Goal: Task Accomplishment & Management: Use online tool/utility

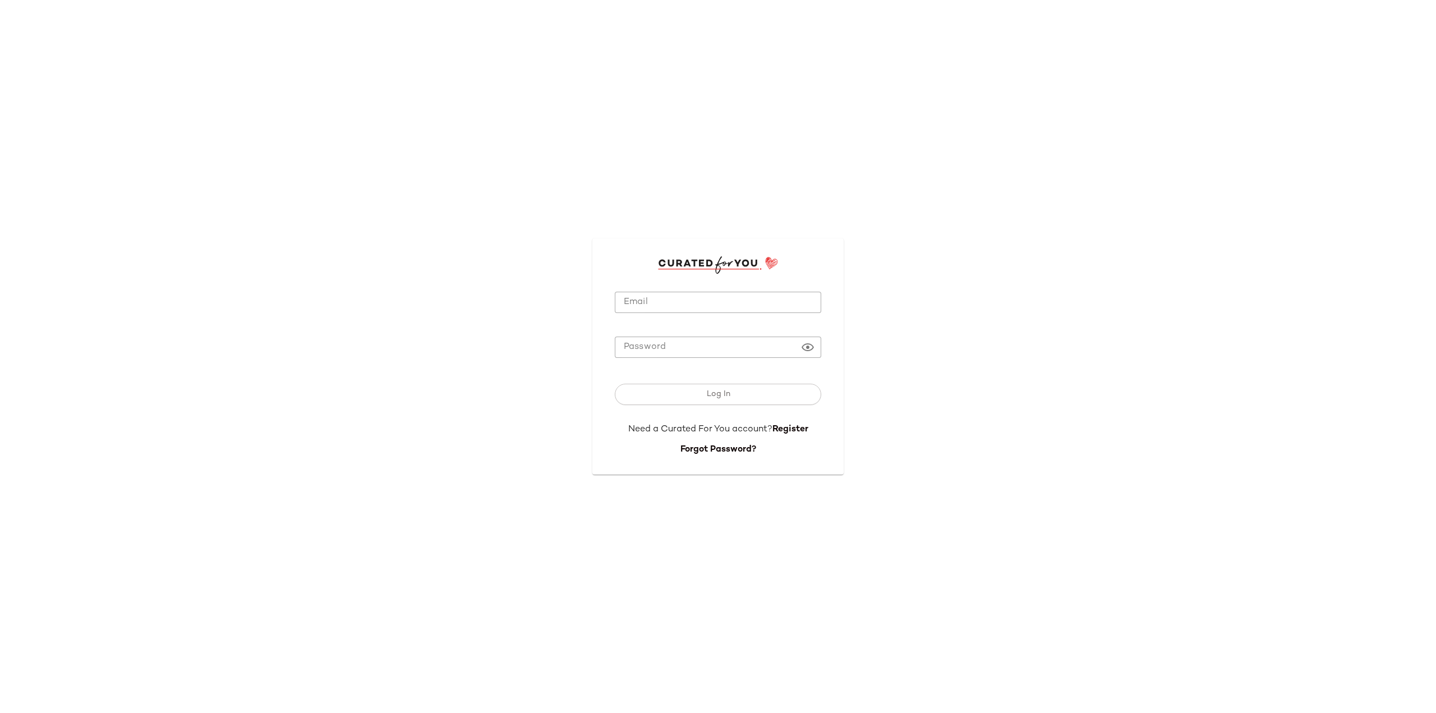
type input "**********"
drag, startPoint x: 665, startPoint y: 295, endPoint x: 672, endPoint y: 309, distance: 15.6
click at [665, 295] on input "**********" at bounding box center [718, 303] width 206 height 22
click at [723, 400] on button "Log In" at bounding box center [718, 394] width 206 height 21
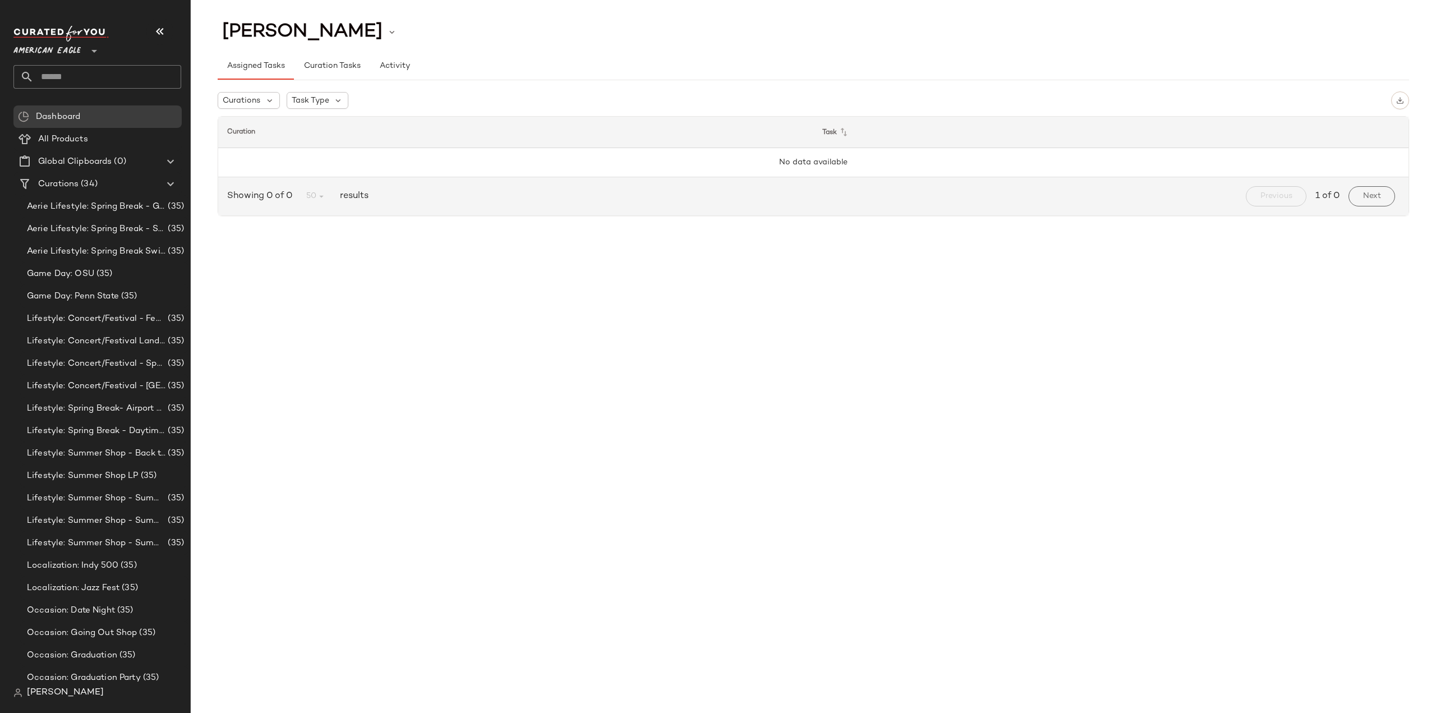
click at [42, 49] on span "American Eagle" at bounding box center [46, 48] width 67 height 20
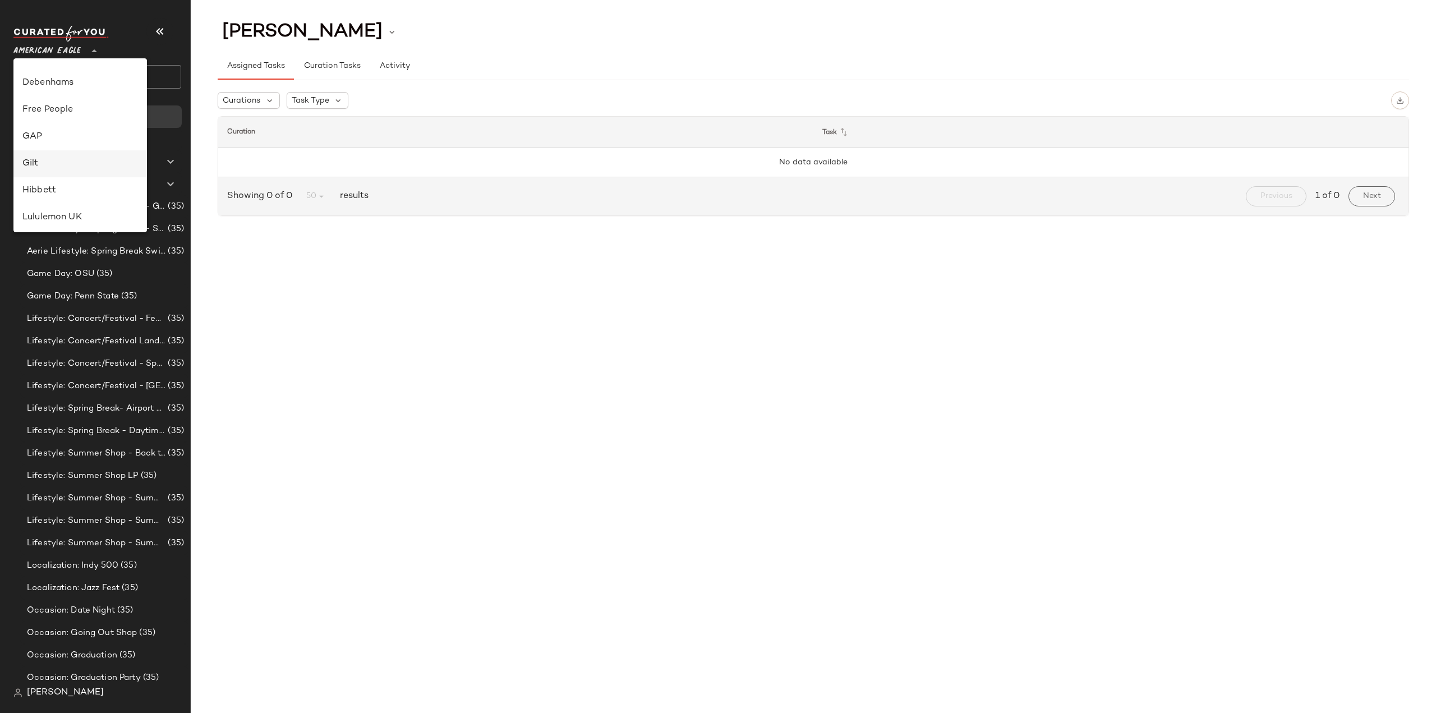
scroll to position [224, 0]
click at [61, 98] on div "Free People" at bounding box center [80, 94] width 116 height 13
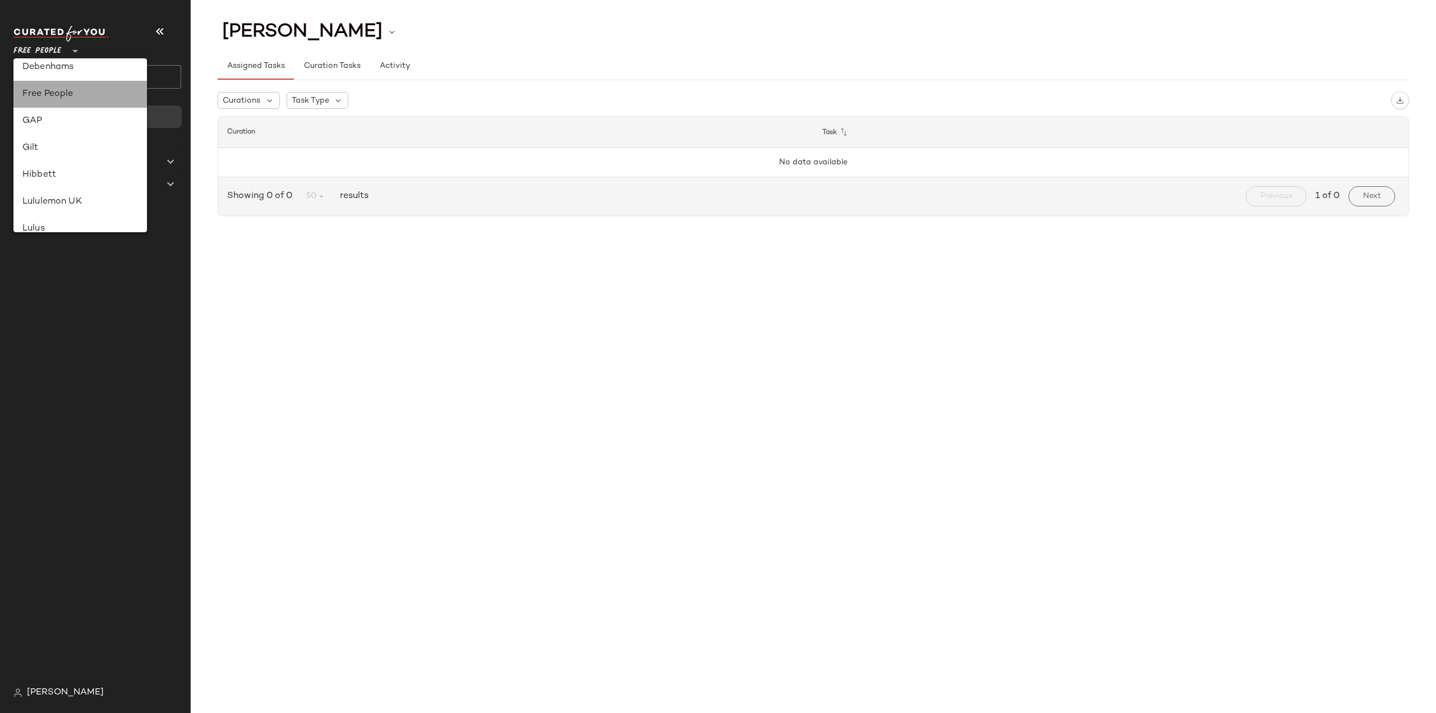
type input "**"
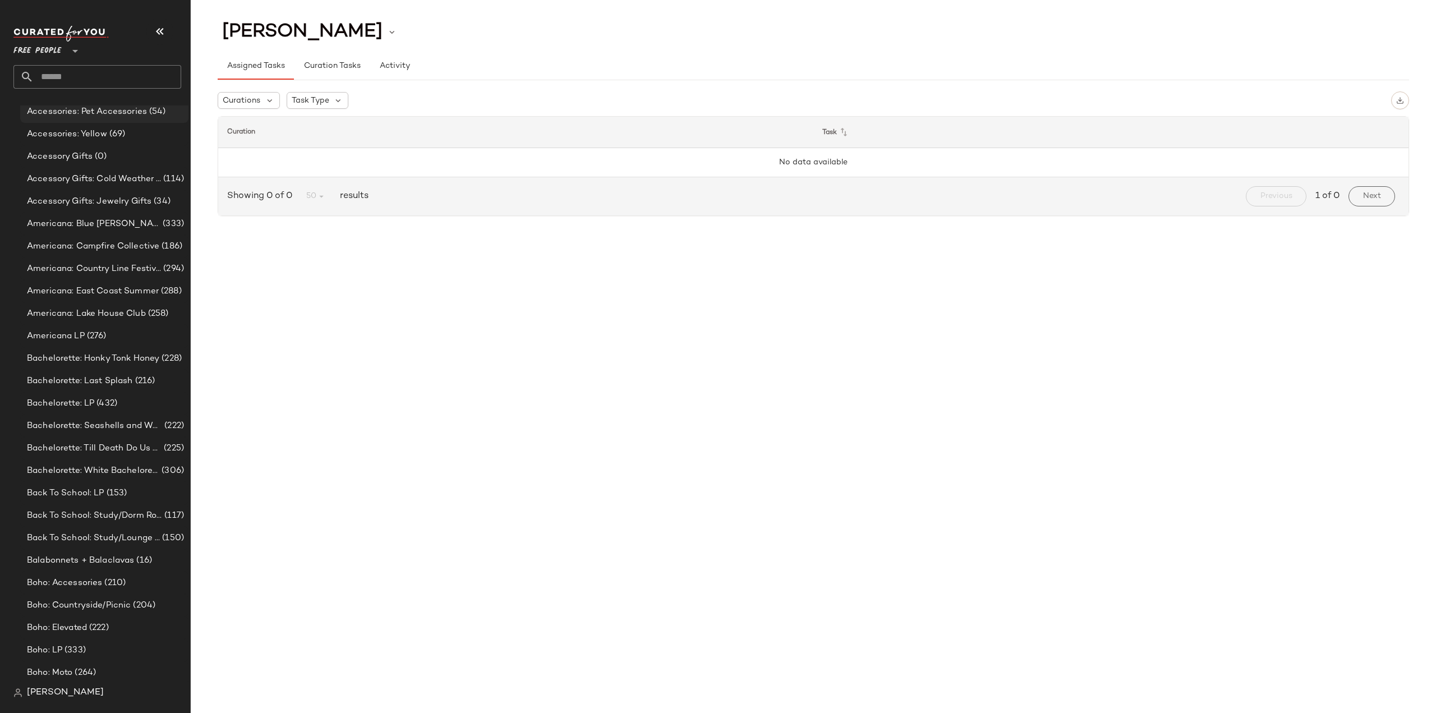
scroll to position [617, 0]
click at [72, 81] on input "text" at bounding box center [108, 77] width 148 height 24
type input "*"
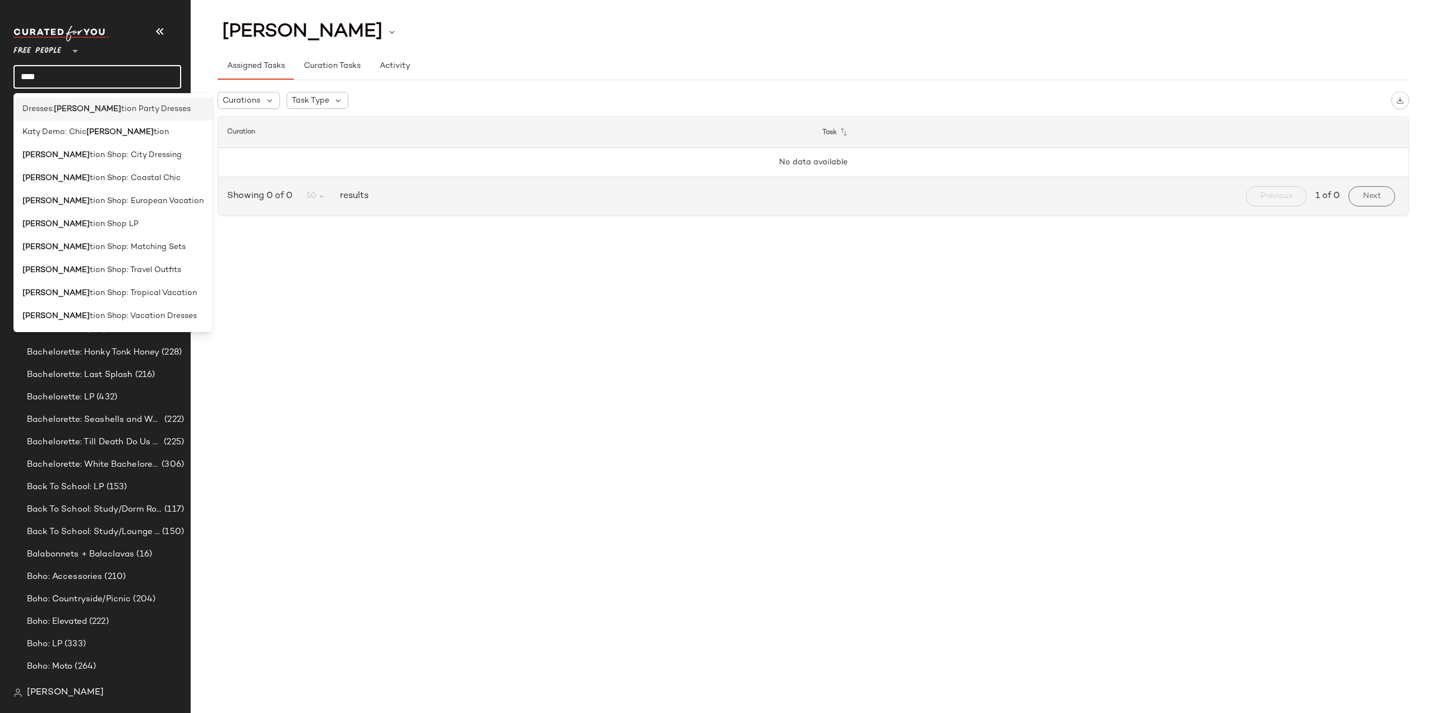
type input "****"
click at [68, 108] on b "Vaca" at bounding box center [87, 109] width 67 height 12
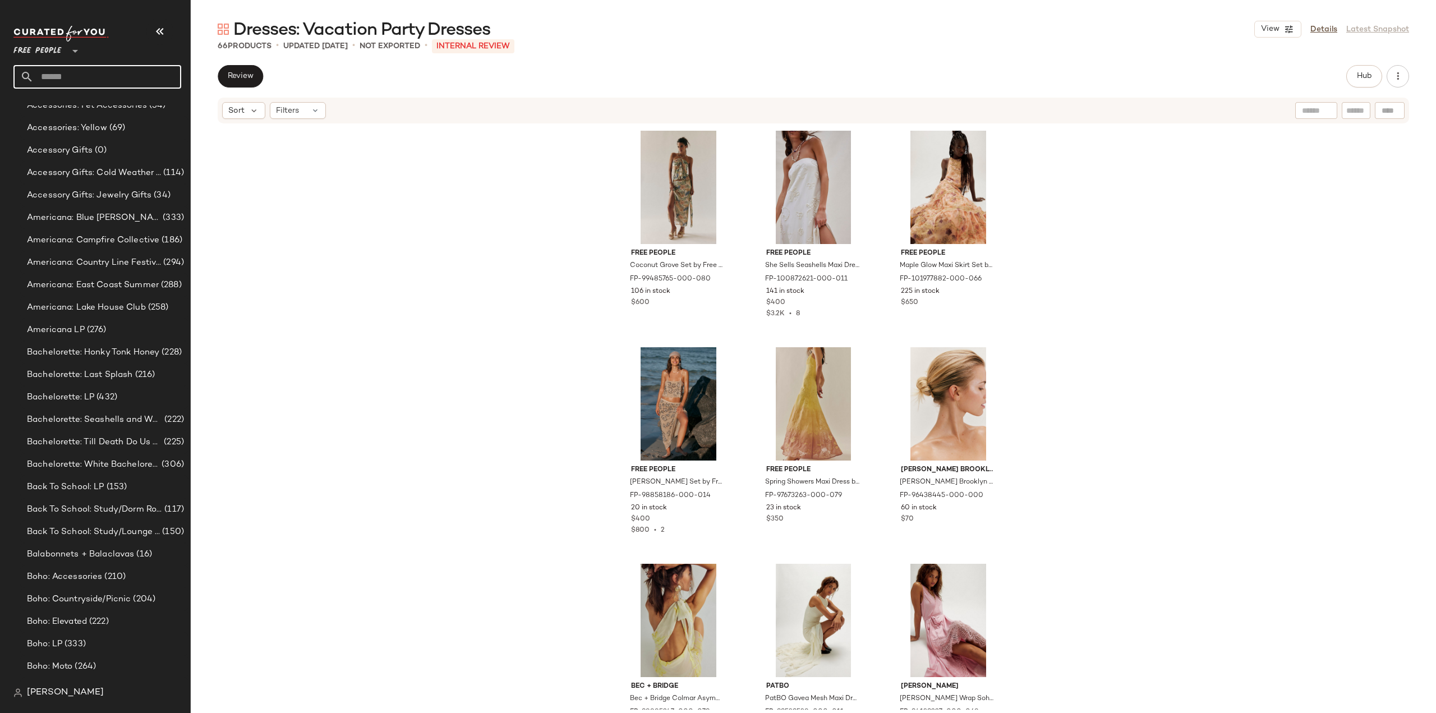
click at [63, 75] on input "text" at bounding box center [108, 77] width 148 height 24
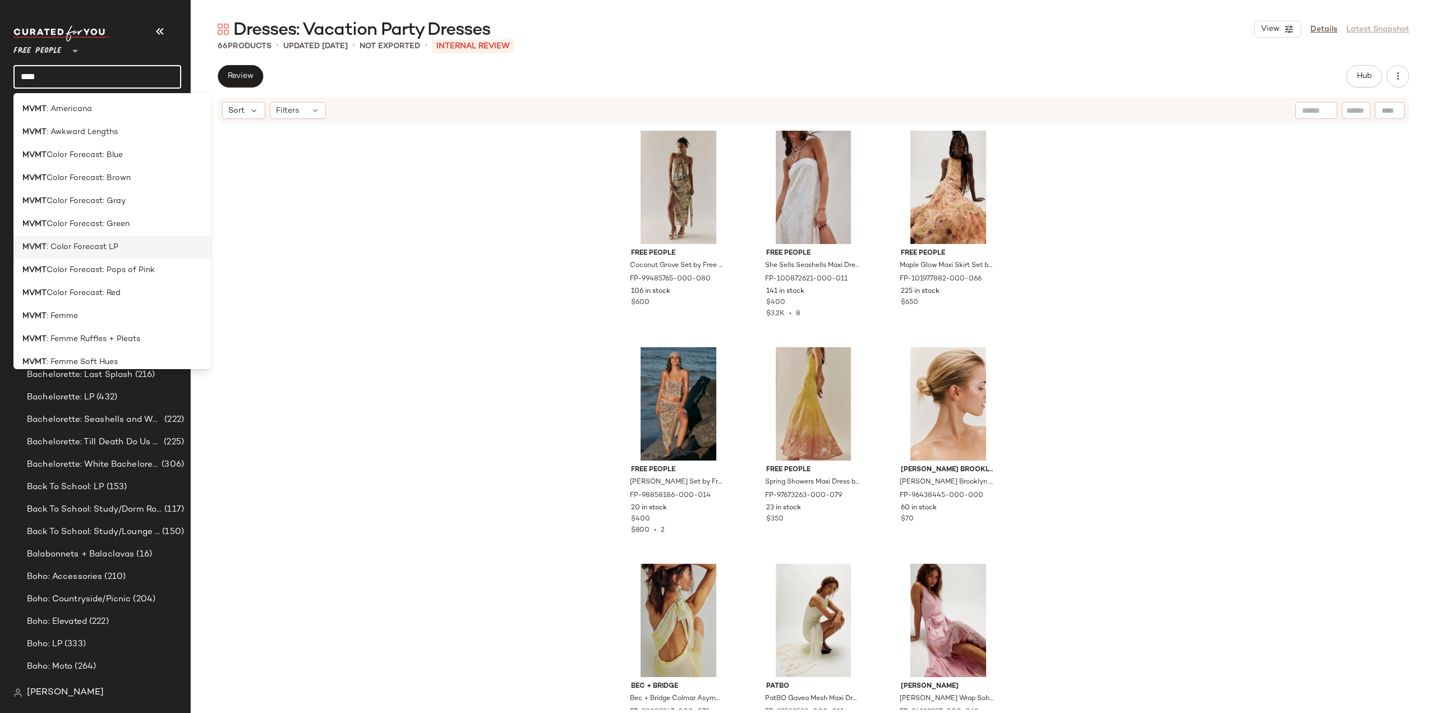
type input "****"
click at [86, 250] on span ": Color Forecast LP" at bounding box center [83, 247] width 72 height 12
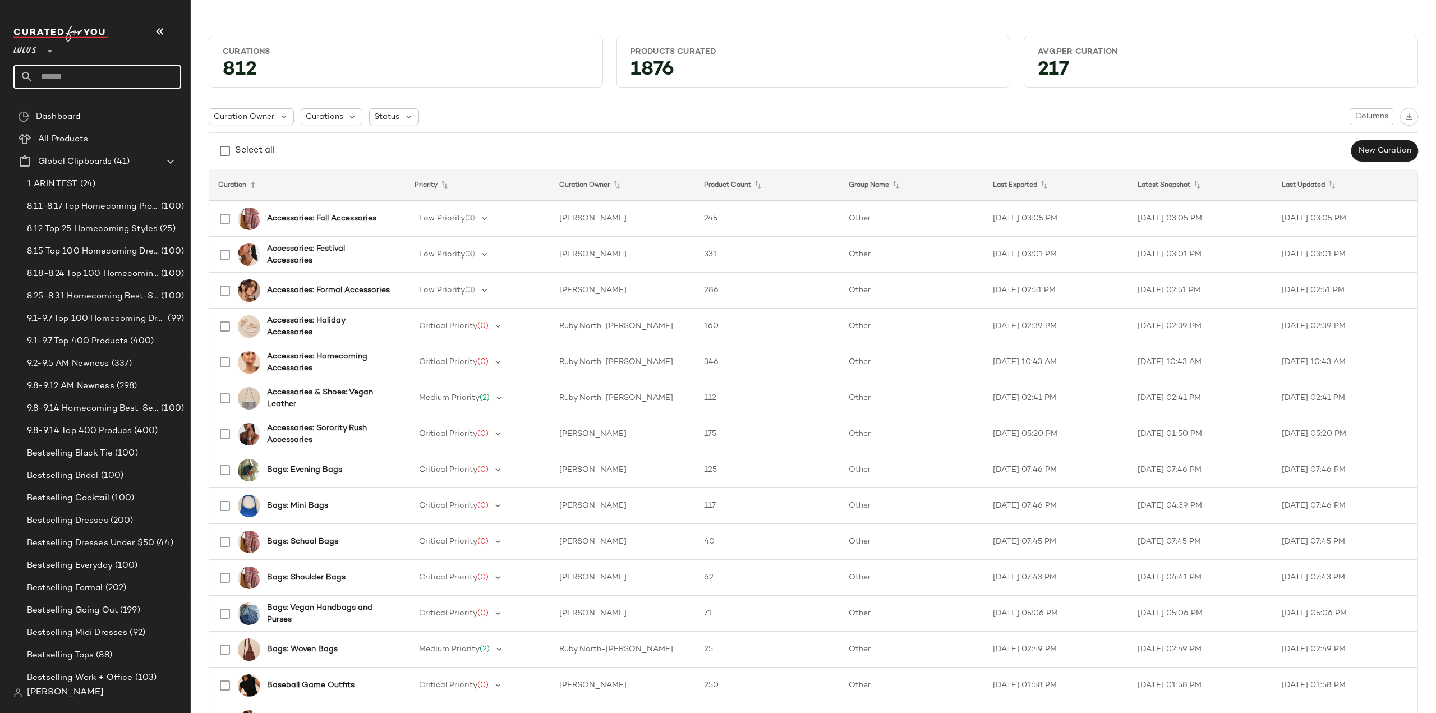
click at [104, 73] on input "text" at bounding box center [108, 77] width 148 height 24
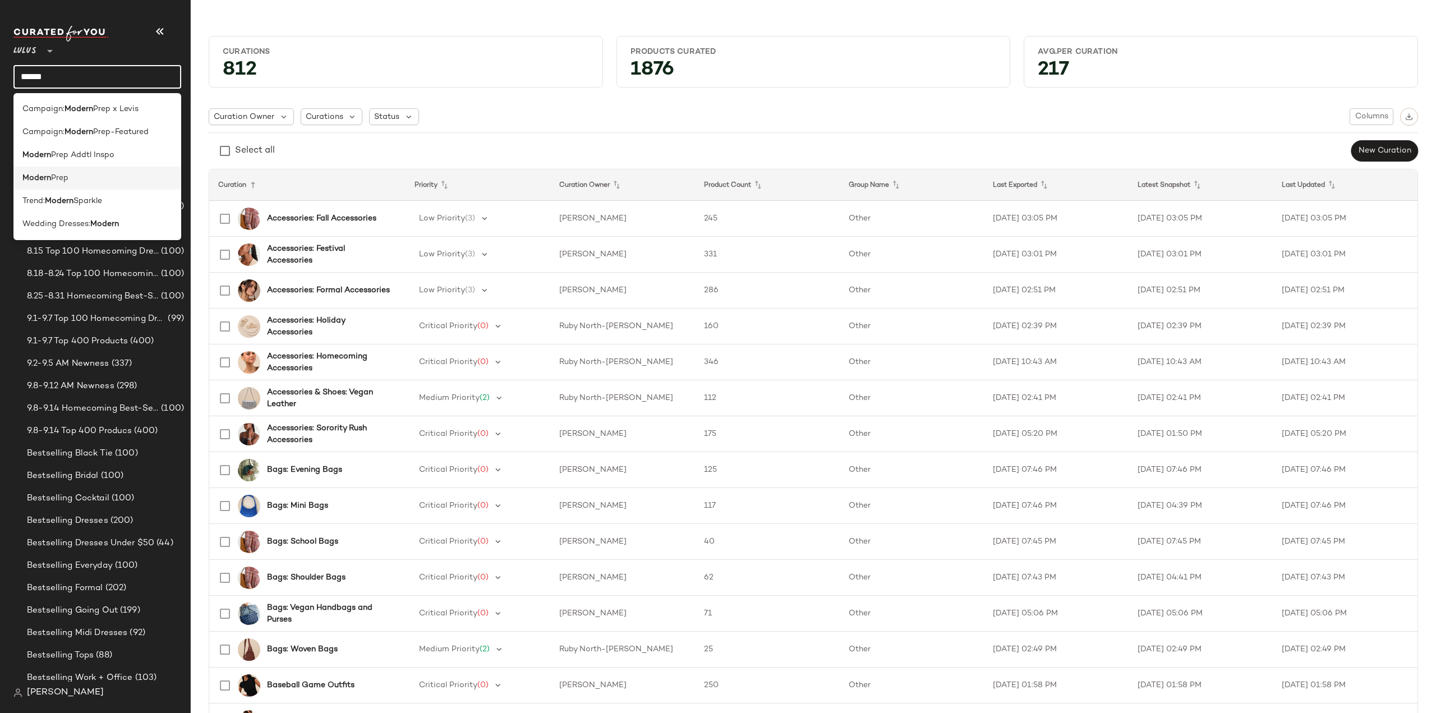
type input "******"
click at [60, 181] on span "Prep" at bounding box center [59, 178] width 17 height 12
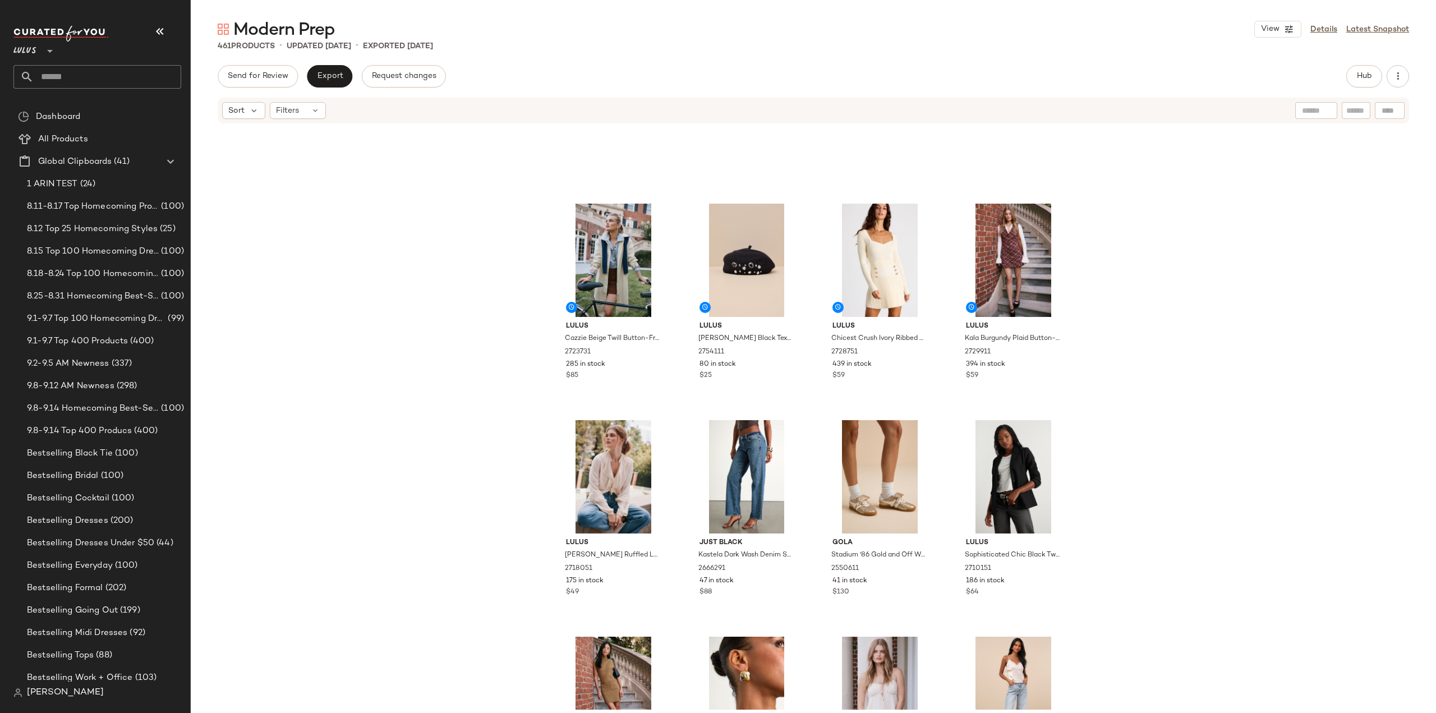
scroll to position [794, 0]
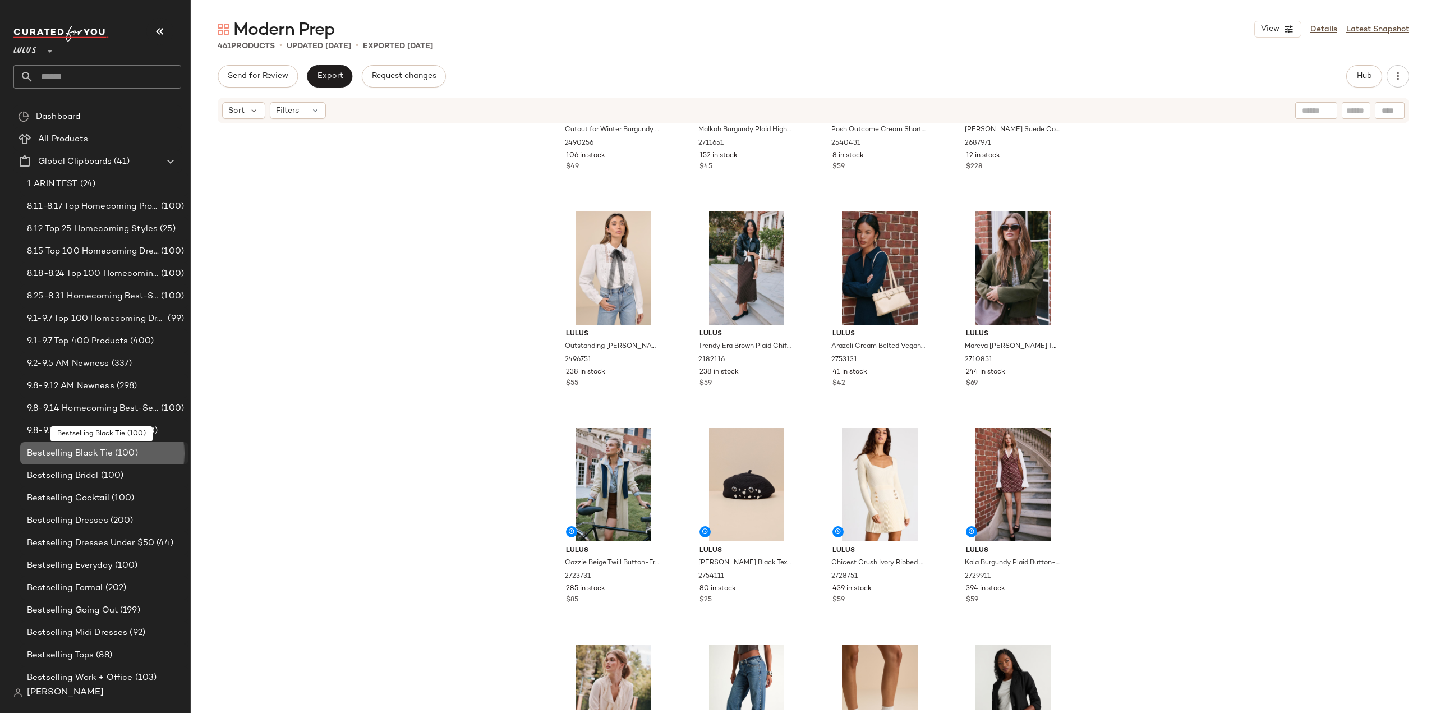
click at [73, 456] on span "Bestselling Black Tie" at bounding box center [70, 453] width 86 height 13
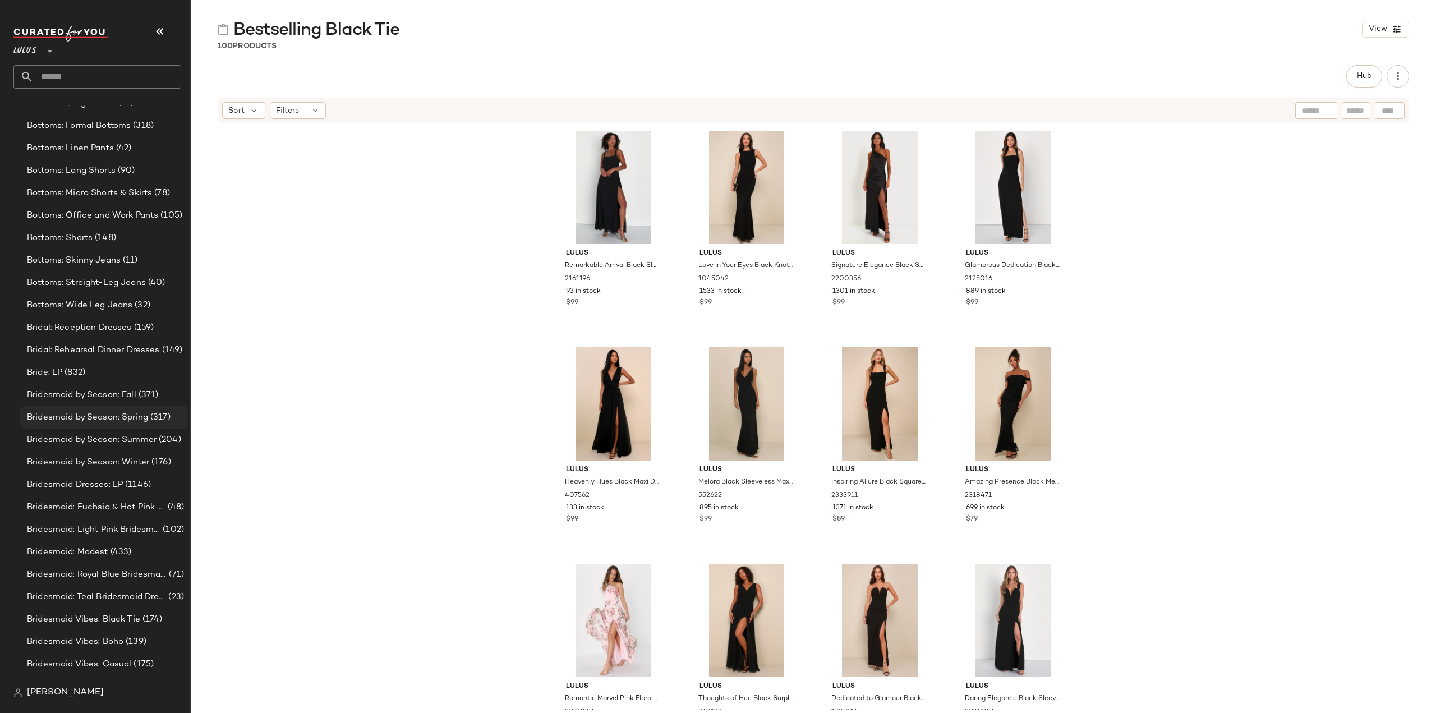
scroll to position [2099, 0]
click at [46, 332] on span "Bride: LP" at bounding box center [44, 329] width 35 height 13
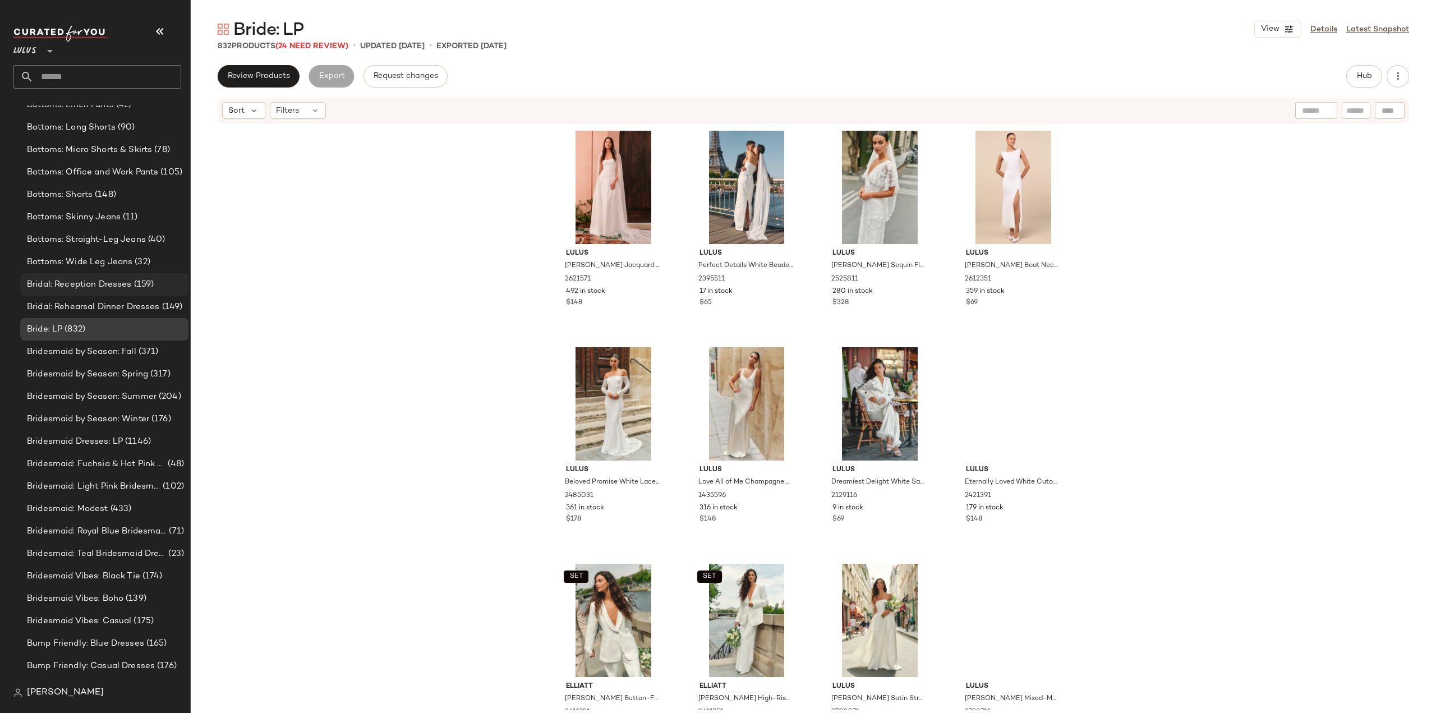
click at [42, 286] on span "Bridal: Reception Dresses" at bounding box center [79, 284] width 105 height 13
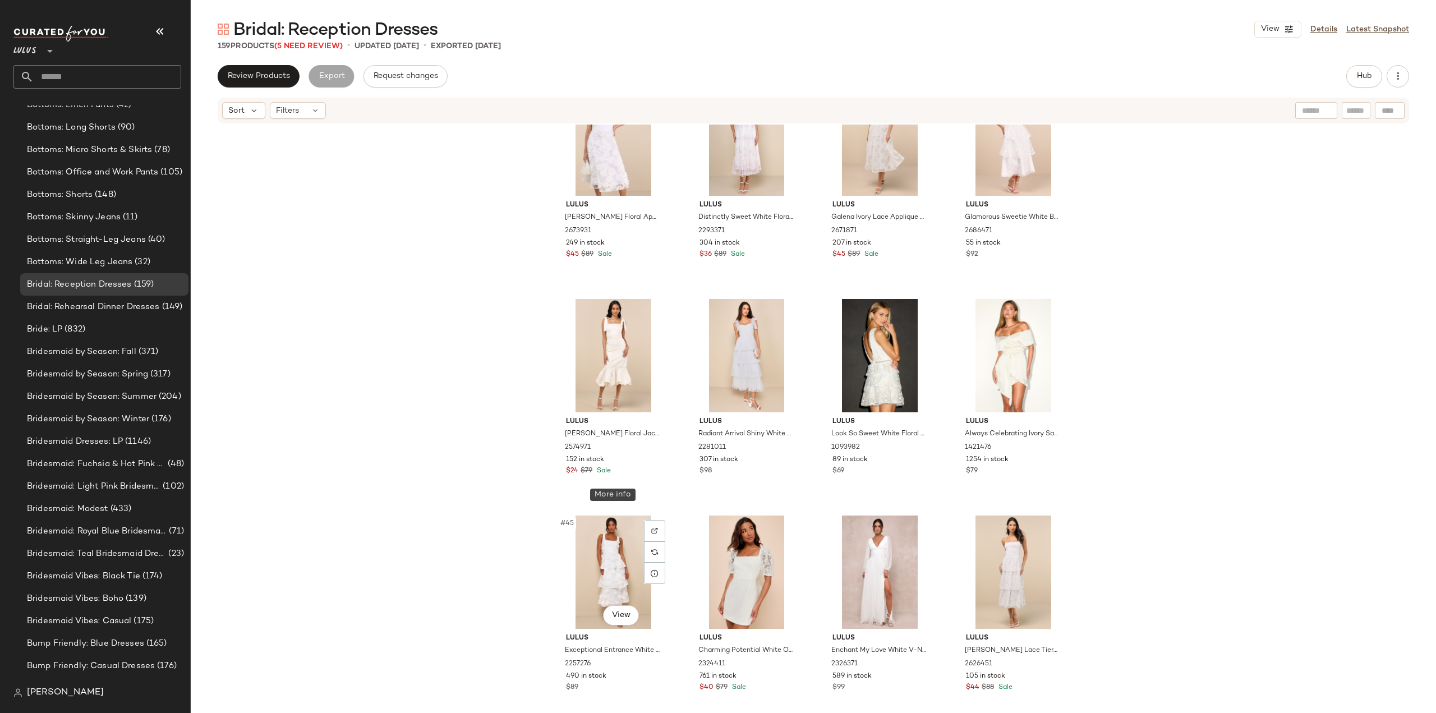
scroll to position [2085, 0]
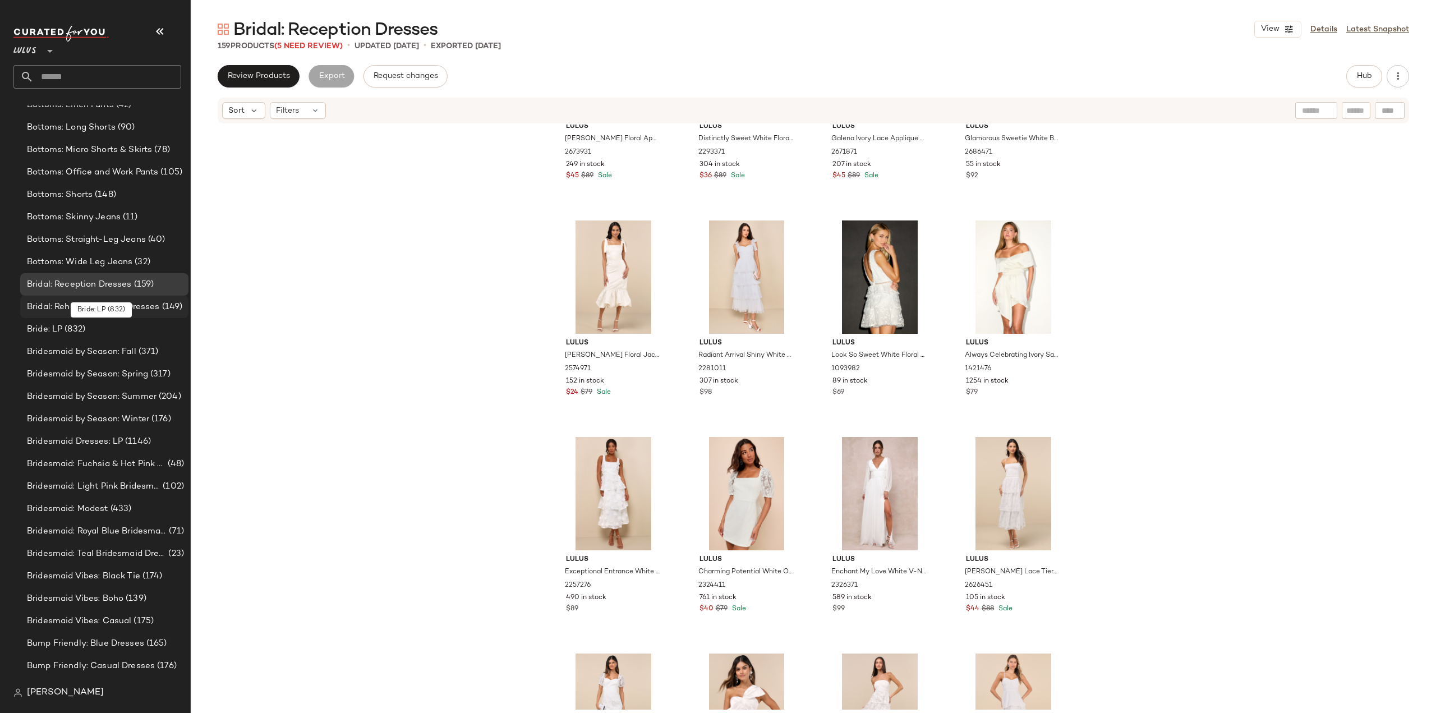
click at [57, 311] on span "Bridal: Rehearsal Dinner Dresses" at bounding box center [93, 307] width 133 height 13
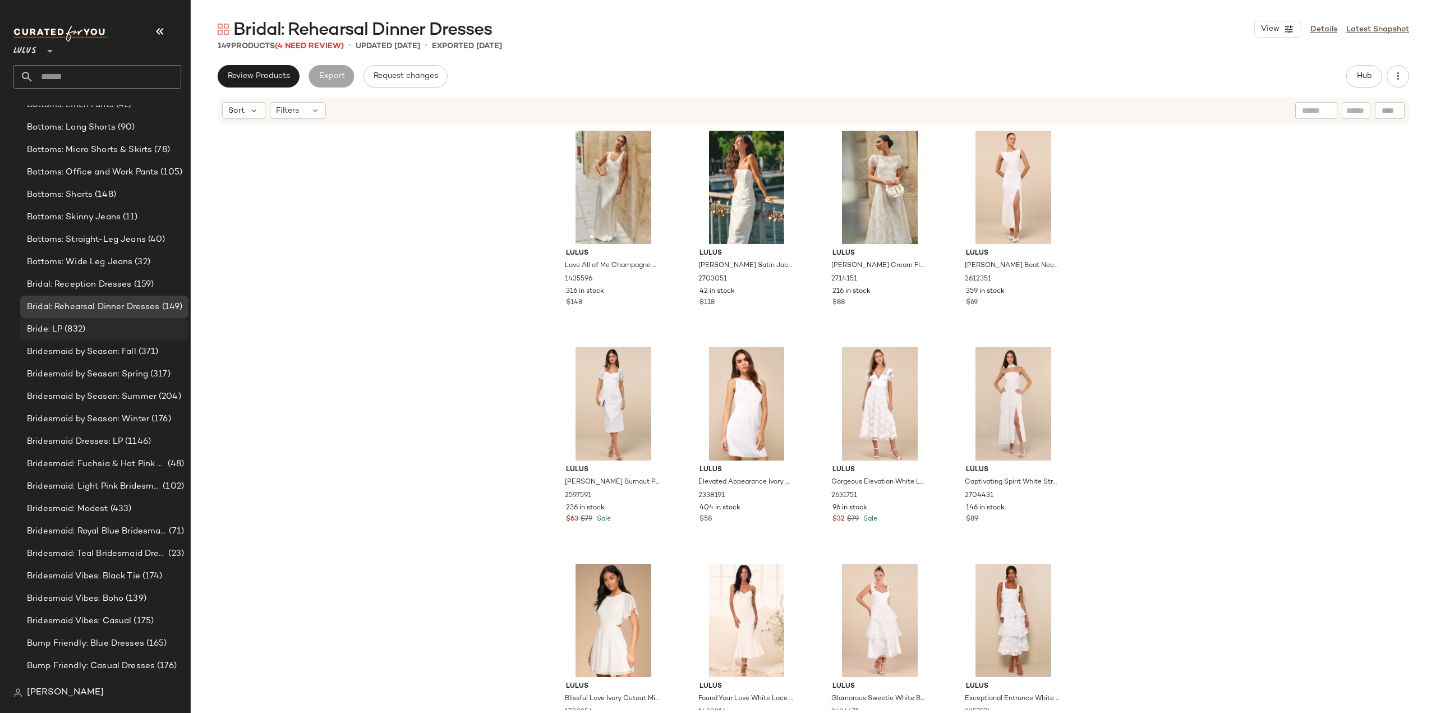
click at [49, 333] on span "Bride: LP" at bounding box center [44, 329] width 35 height 13
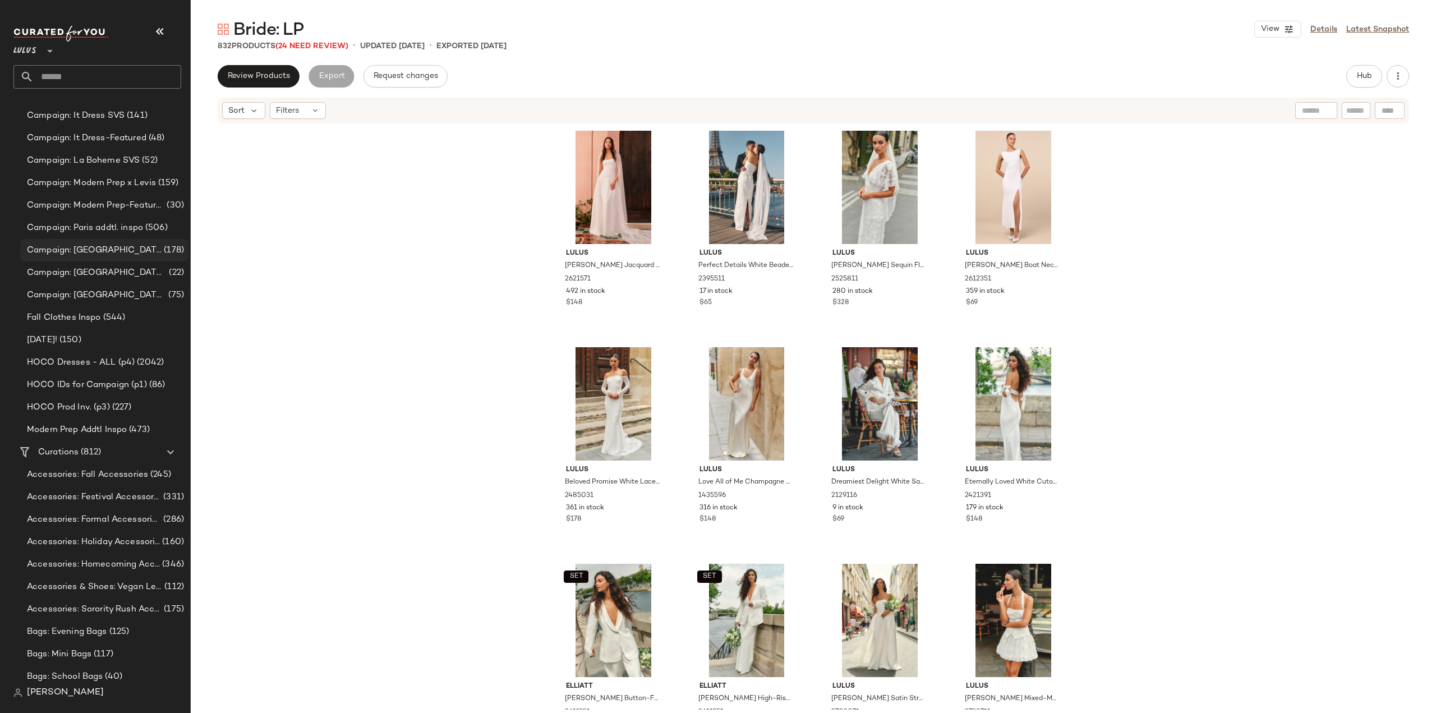
scroll to position [587, 0]
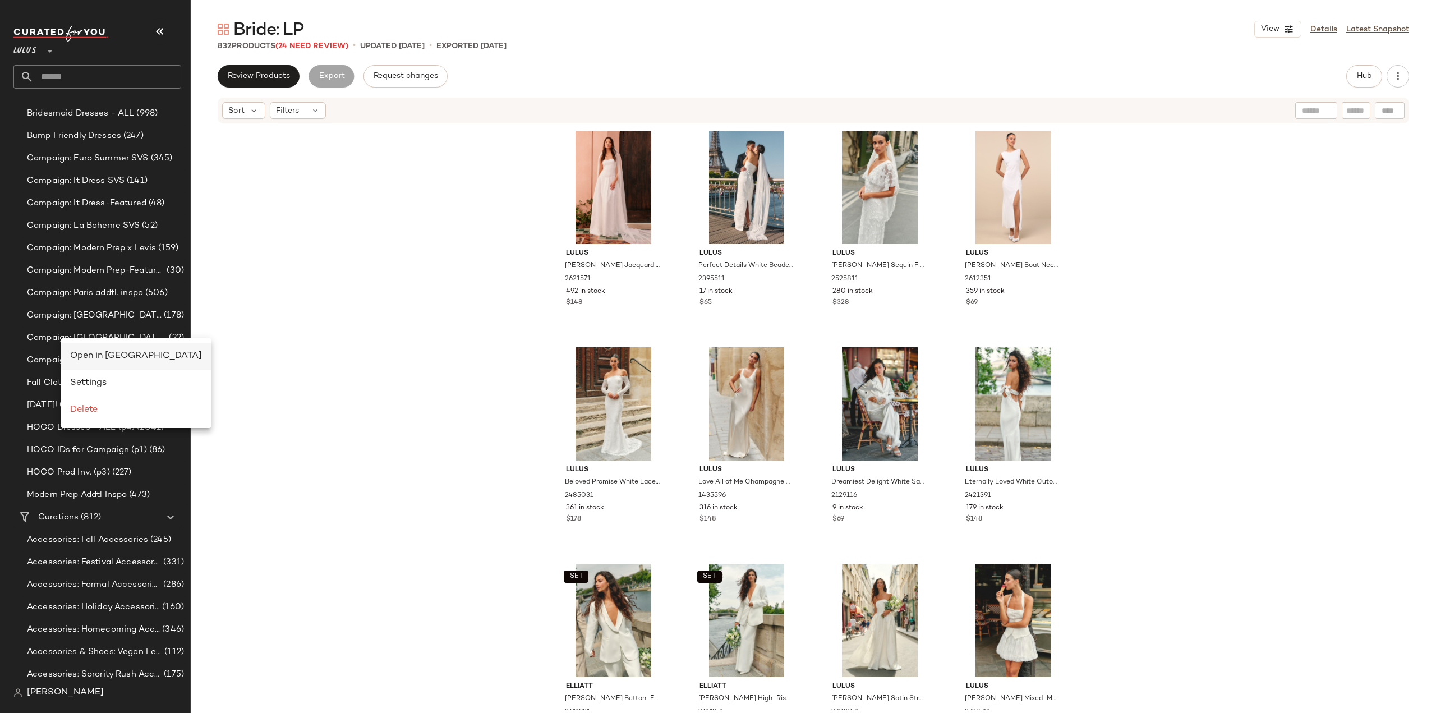
click at [97, 354] on span "Open in Split View" at bounding box center [136, 356] width 132 height 10
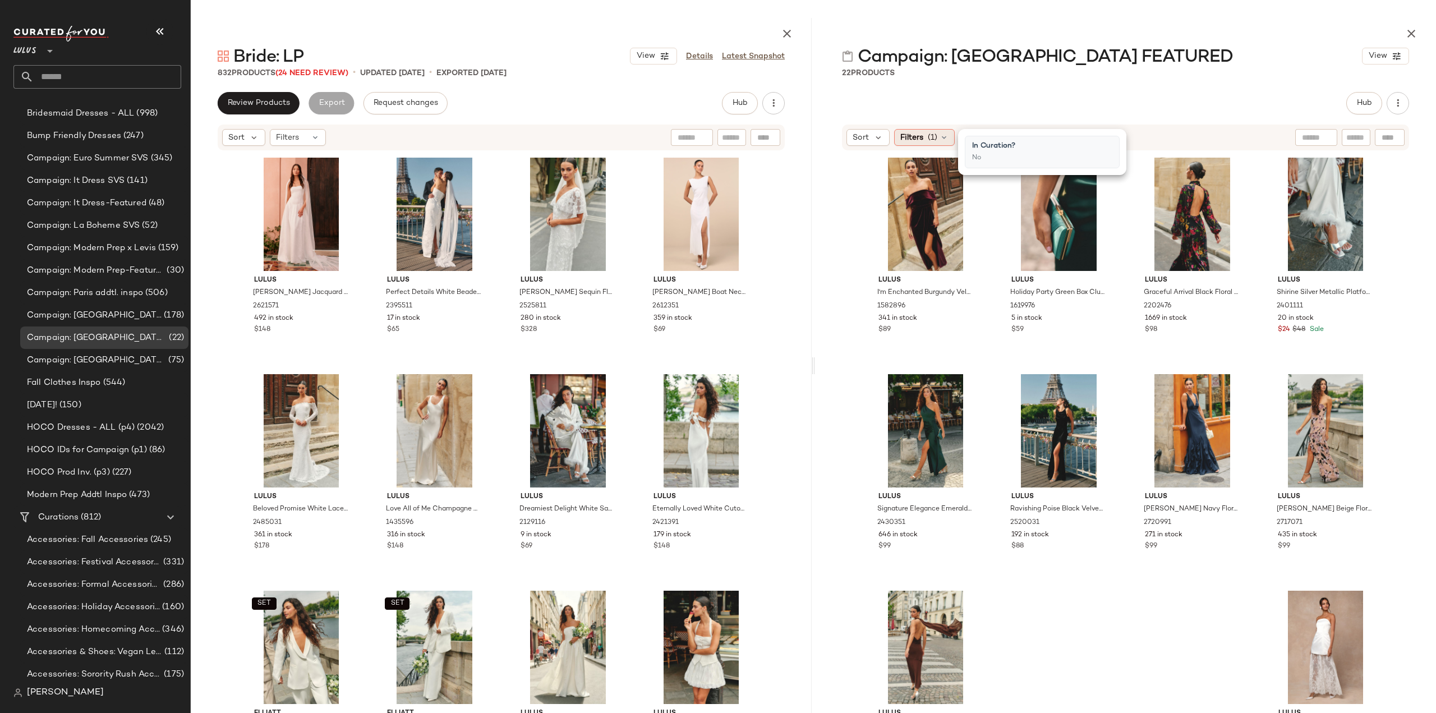
click at [921, 136] on span "Filters" at bounding box center [911, 138] width 23 height 12
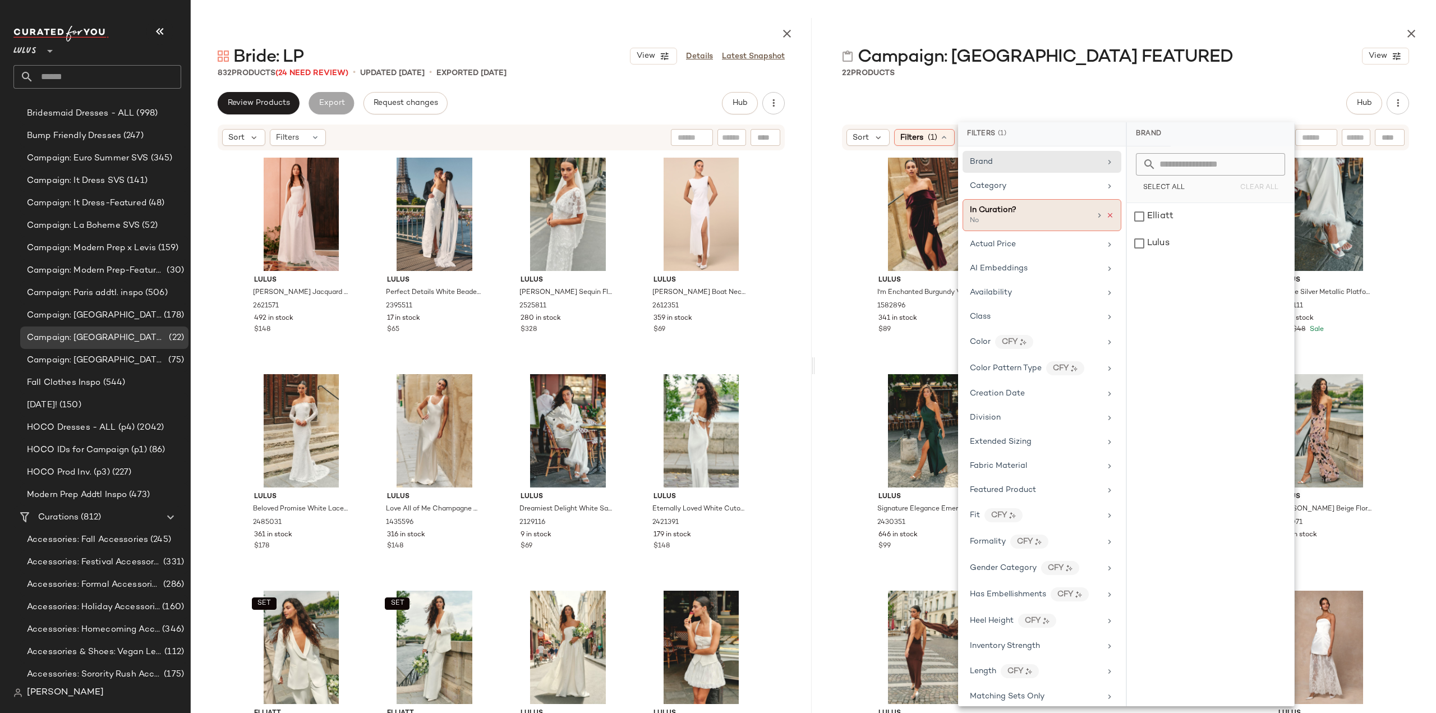
click at [1107, 215] on icon at bounding box center [1110, 215] width 8 height 8
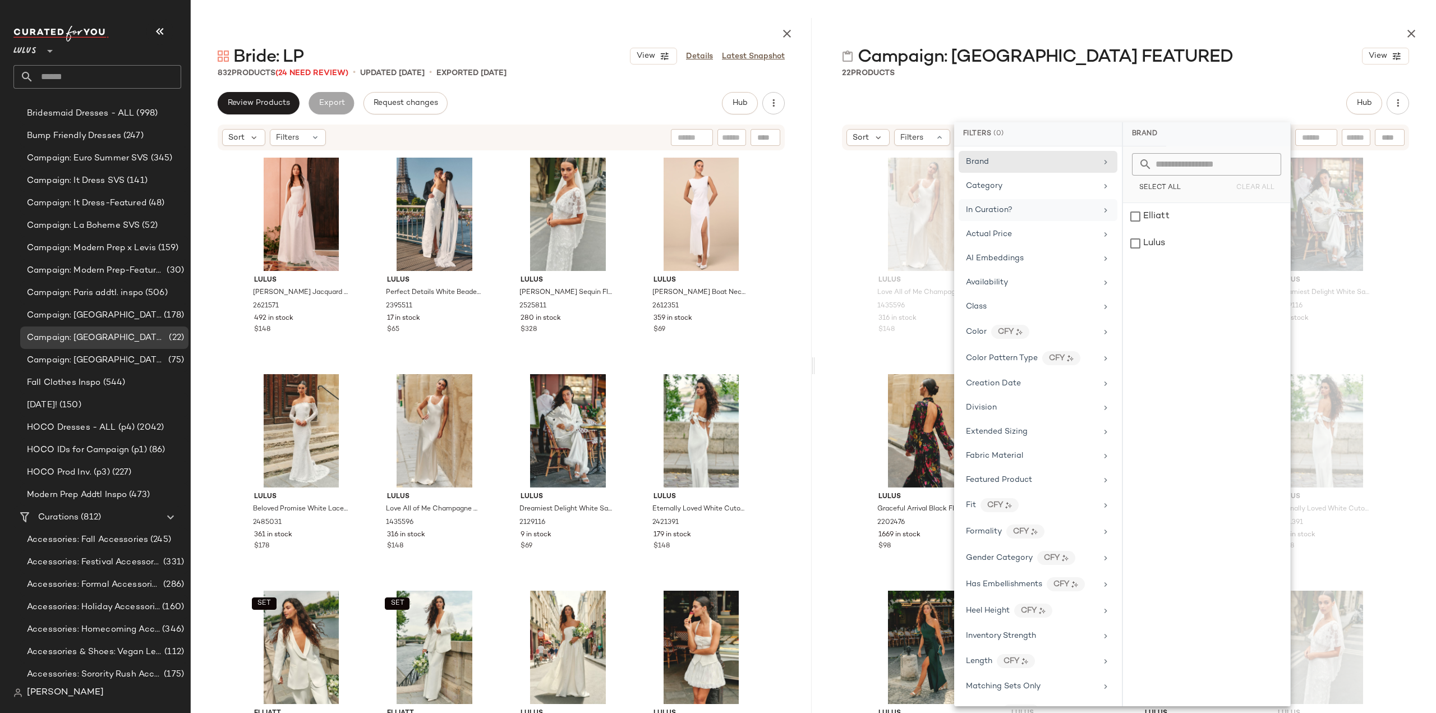
click at [849, 315] on div "Lulus Love All of Me Champagne Satin Maxi Dress 1435596 316 in stock $148 Lulus…" at bounding box center [1125, 443] width 621 height 585
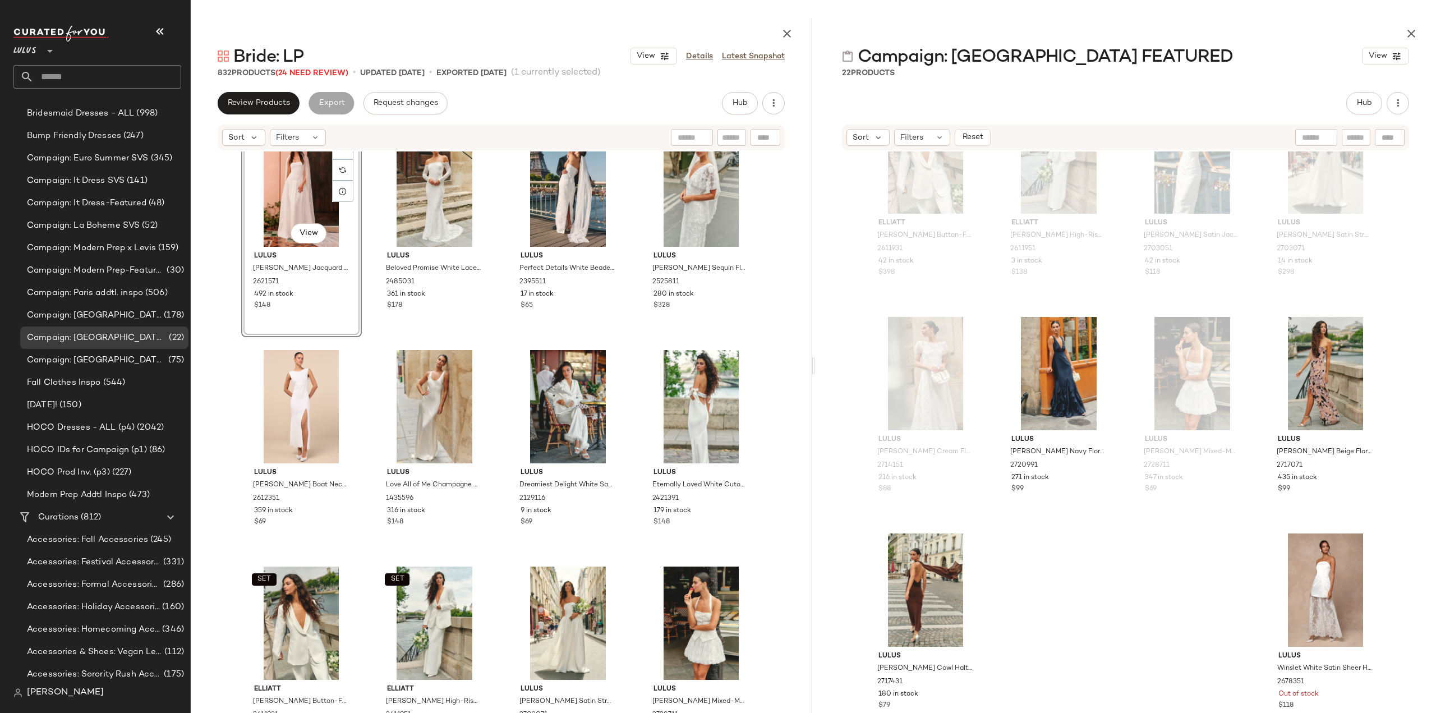
scroll to position [27, 0]
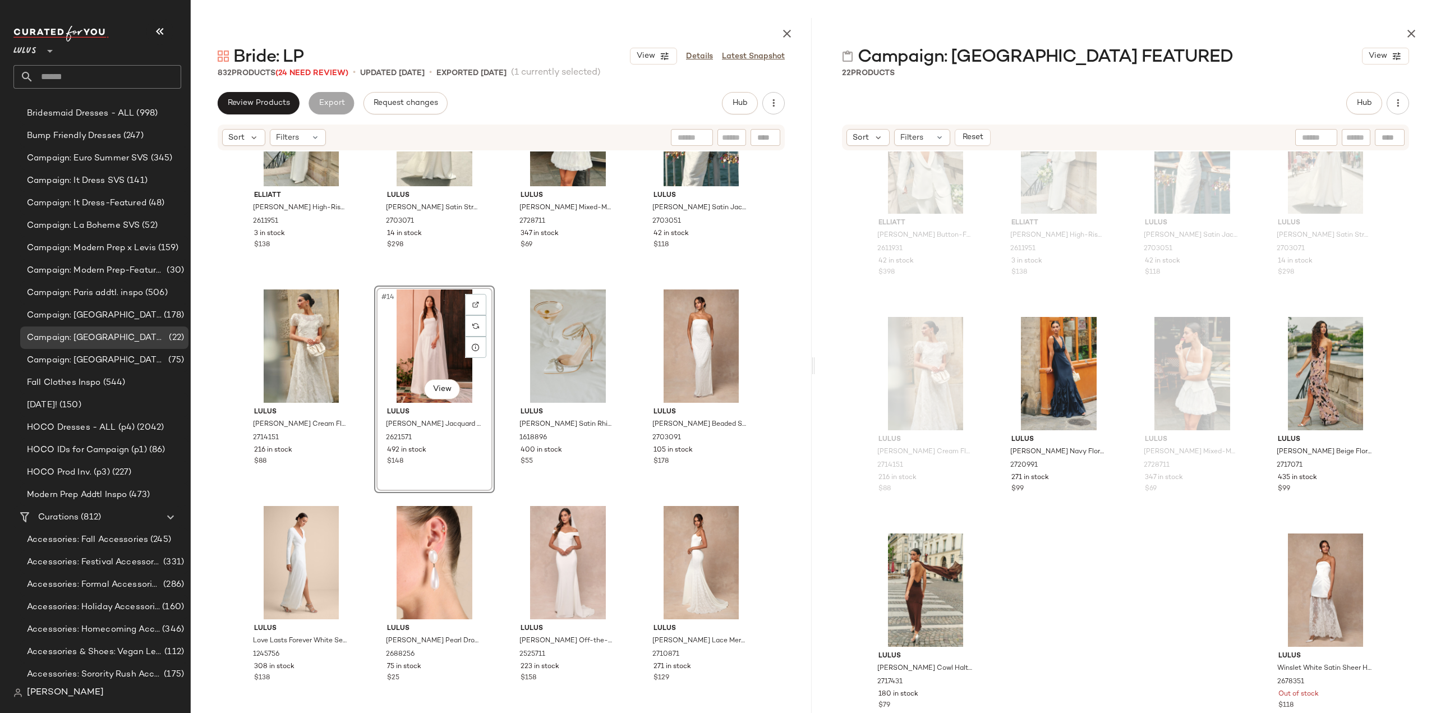
scroll to position [429, 0]
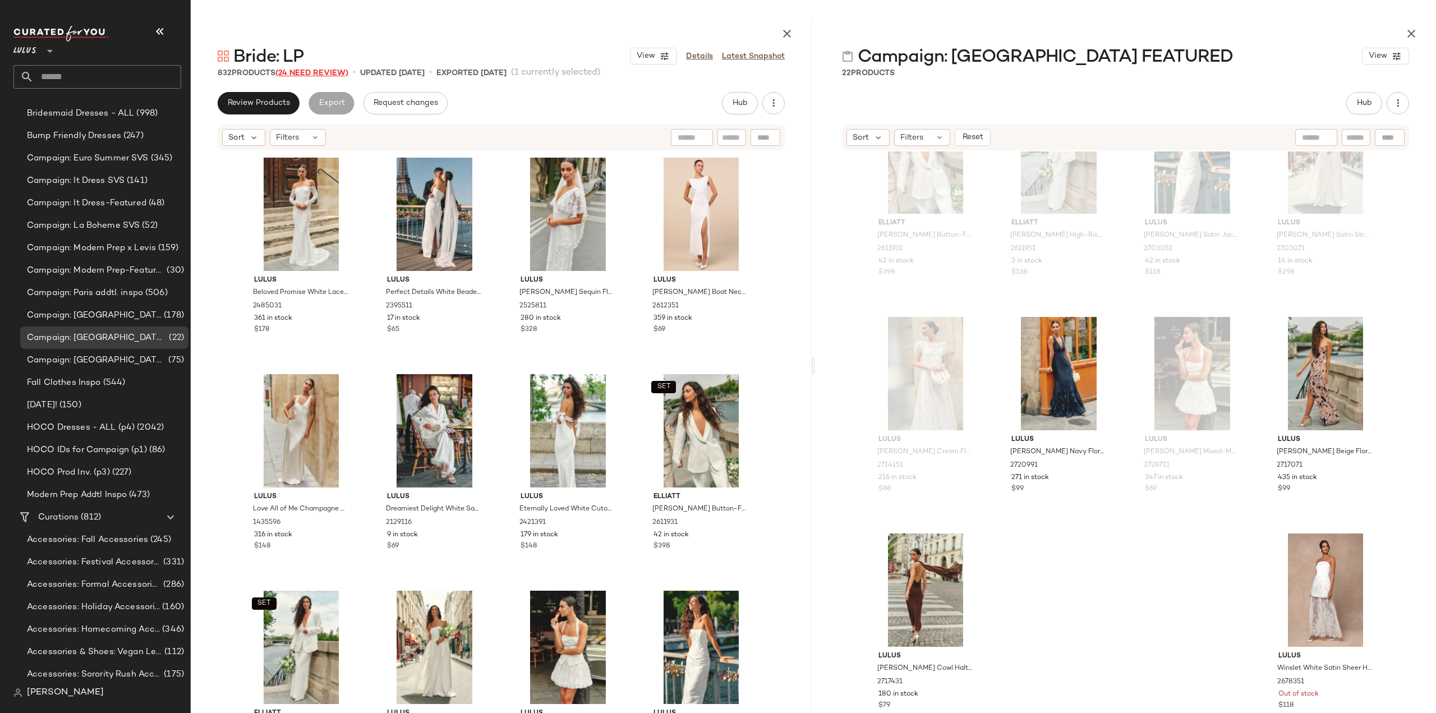
click at [326, 72] on span "(24 Need Review)" at bounding box center [311, 73] width 73 height 8
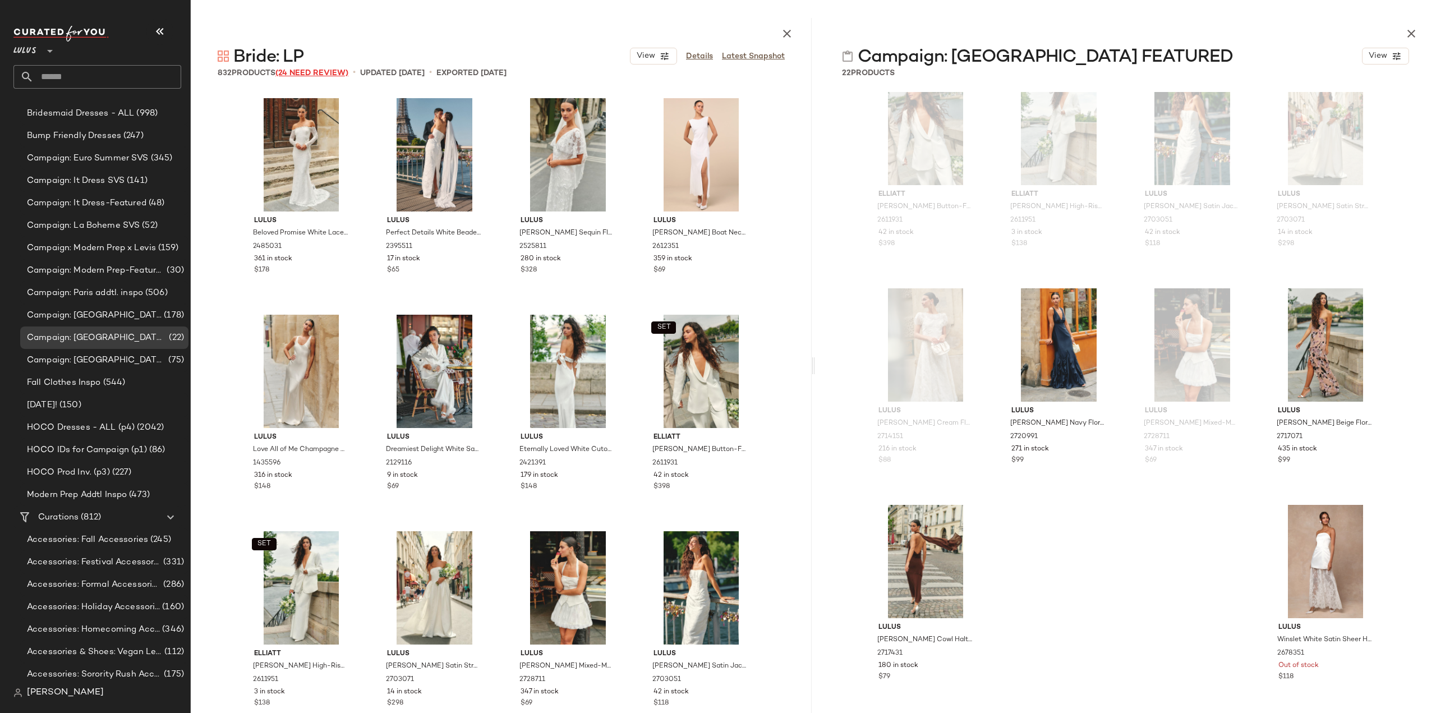
scroll to position [684, 0]
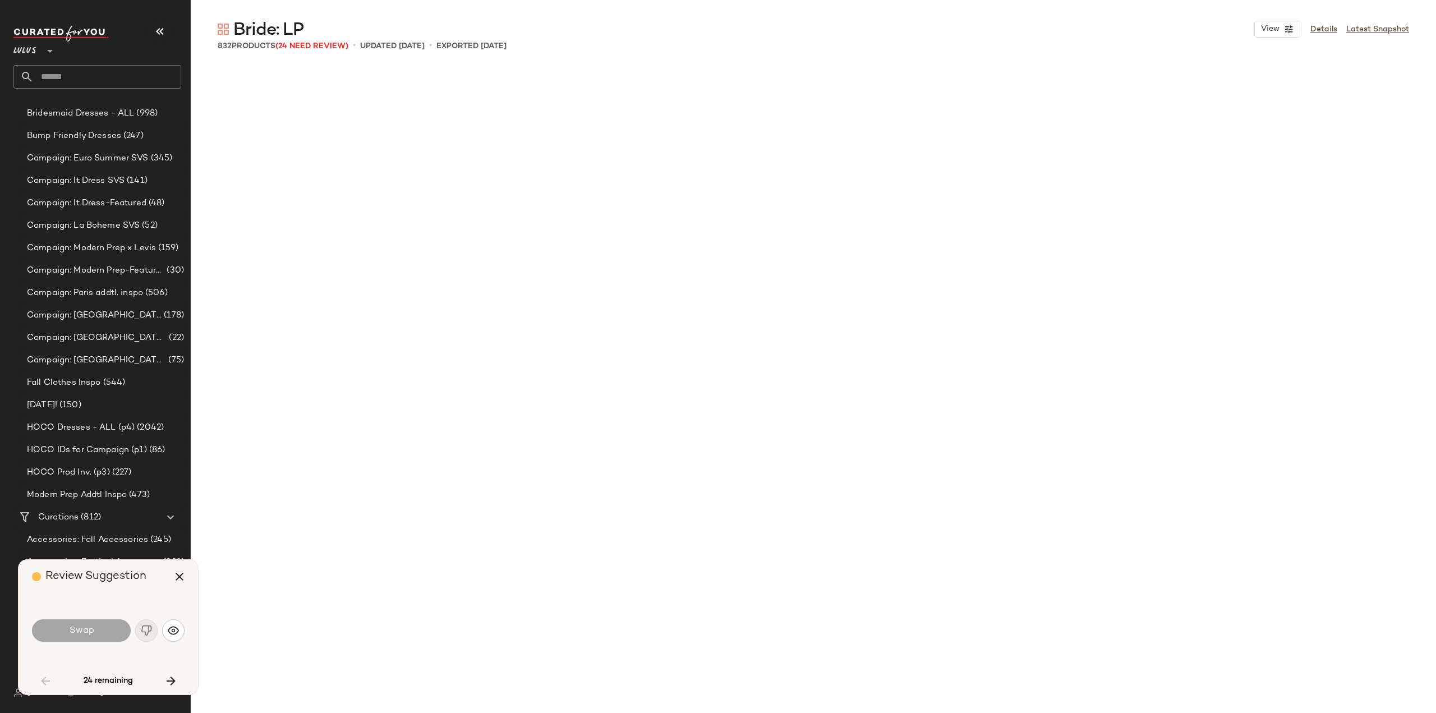
scroll to position [2165, 0]
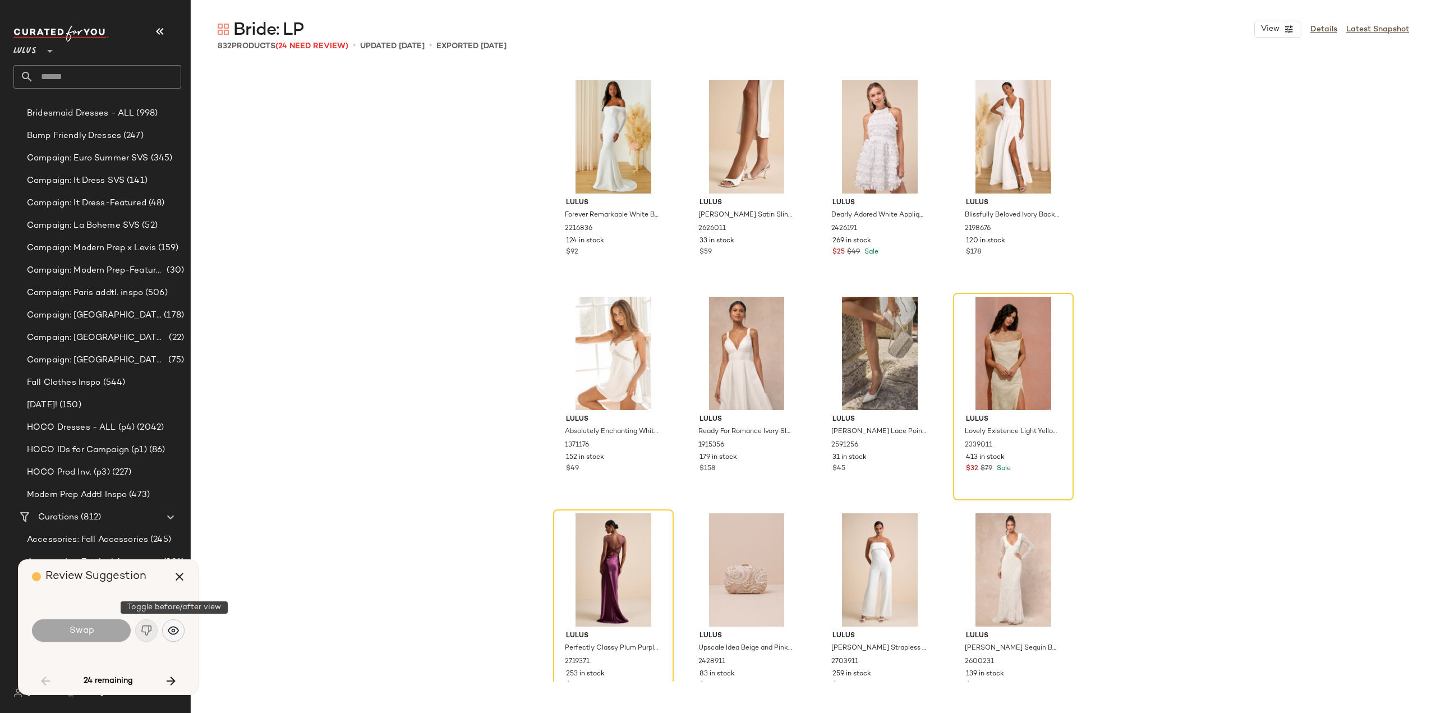
click at [174, 632] on img "button" at bounding box center [173, 630] width 11 height 11
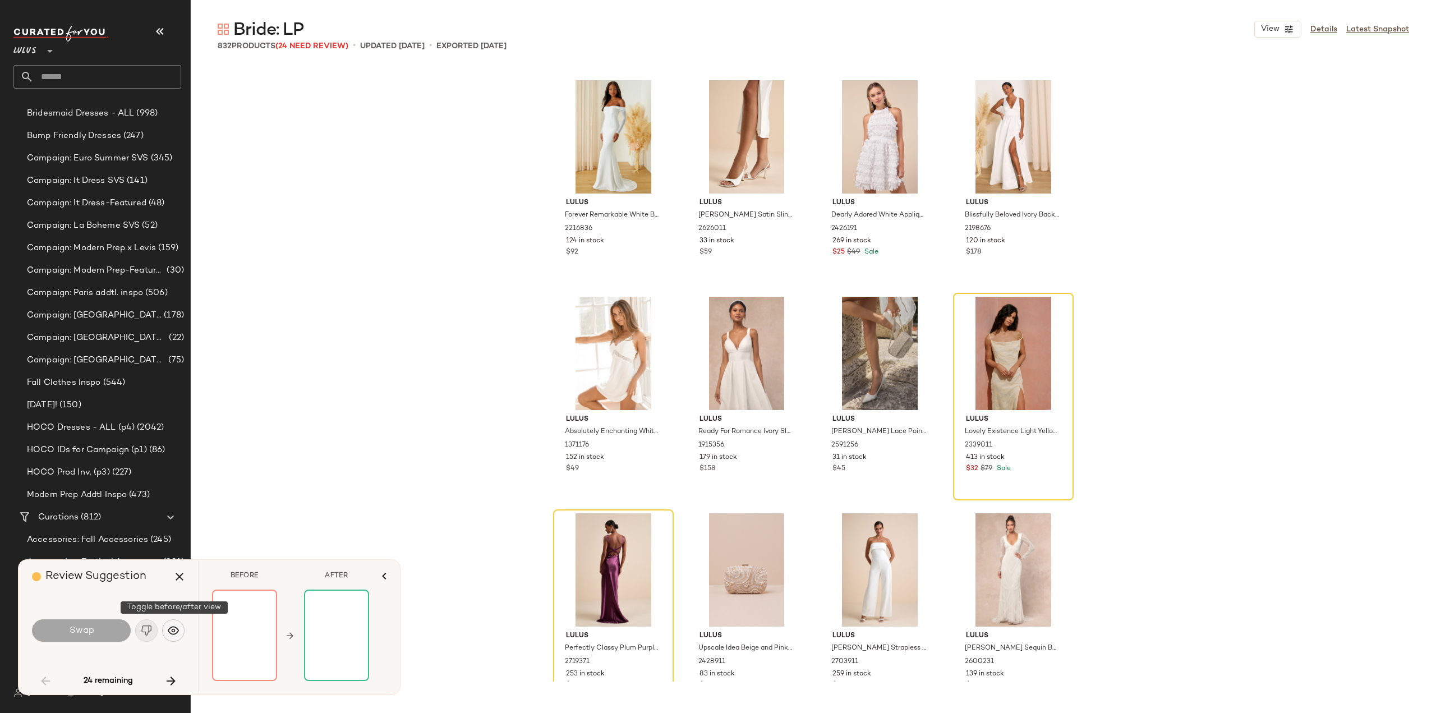
click at [174, 632] on img "button" at bounding box center [173, 630] width 11 height 11
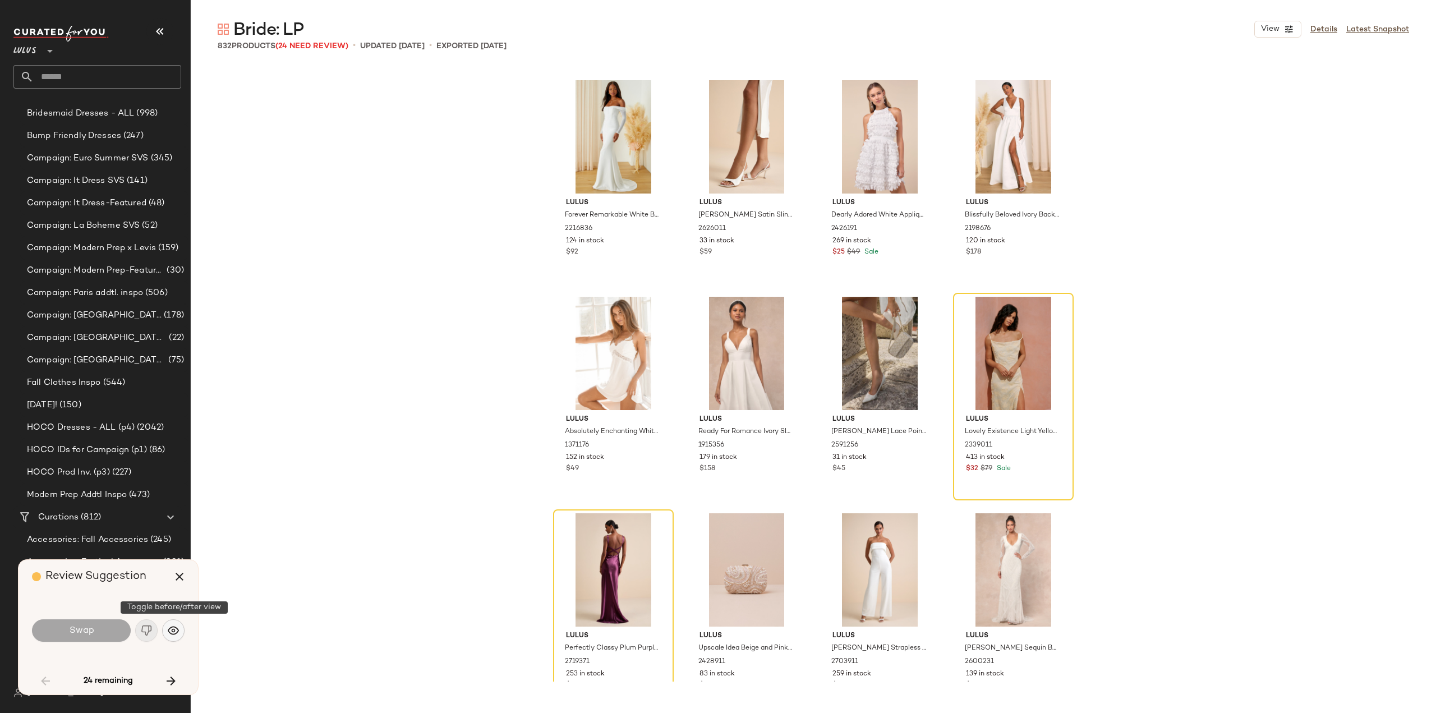
click at [171, 633] on img "button" at bounding box center [173, 630] width 11 height 11
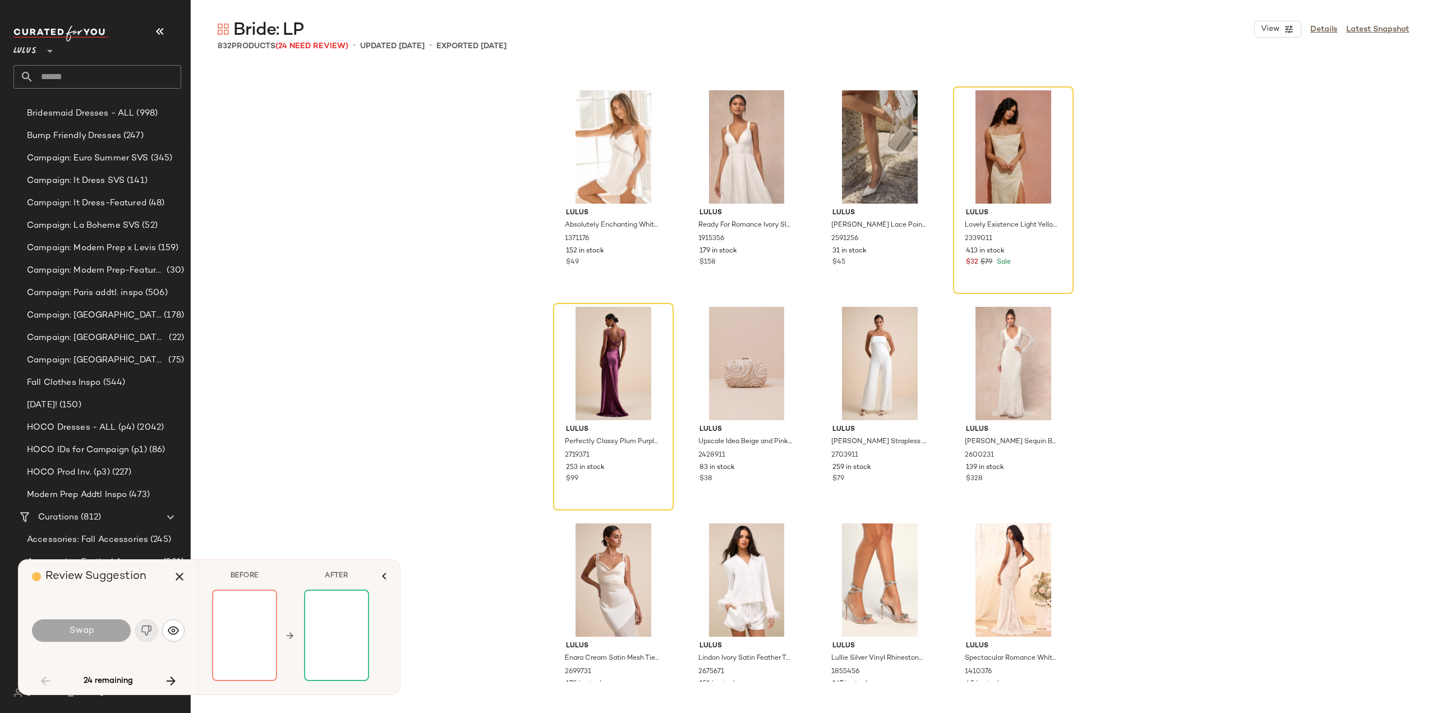
scroll to position [2390, 0]
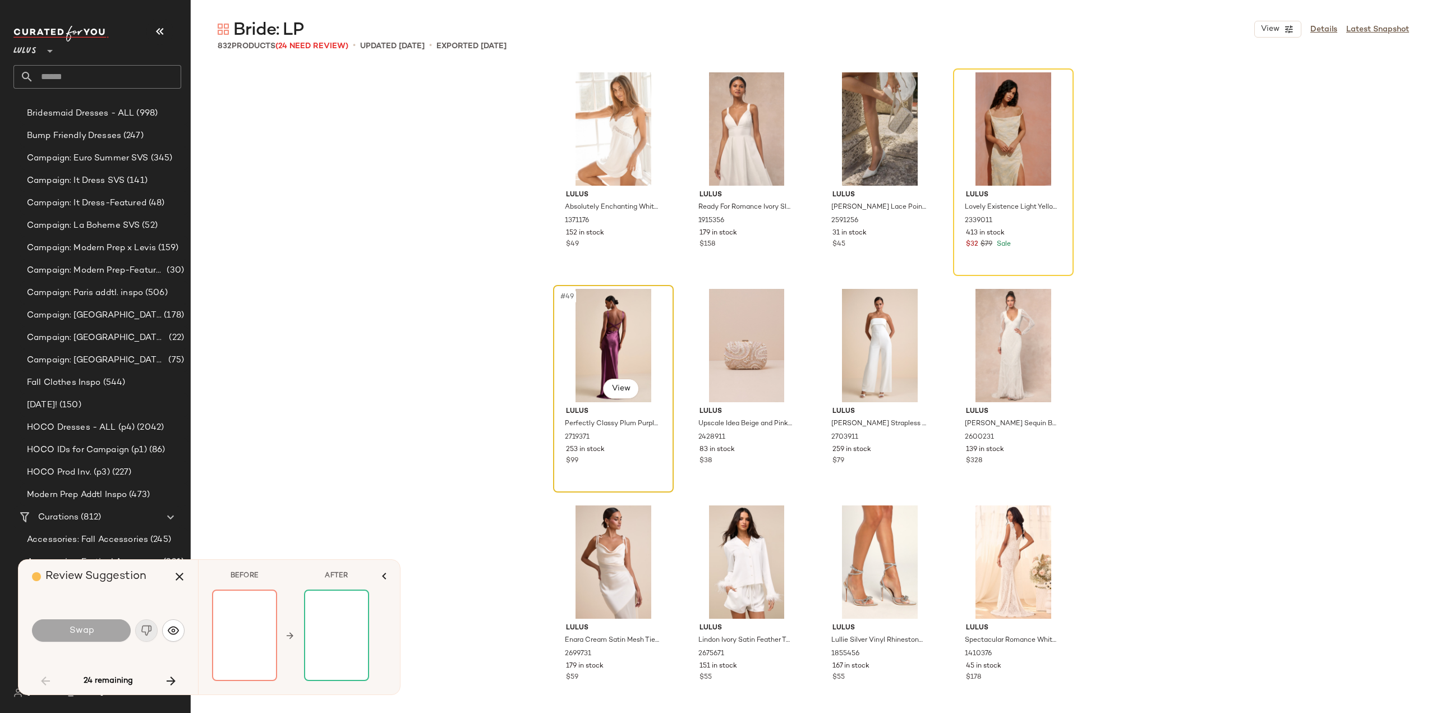
click at [623, 453] on div "253 in stock" at bounding box center [613, 450] width 95 height 10
click at [143, 631] on div "Swap" at bounding box center [108, 630] width 153 height 27
click at [386, 580] on icon "button" at bounding box center [384, 575] width 13 height 13
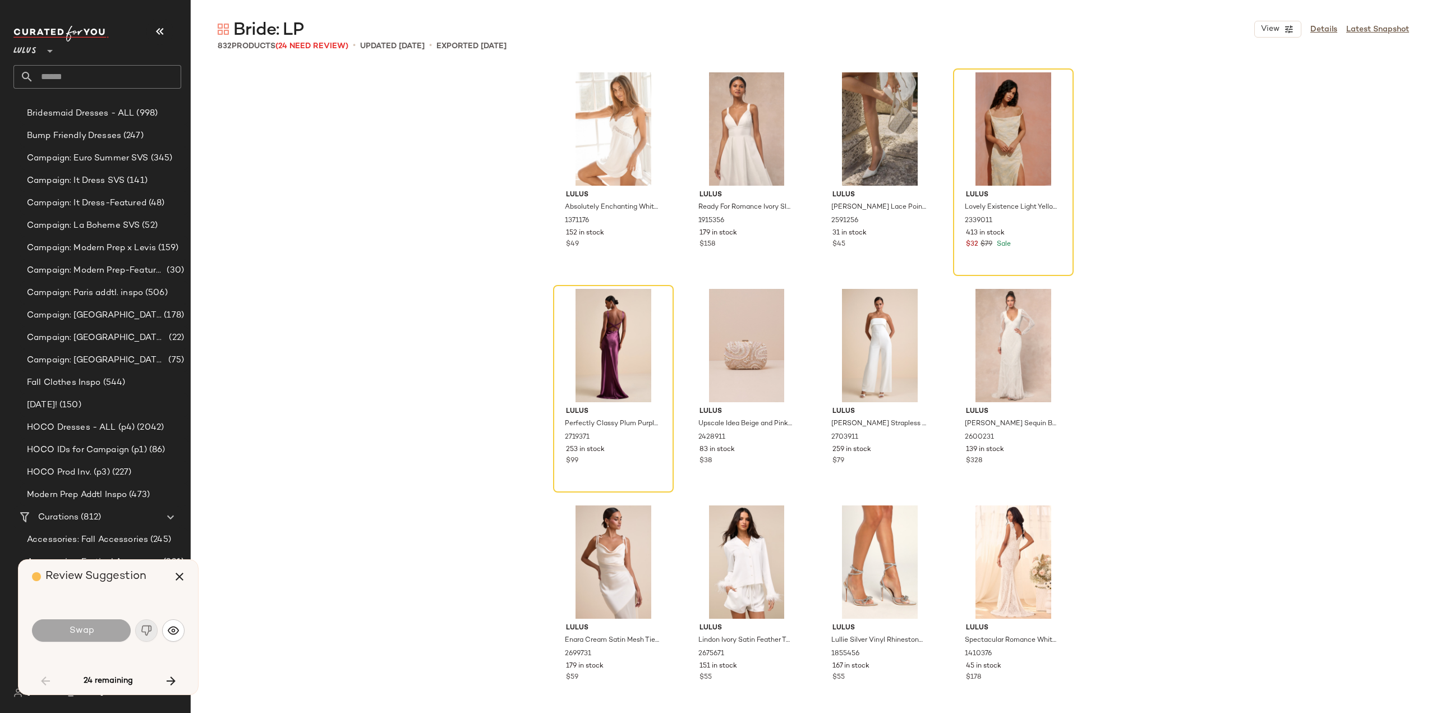
click at [417, 504] on div "Lulus Absolutely Enchanting White Lace Lingerie Slip 1371176 152 in stock $49 L…" at bounding box center [813, 373] width 1245 height 617
click at [176, 633] on img "button" at bounding box center [173, 630] width 11 height 11
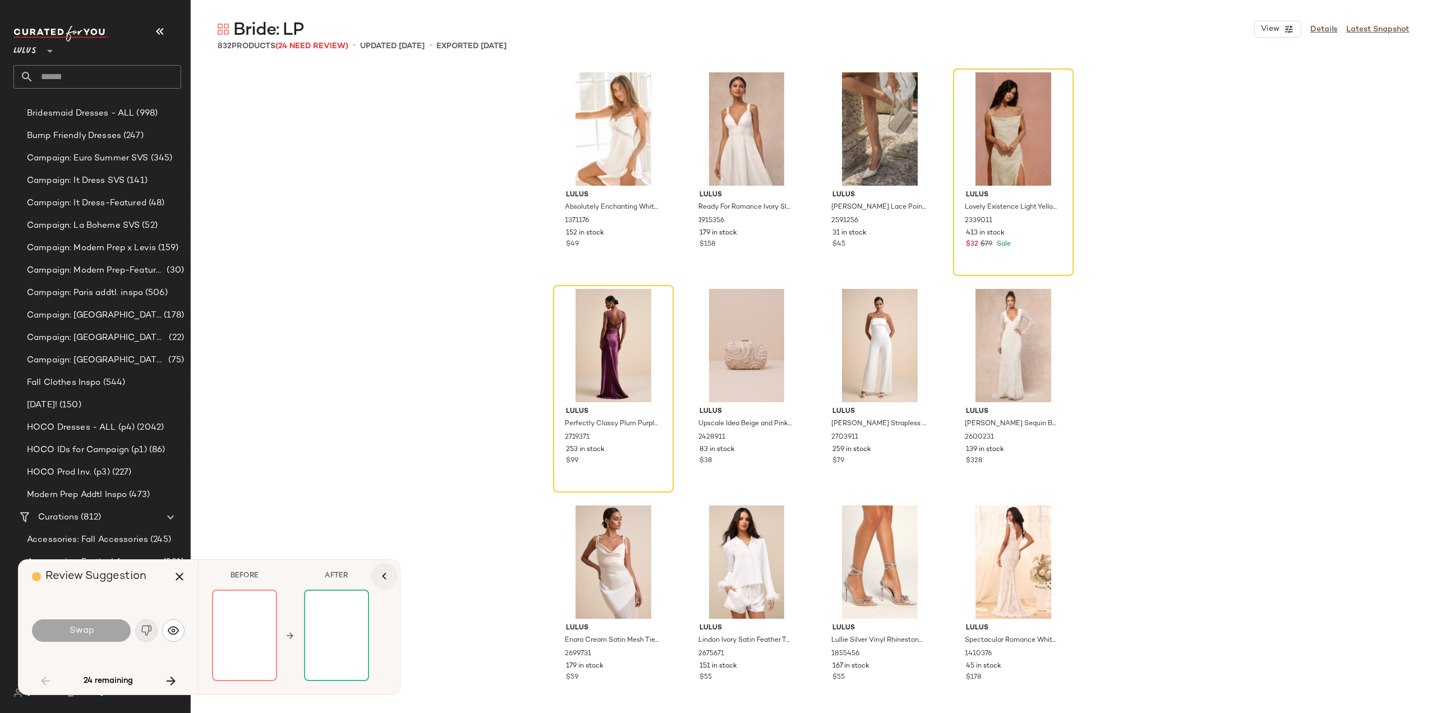
click at [382, 573] on icon "button" at bounding box center [384, 575] width 13 height 13
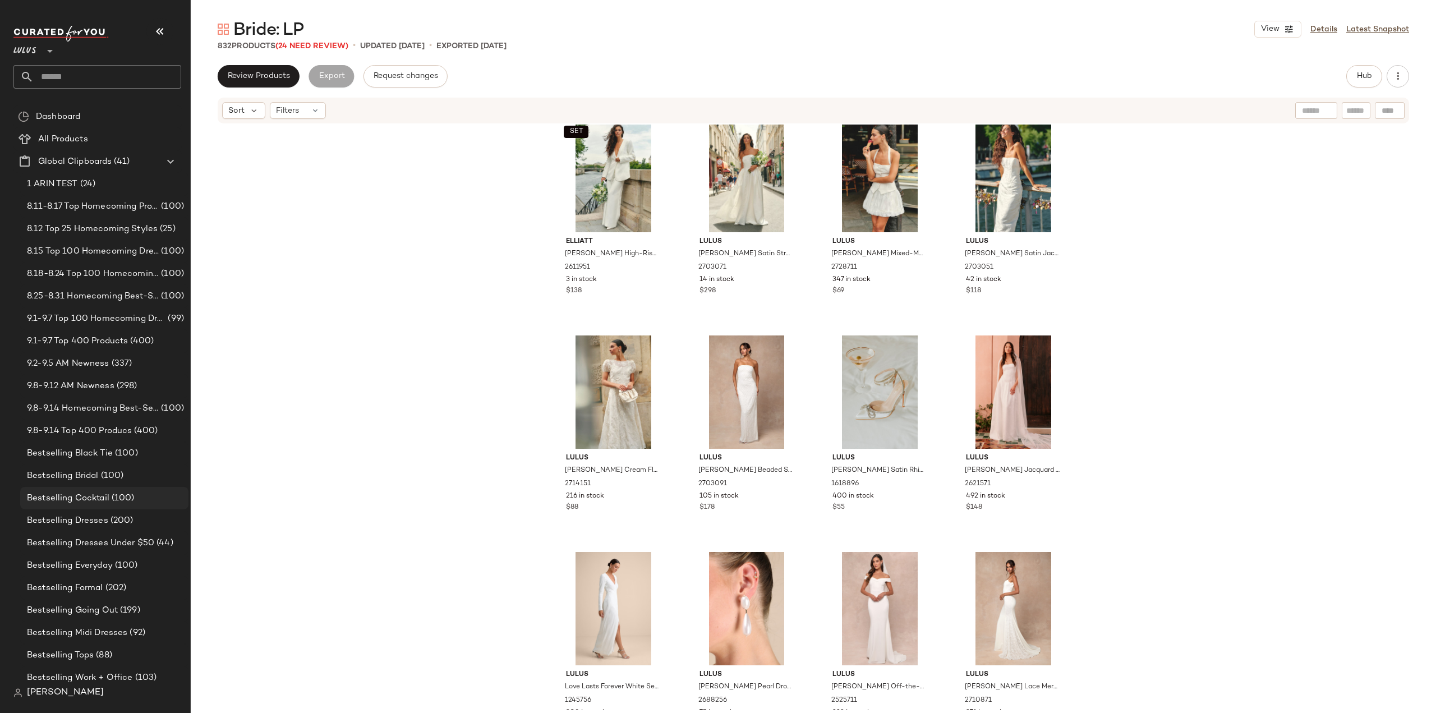
scroll to position [458, 0]
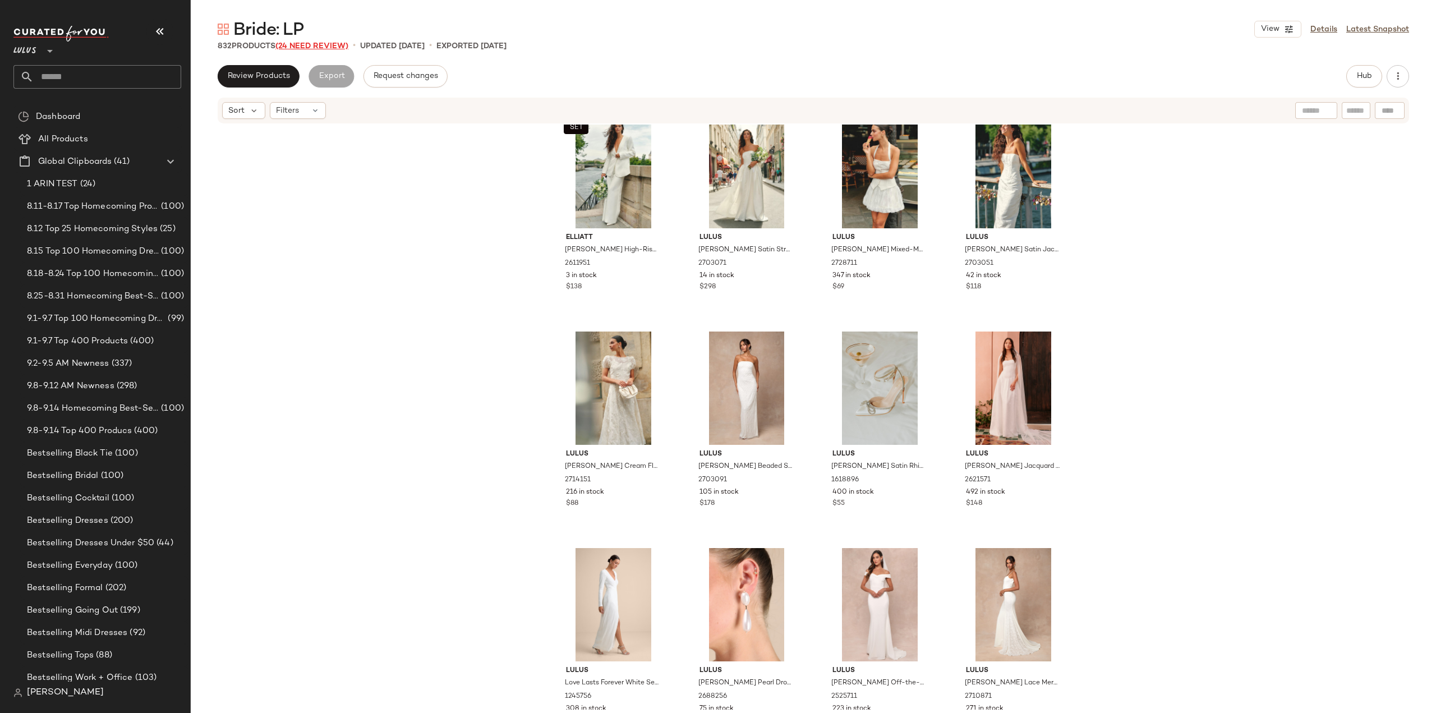
click at [311, 43] on span "(24 Need Review)" at bounding box center [311, 46] width 73 height 8
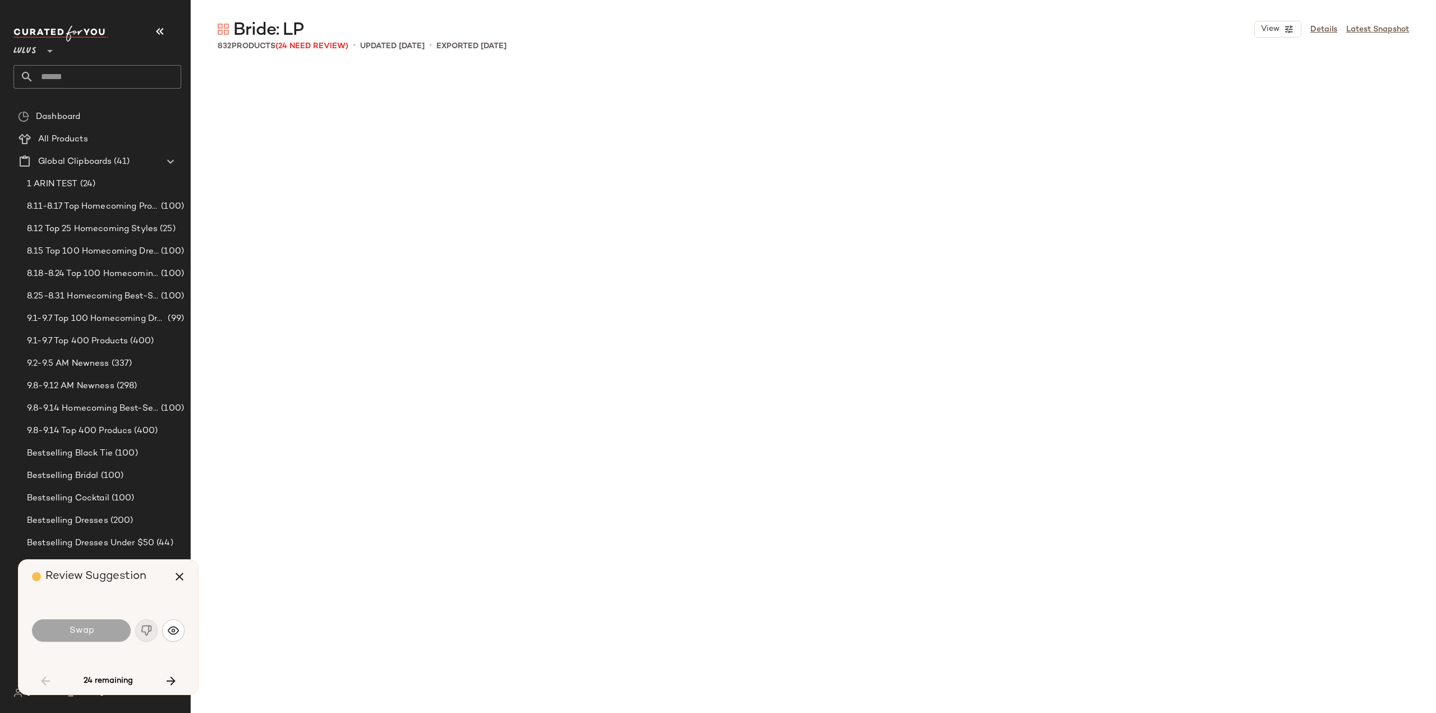
scroll to position [2165, 0]
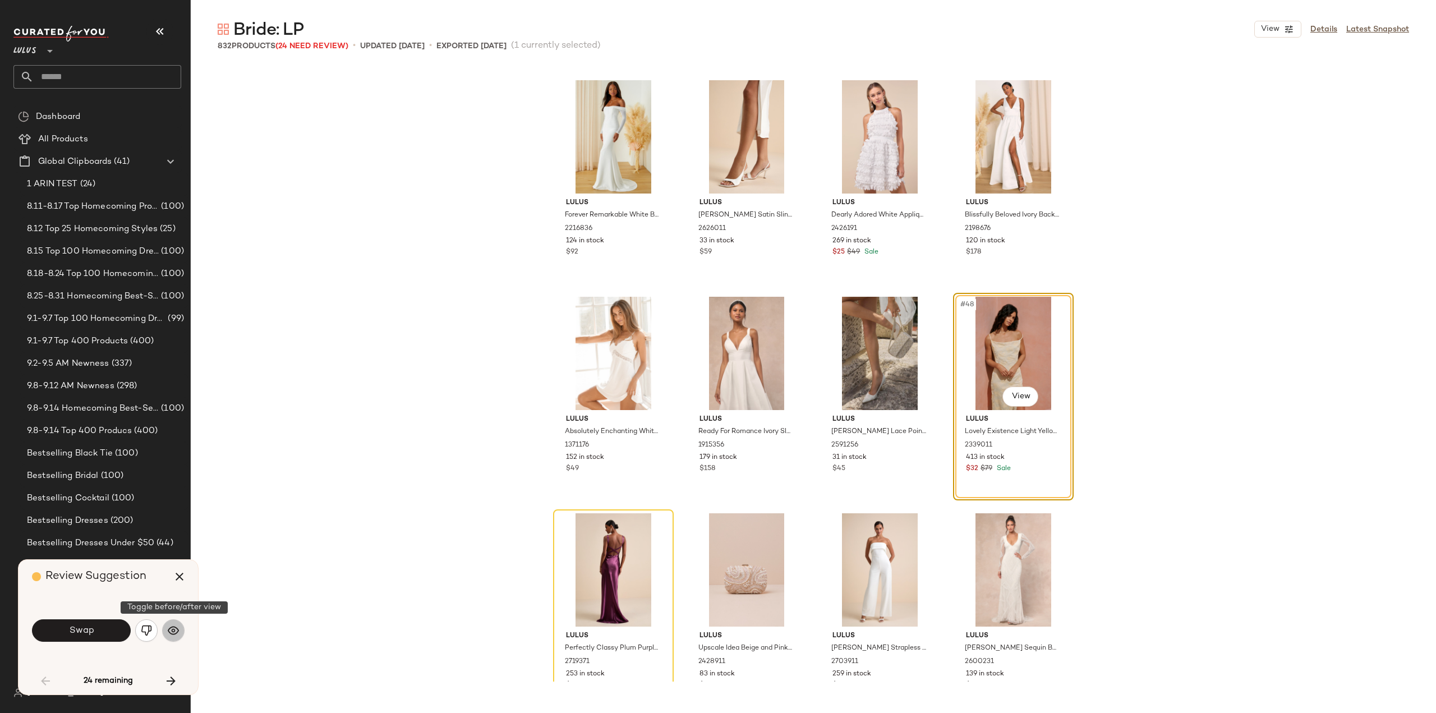
click at [168, 629] on img "button" at bounding box center [173, 630] width 11 height 11
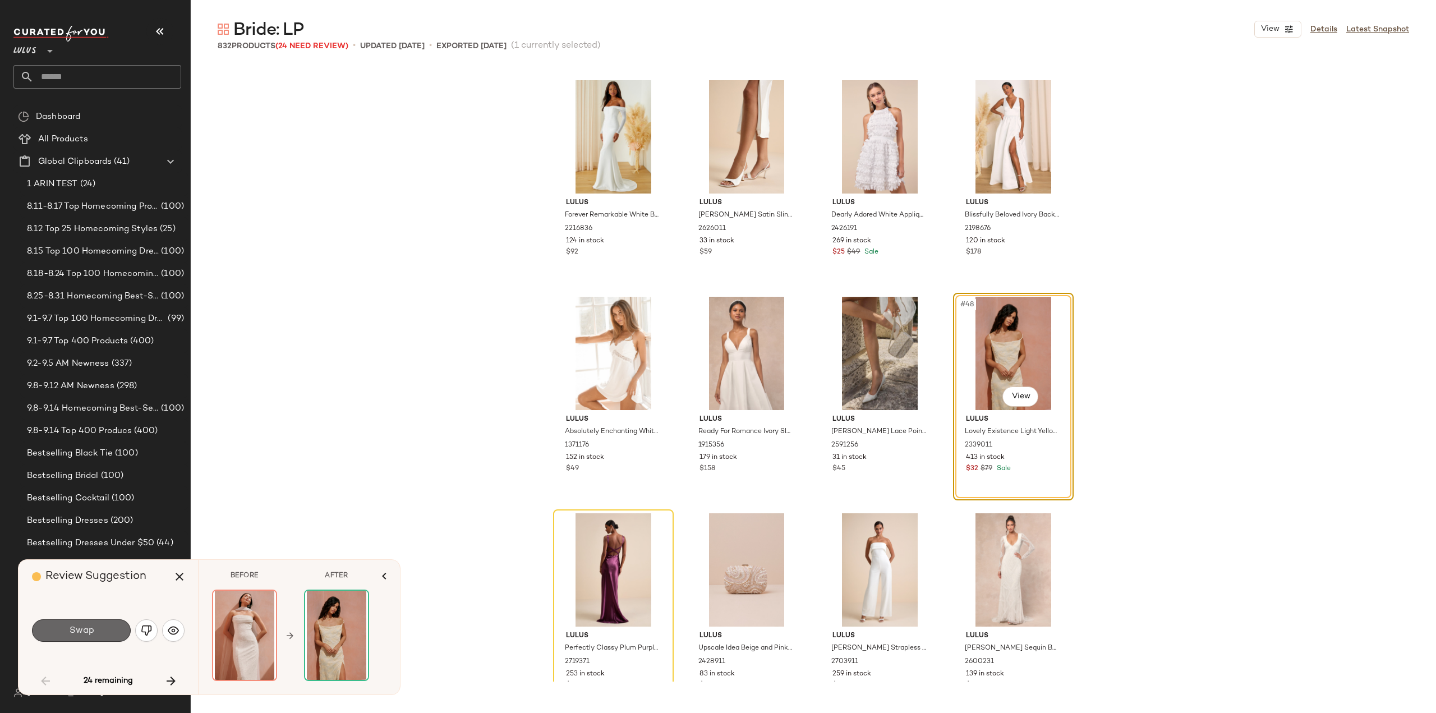
click at [85, 631] on span "Swap" at bounding box center [80, 631] width 25 height 11
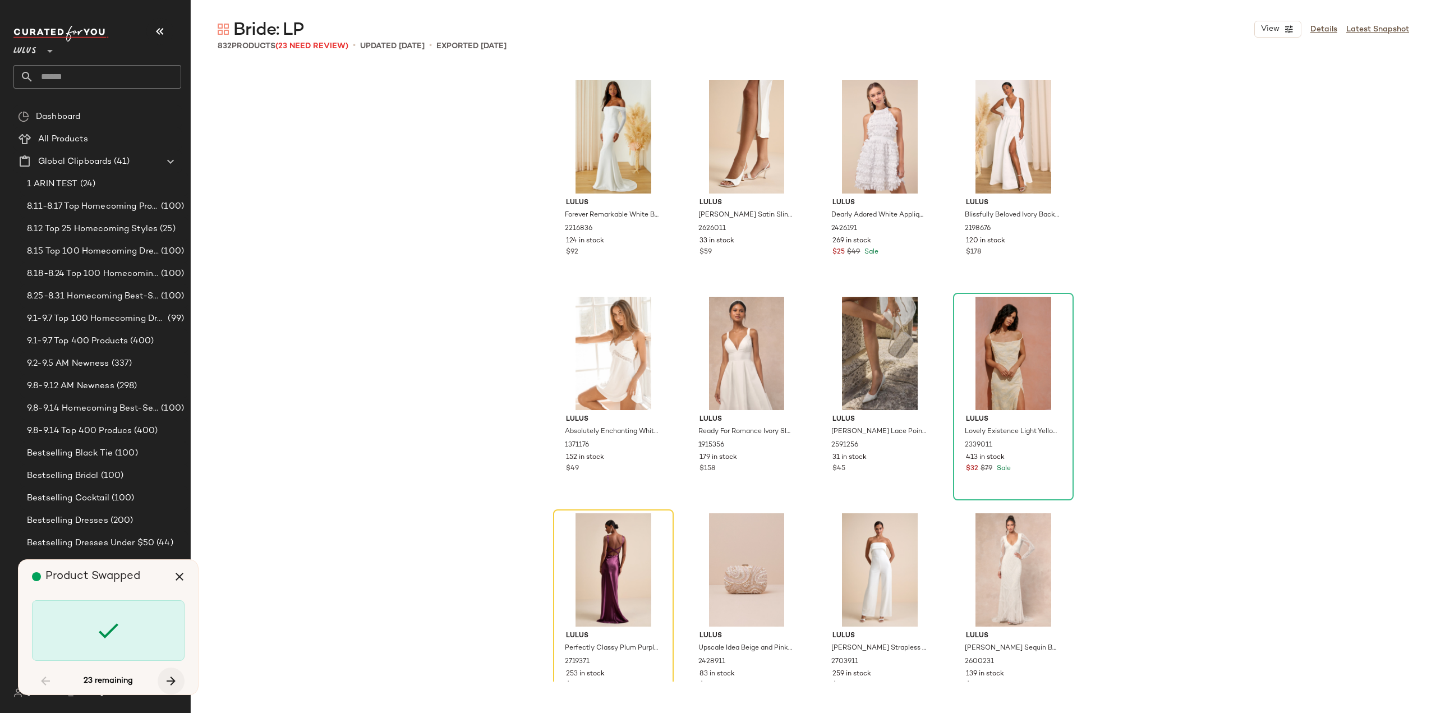
click at [172, 680] on icon "button" at bounding box center [170, 680] width 13 height 13
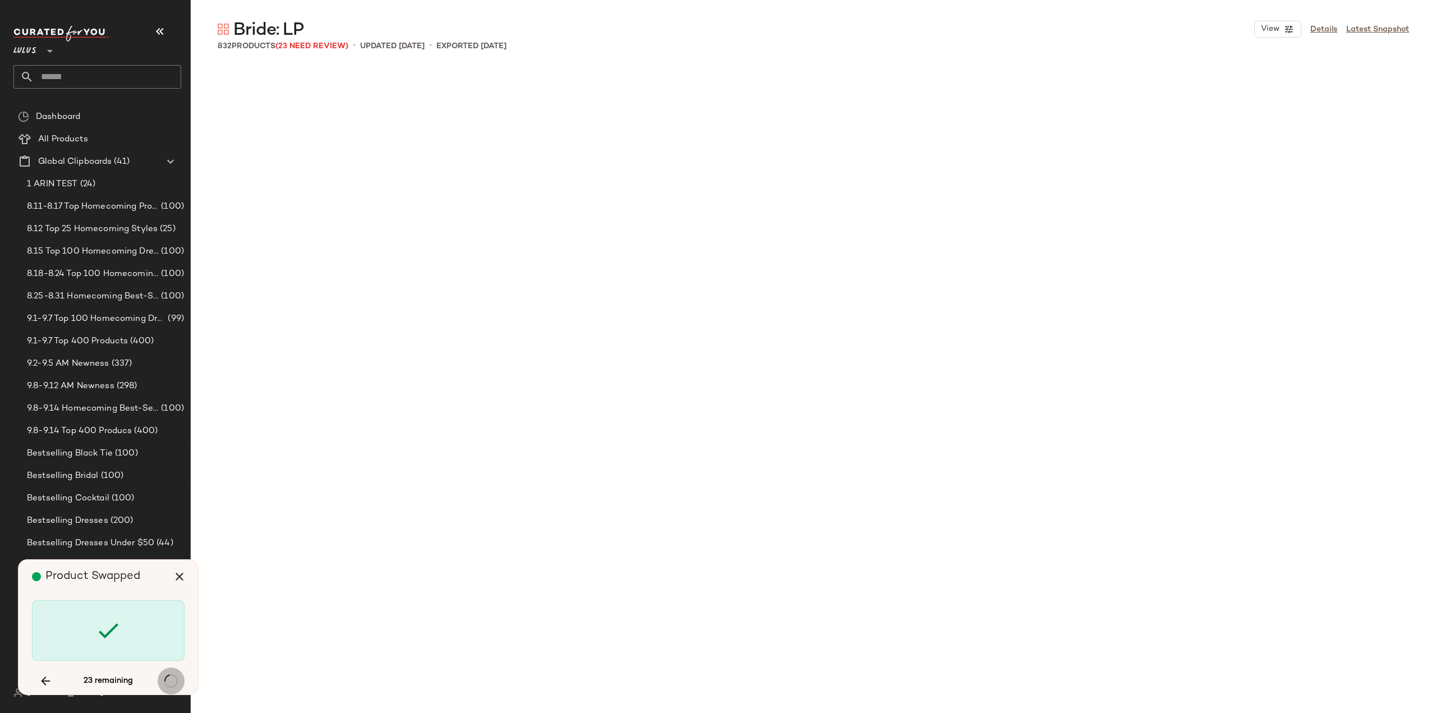
scroll to position [4764, 0]
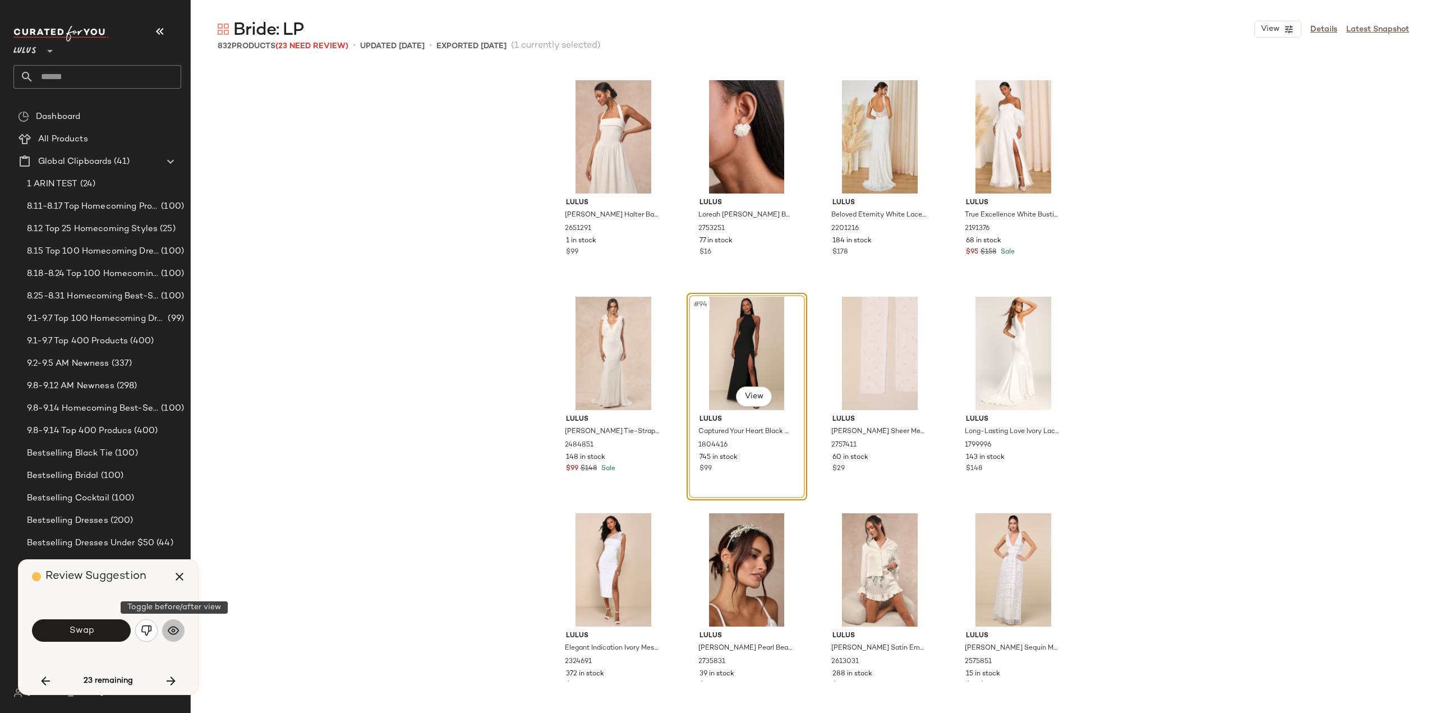
click at [171, 628] on img "button" at bounding box center [173, 630] width 11 height 11
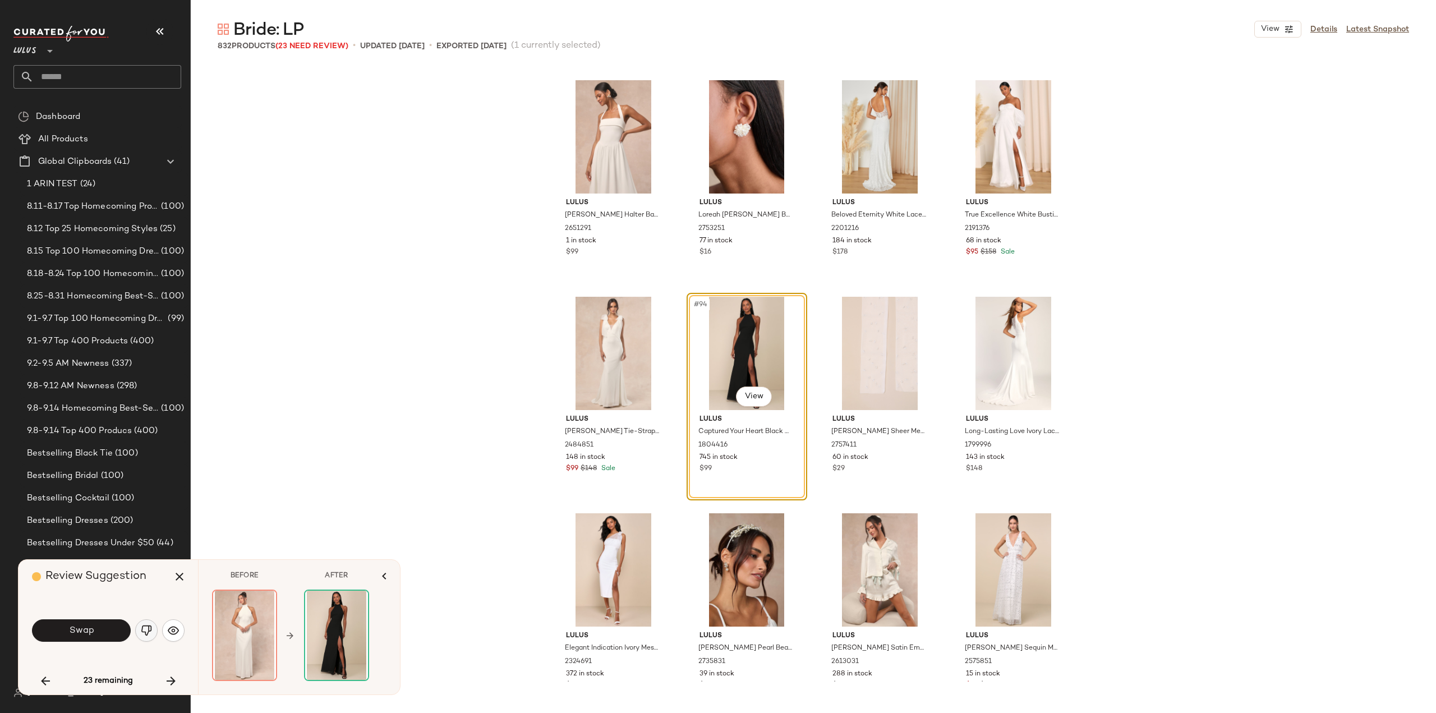
click at [142, 633] on img "button" at bounding box center [146, 630] width 11 height 11
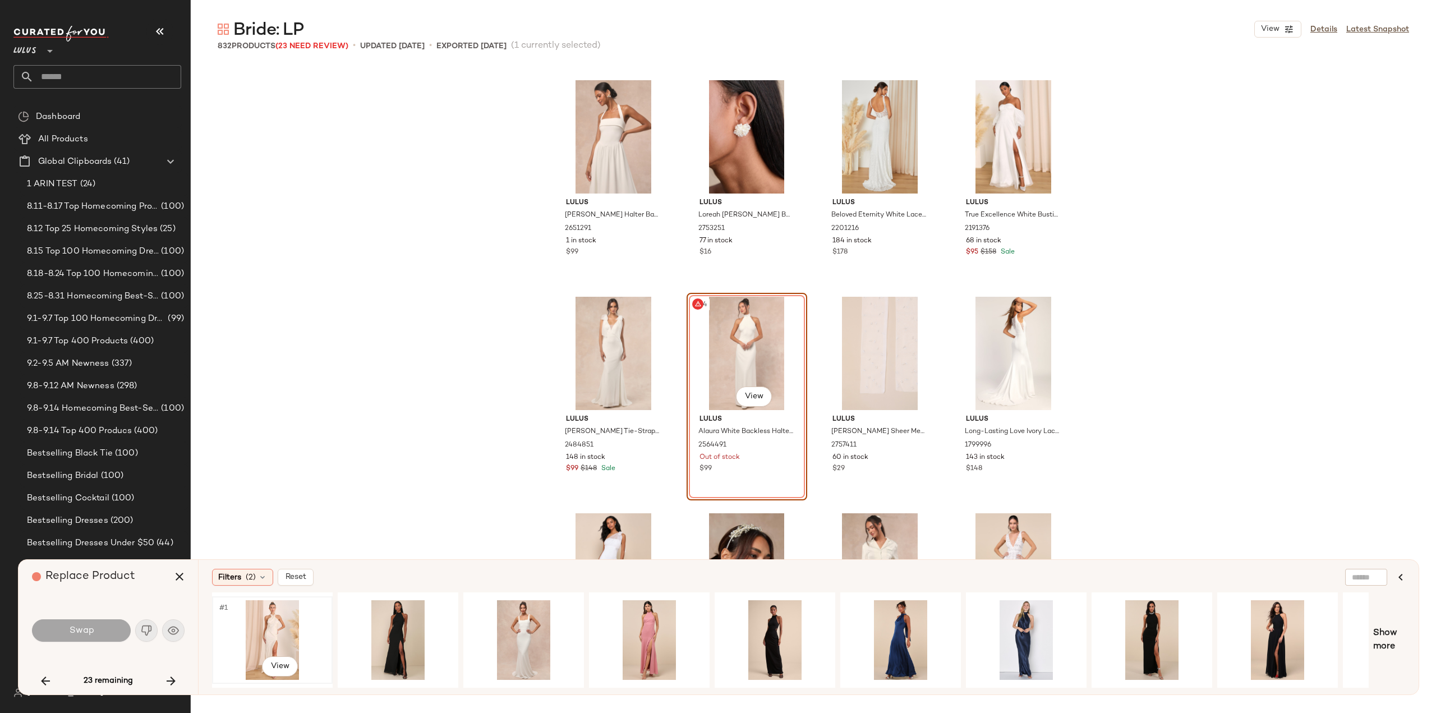
click at [264, 623] on div "#1 View" at bounding box center [272, 640] width 113 height 80
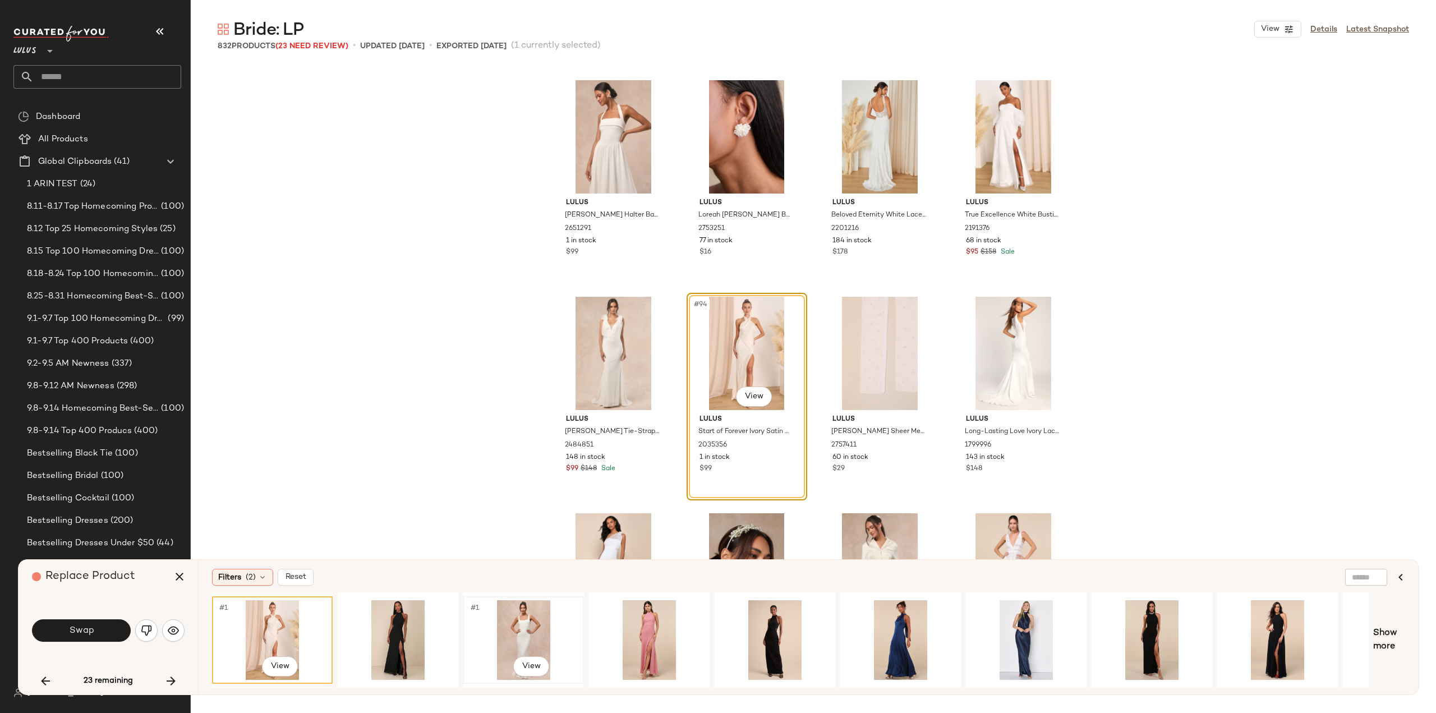
click at [519, 633] on div "#1 View" at bounding box center [523, 640] width 113 height 80
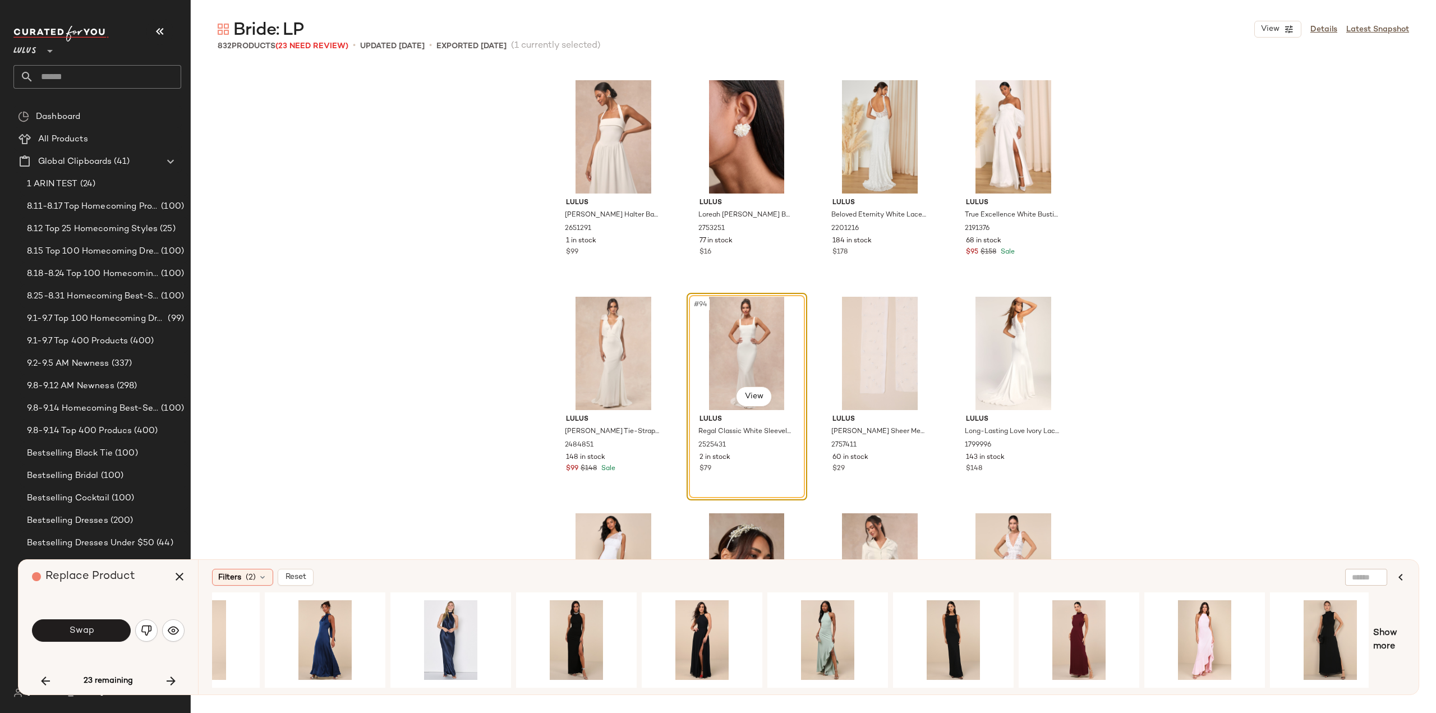
scroll to position [0, 596]
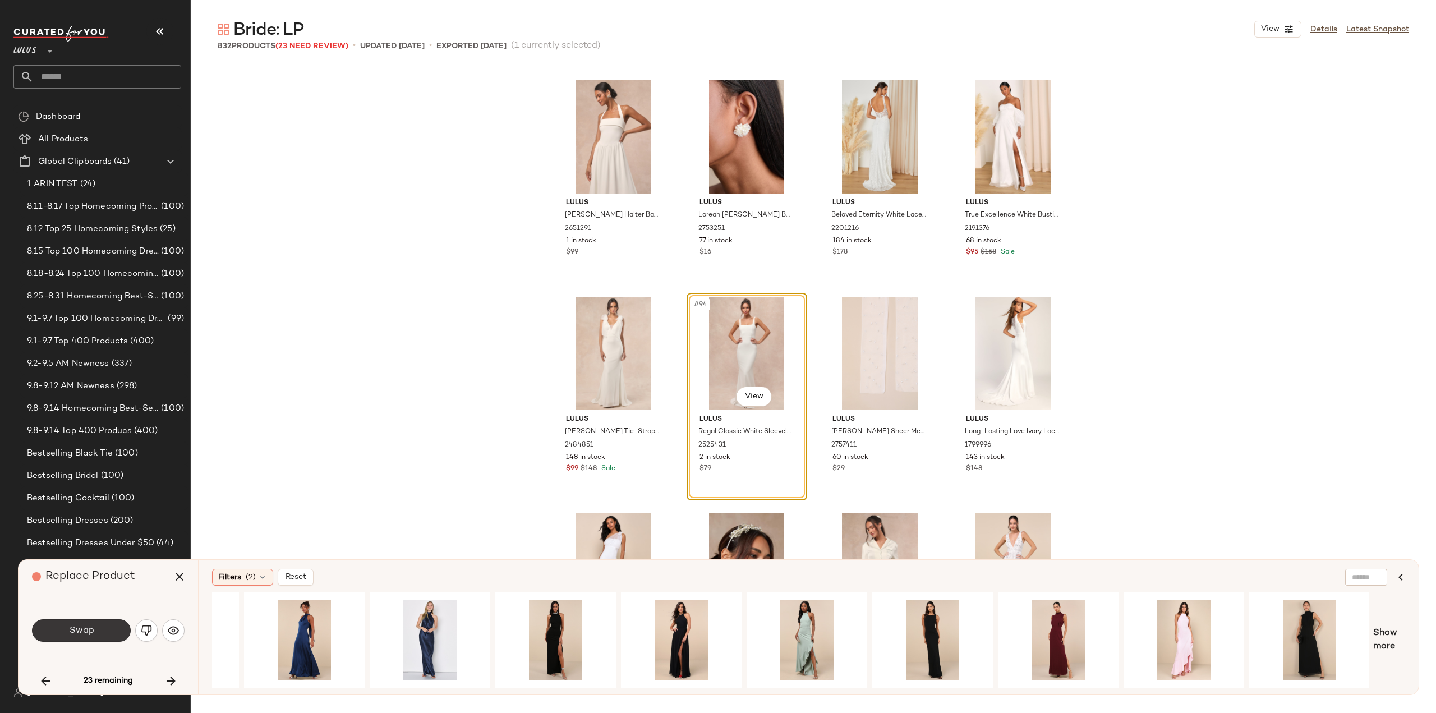
click at [99, 630] on button "Swap" at bounding box center [81, 630] width 99 height 22
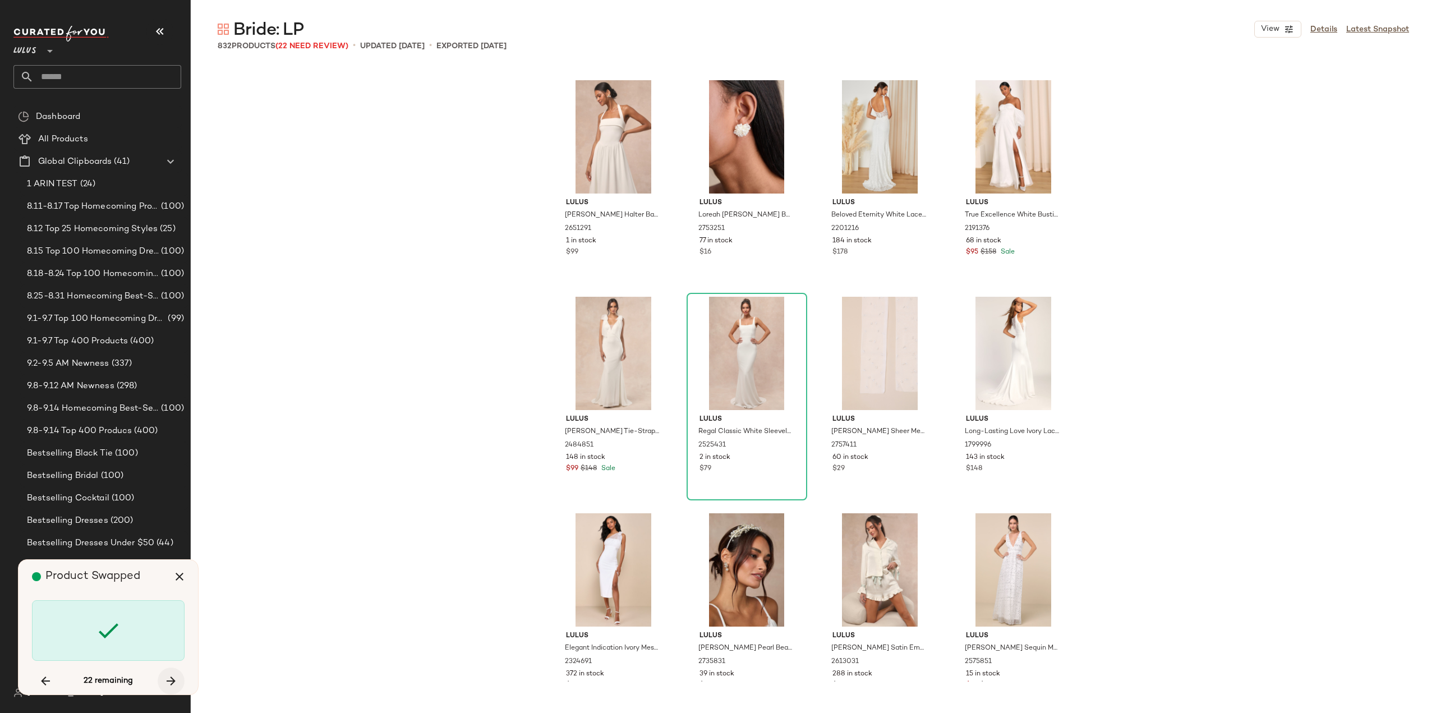
click at [173, 682] on icon "button" at bounding box center [170, 680] width 13 height 13
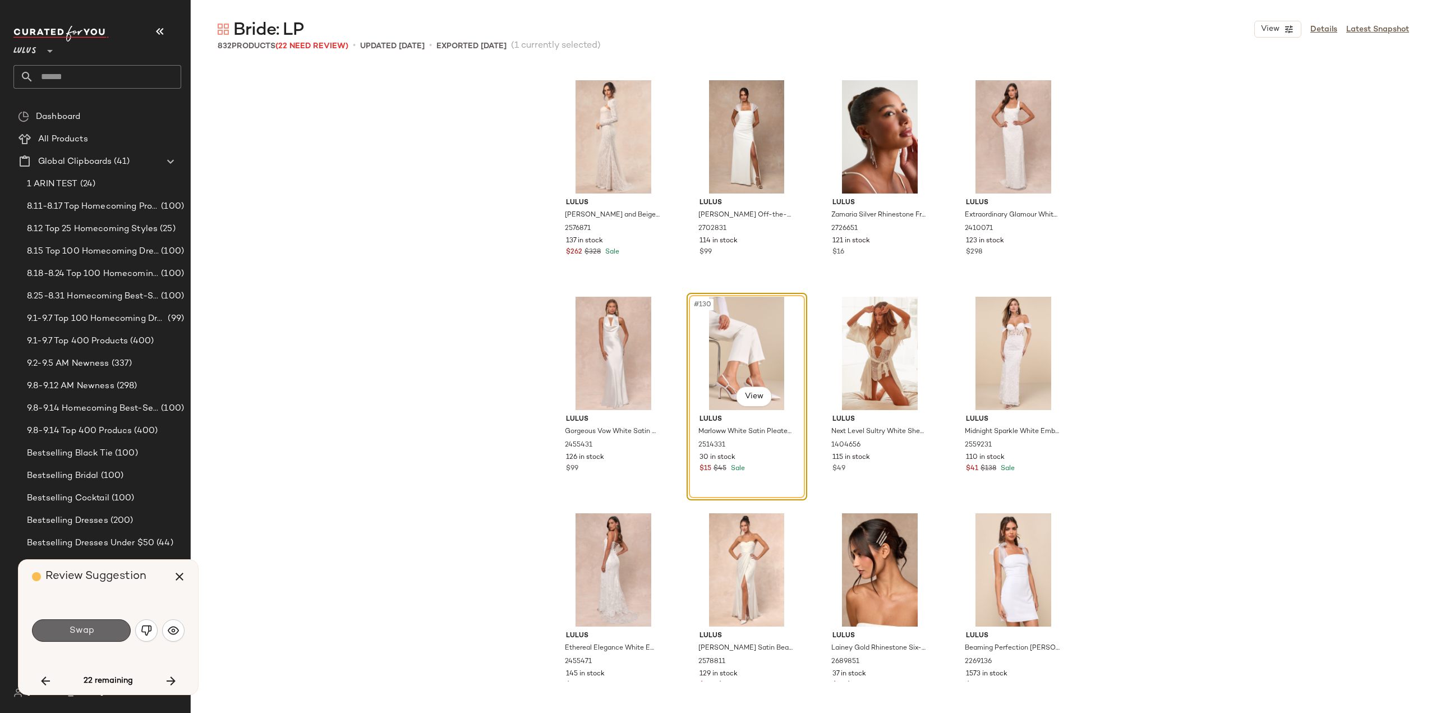
click at [107, 636] on button "Swap" at bounding box center [81, 630] width 99 height 22
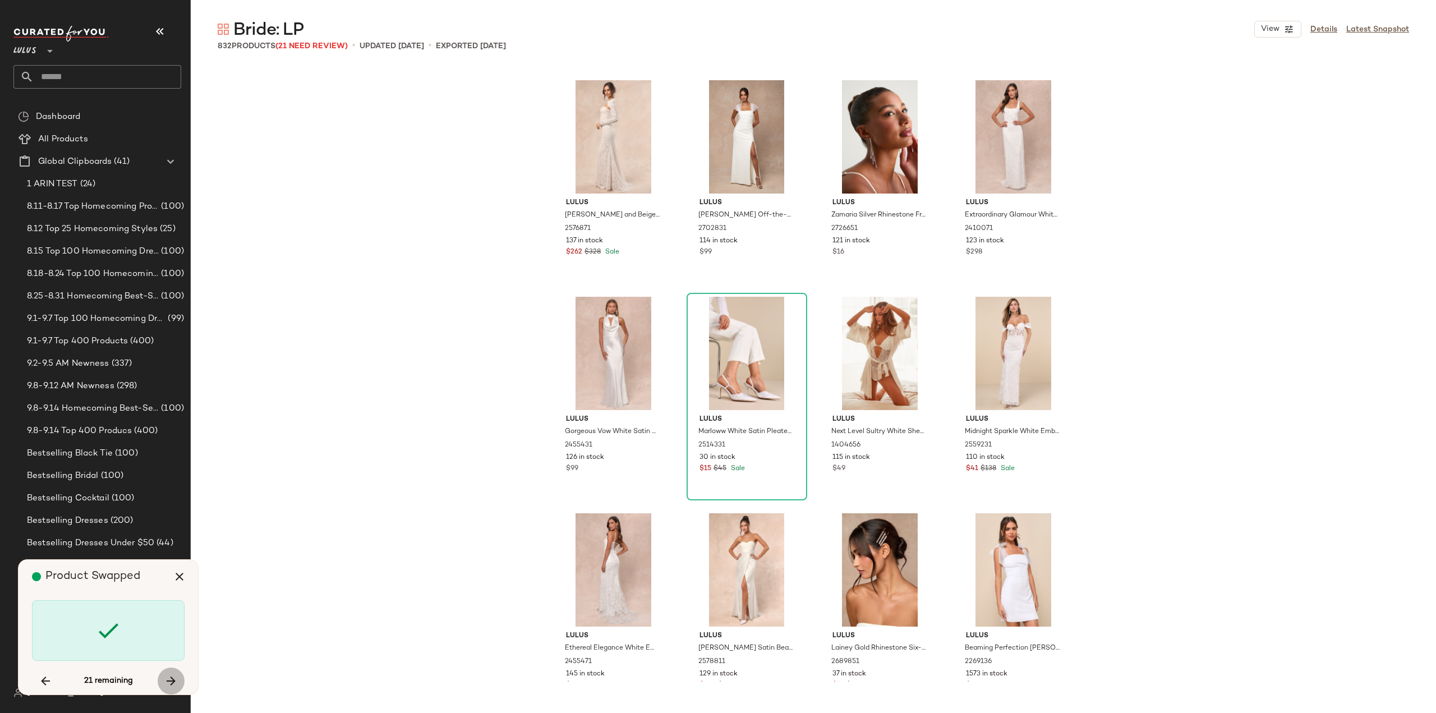
click at [171, 679] on icon "button" at bounding box center [170, 680] width 13 height 13
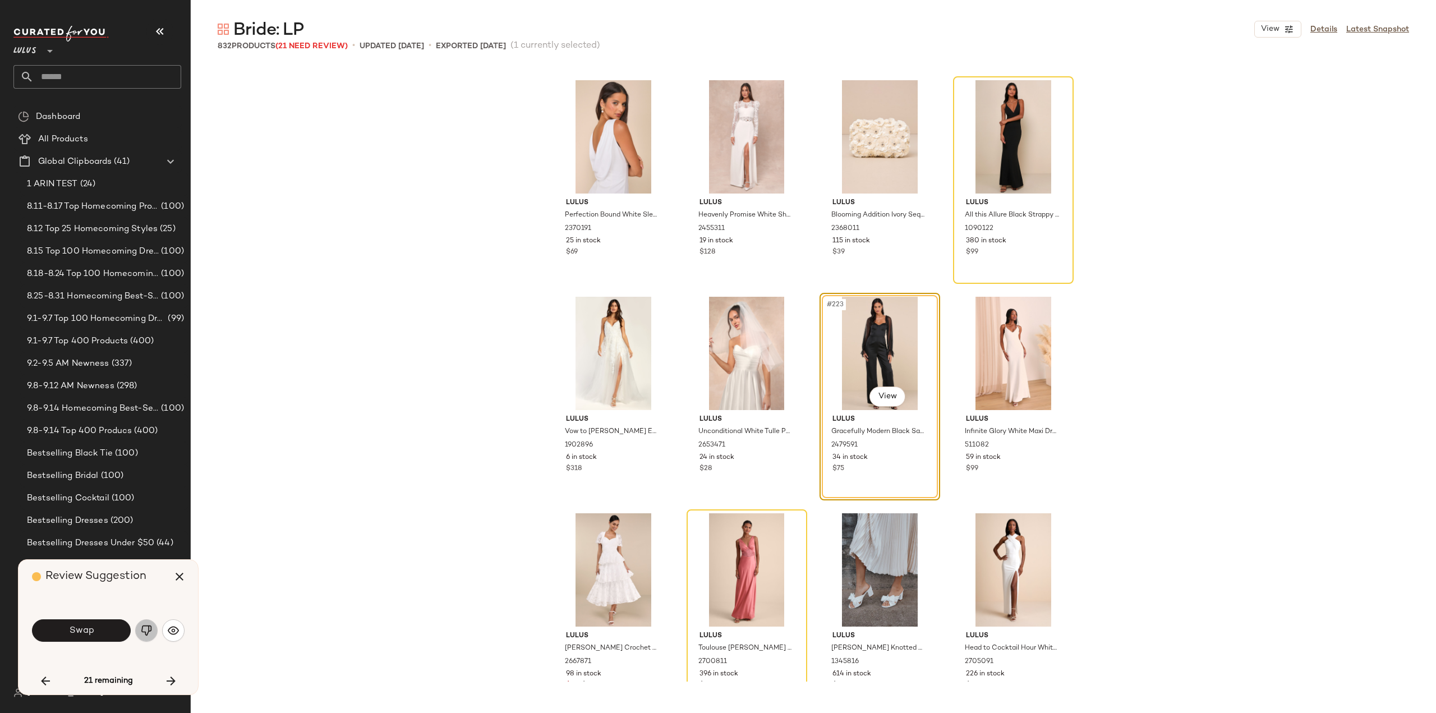
click at [149, 631] on img "button" at bounding box center [146, 630] width 11 height 11
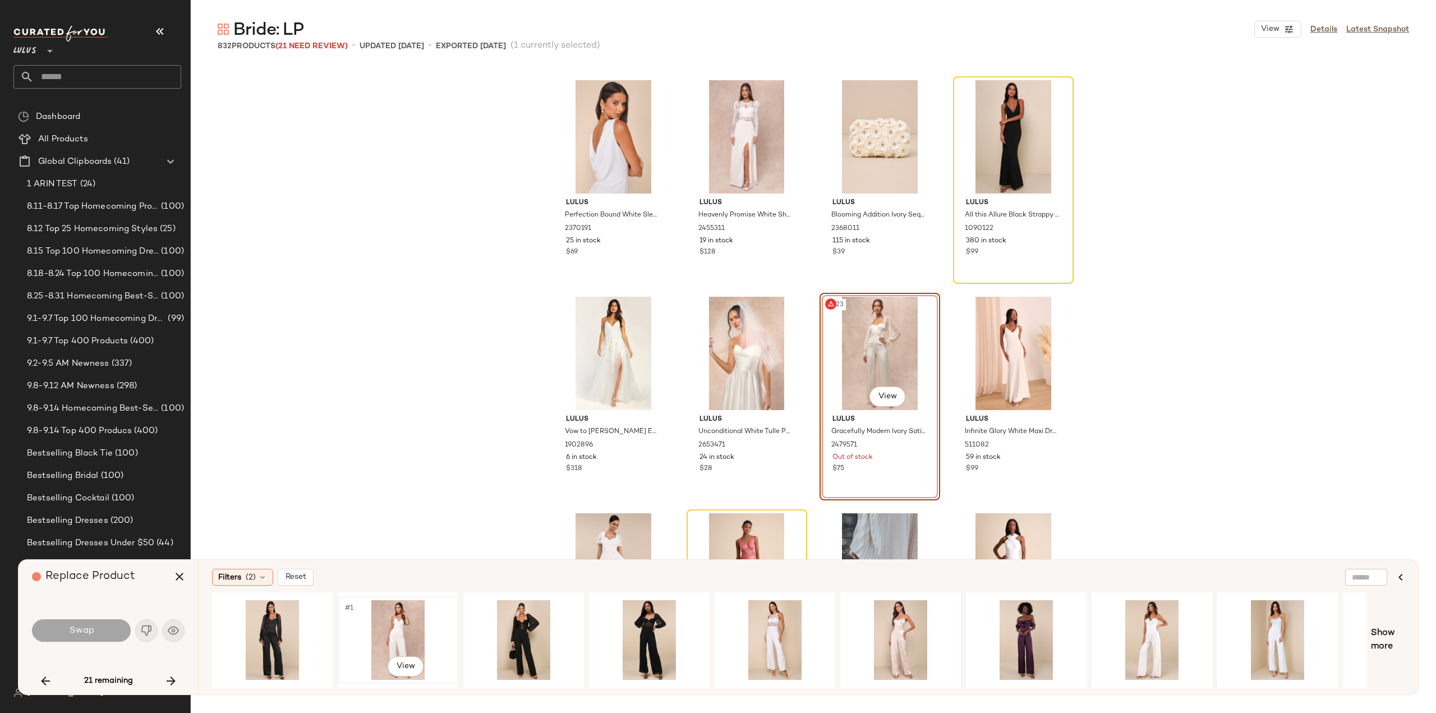
click at [400, 633] on div "#1 View" at bounding box center [398, 640] width 113 height 80
click at [116, 631] on button "Swap" at bounding box center [81, 630] width 99 height 22
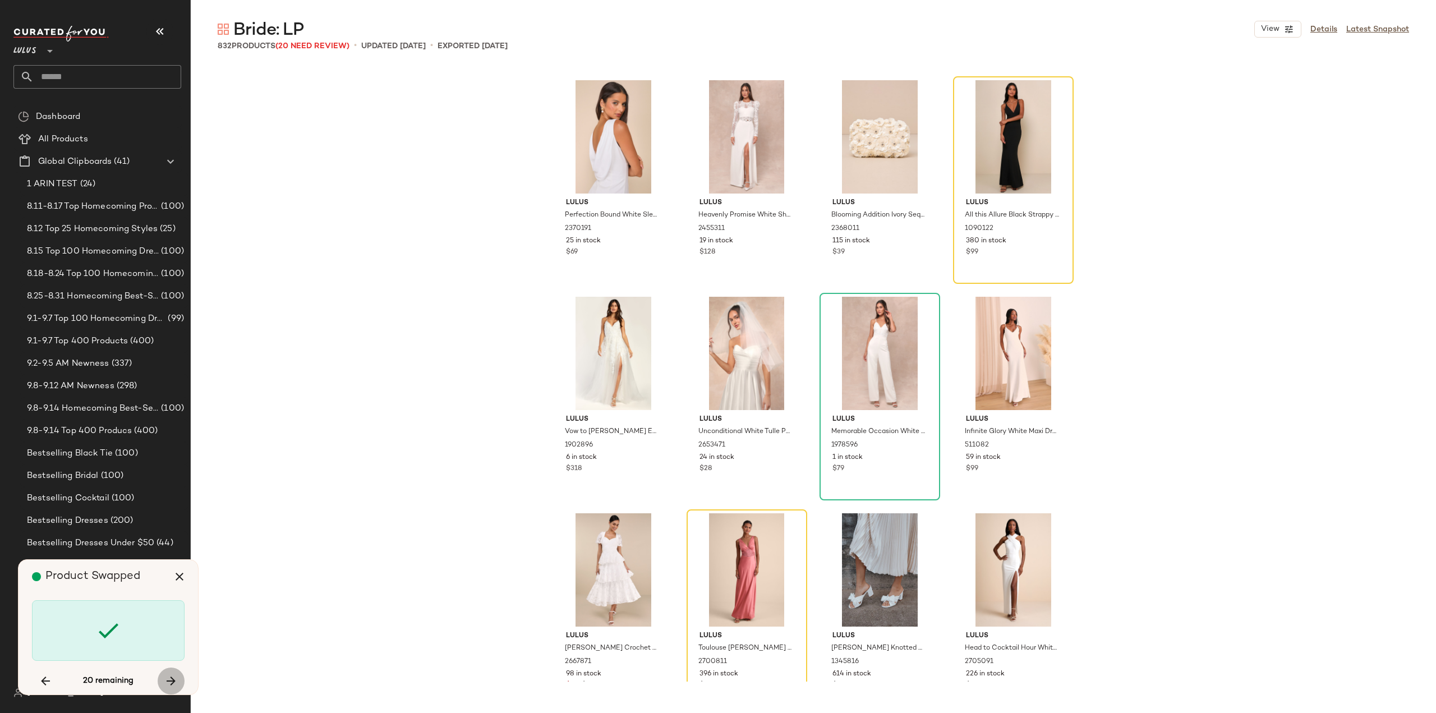
click at [168, 681] on icon "button" at bounding box center [170, 680] width 13 height 13
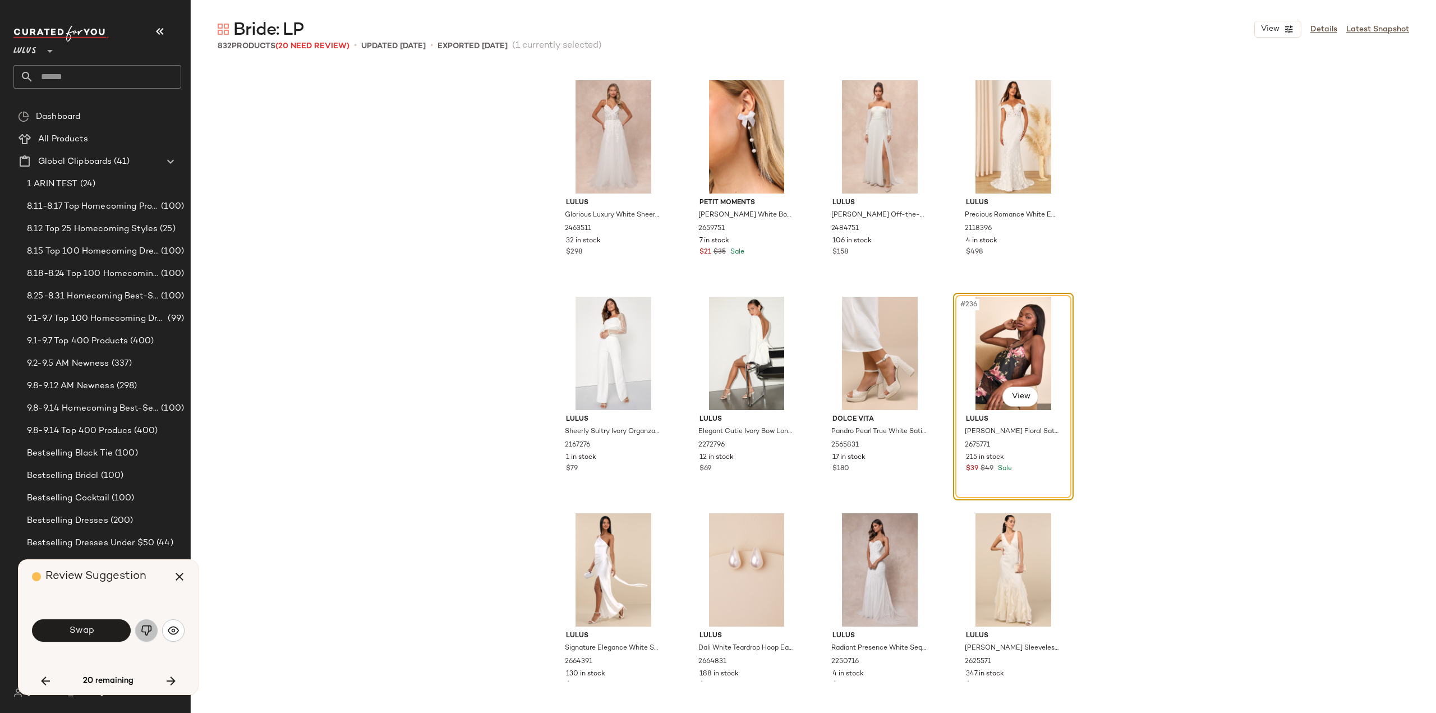
click at [148, 634] on img "button" at bounding box center [146, 630] width 11 height 11
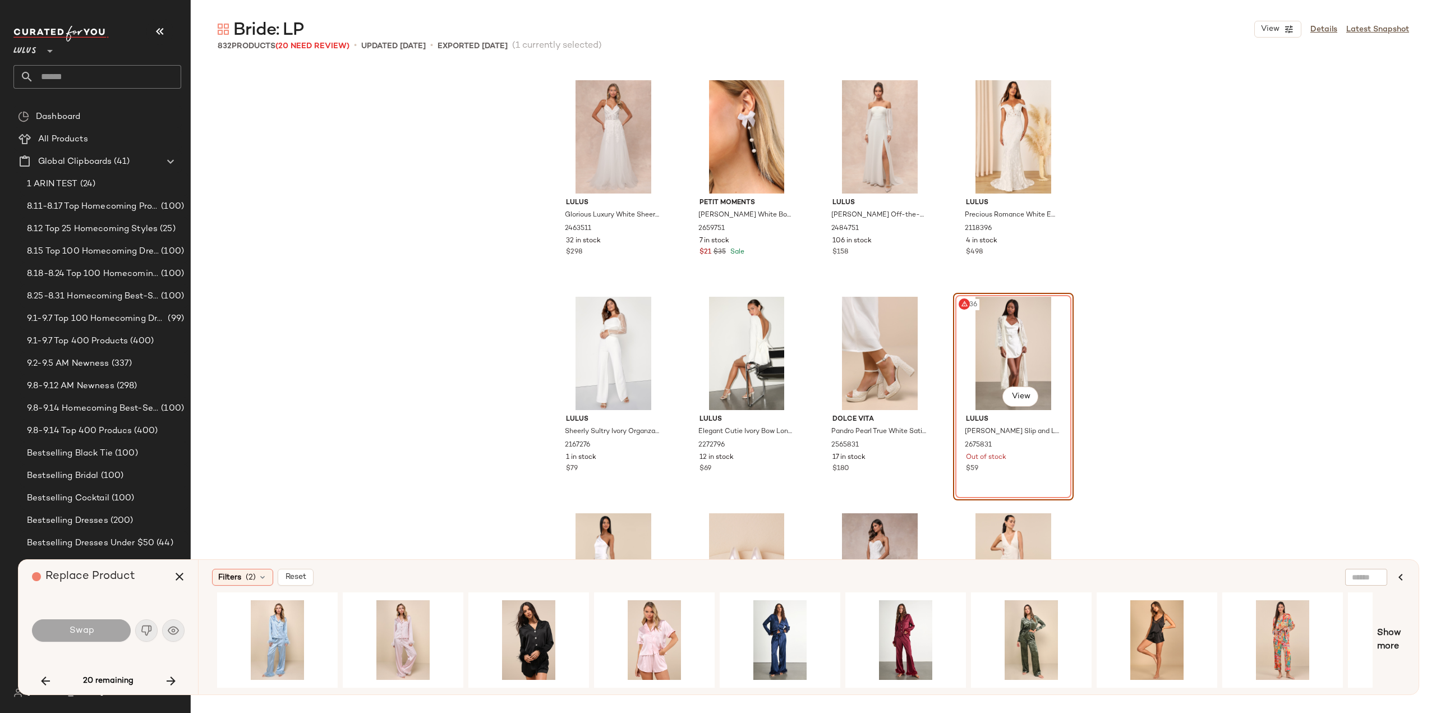
scroll to position [0, 0]
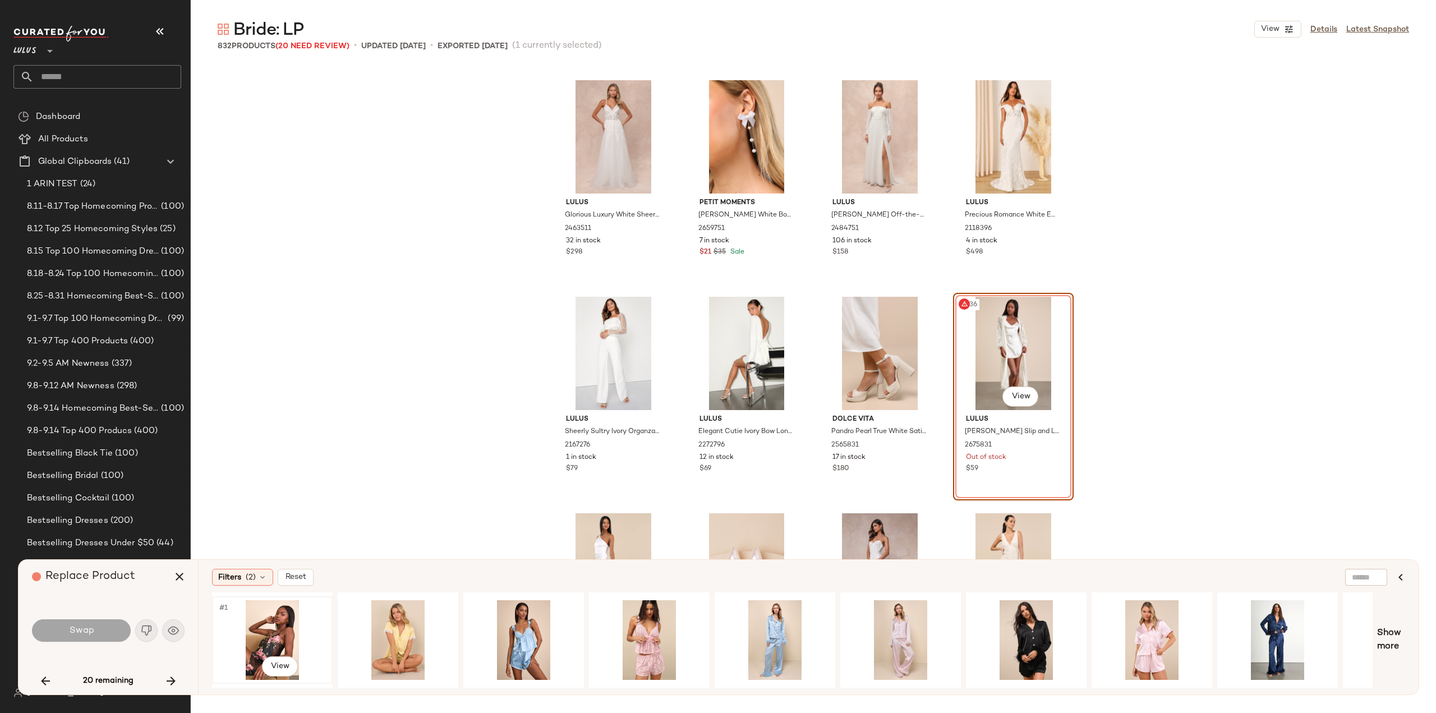
click at [275, 640] on div "#1 View" at bounding box center [272, 640] width 113 height 80
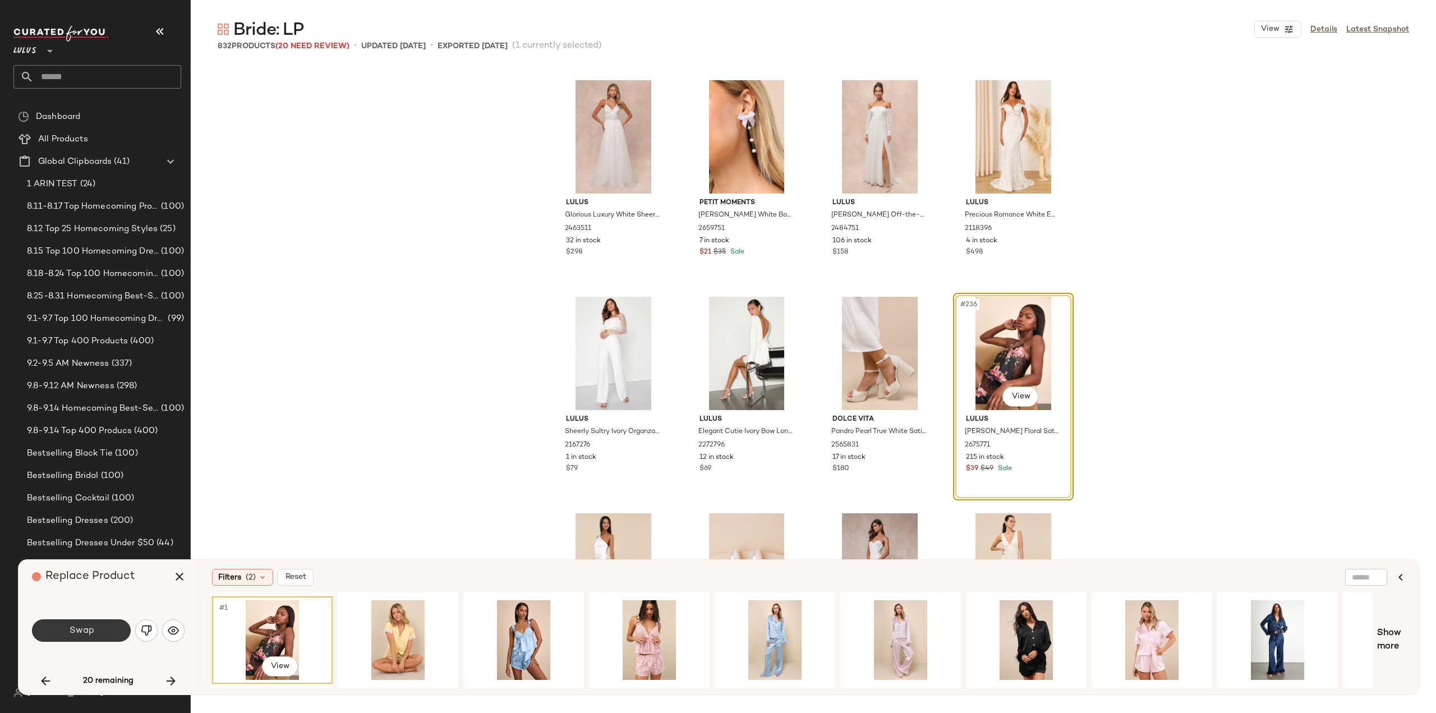
click at [79, 635] on span "Swap" at bounding box center [80, 631] width 25 height 11
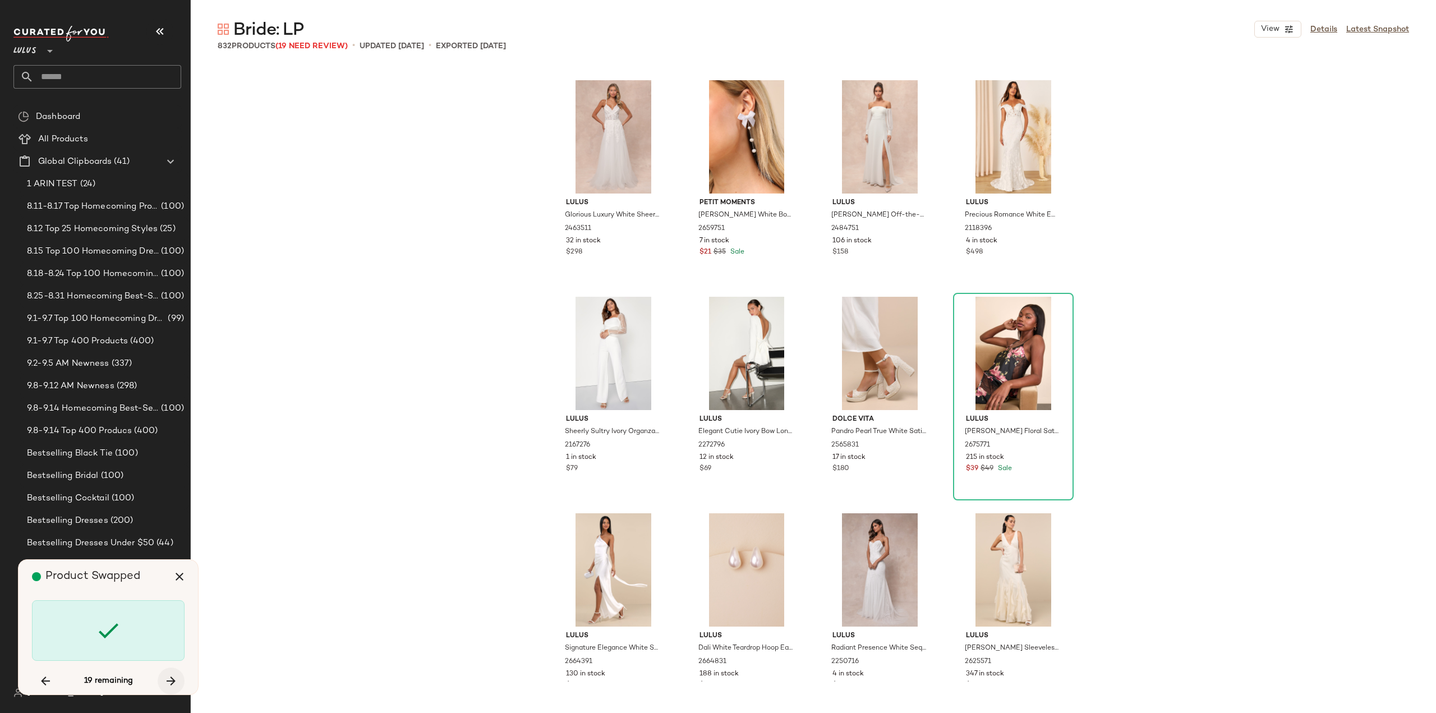
click at [173, 680] on icon "button" at bounding box center [170, 680] width 13 height 13
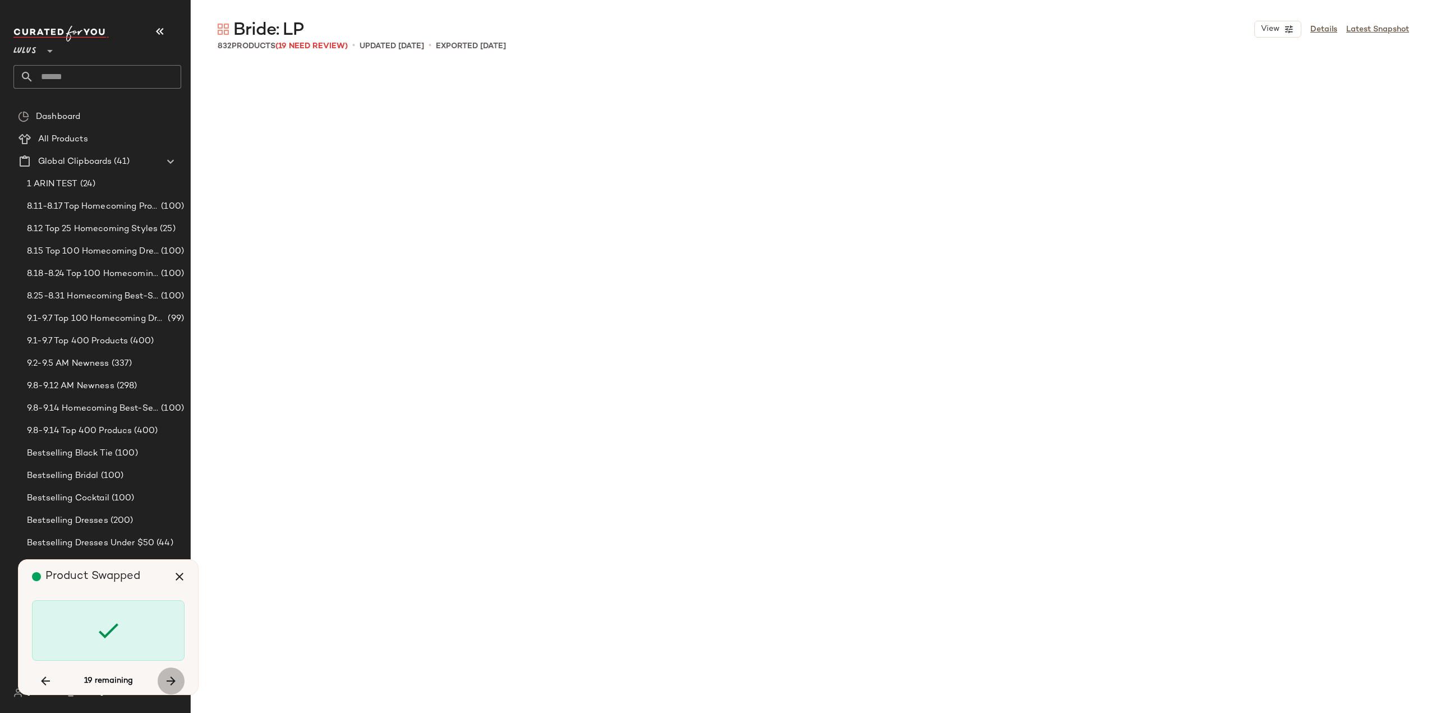
scroll to position [17756, 0]
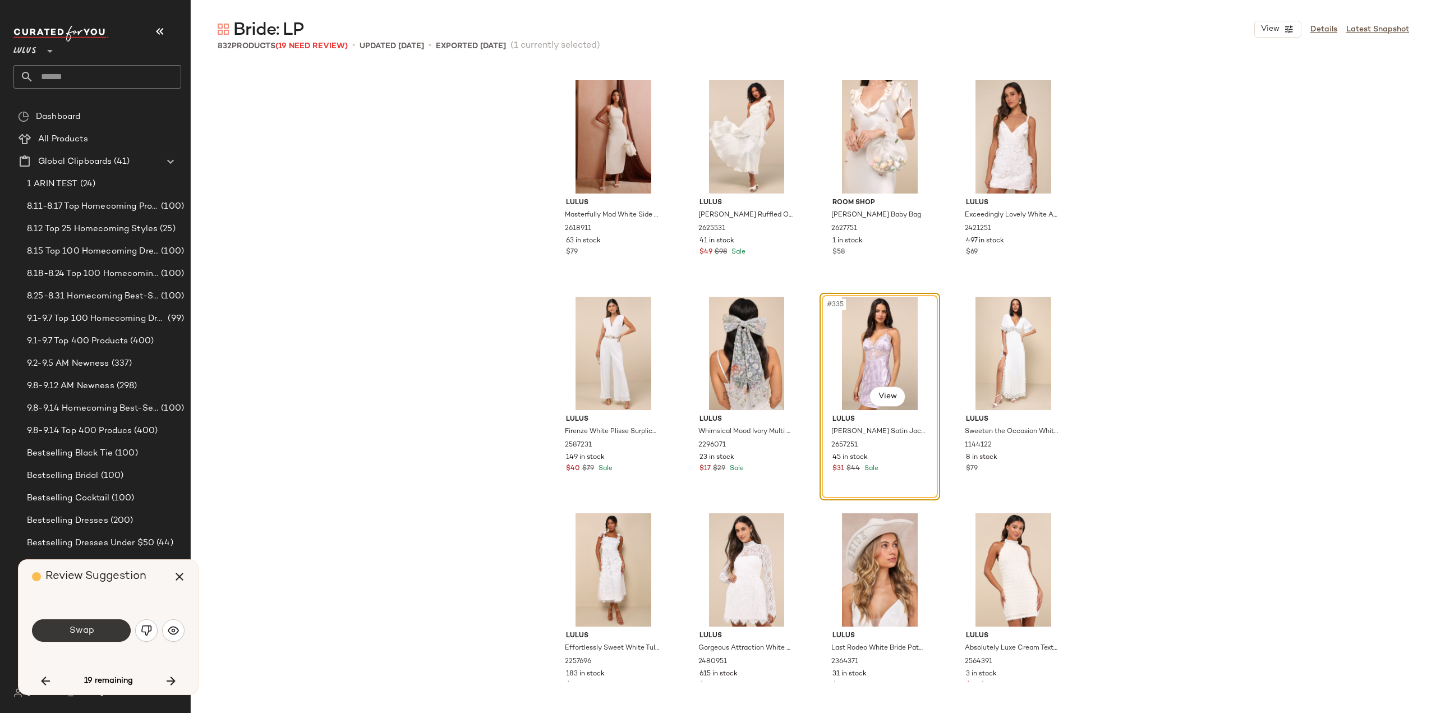
click at [78, 633] on span "Swap" at bounding box center [80, 631] width 25 height 11
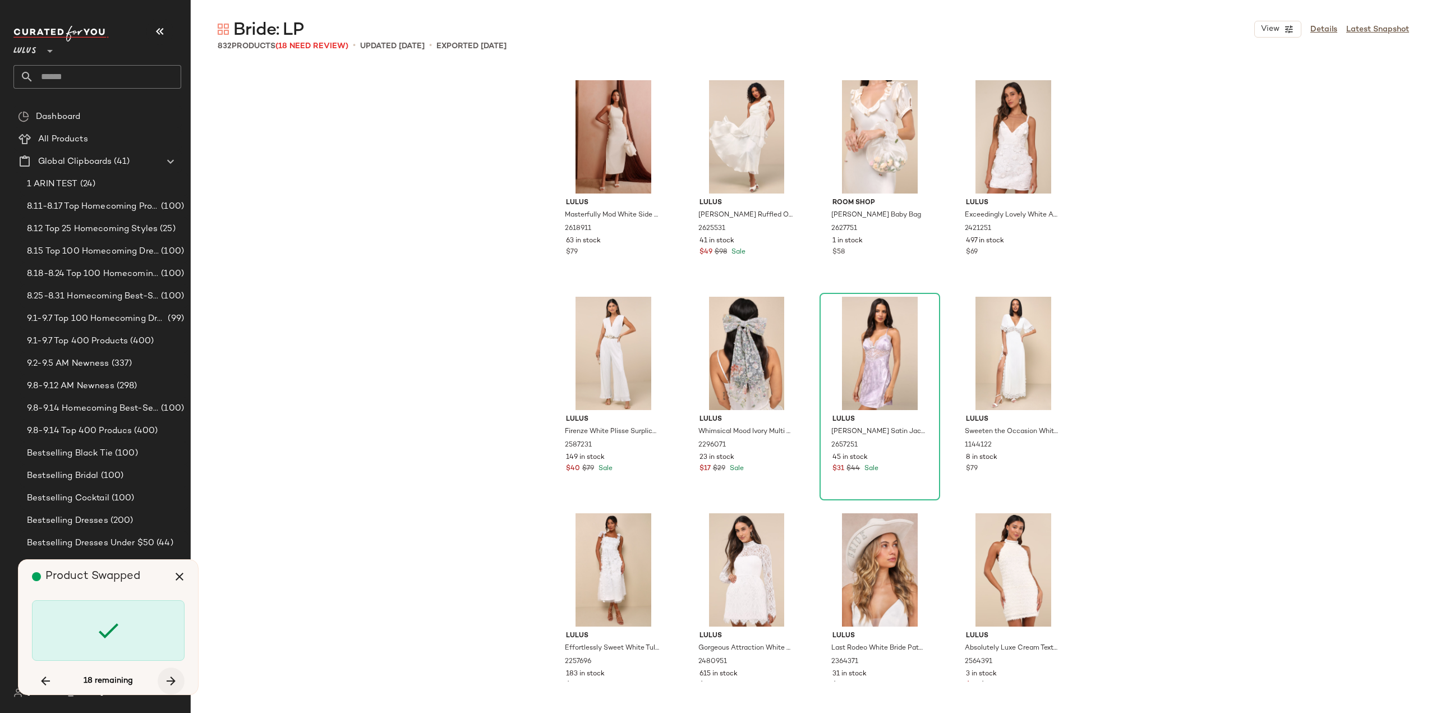
click at [168, 684] on icon "button" at bounding box center [170, 680] width 13 height 13
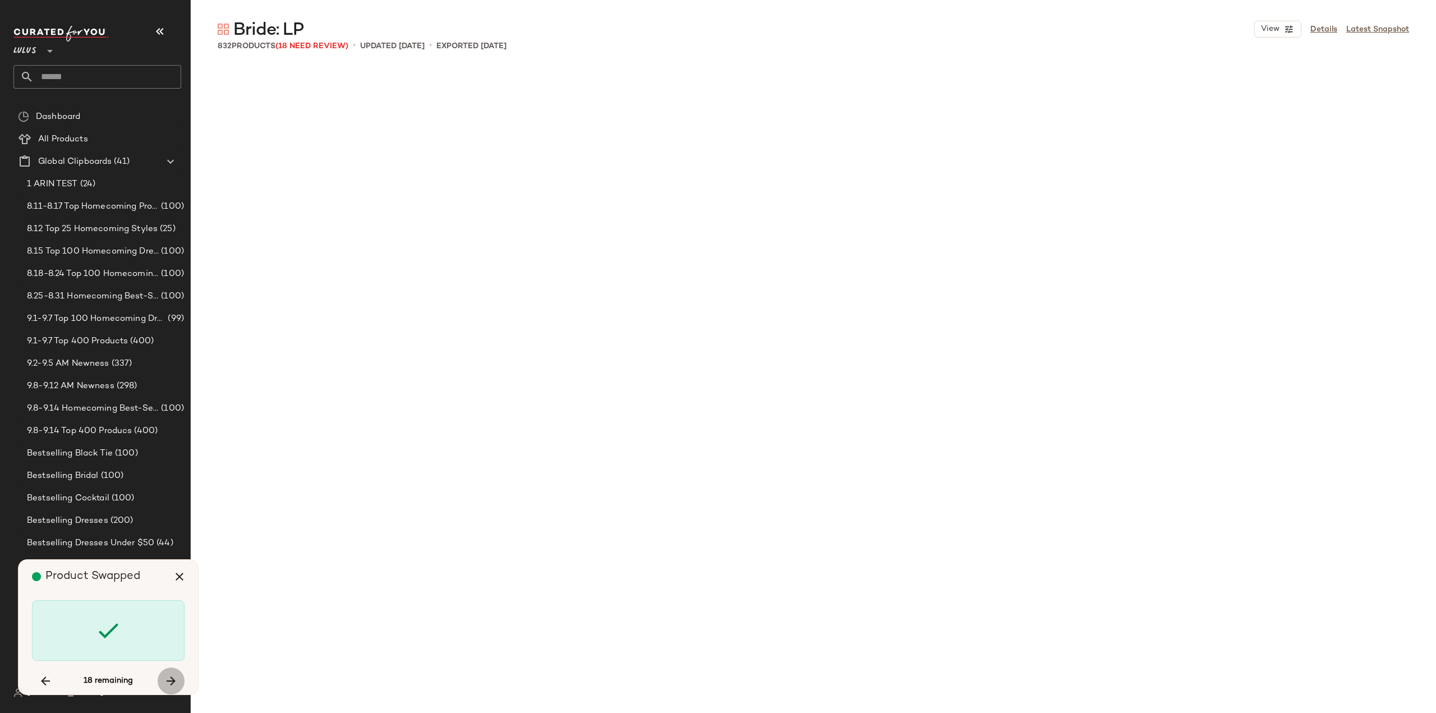
scroll to position [19705, 0]
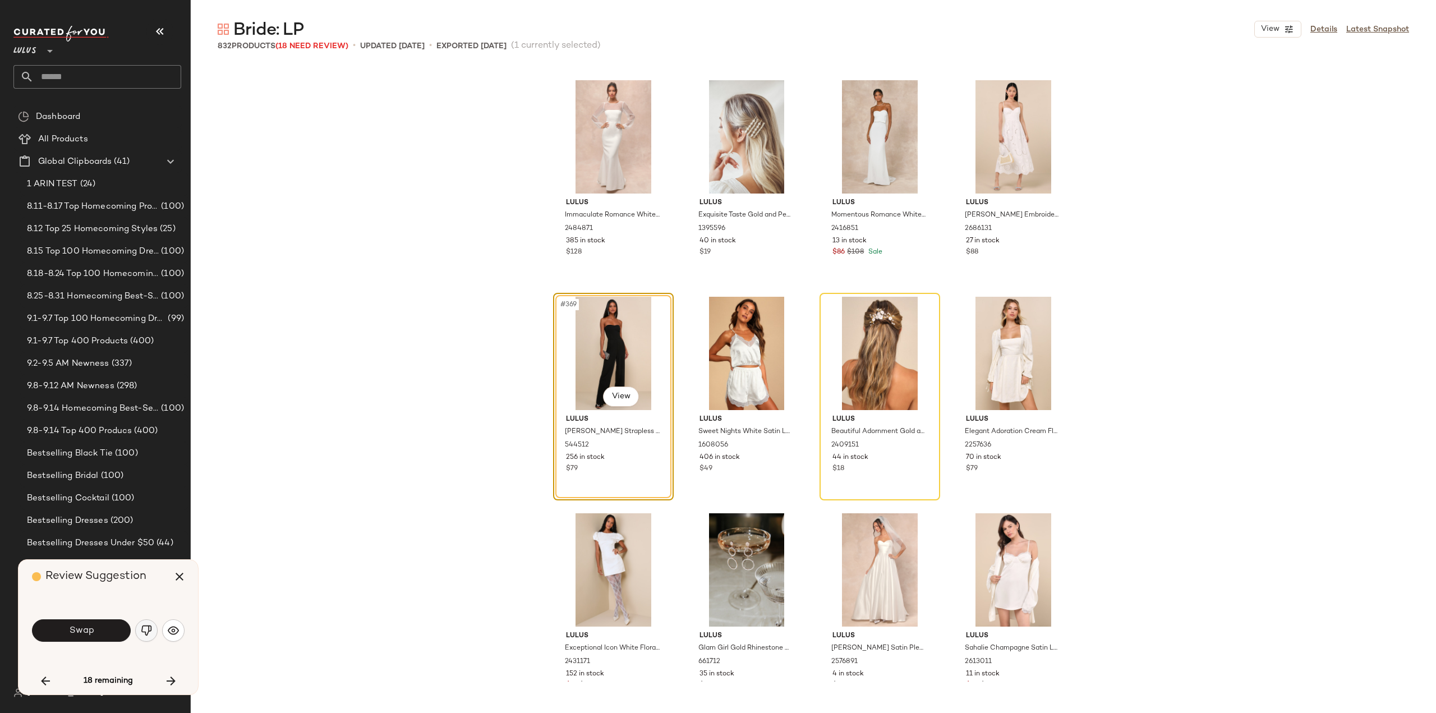
click at [154, 636] on button "button" at bounding box center [146, 630] width 22 height 22
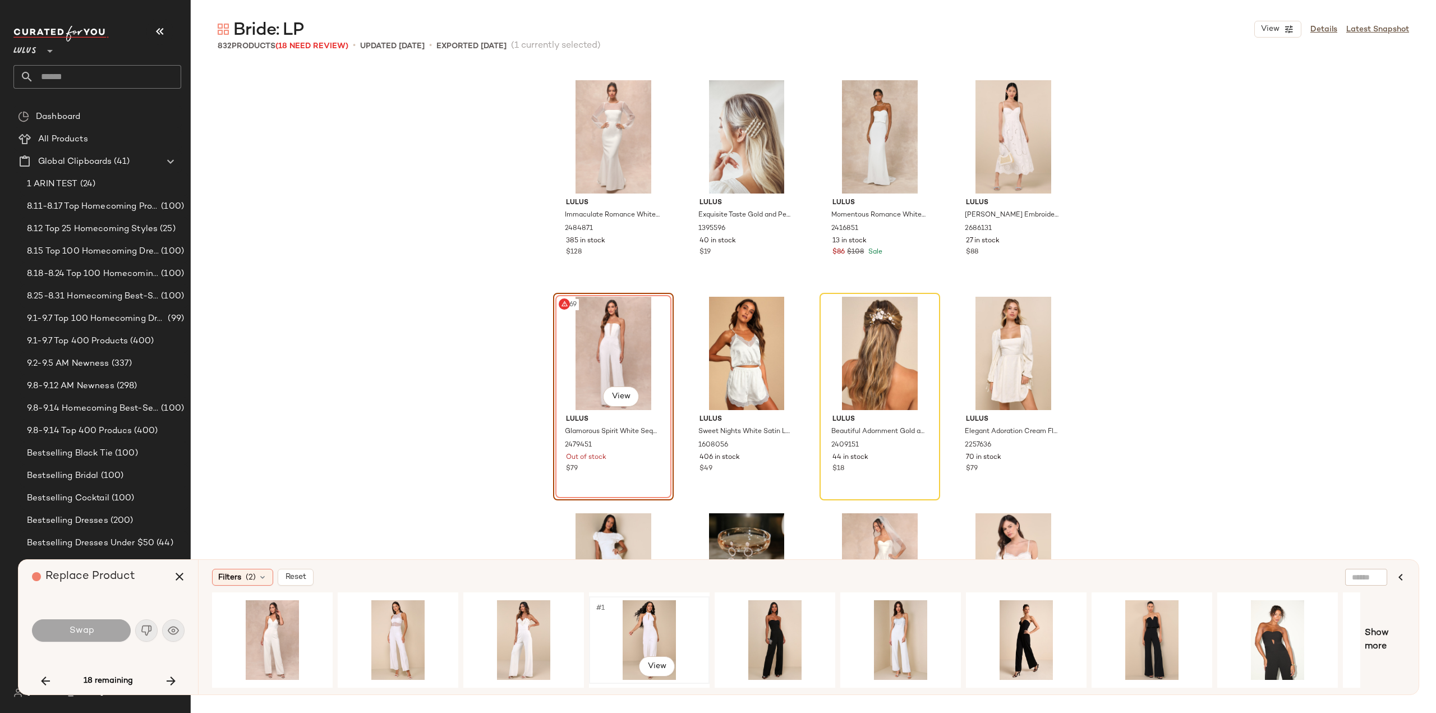
click at [654, 635] on div "#1 View" at bounding box center [649, 640] width 113 height 80
click at [100, 626] on button "Swap" at bounding box center [81, 630] width 99 height 22
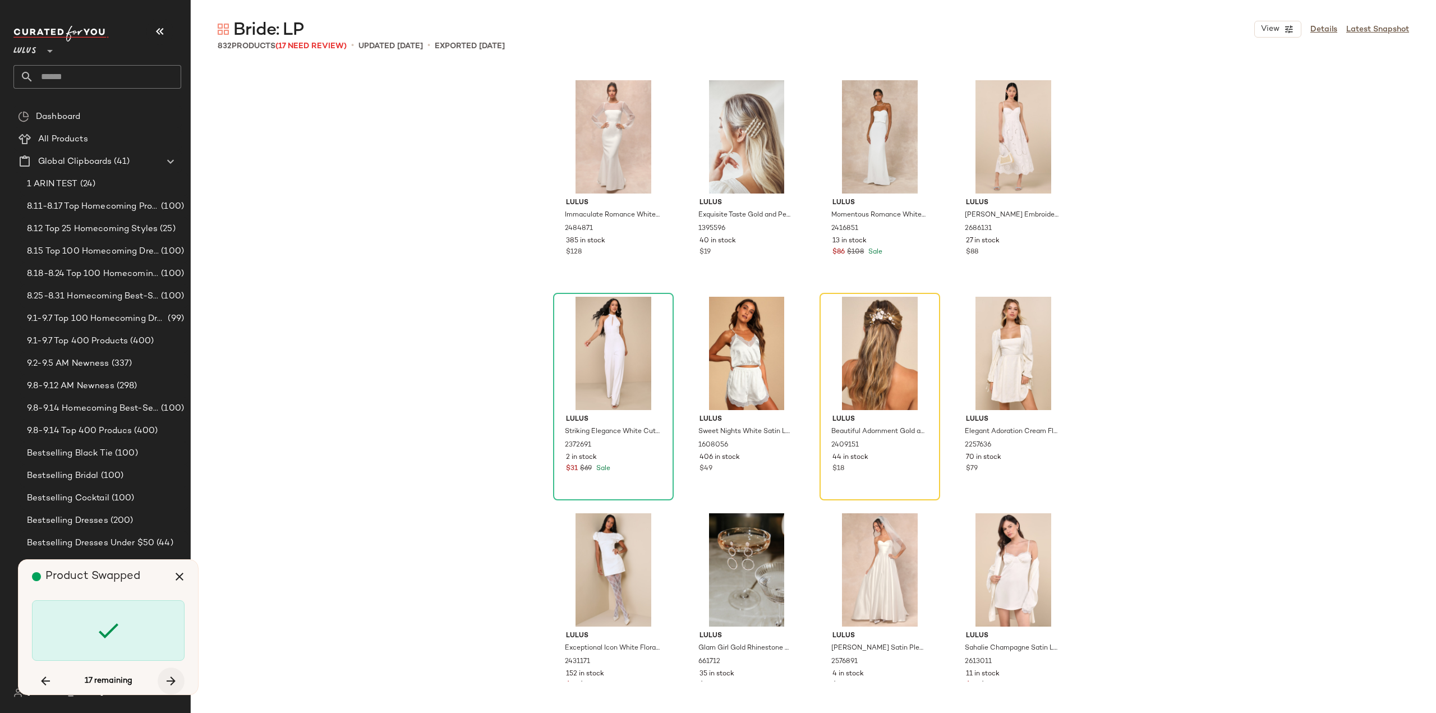
click at [172, 682] on icon "button" at bounding box center [170, 680] width 13 height 13
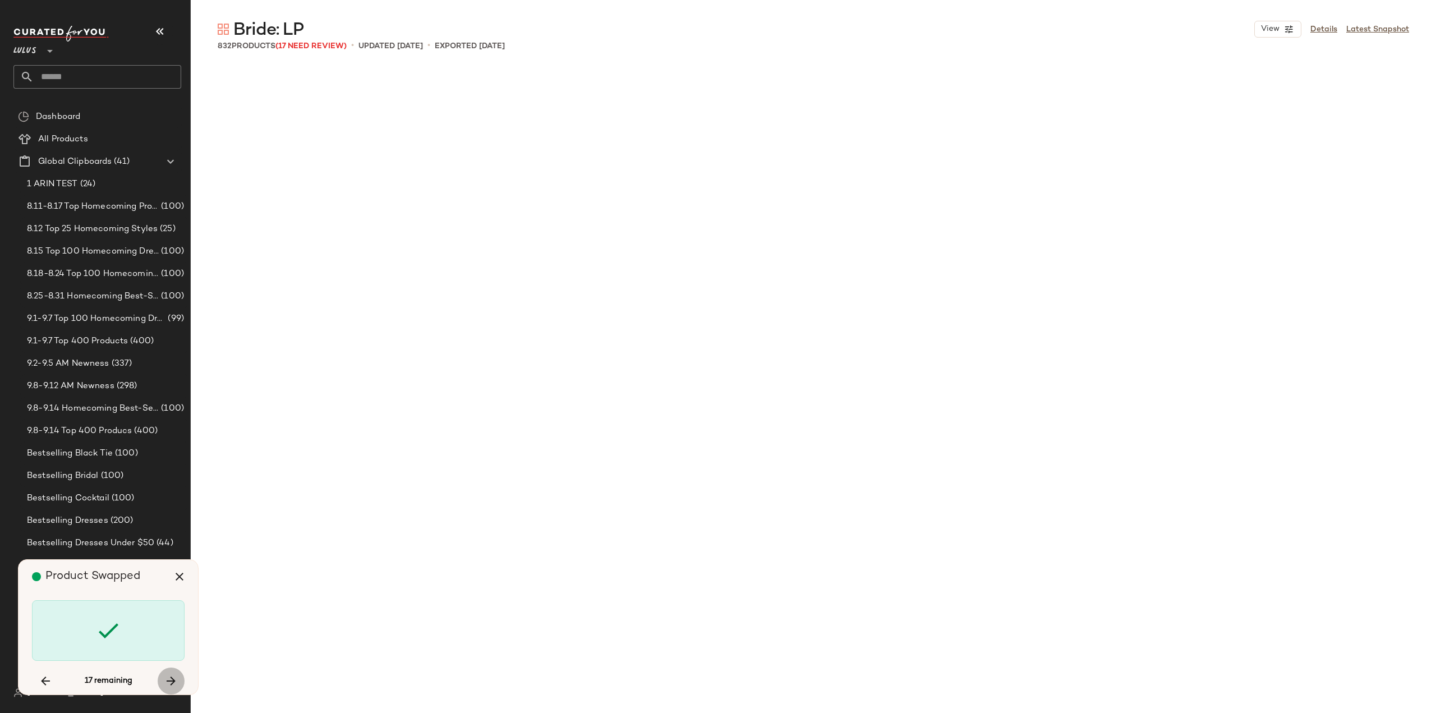
scroll to position [21005, 0]
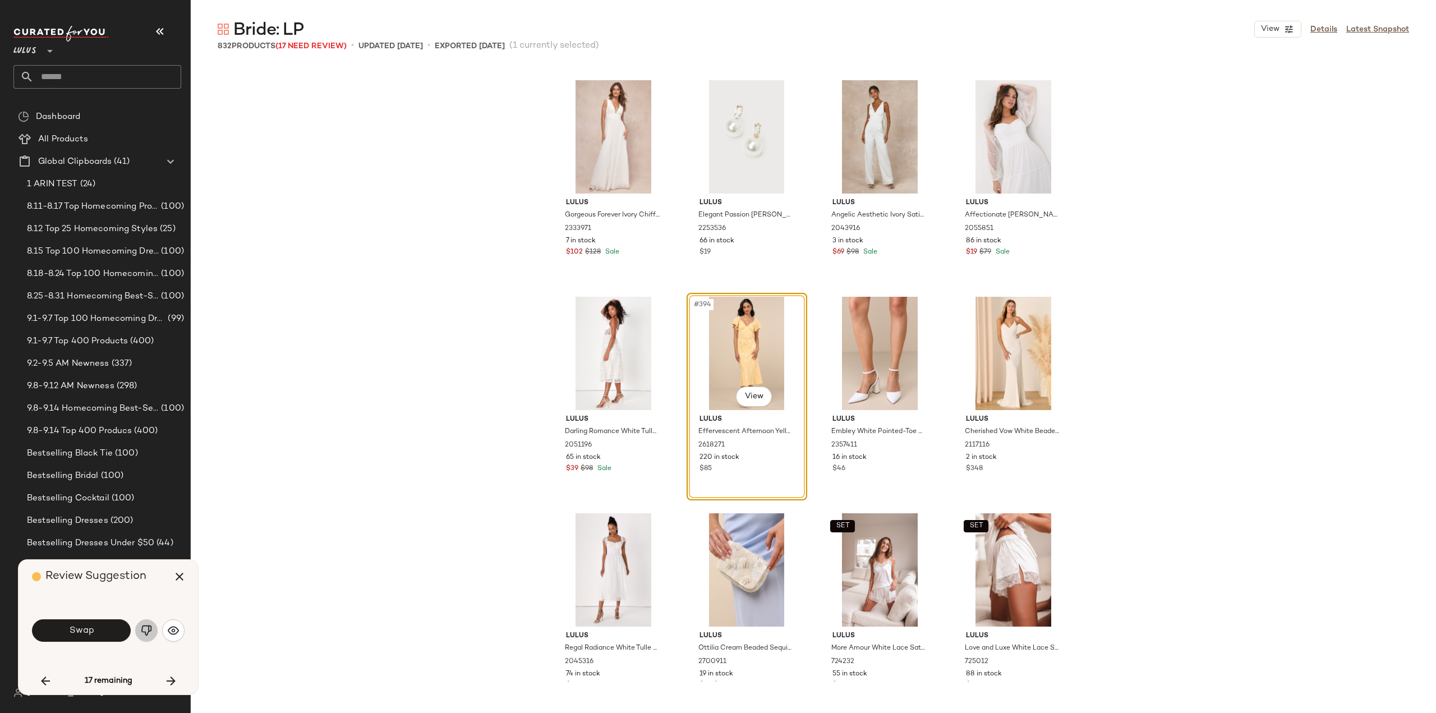
click at [150, 634] on img "button" at bounding box center [146, 630] width 11 height 11
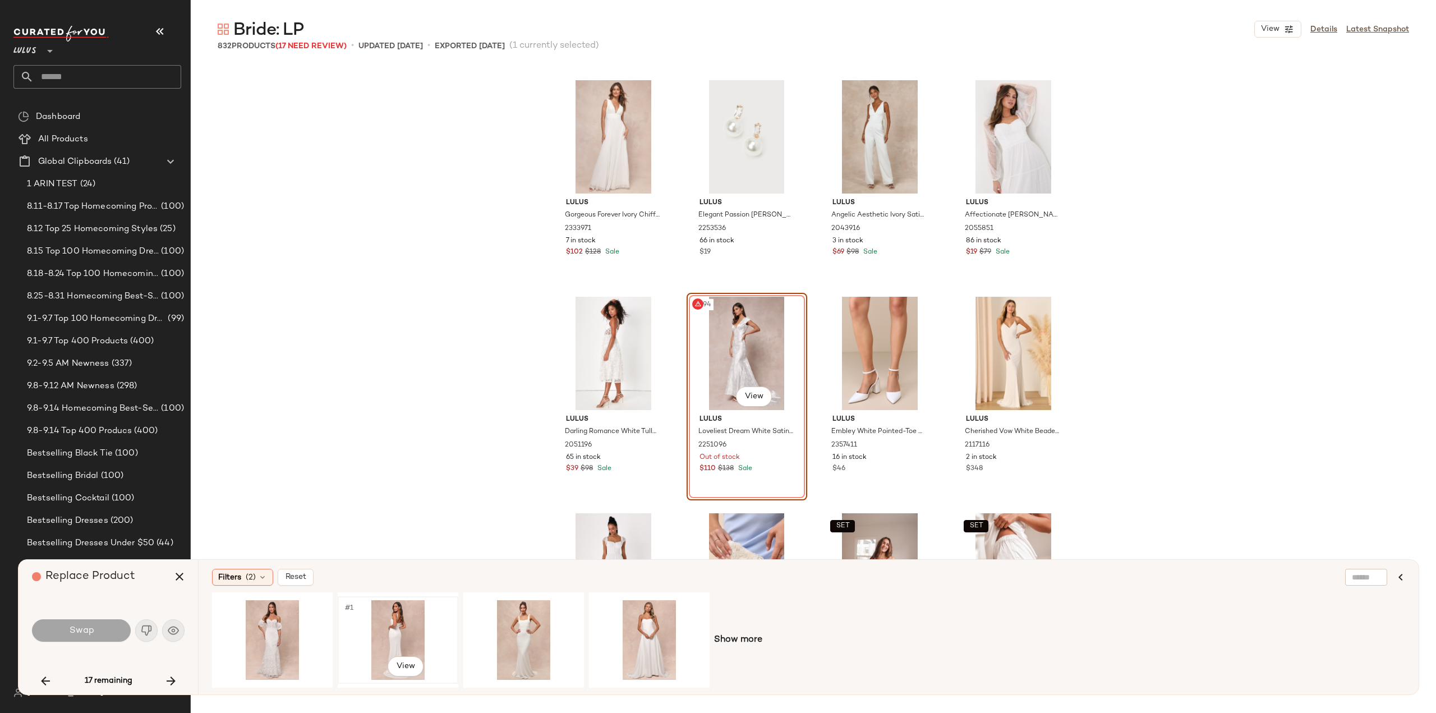
click at [387, 642] on div "#1 View" at bounding box center [398, 640] width 113 height 80
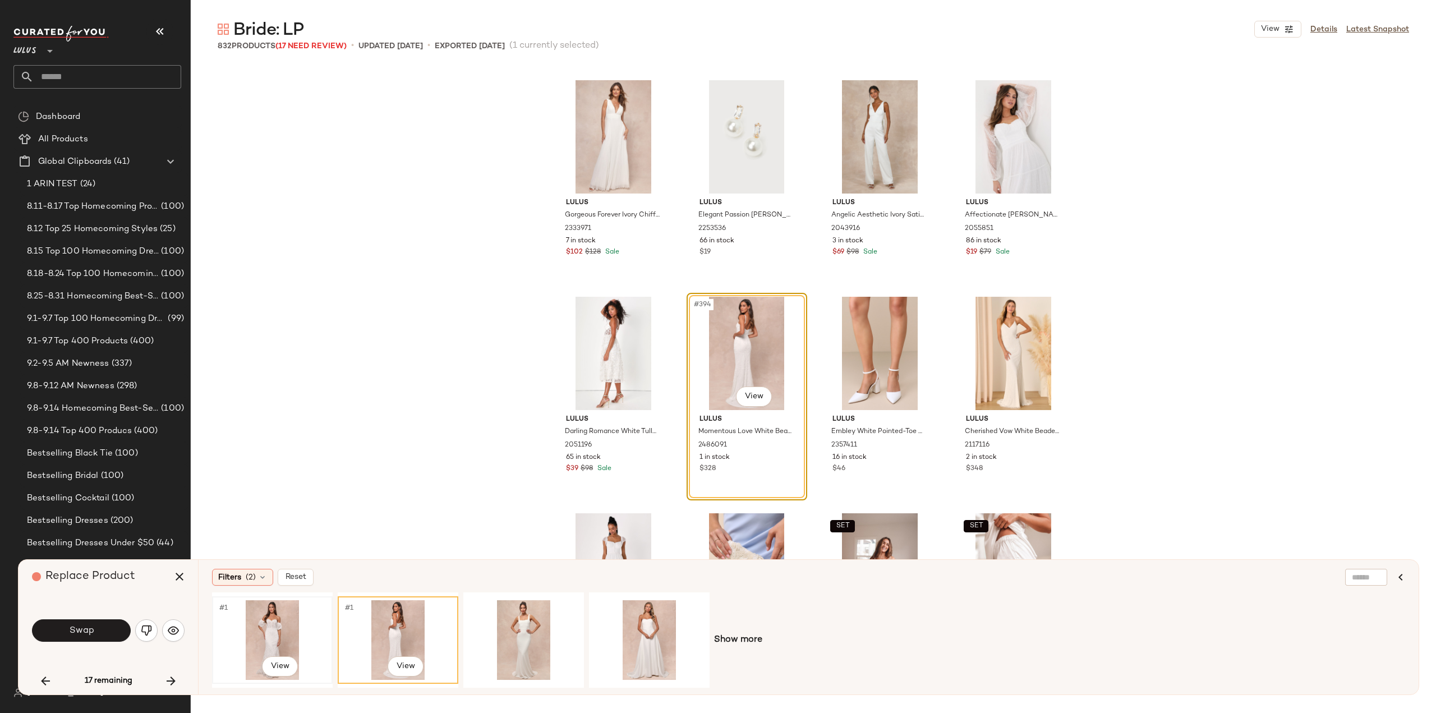
click at [270, 646] on div "#1 View" at bounding box center [272, 640] width 113 height 80
drag, startPoint x: 498, startPoint y: 633, endPoint x: 506, endPoint y: 632, distance: 7.9
click at [499, 633] on div "#1 View" at bounding box center [523, 640] width 113 height 80
click at [665, 638] on div "#1 View" at bounding box center [649, 640] width 113 height 80
click at [102, 630] on button "Swap" at bounding box center [81, 630] width 99 height 22
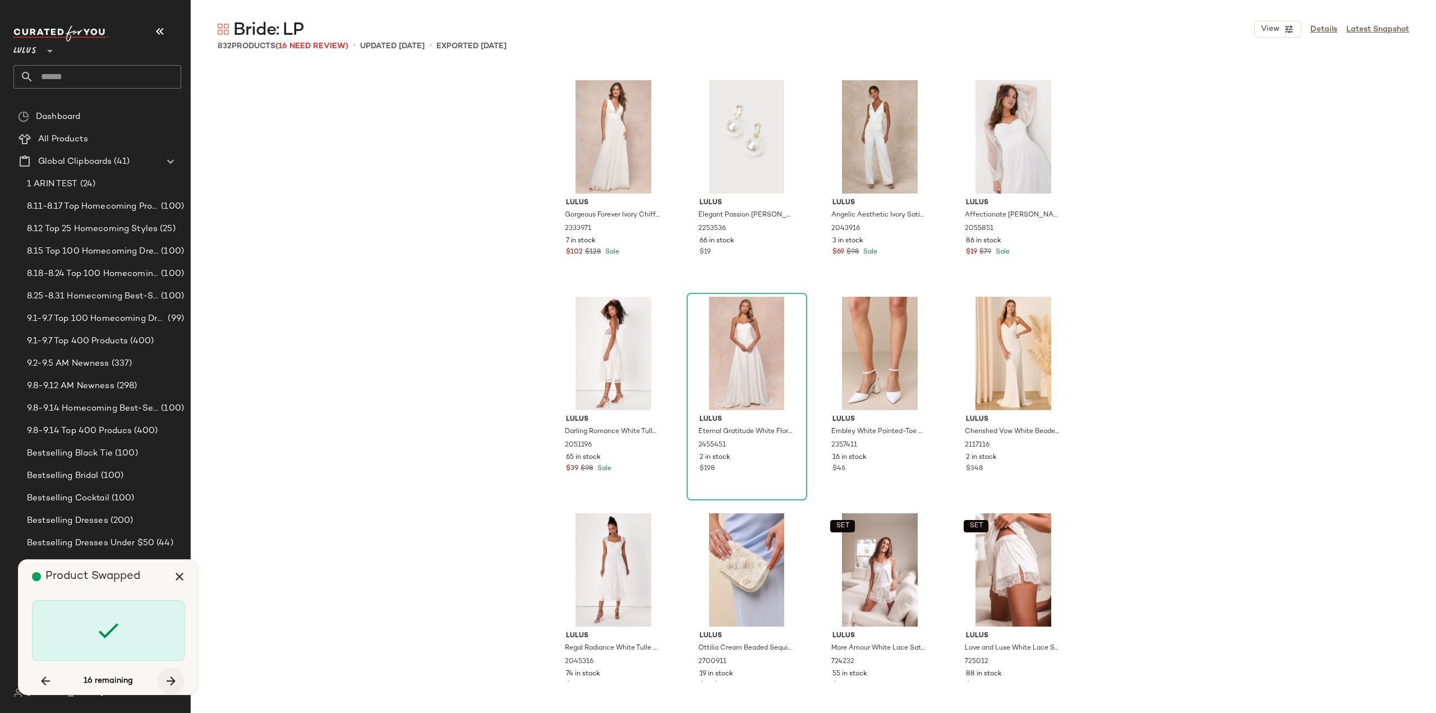
click at [168, 680] on icon "button" at bounding box center [170, 680] width 13 height 13
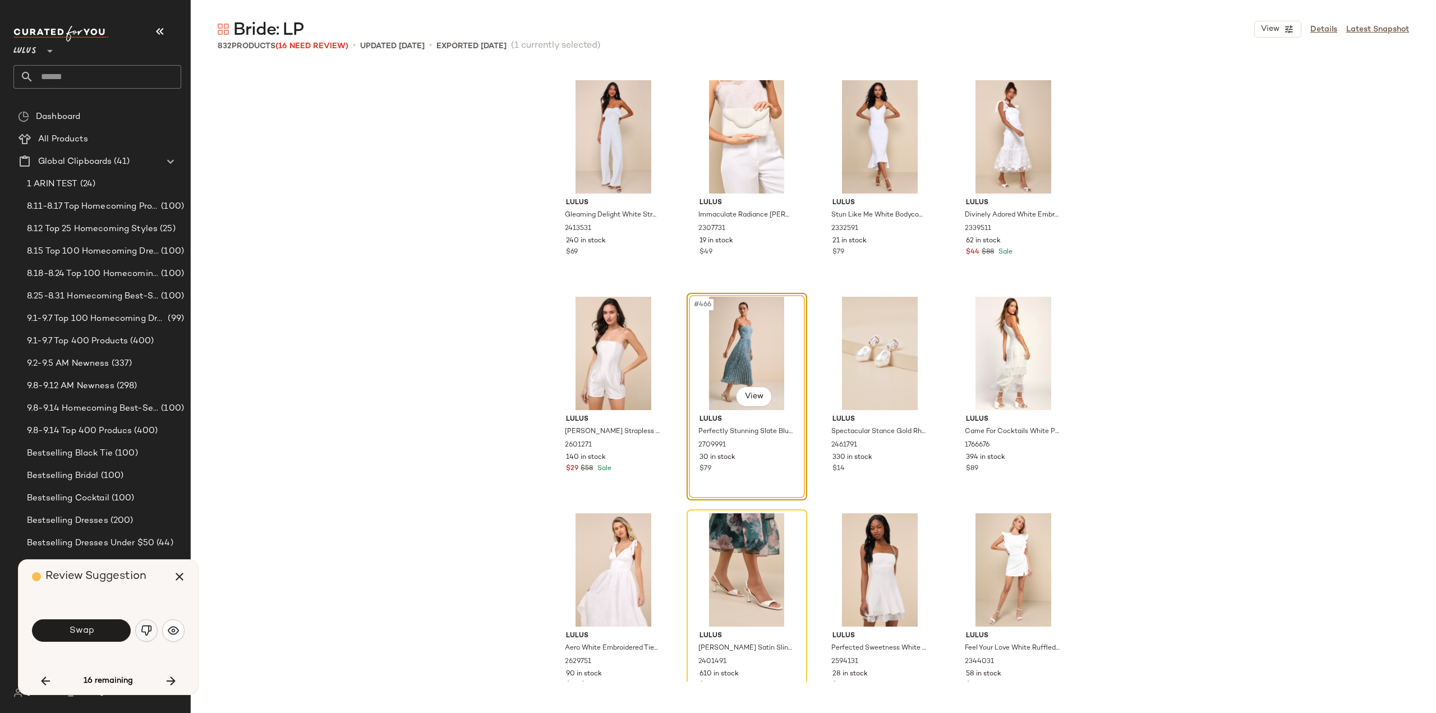
click at [151, 632] on button "button" at bounding box center [146, 630] width 22 height 22
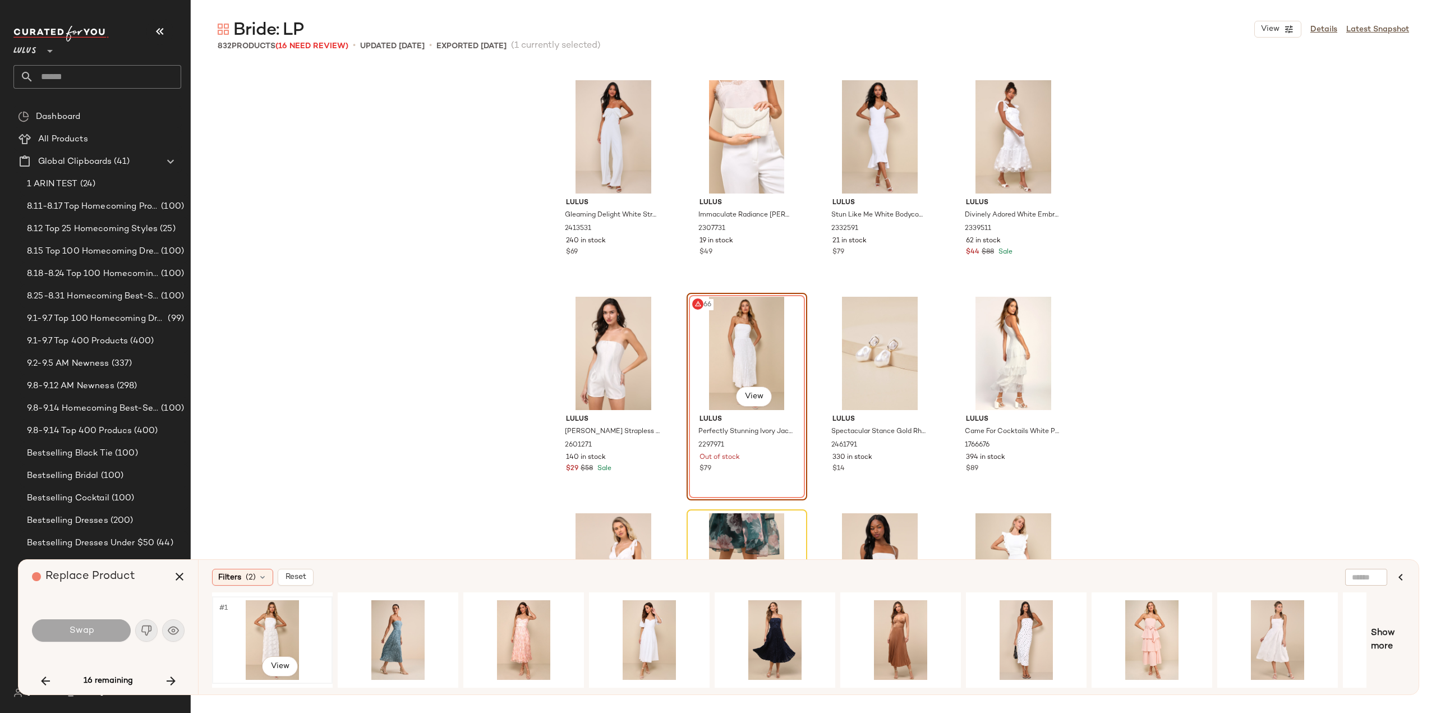
click at [269, 637] on div "#1 View" at bounding box center [272, 640] width 113 height 80
click at [99, 636] on button "Swap" at bounding box center [81, 630] width 99 height 22
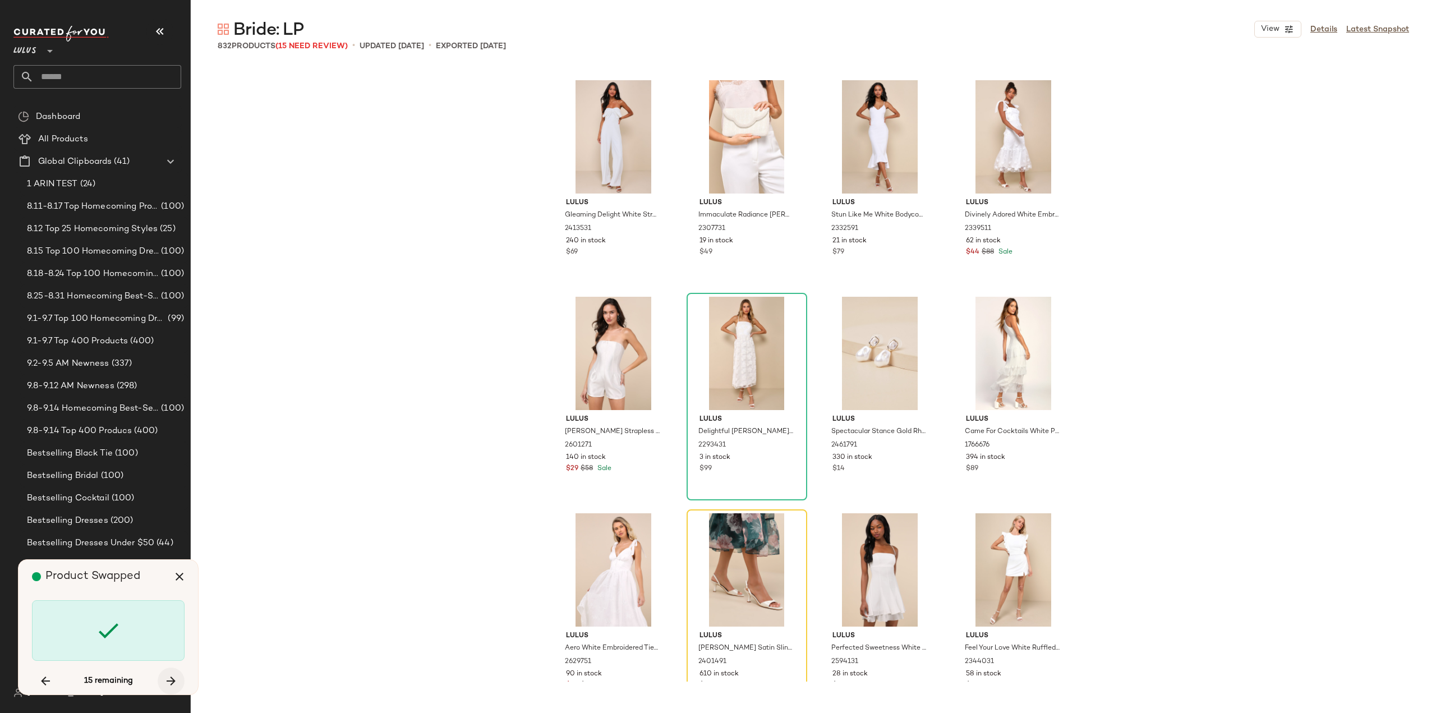
click at [173, 680] on icon "button" at bounding box center [170, 680] width 13 height 13
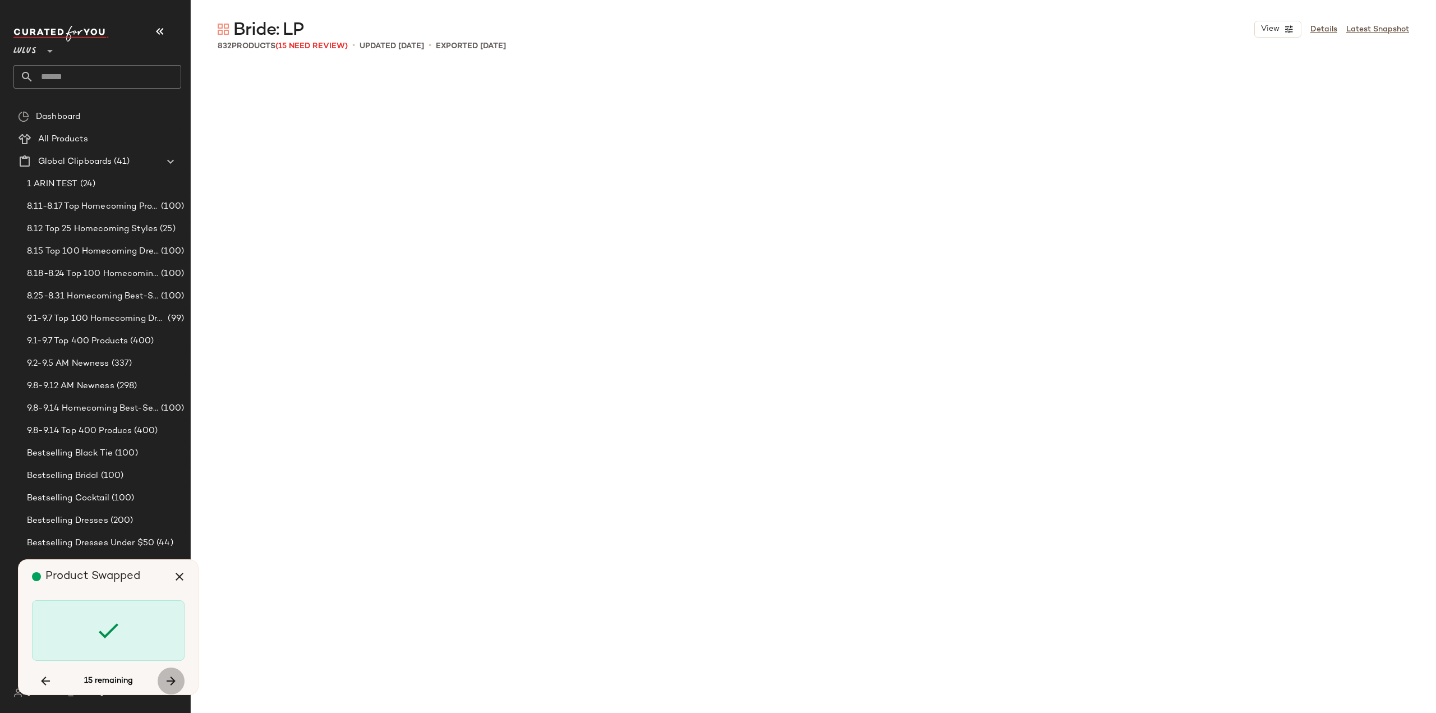
scroll to position [26418, 0]
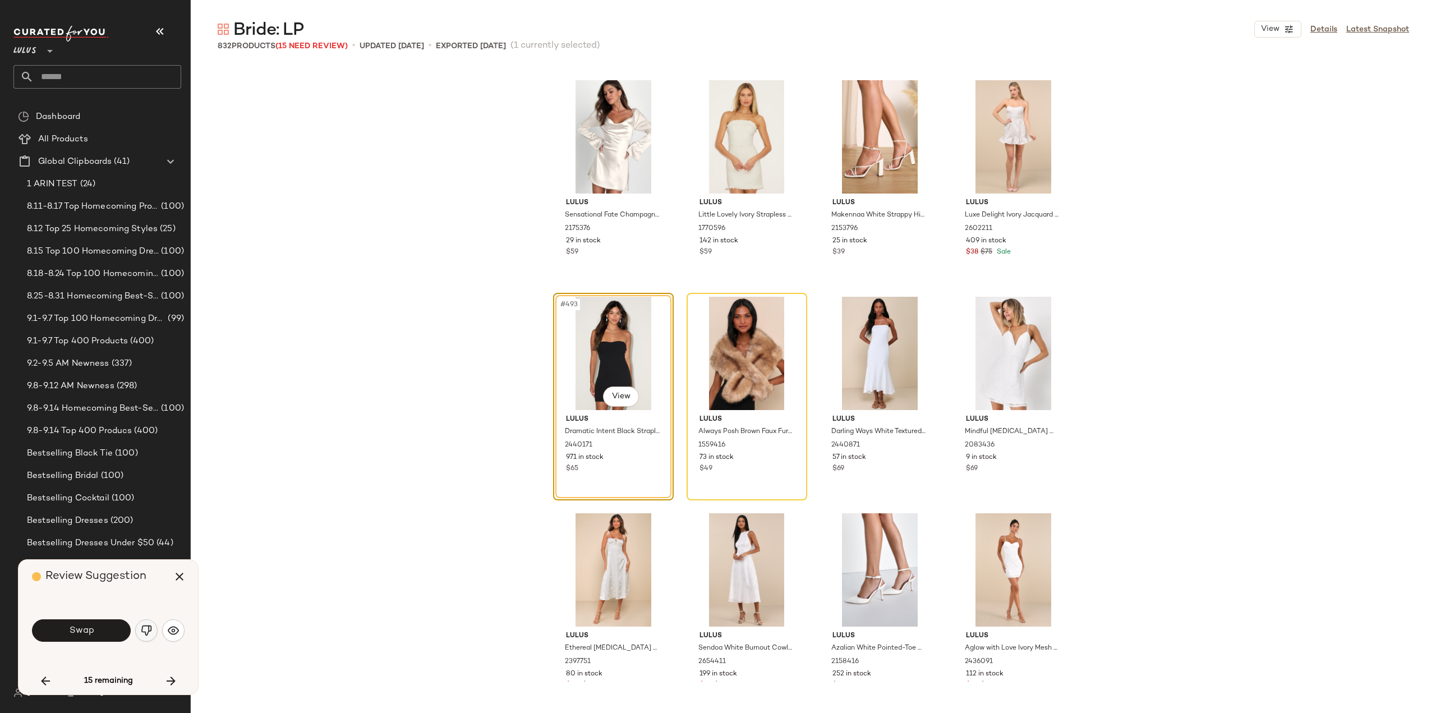
click at [141, 632] on img "button" at bounding box center [146, 630] width 11 height 11
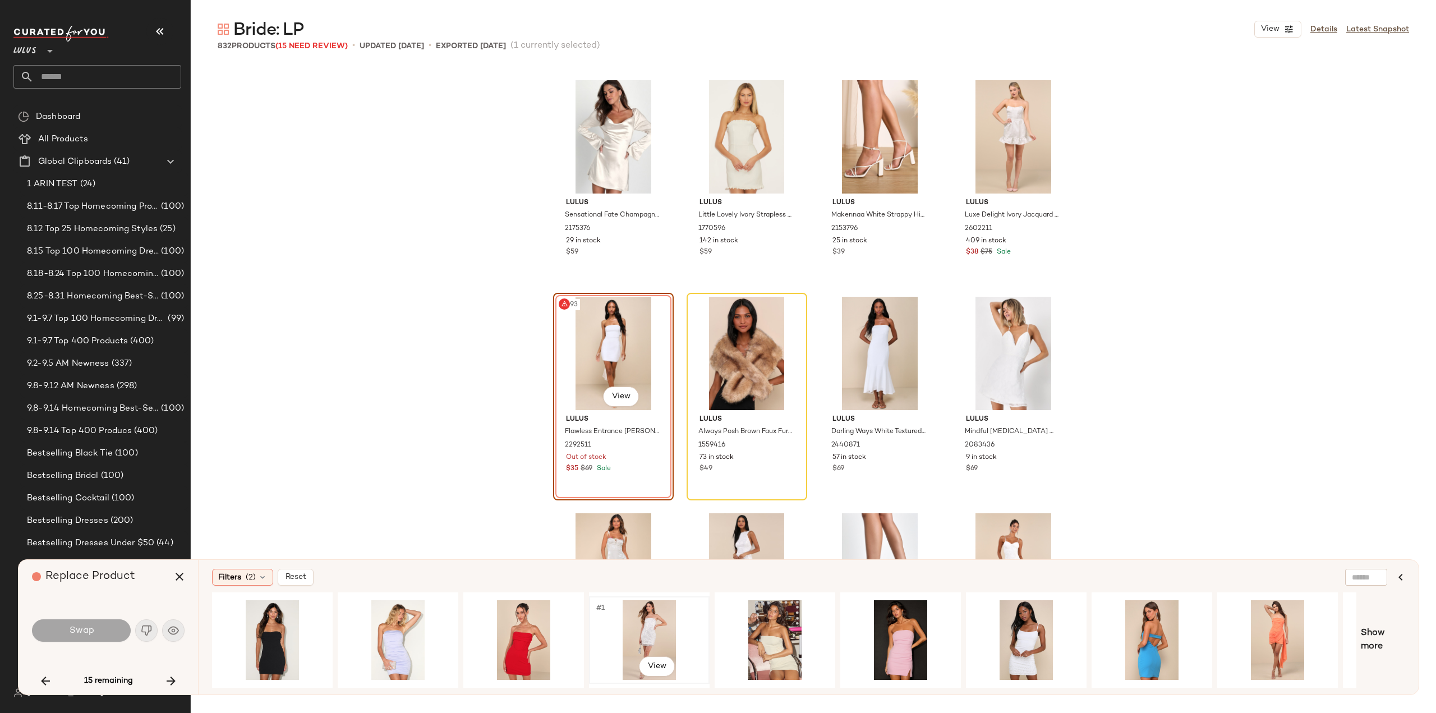
click at [642, 633] on div "#1 View" at bounding box center [649, 640] width 113 height 80
click at [101, 636] on button "Swap" at bounding box center [81, 630] width 99 height 22
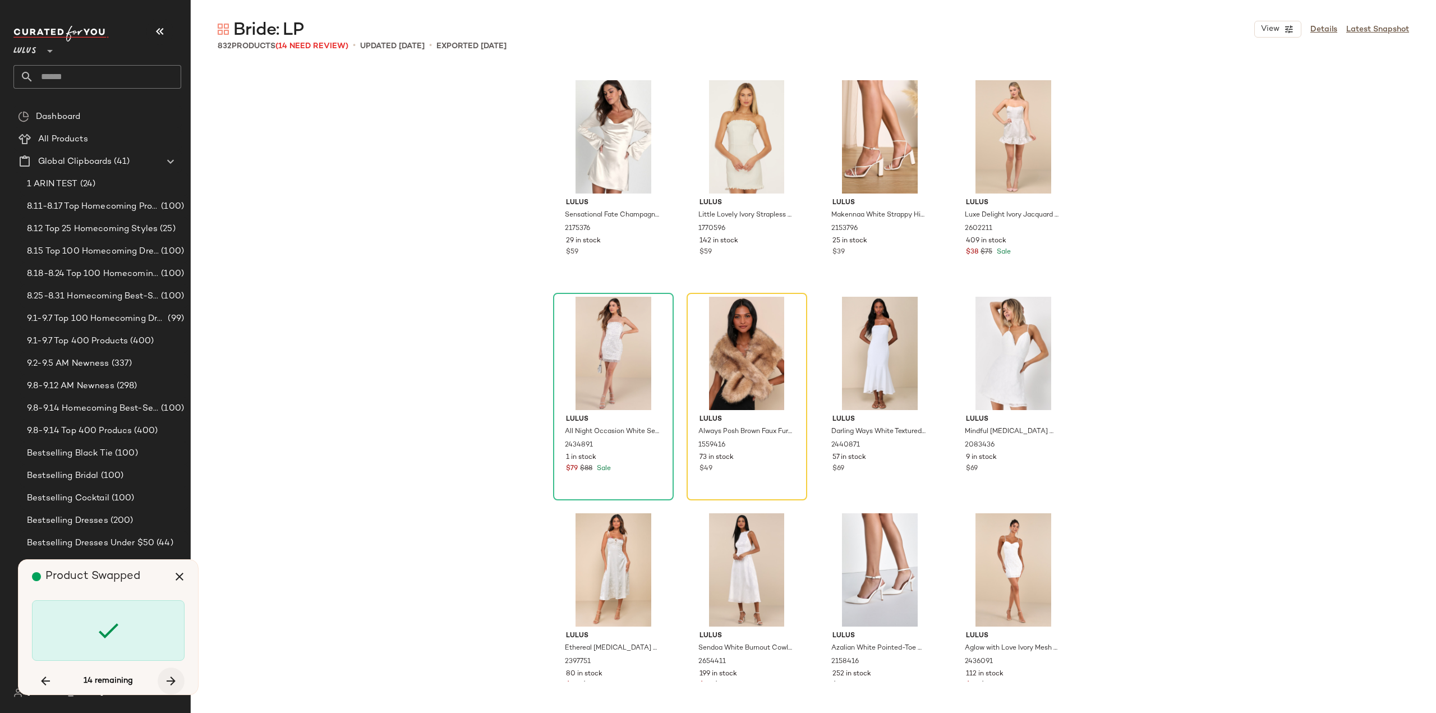
click at [171, 683] on icon "button" at bounding box center [170, 680] width 13 height 13
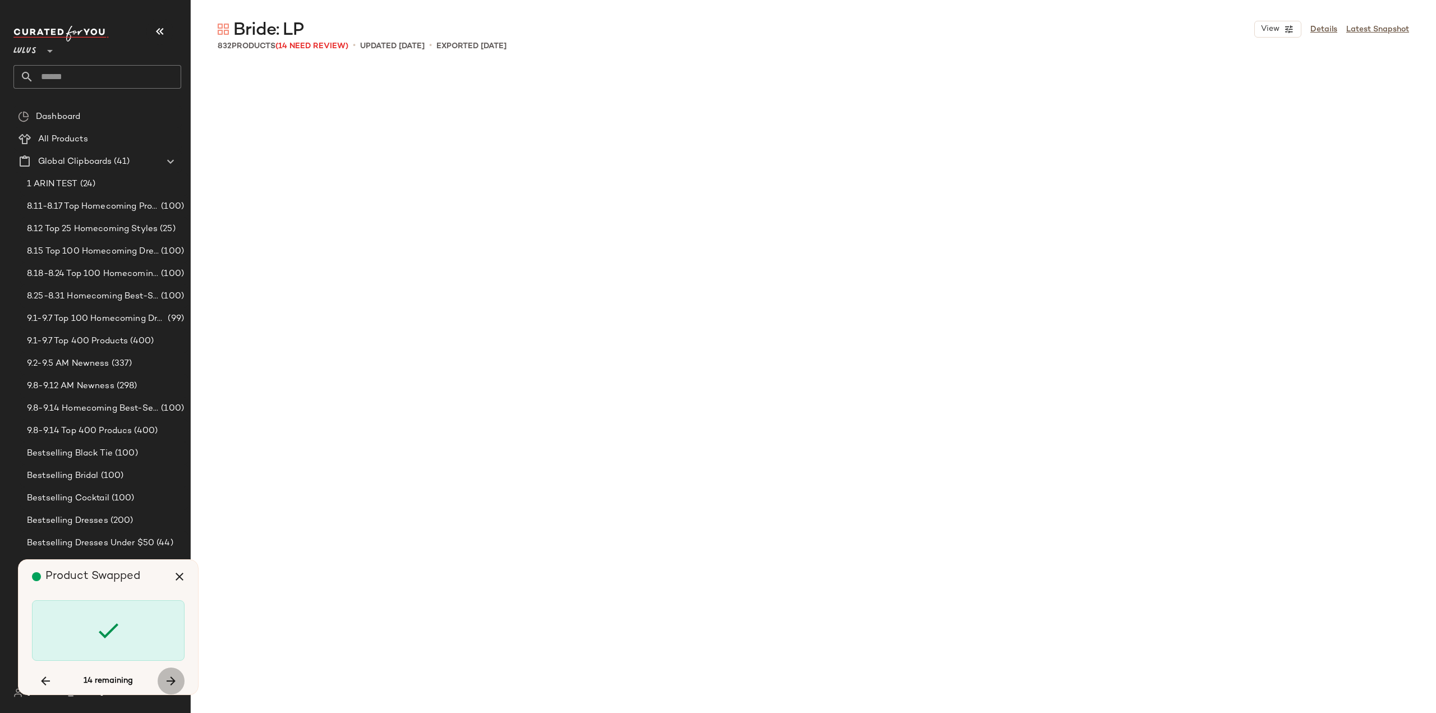
scroll to position [29017, 0]
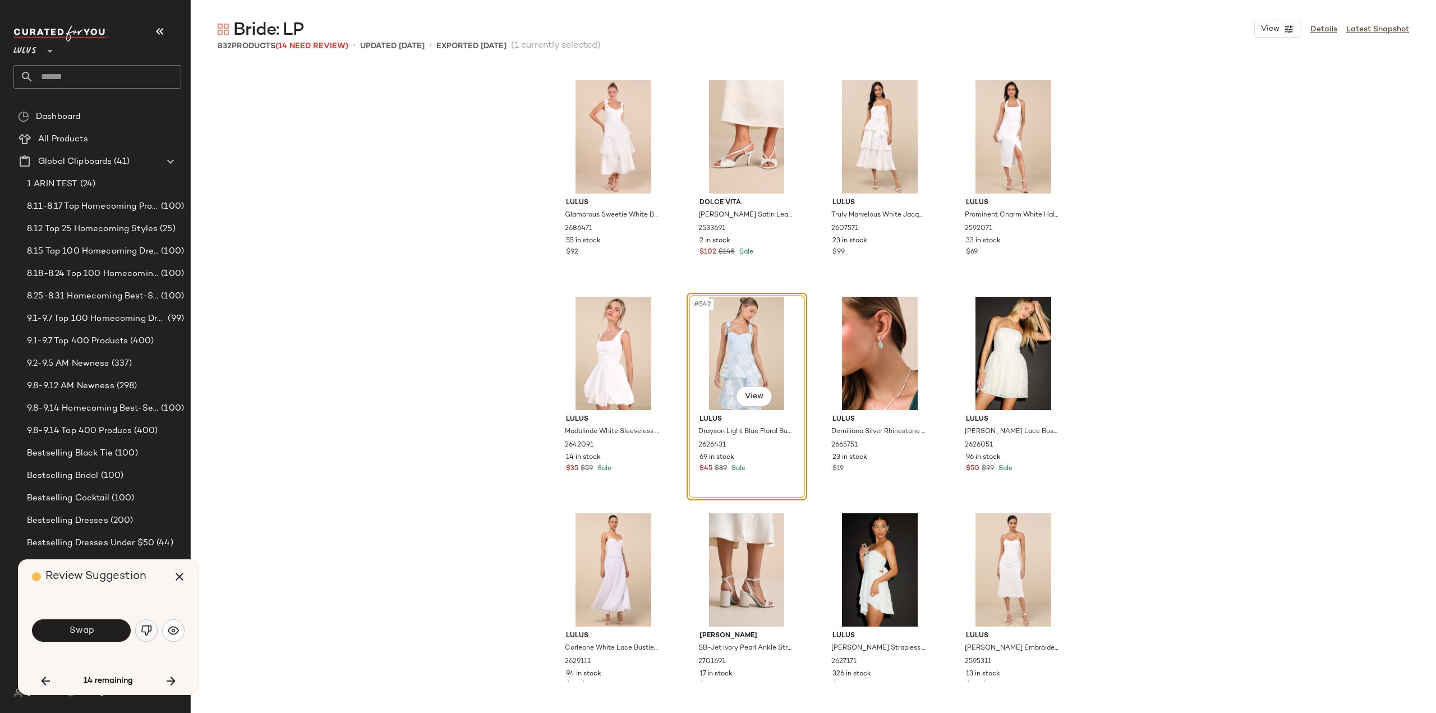
click at [149, 633] on img "button" at bounding box center [146, 630] width 11 height 11
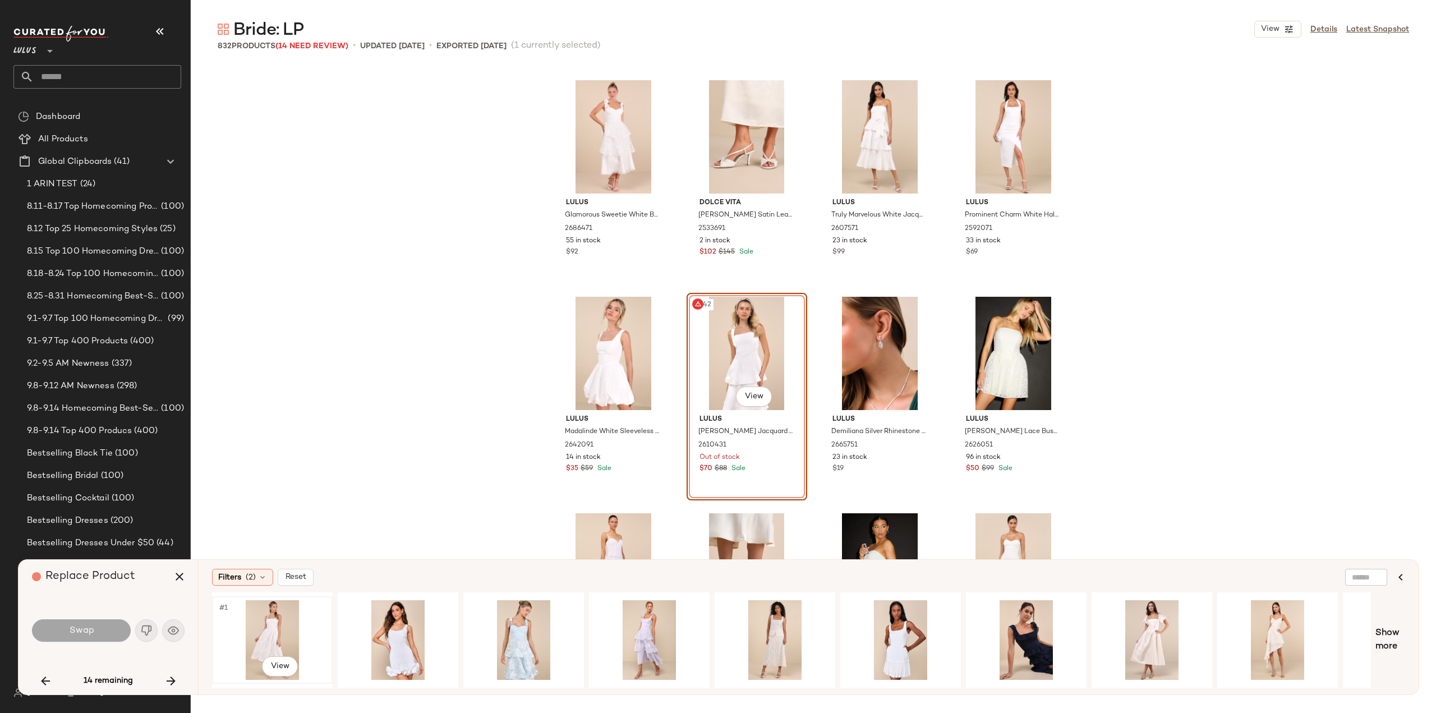
click at [283, 634] on div "#1 View" at bounding box center [272, 640] width 113 height 80
click at [105, 632] on button "Swap" at bounding box center [81, 630] width 99 height 22
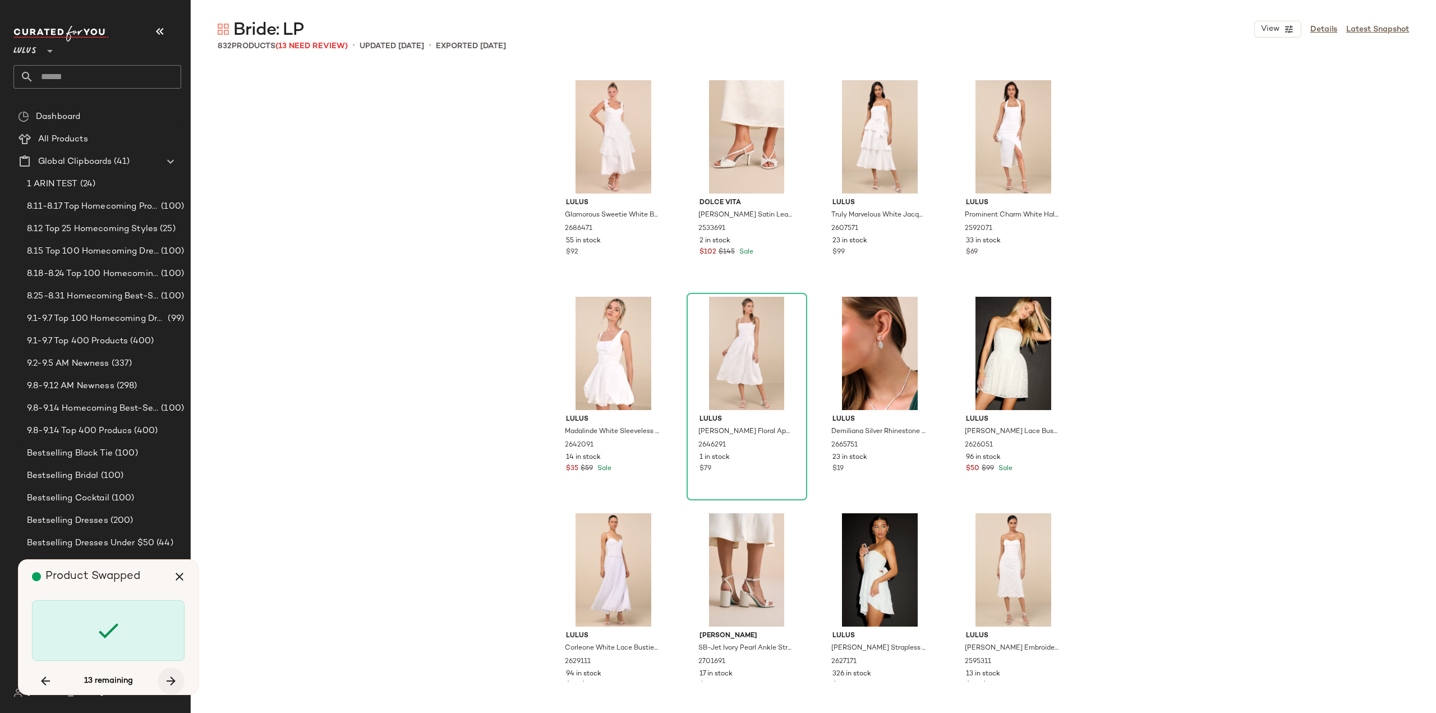
click at [167, 682] on icon "button" at bounding box center [170, 680] width 13 height 13
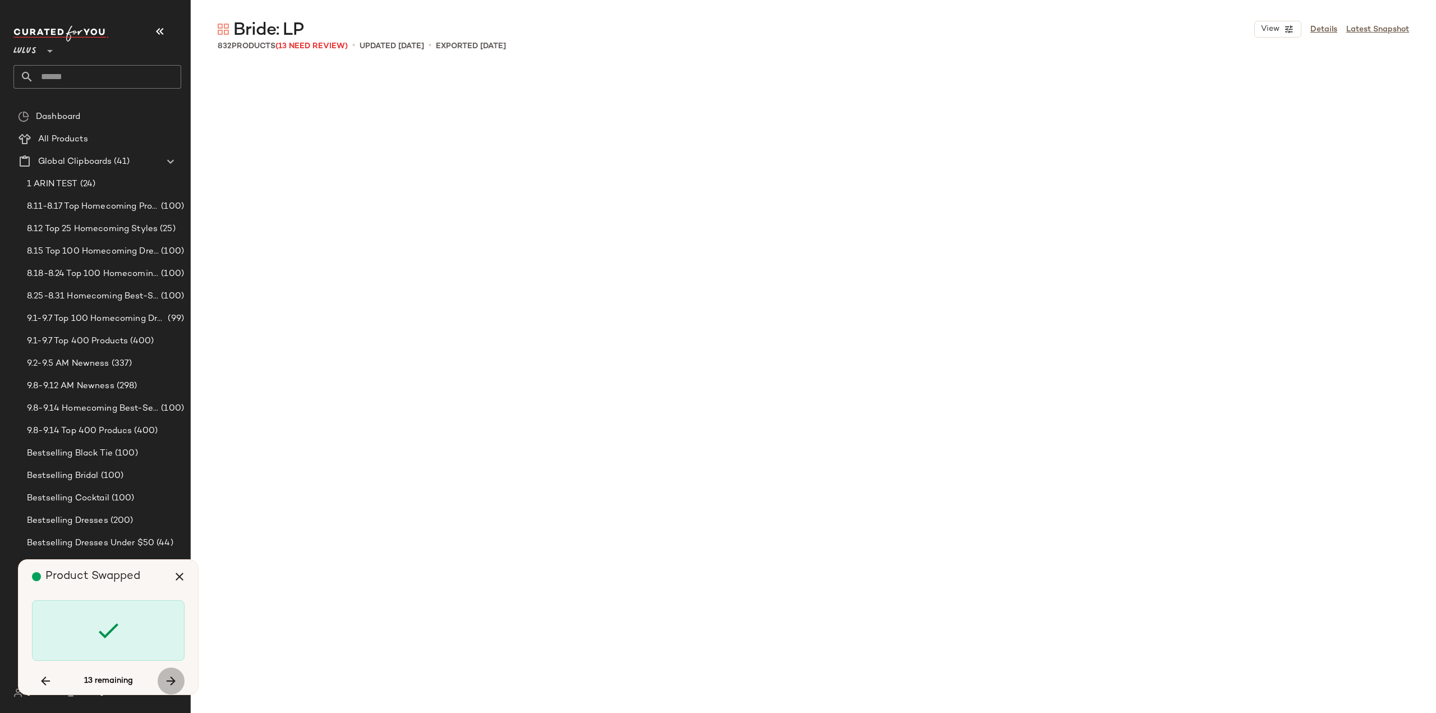
scroll to position [33564, 0]
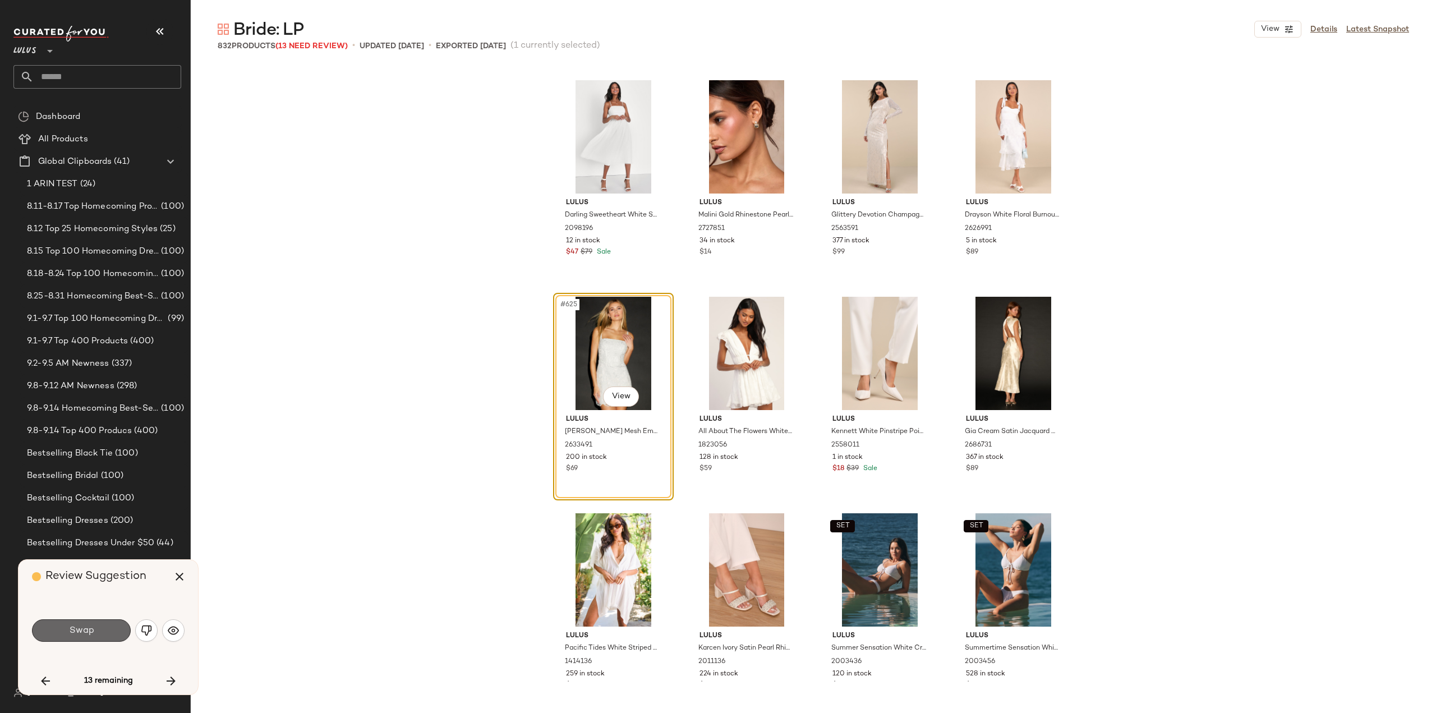
click at [78, 633] on span "Swap" at bounding box center [80, 631] width 25 height 11
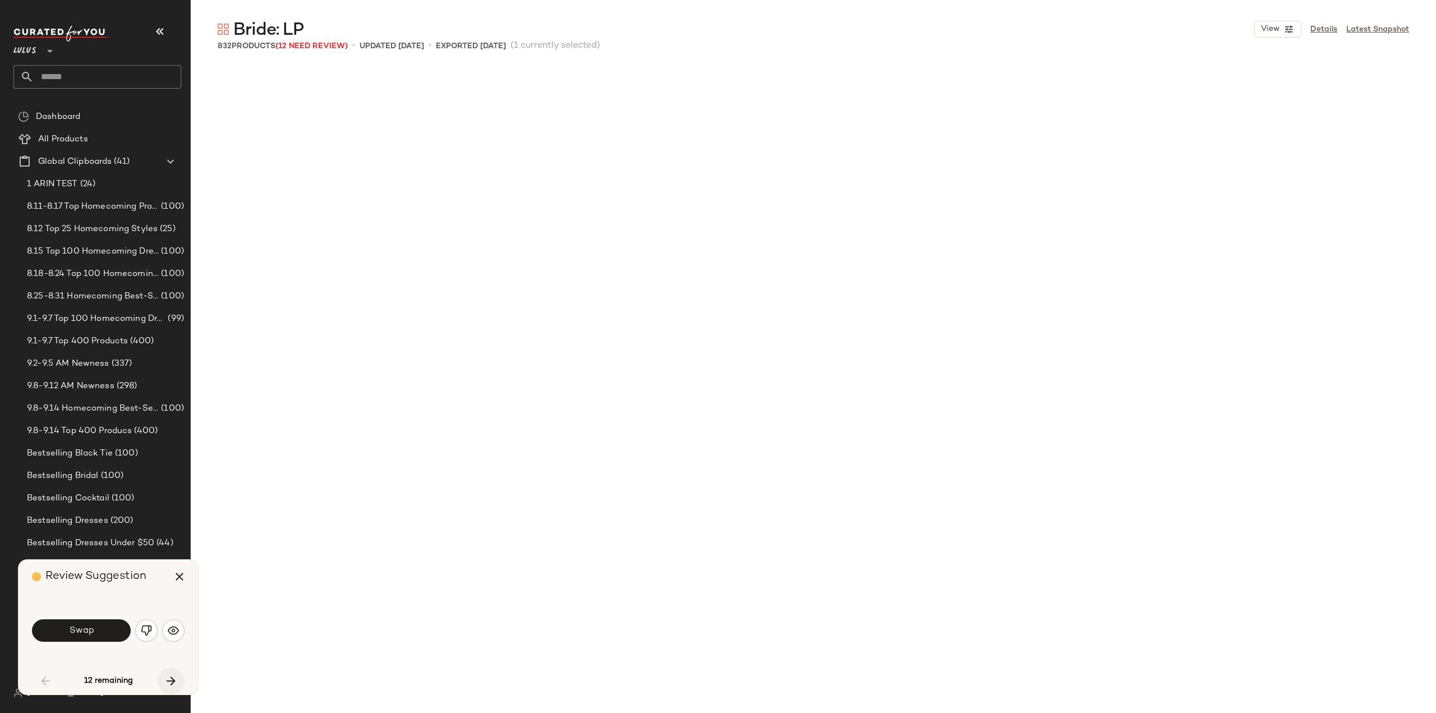
scroll to position [2382, 0]
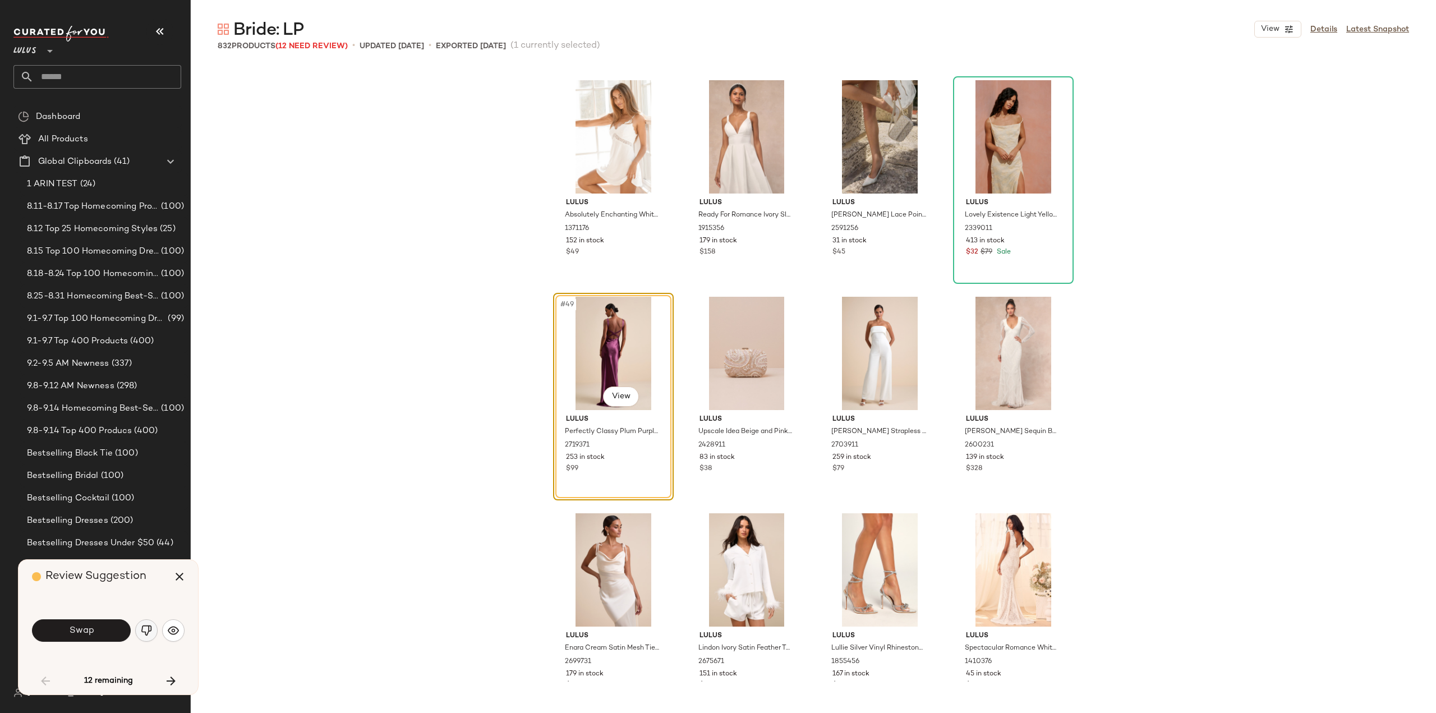
click at [149, 633] on img "button" at bounding box center [146, 630] width 11 height 11
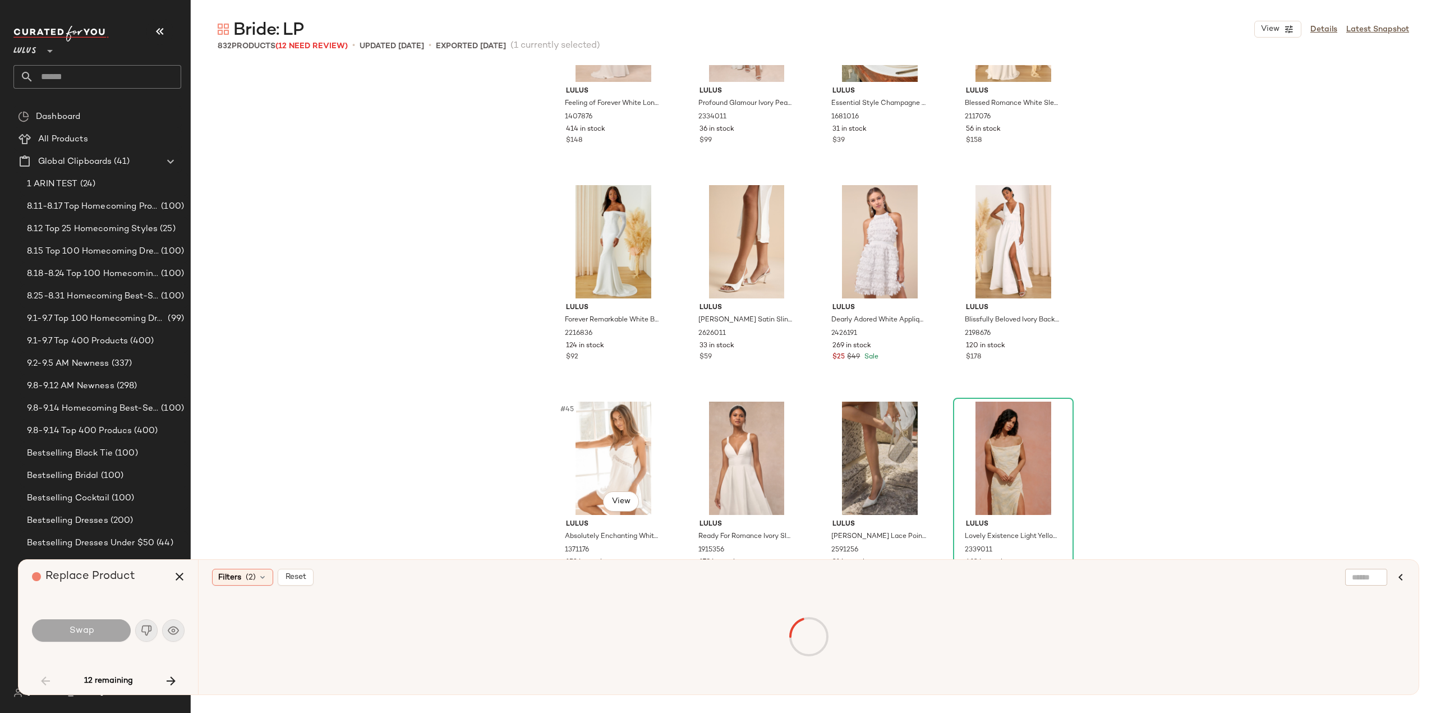
scroll to position [2101, 0]
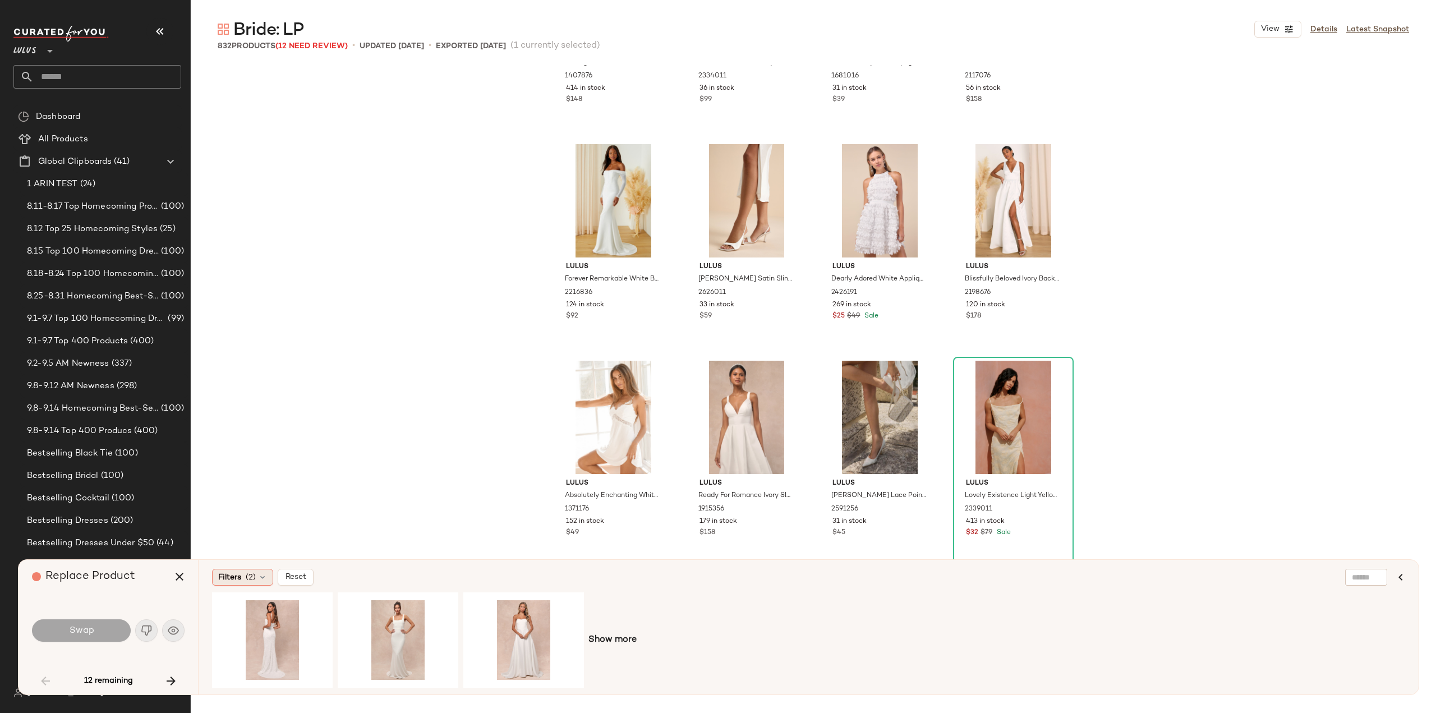
click at [258, 580] on icon at bounding box center [262, 577] width 9 height 9
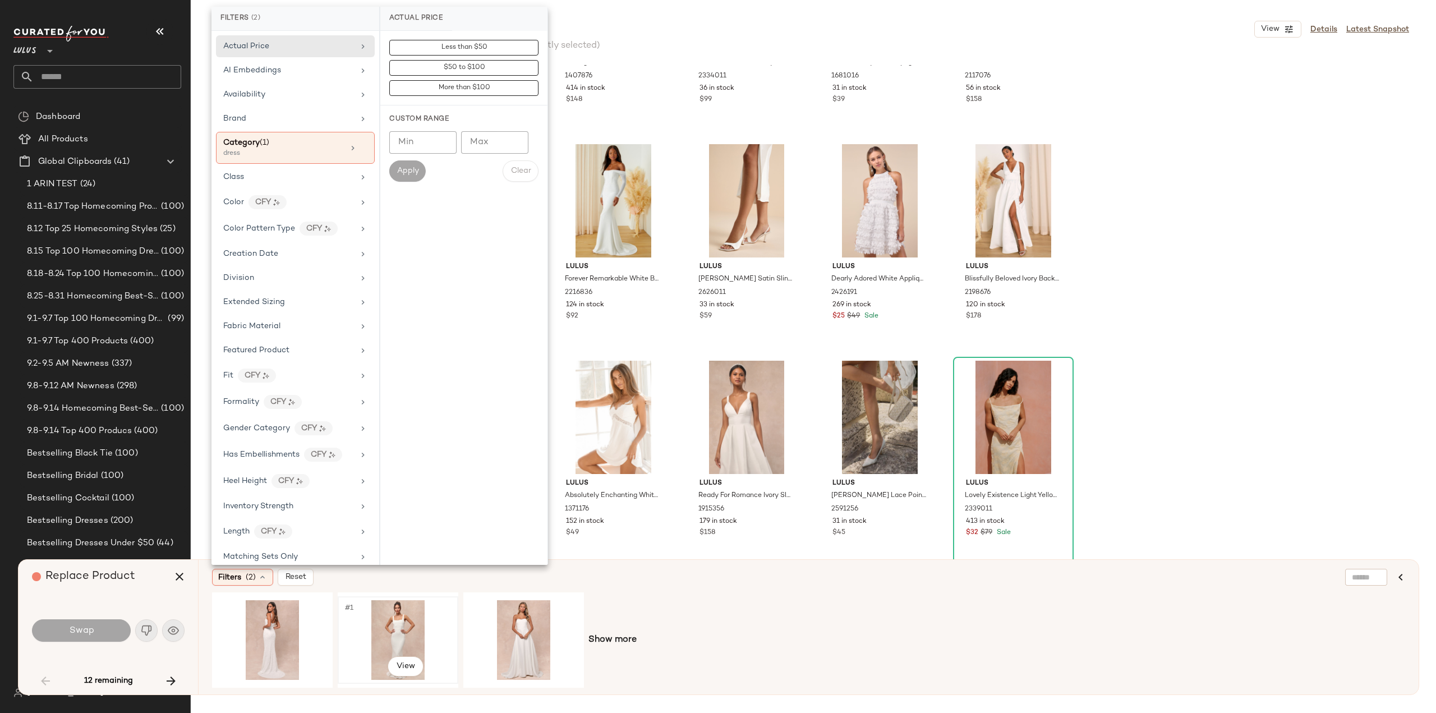
click at [388, 634] on div "#1 View" at bounding box center [398, 640] width 113 height 80
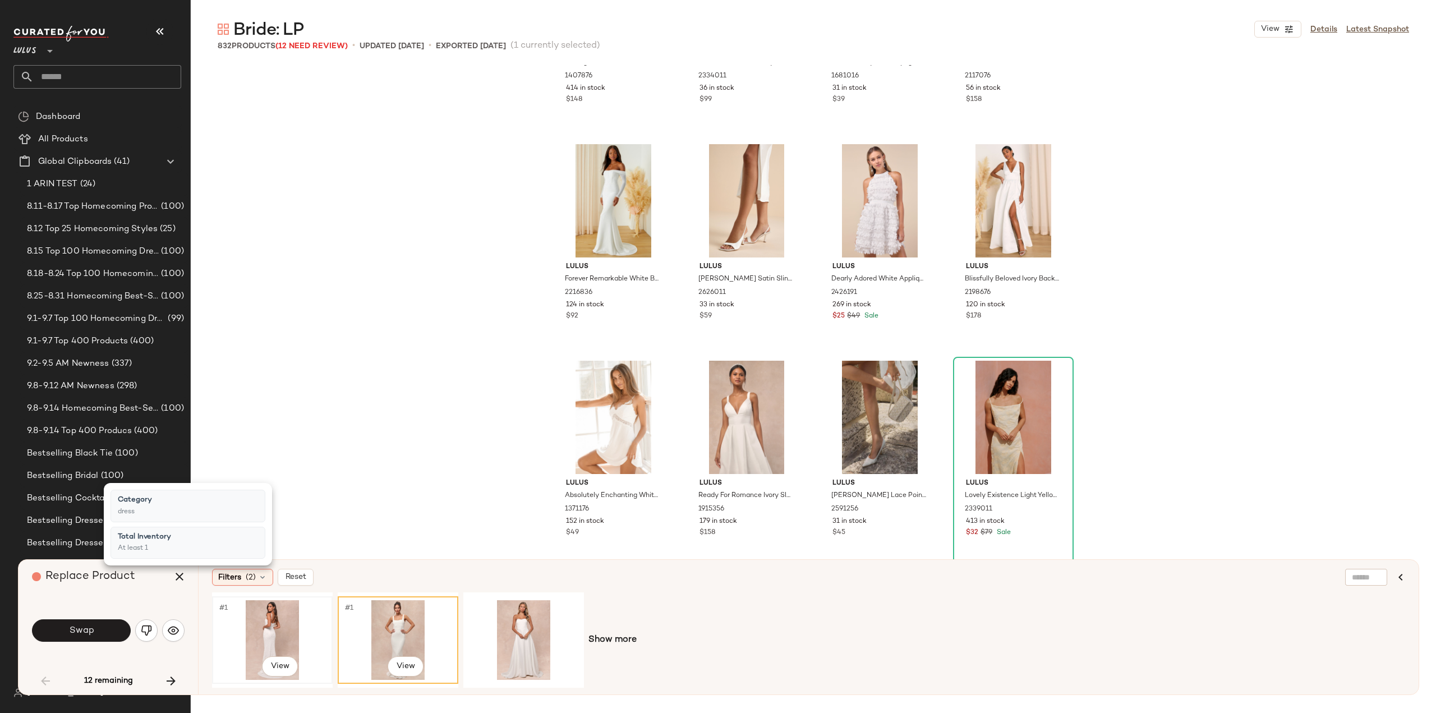
click at [281, 633] on div "#1 View" at bounding box center [272, 640] width 113 height 80
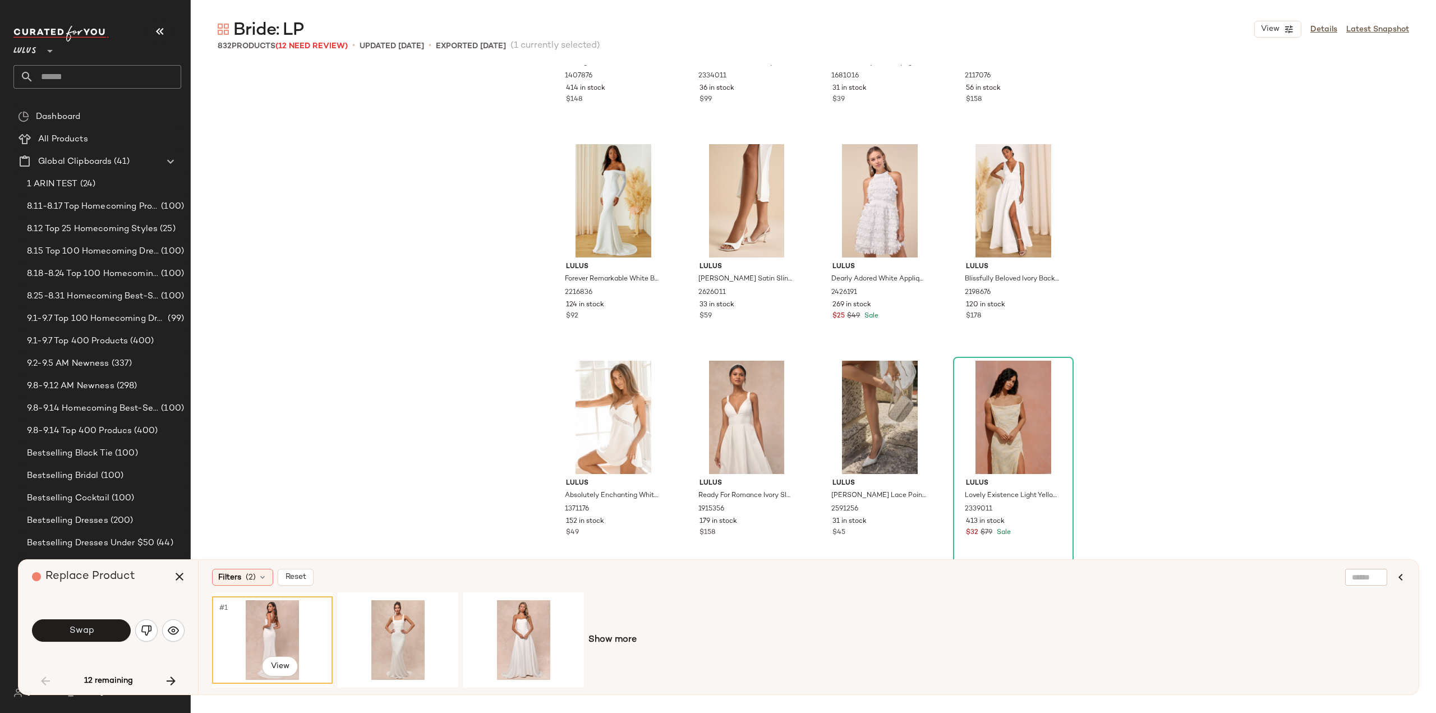
click at [274, 639] on div "#1 View" at bounding box center [272, 640] width 113 height 80
click at [389, 651] on div "#1 View" at bounding box center [398, 640] width 113 height 80
click at [509, 642] on div "#1 View" at bounding box center [523, 640] width 113 height 80
click at [266, 637] on div "#1 View" at bounding box center [272, 640] width 113 height 80
click at [376, 638] on div "#1 View" at bounding box center [398, 640] width 113 height 80
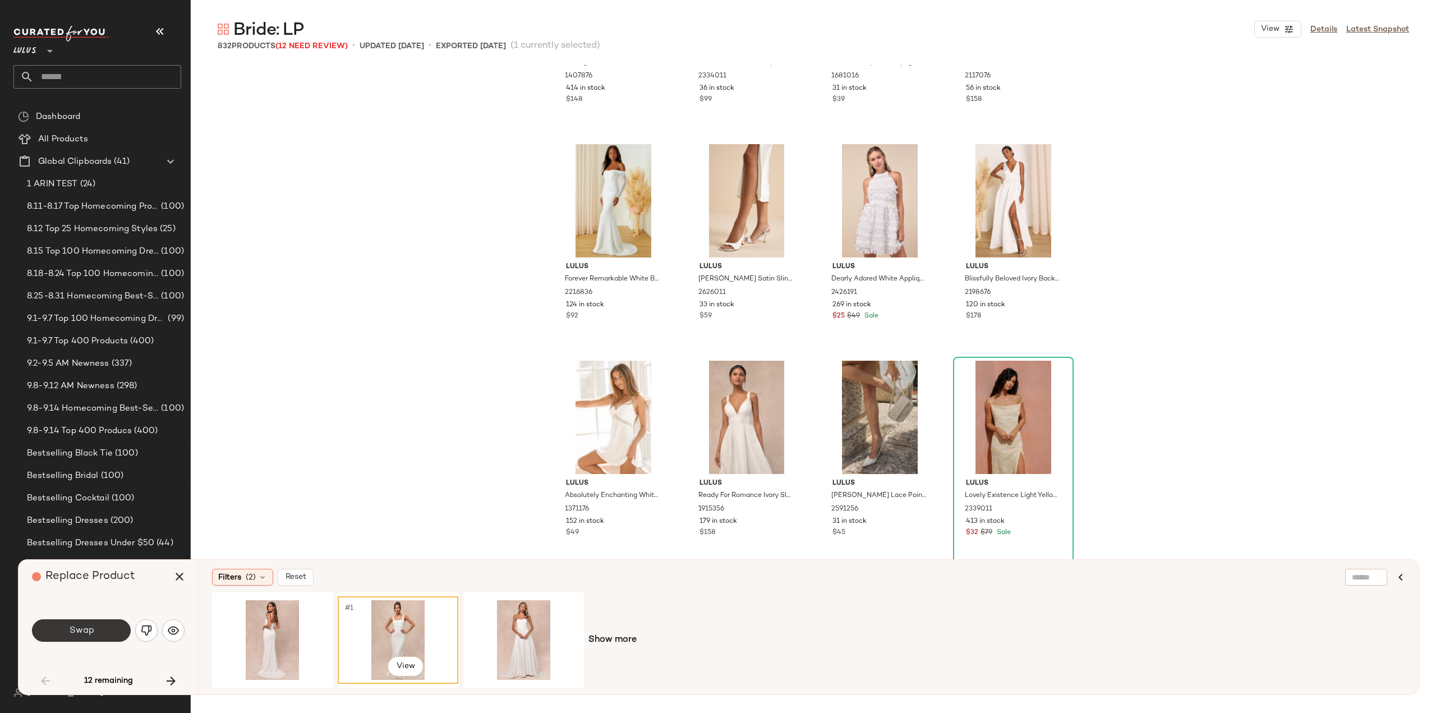
click at [82, 628] on span "Swap" at bounding box center [80, 631] width 25 height 11
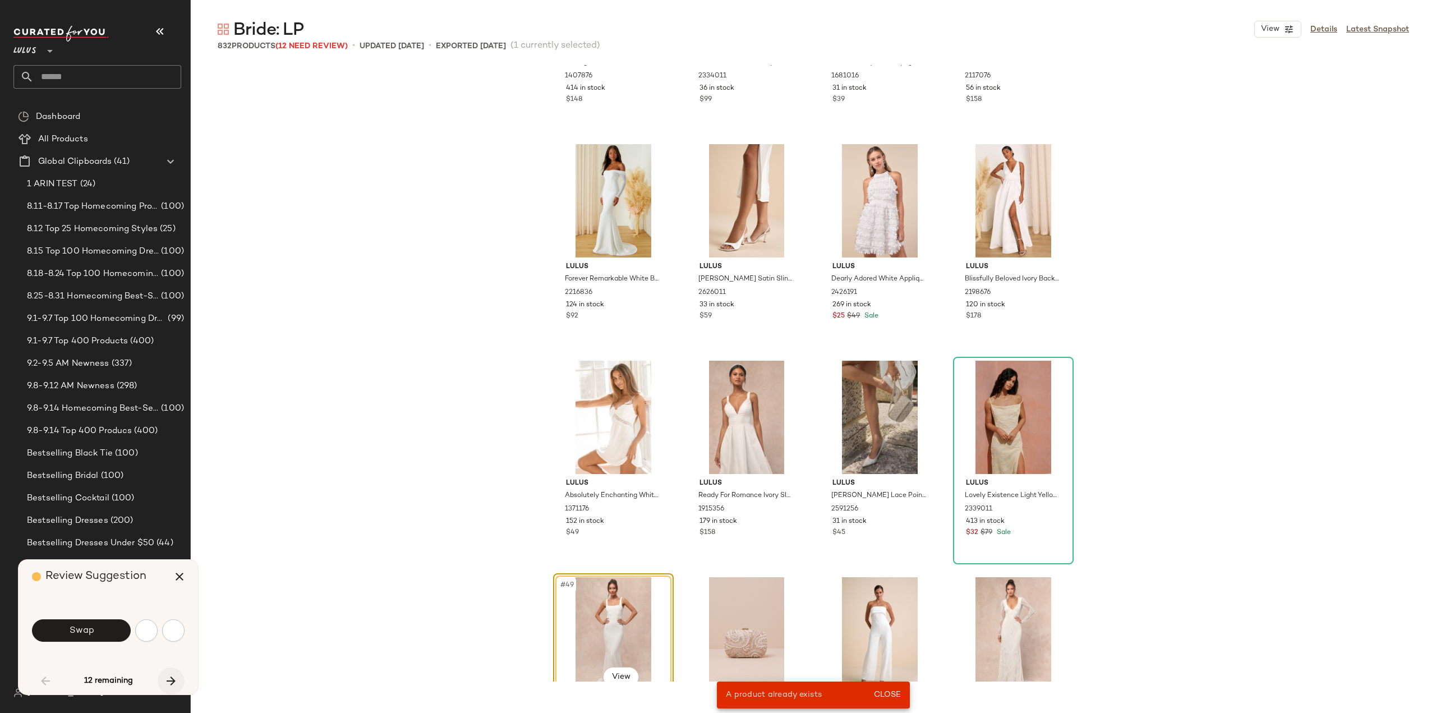
scroll to position [2382, 0]
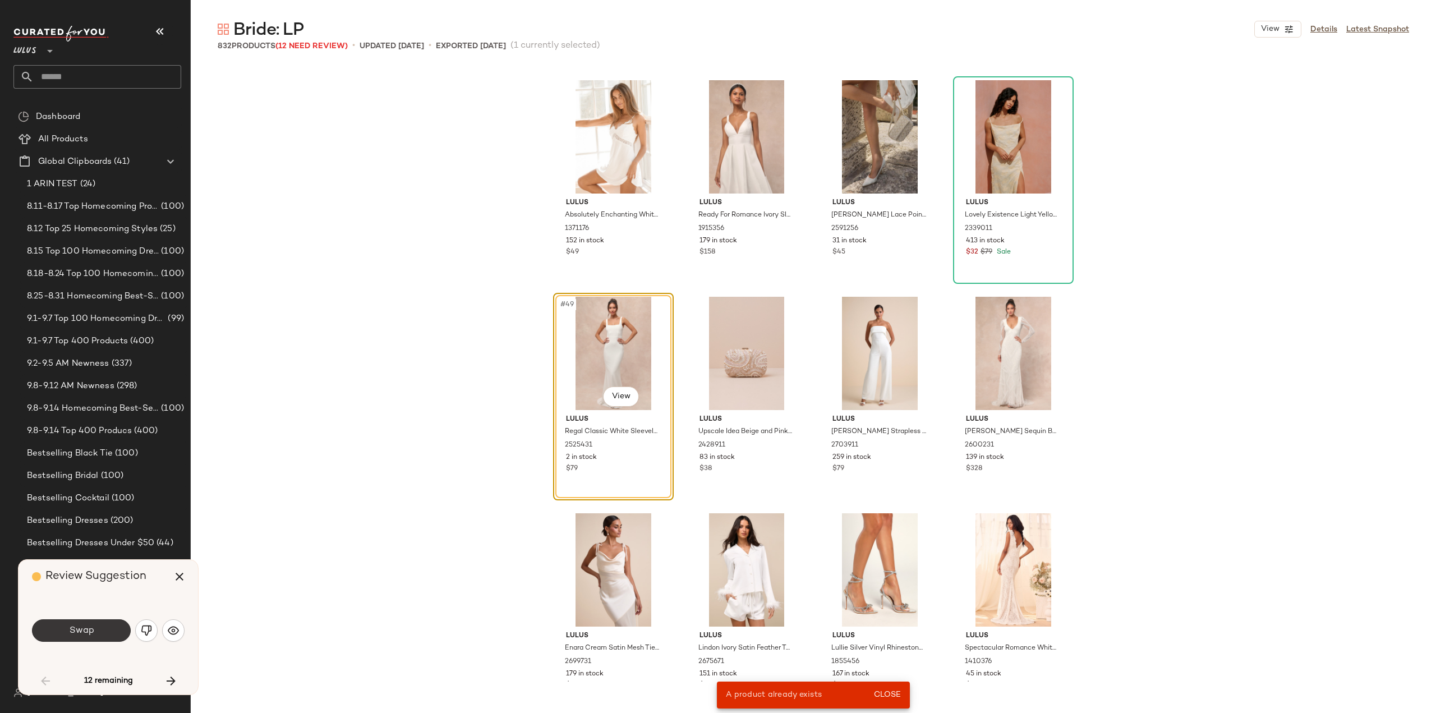
click at [77, 634] on span "Swap" at bounding box center [80, 631] width 25 height 11
click at [169, 631] on img "button" at bounding box center [173, 630] width 11 height 11
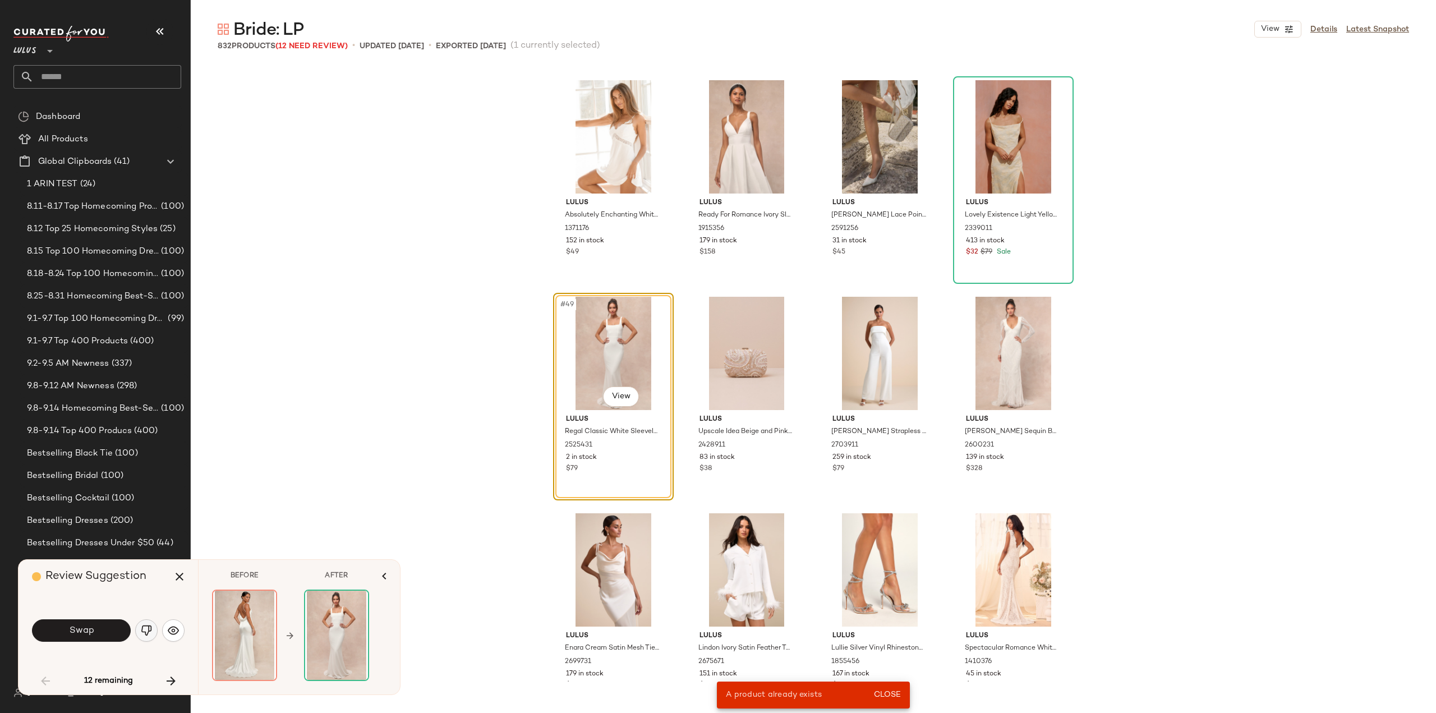
click at [143, 629] on img "button" at bounding box center [146, 630] width 11 height 11
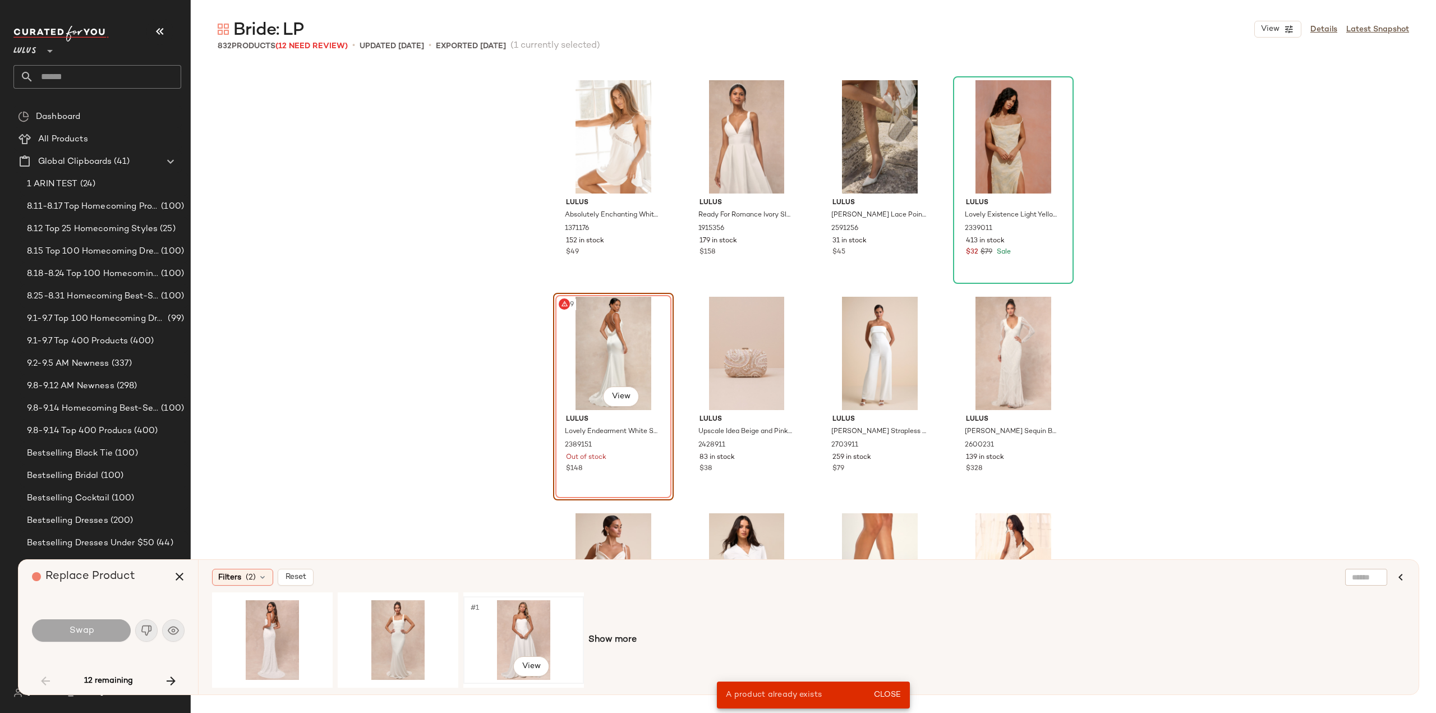
click at [521, 643] on div "#1 View" at bounding box center [523, 640] width 113 height 80
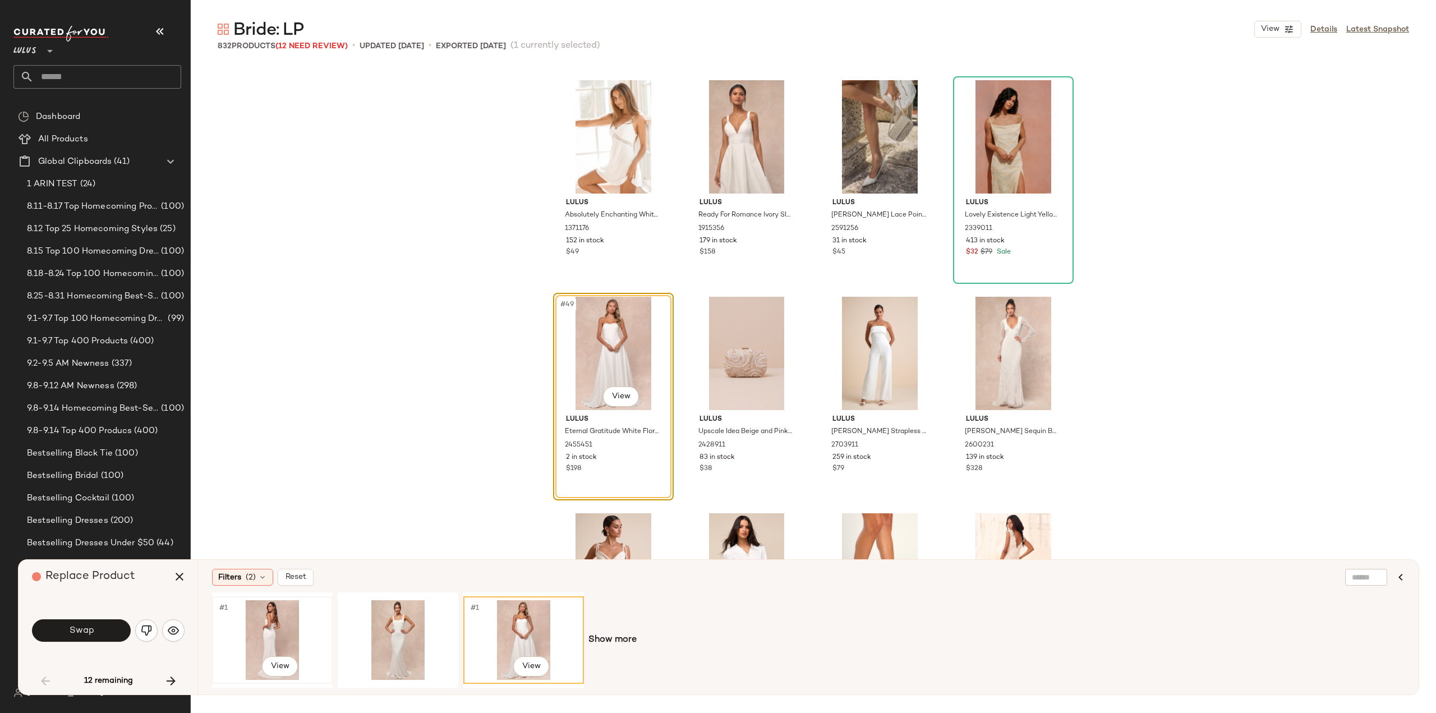
click at [267, 631] on div "#1 View" at bounding box center [272, 640] width 113 height 80
click at [79, 632] on span "Swap" at bounding box center [80, 631] width 25 height 11
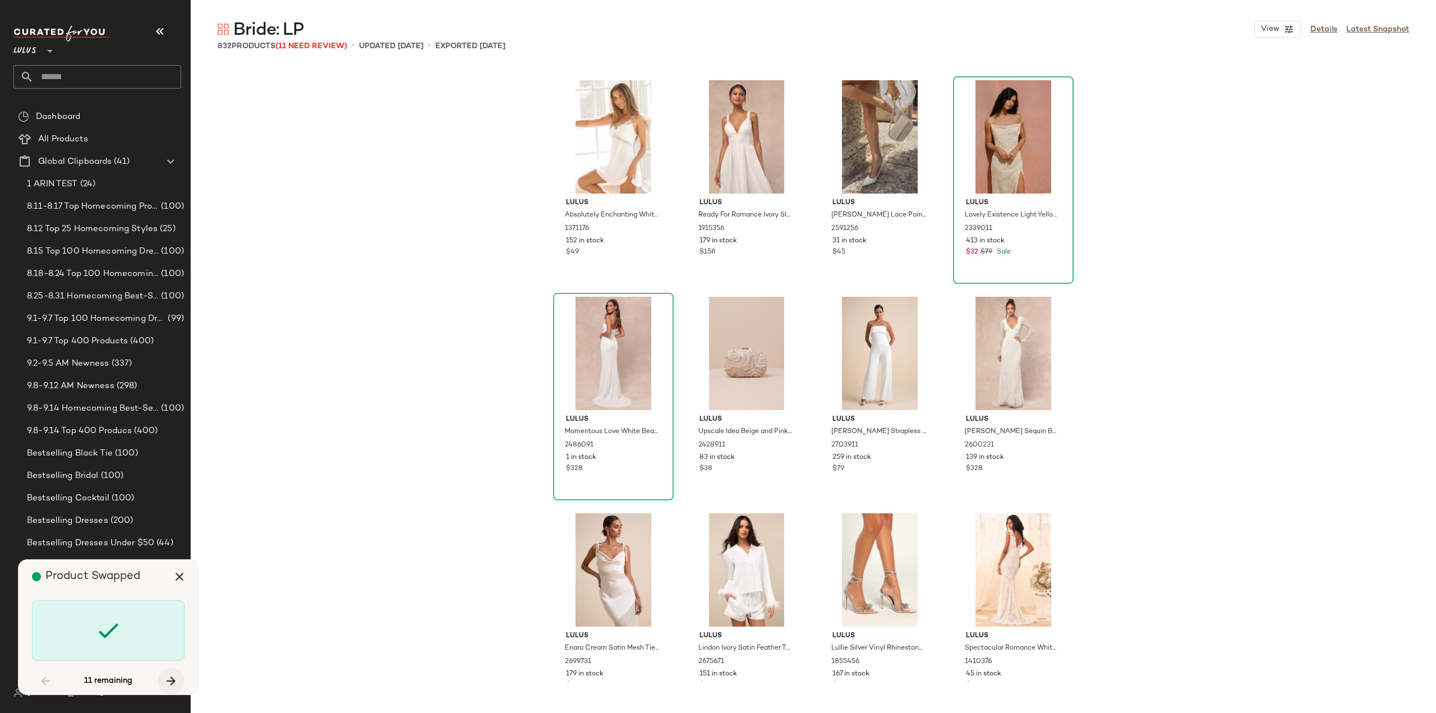
click at [171, 680] on icon "button" at bounding box center [170, 680] width 13 height 13
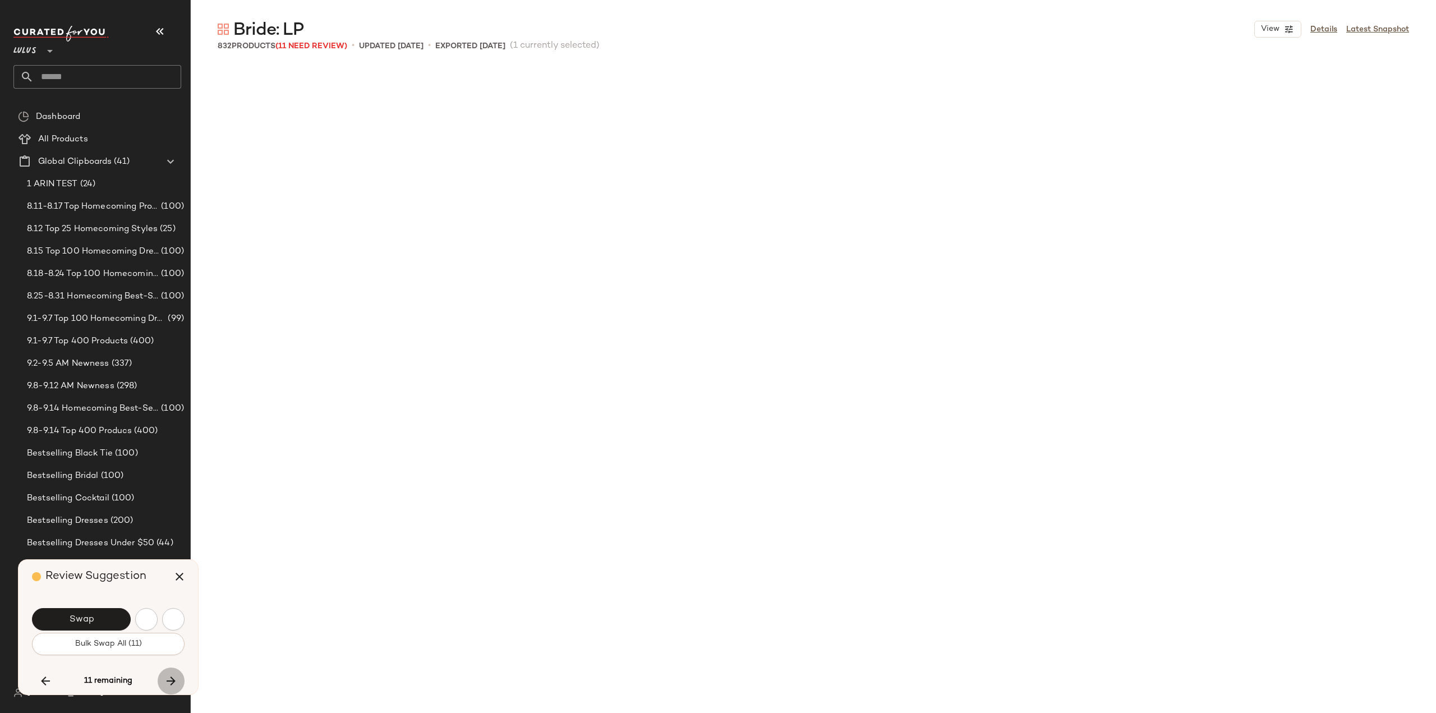
scroll to position [11477, 0]
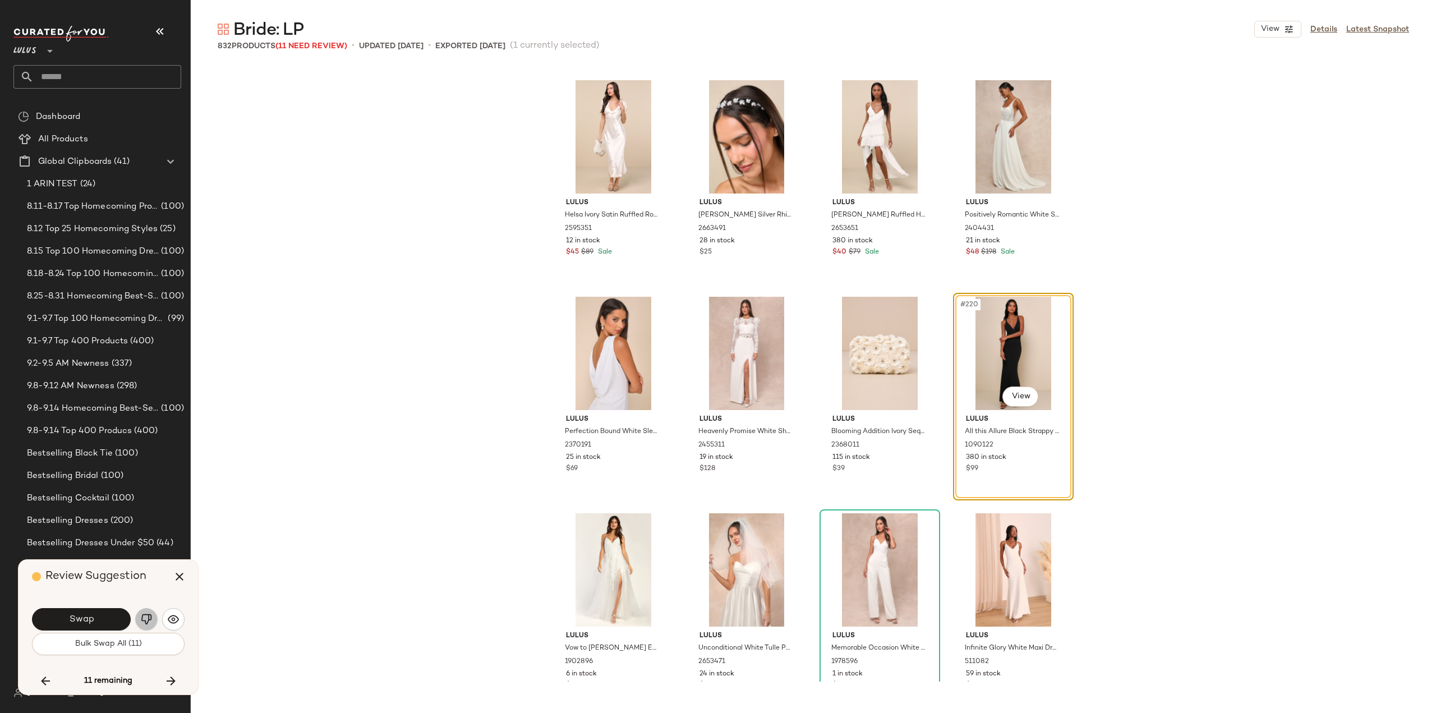
click at [149, 619] on img "button" at bounding box center [146, 619] width 11 height 11
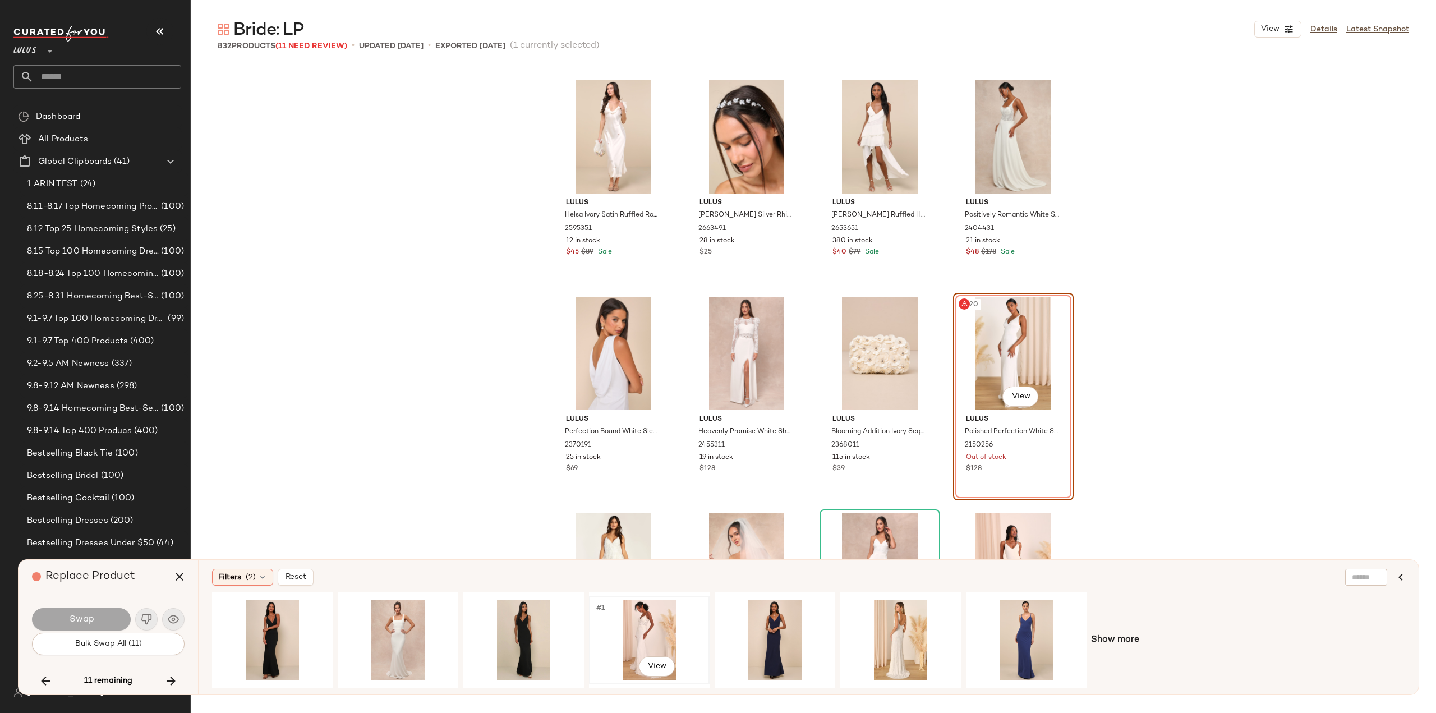
click at [646, 631] on div "#1 View" at bounding box center [649, 640] width 113 height 80
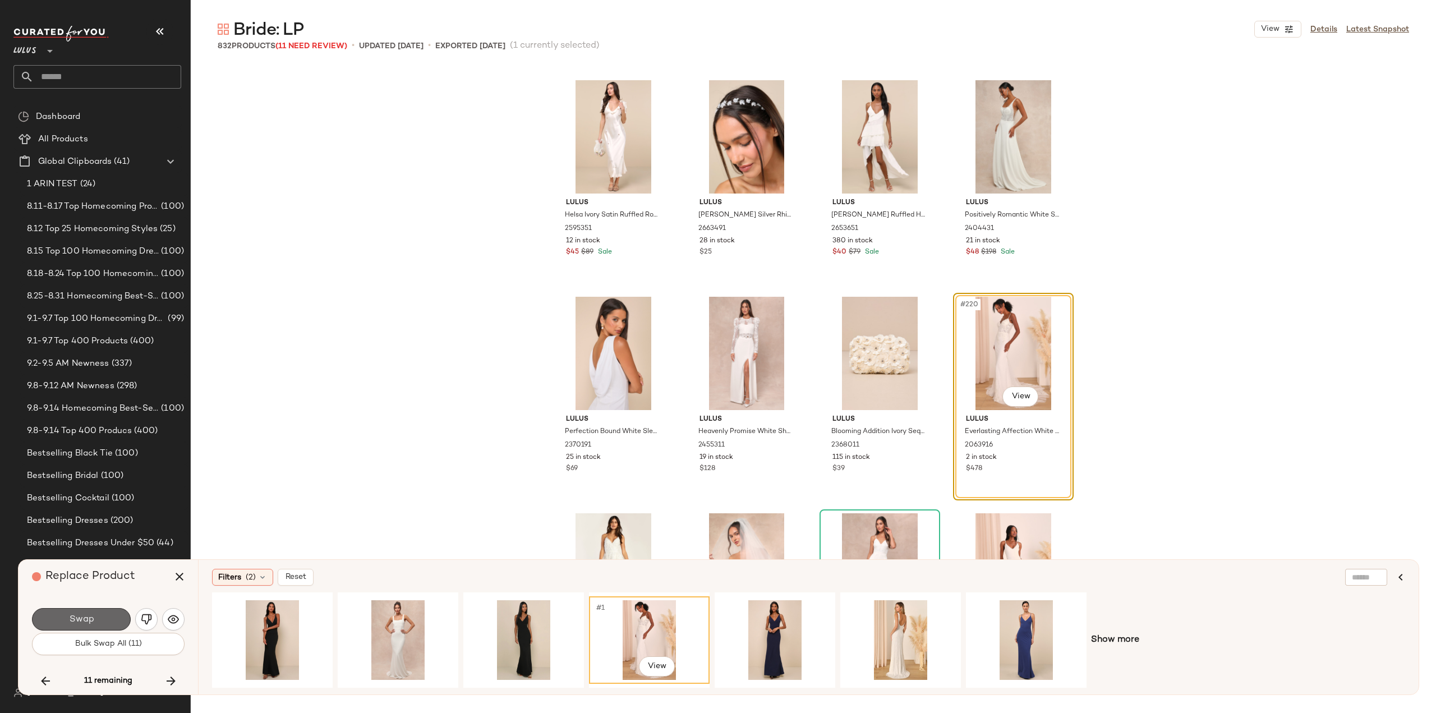
click at [91, 625] on span "Swap" at bounding box center [80, 619] width 25 height 11
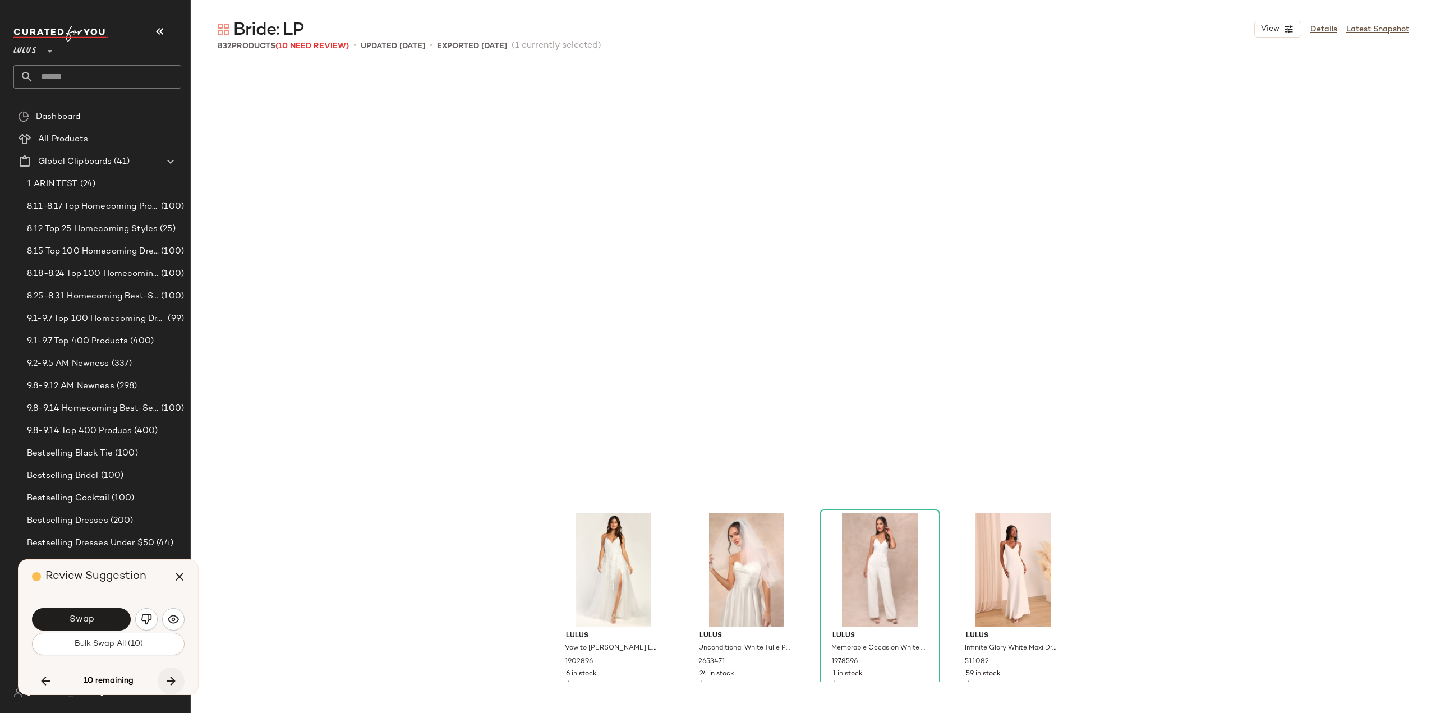
scroll to position [11910, 0]
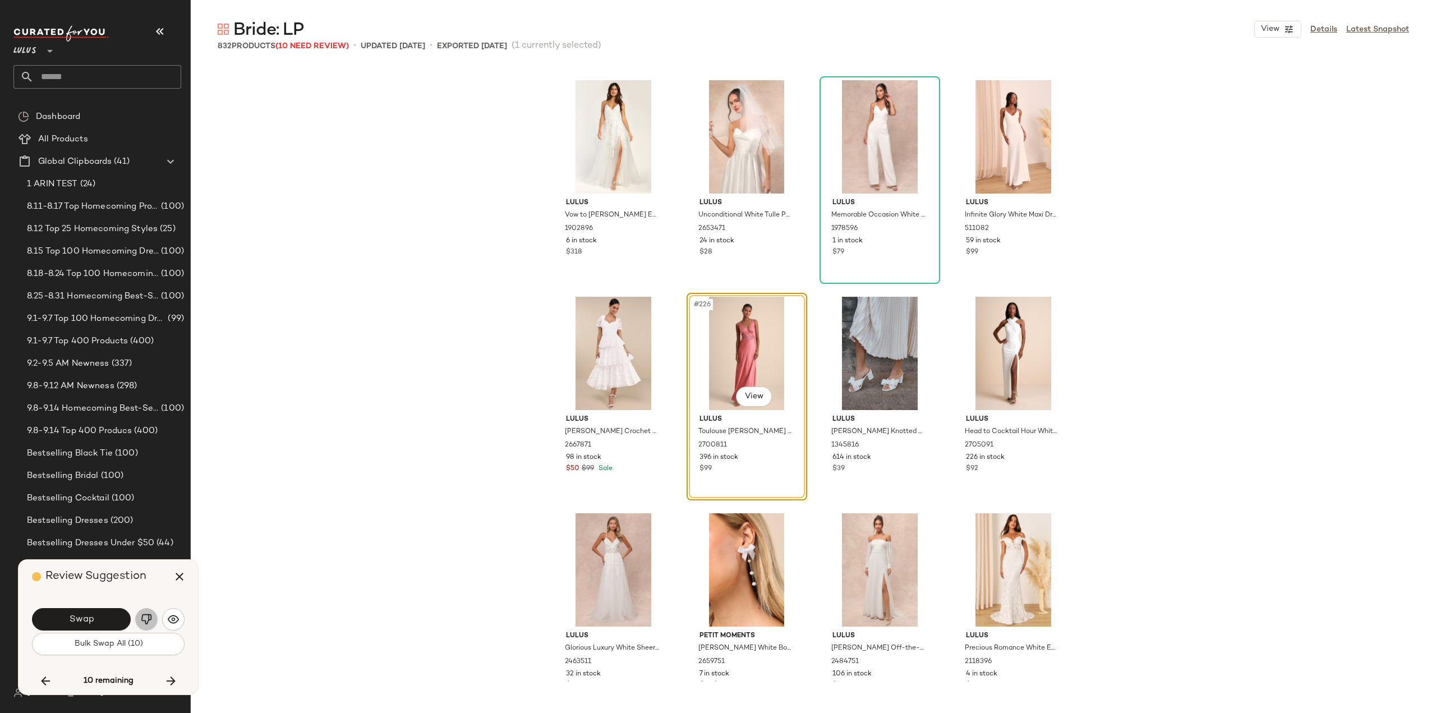
click at [149, 622] on img "button" at bounding box center [146, 619] width 11 height 11
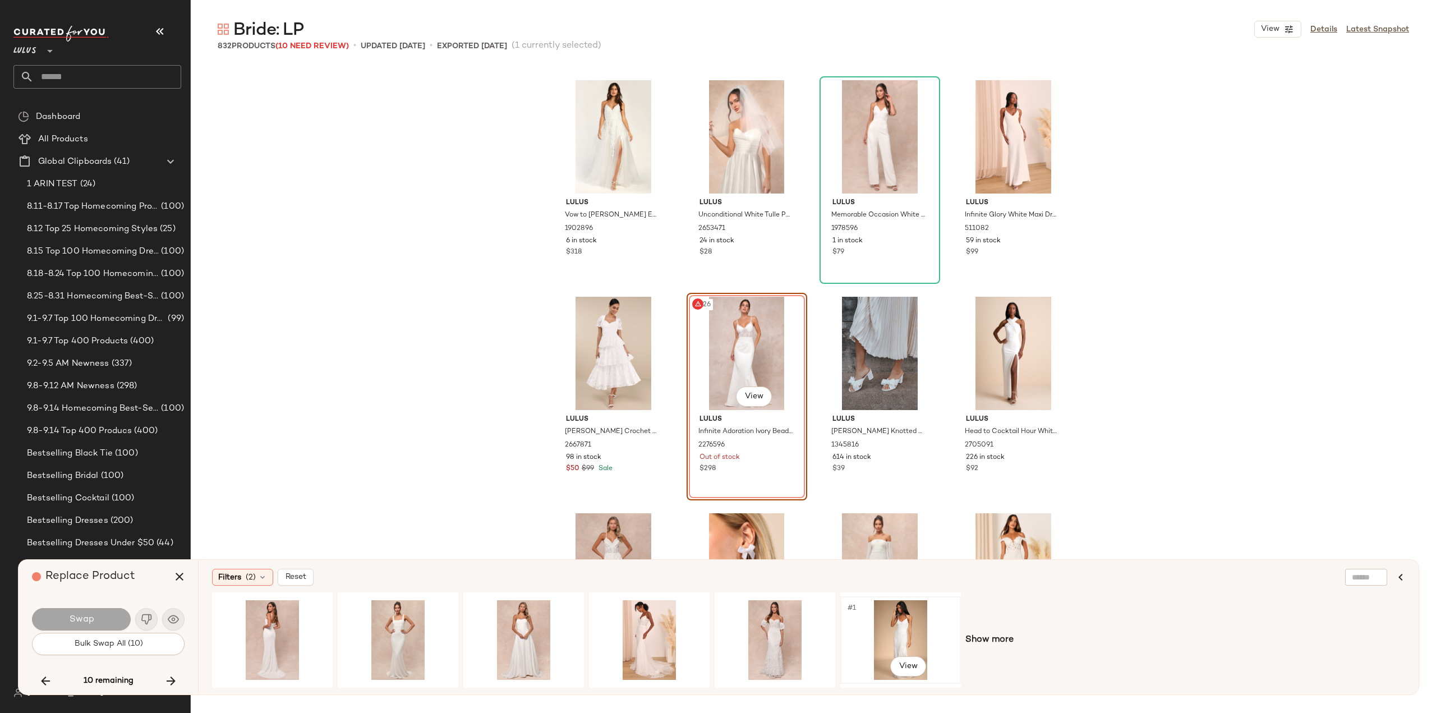
click at [898, 636] on div "#1 View" at bounding box center [900, 640] width 113 height 80
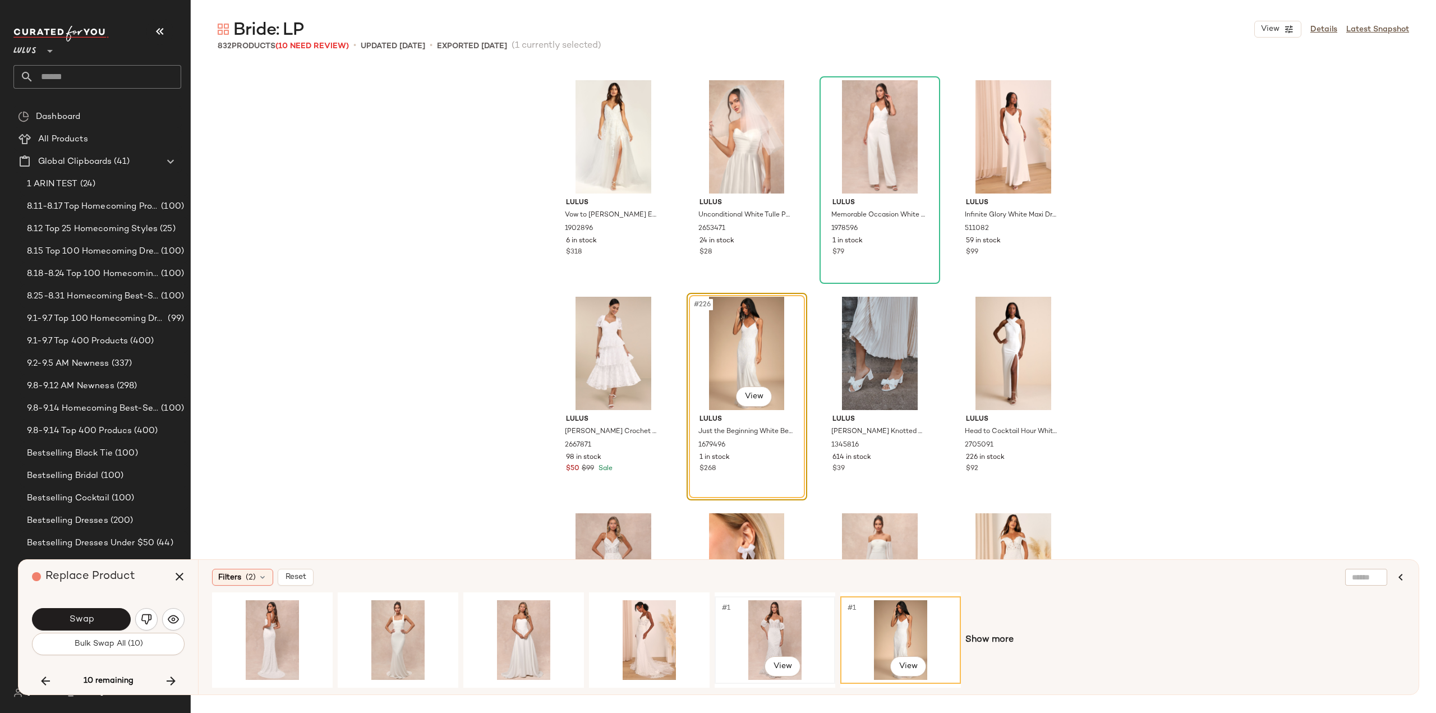
click at [767, 629] on div "#1 View" at bounding box center [775, 640] width 113 height 80
click at [971, 643] on span "Show more" at bounding box center [989, 639] width 48 height 13
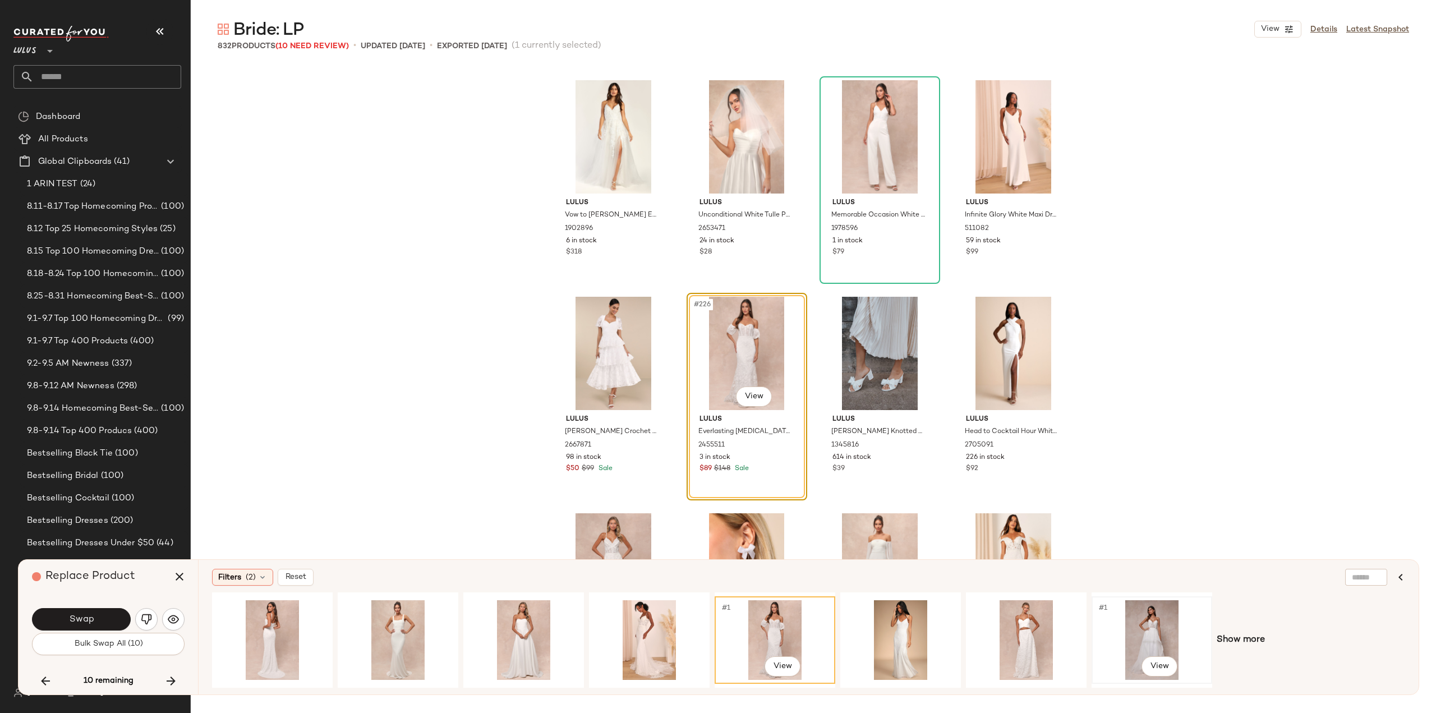
click at [1144, 642] on div "#1 View" at bounding box center [1152, 640] width 113 height 80
click at [1027, 641] on div "#1 View" at bounding box center [1026, 640] width 113 height 80
click at [897, 618] on div "#1 View" at bounding box center [900, 640] width 113 height 80
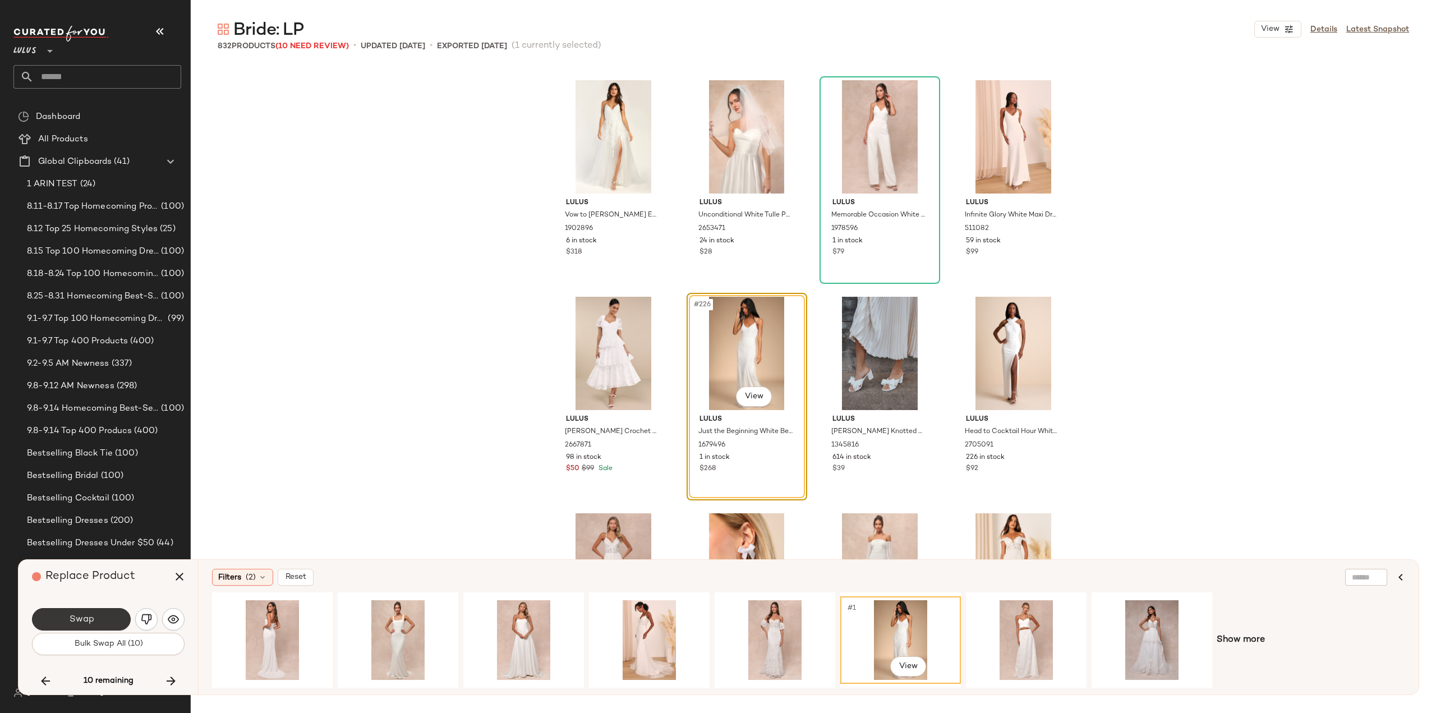
click at [83, 616] on span "Swap" at bounding box center [80, 619] width 25 height 11
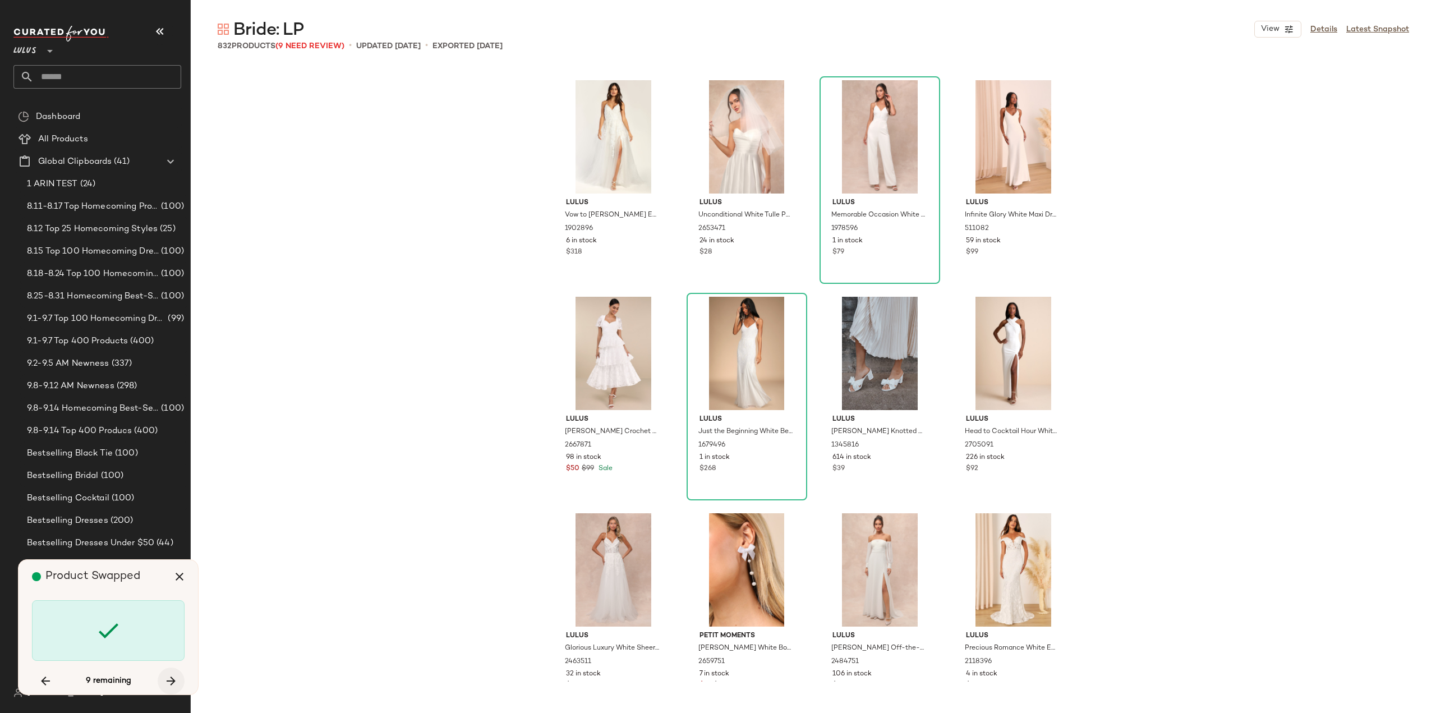
click at [172, 677] on icon "button" at bounding box center [170, 680] width 13 height 13
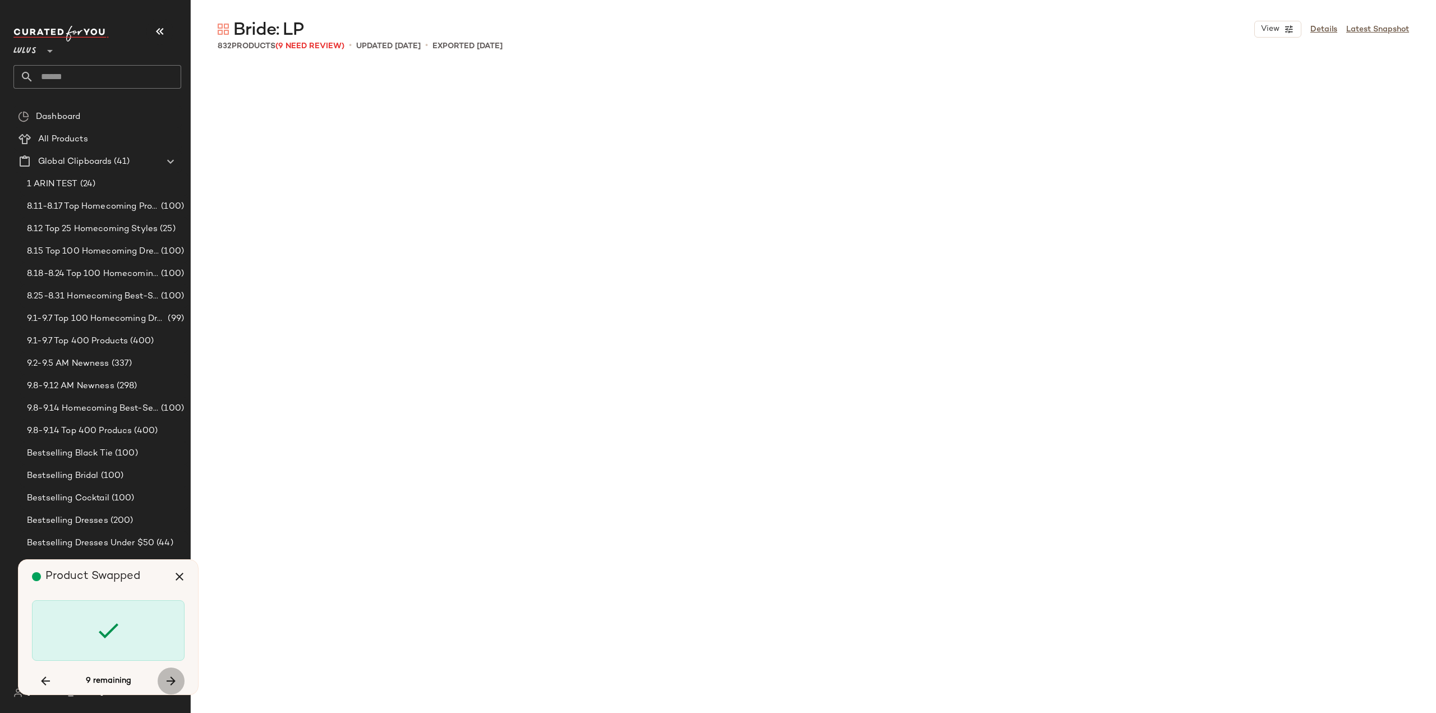
scroll to position [19056, 0]
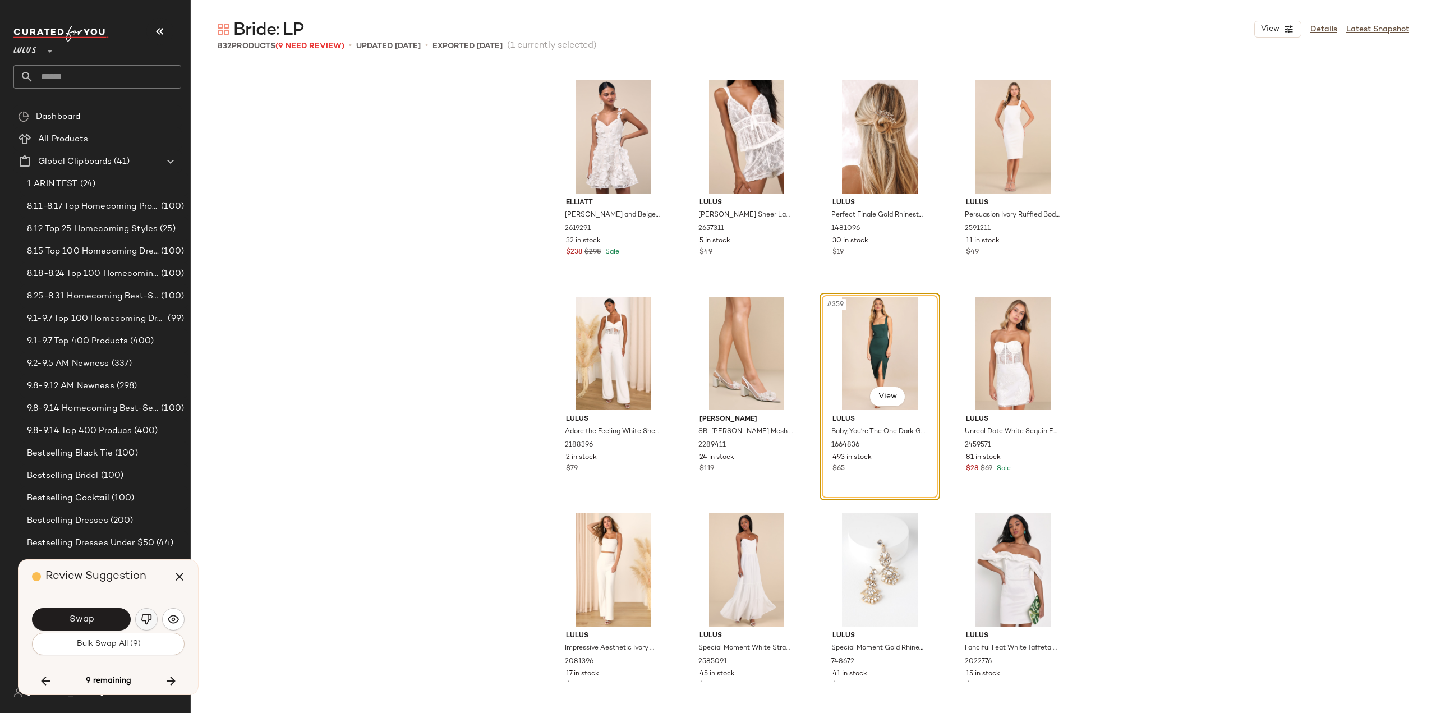
click at [153, 621] on button "button" at bounding box center [146, 619] width 22 height 22
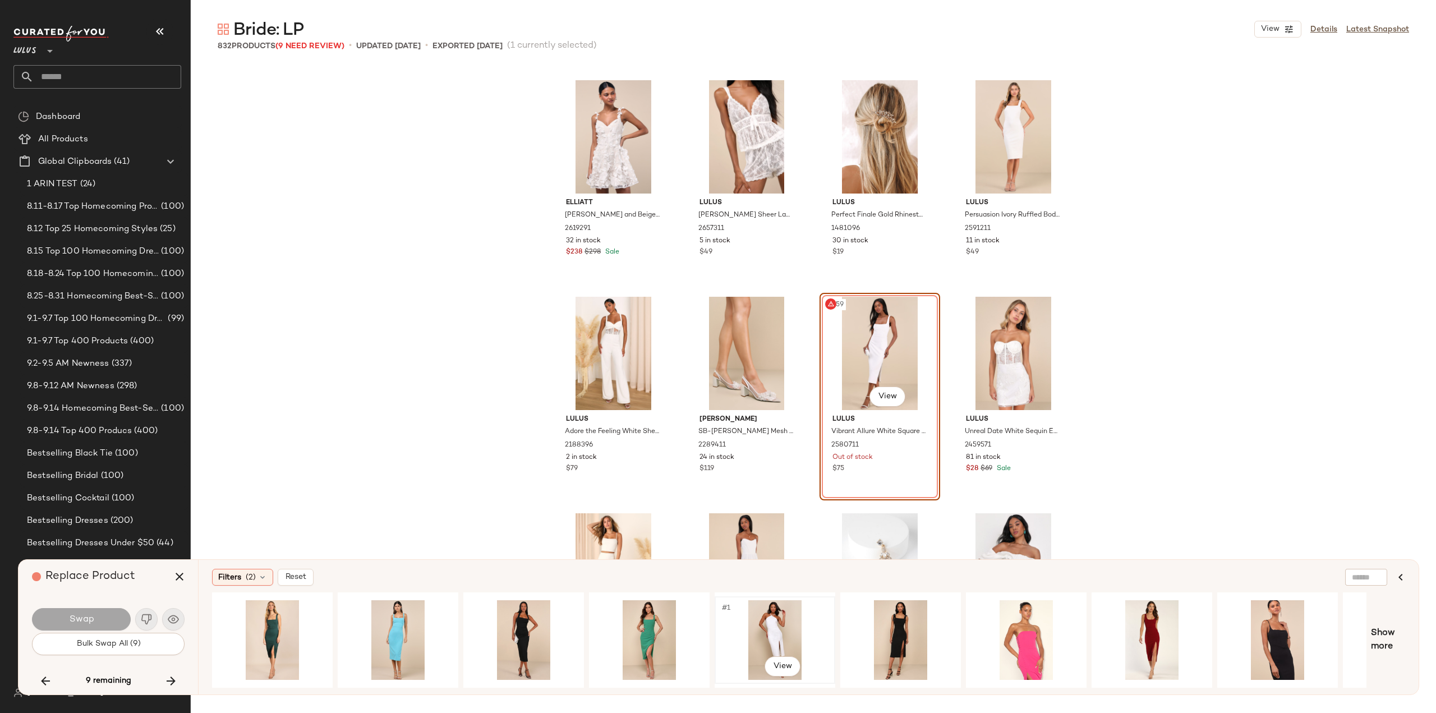
click at [764, 637] on div "#1 View" at bounding box center [775, 640] width 113 height 80
click at [68, 615] on button "Swap" at bounding box center [81, 619] width 99 height 22
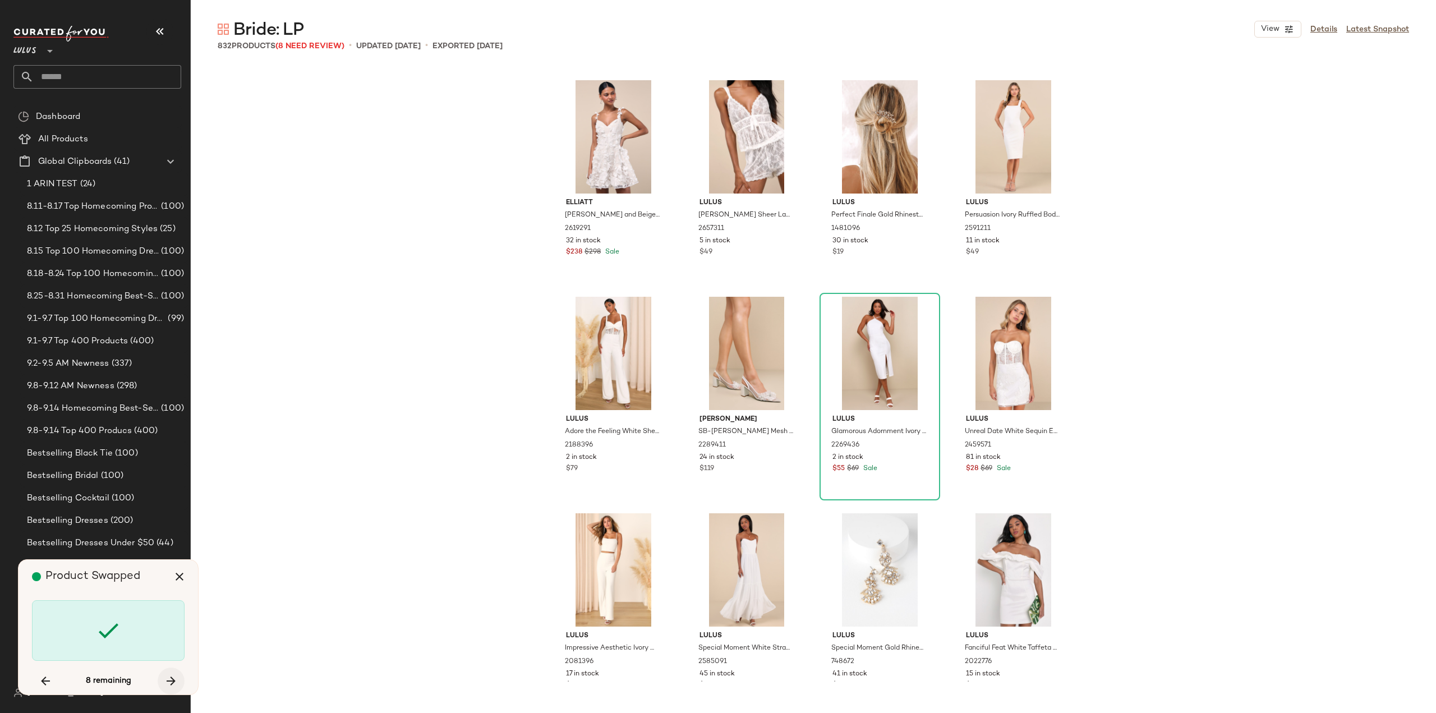
click at [173, 679] on icon "button" at bounding box center [170, 680] width 13 height 13
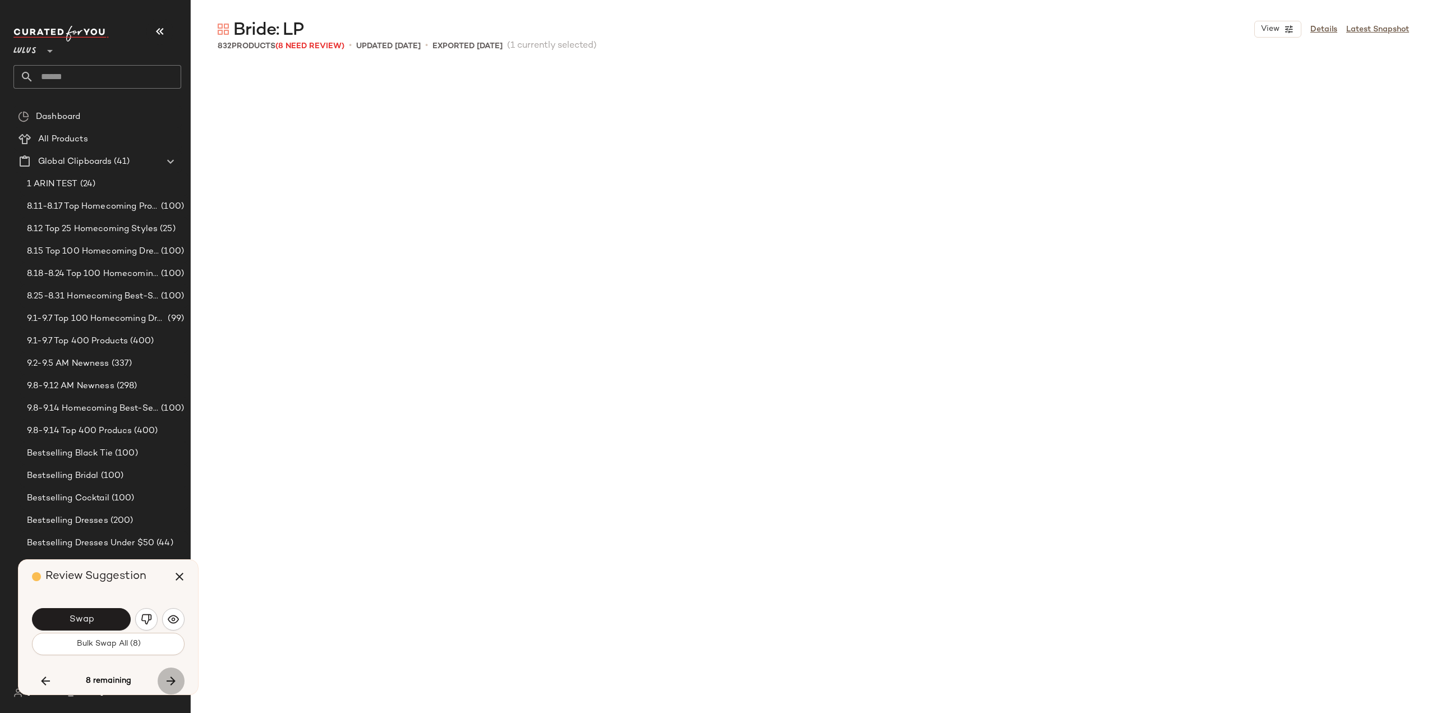
scroll to position [21438, 0]
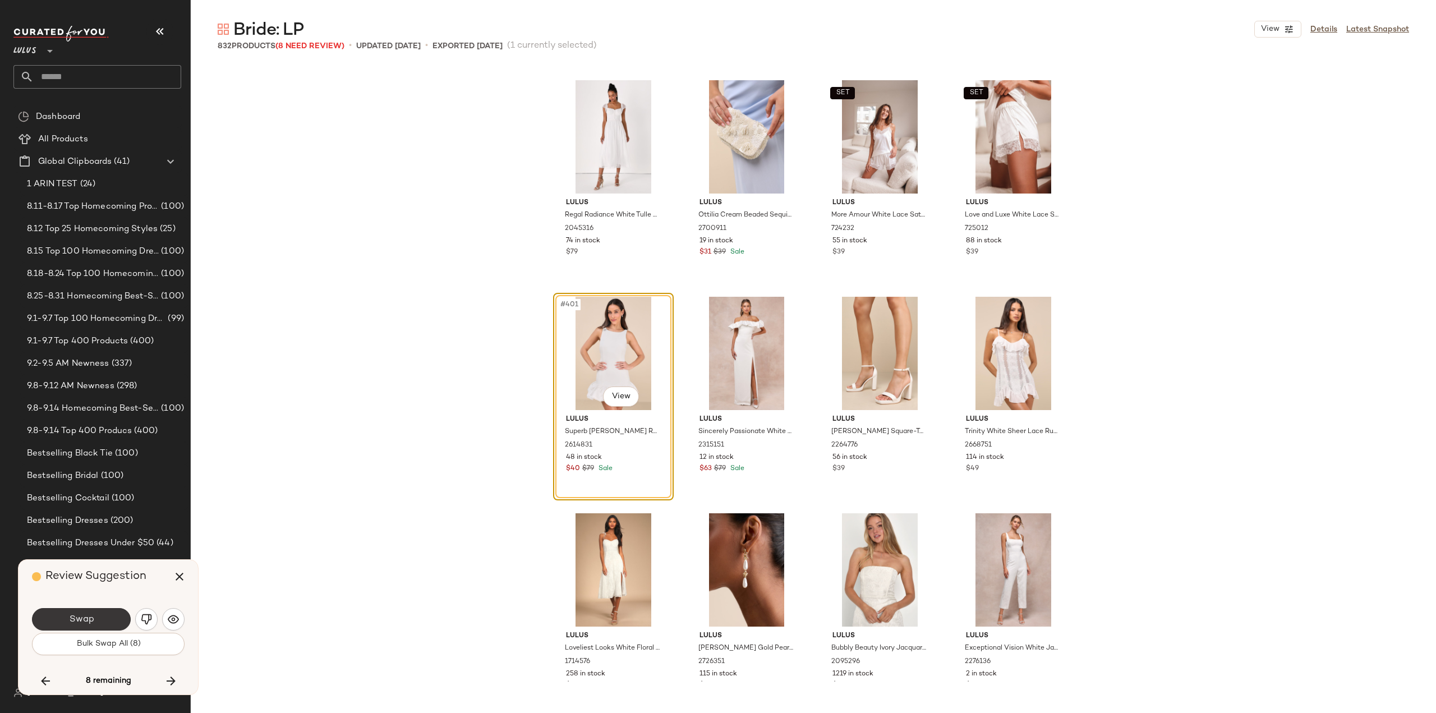
click at [65, 623] on button "Swap" at bounding box center [81, 619] width 99 height 22
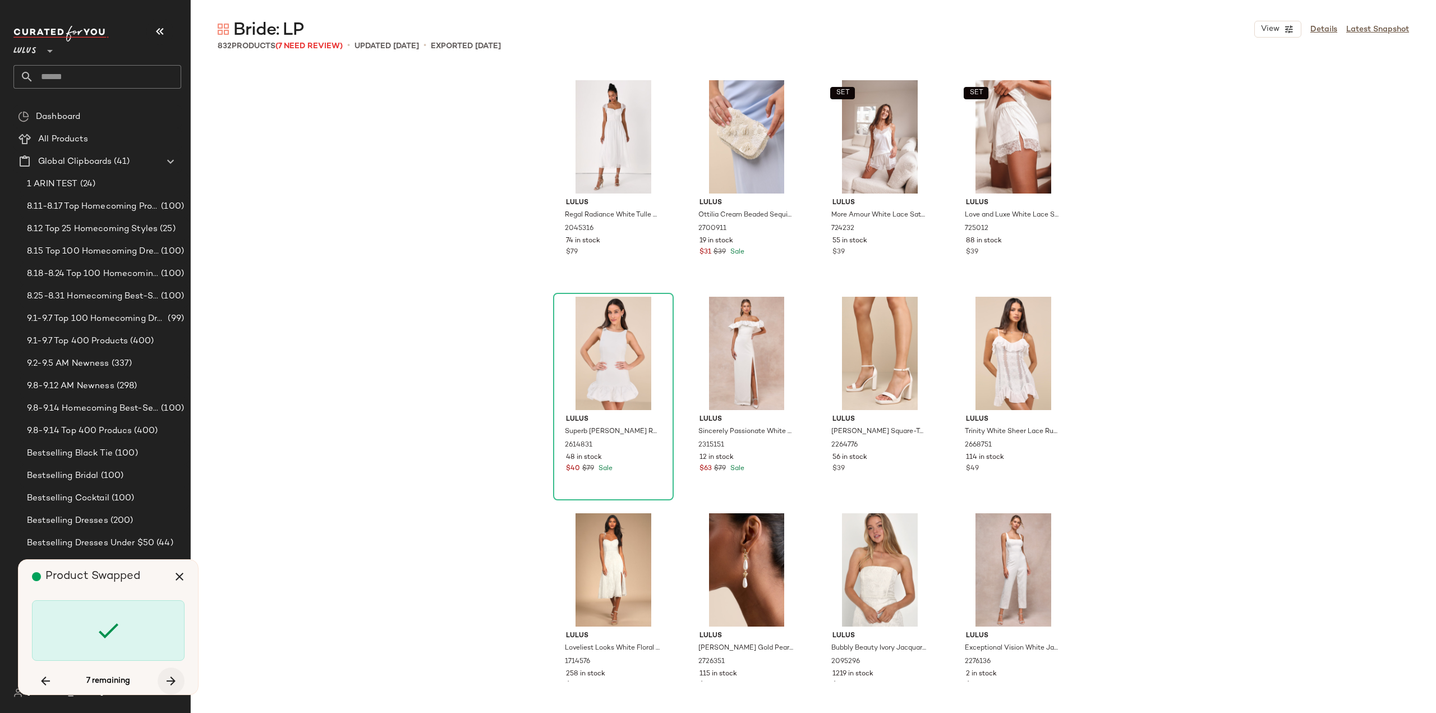
click at [171, 683] on icon "button" at bounding box center [170, 680] width 13 height 13
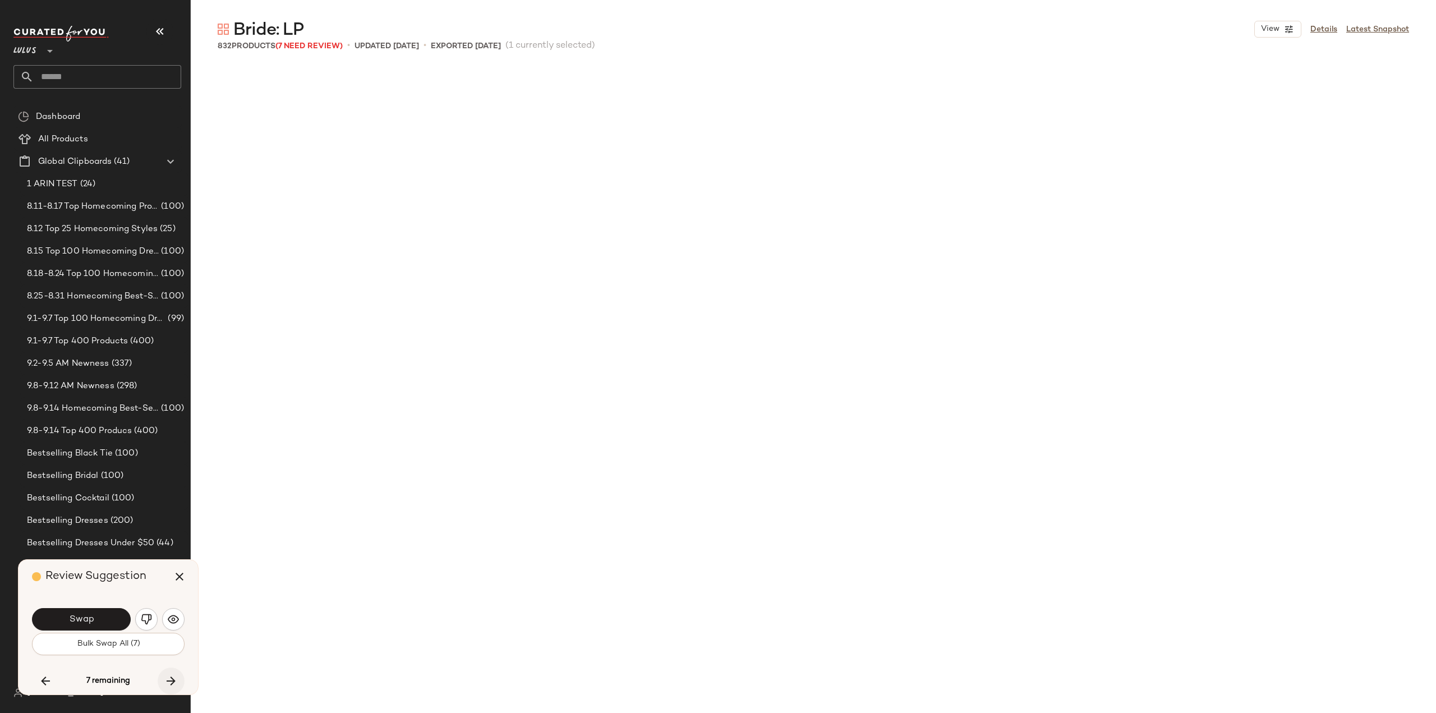
scroll to position [26418, 0]
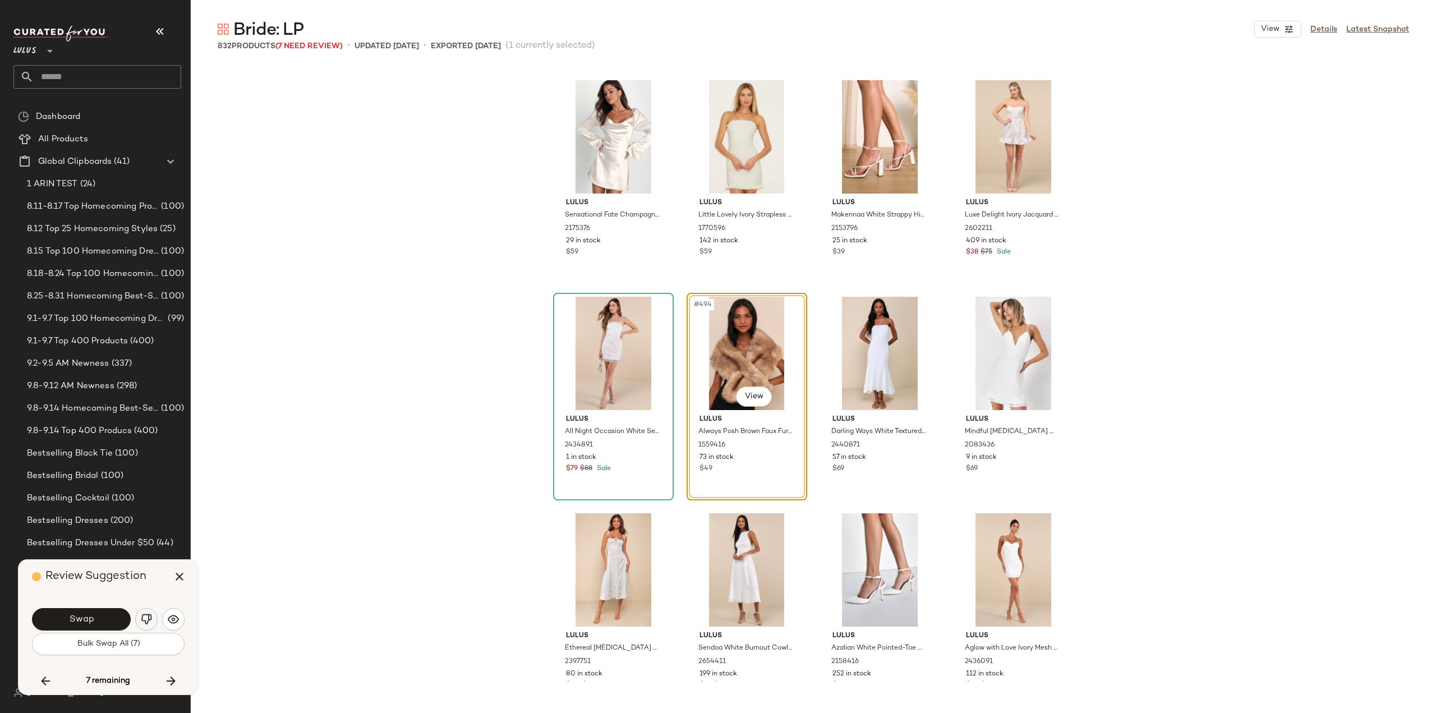
click at [146, 621] on img "button" at bounding box center [146, 619] width 11 height 11
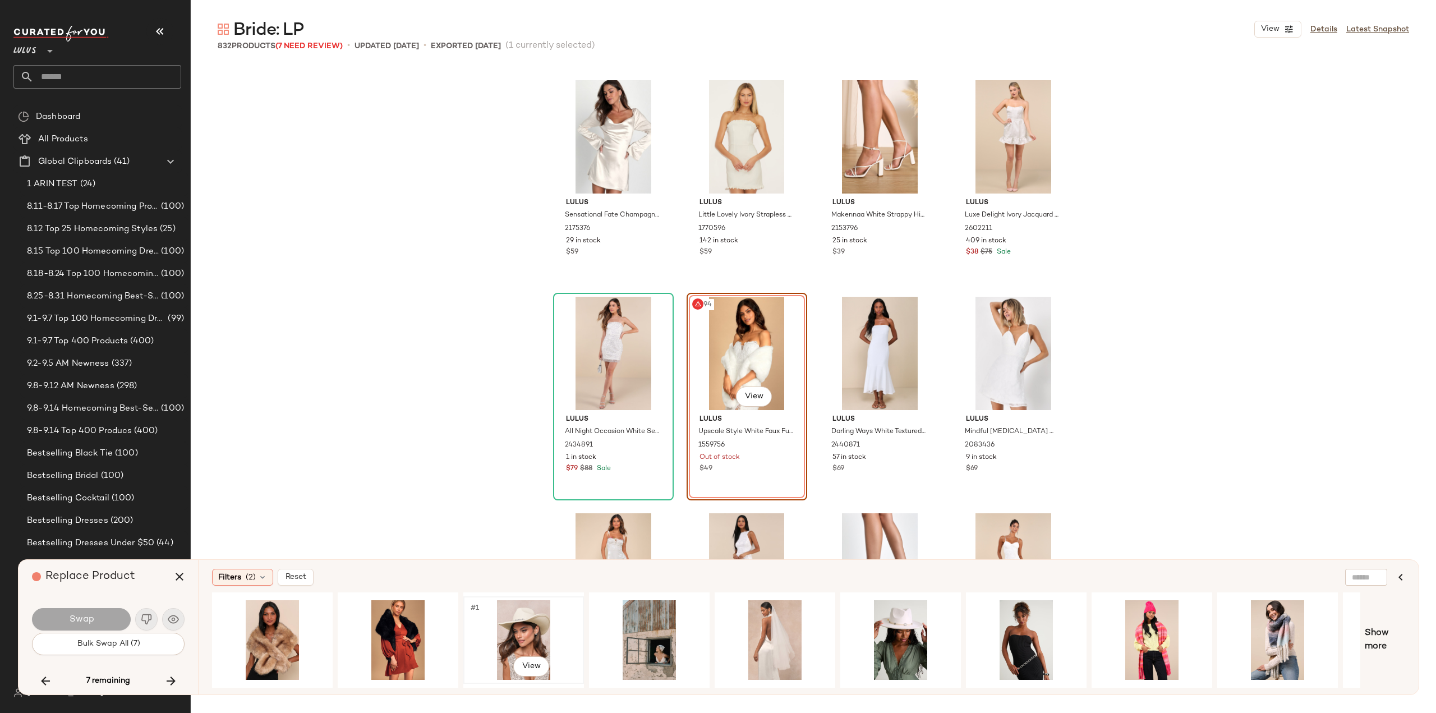
click at [517, 633] on div "#1 View" at bounding box center [523, 640] width 113 height 80
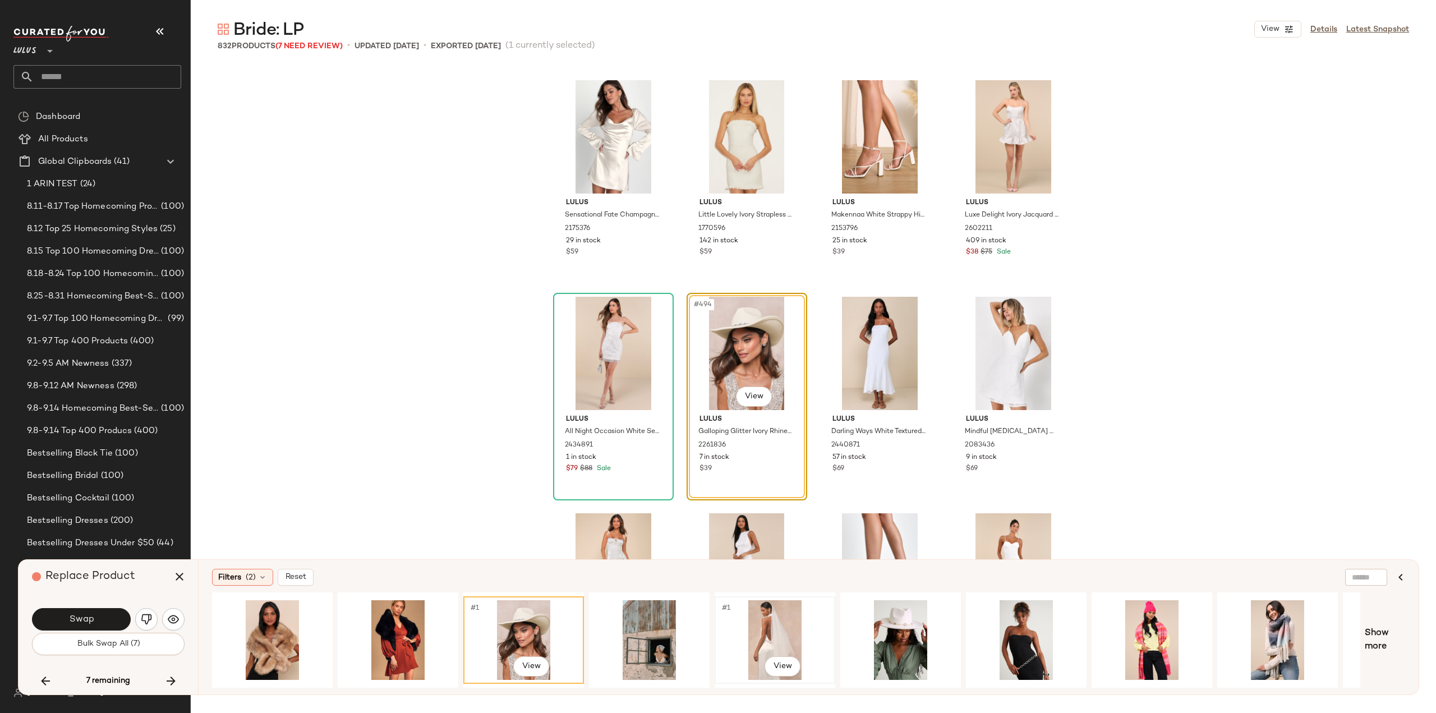
click at [772, 626] on div "#1 View" at bounding box center [775, 640] width 113 height 80
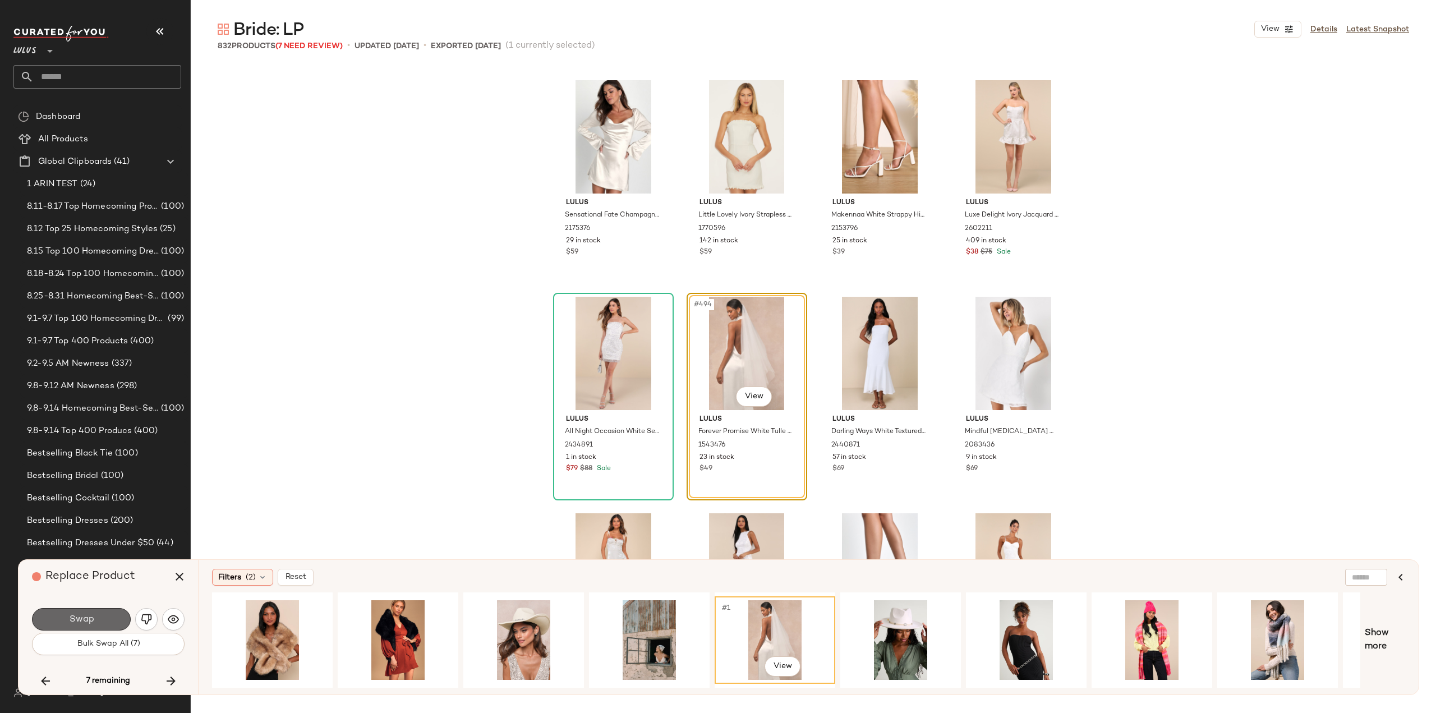
click at [88, 619] on span "Swap" at bounding box center [80, 619] width 25 height 11
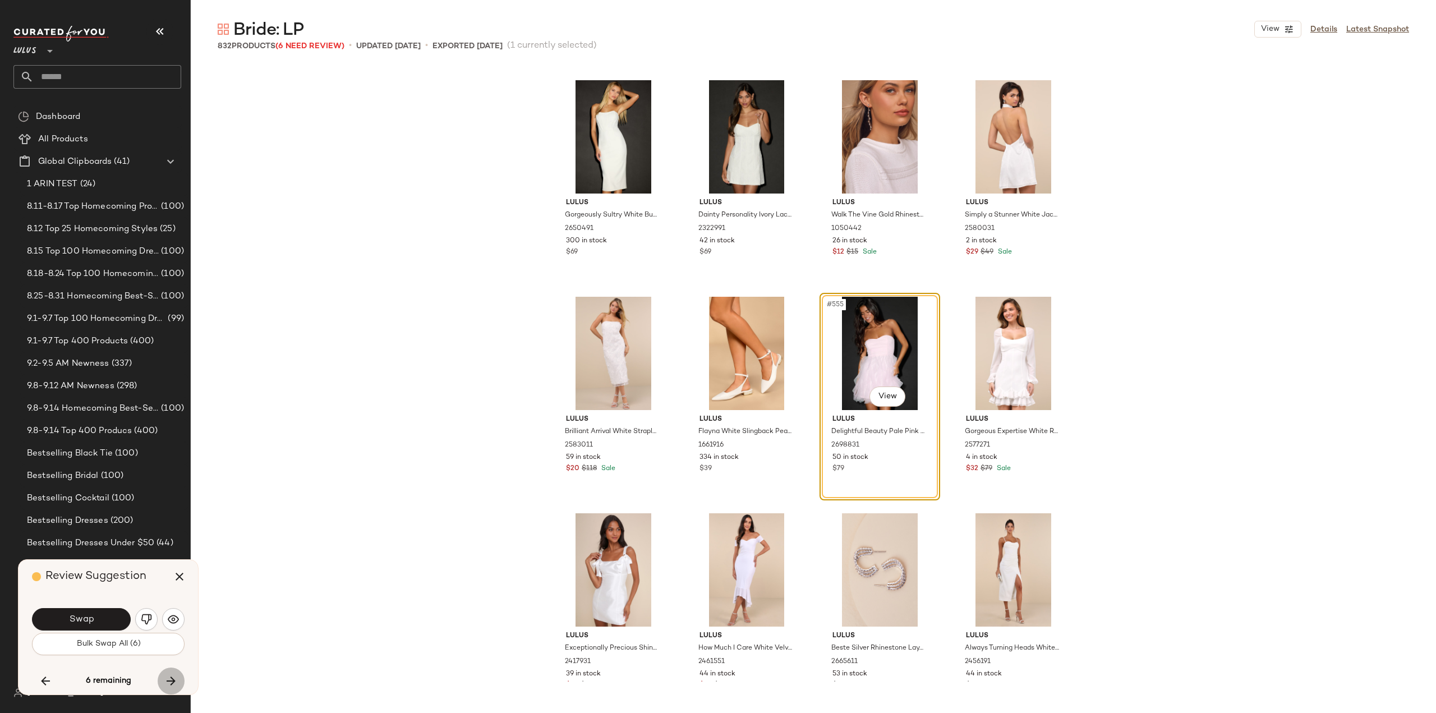
click at [174, 682] on icon "button" at bounding box center [170, 680] width 13 height 13
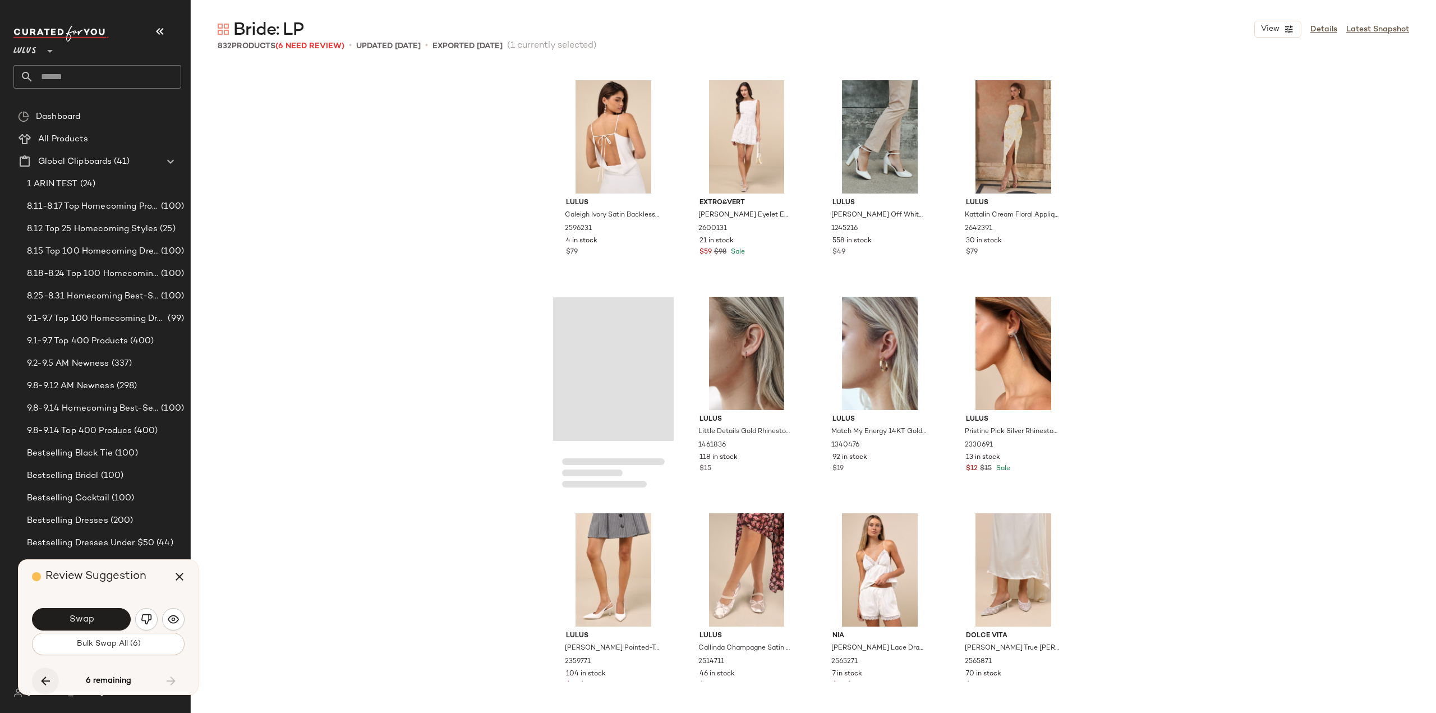
click at [45, 682] on icon "button" at bounding box center [45, 680] width 13 height 13
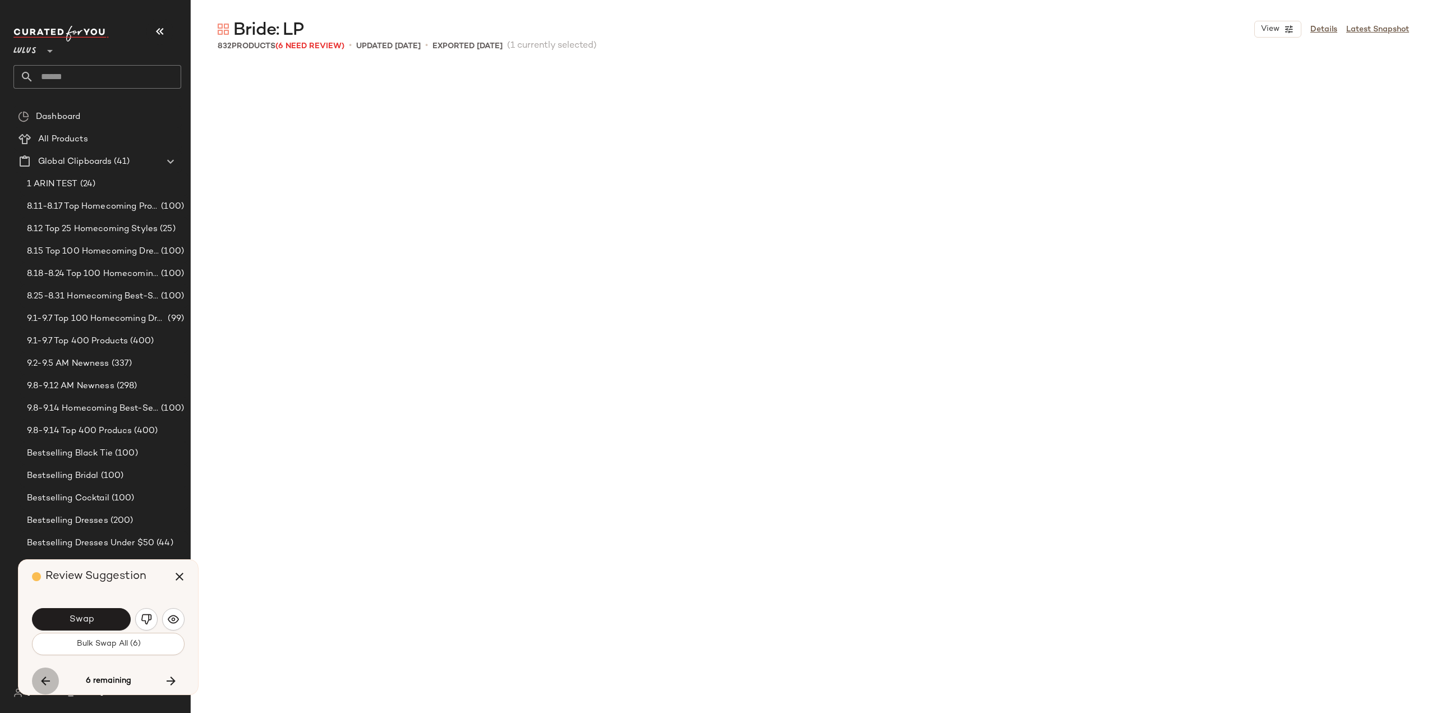
scroll to position [29666, 0]
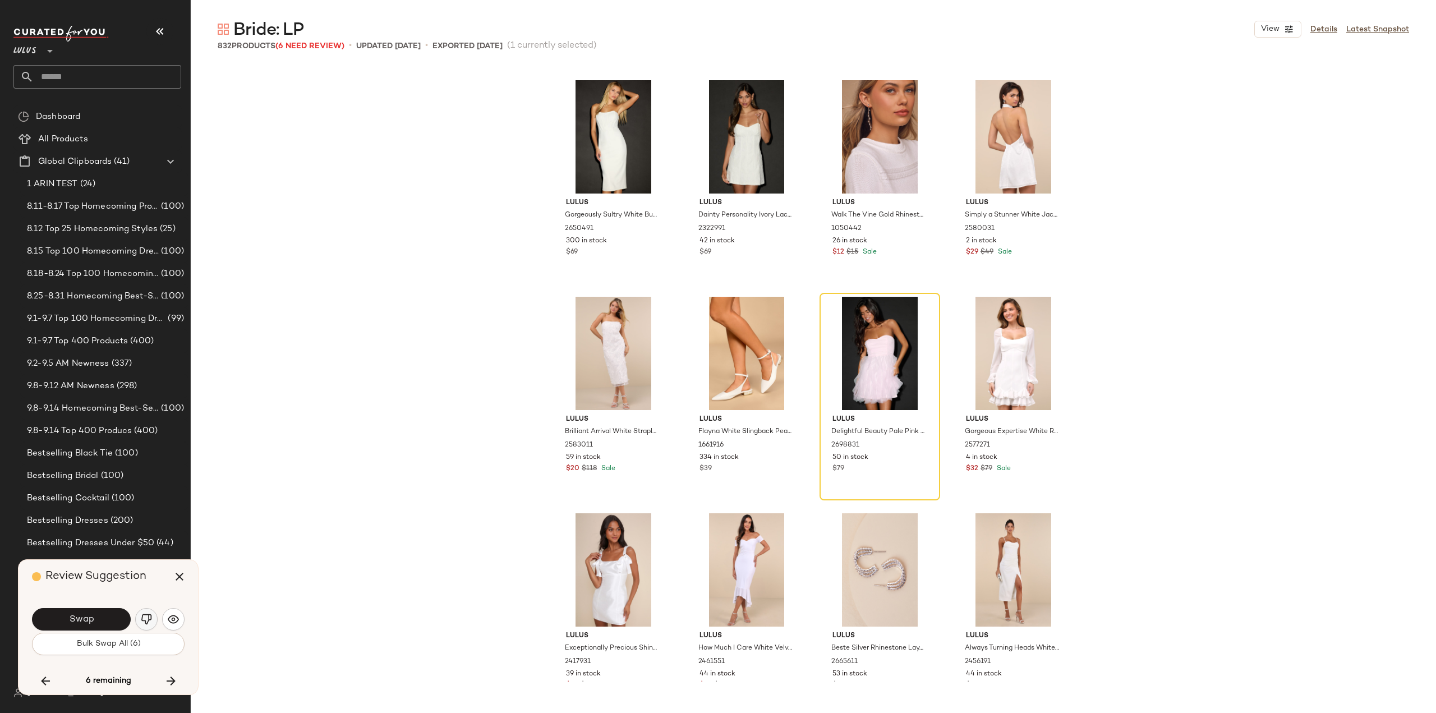
click at [151, 623] on img "button" at bounding box center [146, 619] width 11 height 11
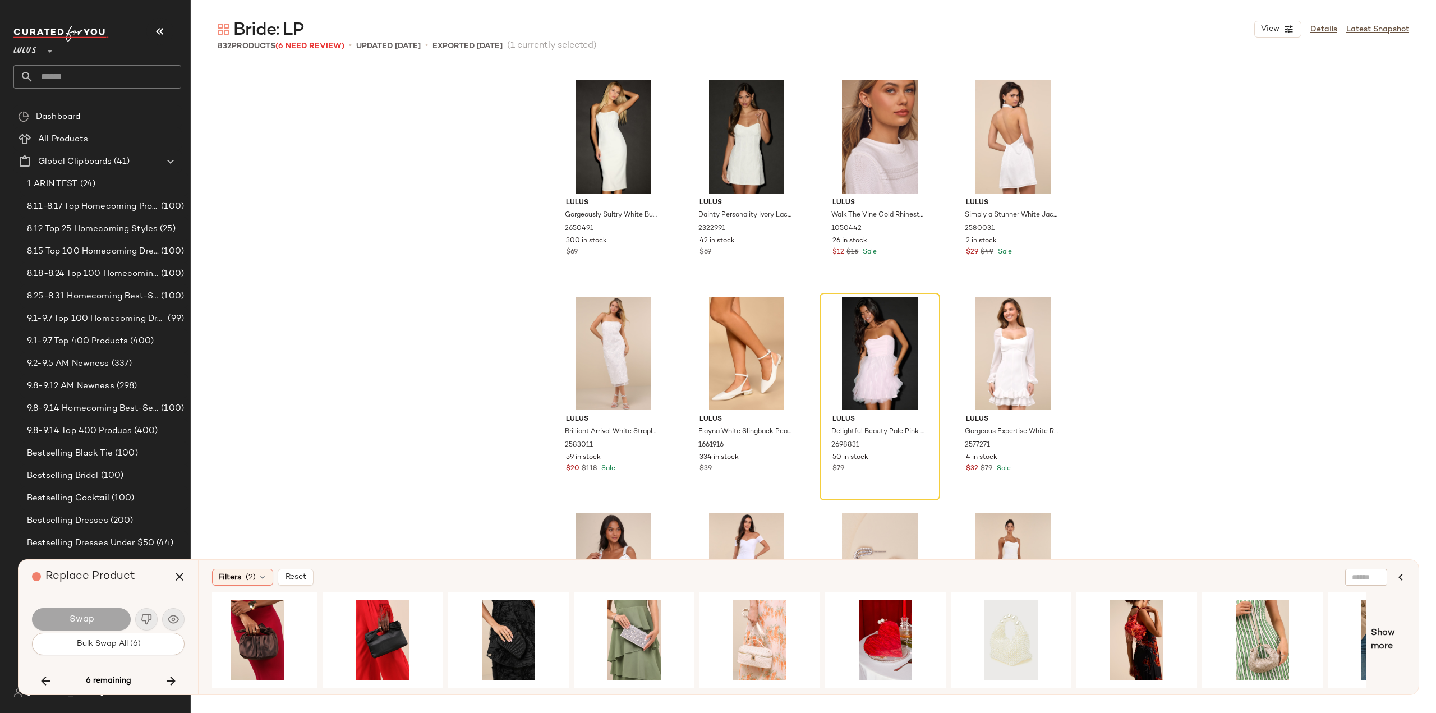
scroll to position [0, 0]
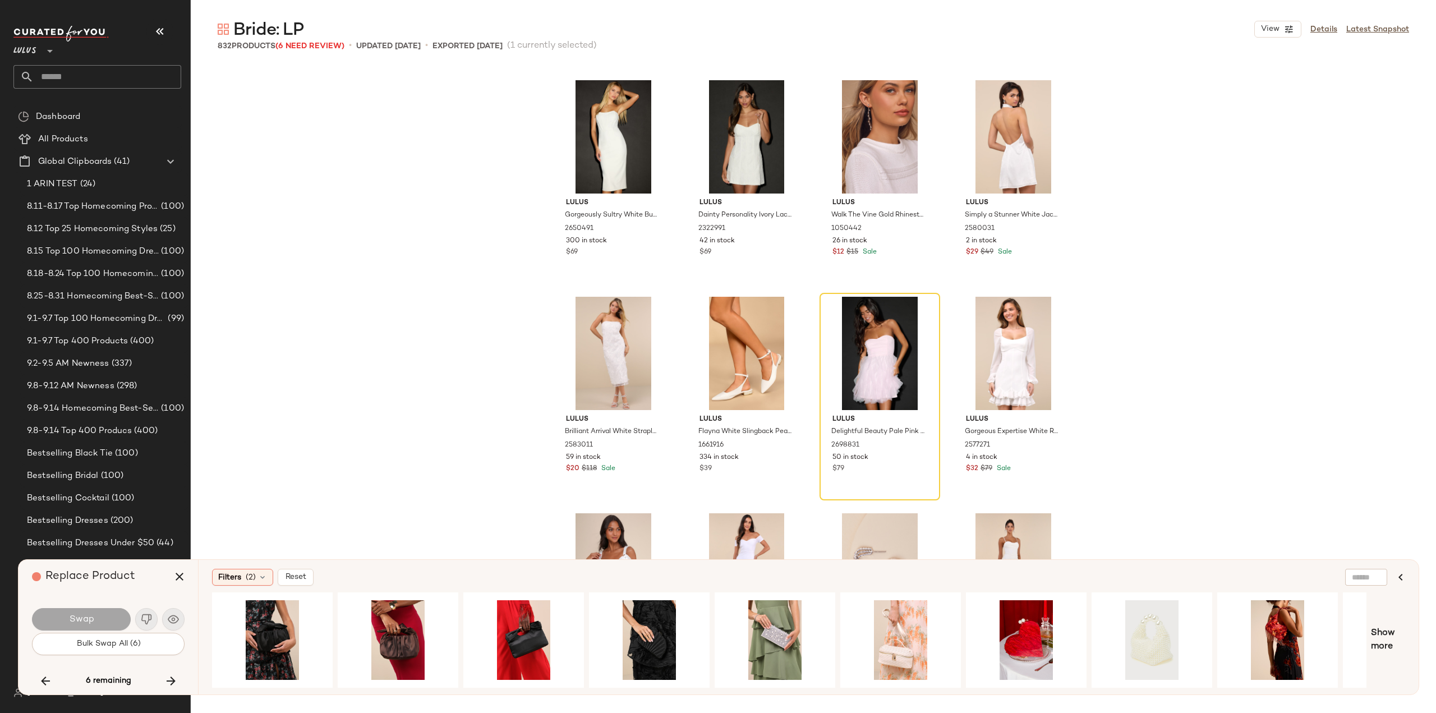
click at [151, 619] on div "Swap" at bounding box center [108, 619] width 153 height 27
click at [142, 620] on div "Swap" at bounding box center [108, 619] width 153 height 27
click at [93, 618] on div "Swap" at bounding box center [81, 619] width 99 height 22
click at [172, 683] on icon "button" at bounding box center [170, 680] width 13 height 13
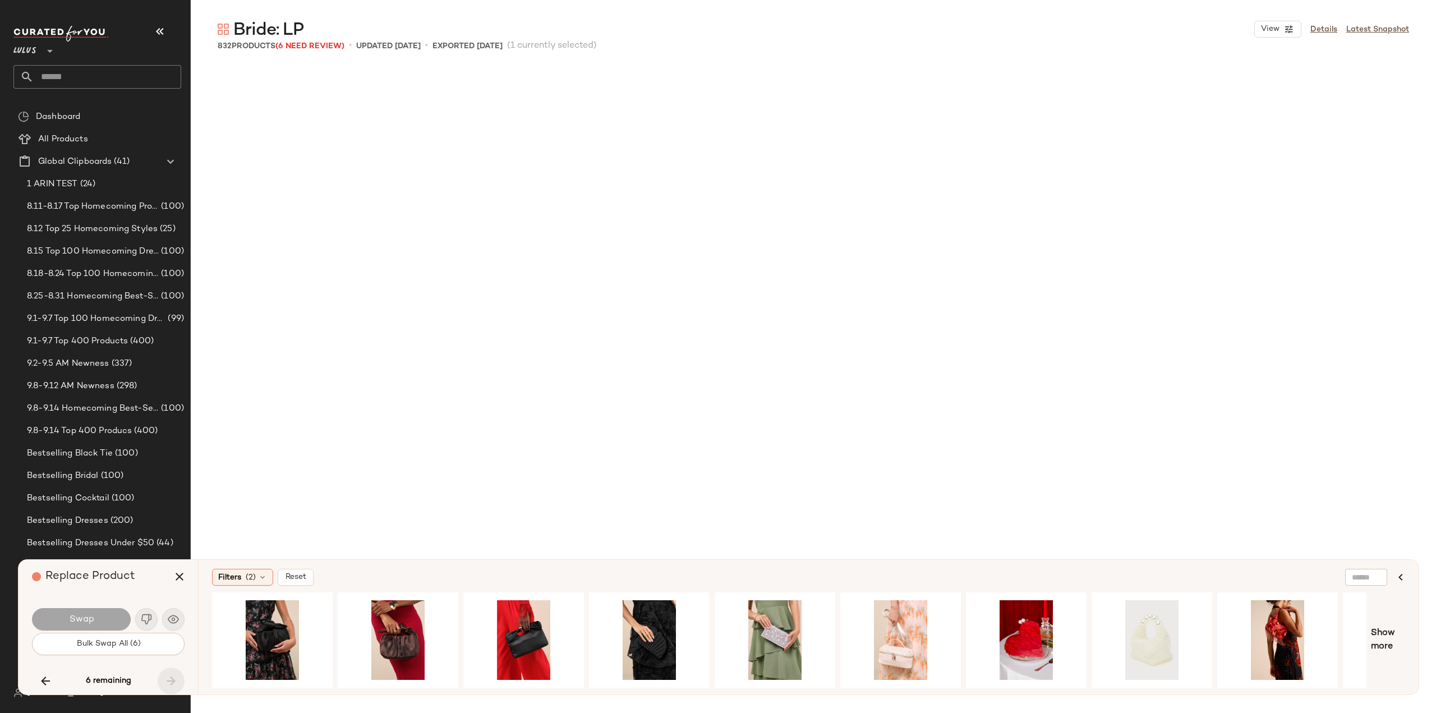
scroll to position [44175, 0]
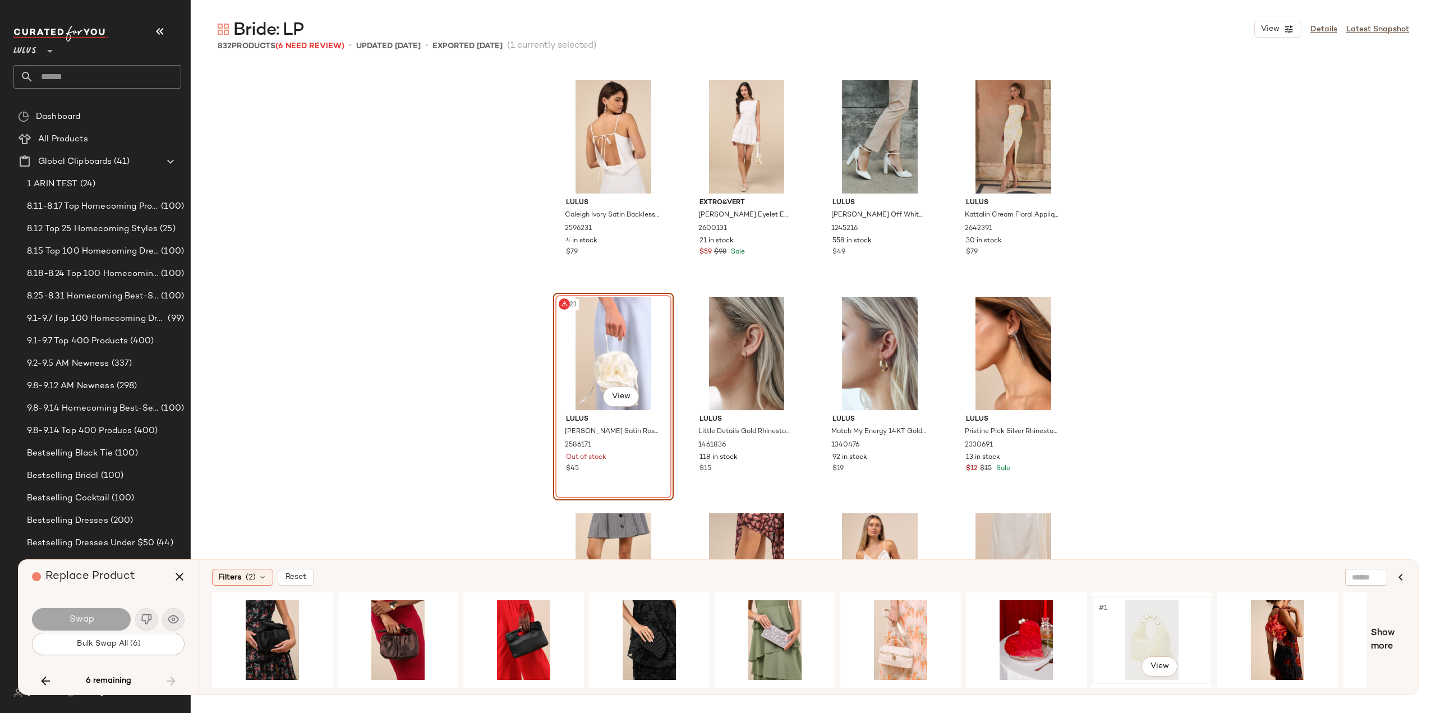
click at [1157, 626] on div "#1 View" at bounding box center [1152, 640] width 113 height 80
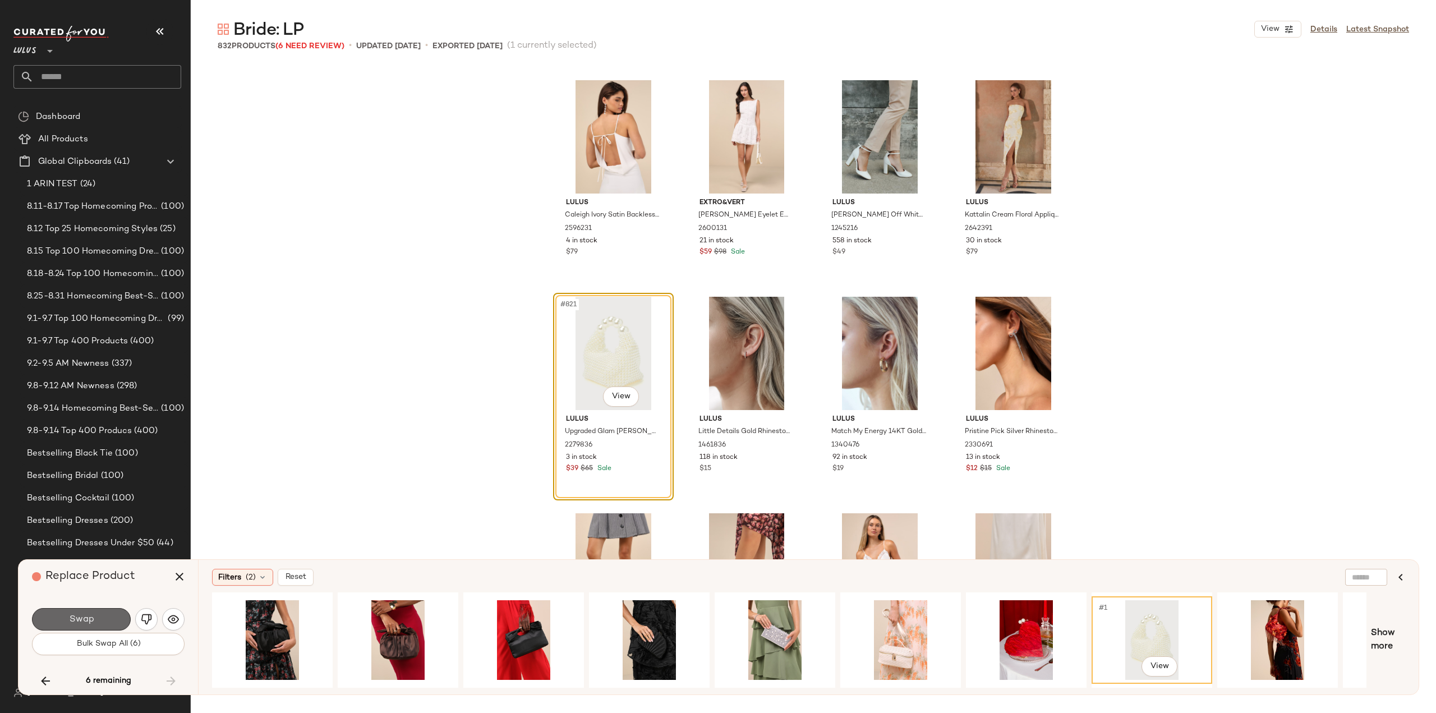
click at [81, 617] on span "Swap" at bounding box center [80, 619] width 25 height 11
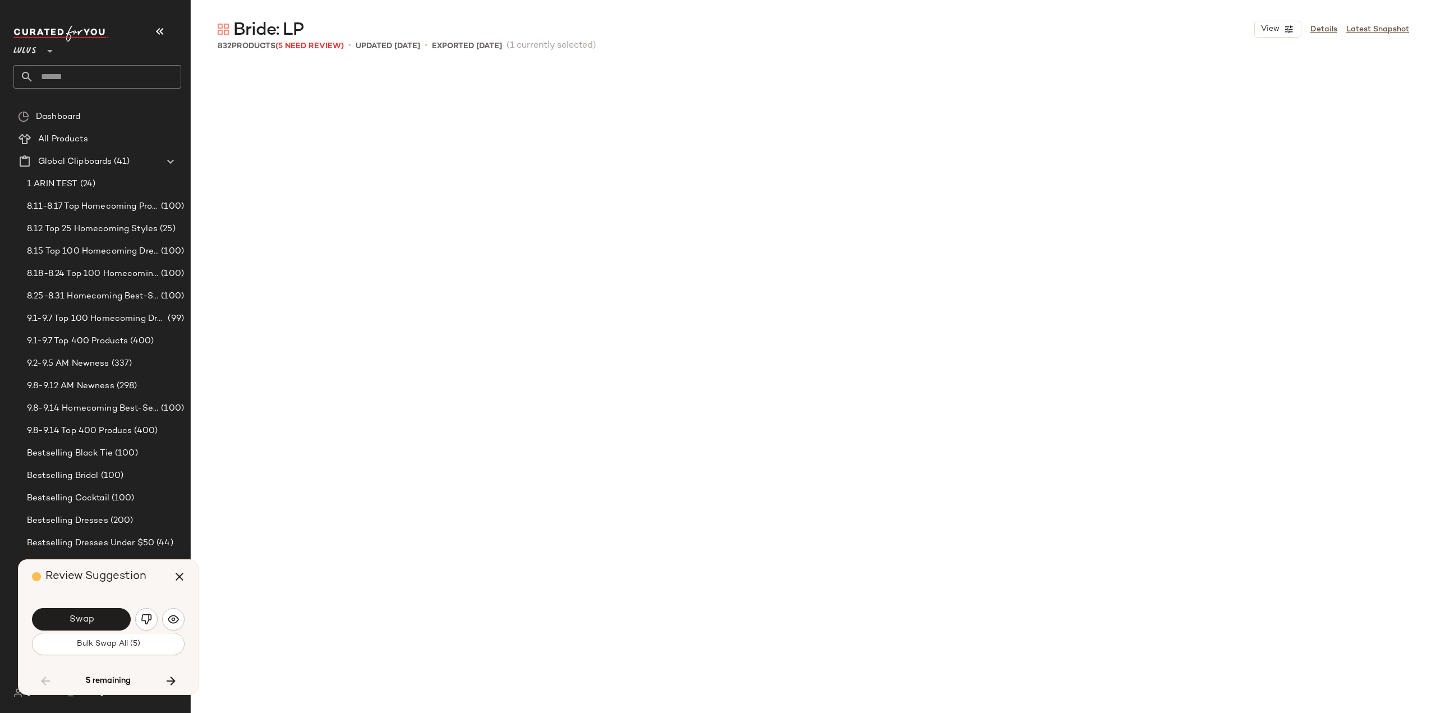
scroll to position [5414, 0]
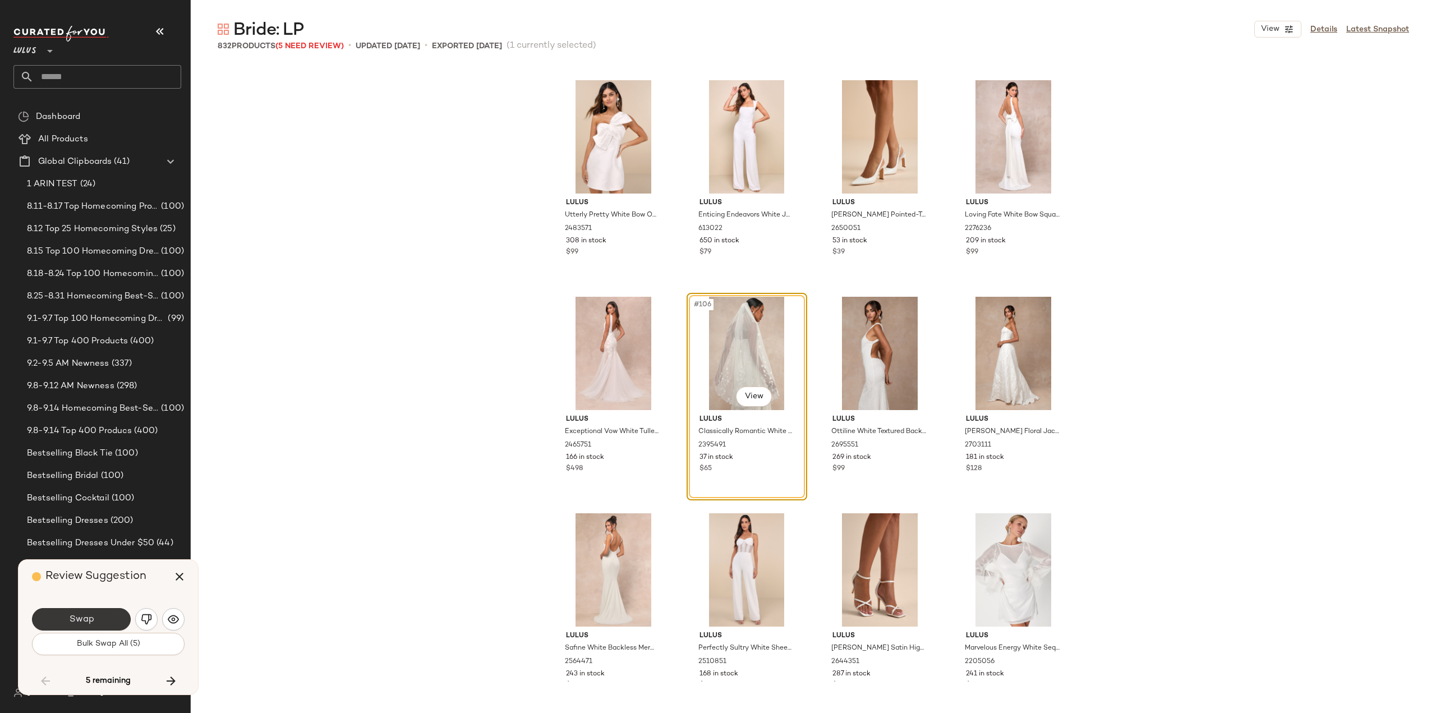
click at [71, 620] on span "Swap" at bounding box center [80, 619] width 25 height 11
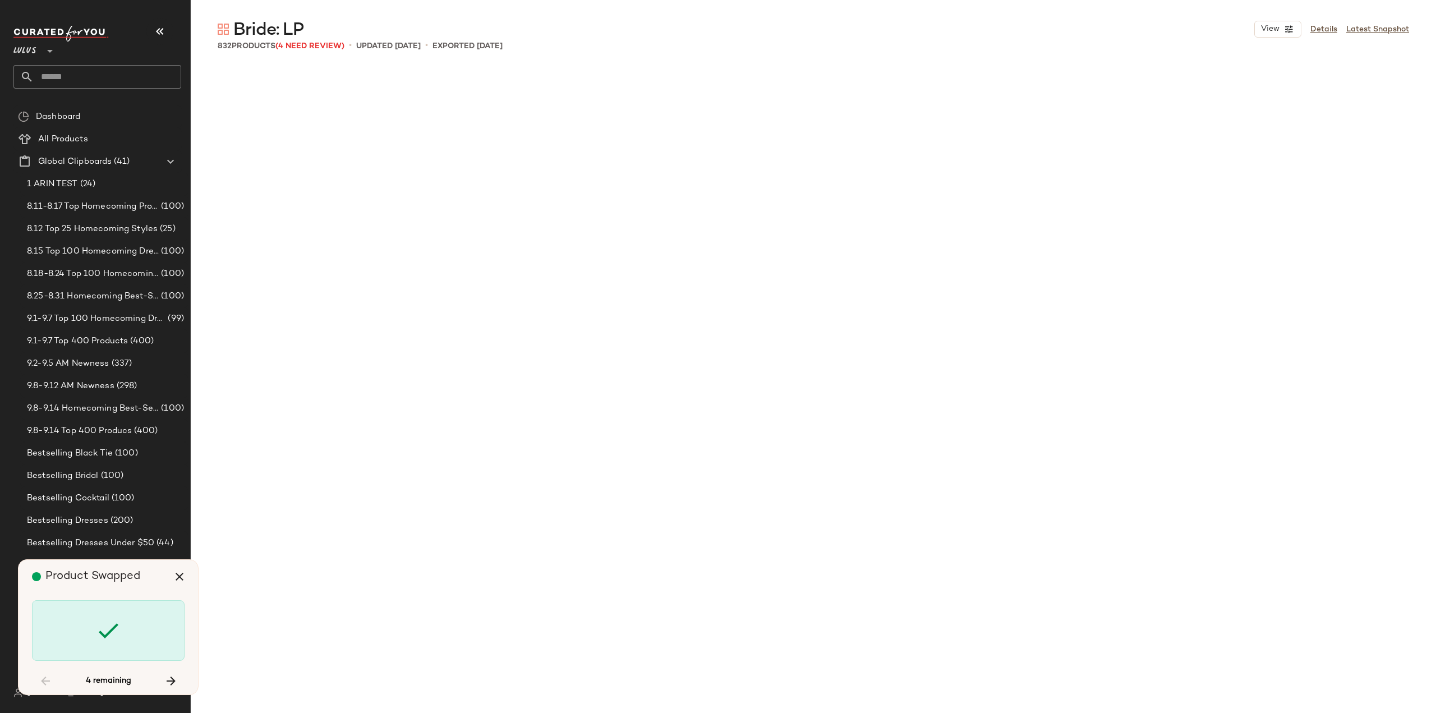
scroll to position [15158, 0]
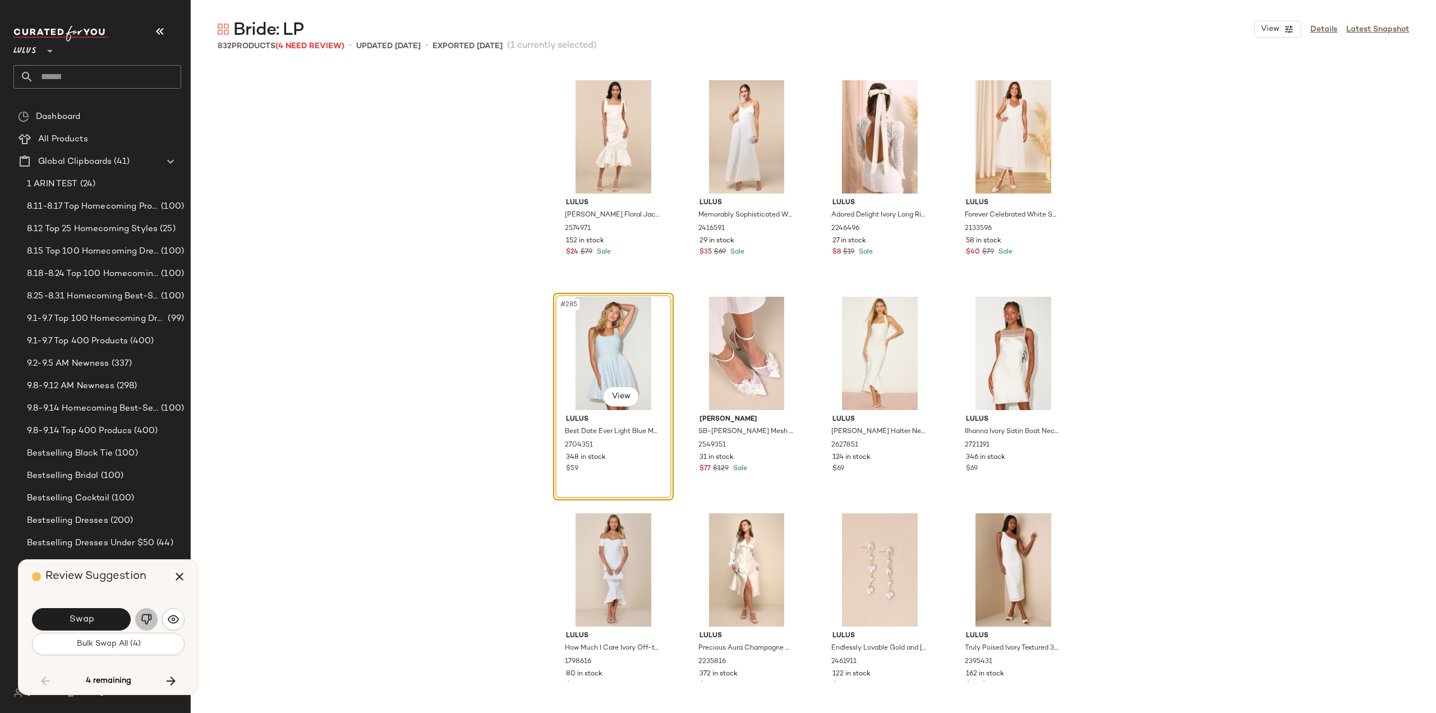
click at [148, 619] on img "button" at bounding box center [146, 619] width 11 height 11
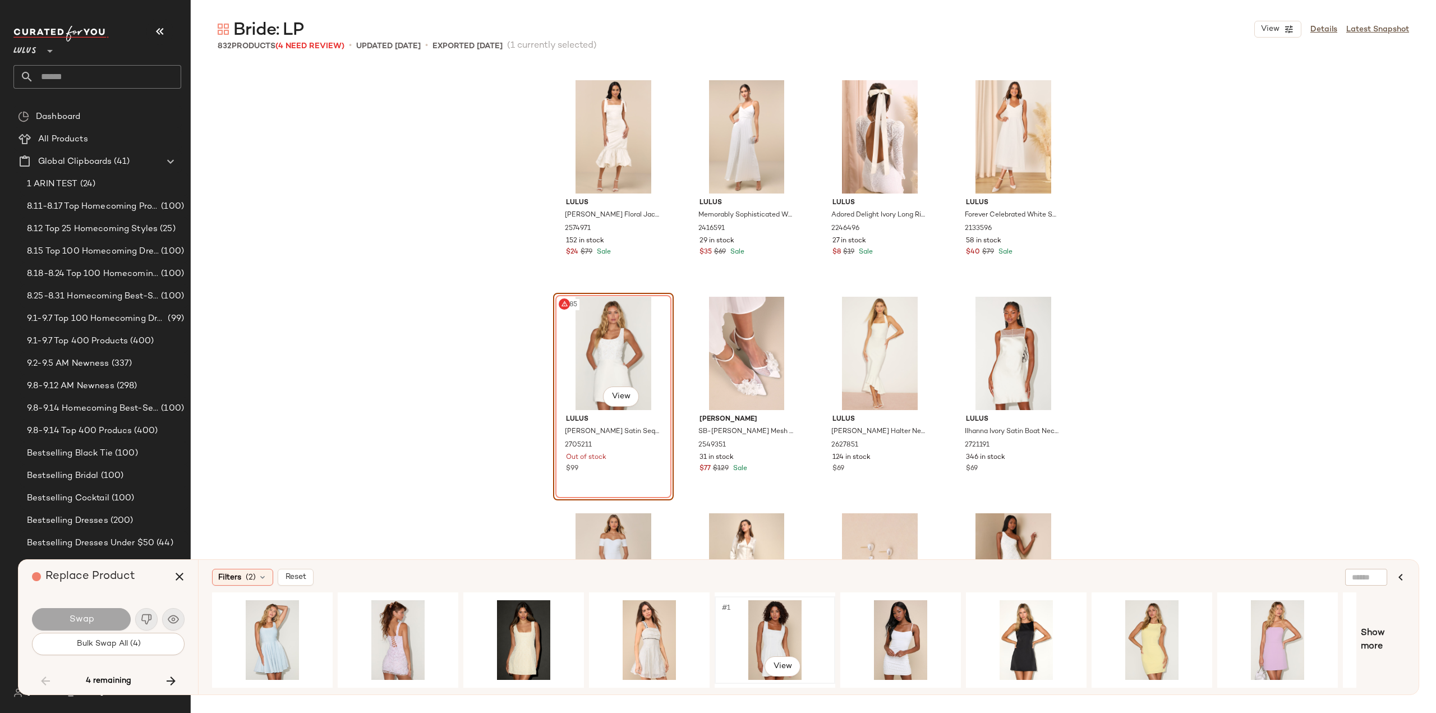
click at [773, 639] on div "#1 View" at bounding box center [775, 640] width 113 height 80
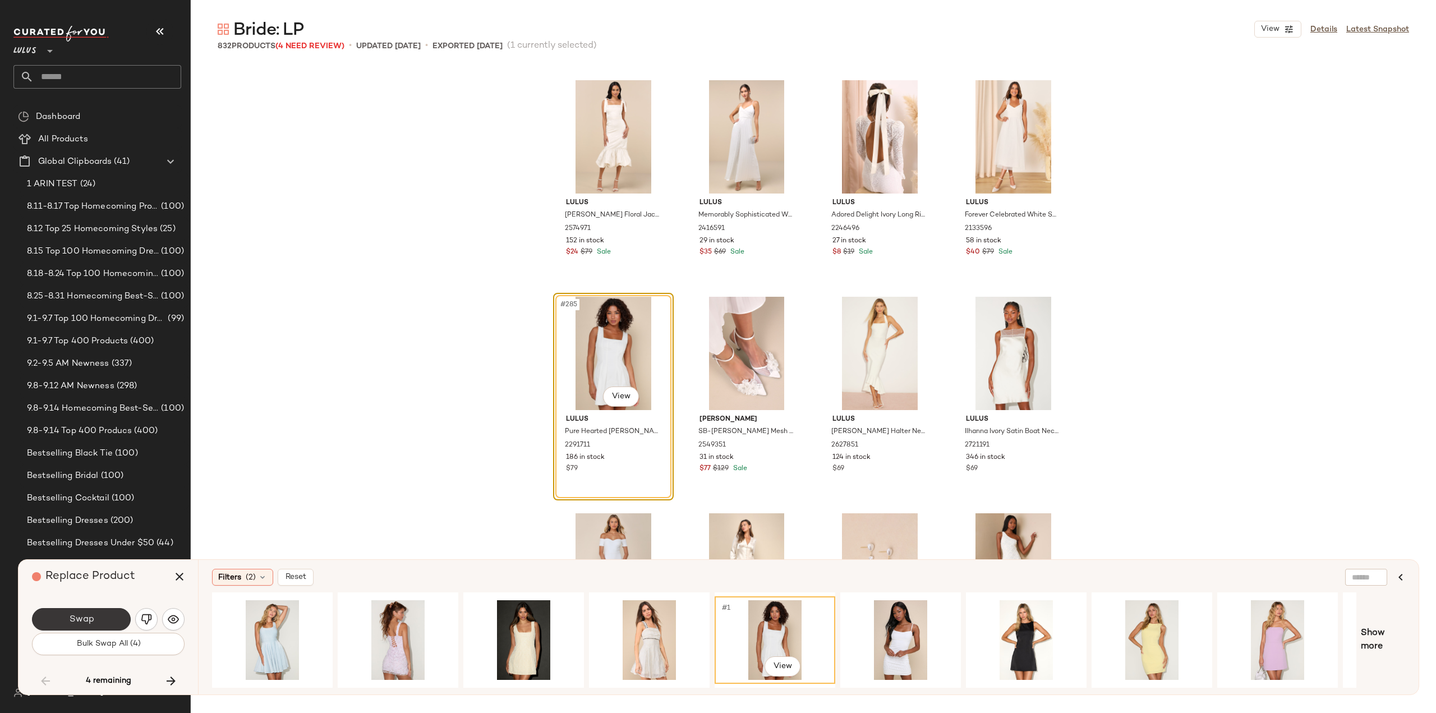
click at [88, 618] on span "Swap" at bounding box center [80, 619] width 25 height 11
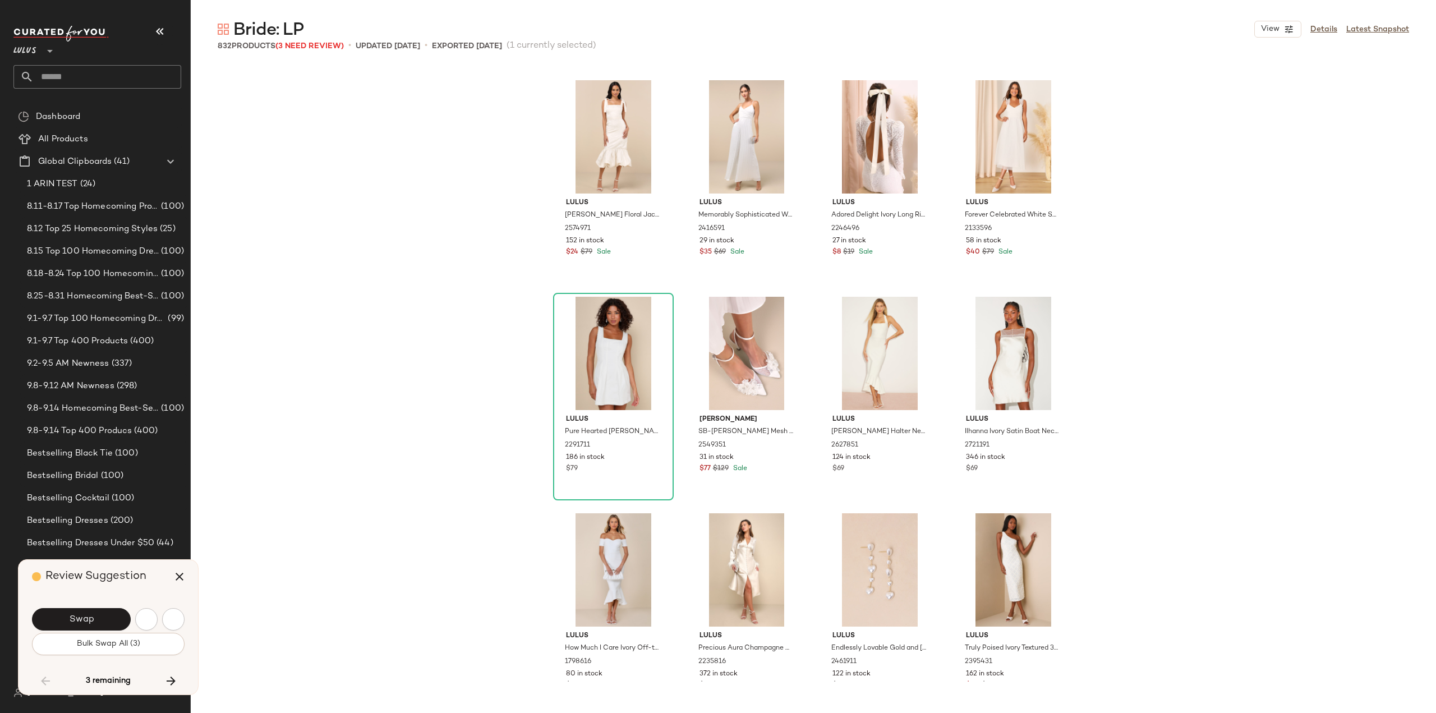
scroll to position [19705, 0]
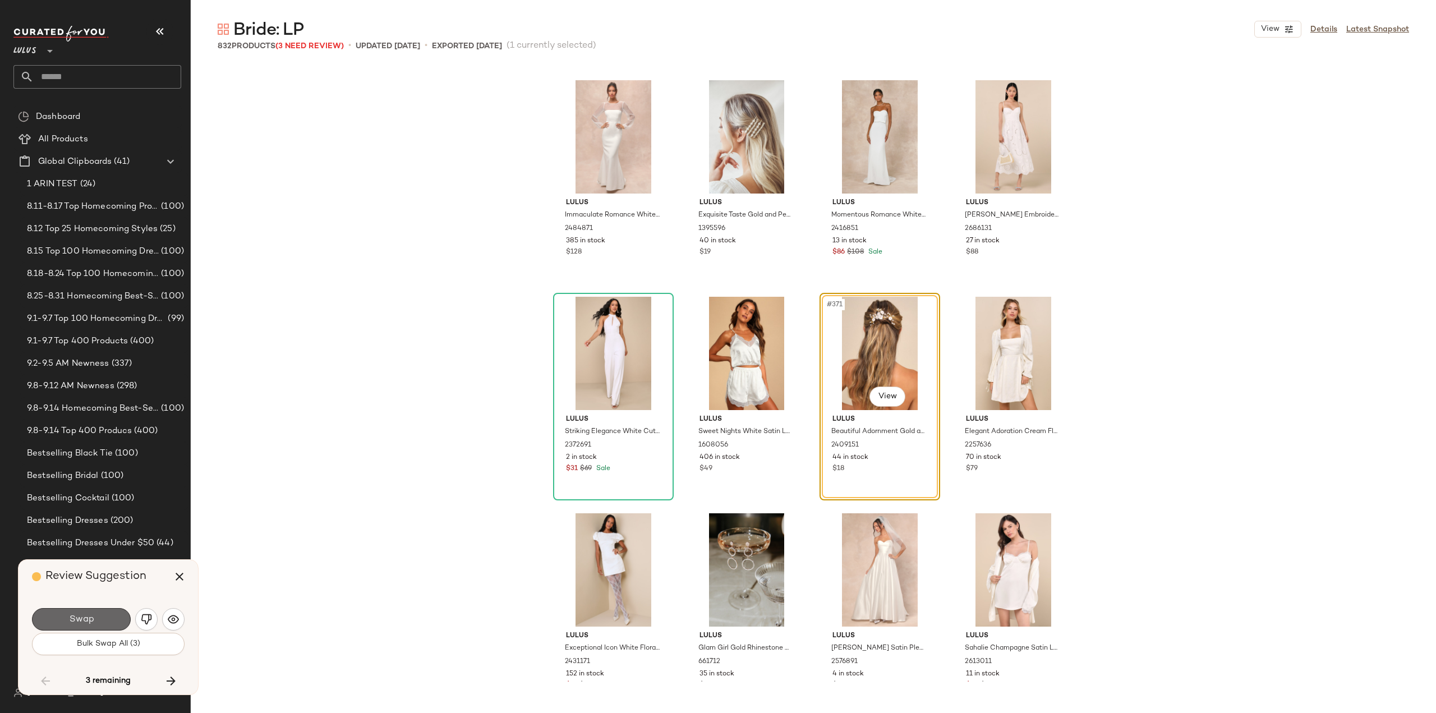
click at [84, 626] on button "Swap" at bounding box center [81, 619] width 99 height 22
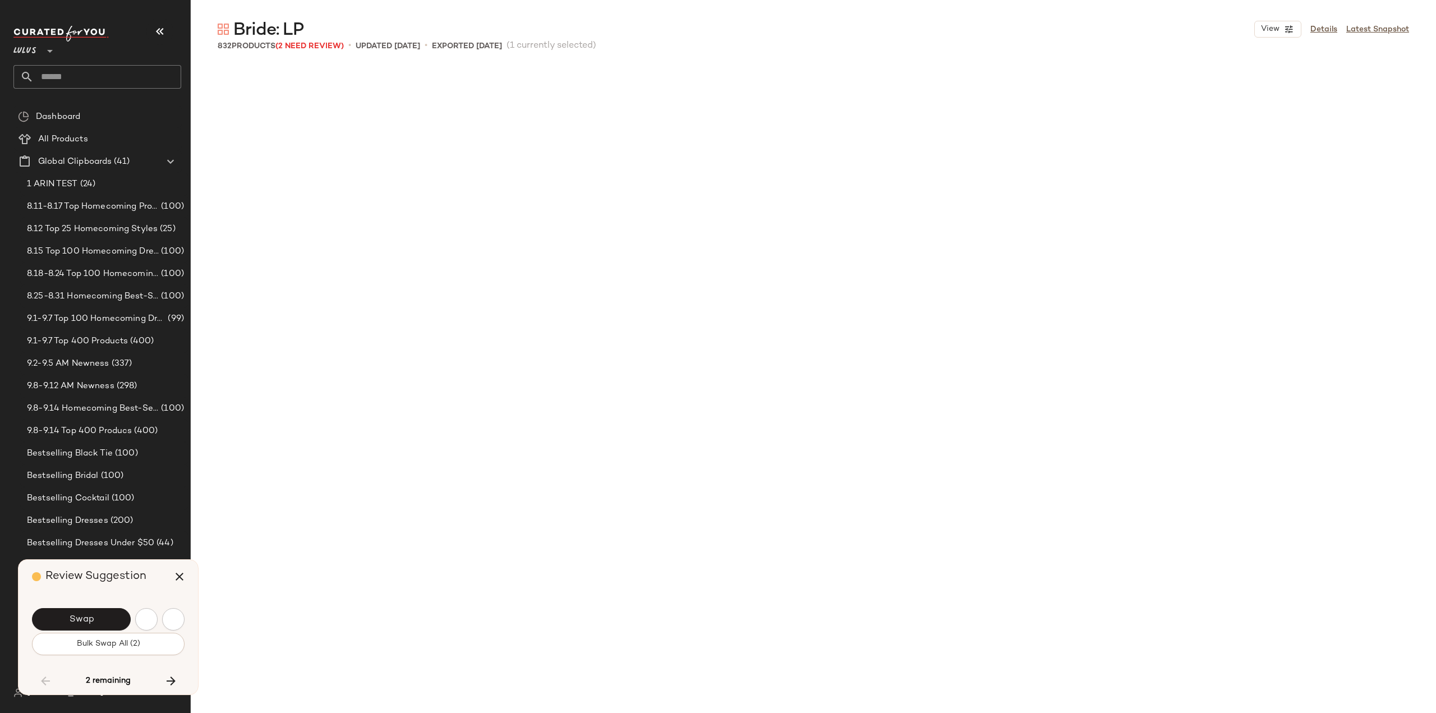
scroll to position [25119, 0]
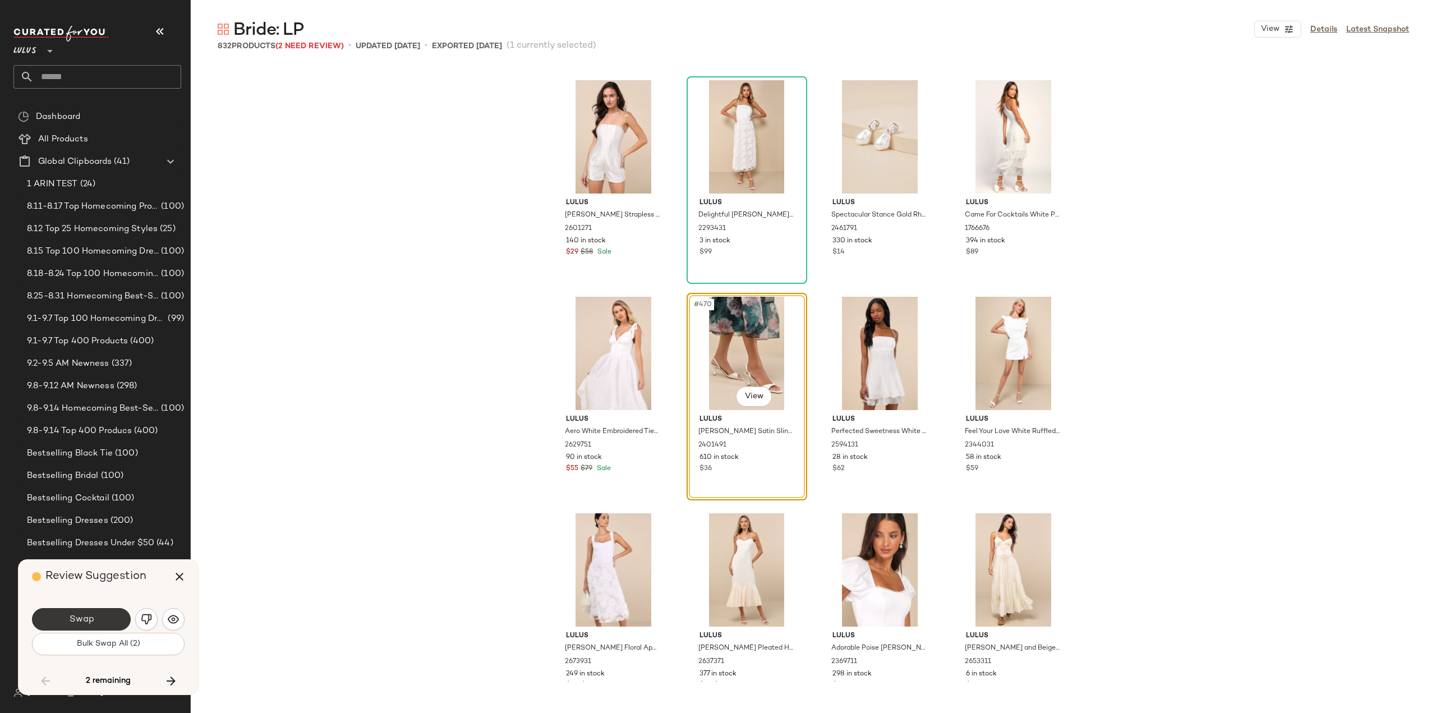
click at [85, 621] on span "Swap" at bounding box center [80, 619] width 25 height 11
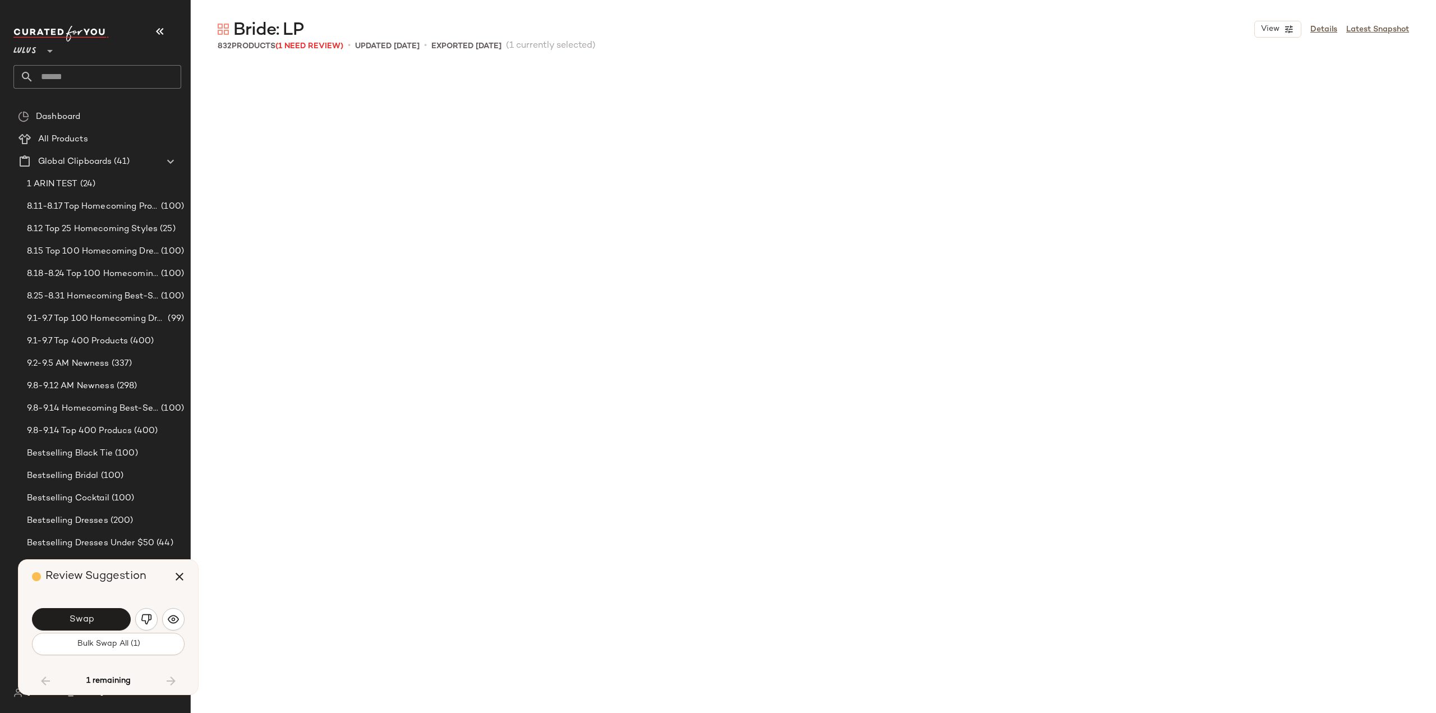
scroll to position [29666, 0]
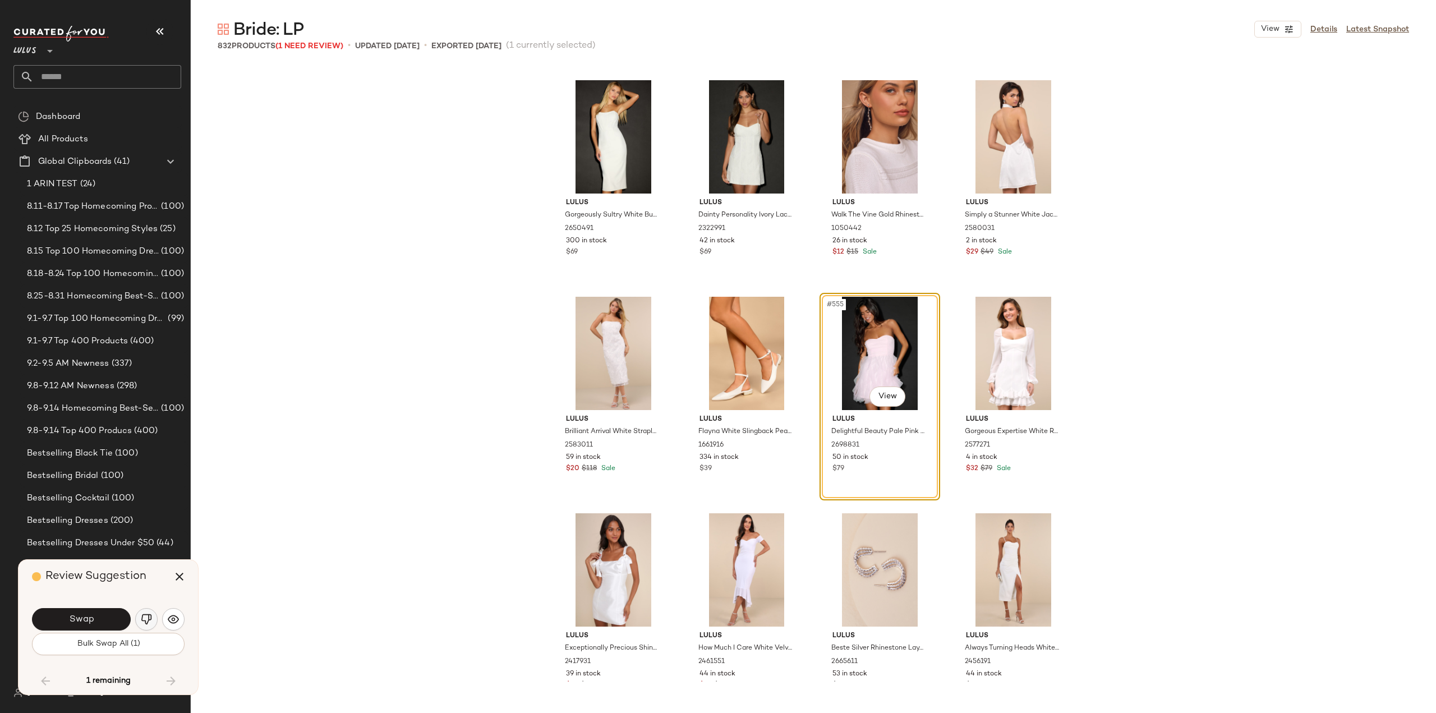
click at [142, 617] on img "button" at bounding box center [146, 619] width 11 height 11
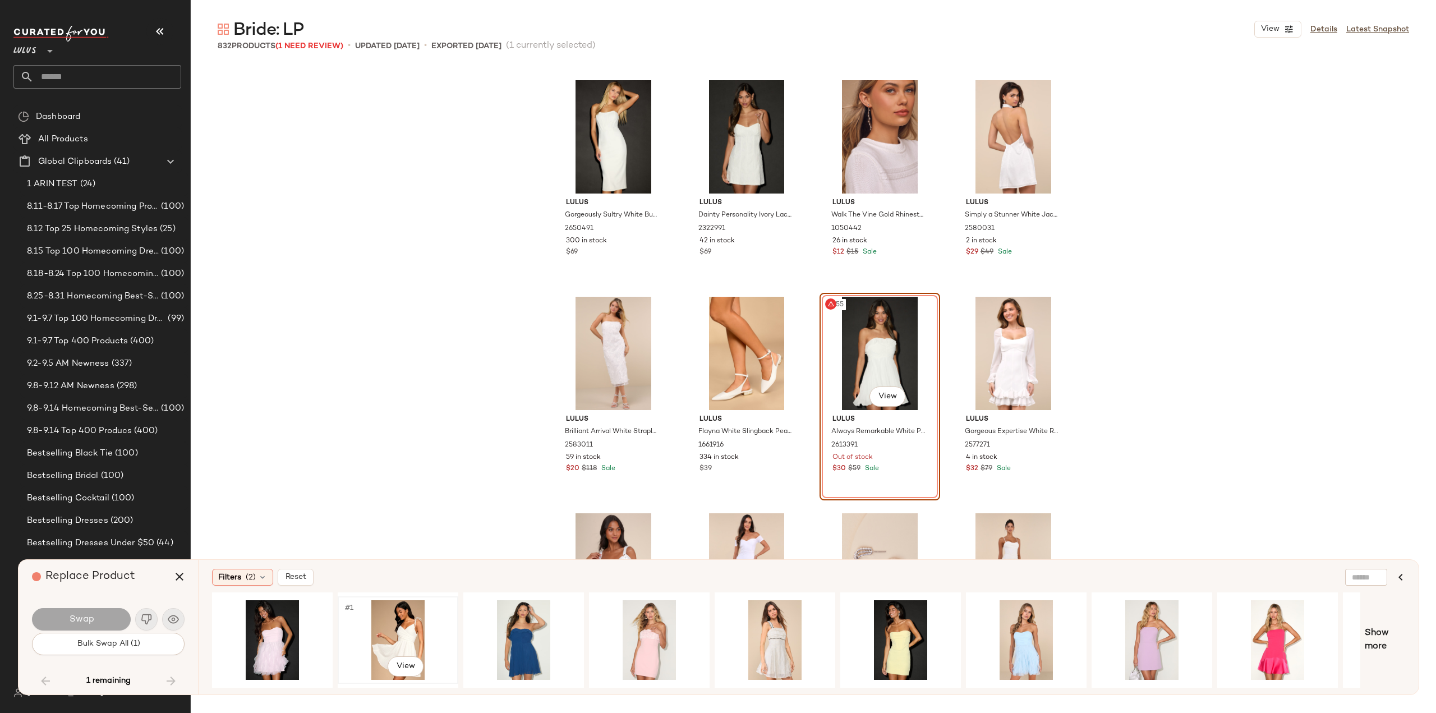
click at [392, 645] on div "#1 View" at bounding box center [398, 640] width 113 height 80
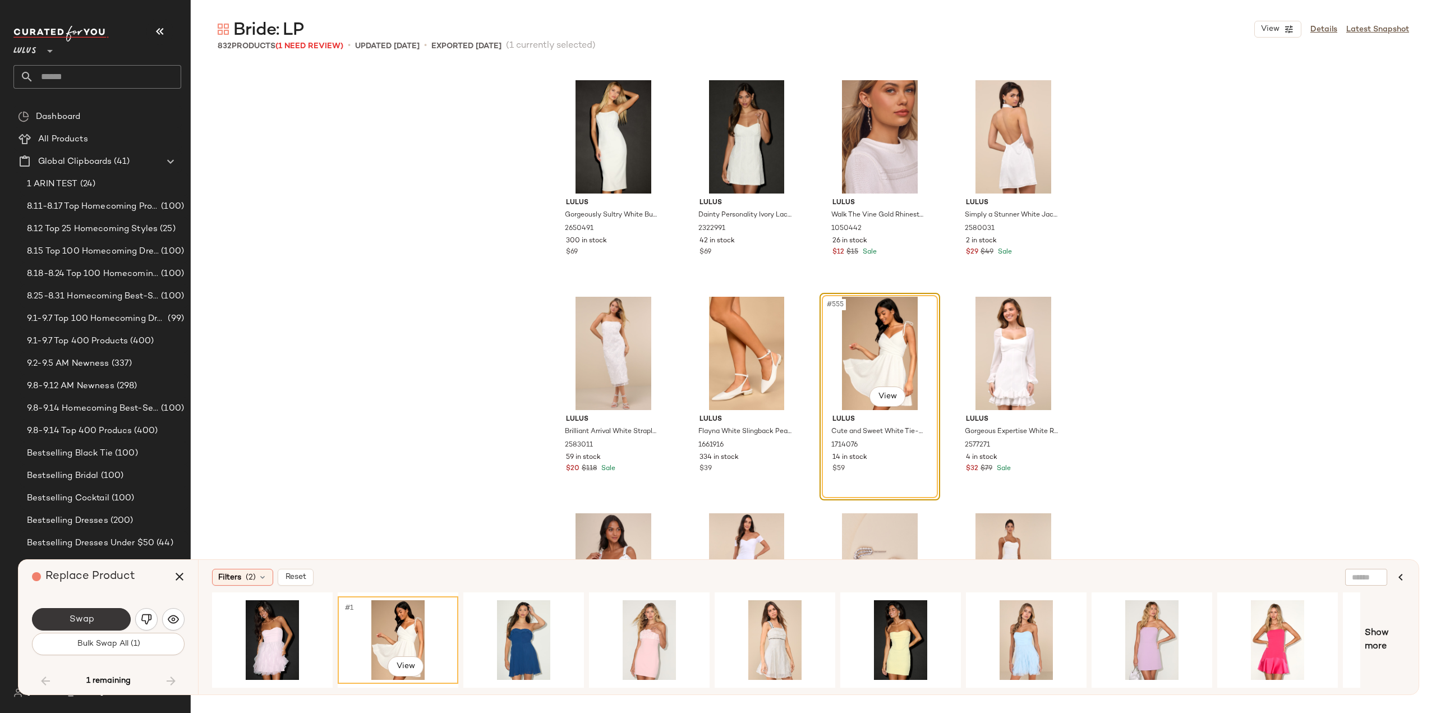
click at [100, 622] on button "Swap" at bounding box center [81, 619] width 99 height 22
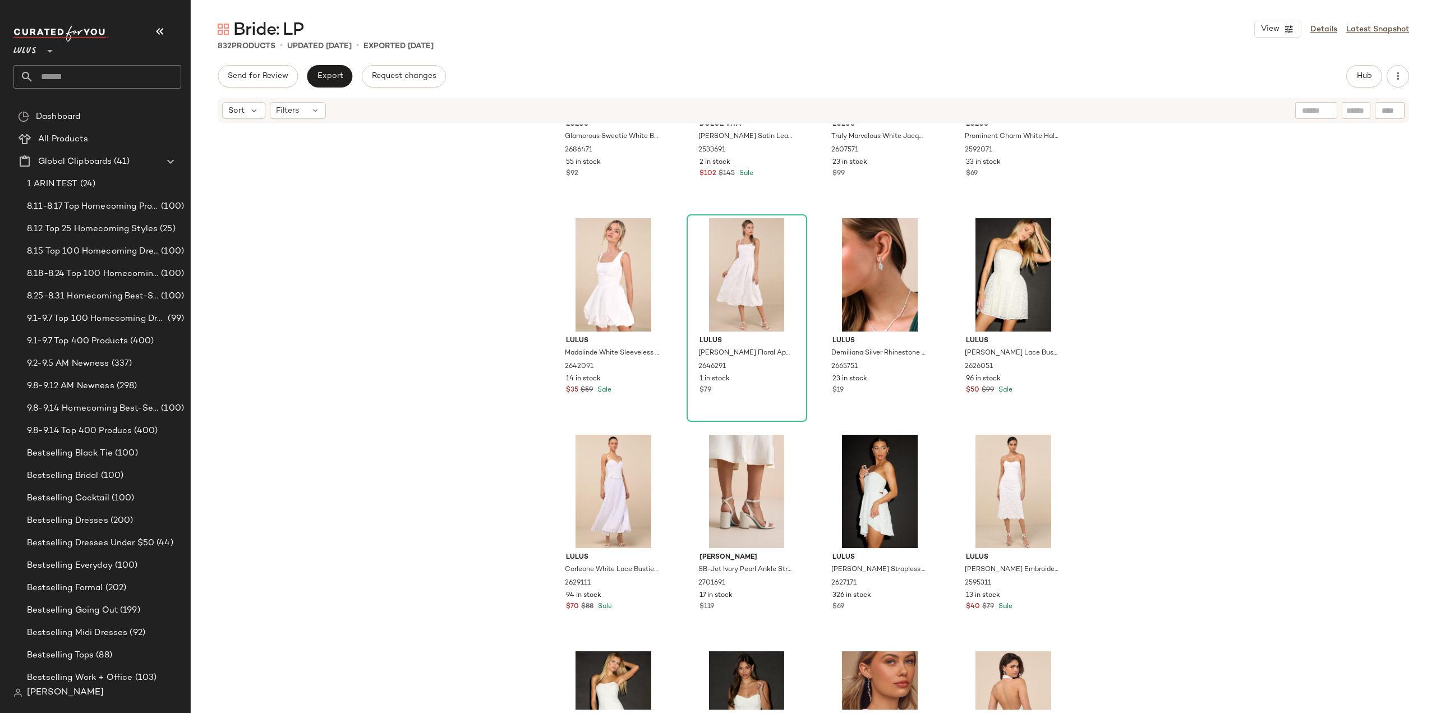
scroll to position [29105, 0]
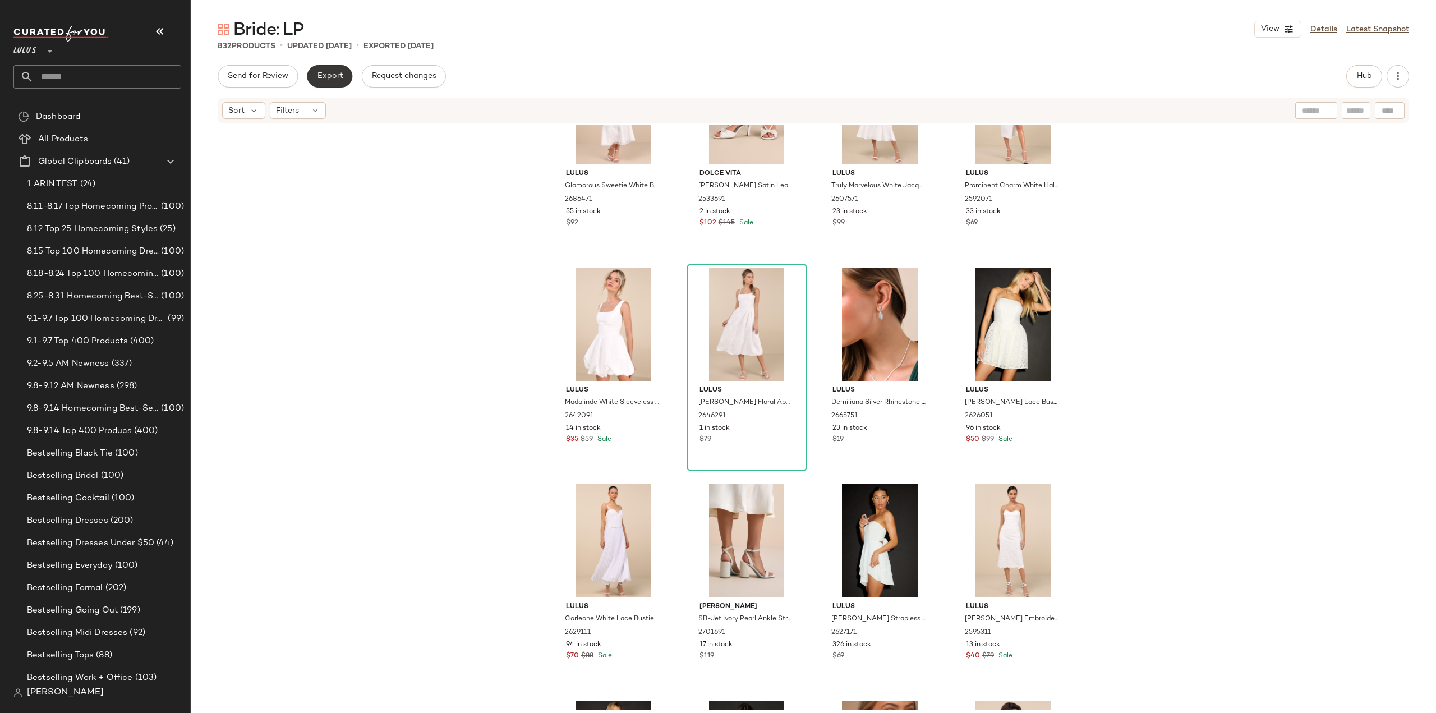
click at [330, 72] on span "Export" at bounding box center [329, 76] width 26 height 9
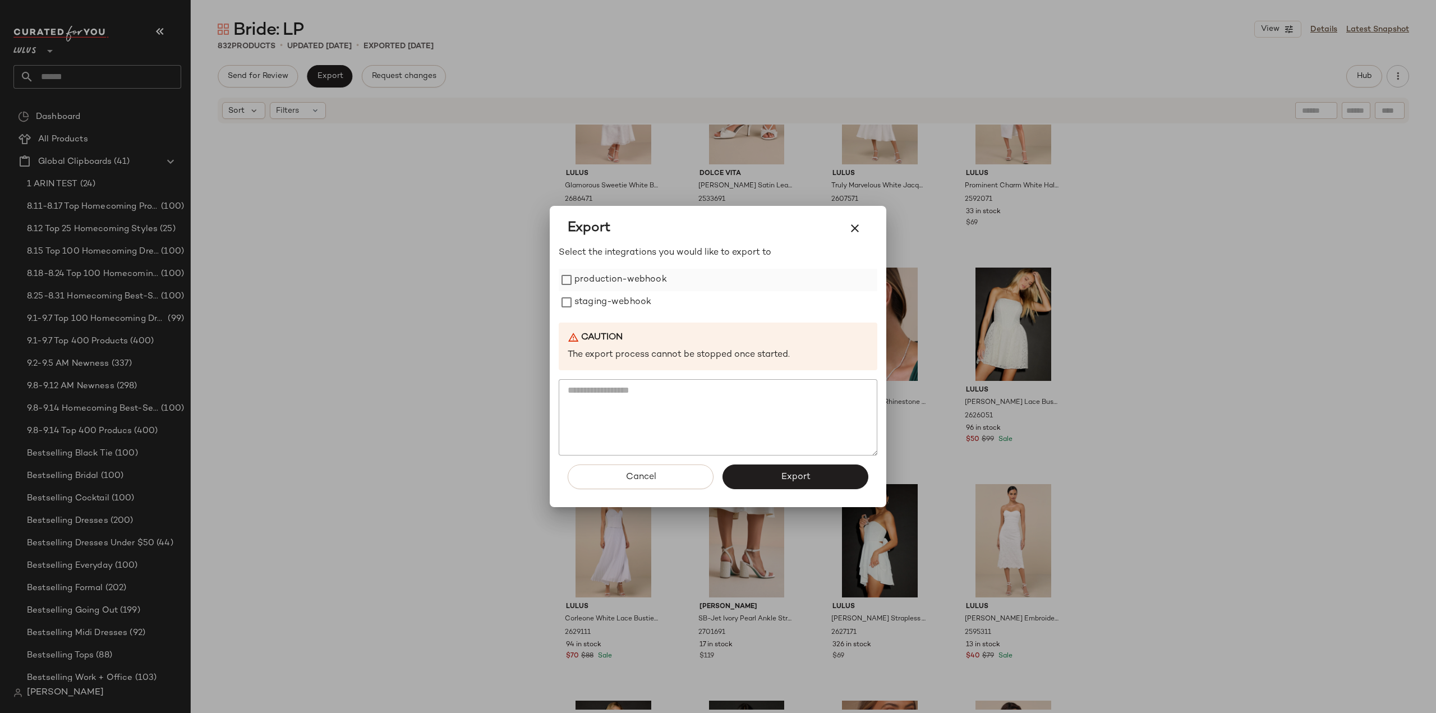
click at [574, 278] on label "production-webhook" at bounding box center [620, 280] width 93 height 22
click at [793, 479] on span "Export" at bounding box center [795, 477] width 30 height 11
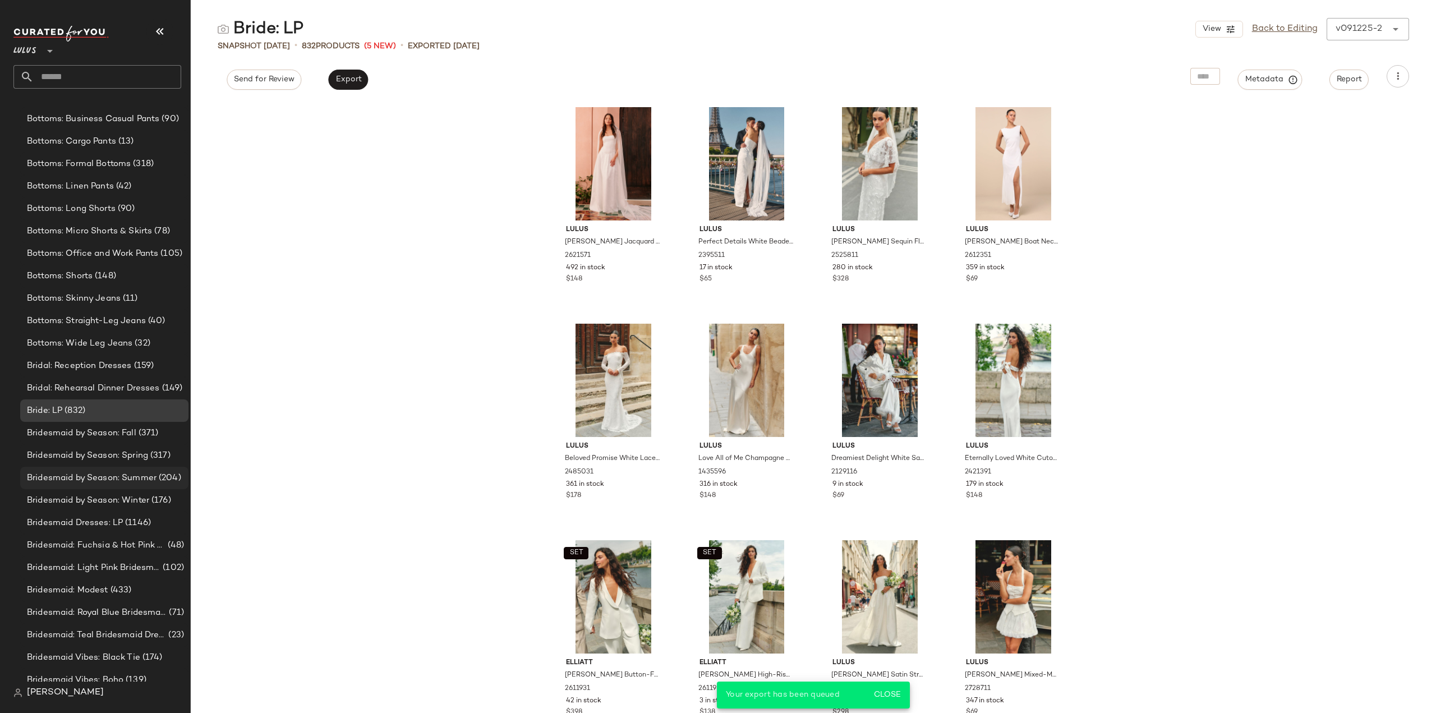
scroll to position [2049, 0]
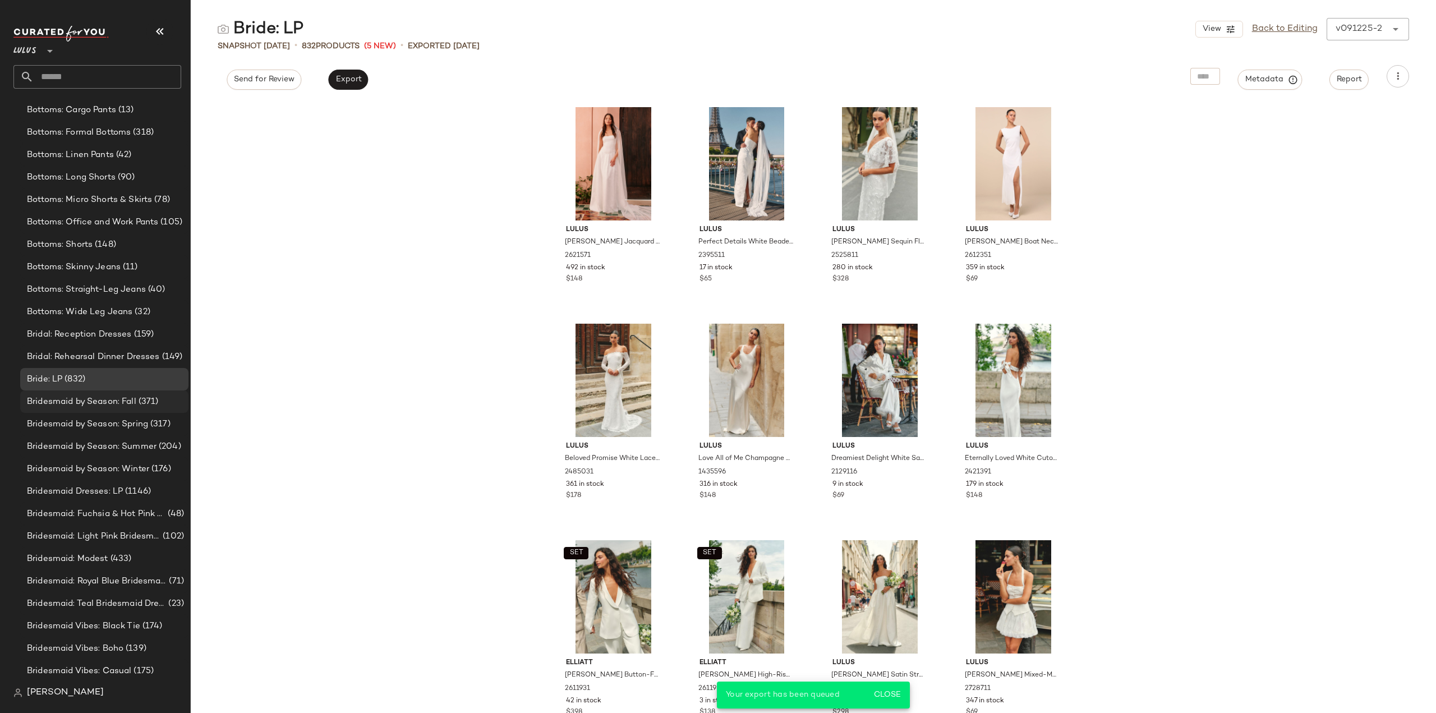
click at [63, 403] on span "Bridesmaid by Season: Fall" at bounding box center [81, 401] width 109 height 13
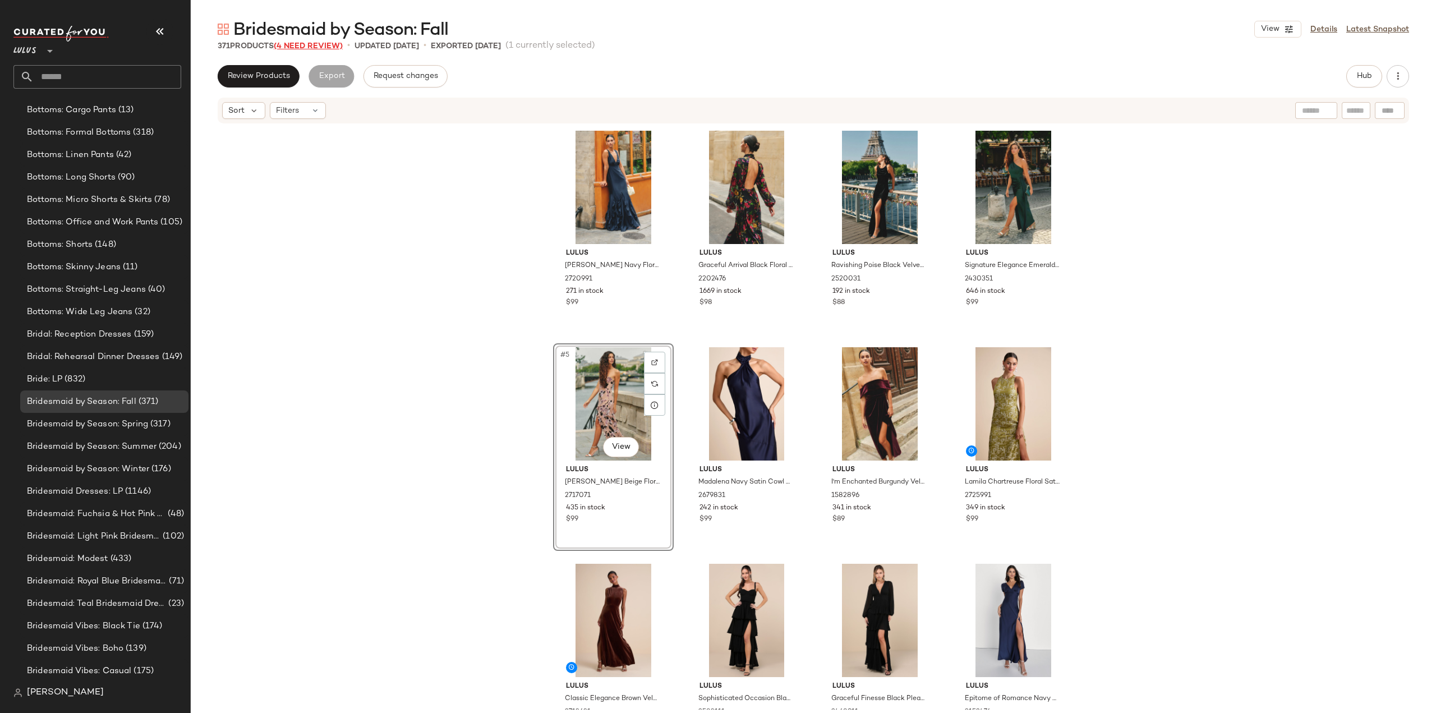
click at [293, 43] on span "(4 Need Review)" at bounding box center [308, 46] width 69 height 8
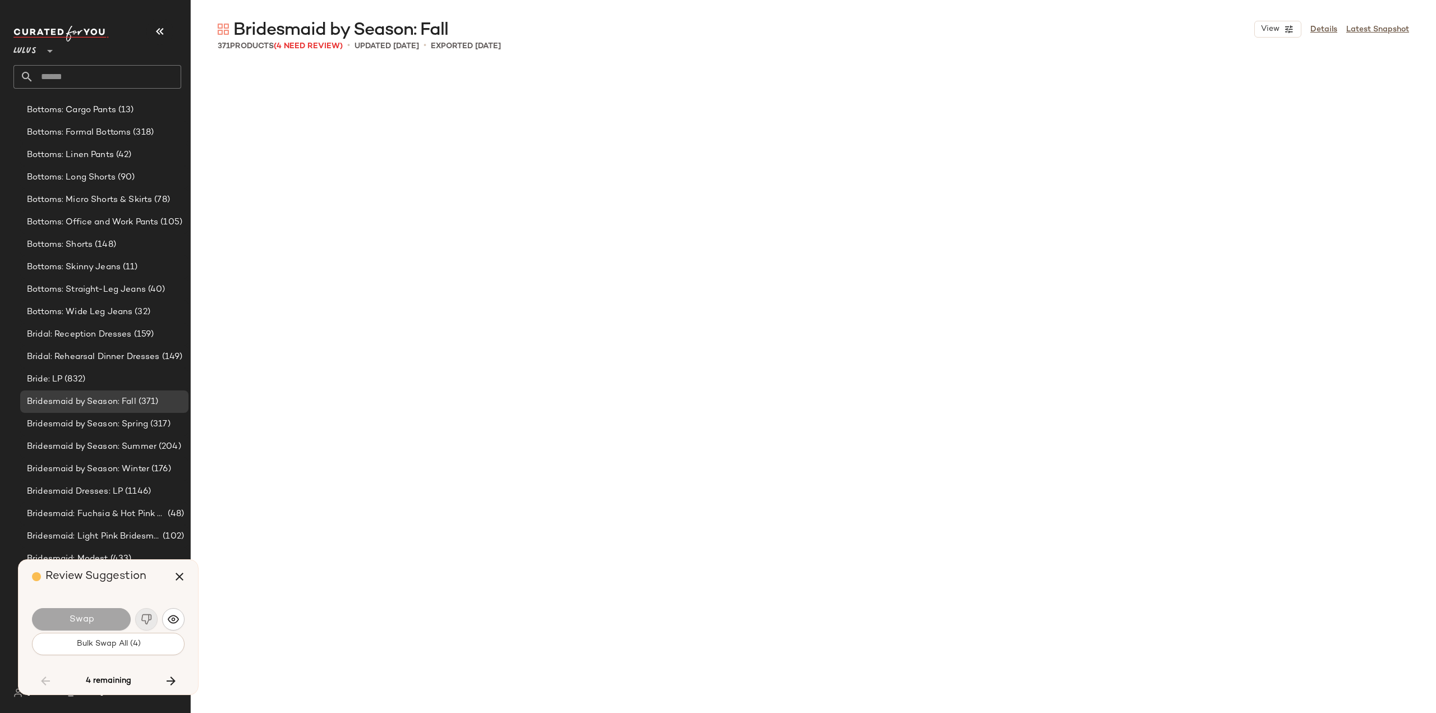
scroll to position [8445, 0]
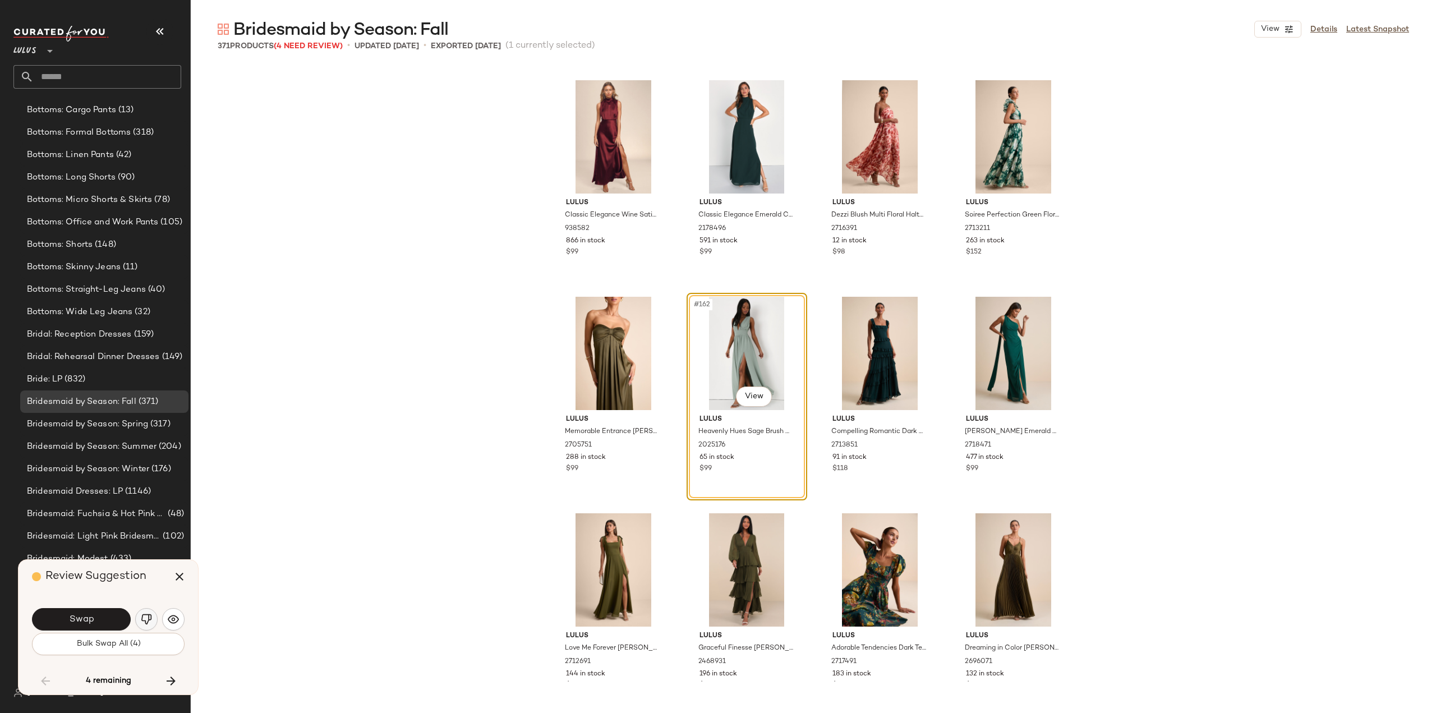
click at [148, 620] on img "button" at bounding box center [146, 619] width 11 height 11
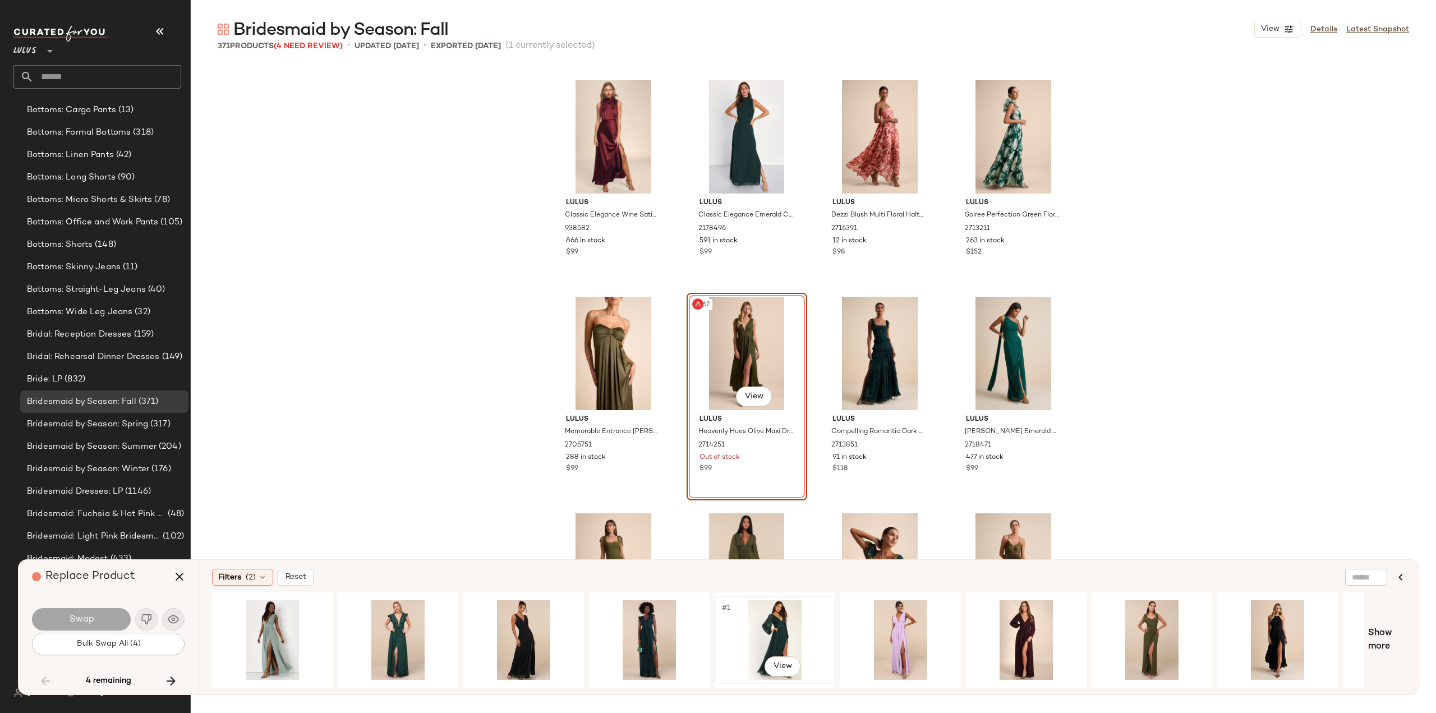
click at [772, 629] on div "#1 View" at bounding box center [775, 640] width 113 height 80
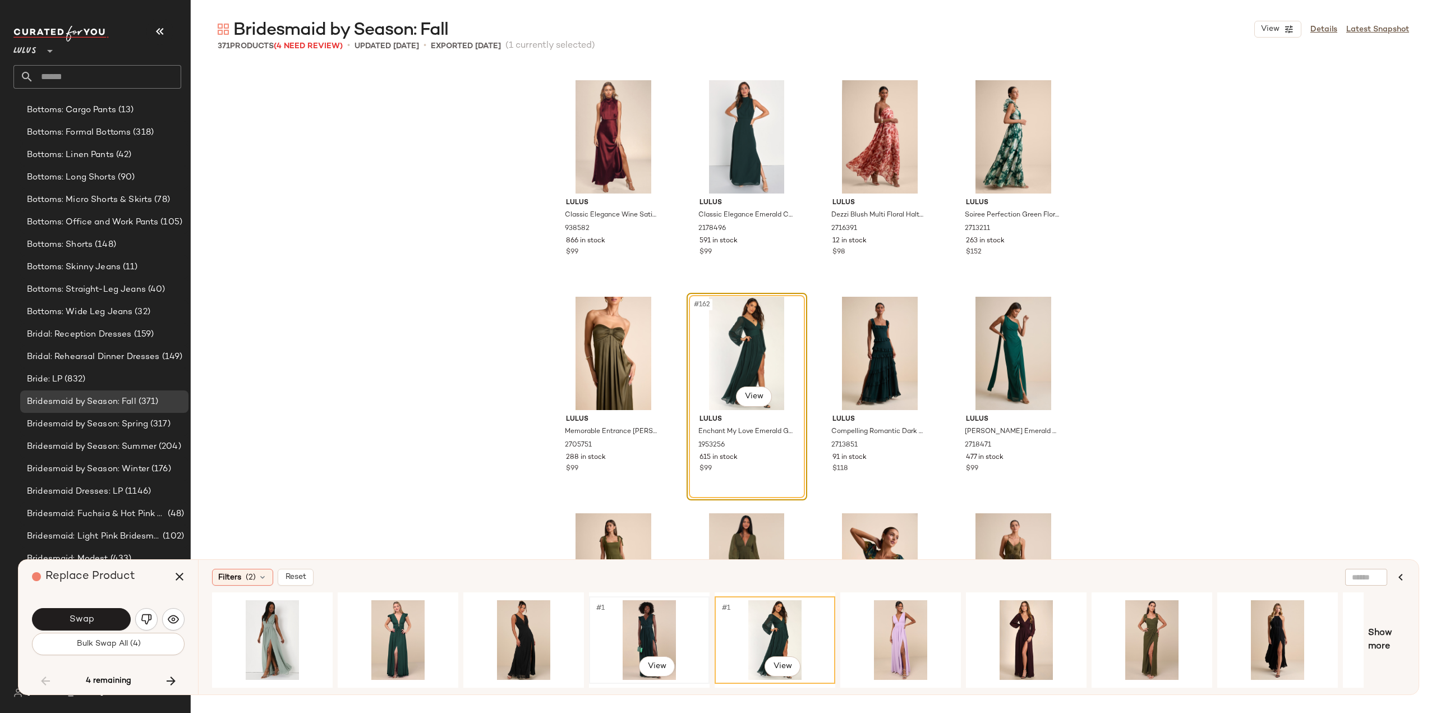
click at [647, 628] on div "#1 View" at bounding box center [649, 640] width 113 height 80
click at [395, 629] on div "#1 View" at bounding box center [398, 640] width 113 height 80
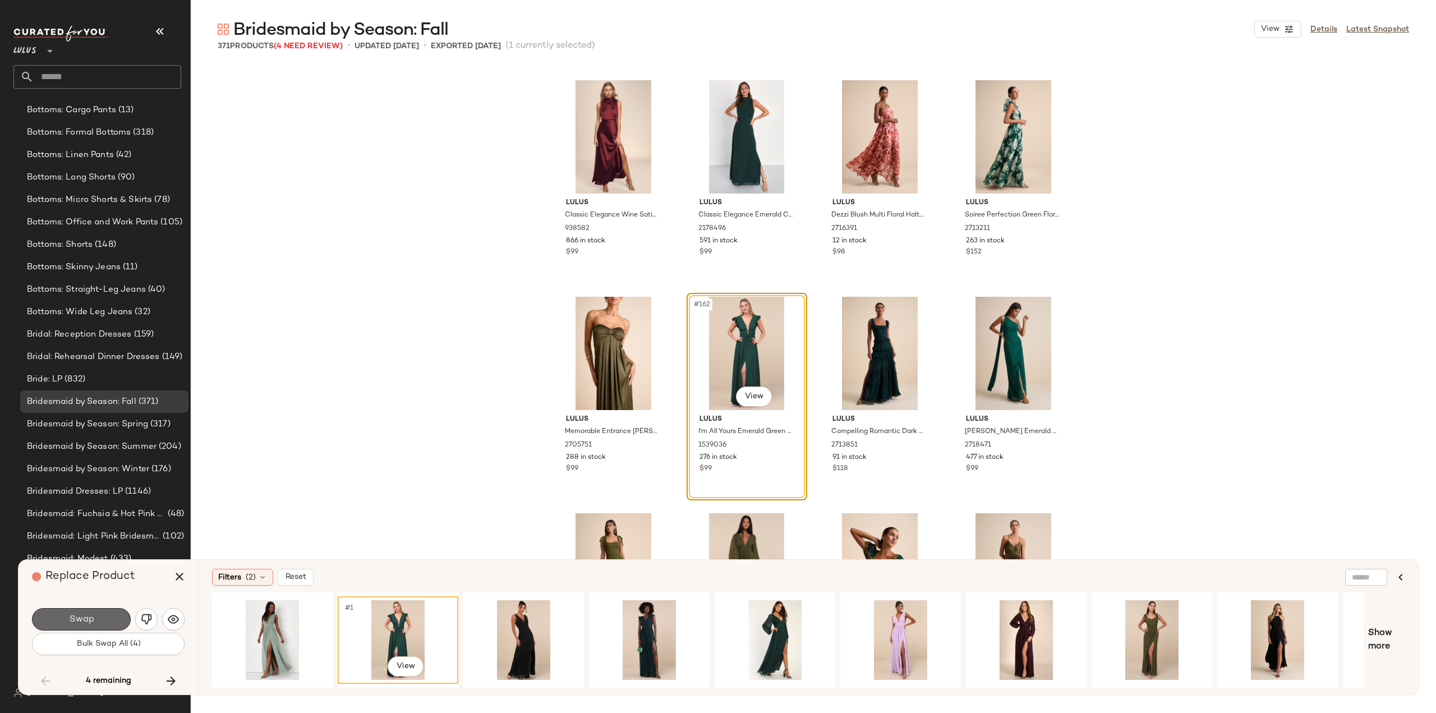
click at [104, 619] on button "Swap" at bounding box center [81, 619] width 99 height 22
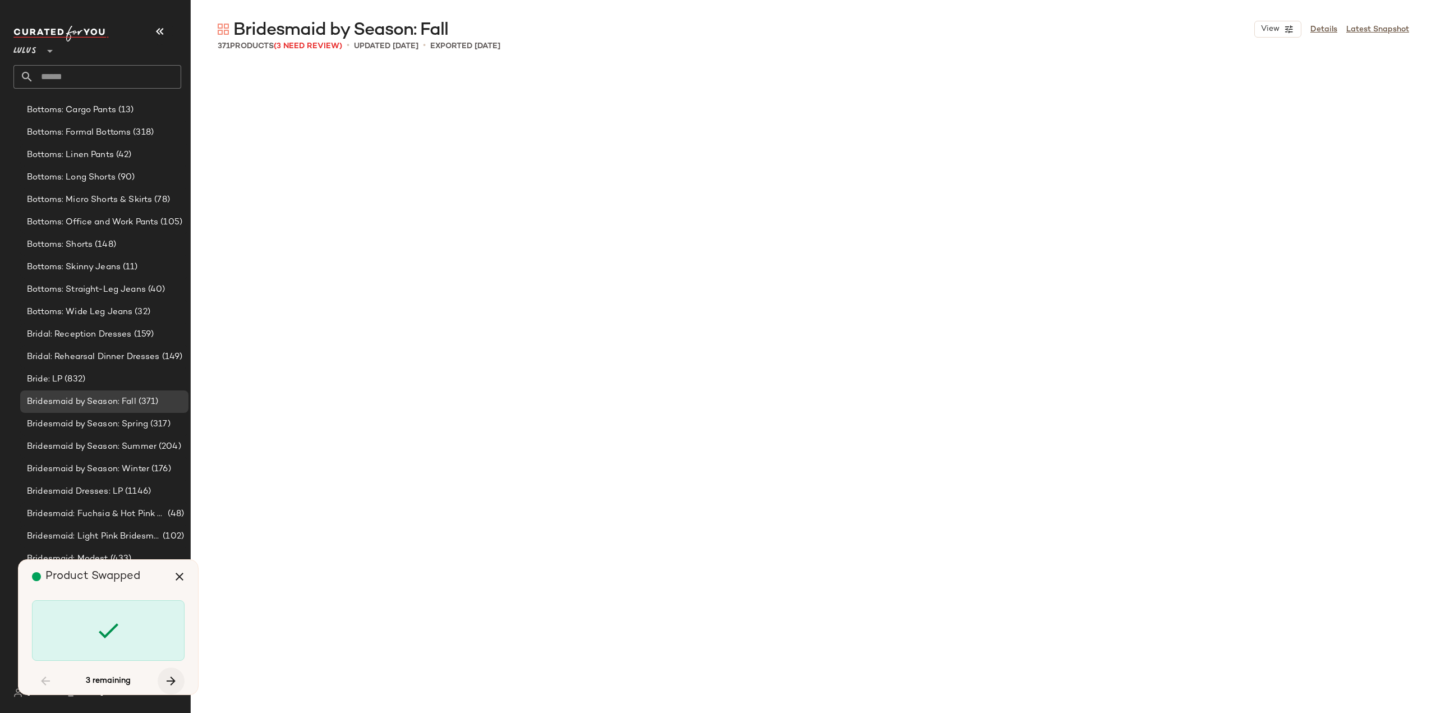
scroll to position [9528, 0]
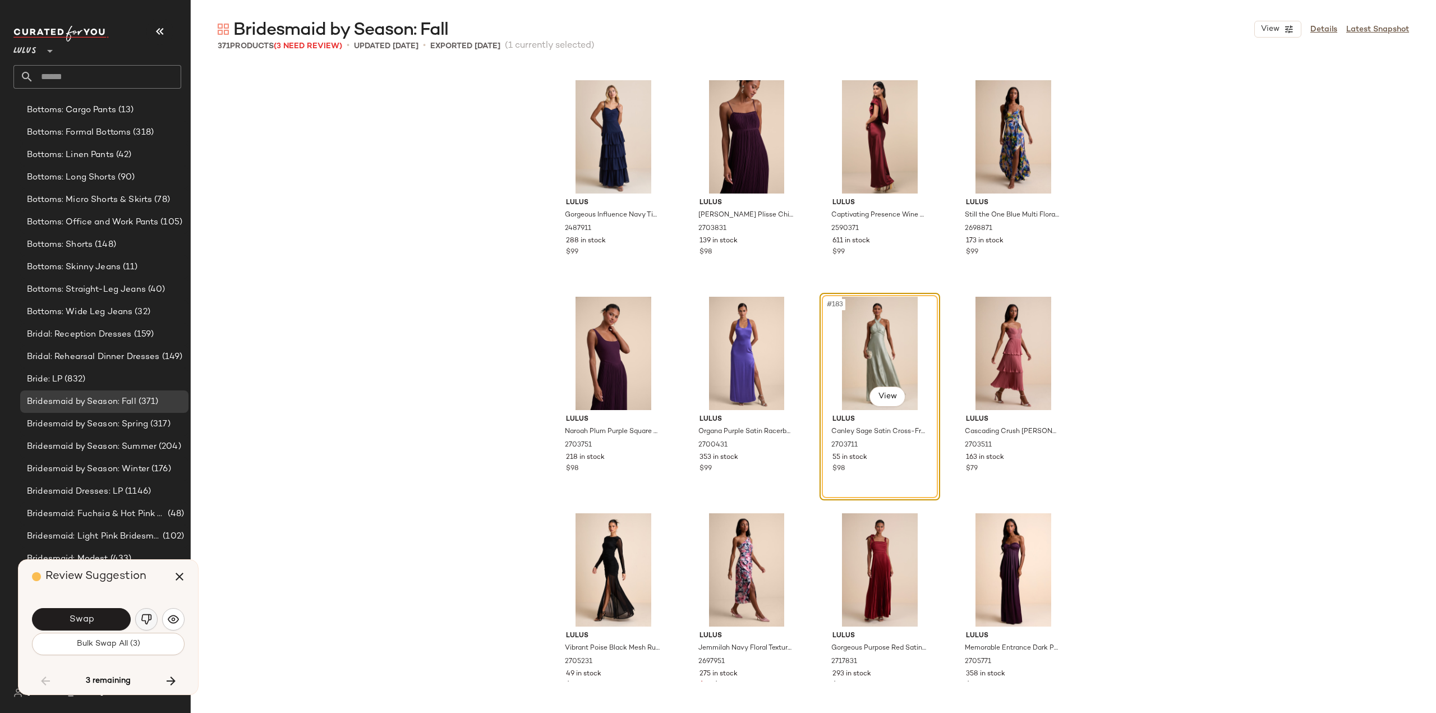
click at [149, 618] on img "button" at bounding box center [146, 619] width 11 height 11
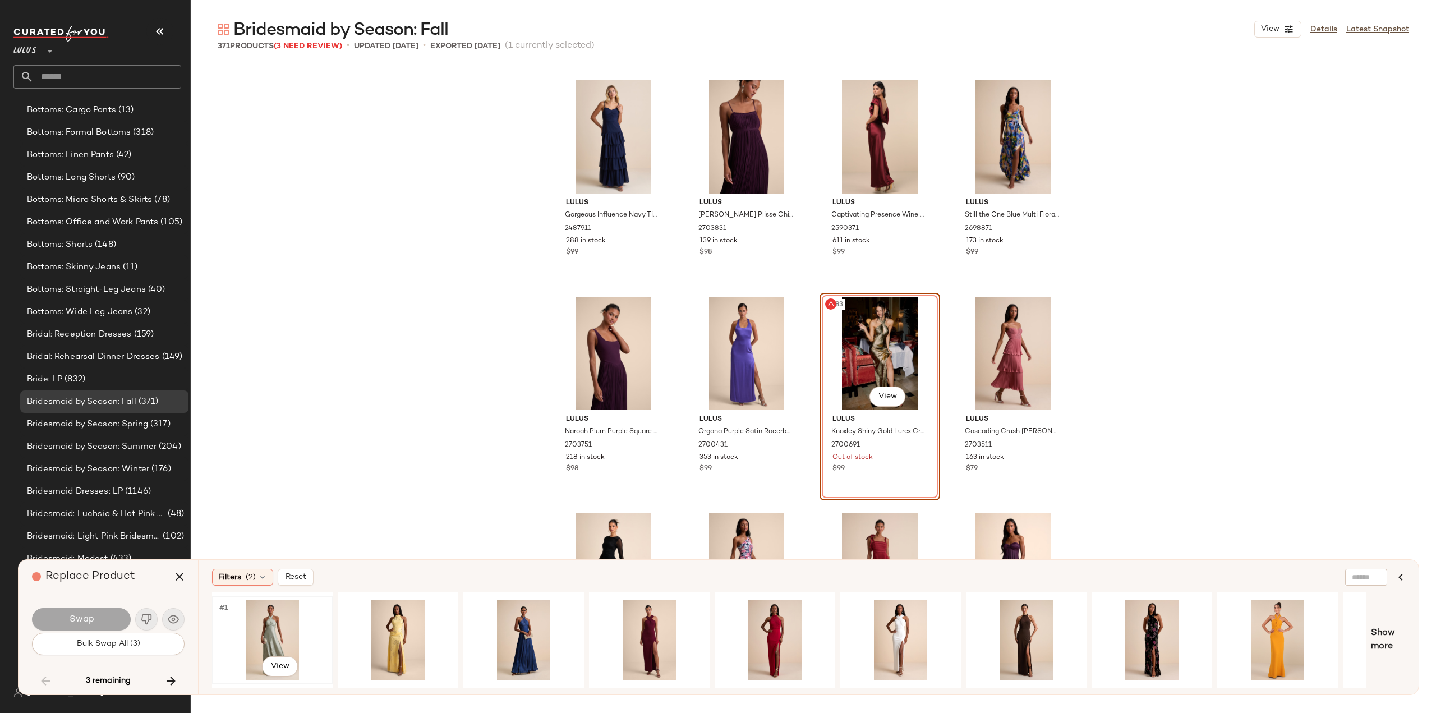
click at [273, 632] on div "#1 View" at bounding box center [272, 640] width 113 height 80
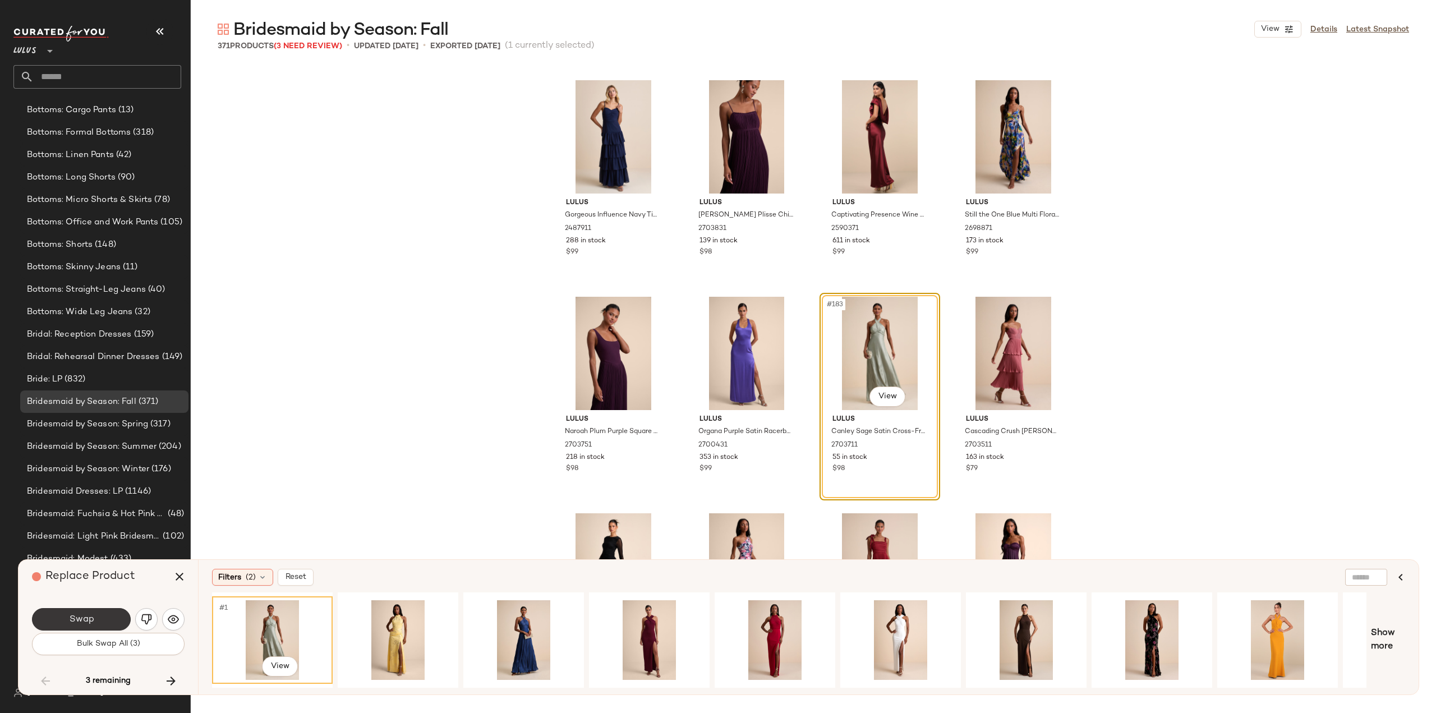
click at [95, 618] on button "Swap" at bounding box center [81, 619] width 99 height 22
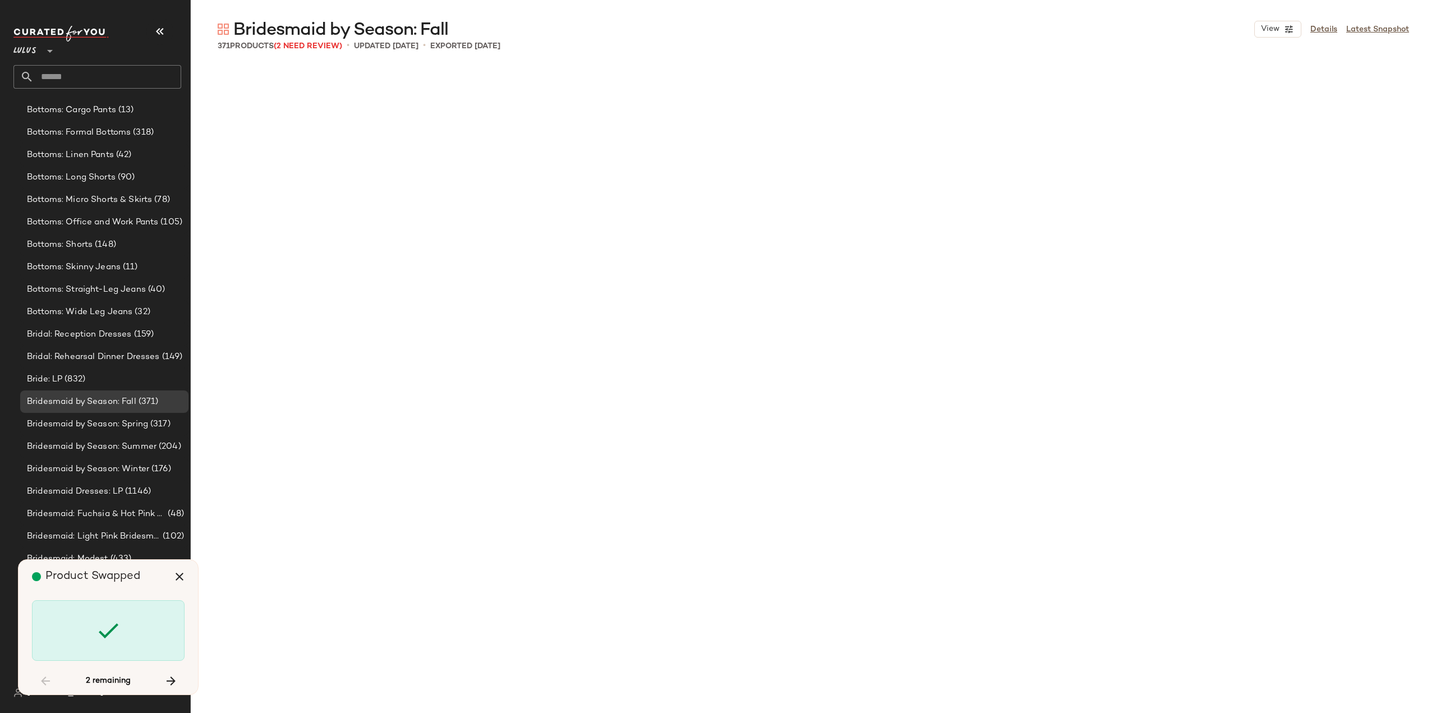
scroll to position [15808, 0]
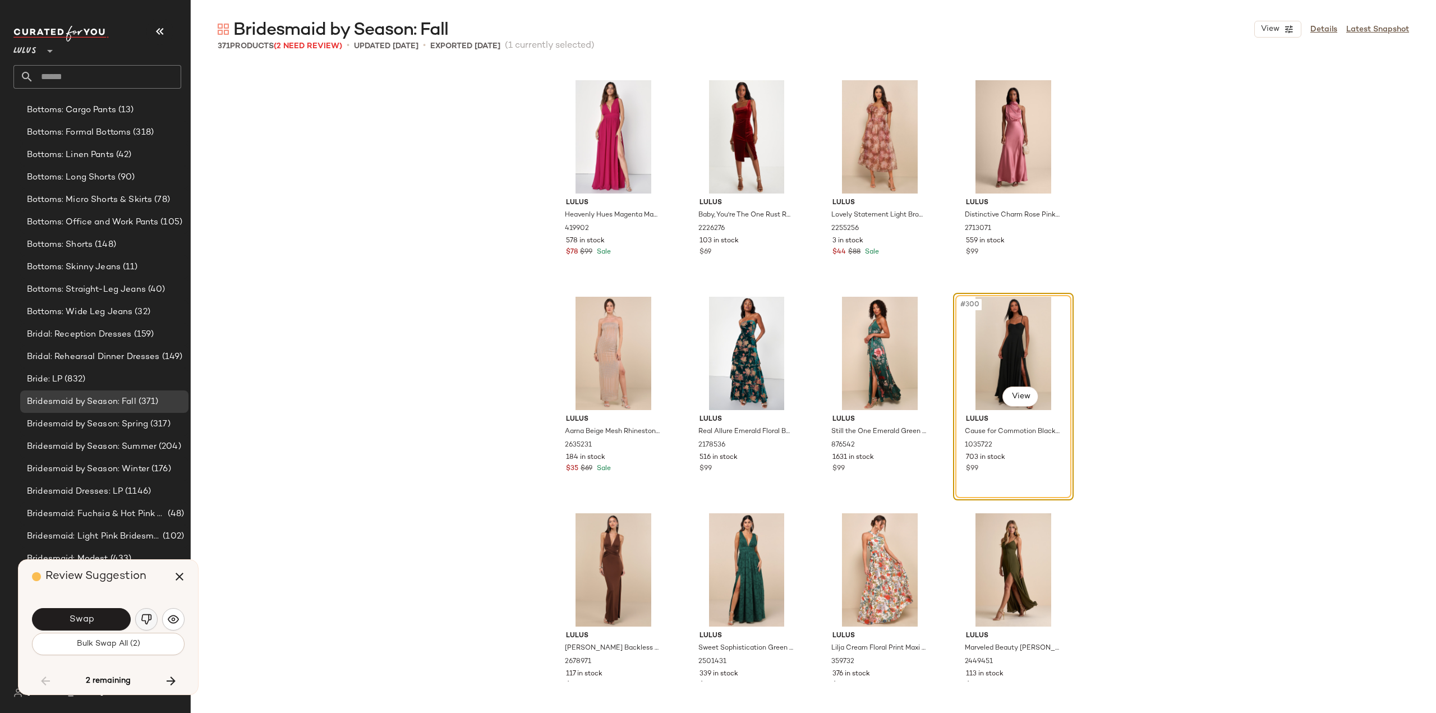
click at [151, 620] on img "button" at bounding box center [146, 619] width 11 height 11
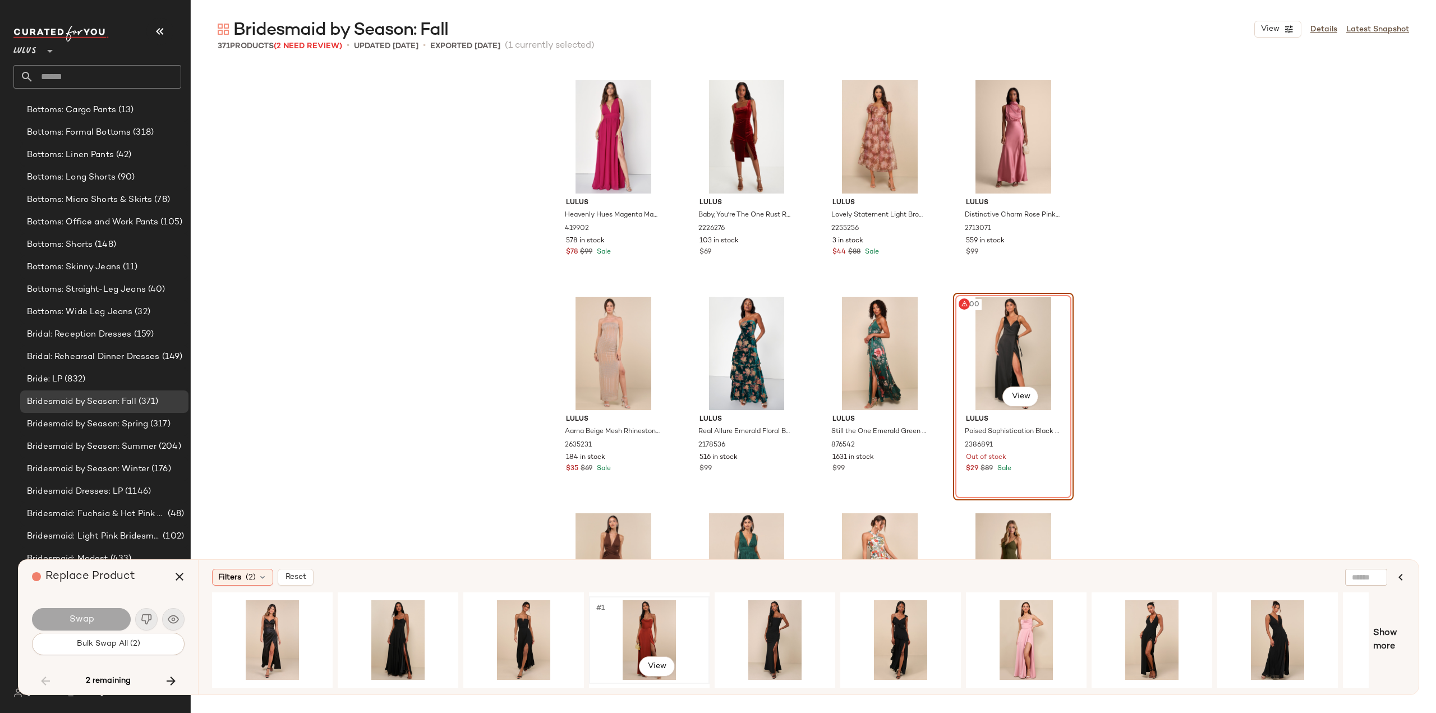
click at [659, 641] on div "#1 View" at bounding box center [649, 640] width 113 height 80
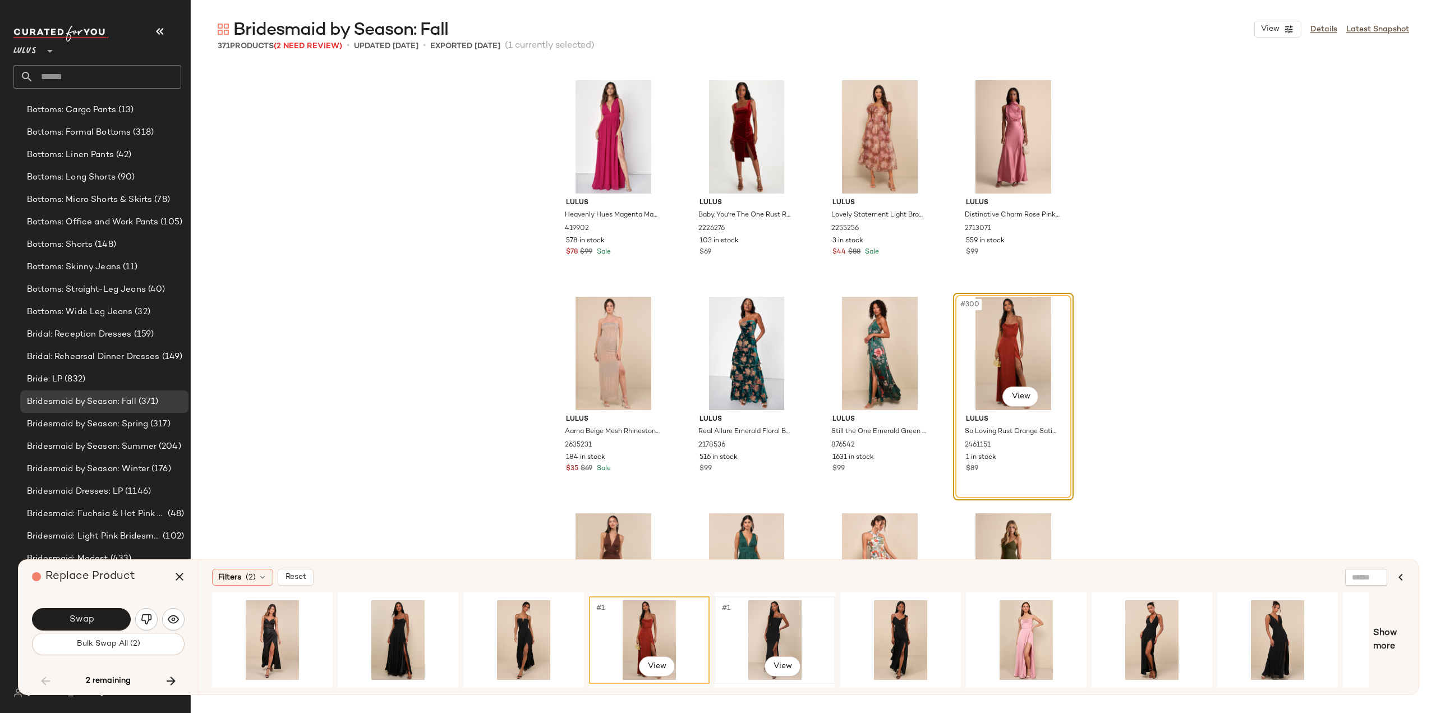
click at [760, 620] on div "#1 View" at bounding box center [775, 640] width 113 height 80
click at [393, 630] on div "#1 View" at bounding box center [398, 640] width 113 height 80
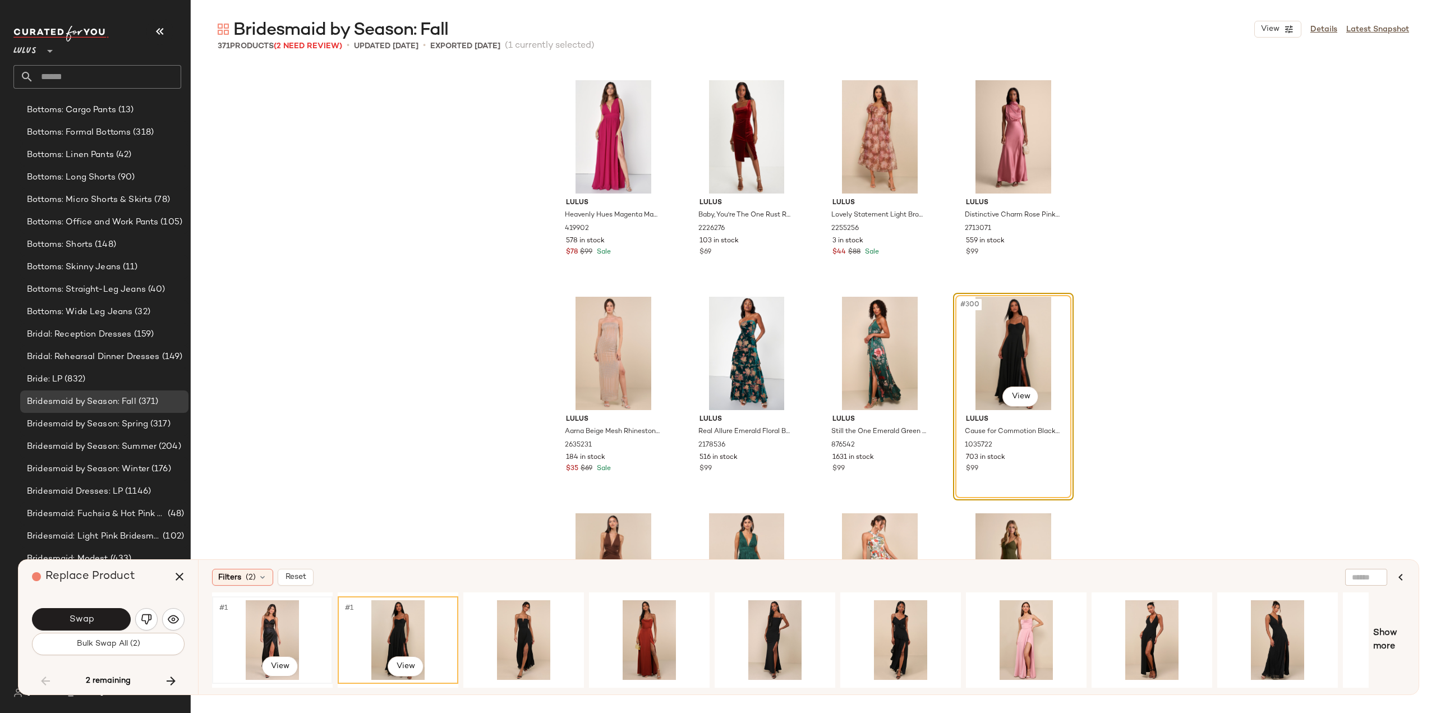
click at [266, 637] on div "#1 View" at bounding box center [272, 640] width 113 height 80
click at [402, 636] on div "#1 View" at bounding box center [398, 640] width 113 height 80
click at [80, 621] on span "Swap" at bounding box center [80, 619] width 25 height 11
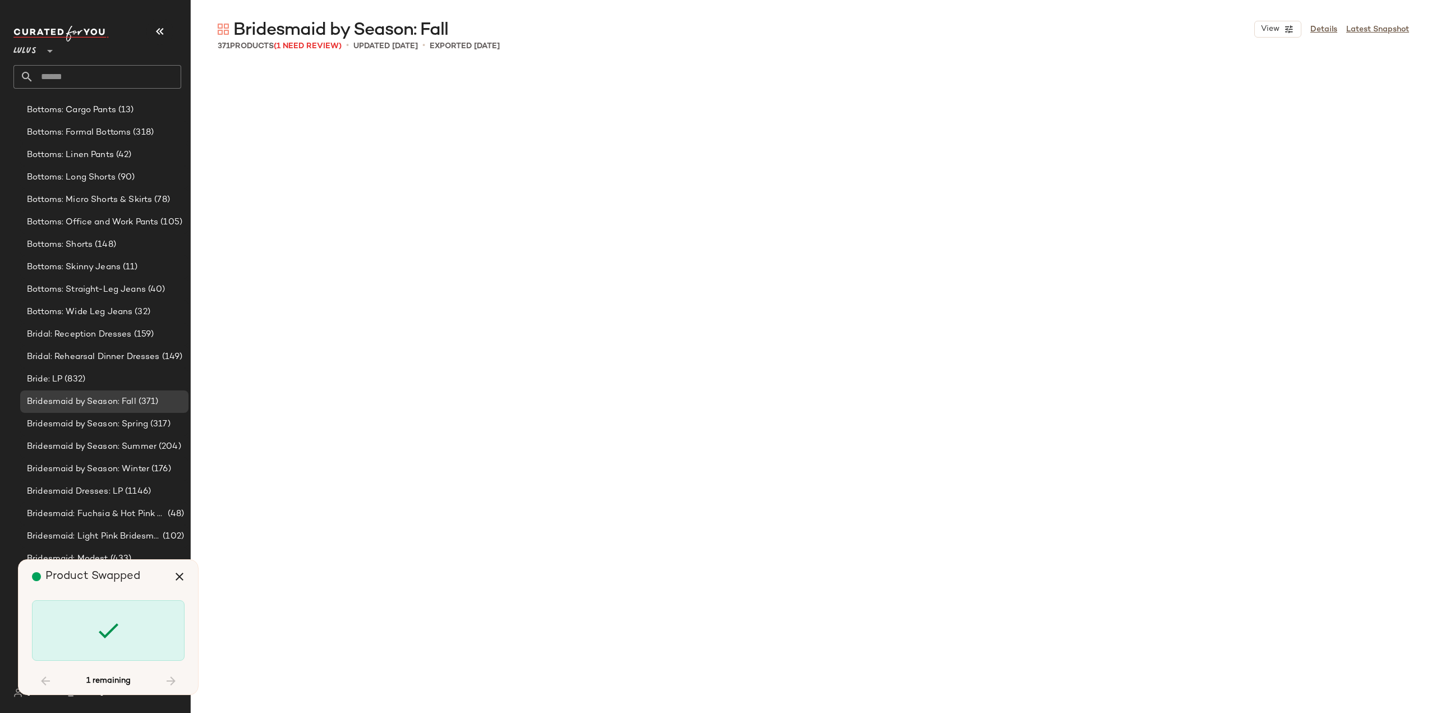
scroll to position [18190, 0]
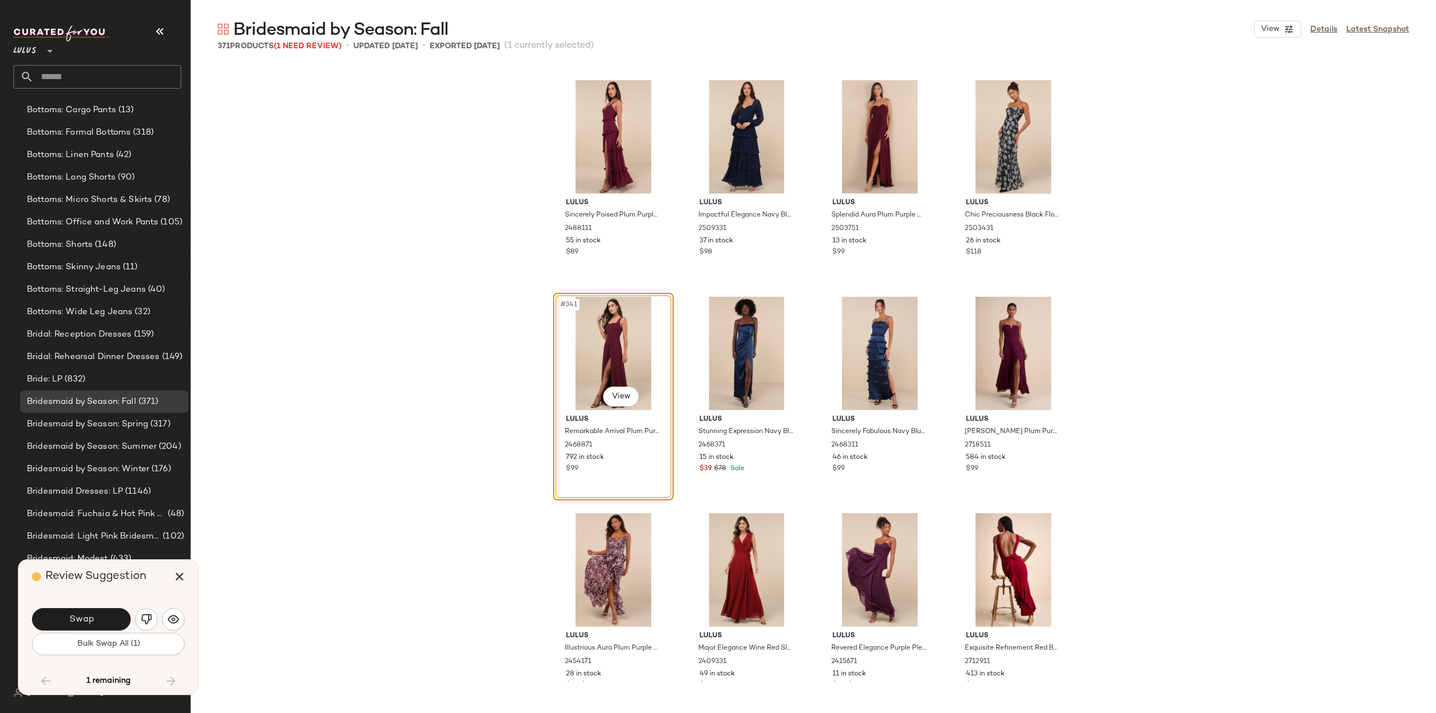
click at [68, 617] on button "Swap" at bounding box center [81, 619] width 99 height 22
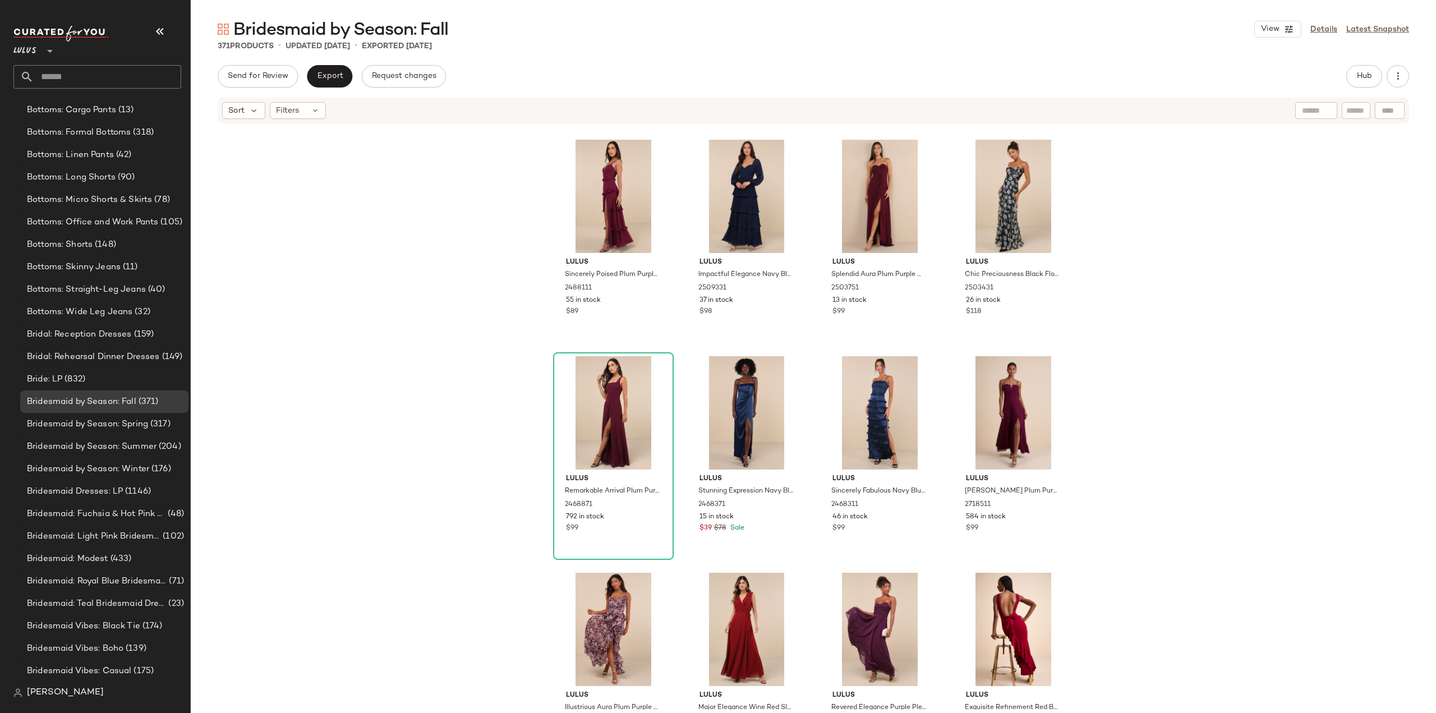
drag, startPoint x: 482, startPoint y: 379, endPoint x: 450, endPoint y: 253, distance: 130.3
click at [479, 374] on div "Lulus Sincerely Poised Plum Purple Backless Bustier Tiered Maxi Dress 2488111 5…" at bounding box center [813, 417] width 1245 height 585
click at [319, 75] on span "Export" at bounding box center [329, 76] width 26 height 9
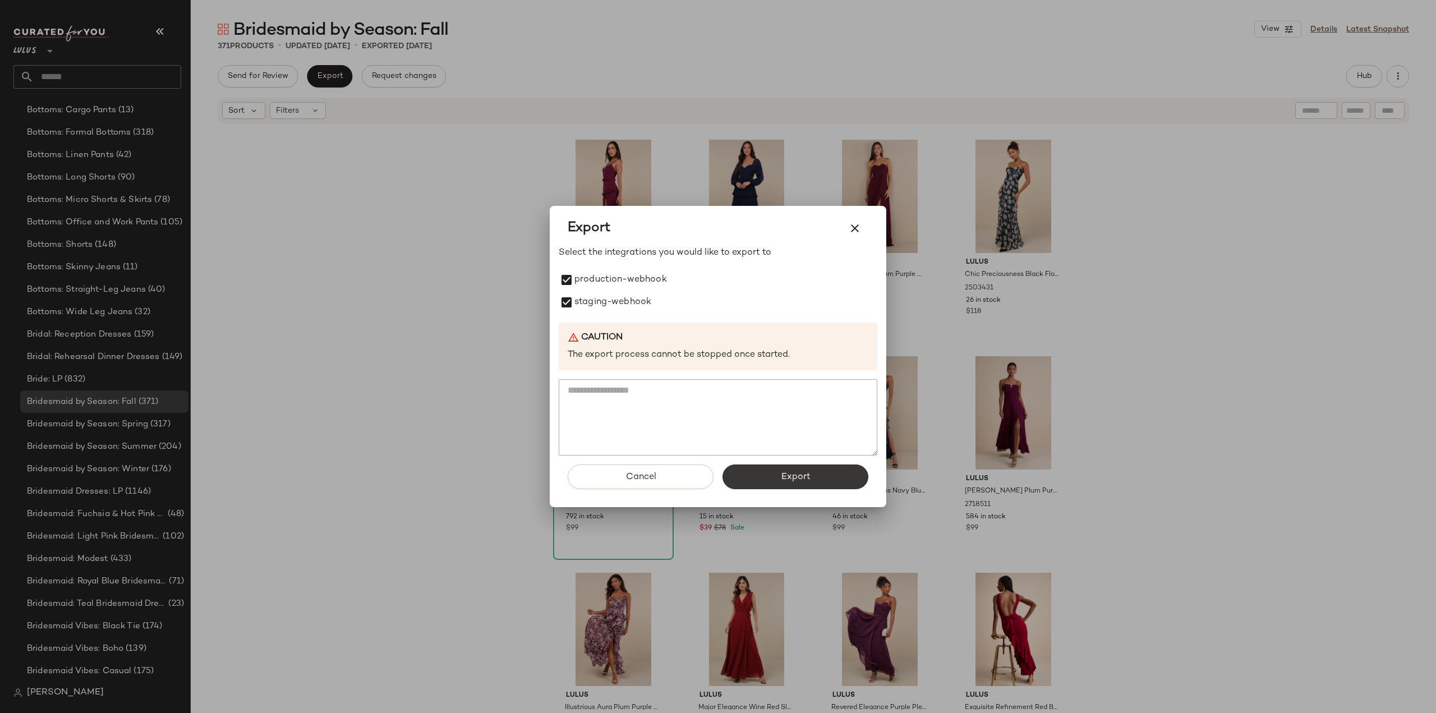
click at [820, 484] on button "Export" at bounding box center [796, 476] width 146 height 25
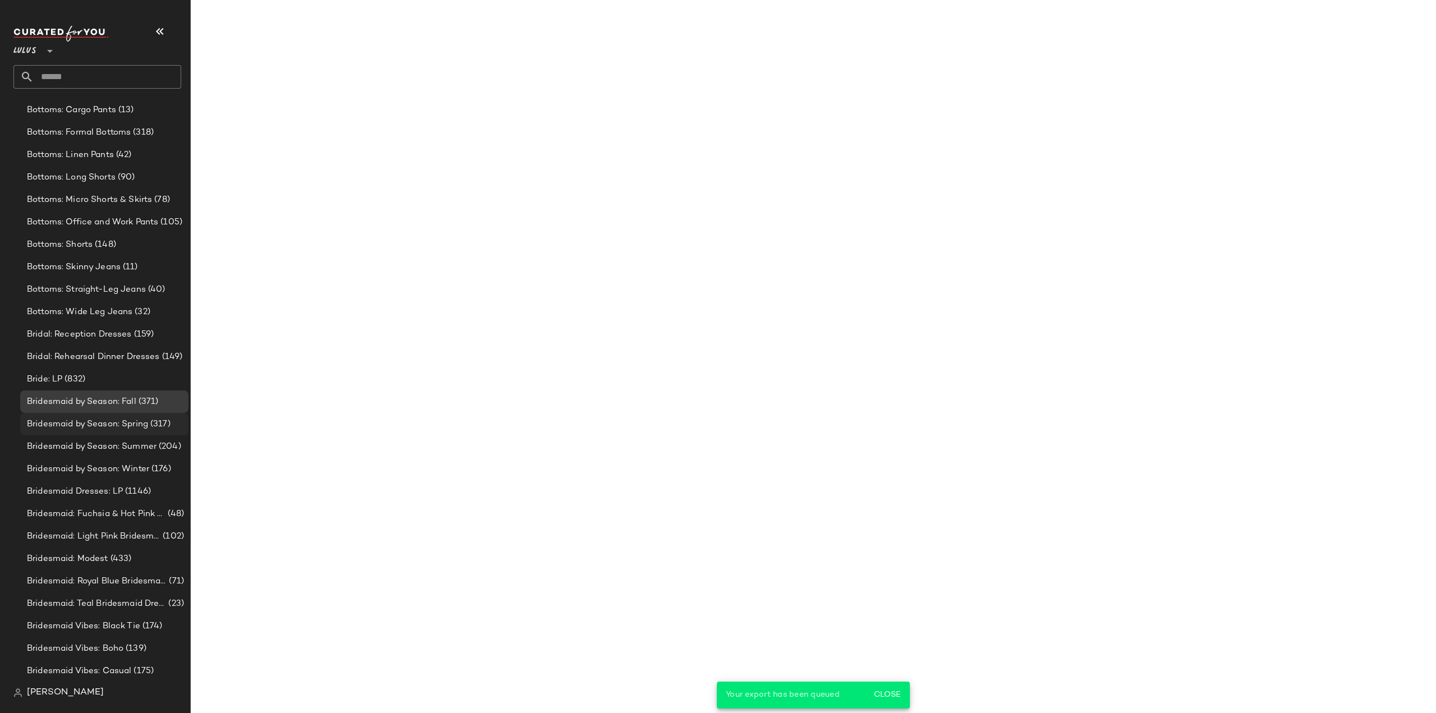
click at [57, 425] on span "Bridesmaid by Season: Spring" at bounding box center [87, 424] width 121 height 13
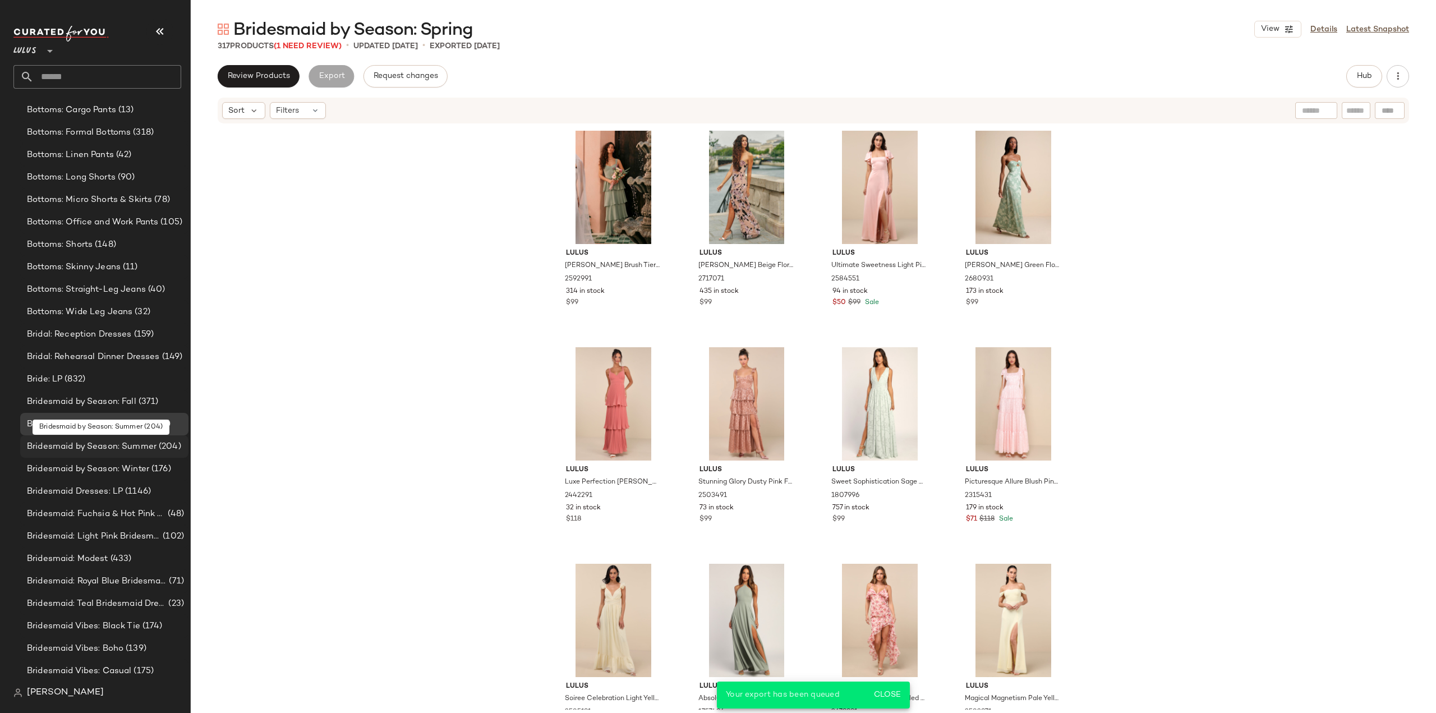
click at [64, 444] on span "Bridesmaid by Season: Summer" at bounding box center [92, 446] width 130 height 13
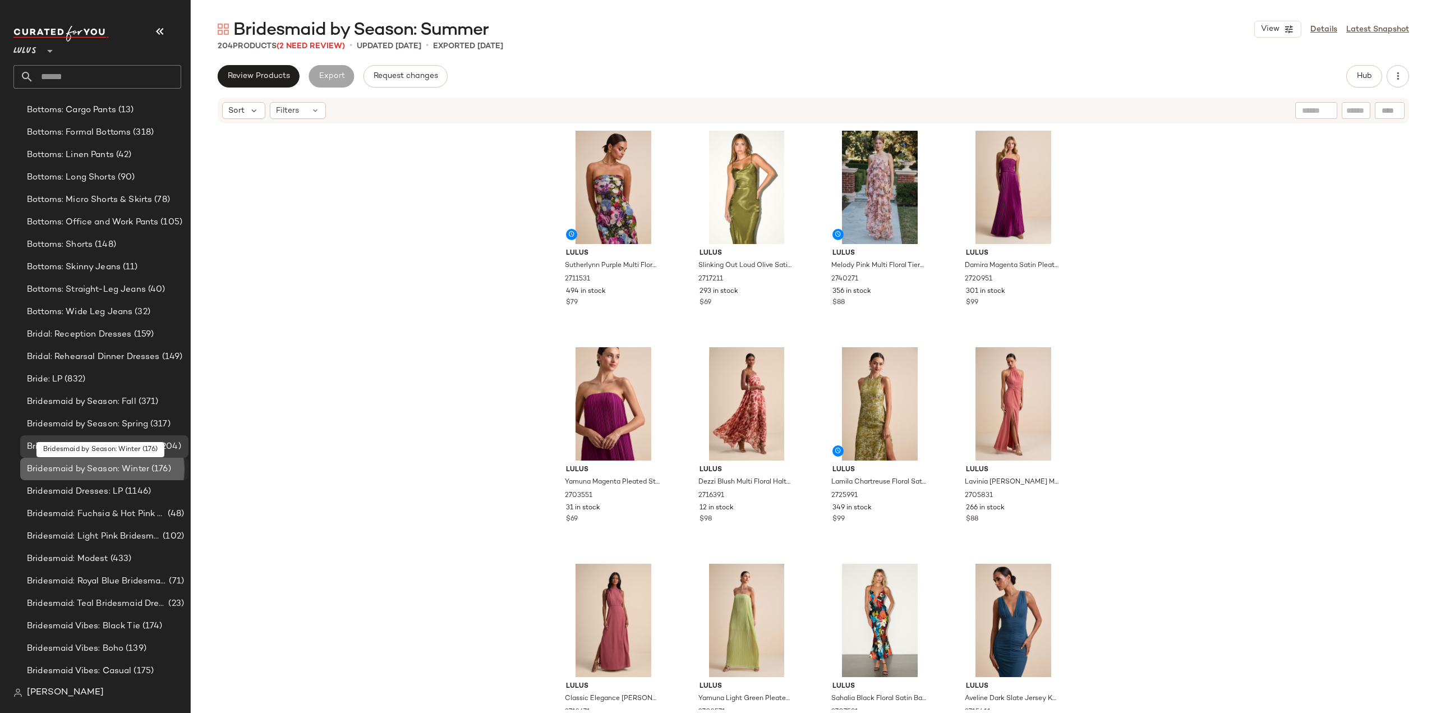
click at [66, 471] on span "Bridesmaid by Season: Winter" at bounding box center [88, 469] width 122 height 13
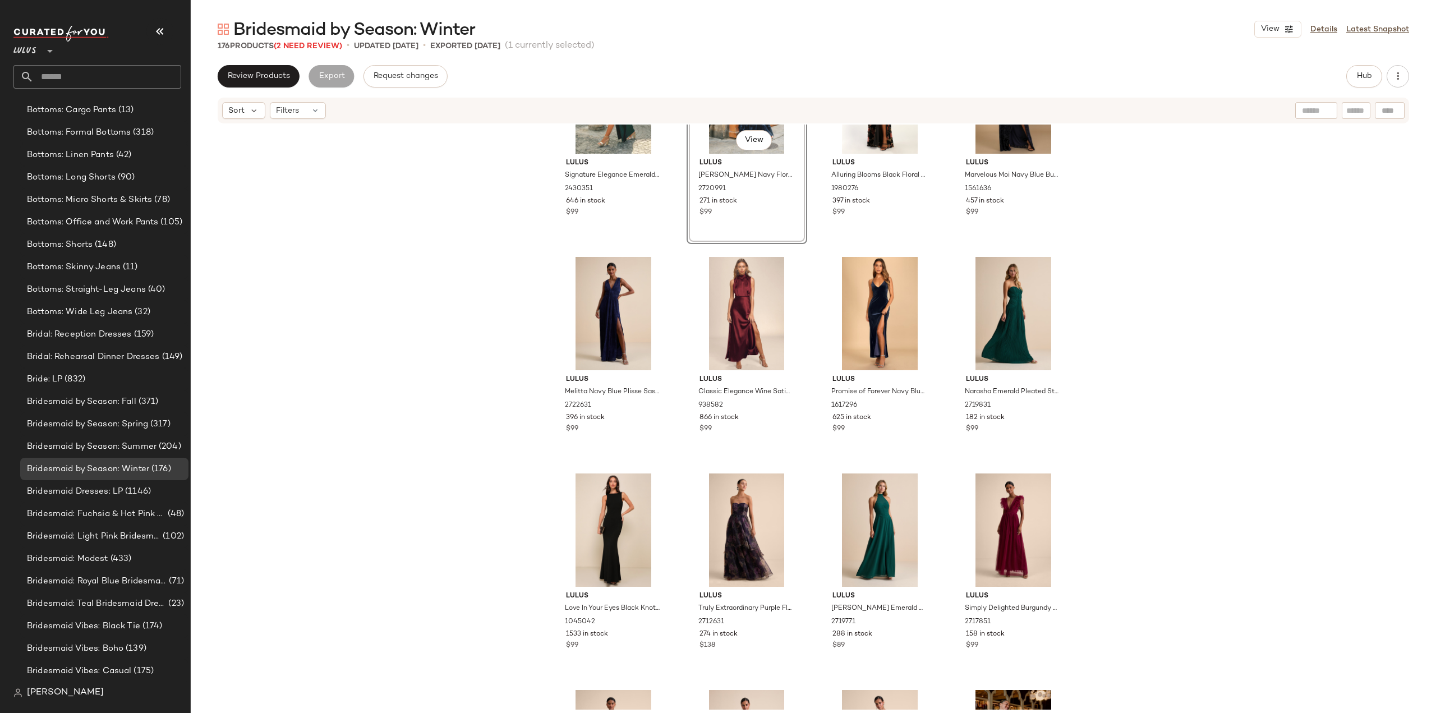
scroll to position [233, 0]
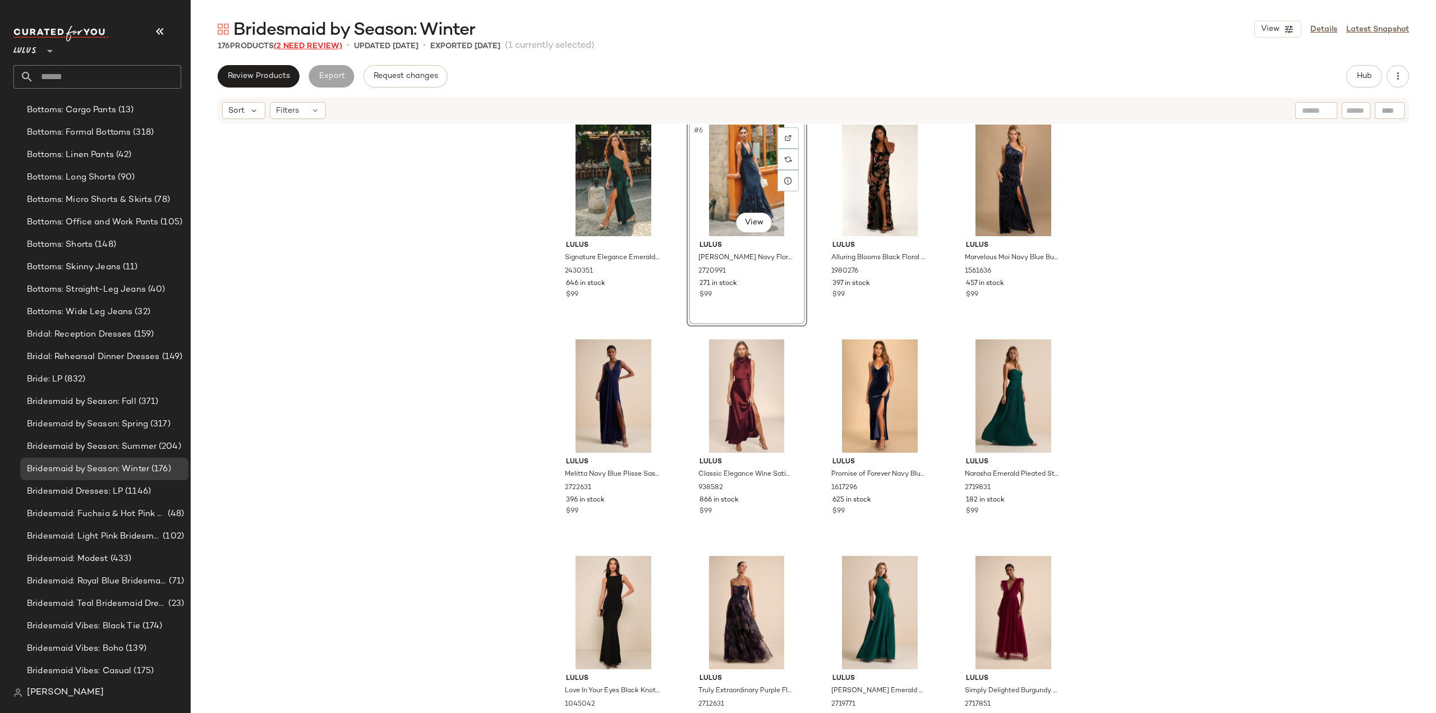
click at [293, 43] on span "(2 Need Review)" at bounding box center [308, 46] width 68 height 8
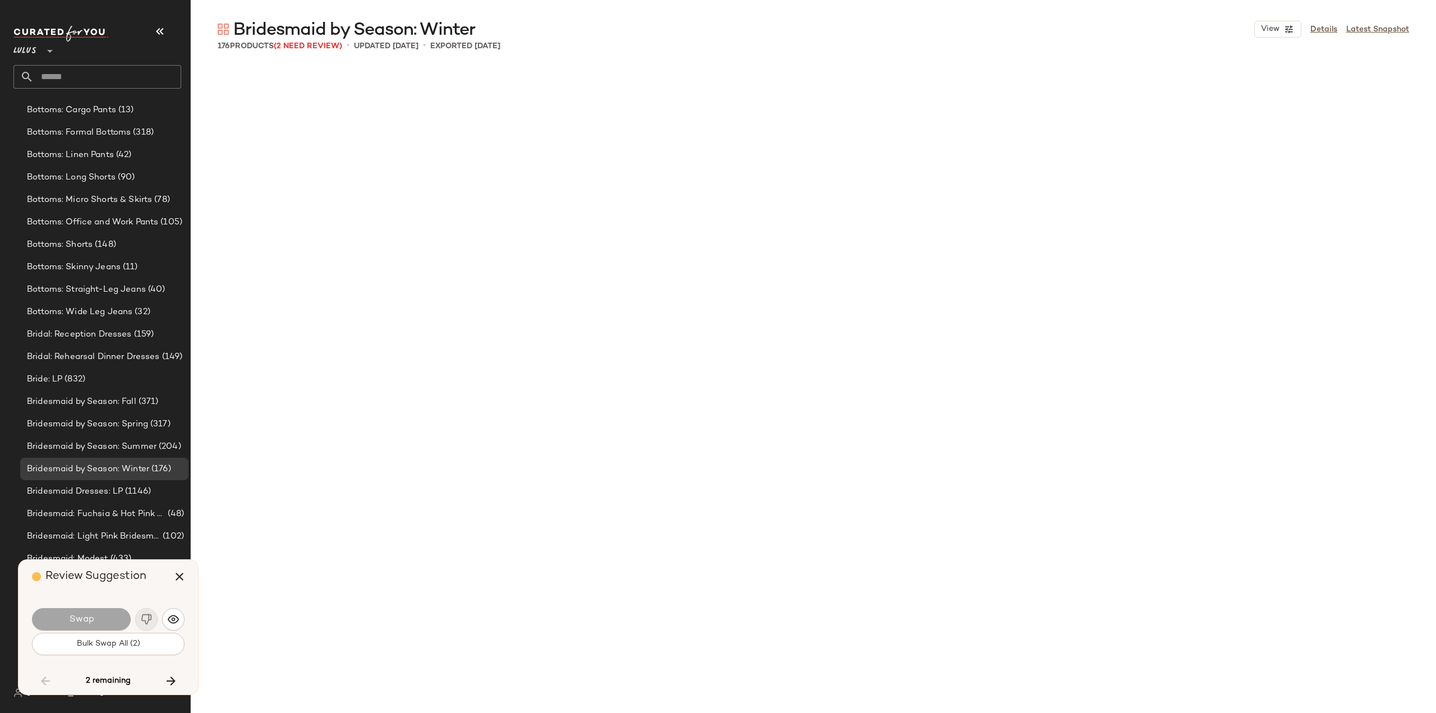
scroll to position [6496, 0]
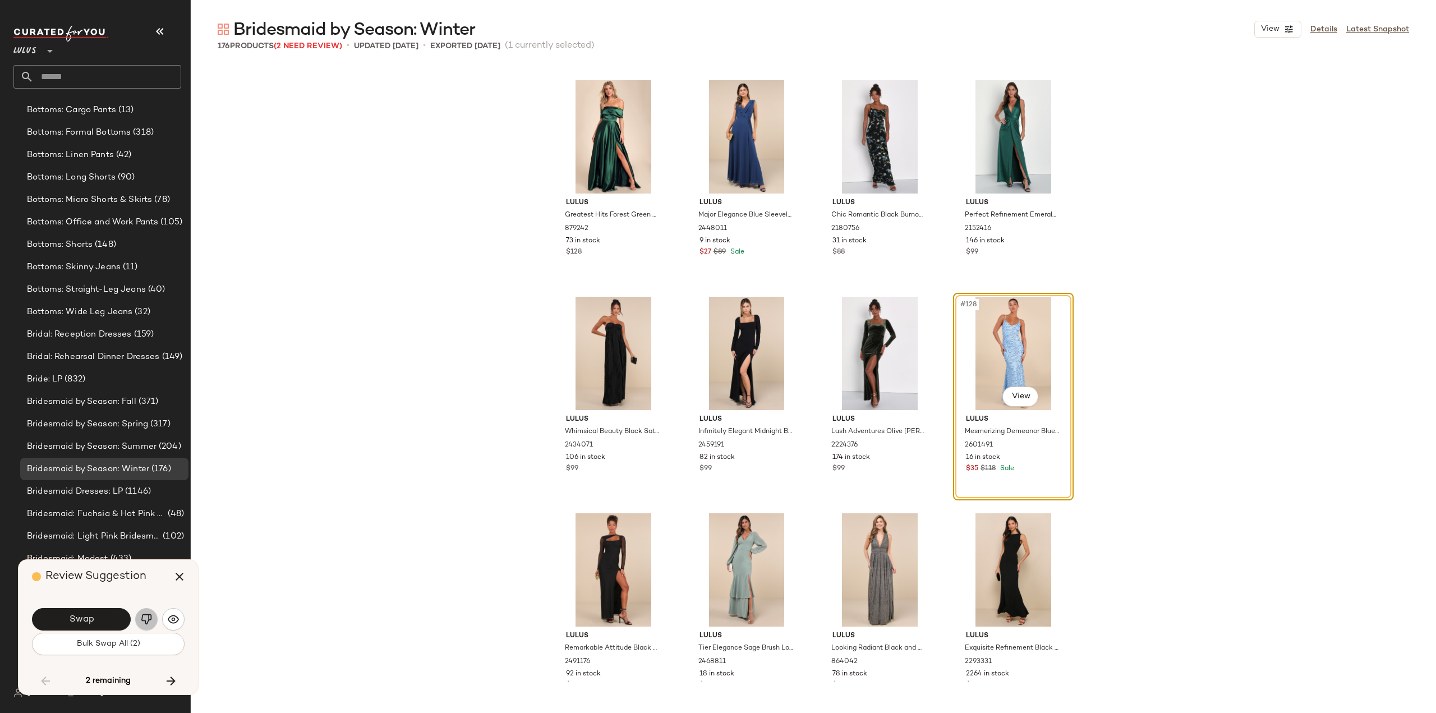
click at [147, 621] on img "button" at bounding box center [146, 619] width 11 height 11
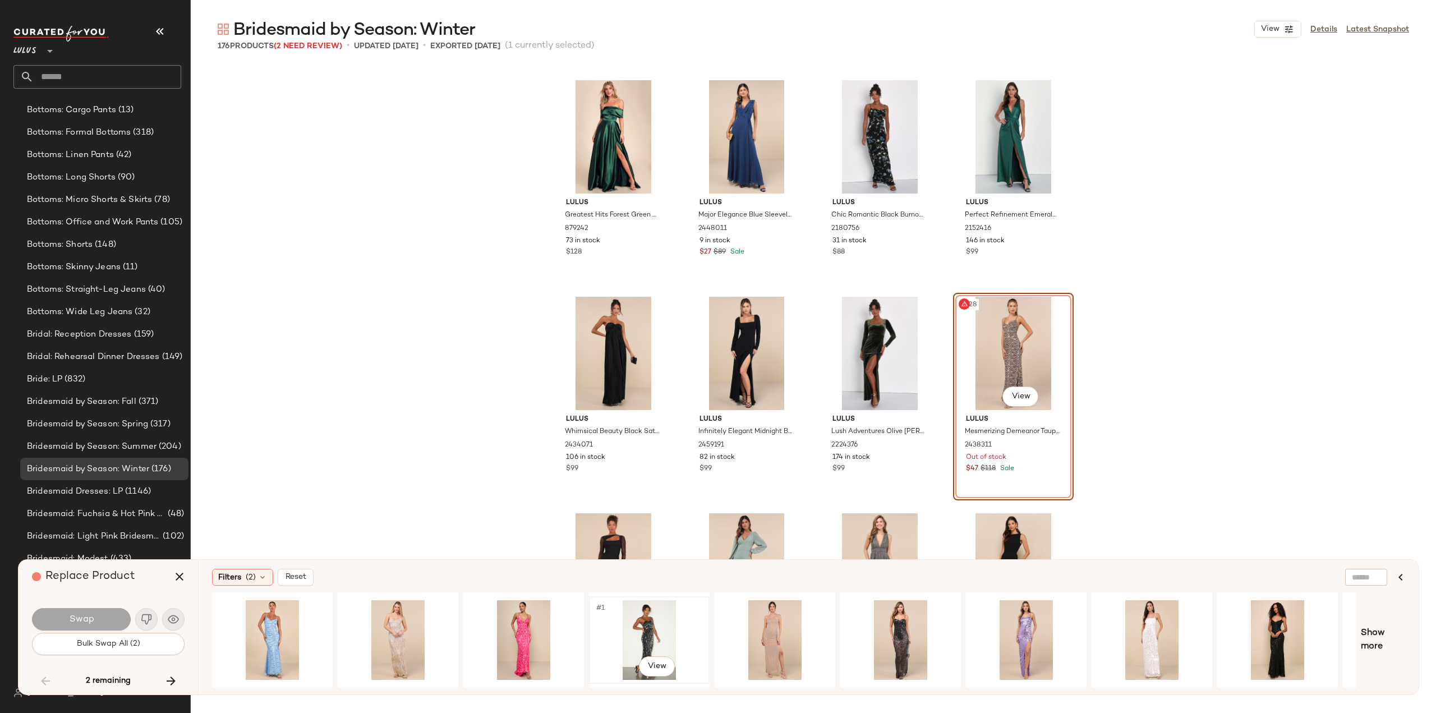
click at [646, 633] on div "#1 View" at bounding box center [649, 640] width 113 height 80
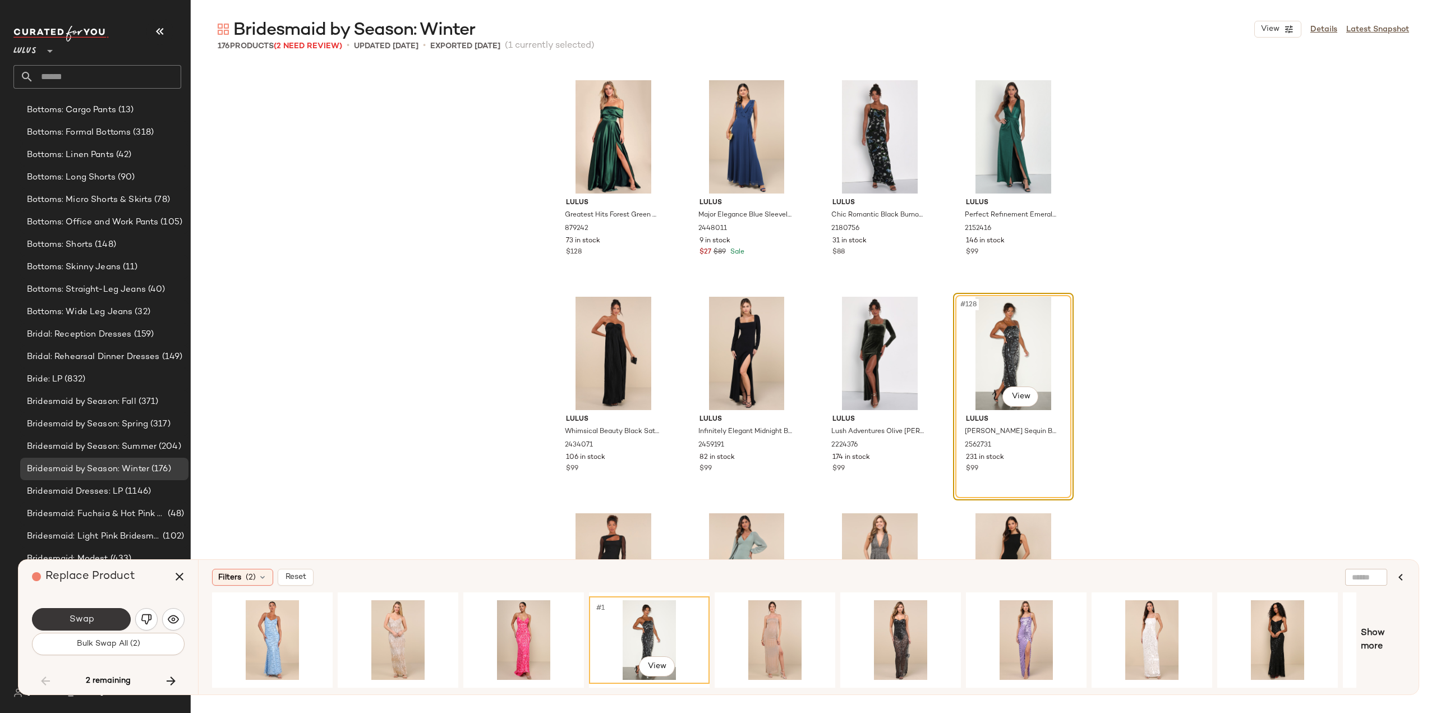
click at [70, 617] on span "Swap" at bounding box center [80, 619] width 25 height 11
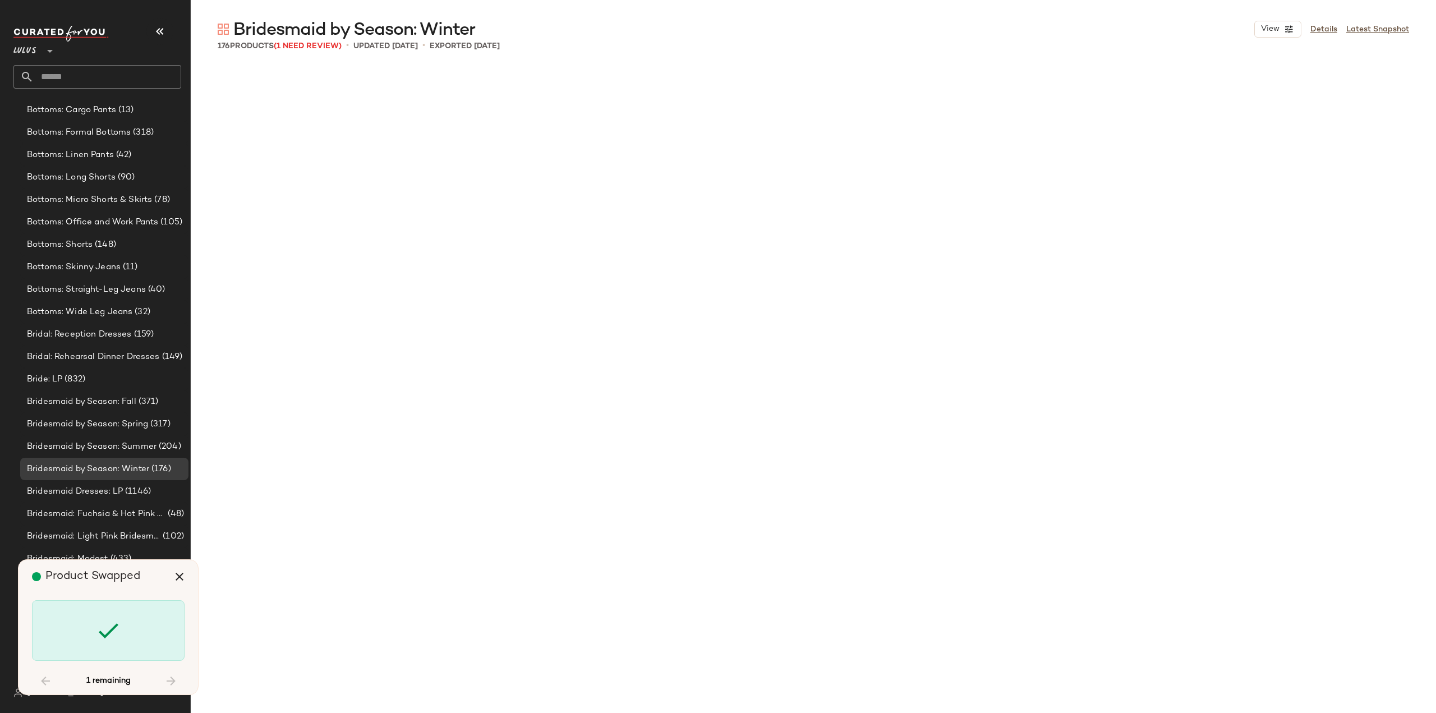
scroll to position [8662, 0]
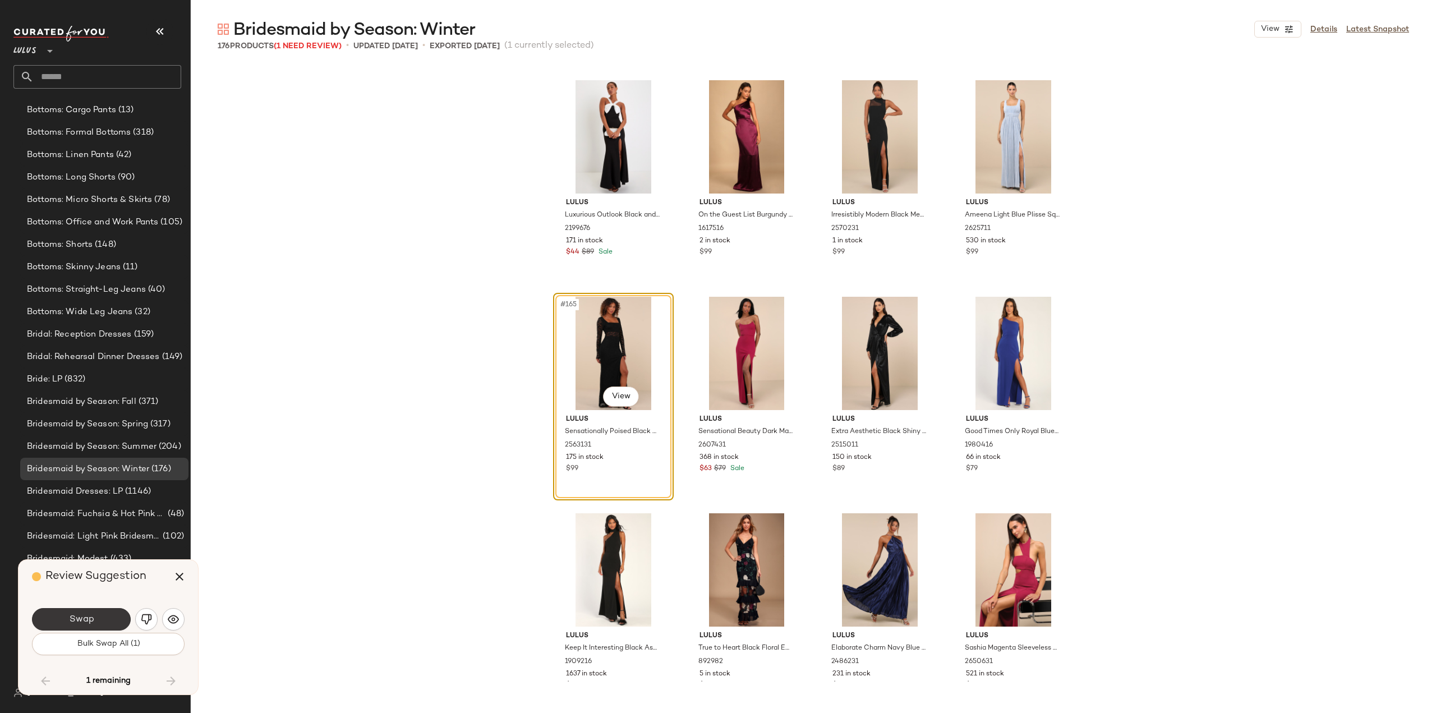
click at [81, 622] on span "Swap" at bounding box center [80, 619] width 25 height 11
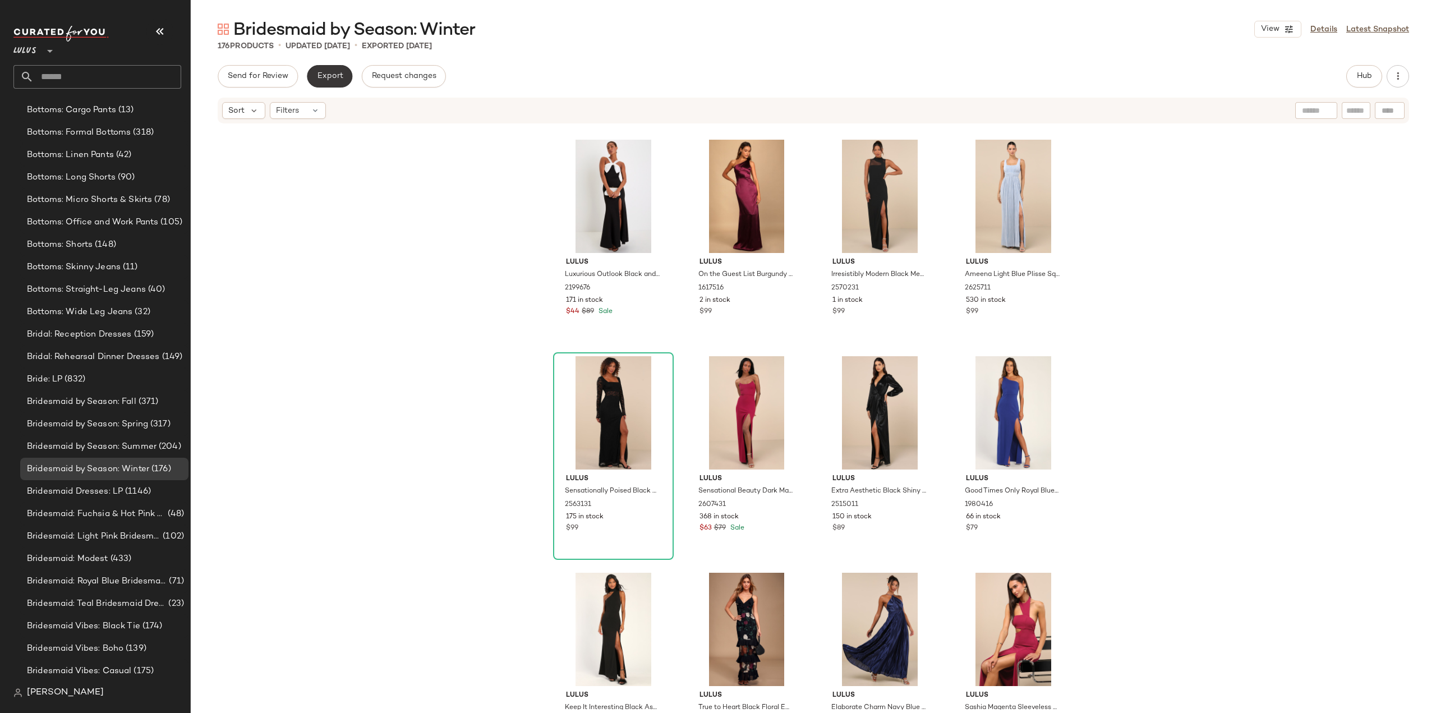
click at [329, 73] on span "Export" at bounding box center [329, 76] width 26 height 9
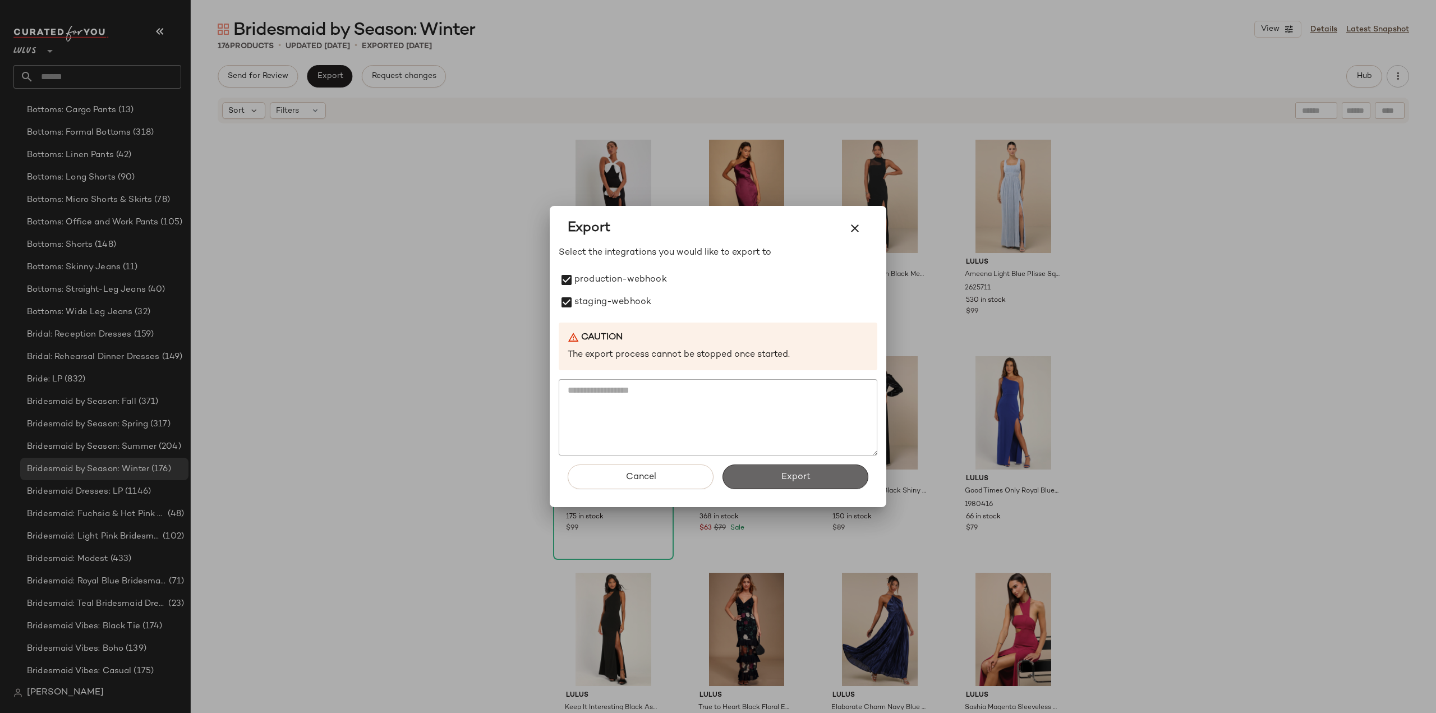
click at [798, 475] on span "Export" at bounding box center [795, 477] width 30 height 11
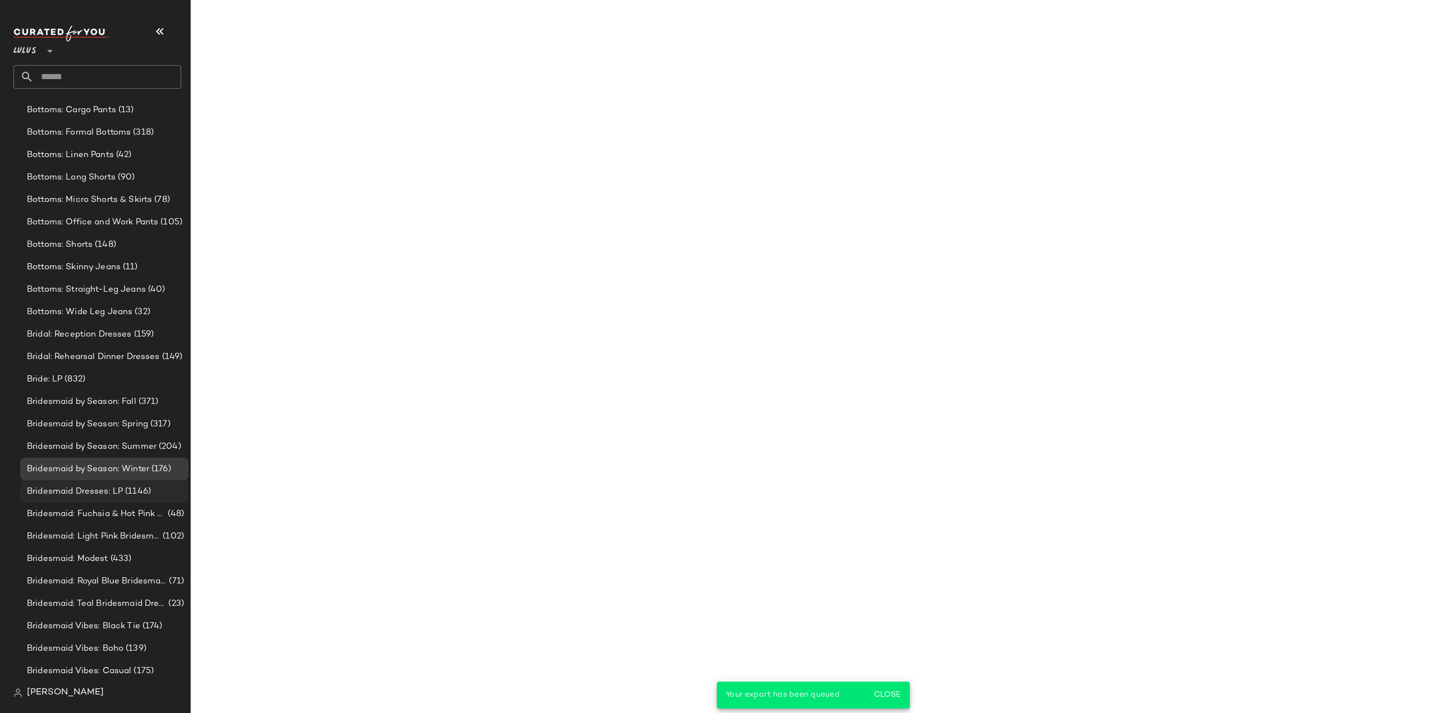
click at [85, 493] on span "Bridesmaid Dresses: LP" at bounding box center [75, 491] width 96 height 13
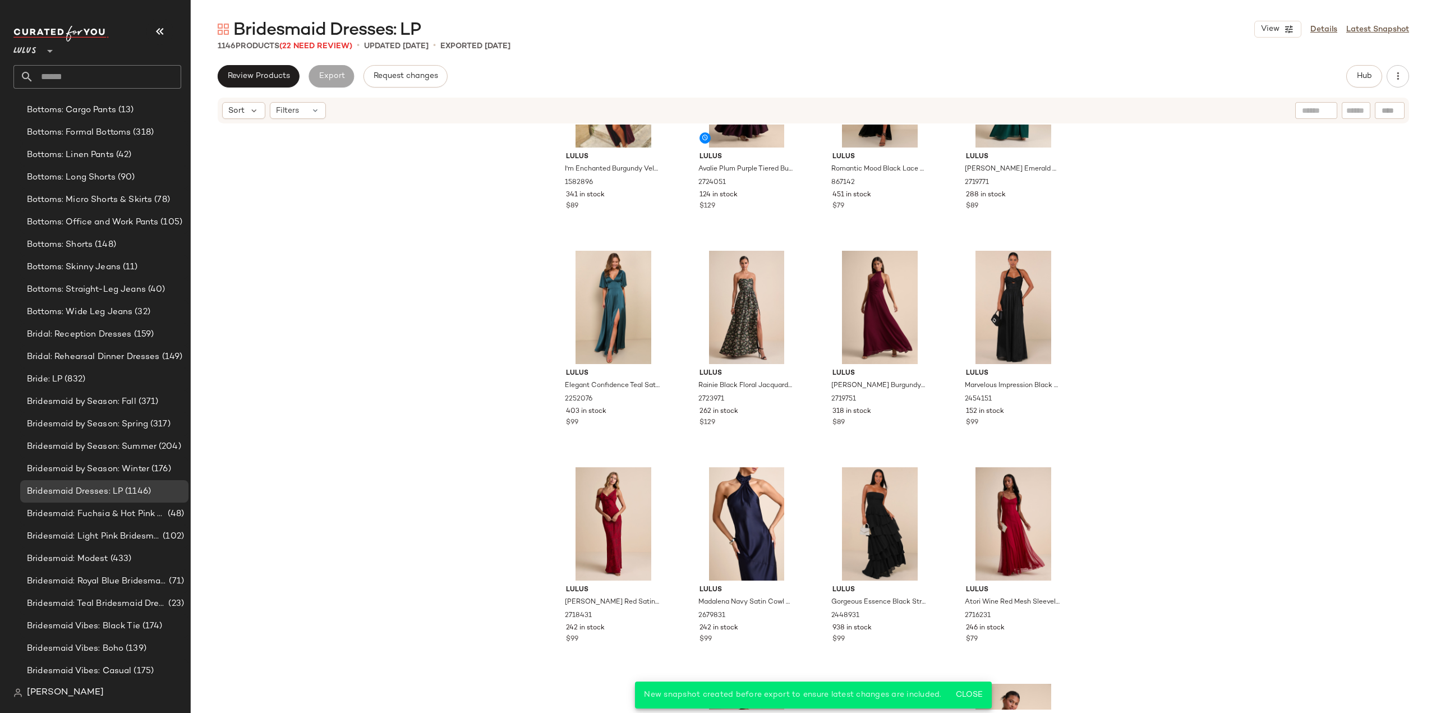
scroll to position [402, 0]
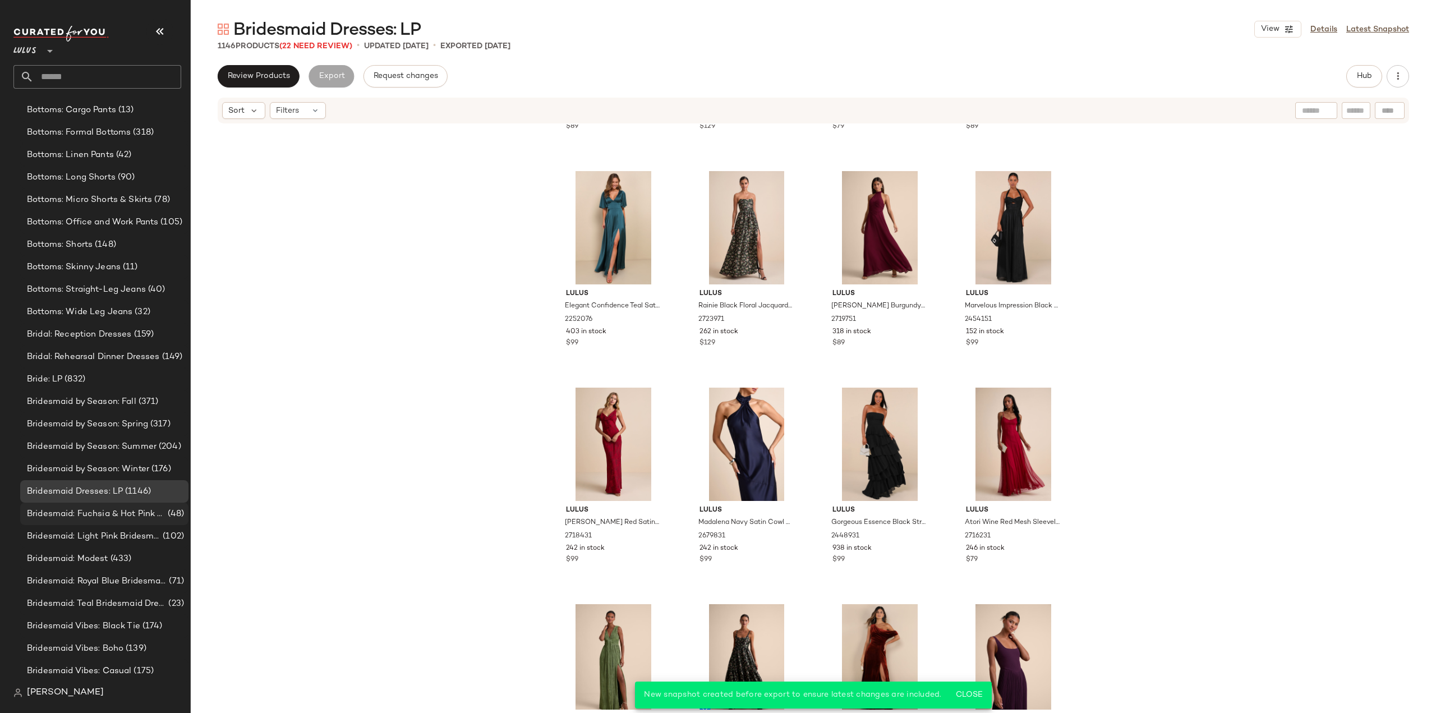
click at [55, 516] on span "Bridesmaid: Fuchsia & Hot Pink Bridesmaid Dresses" at bounding box center [96, 514] width 139 height 13
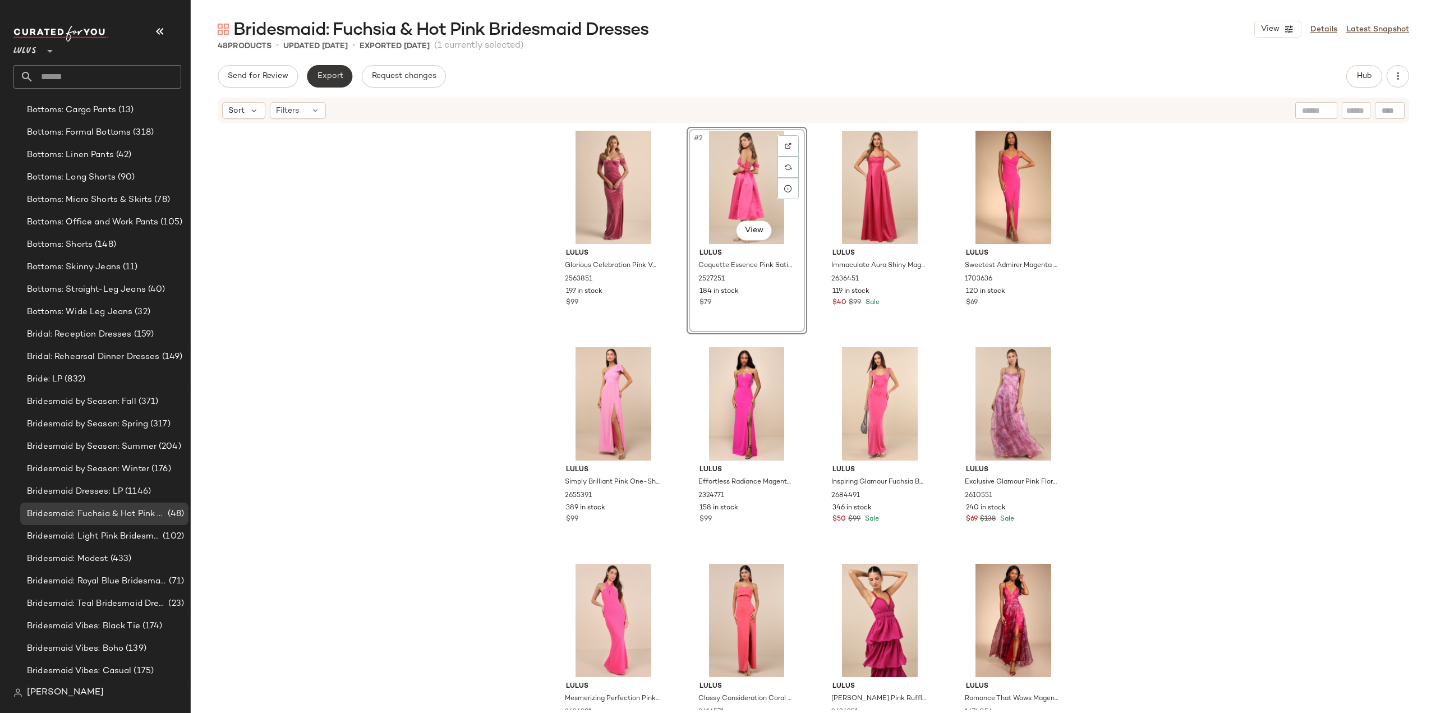
click at [317, 79] on span "Export" at bounding box center [329, 76] width 26 height 9
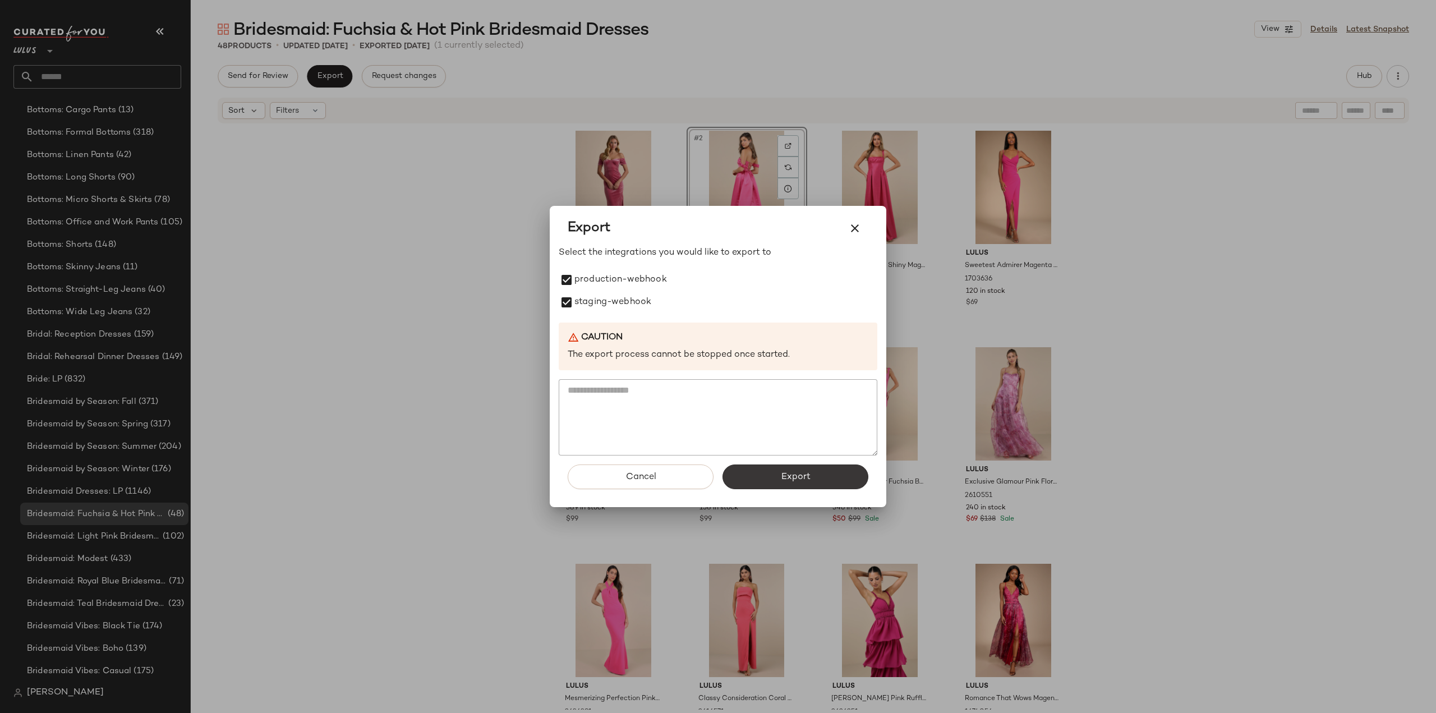
click at [795, 476] on span "Export" at bounding box center [795, 477] width 30 height 11
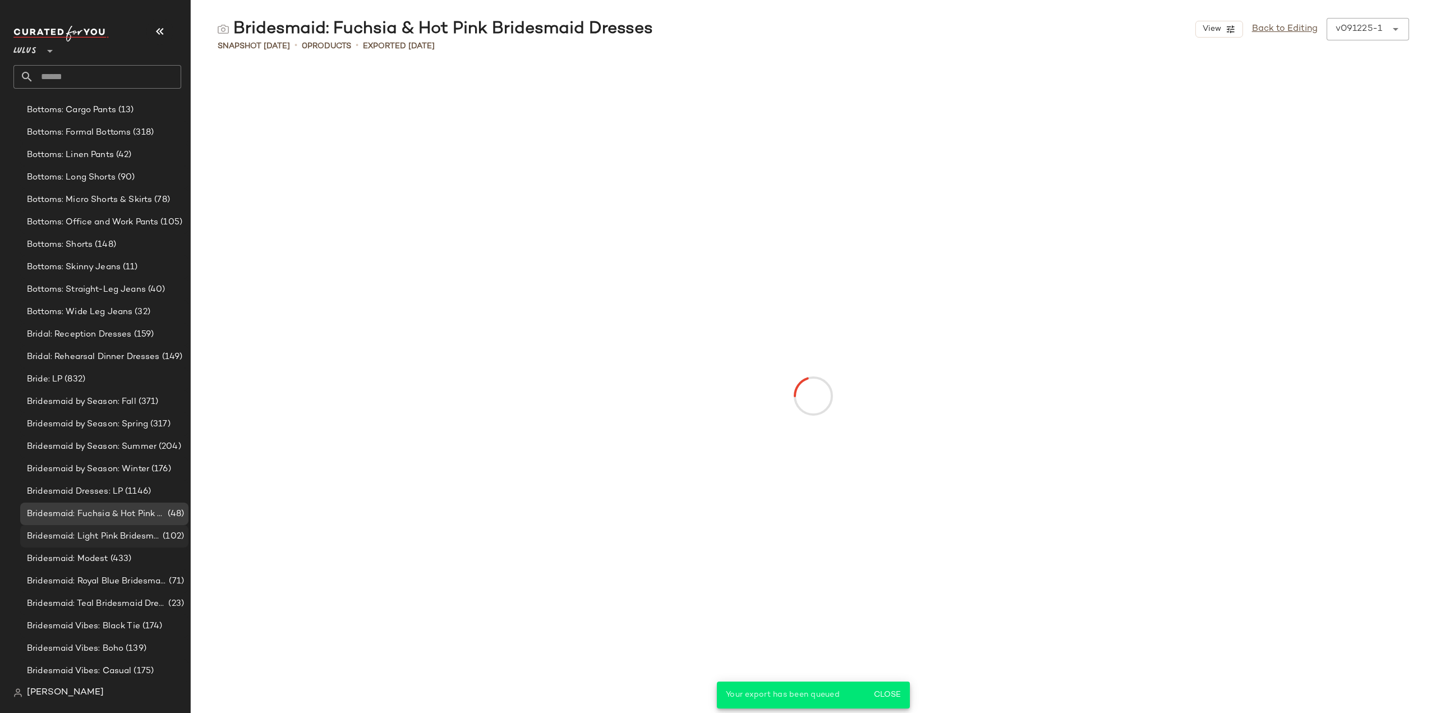
click at [117, 536] on span "Bridesmaid: Light Pink Bridesmaid Dresses" at bounding box center [94, 536] width 134 height 13
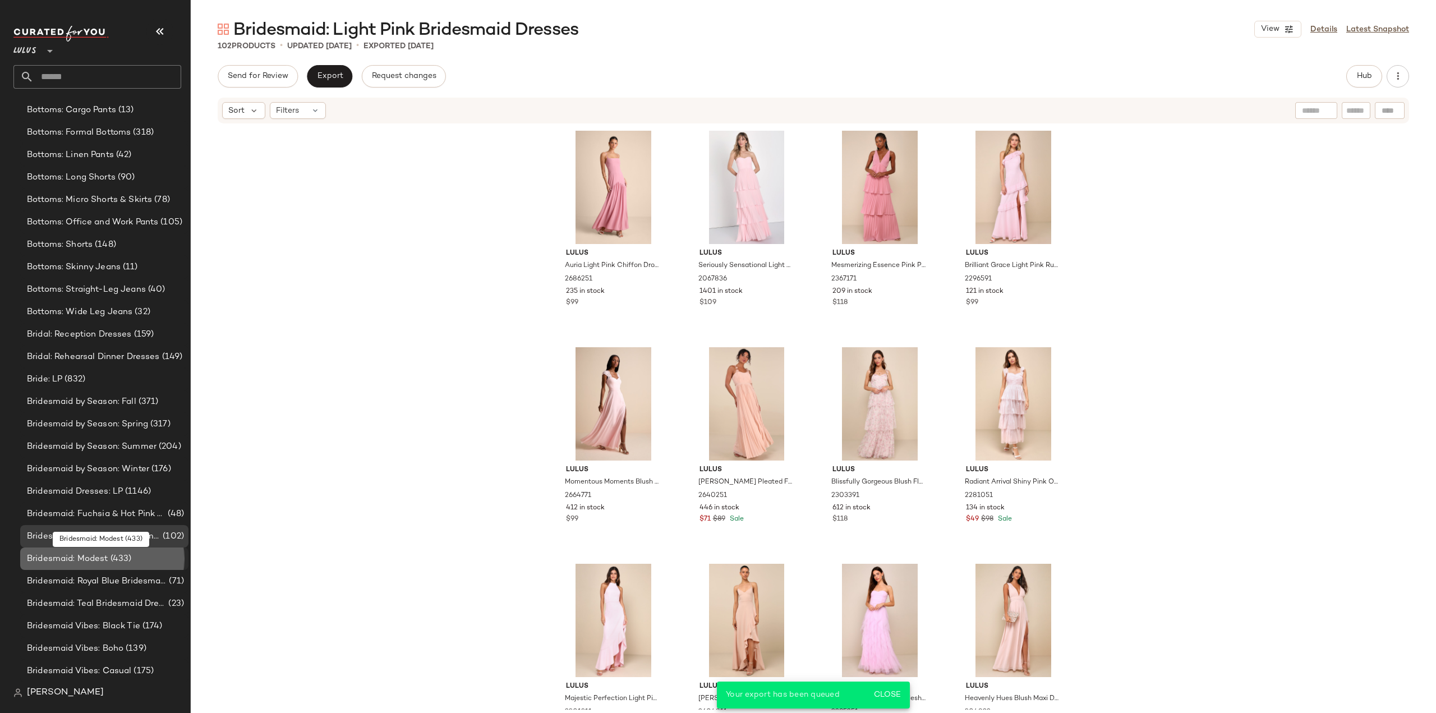
click at [80, 559] on span "Bridesmaid: Modest" at bounding box center [67, 559] width 81 height 13
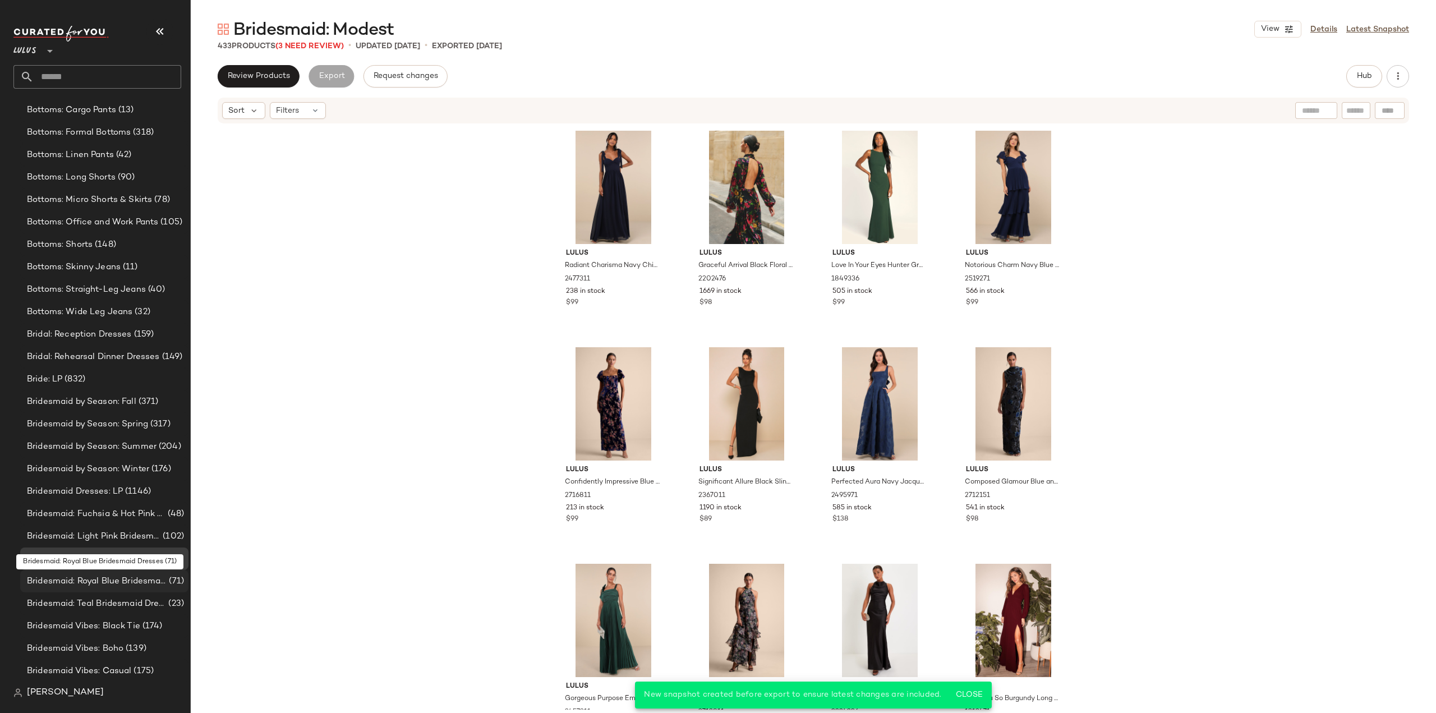
click at [73, 581] on span "Bridesmaid: Royal Blue Bridesmaid Dresses" at bounding box center [97, 581] width 140 height 13
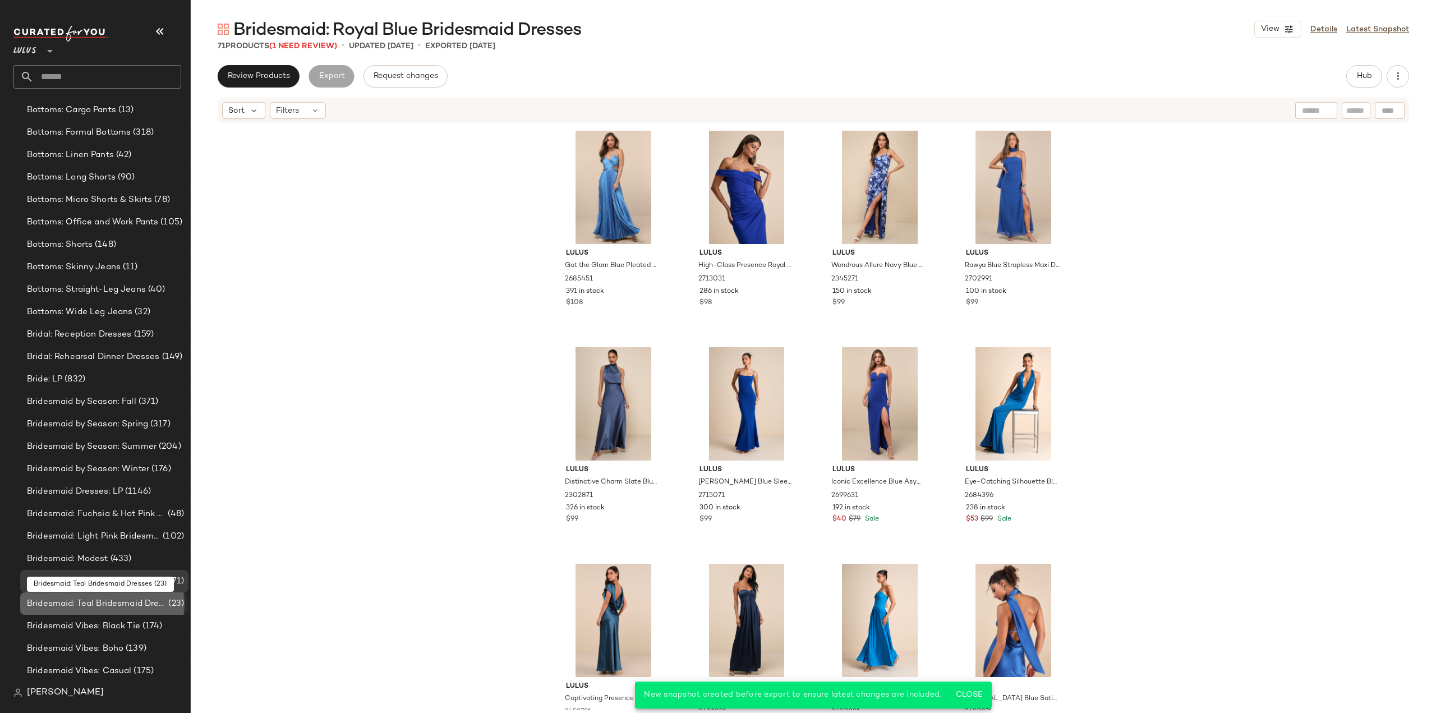
click at [67, 606] on span "Bridesmaid: Teal Bridesmaid Dresses" at bounding box center [96, 603] width 139 height 13
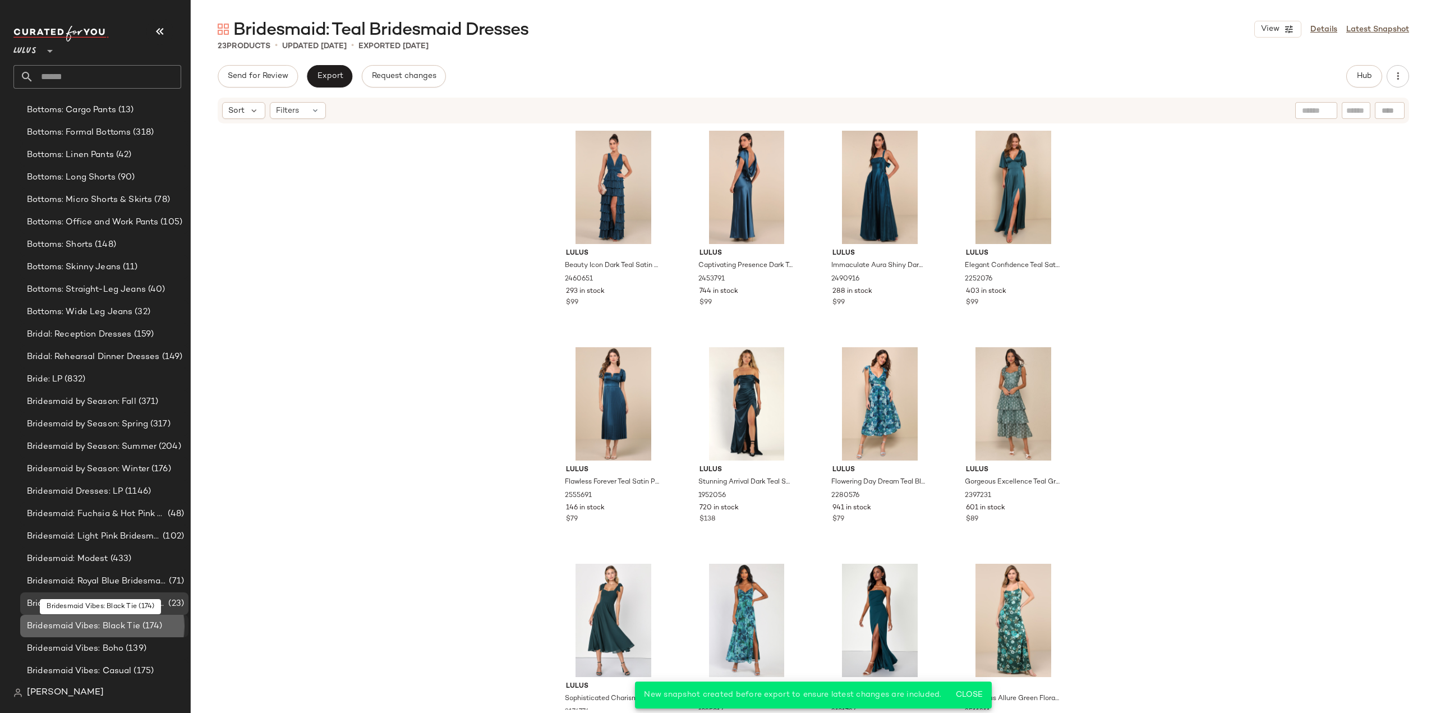
click at [76, 624] on span "Bridesmaid Vibes: Black Tie" at bounding box center [83, 626] width 113 height 13
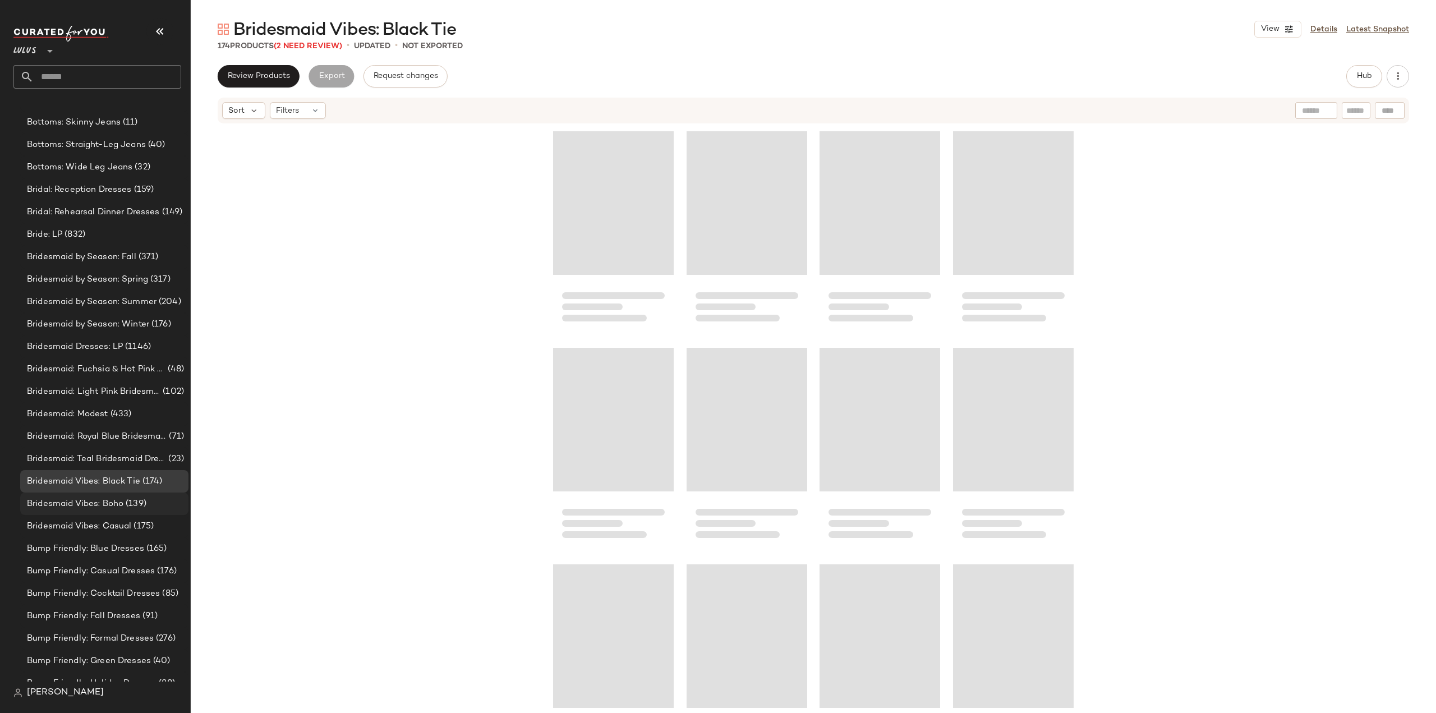
scroll to position [2217, 0]
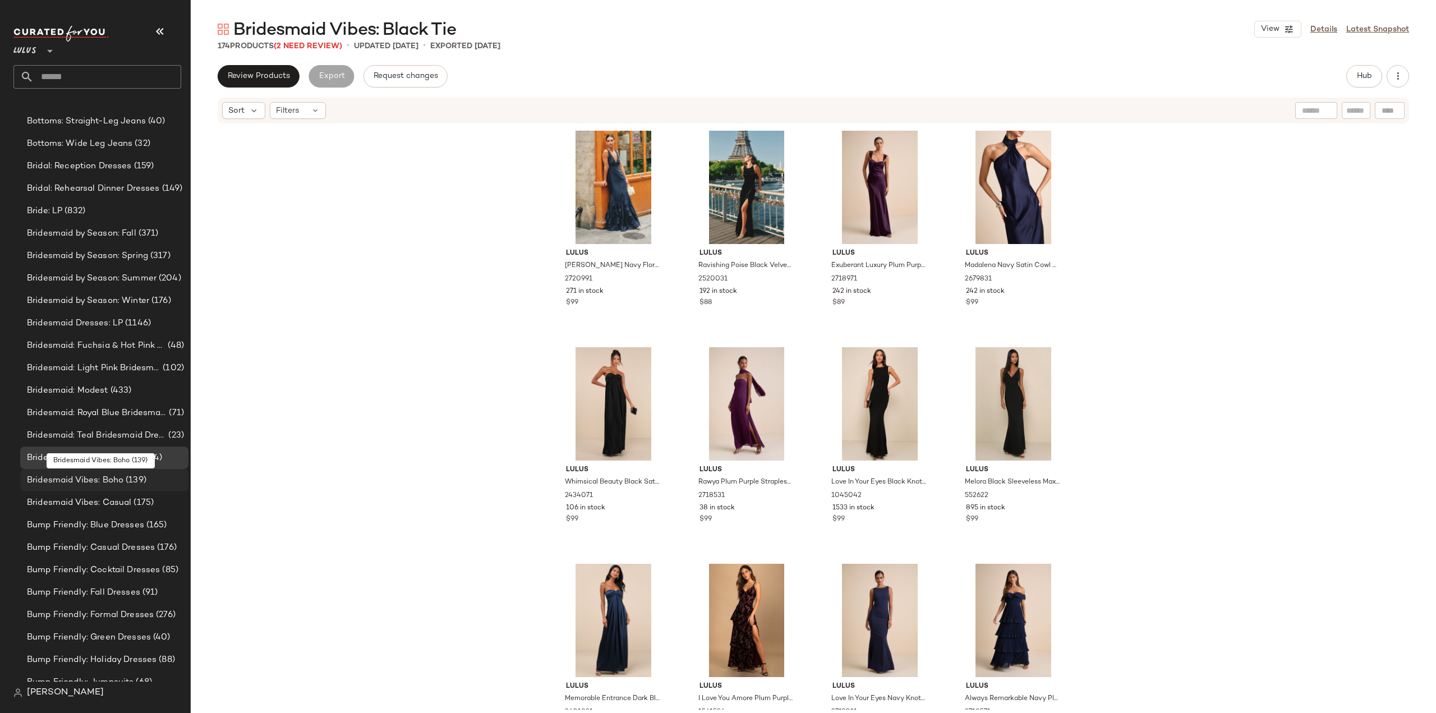
click at [86, 480] on span "Bridesmaid Vibes: Boho" at bounding box center [75, 480] width 96 height 13
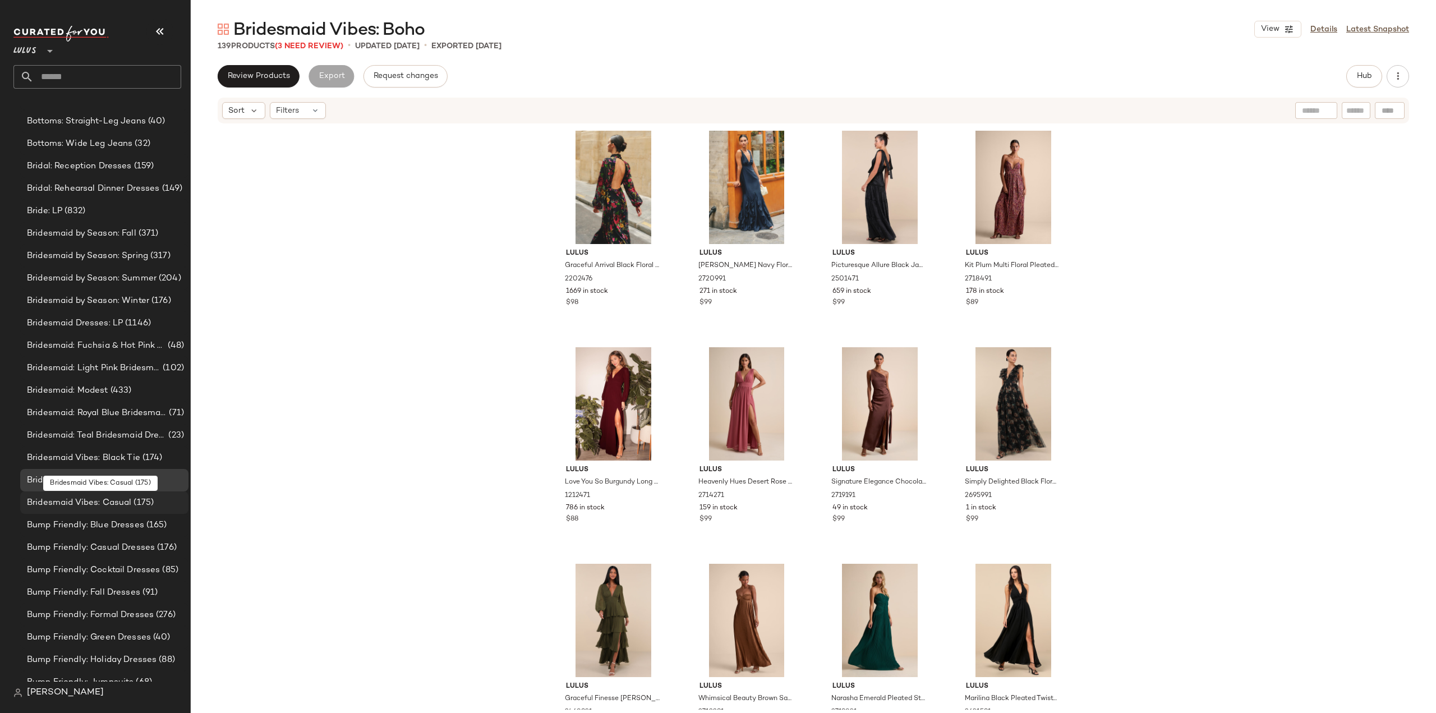
click at [77, 504] on span "Bridesmaid Vibes: Casual" at bounding box center [79, 502] width 104 height 13
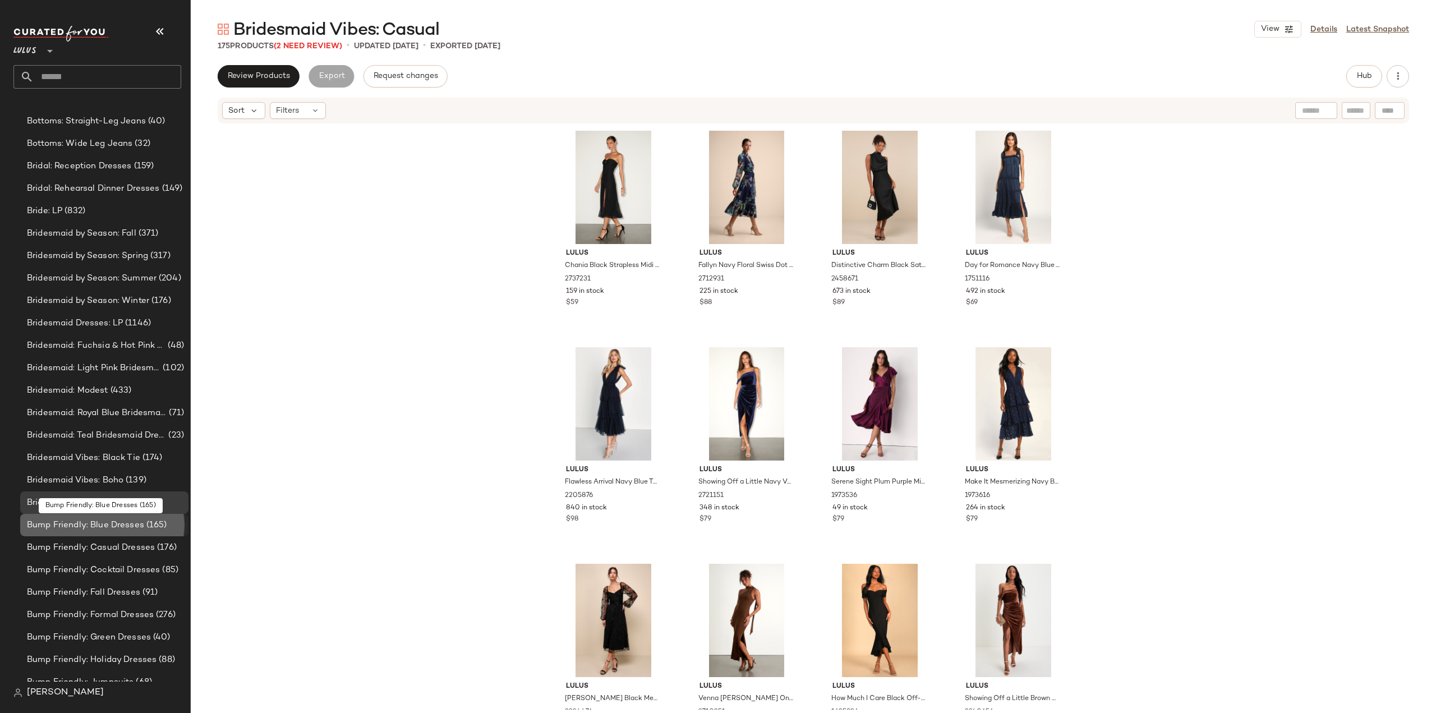
click at [76, 526] on span "Bump Friendly: Blue Dresses" at bounding box center [85, 525] width 117 height 13
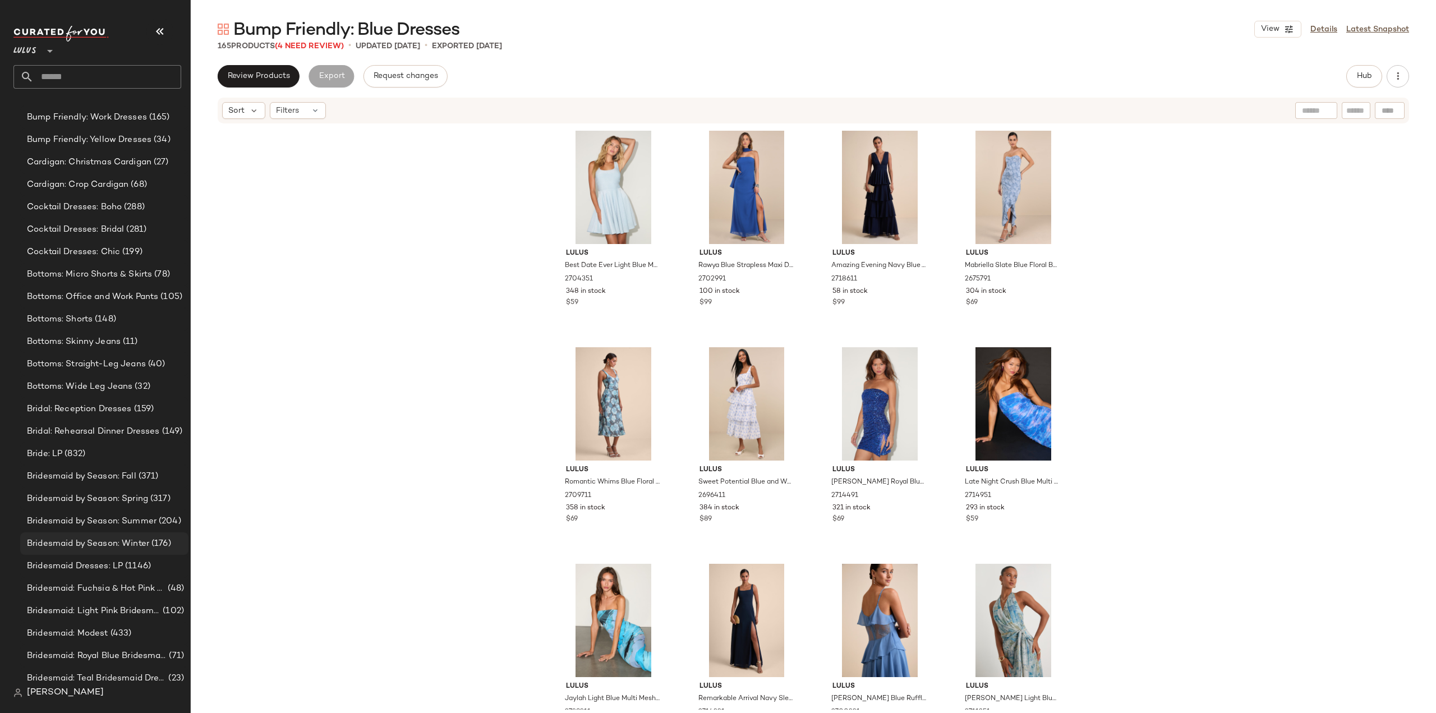
scroll to position [3115, 0]
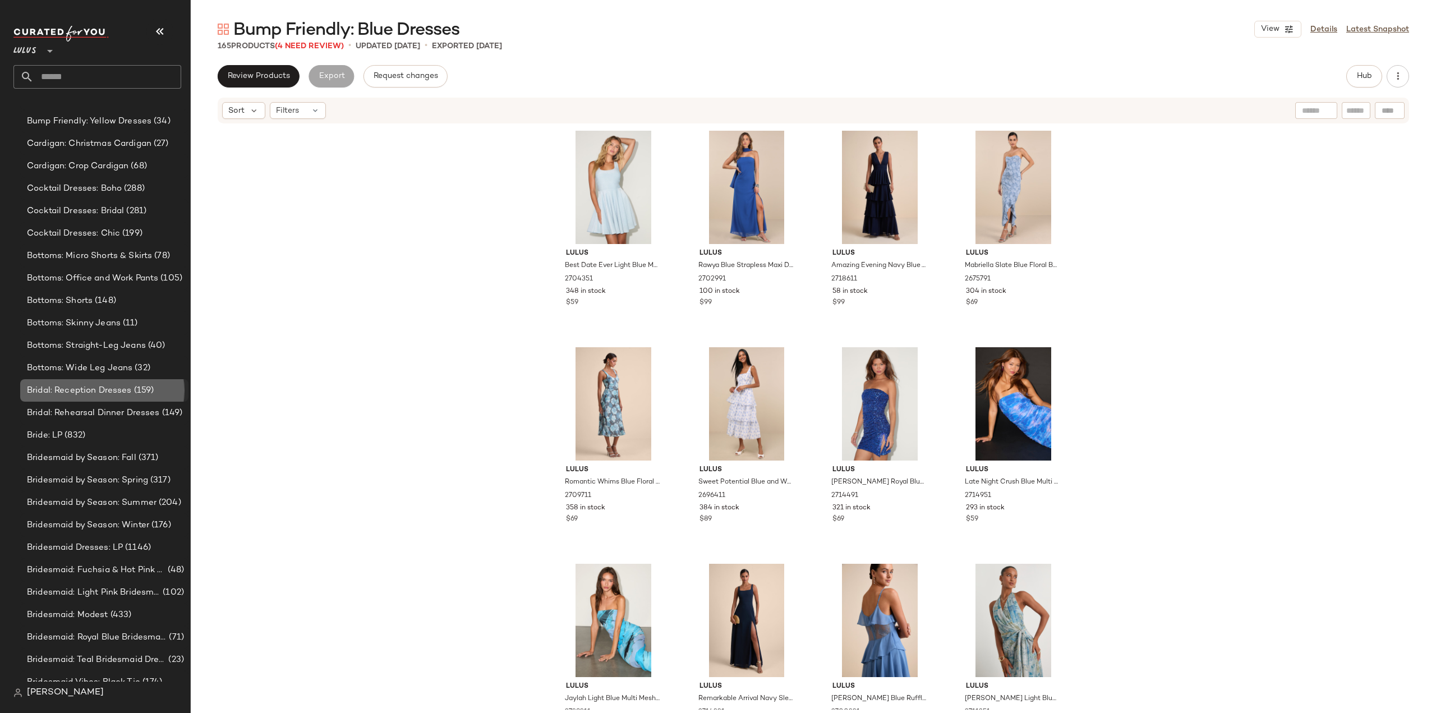
click at [48, 391] on span "Bridal: Reception Dresses" at bounding box center [79, 390] width 105 height 13
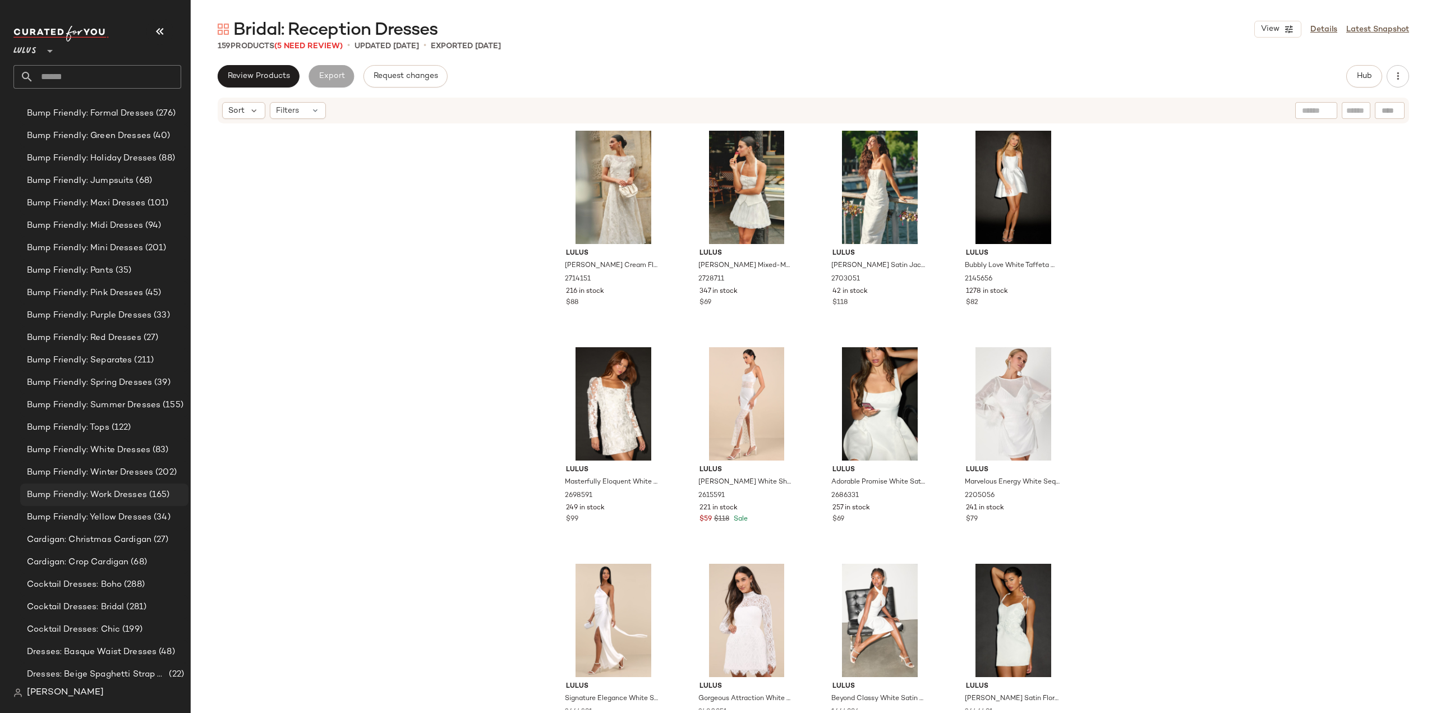
scroll to position [3897, 0]
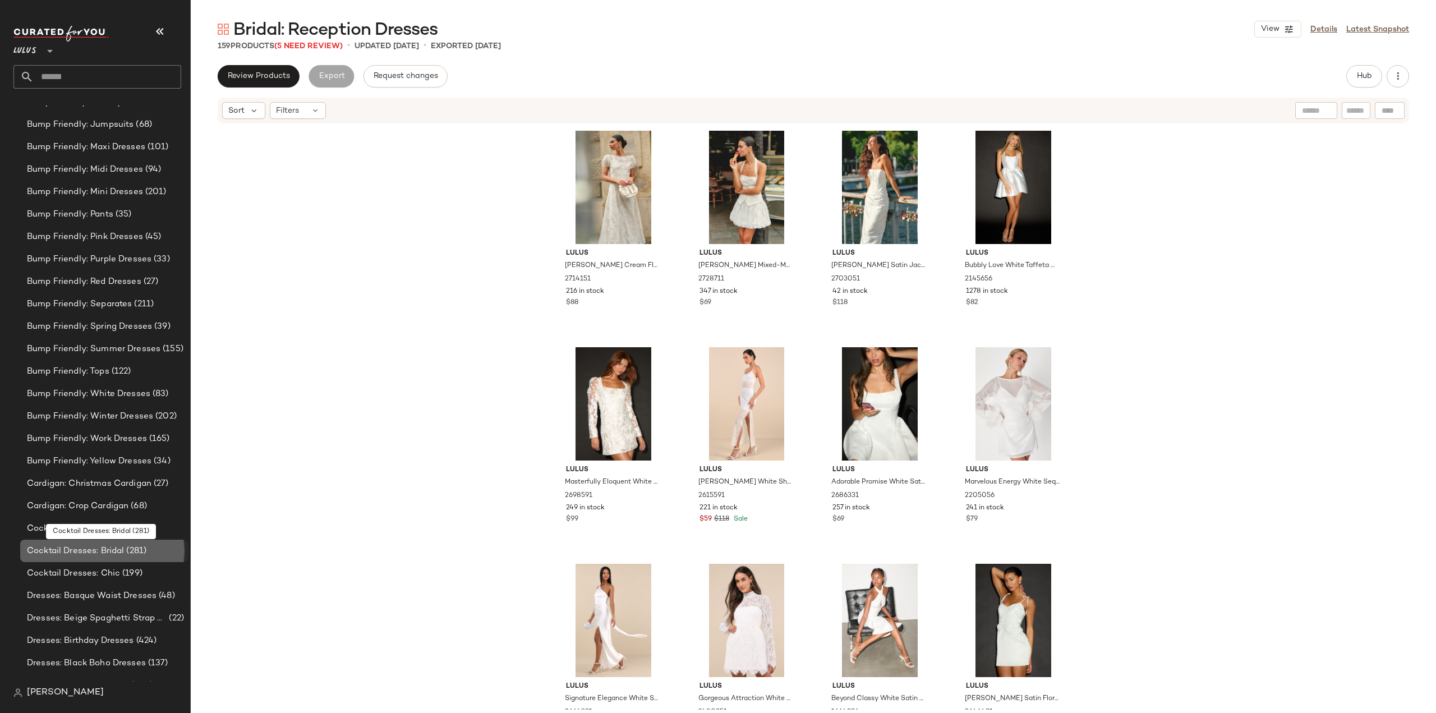
click at [44, 551] on span "Cocktail Dresses: Bridal" at bounding box center [75, 551] width 97 height 13
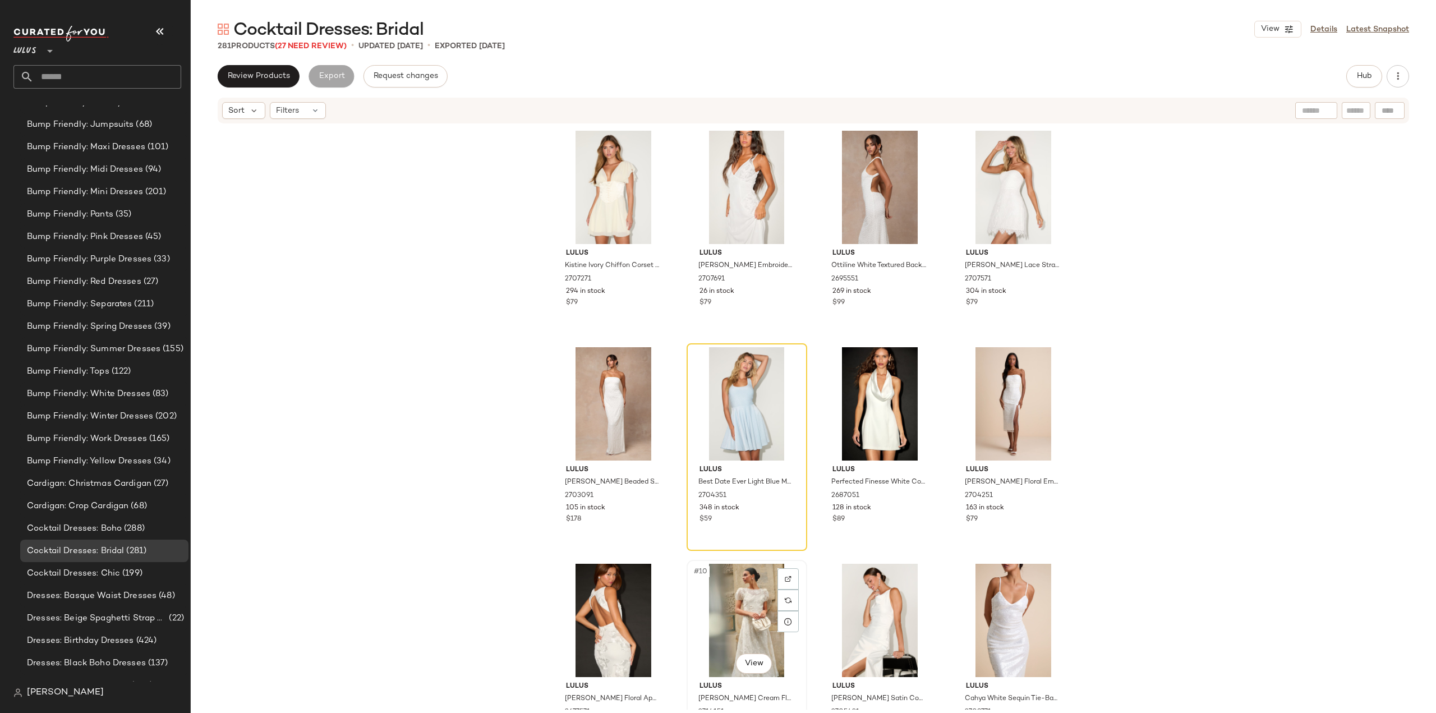
scroll to position [56, 0]
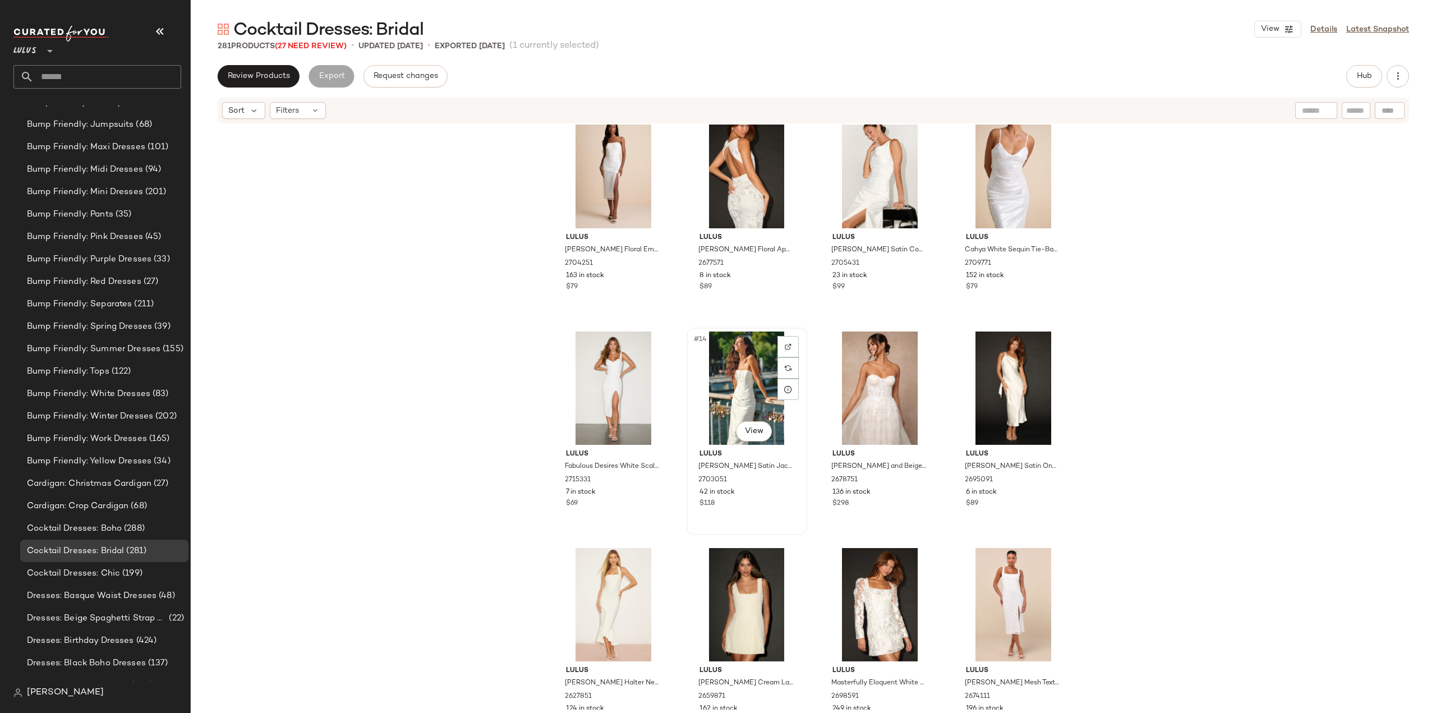
scroll to position [233, 0]
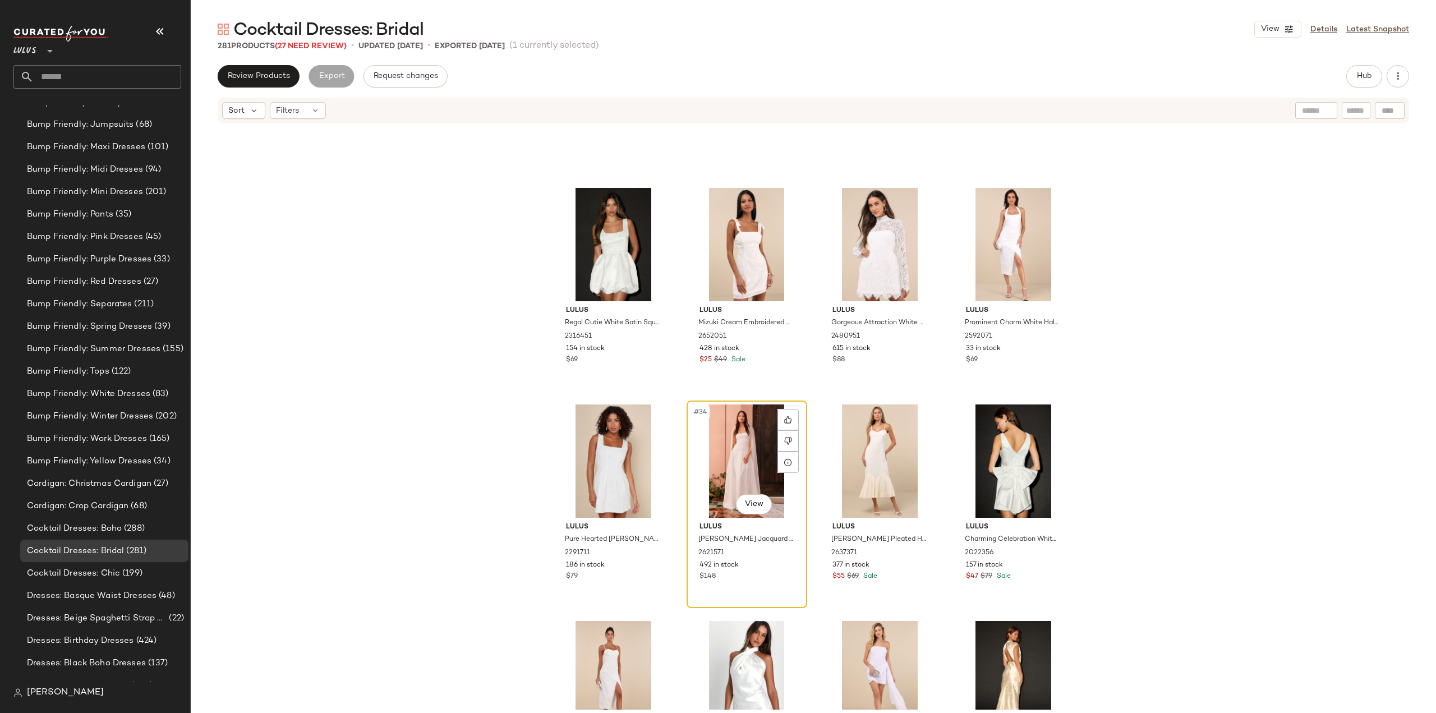
scroll to position [1692, 0]
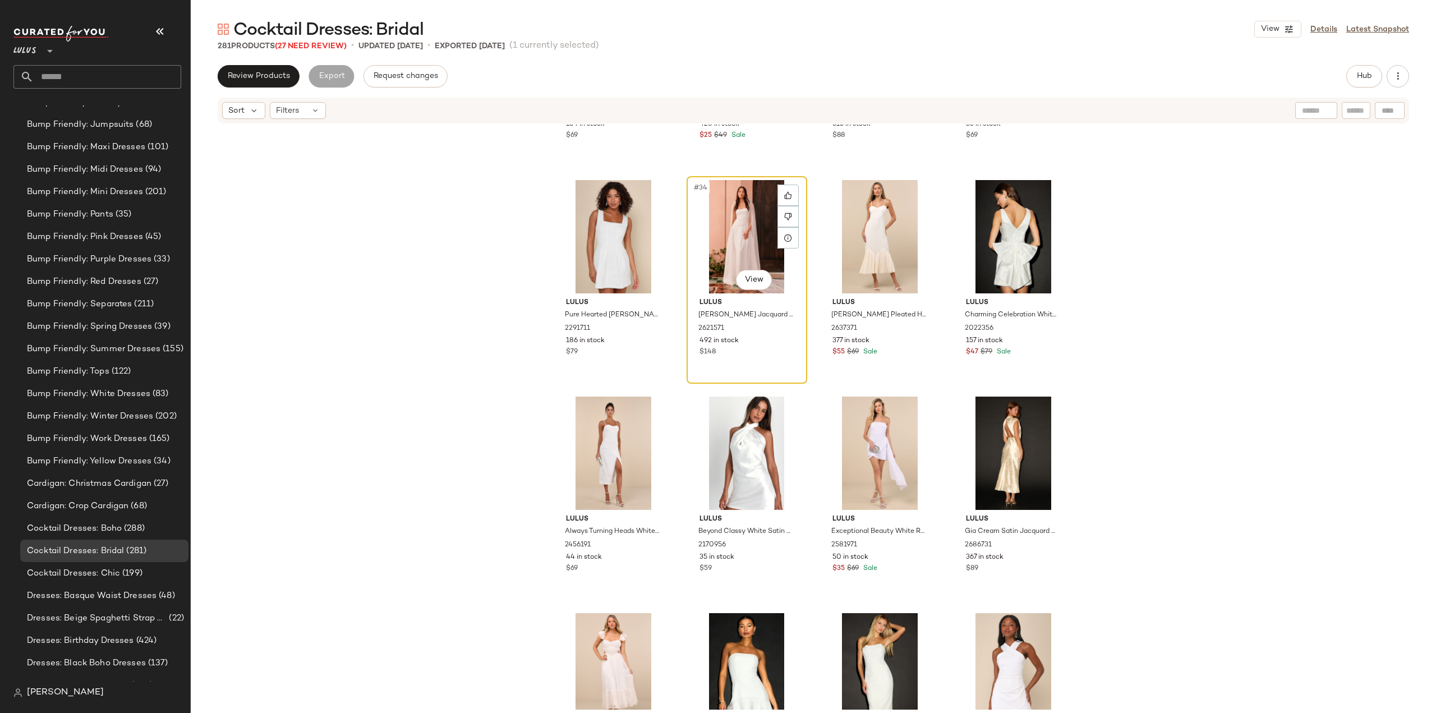
click at [749, 351] on div "$148" at bounding box center [747, 352] width 95 height 10
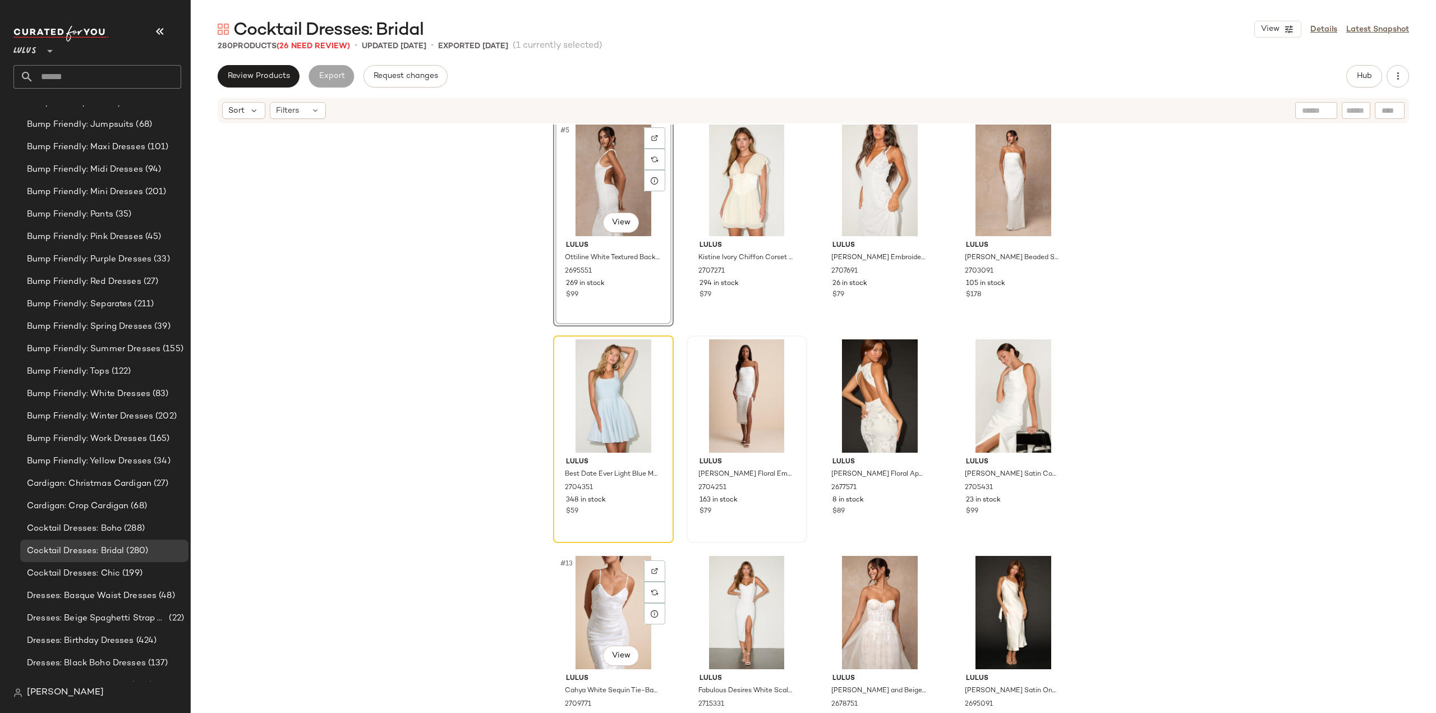
scroll to position [112, 0]
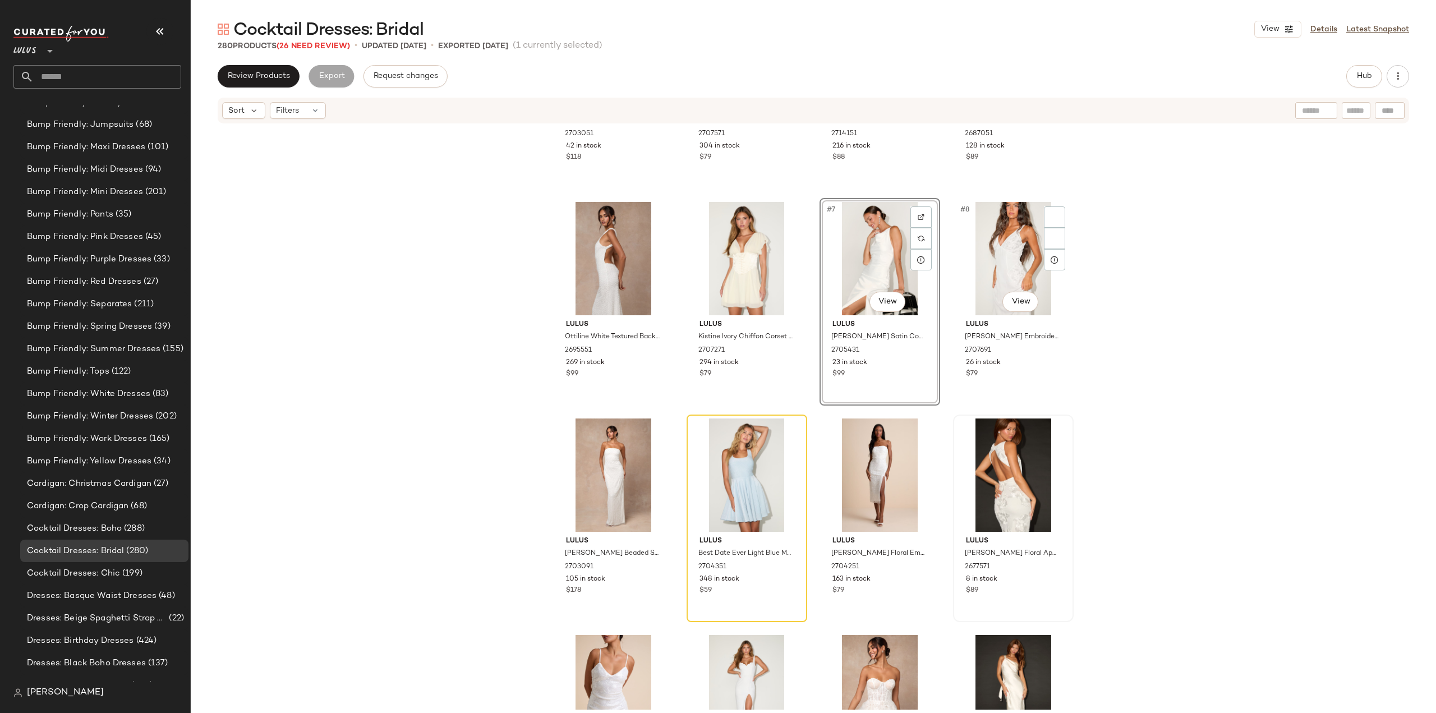
scroll to position [112, 0]
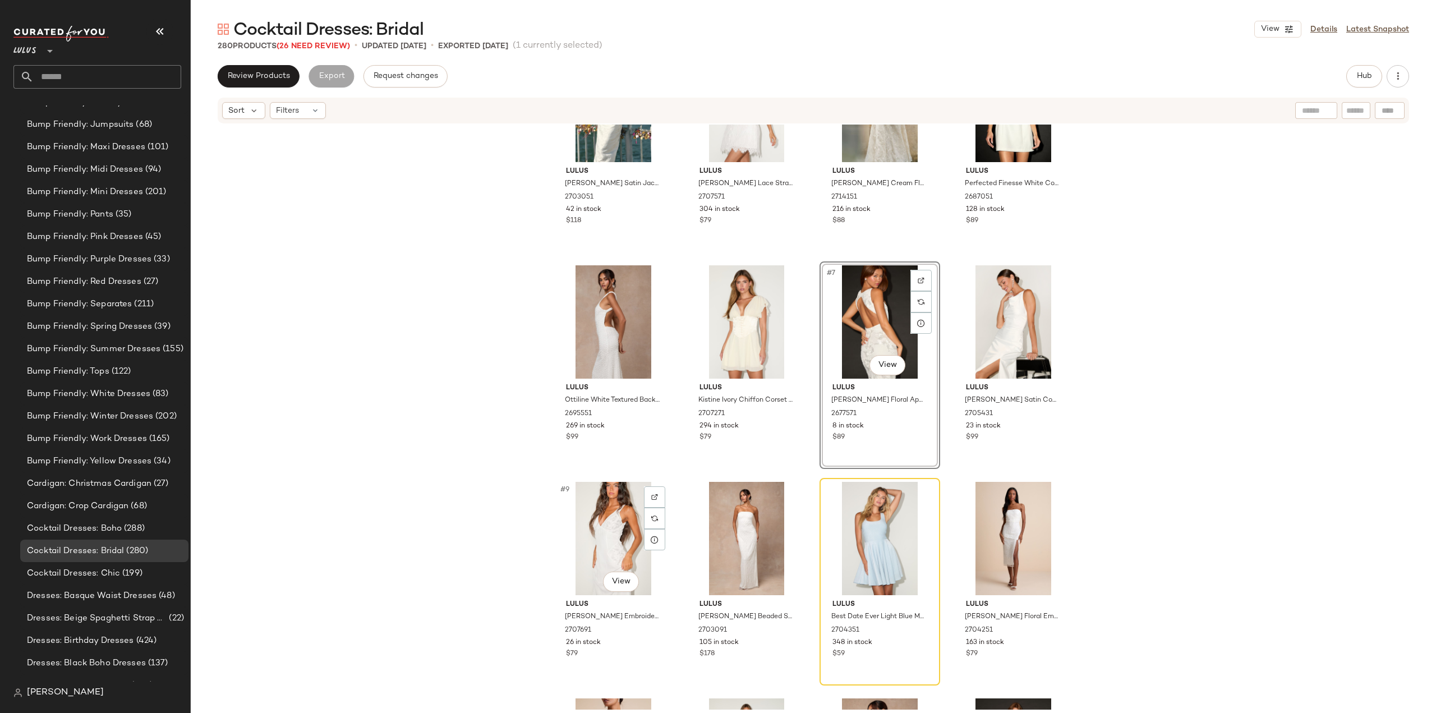
scroll to position [224, 0]
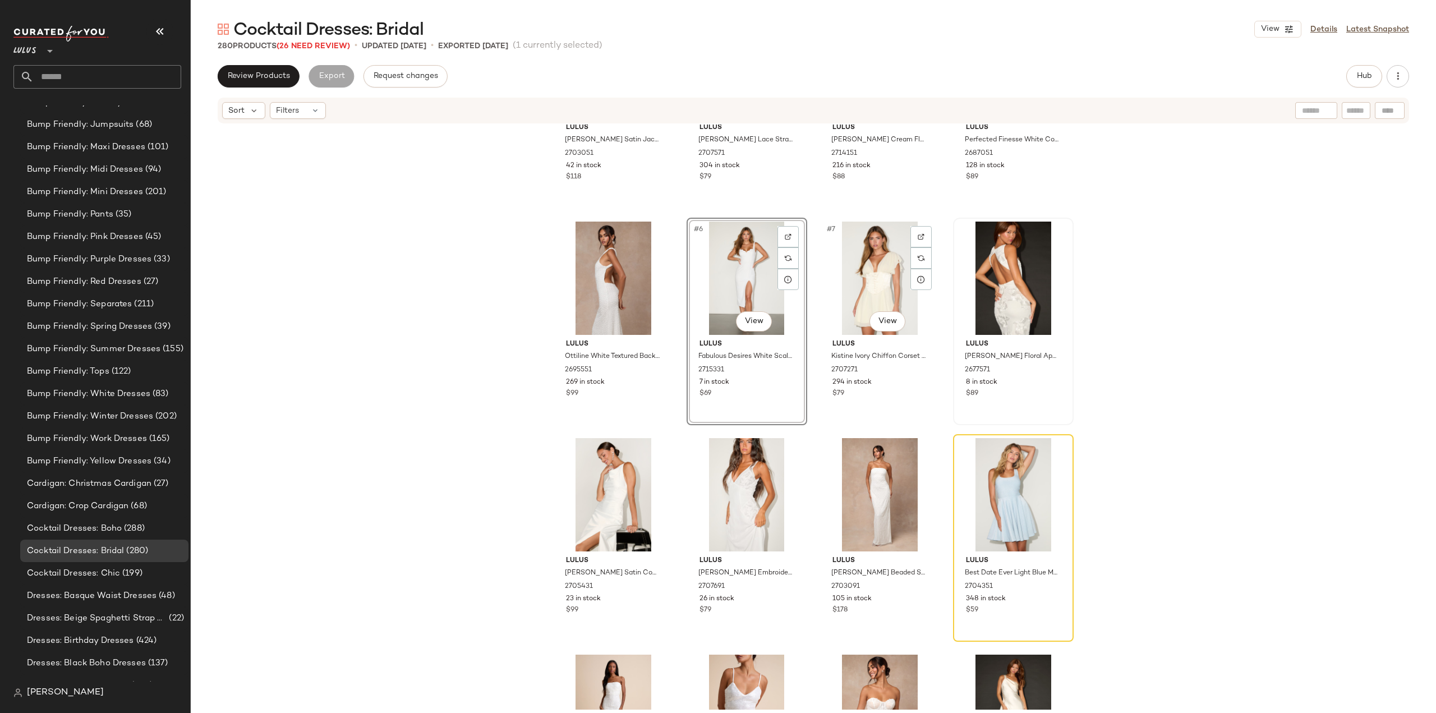
scroll to position [70, 0]
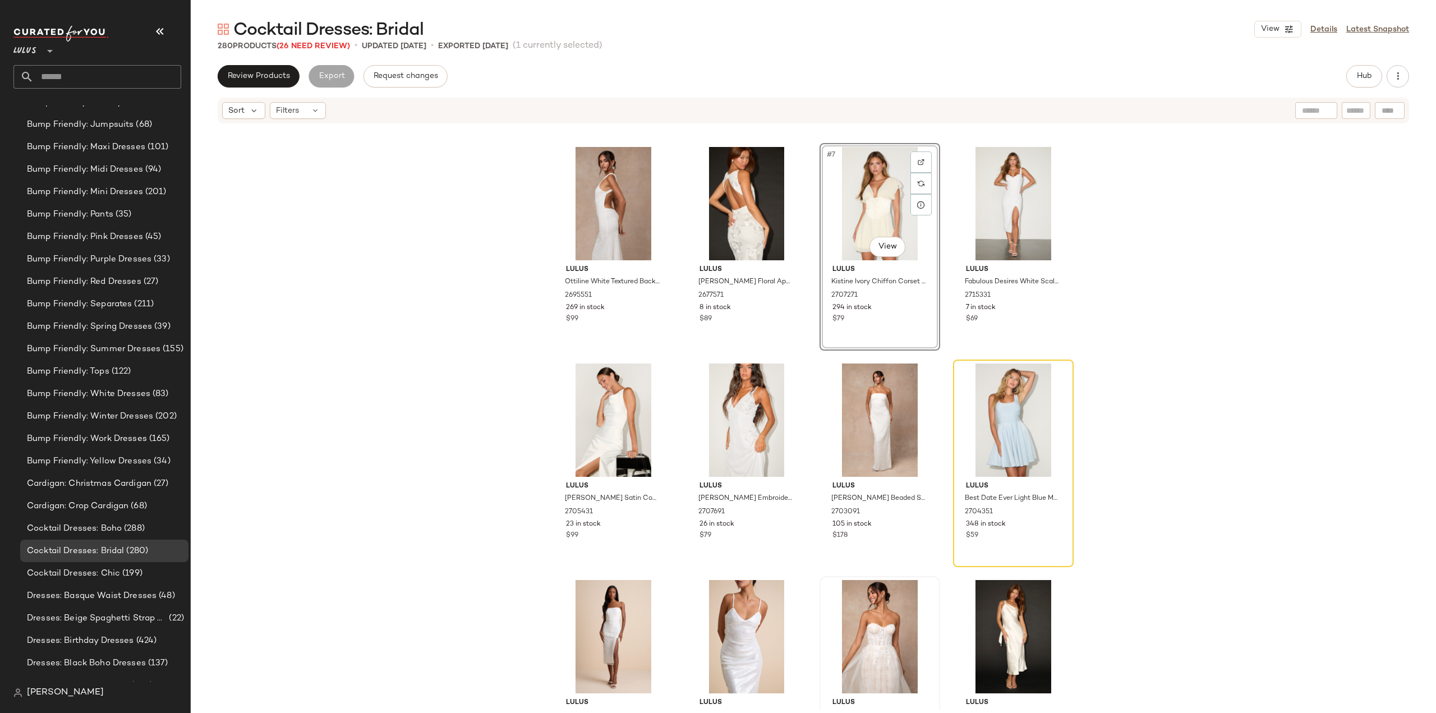
scroll to position [224, 0]
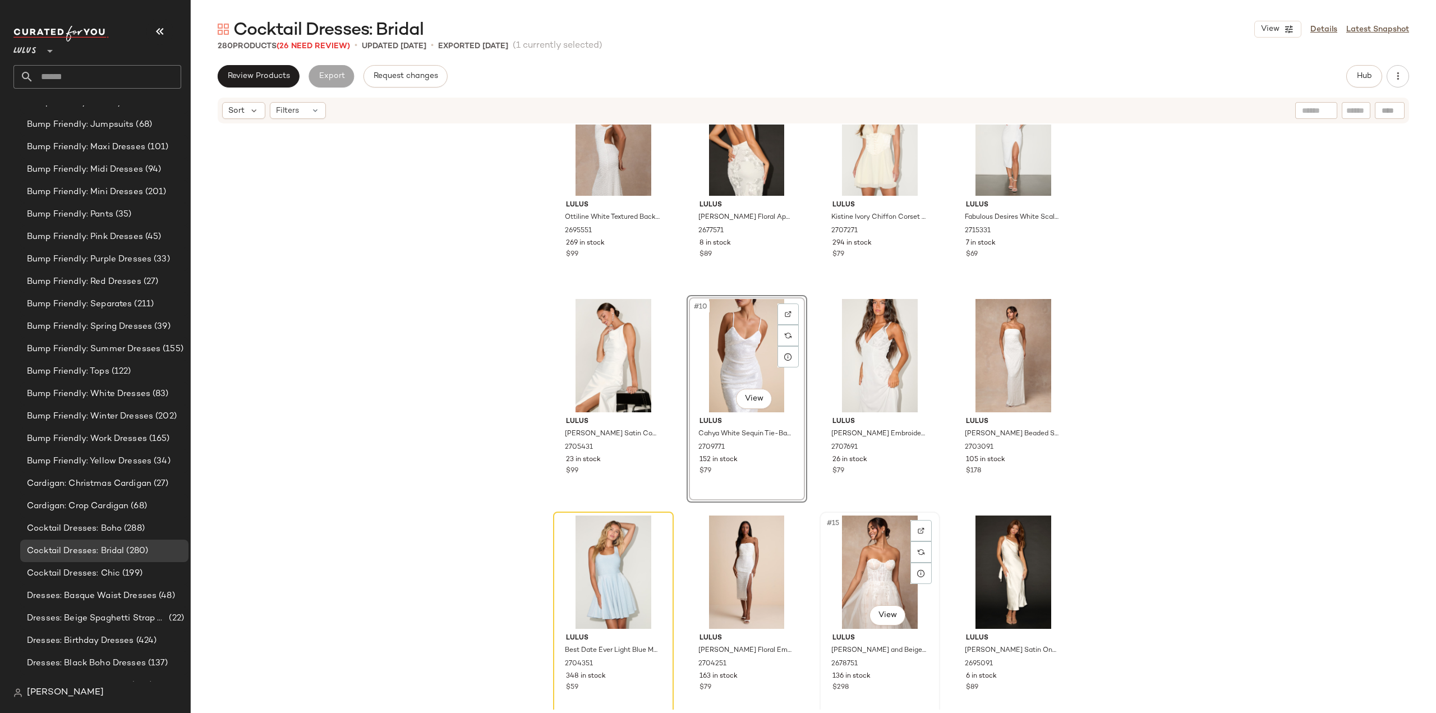
scroll to position [346, 0]
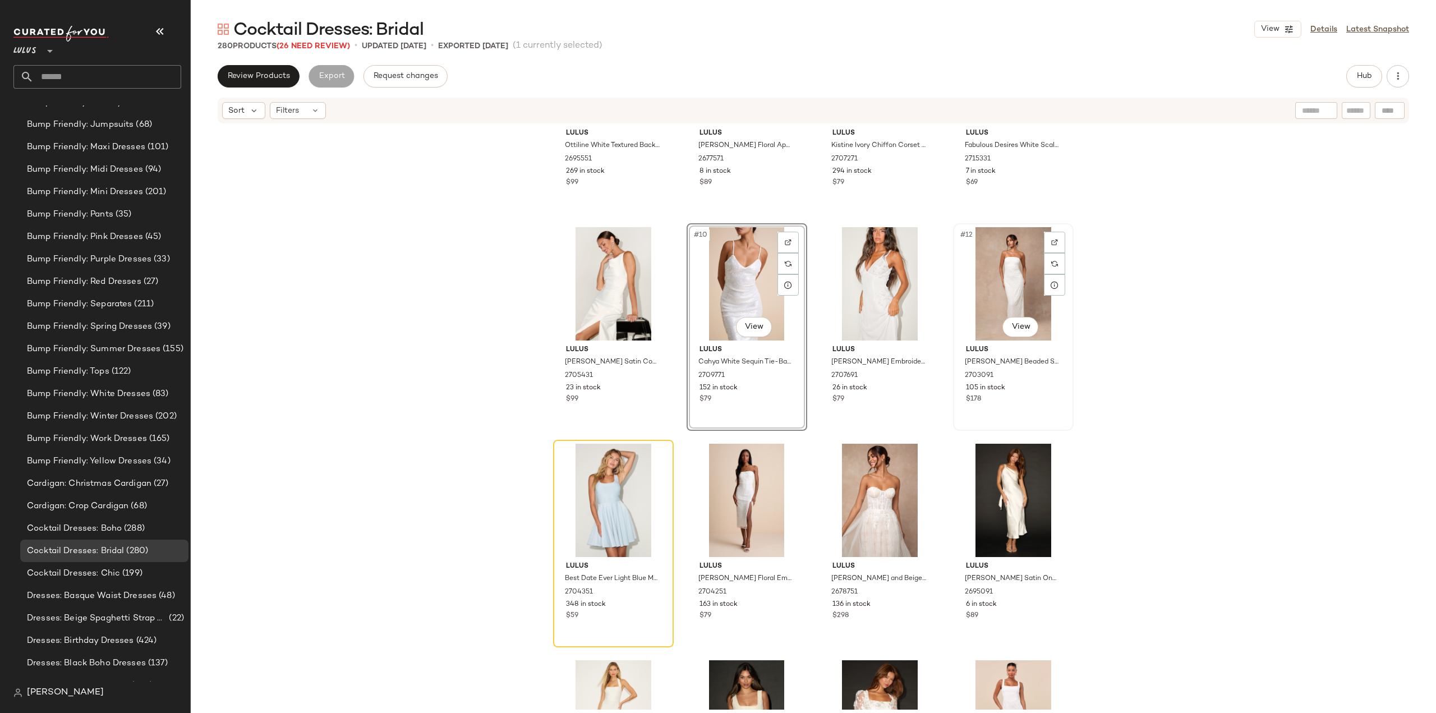
click at [1017, 407] on div "#12 View Lulus Miko White Beaded Strapless Column Maxi Dress 2703091 105 in sto…" at bounding box center [1013, 326] width 118 height 205
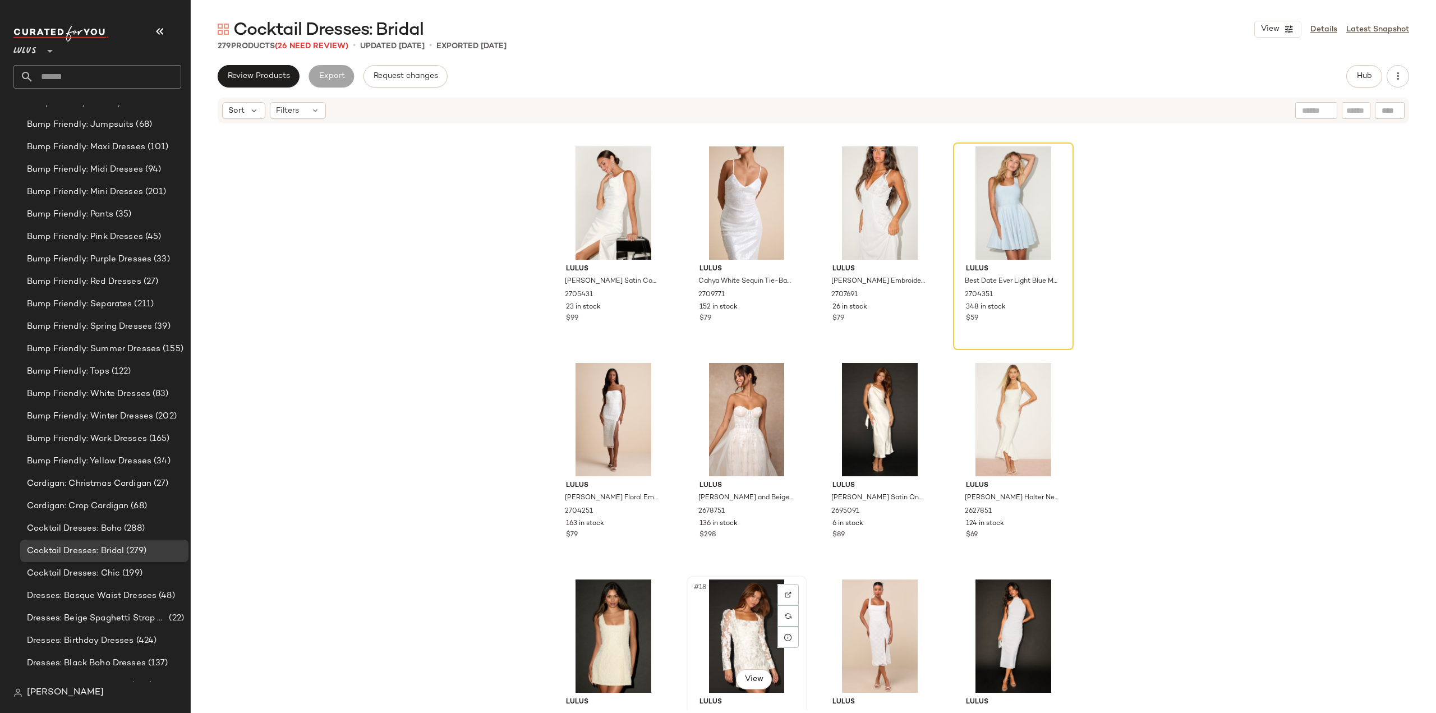
scroll to position [402, 0]
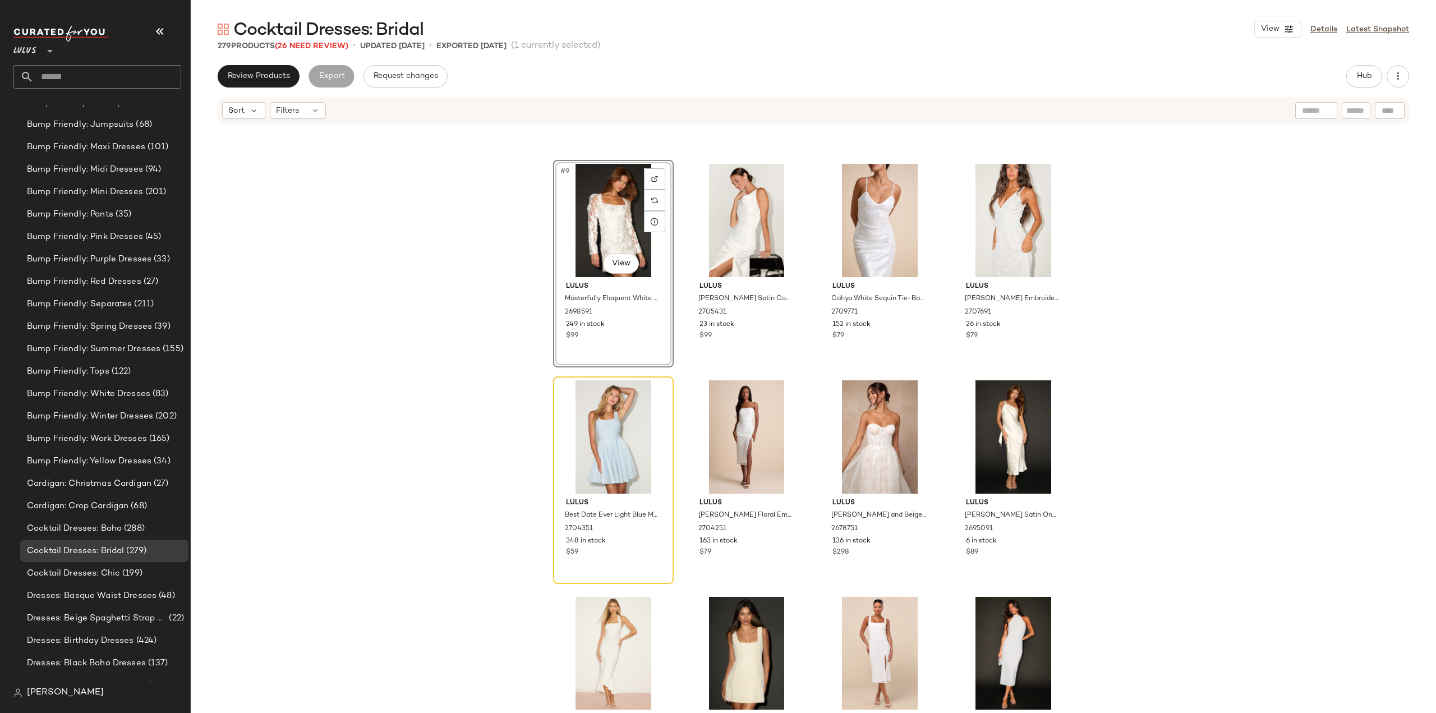
scroll to position [514, 0]
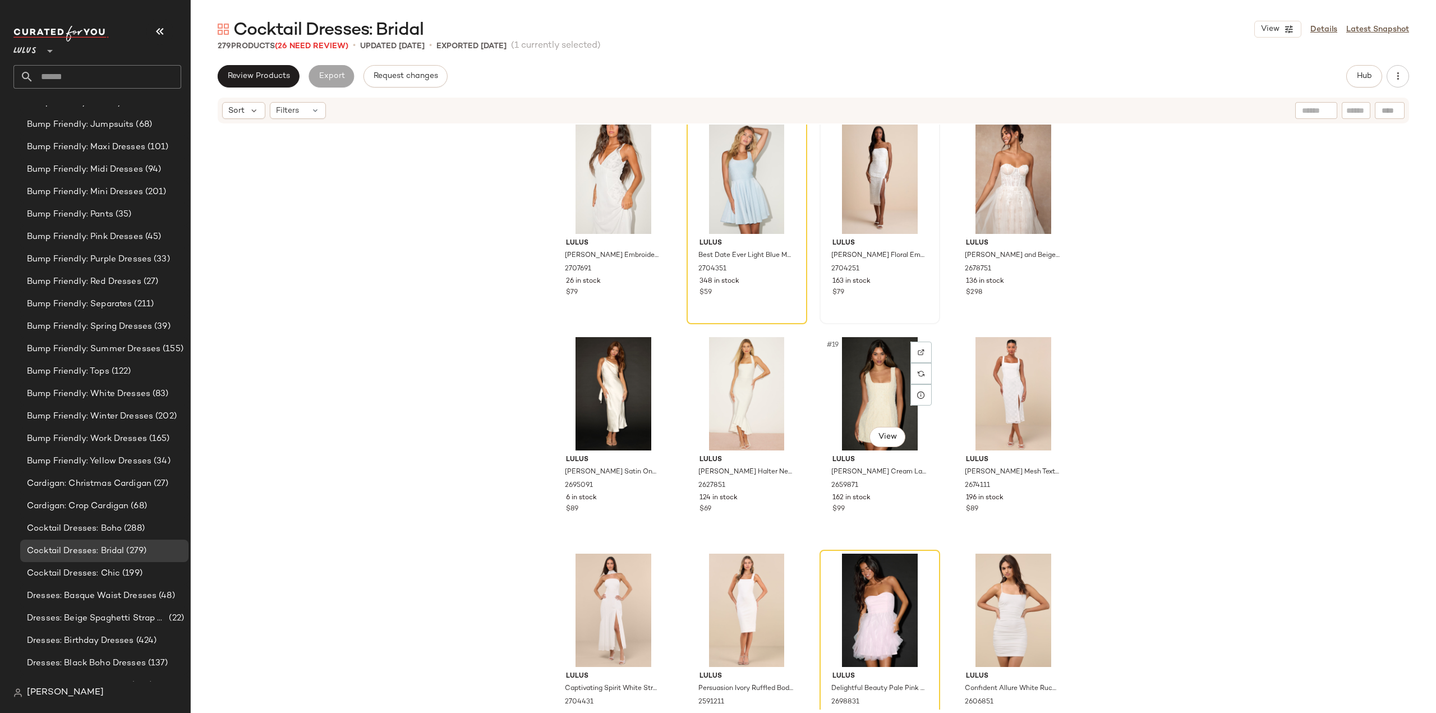
scroll to position [769, 0]
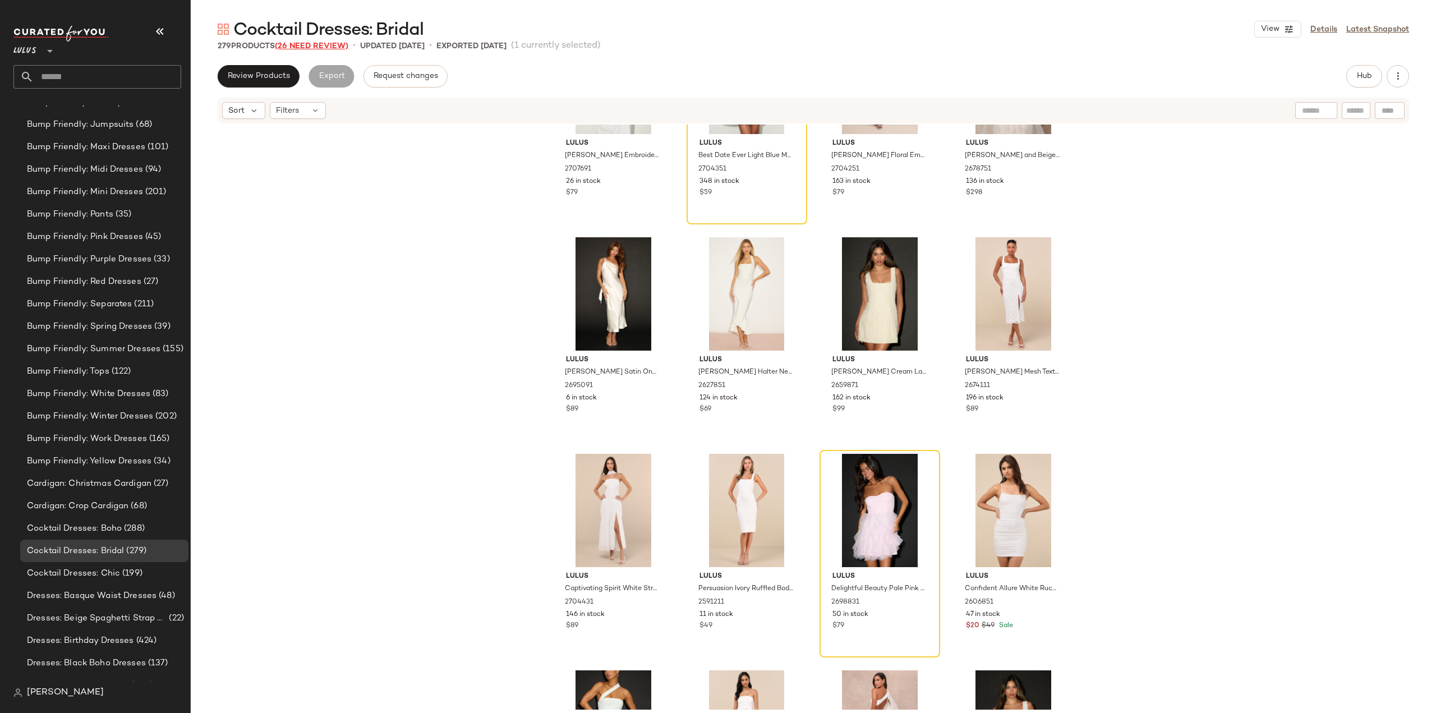
click at [314, 47] on span "(26 Need Review)" at bounding box center [311, 46] width 73 height 8
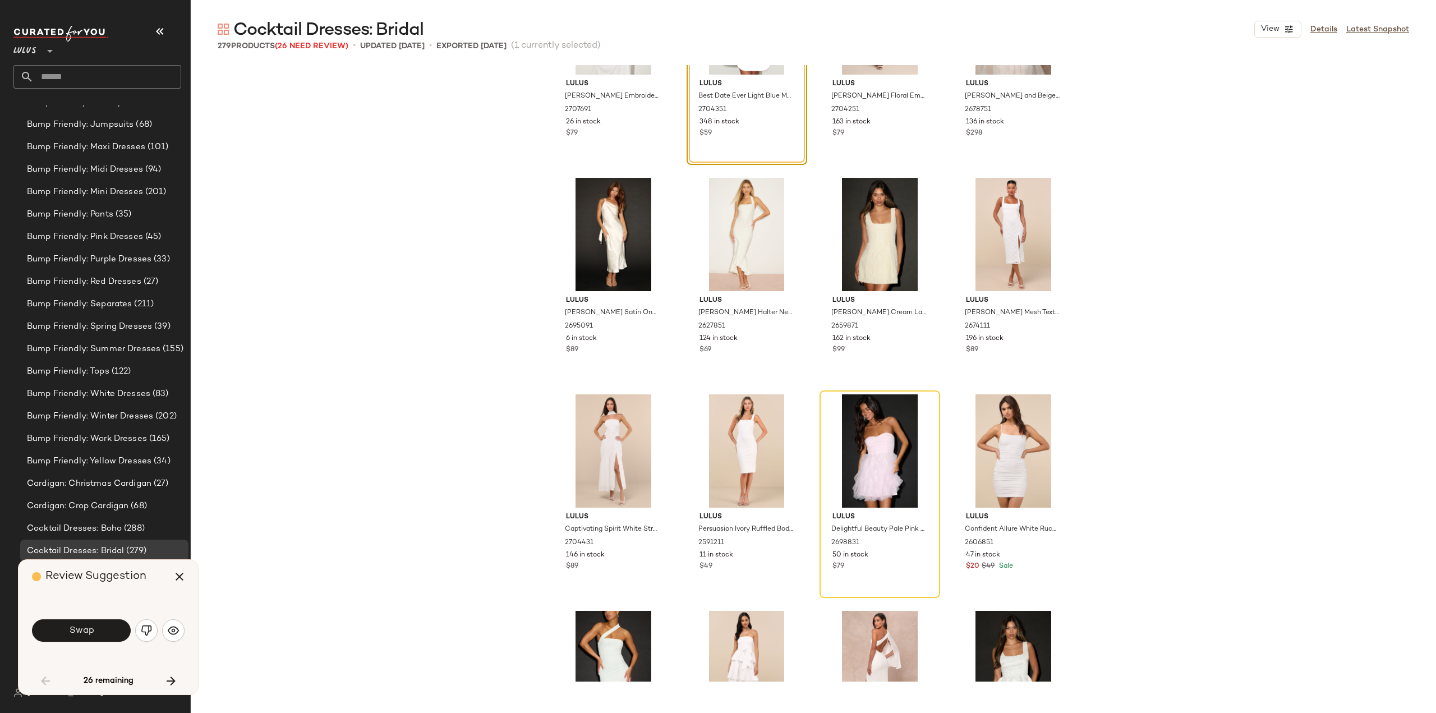
scroll to position [433, 0]
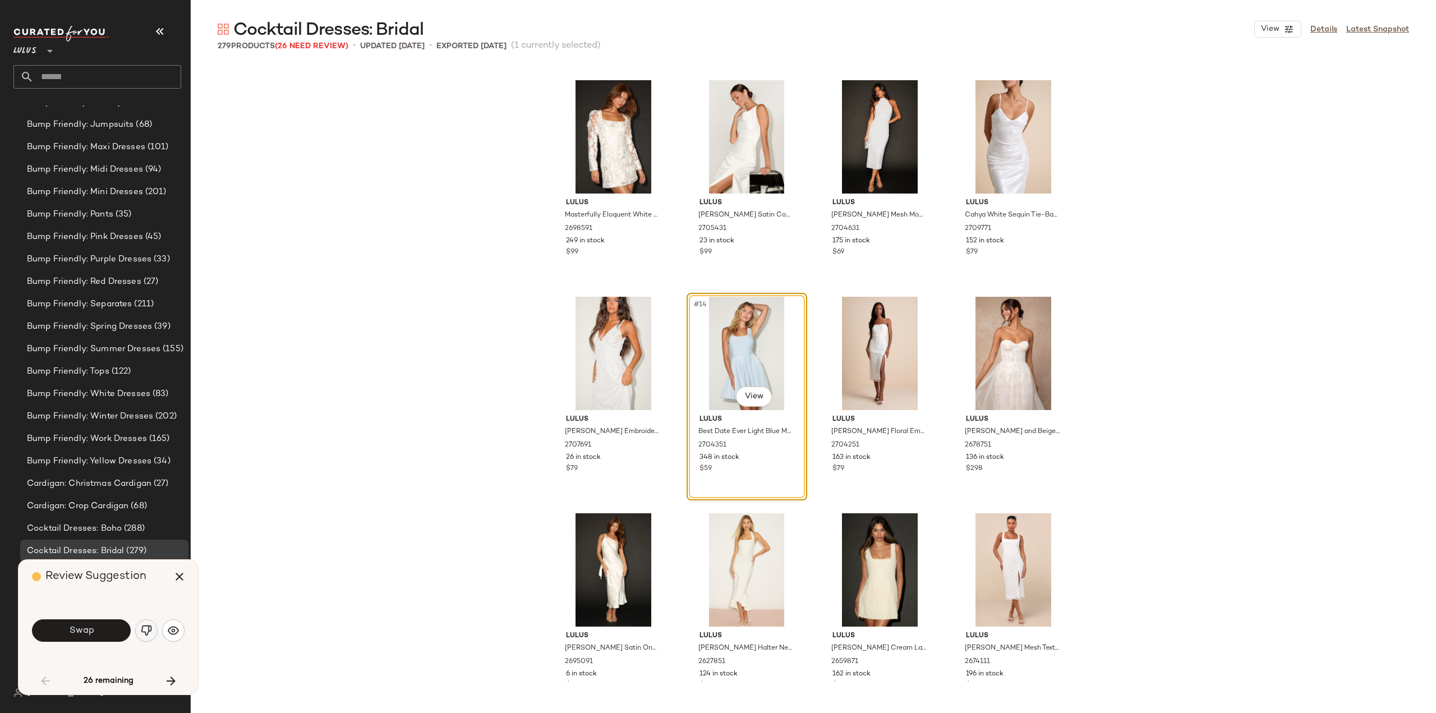
click at [145, 635] on img "button" at bounding box center [146, 630] width 11 height 11
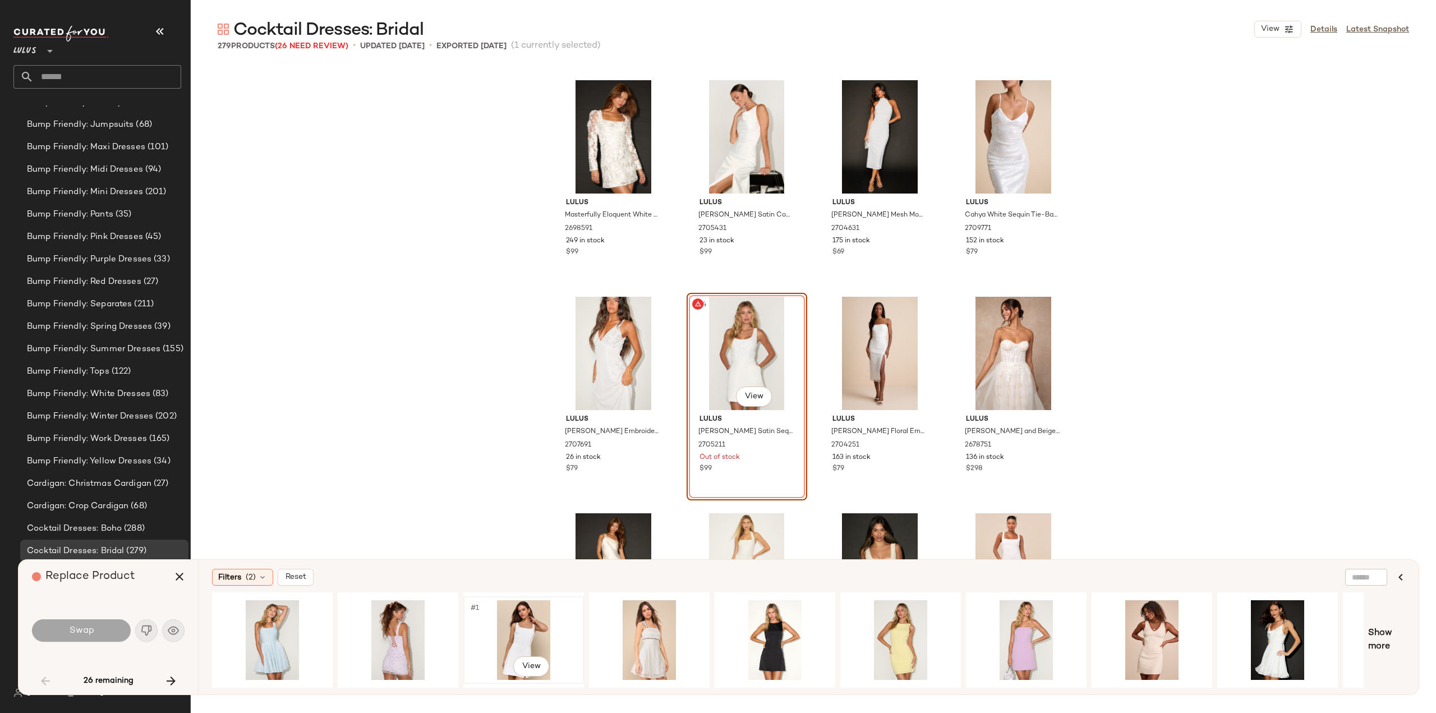
click at [491, 645] on div "#1 View" at bounding box center [523, 640] width 113 height 80
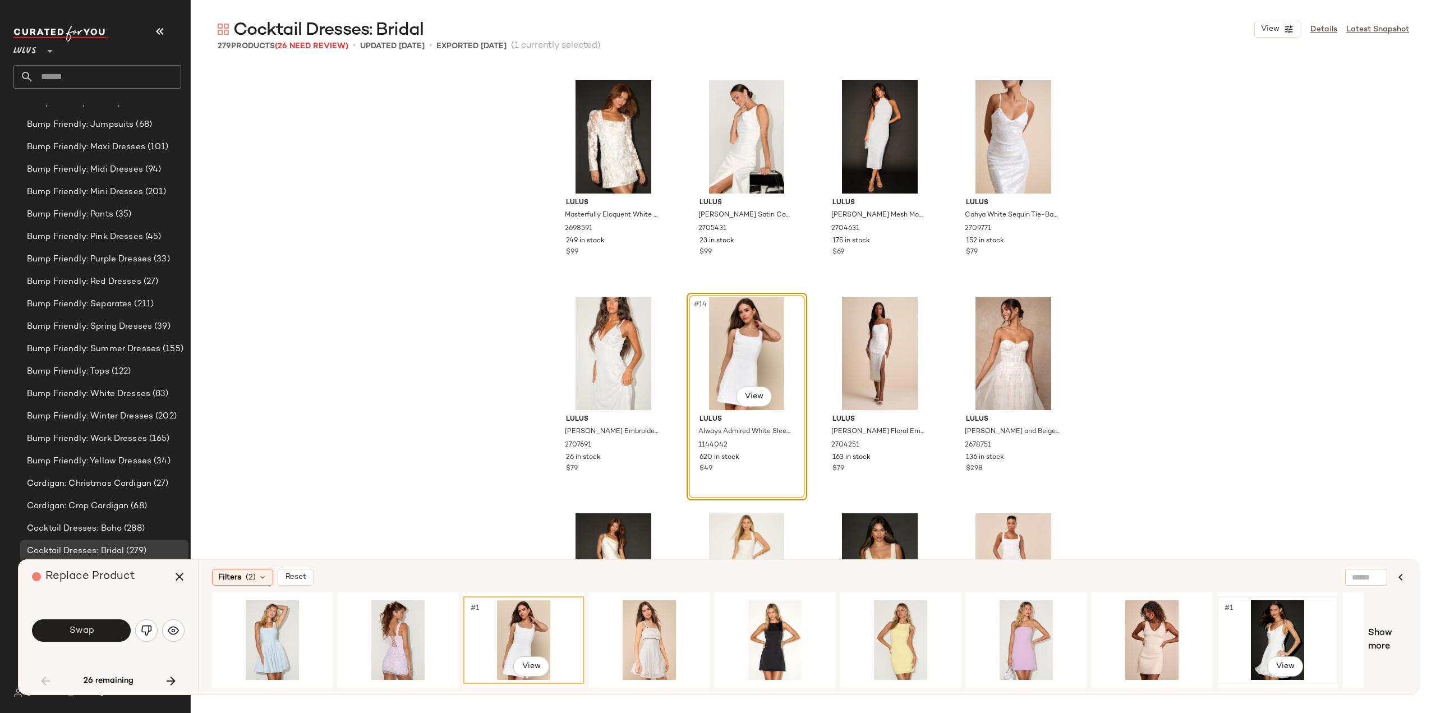
click at [1271, 649] on div "#1 View" at bounding box center [1277, 640] width 113 height 80
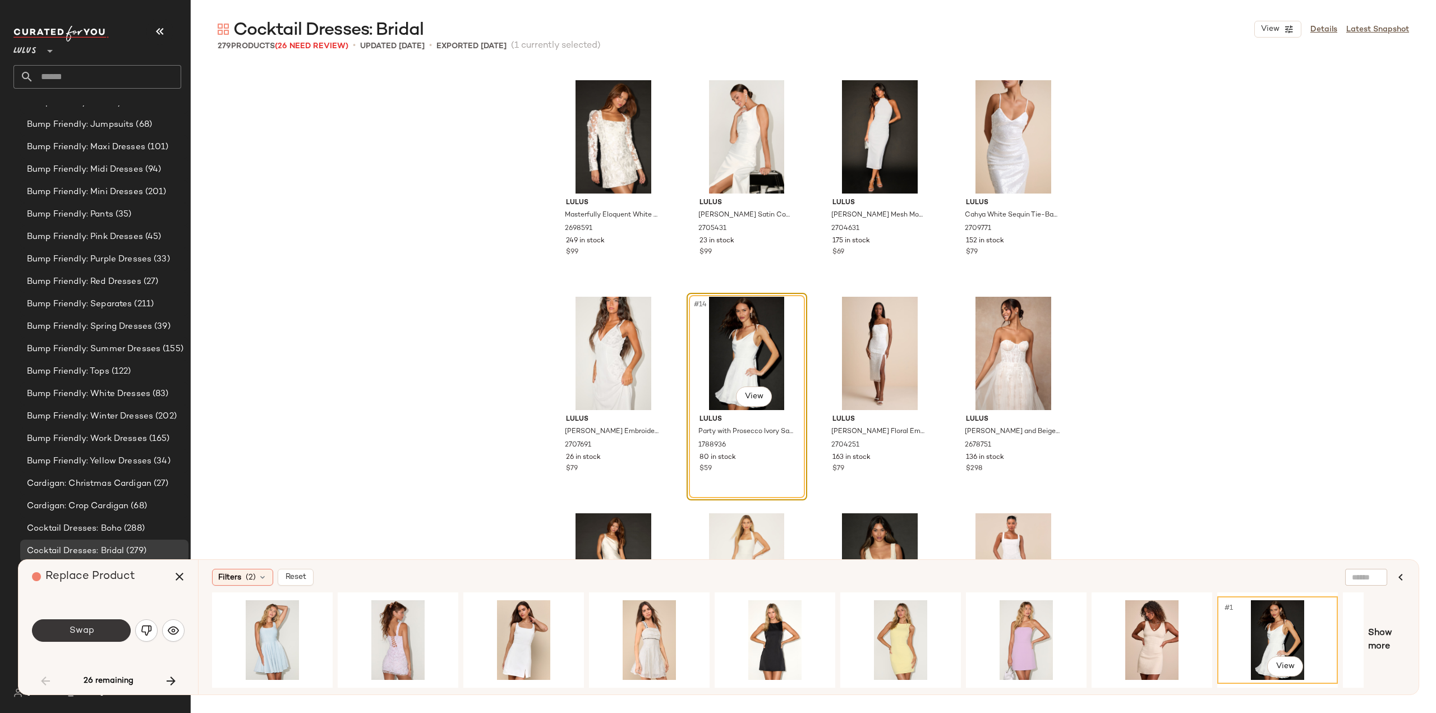
click at [81, 634] on span "Swap" at bounding box center [80, 631] width 25 height 11
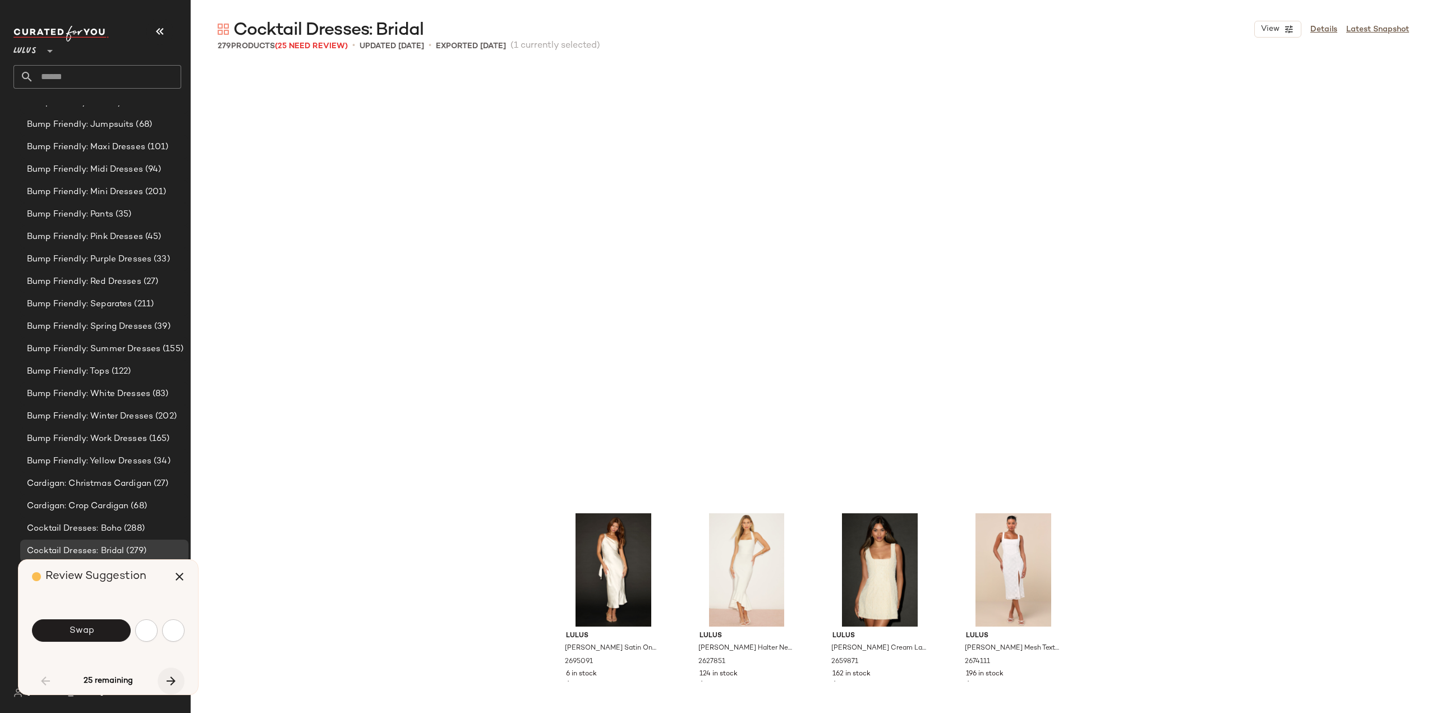
scroll to position [866, 0]
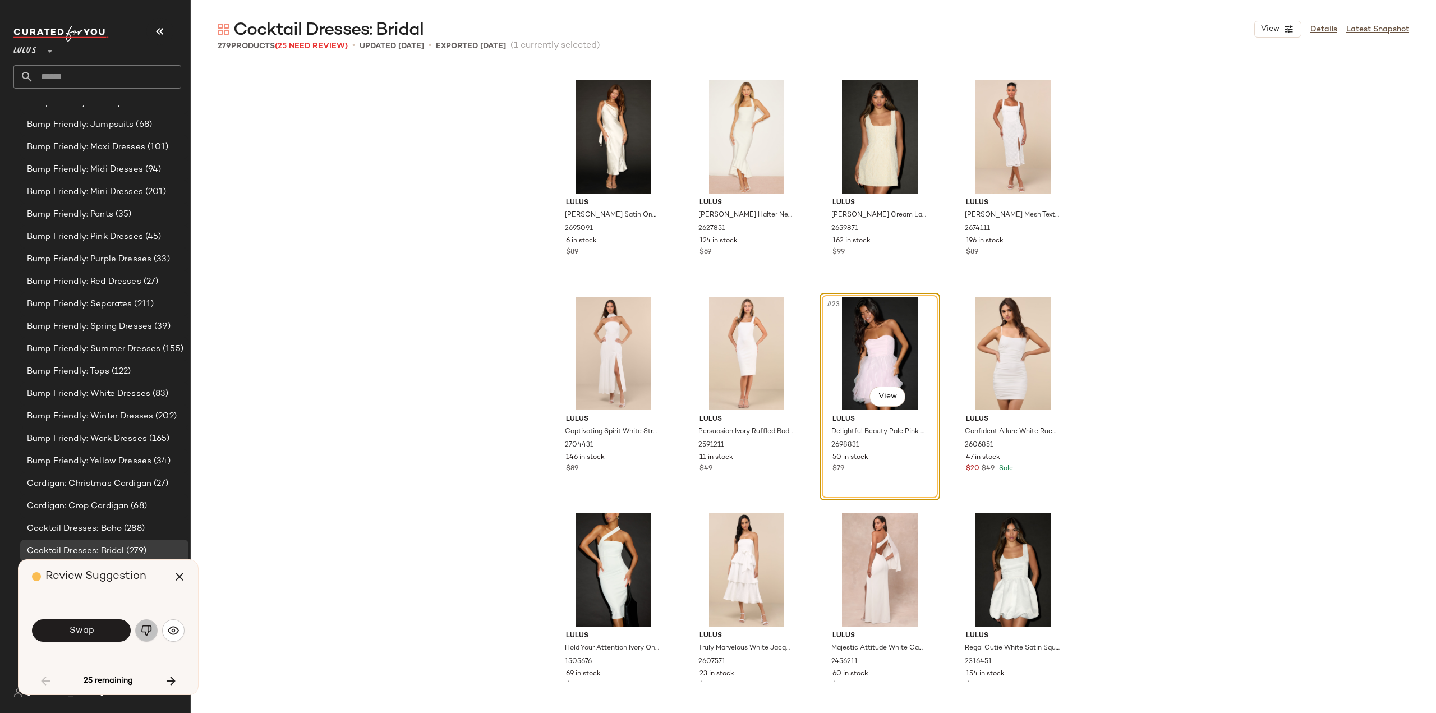
click at [140, 634] on button "button" at bounding box center [146, 630] width 22 height 22
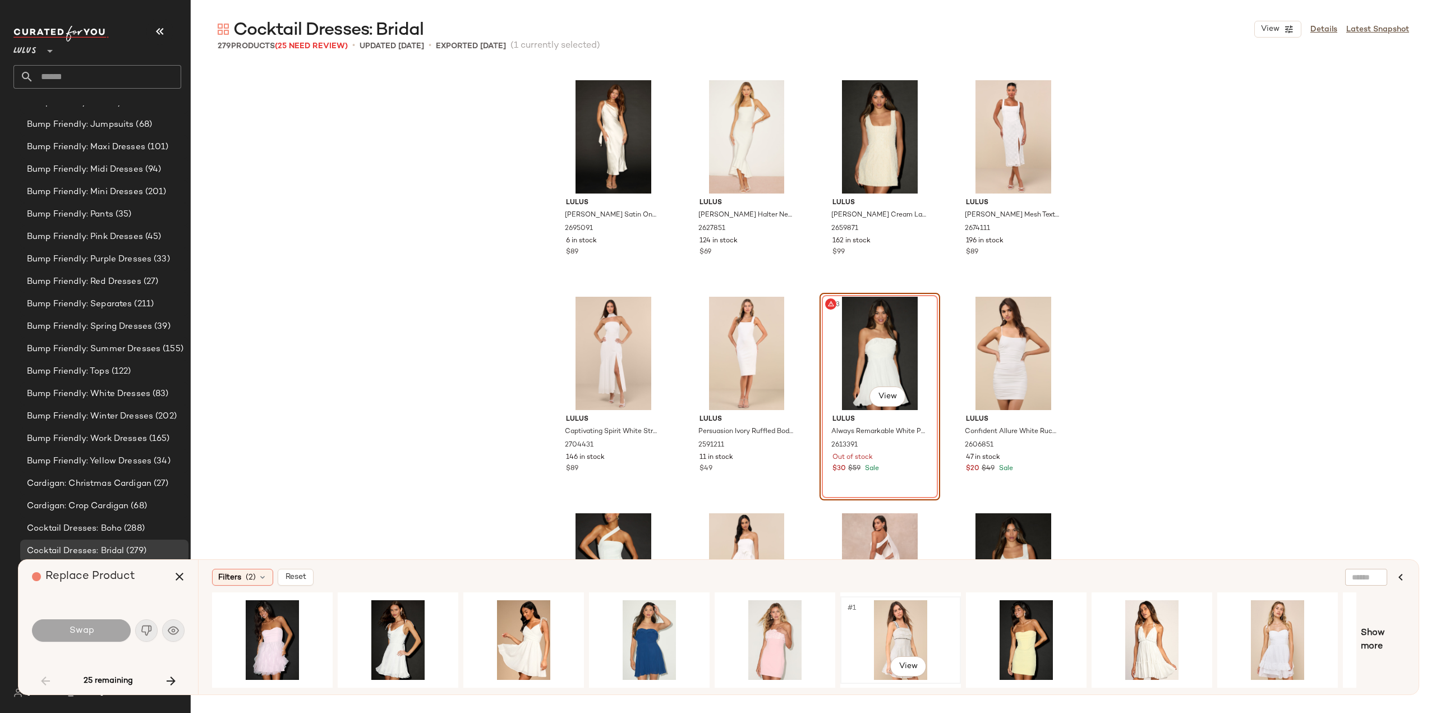
click at [899, 638] on div "#1 View" at bounding box center [900, 640] width 113 height 80
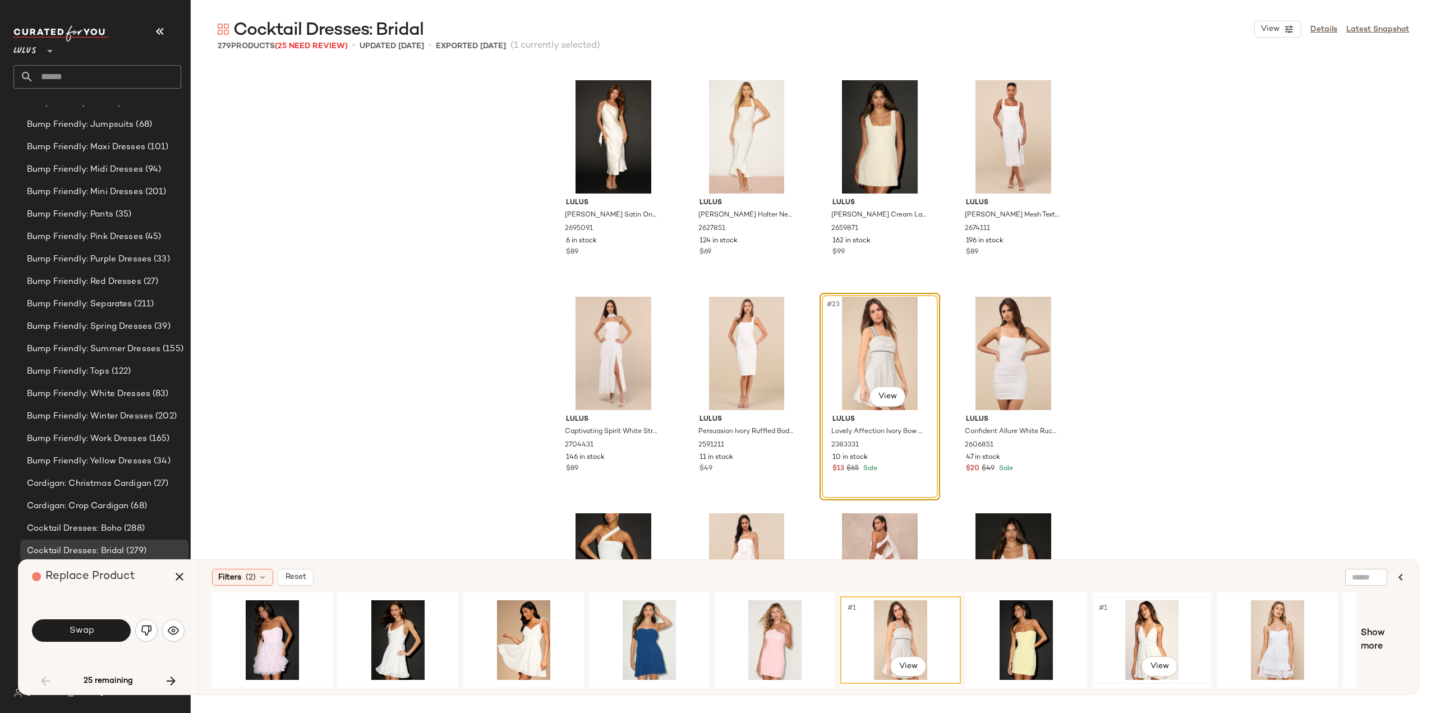
click at [1151, 633] on div "#1 View" at bounding box center [1152, 640] width 113 height 80
click at [523, 636] on div "#1 View" at bounding box center [523, 640] width 113 height 80
click at [93, 632] on button "Swap" at bounding box center [81, 630] width 99 height 22
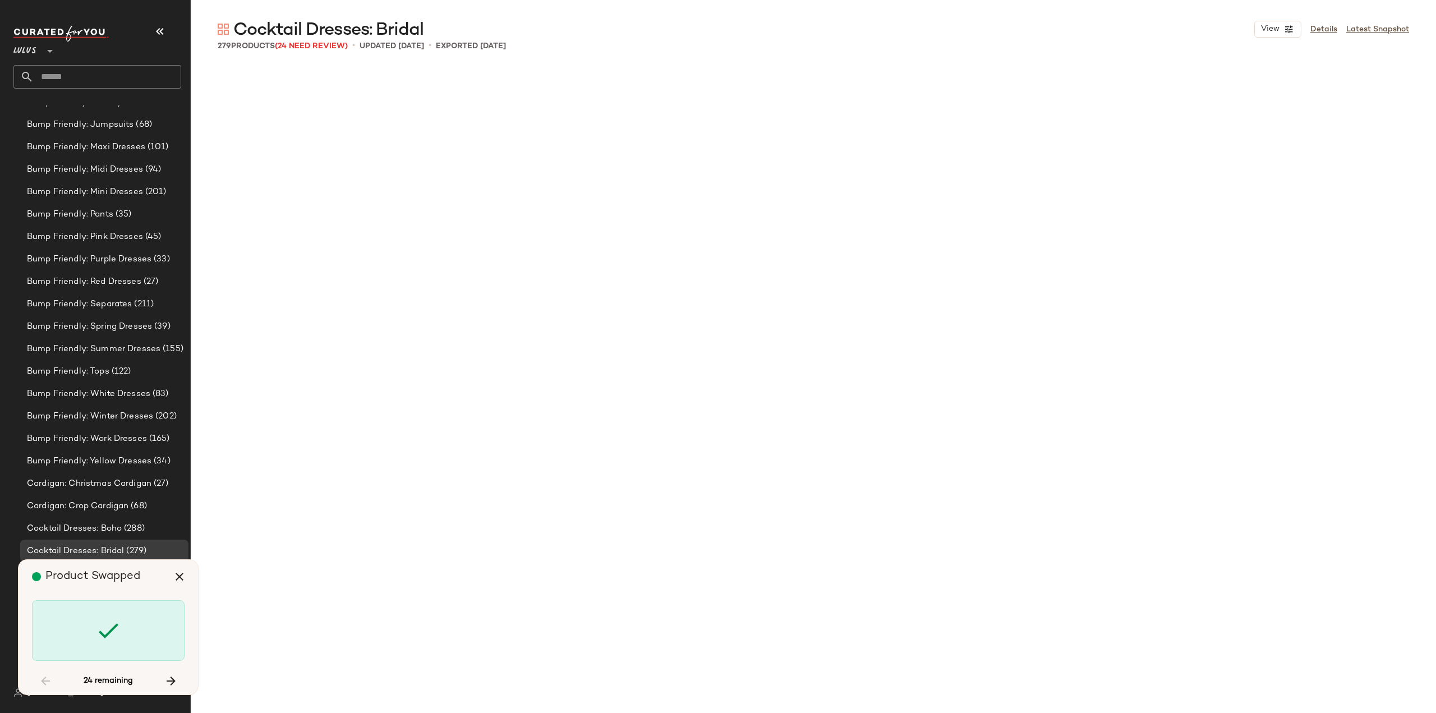
scroll to position [3032, 0]
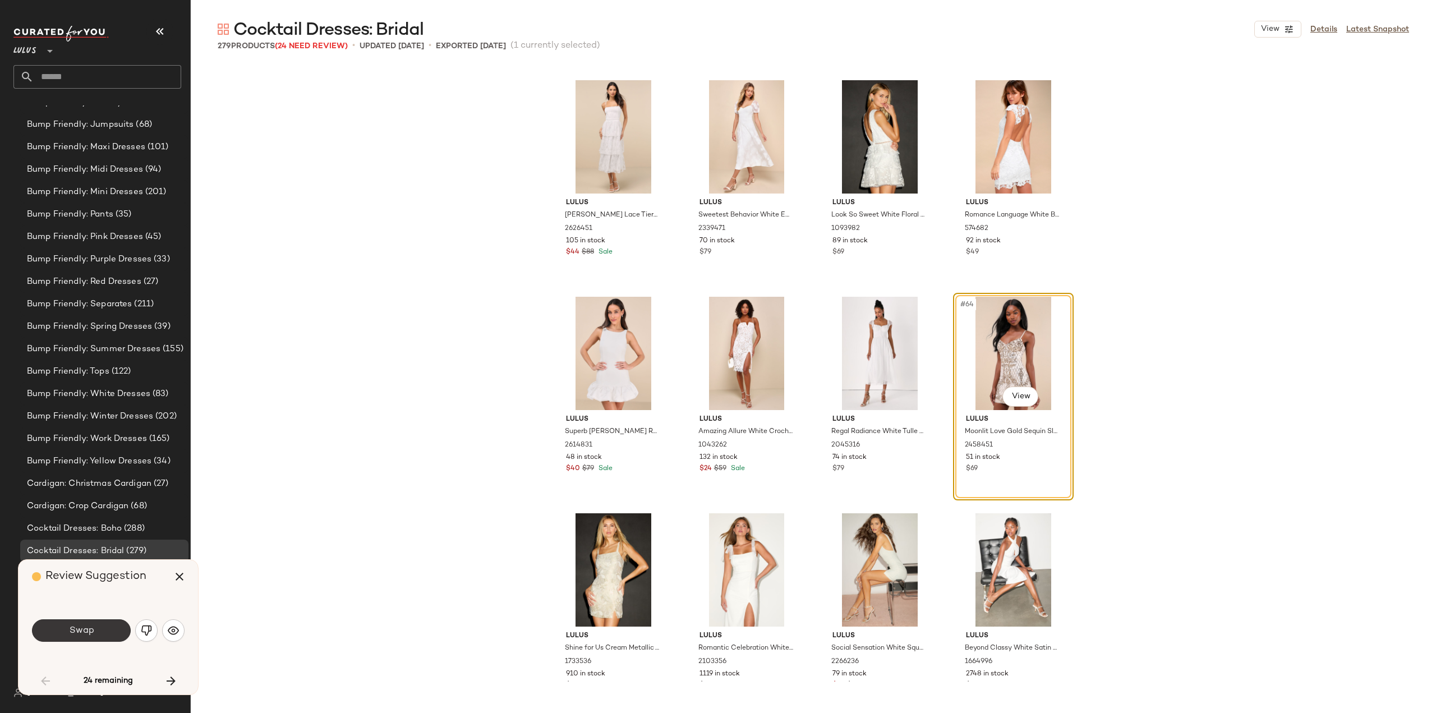
click at [91, 633] on span "Swap" at bounding box center [80, 631] width 25 height 11
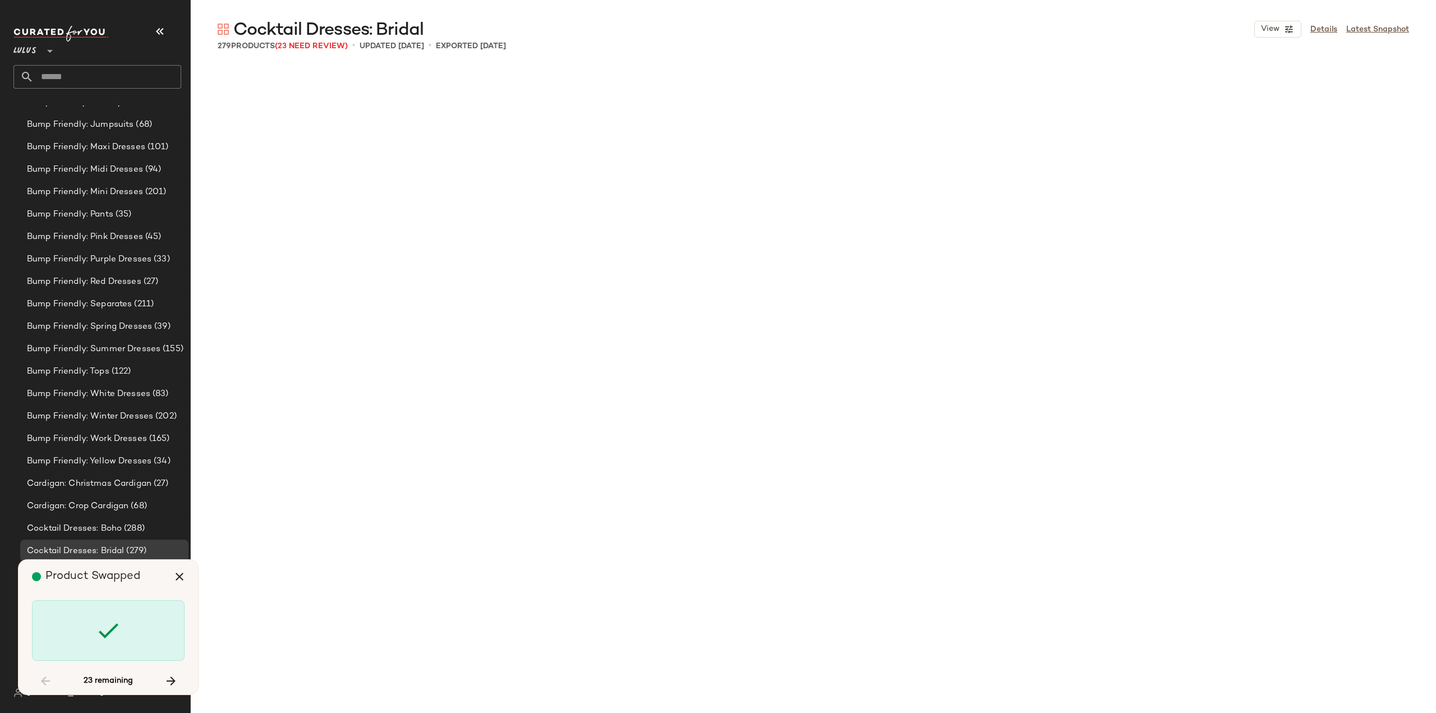
scroll to position [4764, 0]
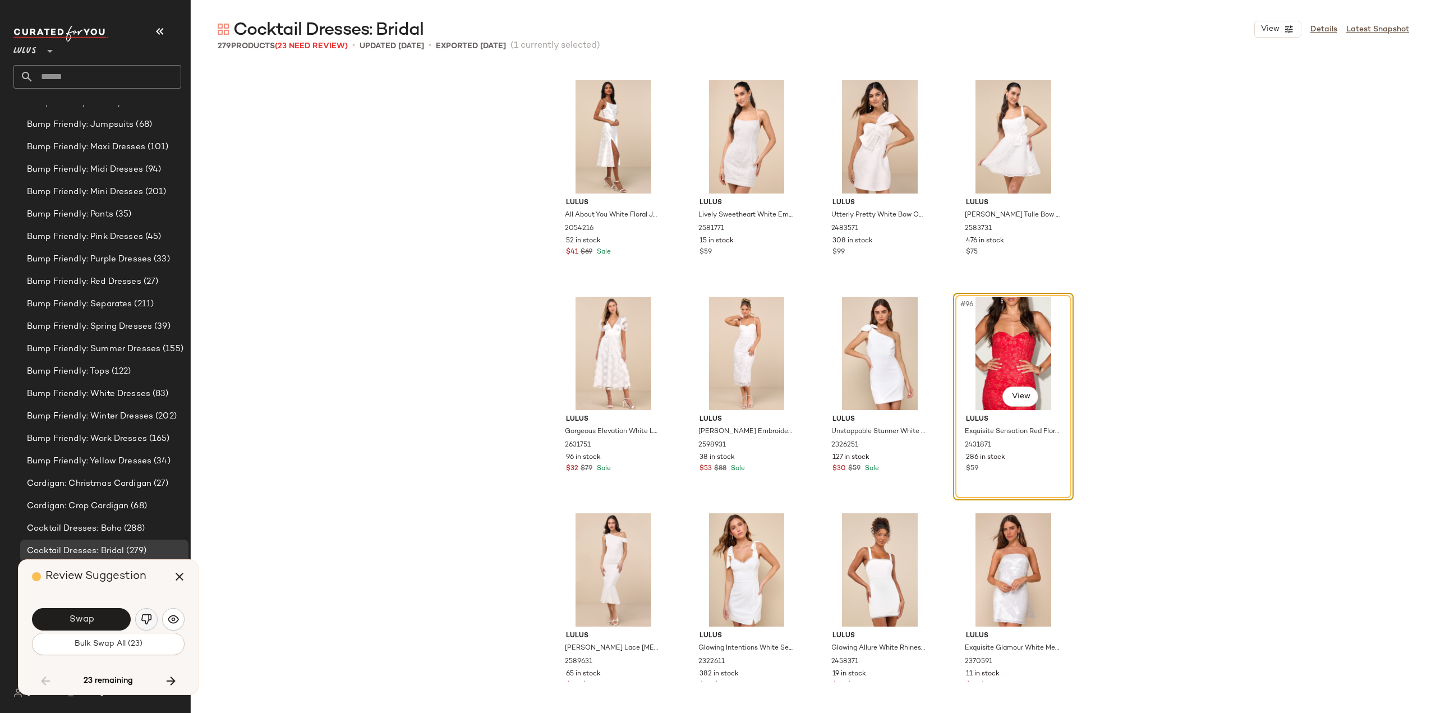
click at [147, 622] on img "button" at bounding box center [146, 619] width 11 height 11
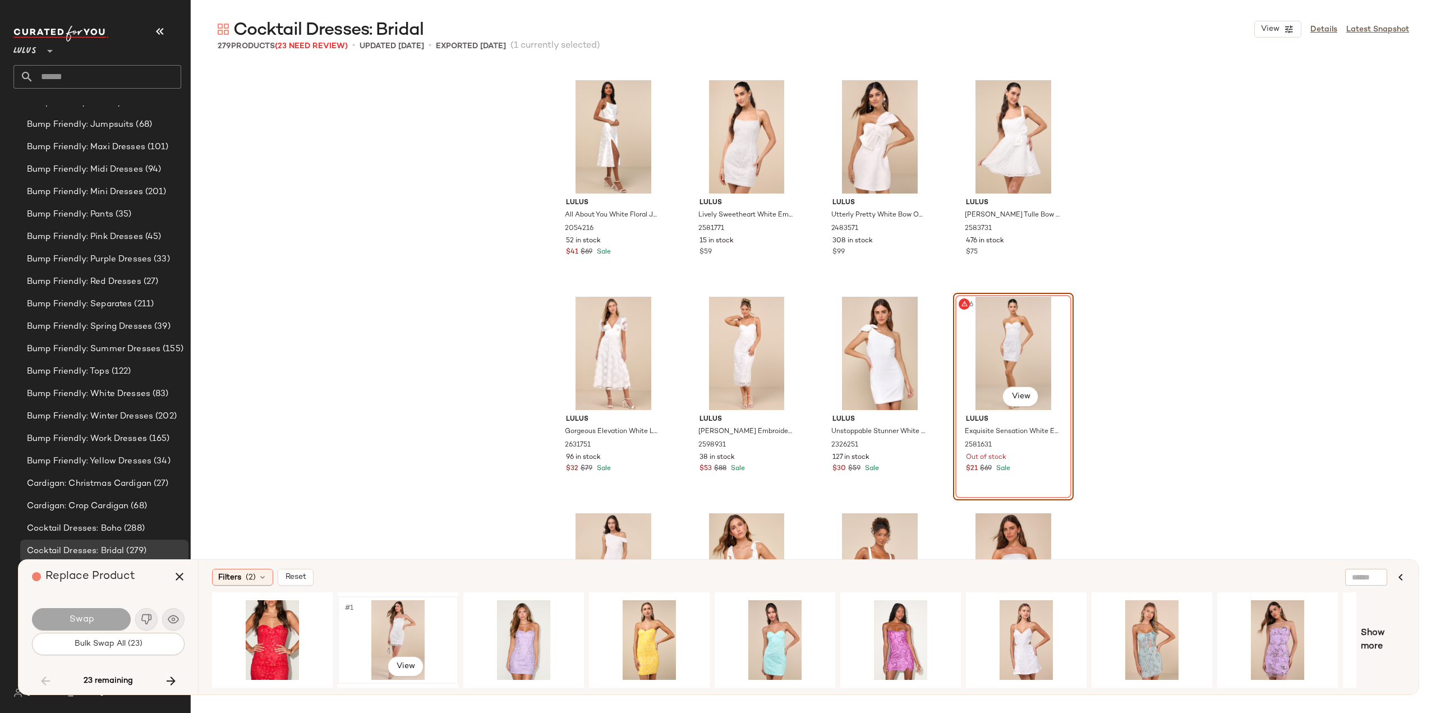
click at [395, 641] on div "#1 View" at bounding box center [398, 640] width 113 height 80
click at [111, 618] on button "Swap" at bounding box center [81, 619] width 99 height 22
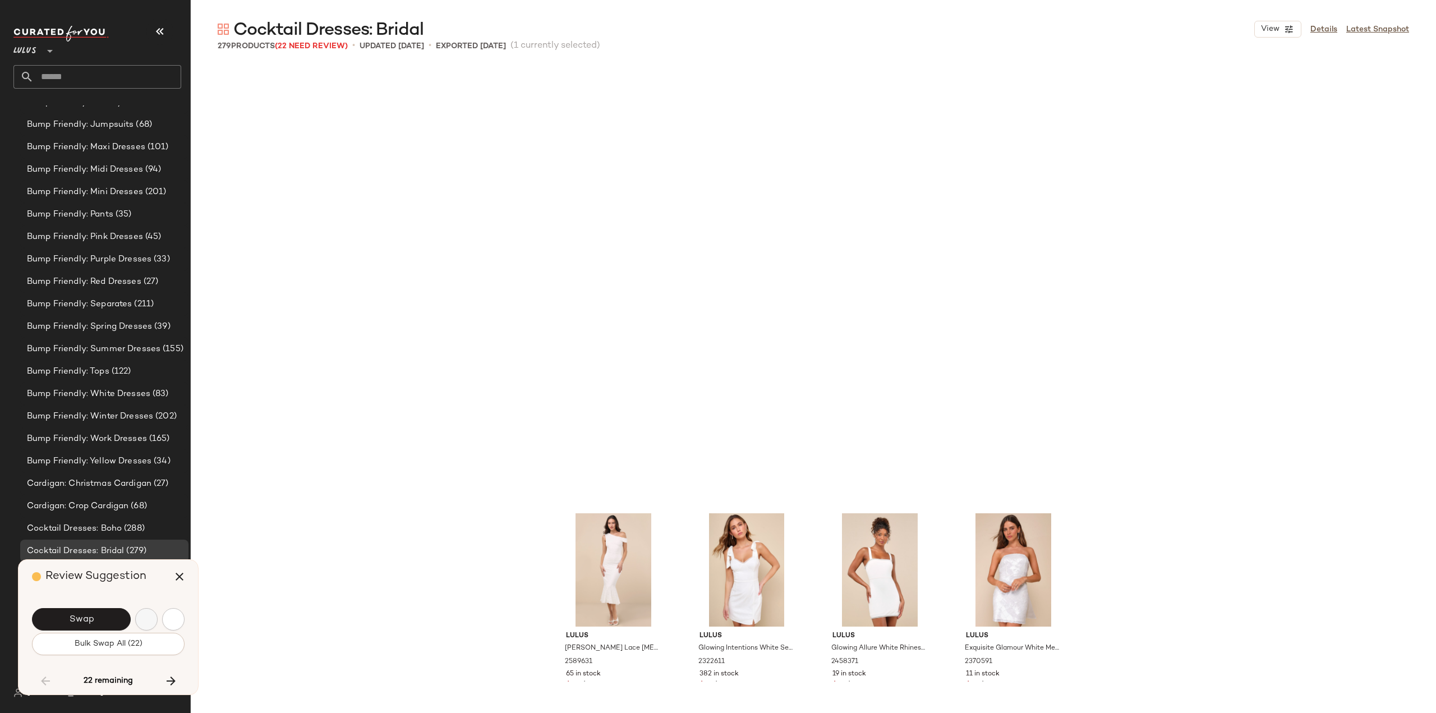
scroll to position [5197, 0]
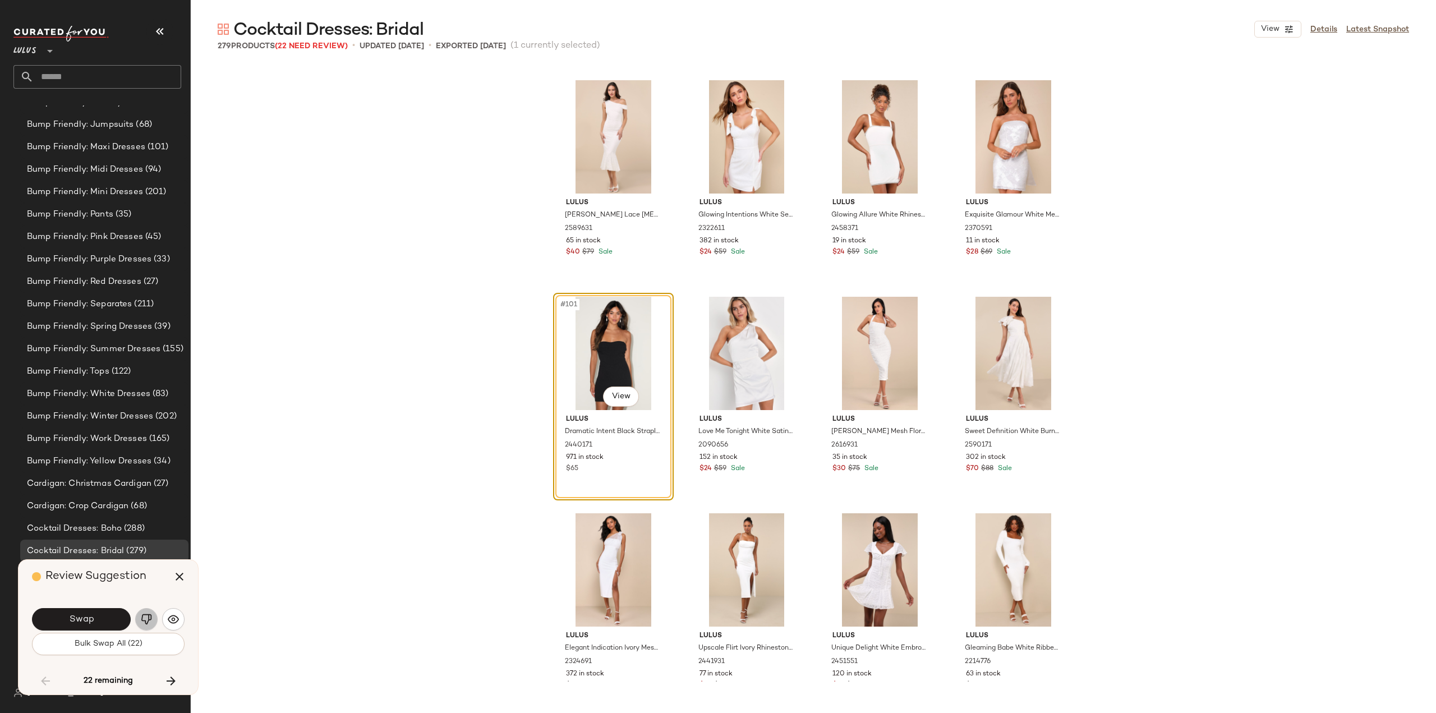
click at [149, 618] on img "button" at bounding box center [146, 619] width 11 height 11
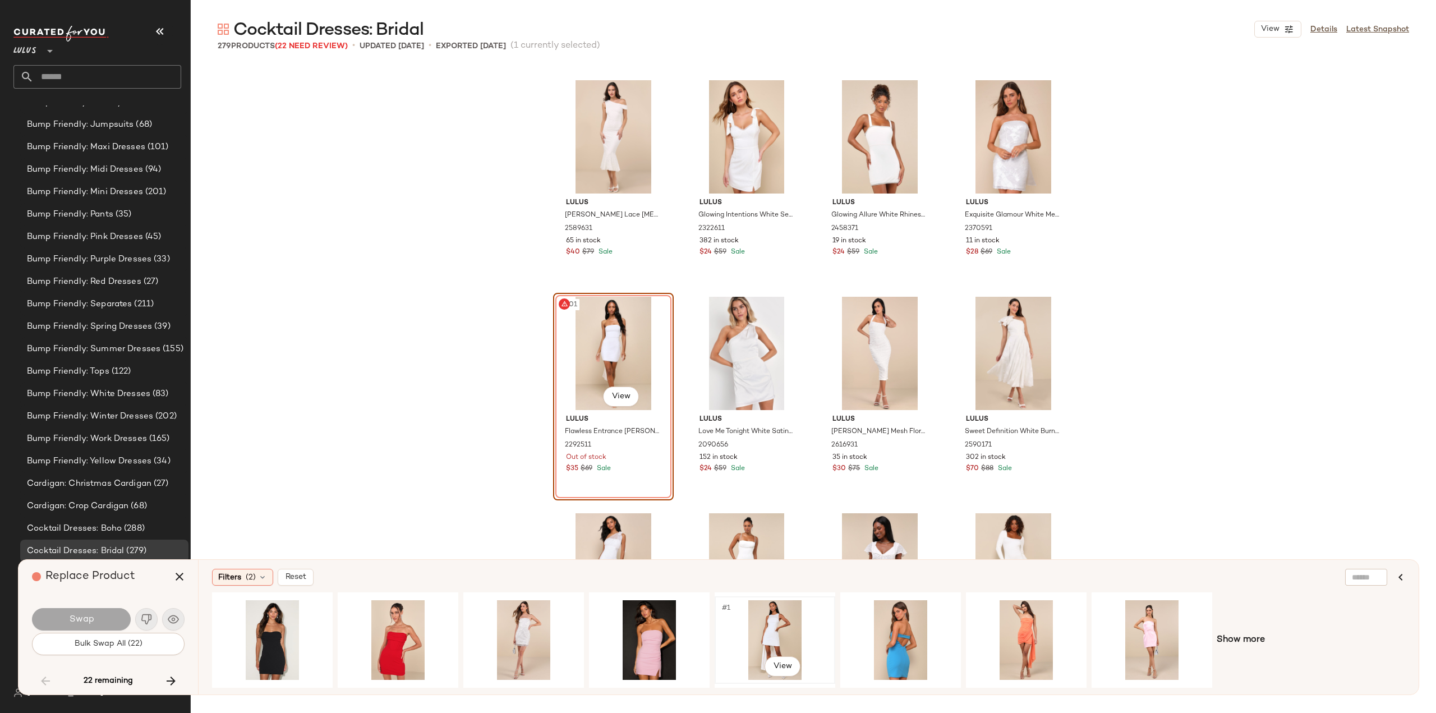
click at [766, 638] on div "#1 View" at bounding box center [775, 640] width 113 height 80
click at [82, 619] on span "Swap" at bounding box center [80, 619] width 25 height 11
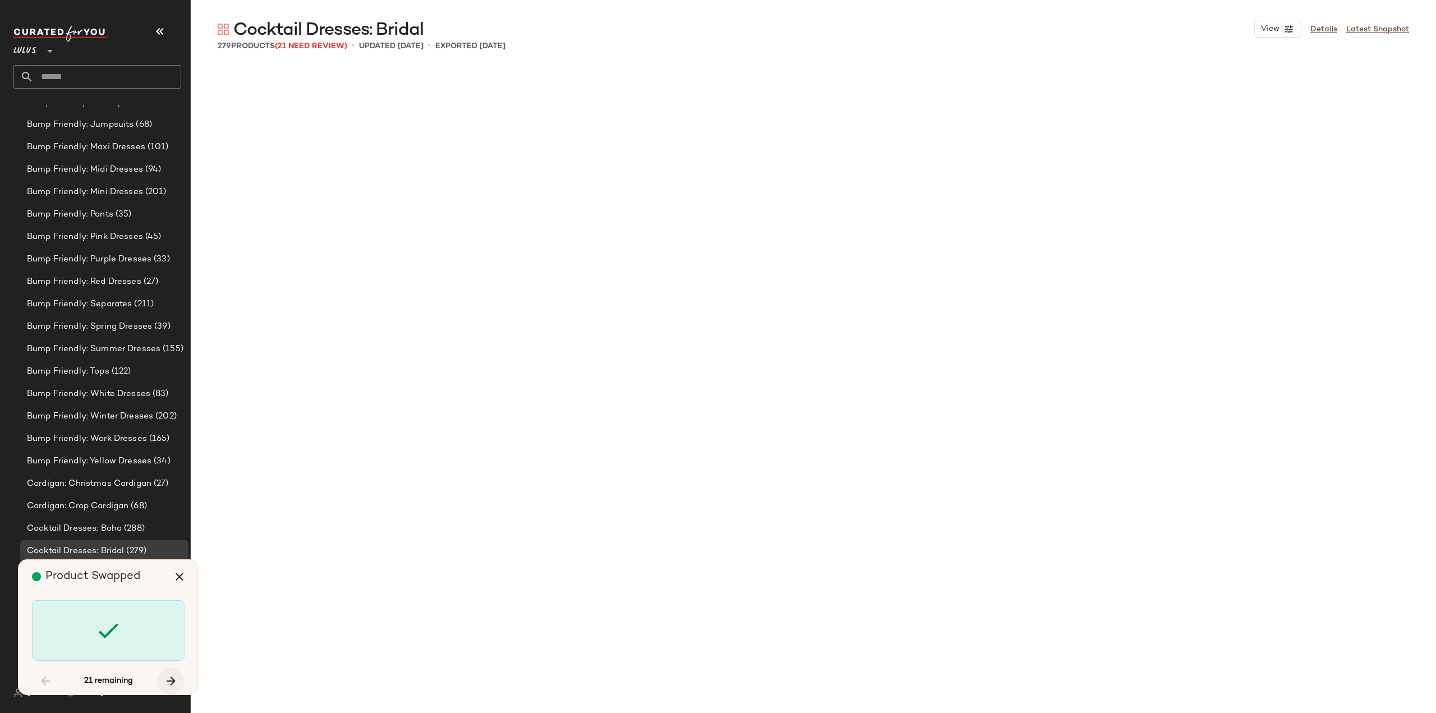
scroll to position [6280, 0]
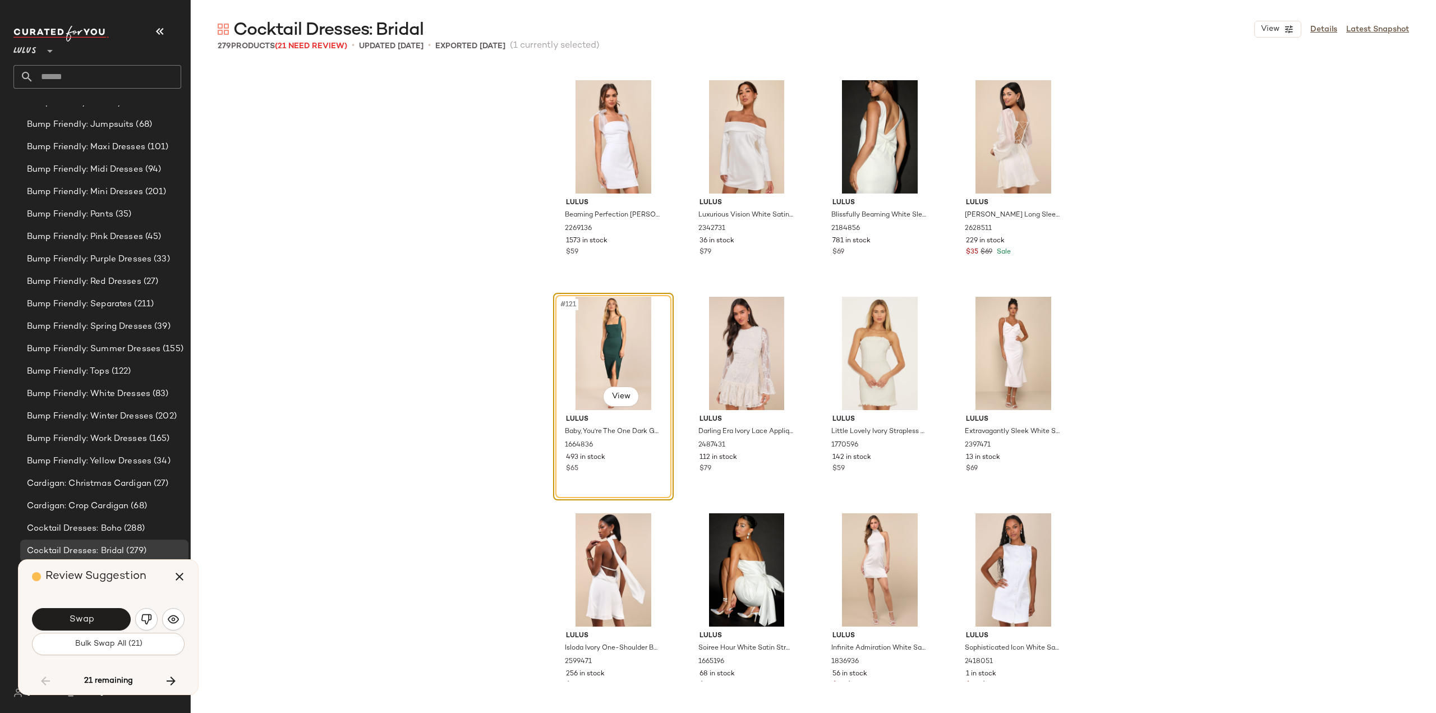
click at [144, 621] on img "button" at bounding box center [146, 619] width 11 height 11
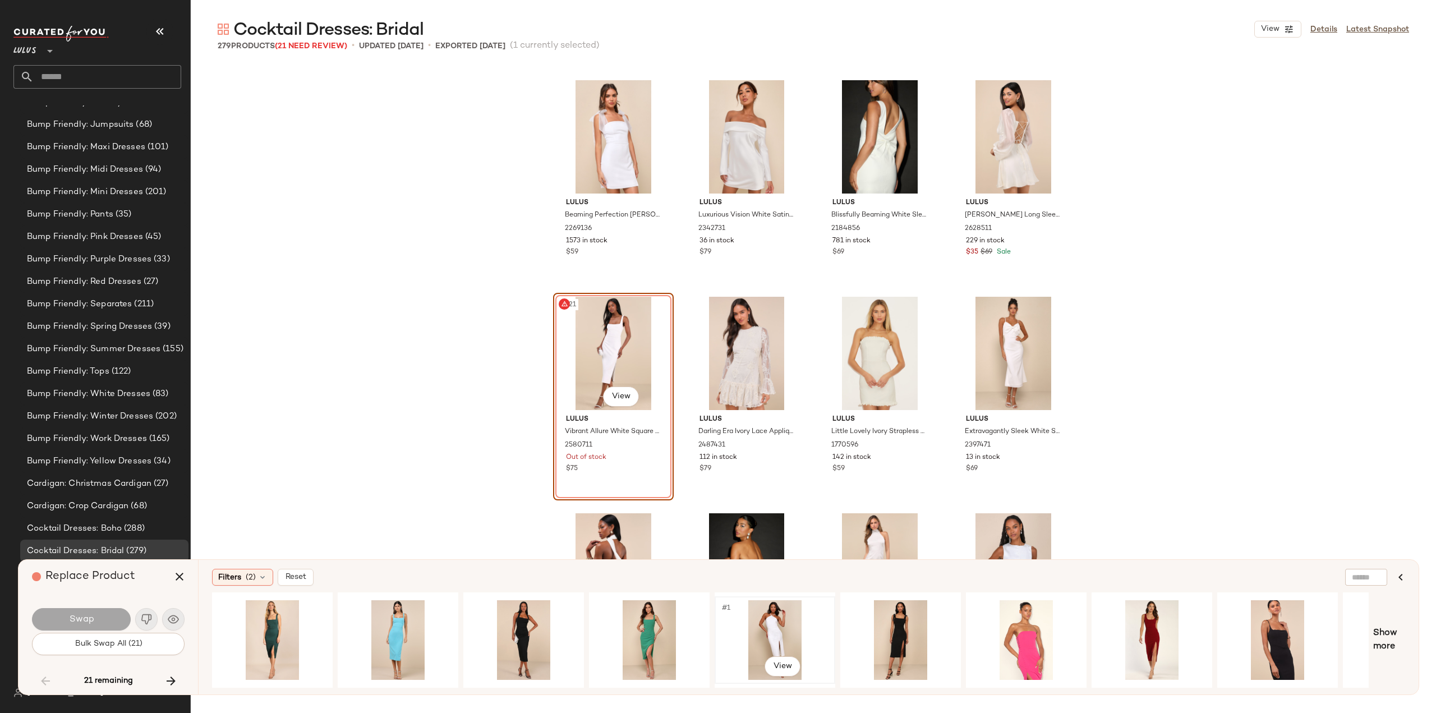
click at [775, 625] on div "#1 View" at bounding box center [775, 640] width 113 height 80
click at [99, 622] on button "Swap" at bounding box center [81, 619] width 99 height 22
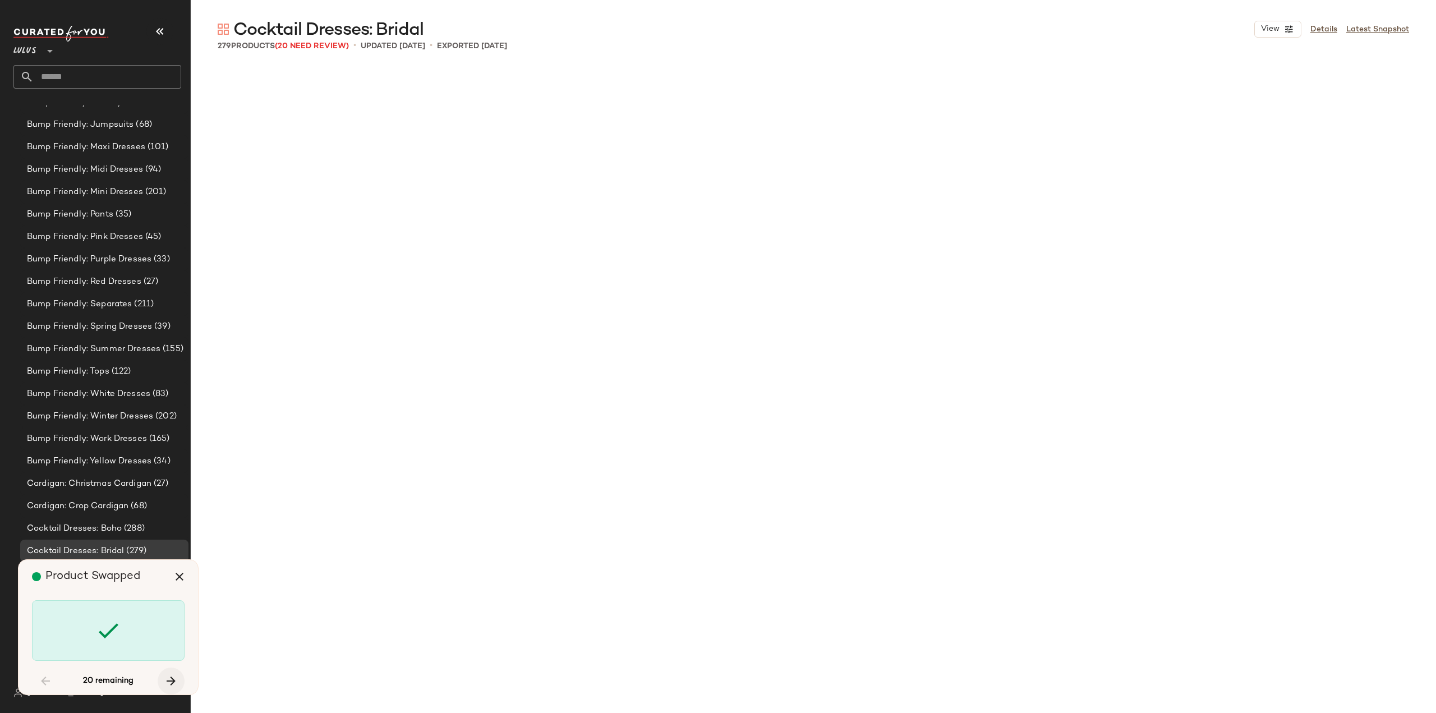
scroll to position [10611, 0]
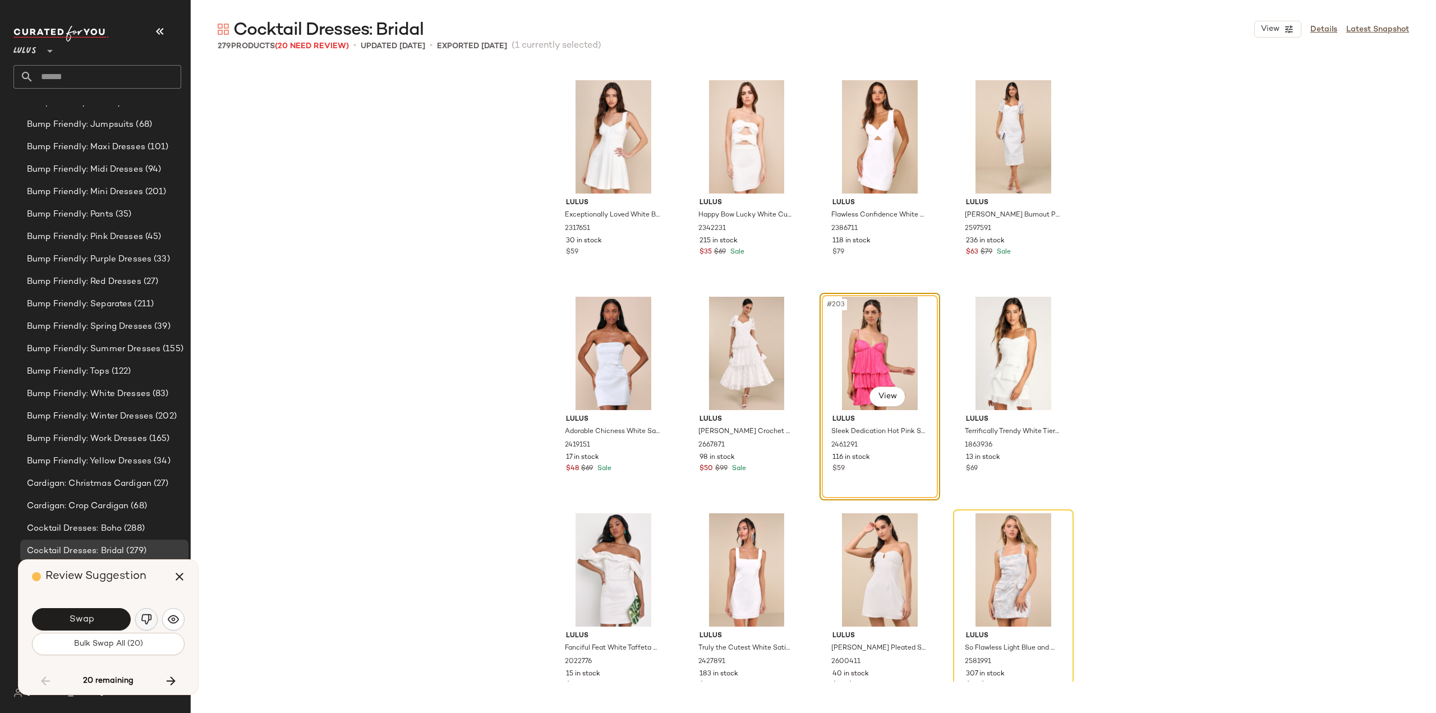
click at [150, 622] on img "button" at bounding box center [146, 619] width 11 height 11
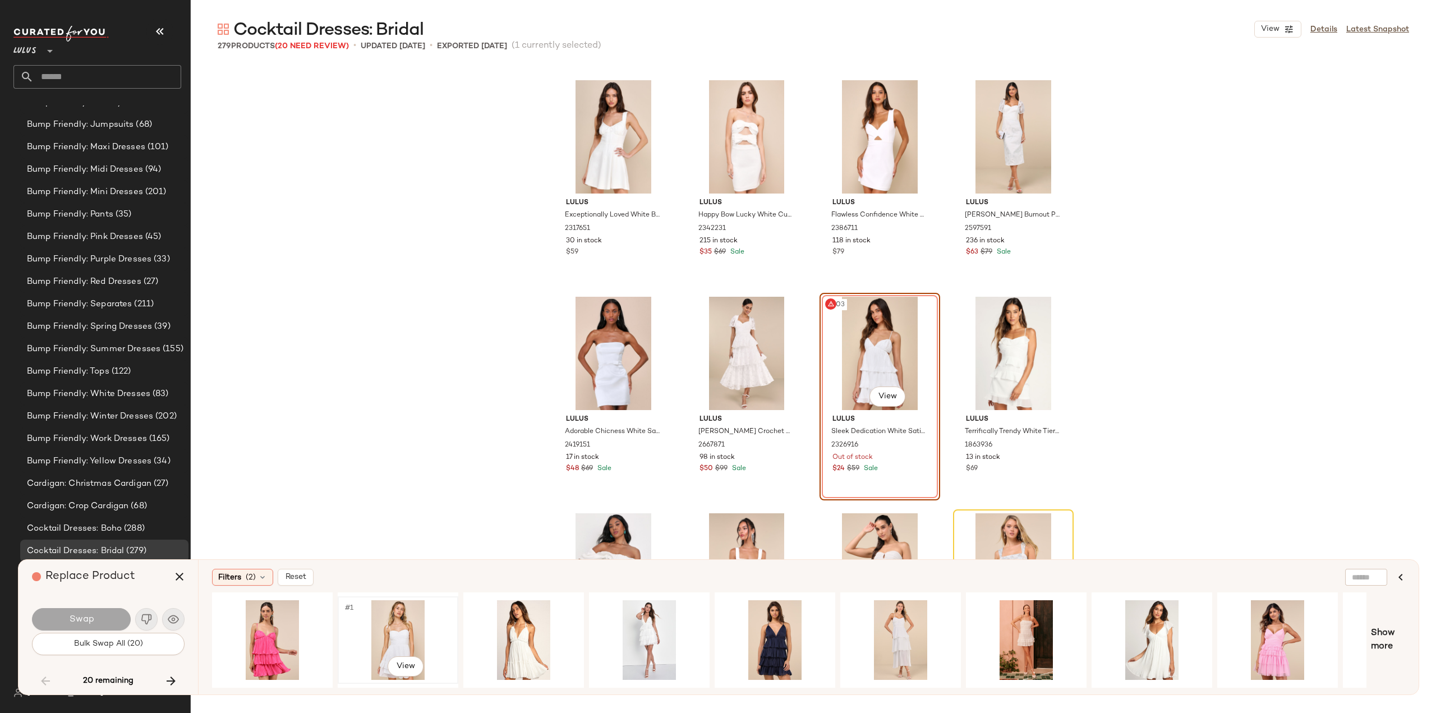
click at [392, 645] on div "#1 View" at bounding box center [398, 640] width 113 height 80
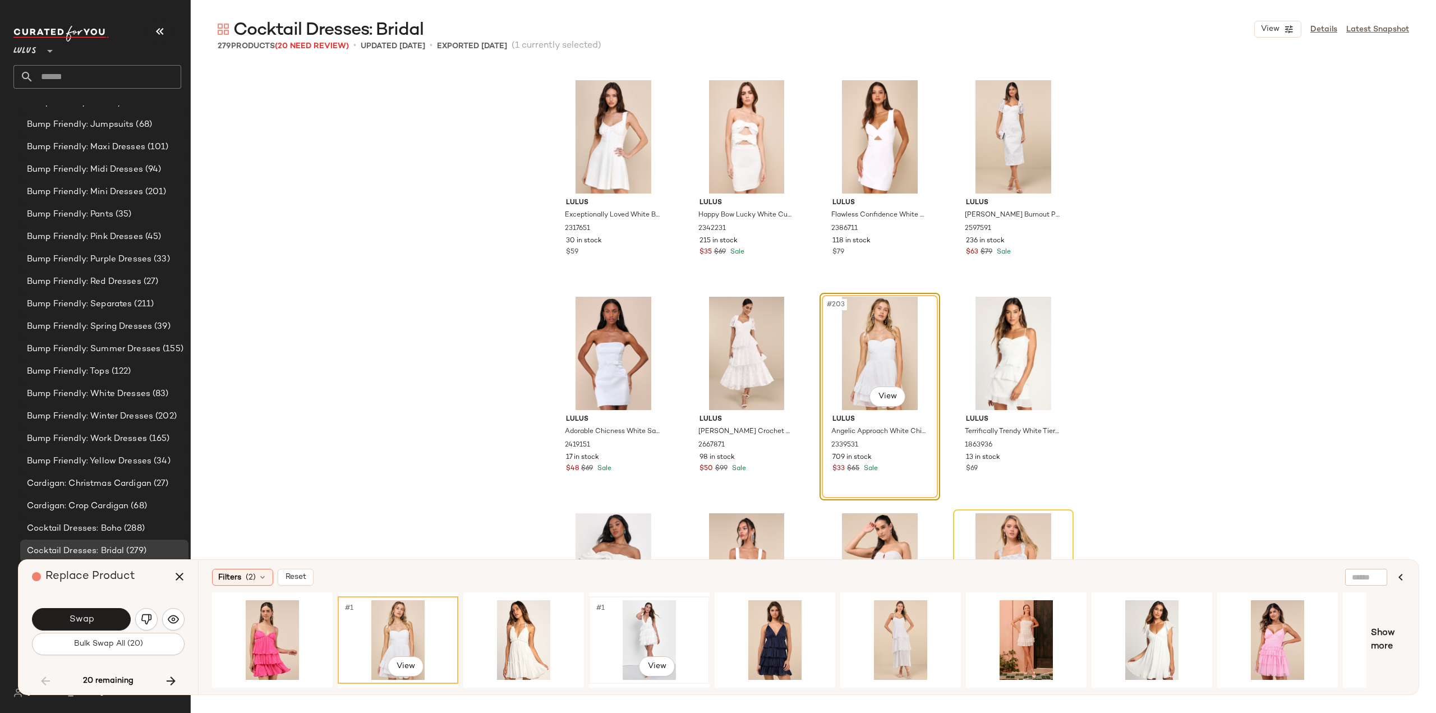
click at [646, 630] on div "#1 View" at bounding box center [649, 640] width 113 height 80
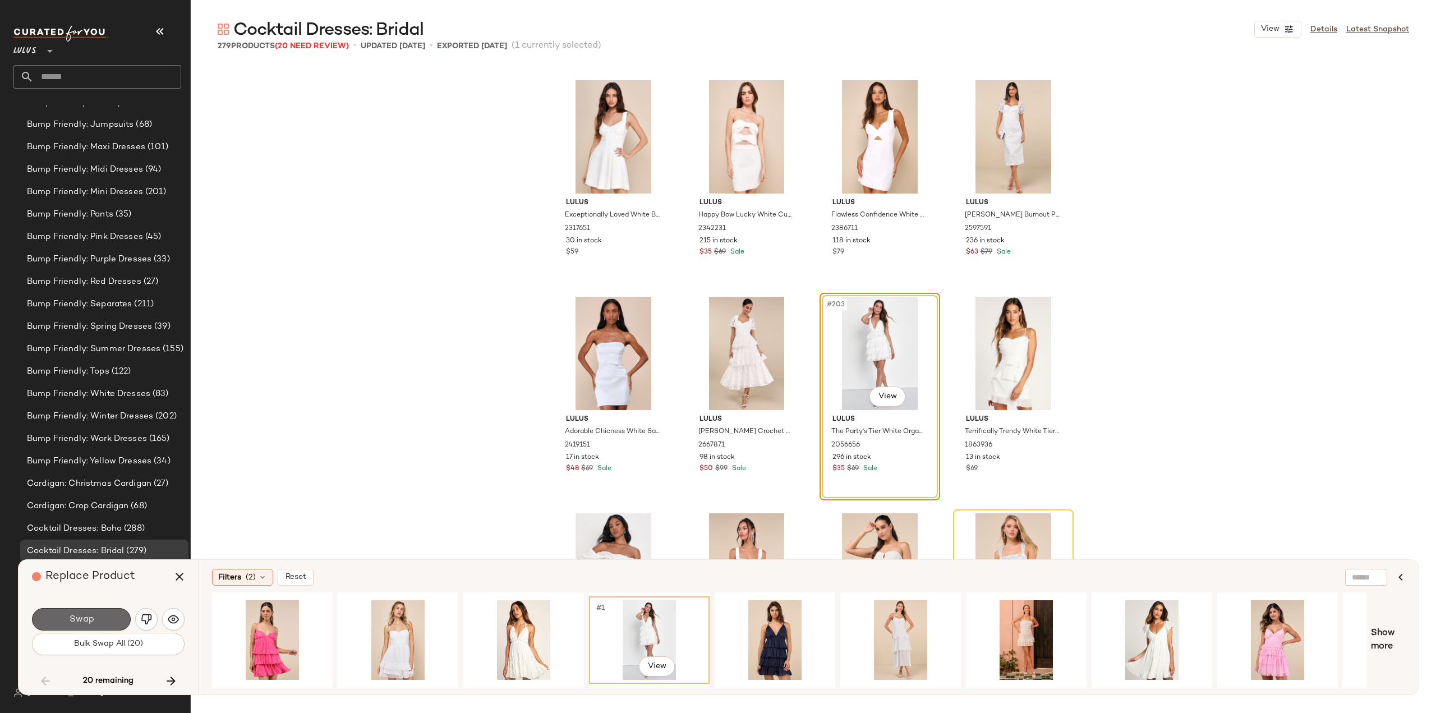
click at [96, 622] on button "Swap" at bounding box center [81, 619] width 99 height 22
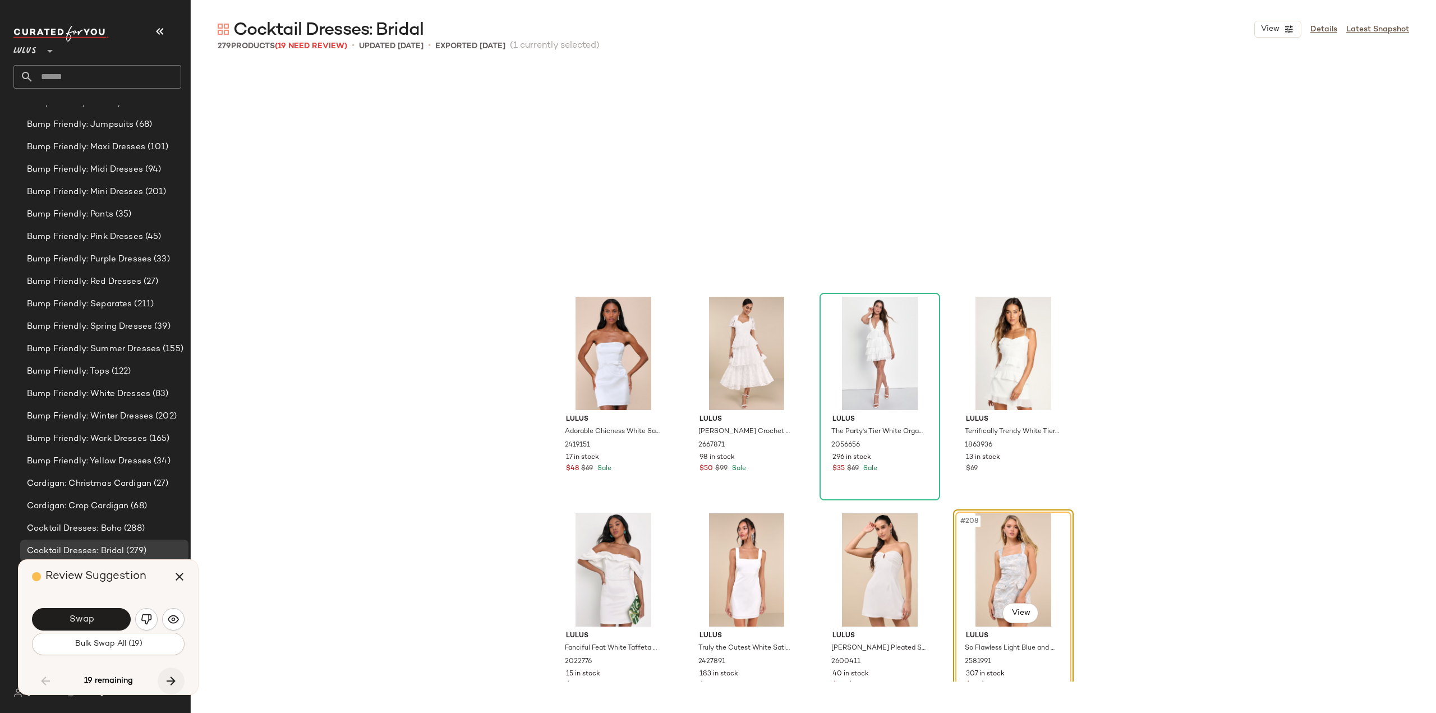
scroll to position [10827, 0]
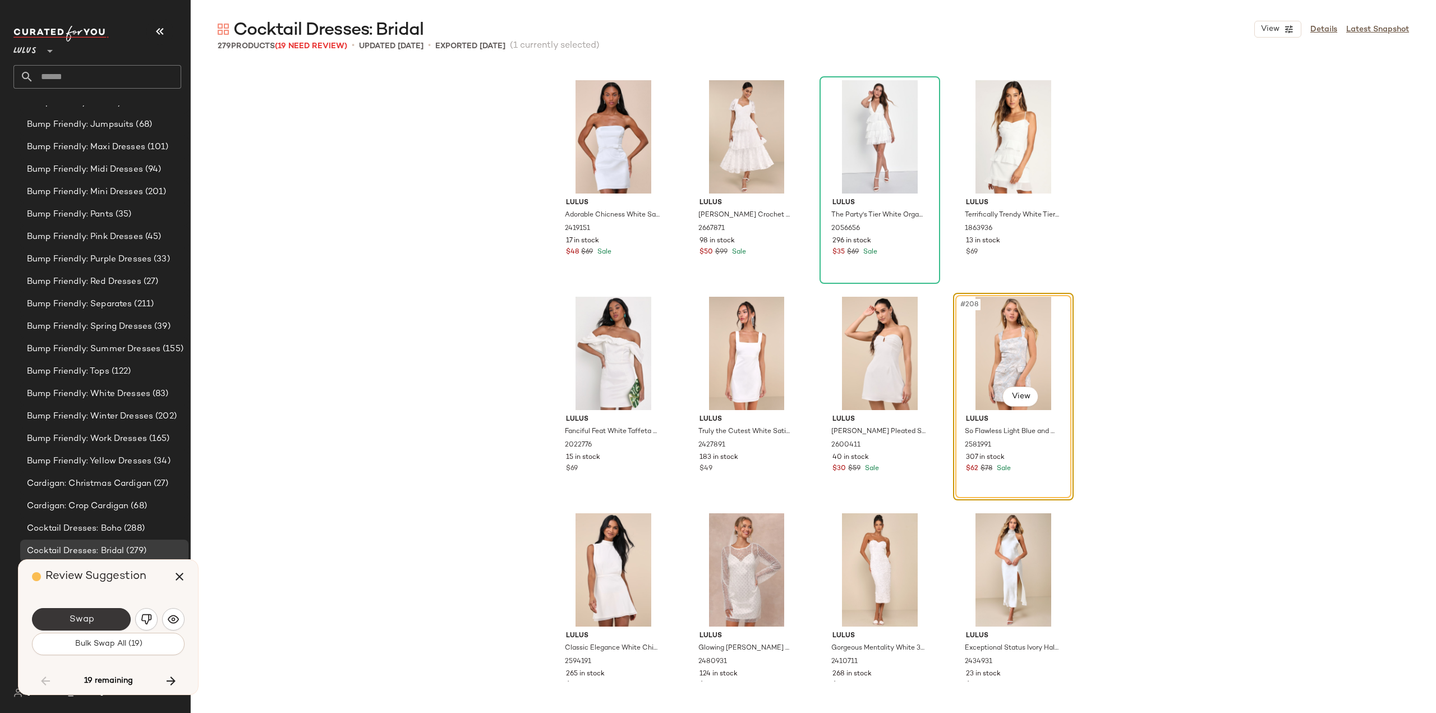
click at [81, 617] on span "Swap" at bounding box center [80, 619] width 25 height 11
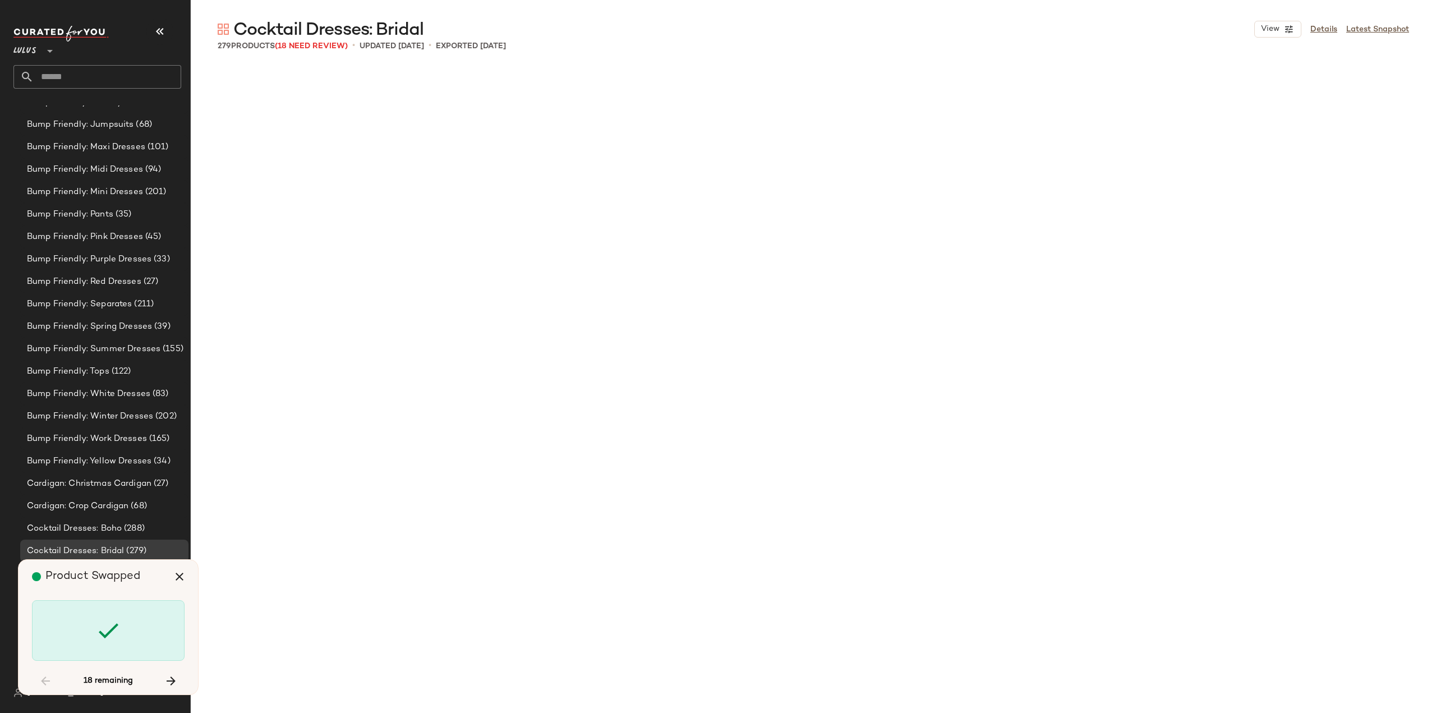
scroll to position [12993, 0]
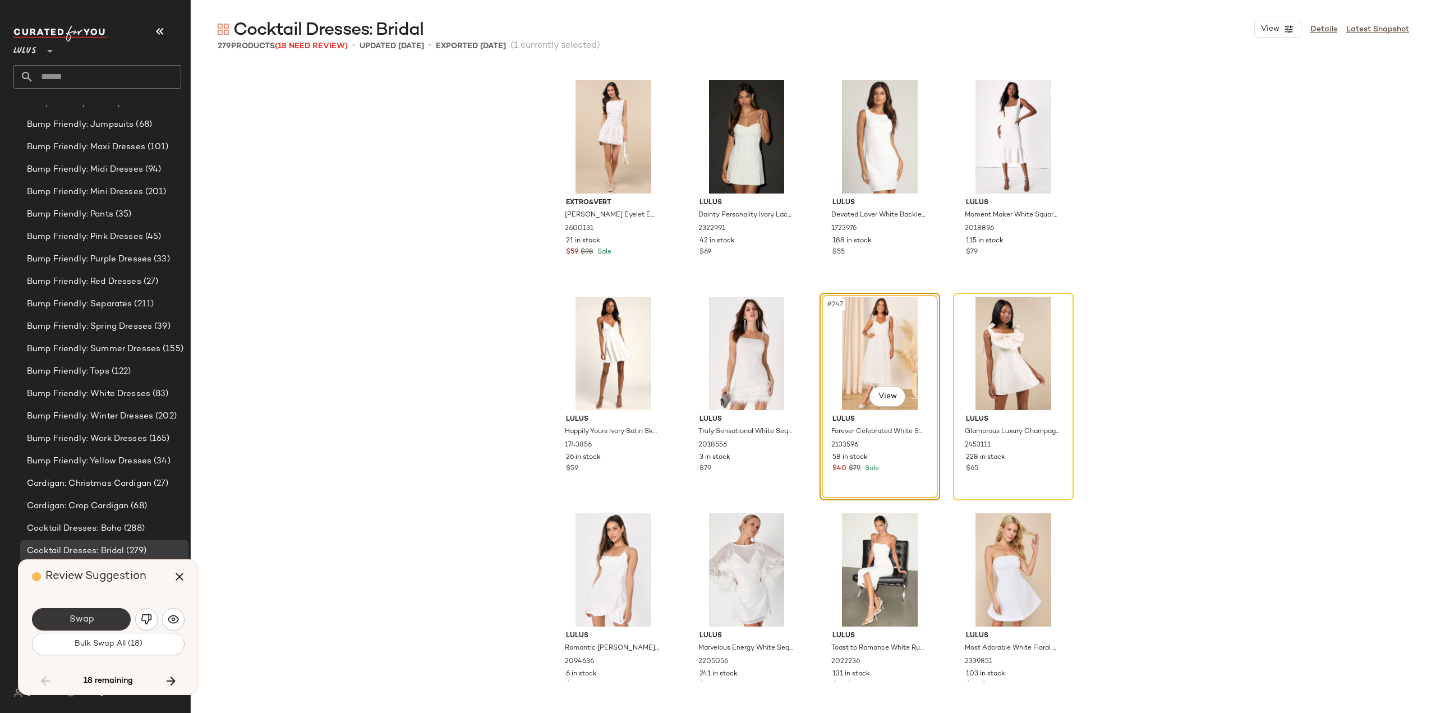
click at [86, 619] on span "Swap" at bounding box center [80, 619] width 25 height 11
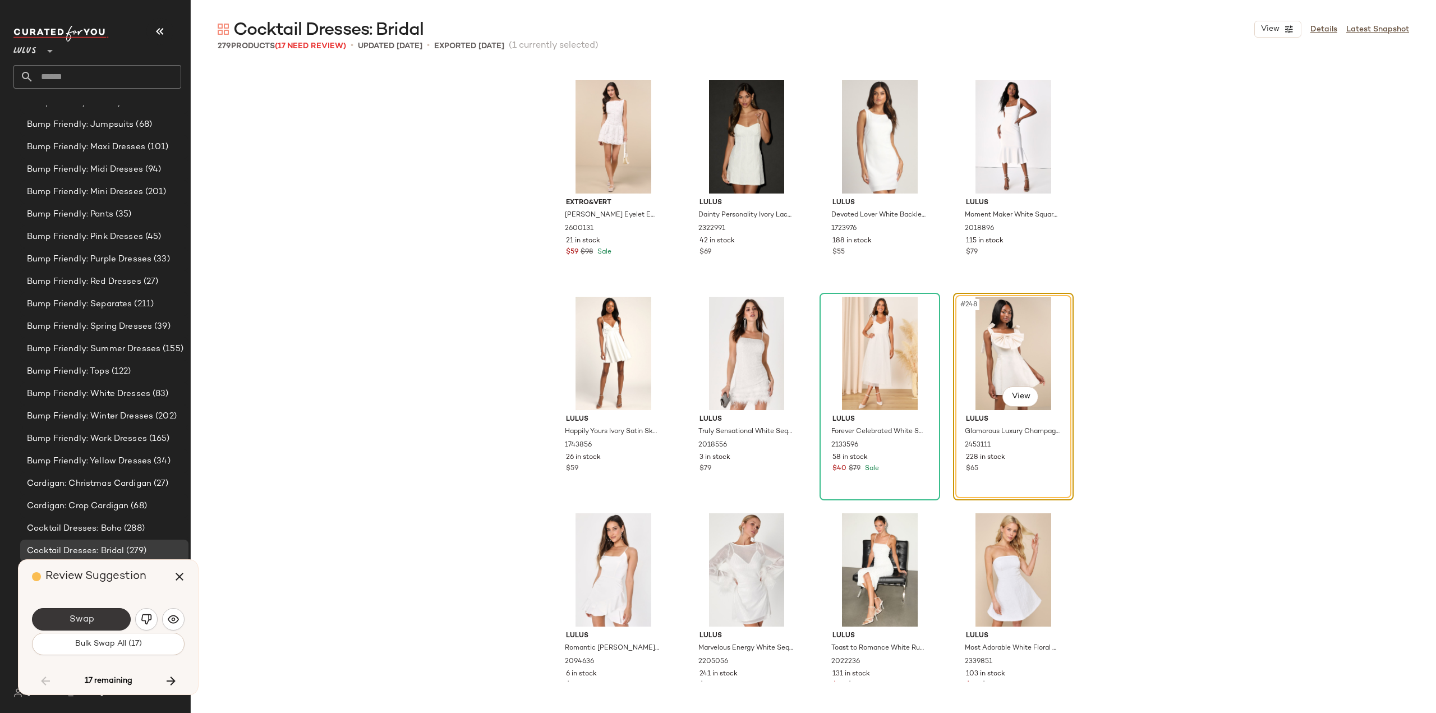
click at [72, 624] on span "Swap" at bounding box center [80, 619] width 25 height 11
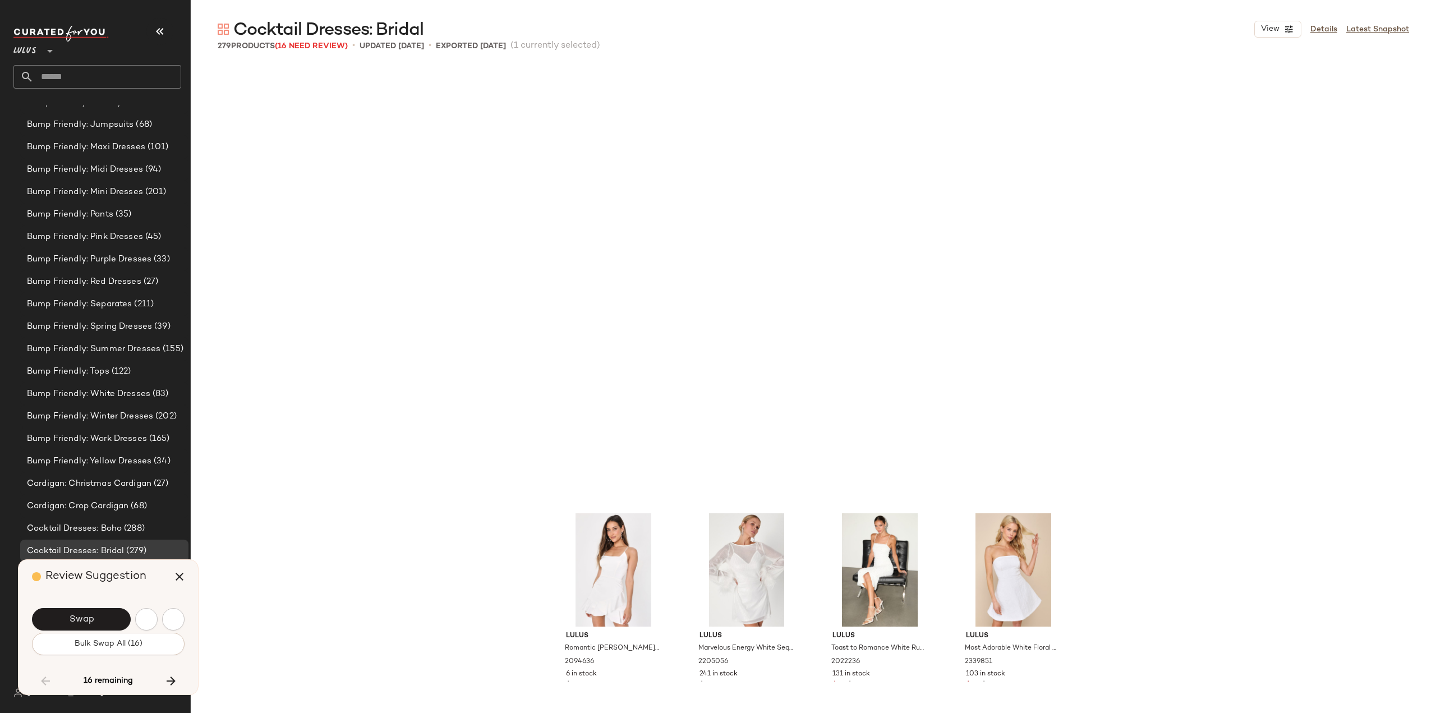
scroll to position [13426, 0]
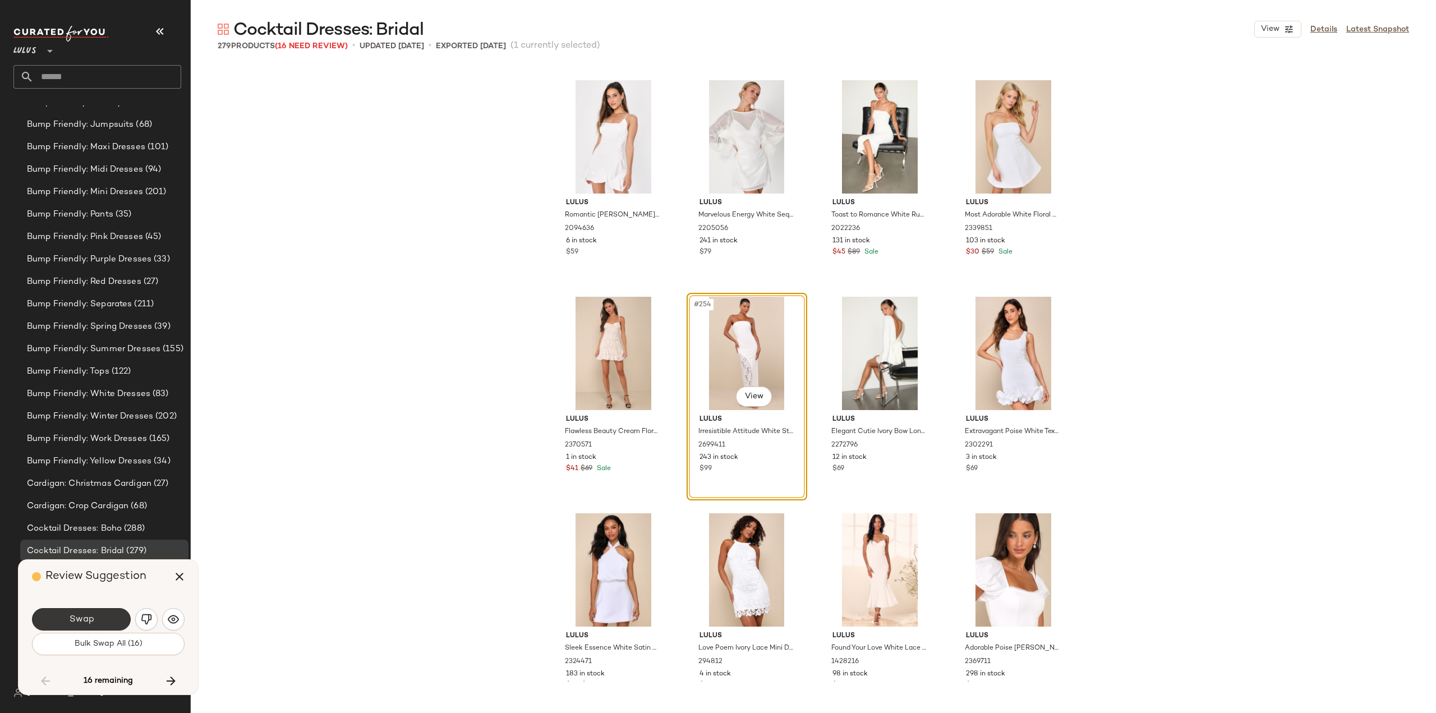
click at [81, 624] on span "Swap" at bounding box center [80, 619] width 25 height 11
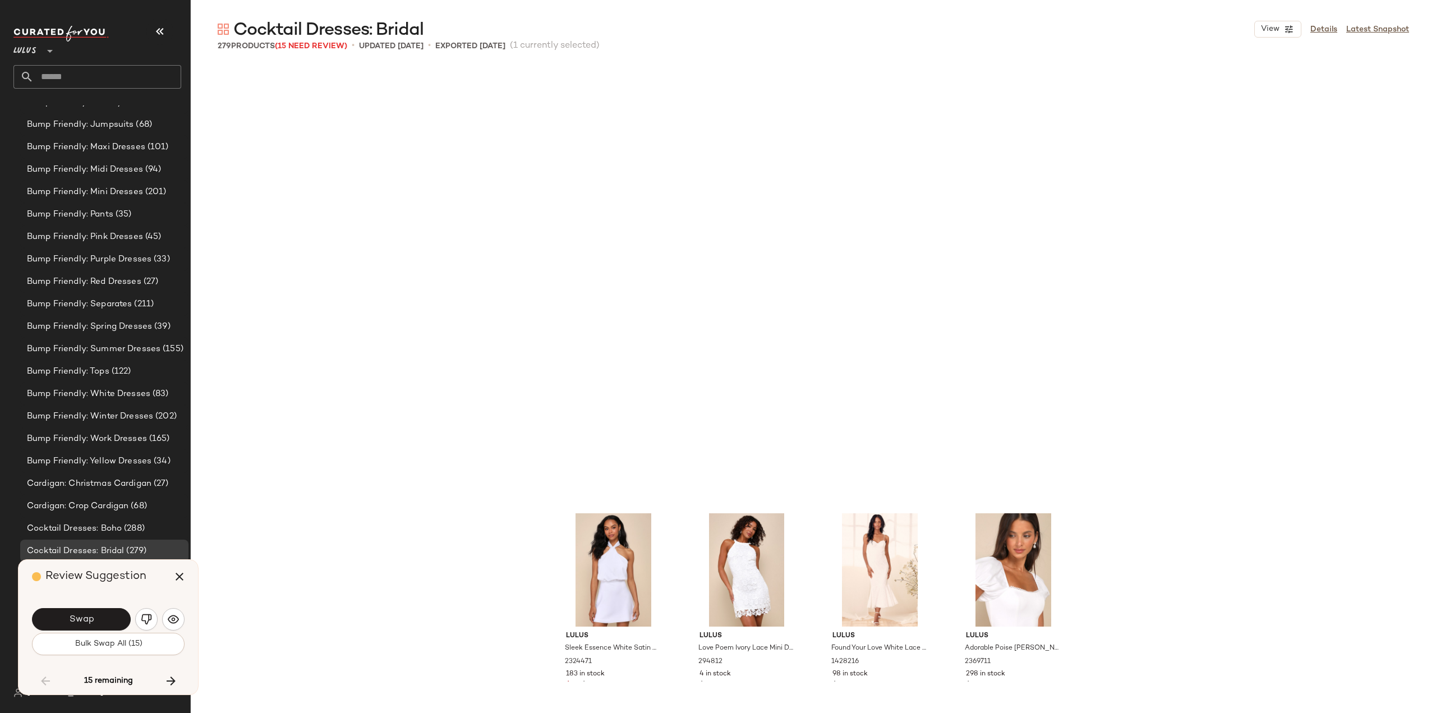
scroll to position [13859, 0]
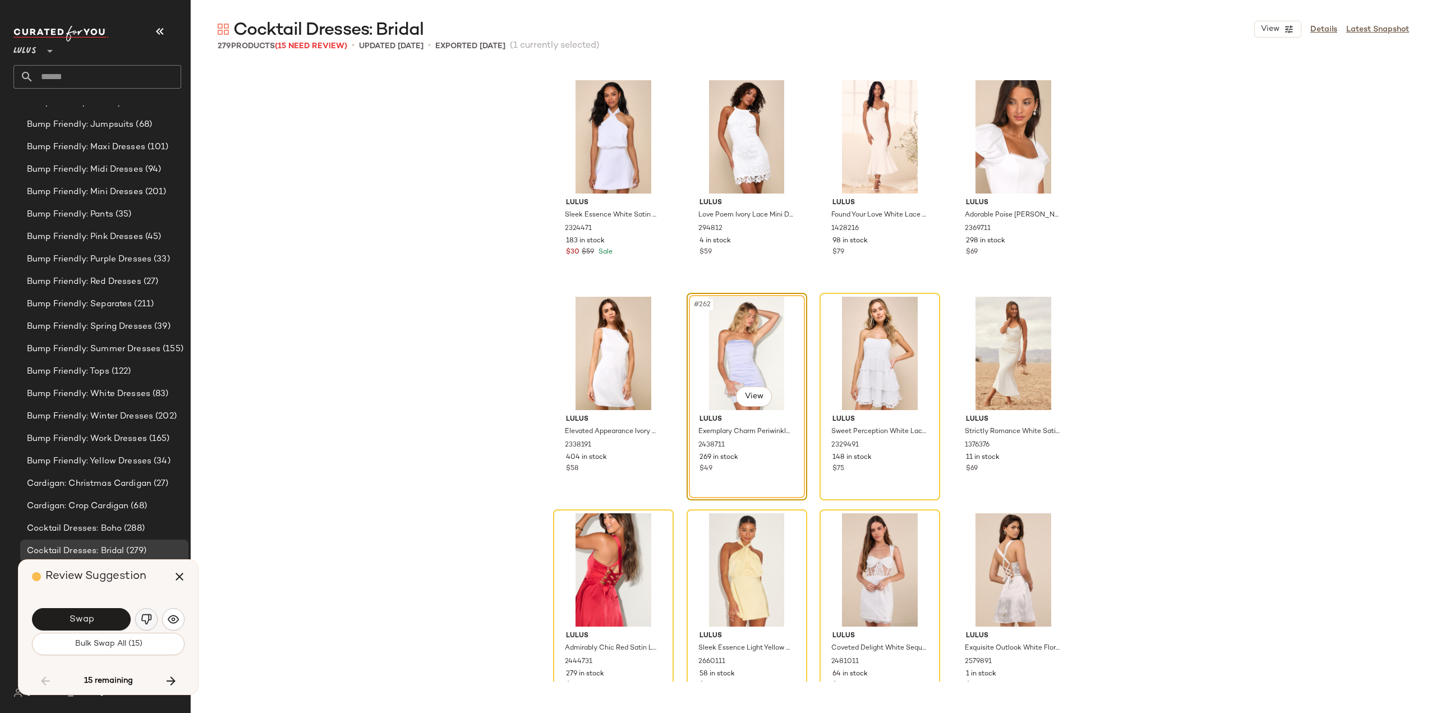
click at [144, 621] on img "button" at bounding box center [146, 619] width 11 height 11
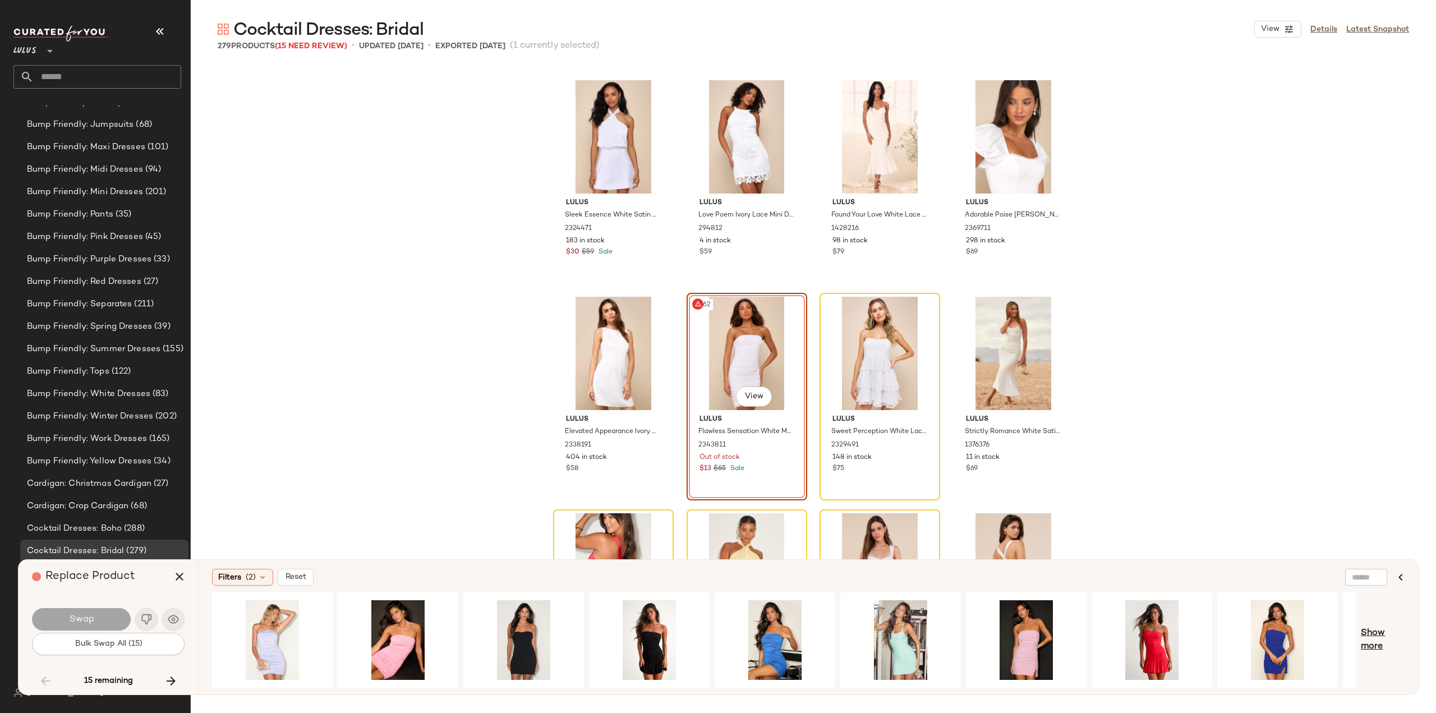
click at [1369, 641] on span "Show more" at bounding box center [1383, 640] width 44 height 27
click at [1385, 646] on span "Show more" at bounding box center [1391, 640] width 28 height 27
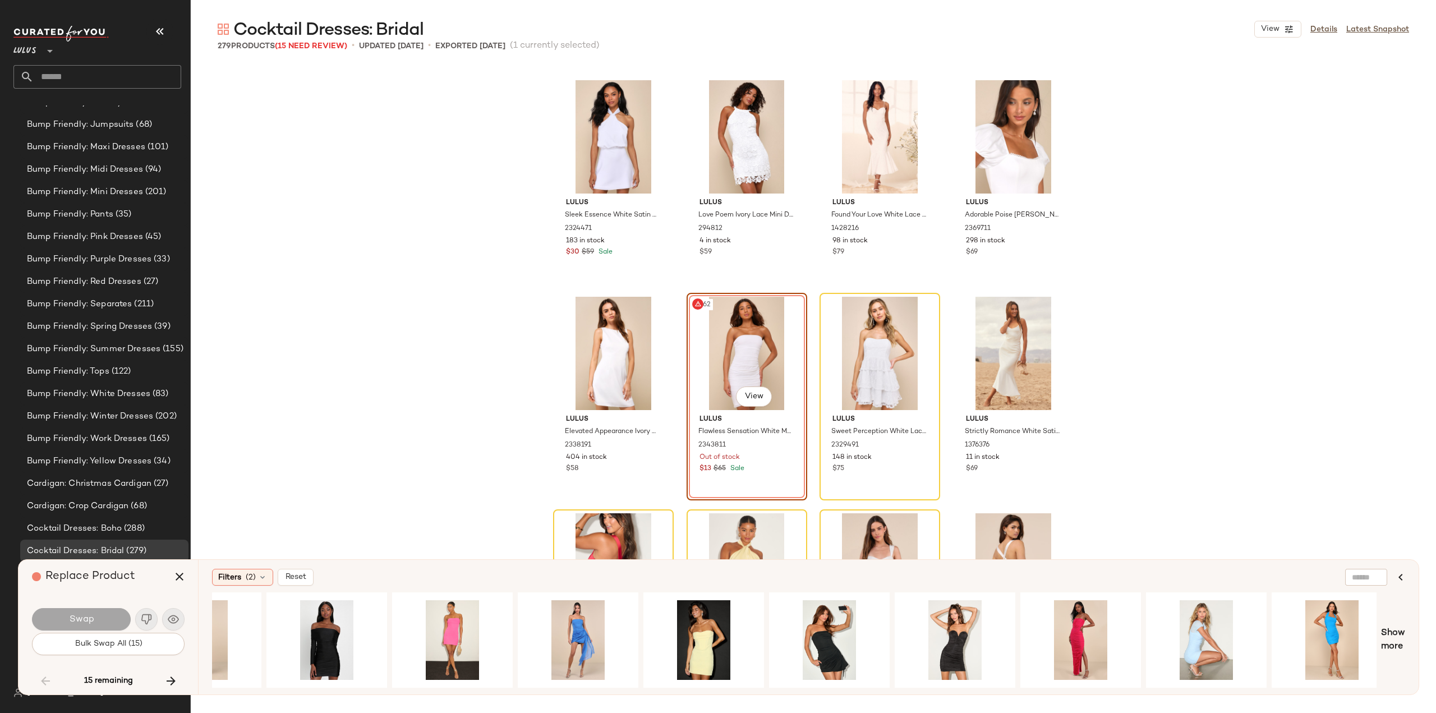
scroll to position [0, 1342]
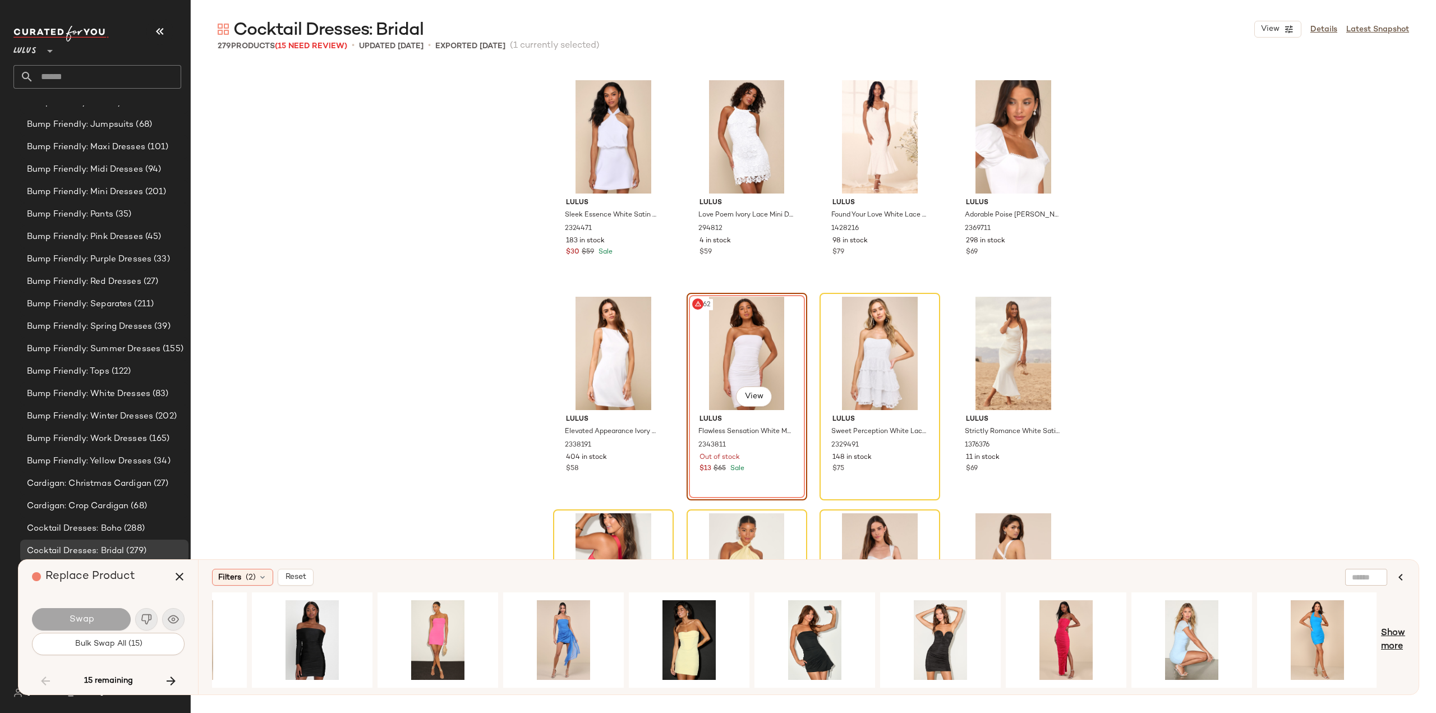
click at [1399, 641] on span "Show more" at bounding box center [1393, 640] width 24 height 27
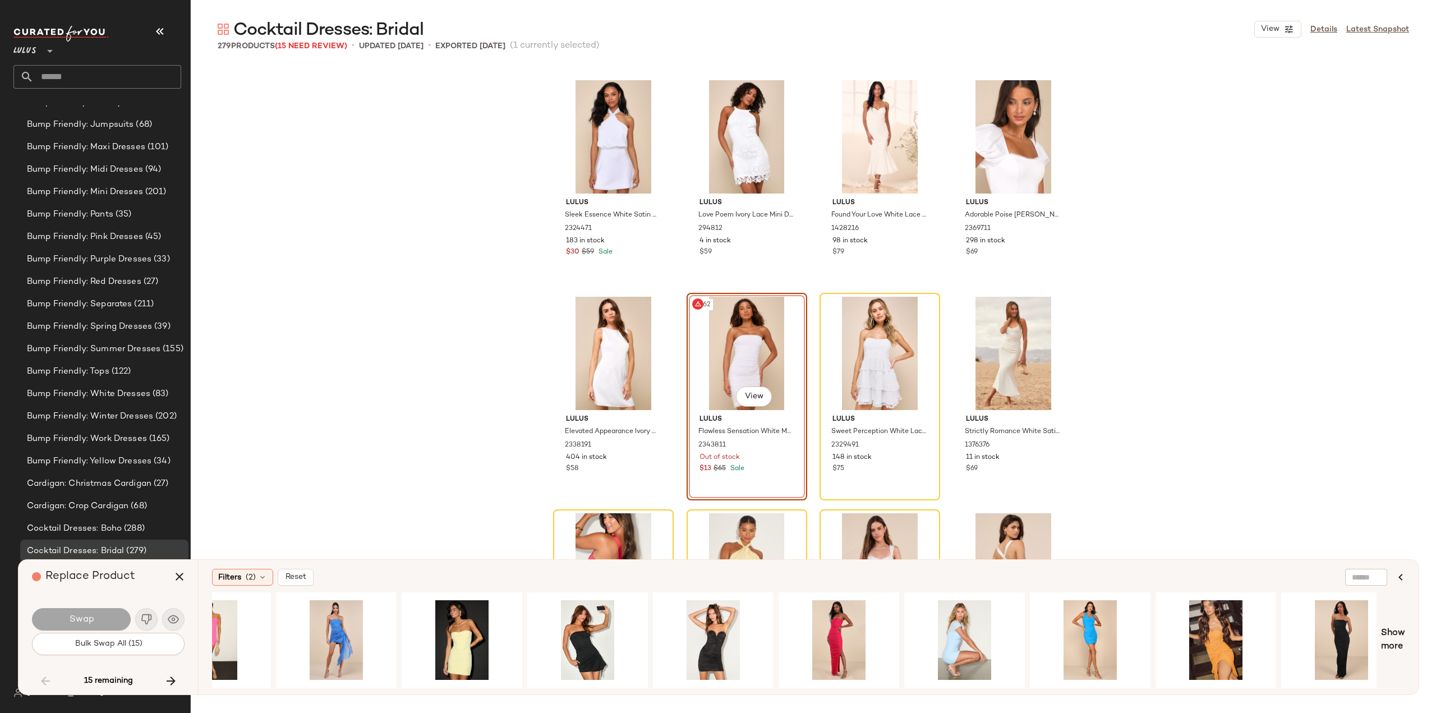
scroll to position [0, 1971]
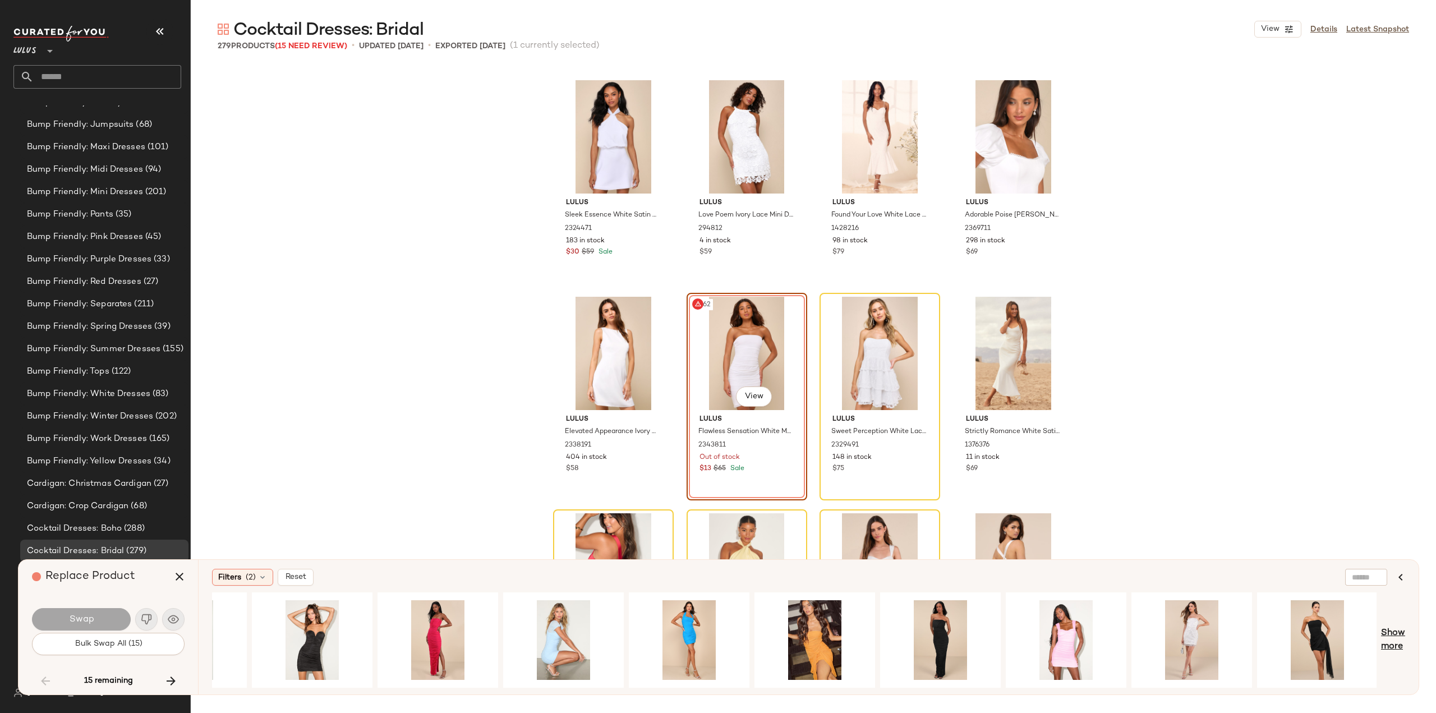
click at [1390, 637] on span "Show more" at bounding box center [1393, 640] width 24 height 27
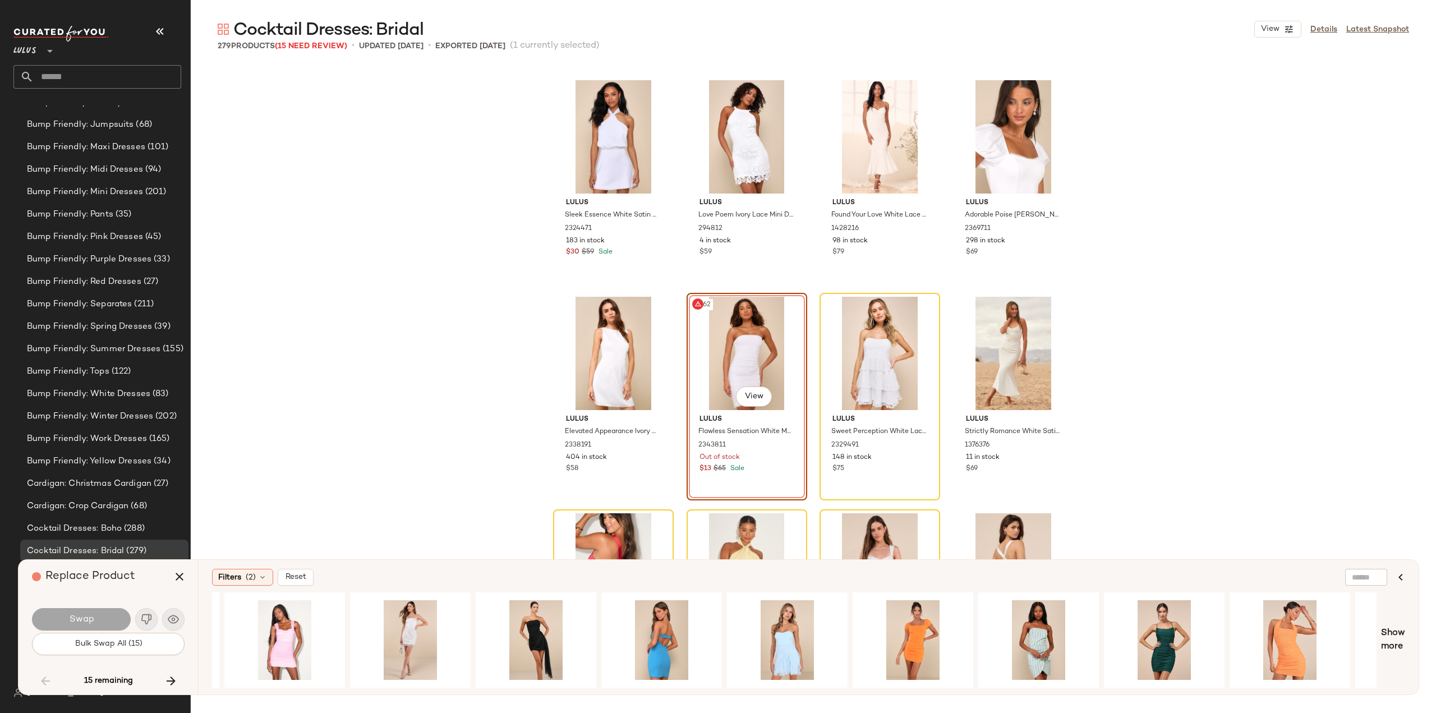
scroll to position [0, 2850]
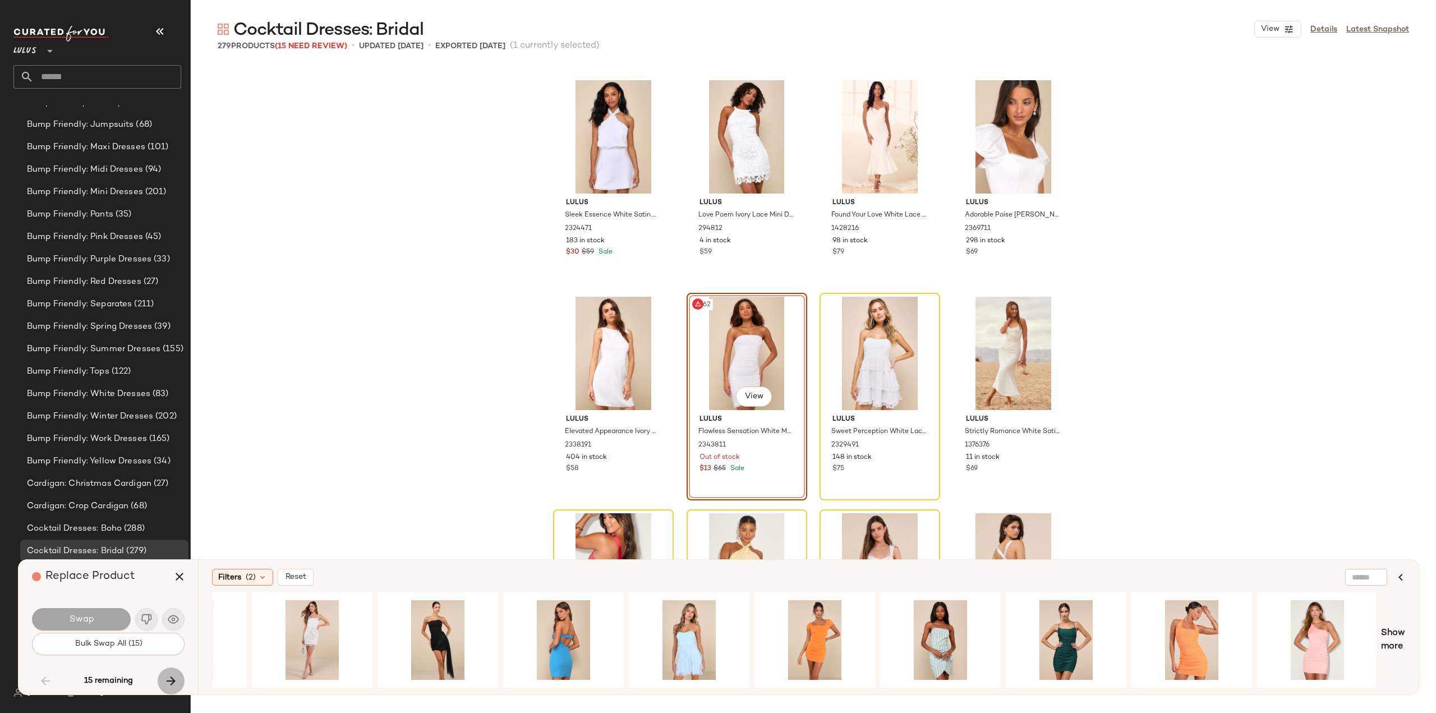
click at [169, 681] on icon "button" at bounding box center [170, 680] width 13 height 13
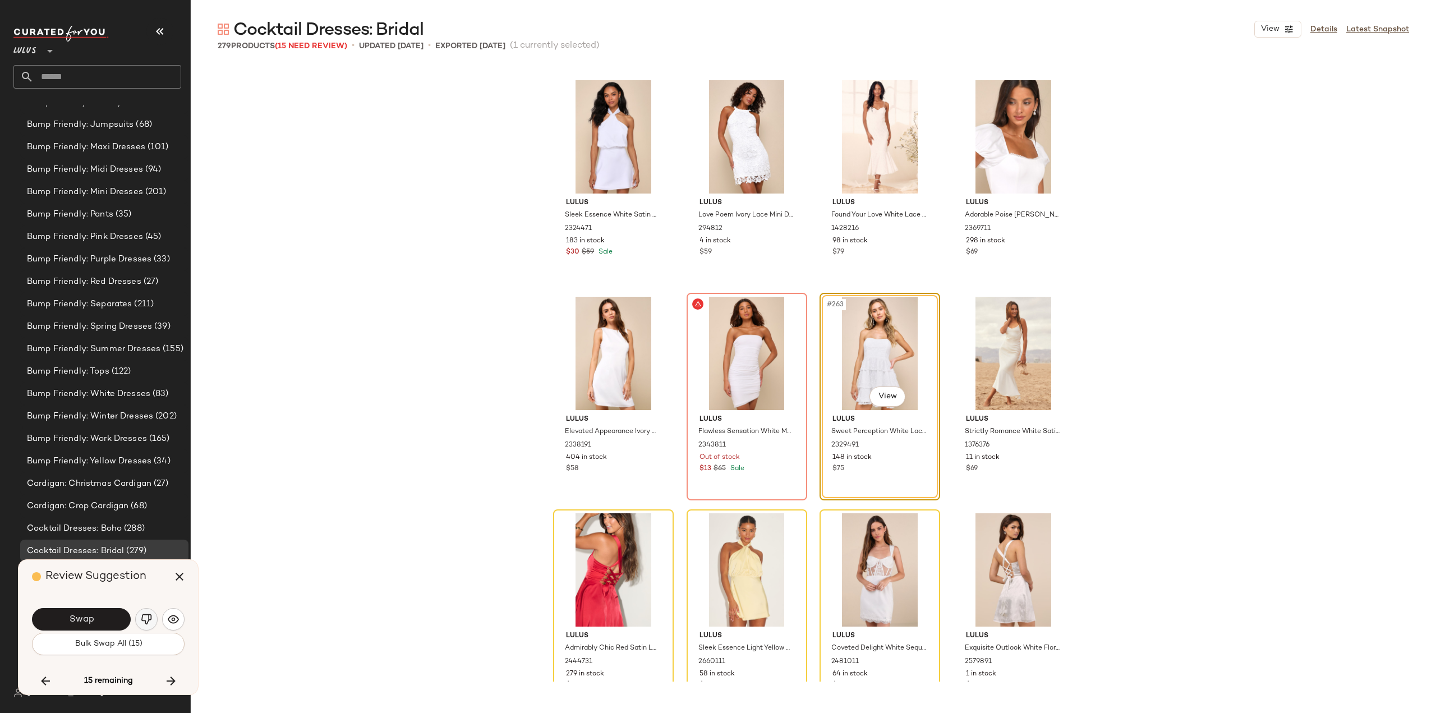
click at [153, 619] on button "button" at bounding box center [146, 619] width 22 height 22
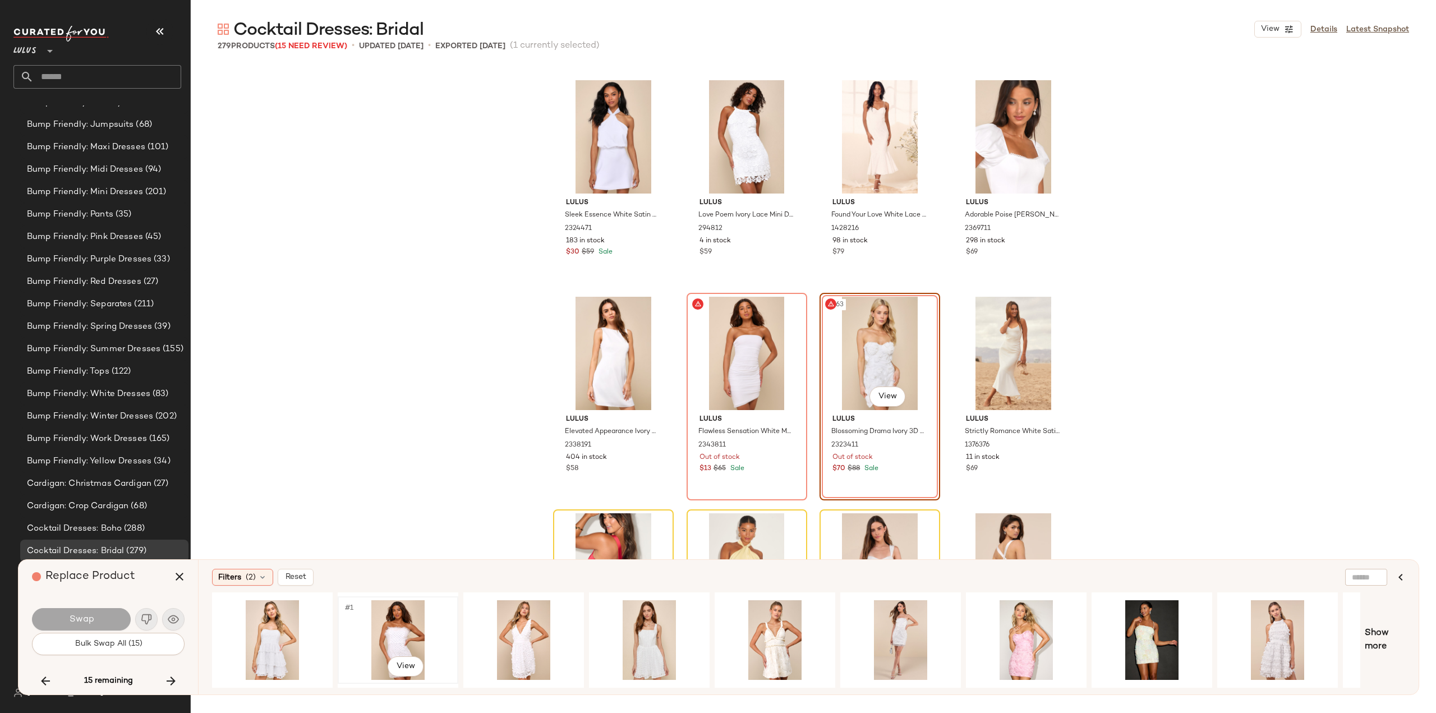
drag, startPoint x: 399, startPoint y: 636, endPoint x: 377, endPoint y: 637, distance: 21.9
click at [398, 636] on div "#1 View" at bounding box center [398, 640] width 113 height 80
click at [86, 623] on span "Swap" at bounding box center [80, 619] width 25 height 11
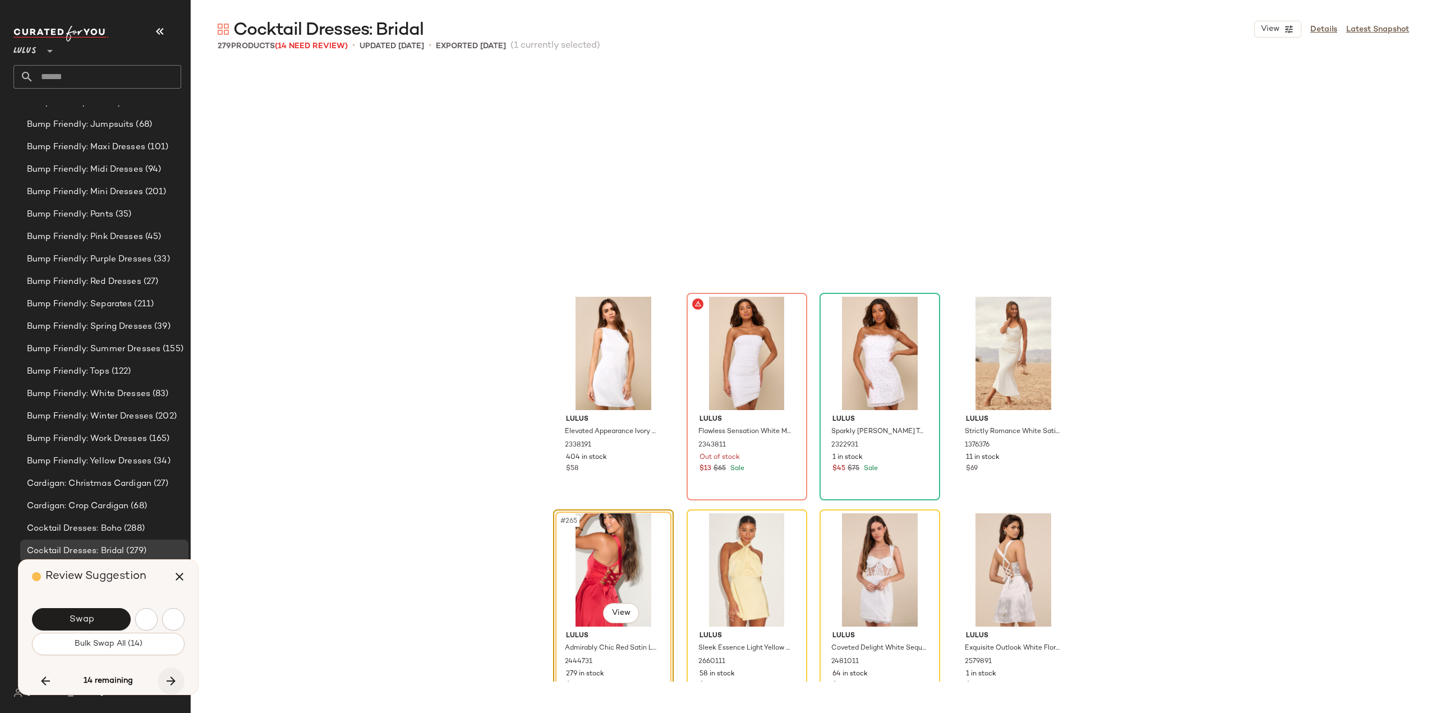
scroll to position [14075, 0]
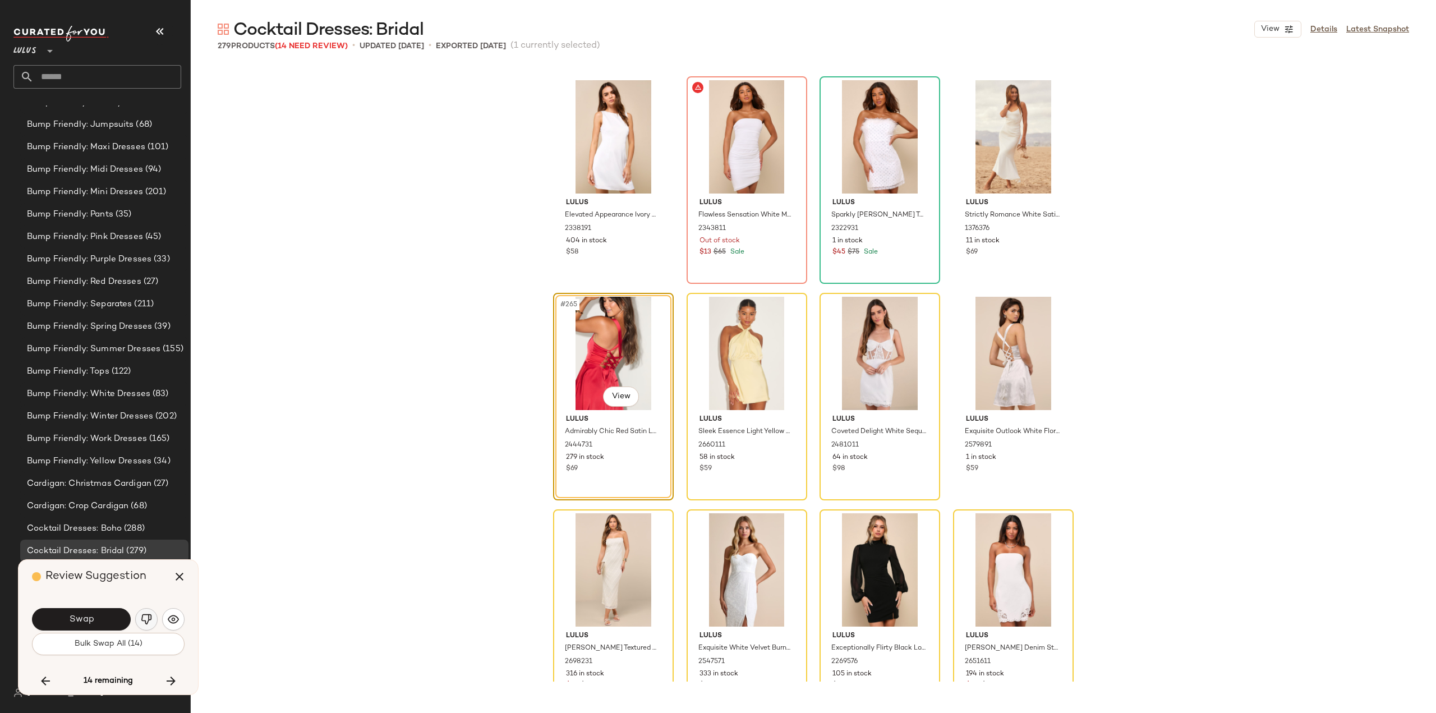
click at [149, 618] on img "button" at bounding box center [146, 619] width 11 height 11
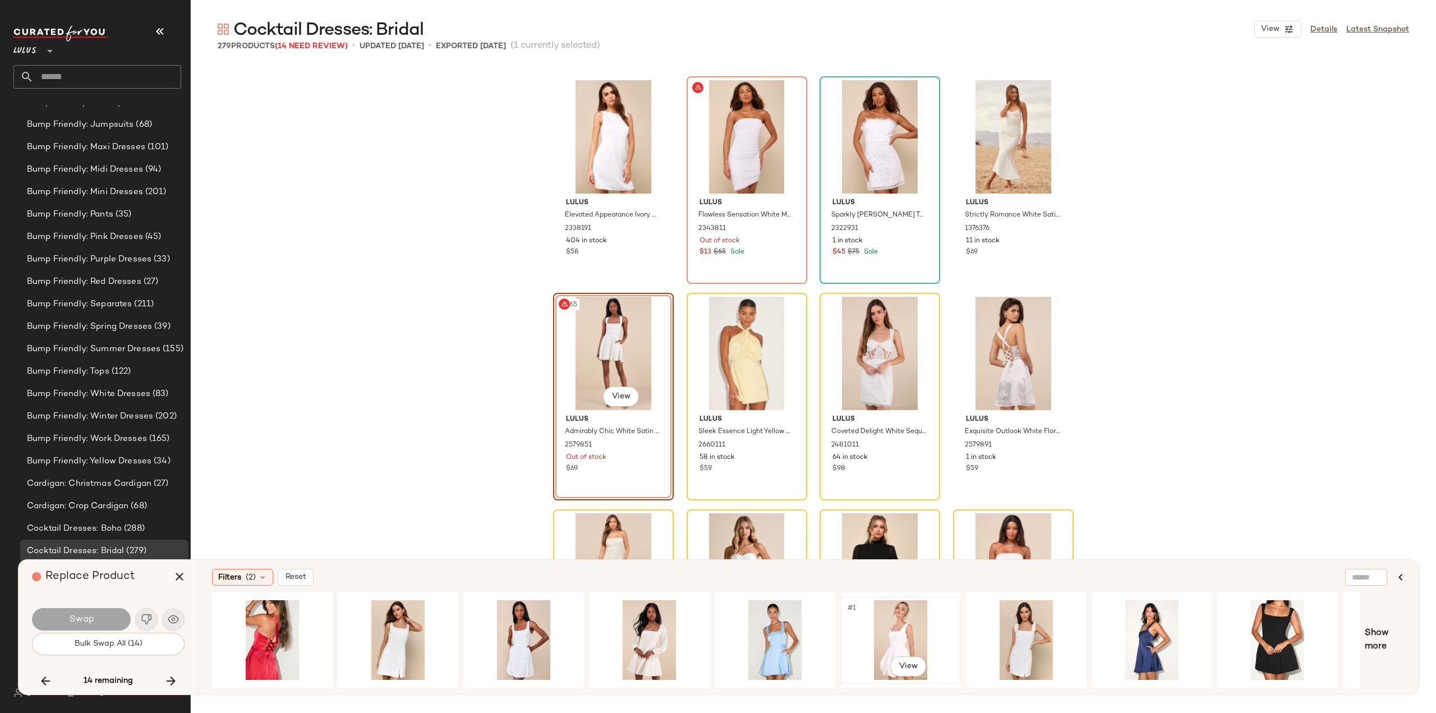
click at [884, 639] on div "#1 View" at bounding box center [900, 640] width 113 height 80
click at [85, 628] on button "Swap" at bounding box center [81, 619] width 99 height 22
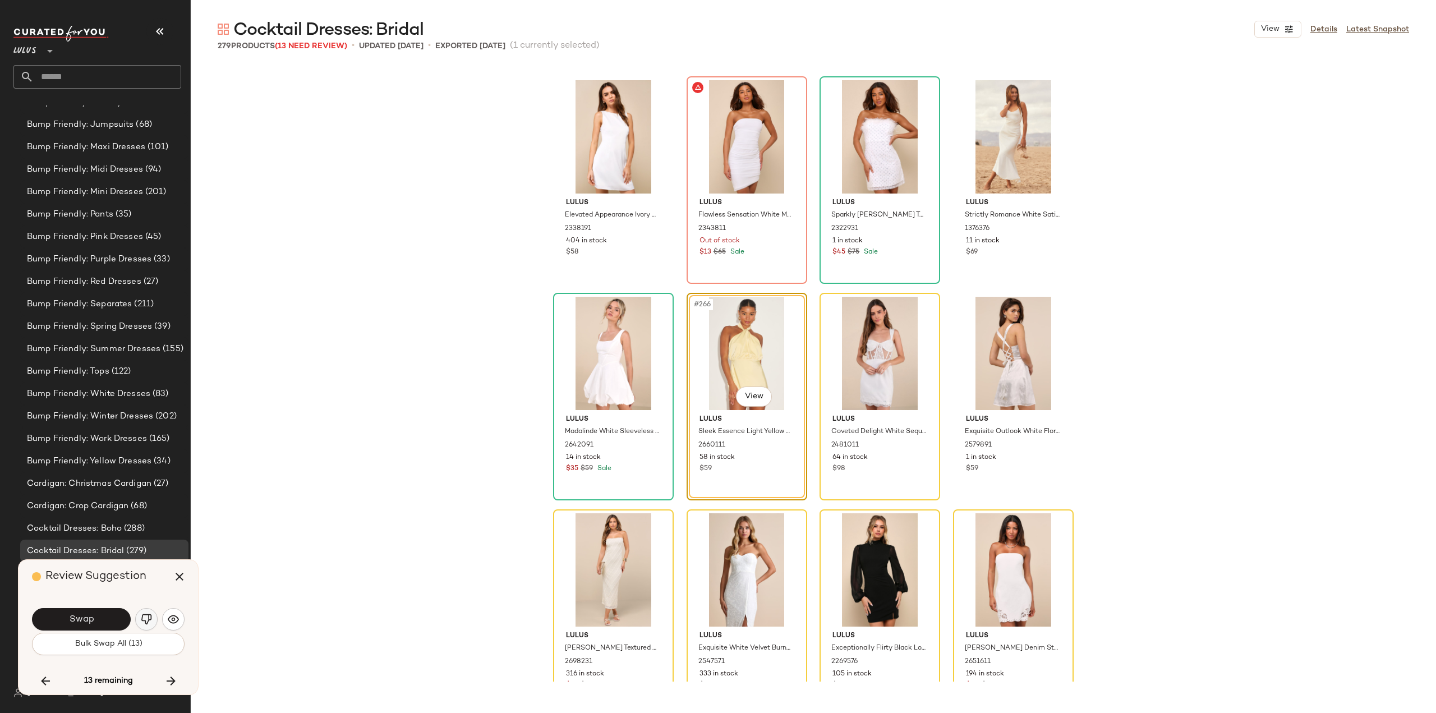
click at [146, 620] on img "button" at bounding box center [146, 619] width 11 height 11
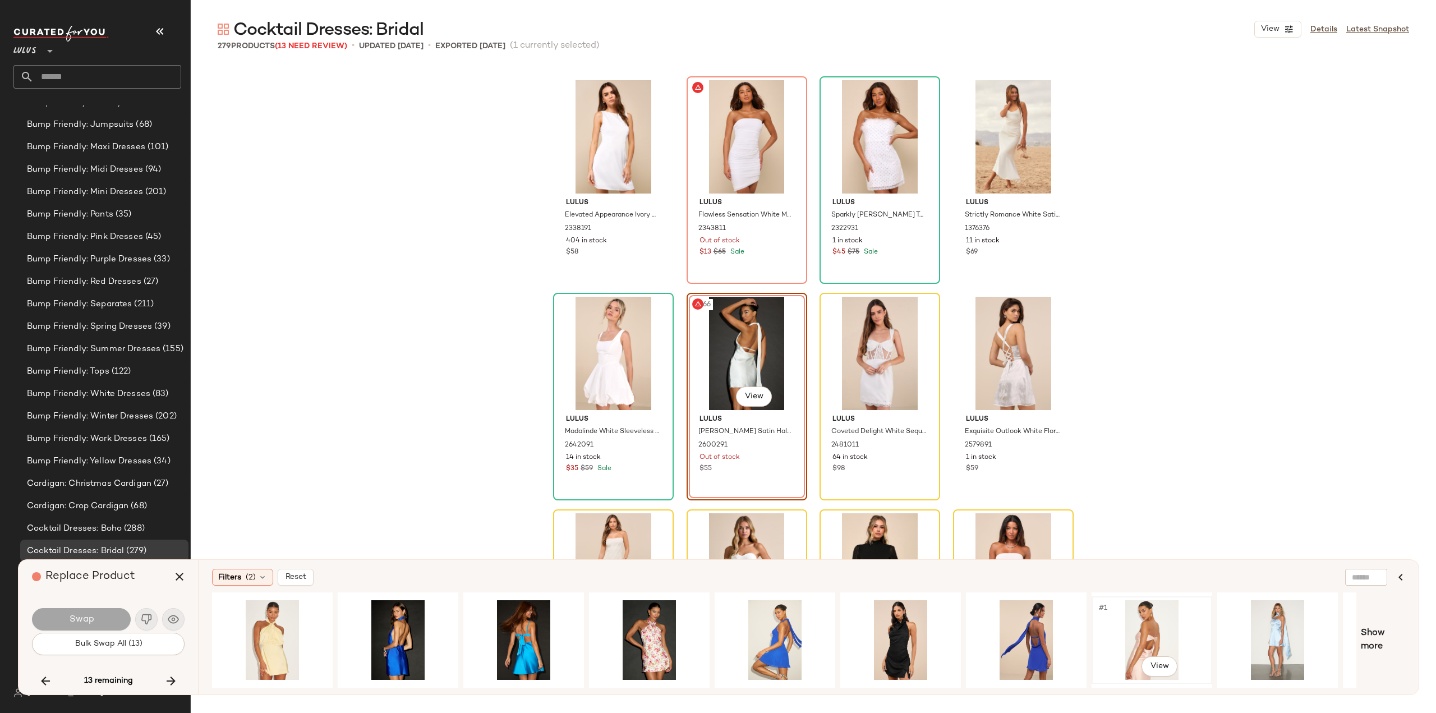
click at [1155, 643] on div "#1 View" at bounding box center [1152, 640] width 113 height 80
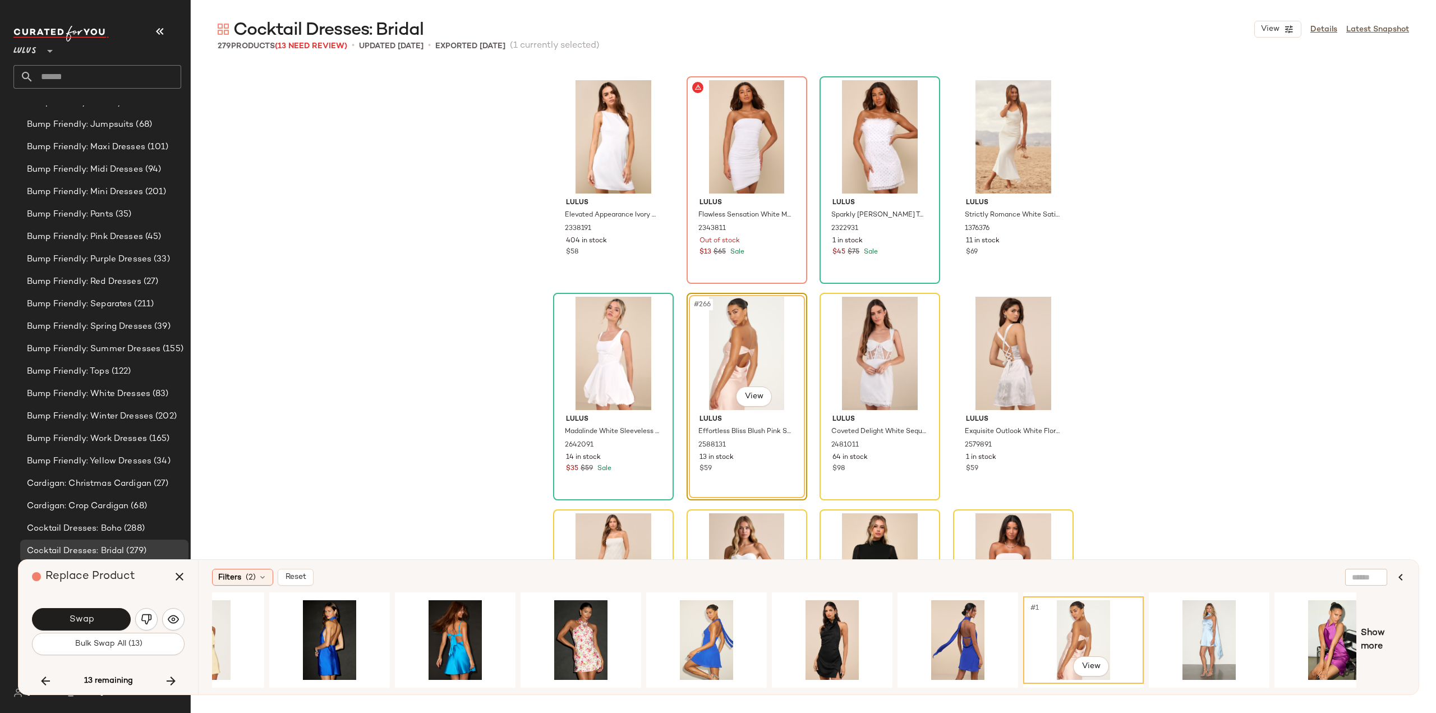
scroll to position [0, 106]
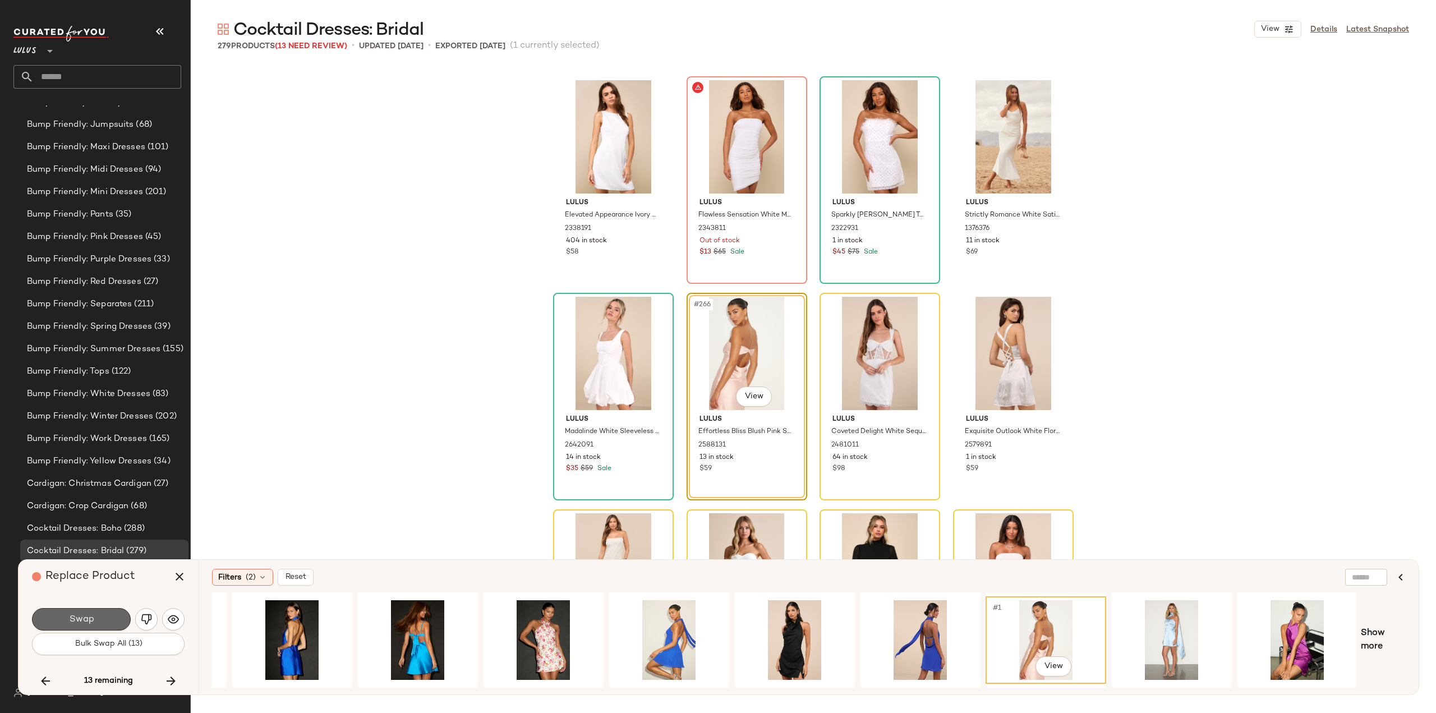
click at [86, 626] on button "Swap" at bounding box center [81, 619] width 99 height 22
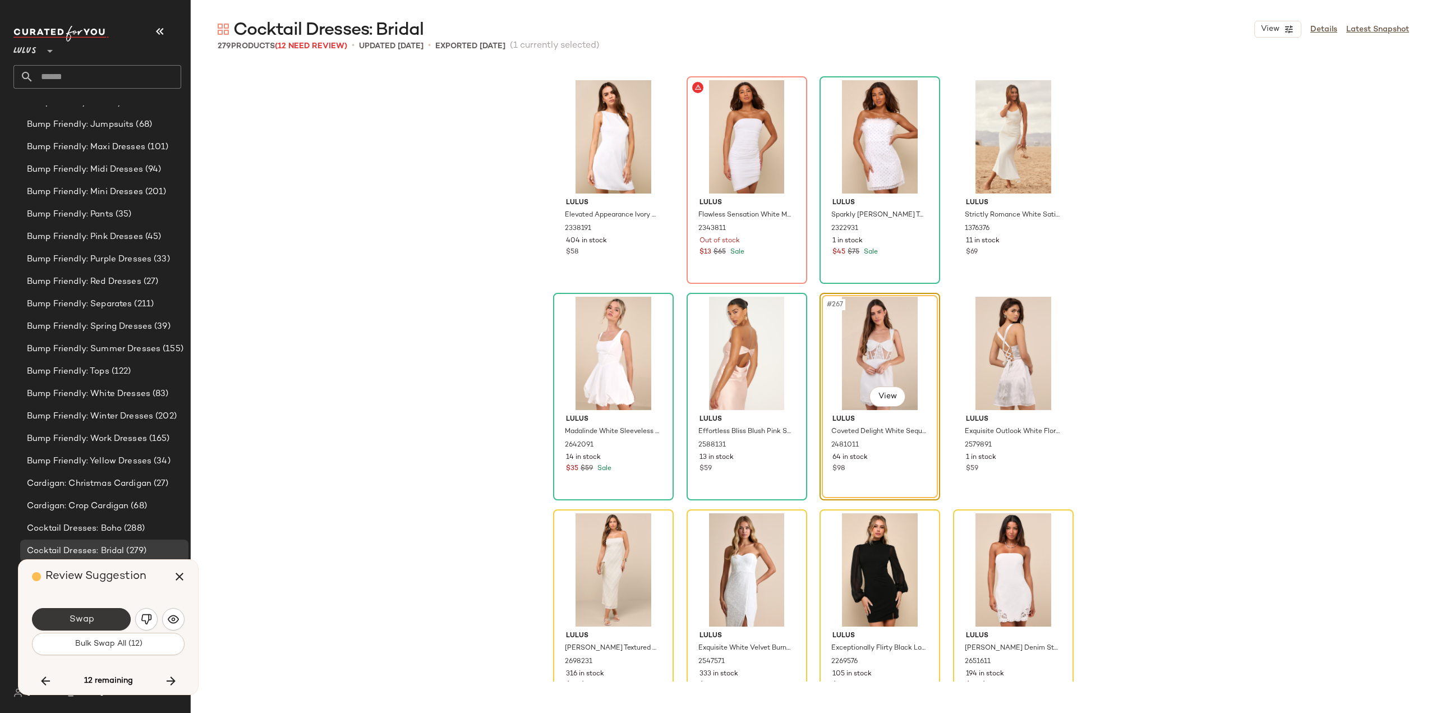
click at [95, 620] on button "Swap" at bounding box center [81, 619] width 99 height 22
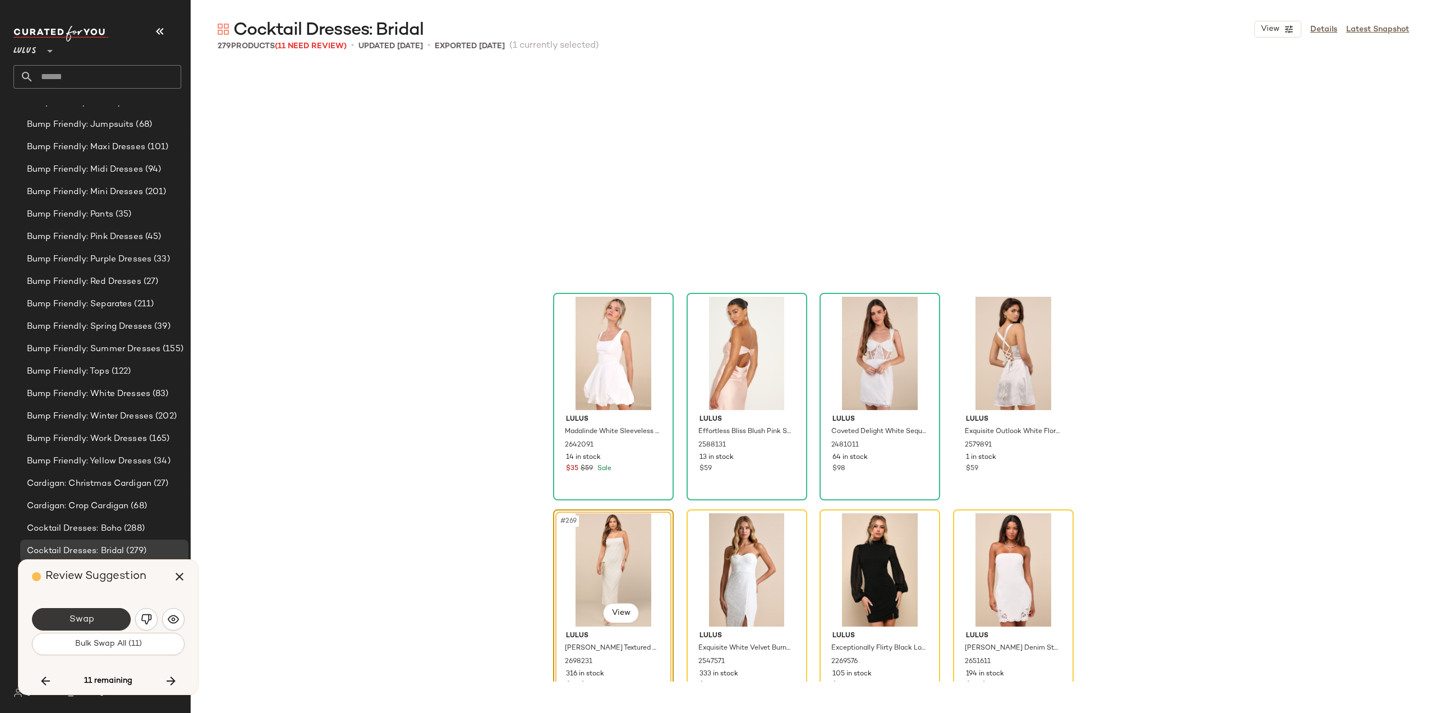
scroll to position [14292, 0]
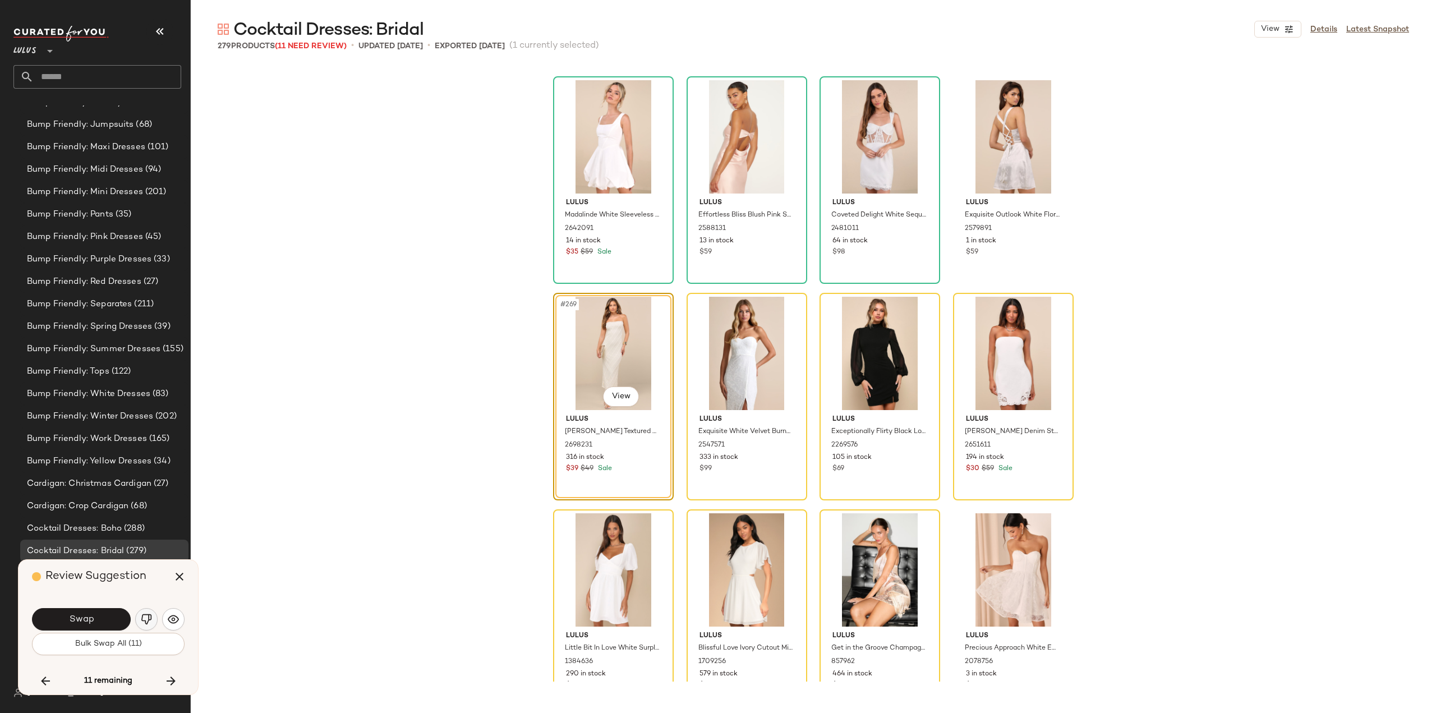
click at [150, 619] on img "button" at bounding box center [146, 619] width 11 height 11
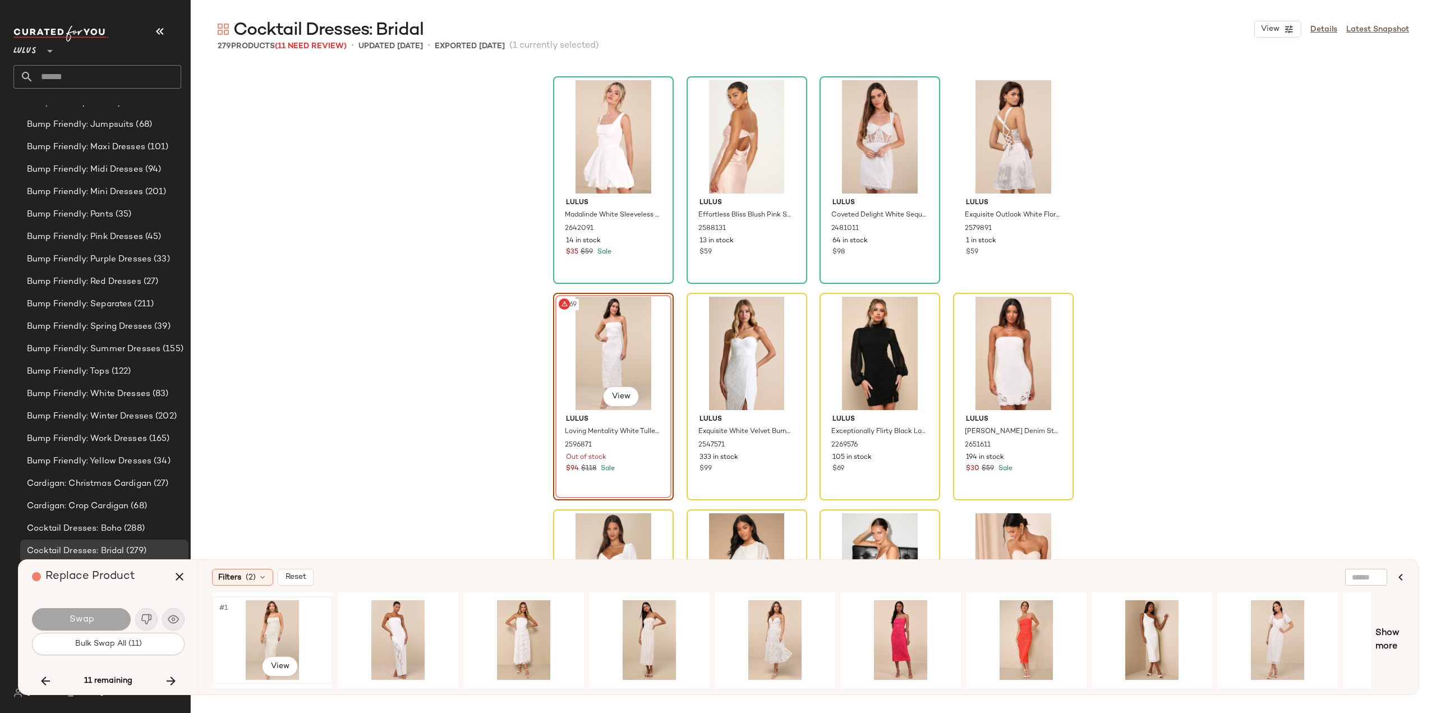
click at [268, 629] on div "#1 View" at bounding box center [272, 640] width 113 height 80
click at [1147, 626] on div "#1 View" at bounding box center [1152, 640] width 113 height 80
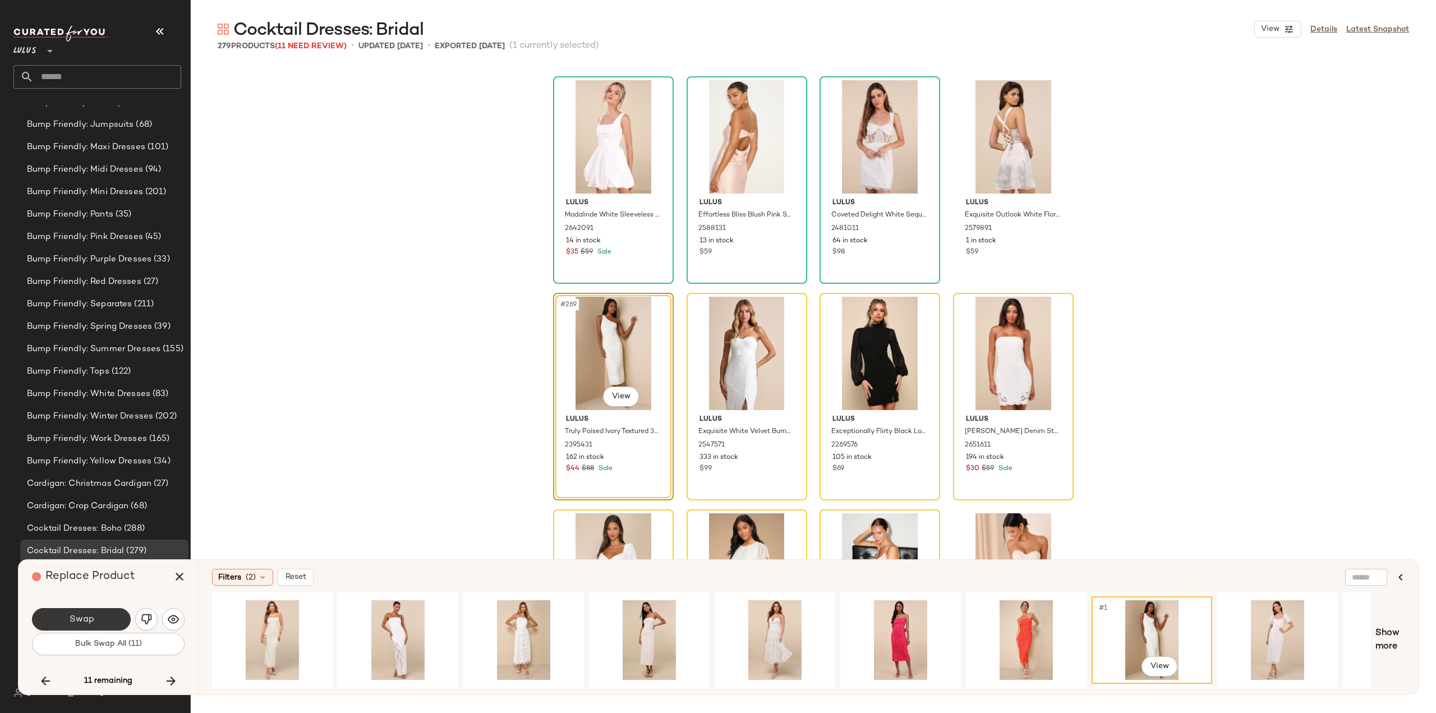
click at [79, 619] on span "Swap" at bounding box center [80, 619] width 25 height 11
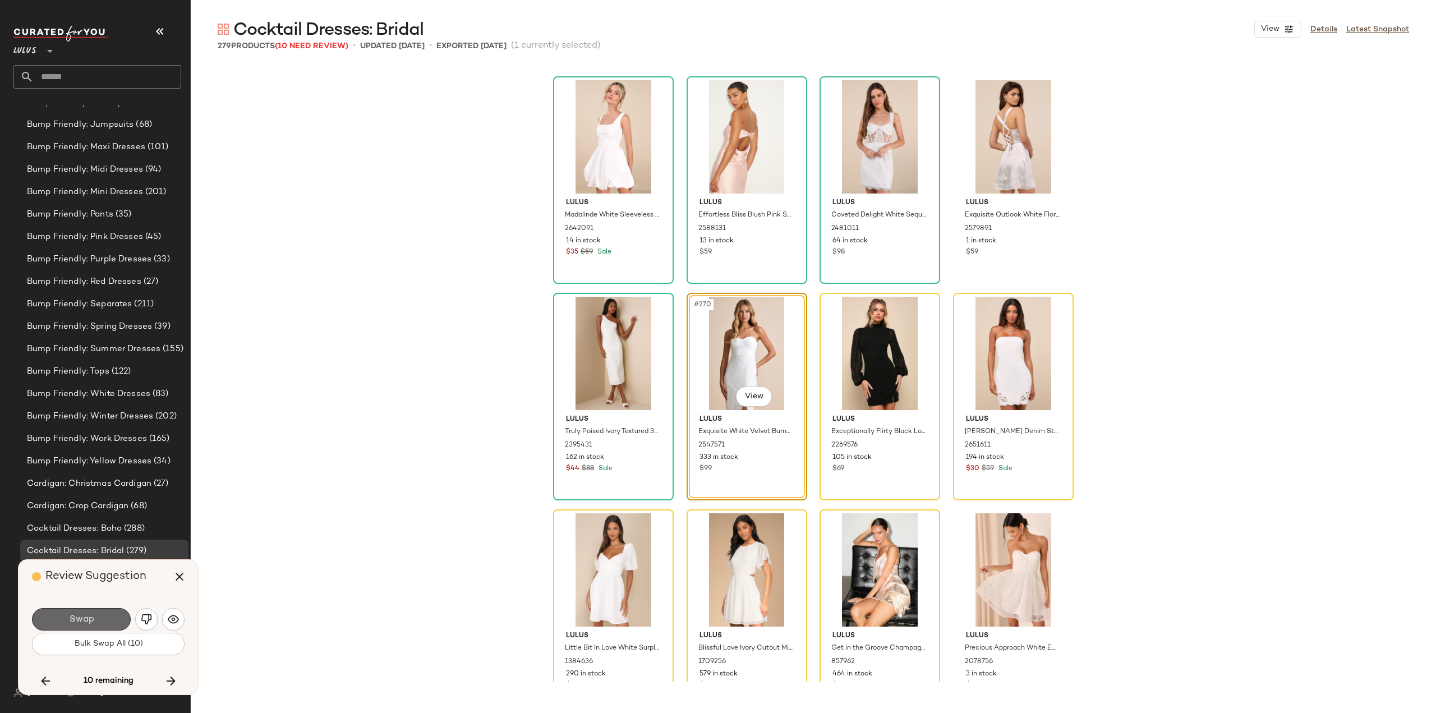
click at [74, 625] on span "Swap" at bounding box center [80, 619] width 25 height 11
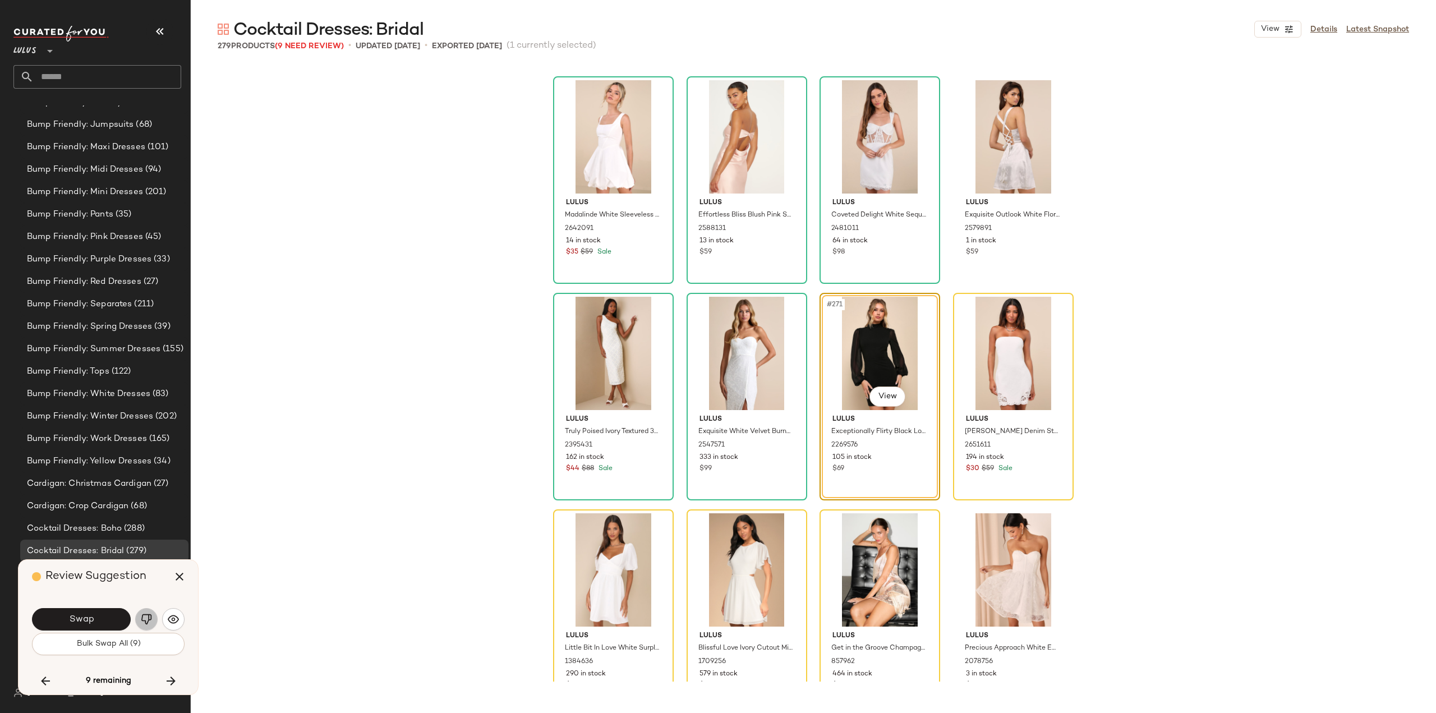
click at [146, 620] on img "button" at bounding box center [146, 619] width 11 height 11
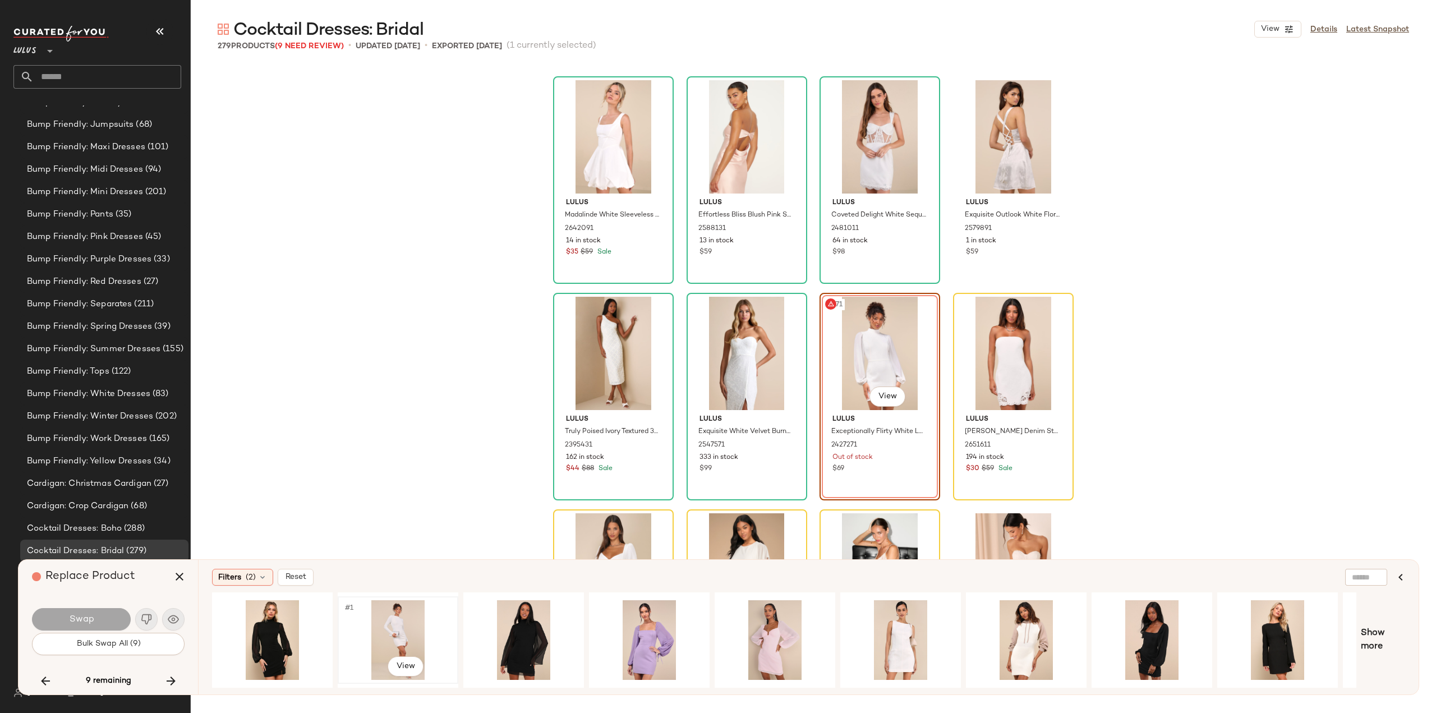
click at [397, 637] on div "#1 View" at bounding box center [398, 640] width 113 height 80
click at [91, 622] on span "Swap" at bounding box center [80, 619] width 25 height 11
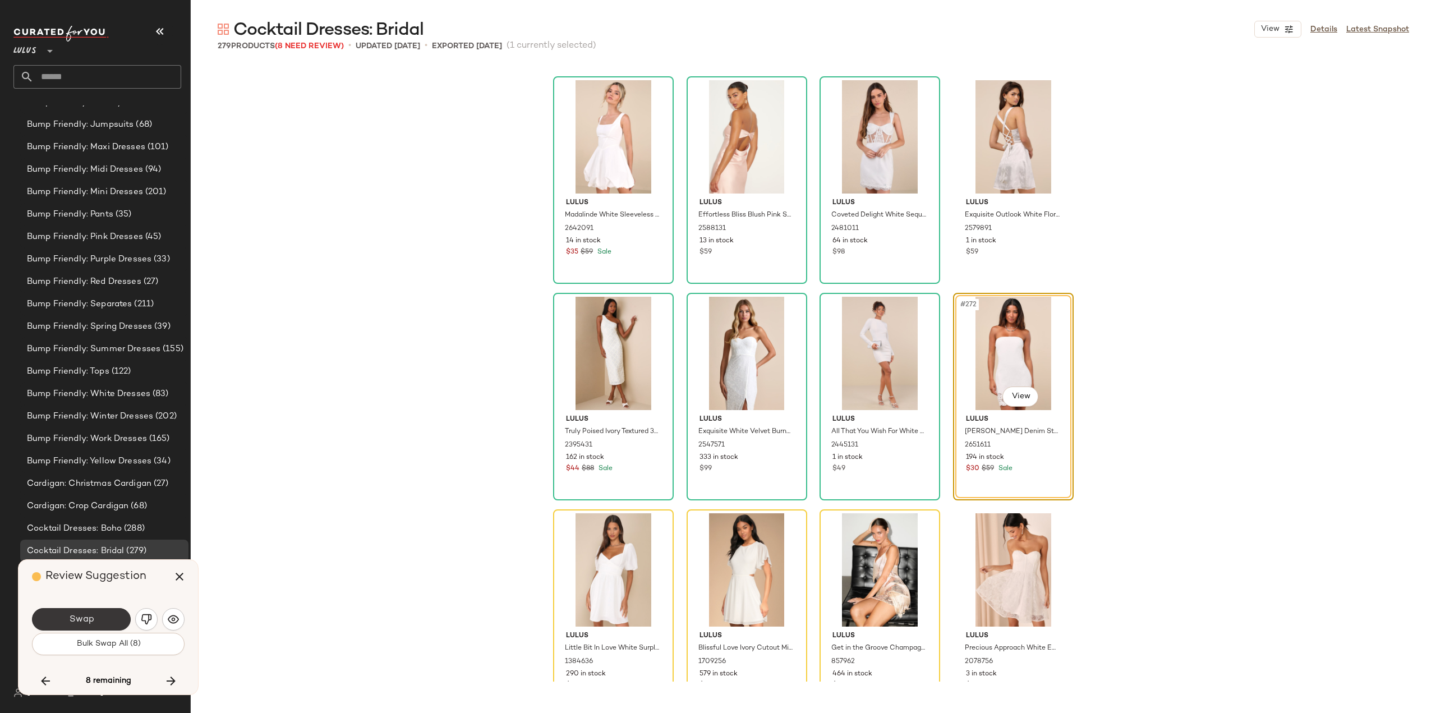
click at [83, 622] on span "Swap" at bounding box center [80, 619] width 25 height 11
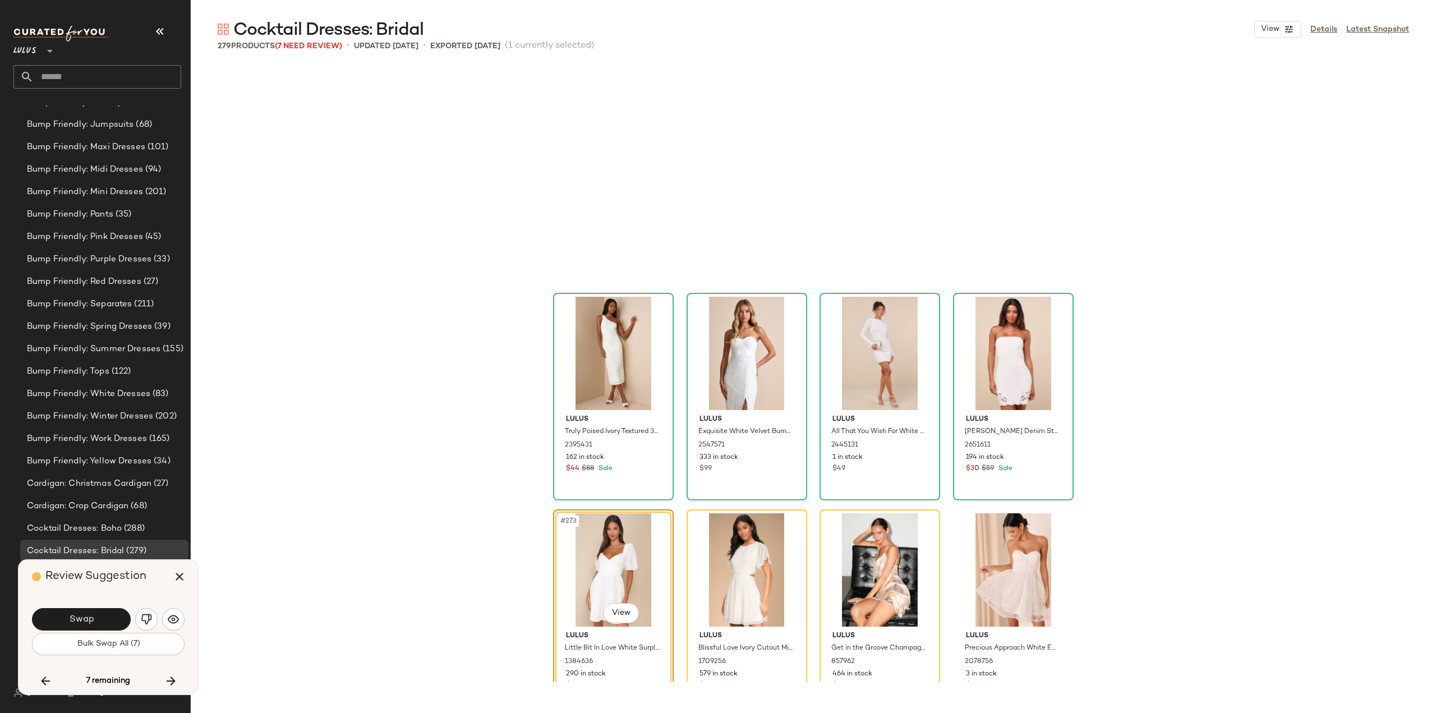
scroll to position [14508, 0]
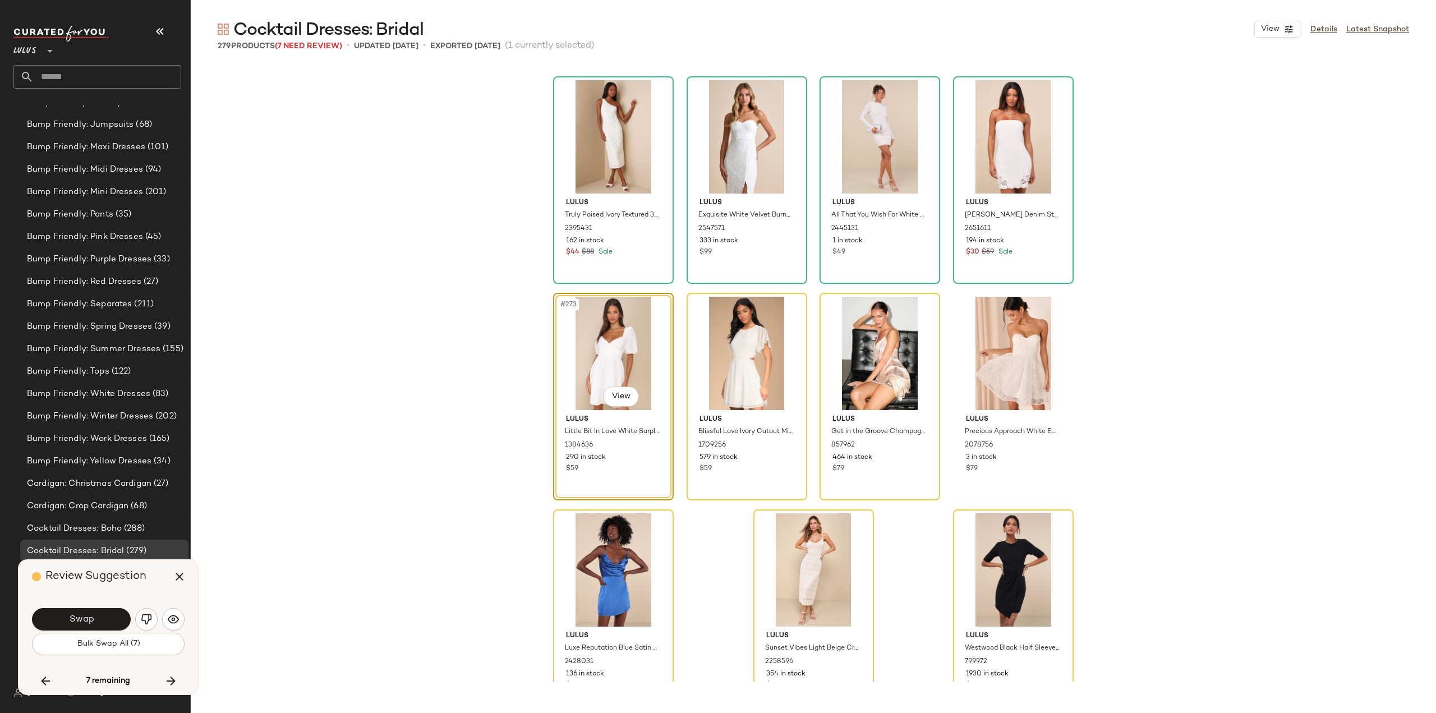
click at [85, 621] on span "Swap" at bounding box center [80, 619] width 25 height 11
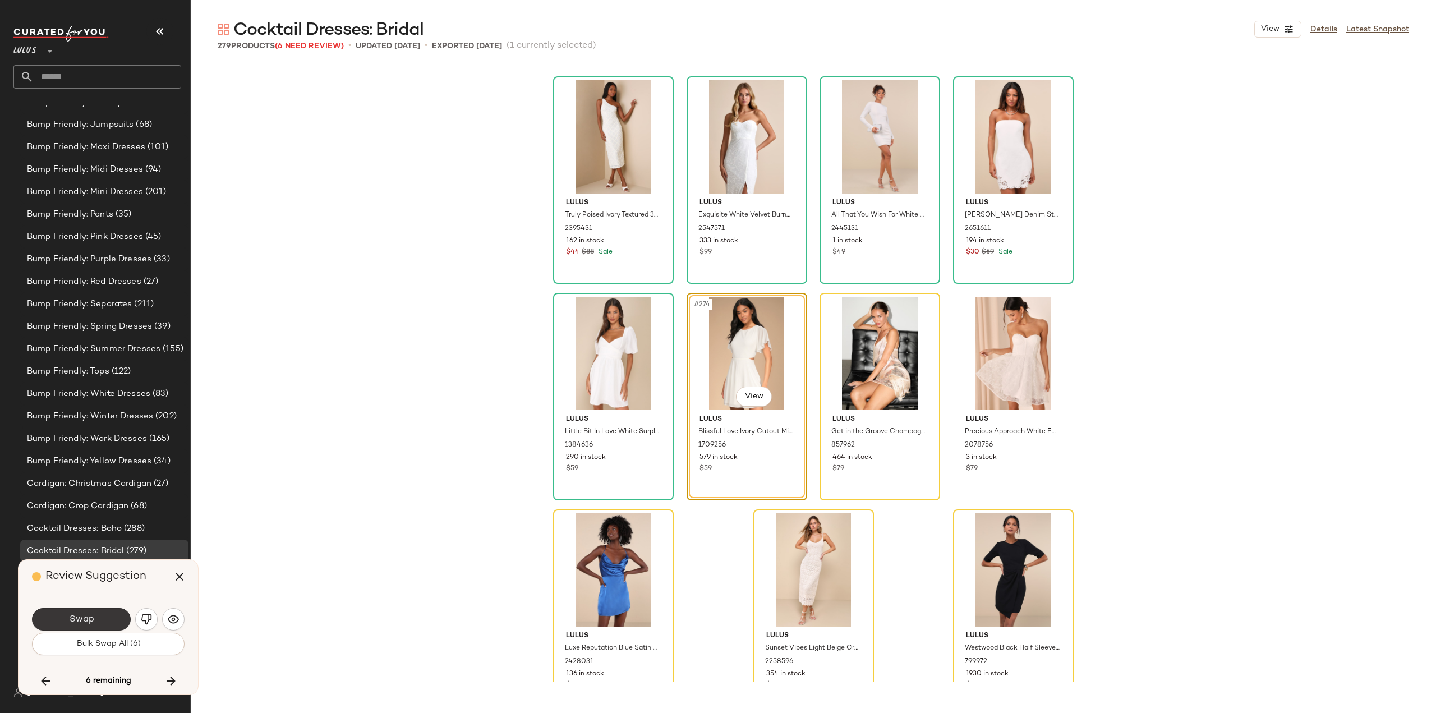
click at [98, 620] on button "Swap" at bounding box center [81, 619] width 99 height 22
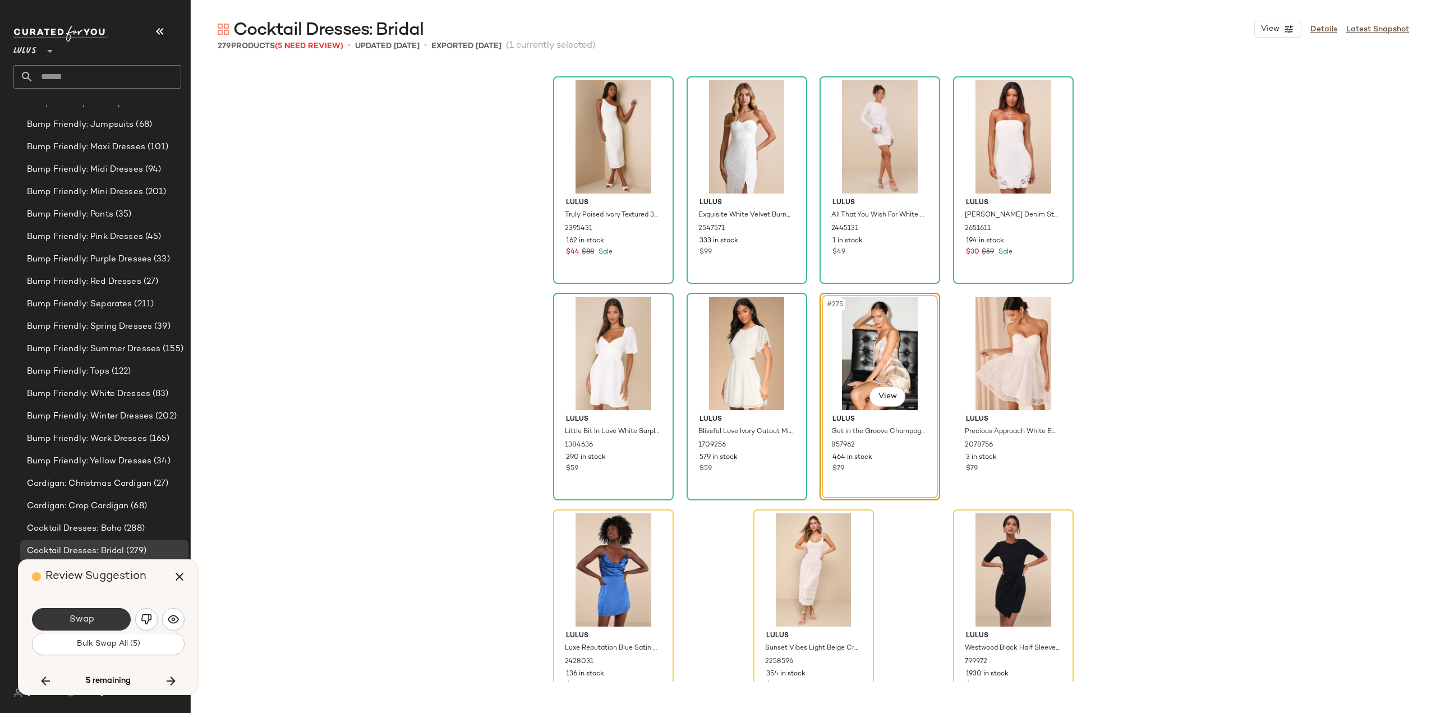
click at [96, 626] on button "Swap" at bounding box center [81, 619] width 99 height 22
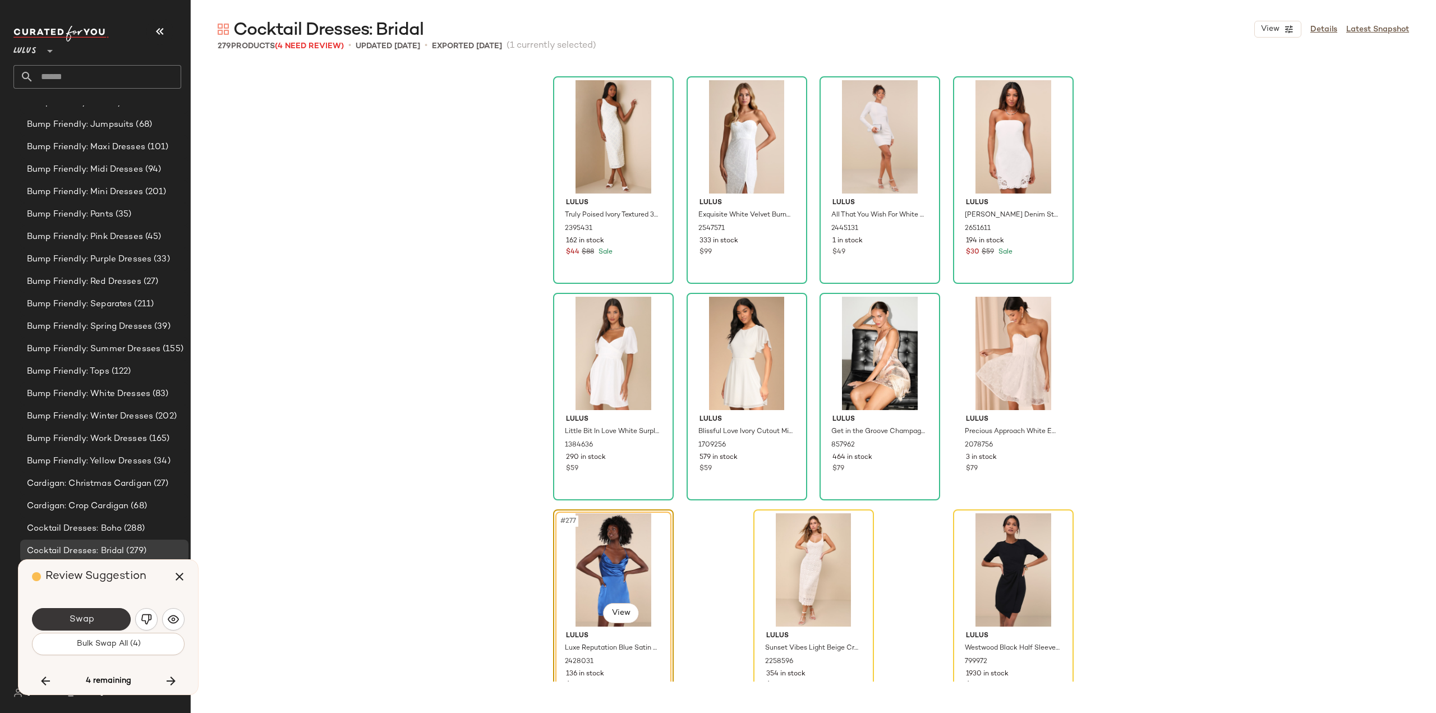
scroll to position [14543, 0]
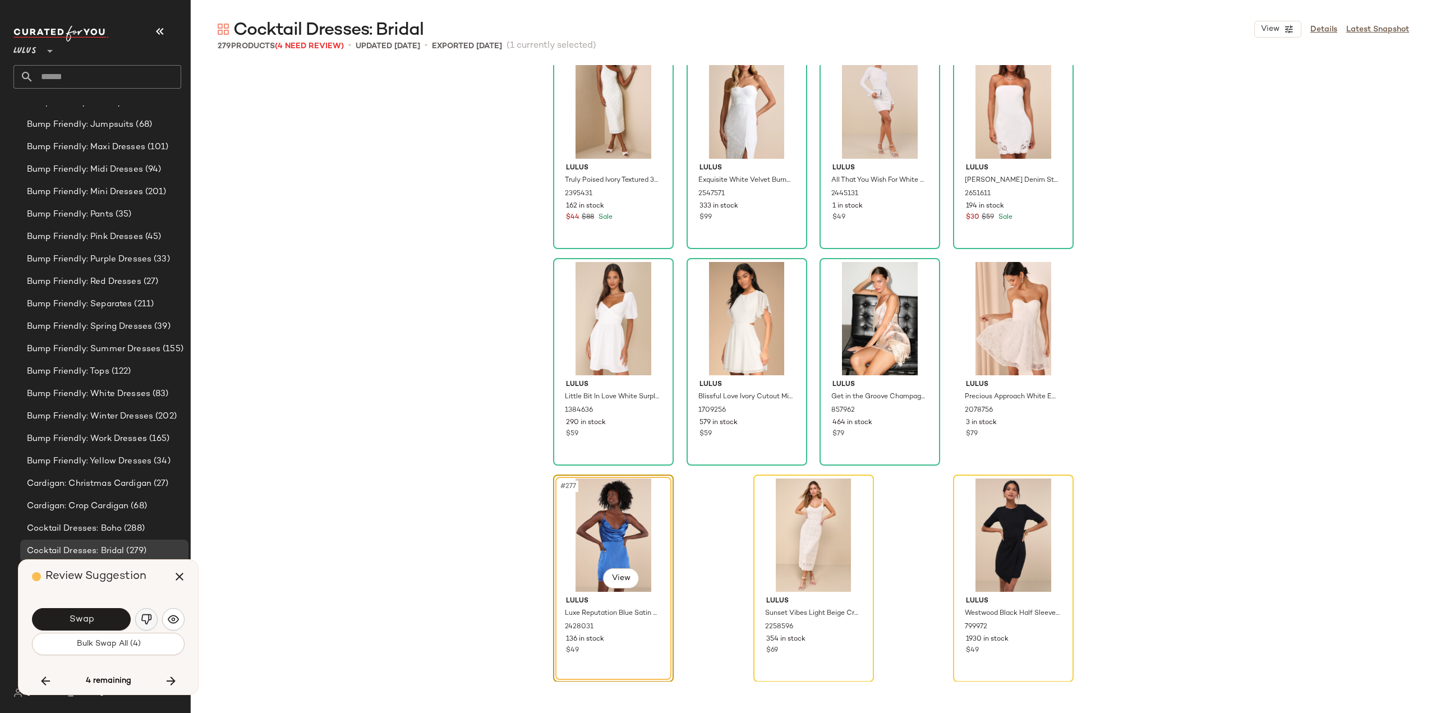
click at [145, 620] on img "button" at bounding box center [146, 619] width 11 height 11
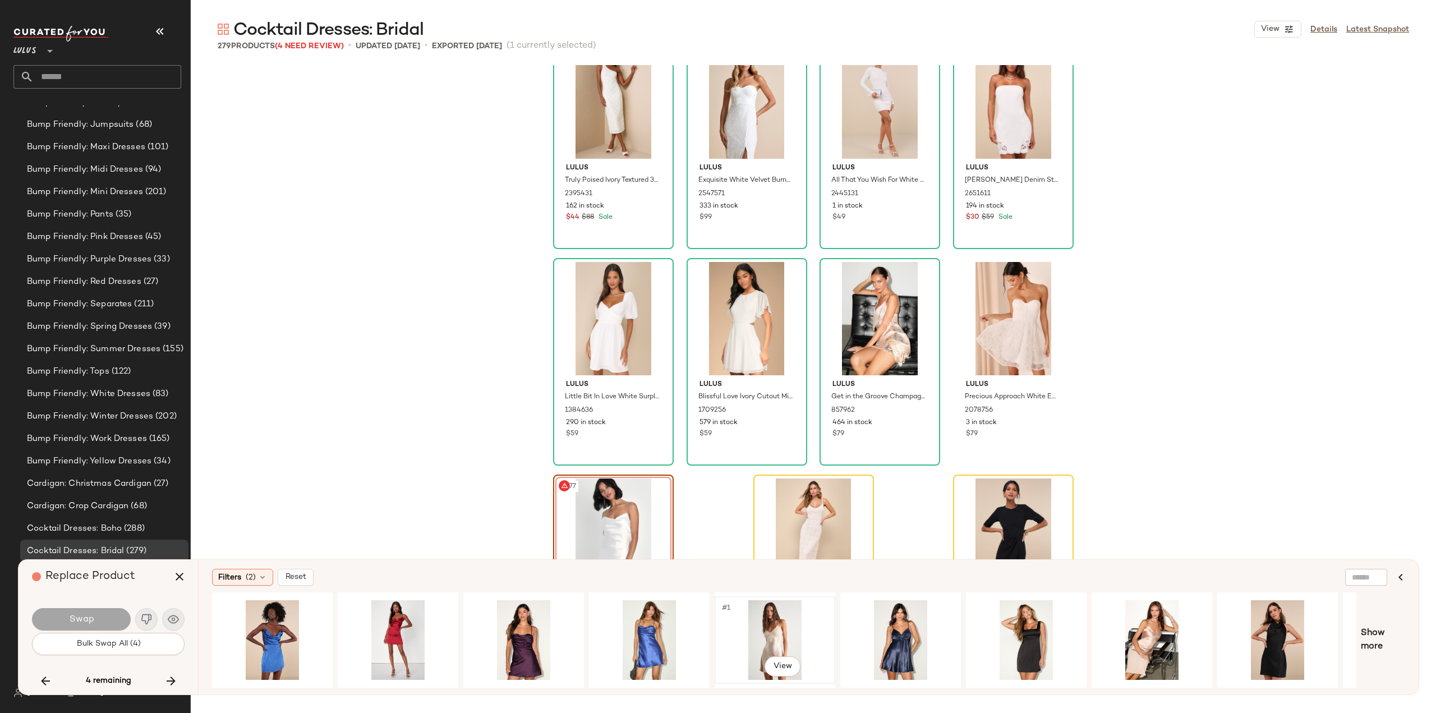
click at [768, 639] on div "#1 View" at bounding box center [775, 640] width 113 height 80
click at [98, 618] on button "Swap" at bounding box center [81, 619] width 99 height 22
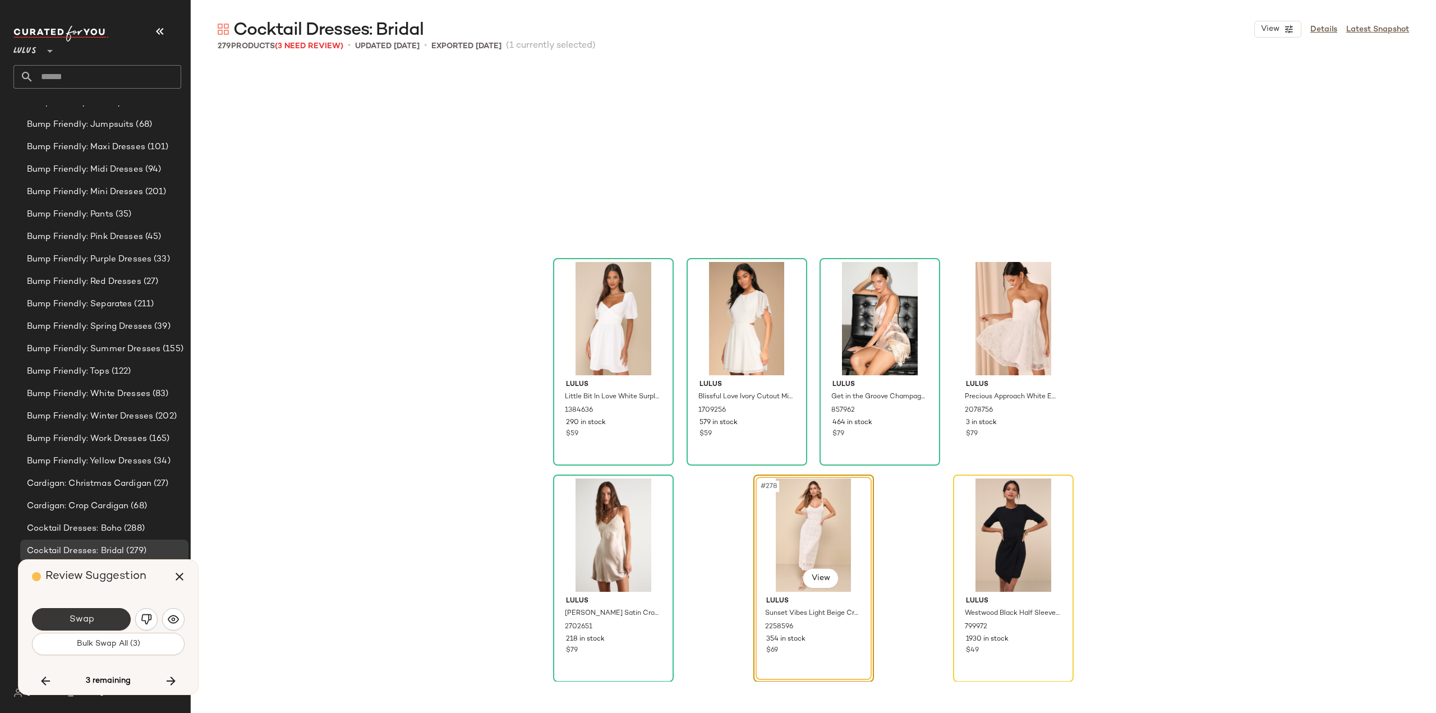
click at [90, 618] on span "Swap" at bounding box center [80, 619] width 25 height 11
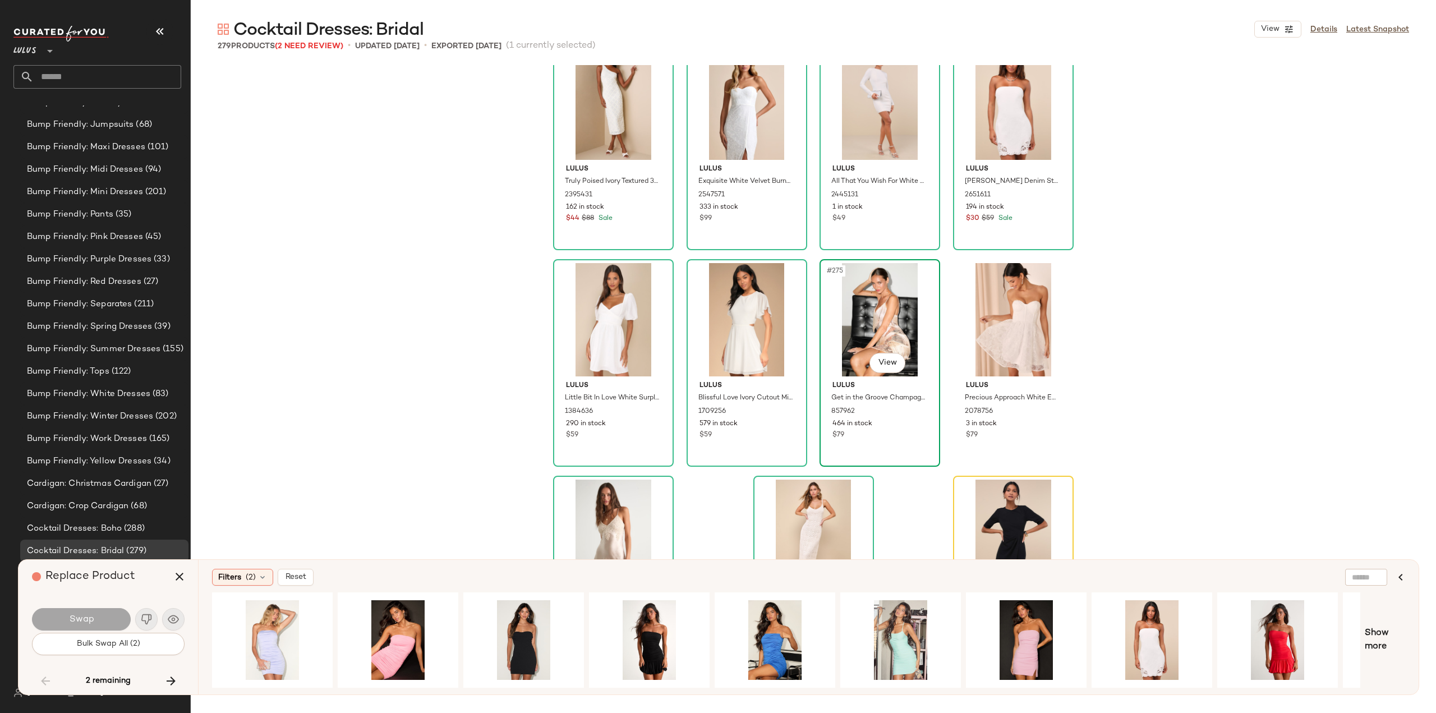
scroll to position [14543, 0]
click at [997, 514] on div "#279 View" at bounding box center [1013, 535] width 113 height 113
click at [1144, 632] on div "#1 View" at bounding box center [1152, 640] width 113 height 80
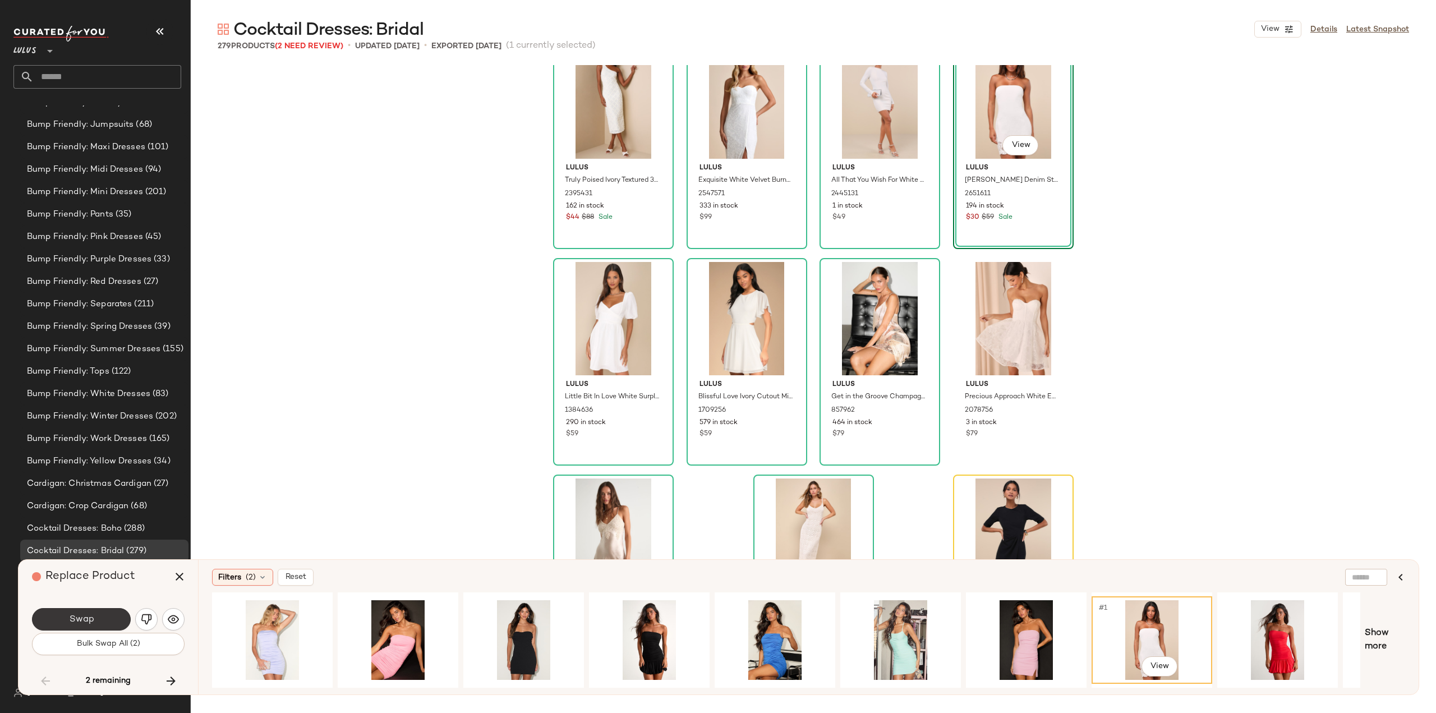
click at [86, 618] on span "Swap" at bounding box center [80, 619] width 25 height 11
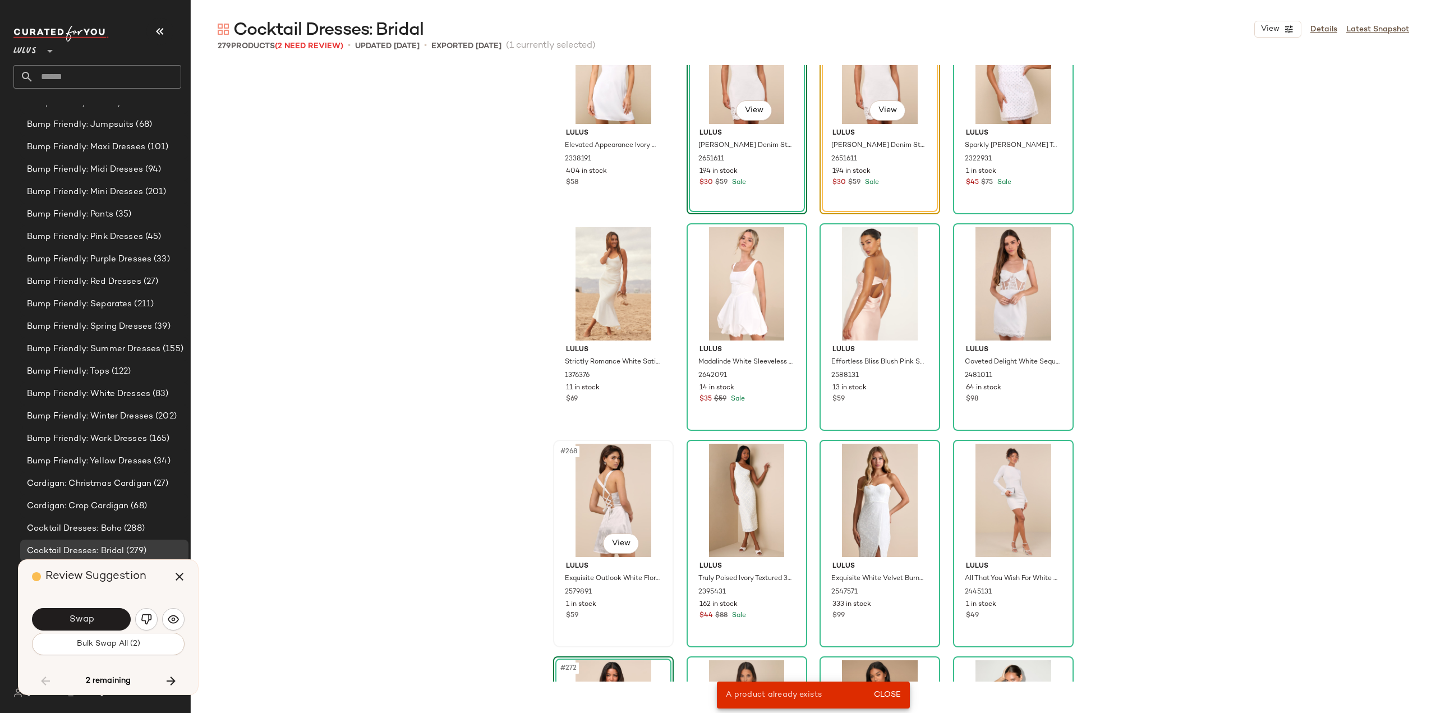
scroll to position [14251, 0]
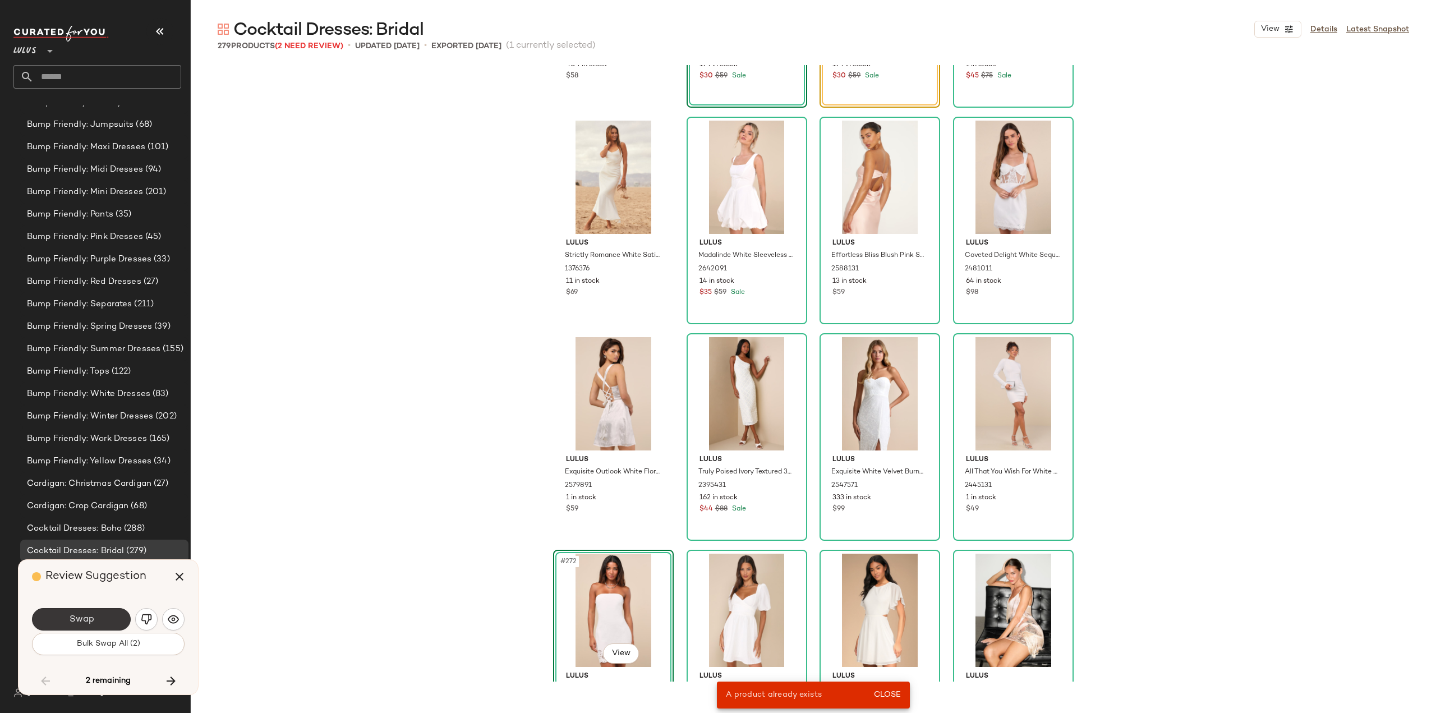
click at [95, 618] on button "Swap" at bounding box center [81, 619] width 99 height 22
click at [180, 574] on icon "button" at bounding box center [179, 576] width 13 height 13
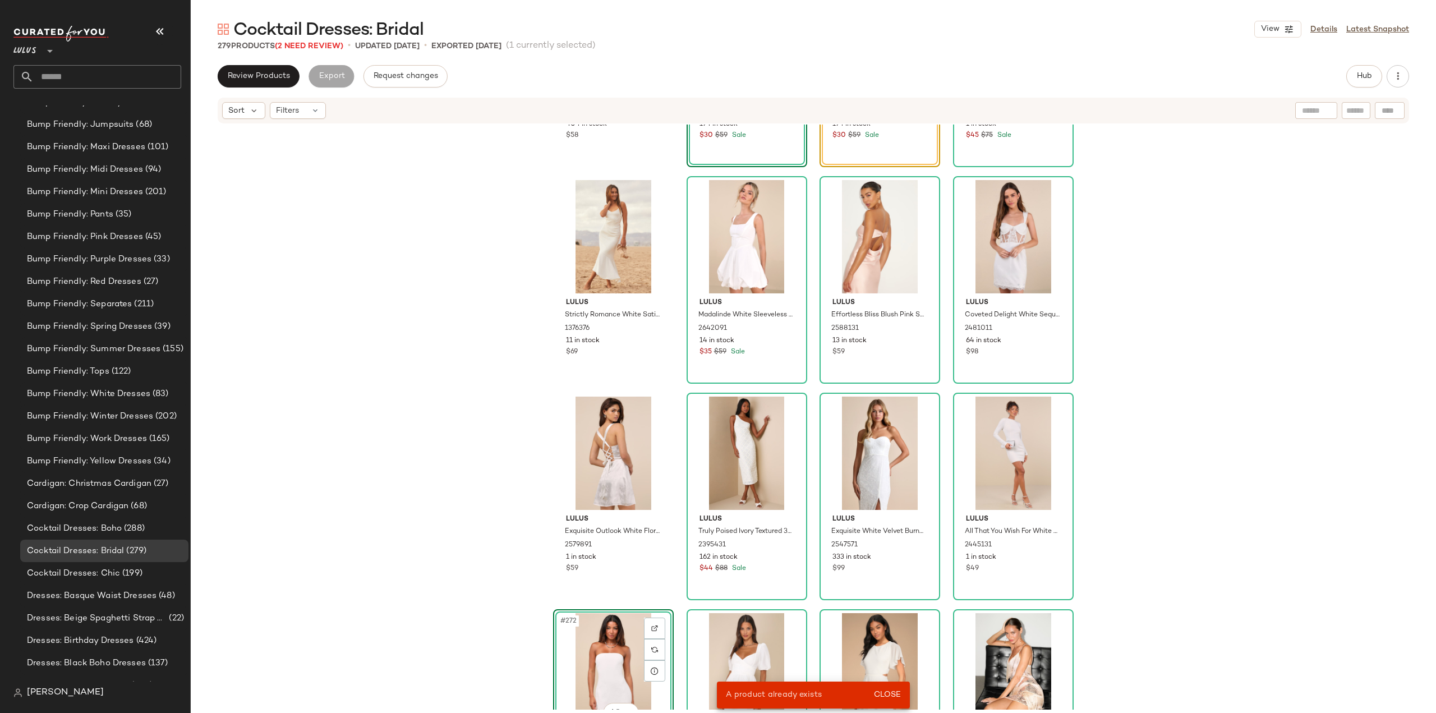
click at [383, 443] on div "Lulus Elevated Appearance Ivory Satin Open Back Mini Dress 2338191 404 in stock…" at bounding box center [813, 417] width 1245 height 585
click at [313, 42] on span "(2 Need Review)" at bounding box center [309, 46] width 68 height 8
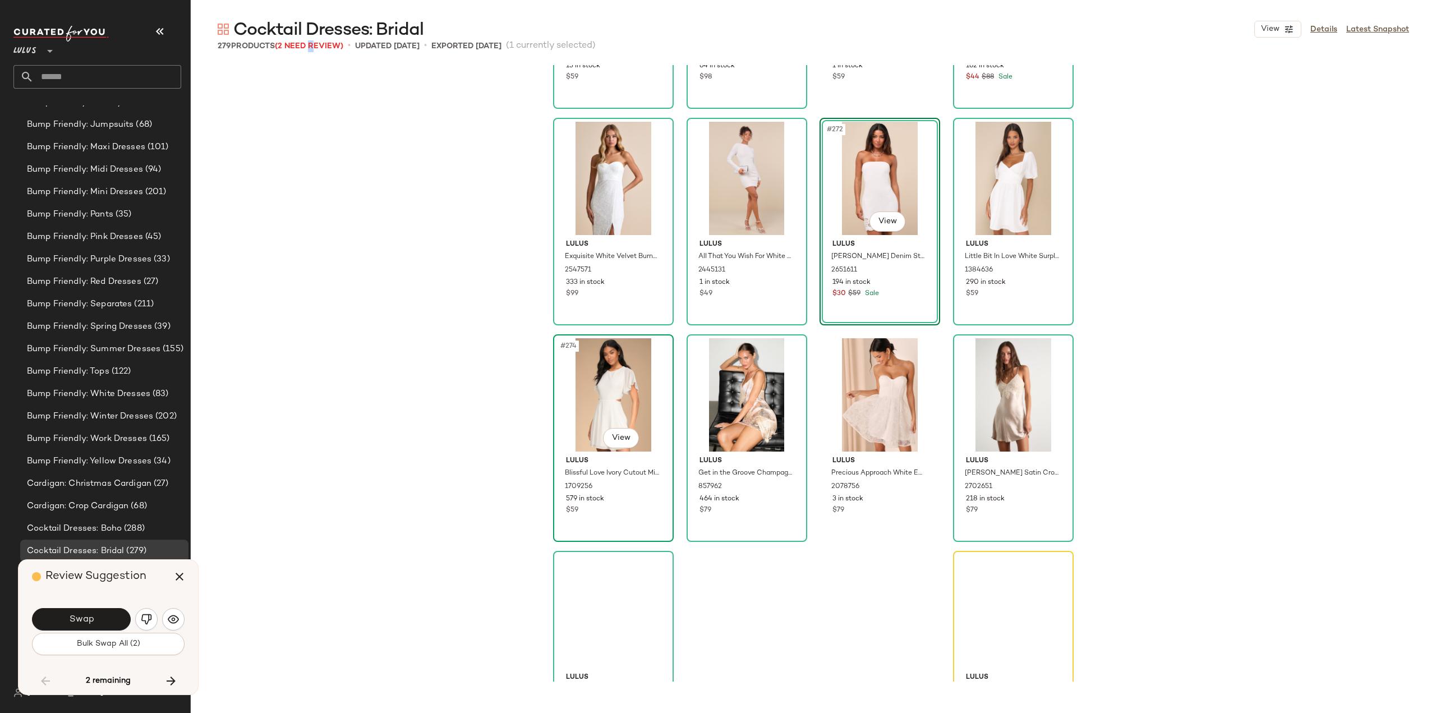
scroll to position [14760, 0]
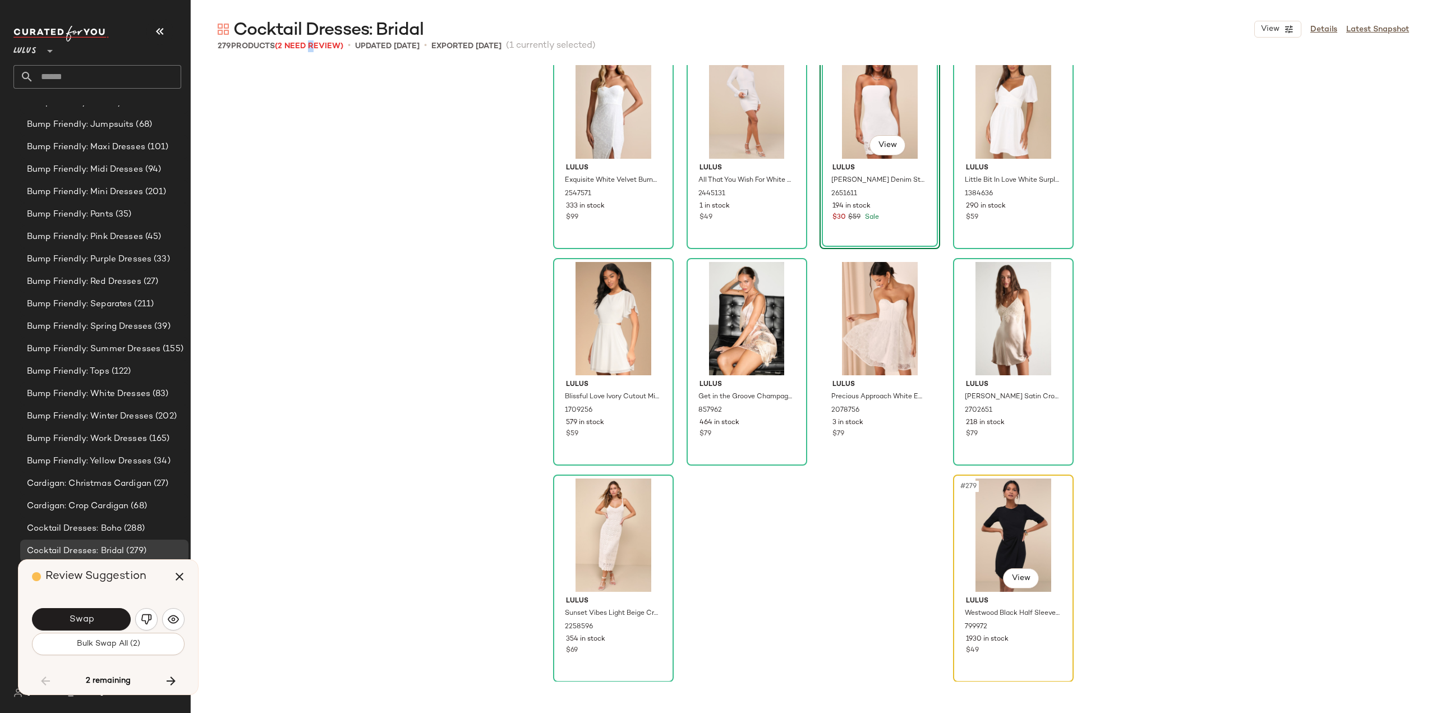
click at [1009, 647] on div "$49" at bounding box center [1013, 651] width 95 height 10
click at [150, 617] on img "button" at bounding box center [146, 619] width 11 height 11
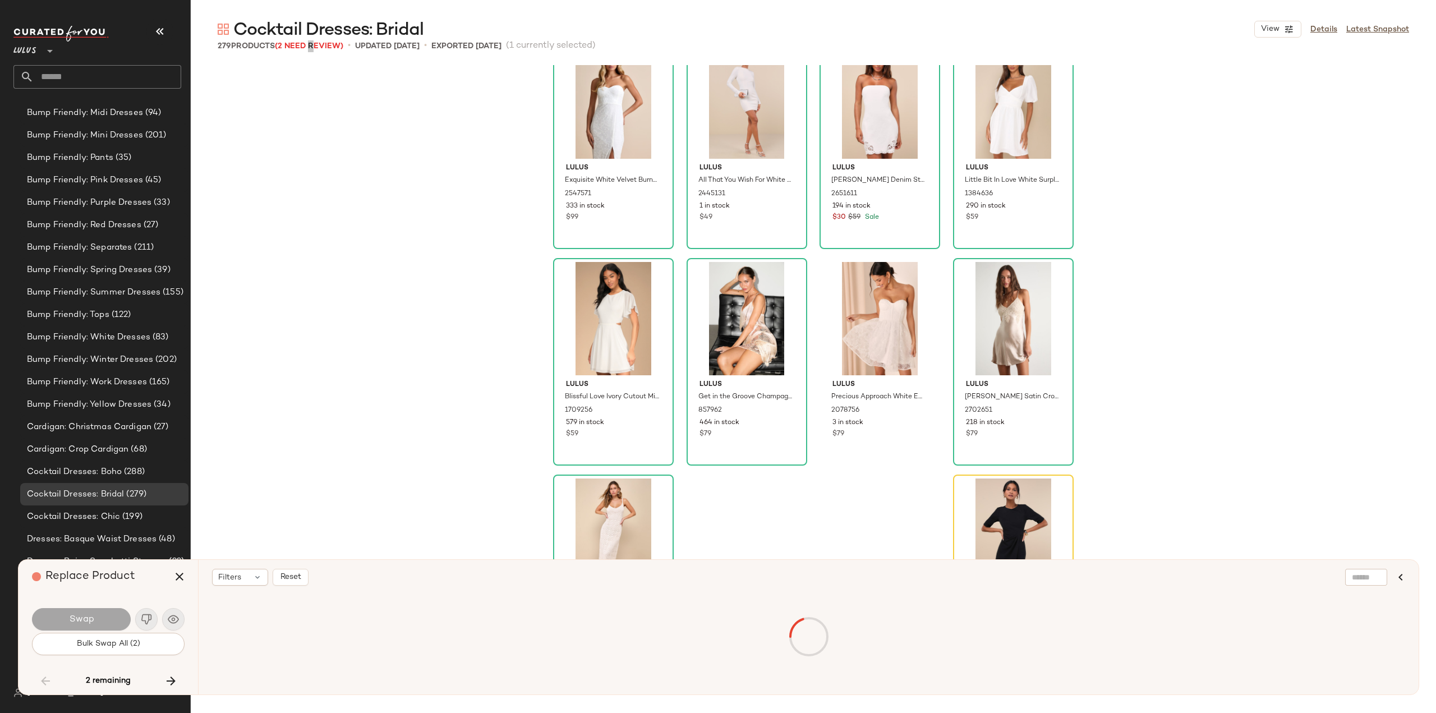
scroll to position [4009, 0]
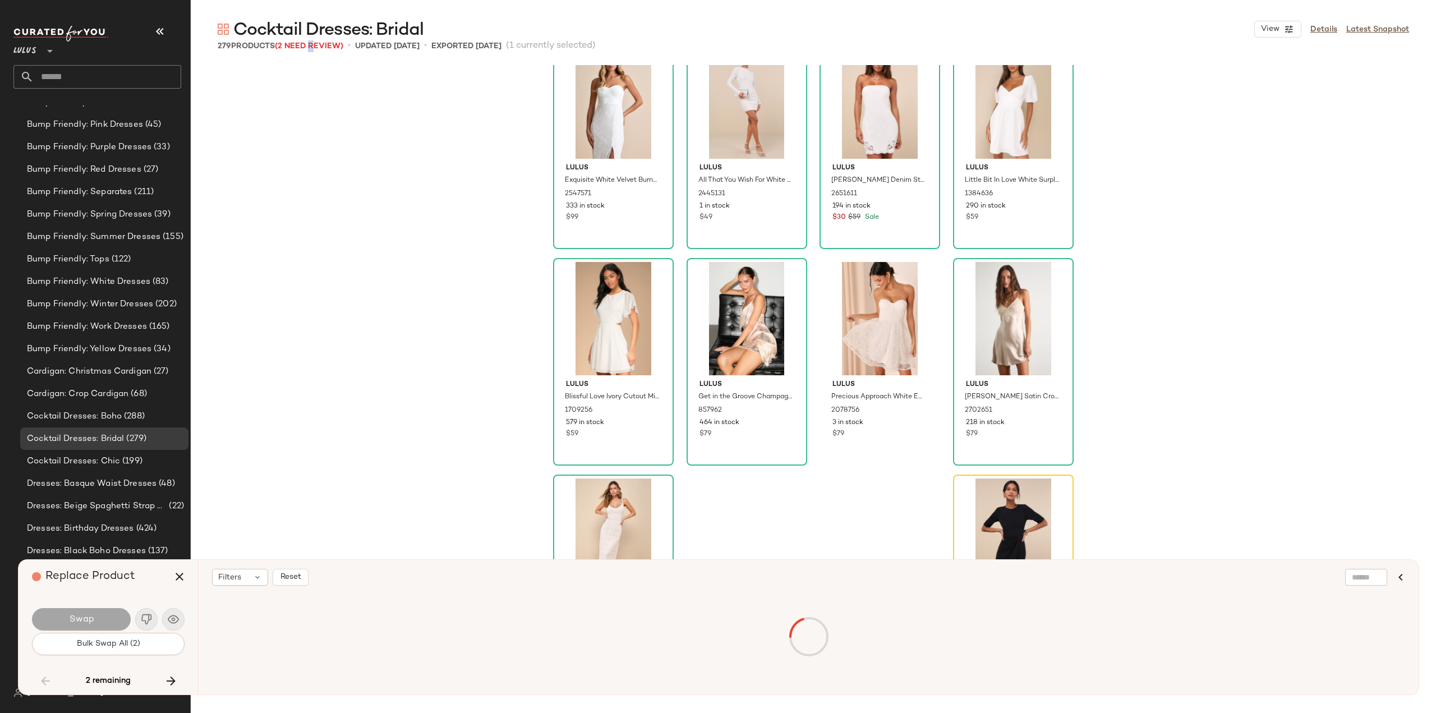
drag, startPoint x: 177, startPoint y: 576, endPoint x: 226, endPoint y: 555, distance: 53.0
click at [177, 576] on icon "button" at bounding box center [179, 576] width 13 height 13
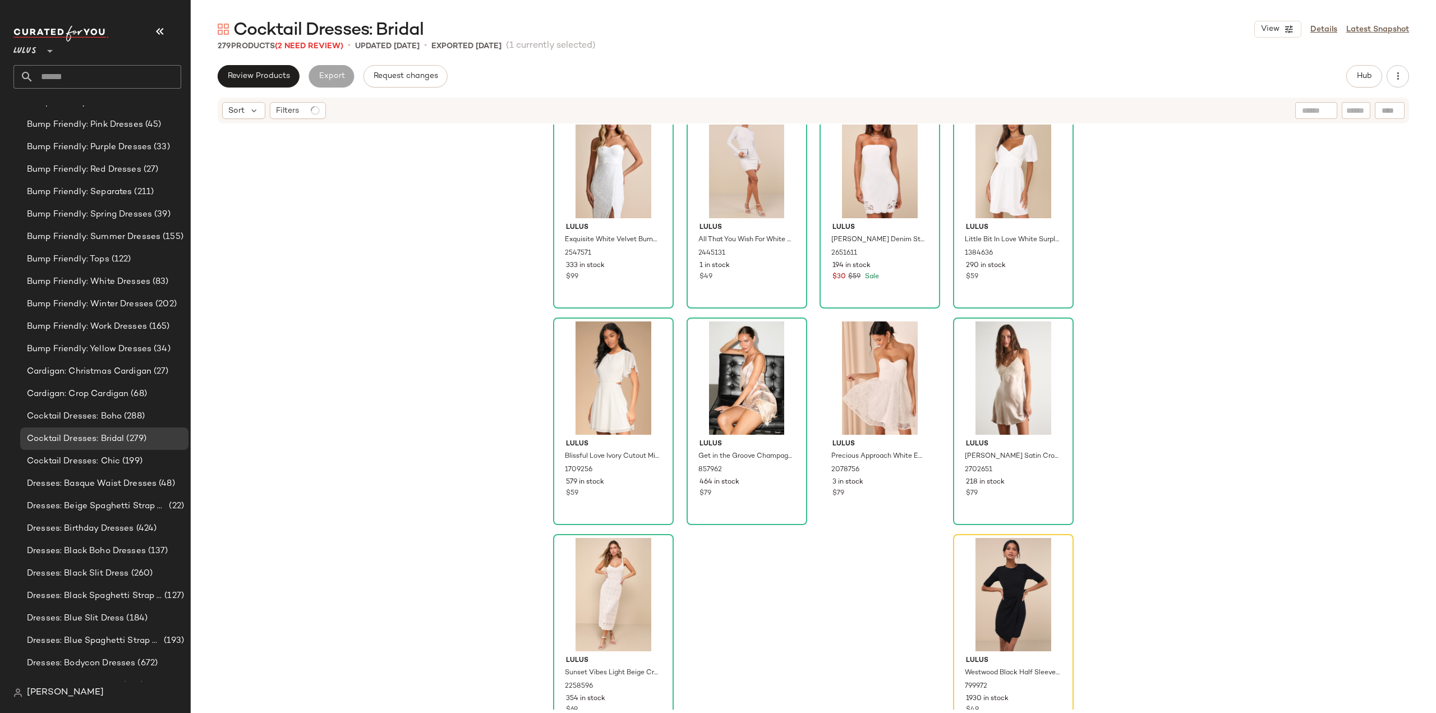
click at [356, 452] on div "#272 View Lulus Ineth White Denim Strapless Embroidered Mini Dress 2651611 194 …" at bounding box center [813, 417] width 1245 height 585
click at [979, 593] on div "#279 View" at bounding box center [1013, 594] width 113 height 113
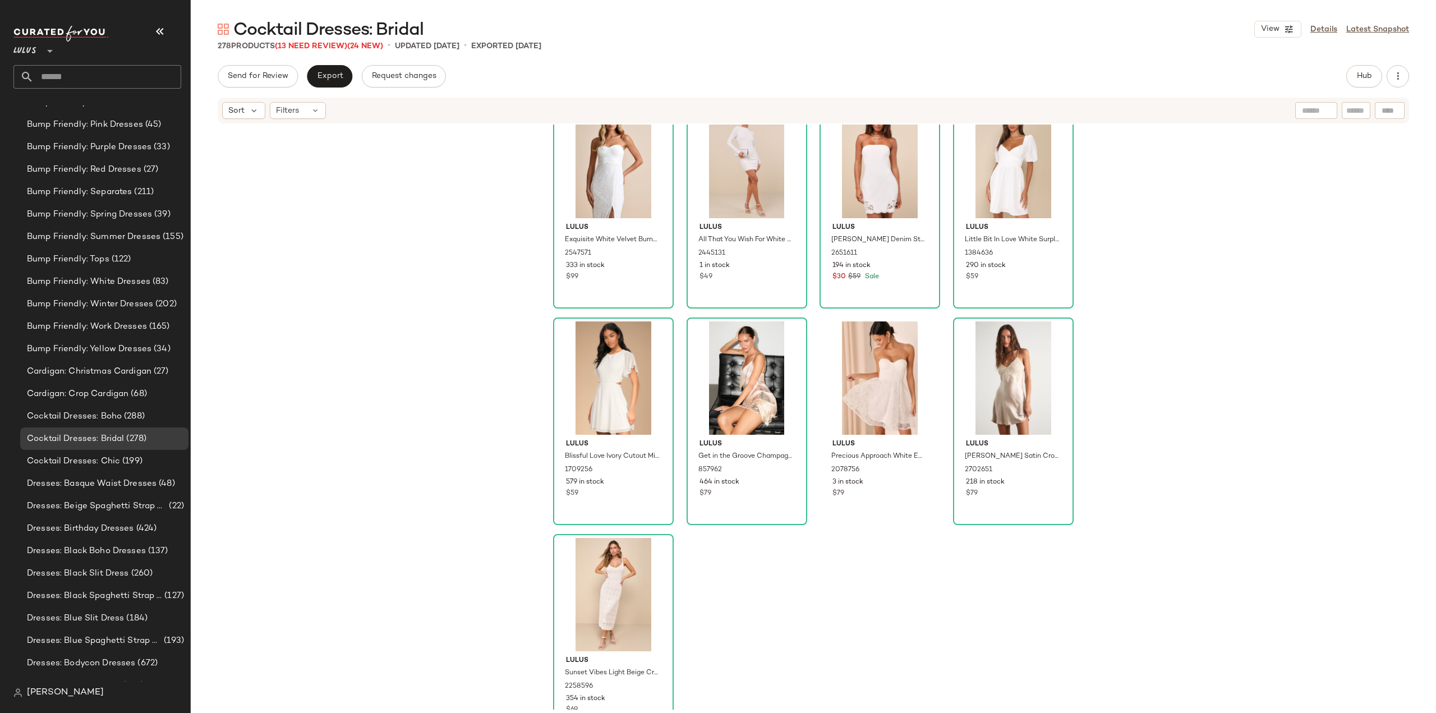
click at [873, 596] on div "#272 View Lulus Ineth White Denim Strapless Embroidered Mini Dress 2651611 194 …" at bounding box center [813, 417] width 1245 height 585
click at [315, 44] on span "(13 Need Review)" at bounding box center [311, 46] width 72 height 8
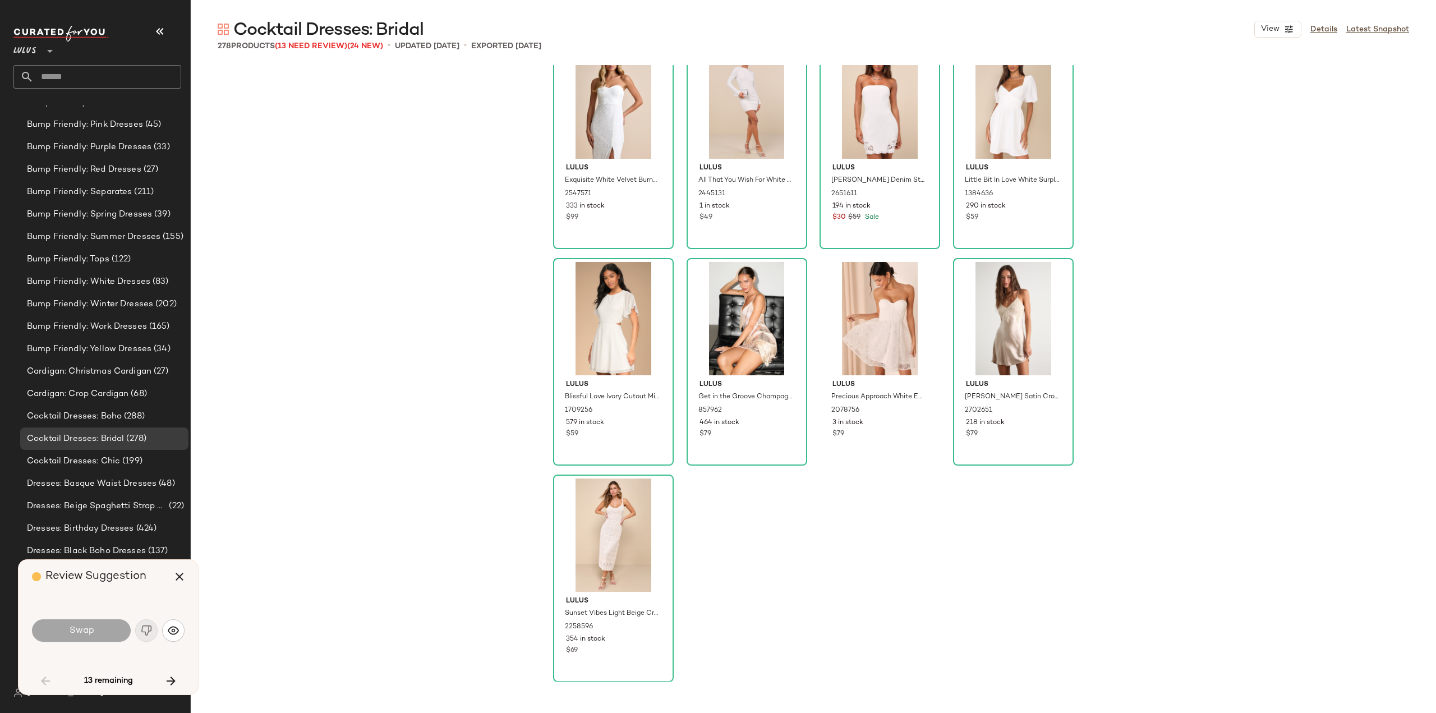
click at [320, 573] on div "#272 View Lulus Ineth White Denim Strapless Embroidered Mini Dress 2651611 194 …" at bounding box center [813, 373] width 1245 height 617
click at [98, 460] on span "Cocktail Dresses: Chic" at bounding box center [73, 461] width 93 height 13
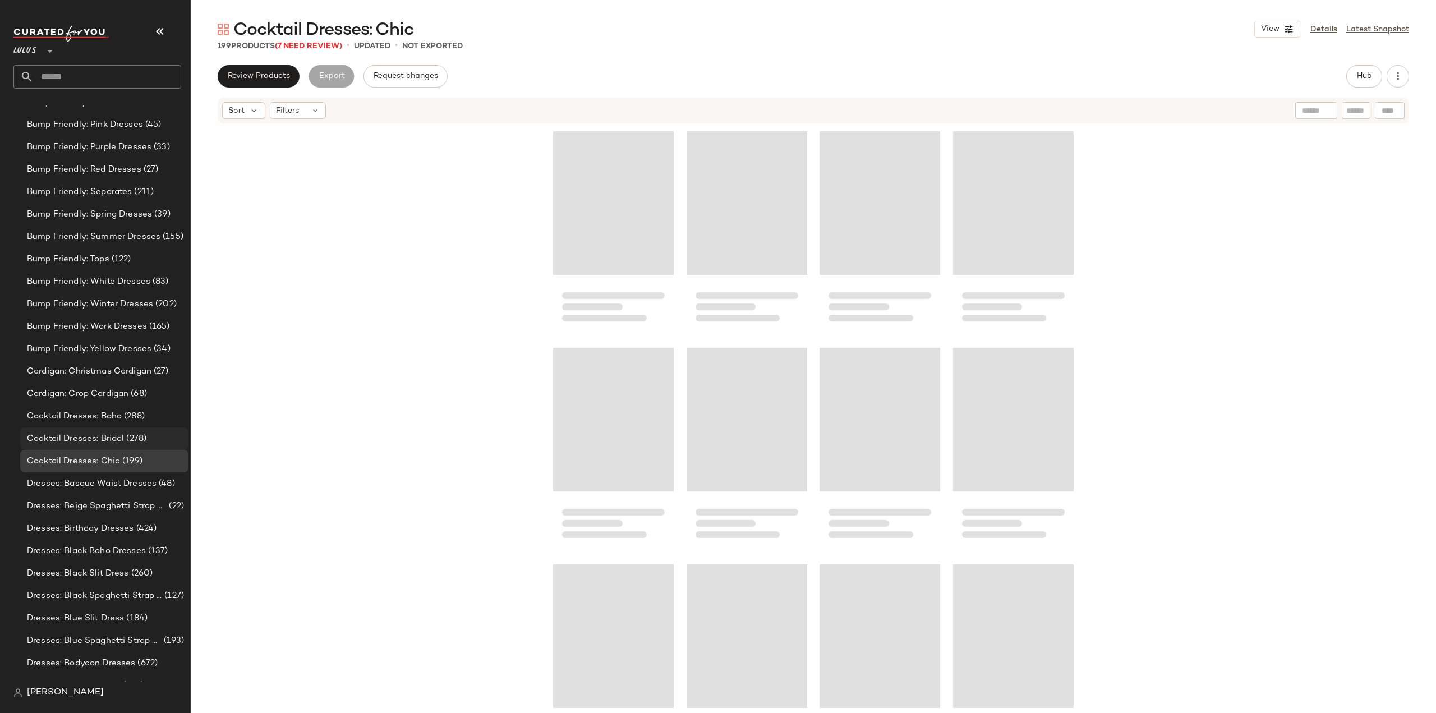
click at [66, 439] on span "Cocktail Dresses: Bridal" at bounding box center [75, 439] width 97 height 13
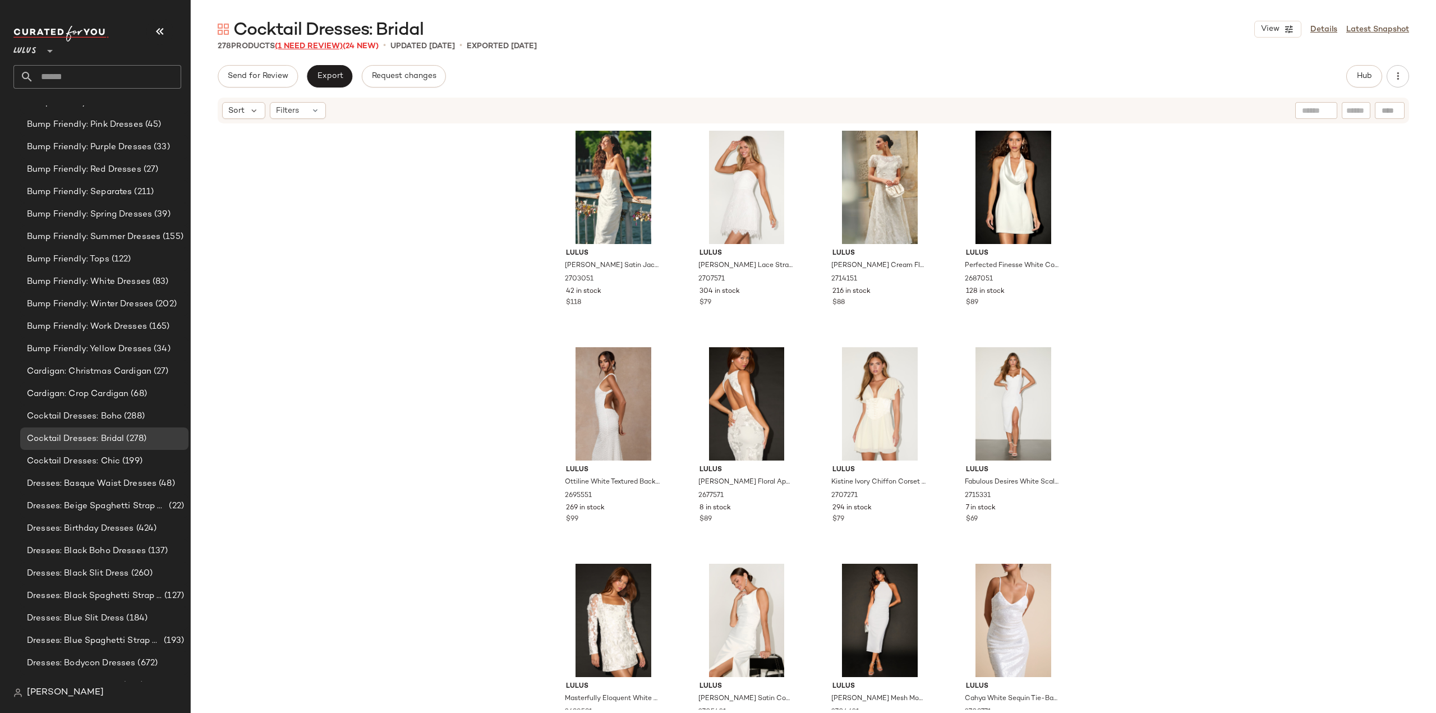
click at [312, 47] on span "(1 Need Review)" at bounding box center [309, 46] width 68 height 8
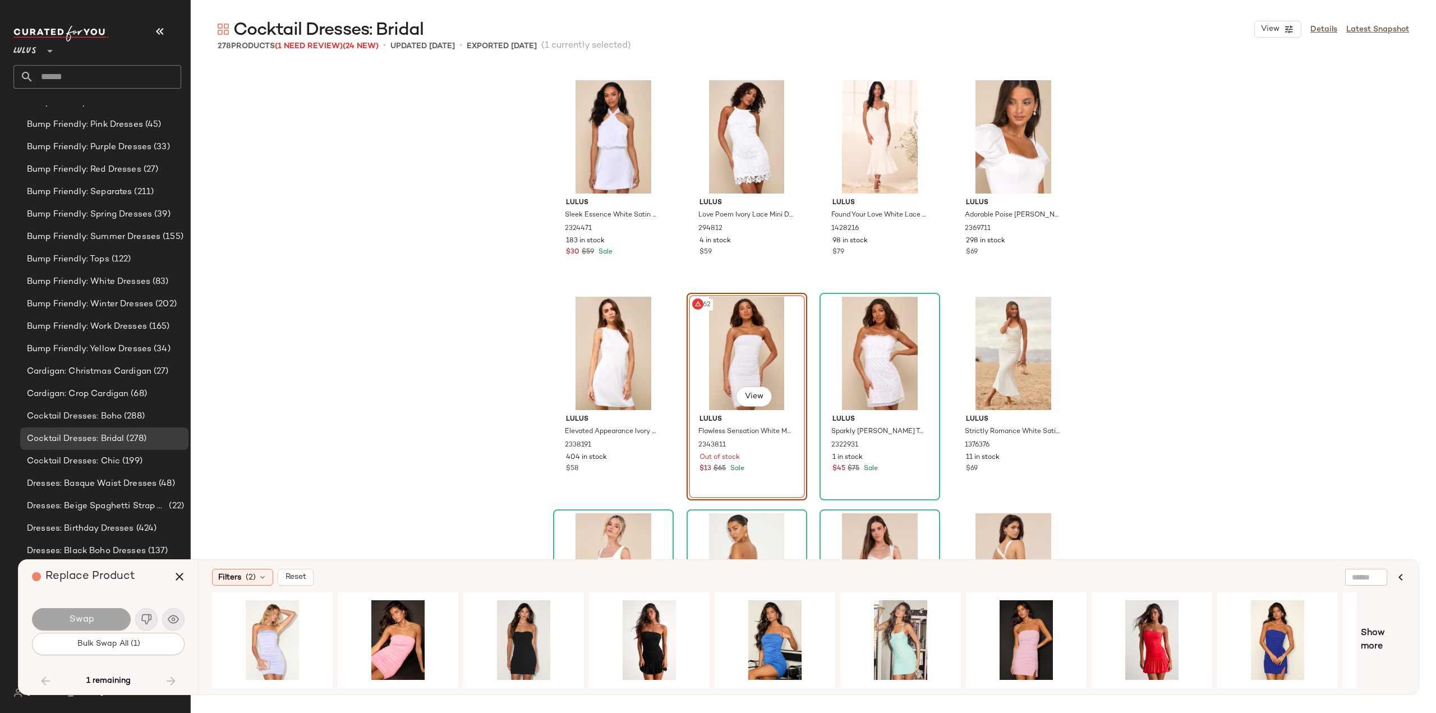
scroll to position [0, 106]
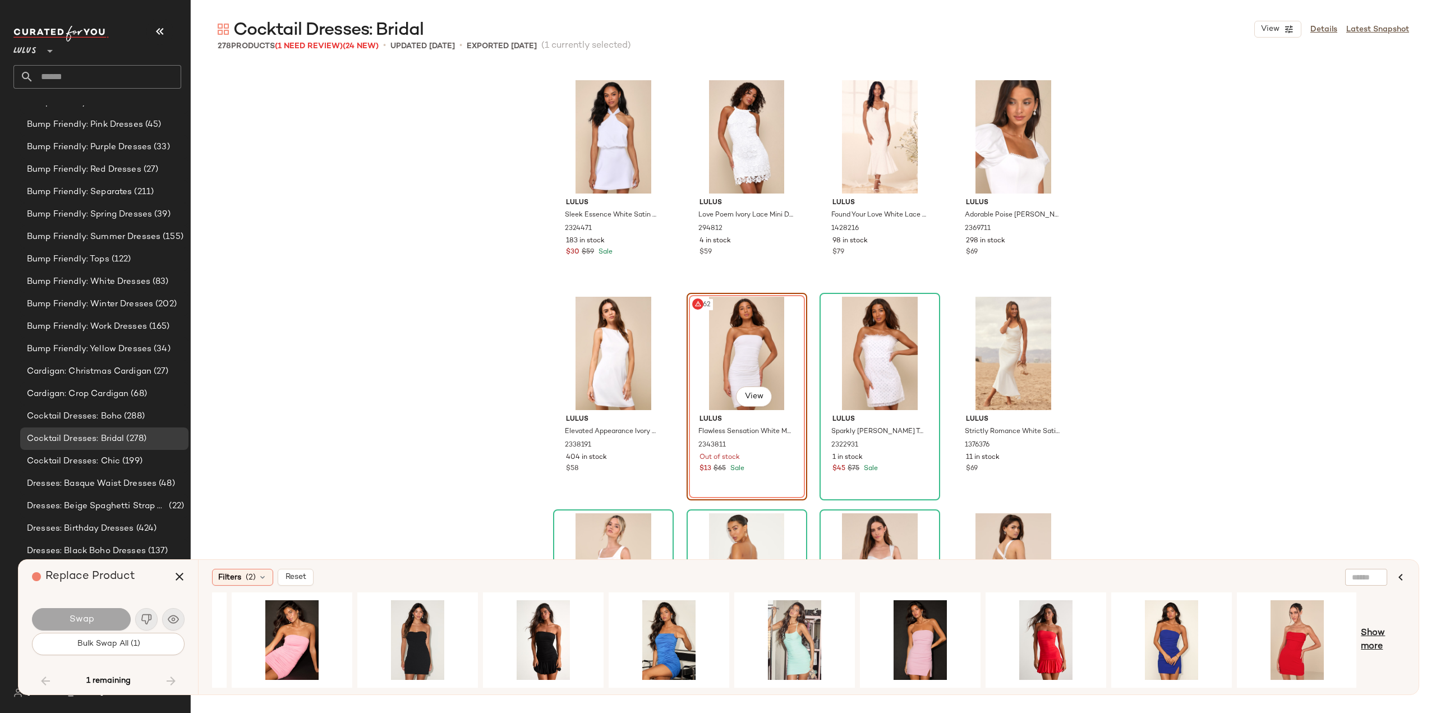
click at [1372, 634] on span "Show more" at bounding box center [1383, 640] width 44 height 27
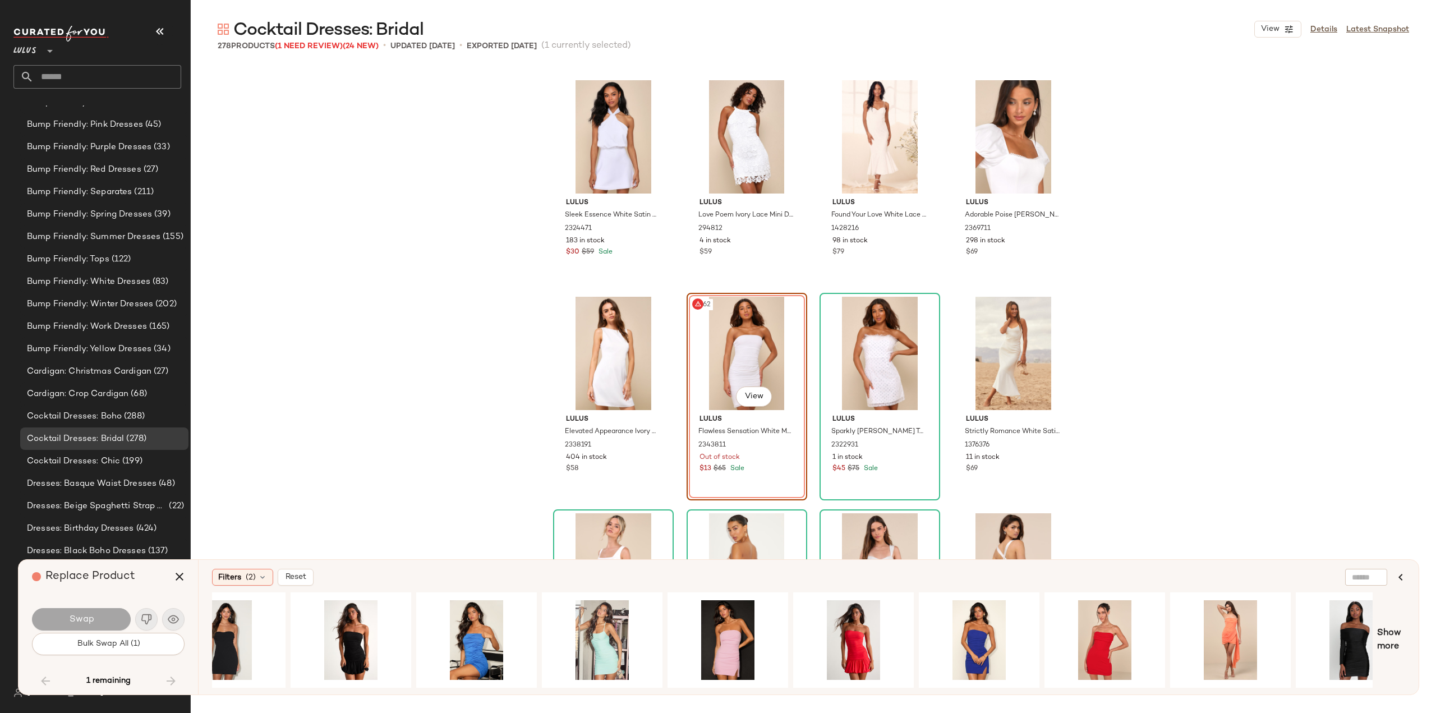
scroll to position [0, 844]
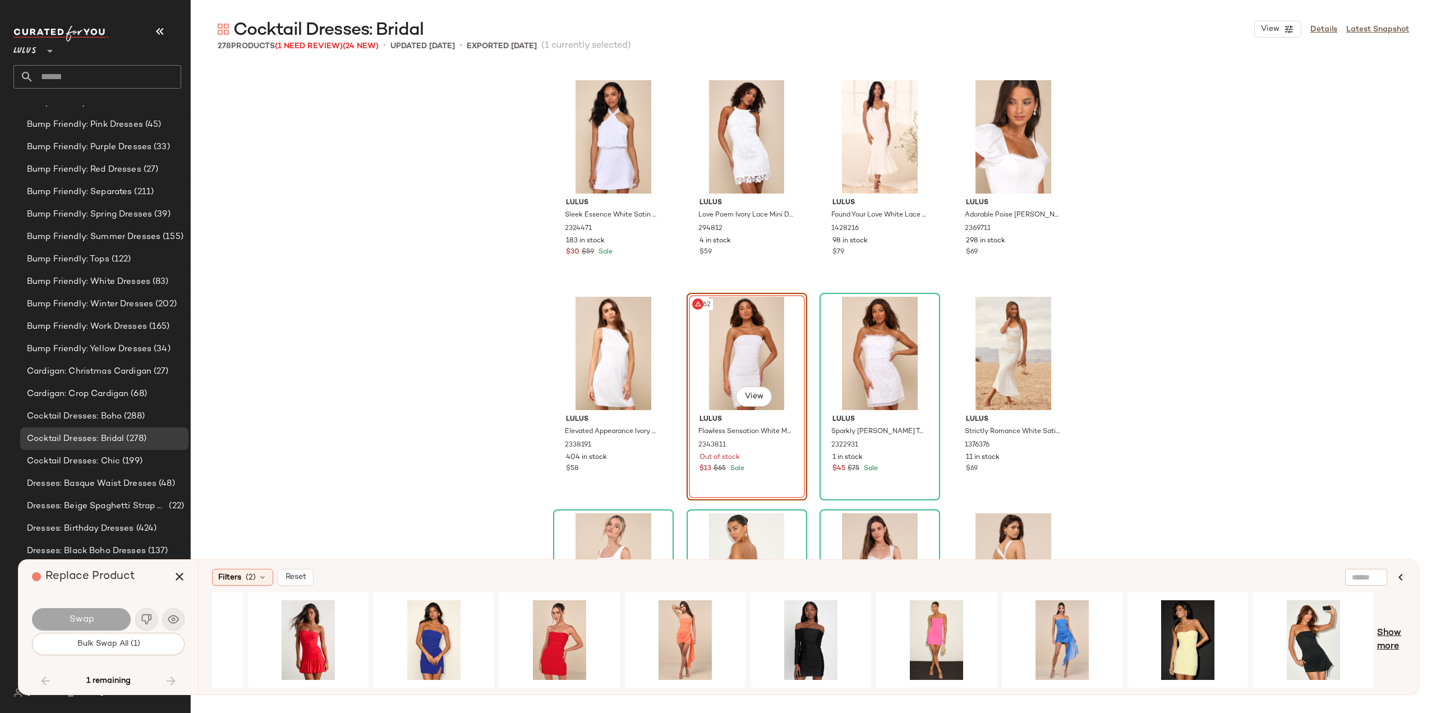
click at [1381, 637] on span "Show more" at bounding box center [1391, 640] width 28 height 27
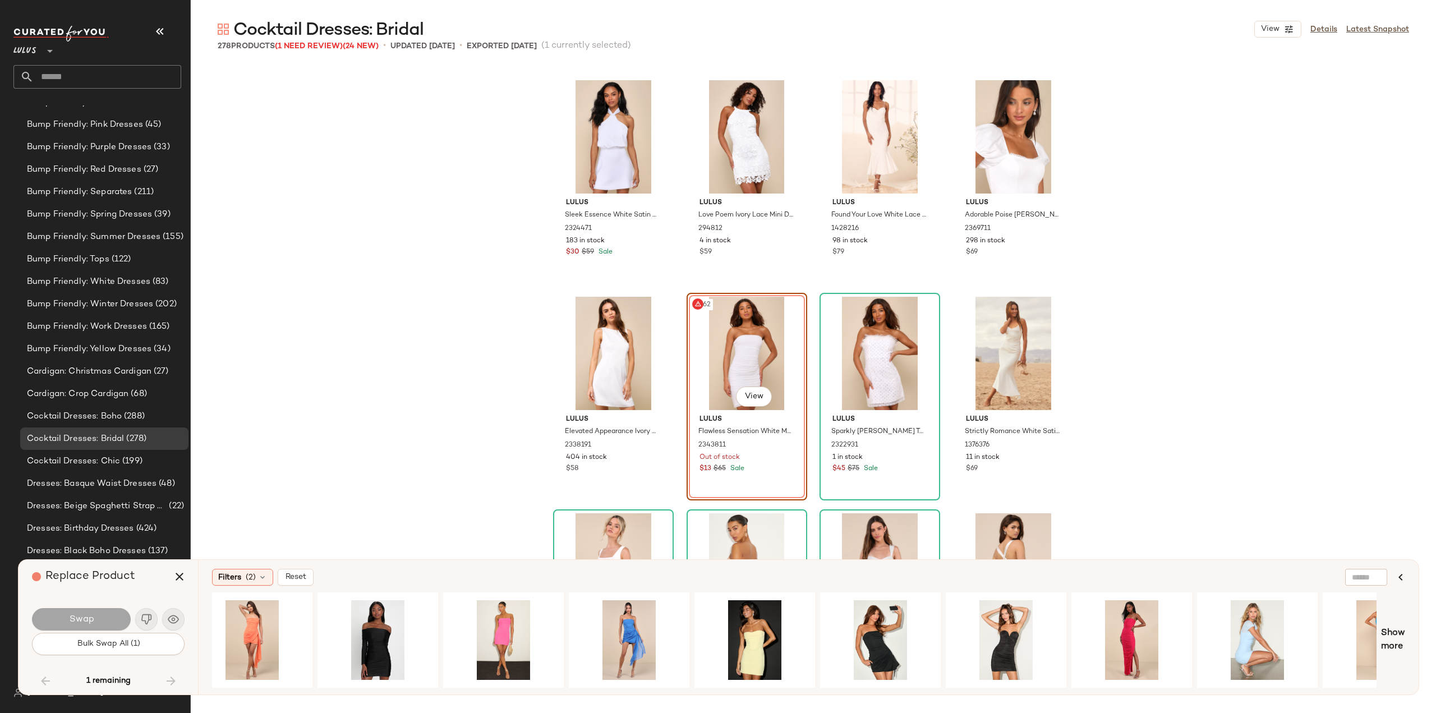
scroll to position [0, 1295]
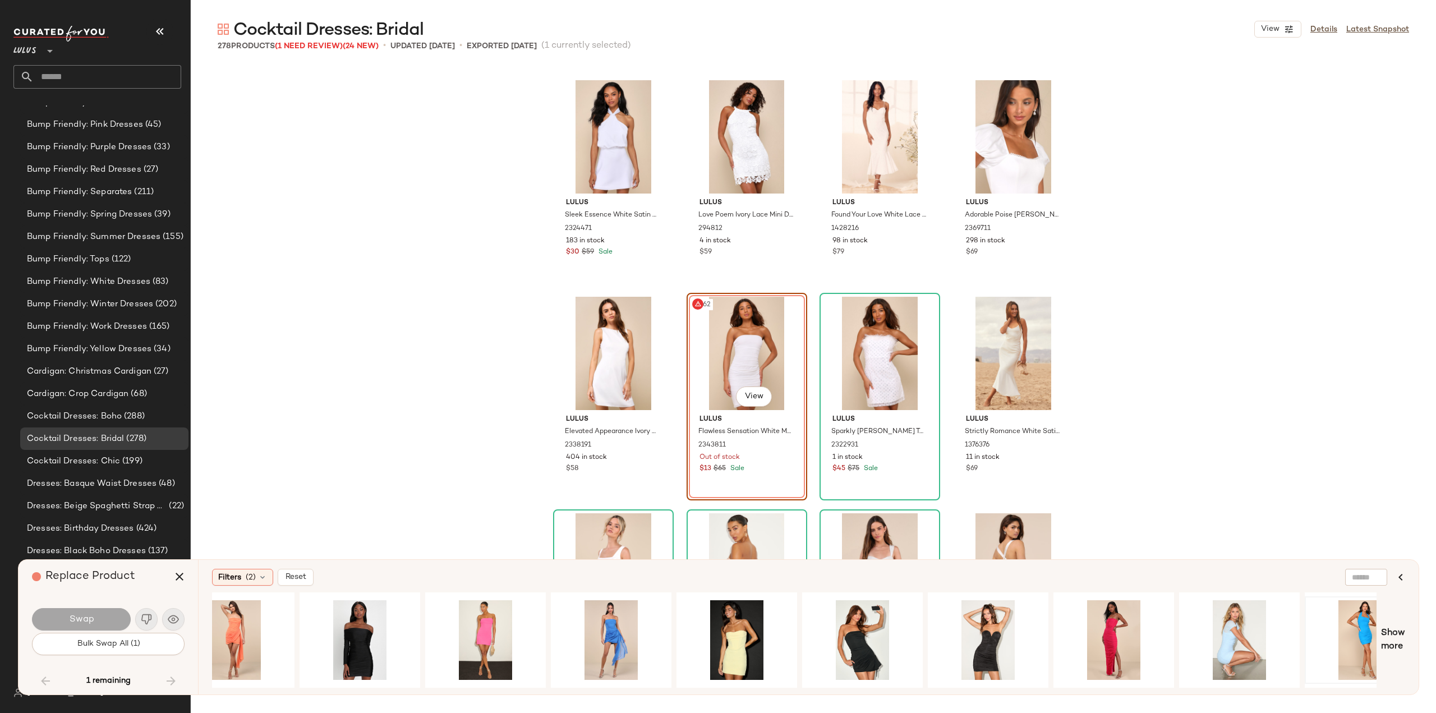
drag, startPoint x: 1388, startPoint y: 633, endPoint x: 1368, endPoint y: 642, distance: 22.8
click at [1389, 633] on span "Show more" at bounding box center [1393, 640] width 24 height 27
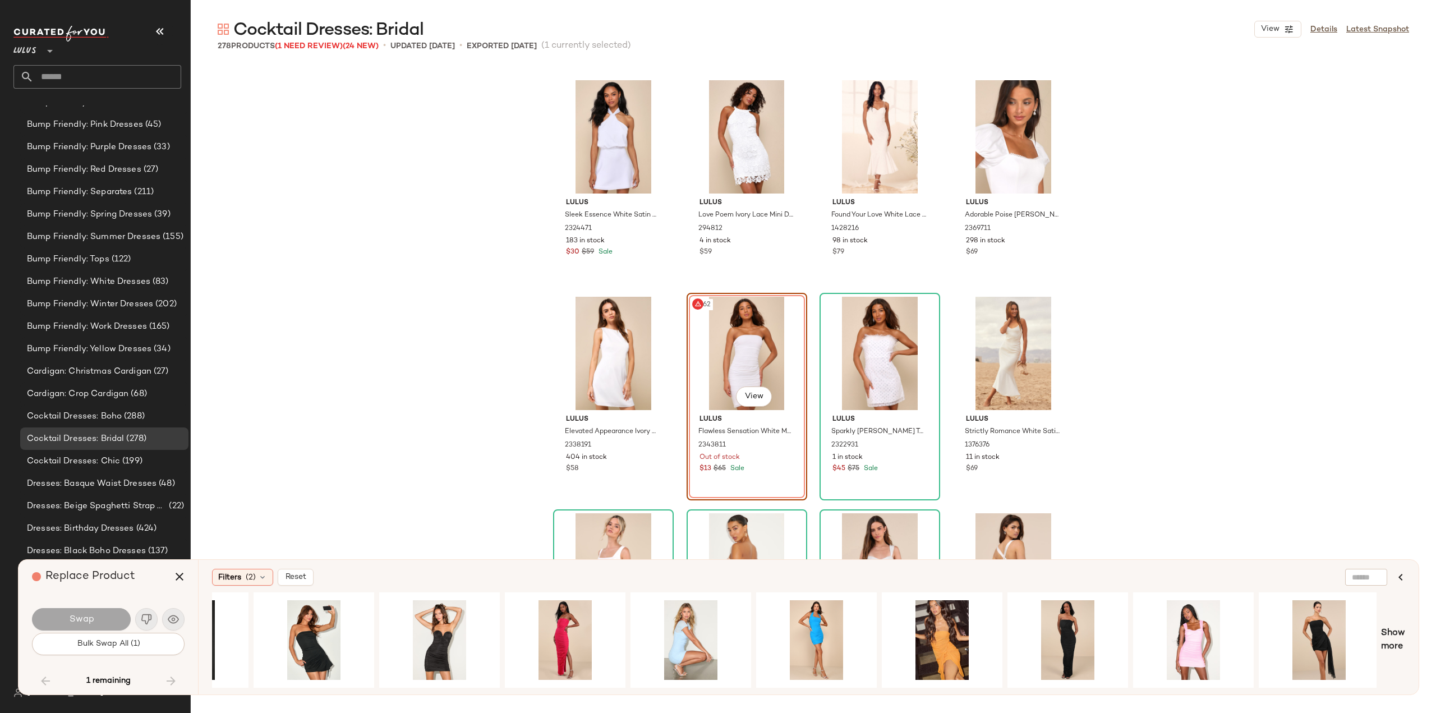
scroll to position [0, 1845]
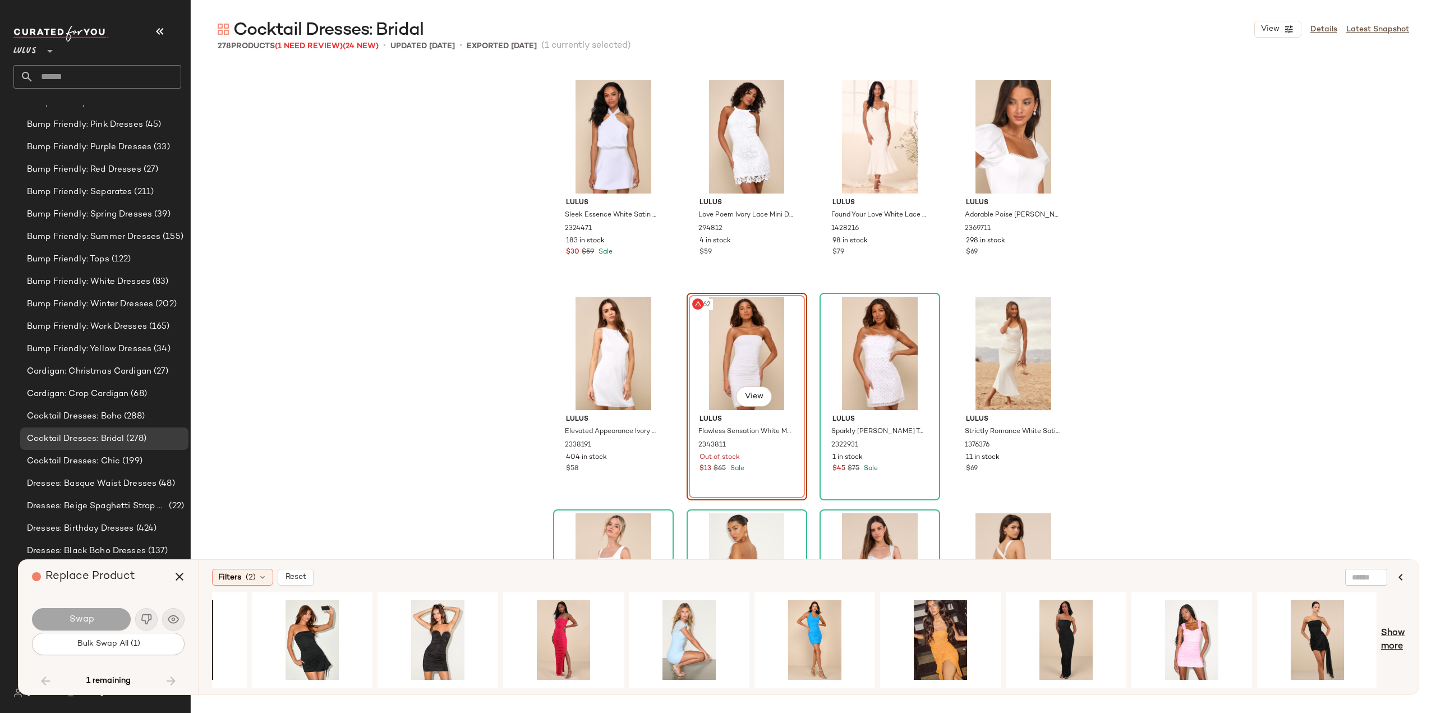
click at [1396, 633] on span "Show more" at bounding box center [1393, 640] width 24 height 27
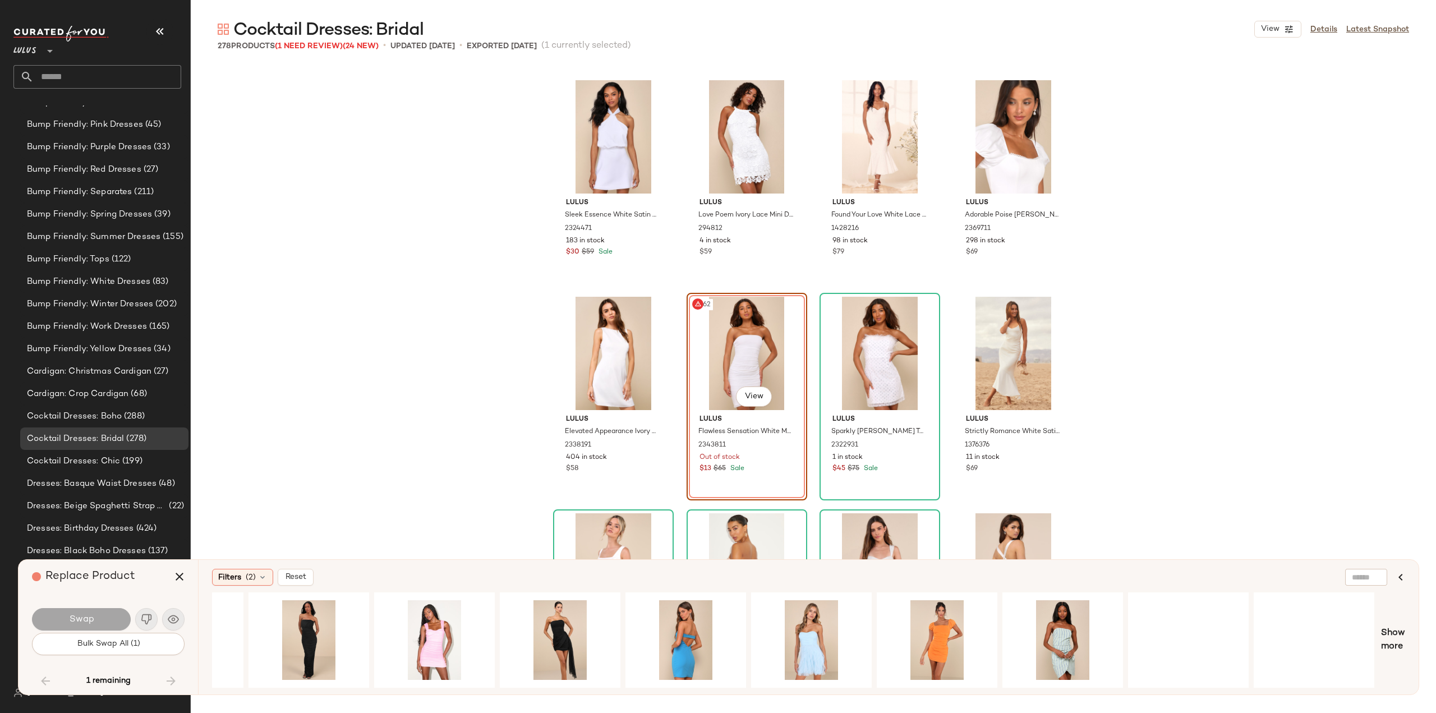
scroll to position [0, 2725]
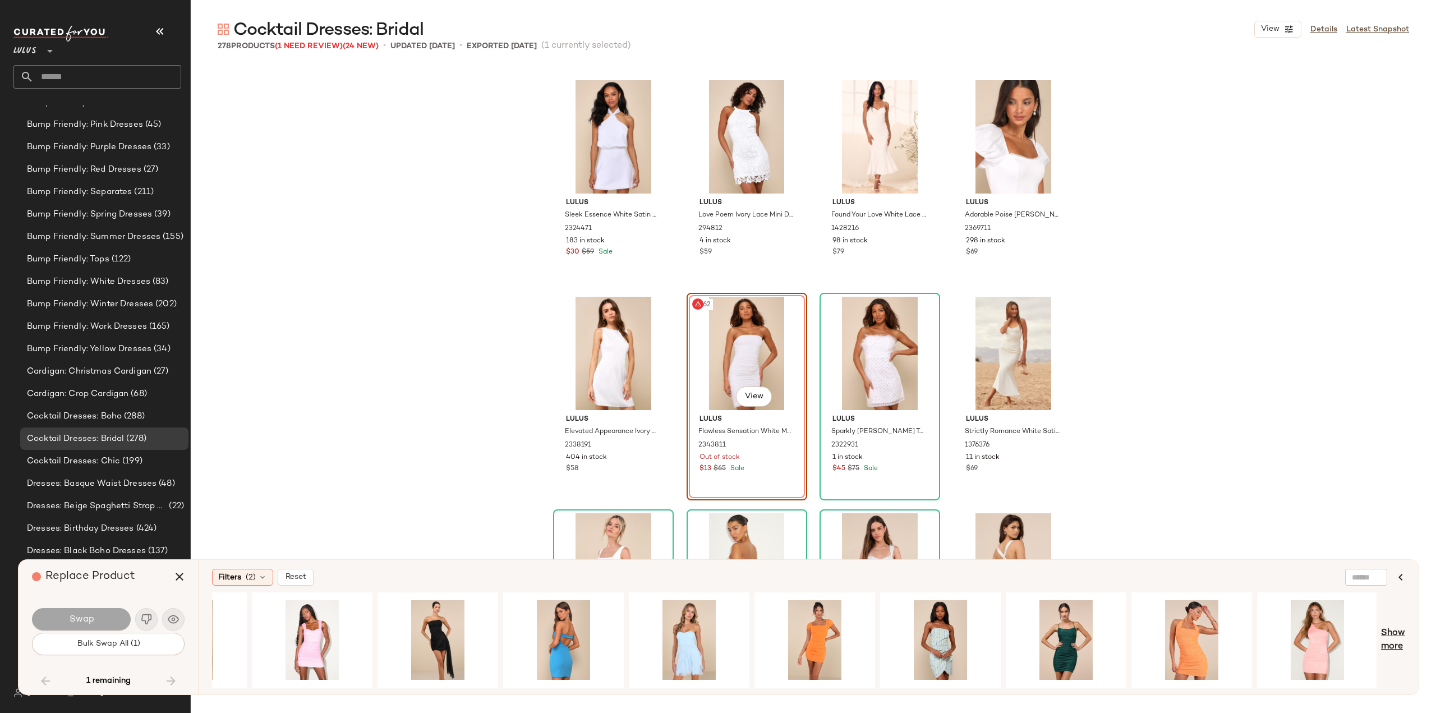
click at [1390, 640] on span "Show more" at bounding box center [1393, 640] width 24 height 27
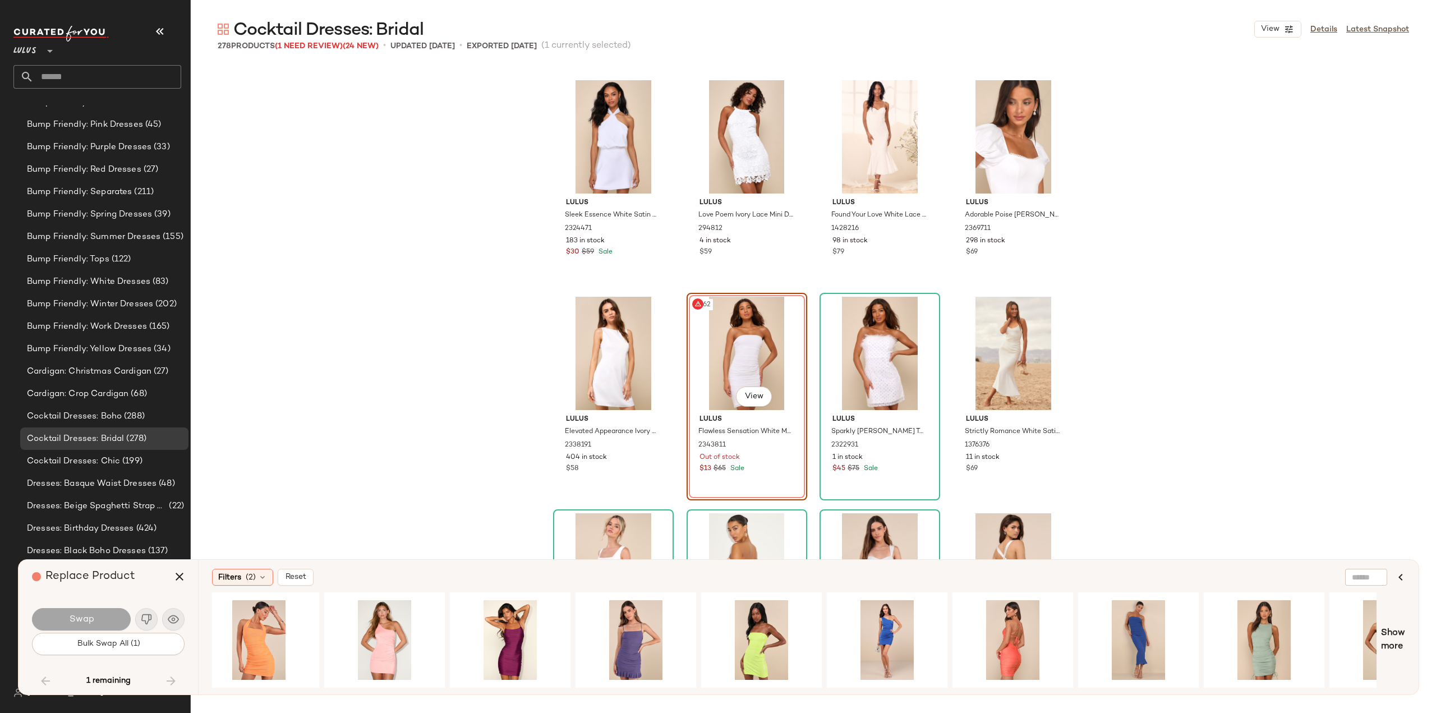
scroll to position [0, 3730]
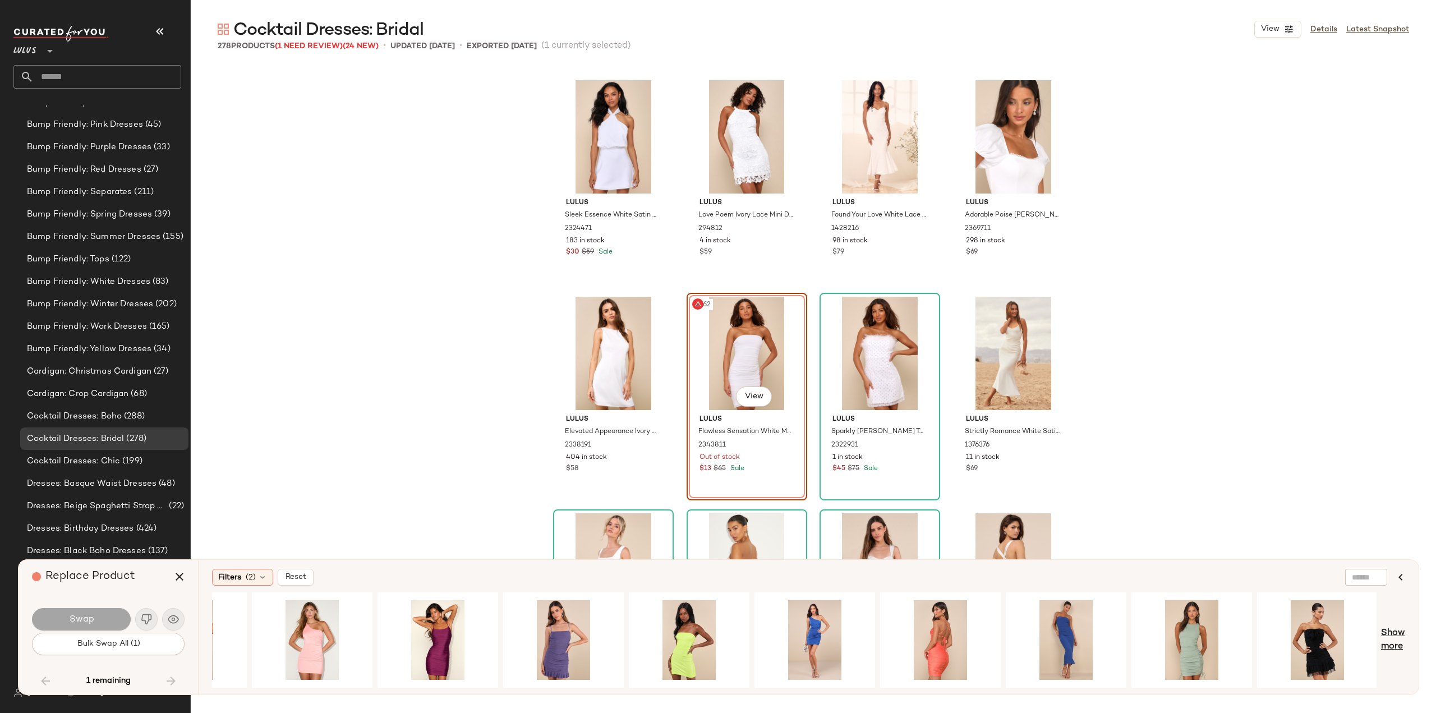
click at [1382, 633] on span "Show more" at bounding box center [1393, 640] width 24 height 27
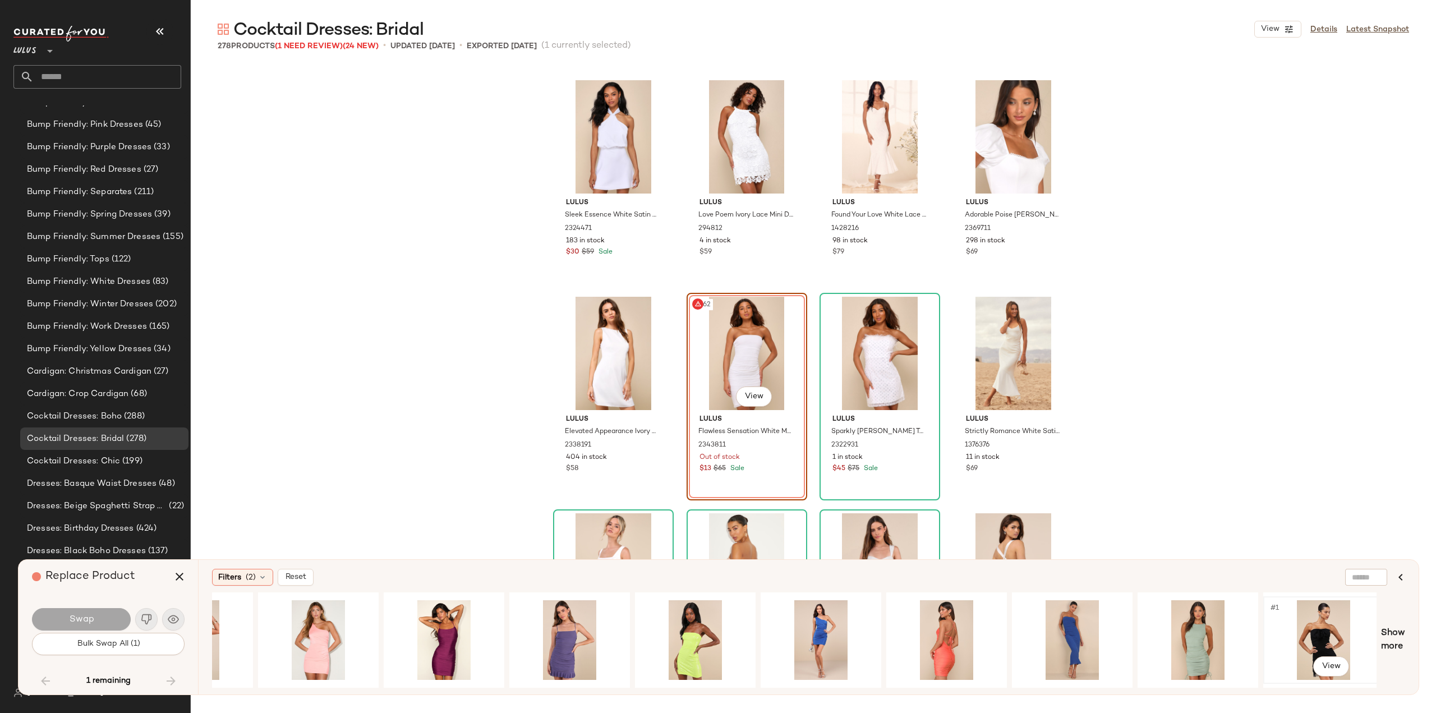
drag, startPoint x: 1091, startPoint y: 682, endPoint x: 1280, endPoint y: 668, distance: 189.6
click at [1342, 657] on div "#1 View" at bounding box center [794, 639] width 1165 height 95
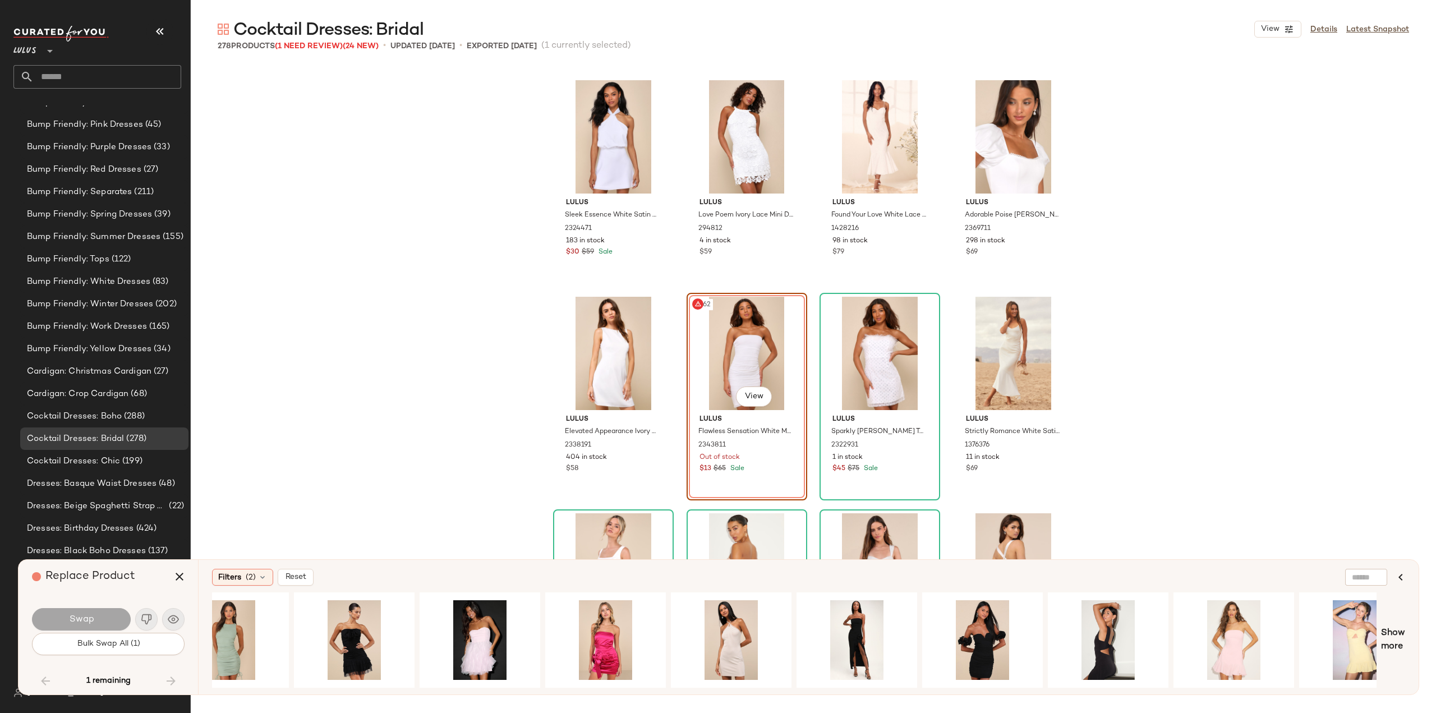
scroll to position [0, 4735]
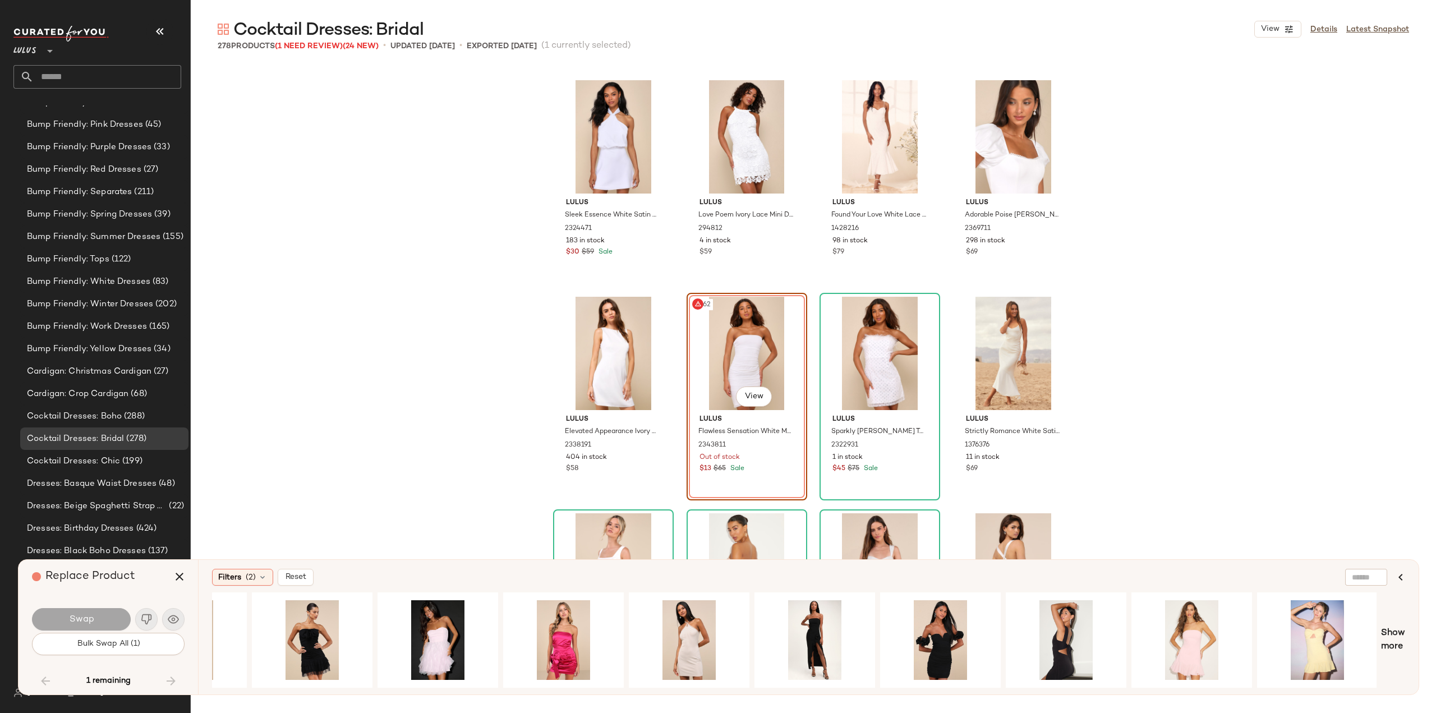
click at [1384, 634] on span "Show more" at bounding box center [1393, 640] width 24 height 27
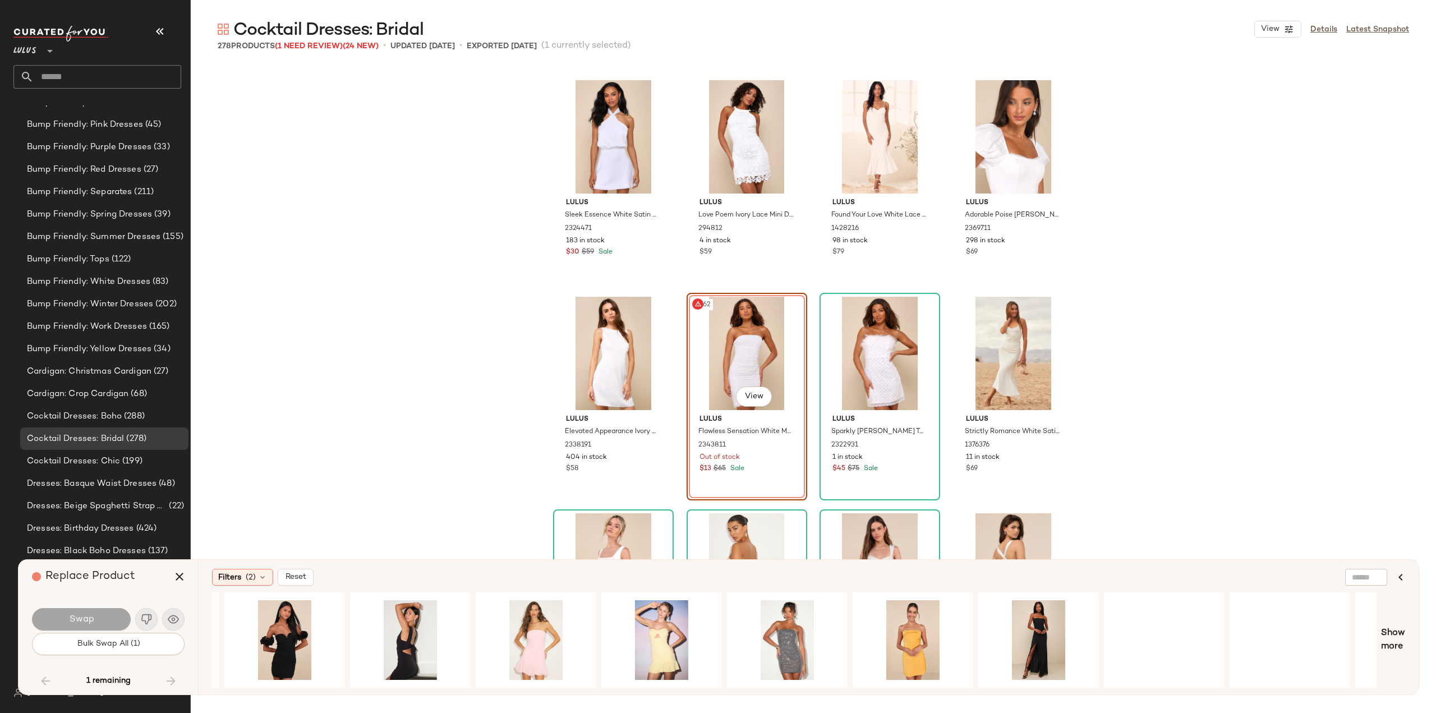
scroll to position [0, 5489]
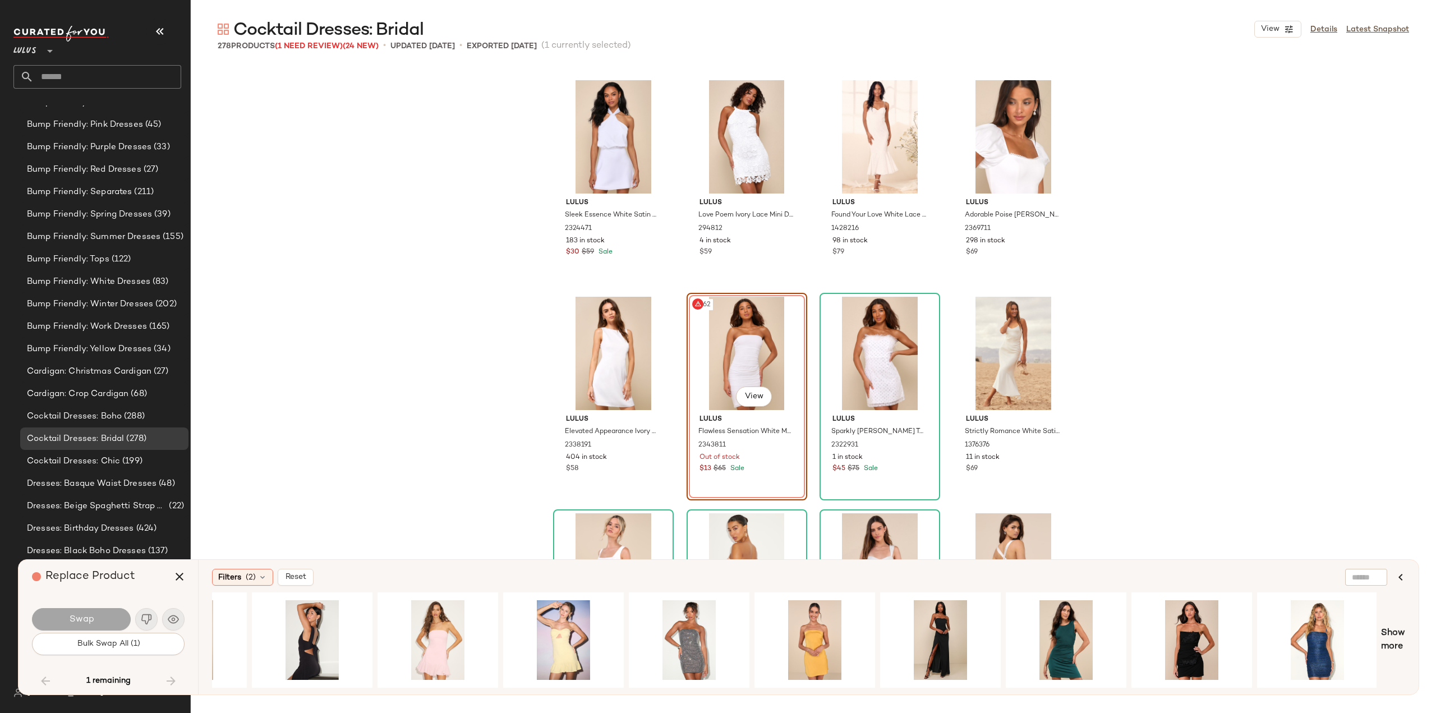
click at [1378, 638] on div "Show more" at bounding box center [808, 639] width 1193 height 95
click at [1384, 639] on span "Show more" at bounding box center [1393, 640] width 24 height 27
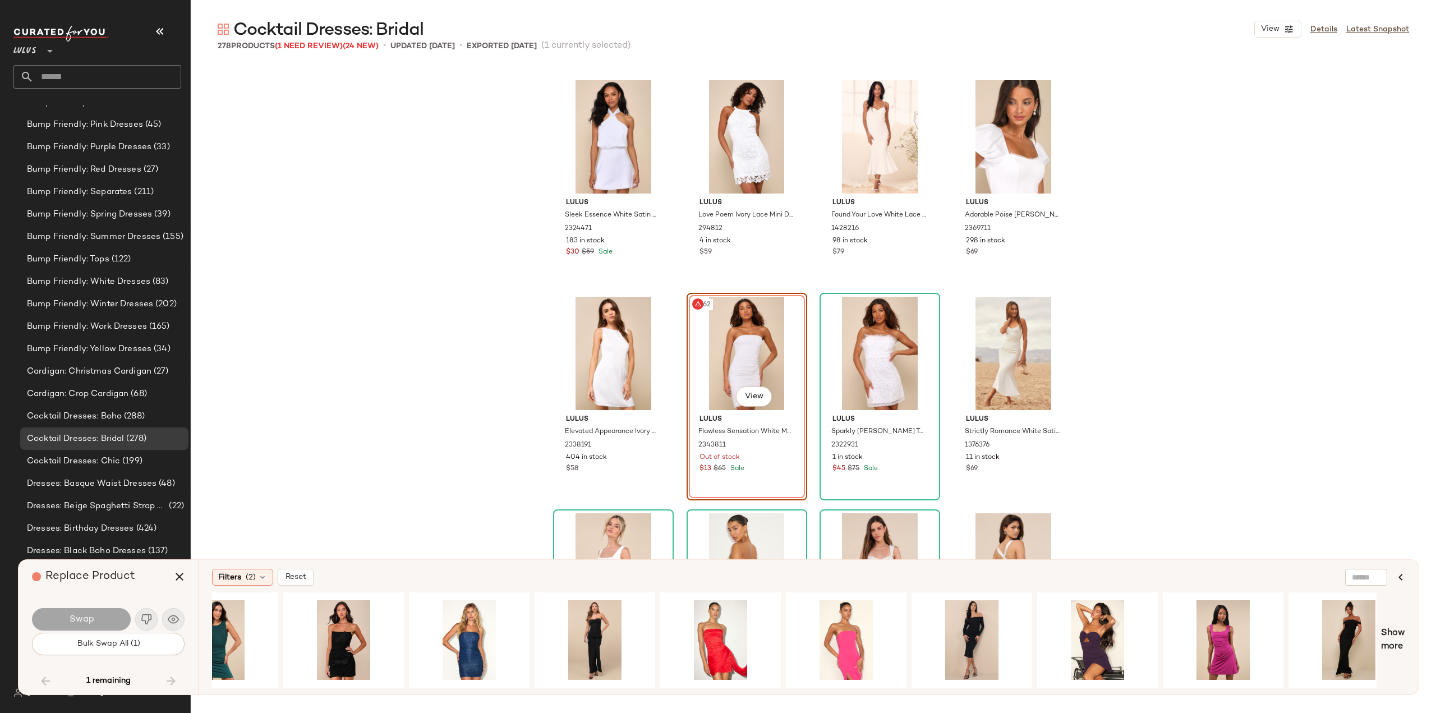
scroll to position [0, 6369]
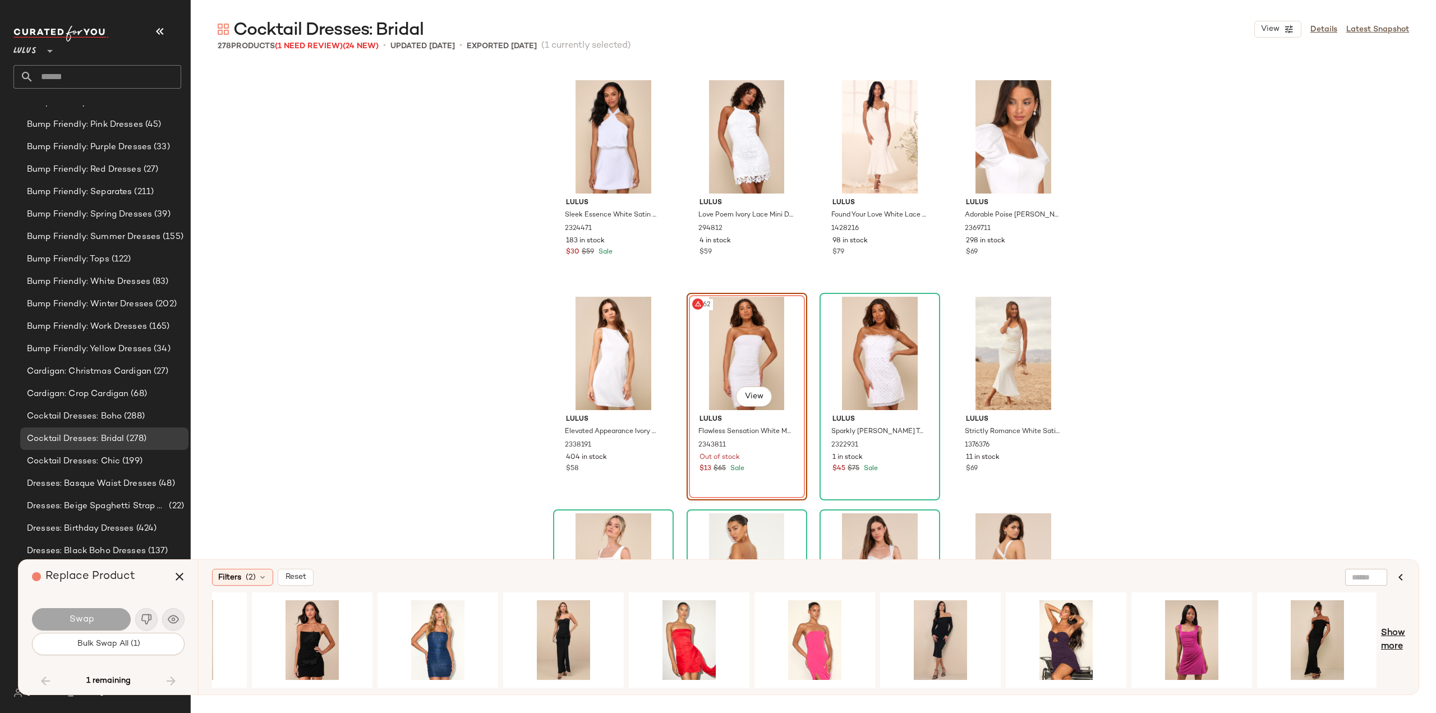
click at [1390, 646] on span "Show more" at bounding box center [1393, 640] width 24 height 27
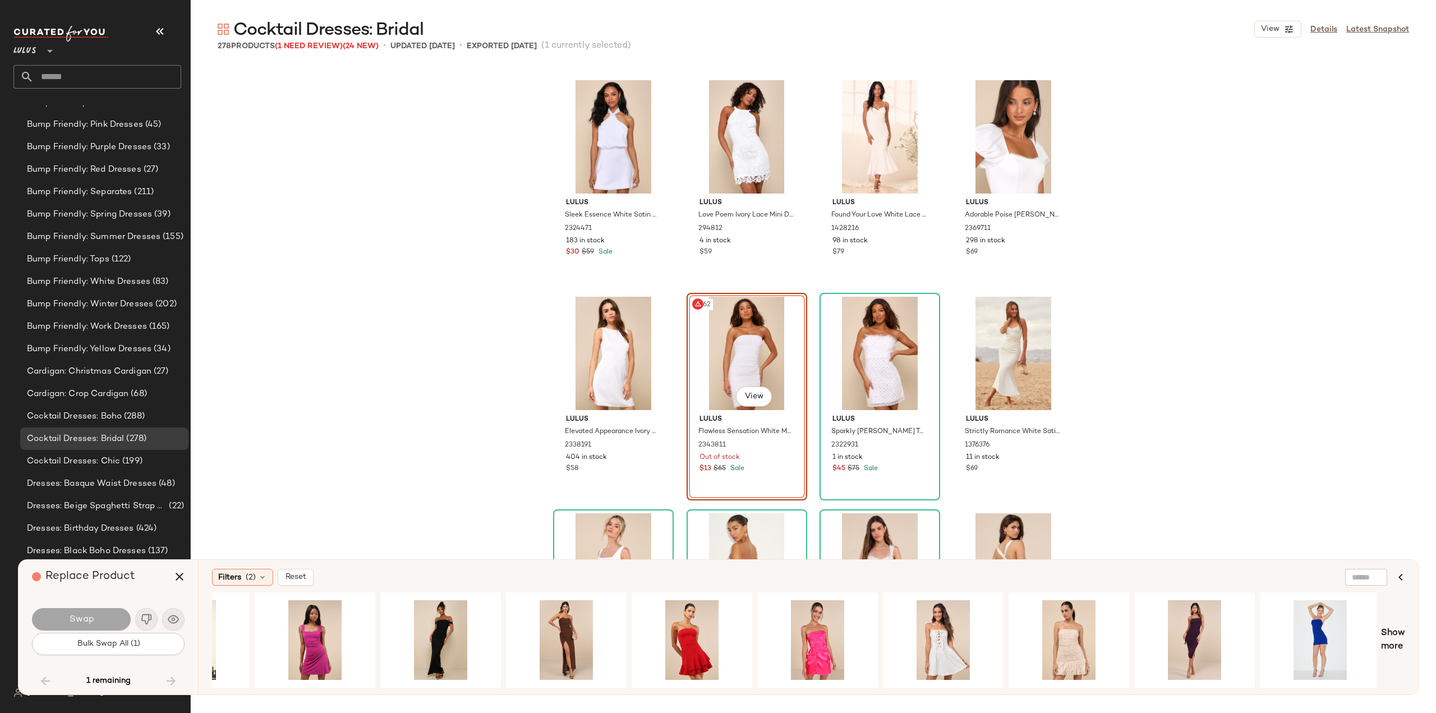
scroll to position [0, 7374]
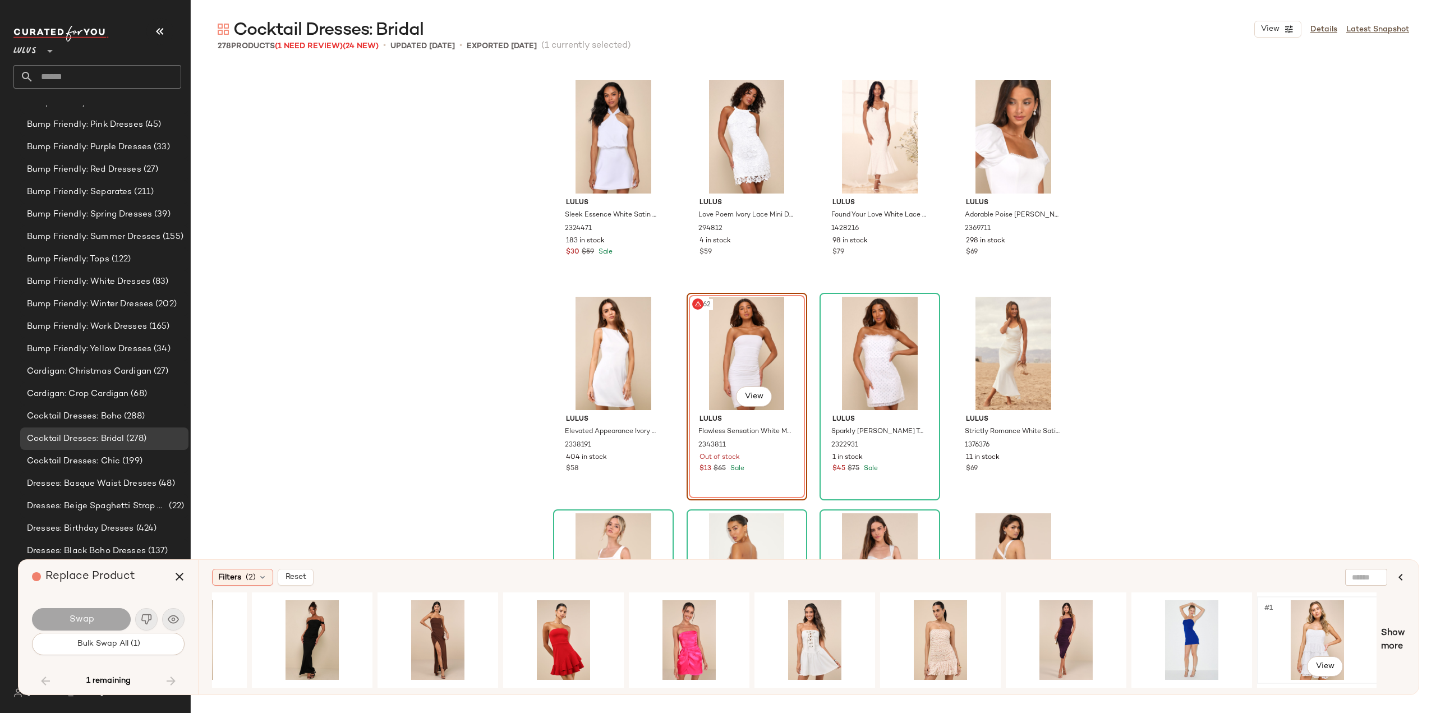
click at [1308, 637] on div "#1 View" at bounding box center [1317, 640] width 113 height 80
click at [92, 614] on span "Swap" at bounding box center [80, 619] width 25 height 11
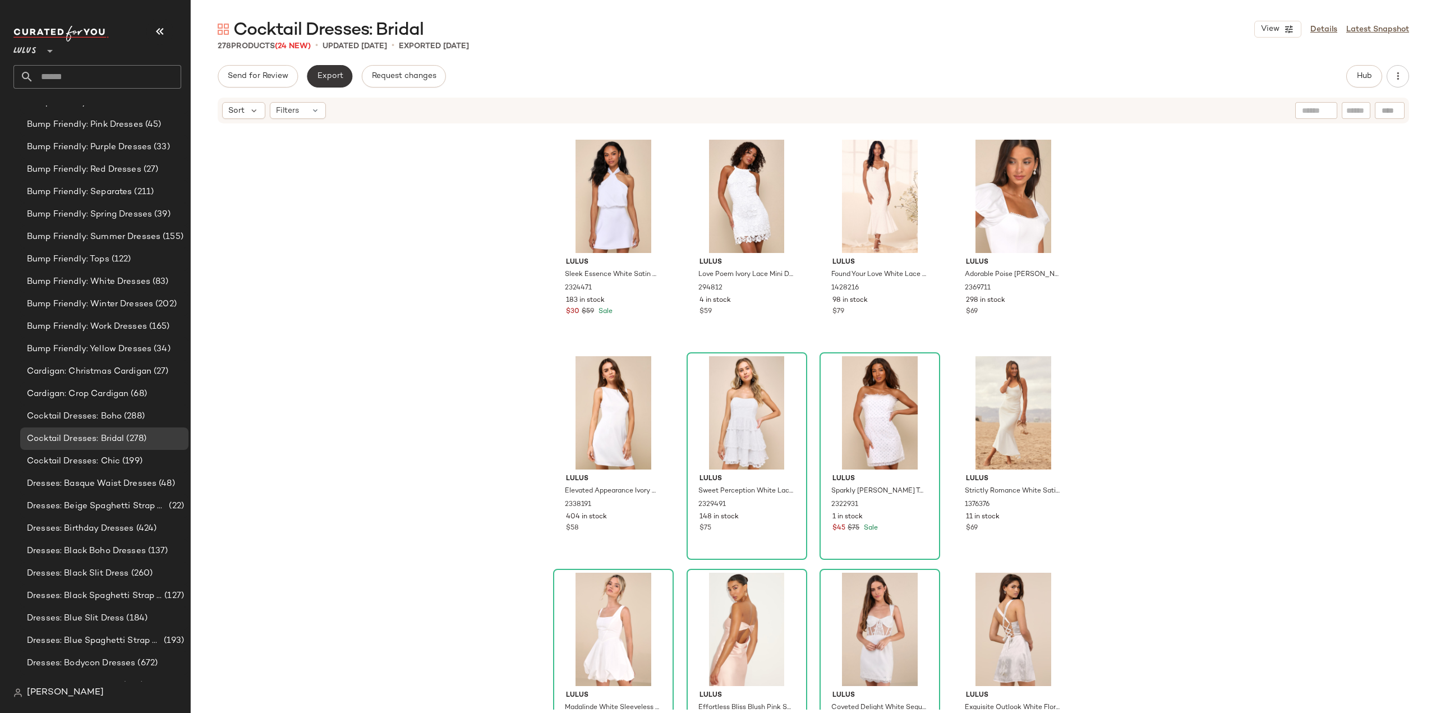
click at [323, 82] on button "Export" at bounding box center [329, 76] width 45 height 22
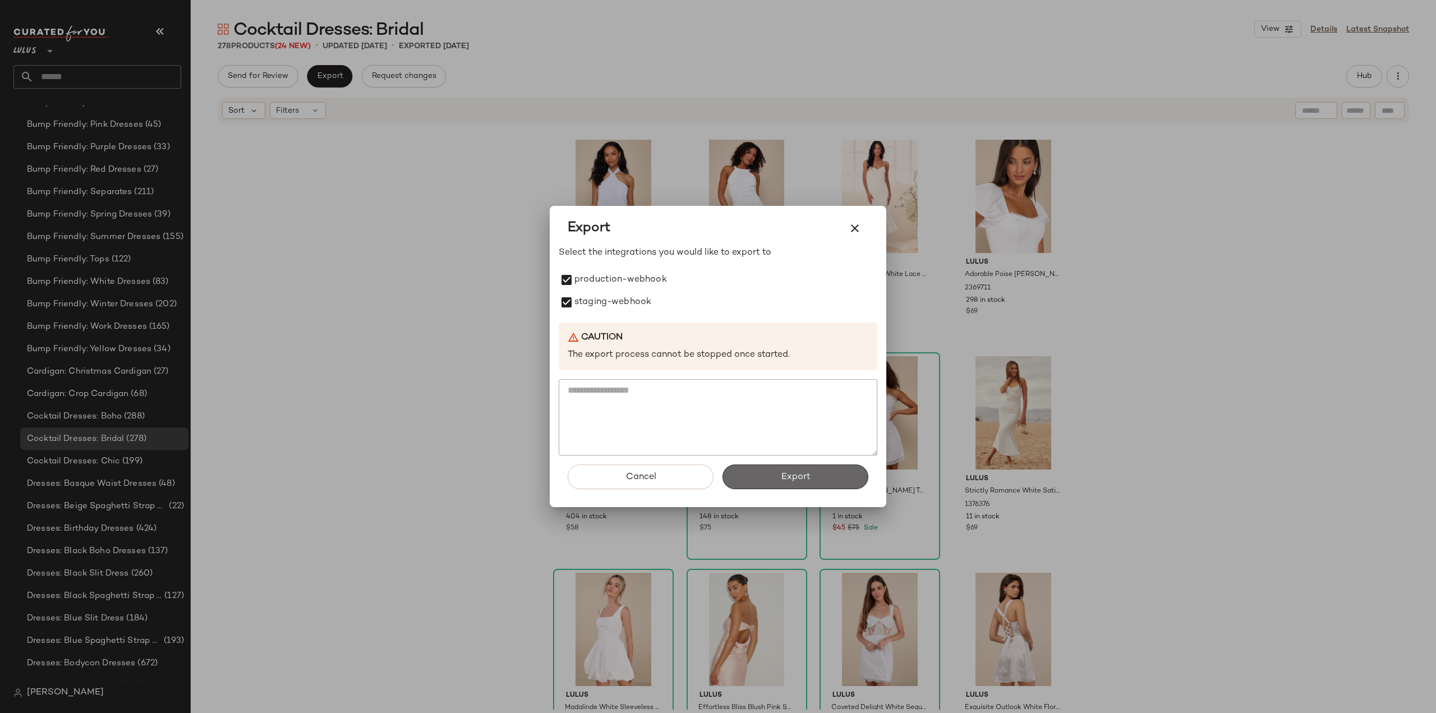
click at [762, 473] on button "Export" at bounding box center [796, 476] width 146 height 25
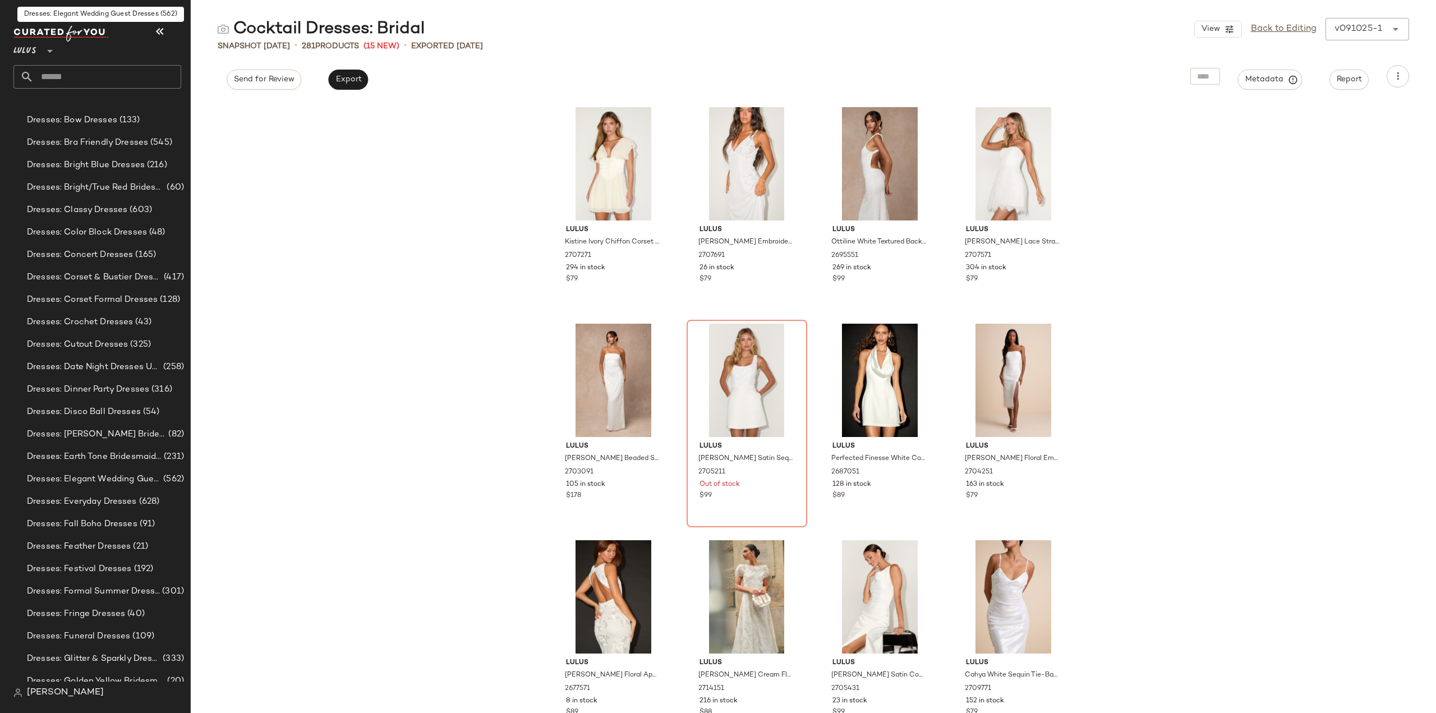
scroll to position [5860, 0]
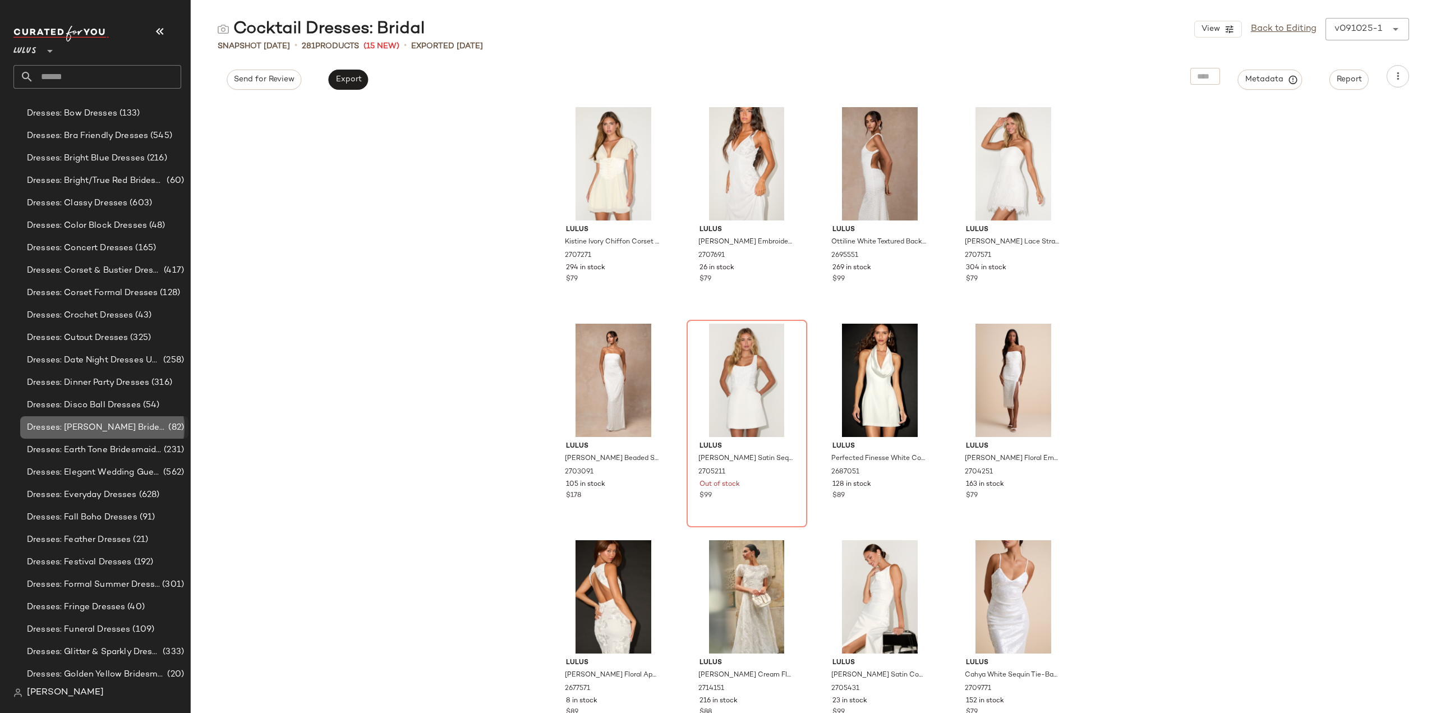
click at [86, 430] on span "Dresses: Dusty Rose Bridesmaid Dresses" at bounding box center [96, 427] width 139 height 13
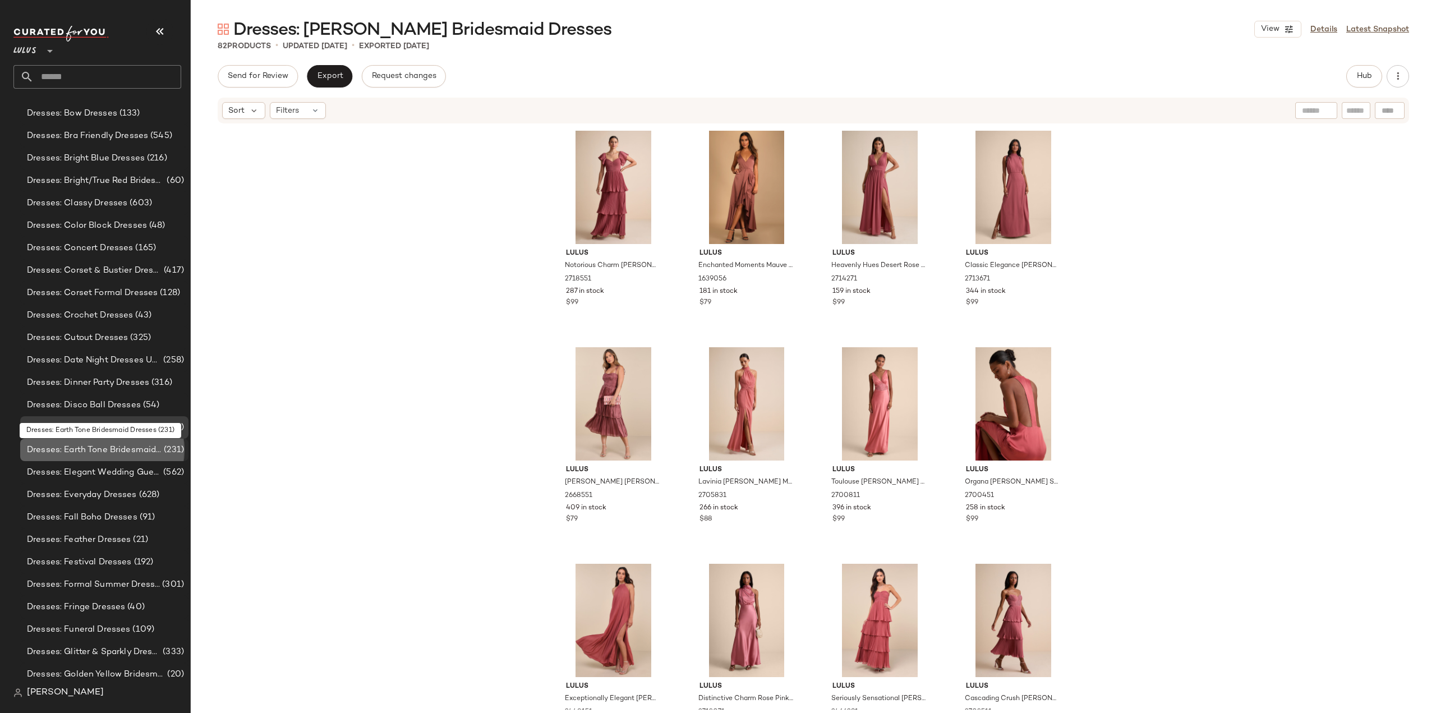
click at [83, 446] on span "Dresses: Earth Tone Bridesmaid Dresses" at bounding box center [94, 450] width 135 height 13
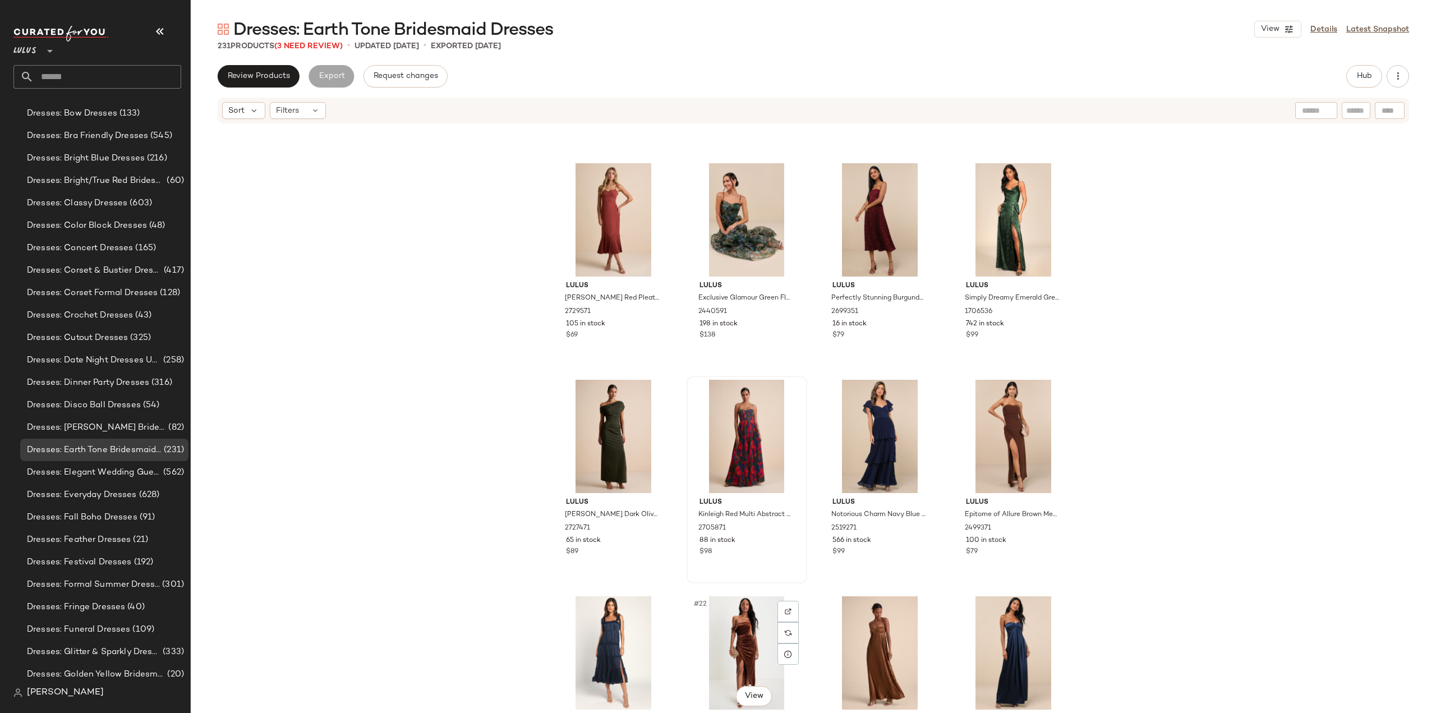
scroll to position [458, 0]
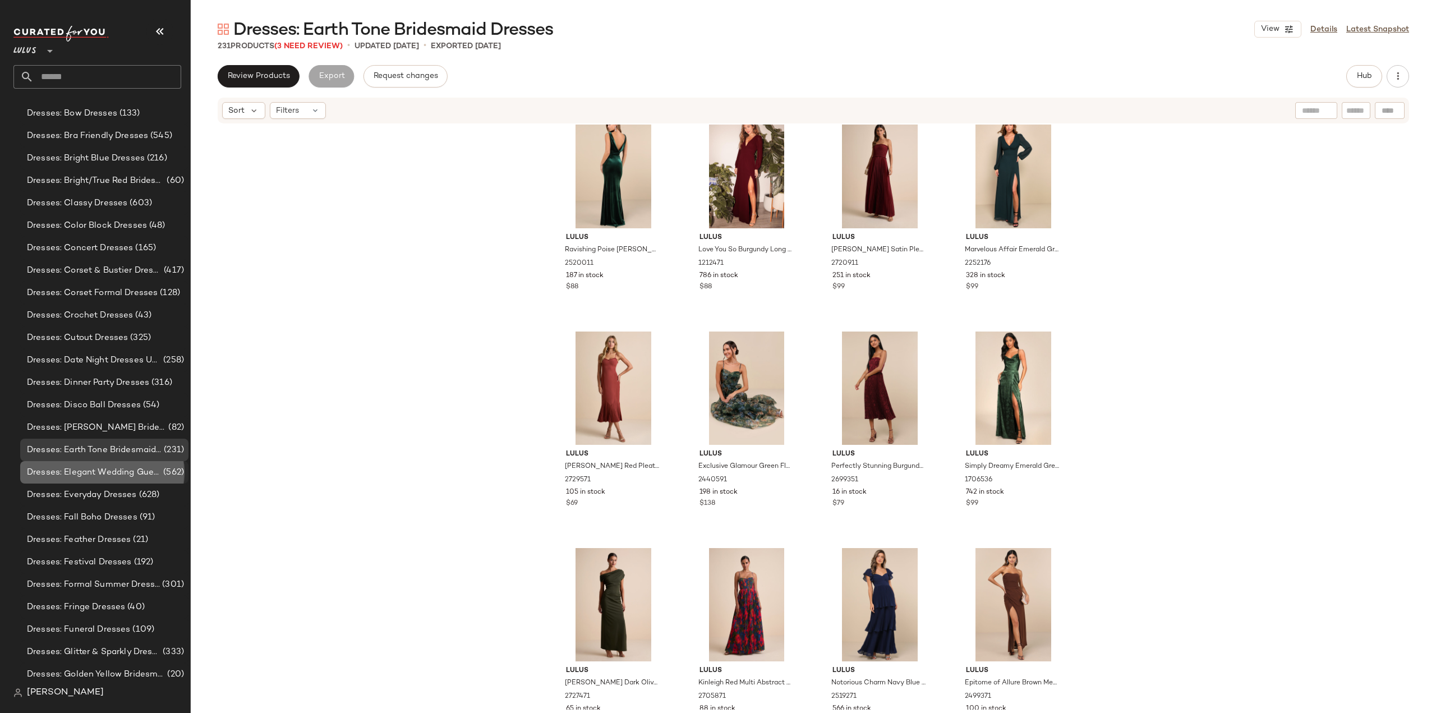
click at [101, 472] on span "Dresses: Elegant Wedding Guest Dresses" at bounding box center [94, 472] width 134 height 13
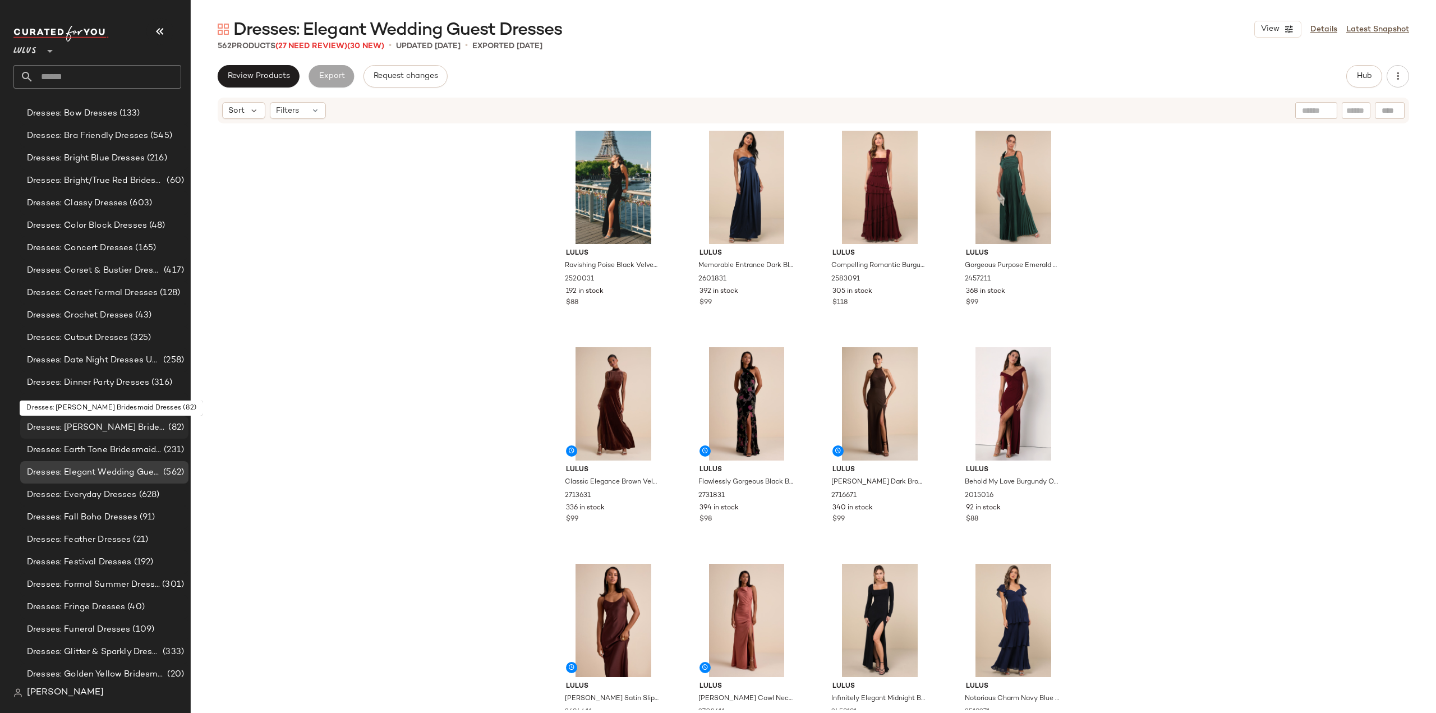
click at [81, 426] on span "Dresses: Dusty Rose Bridesmaid Dresses" at bounding box center [96, 427] width 139 height 13
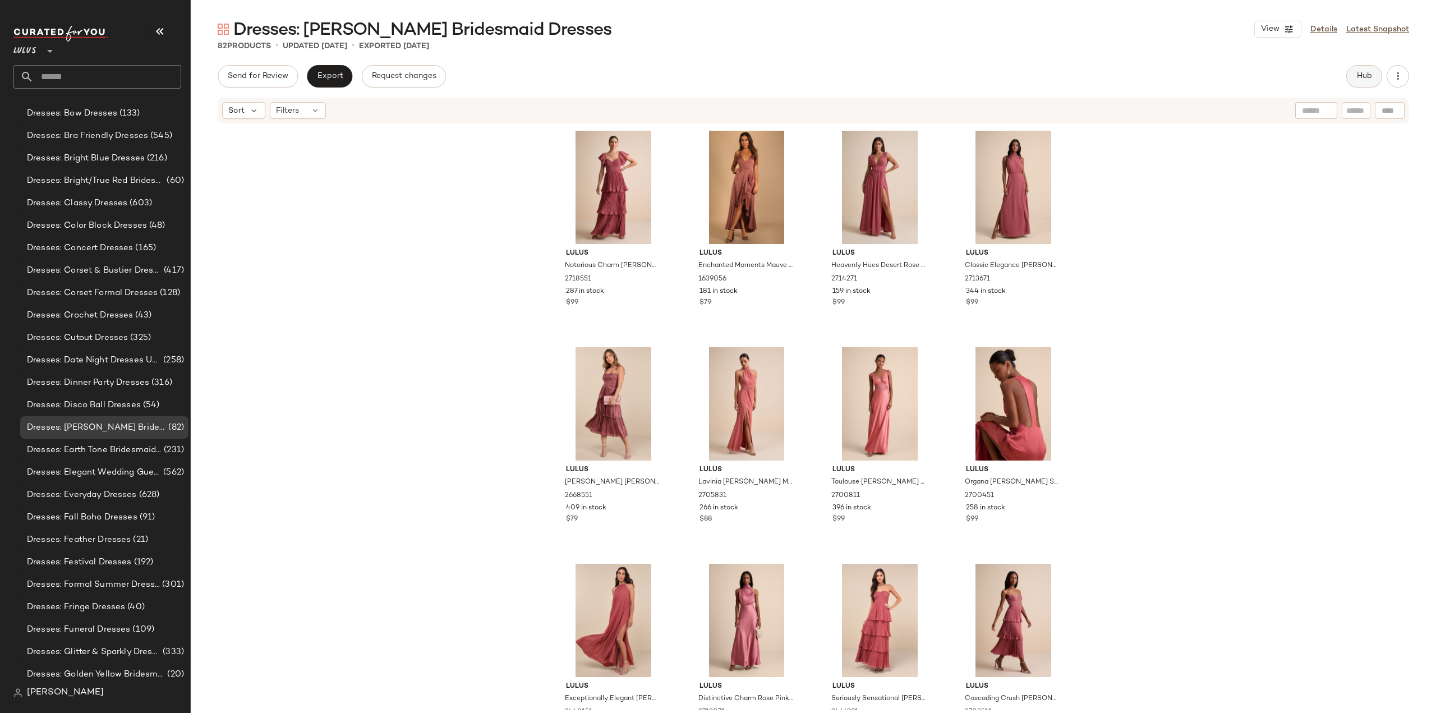
click at [1364, 76] on span "Hub" at bounding box center [1364, 76] width 16 height 9
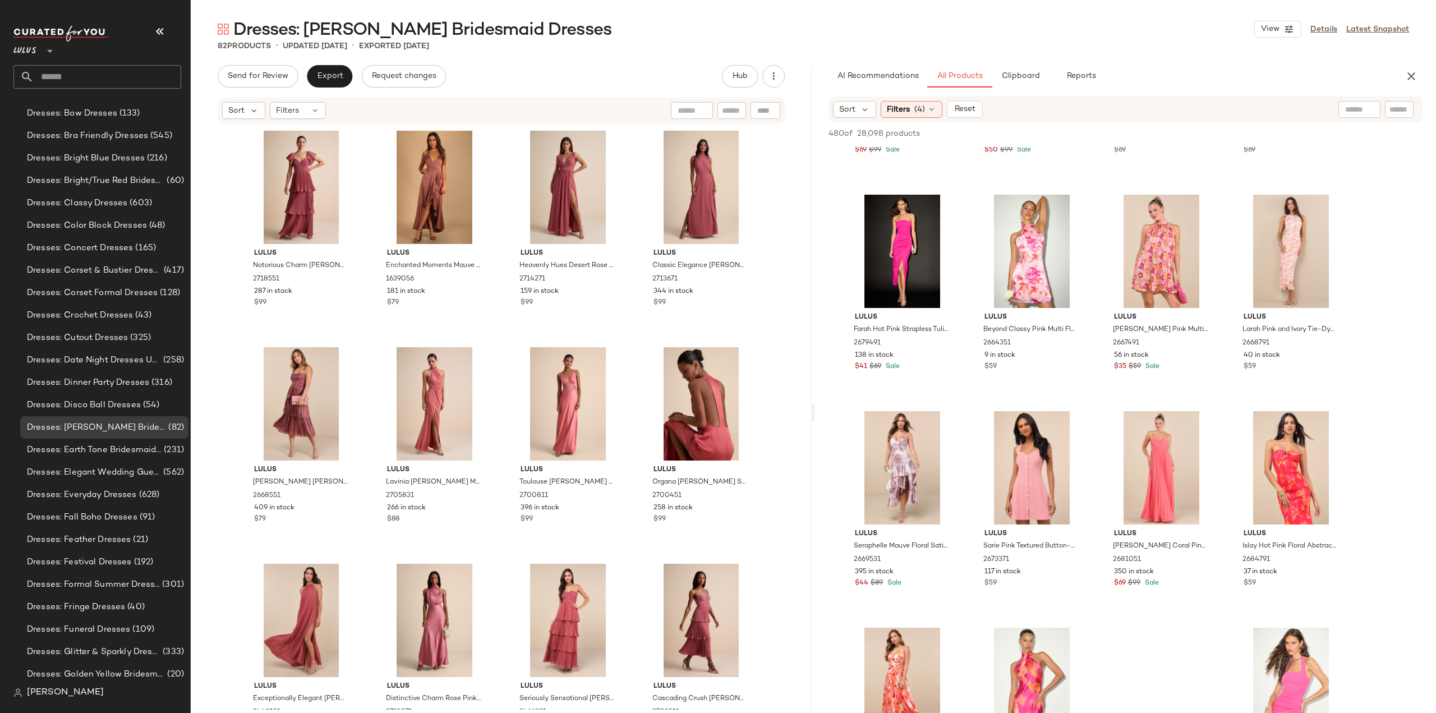
scroll to position [3422, 0]
click at [907, 108] on span "Filters" at bounding box center [898, 110] width 23 height 12
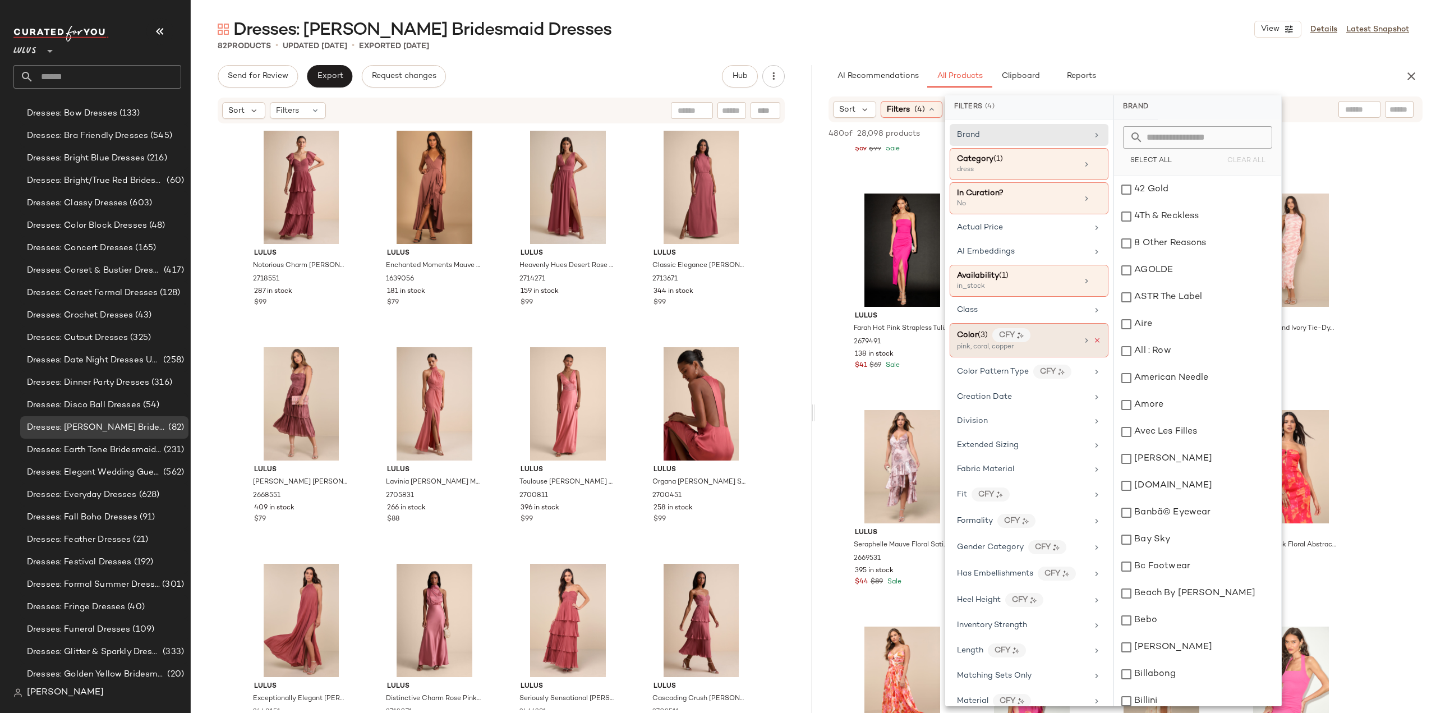
click at [1093, 338] on icon at bounding box center [1097, 341] width 8 height 8
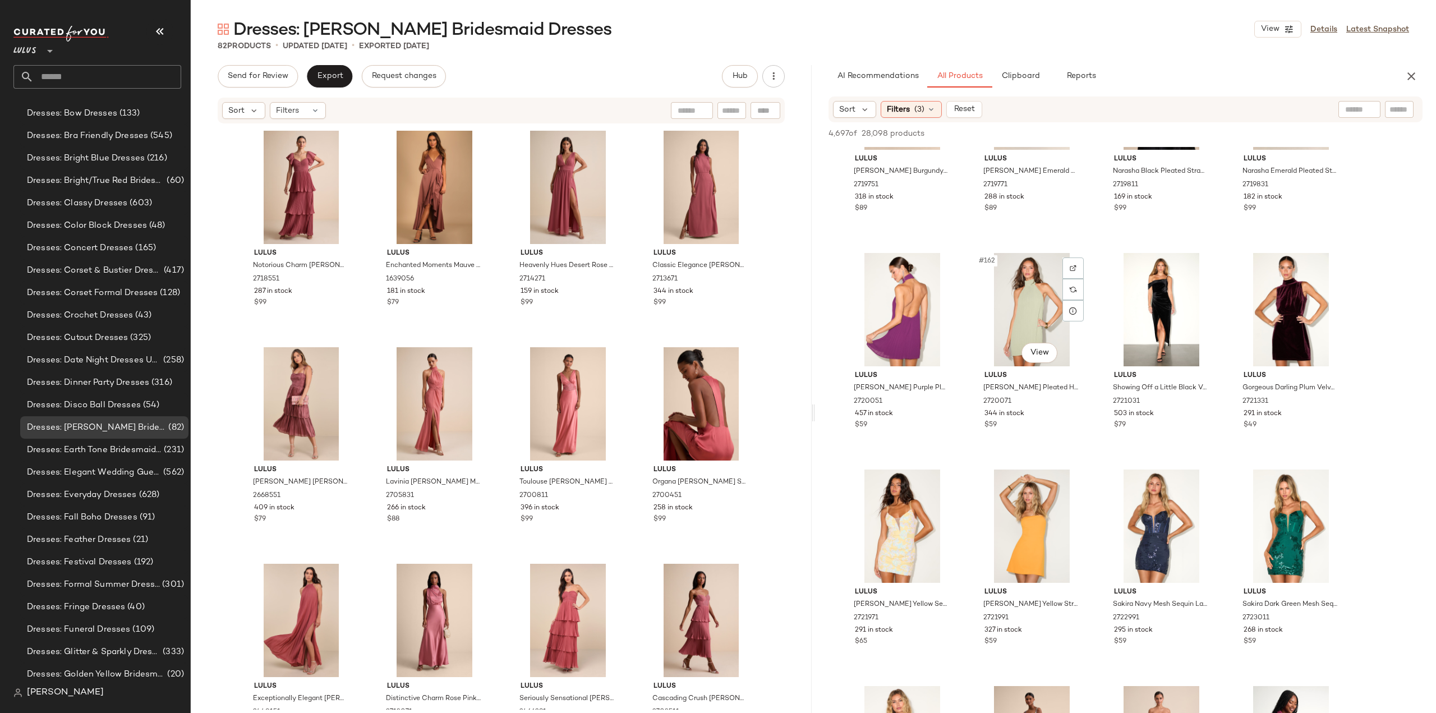
scroll to position [8695, 0]
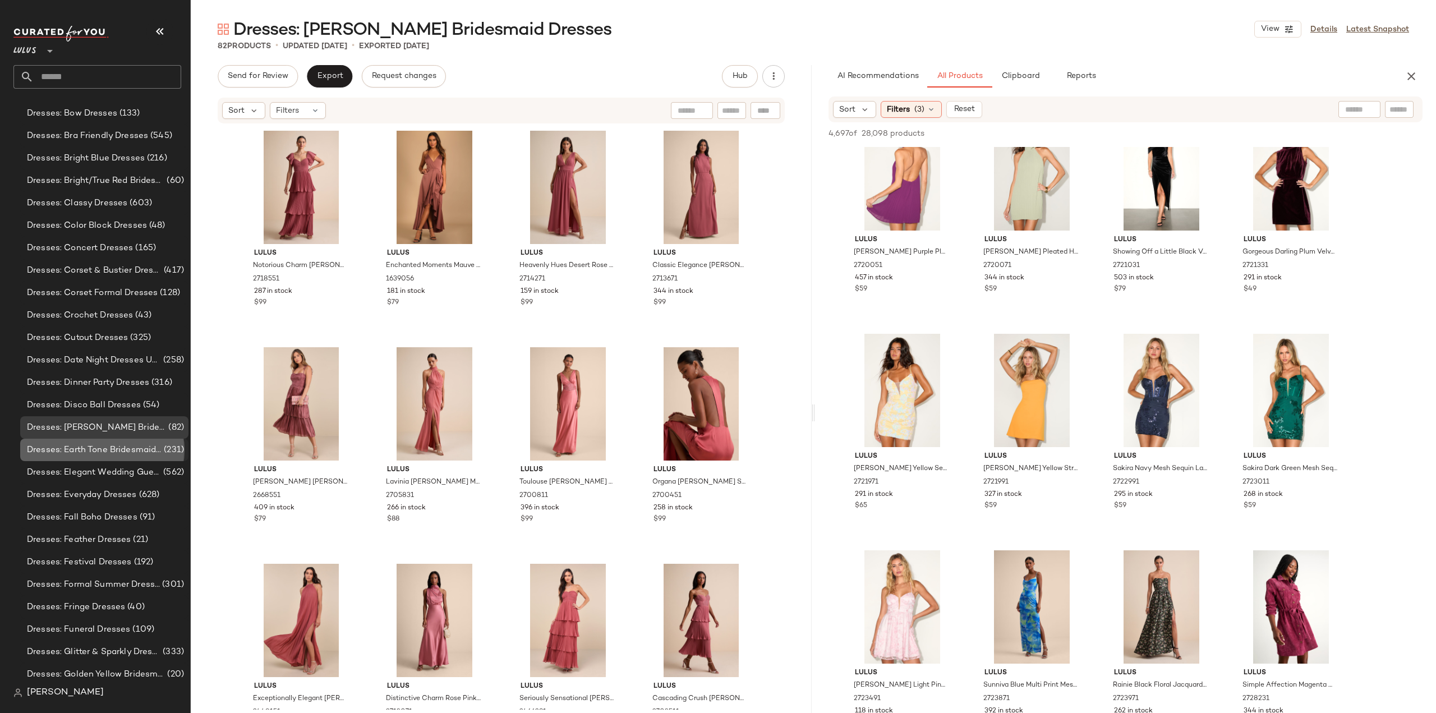
click at [116, 448] on span "Dresses: Earth Tone Bridesmaid Dresses" at bounding box center [94, 450] width 135 height 13
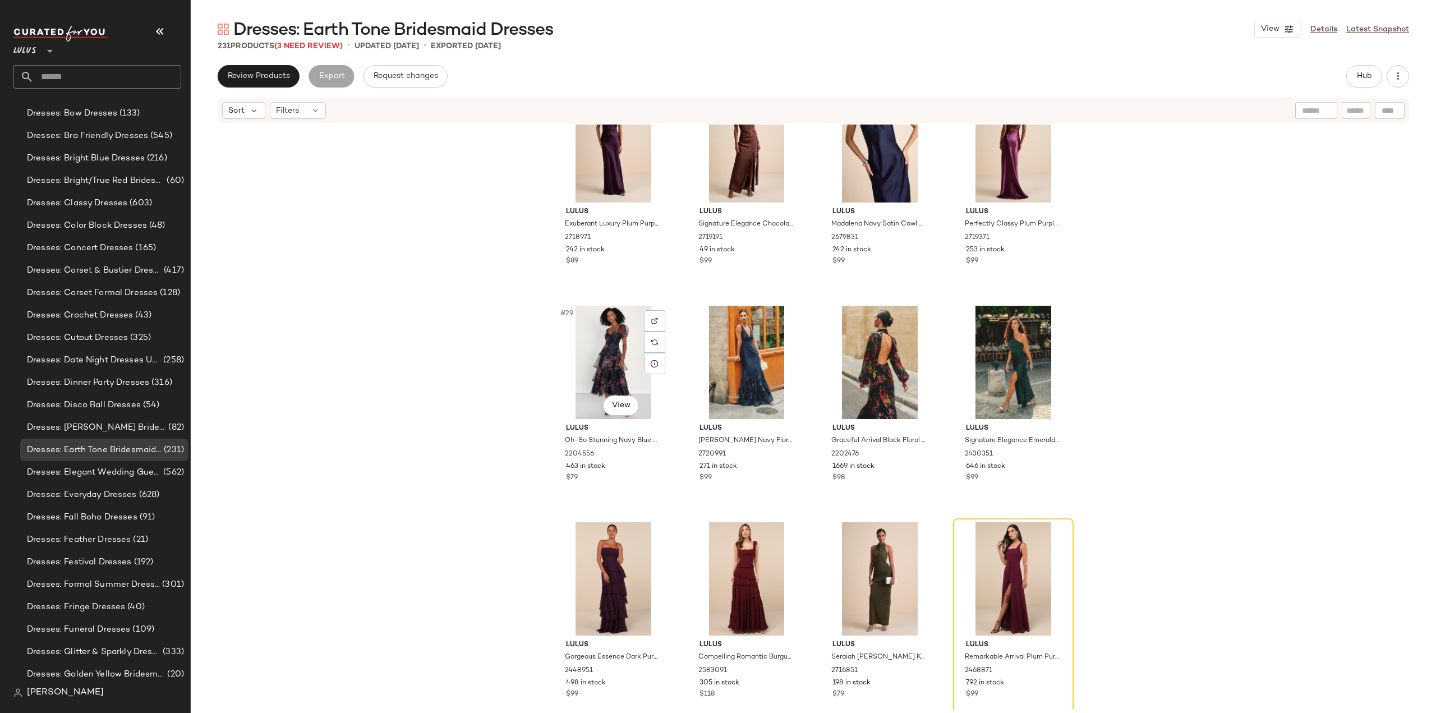
scroll to position [1299, 0]
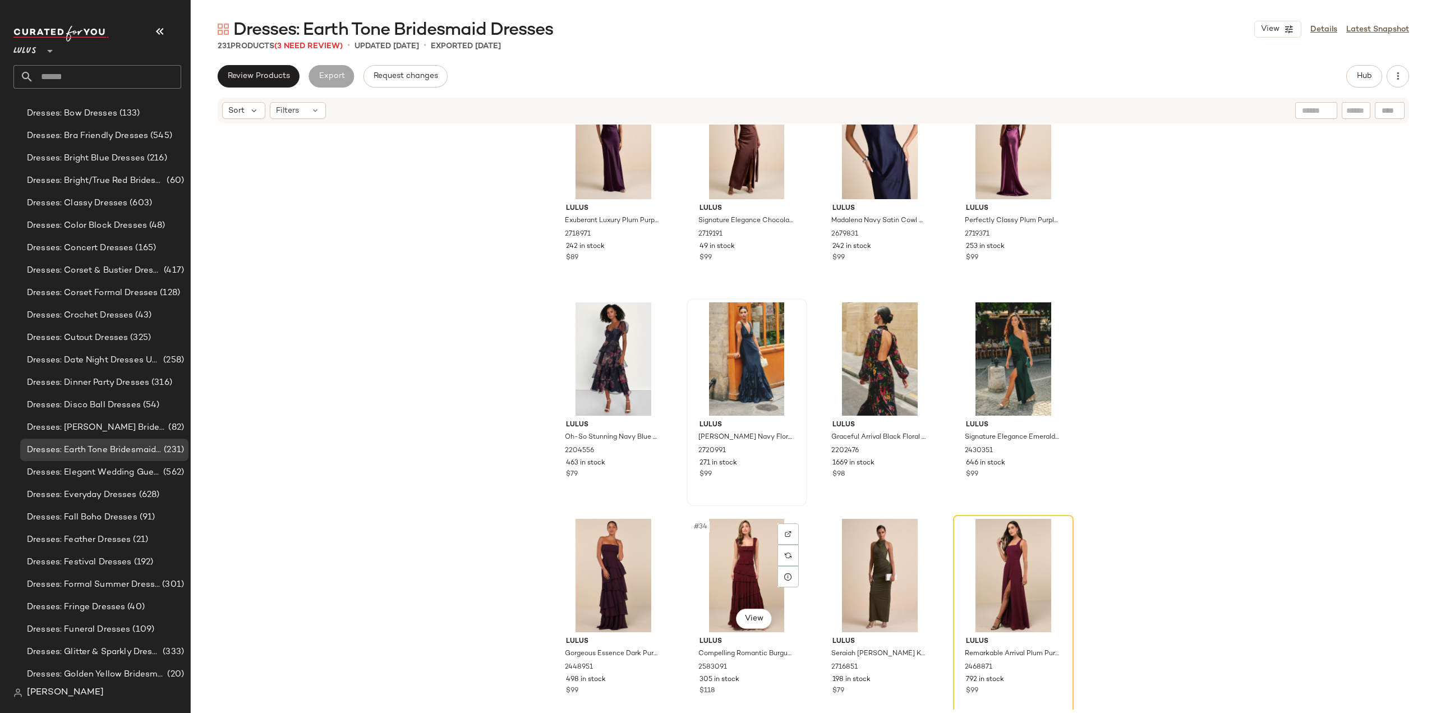
scroll to position [1355, 0]
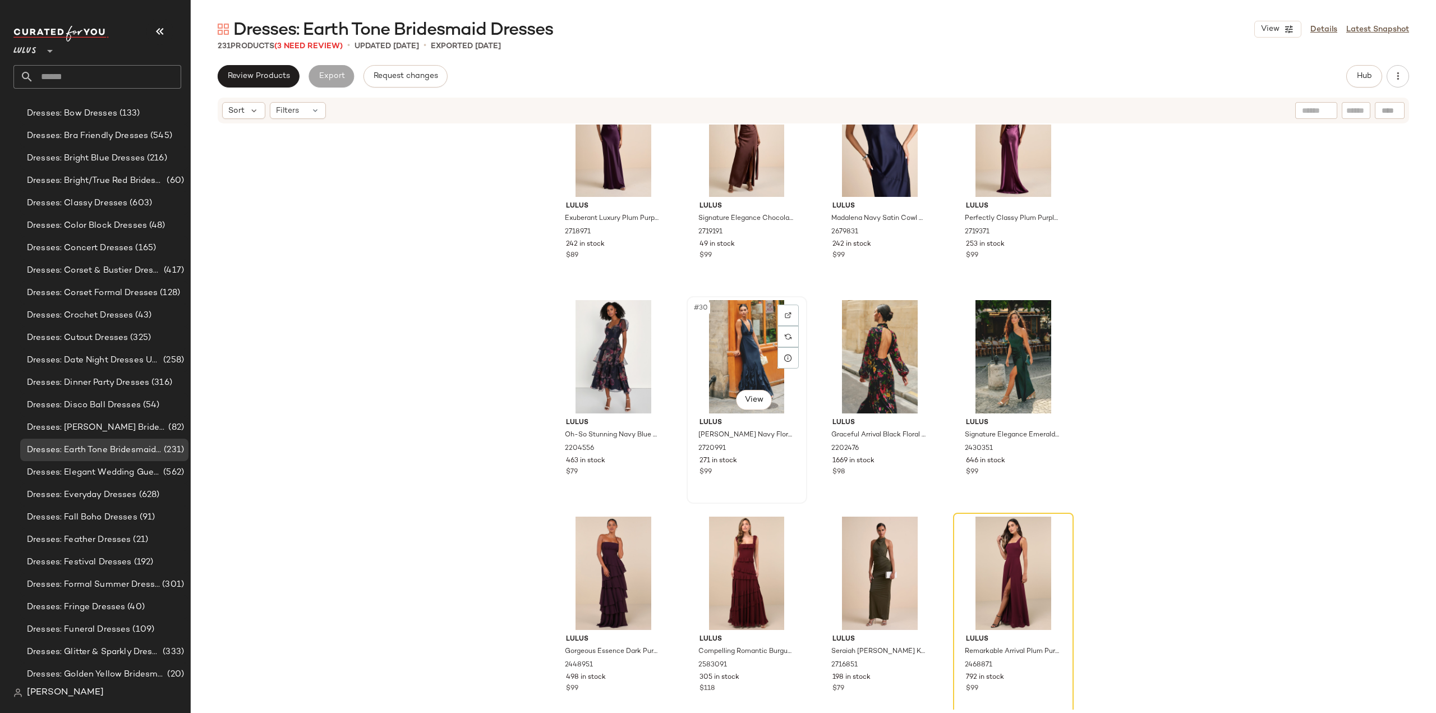
click at [767, 476] on div "$99" at bounding box center [747, 472] width 95 height 10
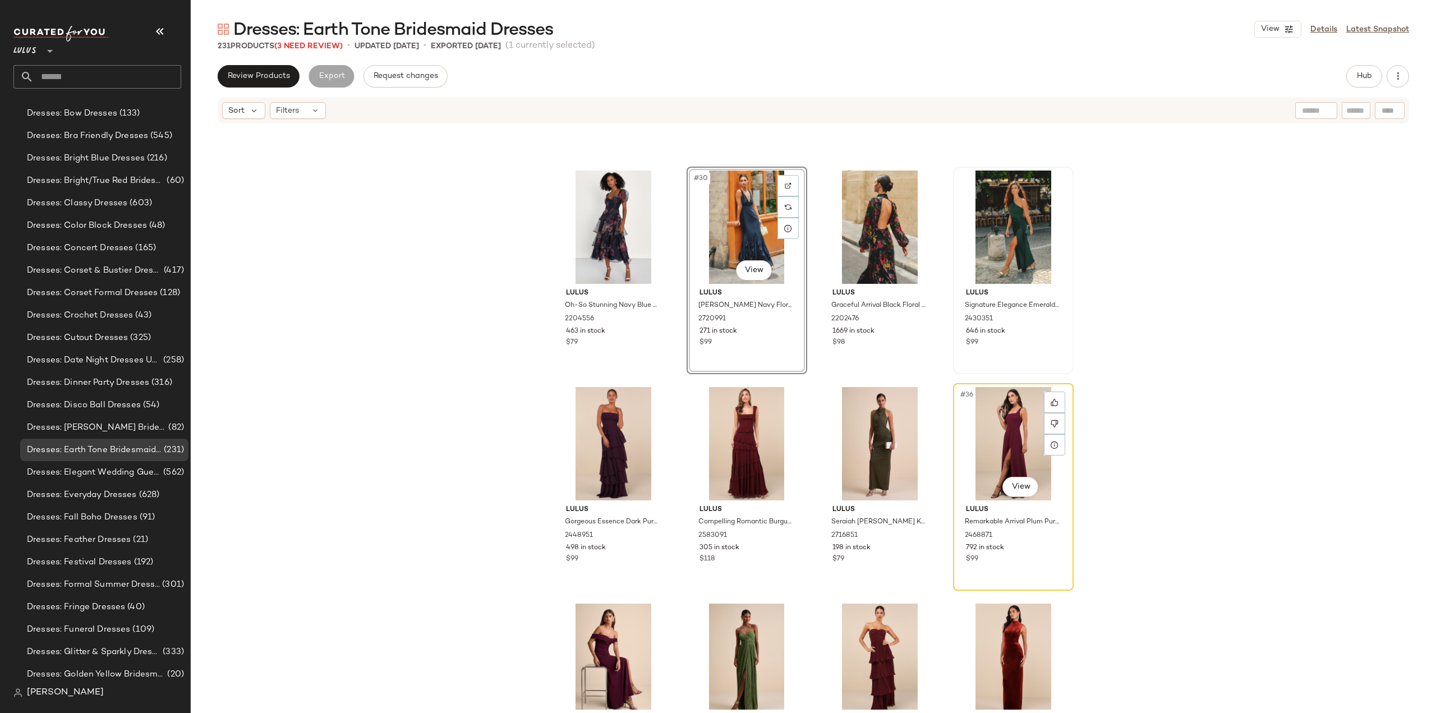
scroll to position [1468, 0]
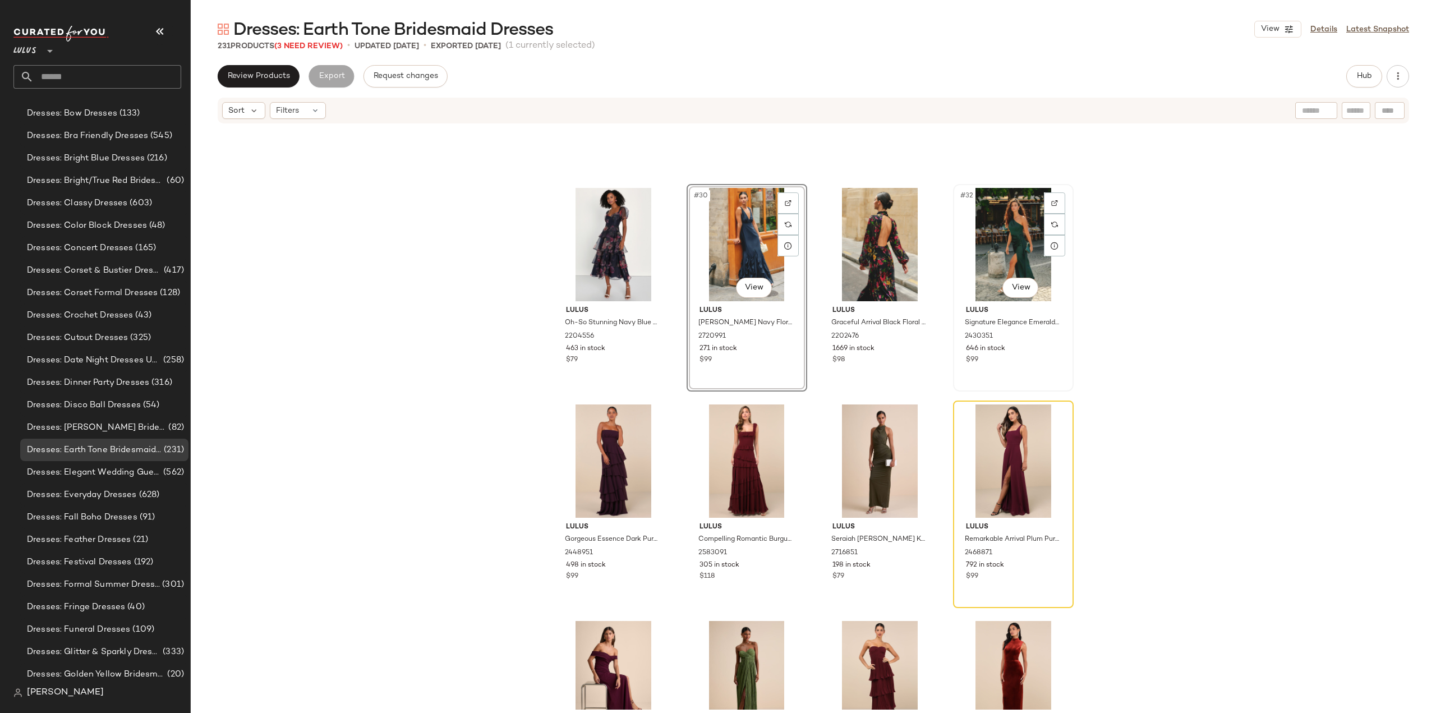
click at [1031, 343] on div "Lulus Signature Elegance Emerald Satin One-Shoulder Maxi Dress 2430351 646 in s…" at bounding box center [1013, 333] width 113 height 65
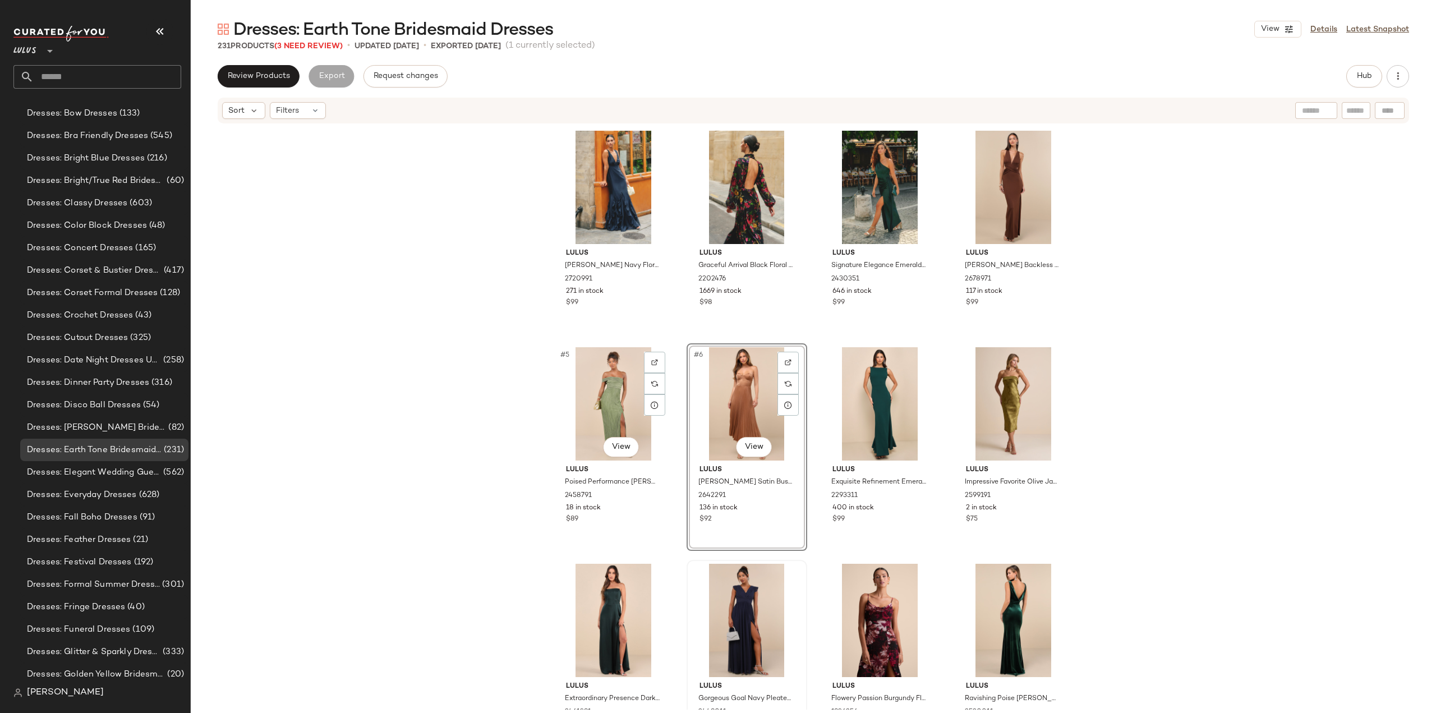
scroll to position [56, 0]
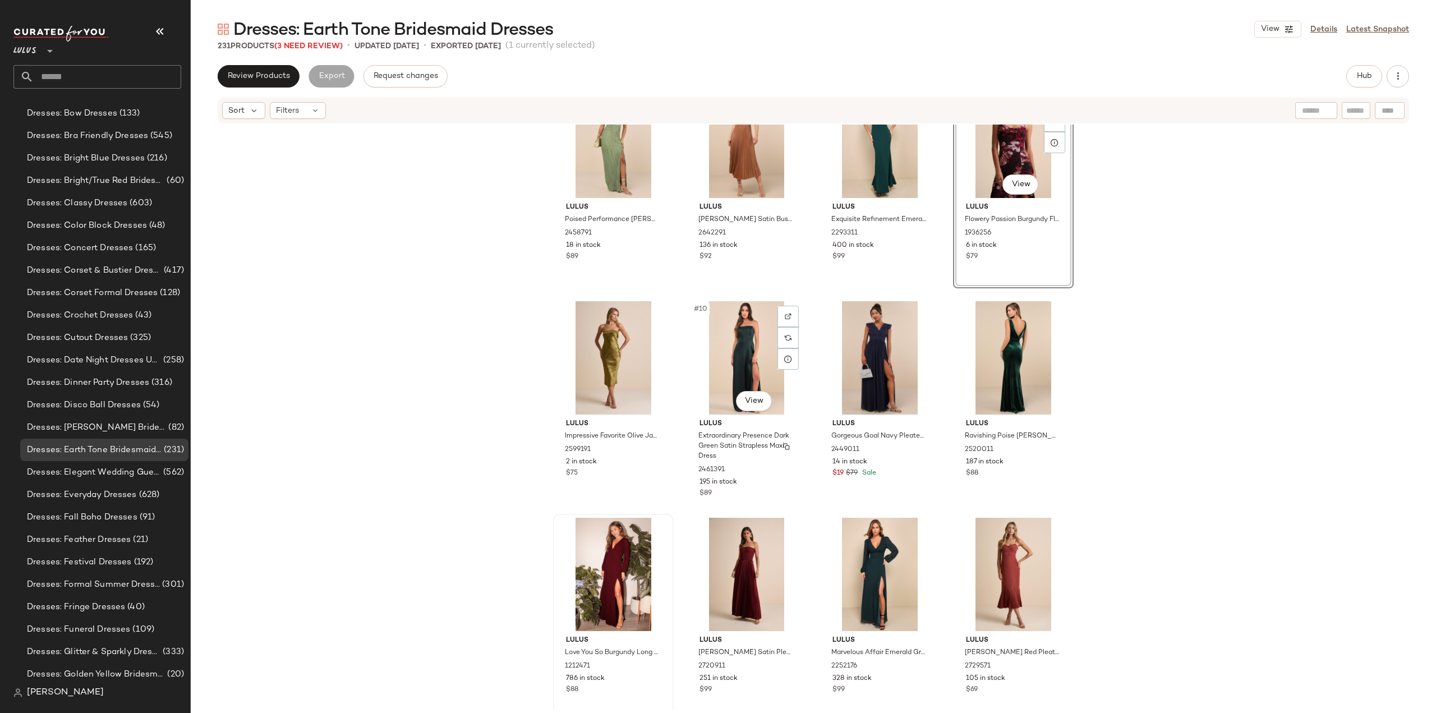
scroll to position [280, 0]
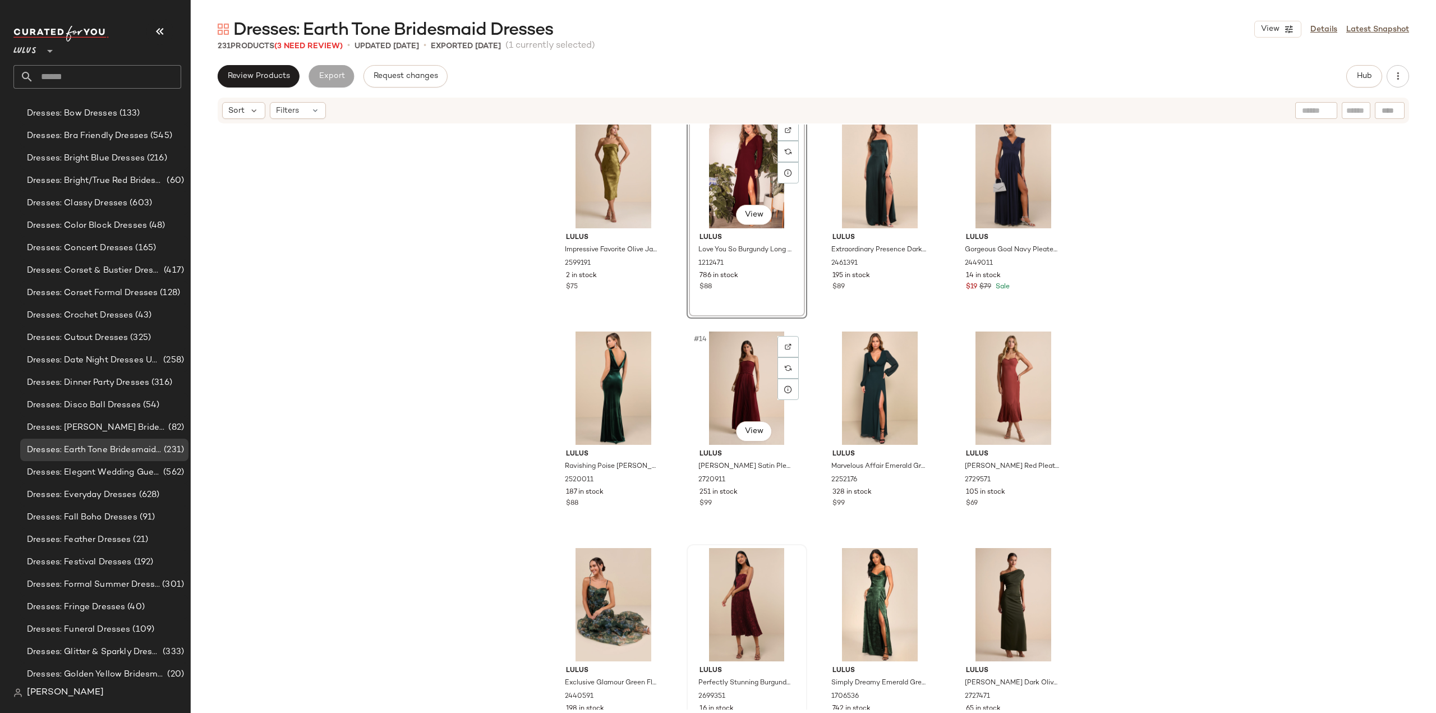
scroll to position [514, 0]
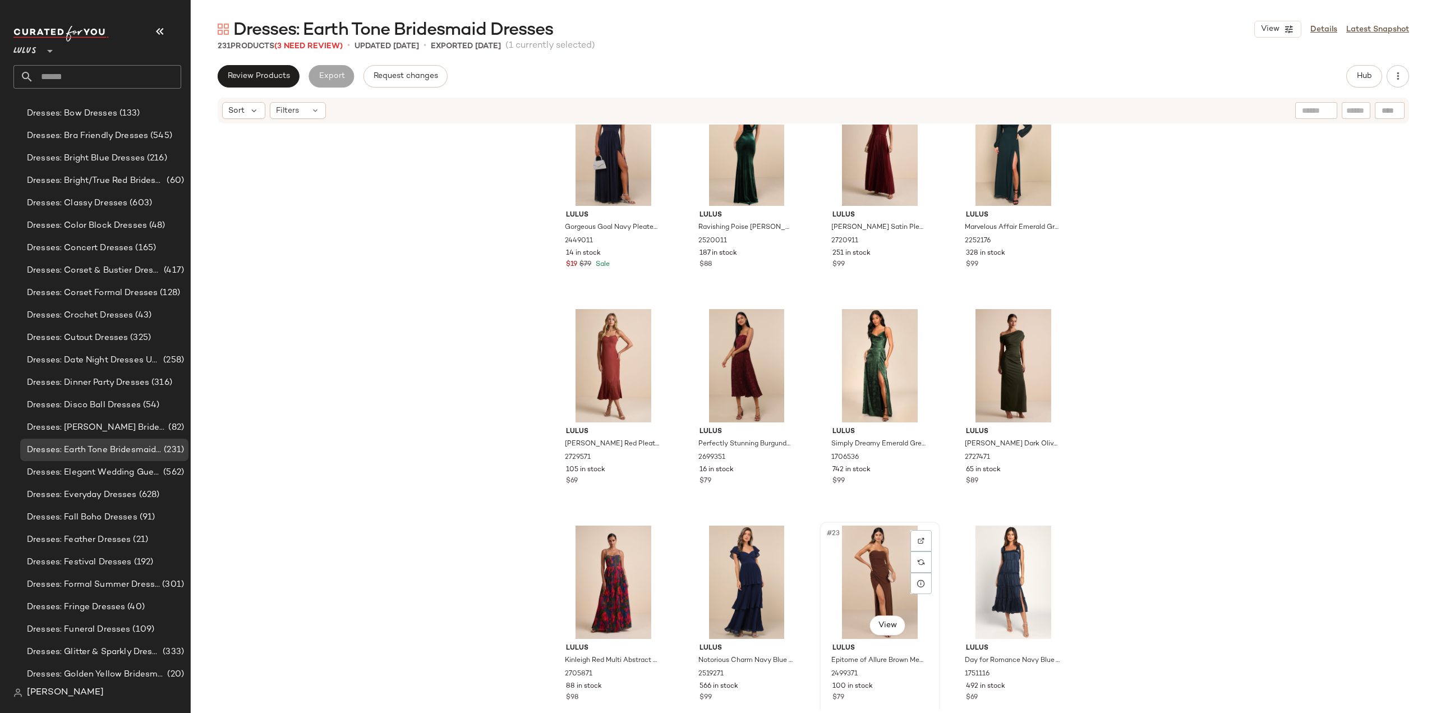
scroll to position [809, 0]
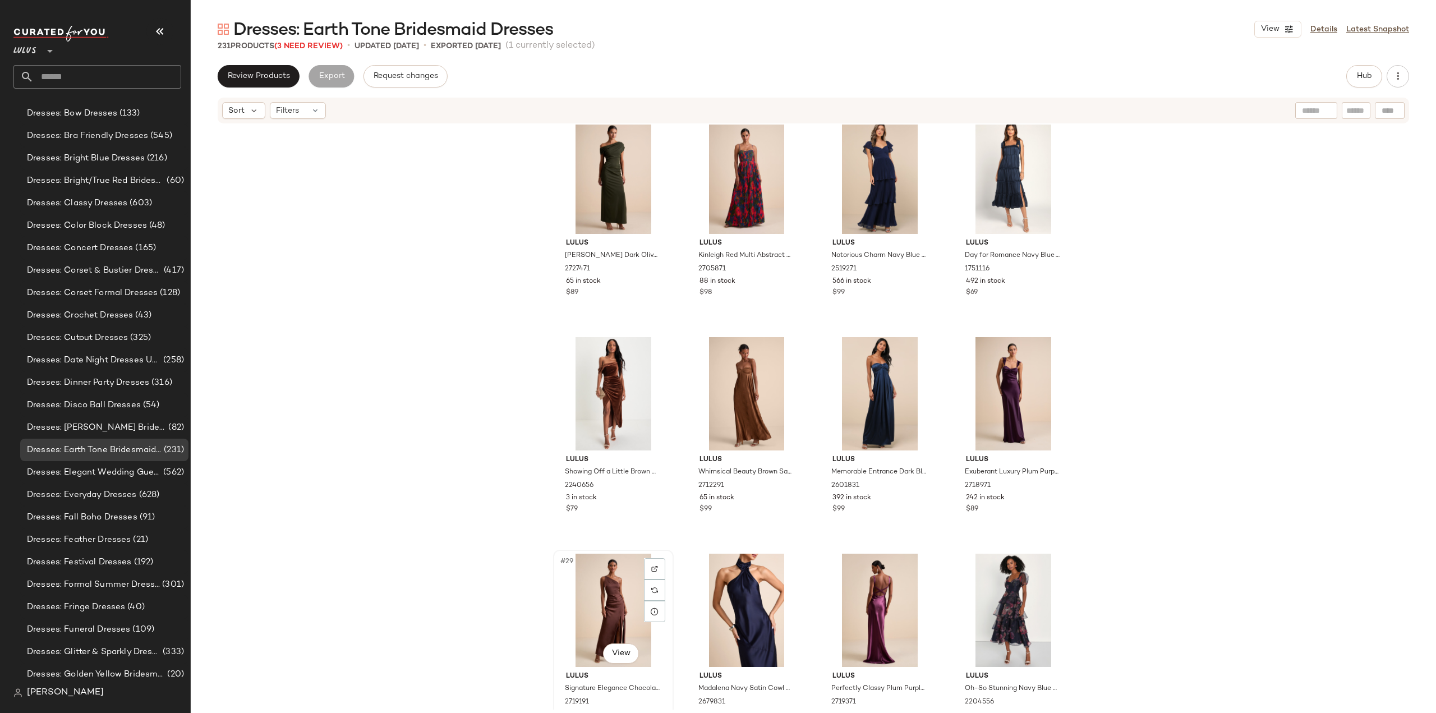
scroll to position [1020, 0]
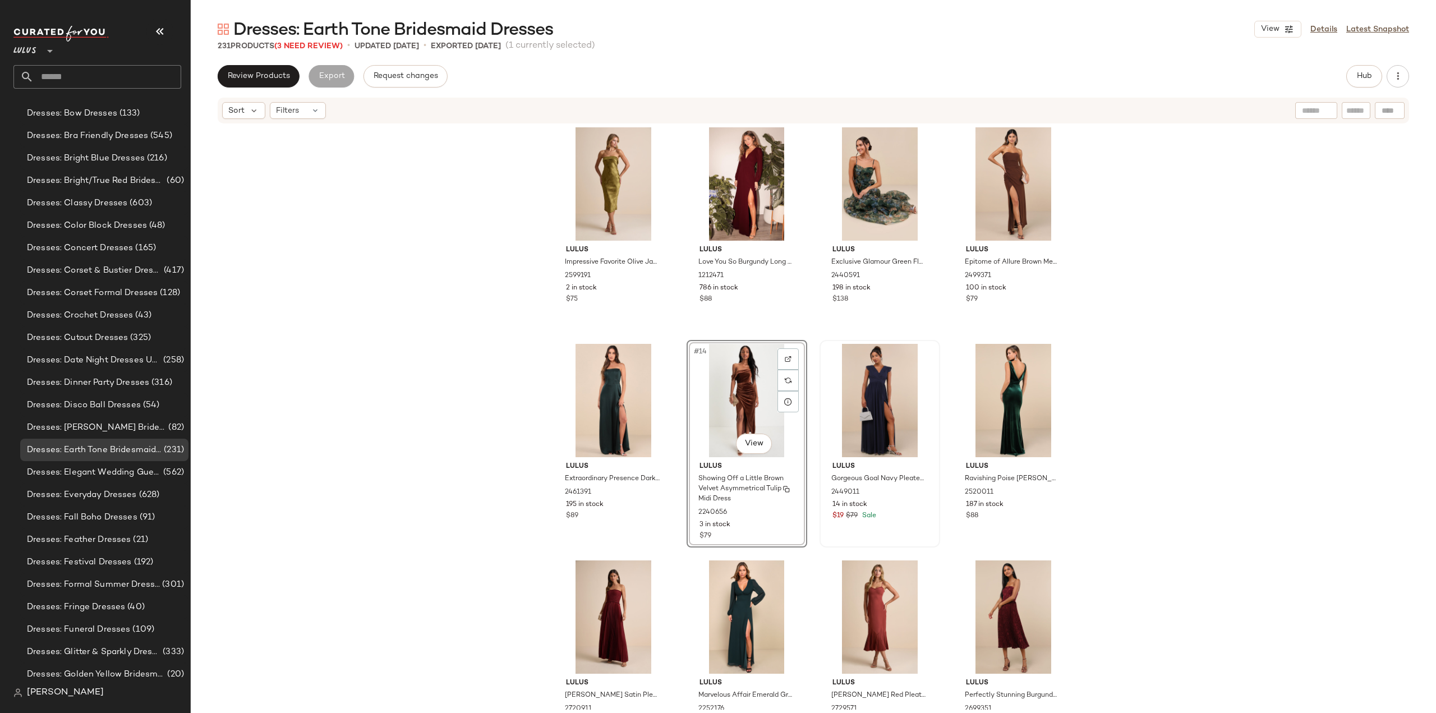
scroll to position [463, 0]
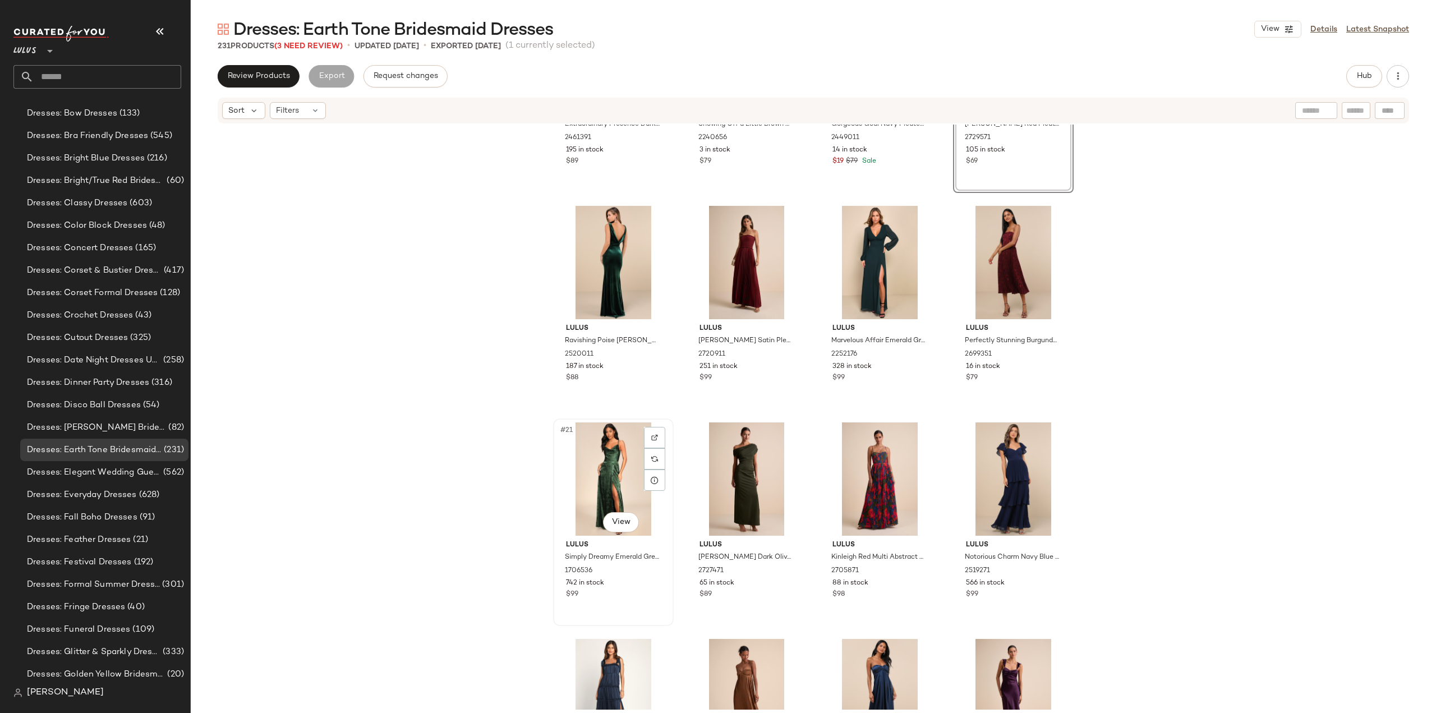
scroll to position [912, 0]
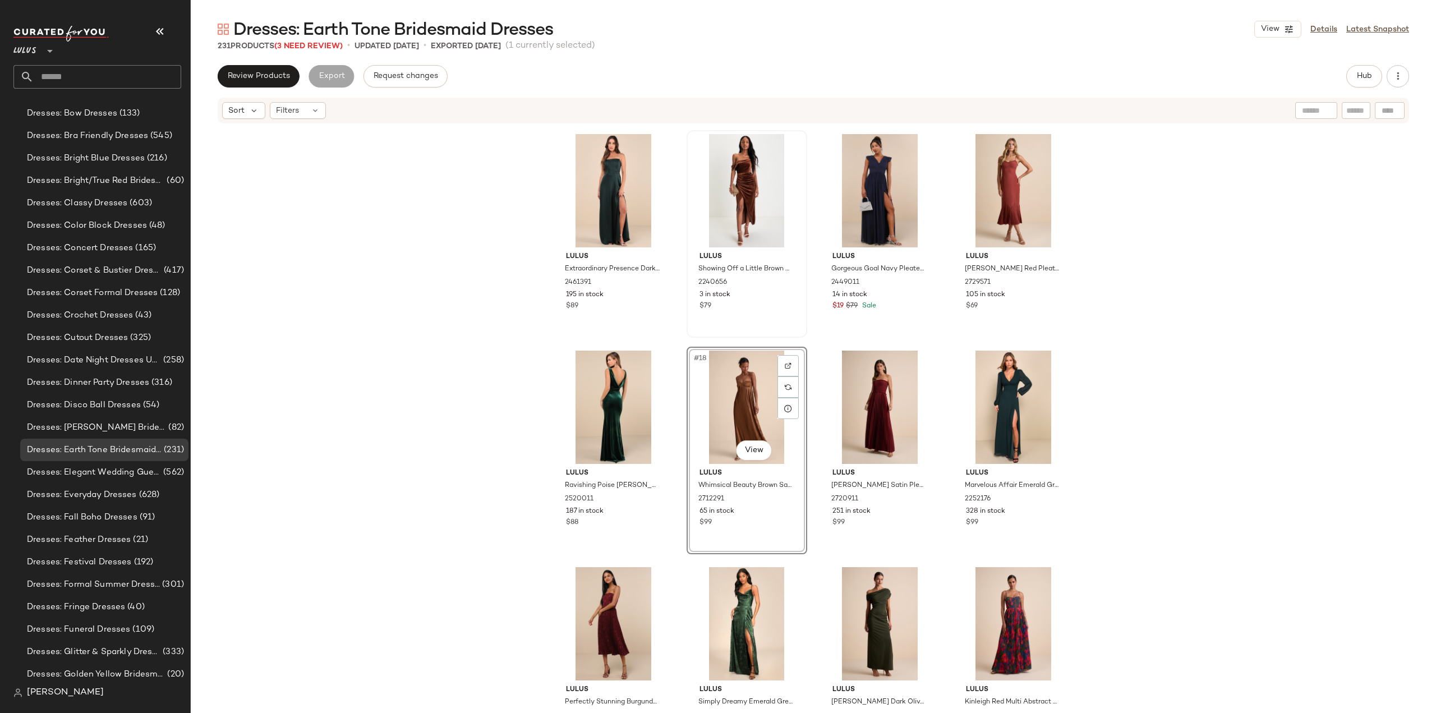
scroll to position [601, 0]
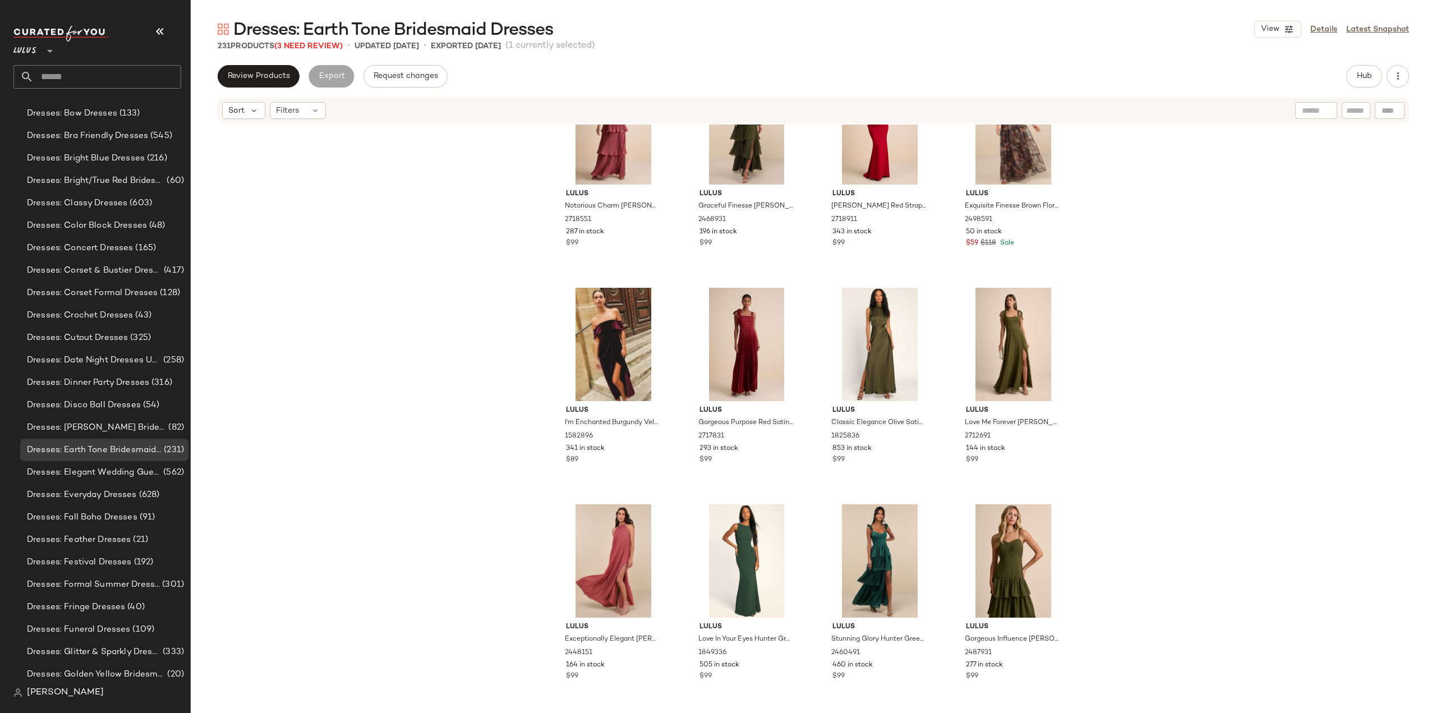
scroll to position [2453, 0]
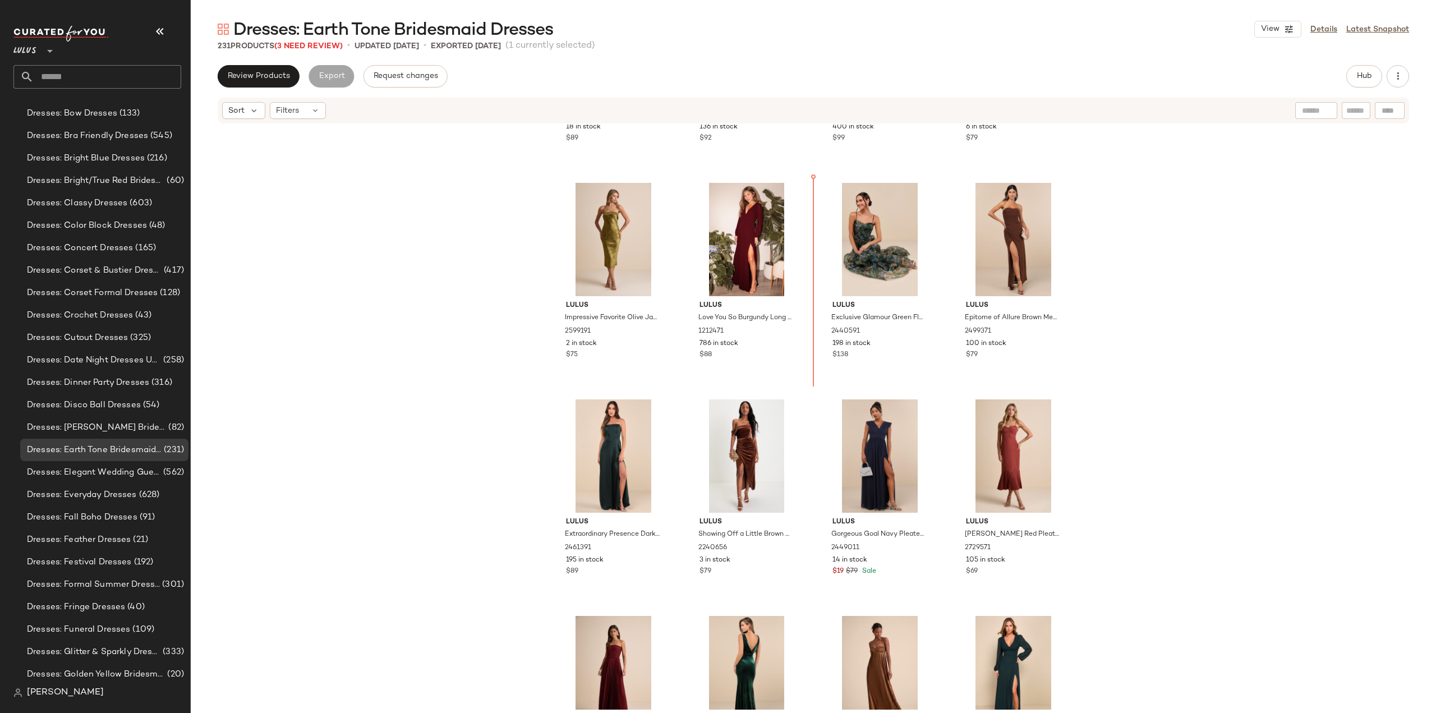
scroll to position [383, 0]
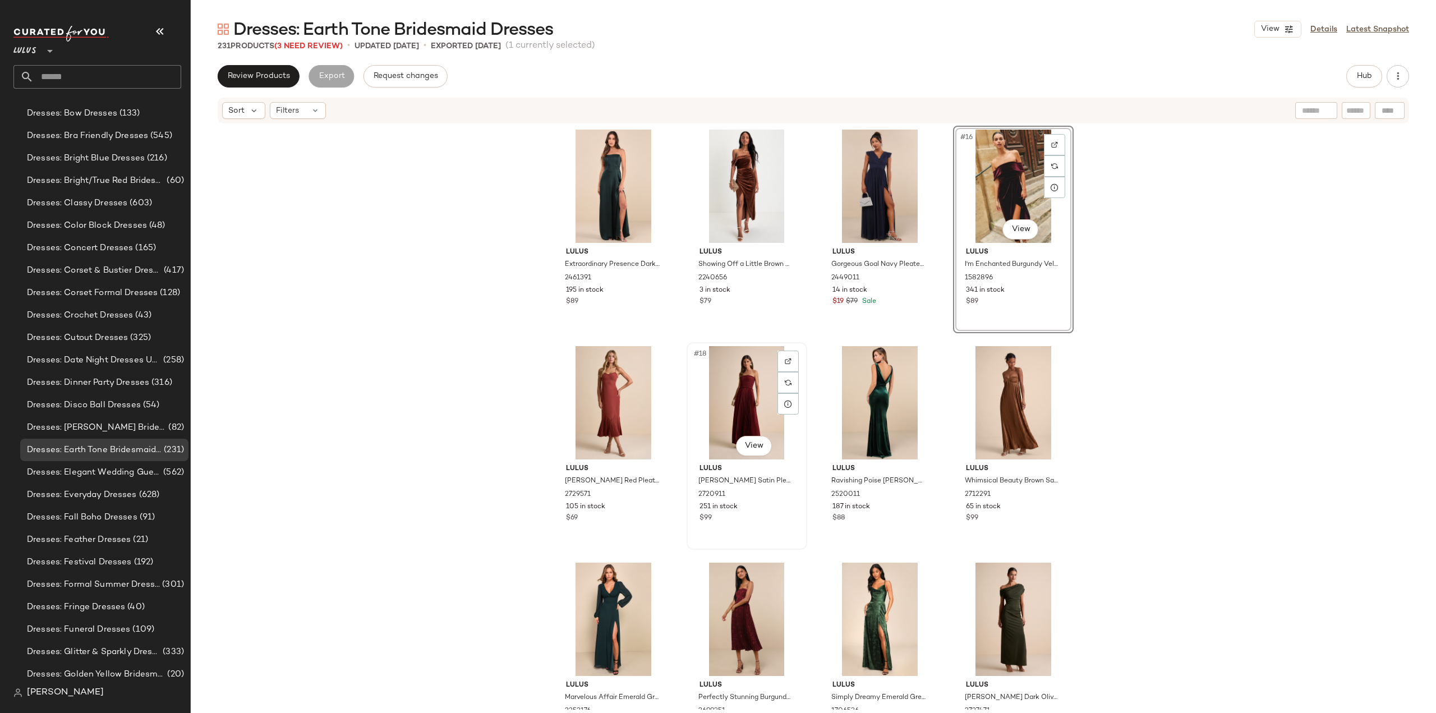
scroll to position [664, 0]
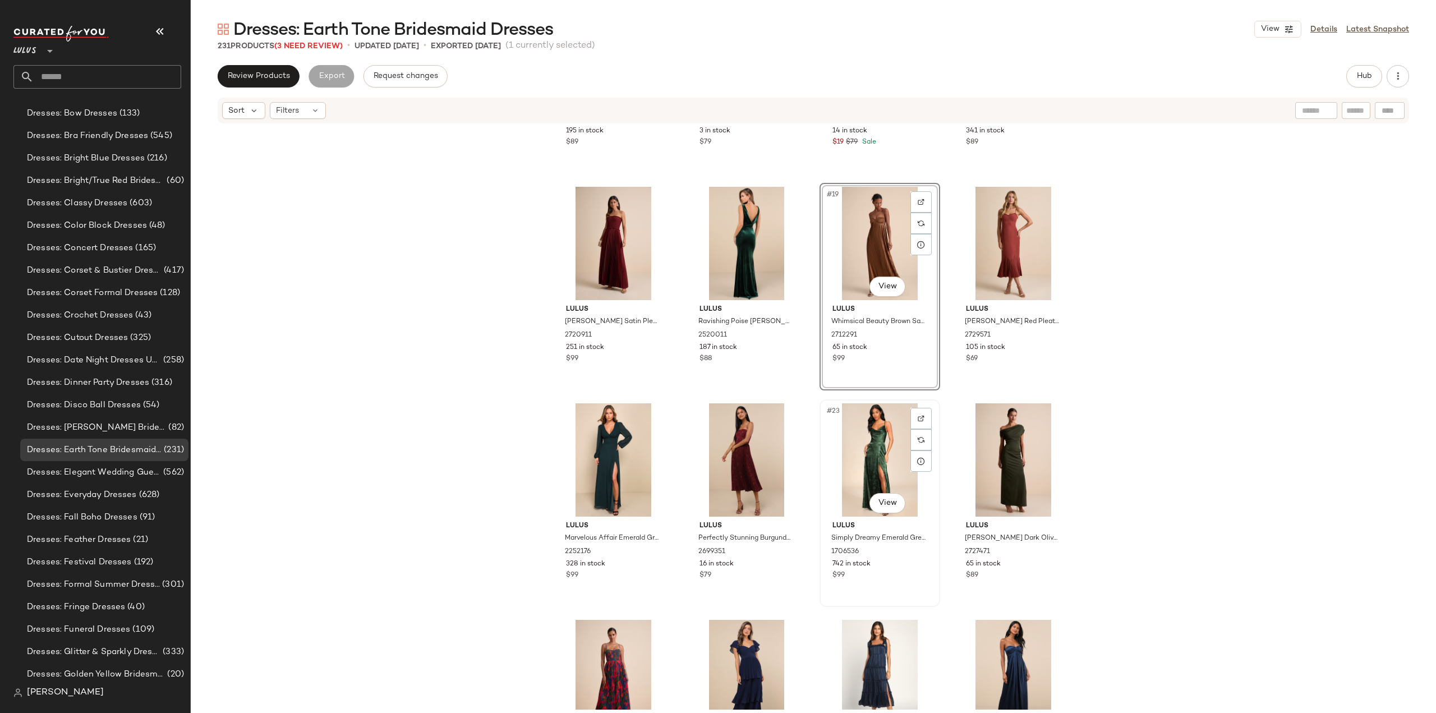
scroll to position [832, 0]
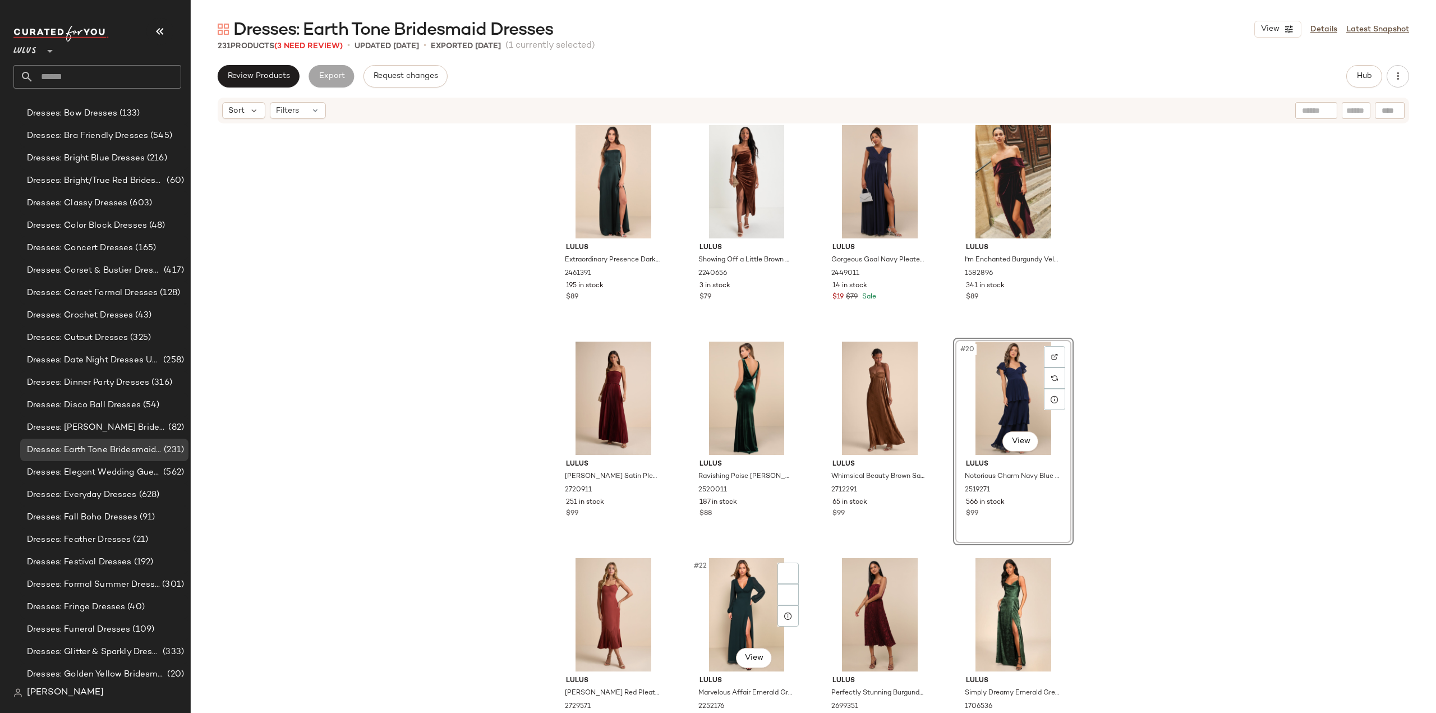
scroll to position [664, 0]
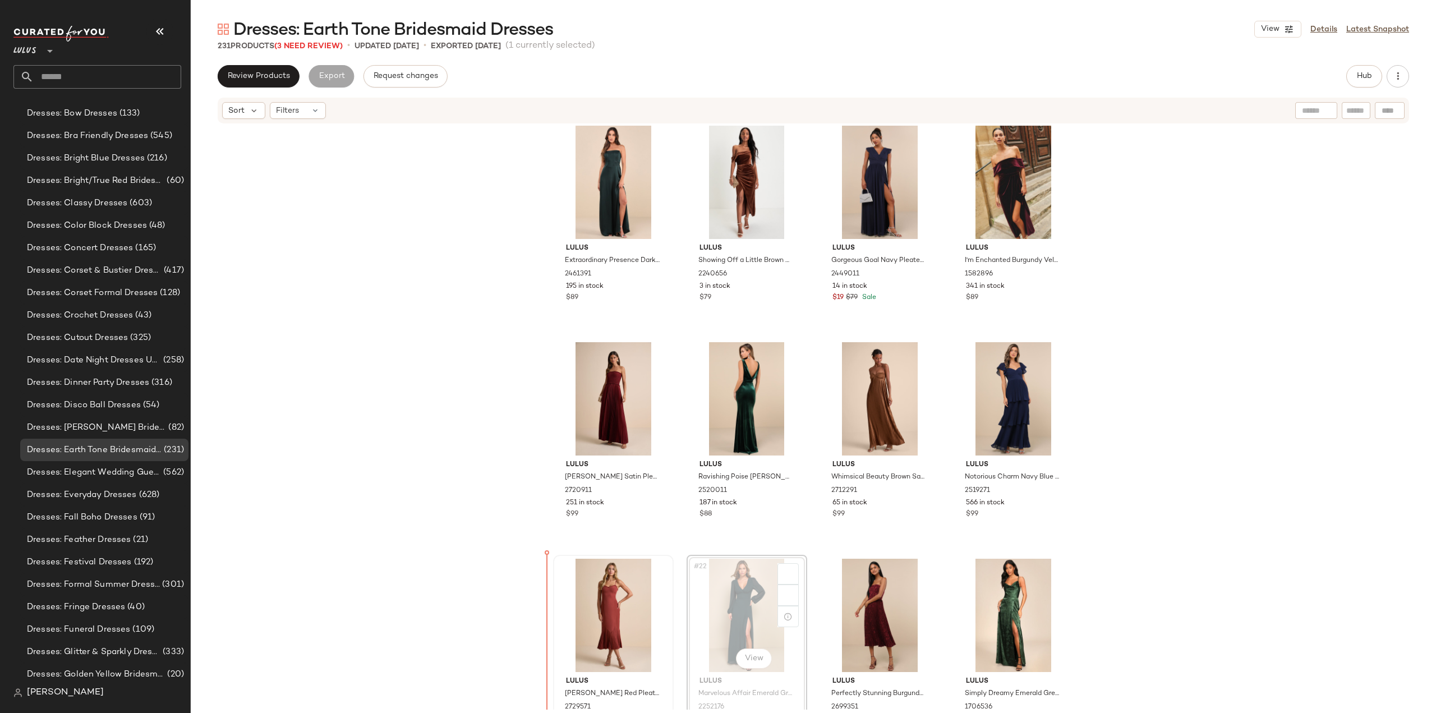
scroll to position [687, 0]
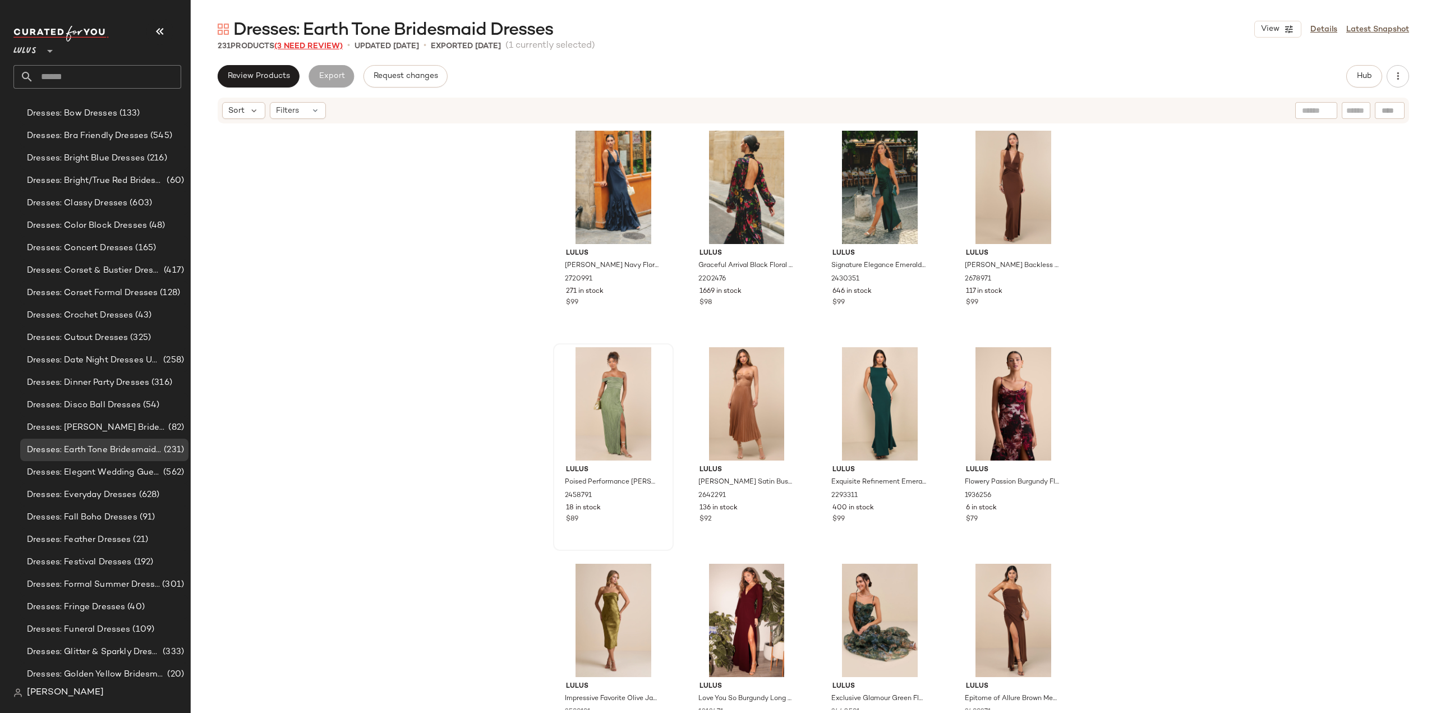
click at [295, 45] on span "(3 Need Review)" at bounding box center [308, 46] width 68 height 8
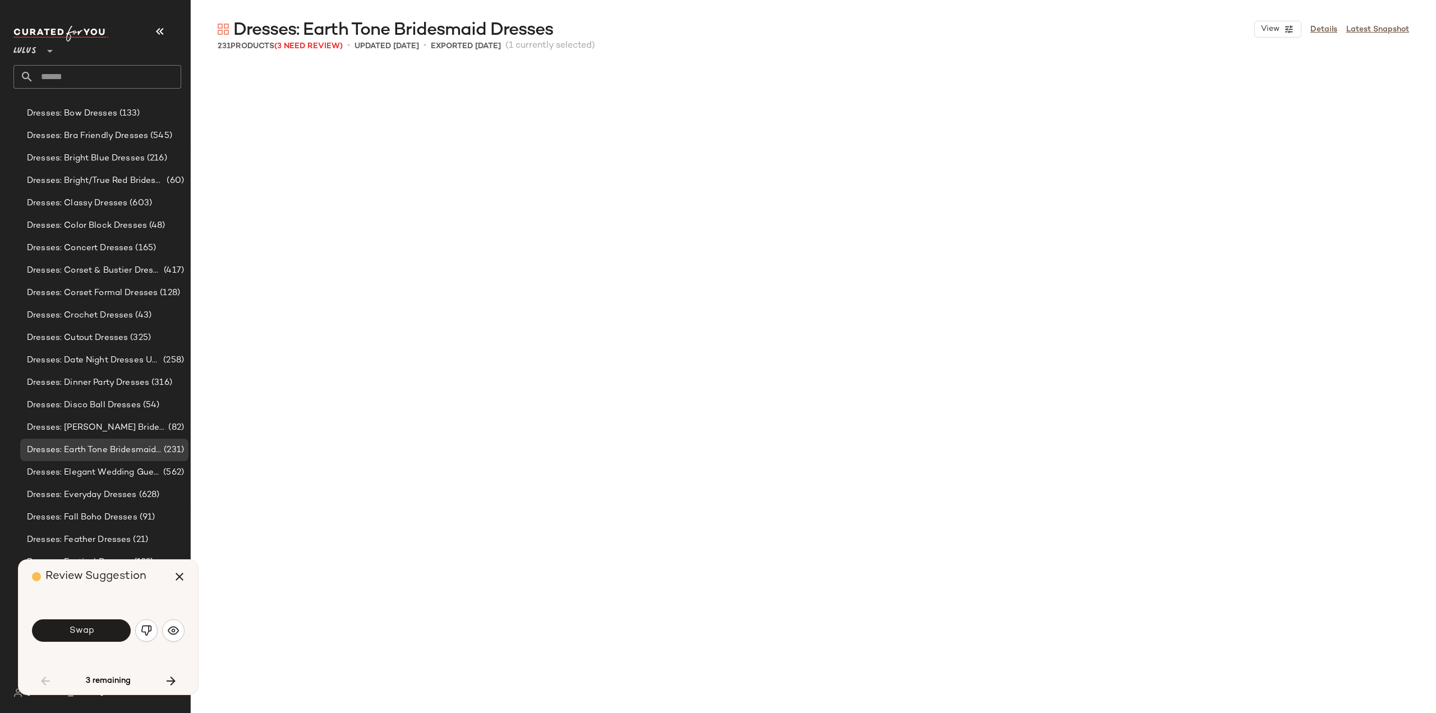
scroll to position [1732, 0]
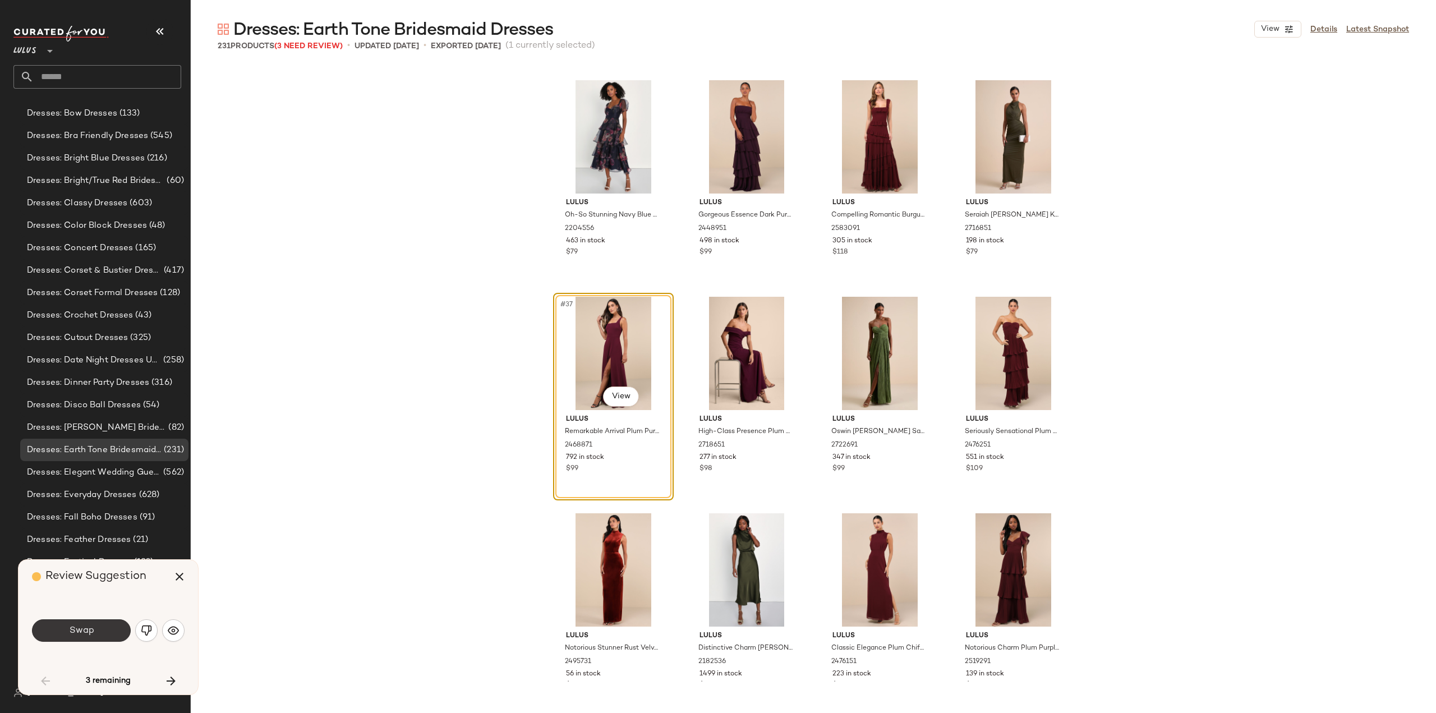
click at [72, 630] on span "Swap" at bounding box center [80, 631] width 25 height 11
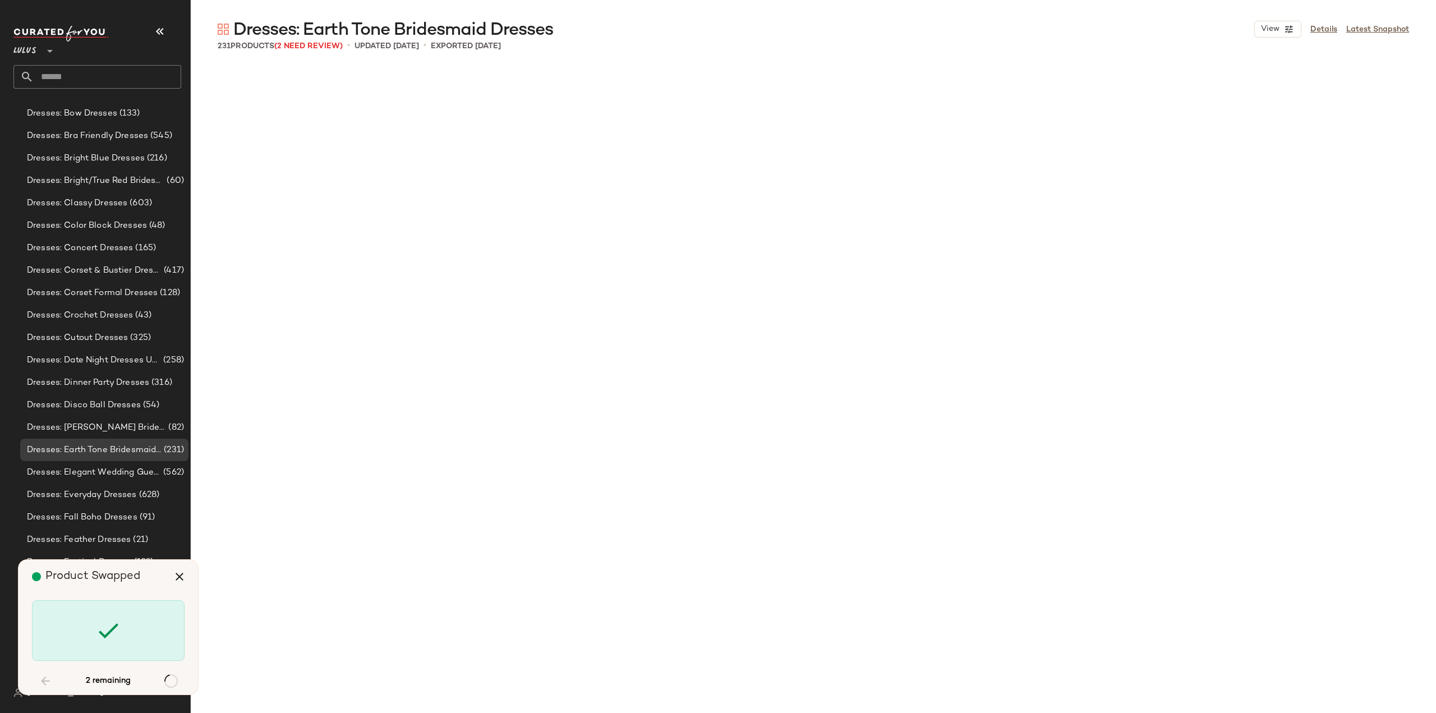
scroll to position [4547, 0]
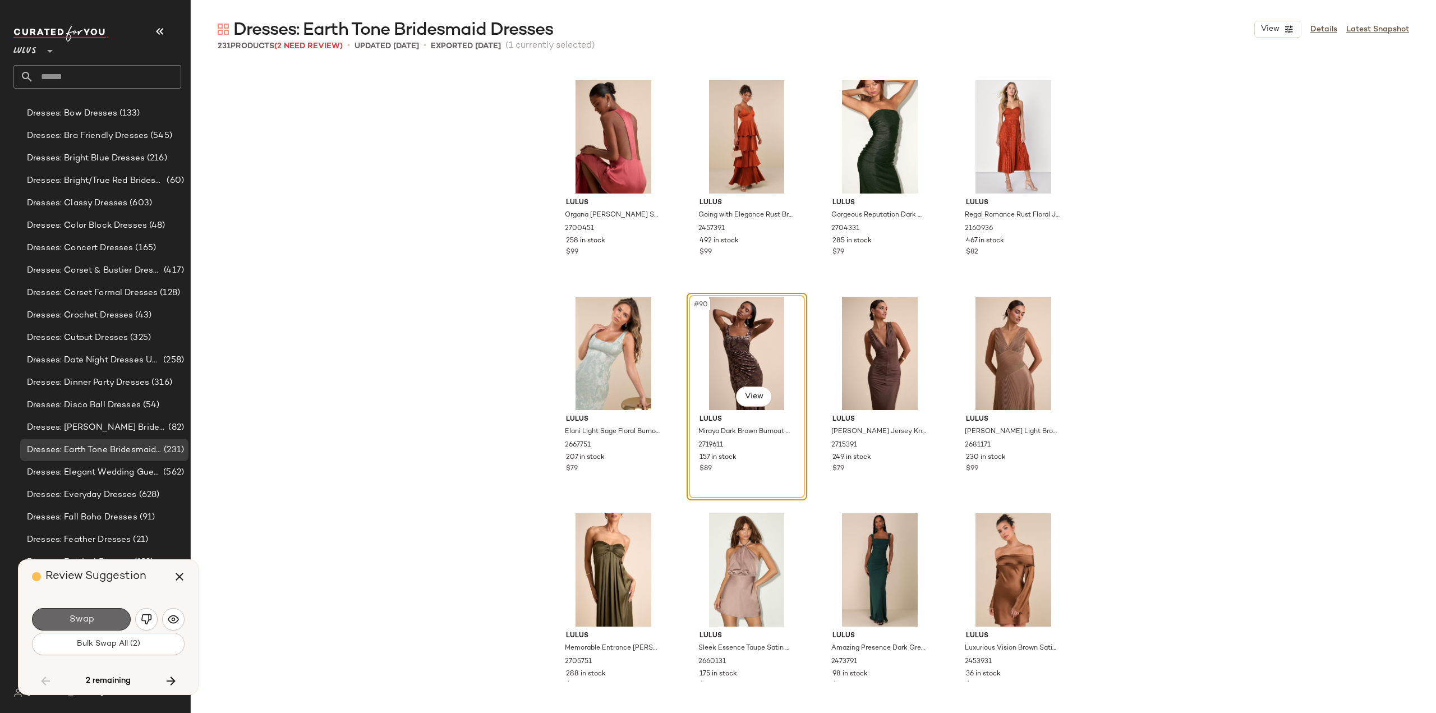
click at [83, 622] on span "Swap" at bounding box center [80, 619] width 25 height 11
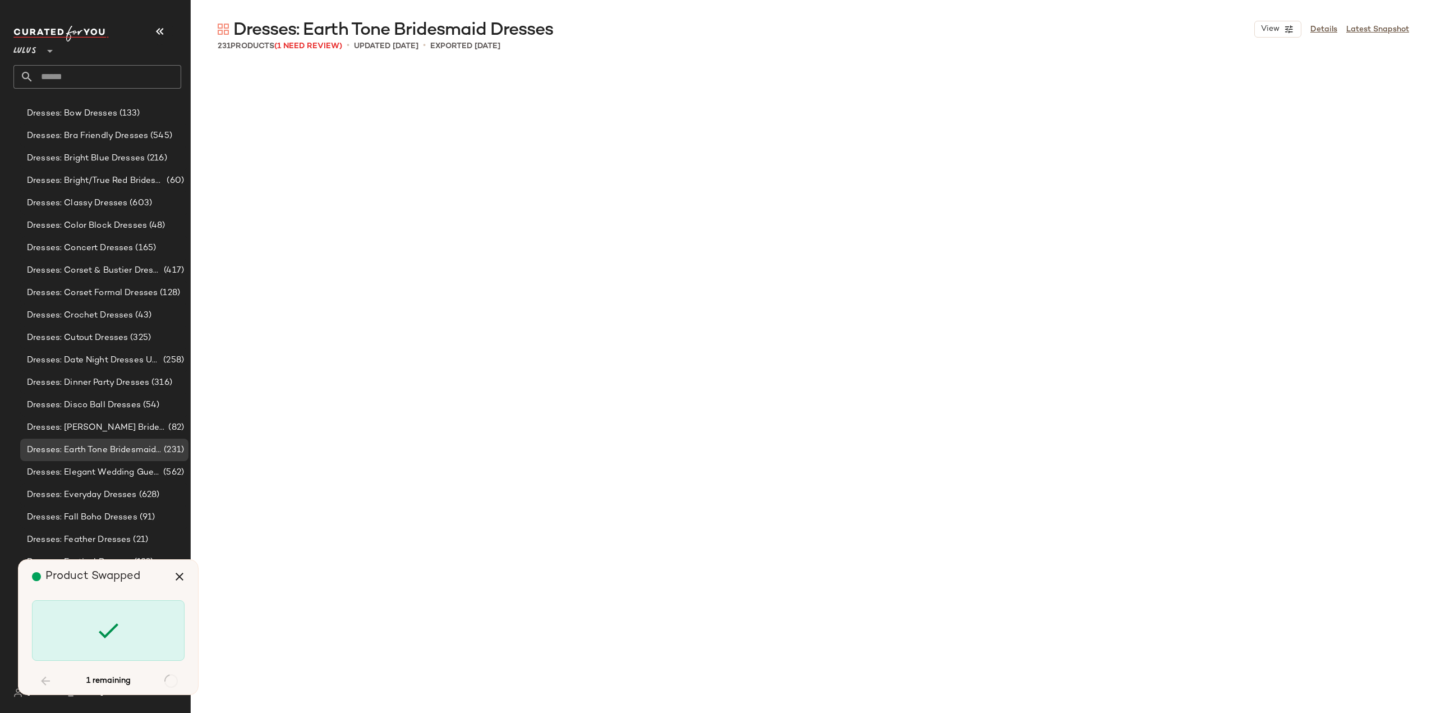
scroll to position [9311, 0]
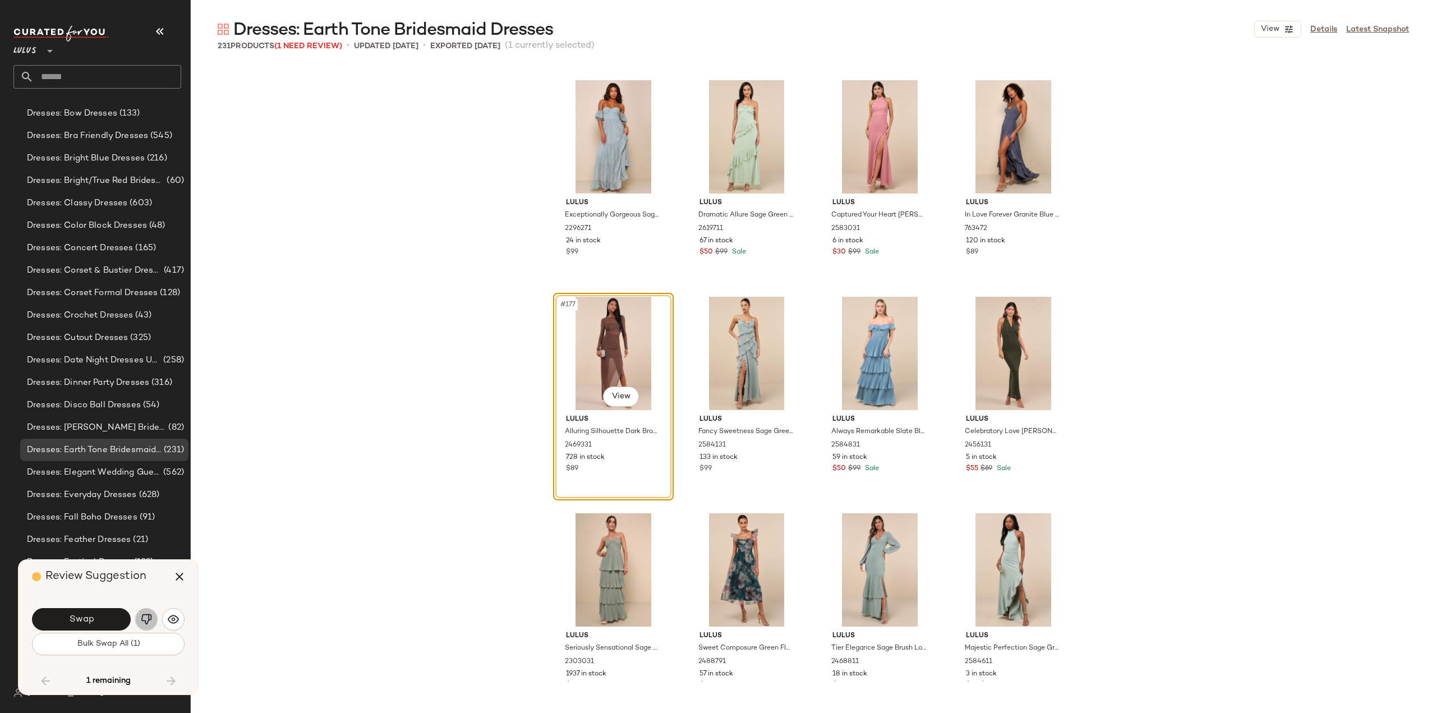
click at [142, 618] on img "button" at bounding box center [146, 619] width 11 height 11
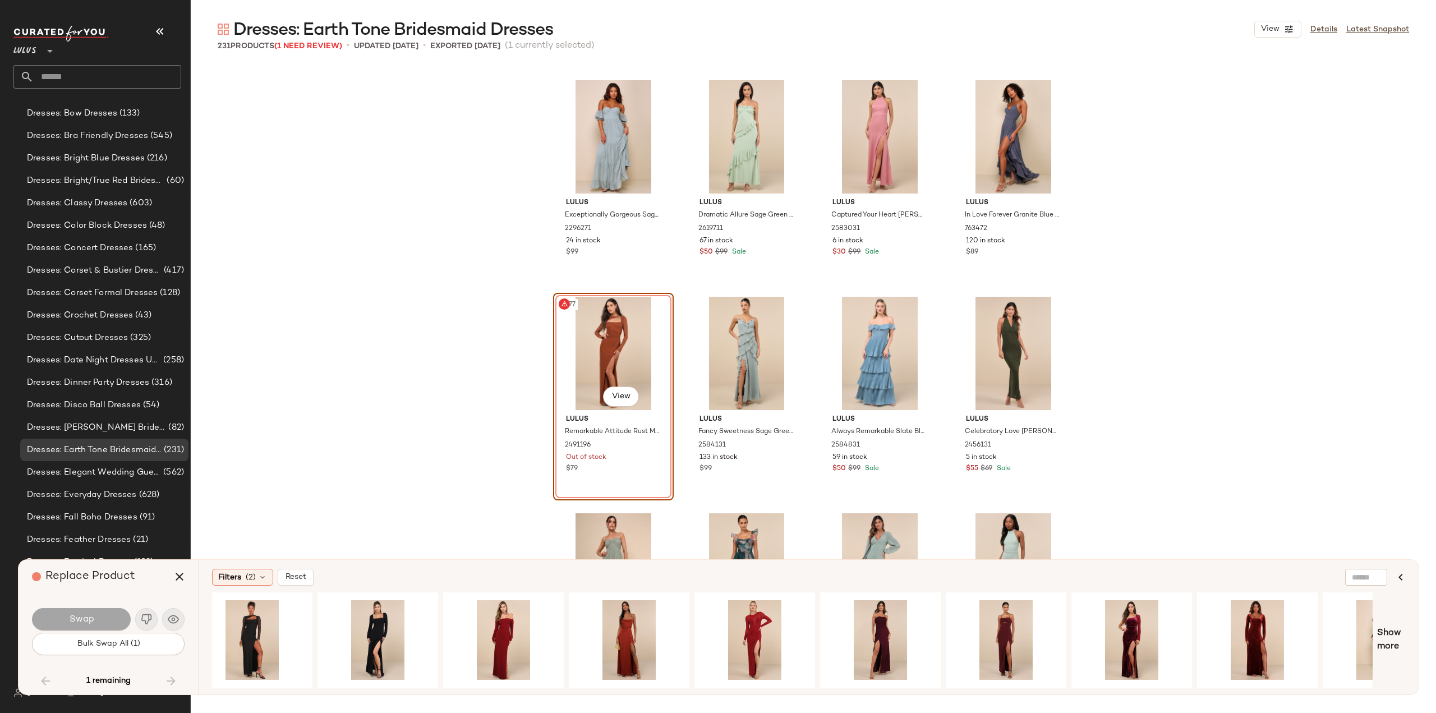
scroll to position [0, 0]
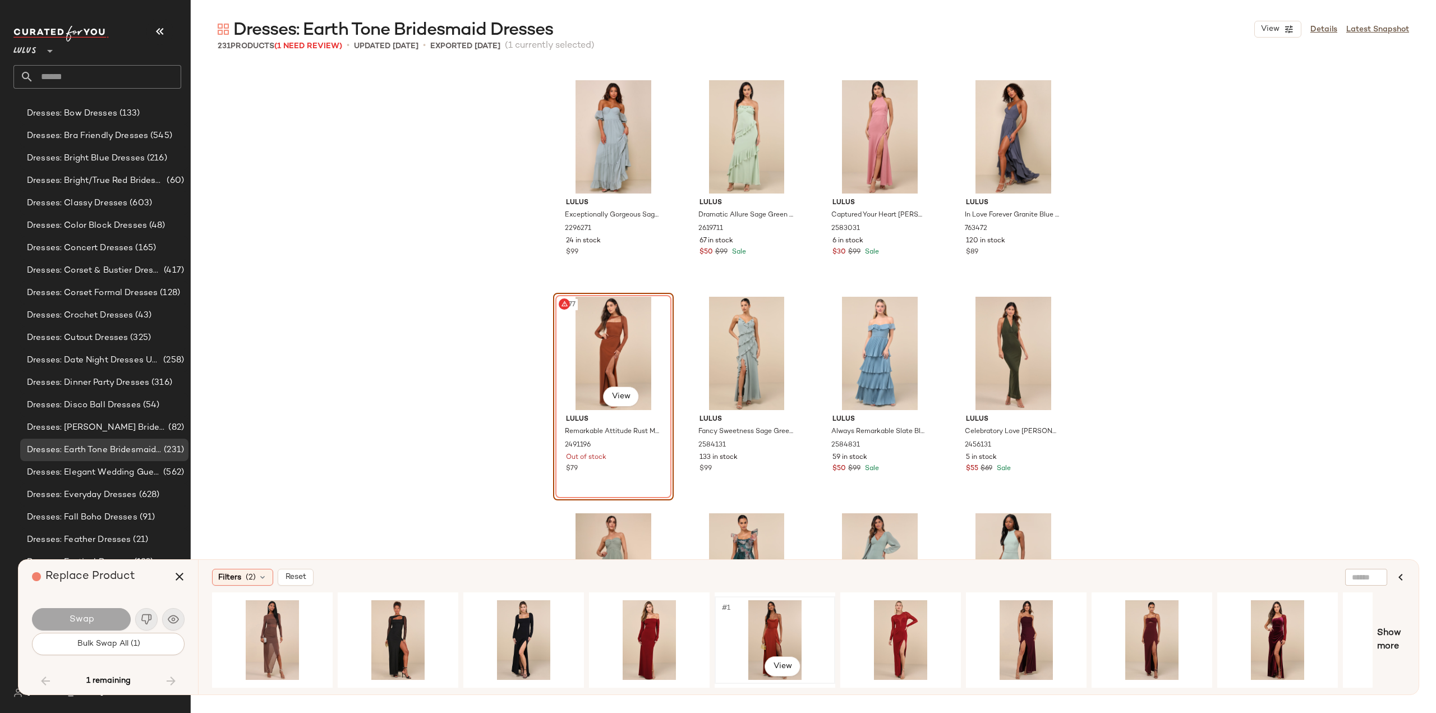
click at [776, 631] on div "#1 View" at bounding box center [775, 640] width 113 height 80
click at [66, 618] on button "Swap" at bounding box center [81, 619] width 99 height 22
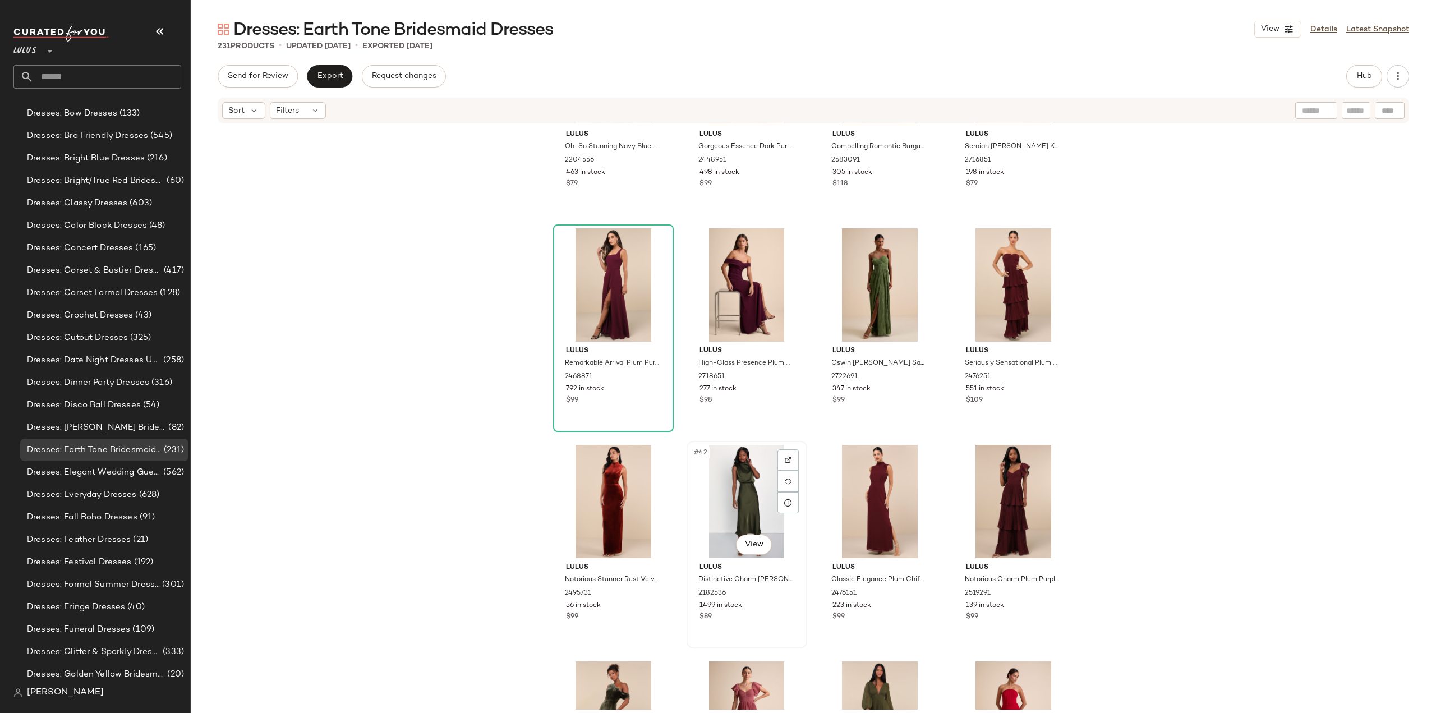
scroll to position [1692, 0]
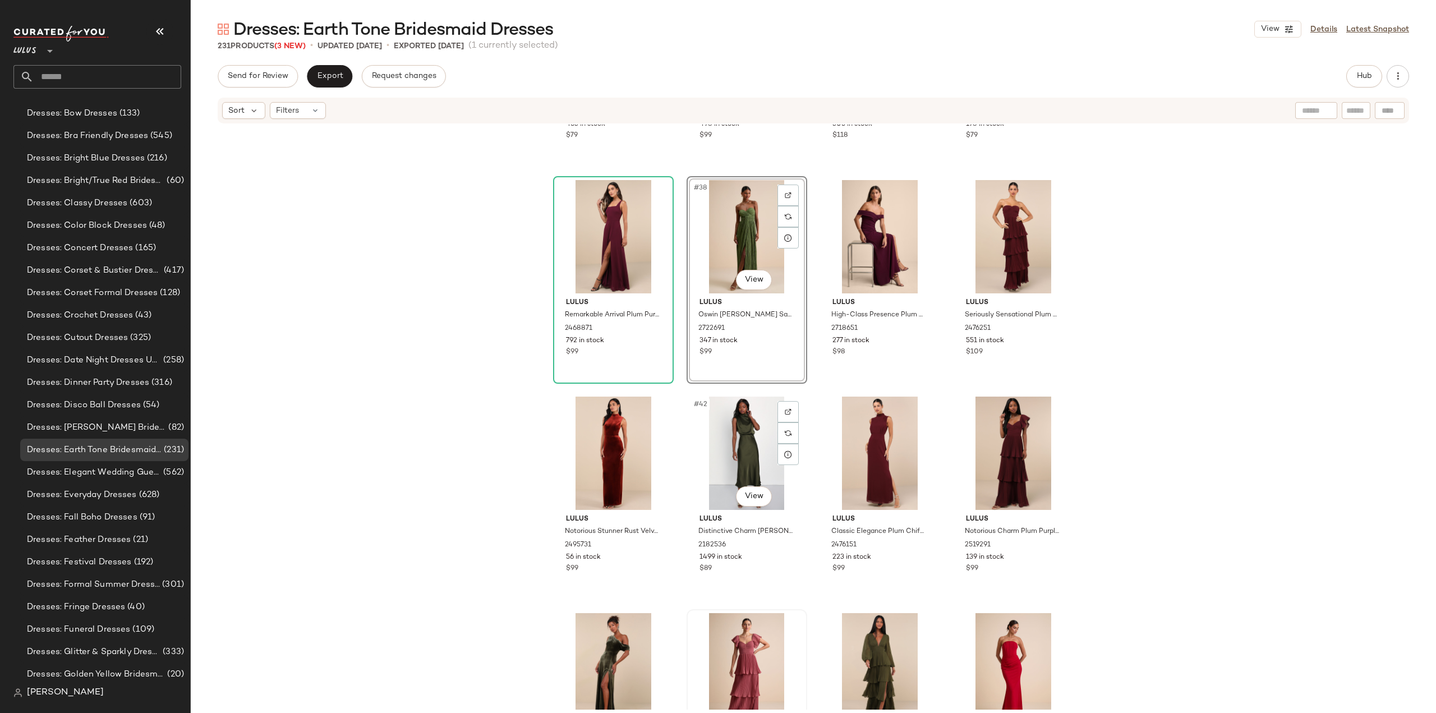
scroll to position [1972, 0]
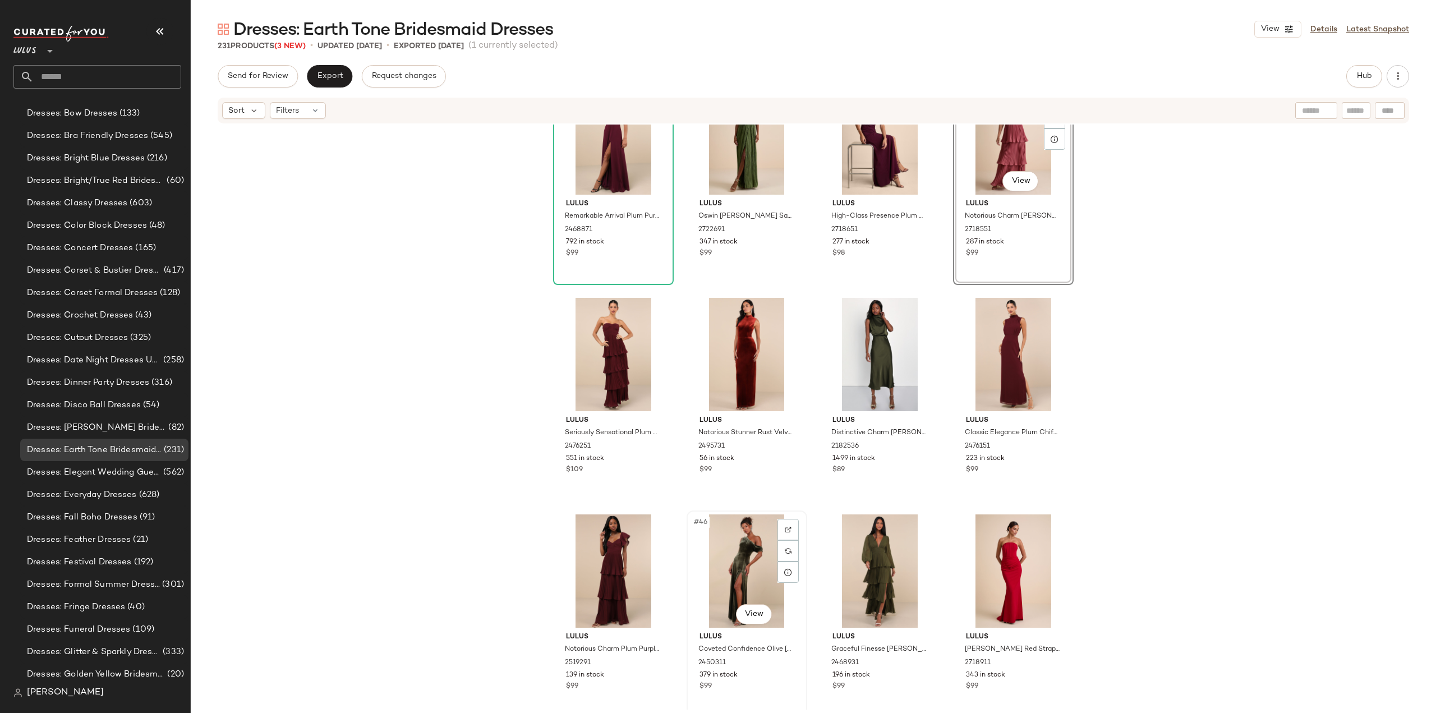
scroll to position [2071, 0]
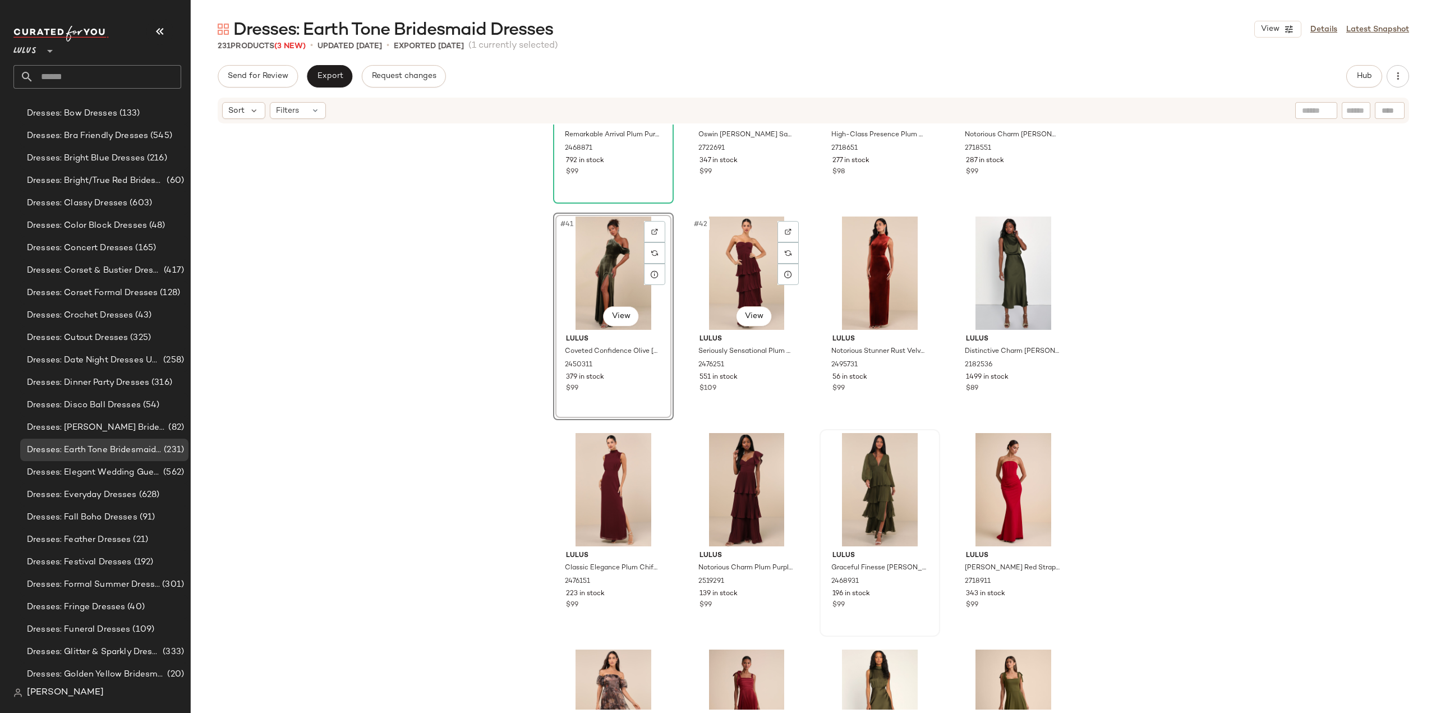
scroll to position [2127, 0]
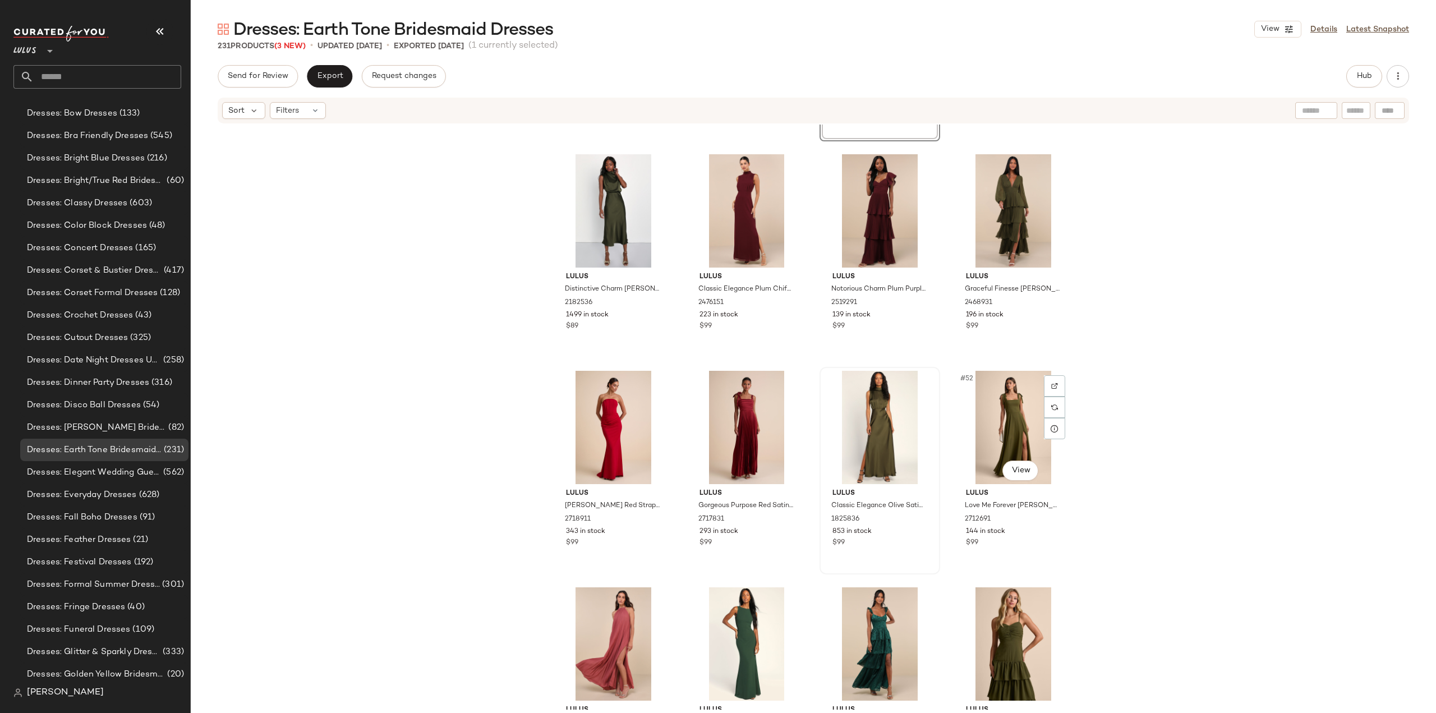
scroll to position [2407, 0]
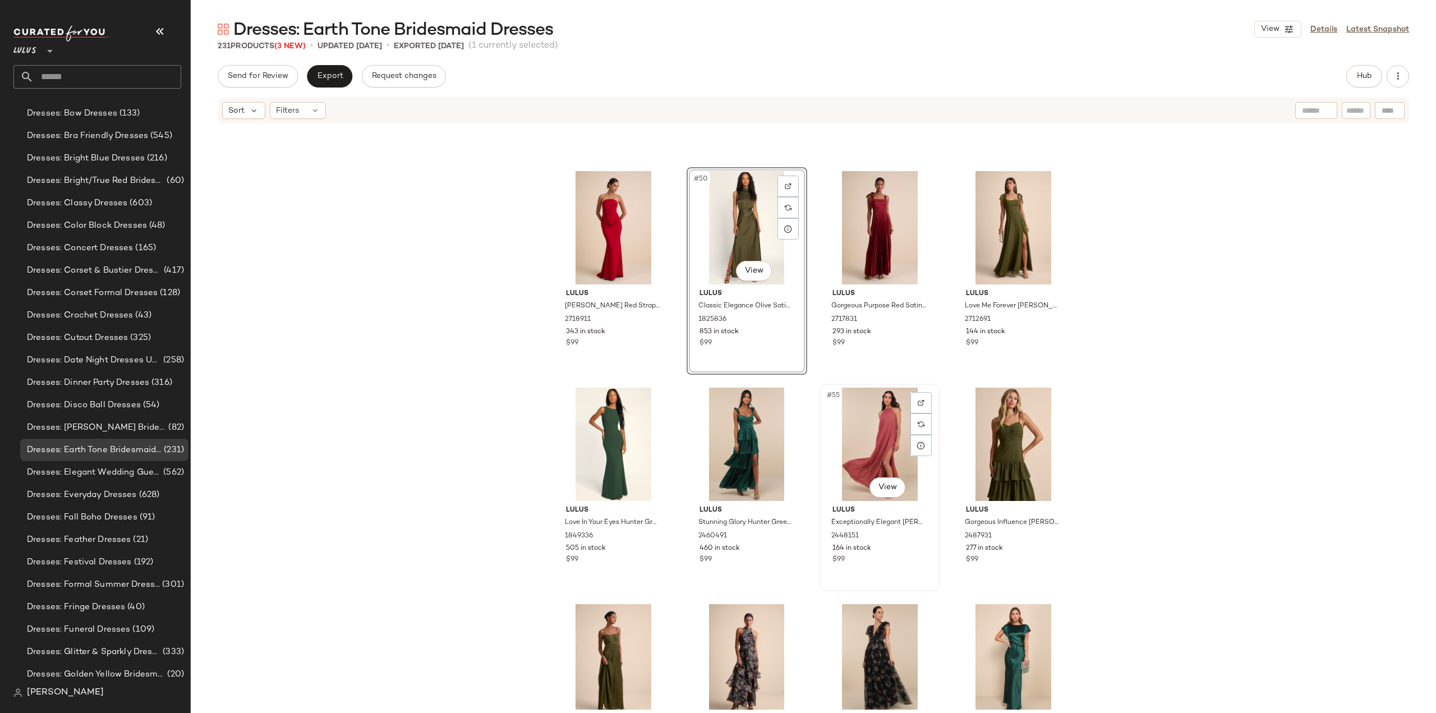
scroll to position [2688, 0]
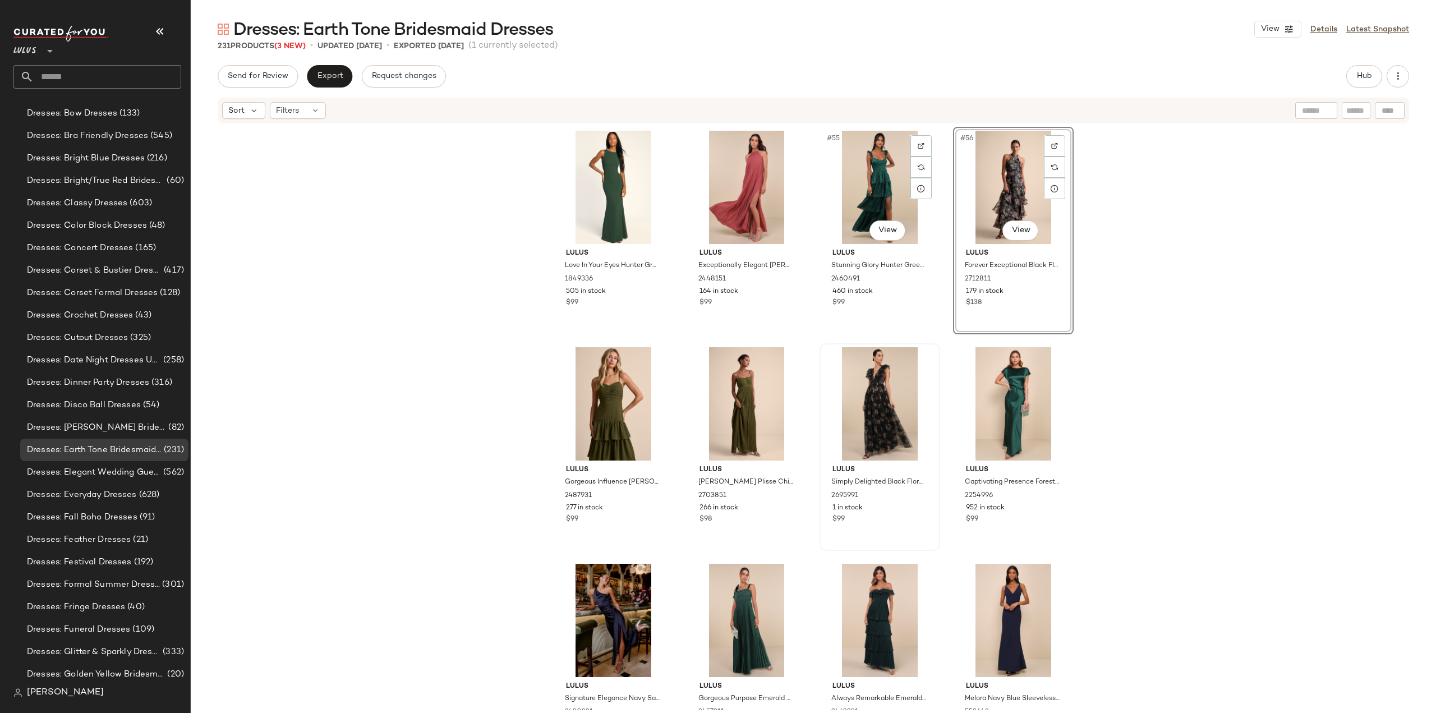
scroll to position [2856, 0]
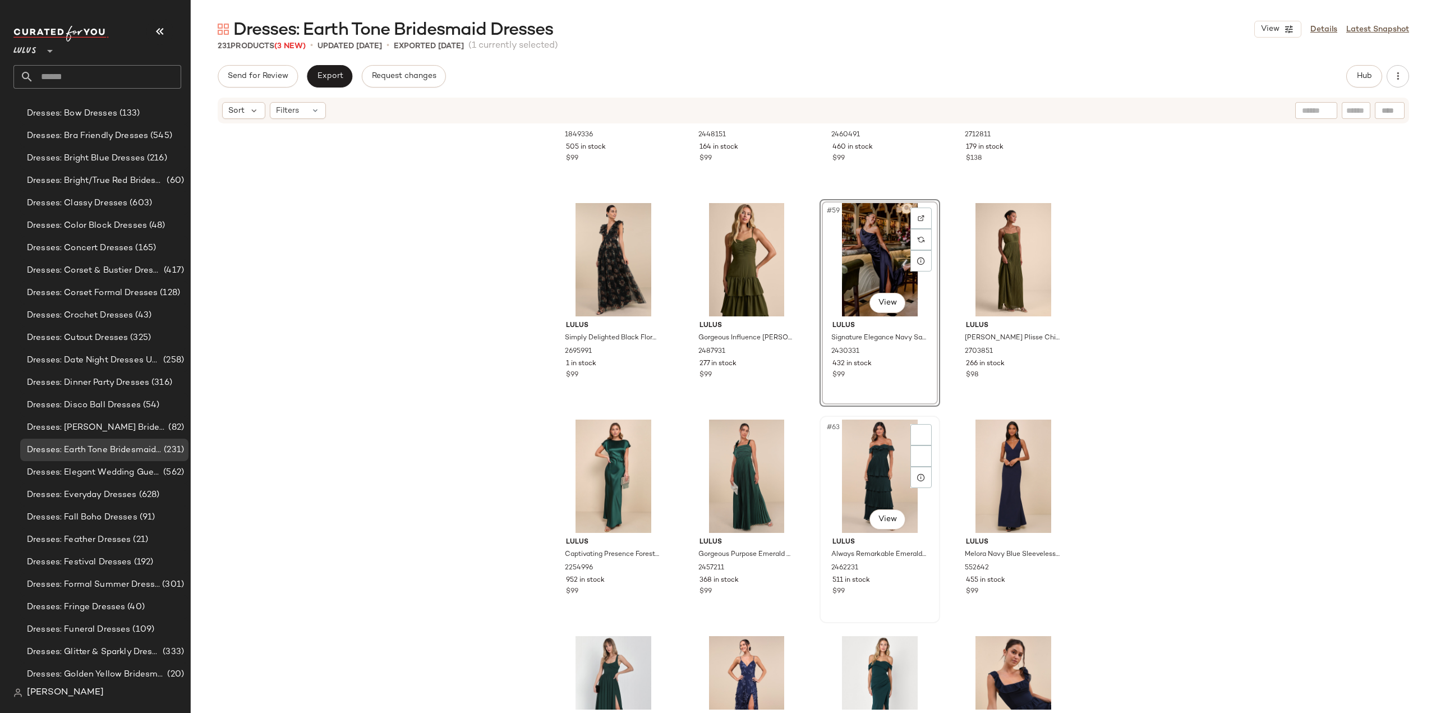
scroll to position [3080, 0]
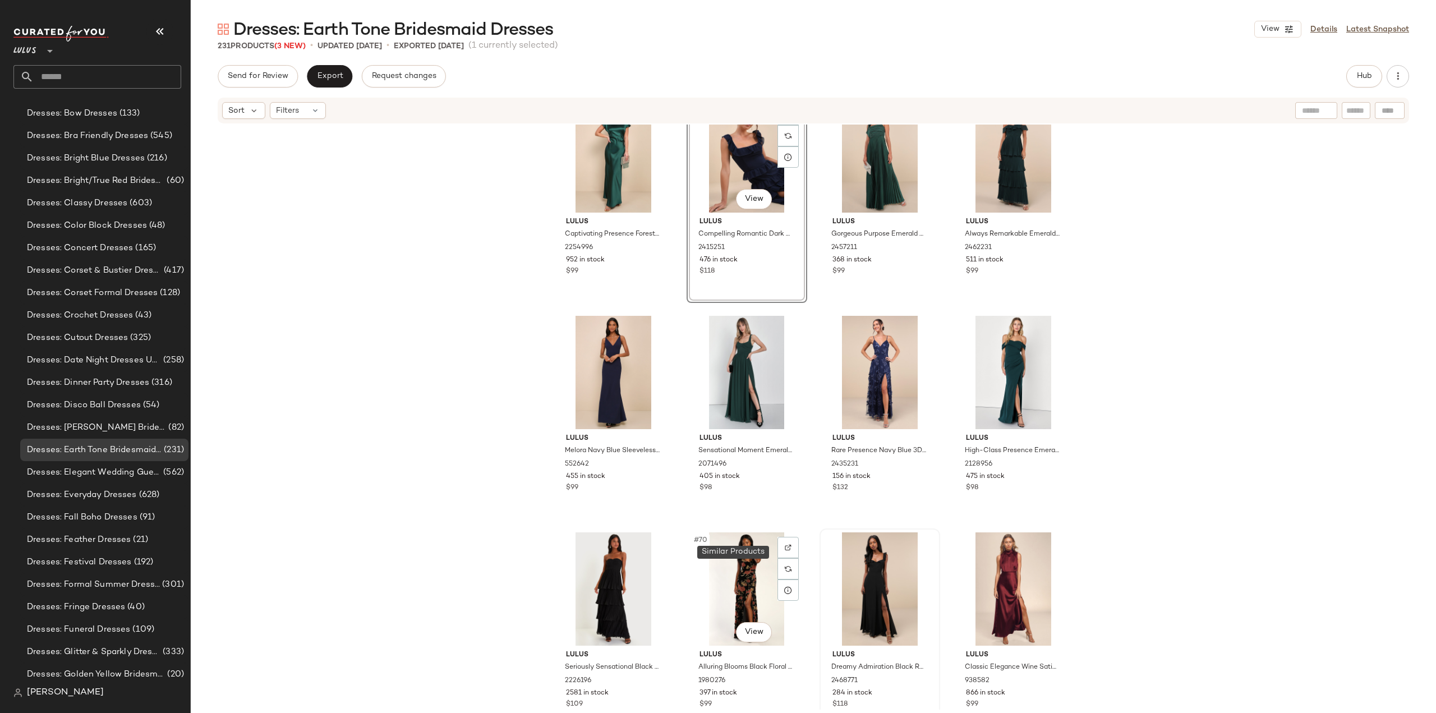
scroll to position [3305, 0]
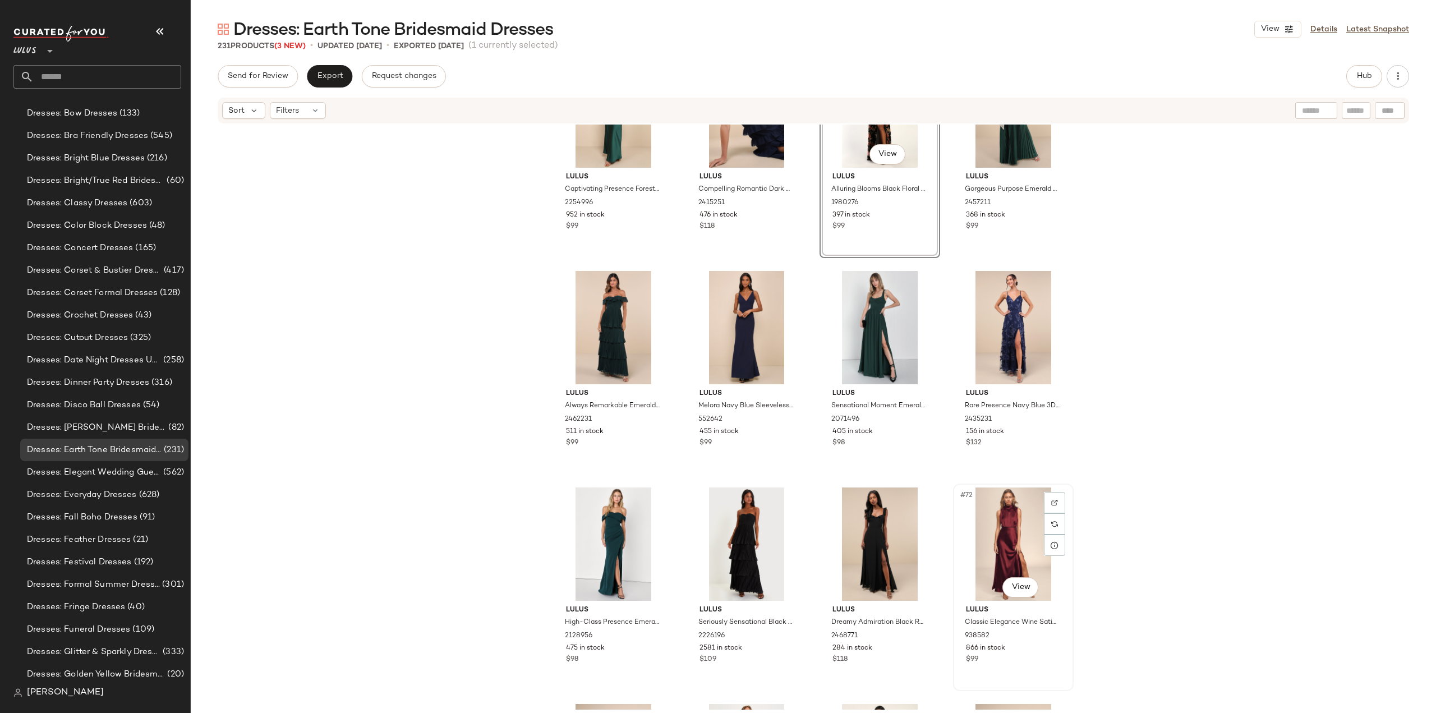
scroll to position [3337, 0]
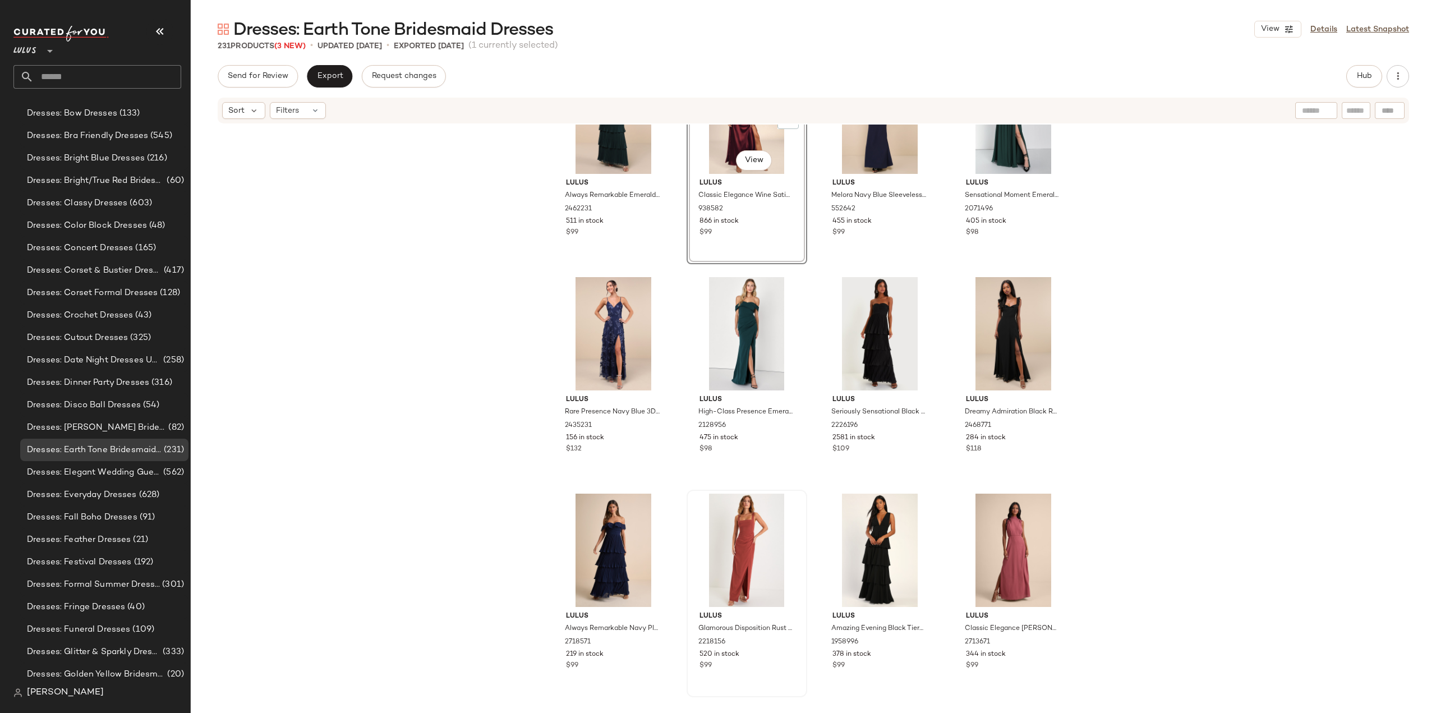
scroll to position [3561, 0]
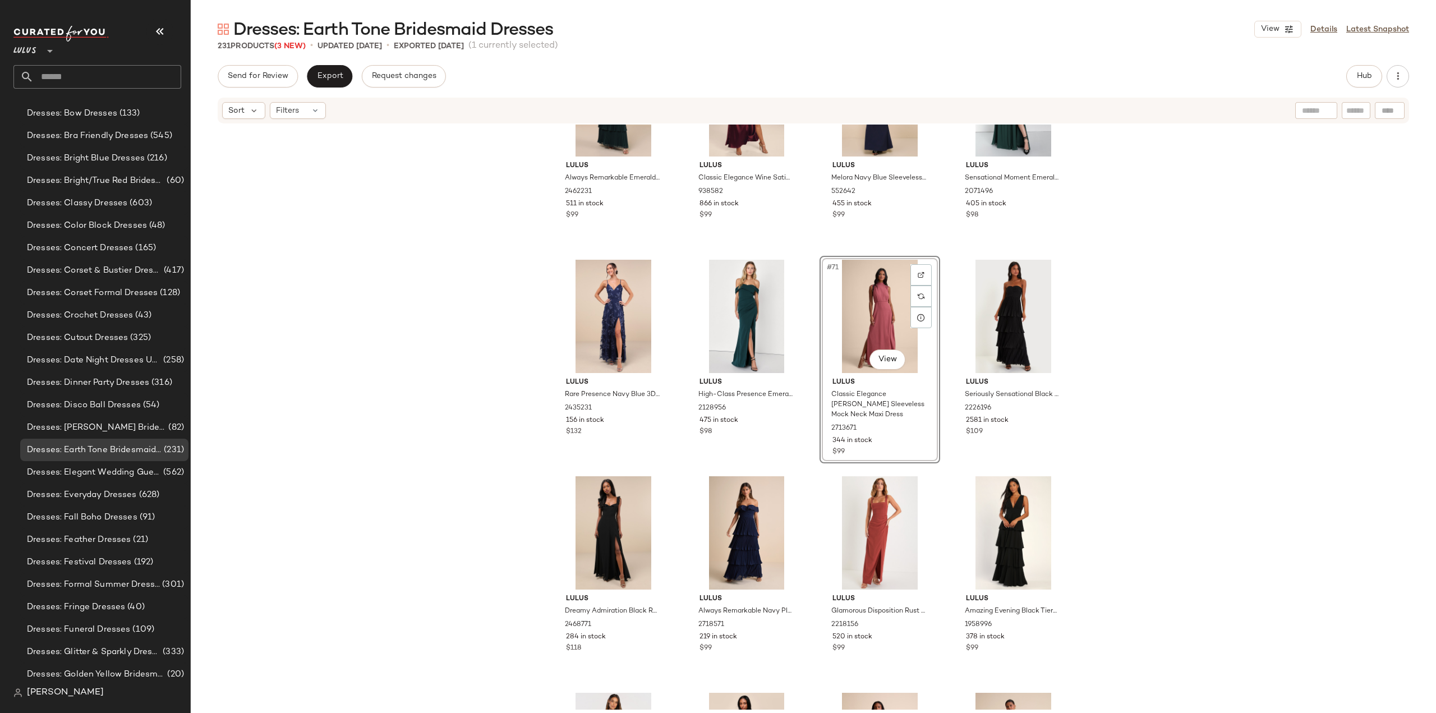
scroll to position [3729, 0]
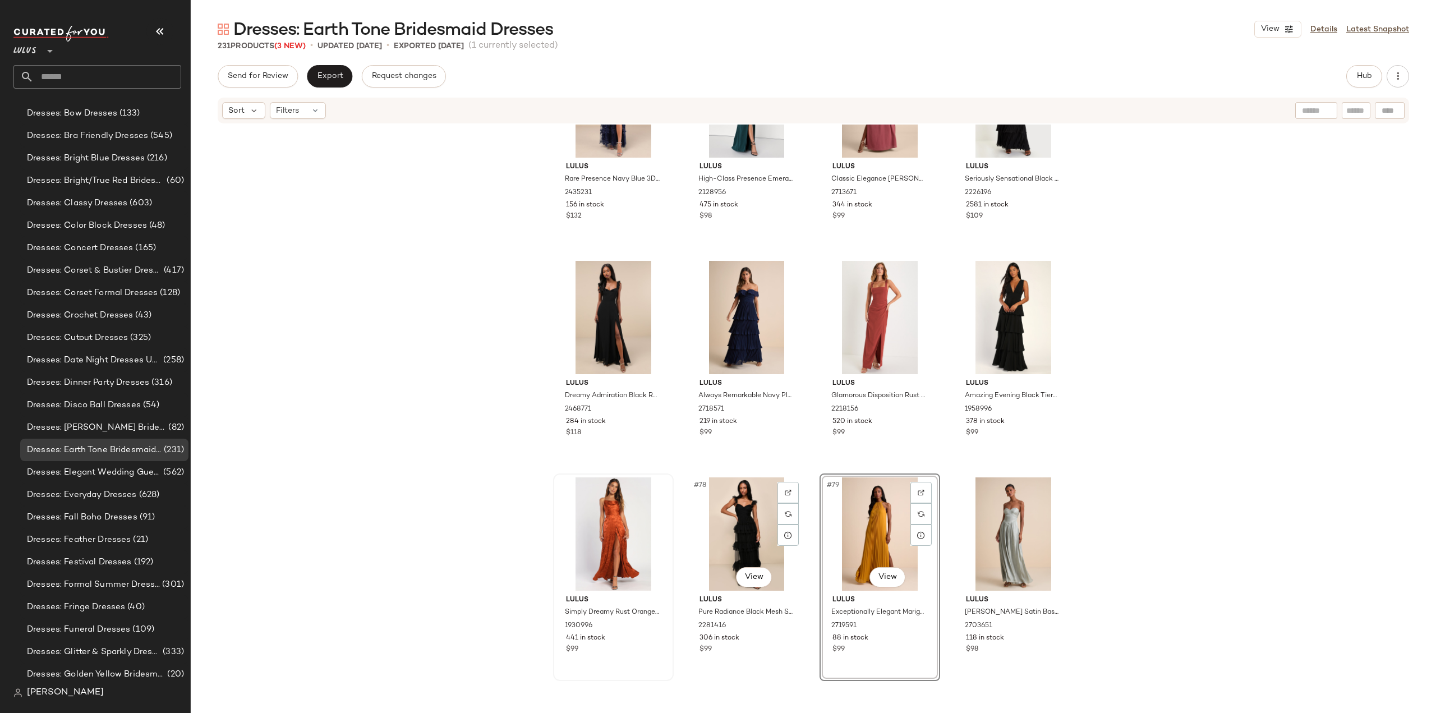
scroll to position [3842, 0]
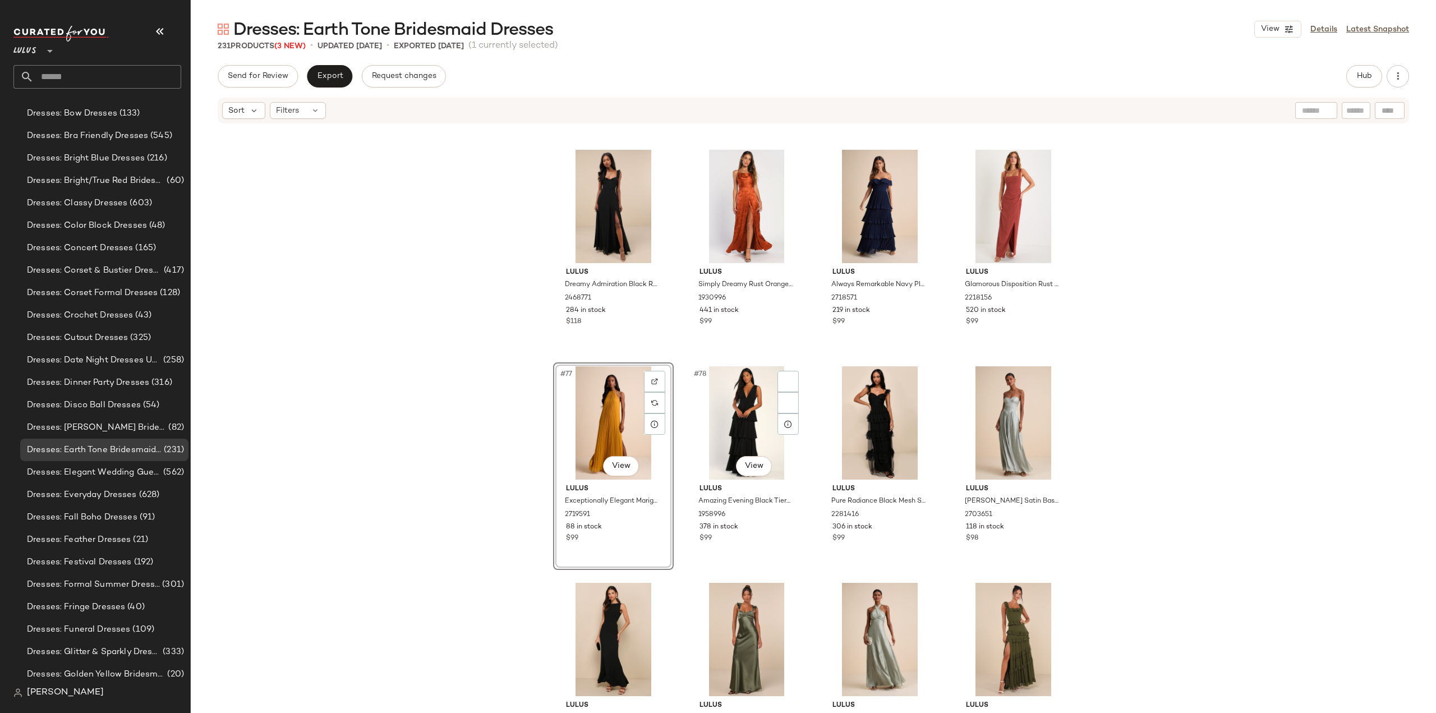
scroll to position [3898, 0]
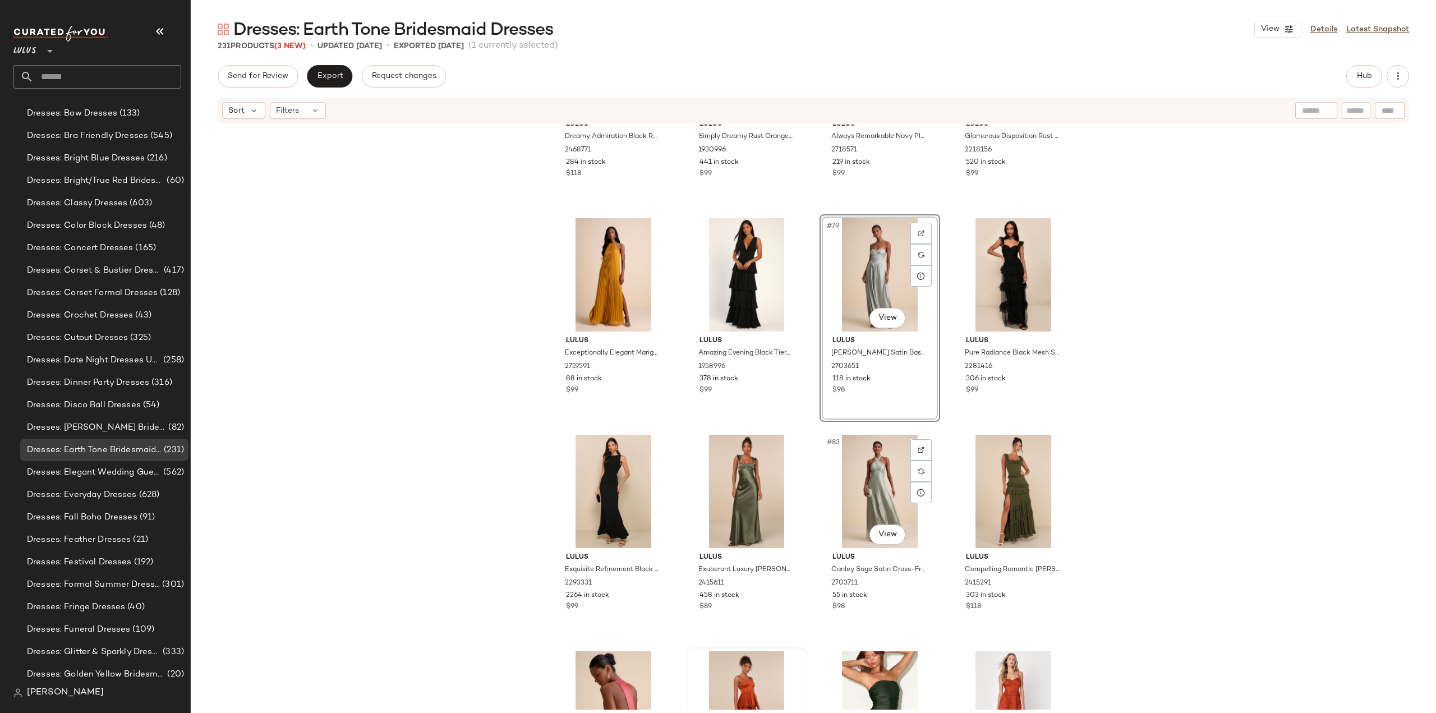
scroll to position [4122, 0]
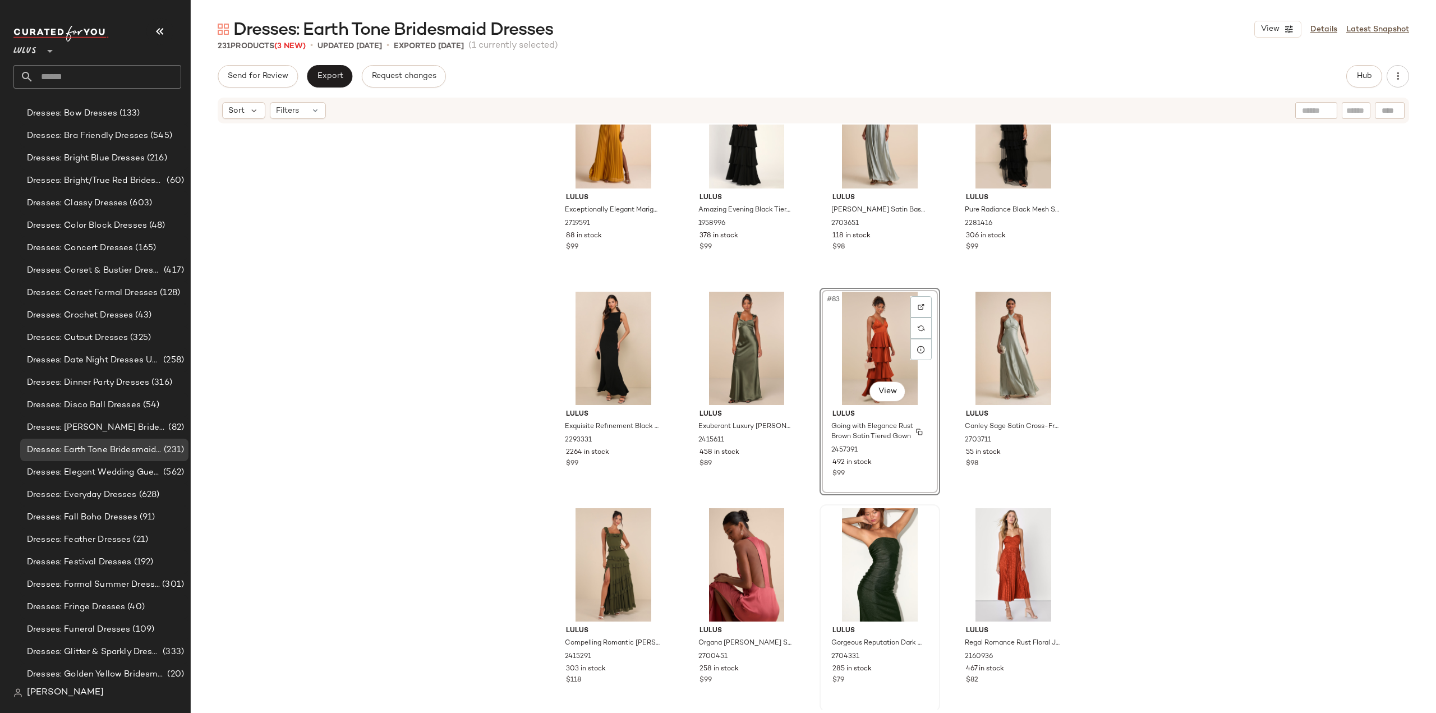
scroll to position [4234, 0]
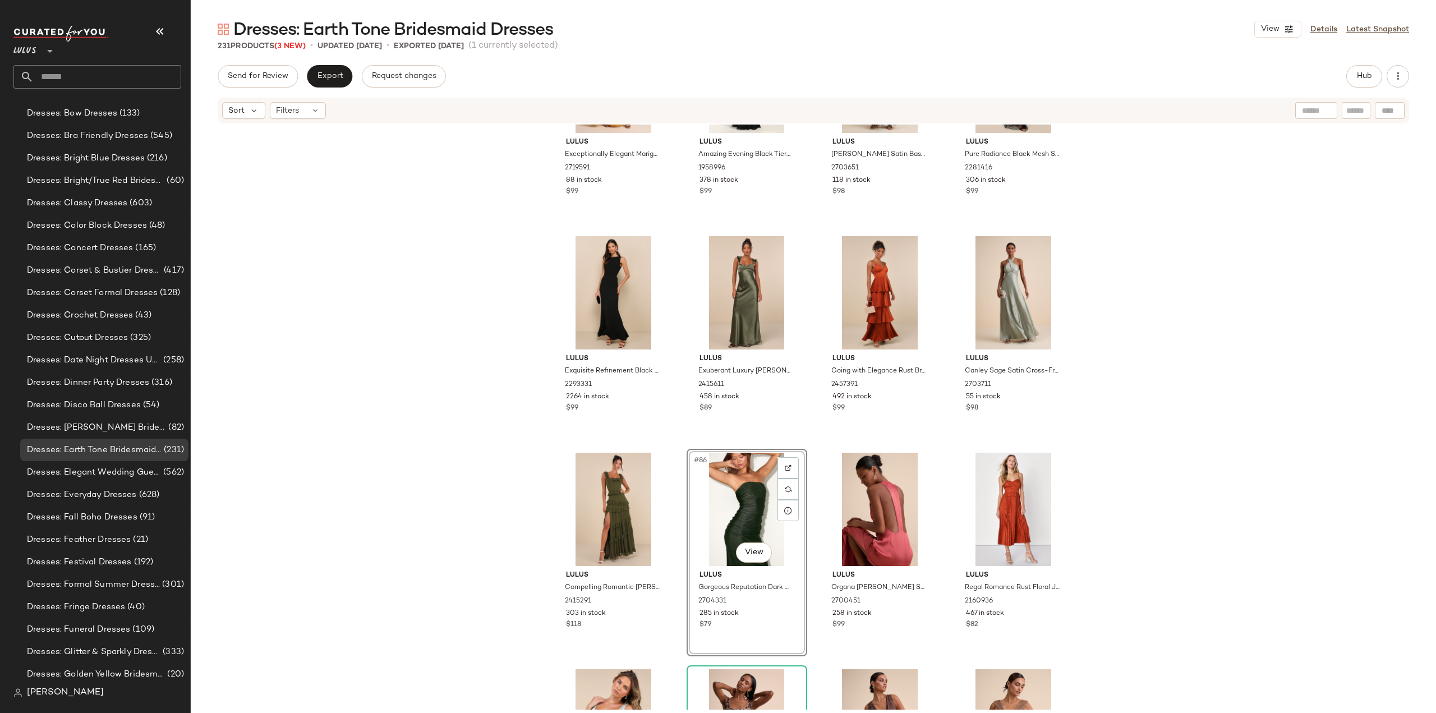
scroll to position [4290, 0]
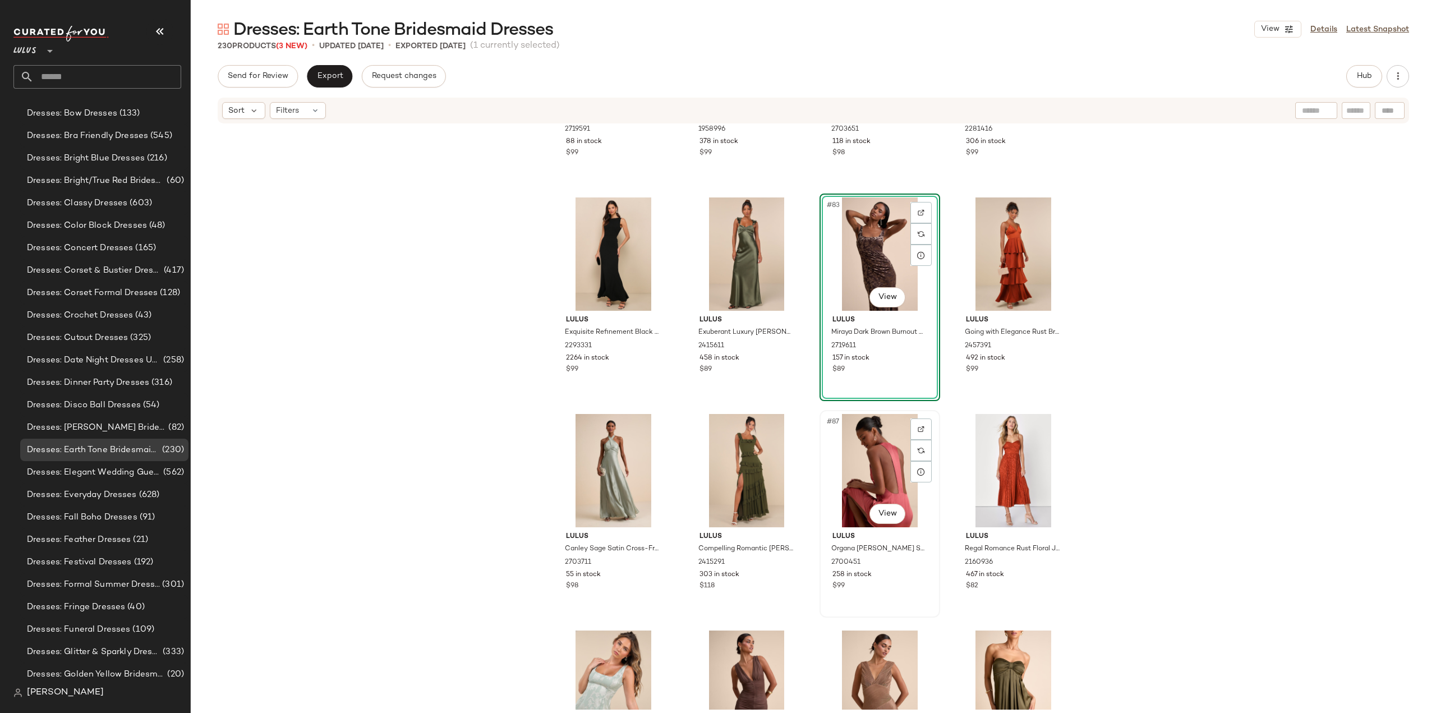
scroll to position [4290, 0]
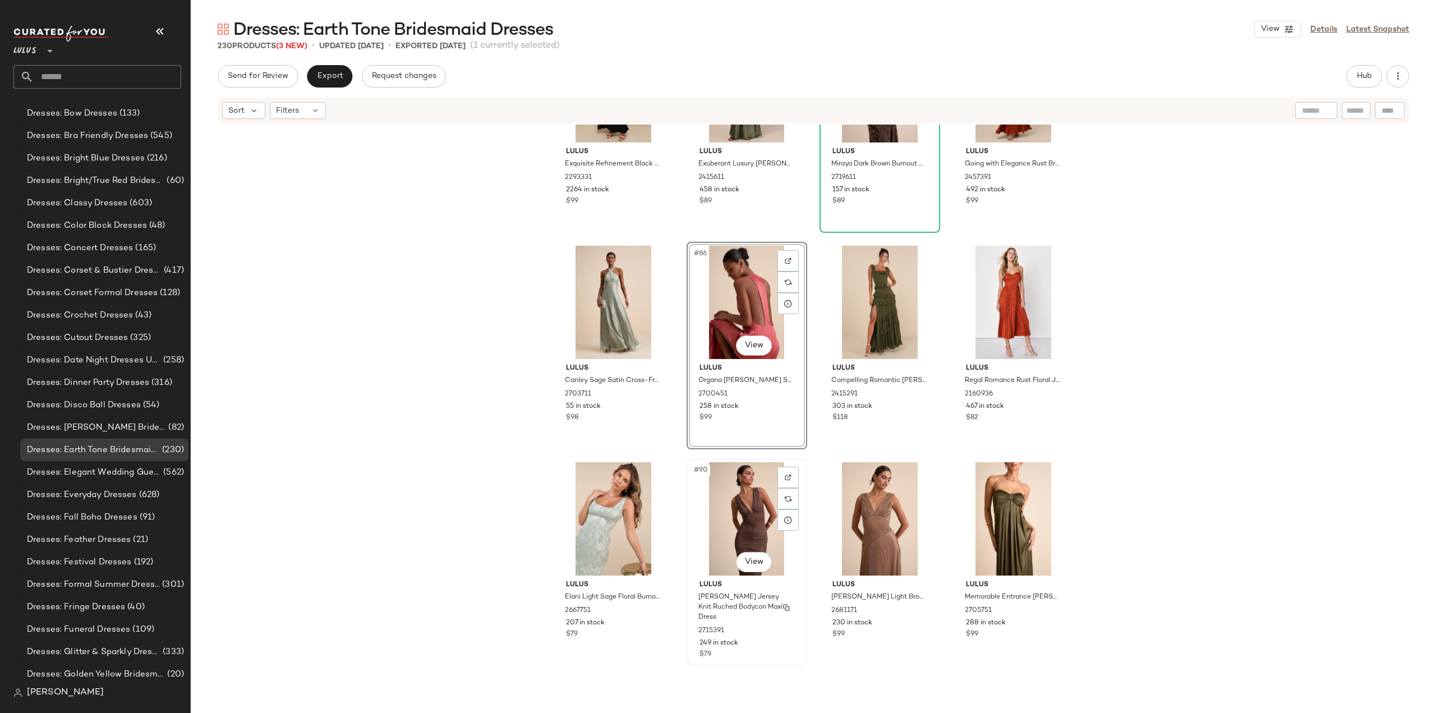
scroll to position [4459, 0]
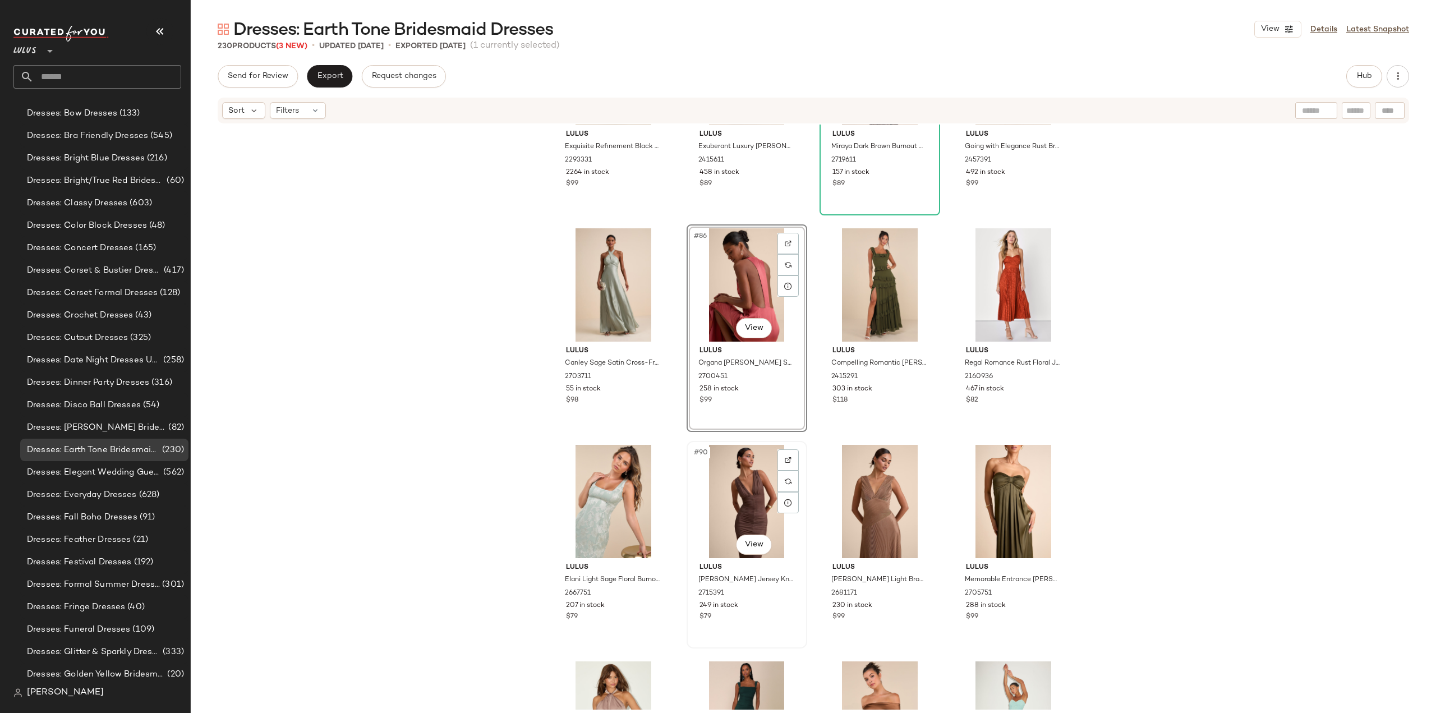
click at [759, 634] on div "#90 View Lulus Aveline Brown Jersey Knit Ruched Bodycon Maxi Dress 2715391 249 …" at bounding box center [747, 544] width 118 height 205
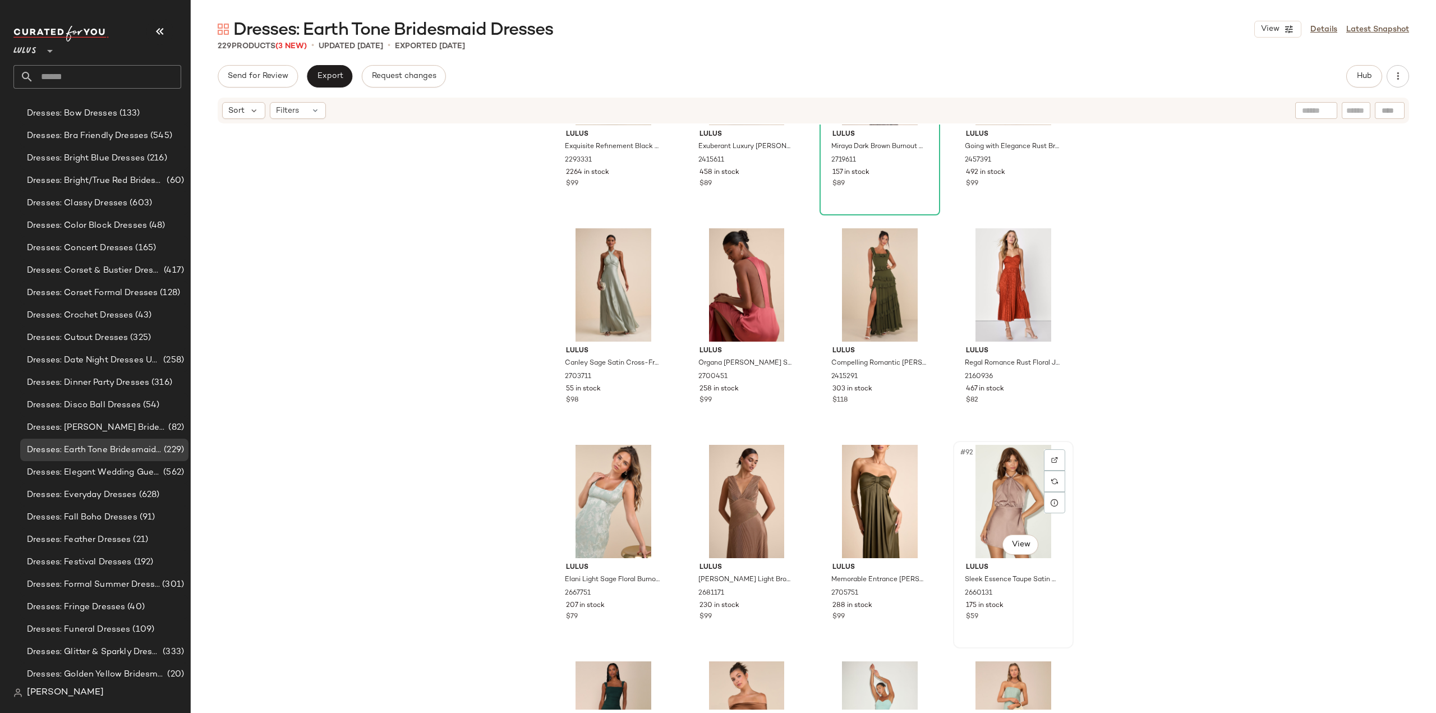
click at [1006, 617] on div "$59" at bounding box center [1013, 617] width 95 height 10
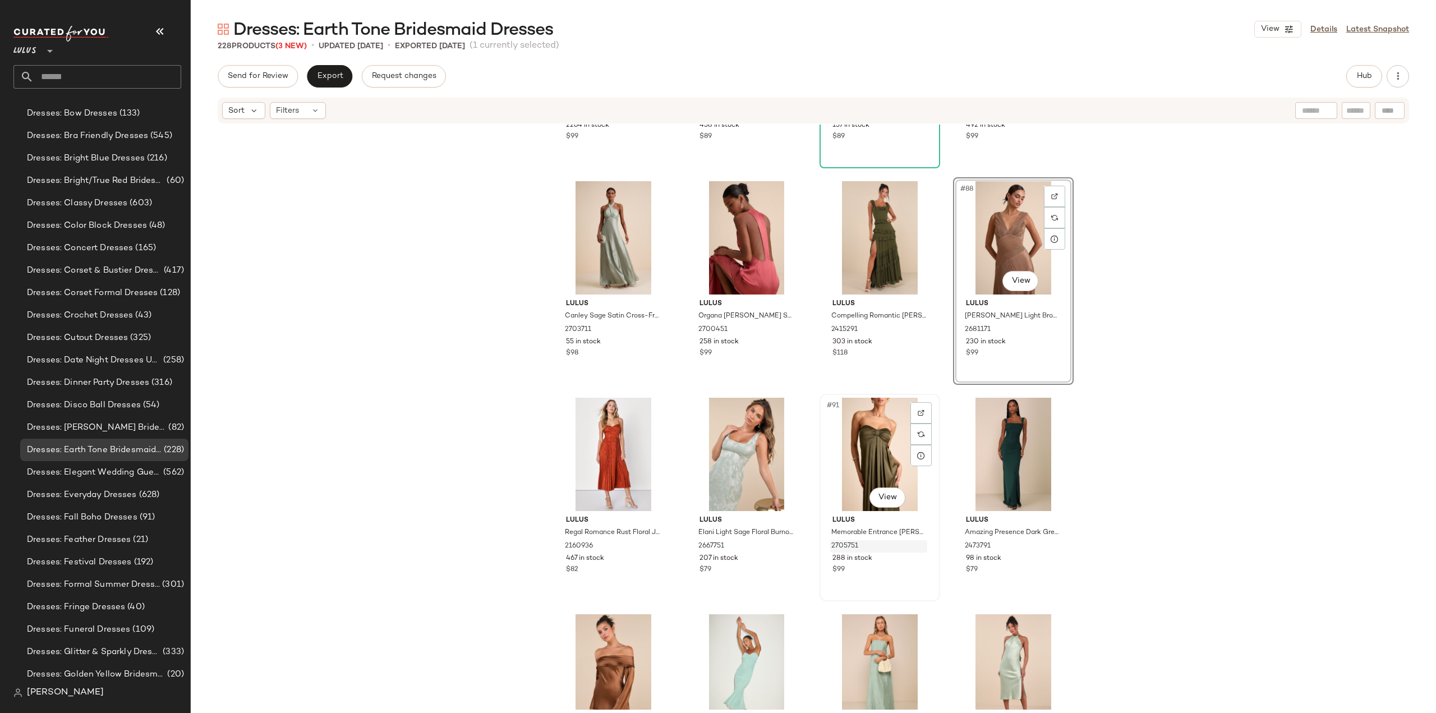
scroll to position [4571, 0]
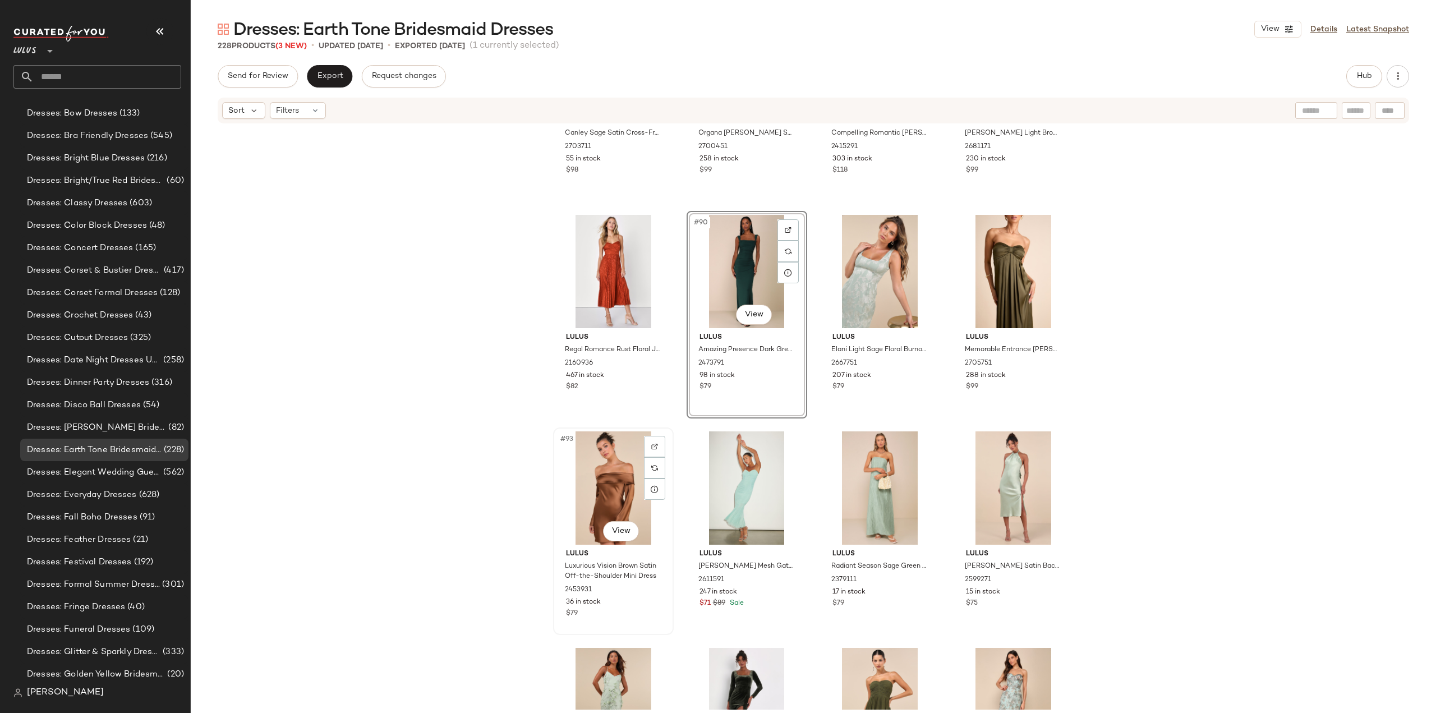
scroll to position [4739, 0]
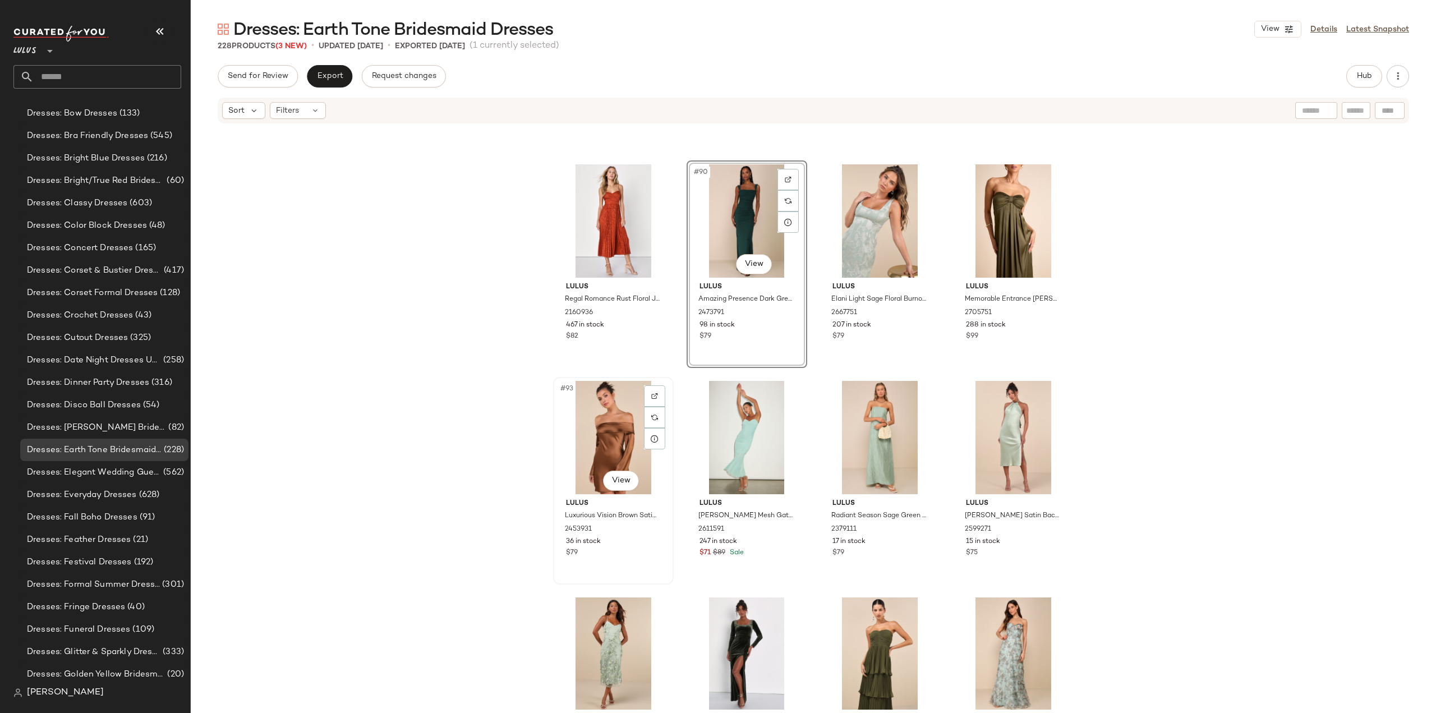
click at [643, 549] on div "$79" at bounding box center [613, 553] width 95 height 10
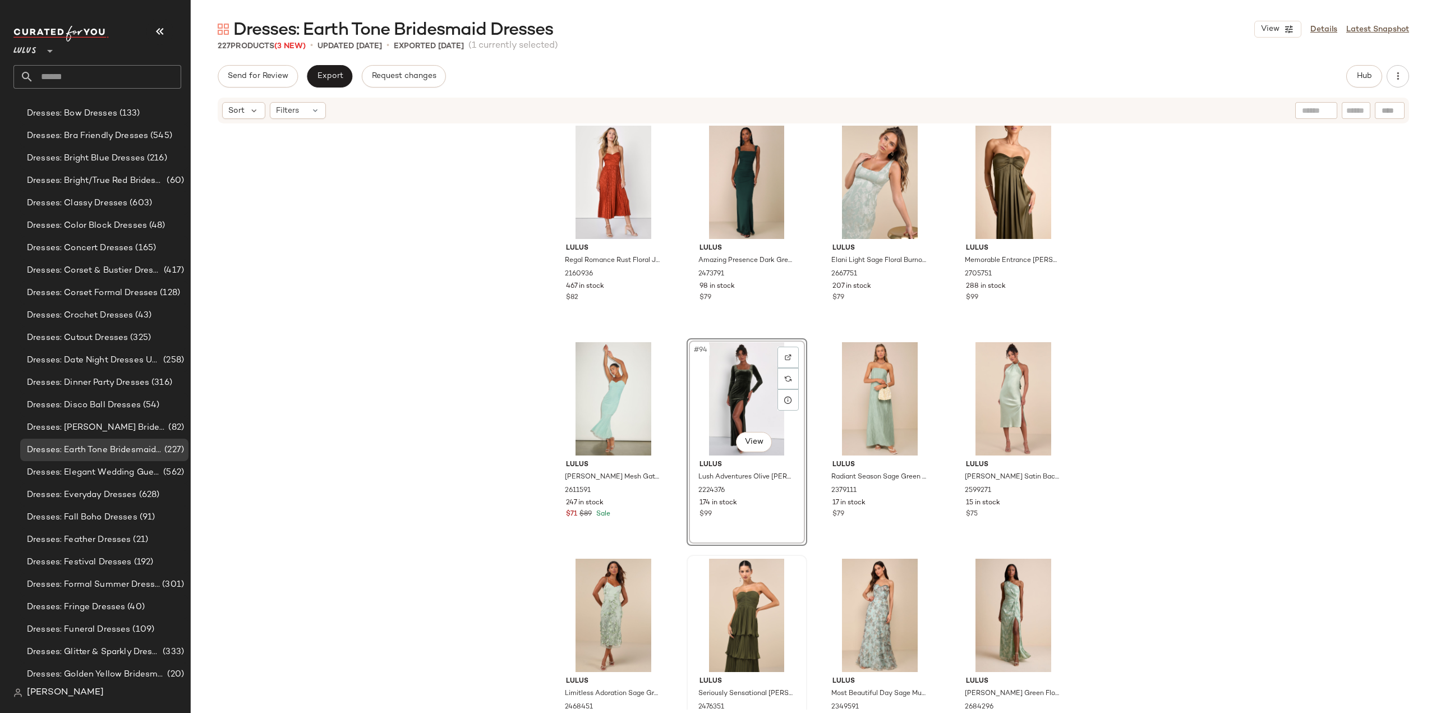
scroll to position [4795, 0]
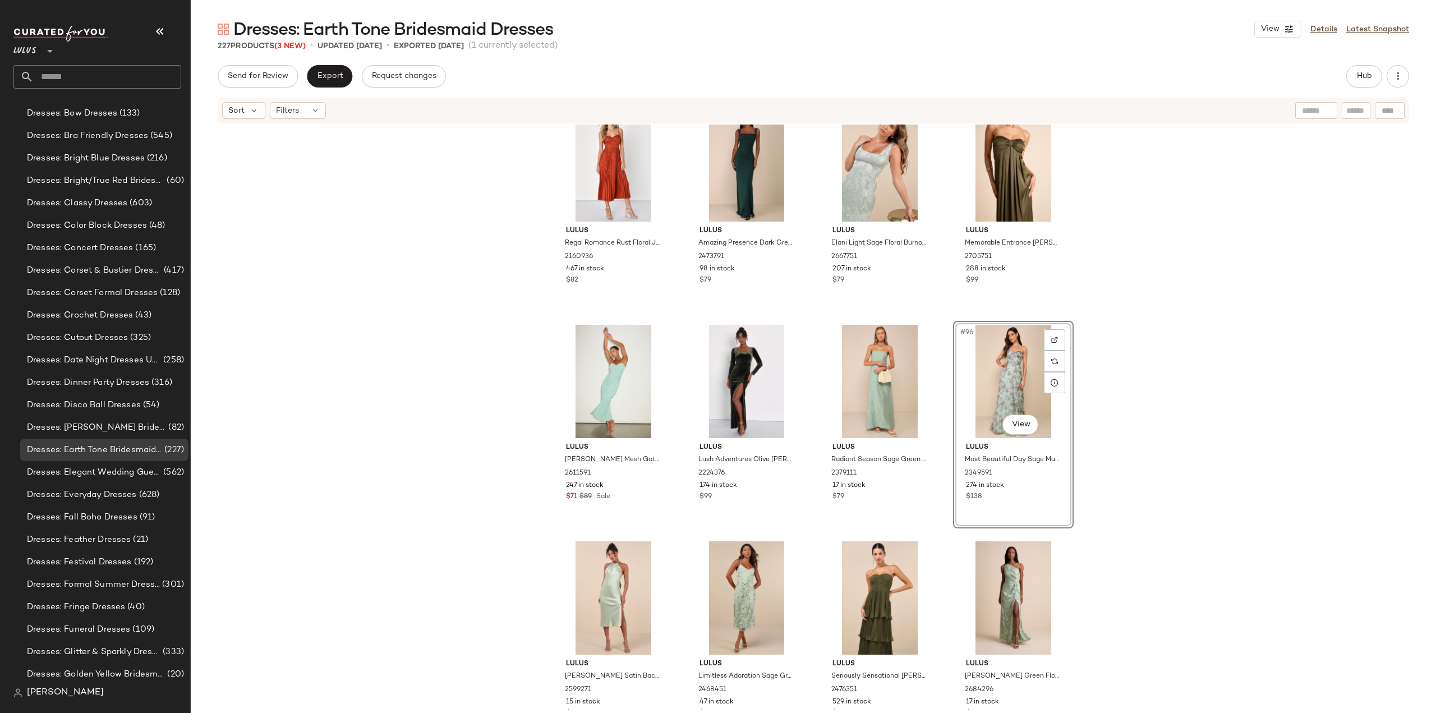
scroll to position [4908, 0]
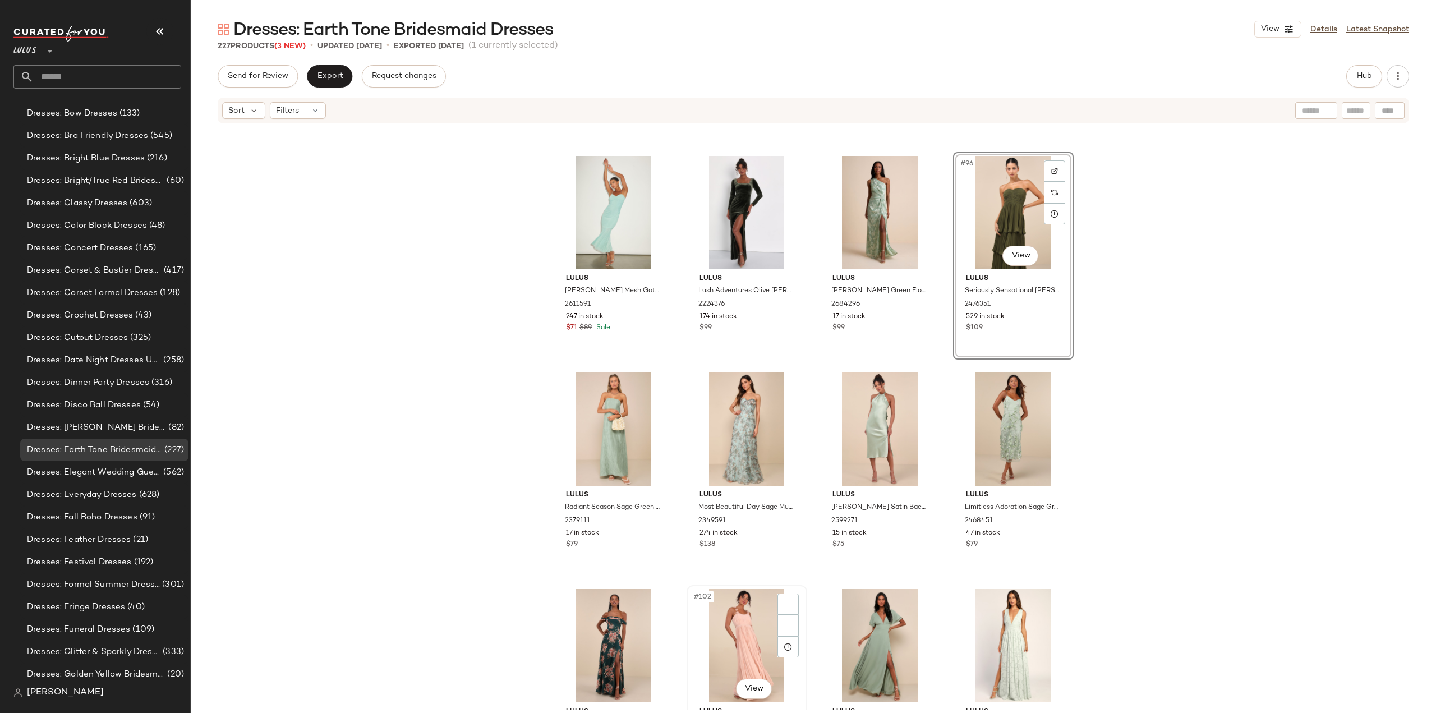
scroll to position [5020, 0]
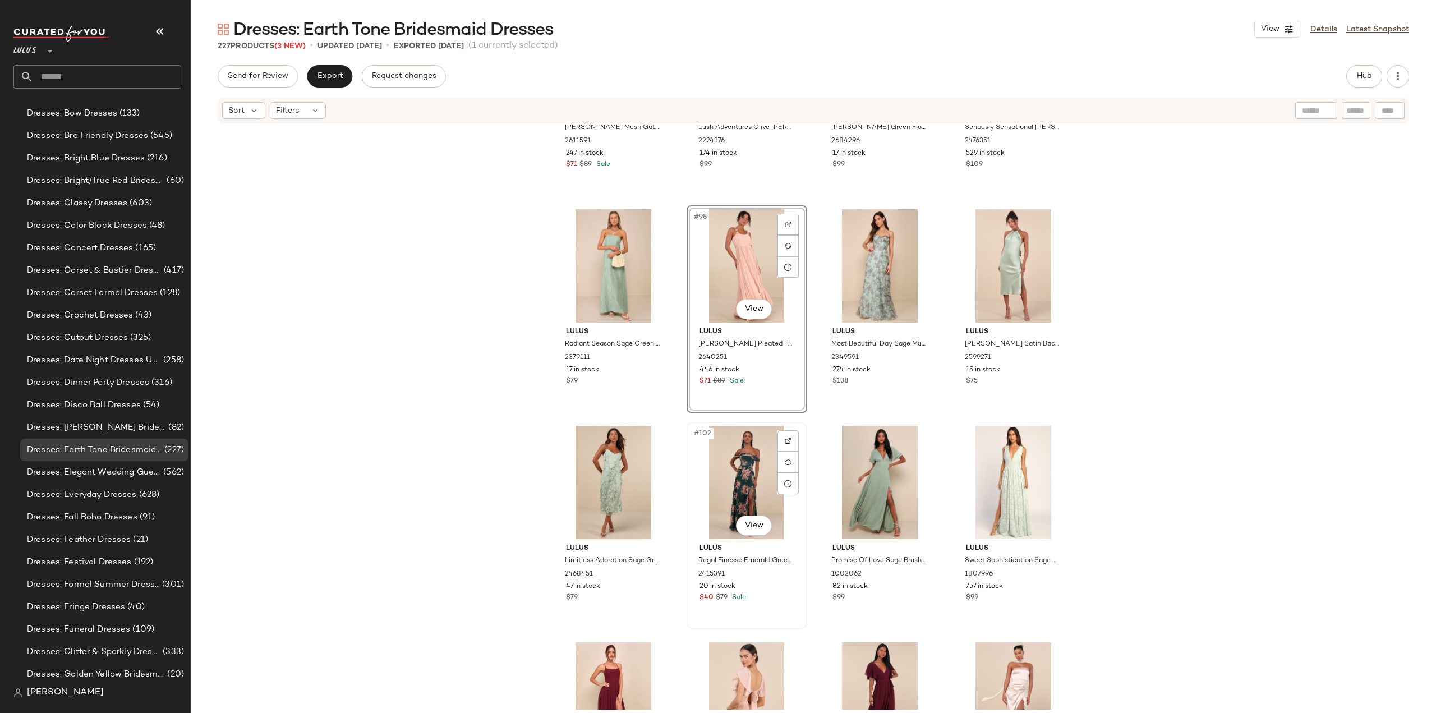
scroll to position [5132, 0]
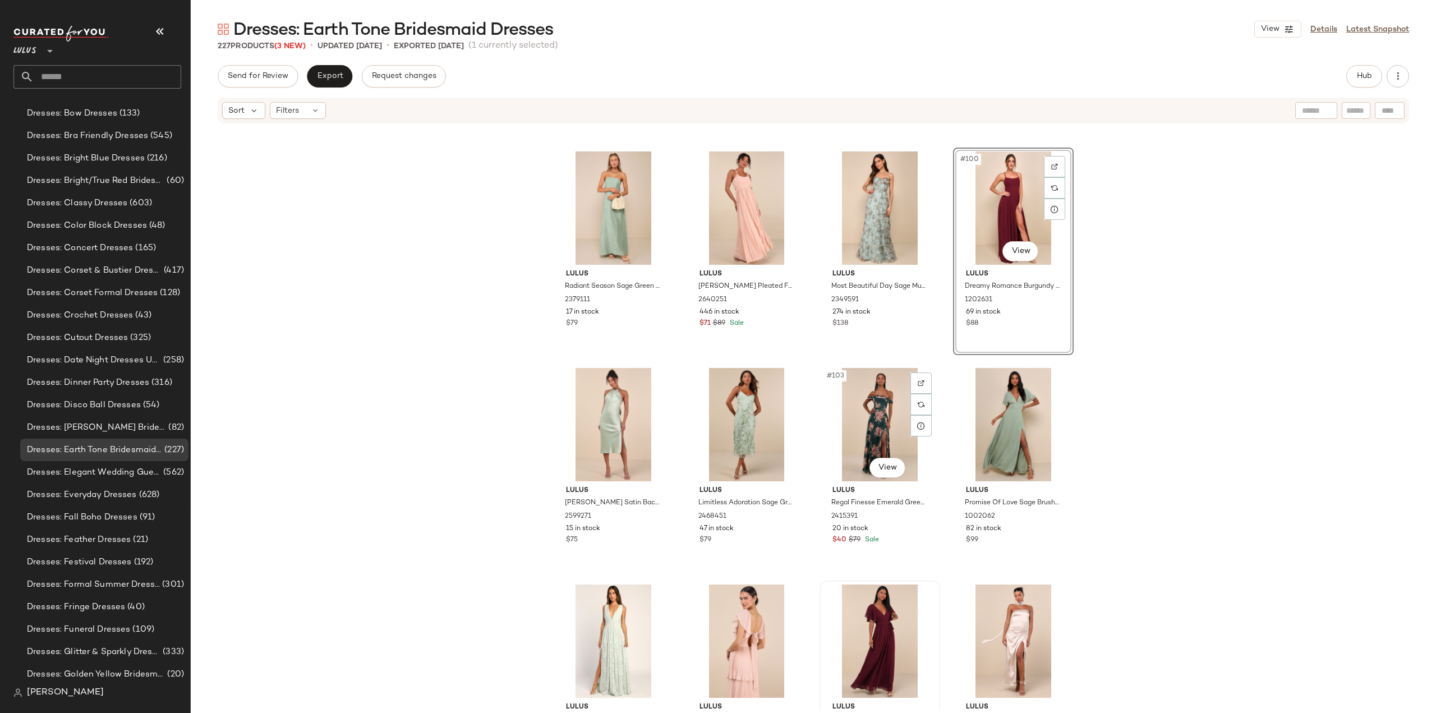
scroll to position [5188, 0]
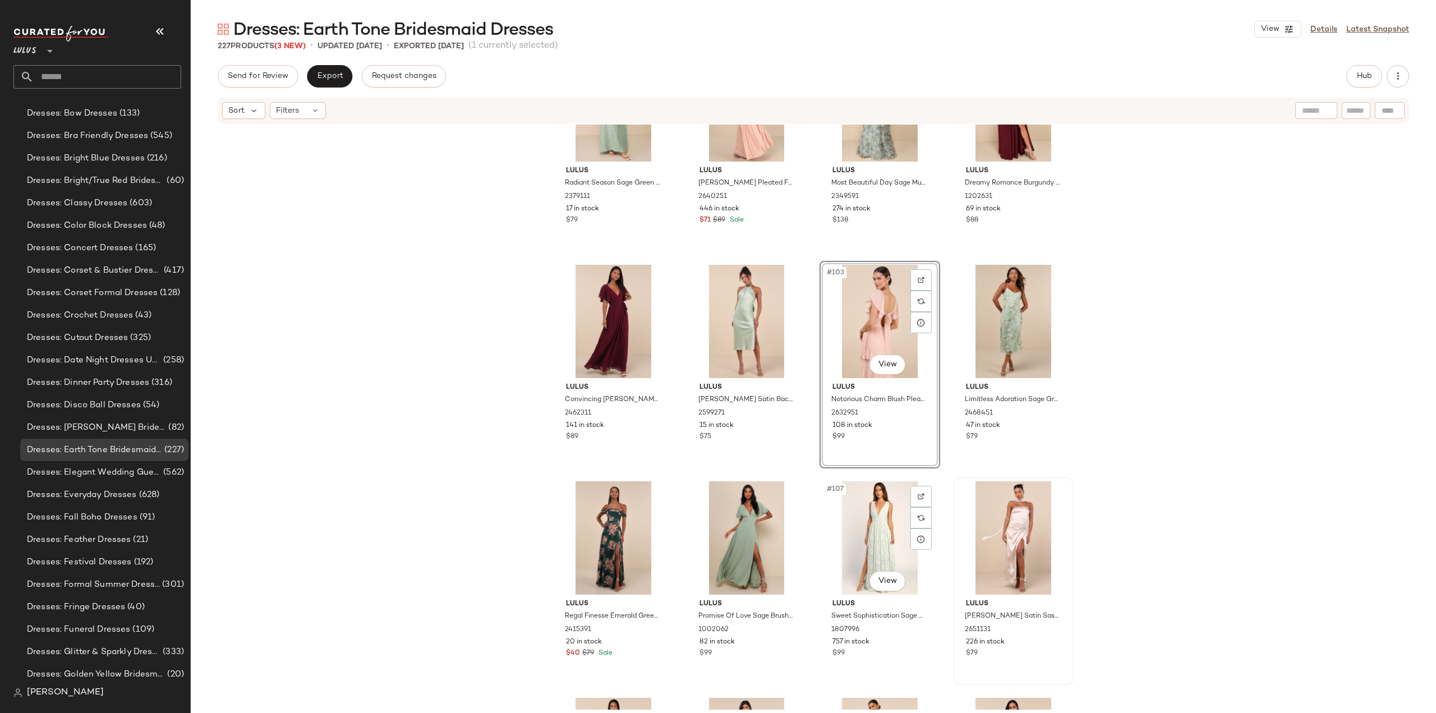
scroll to position [5356, 0]
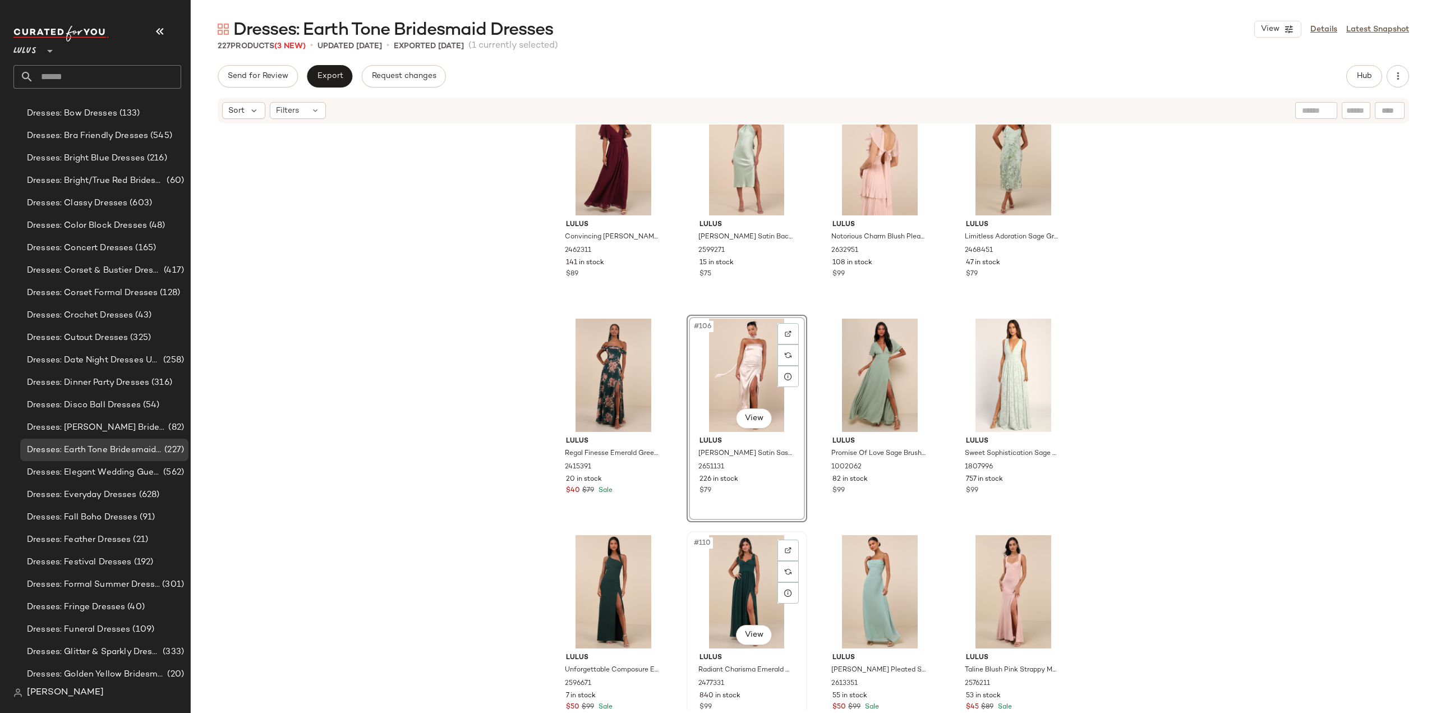
scroll to position [5469, 0]
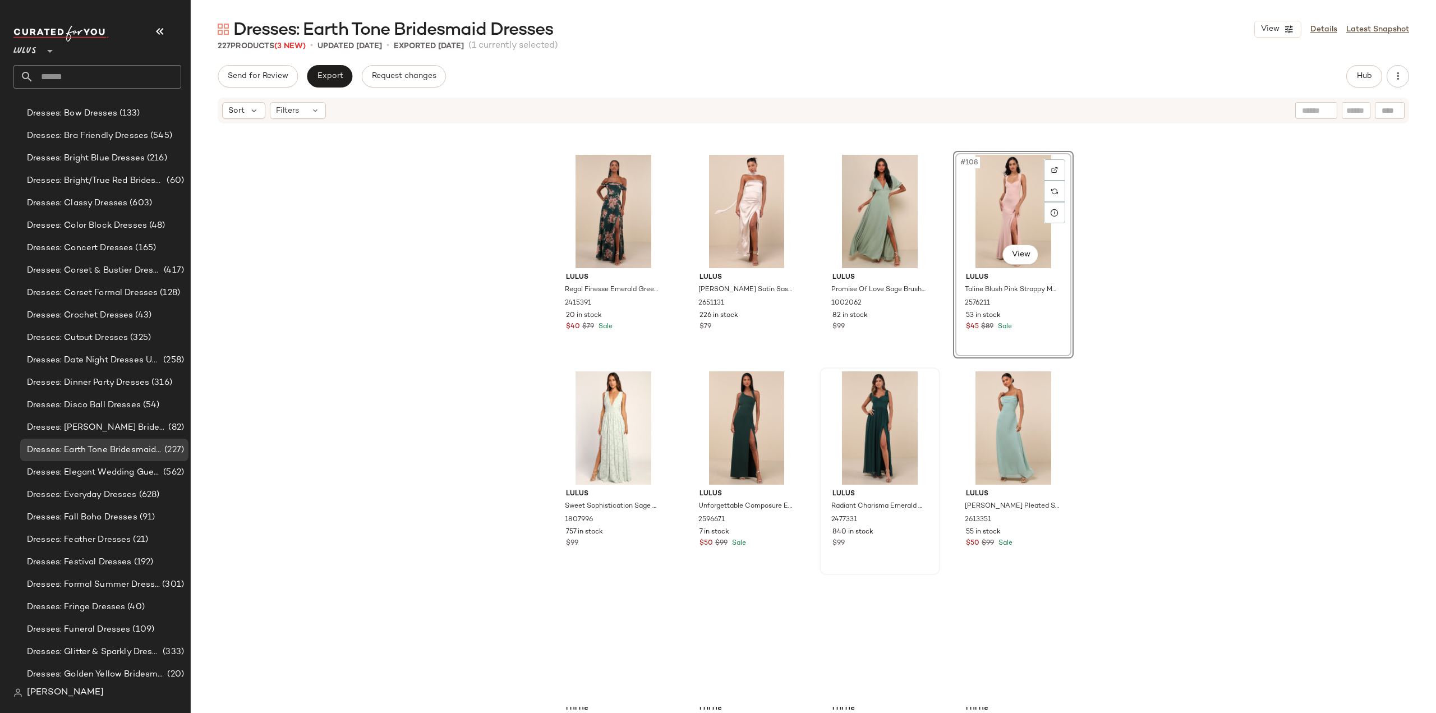
scroll to position [5637, 0]
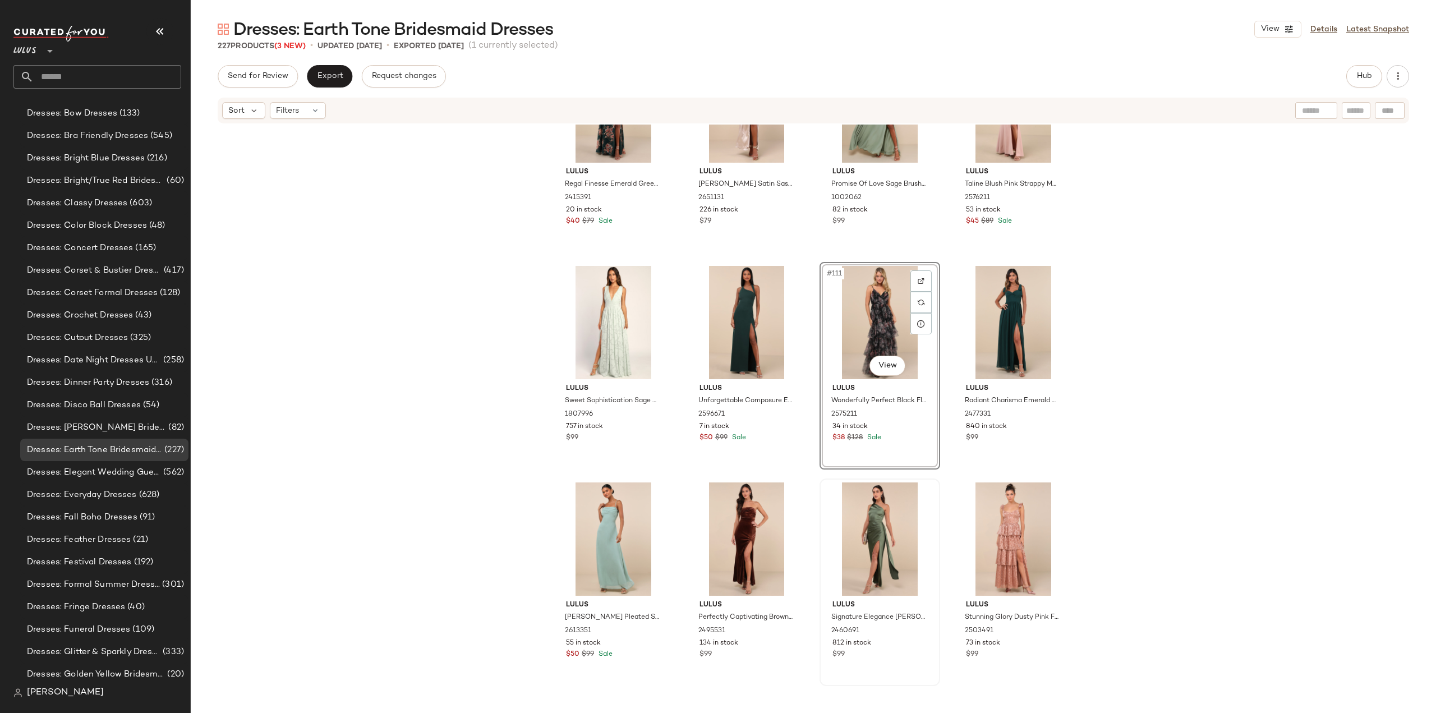
scroll to position [5749, 0]
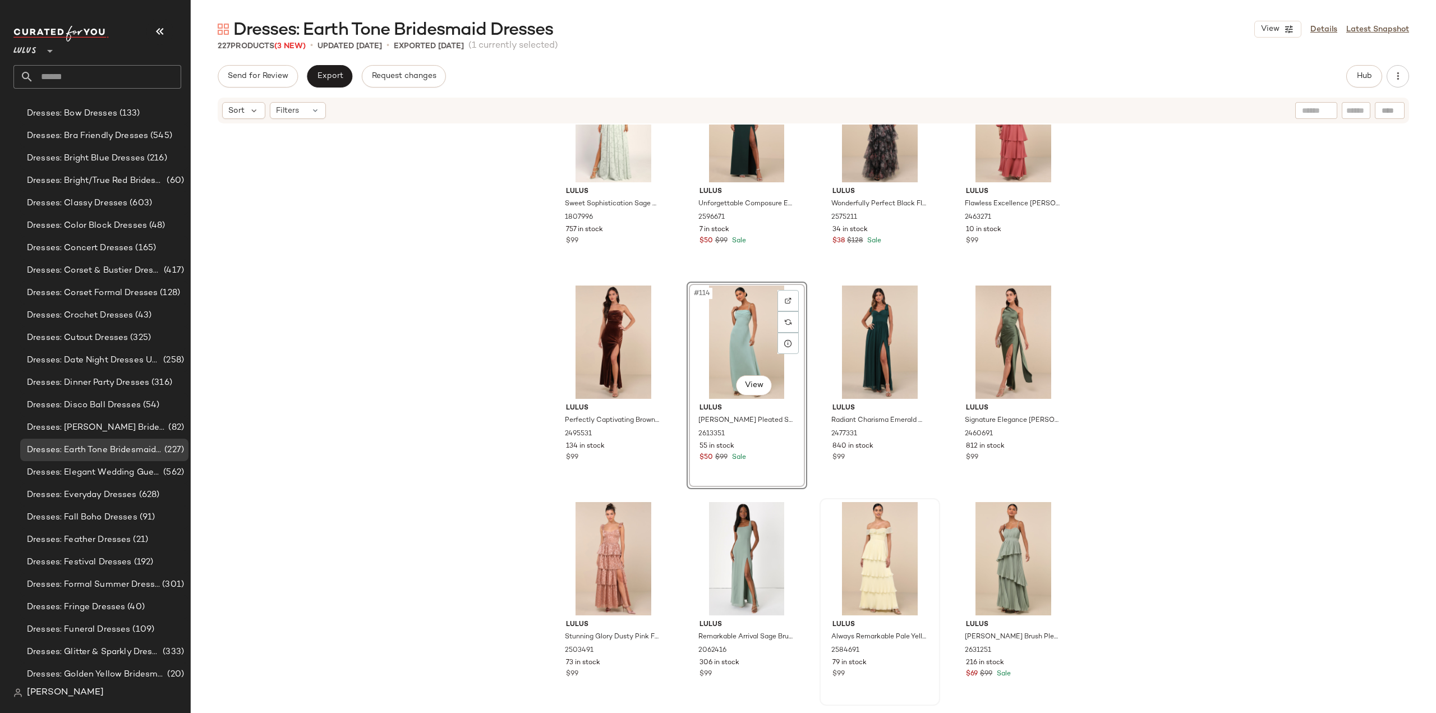
scroll to position [5917, 0]
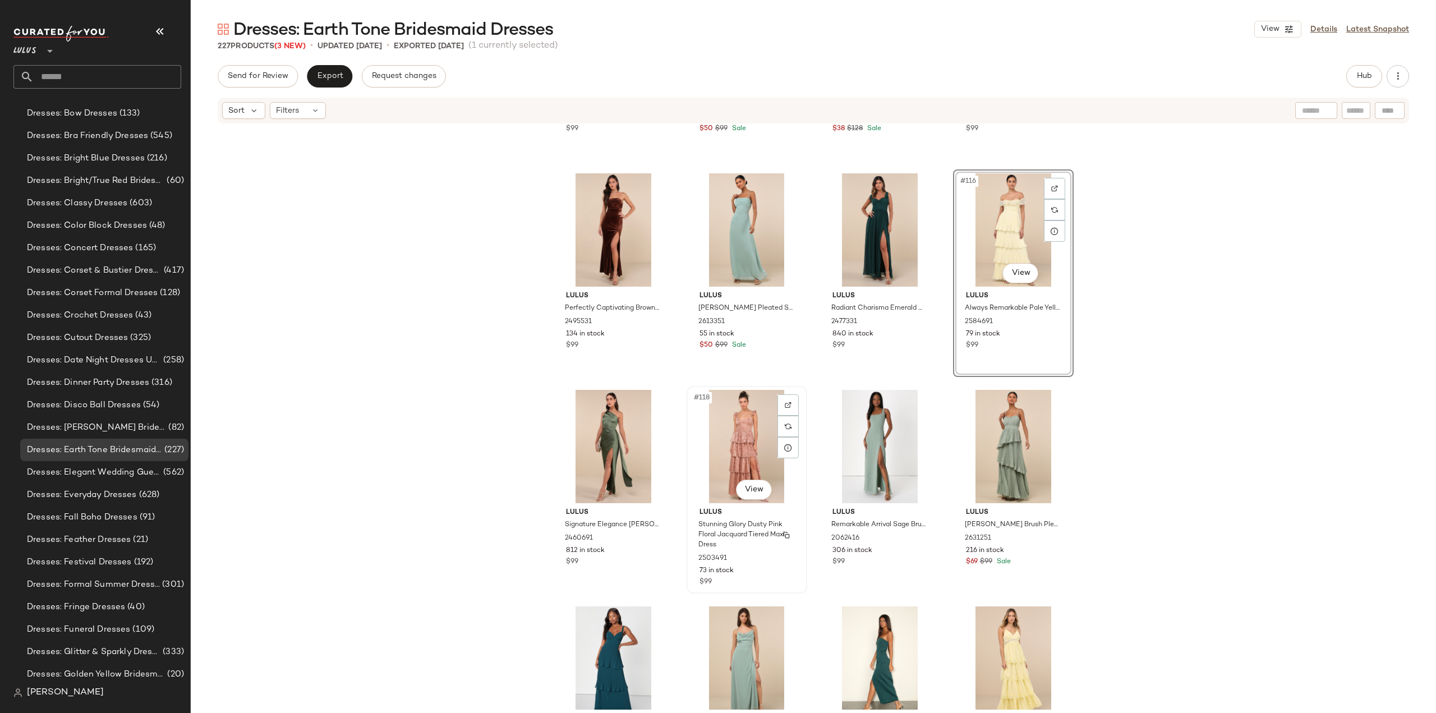
scroll to position [6086, 0]
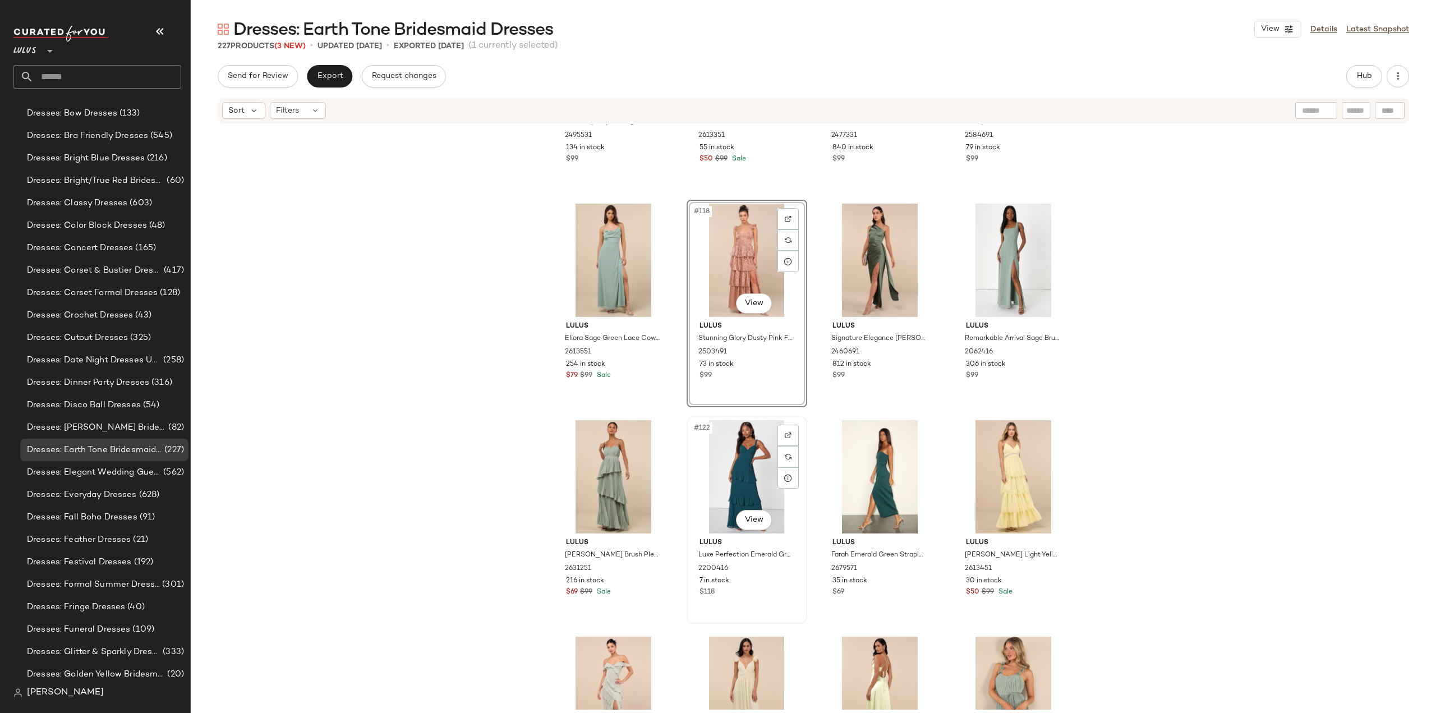
scroll to position [6198, 0]
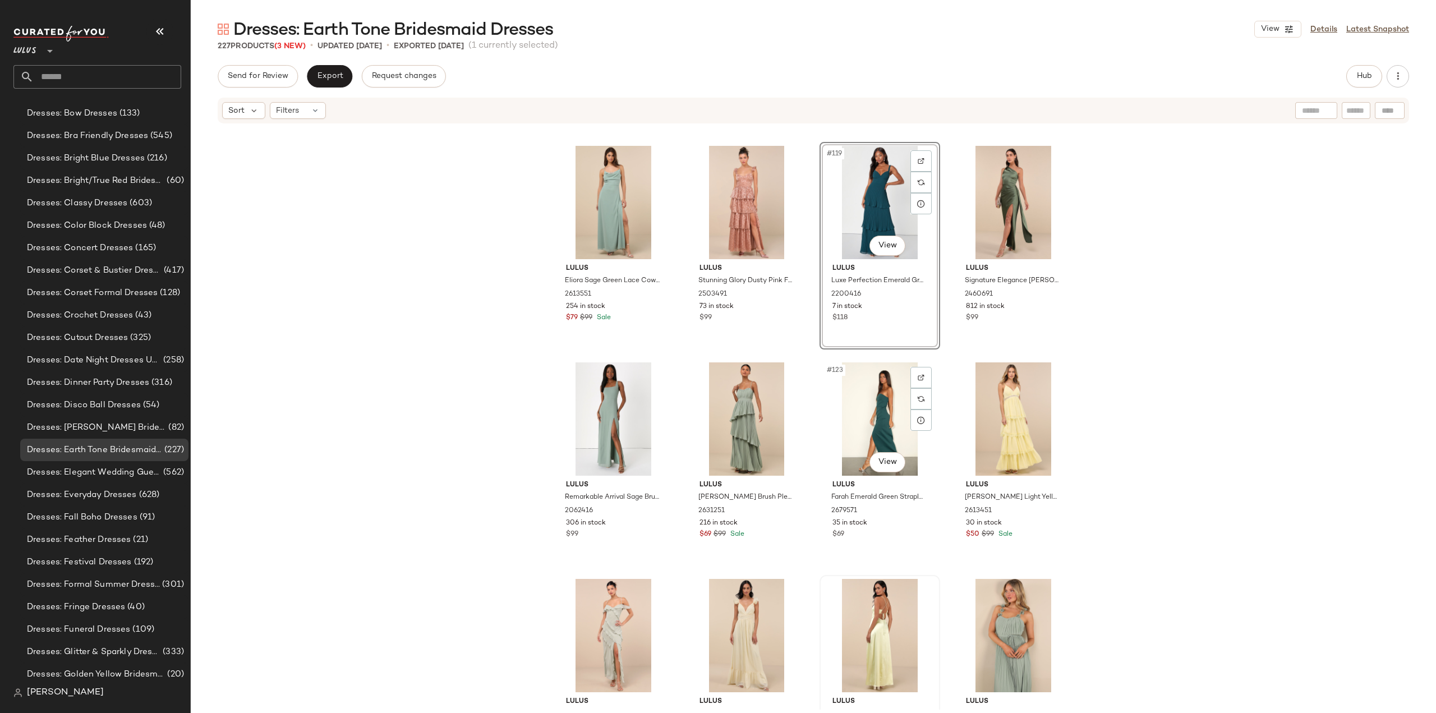
scroll to position [6310, 0]
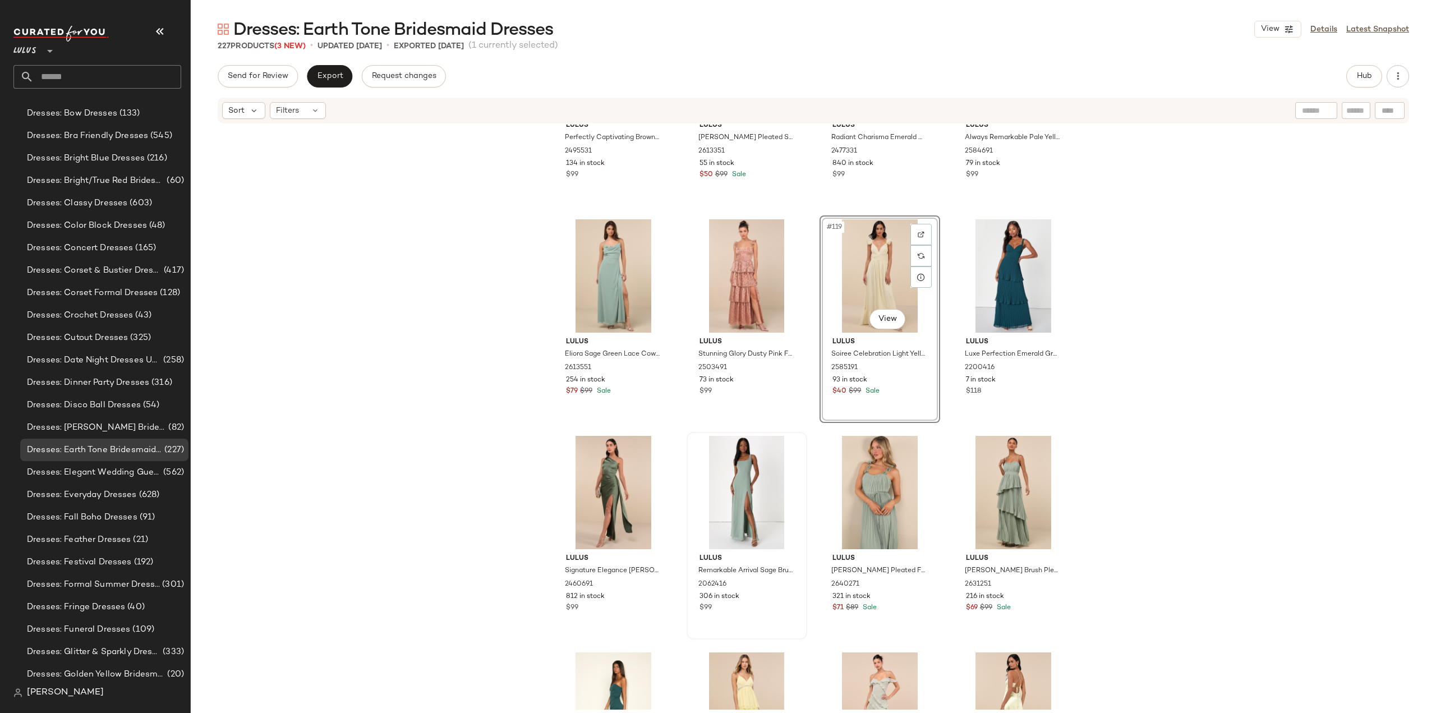
scroll to position [6254, 0]
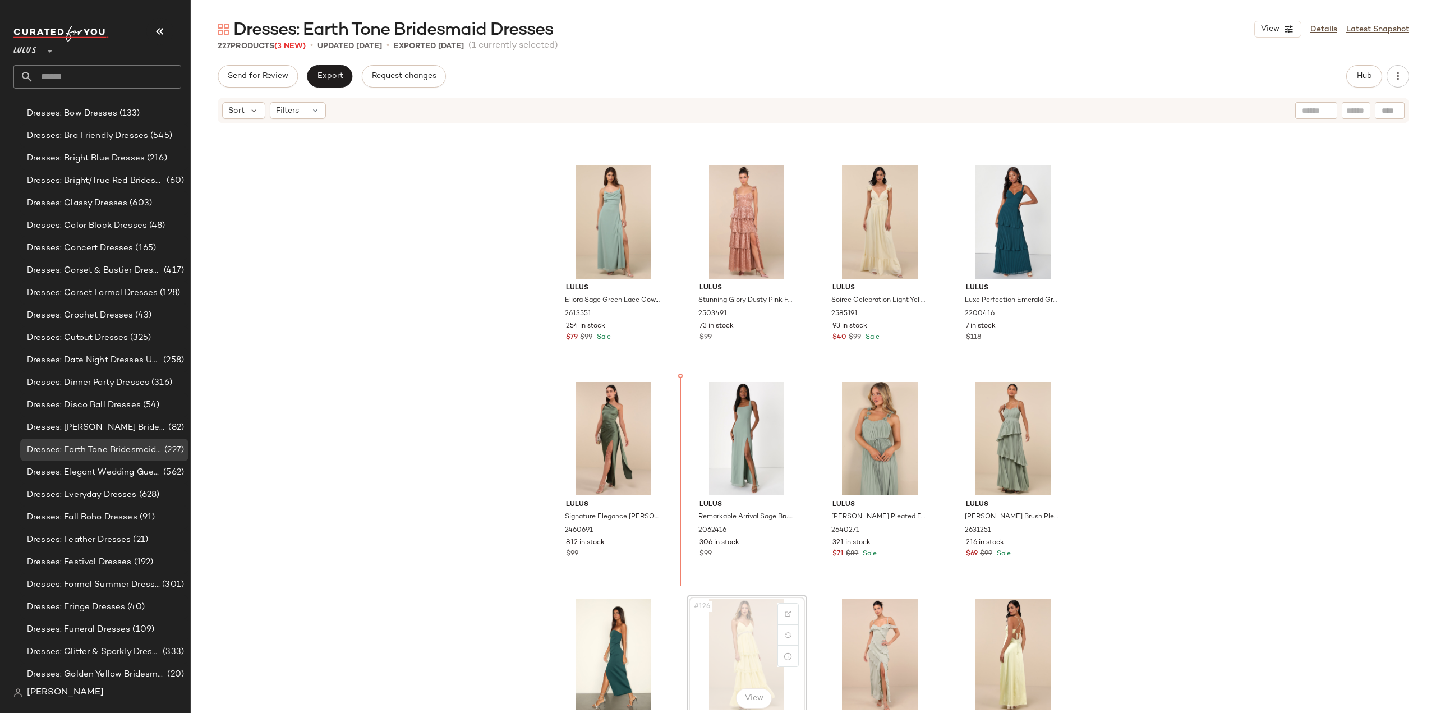
scroll to position [6255, 0]
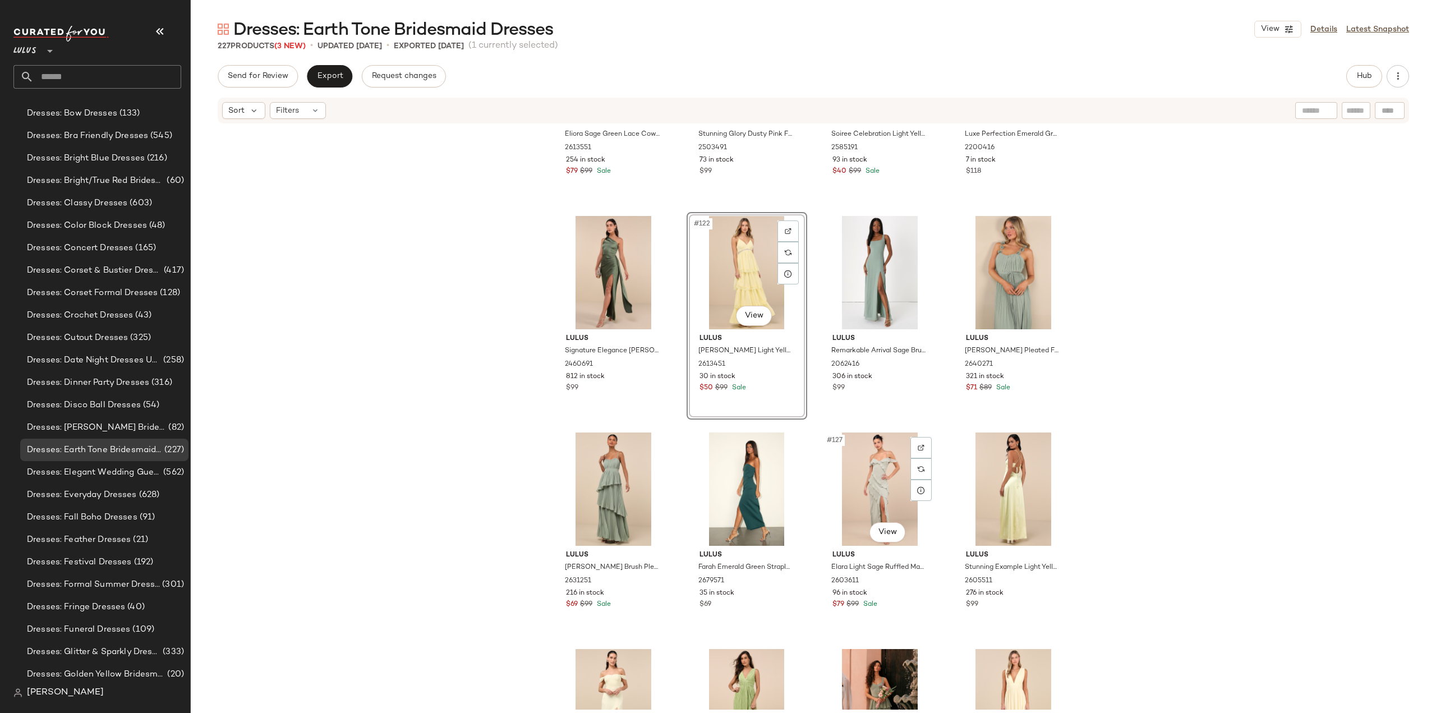
scroll to position [6479, 0]
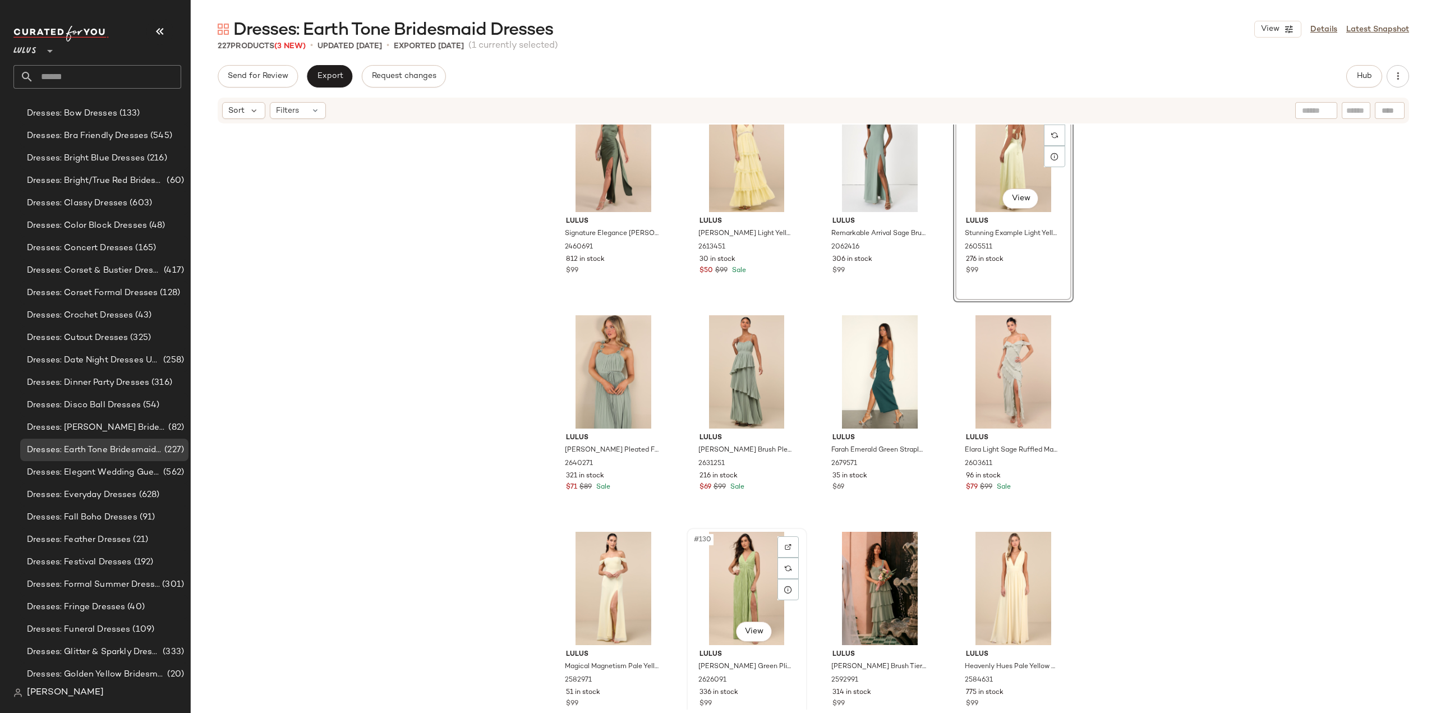
scroll to position [6592, 0]
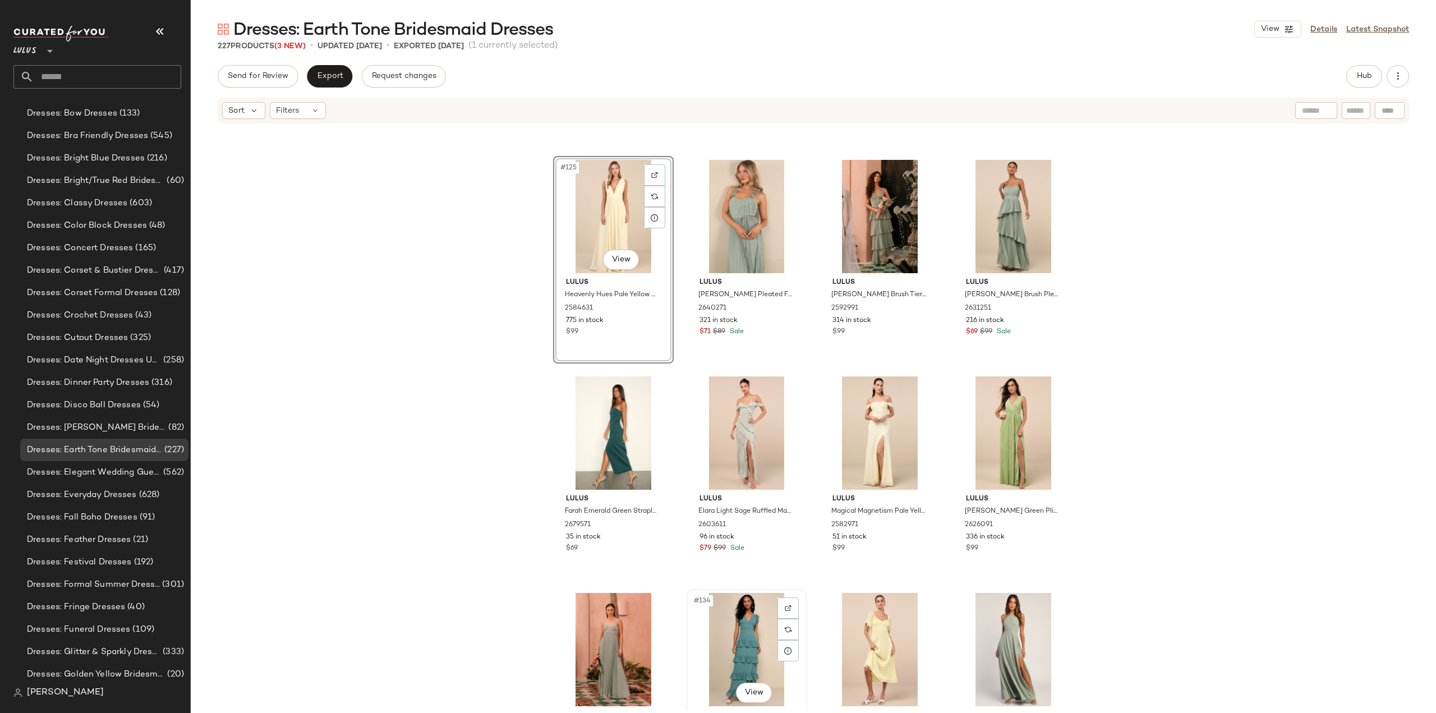
scroll to position [6704, 0]
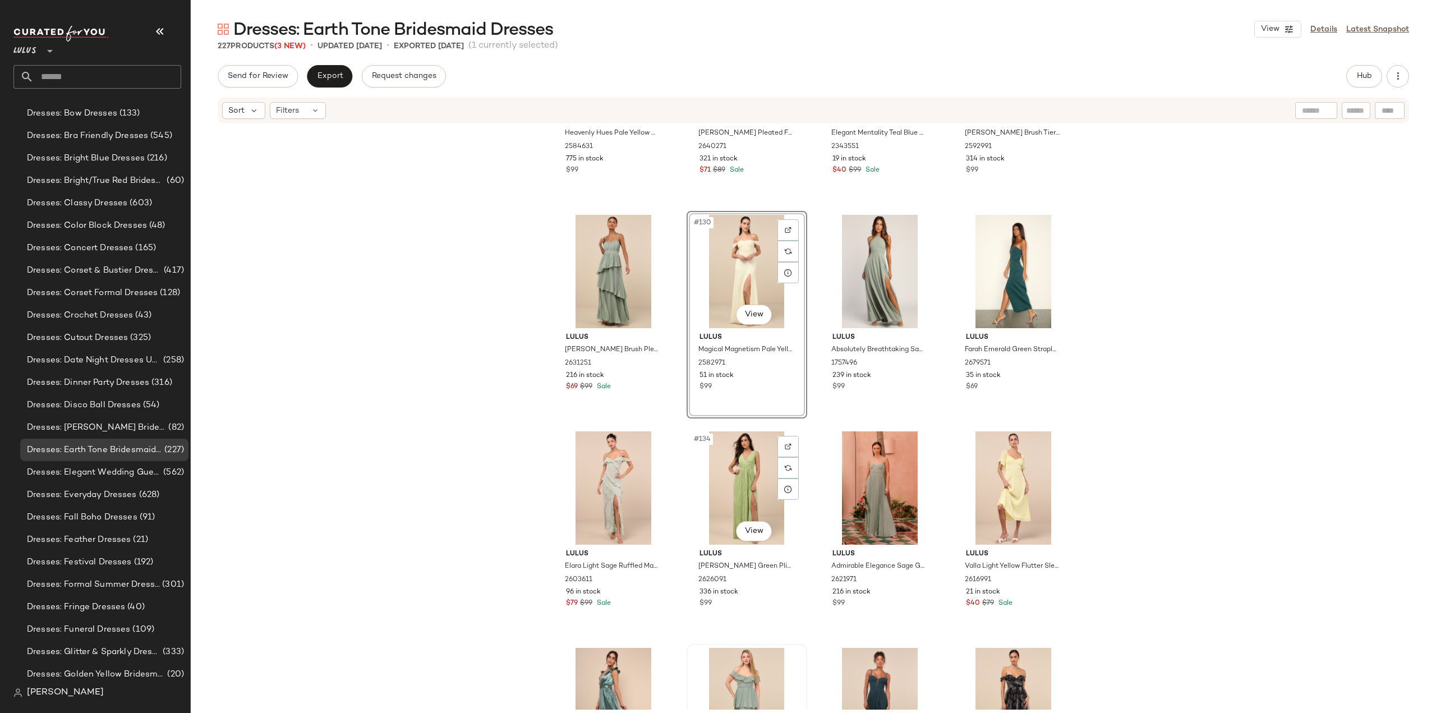
scroll to position [6872, 0]
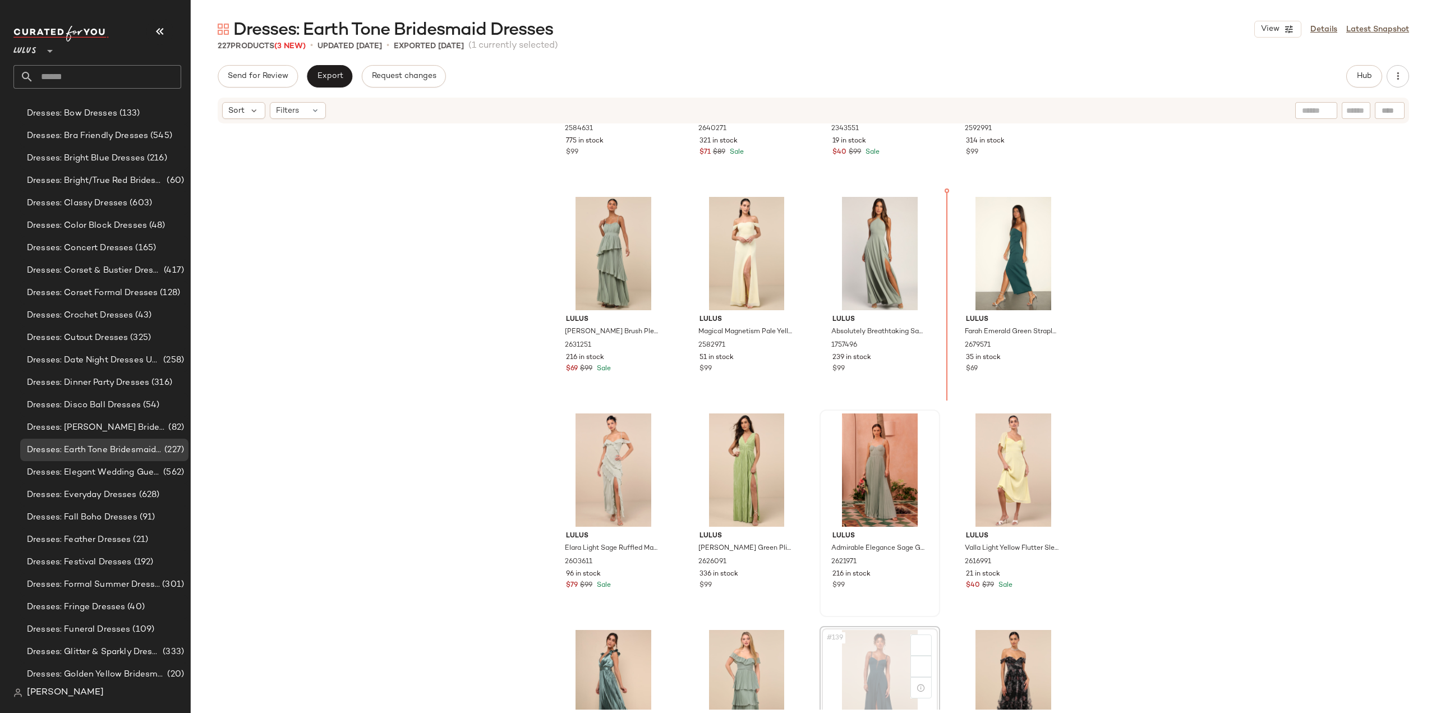
scroll to position [6873, 0]
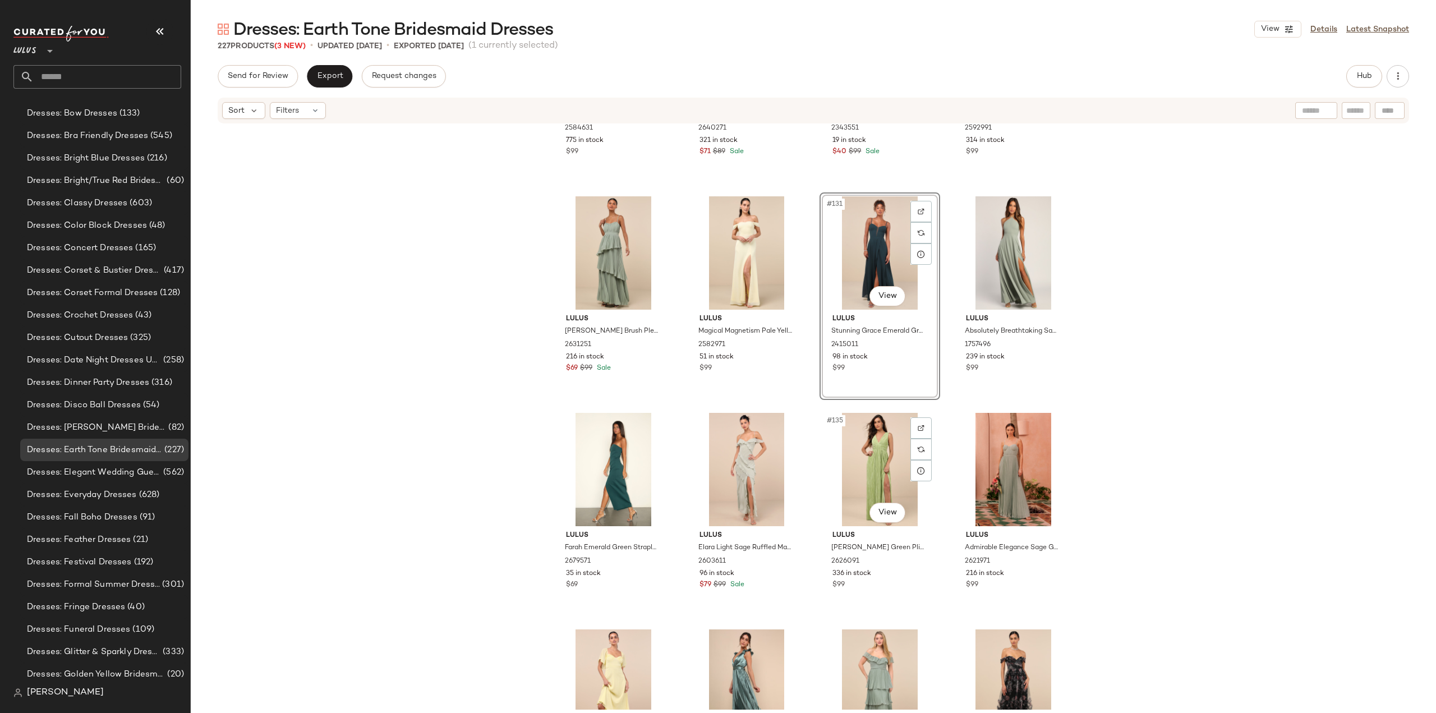
scroll to position [6929, 0]
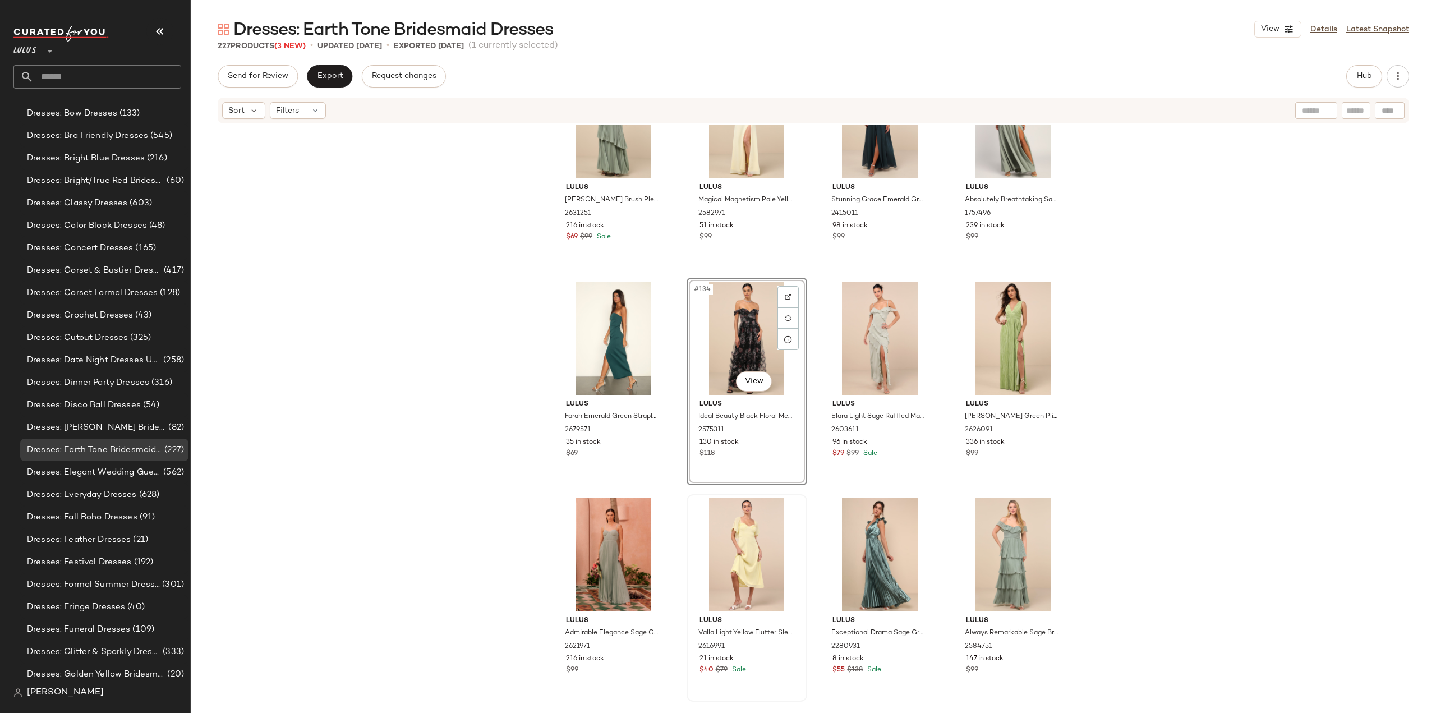
scroll to position [7041, 0]
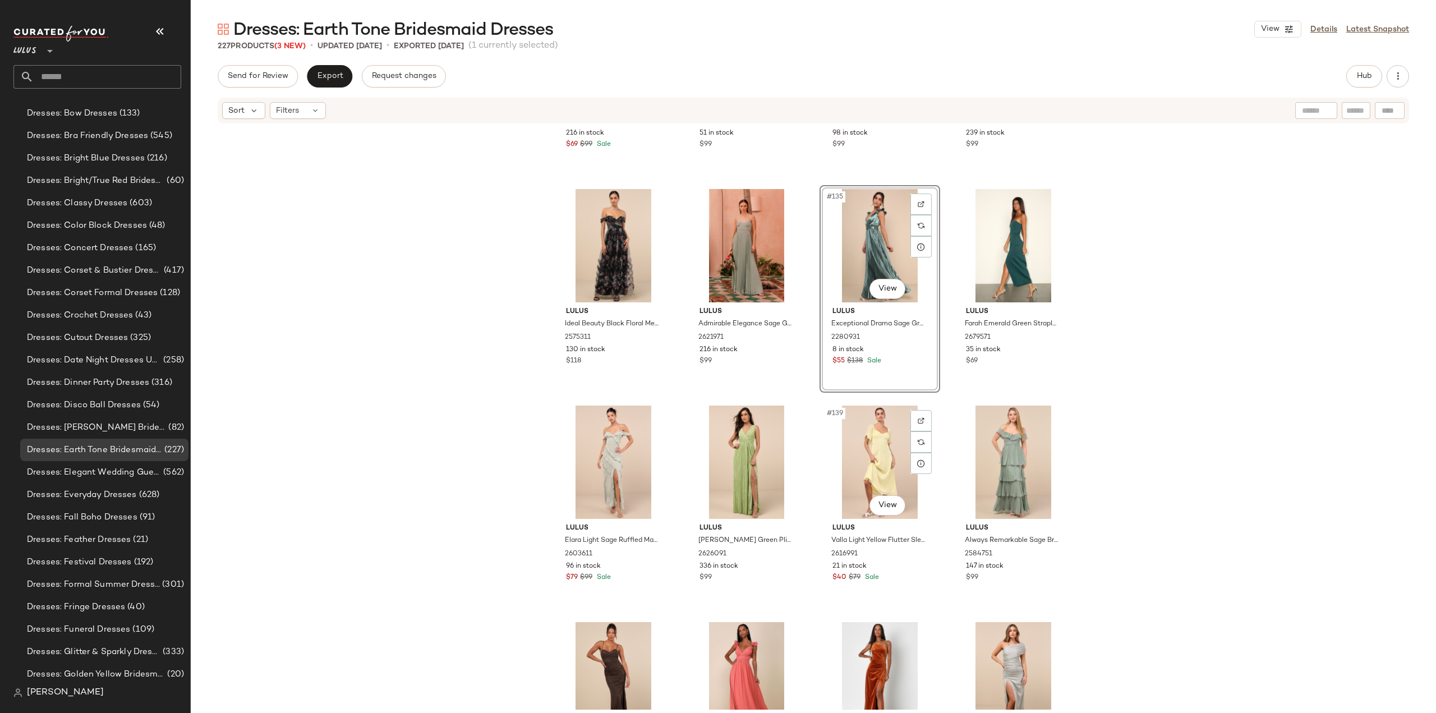
scroll to position [7097, 0]
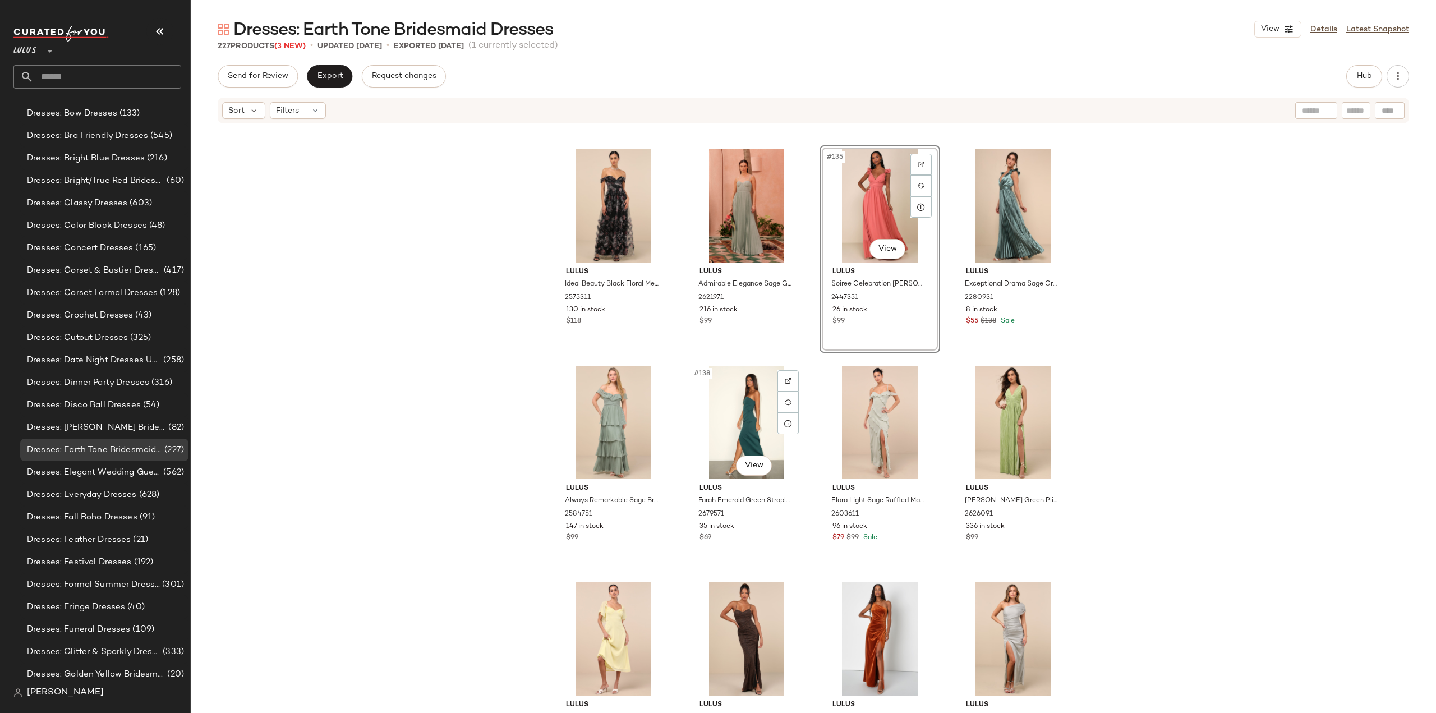
scroll to position [7154, 0]
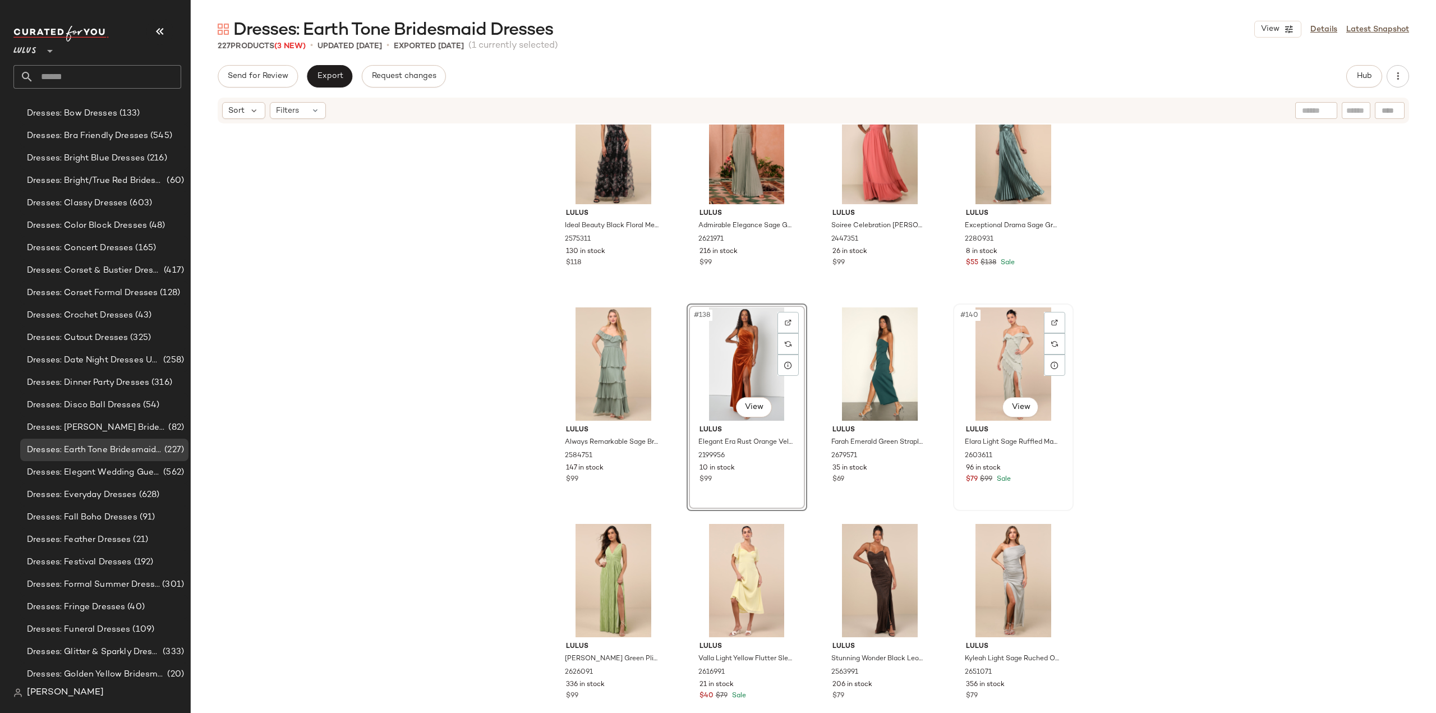
scroll to position [7210, 0]
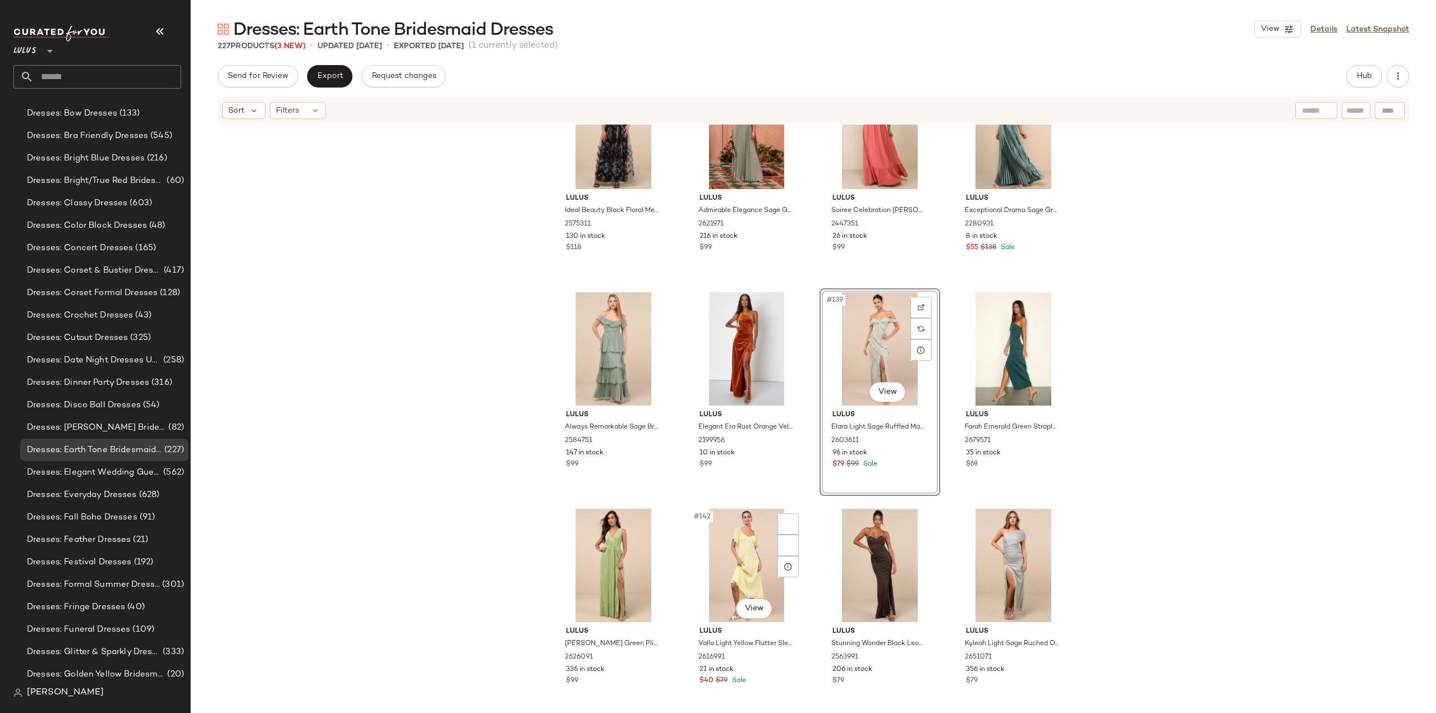
scroll to position [7266, 0]
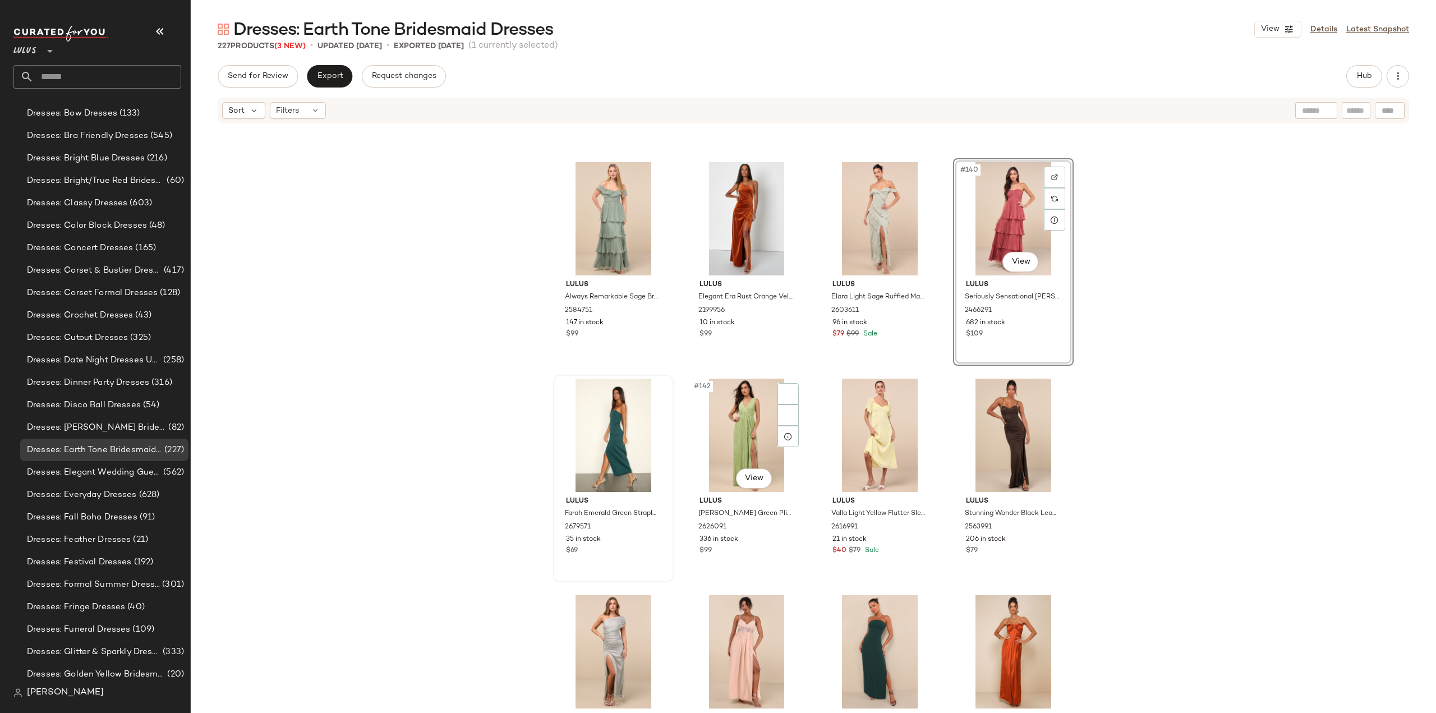
scroll to position [7378, 0]
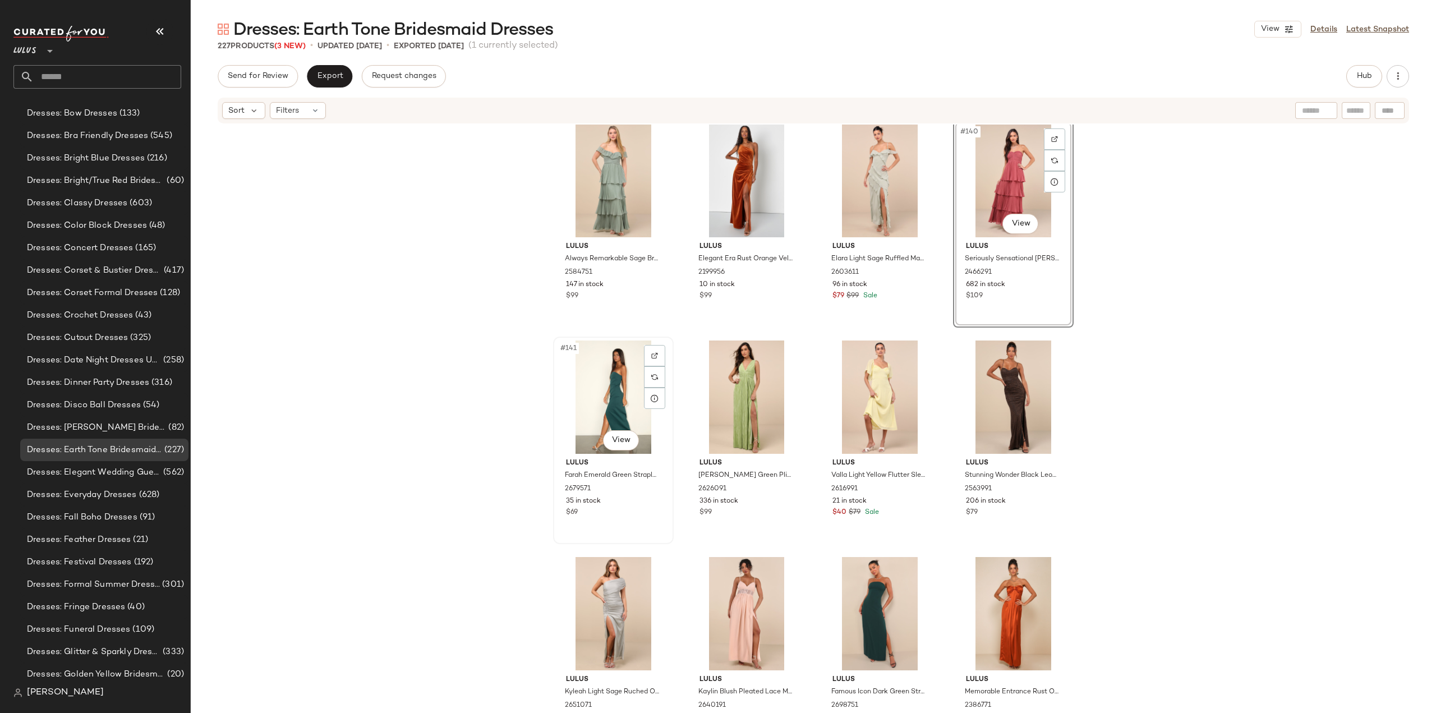
click at [631, 520] on div "#141 View Lulus Farah Emerald Green Strapless Tulip Midi Dress 2679571 35 in st…" at bounding box center [613, 440] width 118 height 205
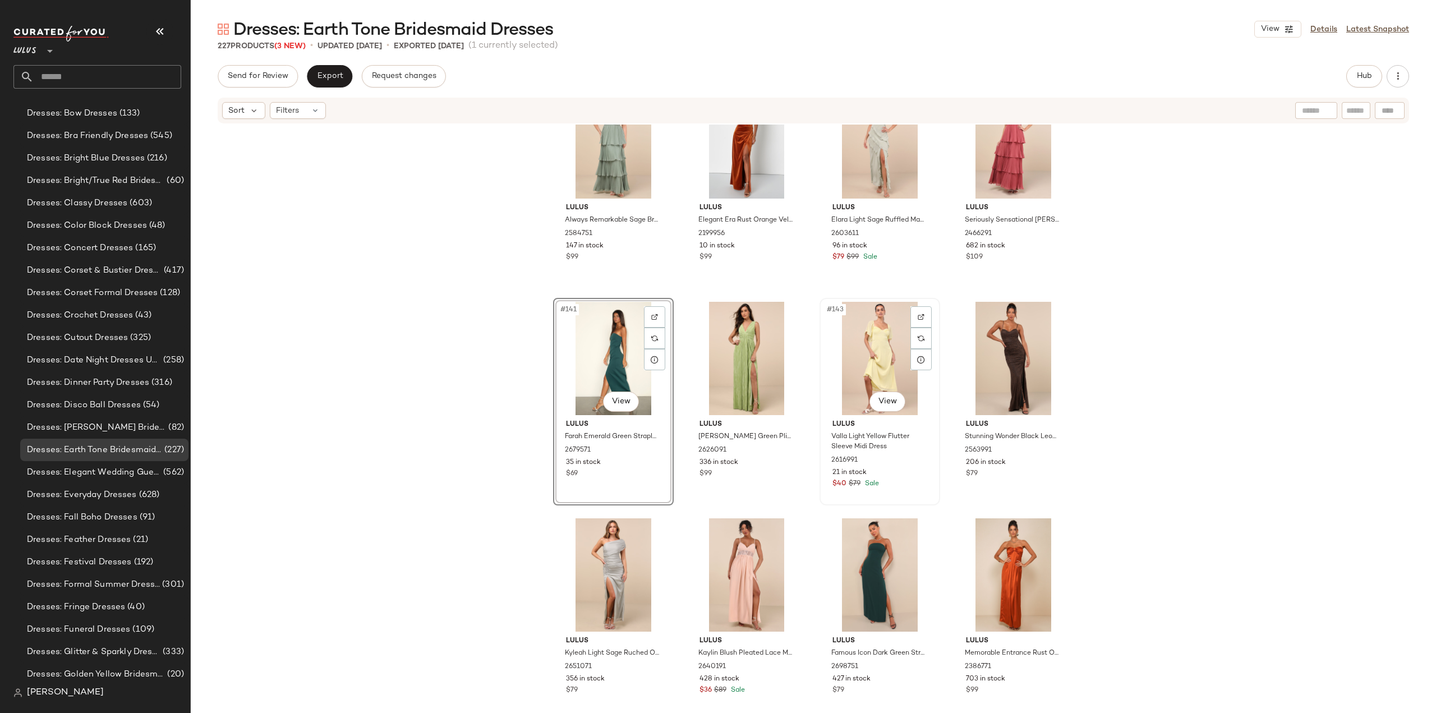
scroll to position [7434, 0]
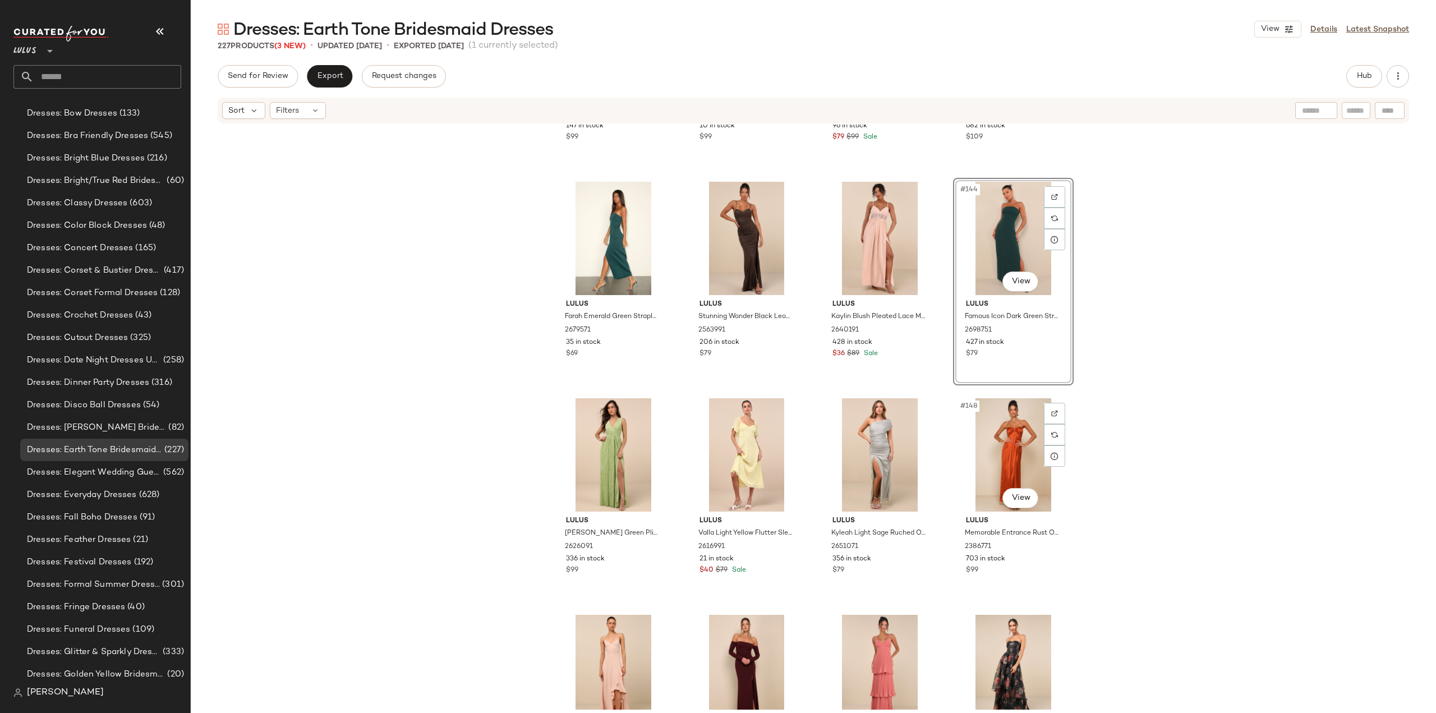
scroll to position [7546, 0]
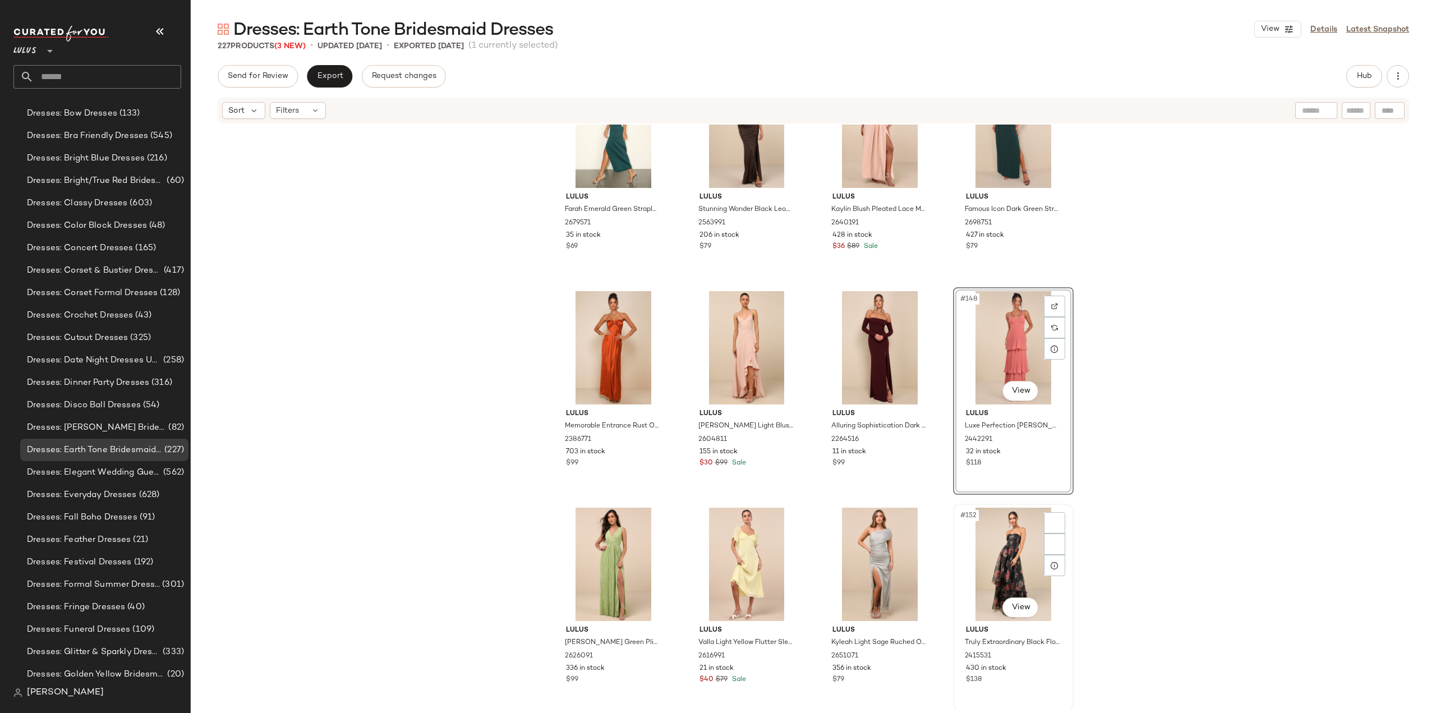
scroll to position [7715, 0]
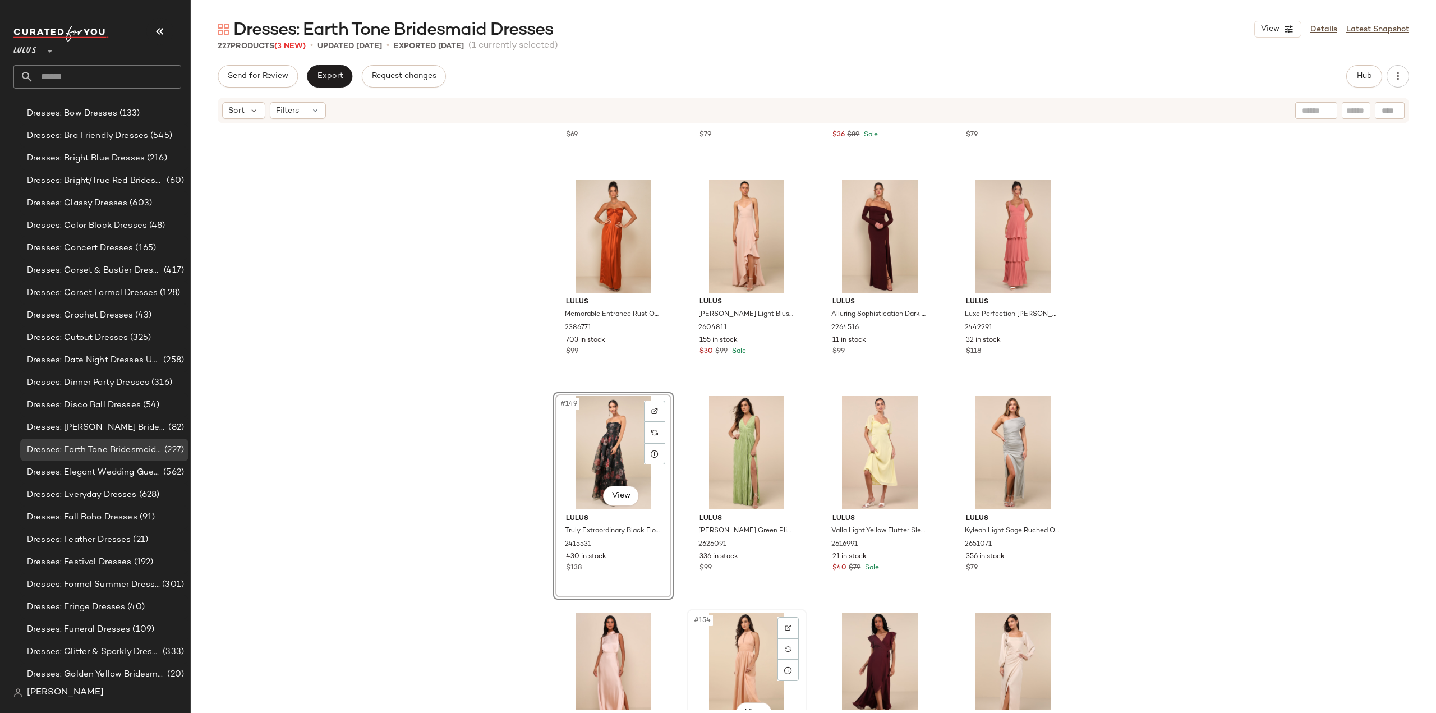
scroll to position [7827, 0]
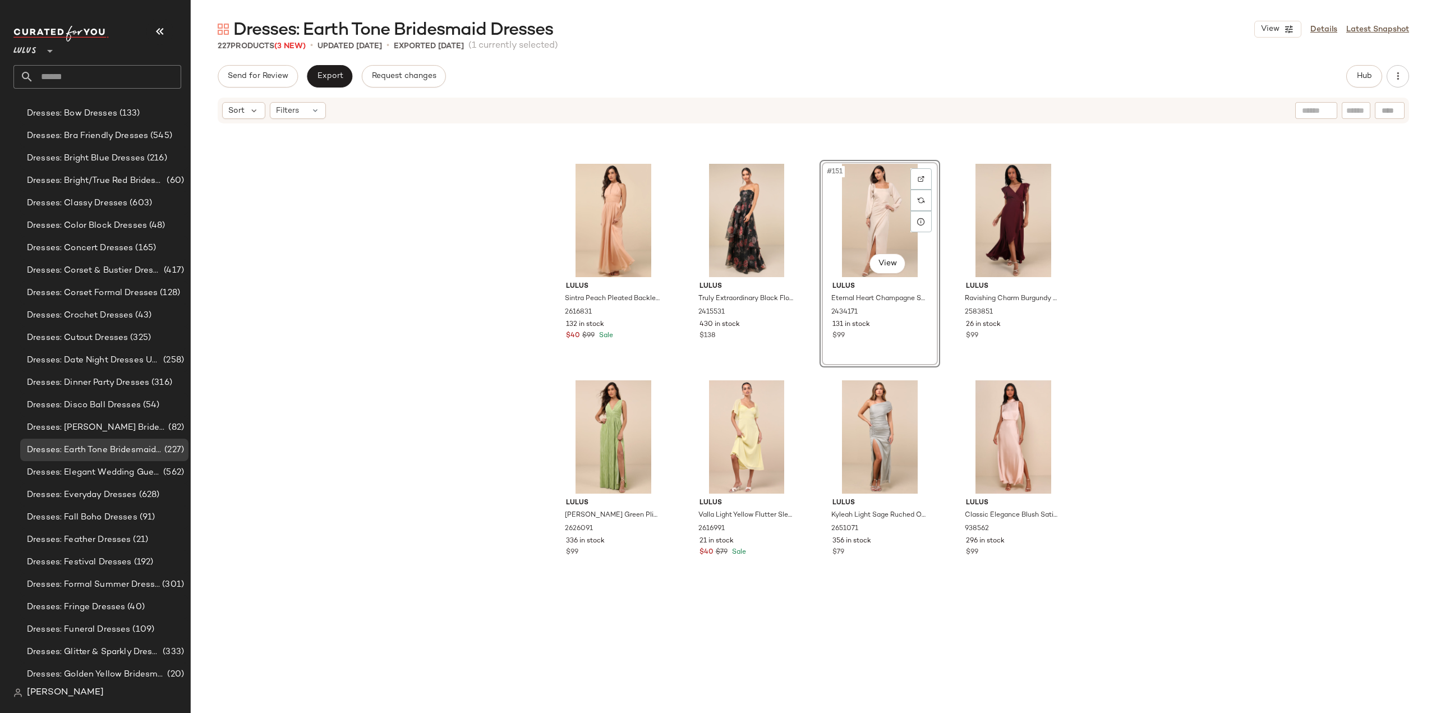
scroll to position [7995, 0]
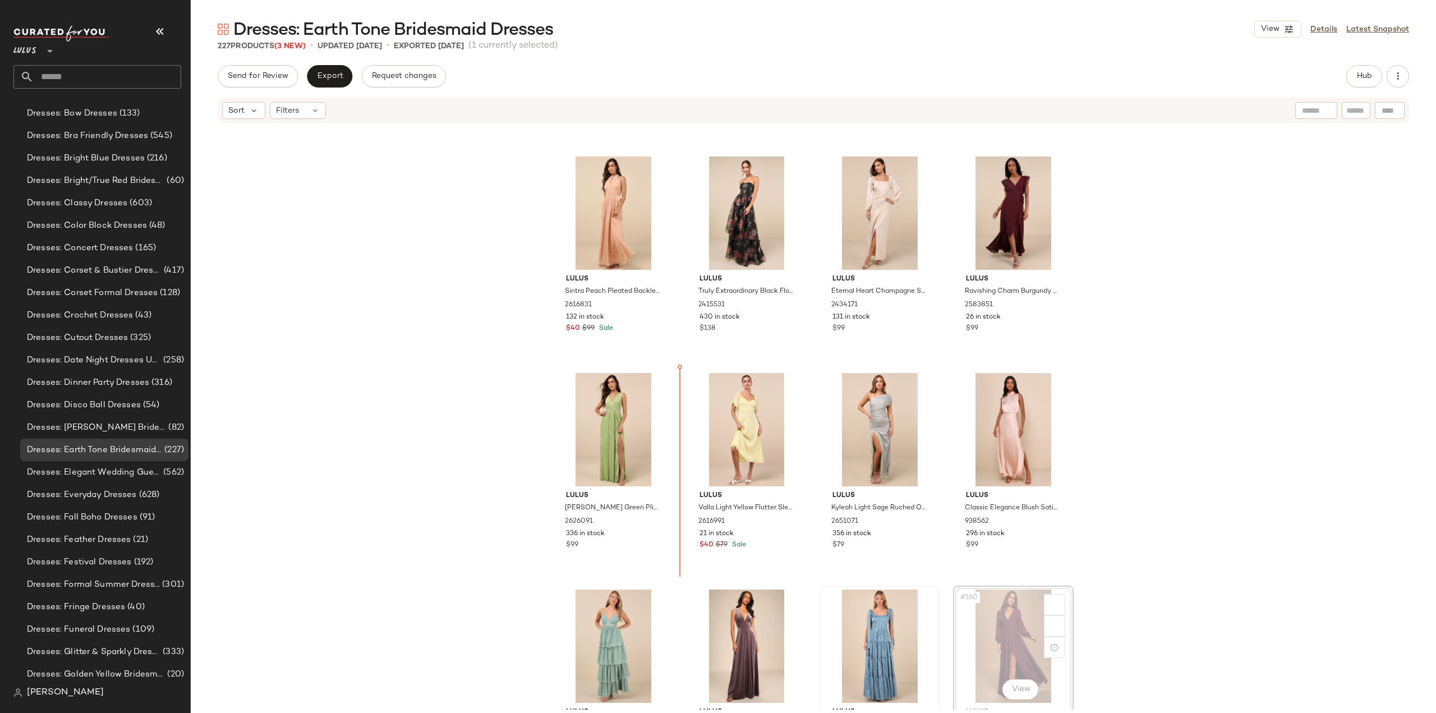
scroll to position [7996, 0]
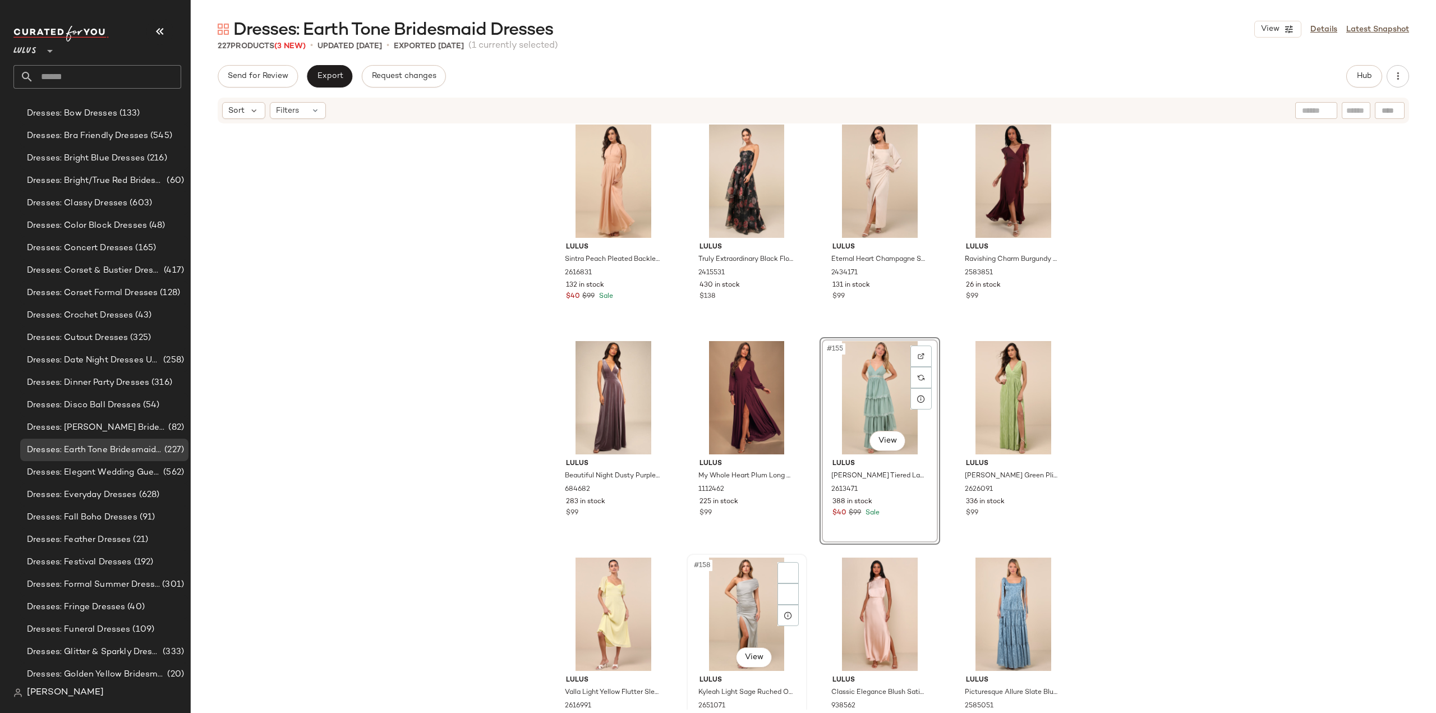
scroll to position [8052, 0]
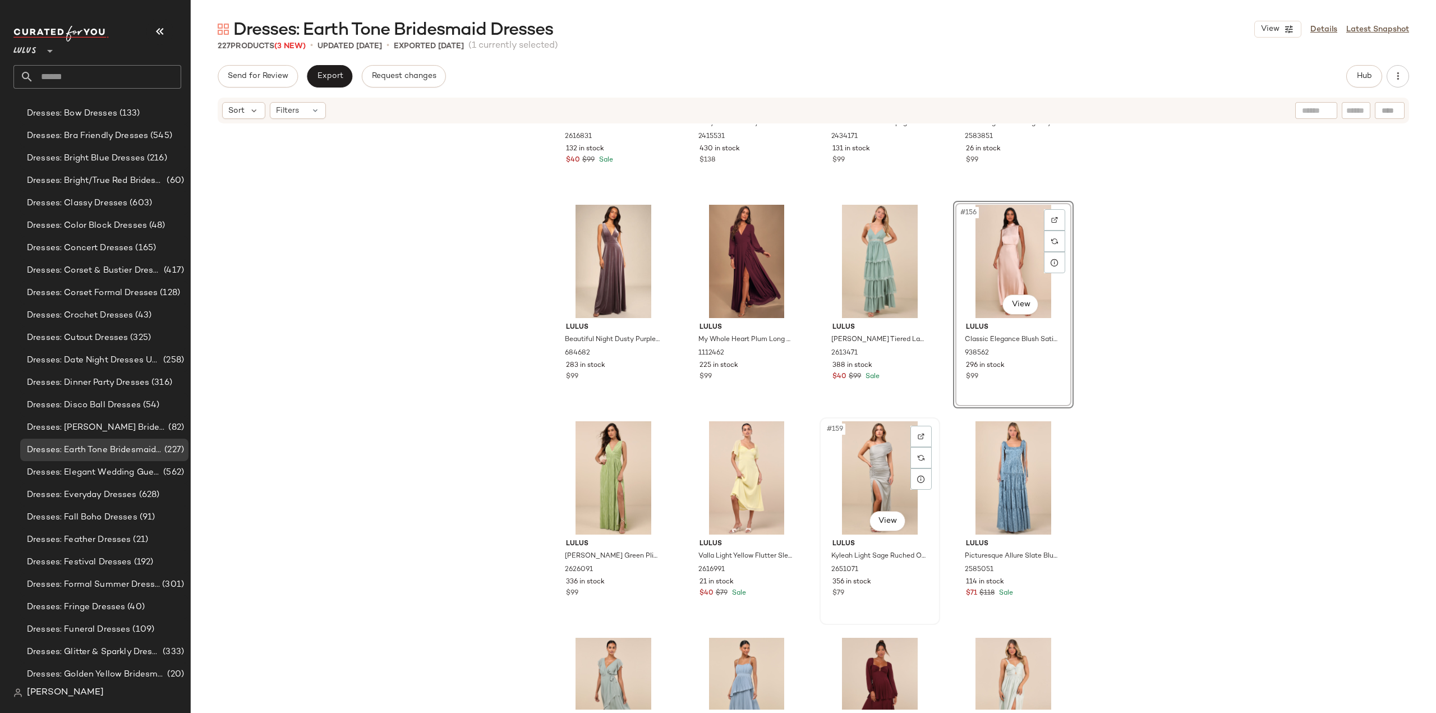
scroll to position [8165, 0]
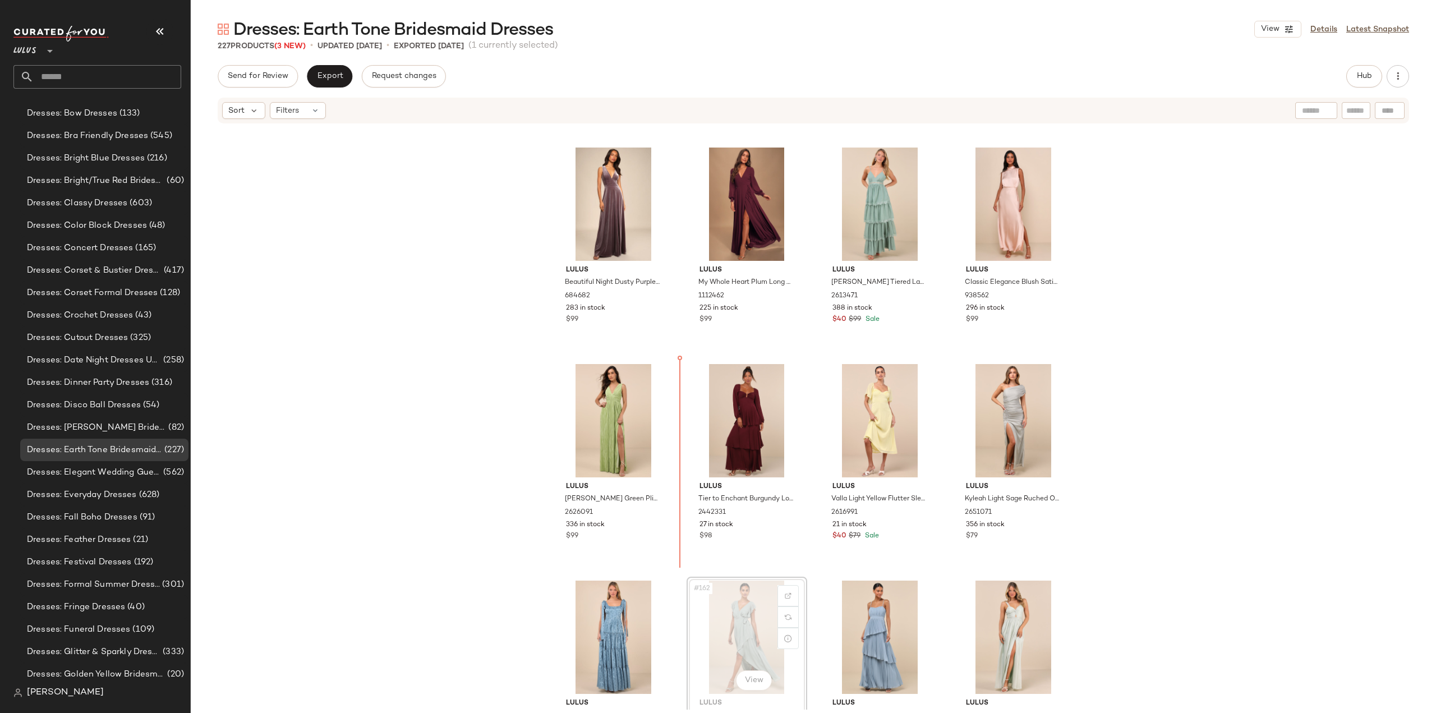
scroll to position [8221, 0]
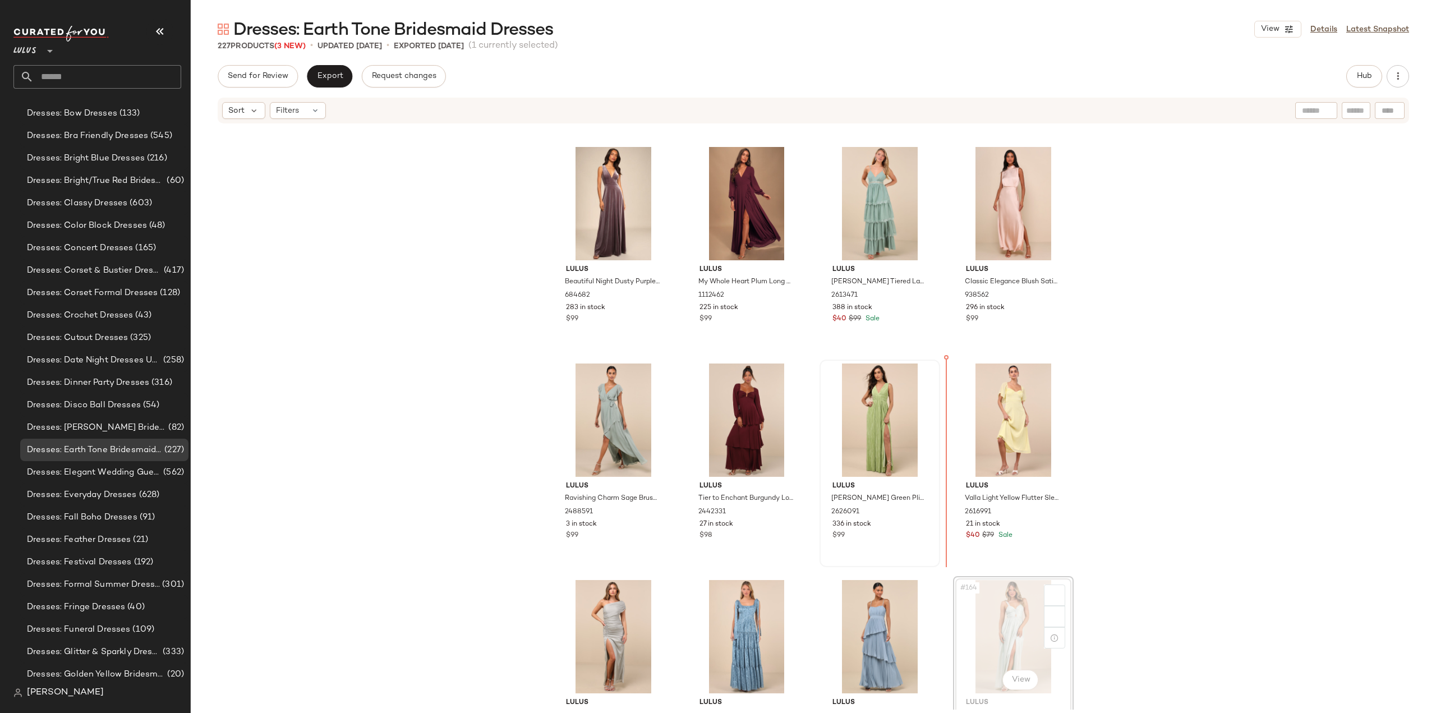
scroll to position [8222, 0]
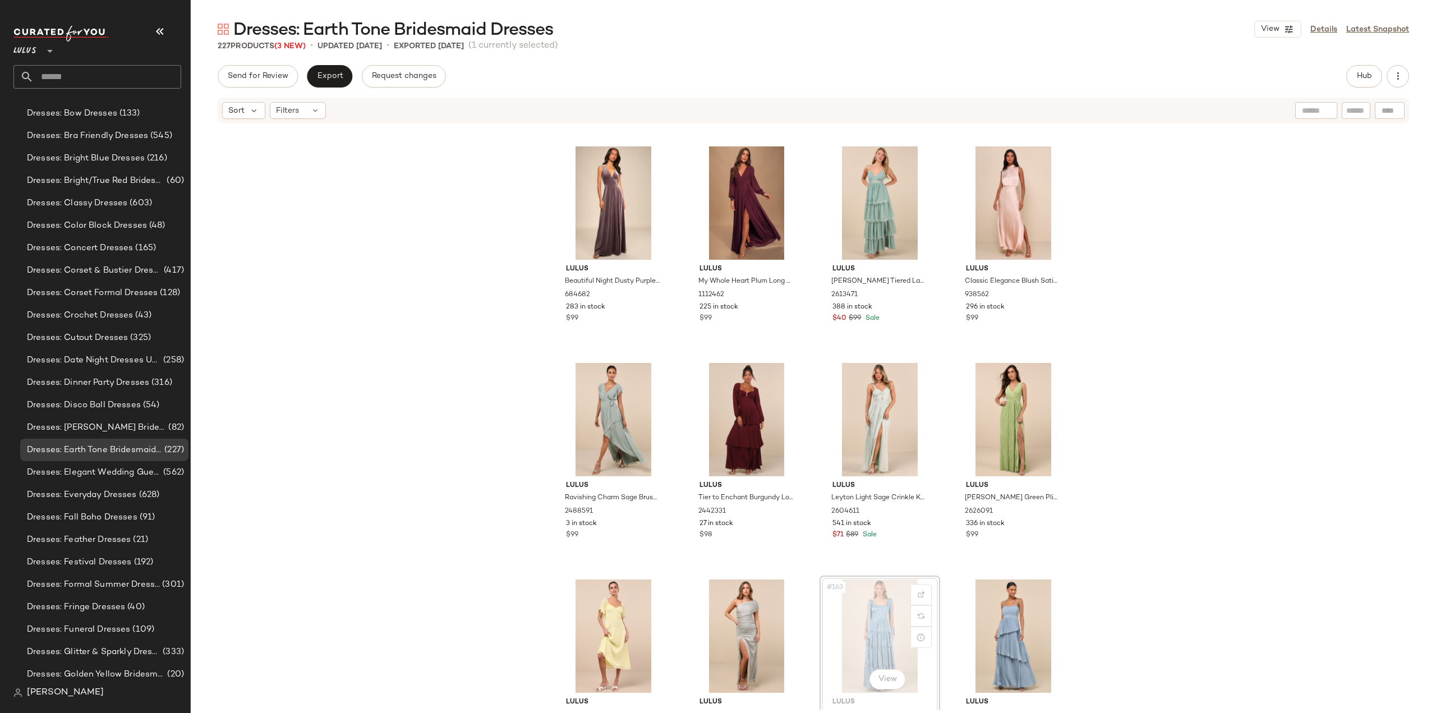
scroll to position [8223, 0]
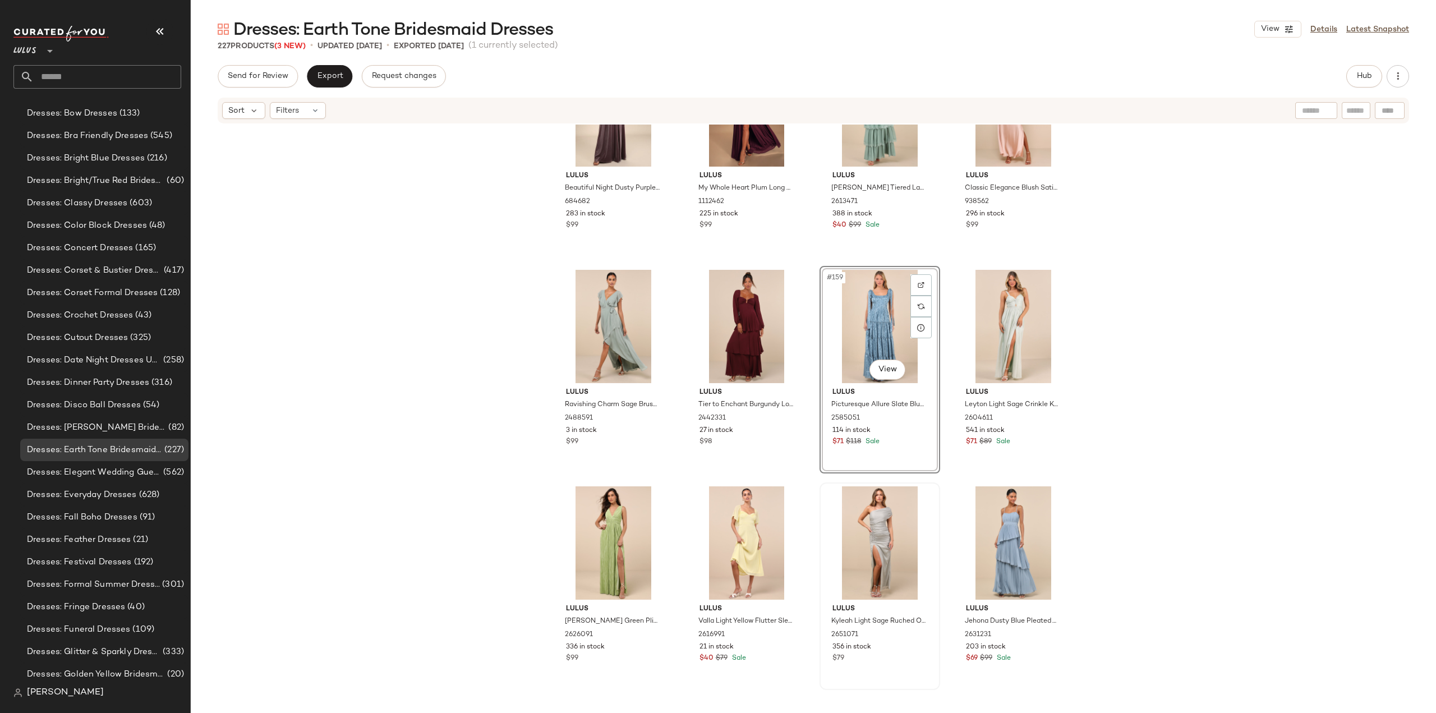
scroll to position [8391, 0]
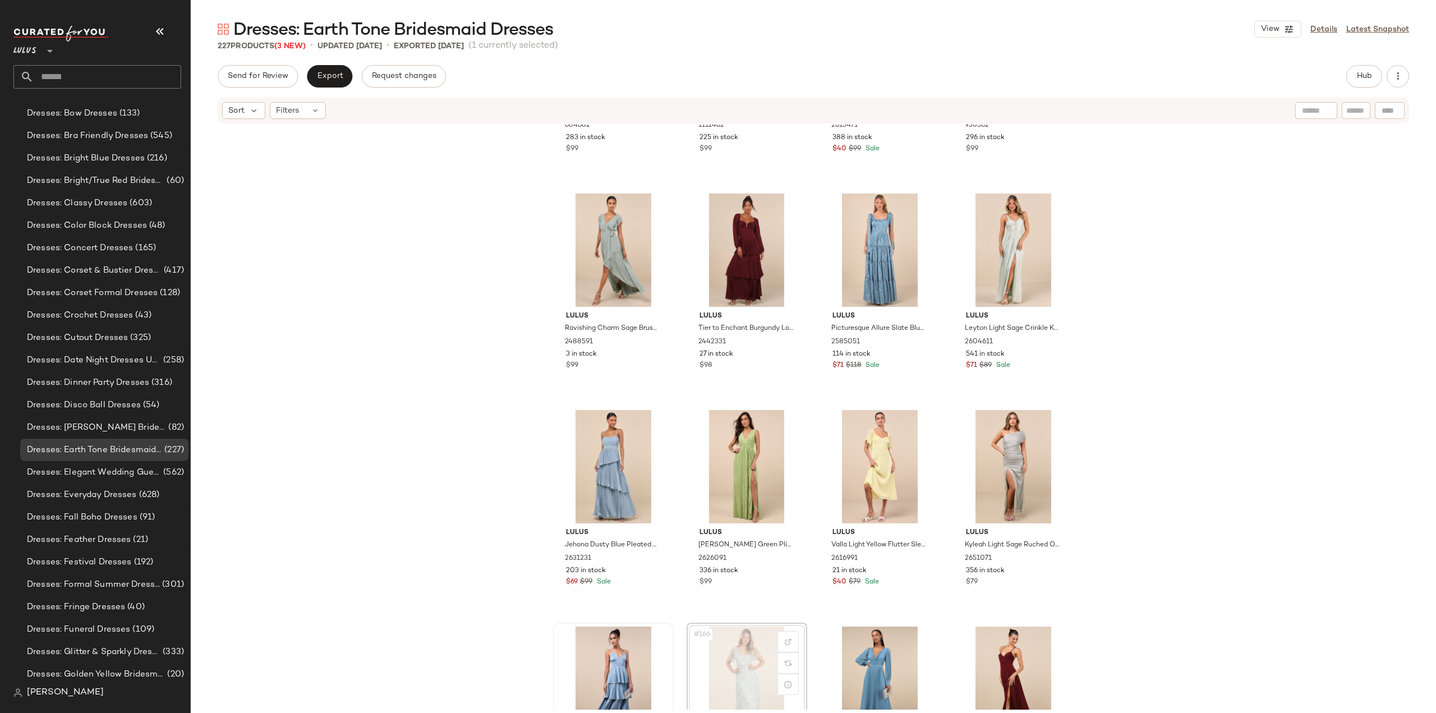
scroll to position [8392, 0]
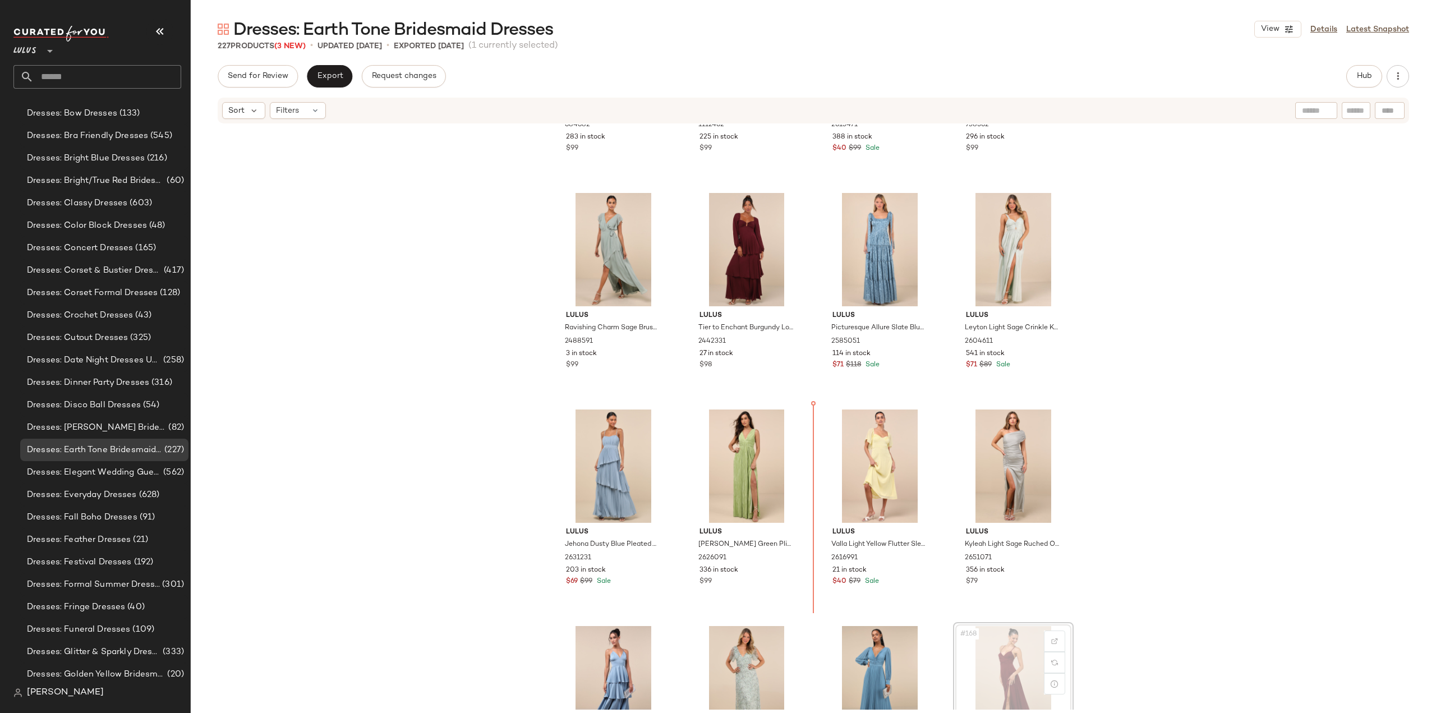
scroll to position [8394, 0]
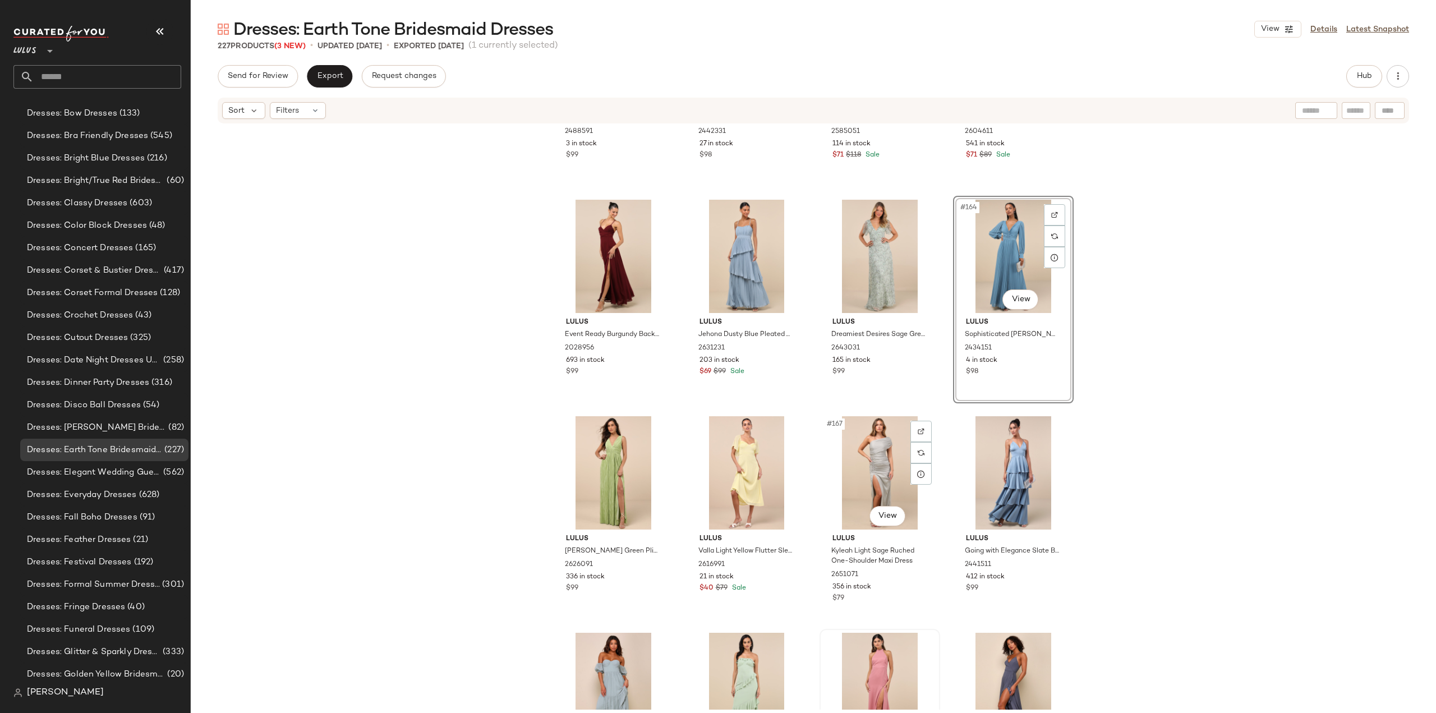
scroll to position [8619, 0]
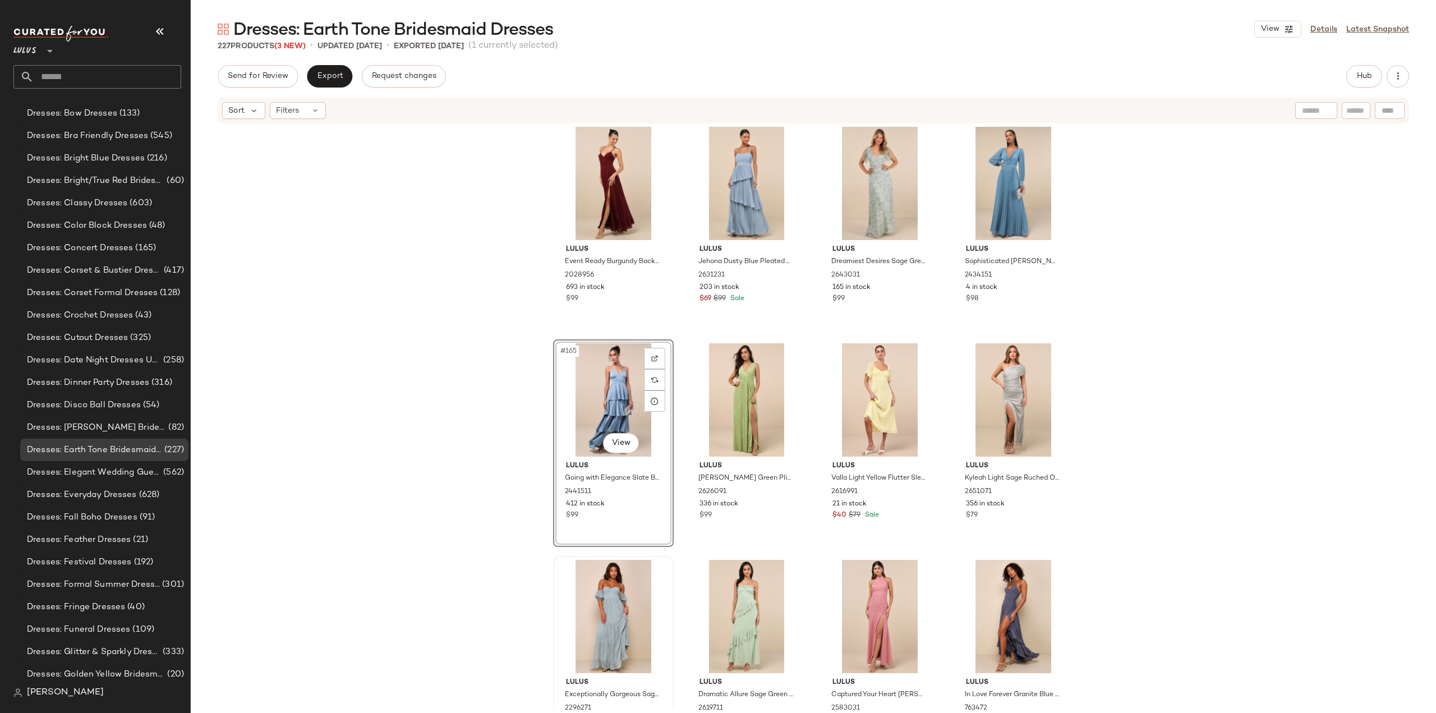
scroll to position [8675, 0]
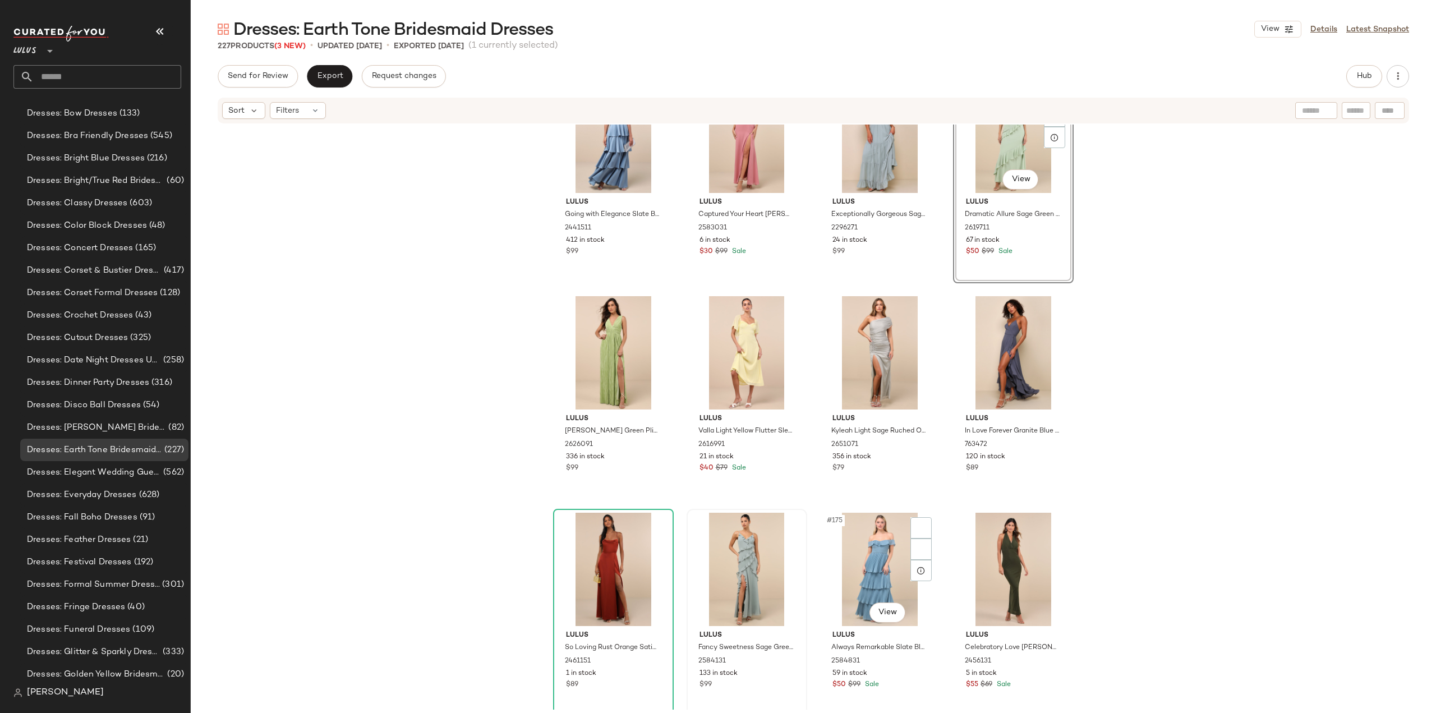
scroll to position [8956, 0]
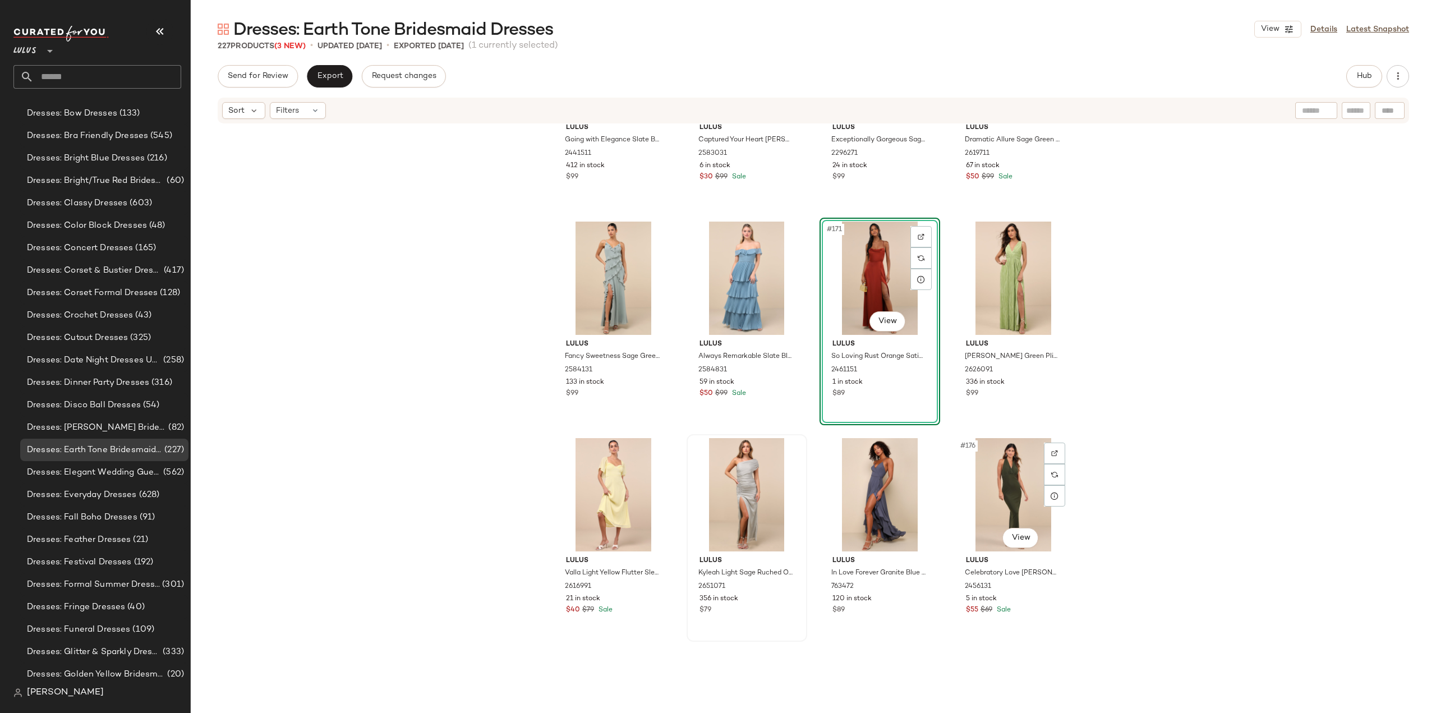
scroll to position [9068, 0]
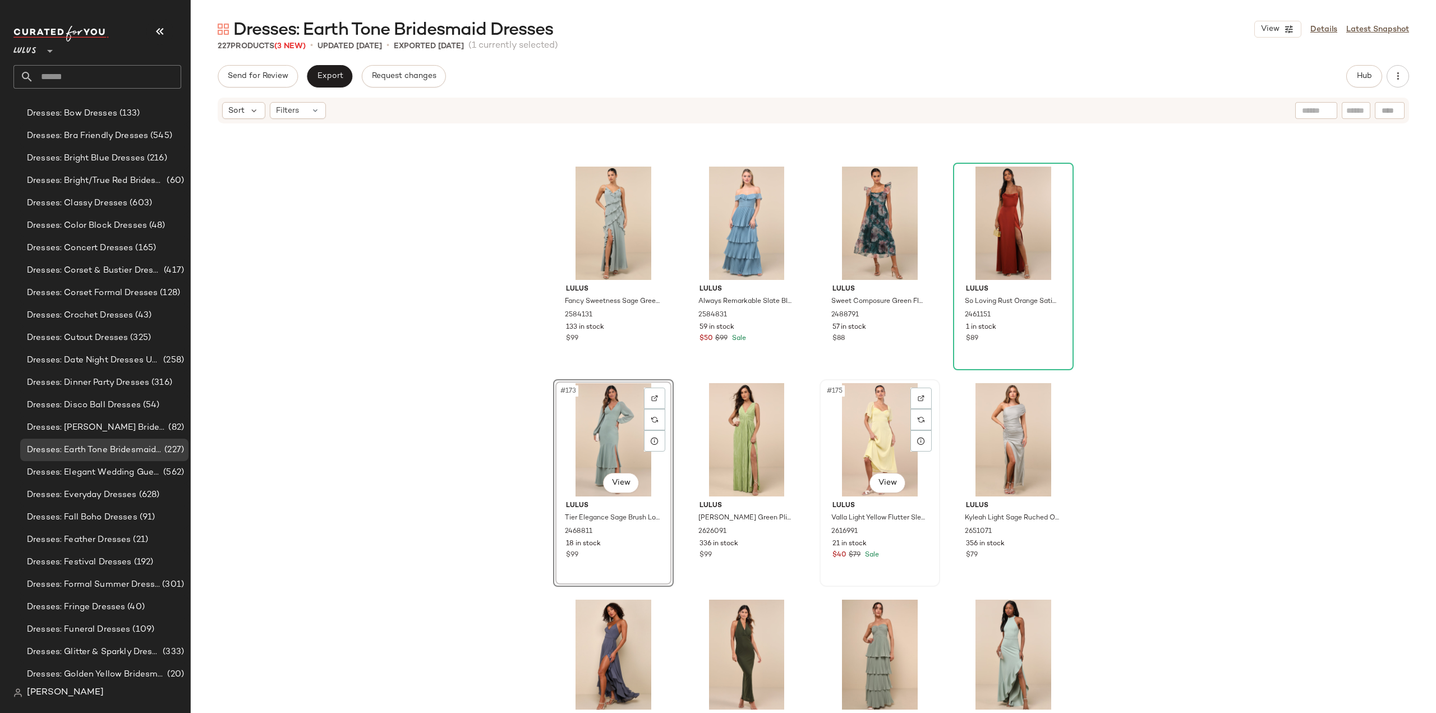
click at [886, 557] on div "$40 $79 Sale" at bounding box center [880, 555] width 95 height 10
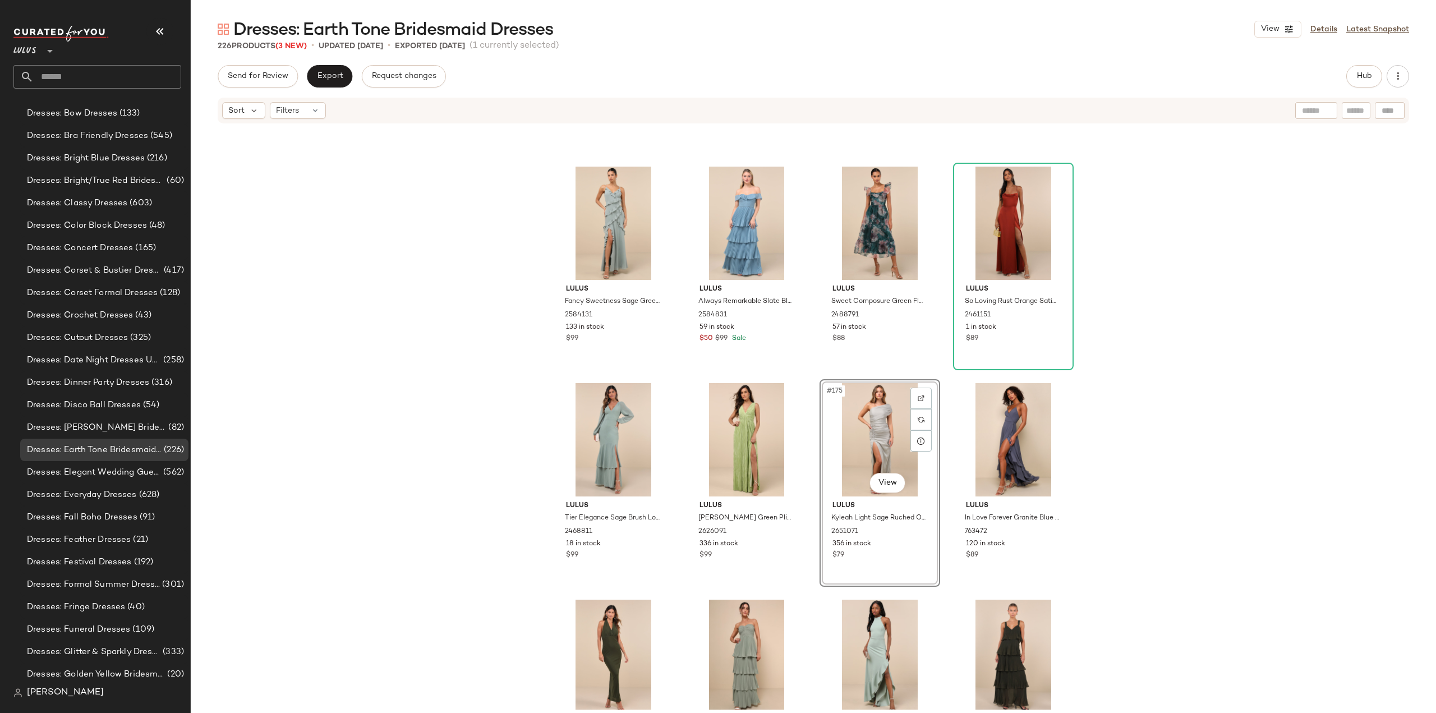
click at [903, 546] on div "#175 View Lulus Kyleah Light Sage Ruched One-Shoulder Maxi Dress 2651071 356 in…" at bounding box center [880, 483] width 121 height 208
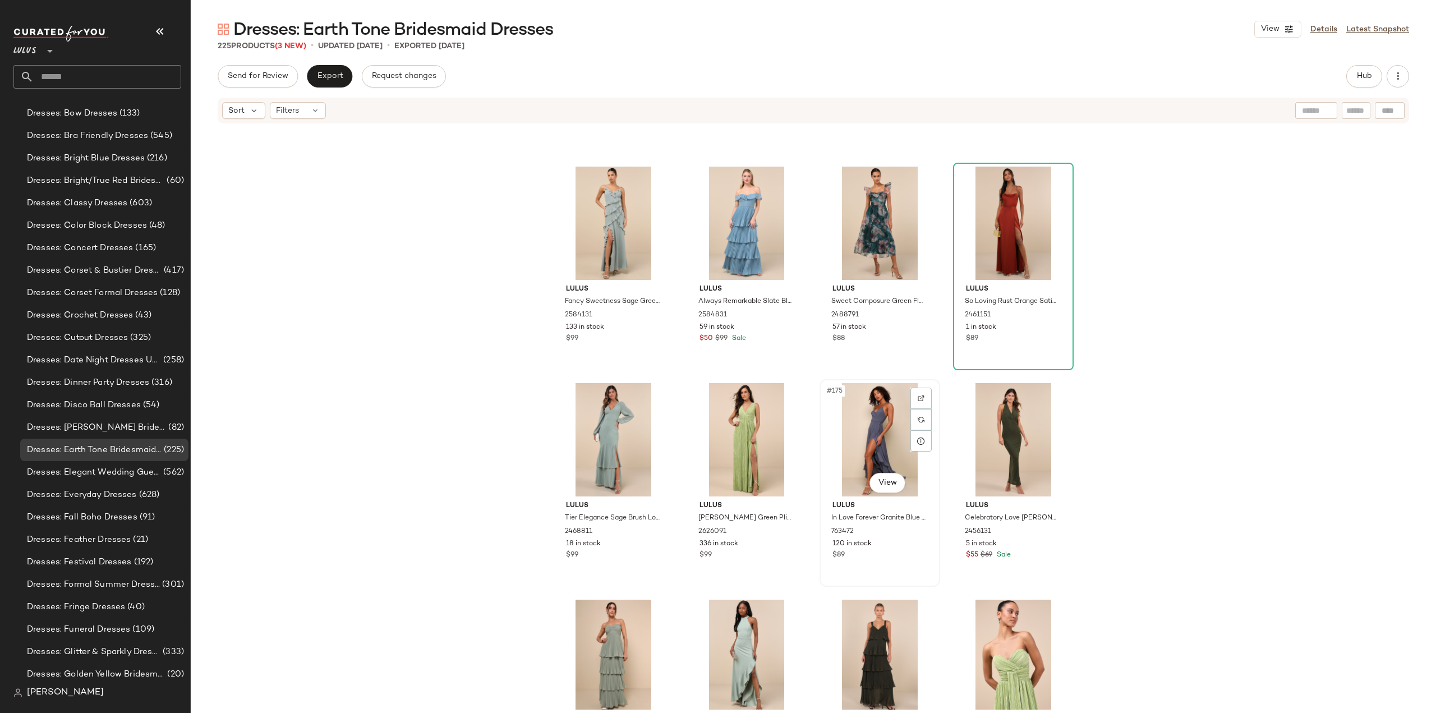
click at [890, 557] on div "$89" at bounding box center [880, 555] width 95 height 10
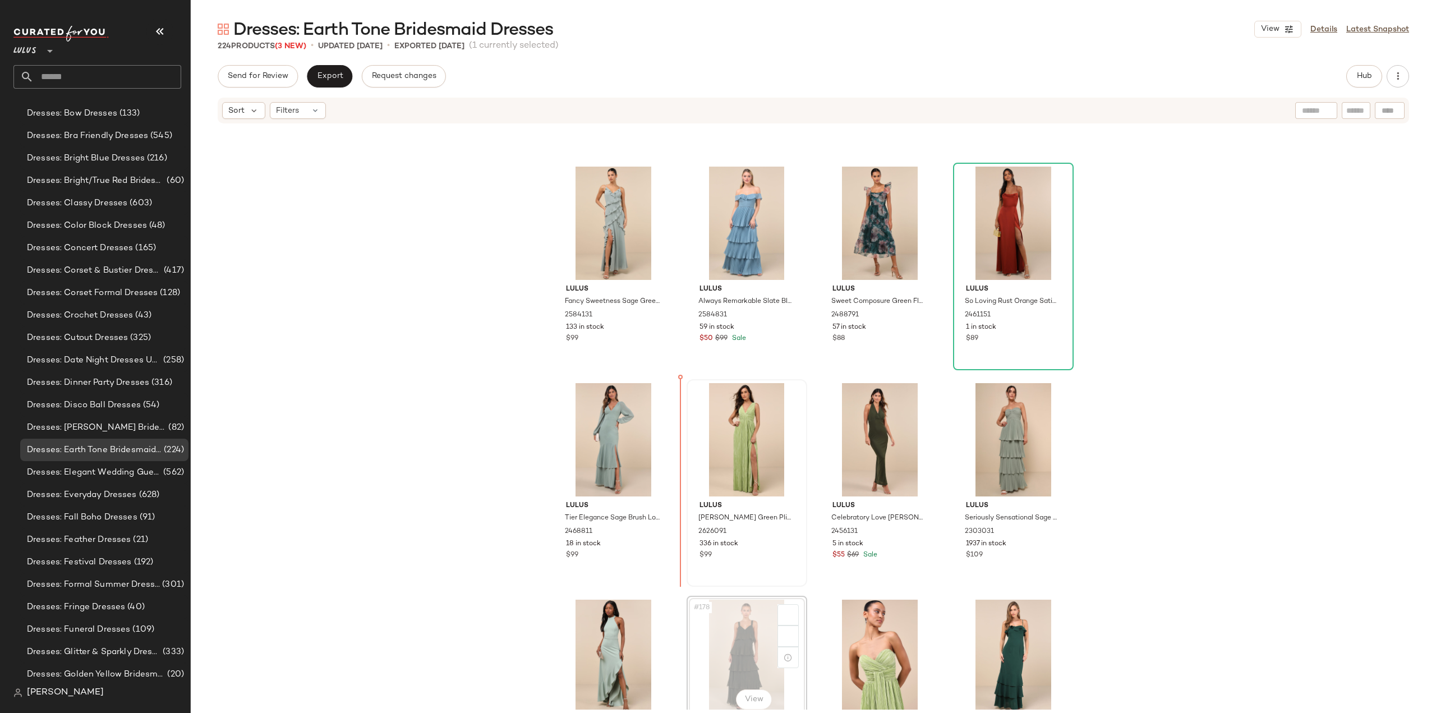
scroll to position [9069, 0]
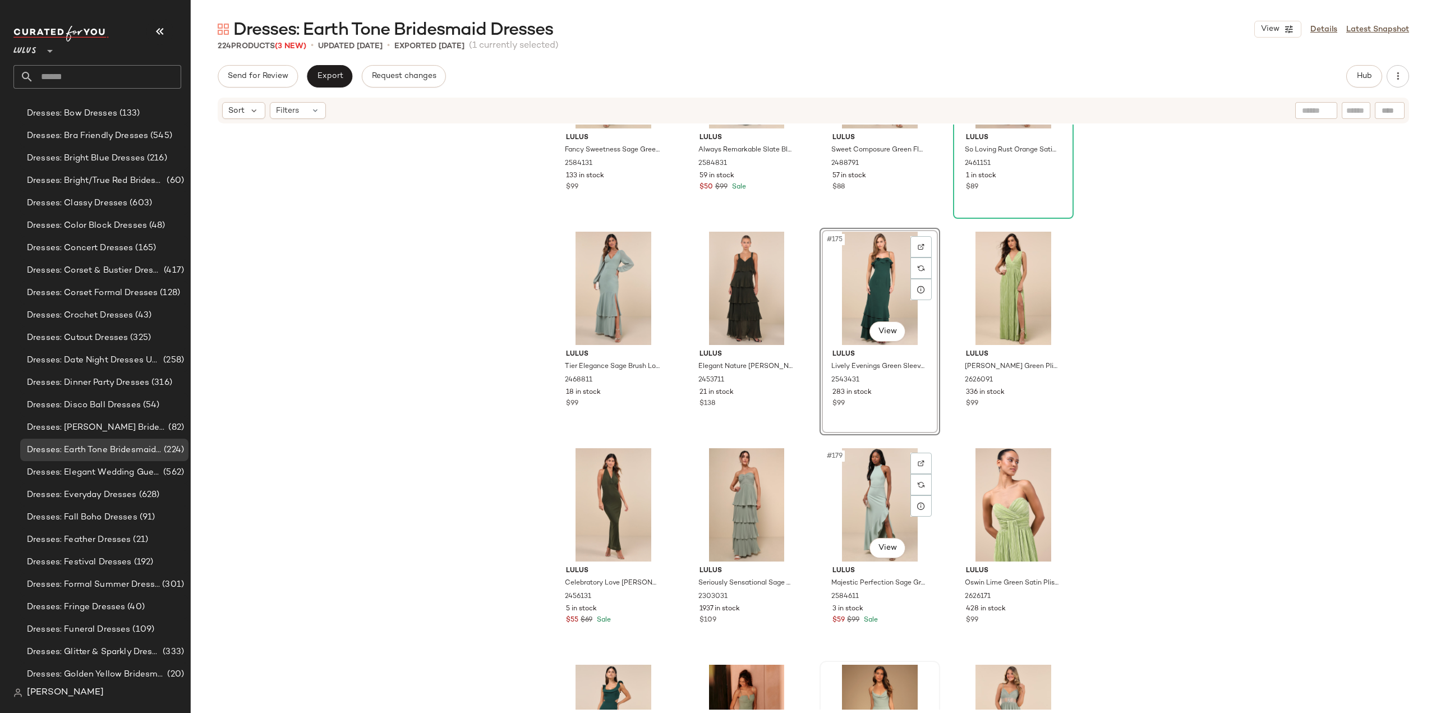
scroll to position [9237, 0]
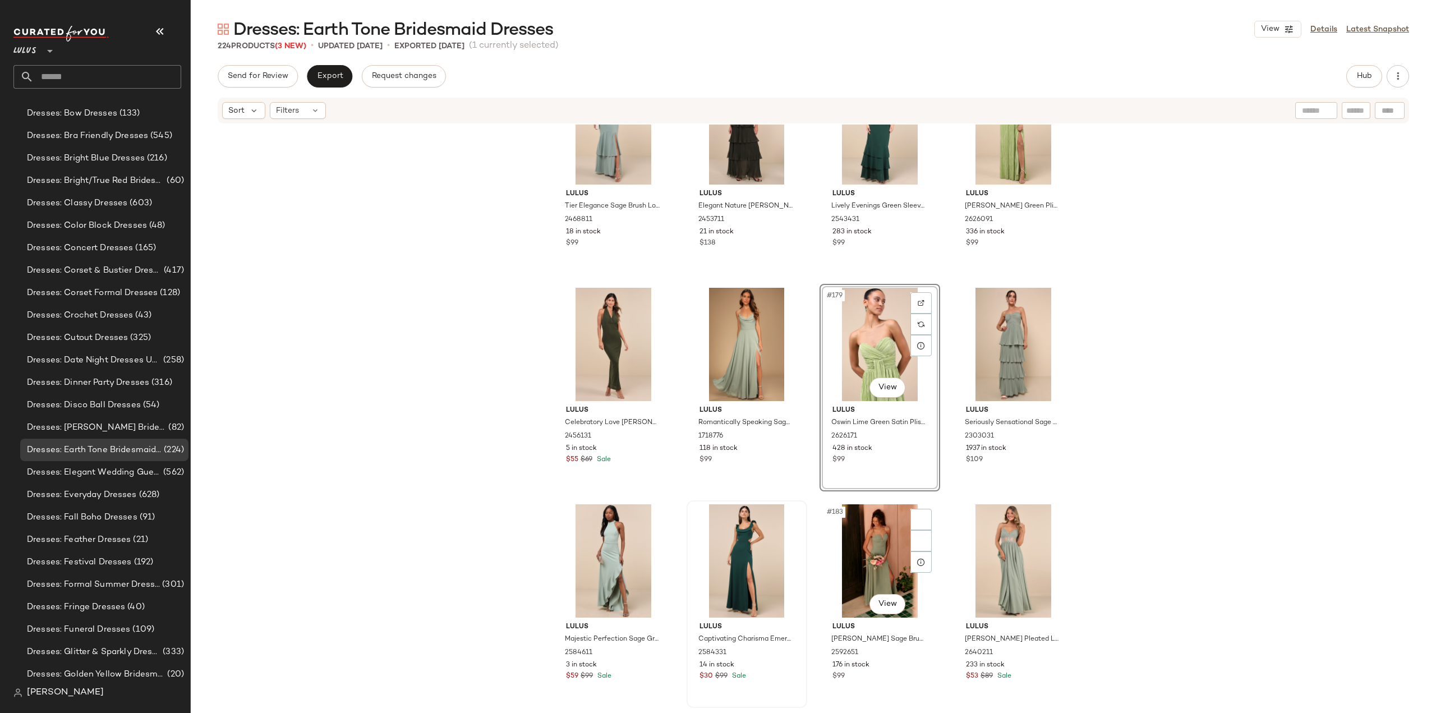
scroll to position [9406, 0]
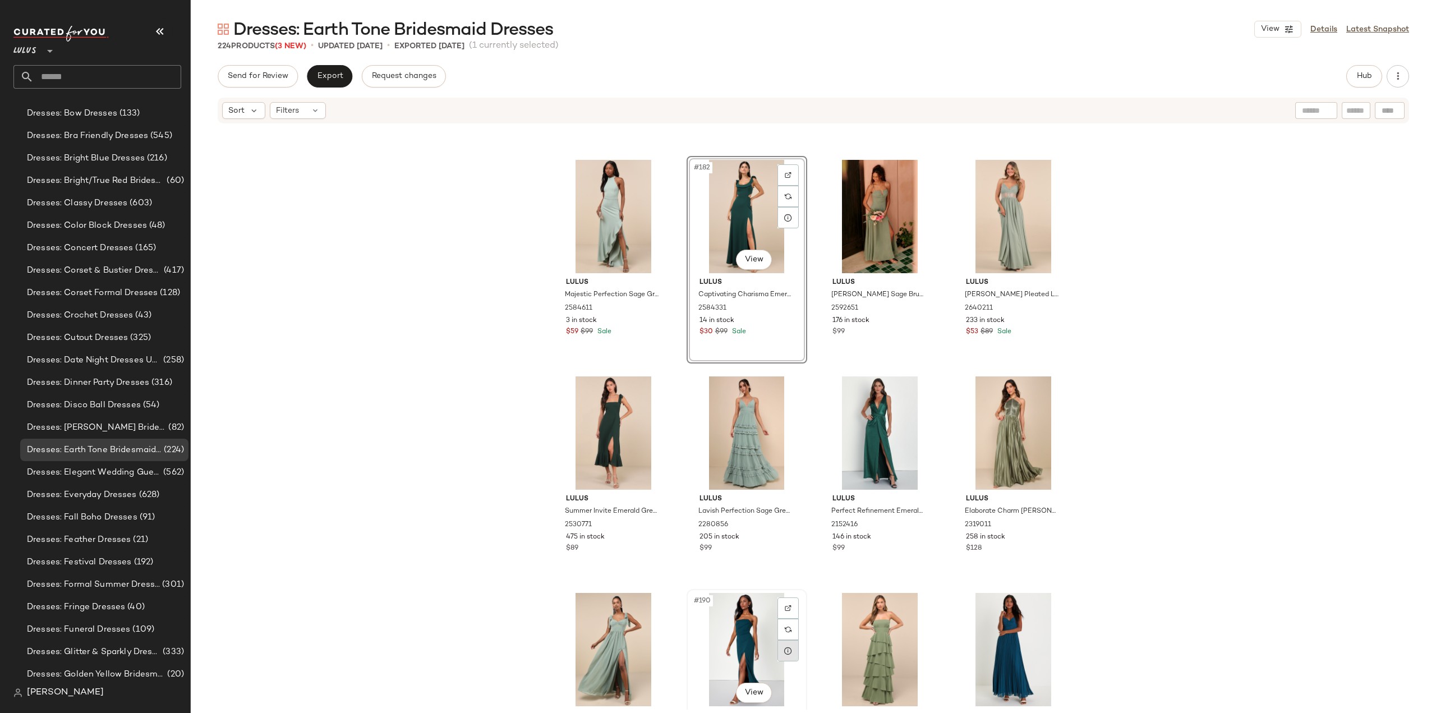
scroll to position [9742, 0]
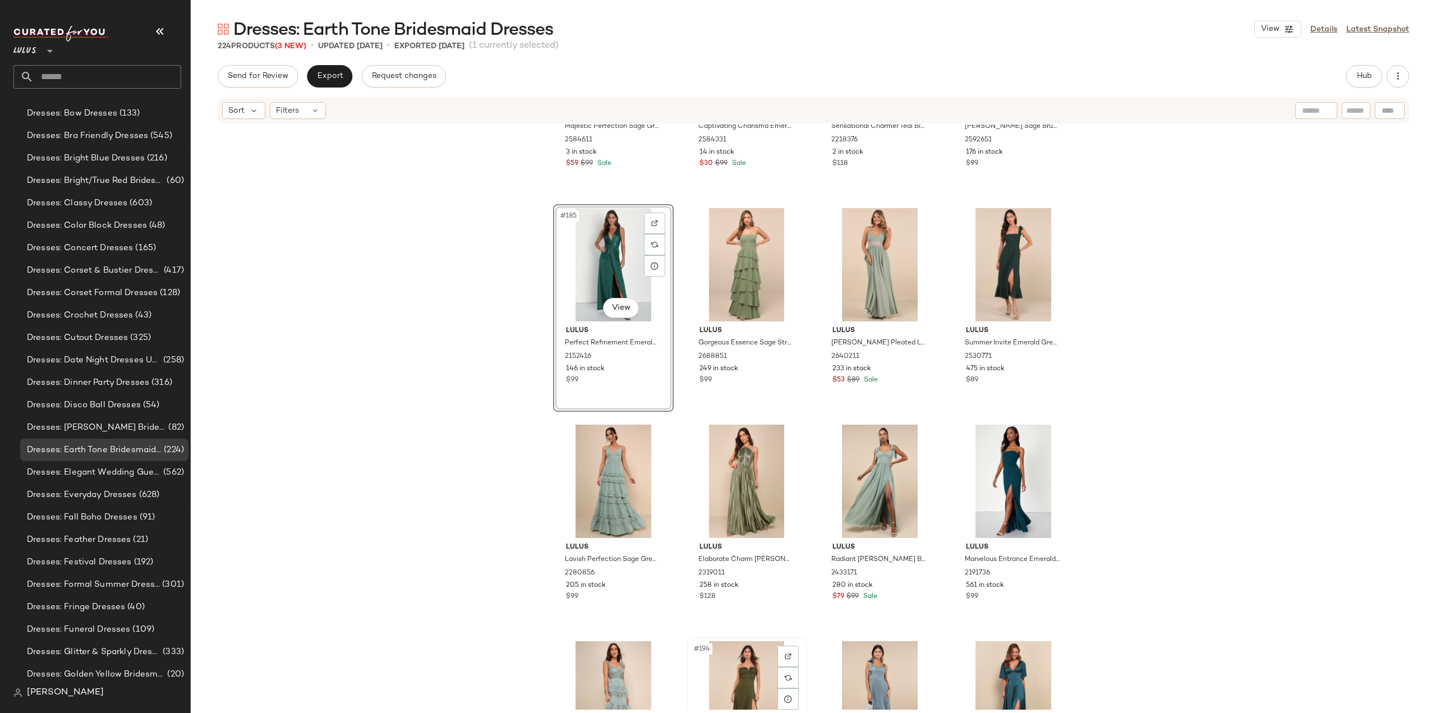
scroll to position [9910, 0]
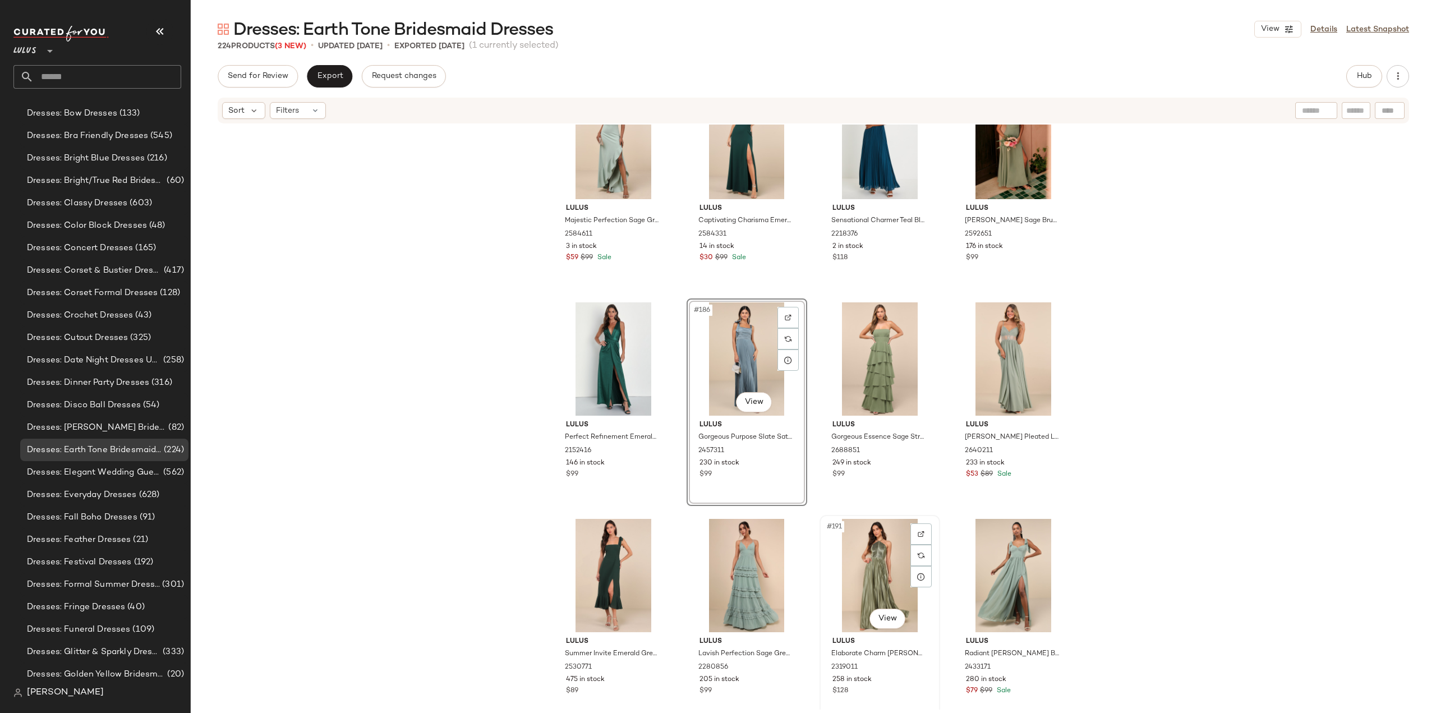
scroll to position [9854, 0]
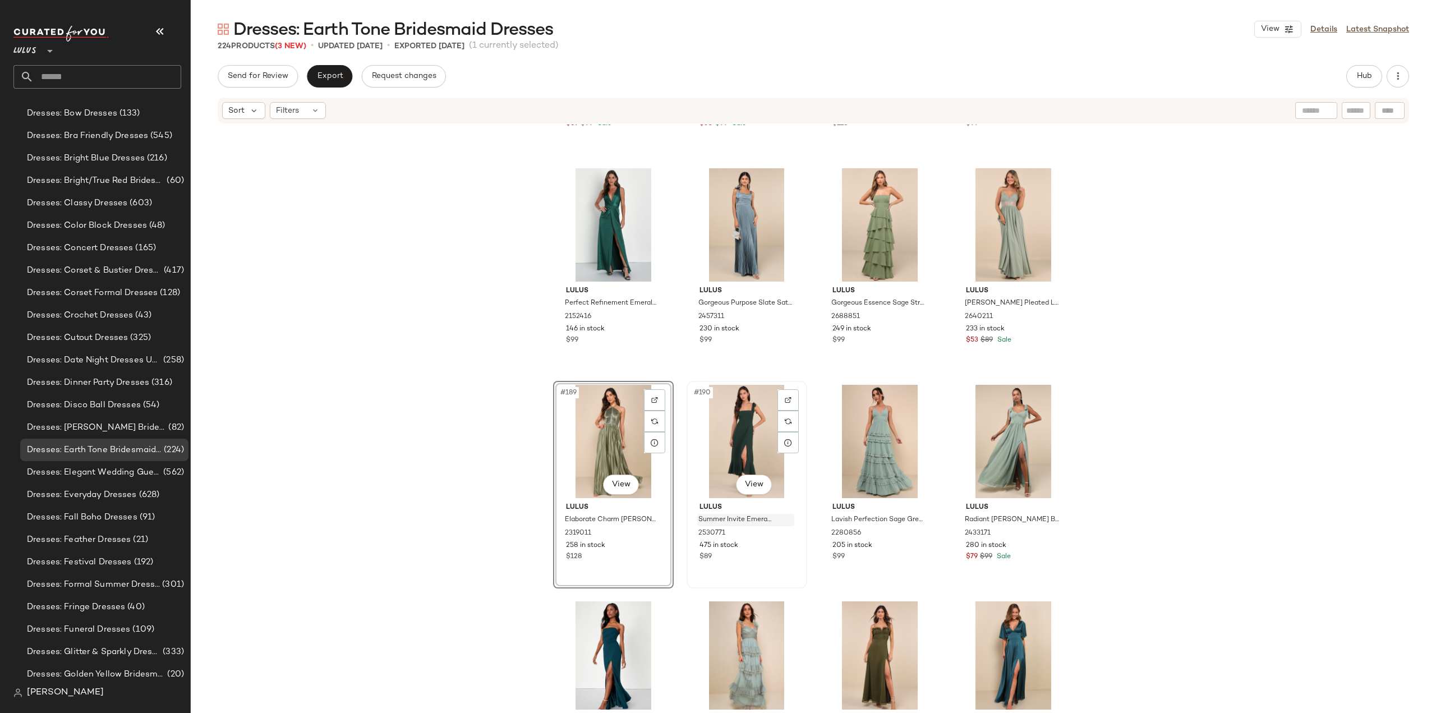
scroll to position [9967, 0]
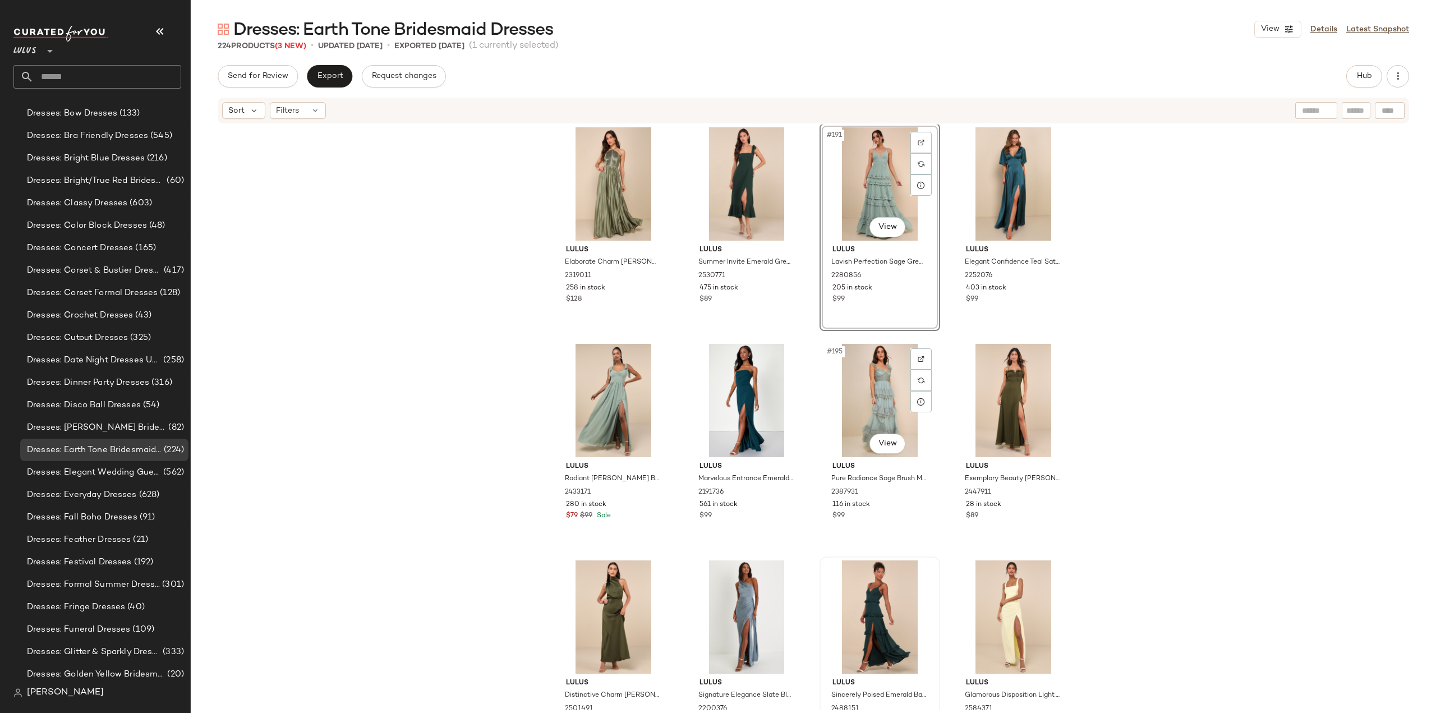
scroll to position [10191, 0]
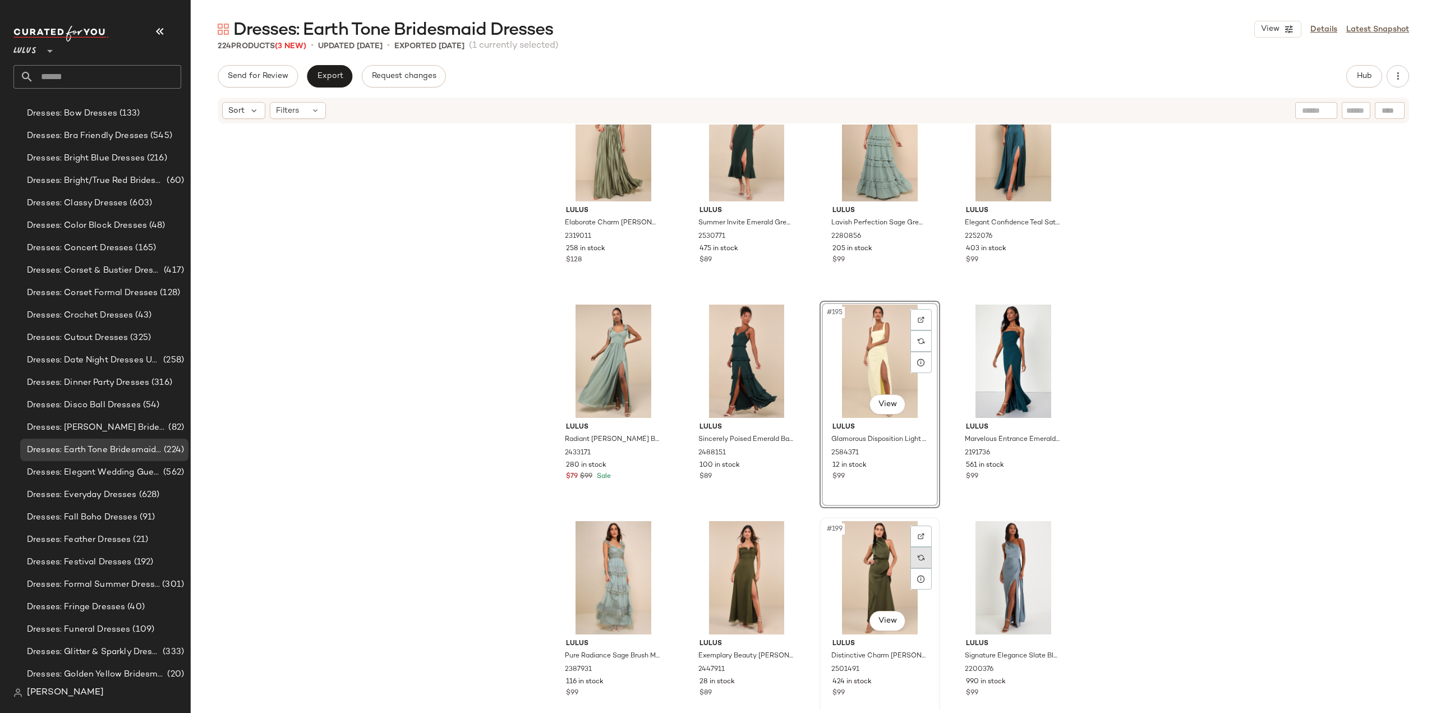
scroll to position [10247, 0]
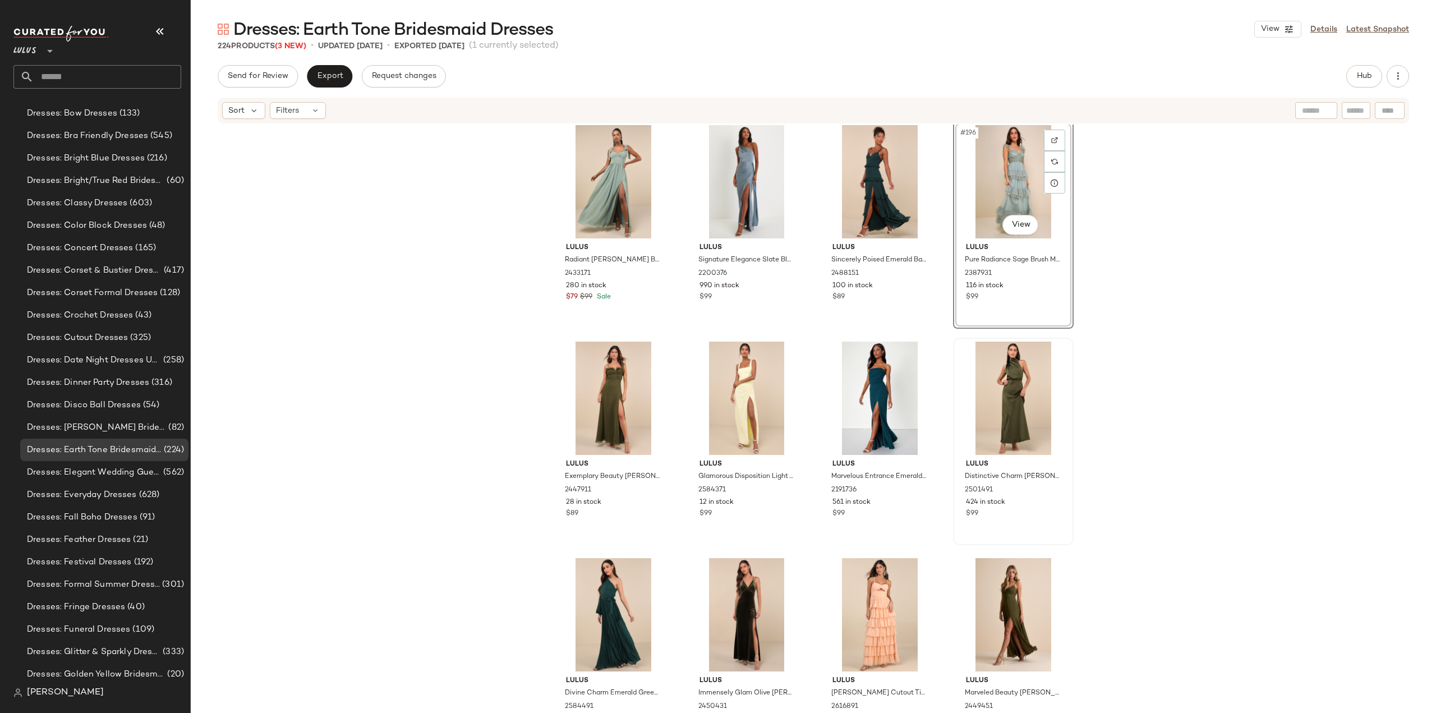
scroll to position [10415, 0]
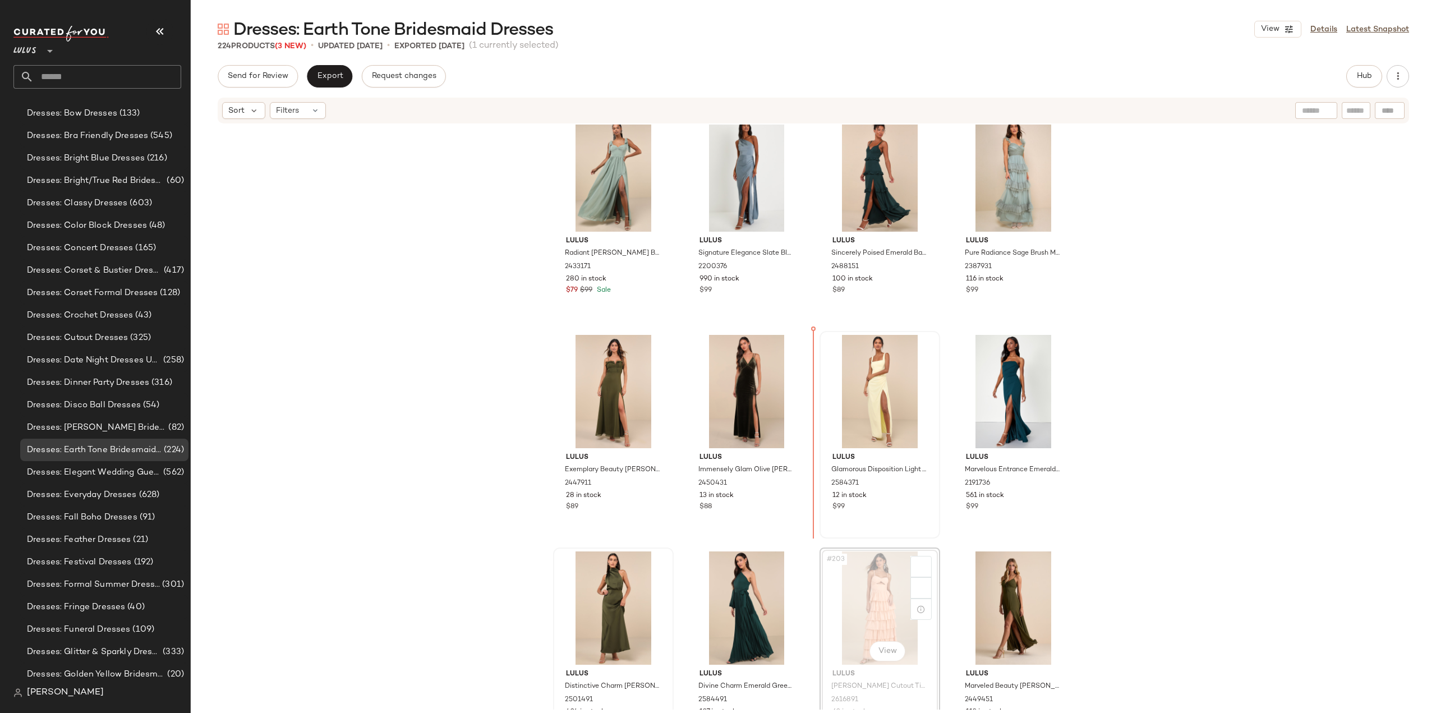
scroll to position [10416, 0]
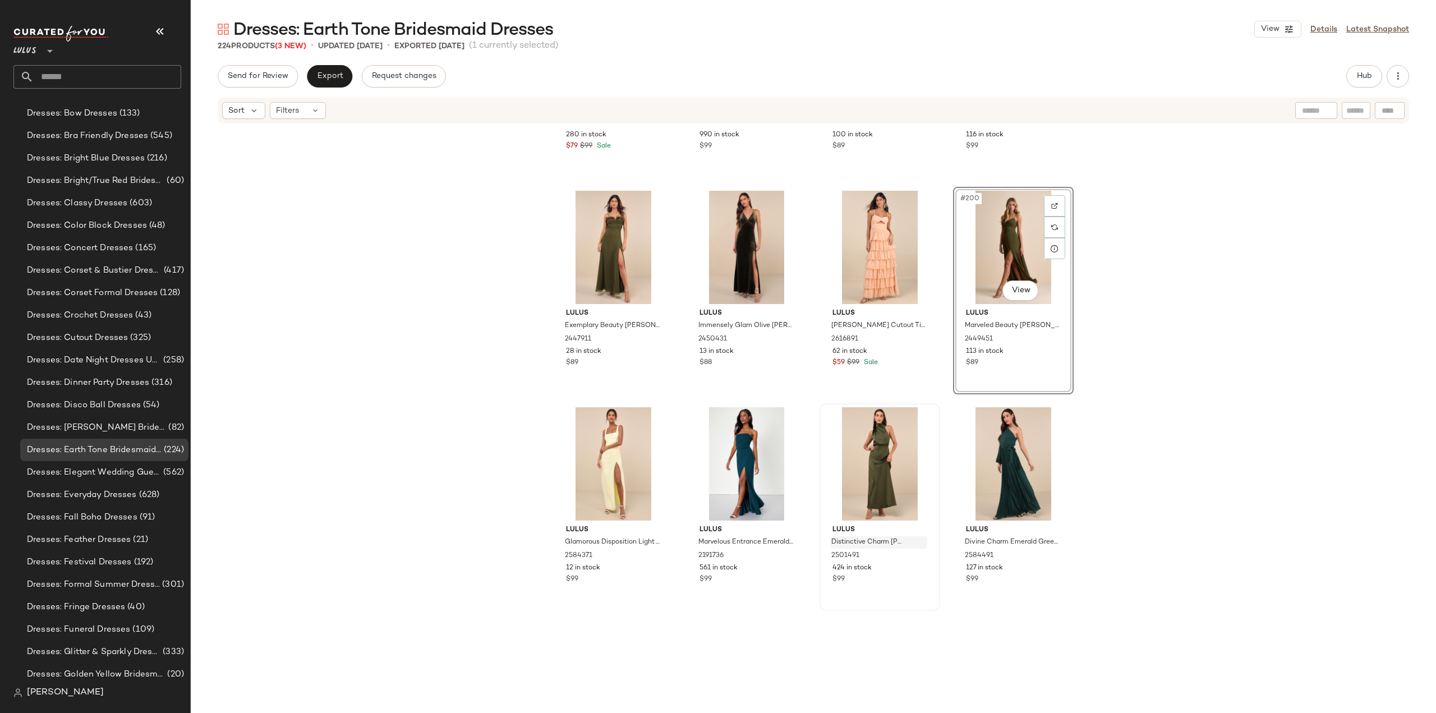
scroll to position [10585, 0]
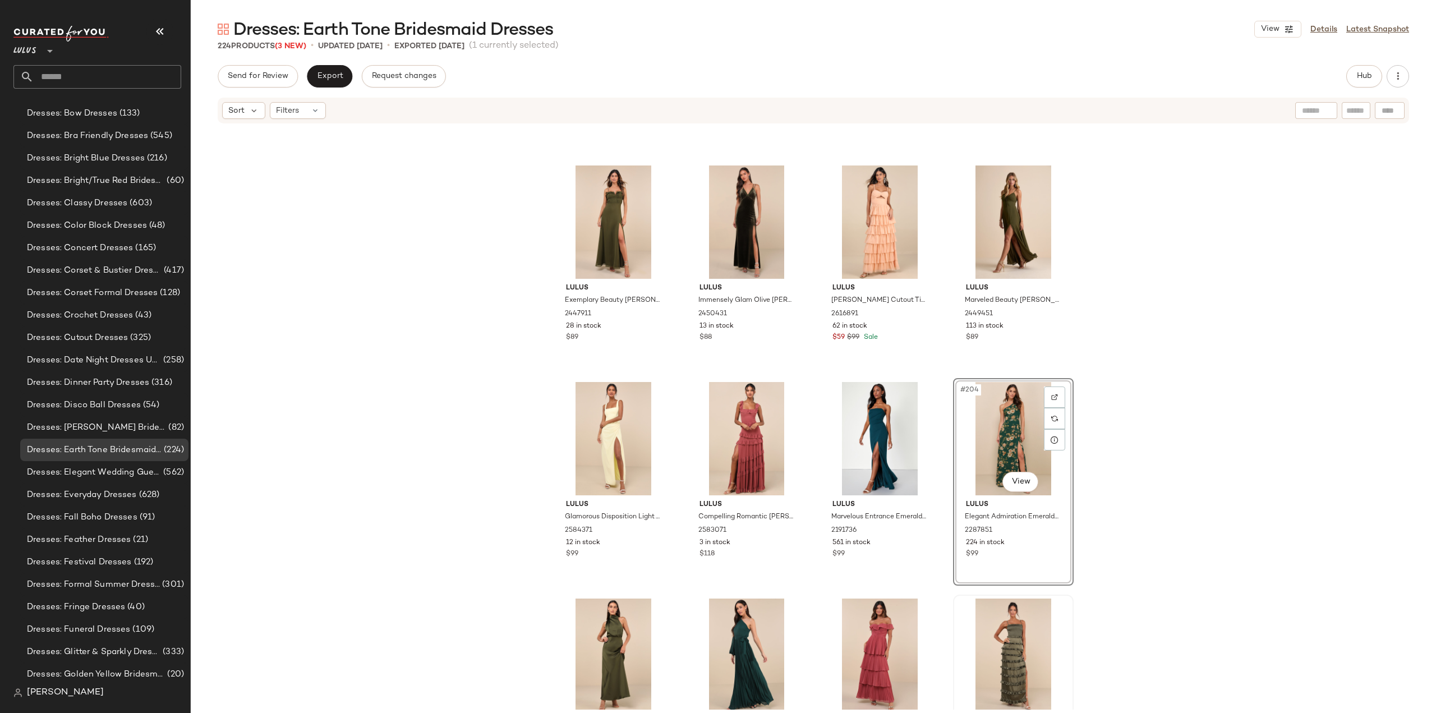
scroll to position [10753, 0]
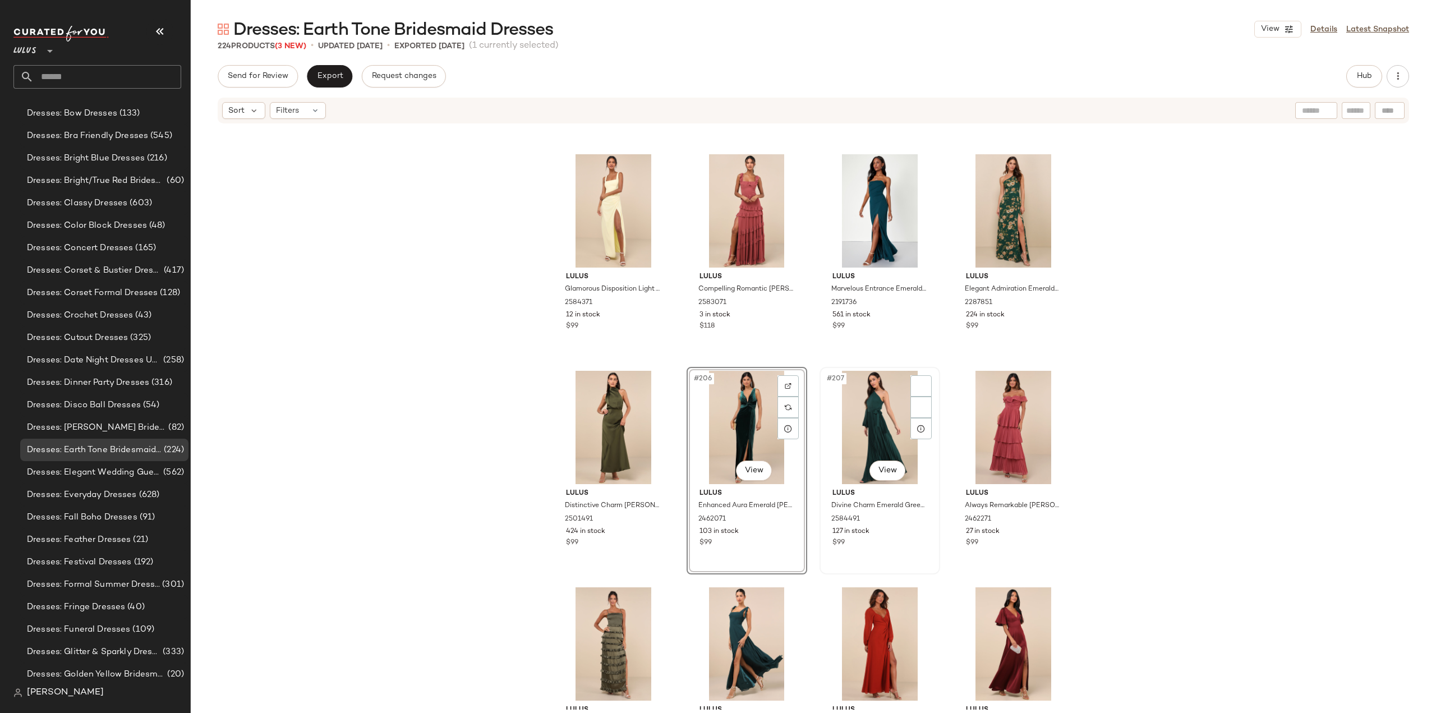
scroll to position [10867, 0]
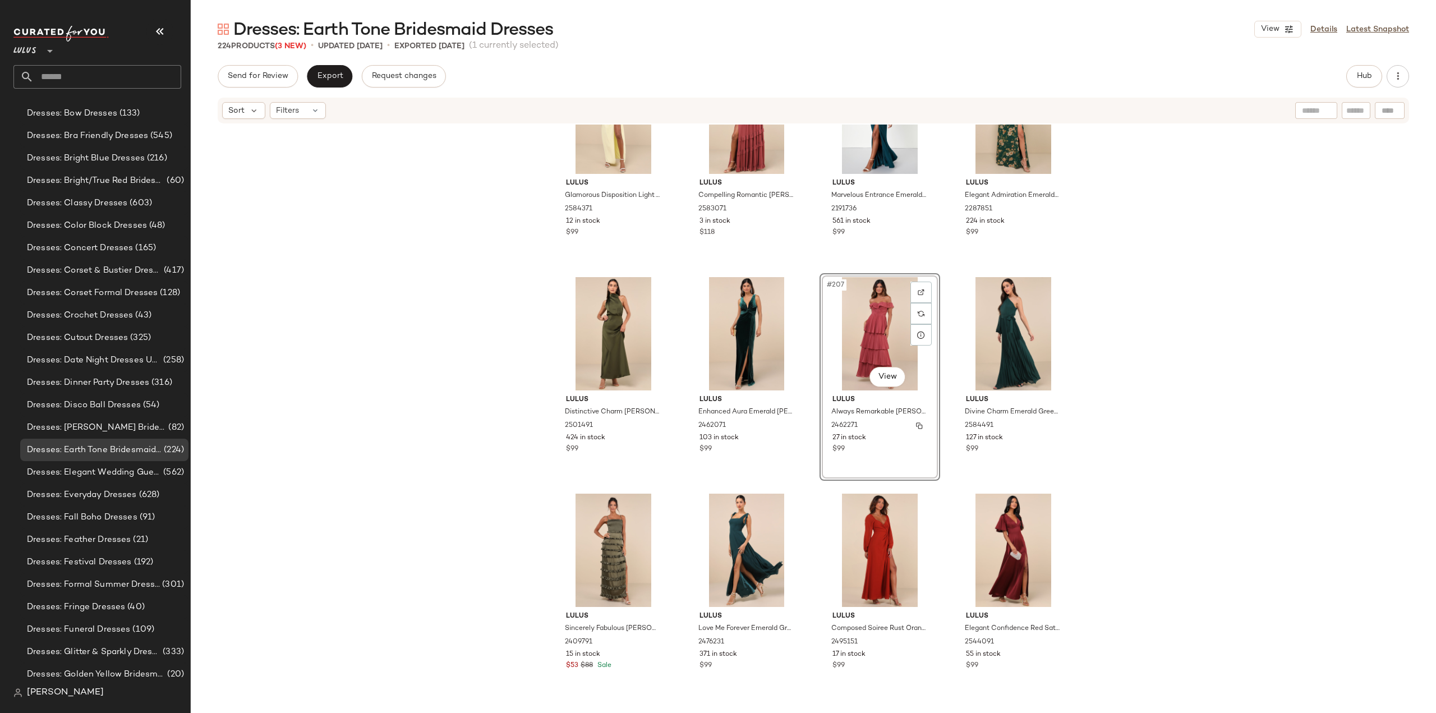
scroll to position [10924, 0]
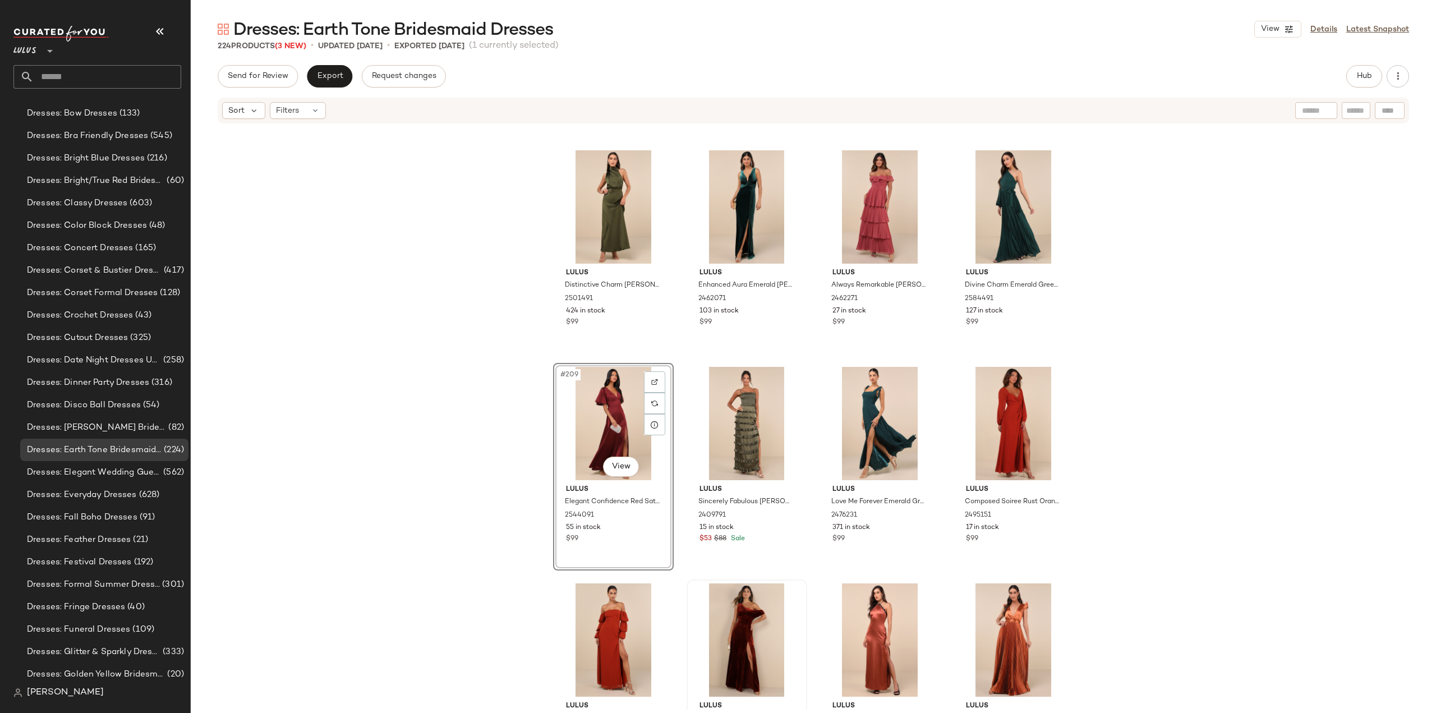
scroll to position [11036, 0]
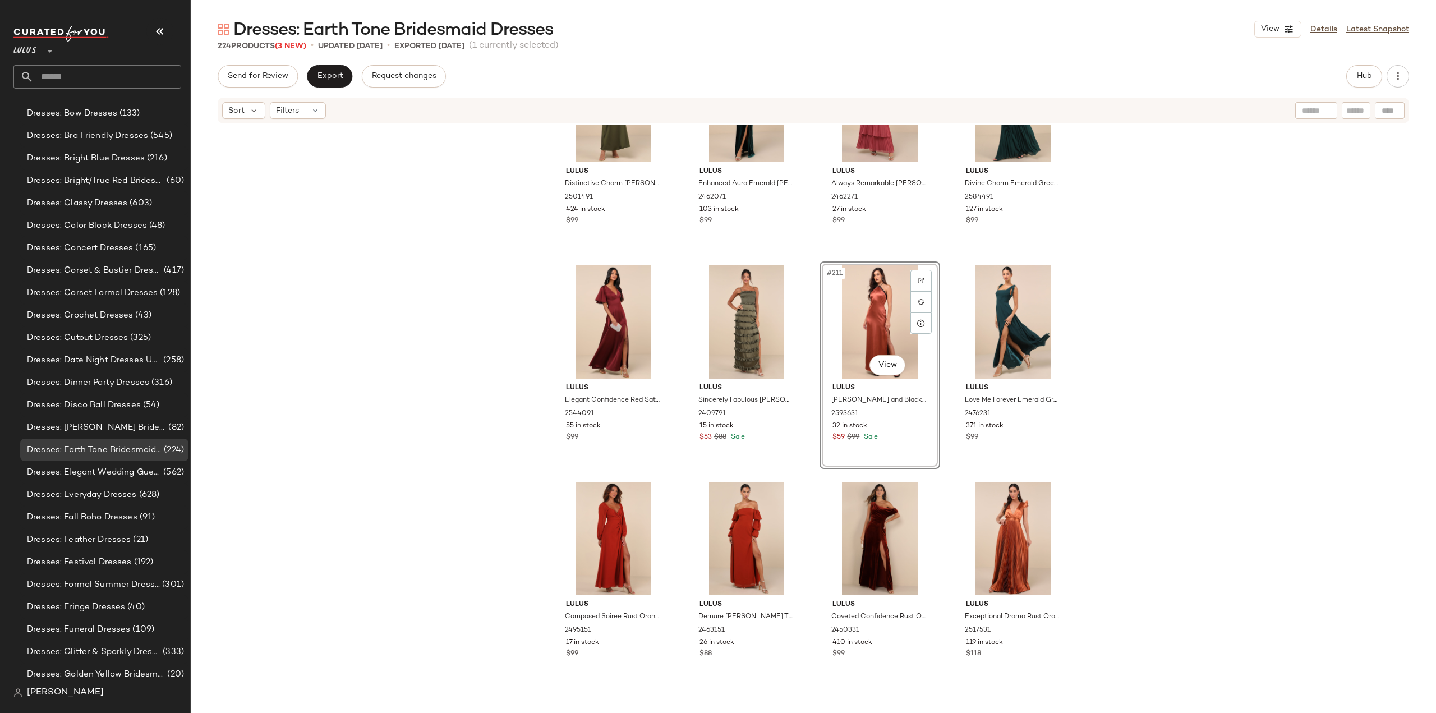
scroll to position [11204, 0]
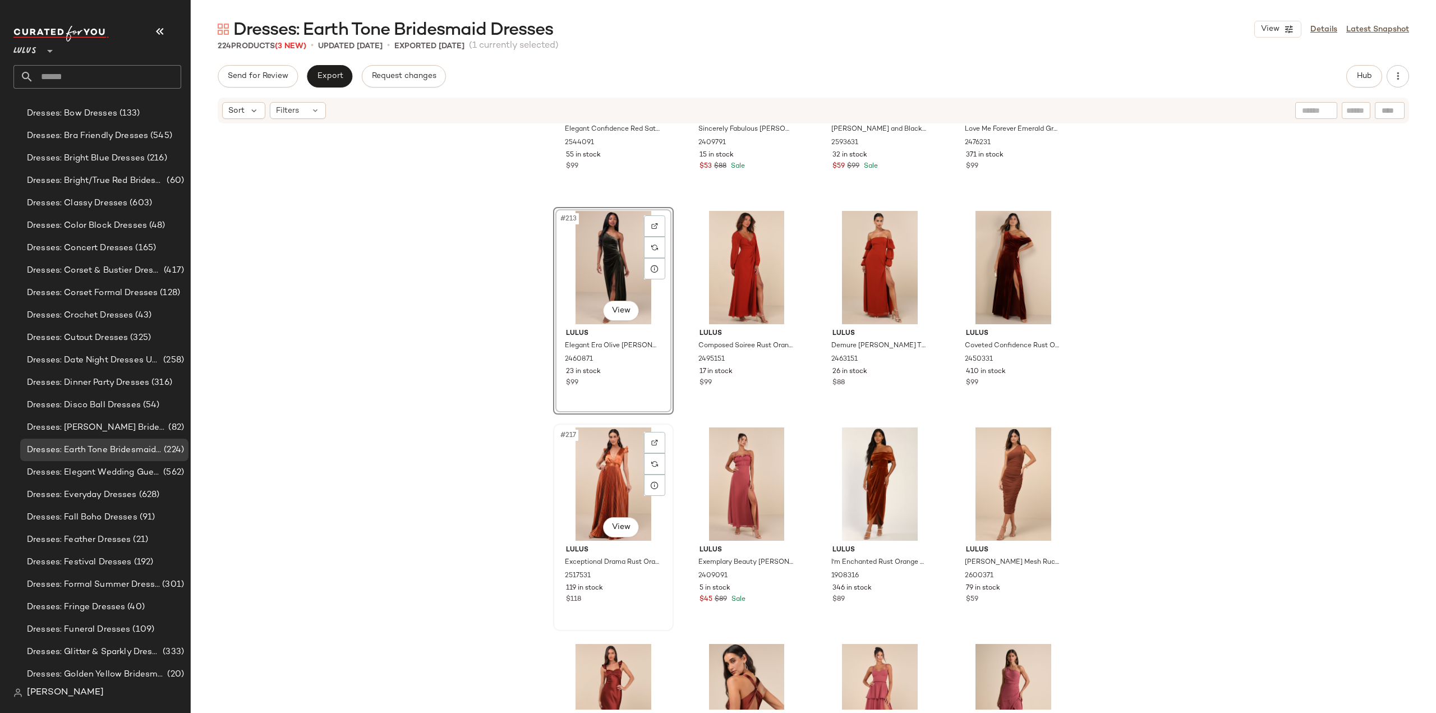
scroll to position [11430, 0]
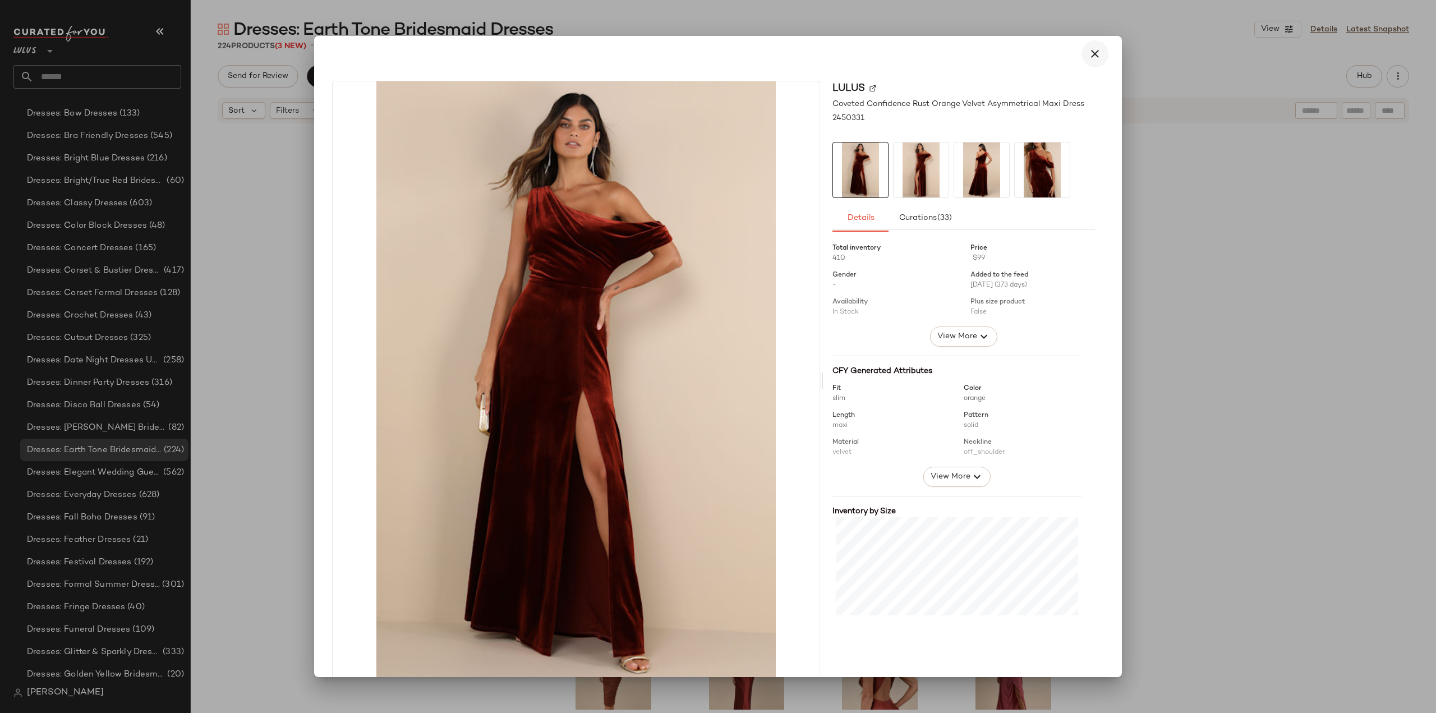
click at [1088, 48] on icon "button" at bounding box center [1094, 53] width 13 height 13
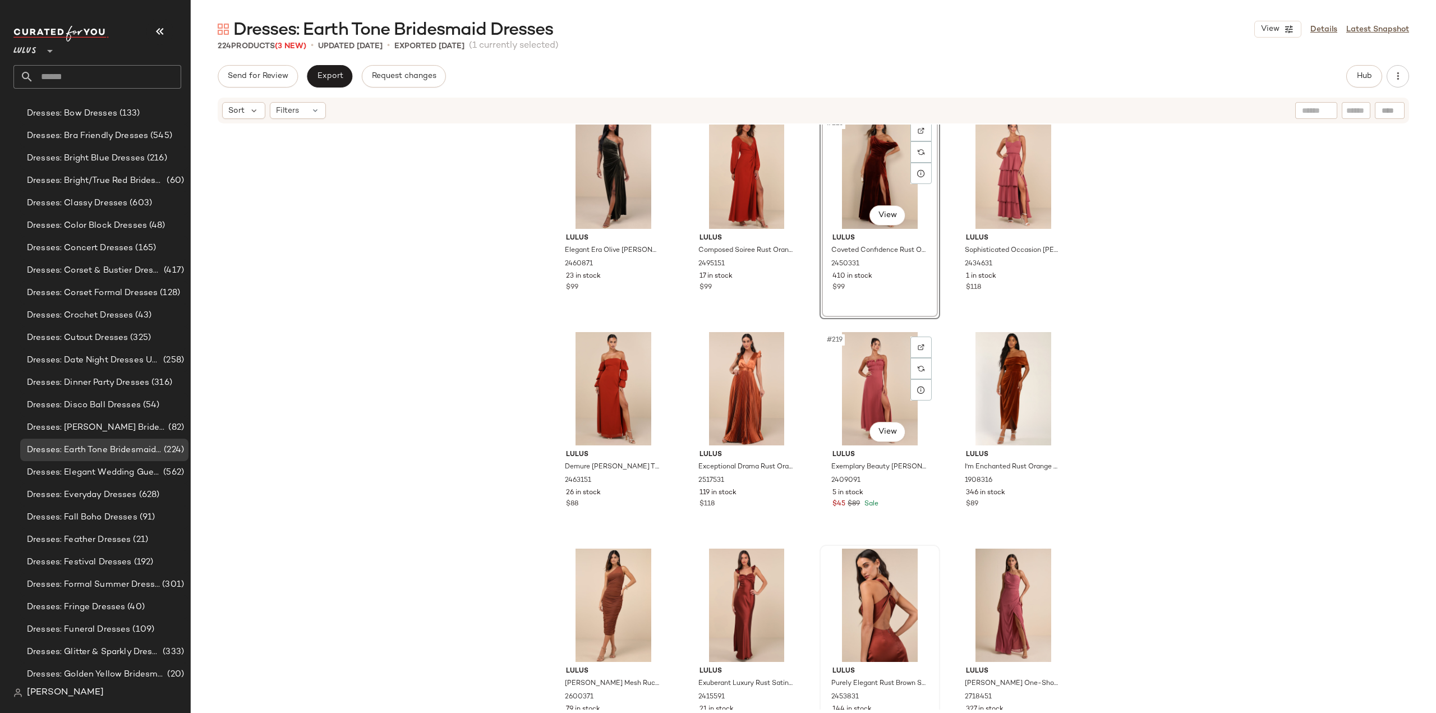
scroll to position [11542, 0]
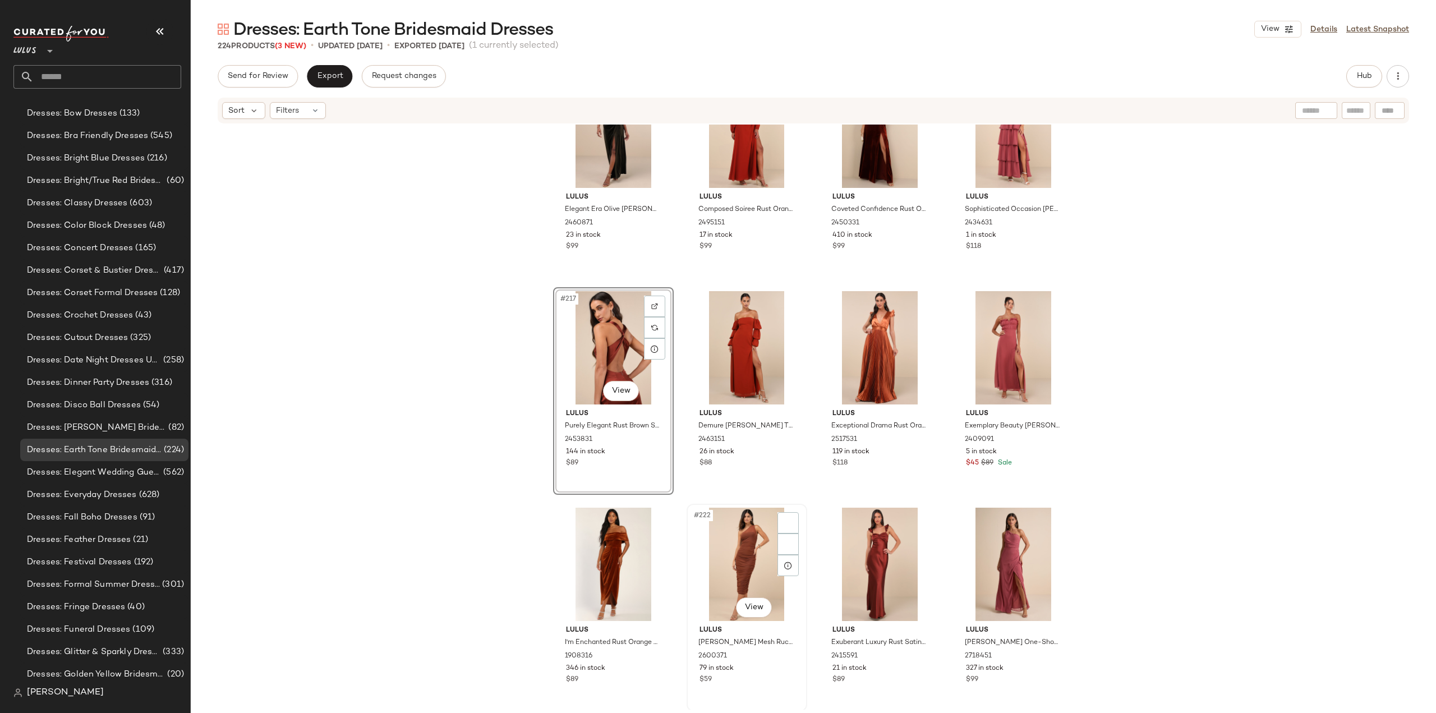
scroll to position [11543, 0]
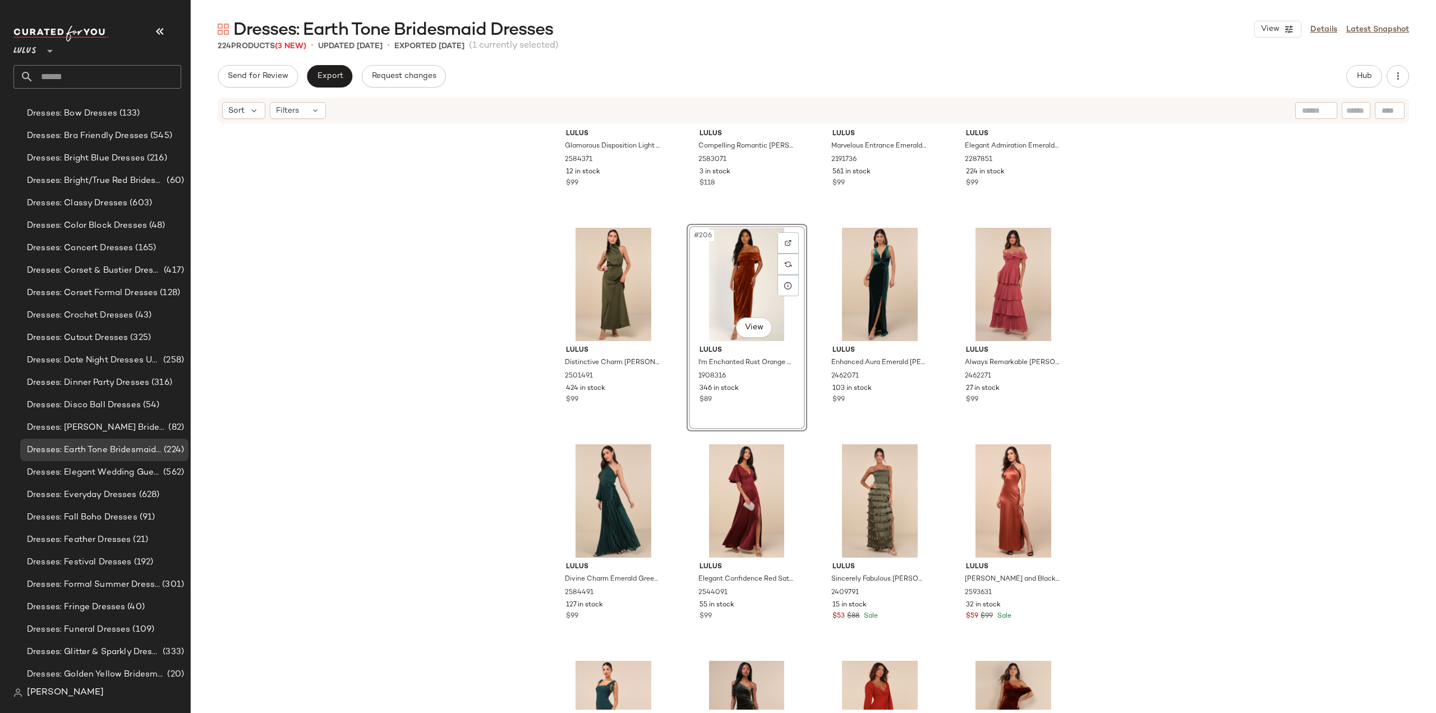
scroll to position [10843, 0]
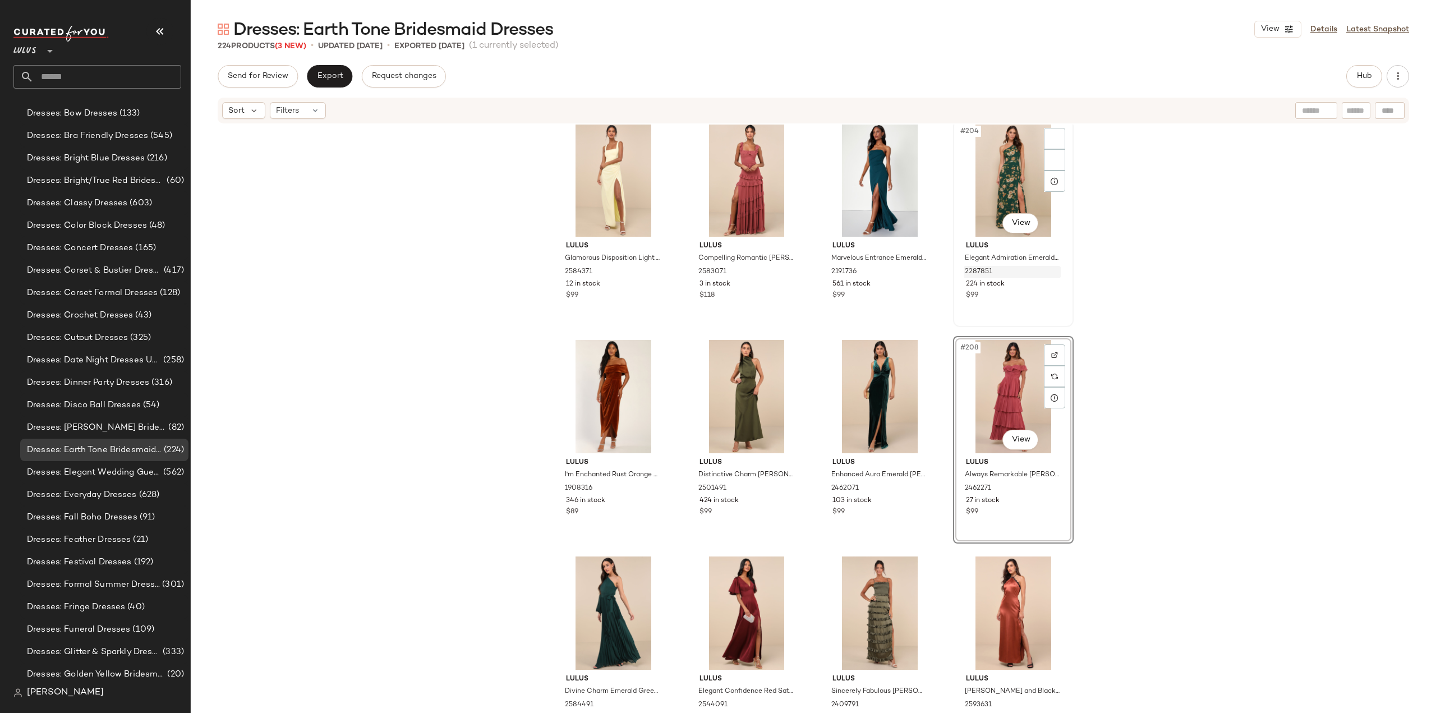
scroll to position [10842, 0]
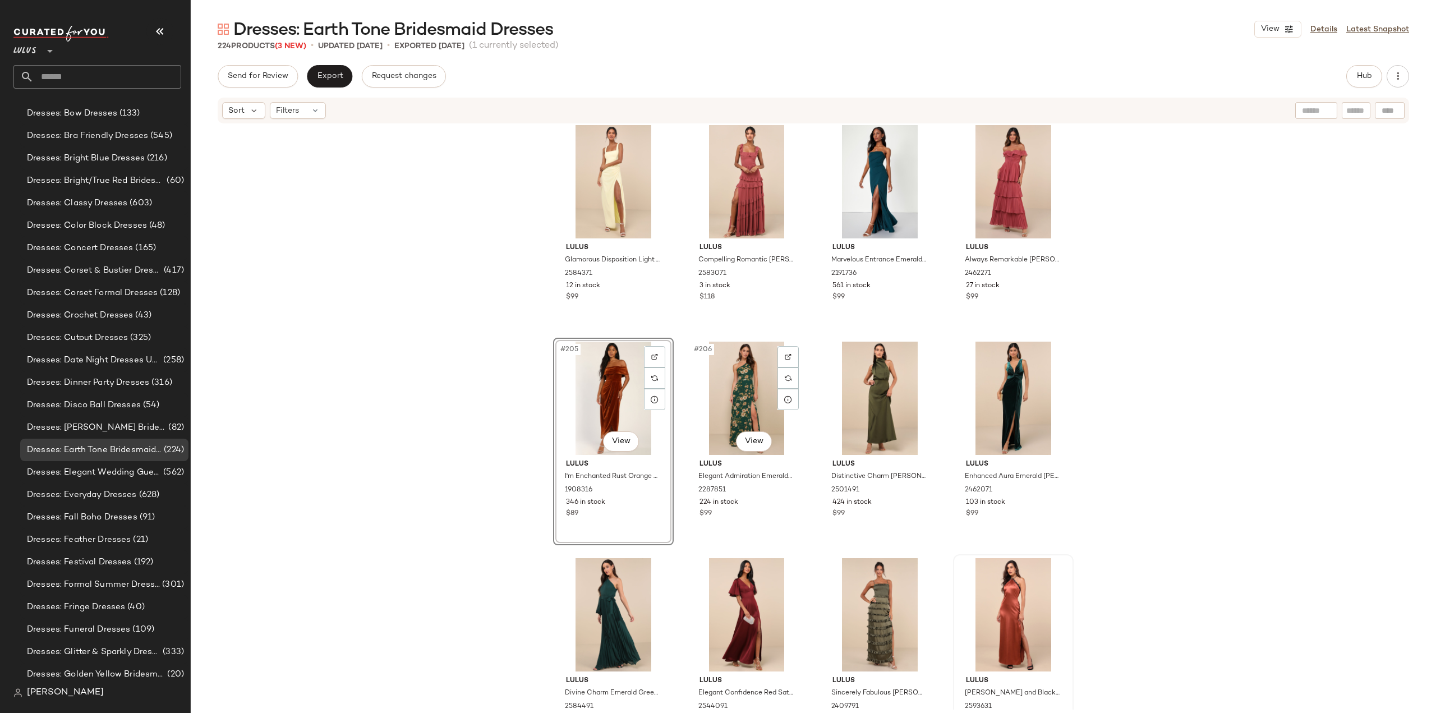
scroll to position [10898, 0]
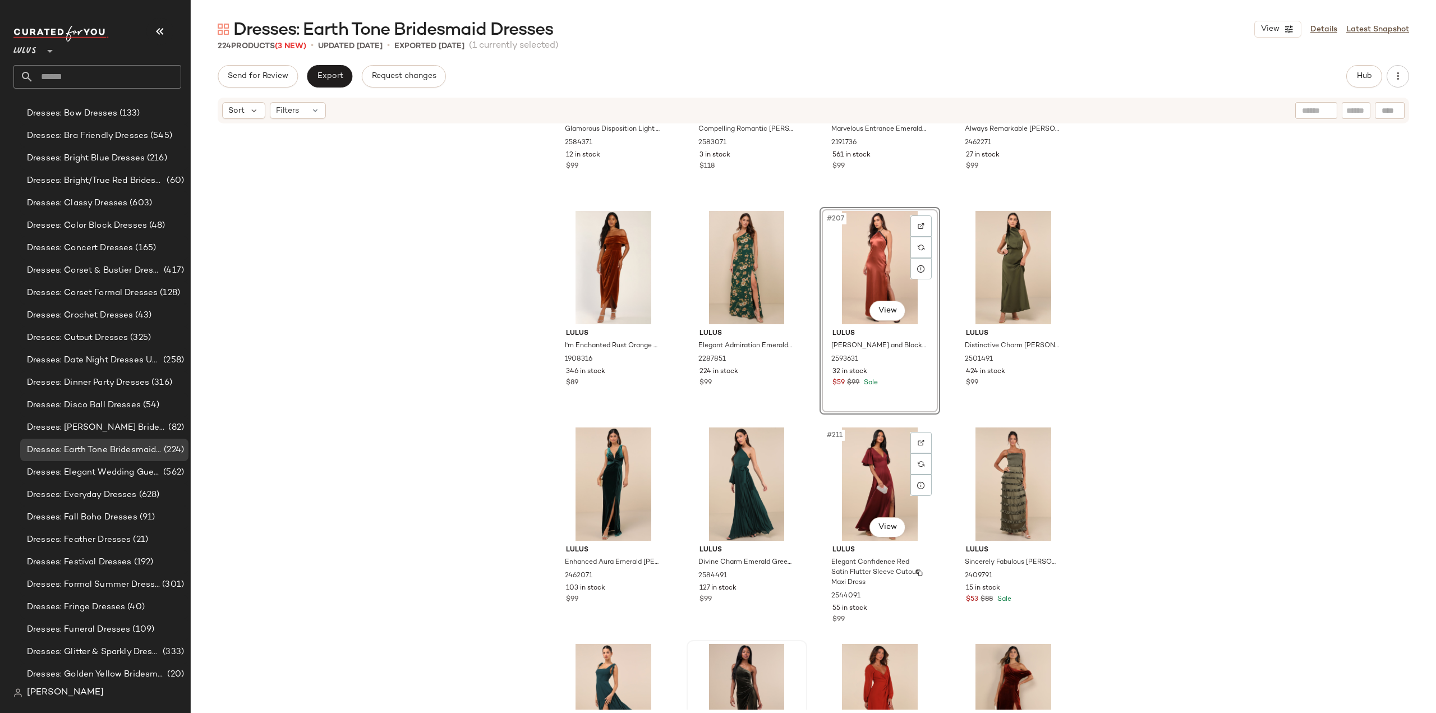
scroll to position [11010, 0]
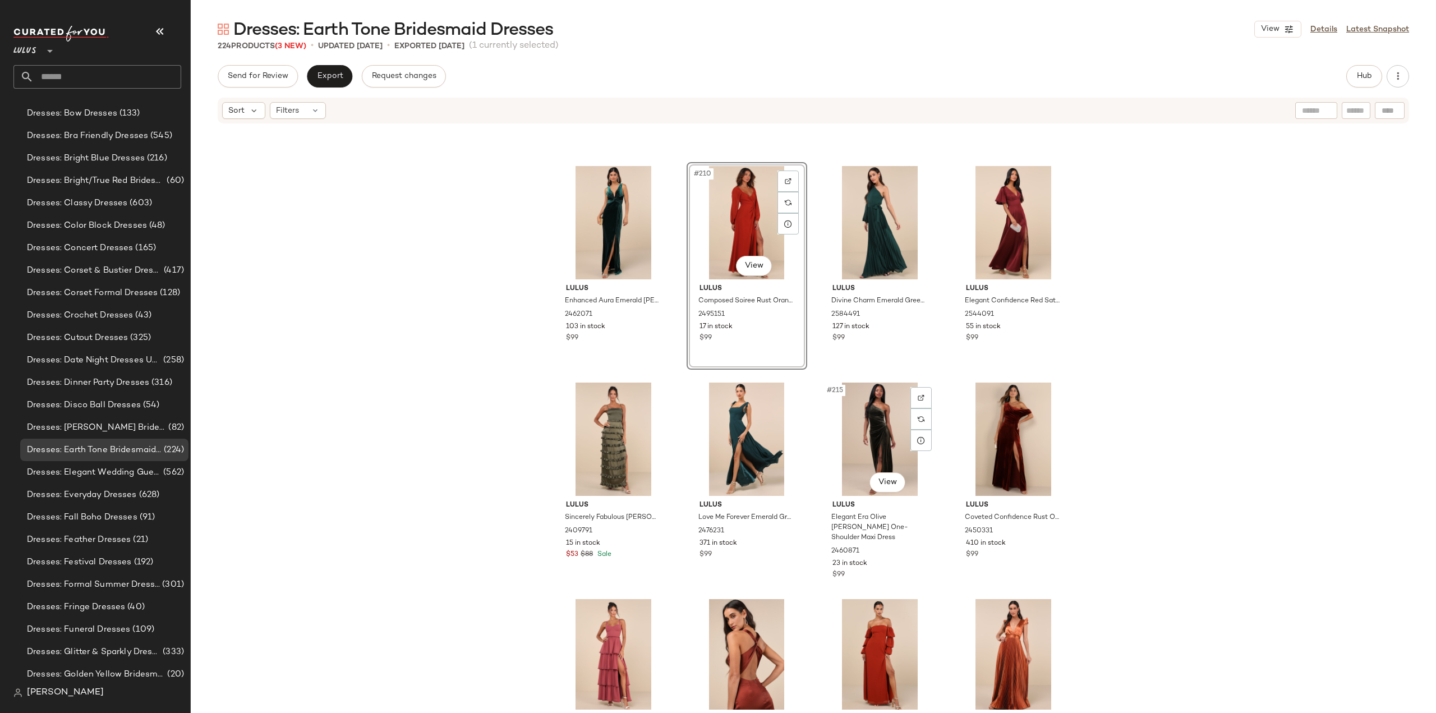
scroll to position [11234, 0]
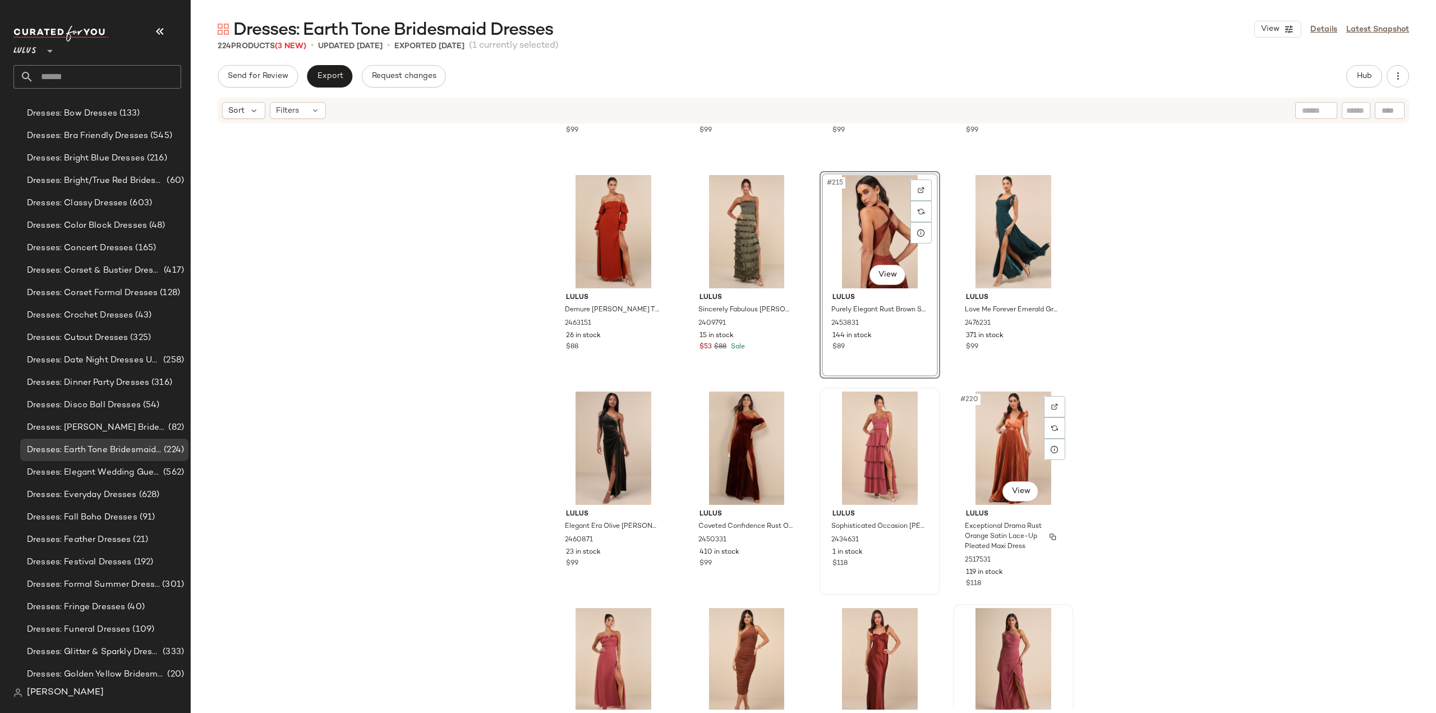
scroll to position [11459, 0]
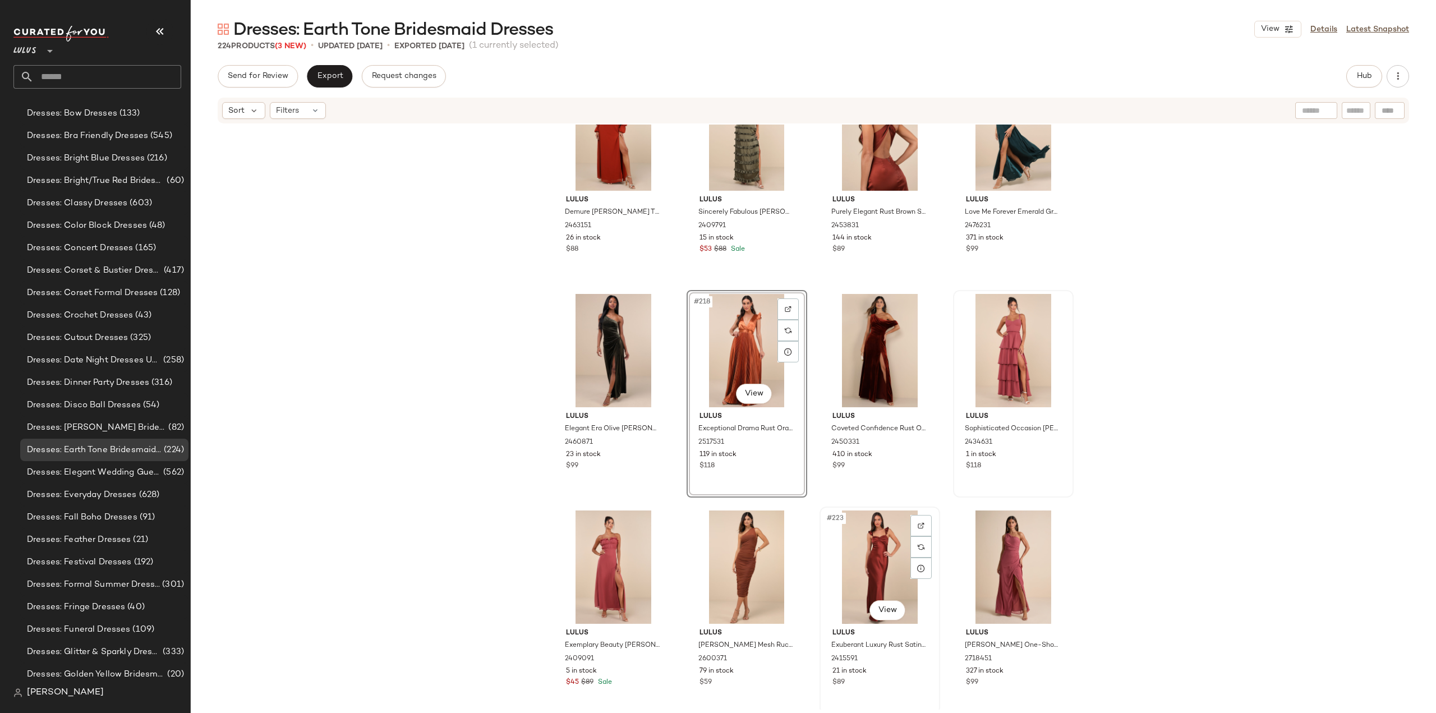
scroll to position [11543, 0]
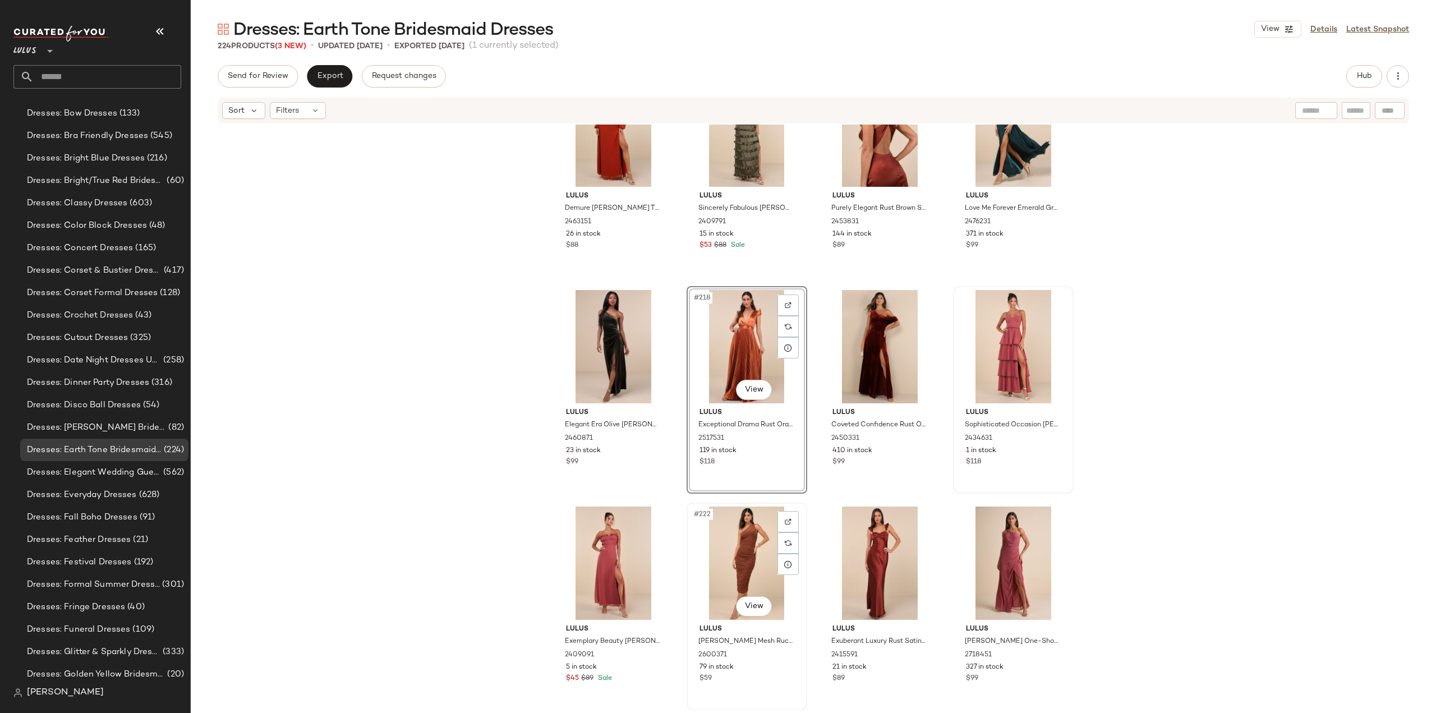
click at [774, 676] on div "$59" at bounding box center [747, 679] width 95 height 10
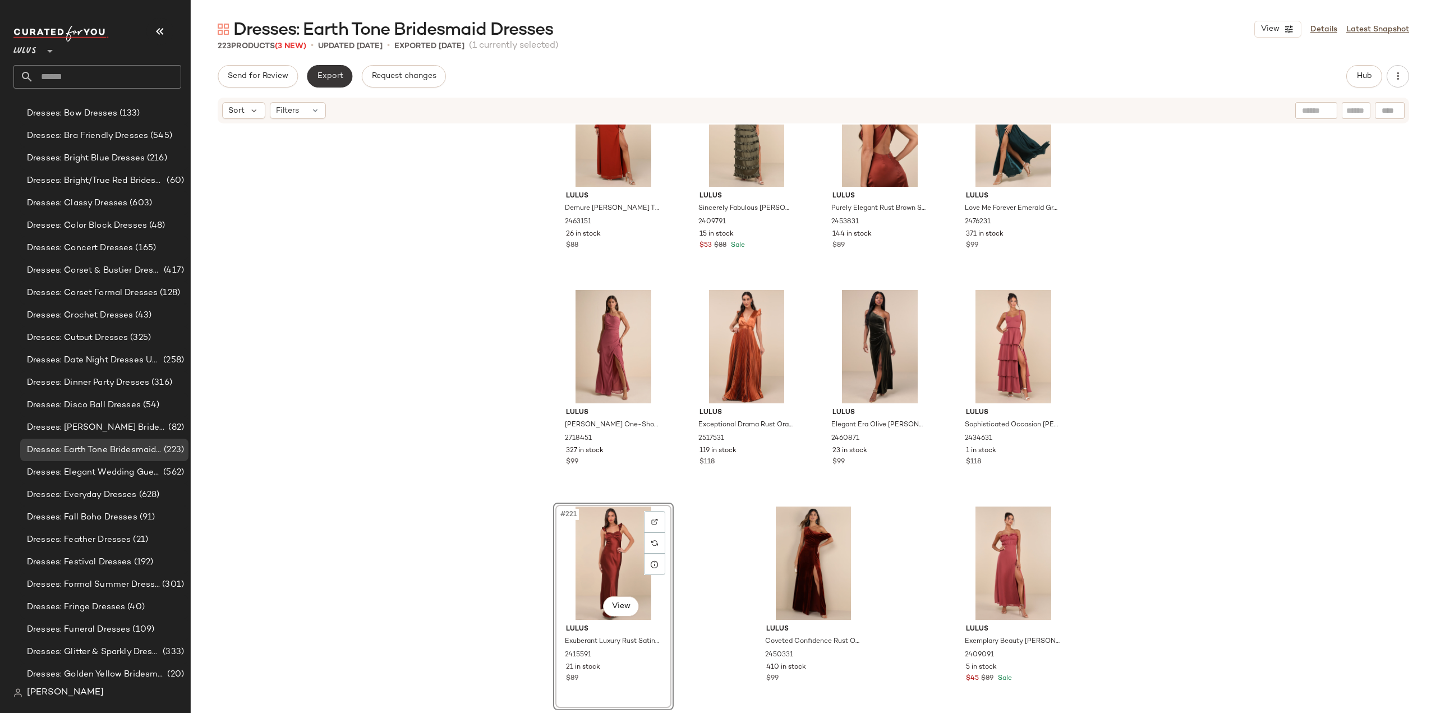
click at [322, 71] on button "Export" at bounding box center [329, 76] width 45 height 22
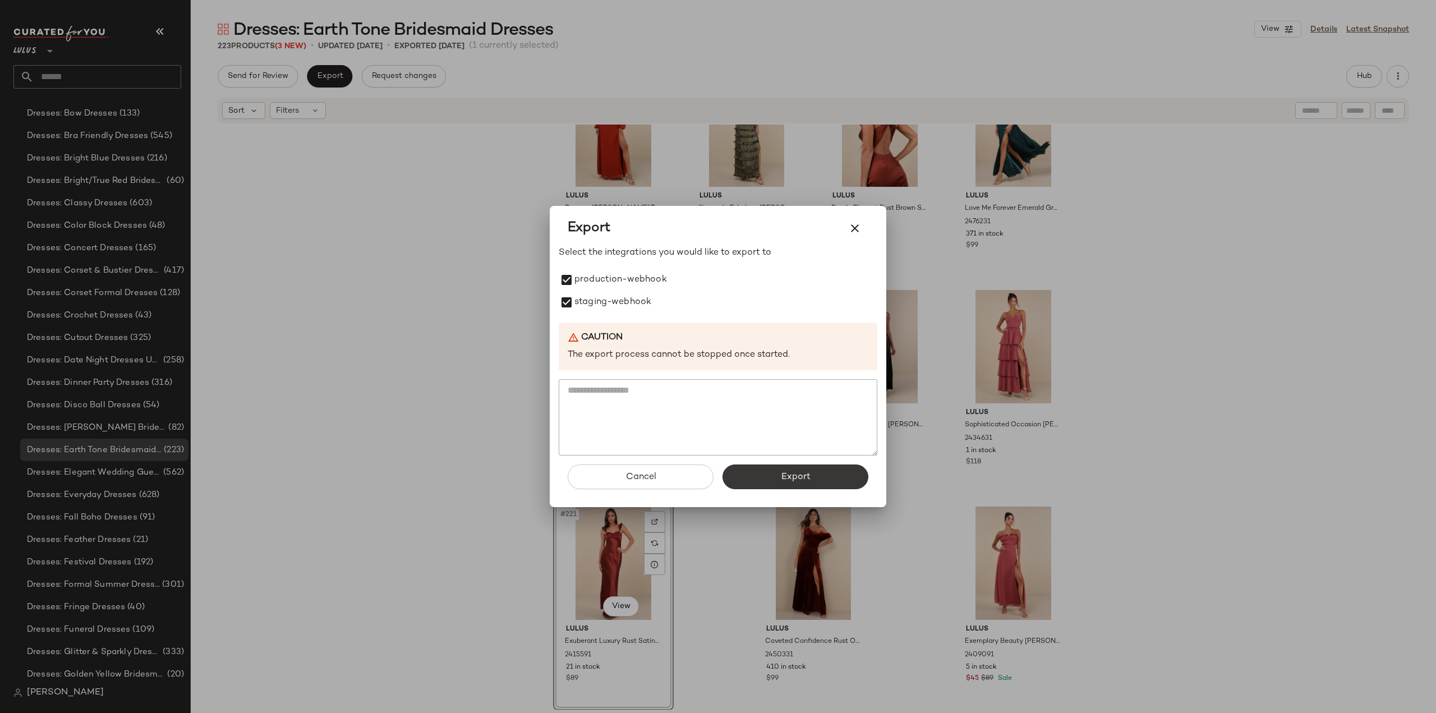
click at [811, 474] on button "Export" at bounding box center [796, 476] width 146 height 25
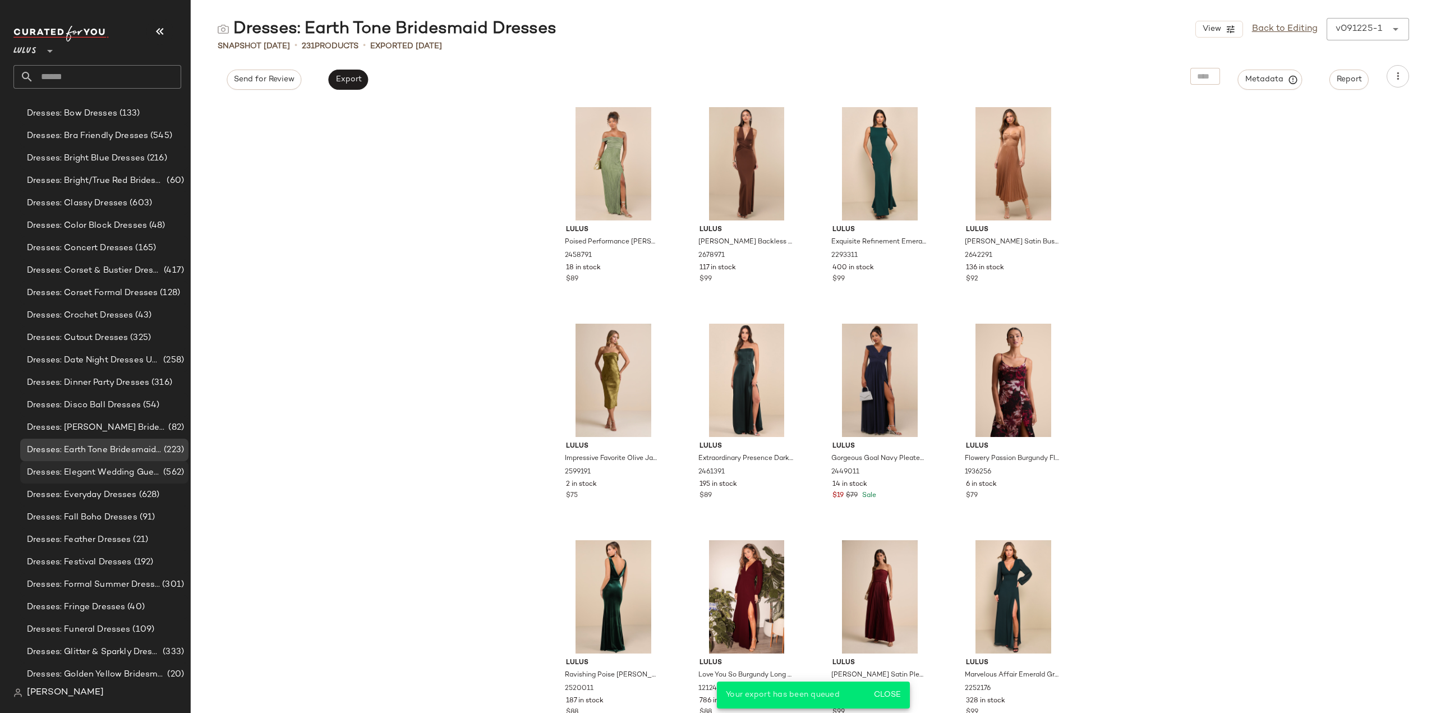
click at [85, 477] on span "Dresses: Elegant Wedding Guest Dresses" at bounding box center [94, 472] width 134 height 13
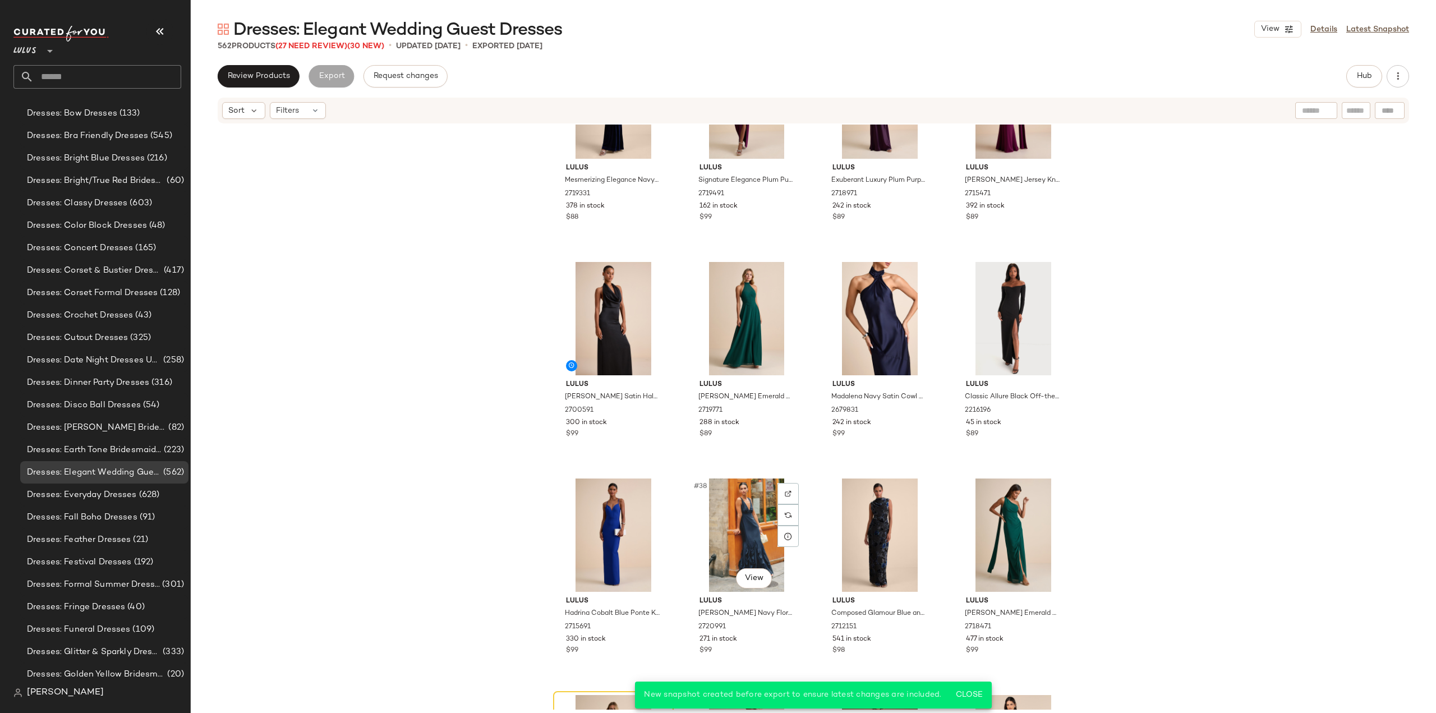
scroll to position [1748, 0]
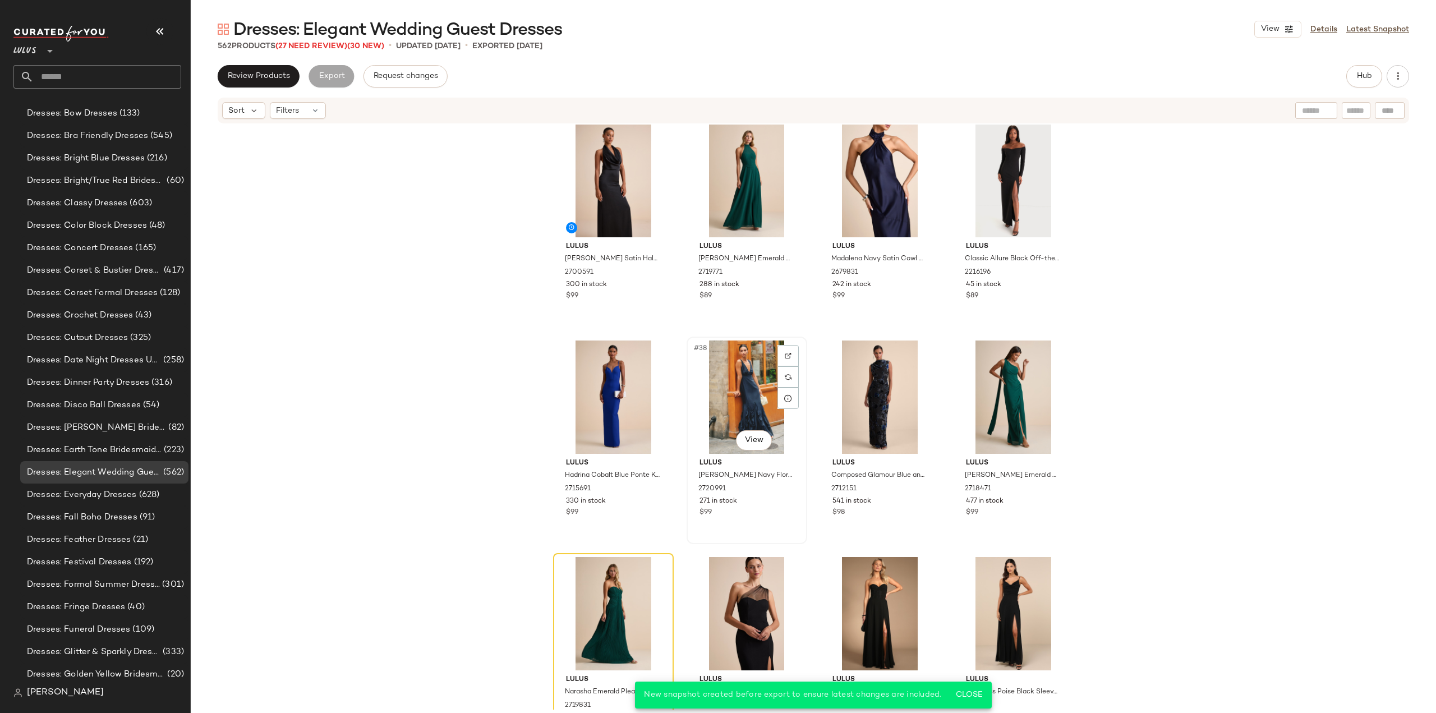
click at [762, 521] on div "#38 View Lulus Deluca Navy Floral Sleeveless Ruffled Maxi Dress 2720991 271 in …" at bounding box center [747, 440] width 118 height 205
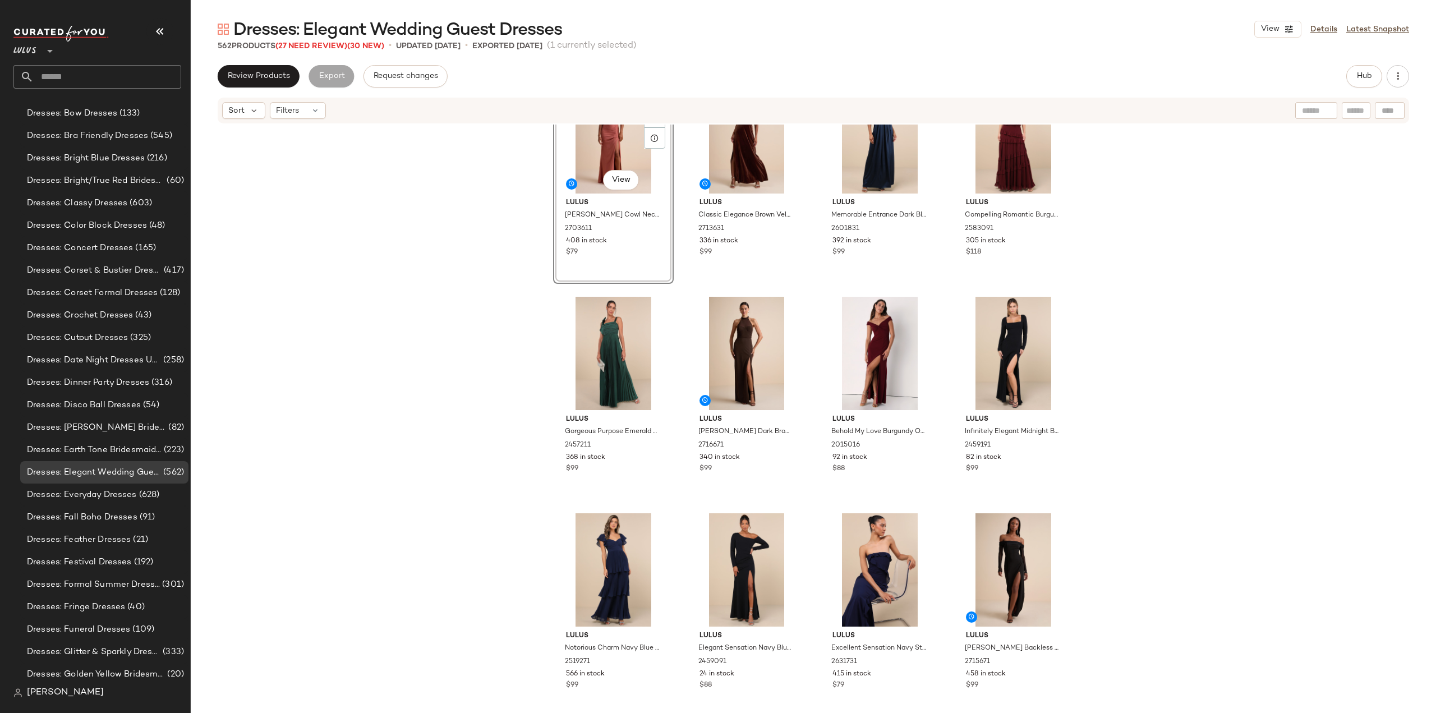
scroll to position [289, 0]
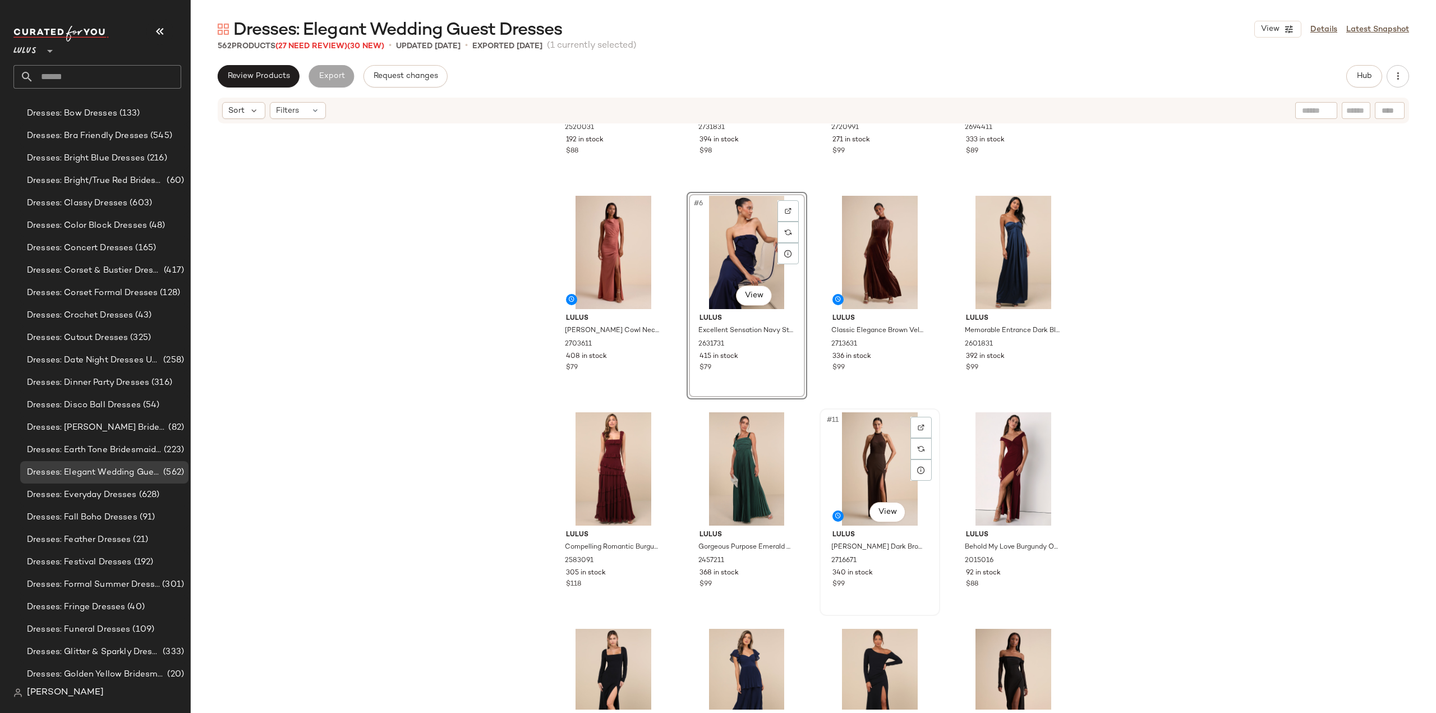
scroll to position [168, 0]
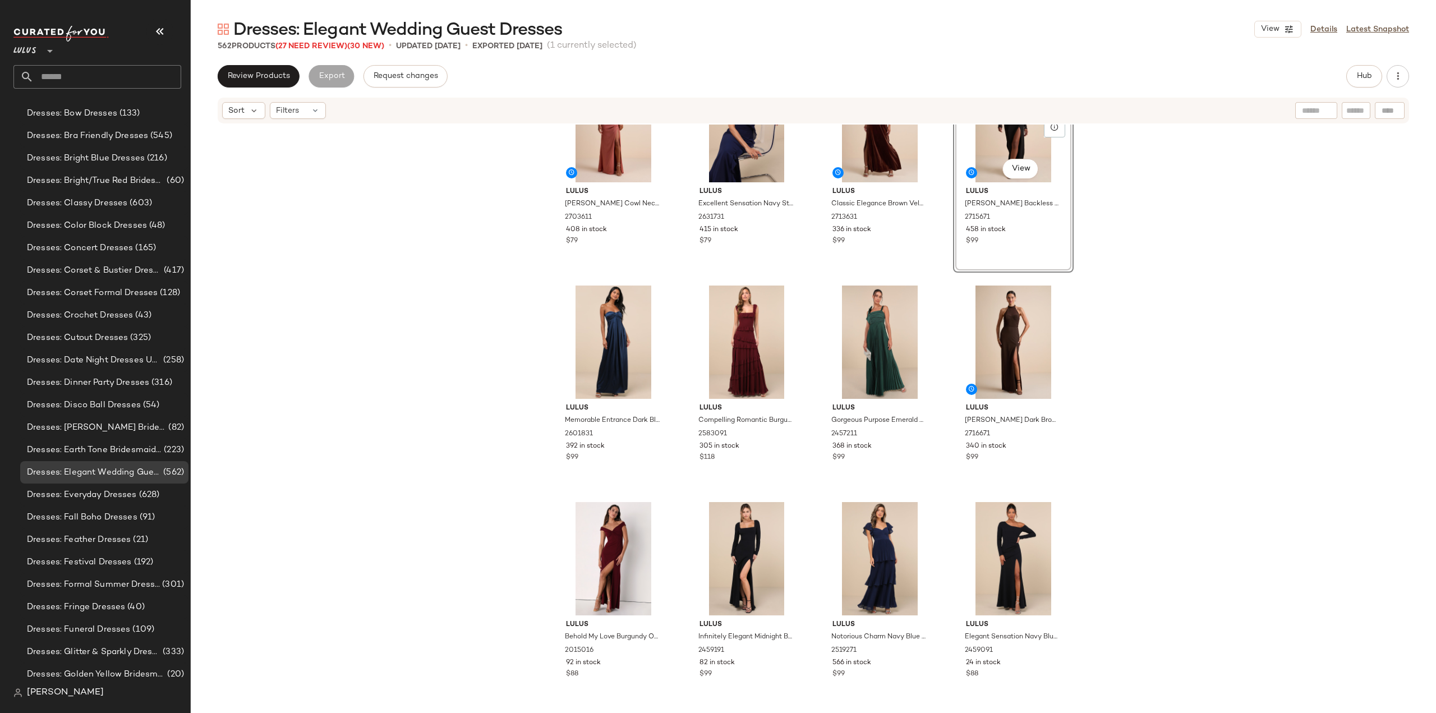
scroll to position [280, 0]
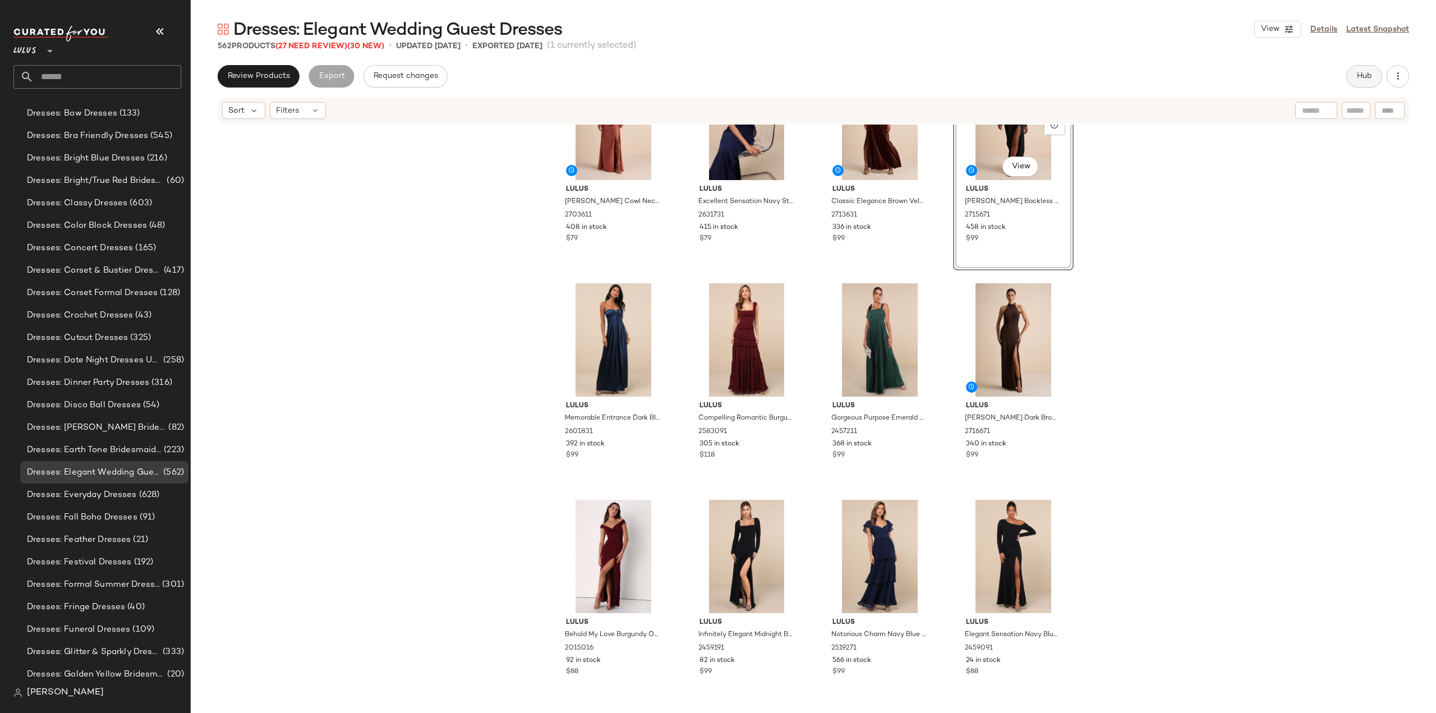
click at [1364, 79] on span "Hub" at bounding box center [1364, 76] width 16 height 9
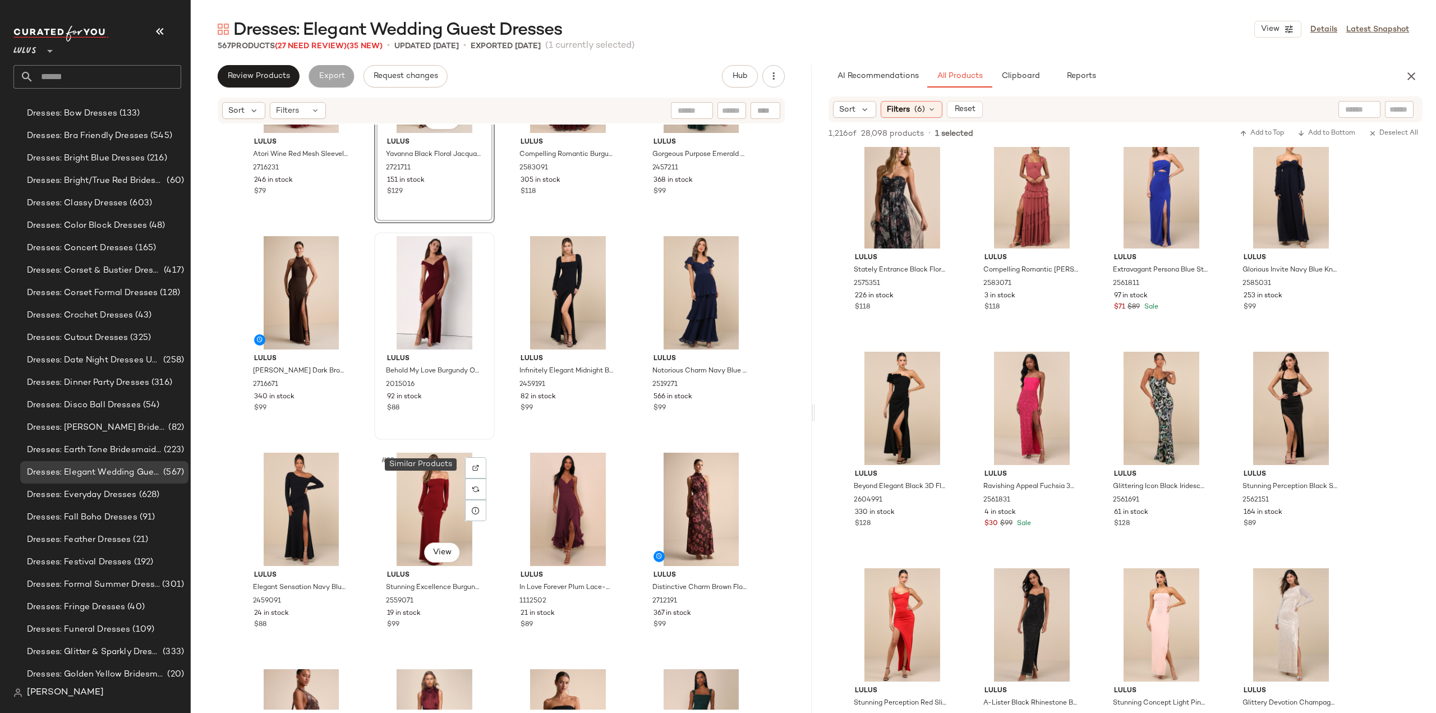
scroll to position [794, 0]
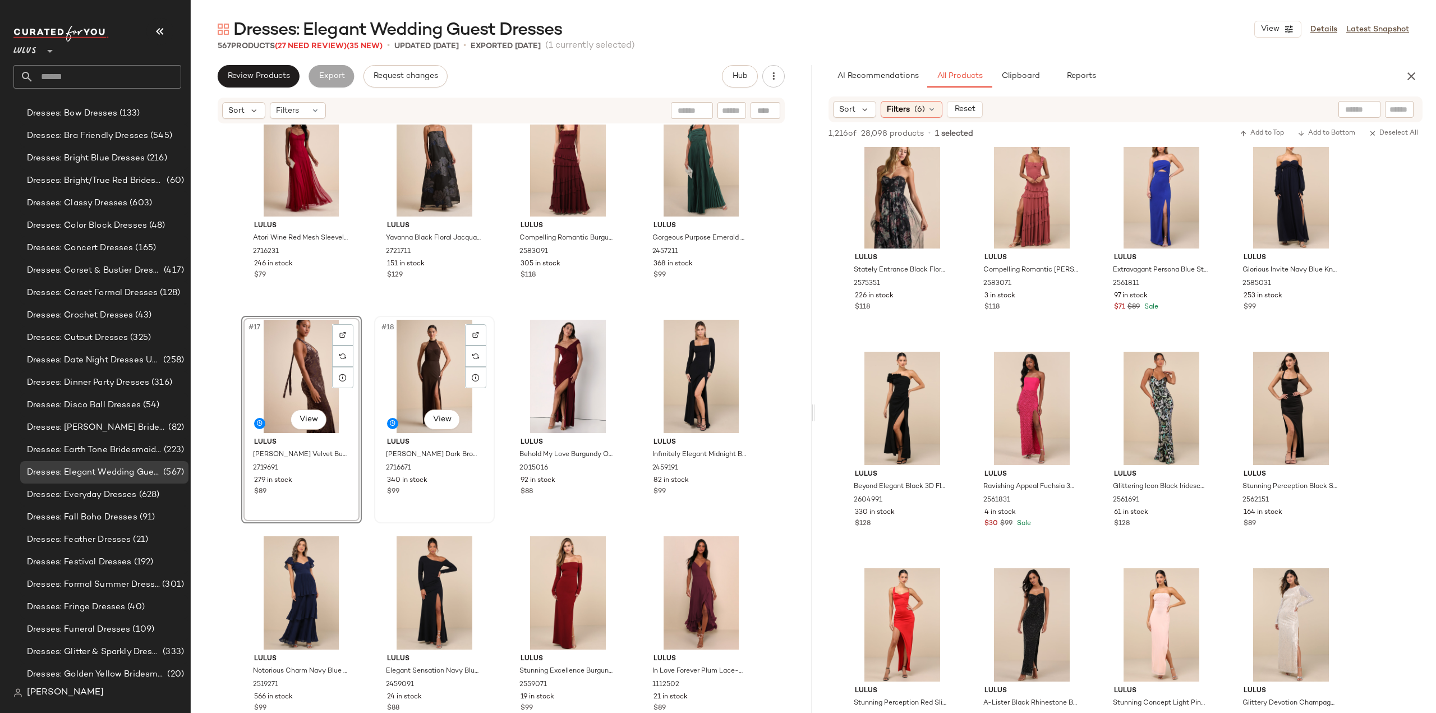
scroll to position [684, 0]
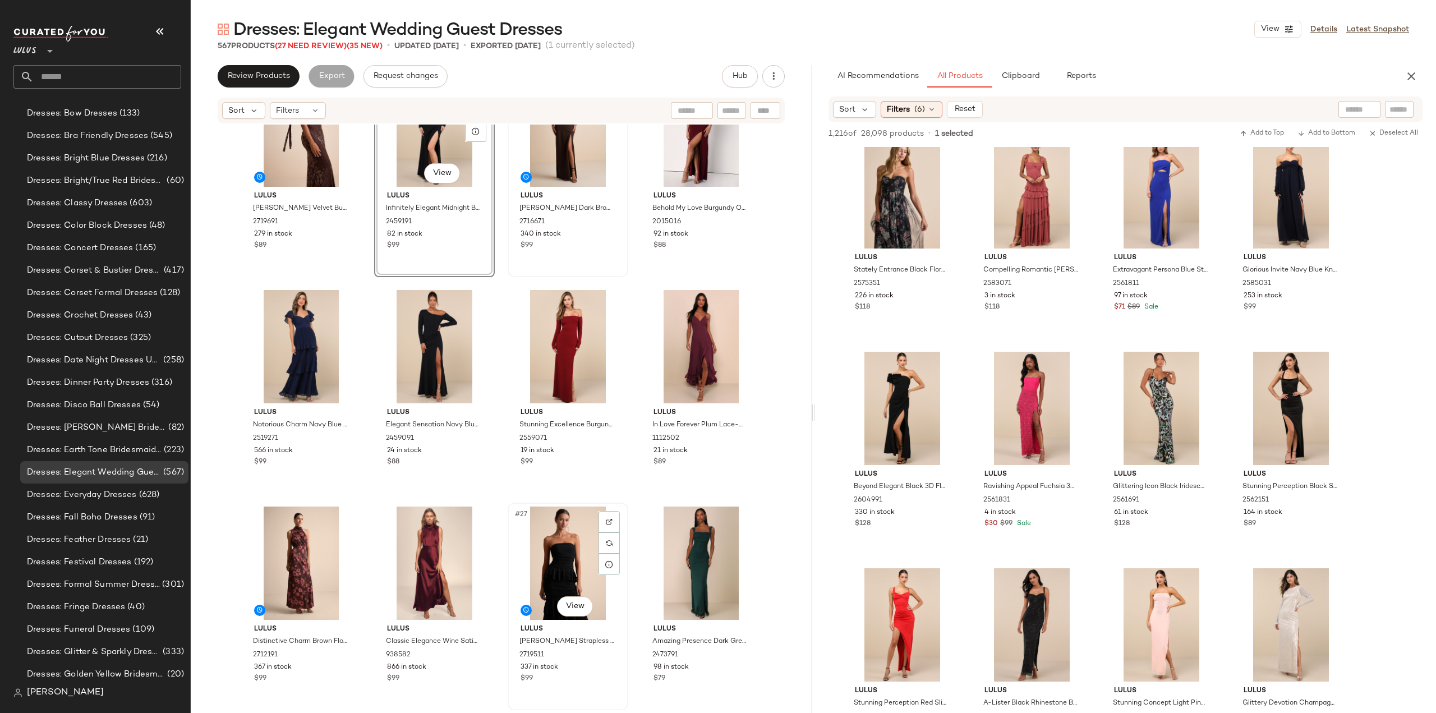
scroll to position [965, 0]
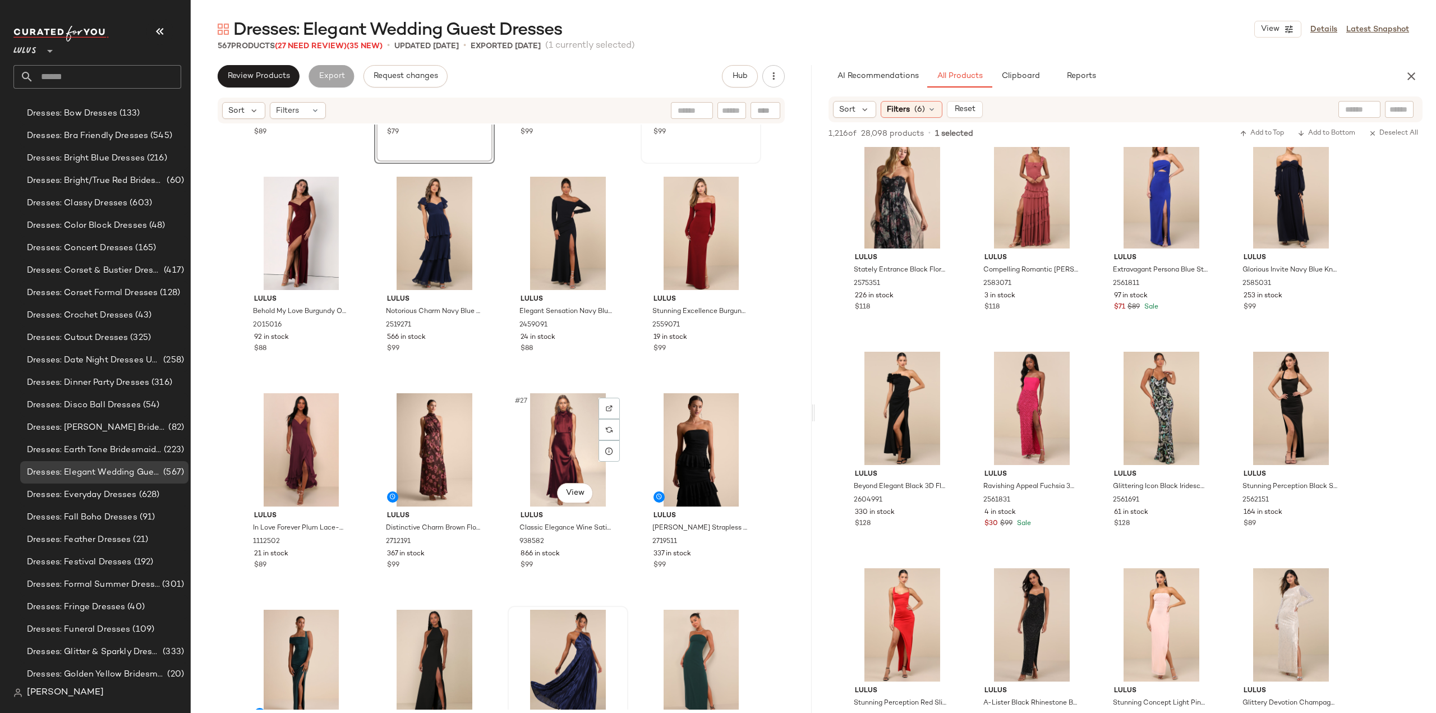
scroll to position [1164, 0]
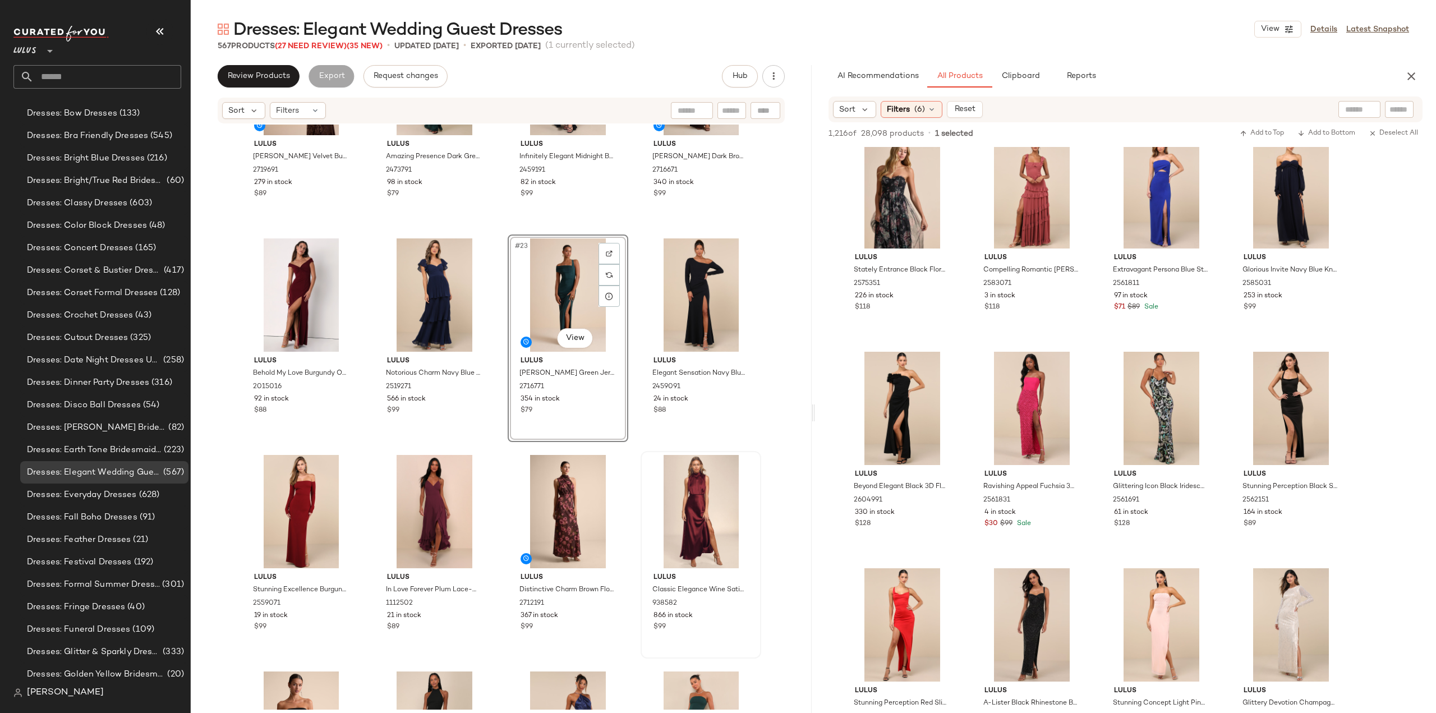
scroll to position [1087, 0]
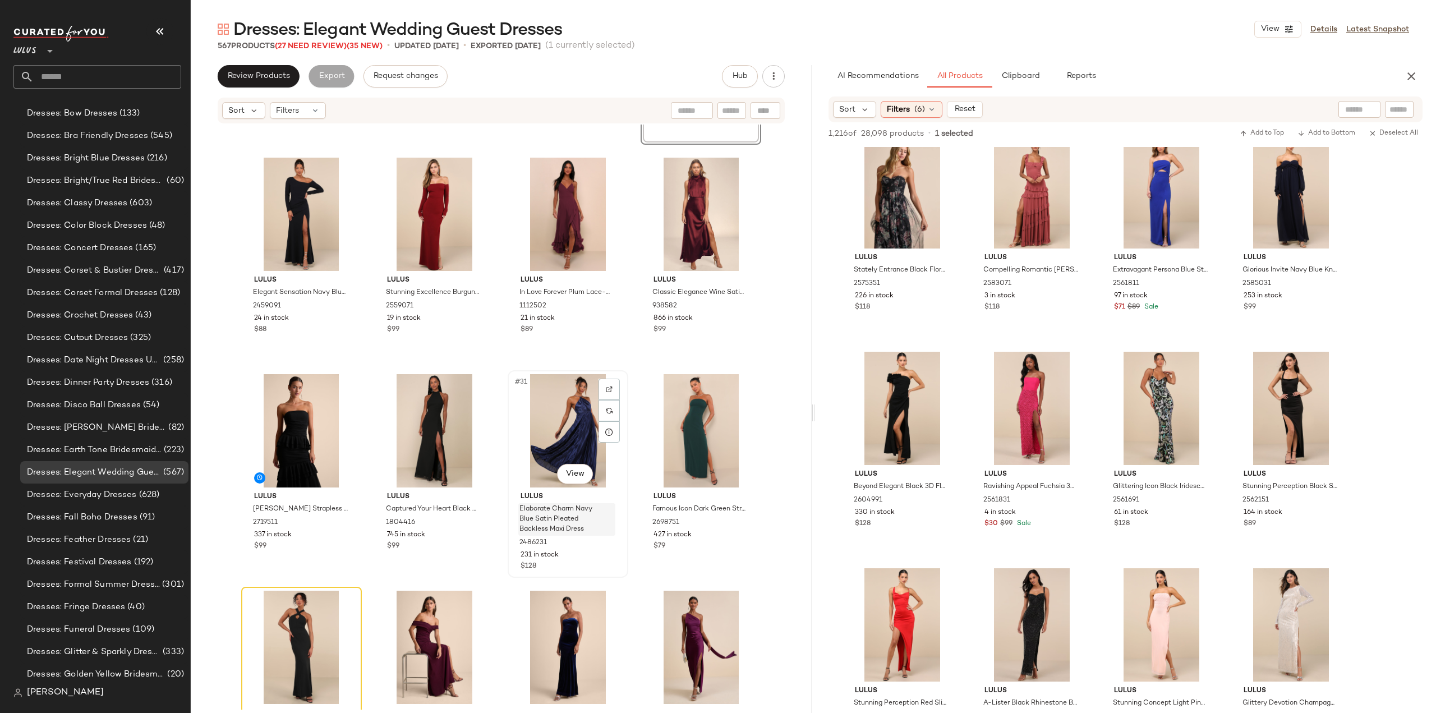
scroll to position [1304, 0]
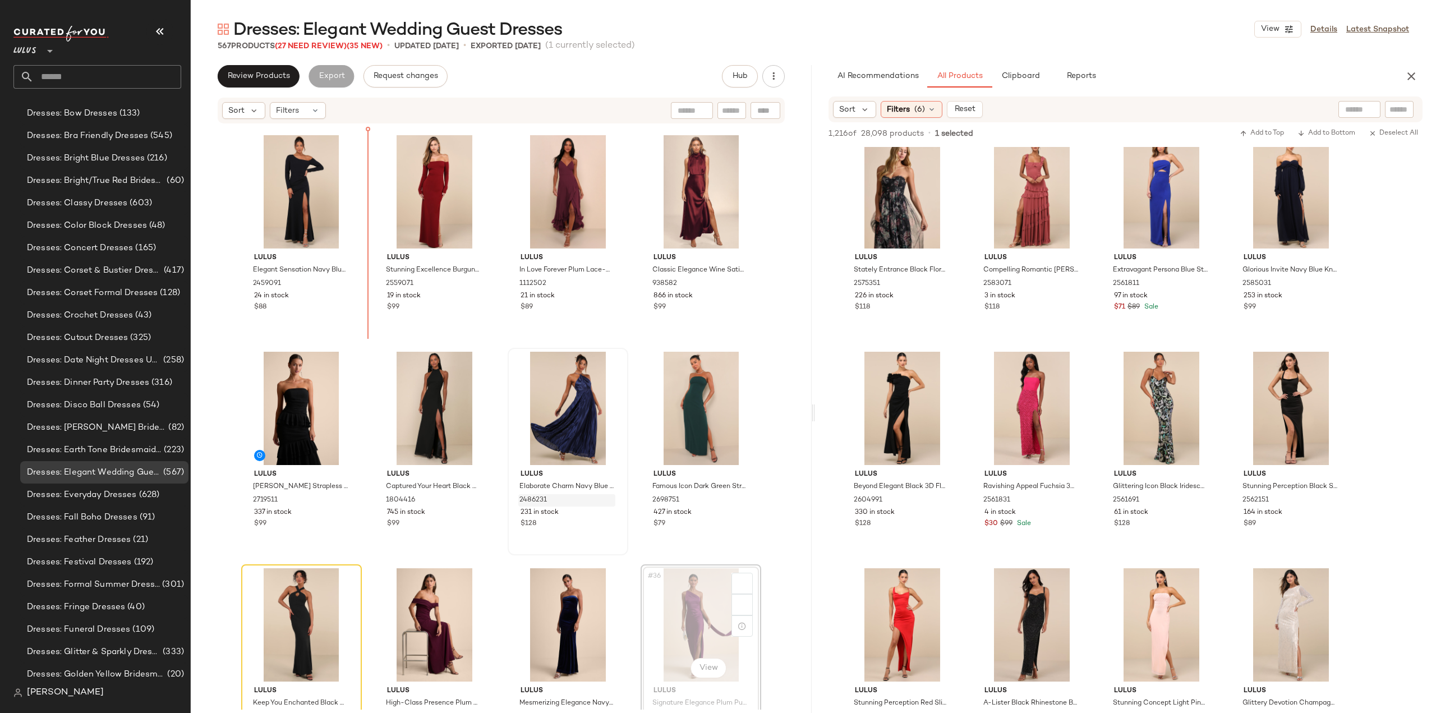
scroll to position [1305, 0]
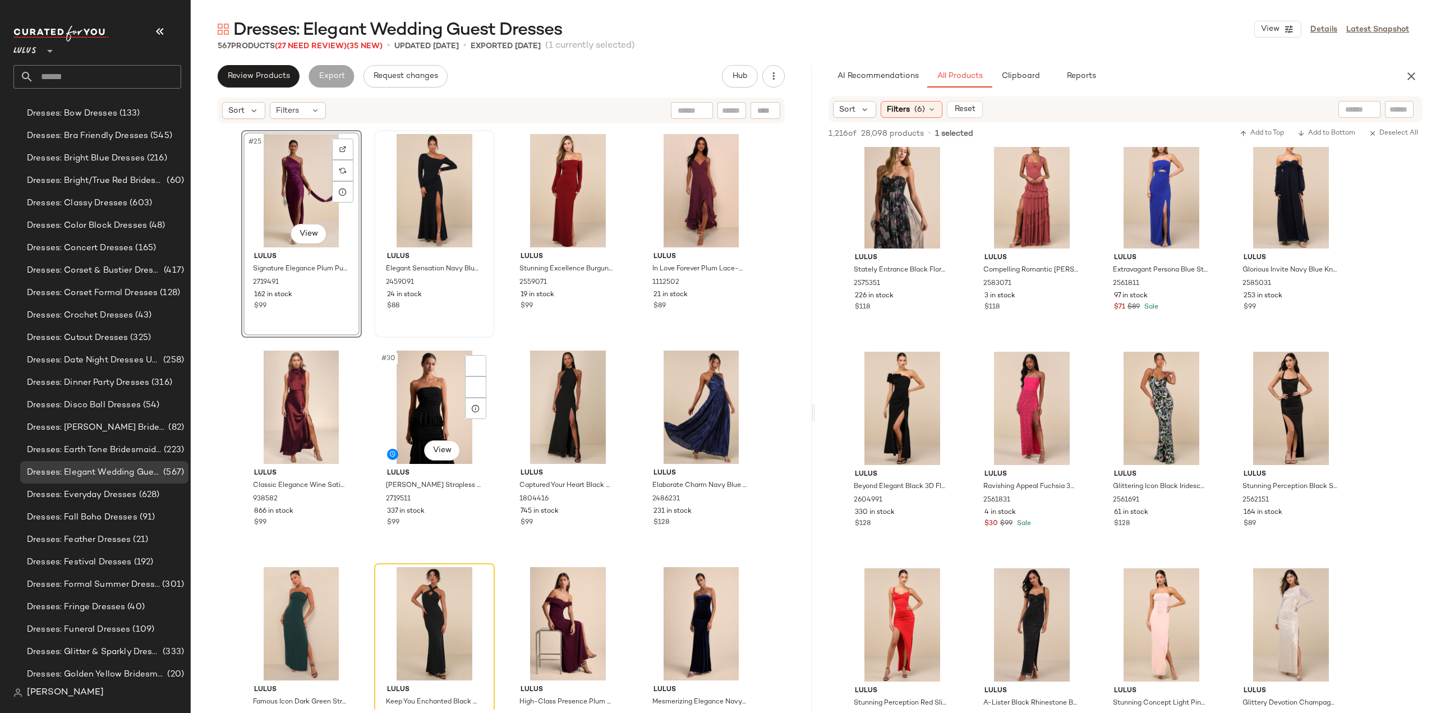
scroll to position [1137, 0]
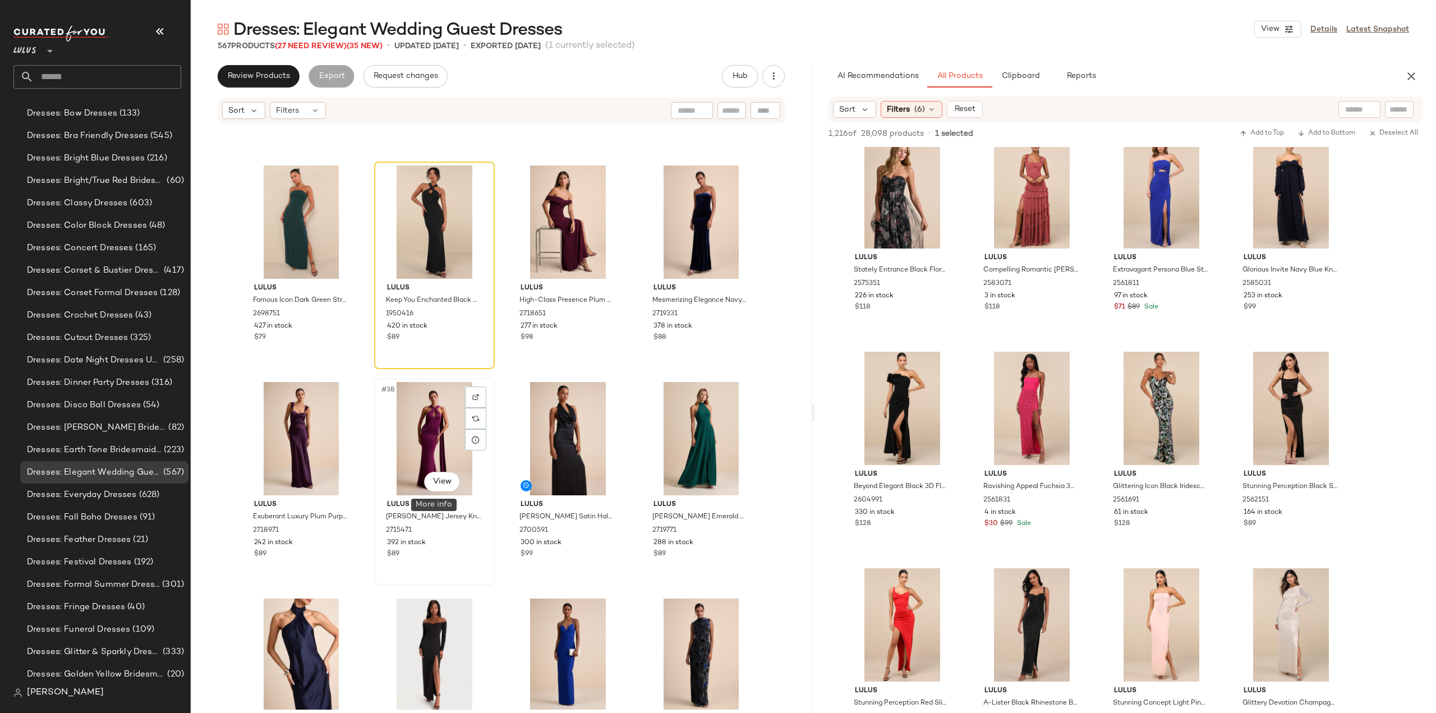
scroll to position [1754, 0]
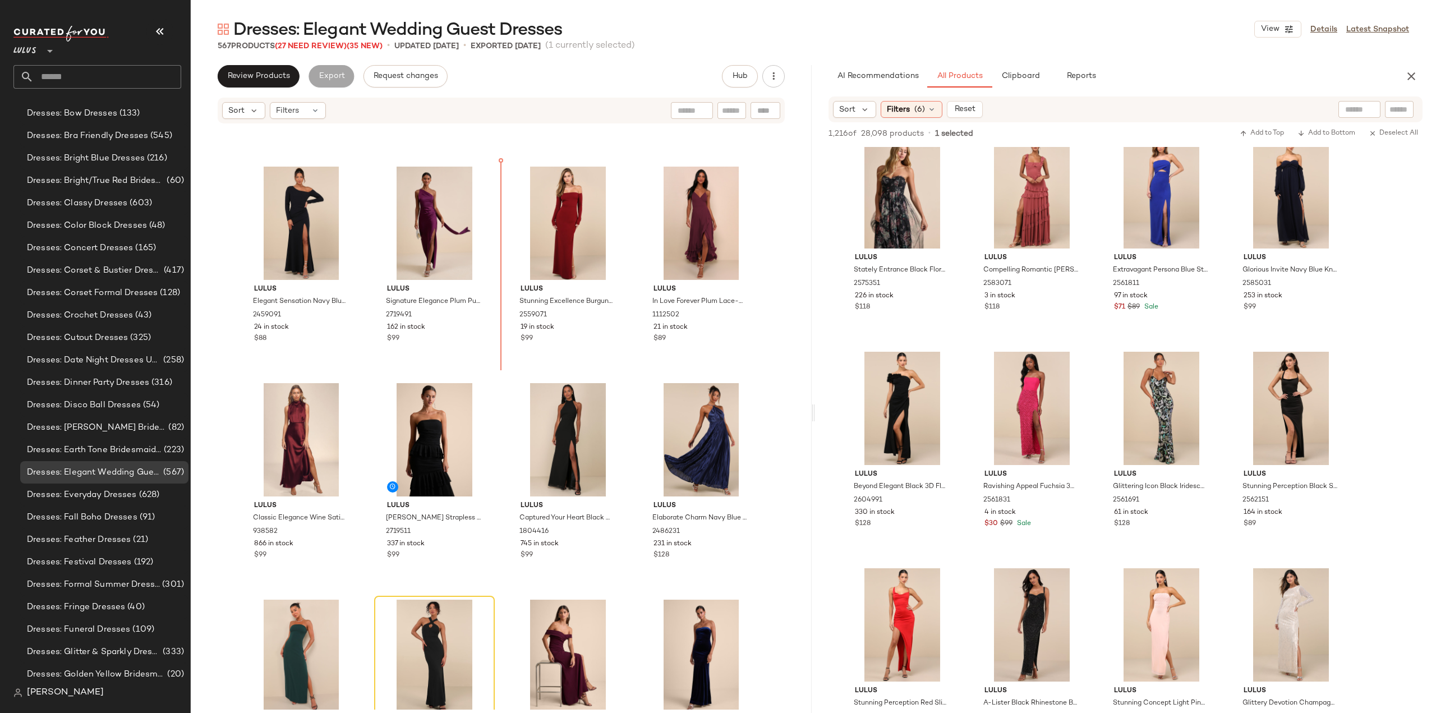
scroll to position [1269, 0]
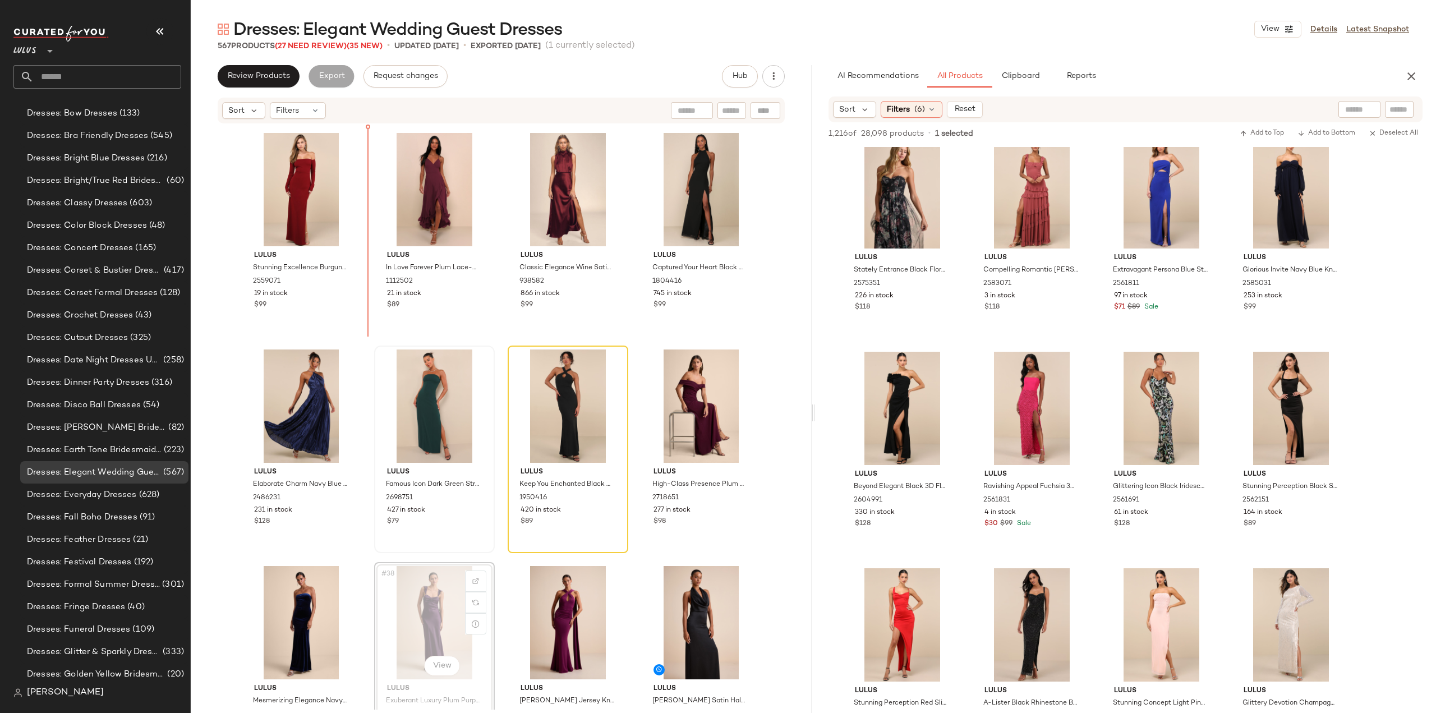
scroll to position [1511, 0]
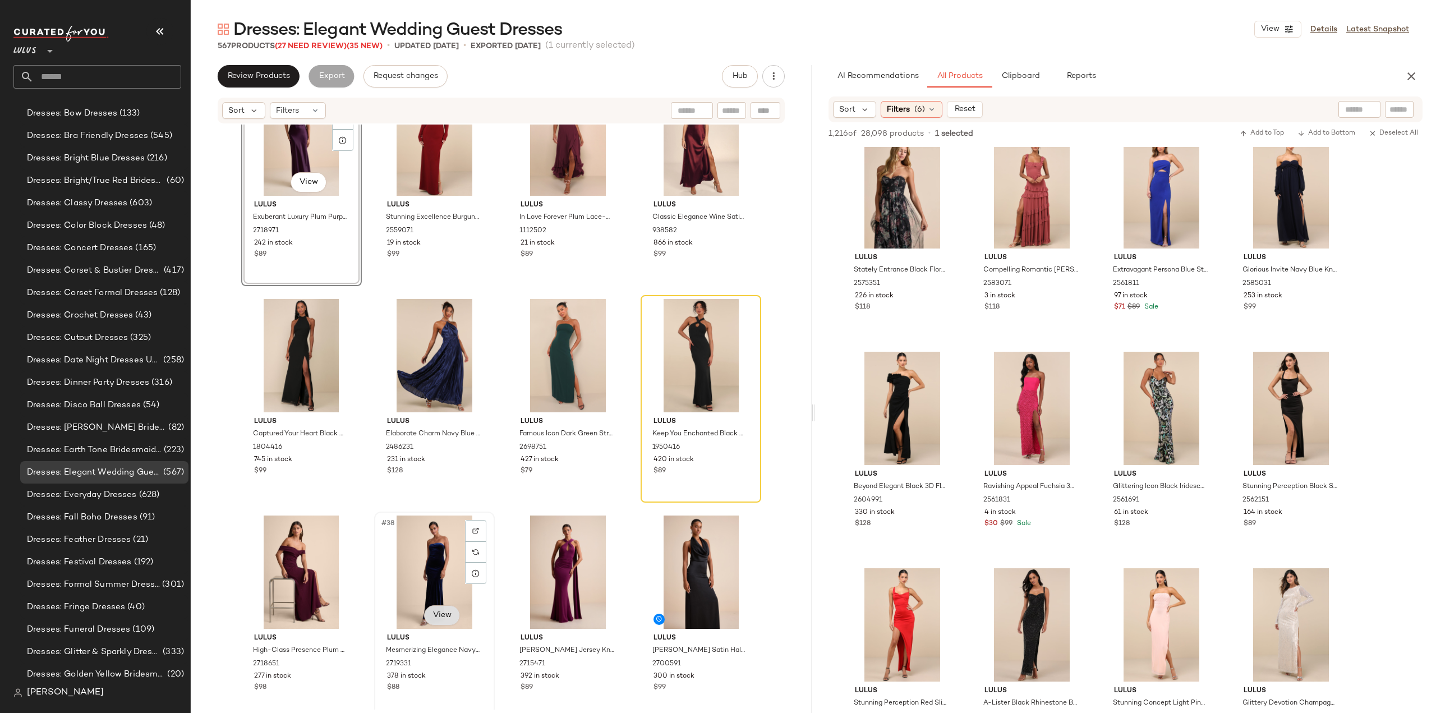
scroll to position [1624, 0]
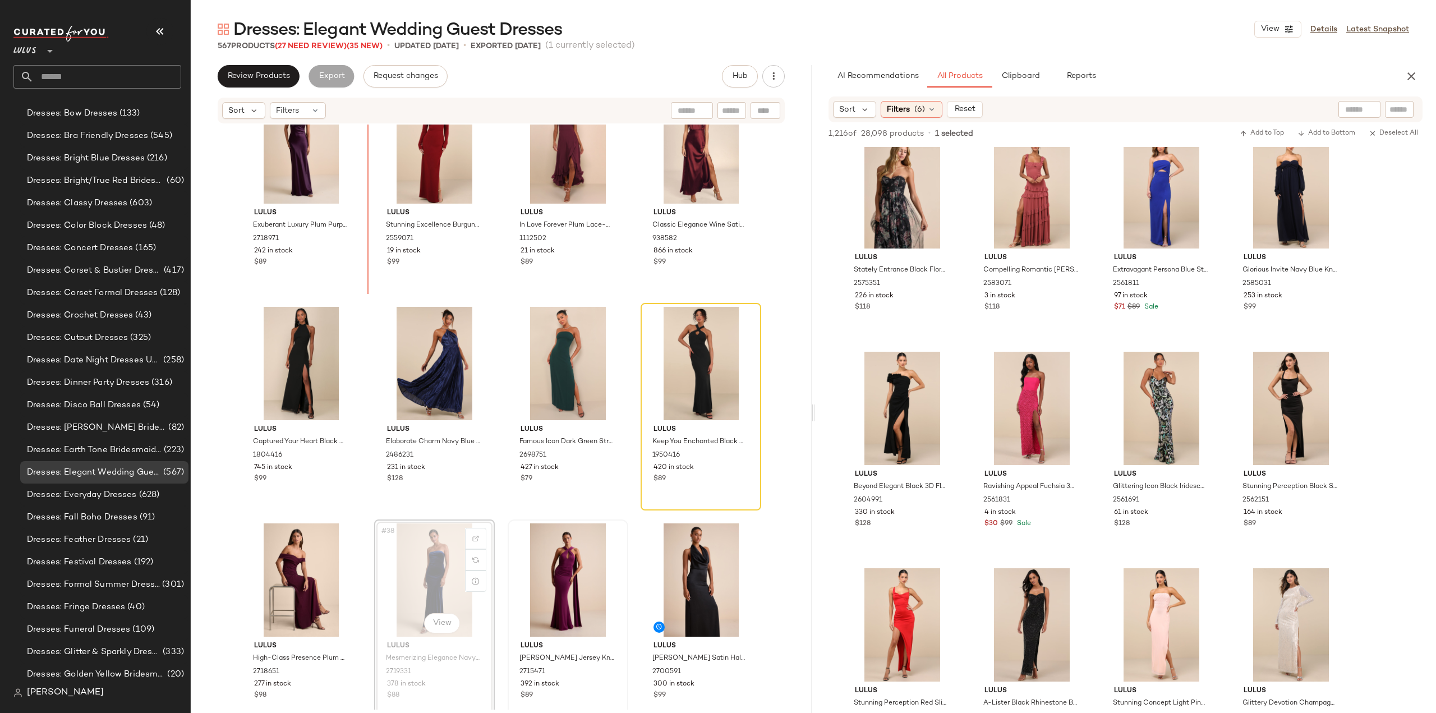
scroll to position [1542, 0]
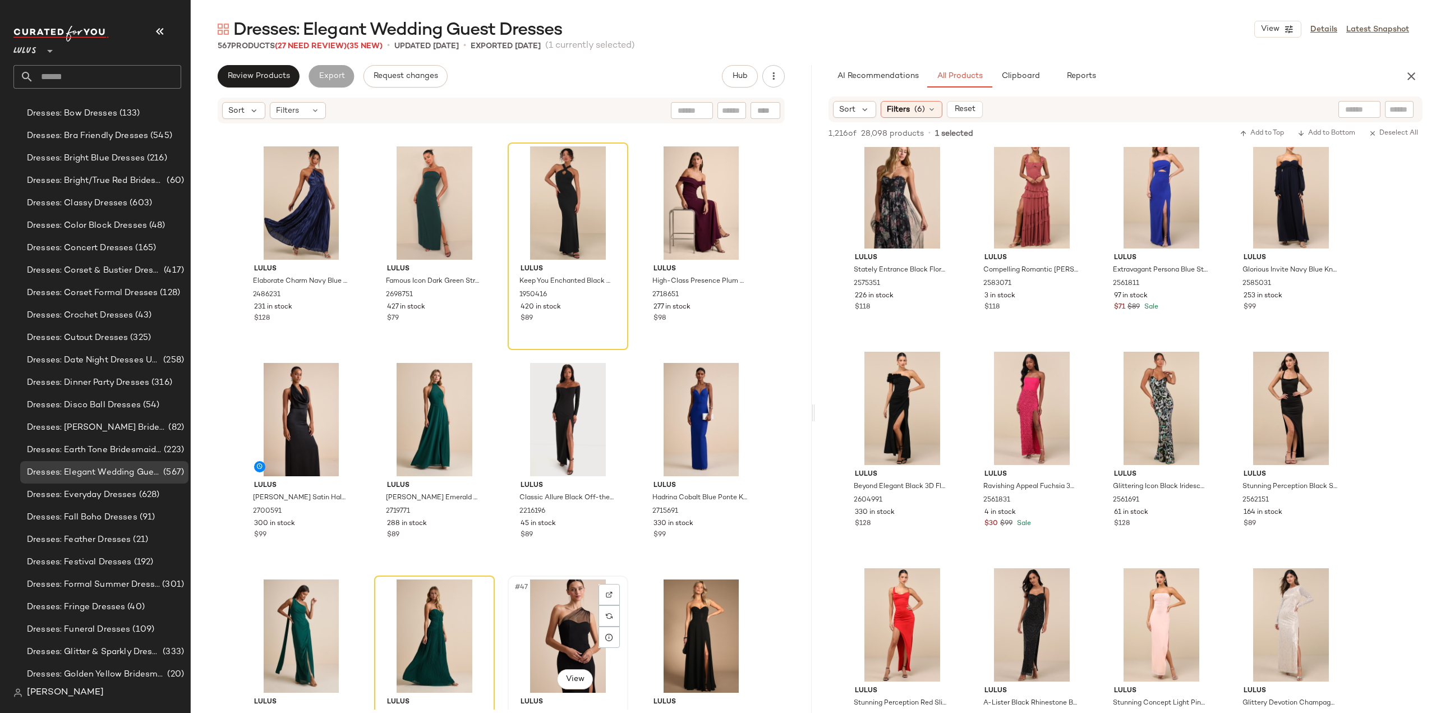
scroll to position [1998, 0]
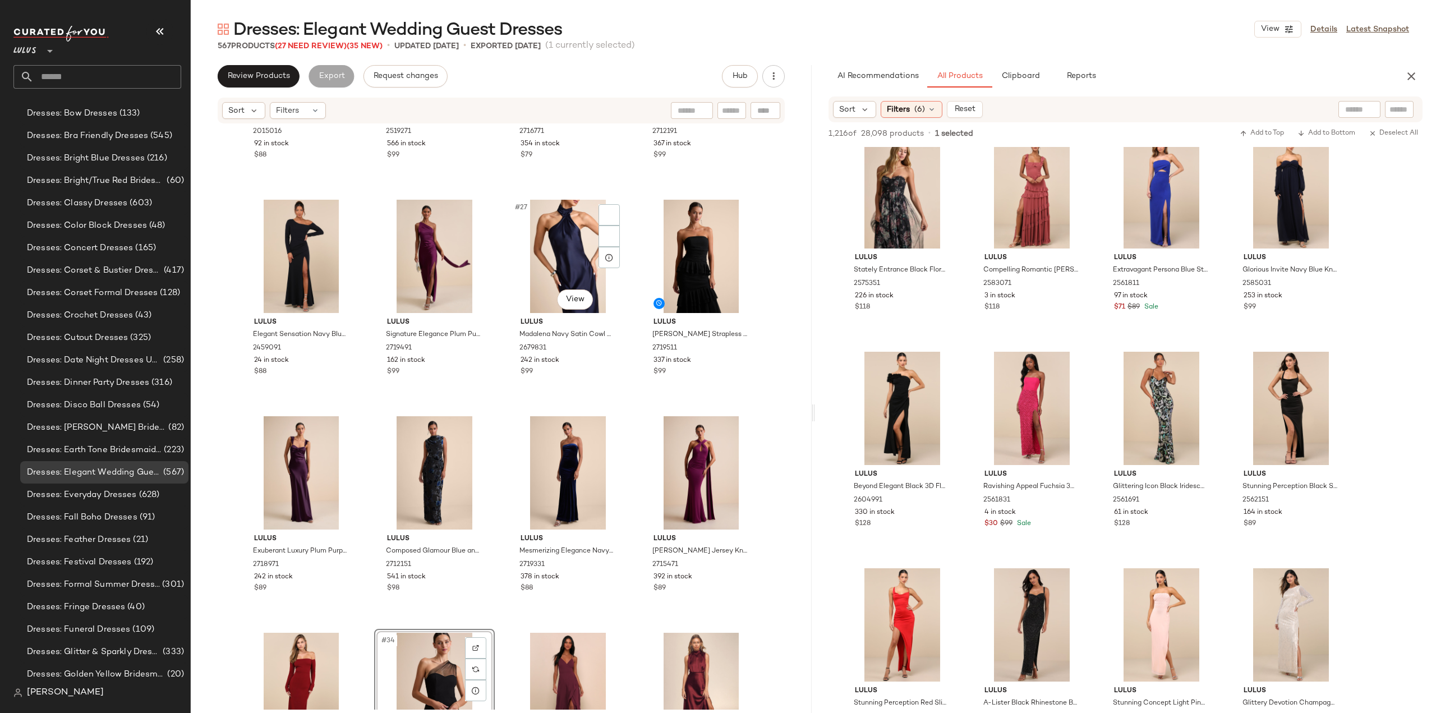
scroll to position [1190, 0]
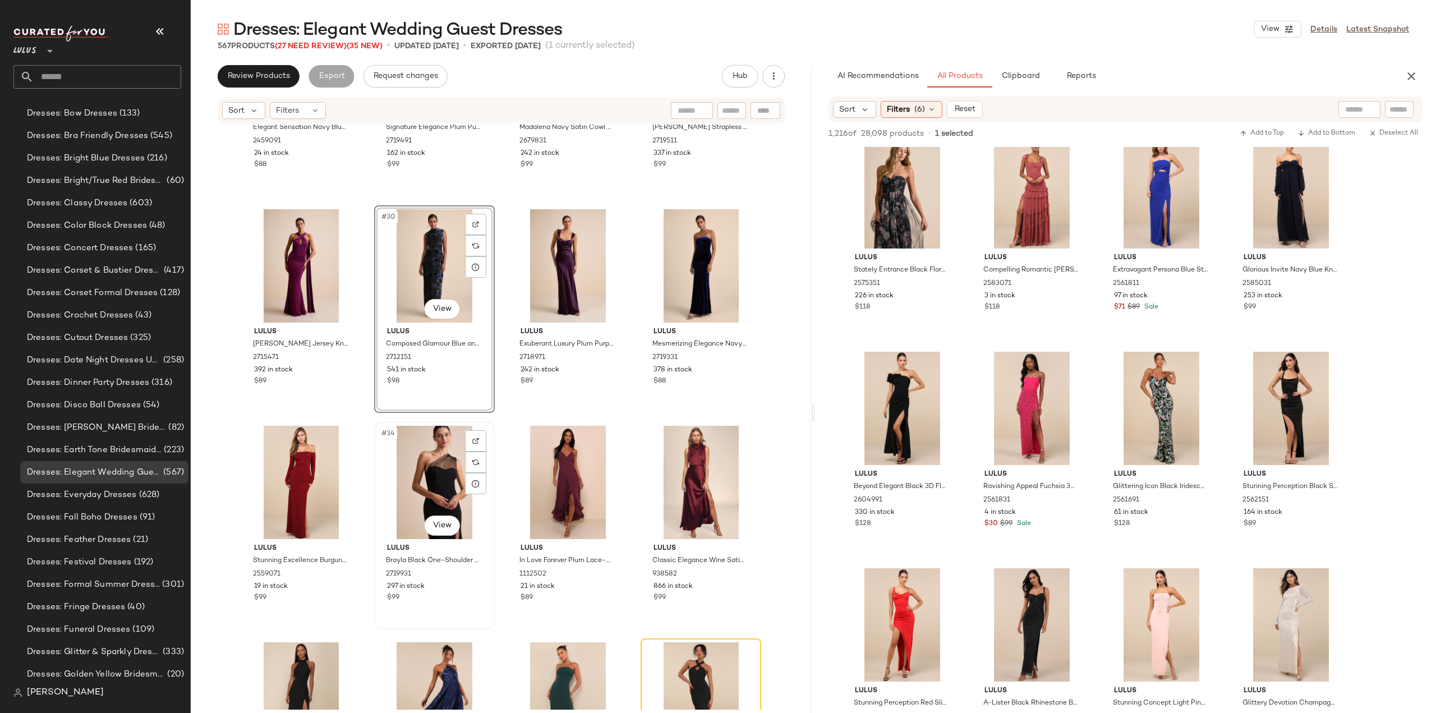
scroll to position [1471, 0]
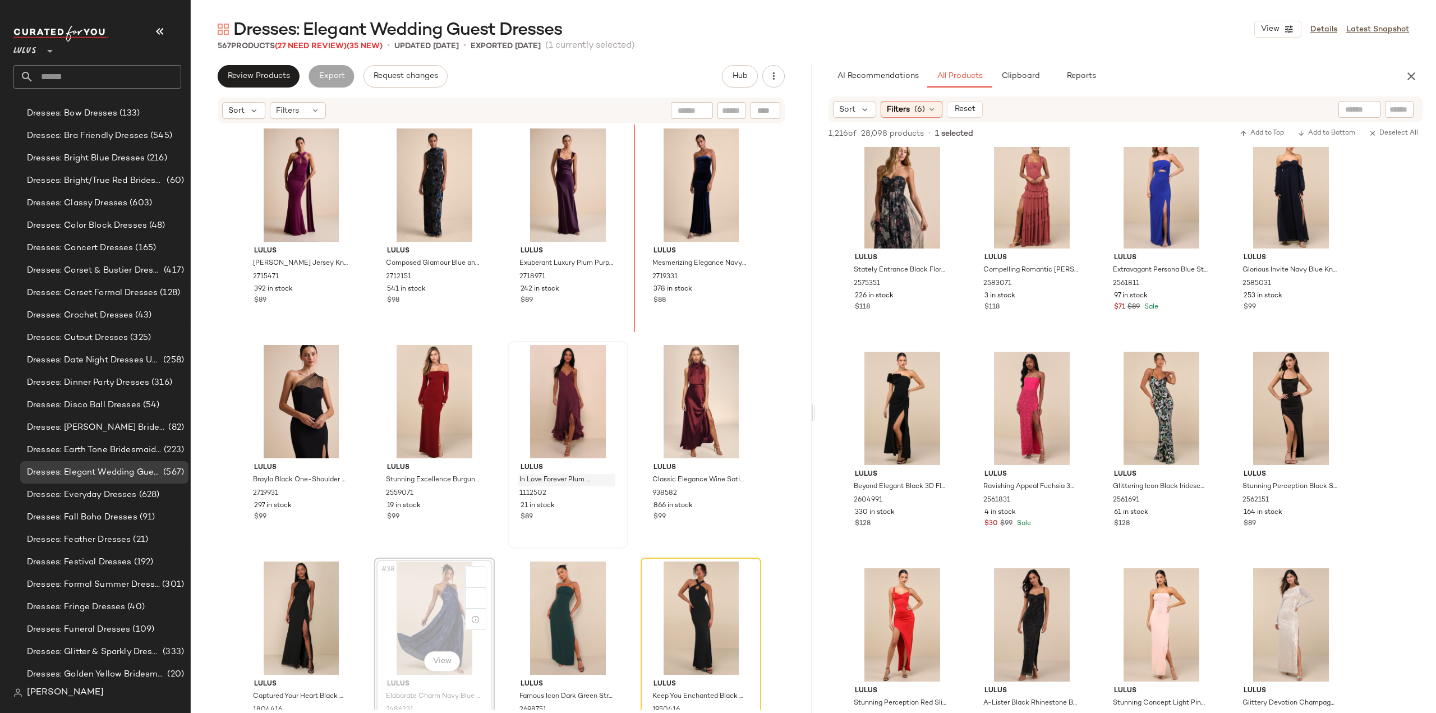
scroll to position [1528, 0]
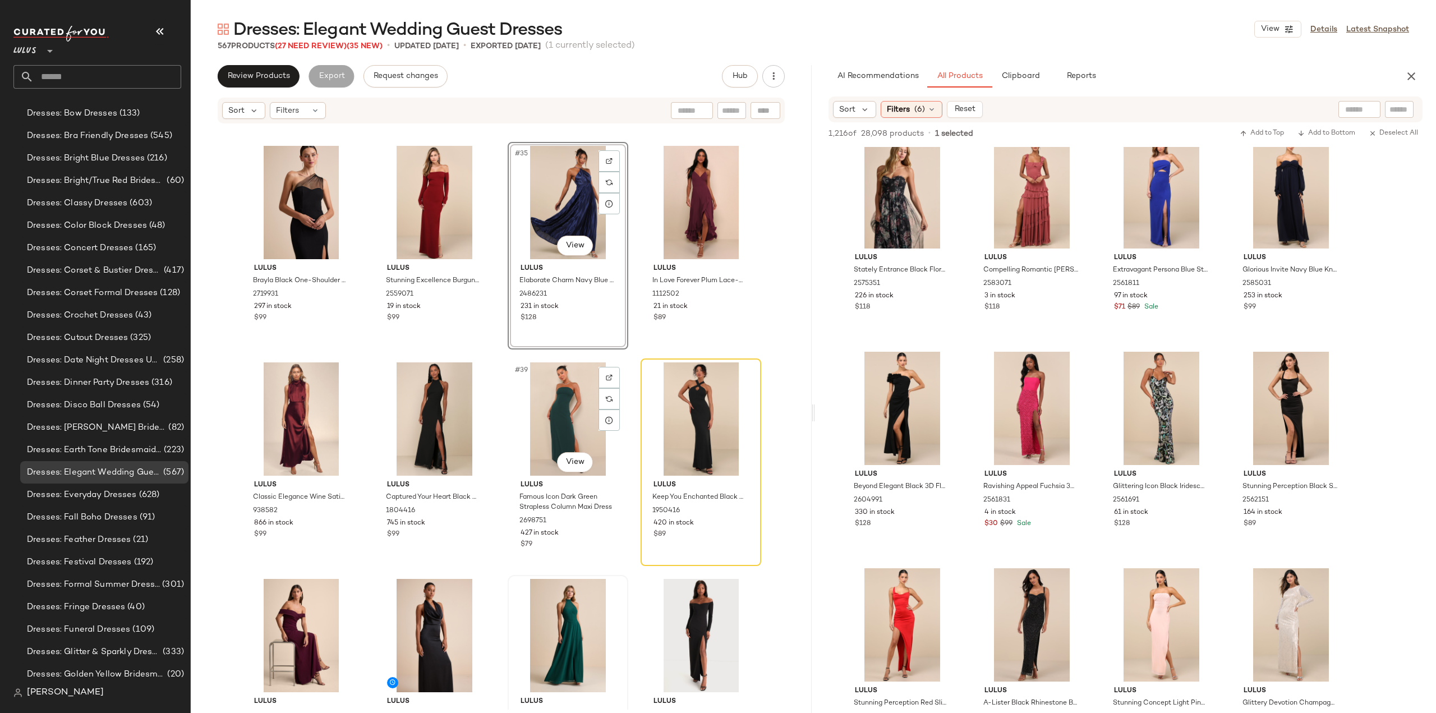
scroll to position [1752, 0]
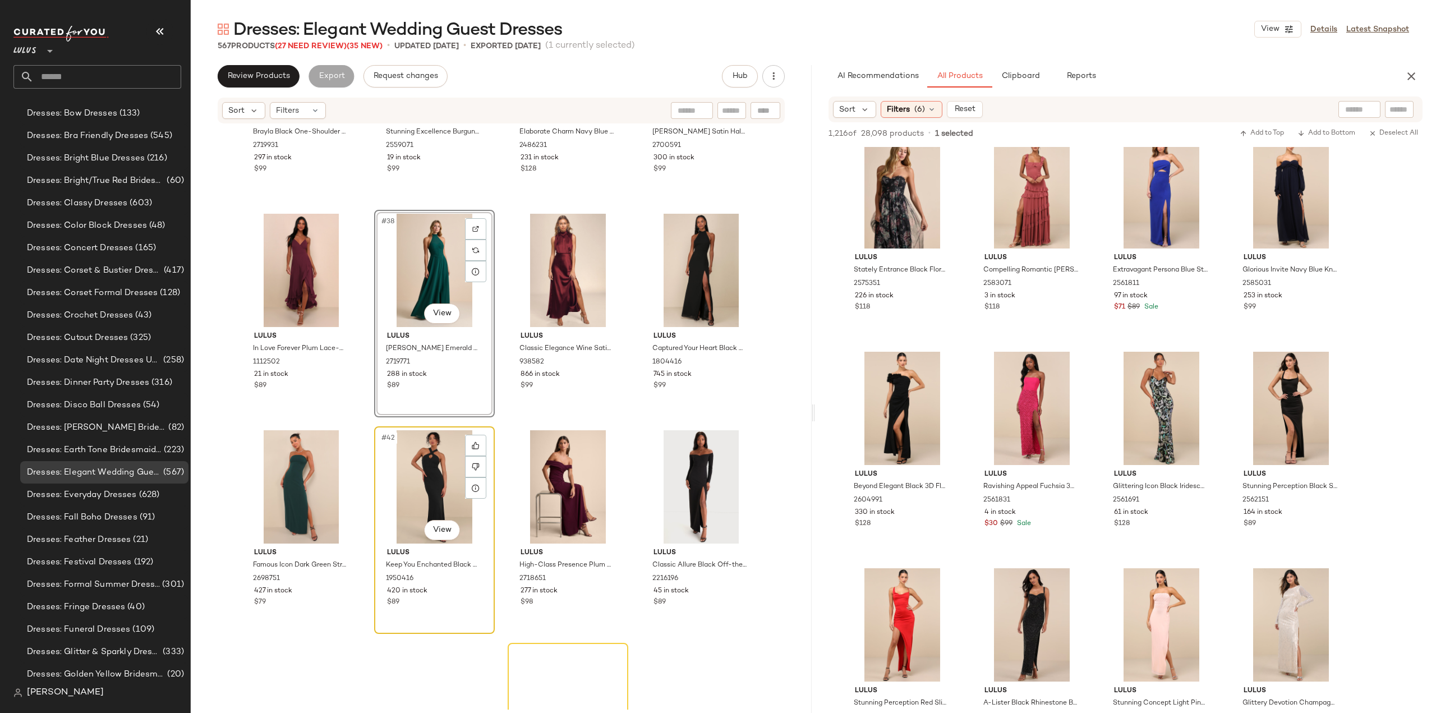
scroll to position [1920, 0]
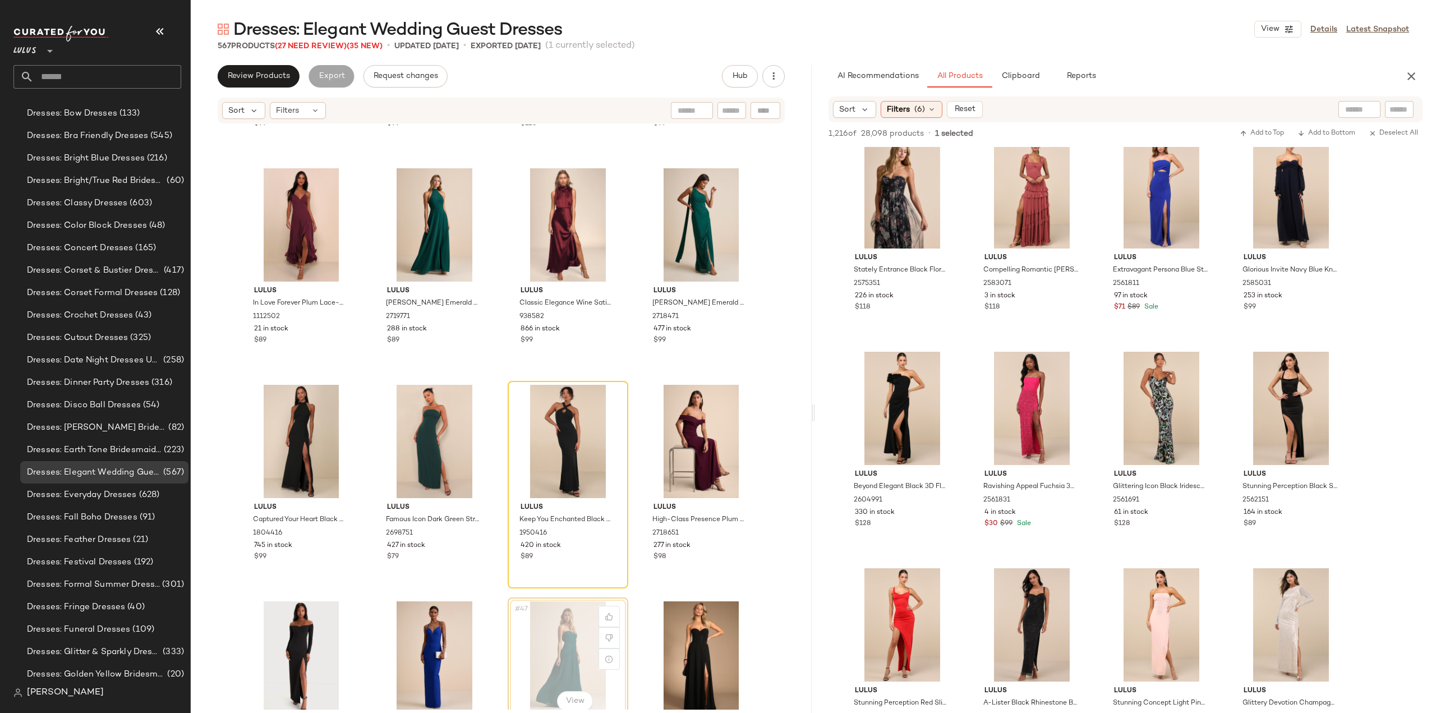
scroll to position [1924, 0]
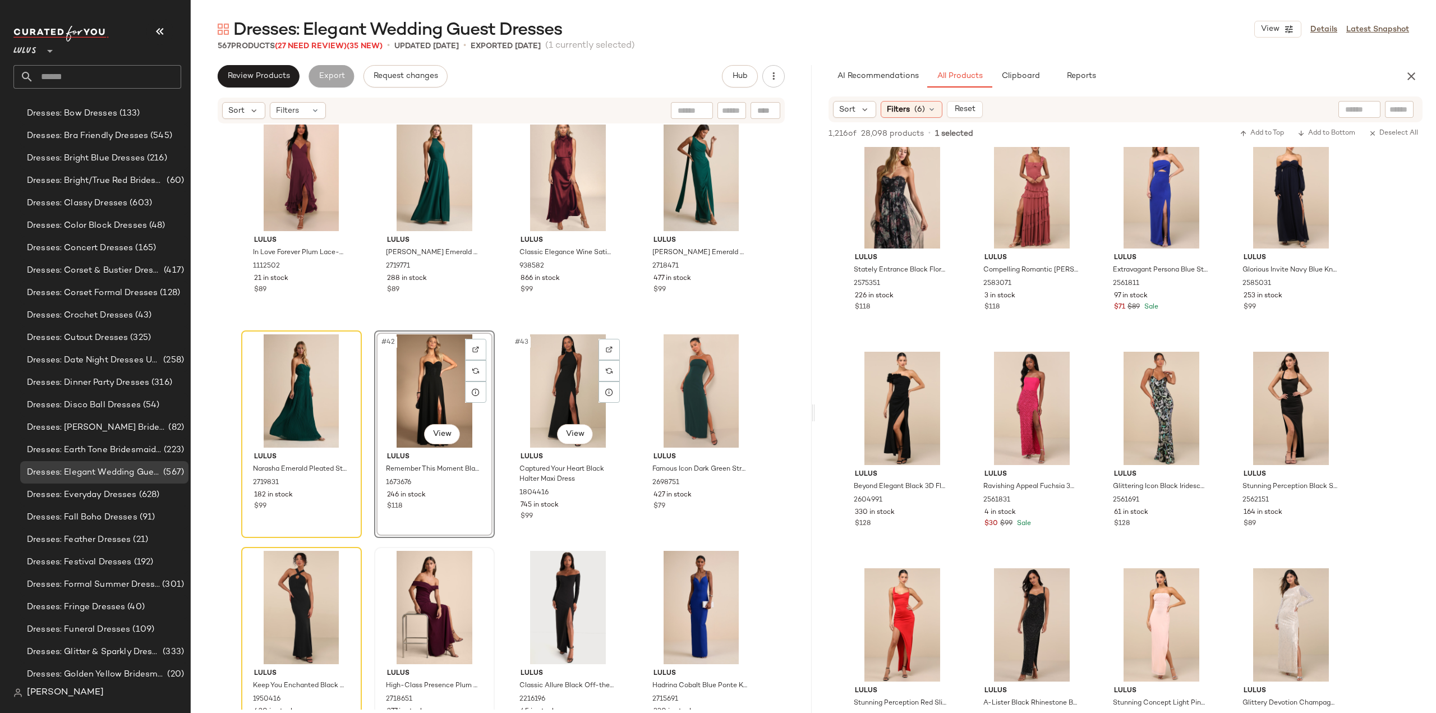
scroll to position [2036, 0]
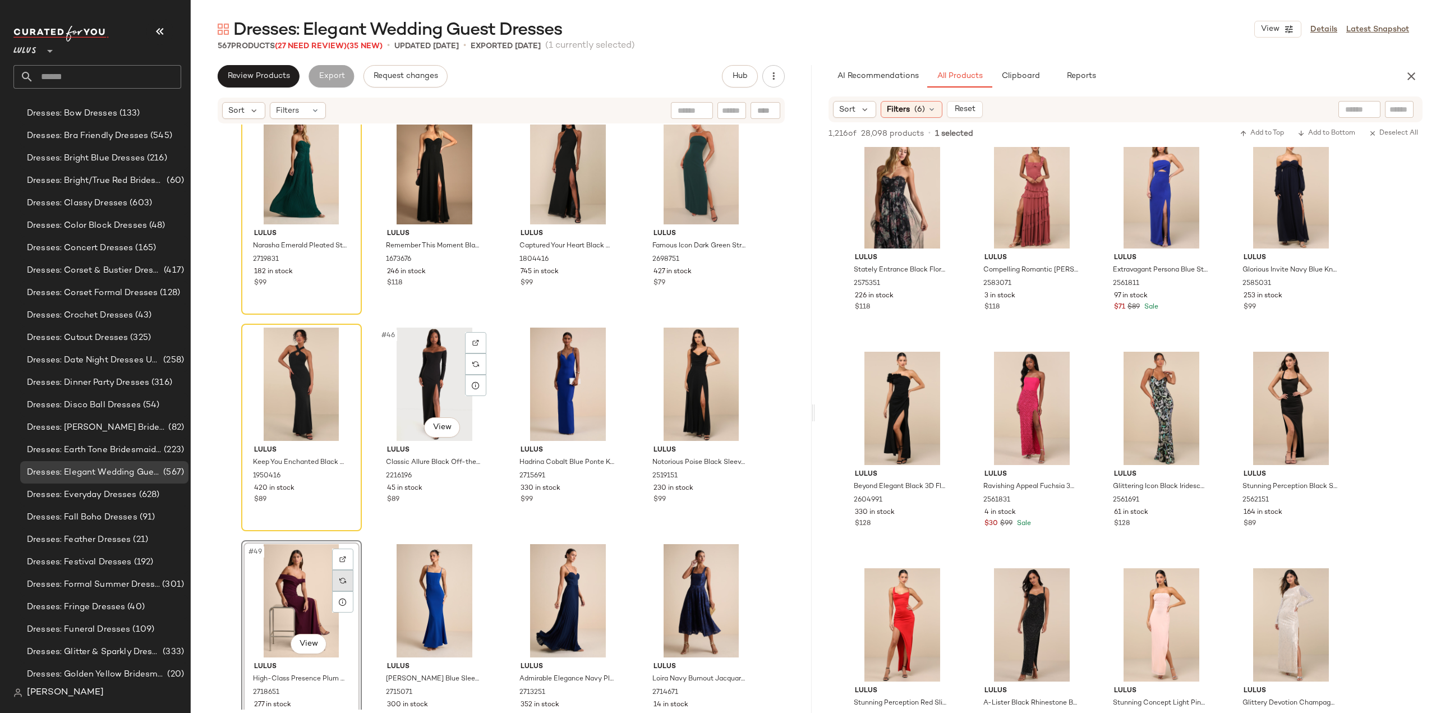
scroll to position [2205, 0]
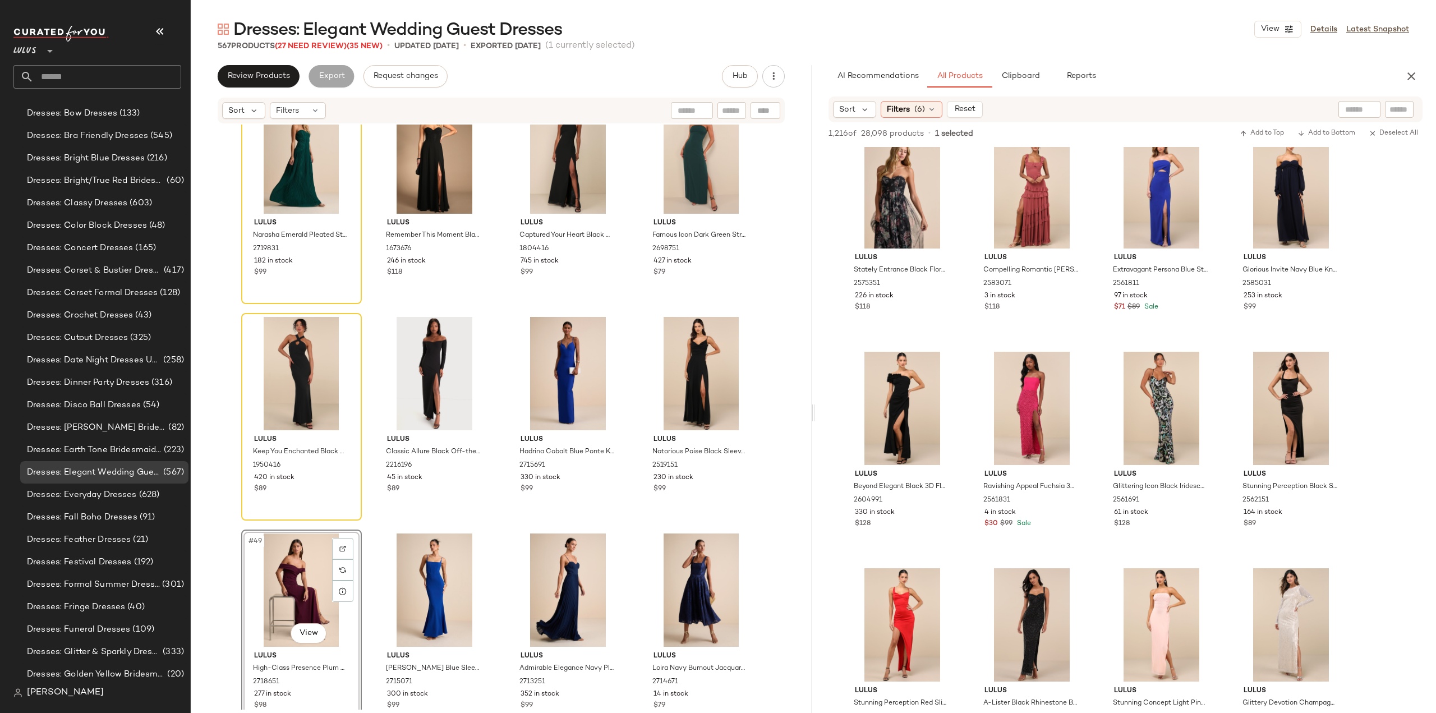
click at [307, 581] on div "#49 View" at bounding box center [301, 590] width 113 height 113
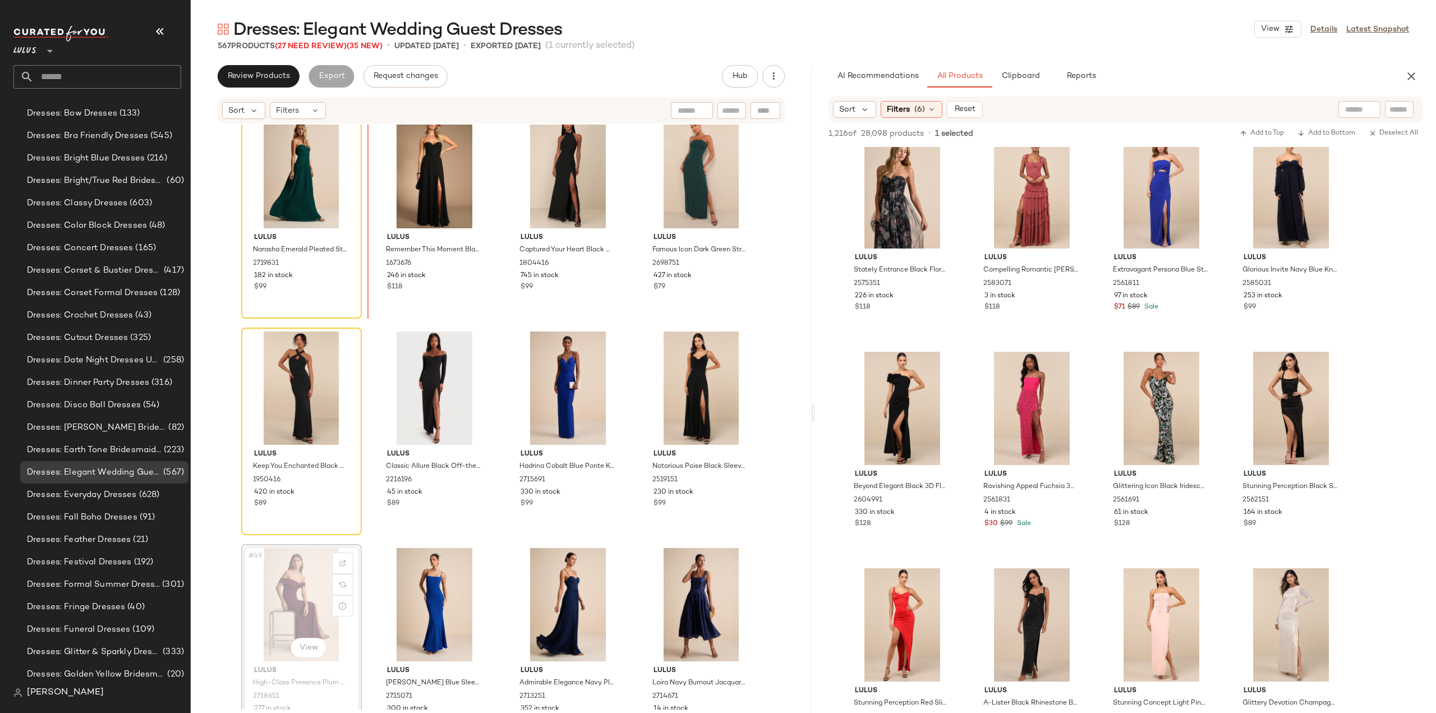
scroll to position [2186, 0]
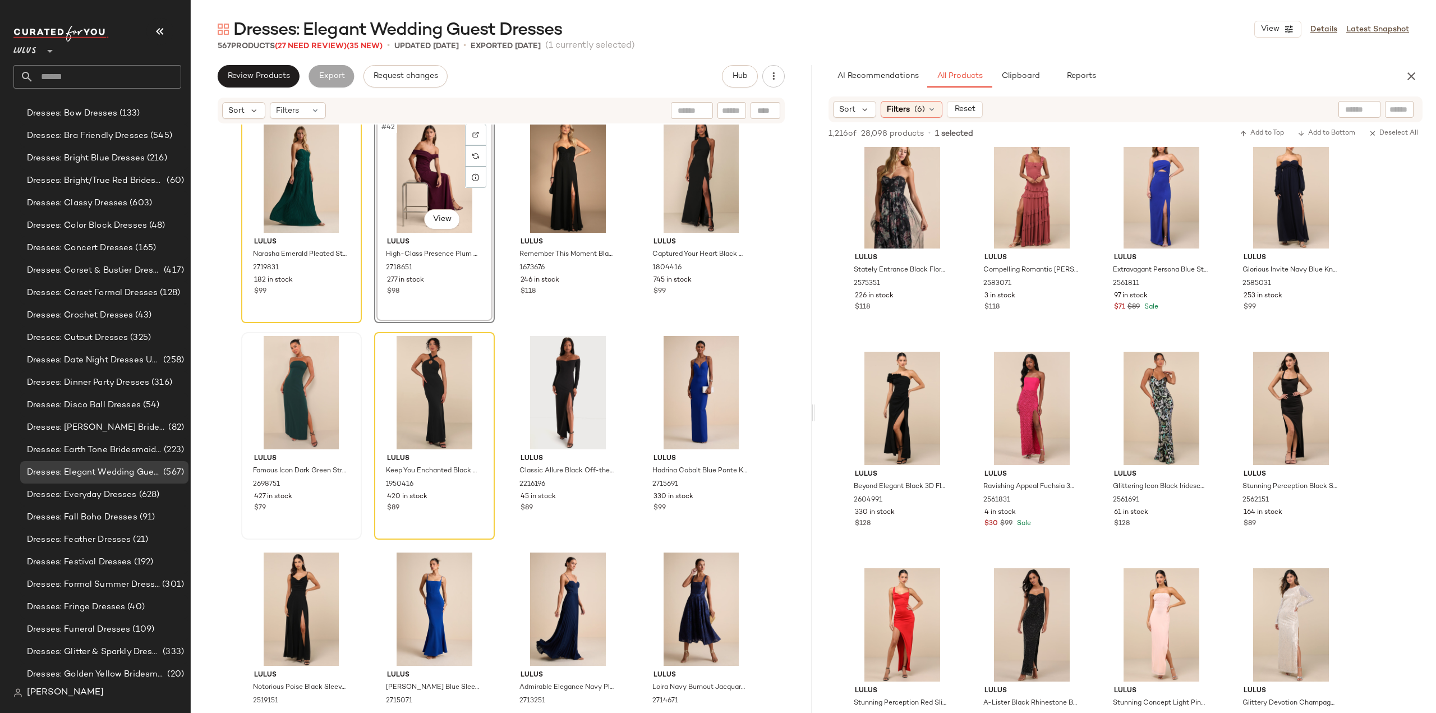
click at [356, 427] on div "Lulus Famous Icon Dark Green Strapless Column Maxi Dress 2698751 427 in stock $…" at bounding box center [301, 435] width 118 height 205
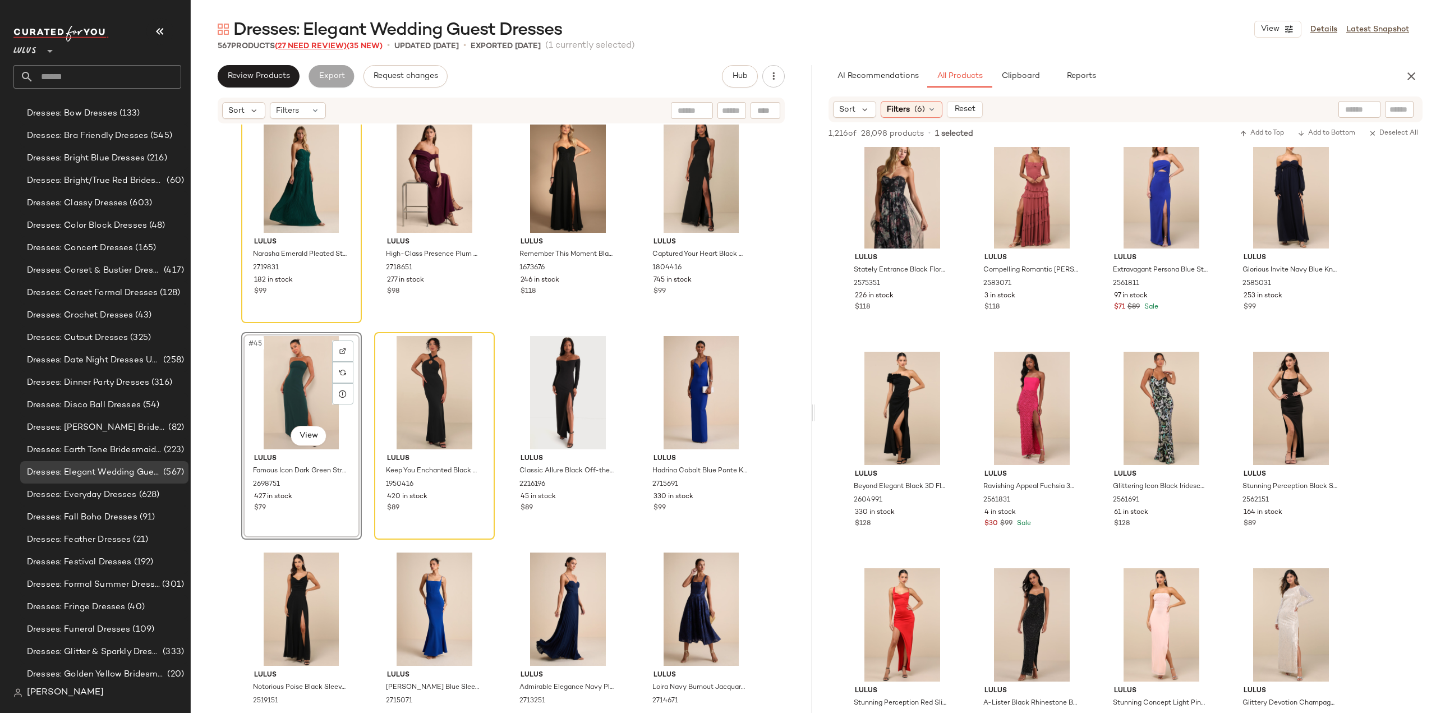
click at [315, 47] on span "(27 Need Review)" at bounding box center [311, 46] width 72 height 8
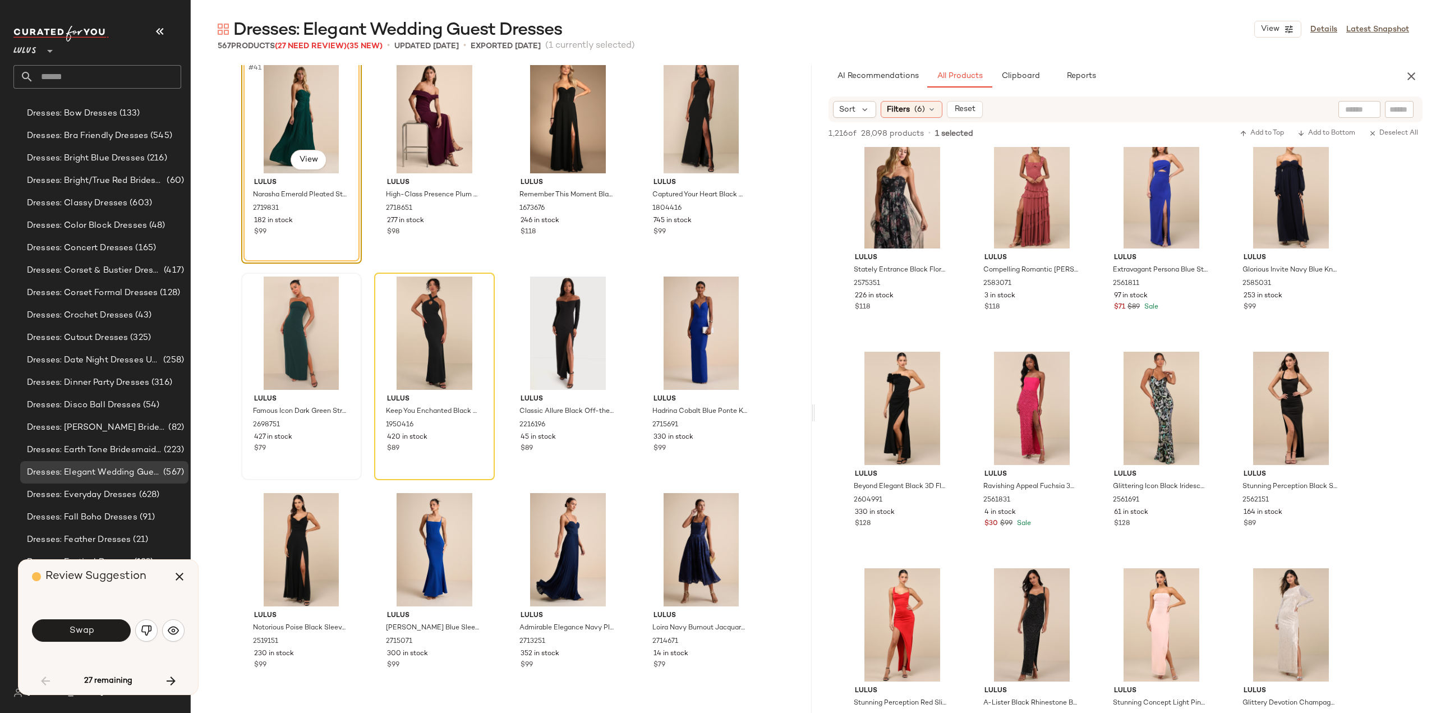
scroll to position [1949, 0]
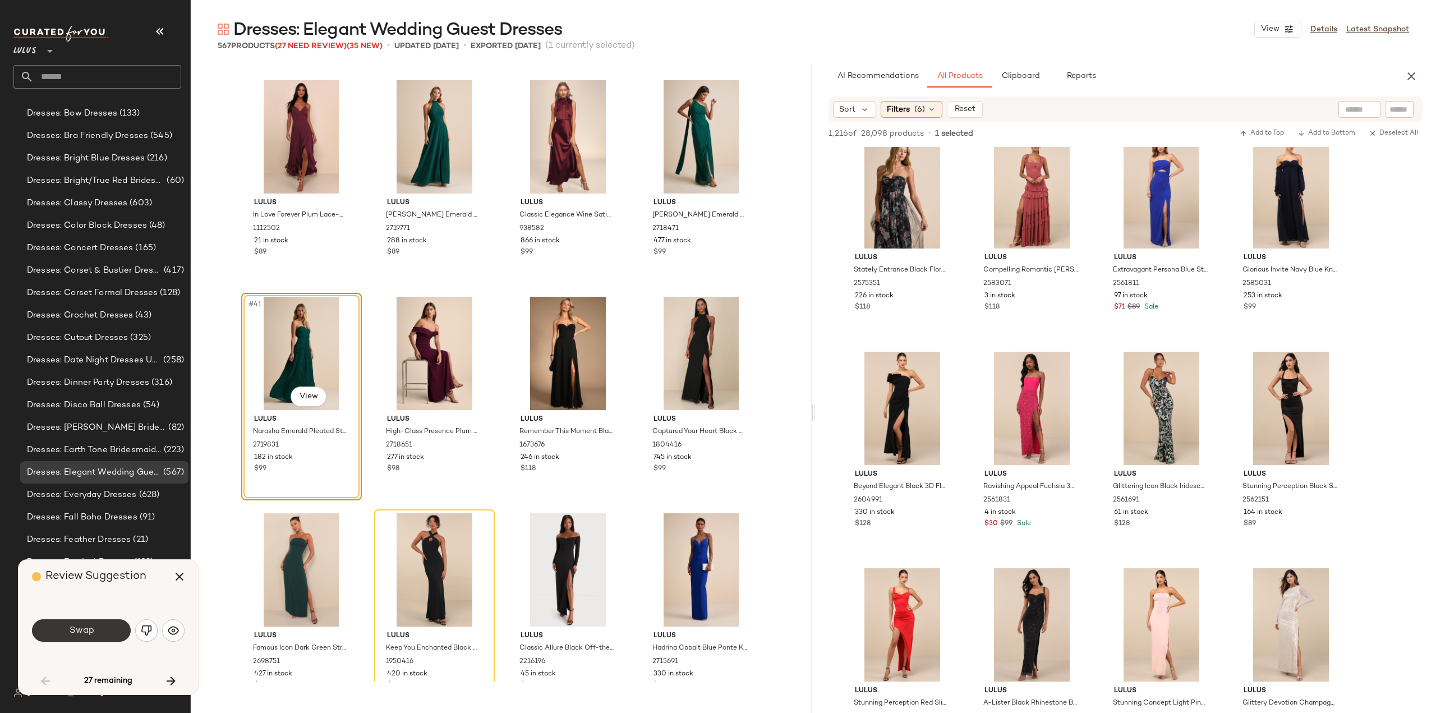
click at [97, 631] on button "Swap" at bounding box center [81, 630] width 99 height 22
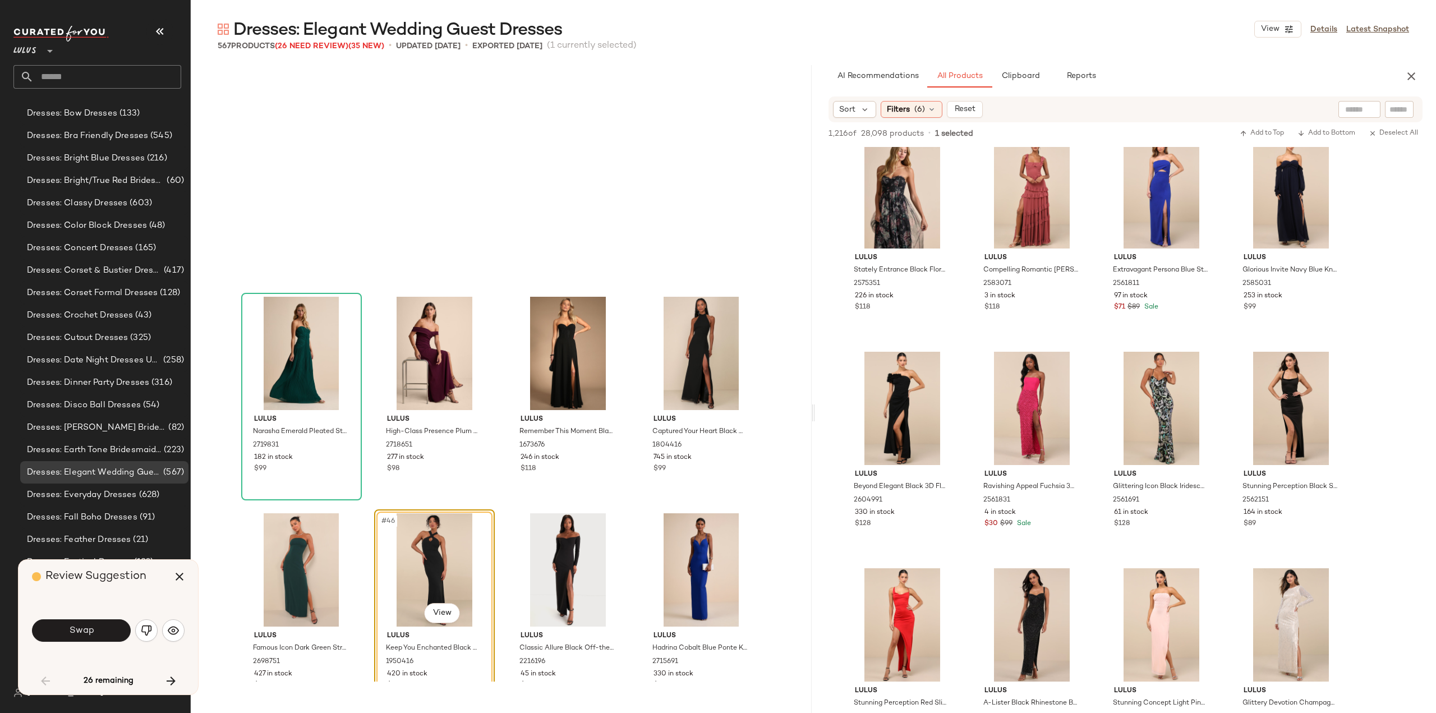
scroll to position [2165, 0]
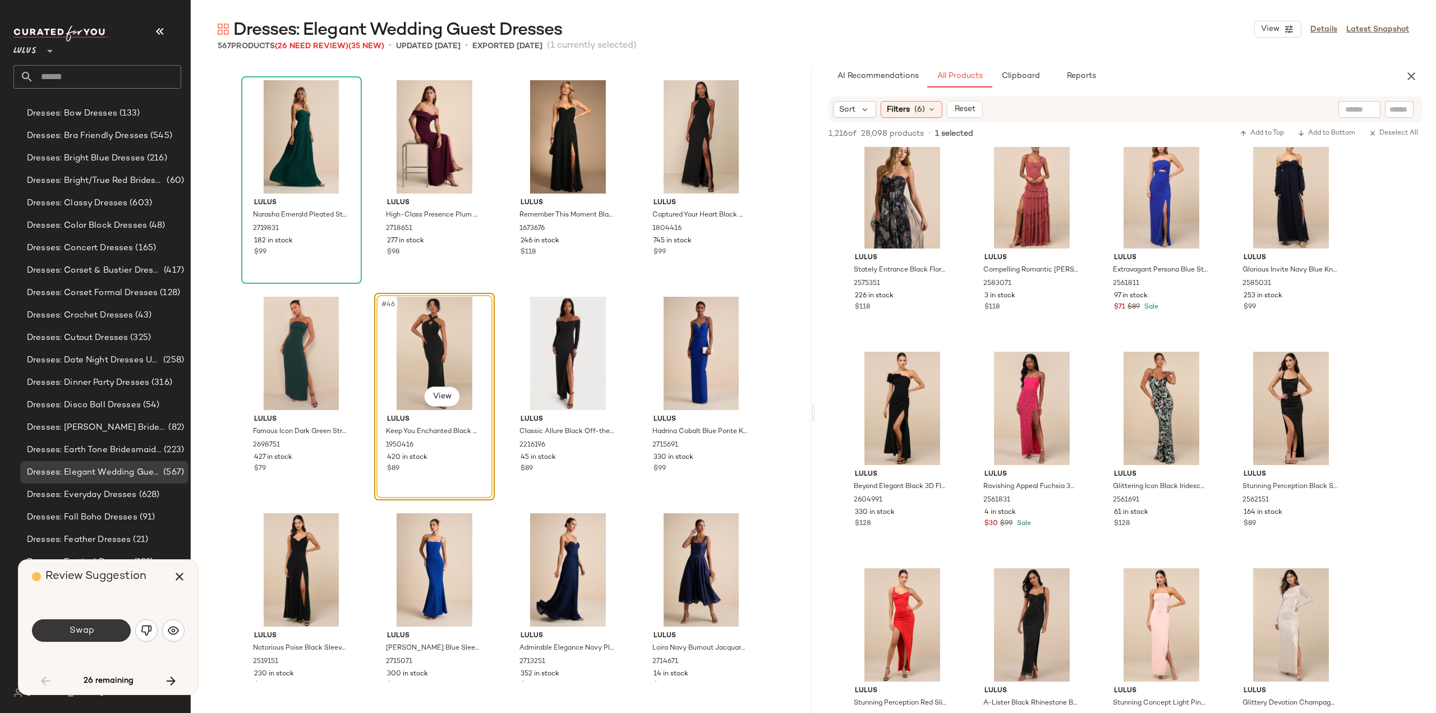
click at [89, 628] on span "Swap" at bounding box center [80, 631] width 25 height 11
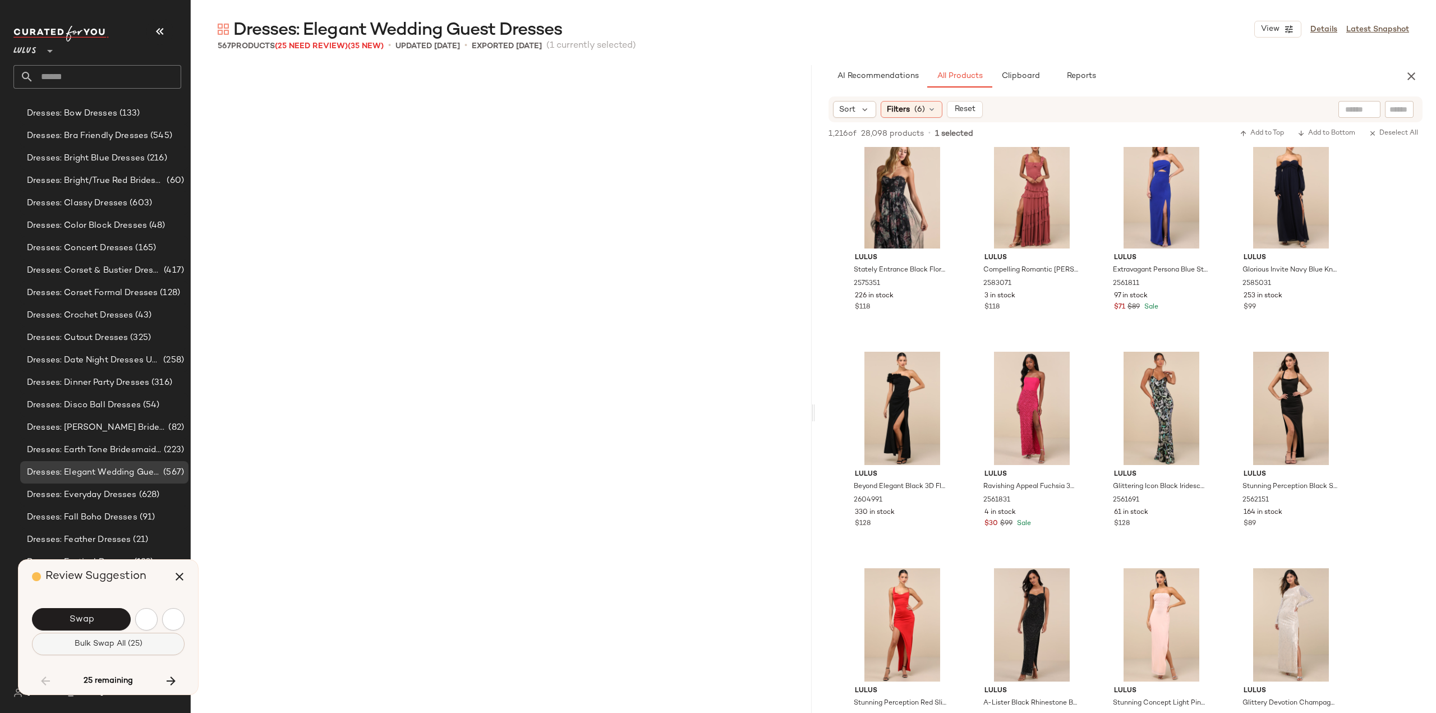
scroll to position [4114, 0]
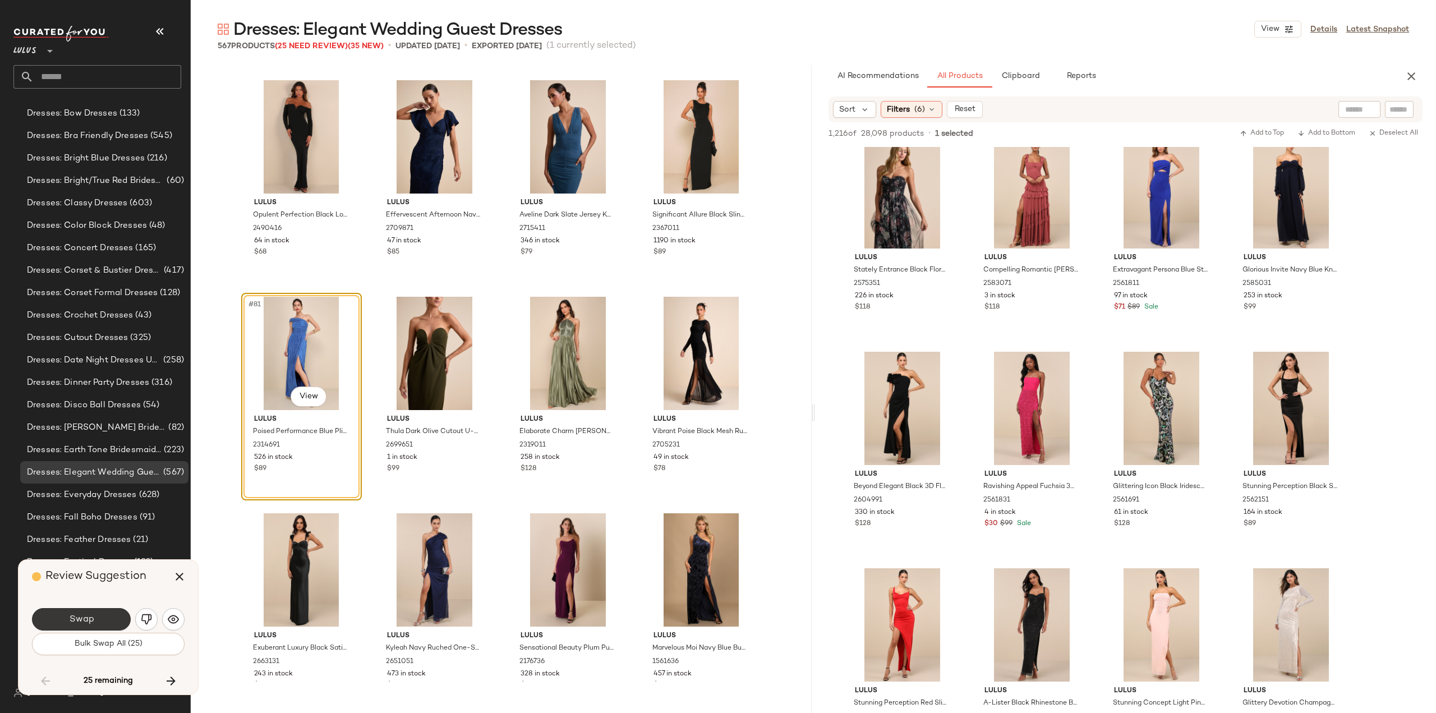
click at [88, 619] on span "Swap" at bounding box center [80, 619] width 25 height 11
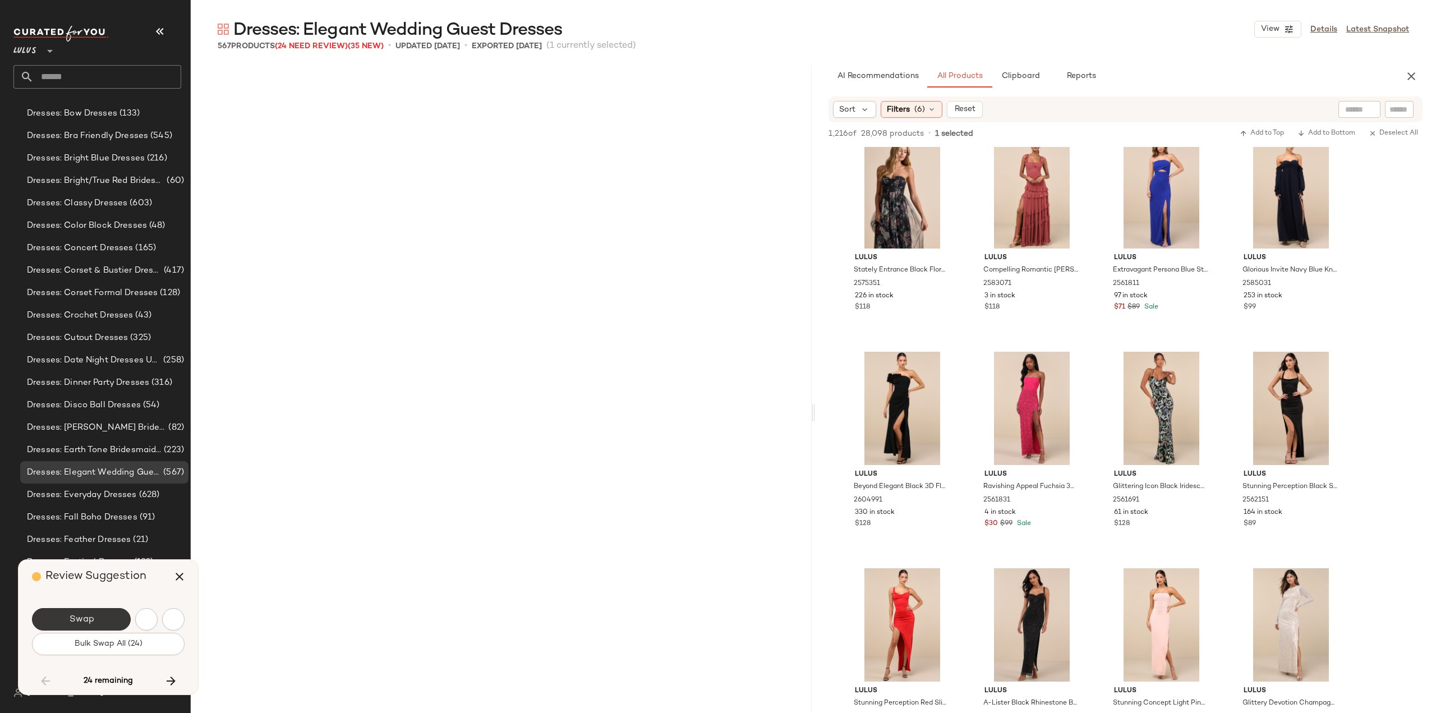
scroll to position [5197, 0]
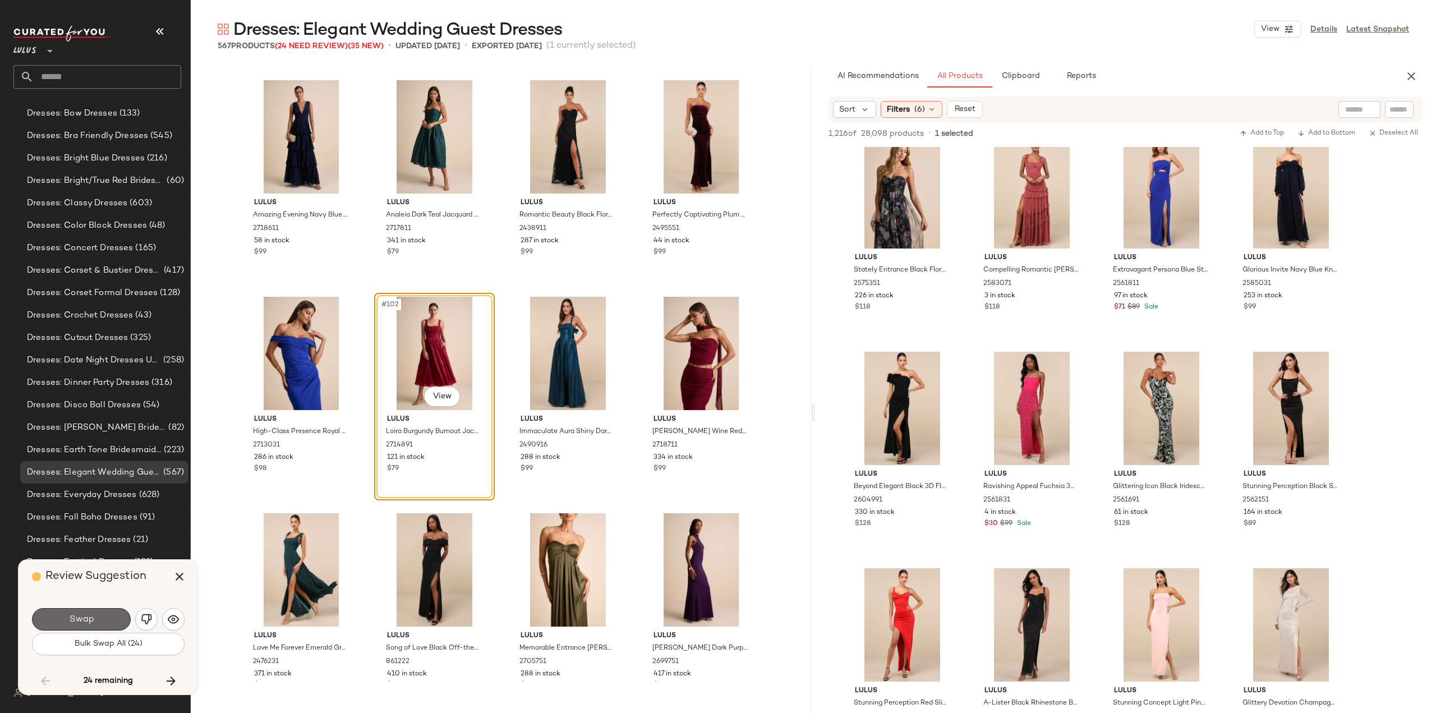
click at [89, 617] on span "Swap" at bounding box center [80, 619] width 25 height 11
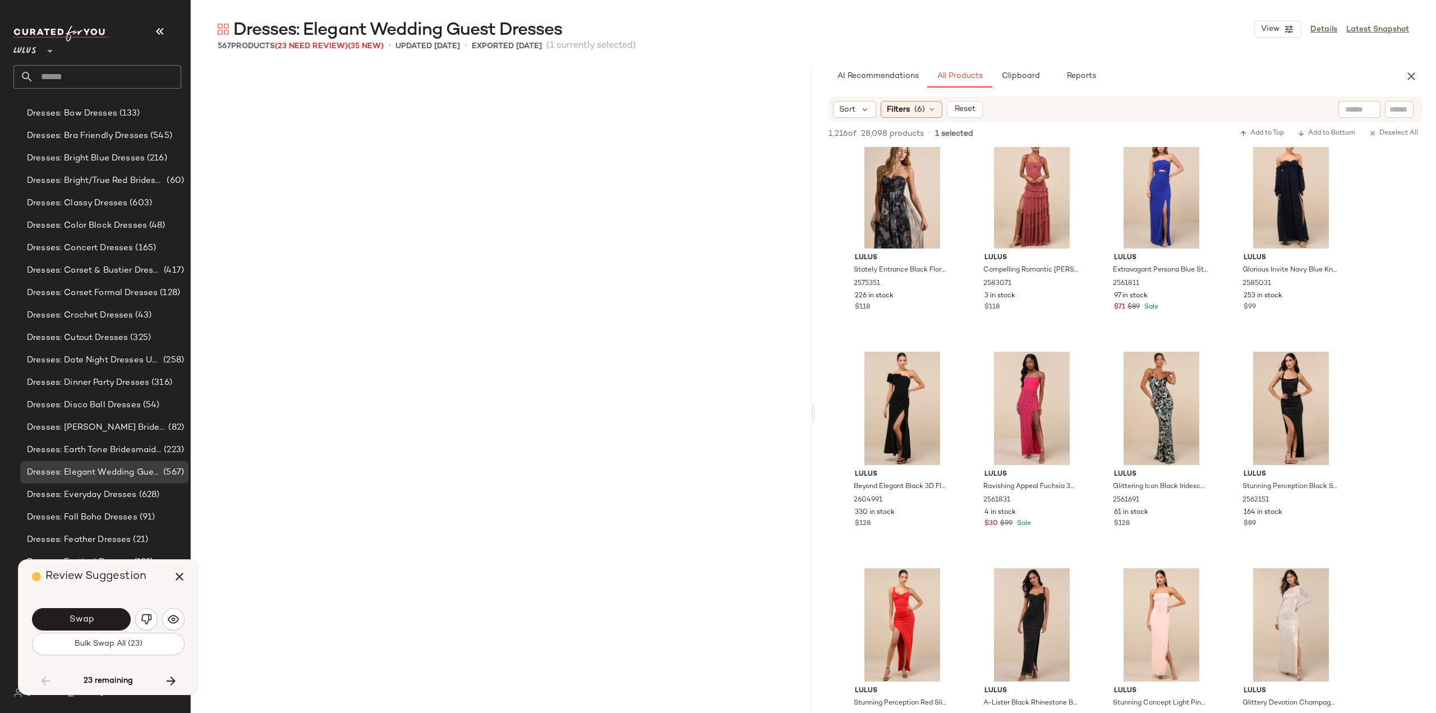
scroll to position [5847, 0]
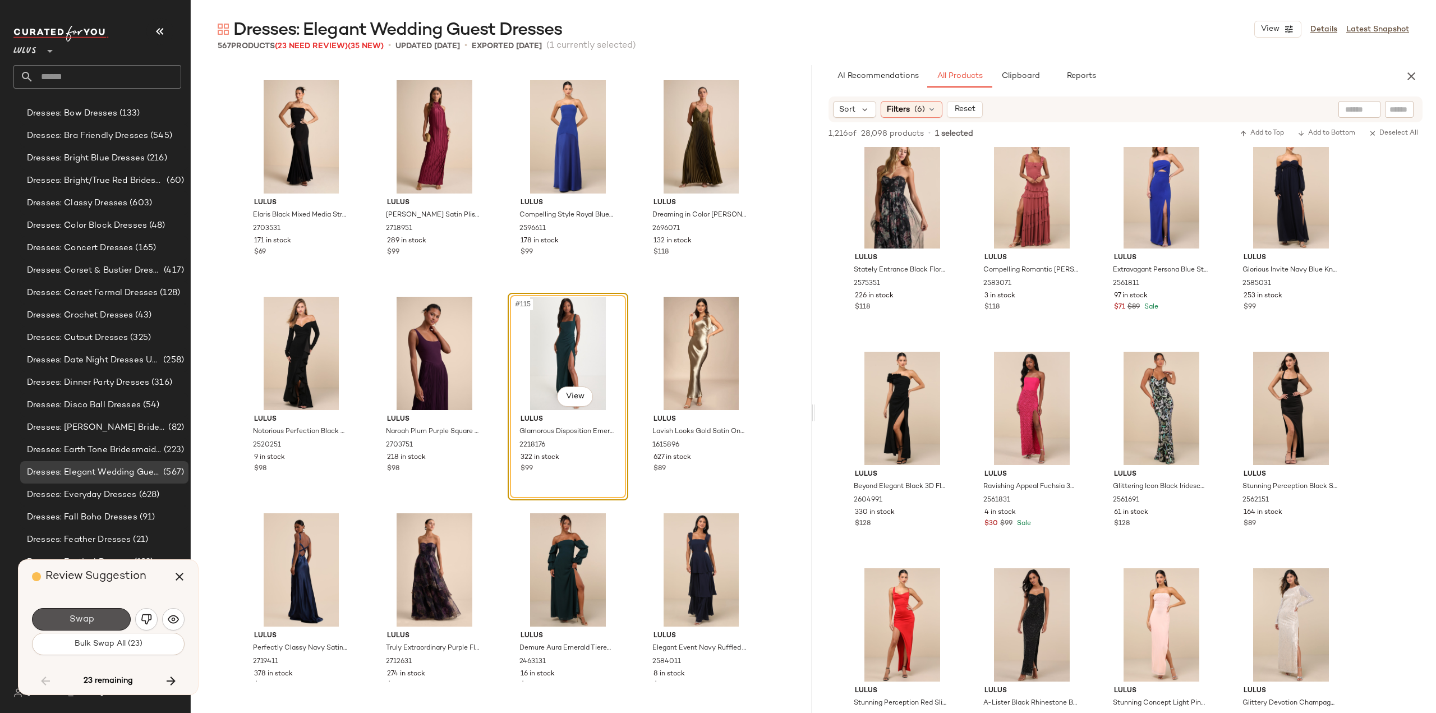
click at [89, 617] on span "Swap" at bounding box center [80, 619] width 25 height 11
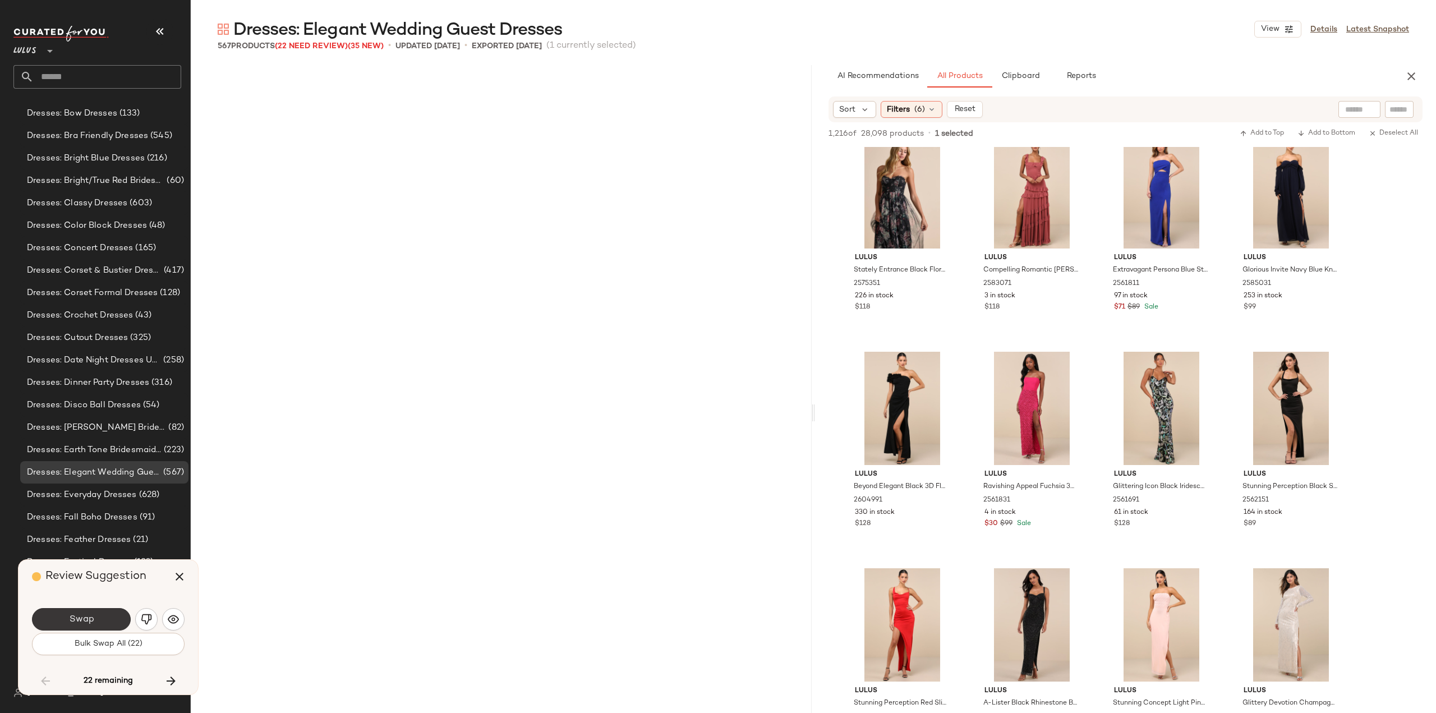
scroll to position [9528, 0]
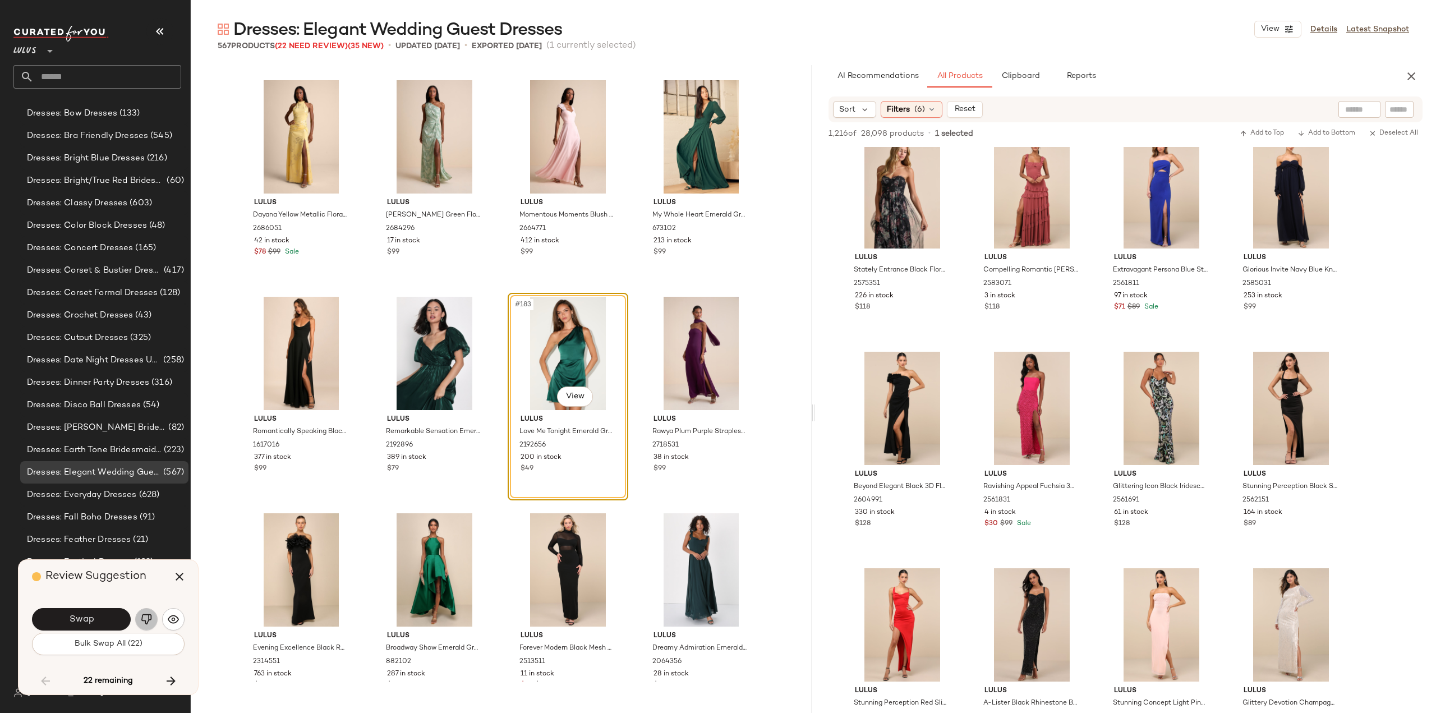
click at [142, 620] on img "button" at bounding box center [146, 619] width 11 height 11
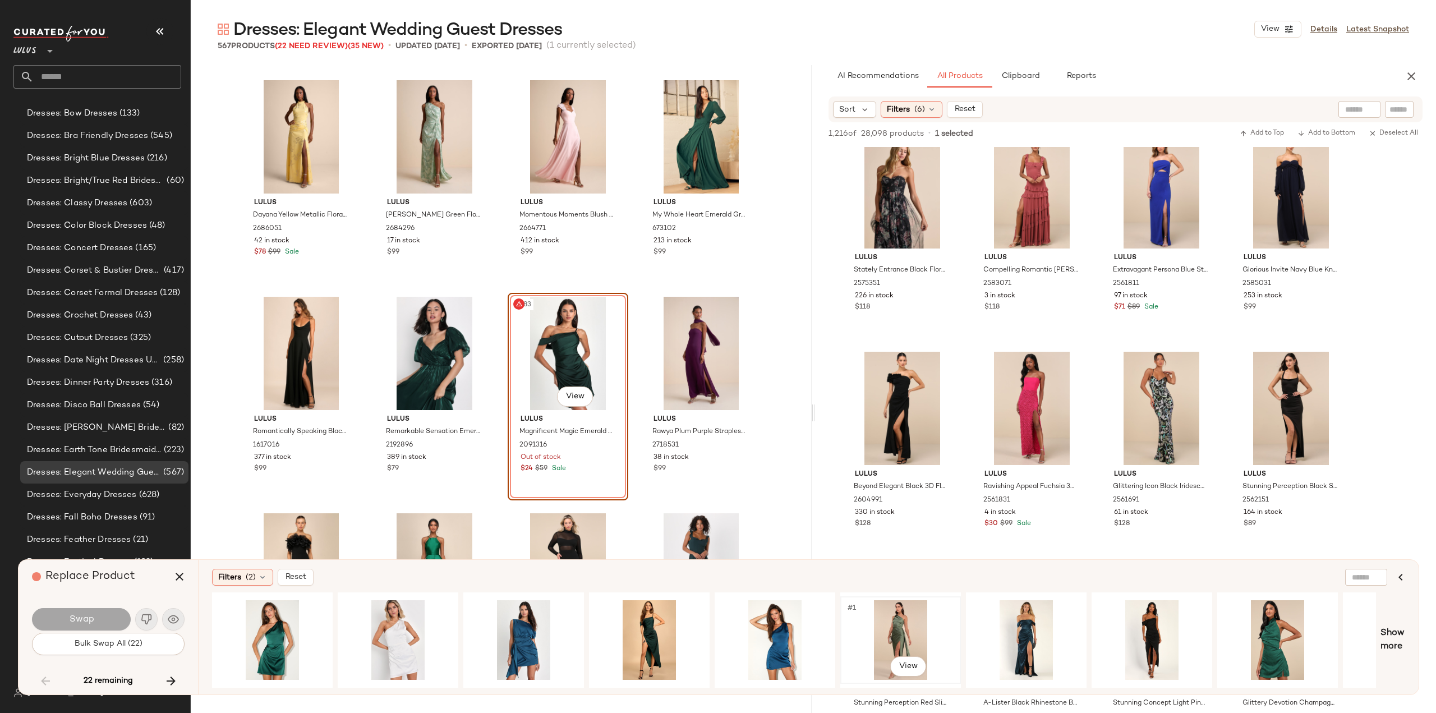
click at [895, 646] on div "#1 View" at bounding box center [900, 640] width 113 height 80
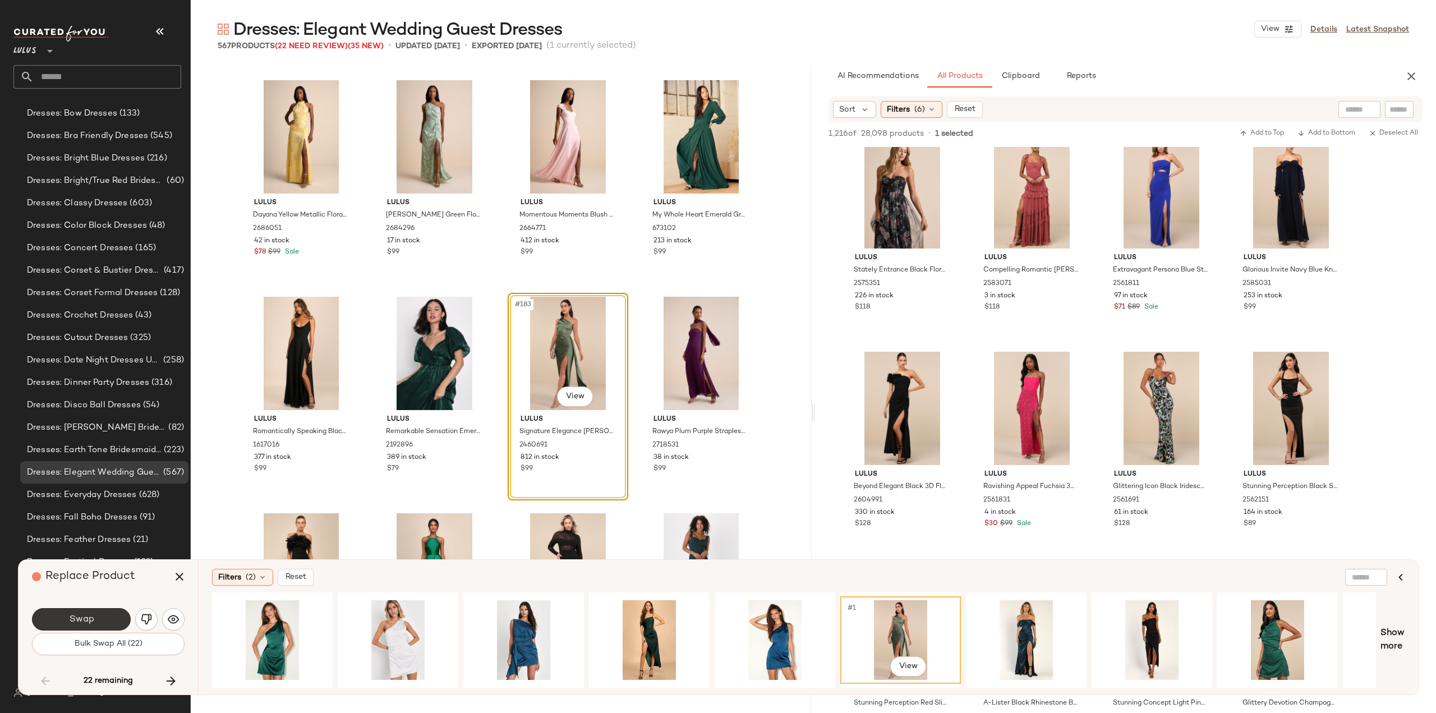
click at [76, 616] on span "Swap" at bounding box center [80, 619] width 25 height 11
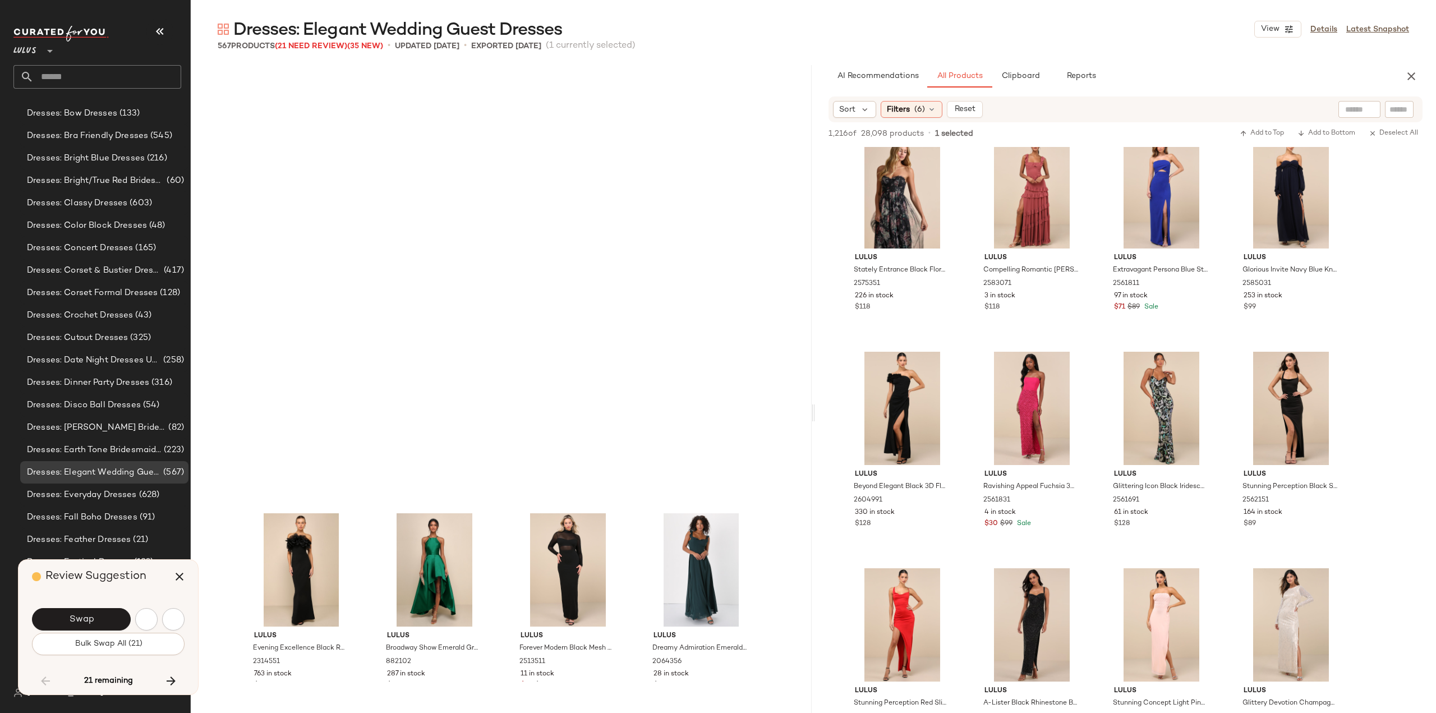
scroll to position [9961, 0]
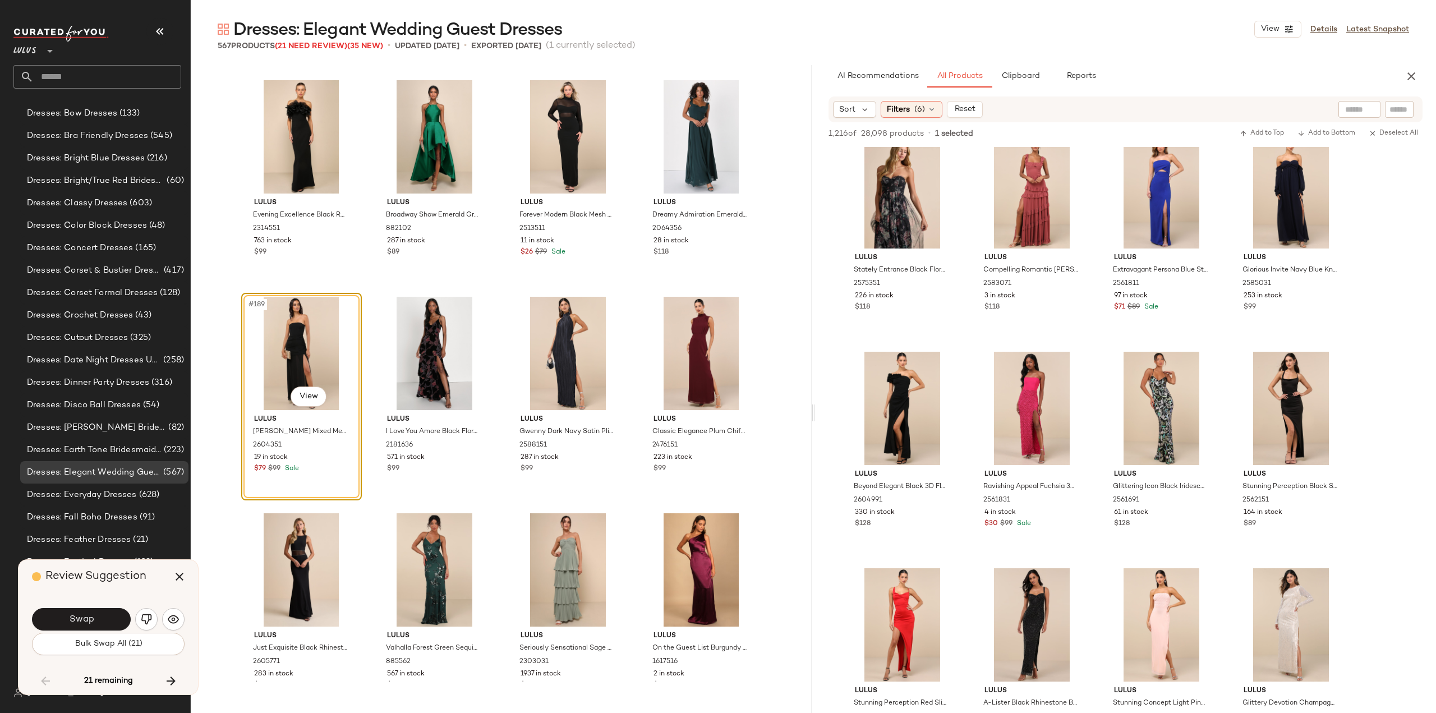
click at [94, 622] on button "Swap" at bounding box center [81, 619] width 99 height 22
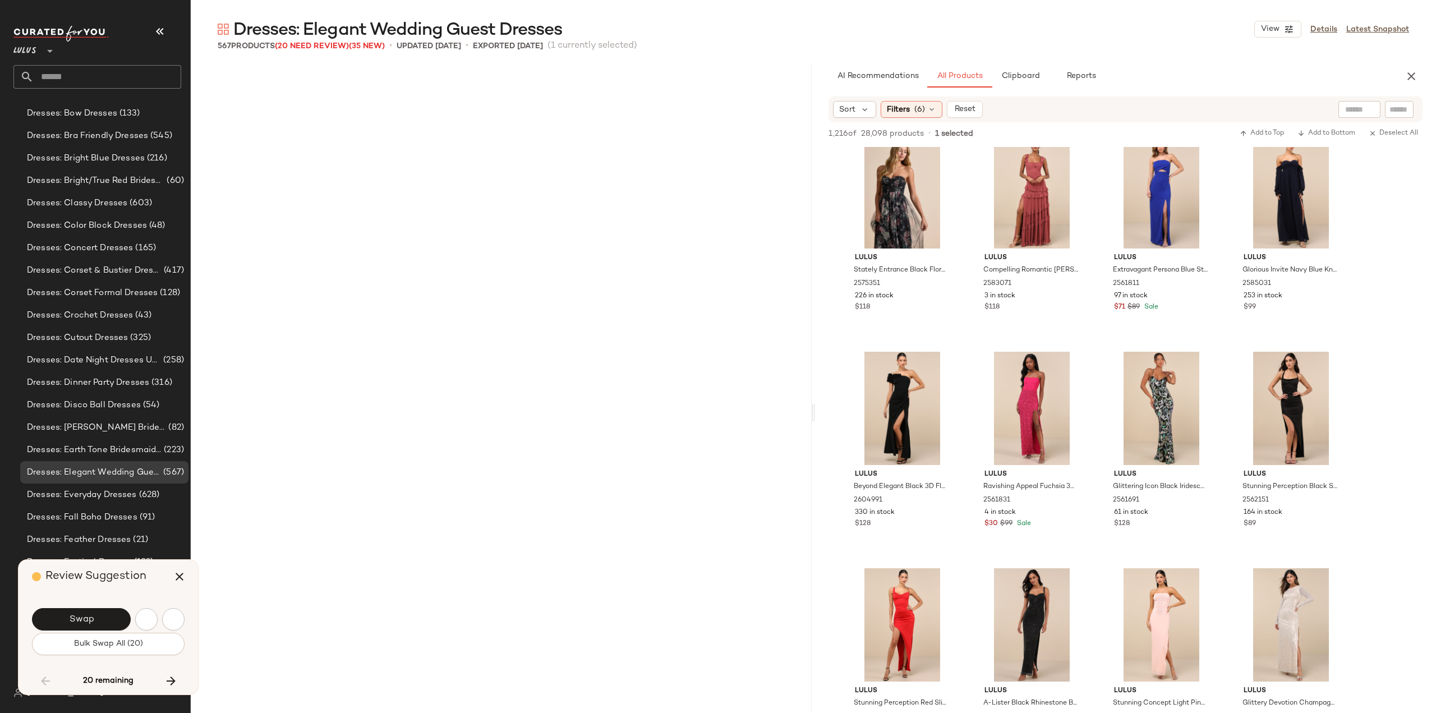
scroll to position [10827, 0]
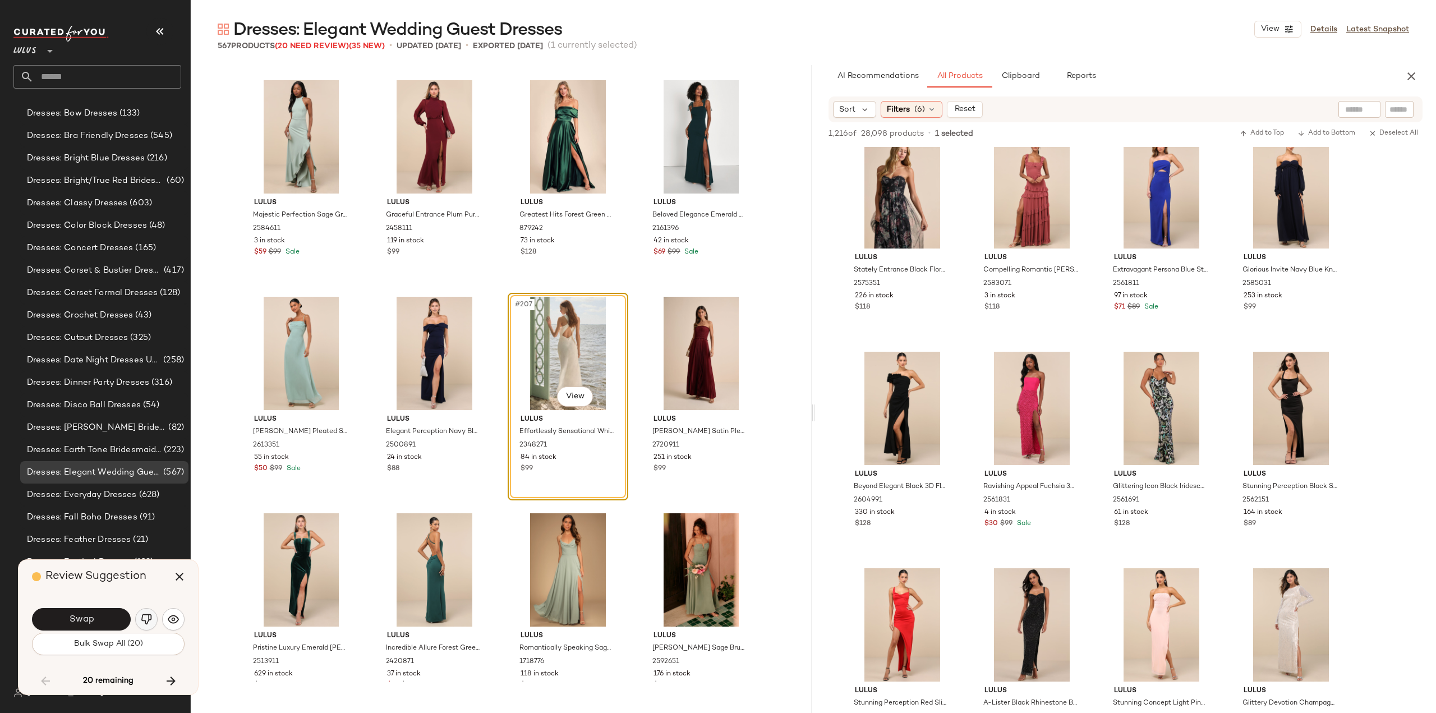
click at [147, 619] on img "button" at bounding box center [146, 619] width 11 height 11
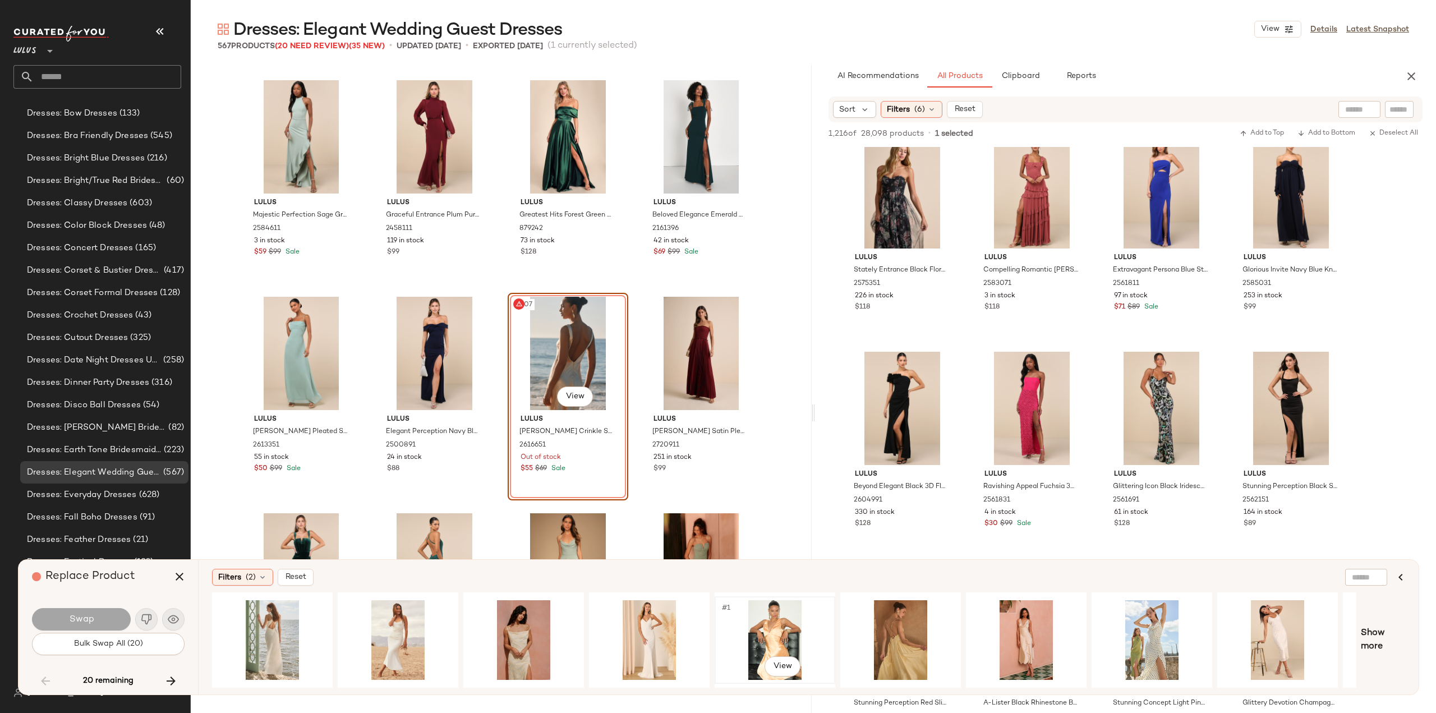
drag, startPoint x: 692, startPoint y: 689, endPoint x: 747, endPoint y: 678, distance: 56.1
click at [747, 678] on div "Filters (2) Reset #1 View Show more" at bounding box center [808, 627] width 1221 height 135
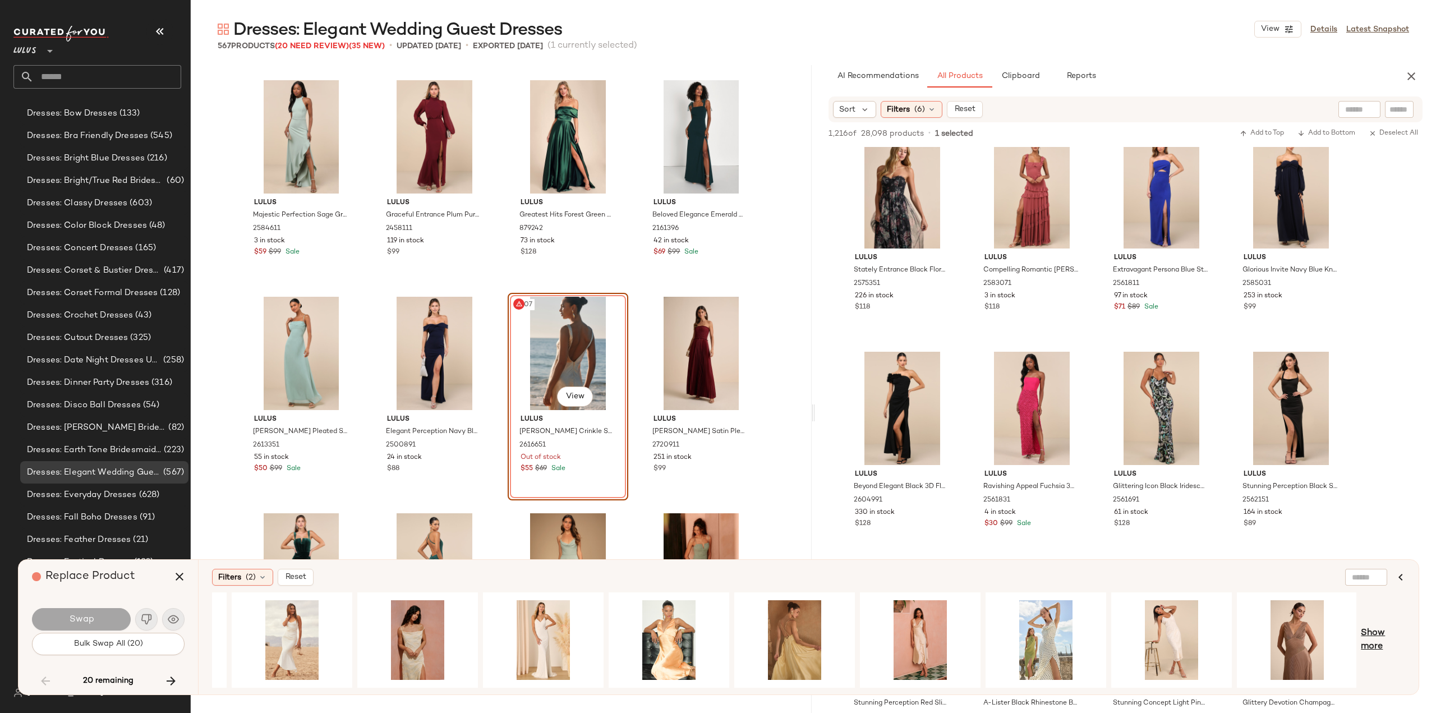
click at [1373, 636] on span "Show more" at bounding box center [1383, 640] width 44 height 27
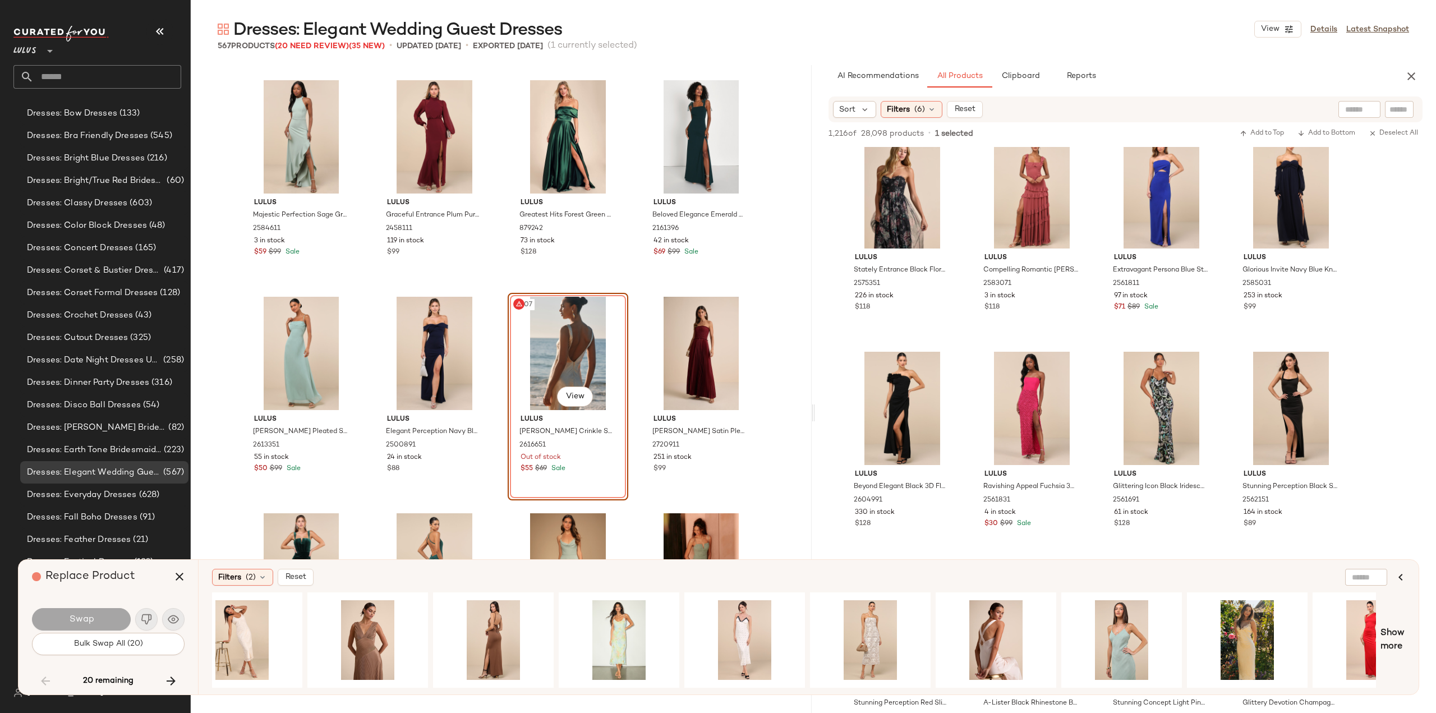
scroll to position [0, 1092]
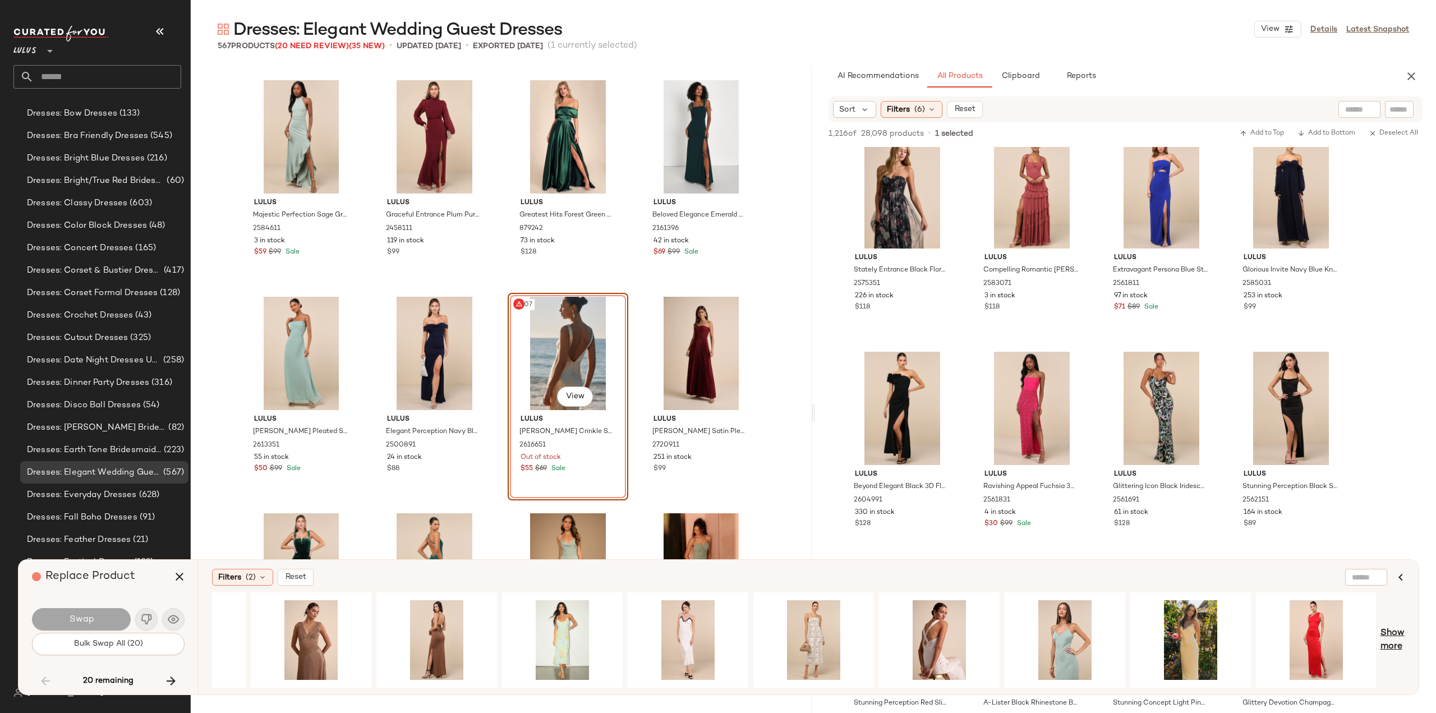
click at [1385, 637] on span "Show more" at bounding box center [1393, 640] width 25 height 27
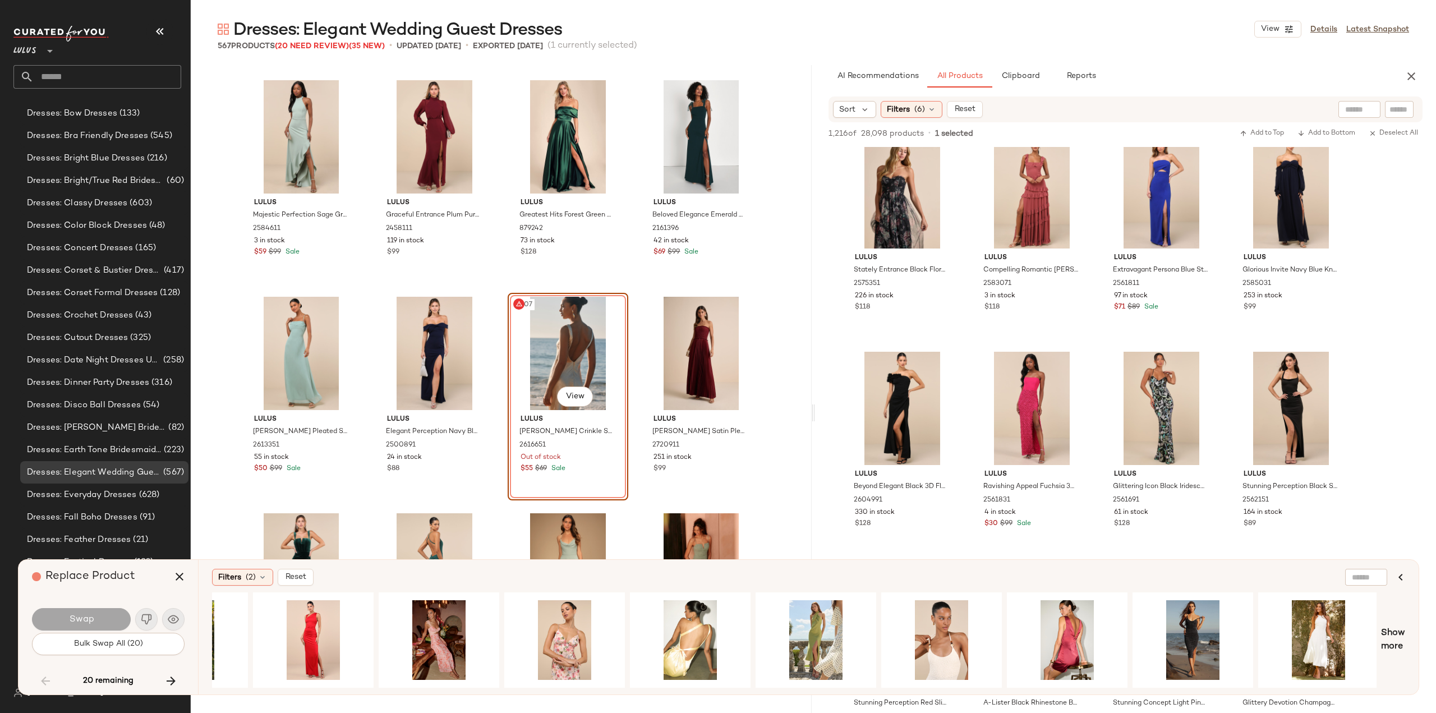
scroll to position [0, 2096]
click at [669, 643] on div "#1 View" at bounding box center [689, 640] width 113 height 80
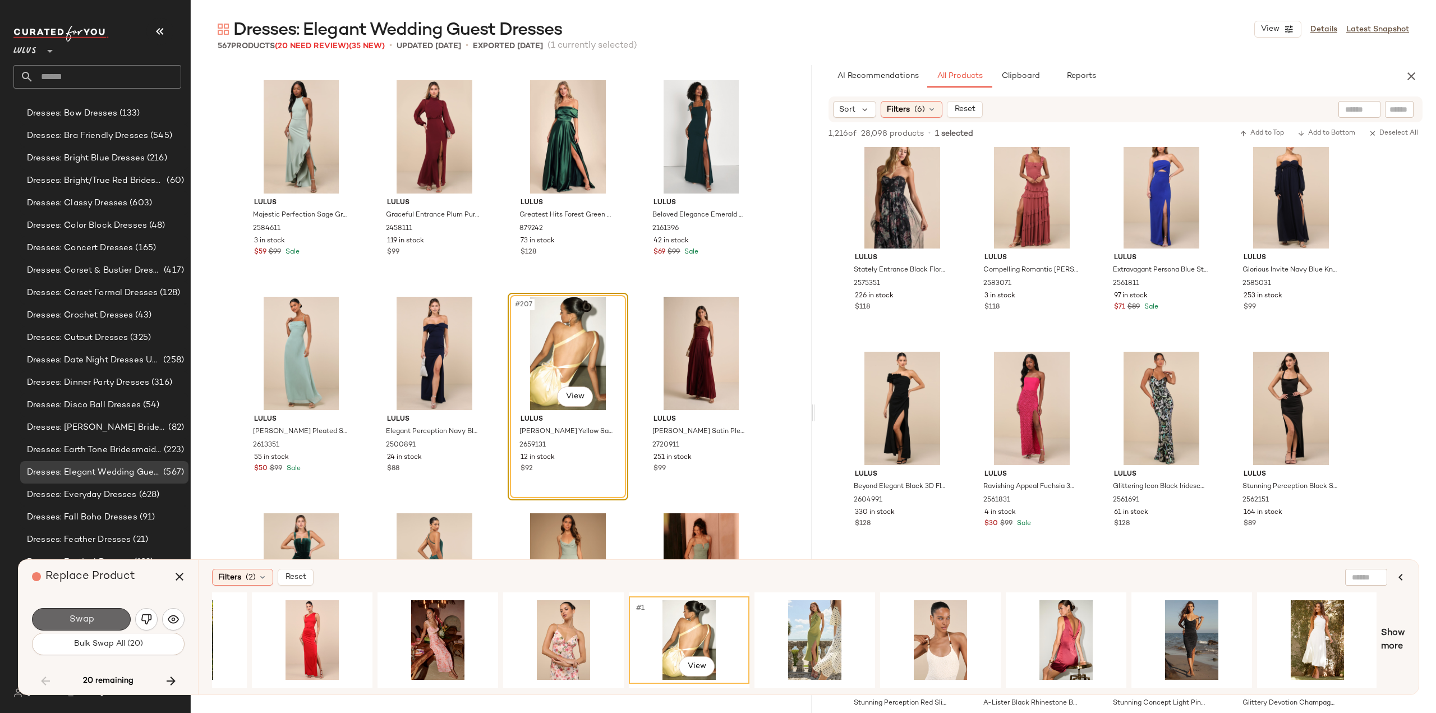
click at [107, 620] on button "Swap" at bounding box center [81, 619] width 99 height 22
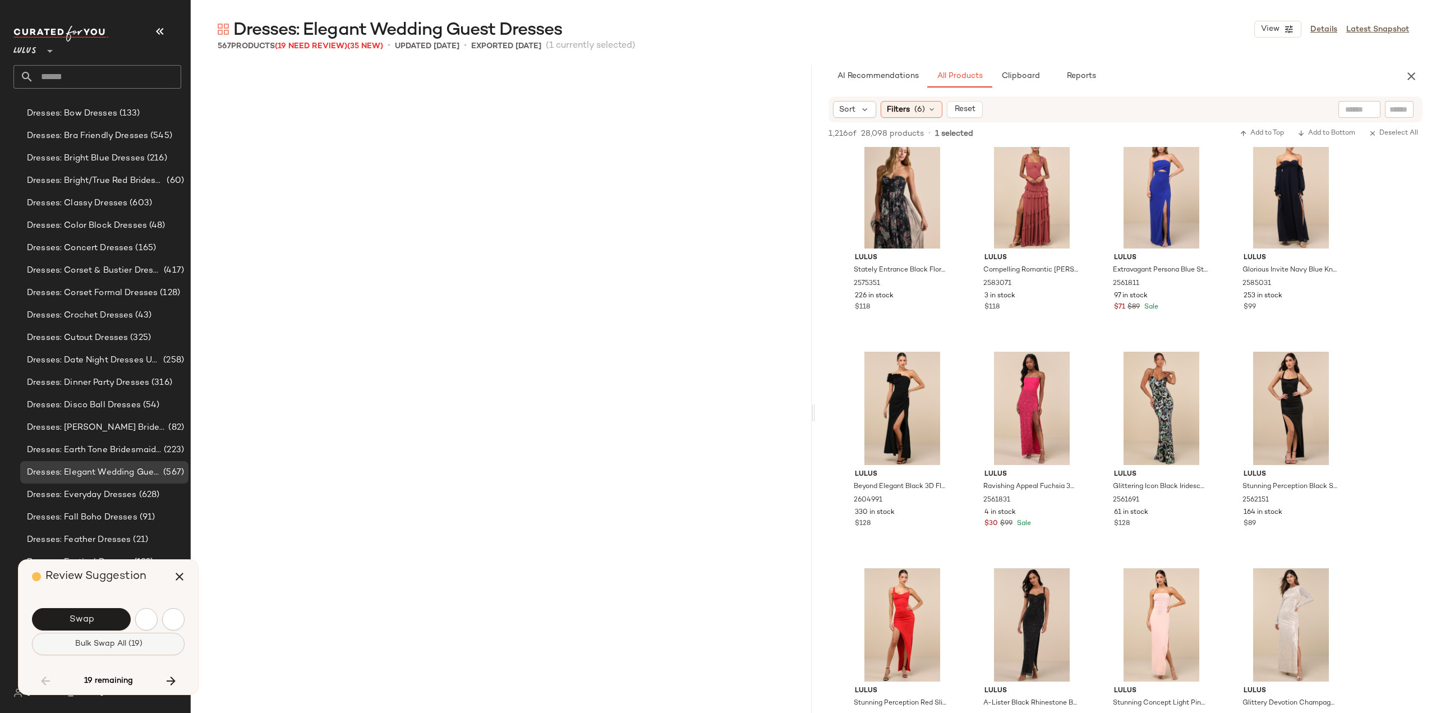
scroll to position [12776, 0]
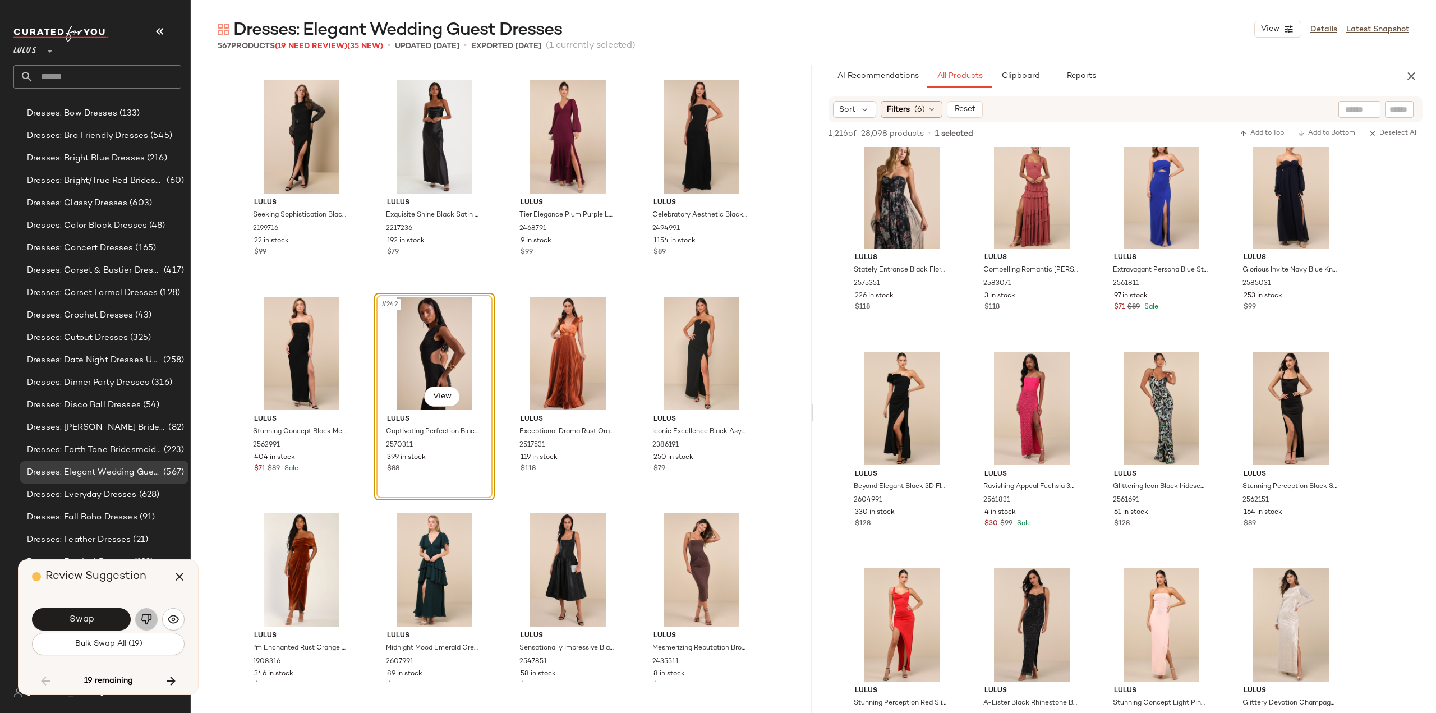
click at [150, 621] on img "button" at bounding box center [146, 619] width 11 height 11
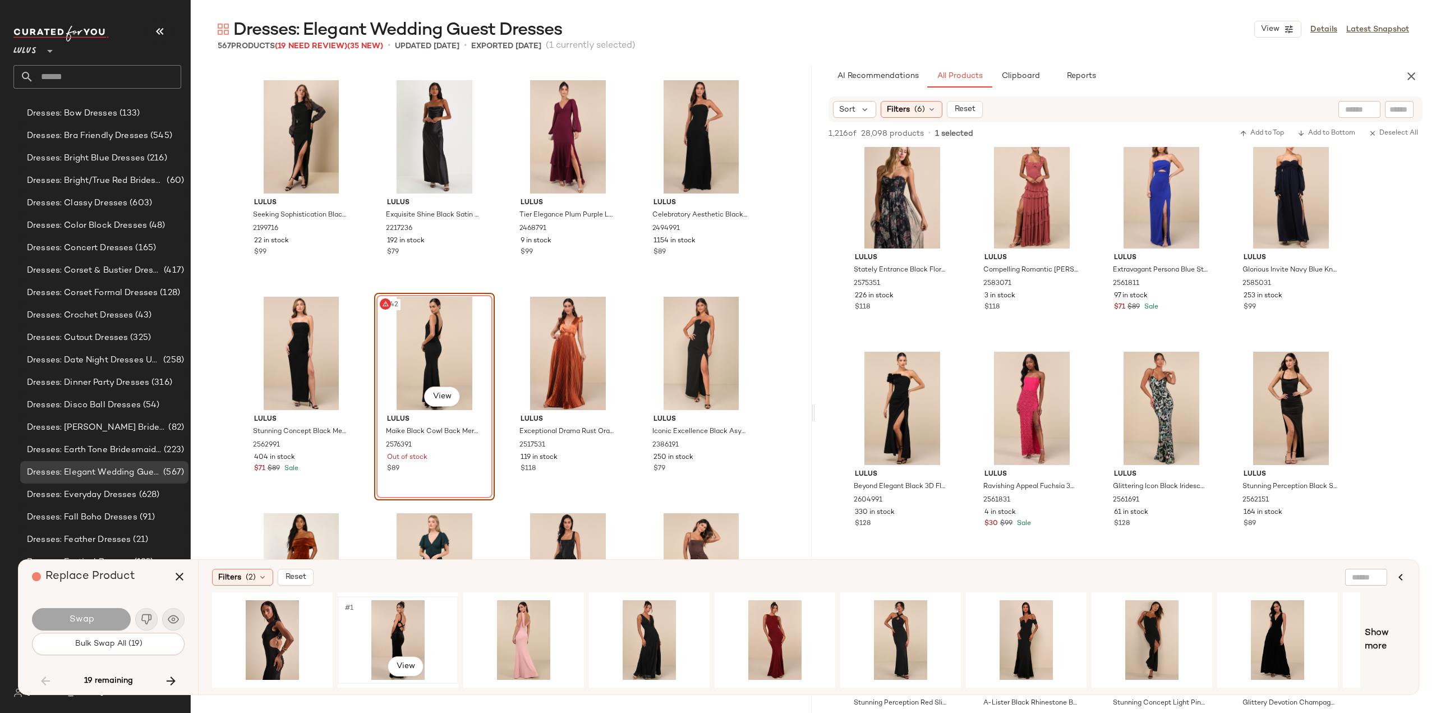
click at [393, 636] on div "#1 View" at bounding box center [398, 640] width 113 height 80
click at [104, 622] on button "Swap" at bounding box center [81, 619] width 99 height 22
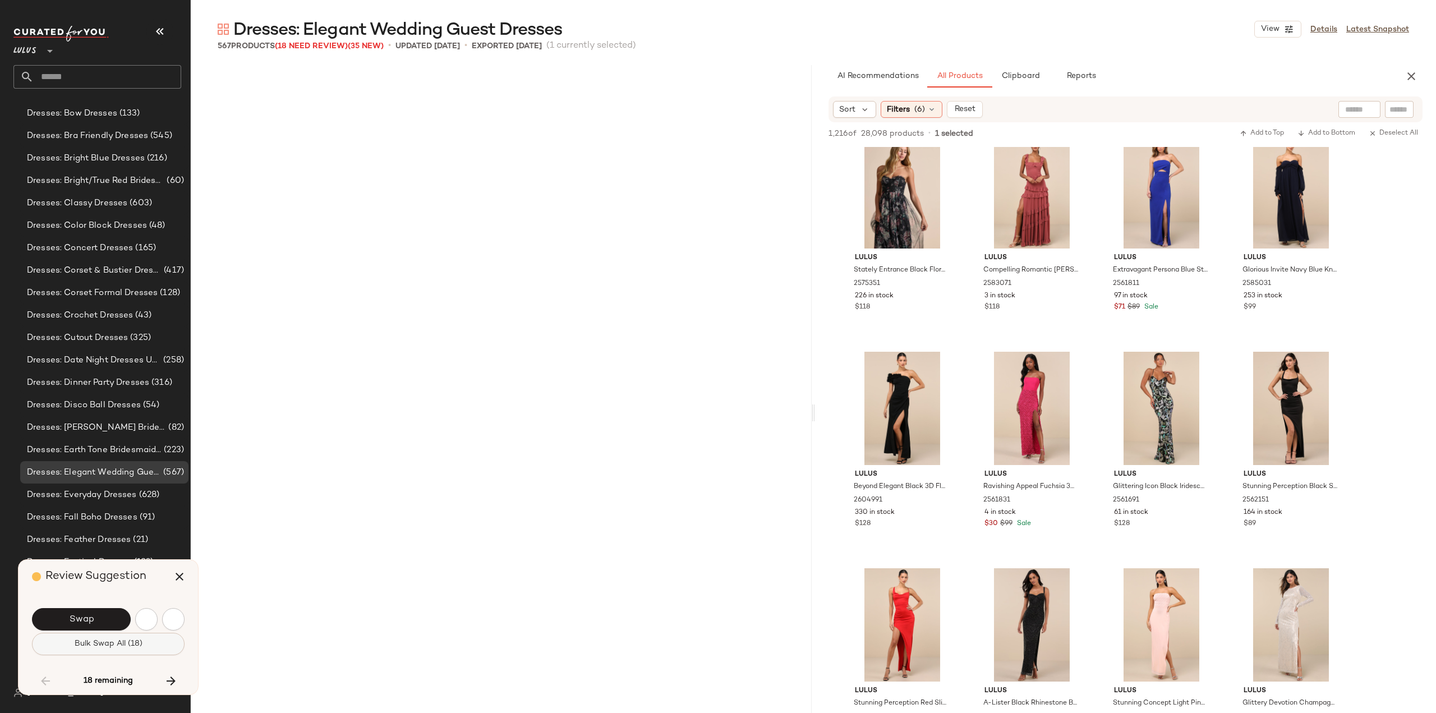
scroll to position [13426, 0]
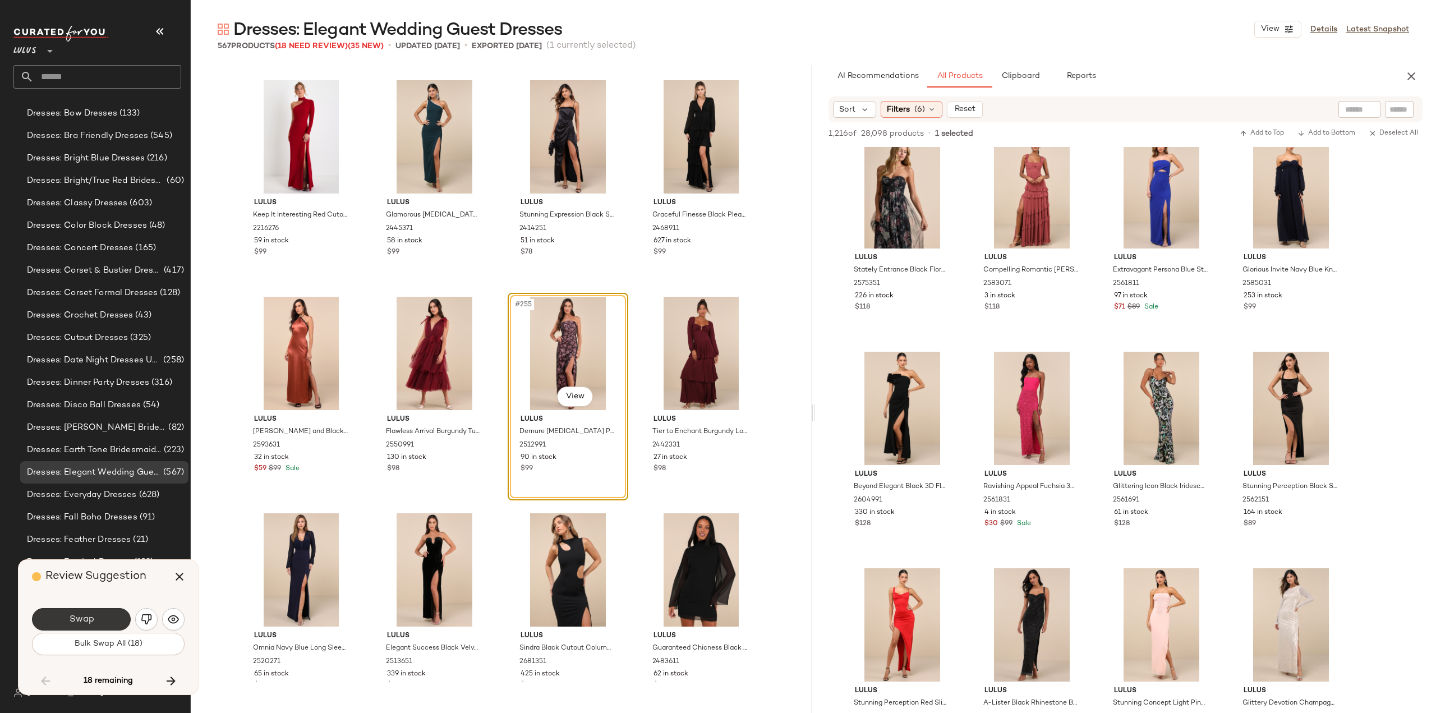
click at [91, 621] on span "Swap" at bounding box center [80, 619] width 25 height 11
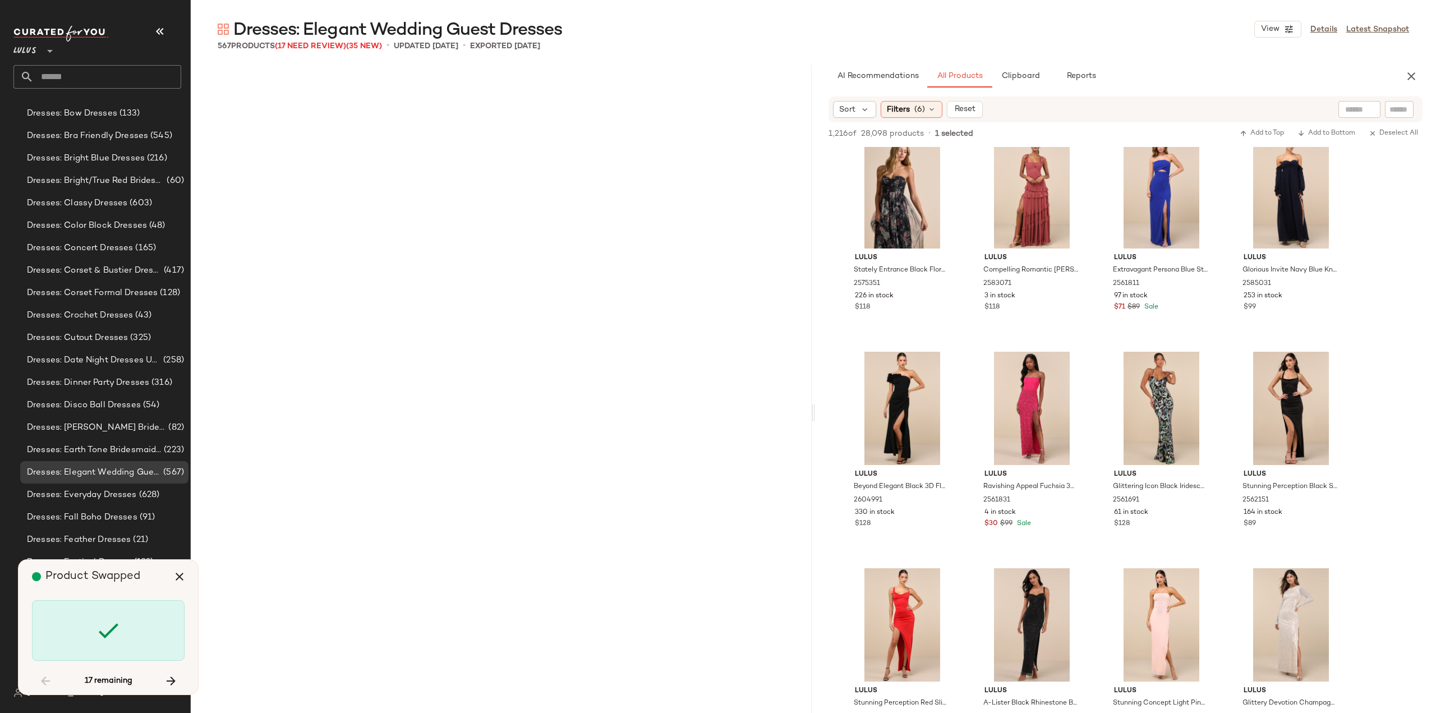
scroll to position [18623, 0]
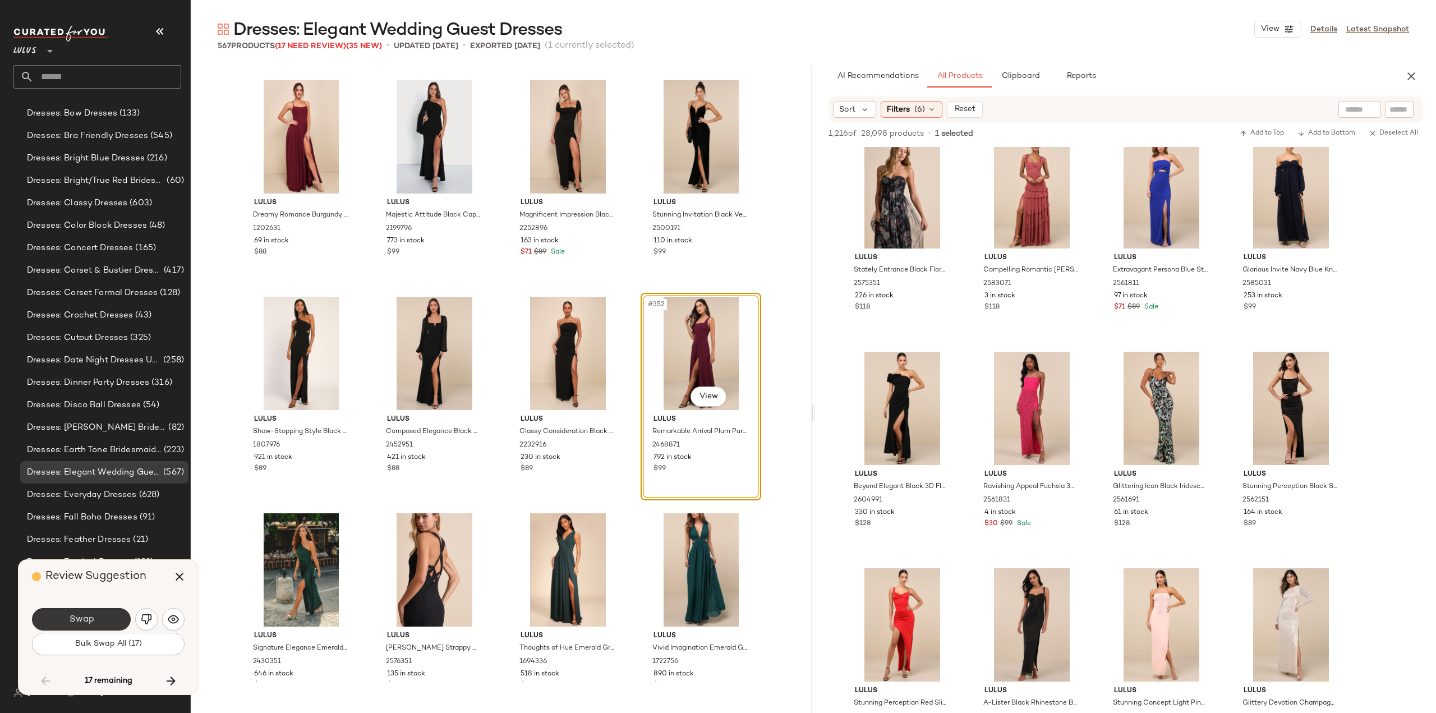
click at [86, 622] on span "Swap" at bounding box center [80, 619] width 25 height 11
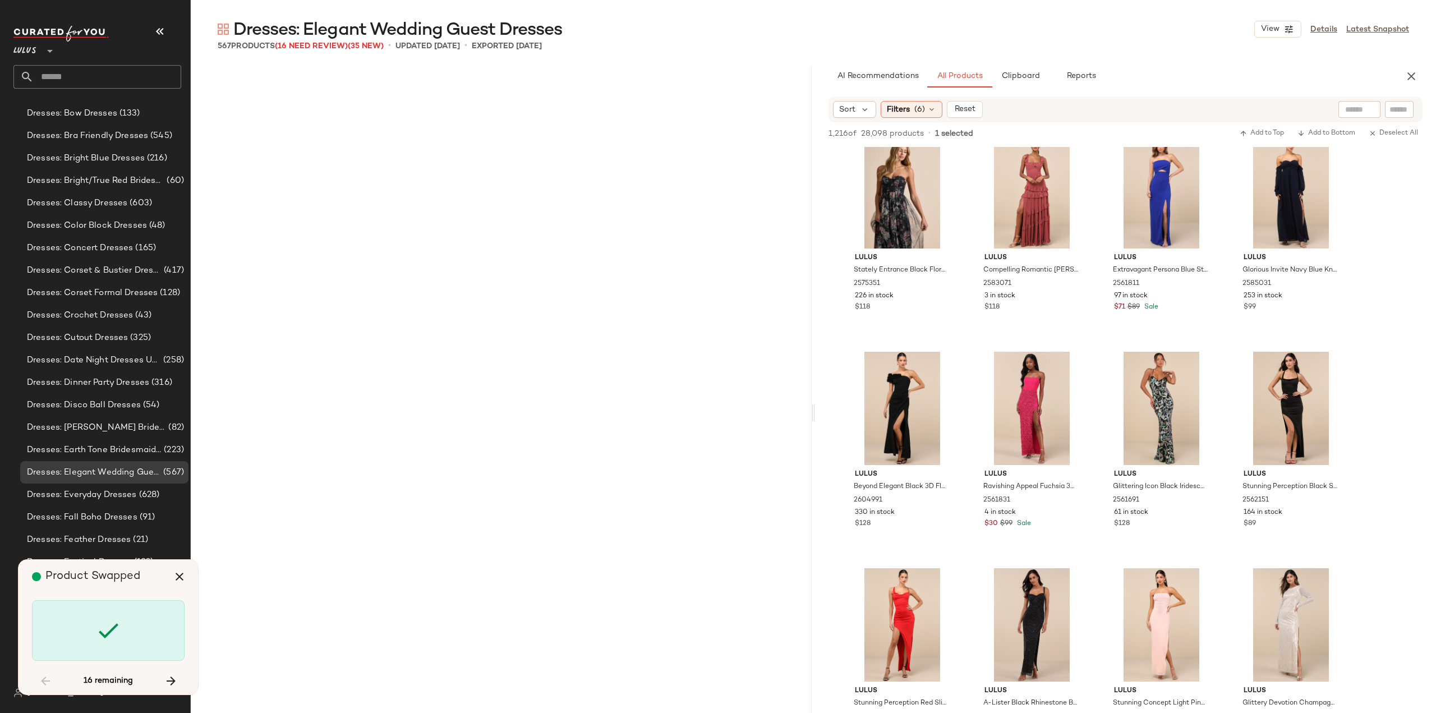
scroll to position [21438, 0]
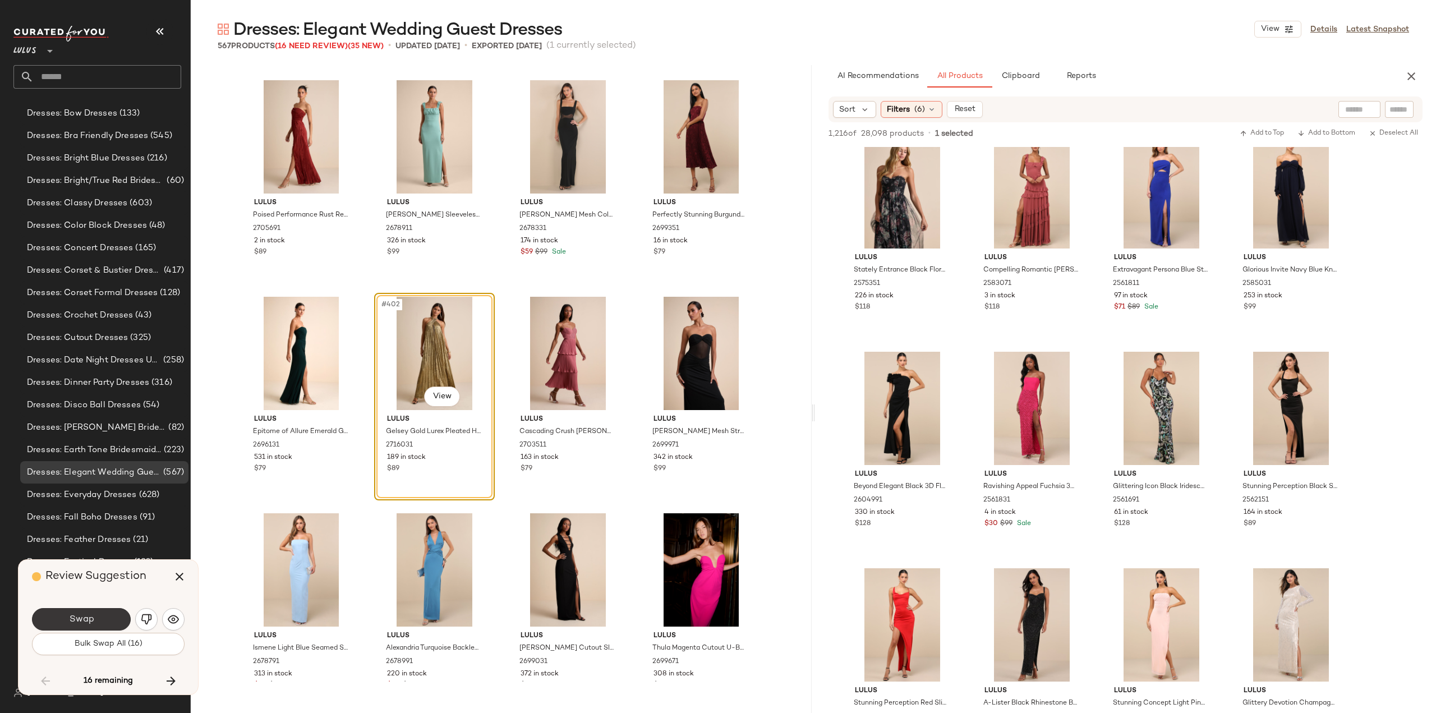
click at [98, 619] on button "Swap" at bounding box center [81, 619] width 99 height 22
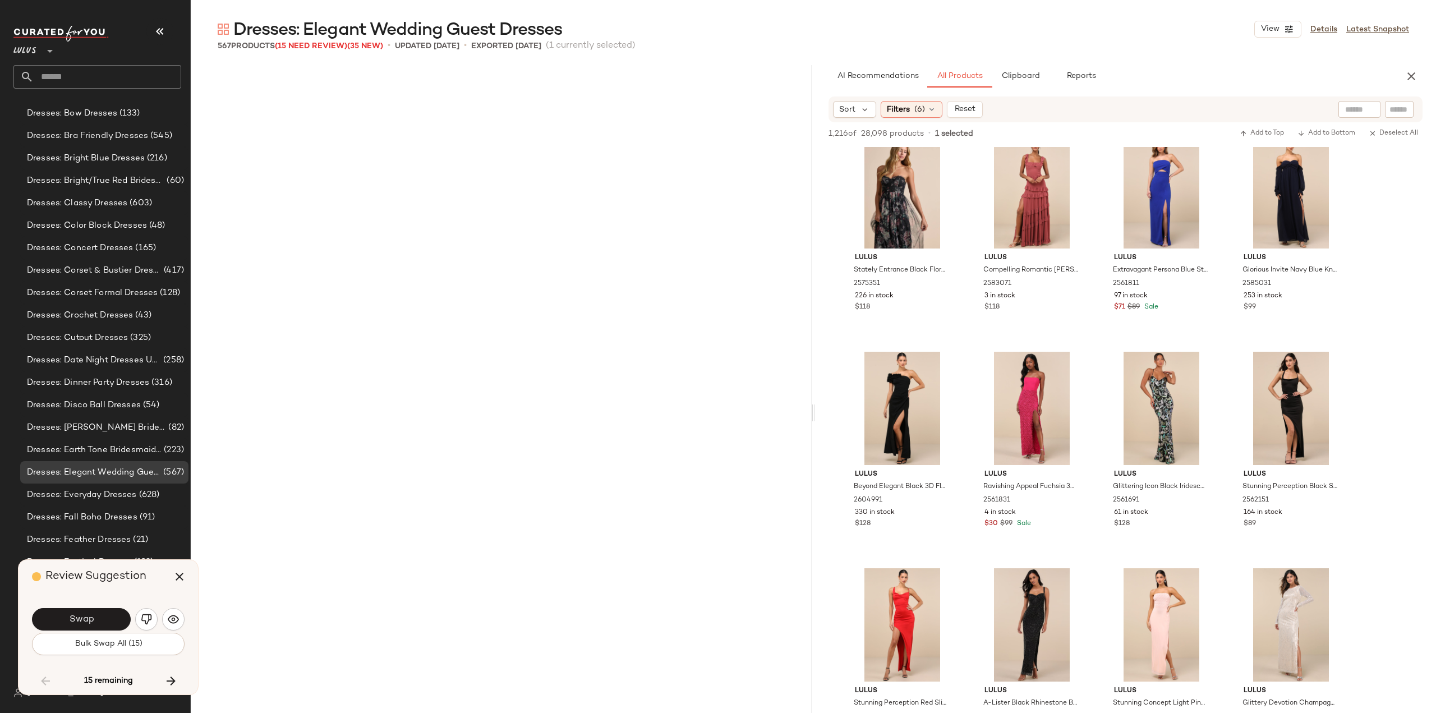
scroll to position [22087, 0]
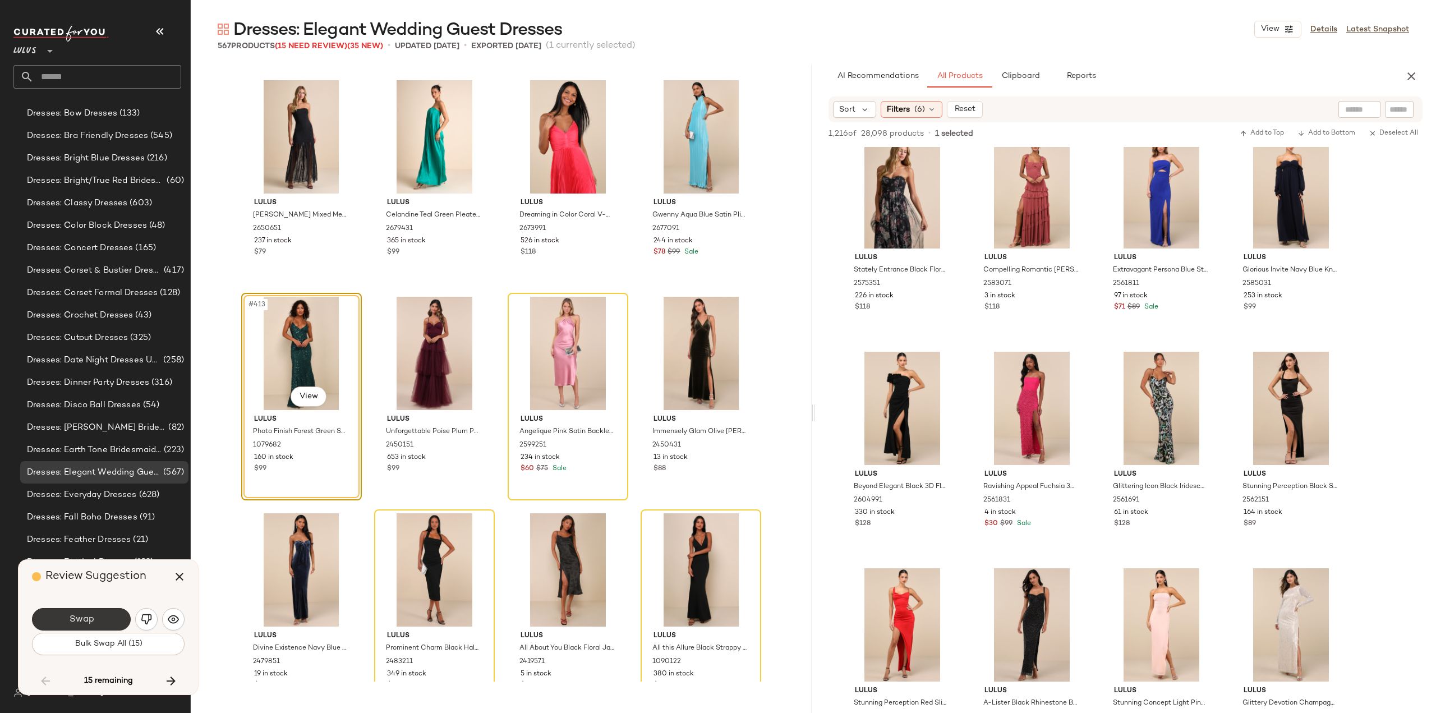
click at [104, 622] on button "Swap" at bounding box center [81, 619] width 99 height 22
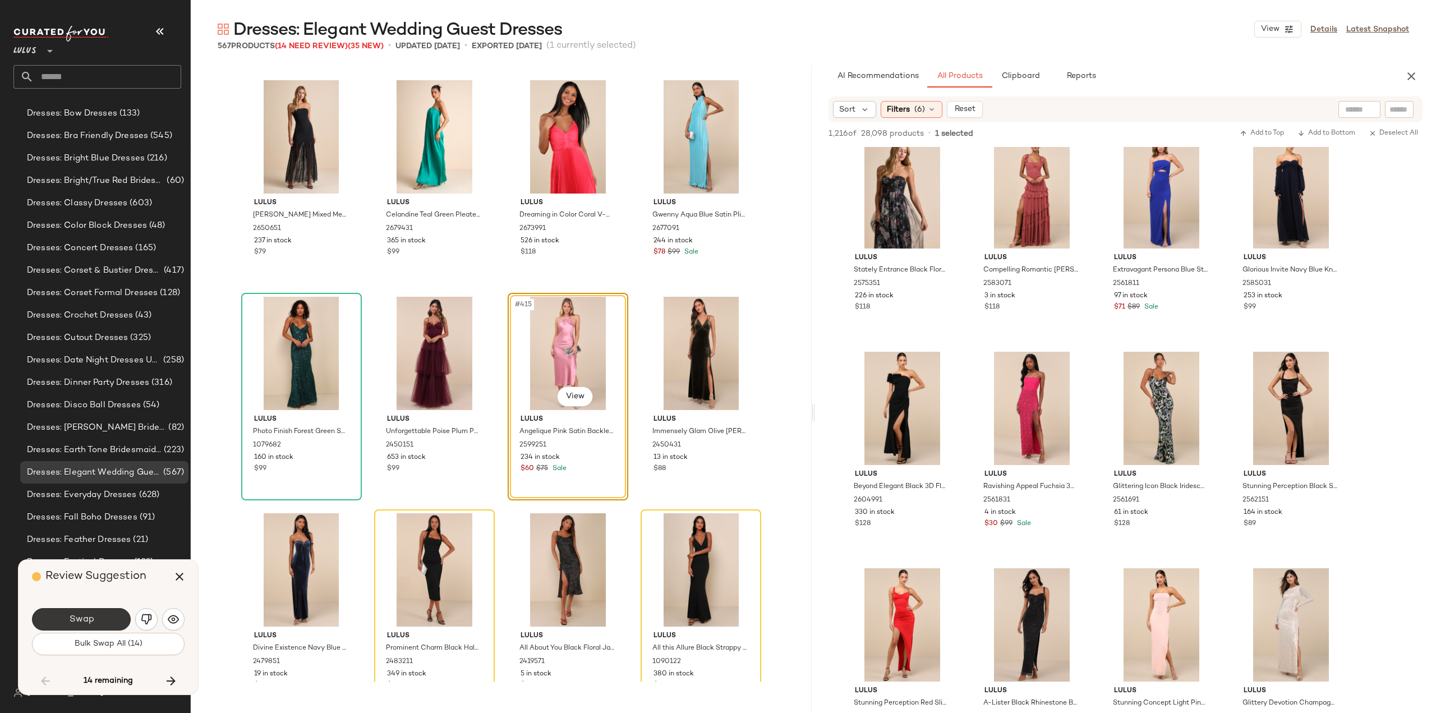
click at [89, 625] on span "Swap" at bounding box center [80, 619] width 25 height 11
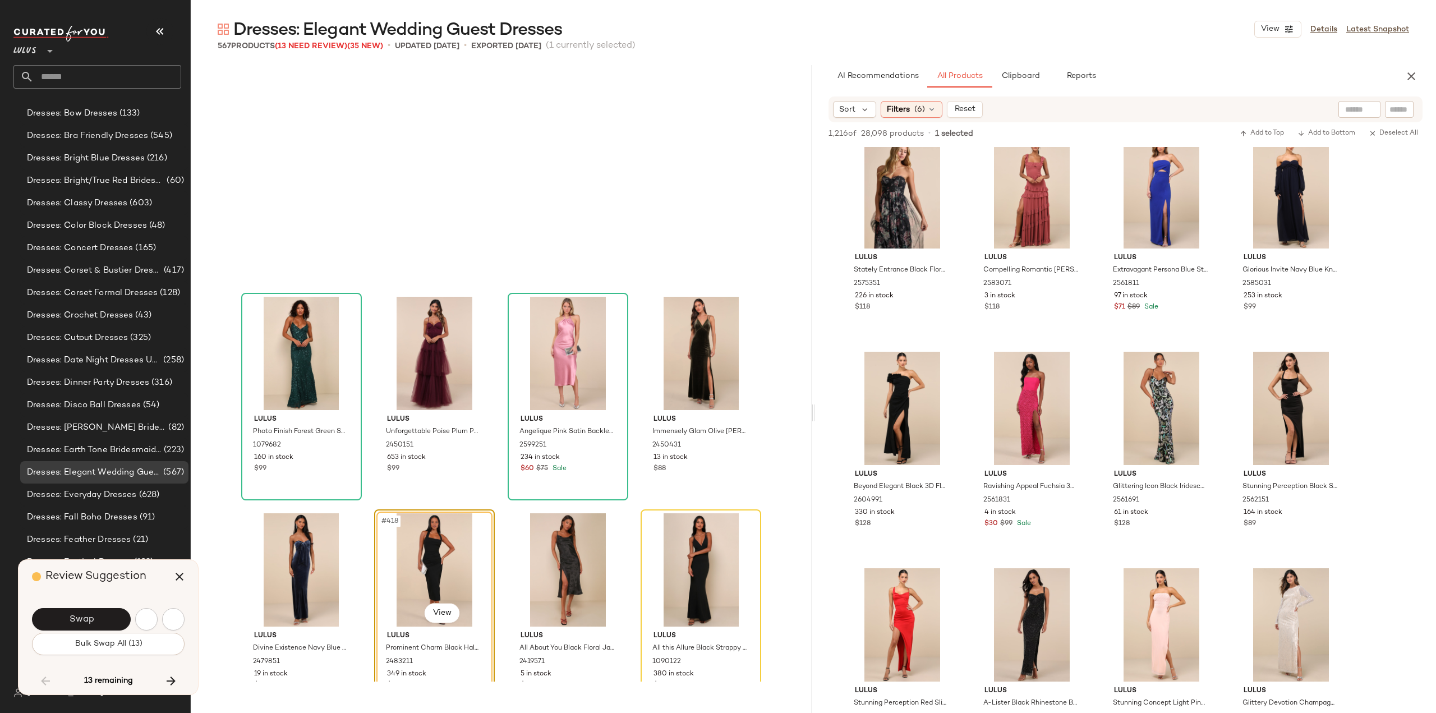
scroll to position [22304, 0]
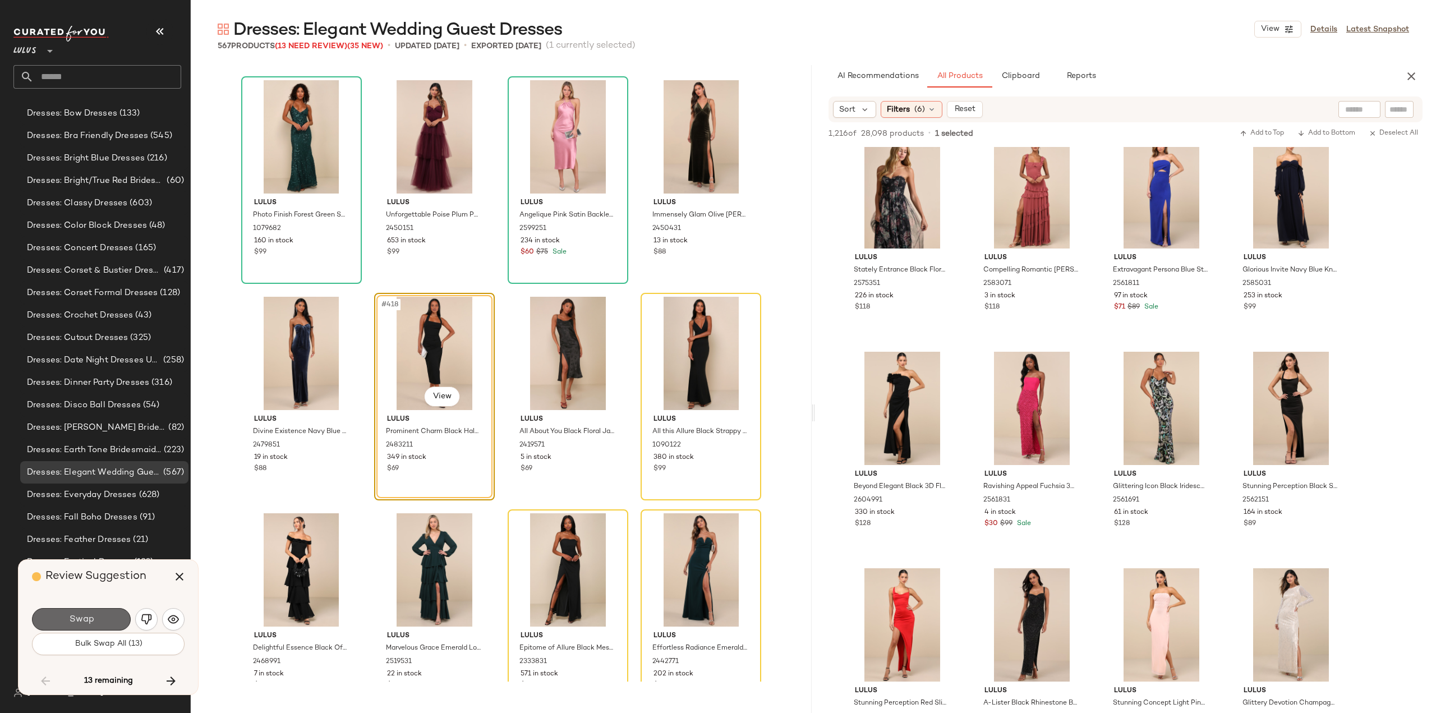
click at [84, 615] on span "Swap" at bounding box center [80, 619] width 25 height 11
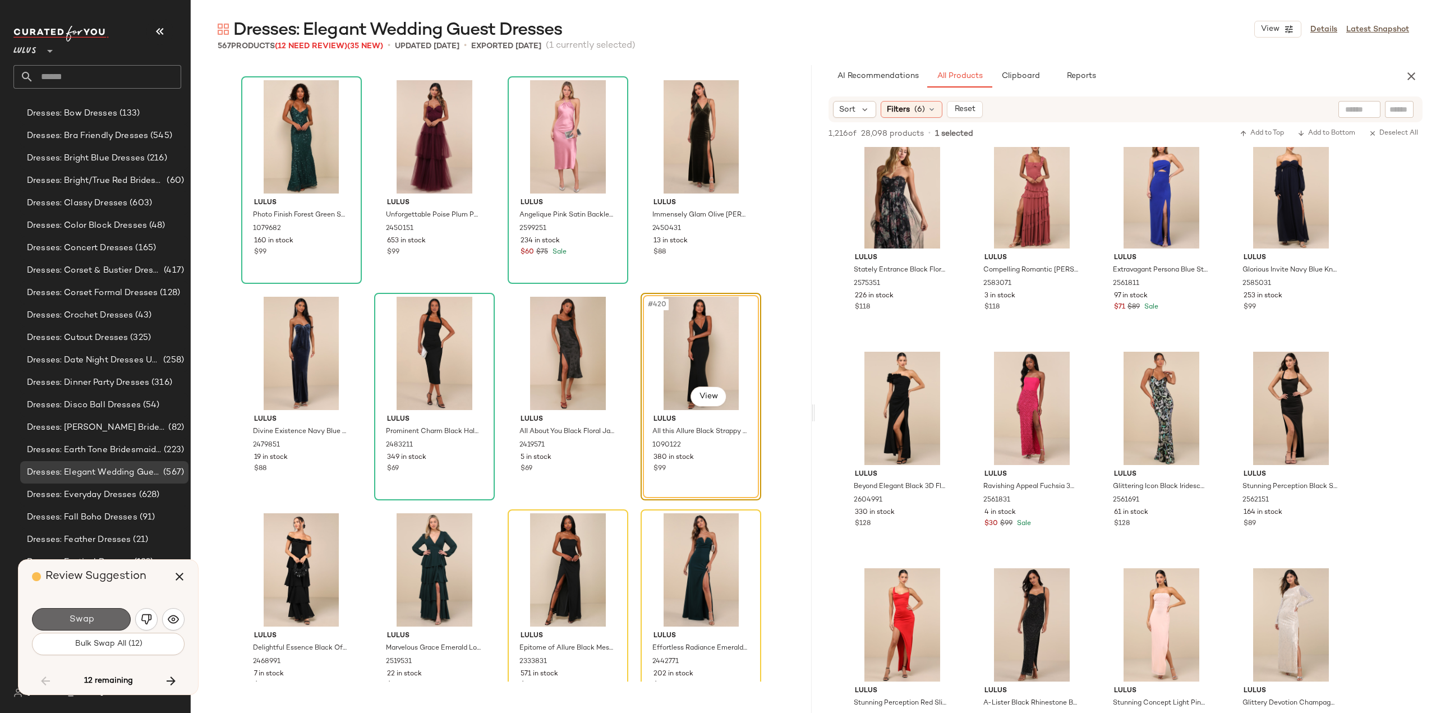
click at [91, 622] on span "Swap" at bounding box center [80, 619] width 25 height 11
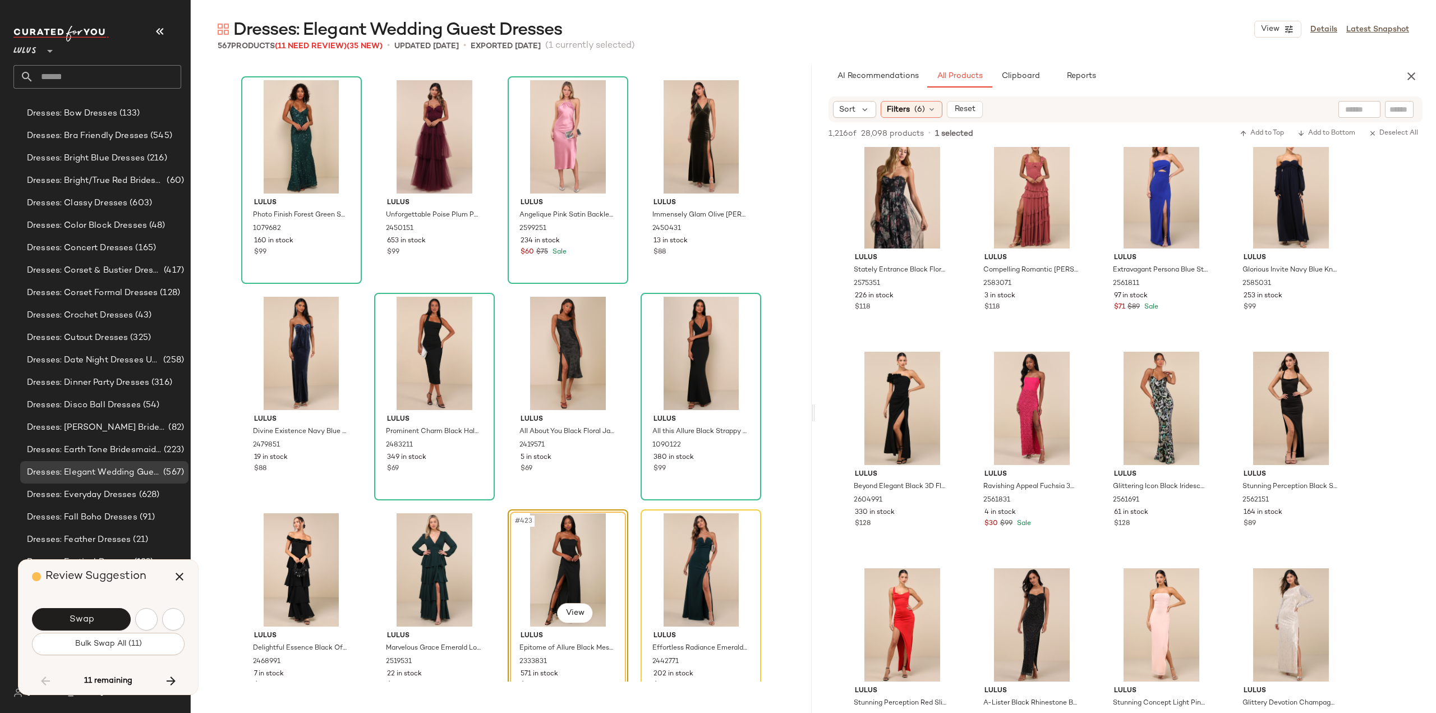
scroll to position [22520, 0]
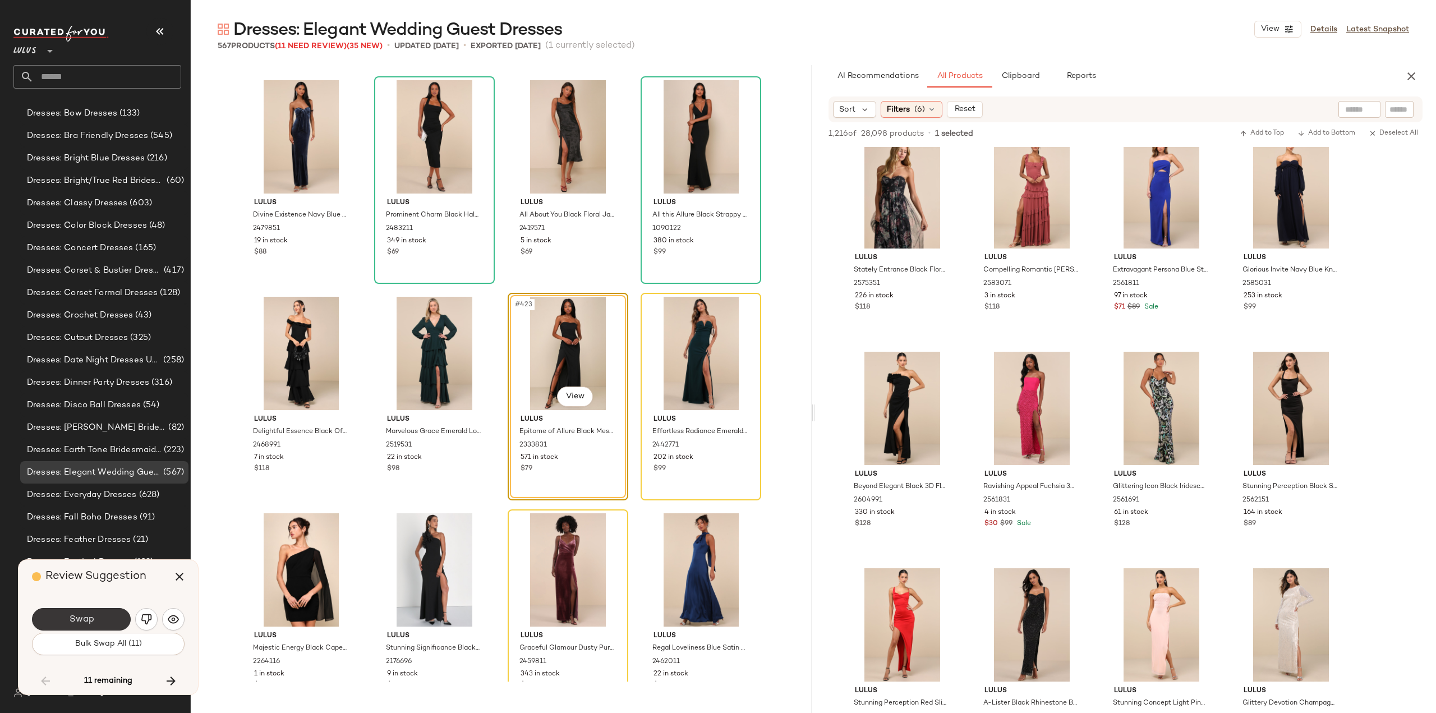
click at [91, 622] on span "Swap" at bounding box center [80, 619] width 25 height 11
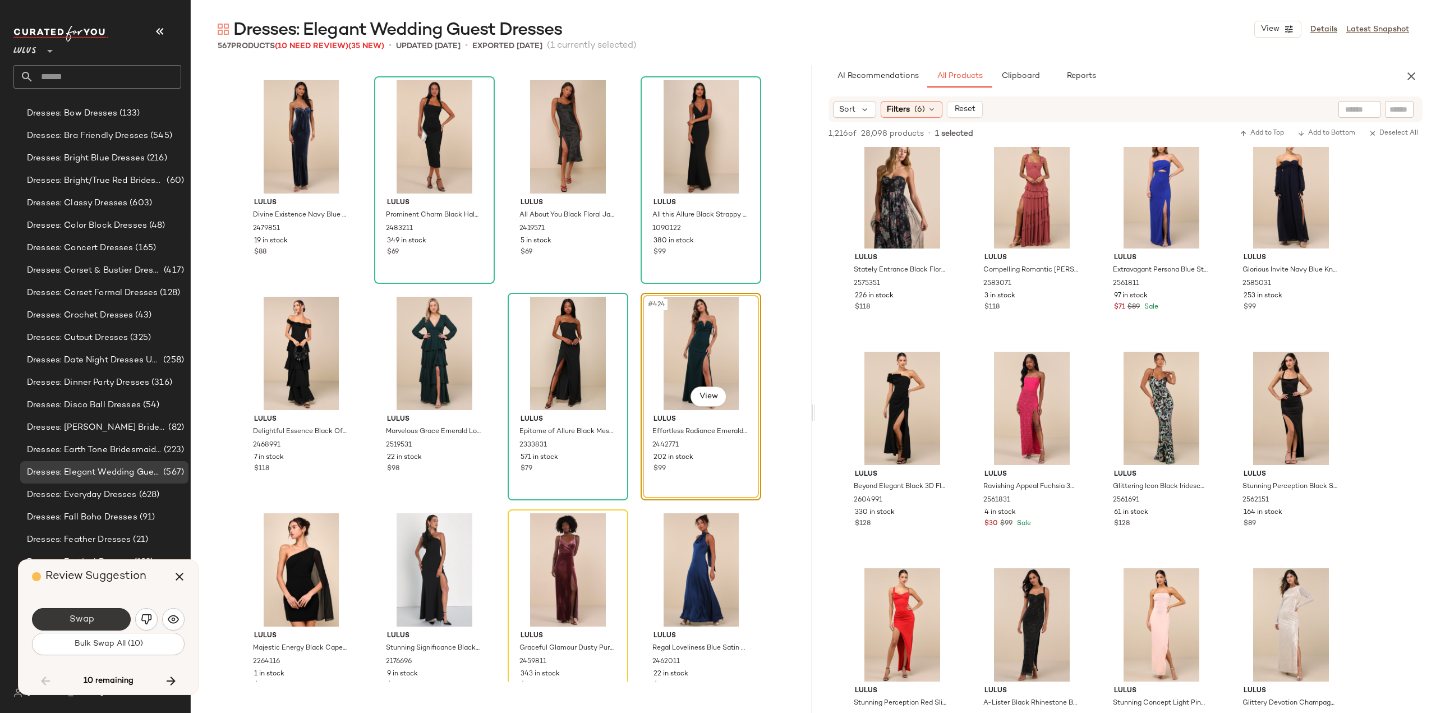
click at [96, 625] on button "Swap" at bounding box center [81, 619] width 99 height 22
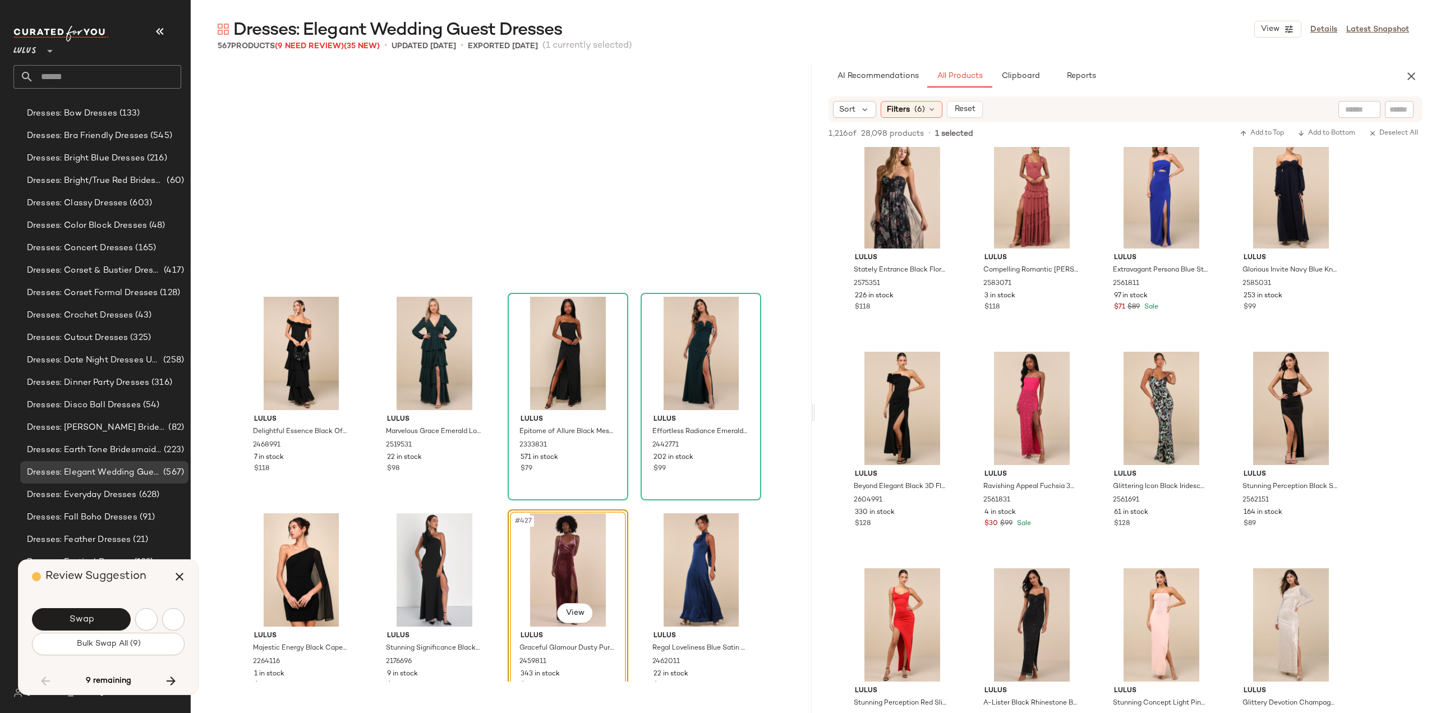
scroll to position [22737, 0]
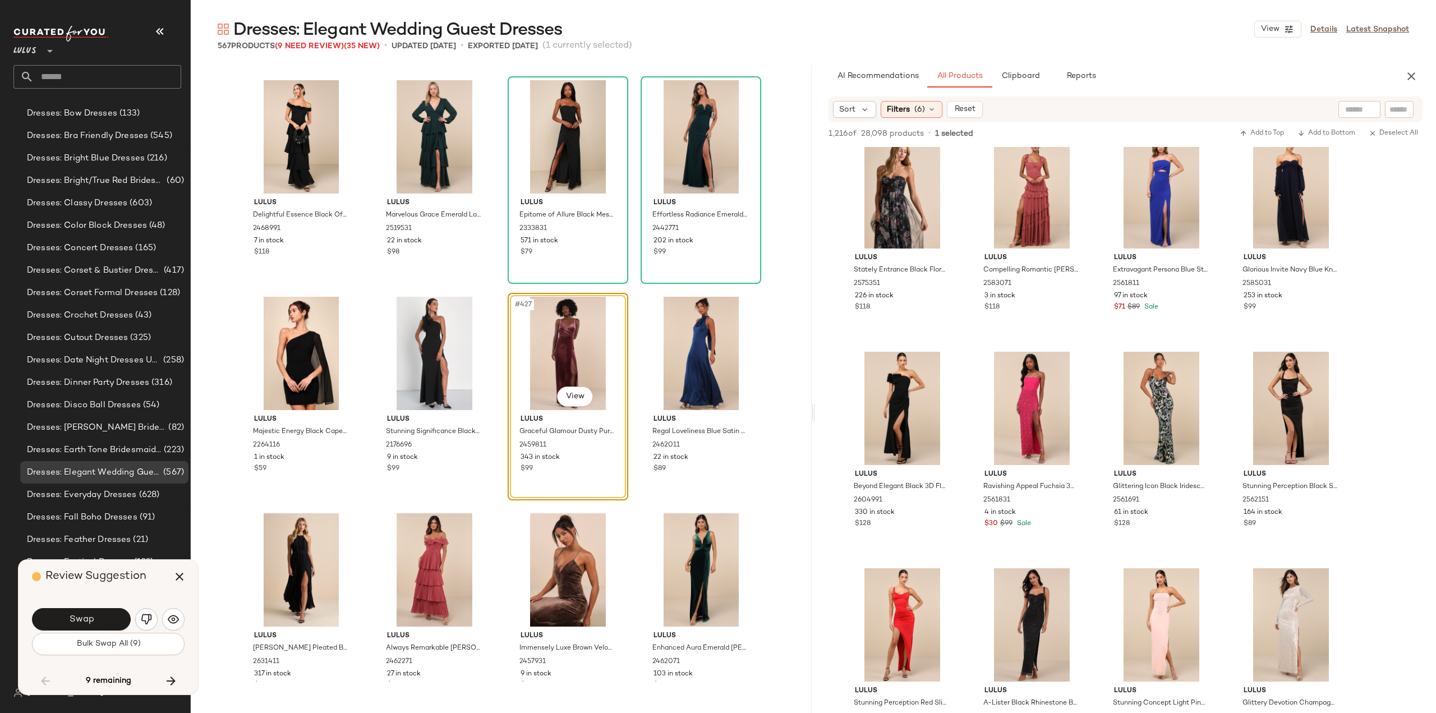
click at [96, 624] on button "Swap" at bounding box center [81, 619] width 99 height 22
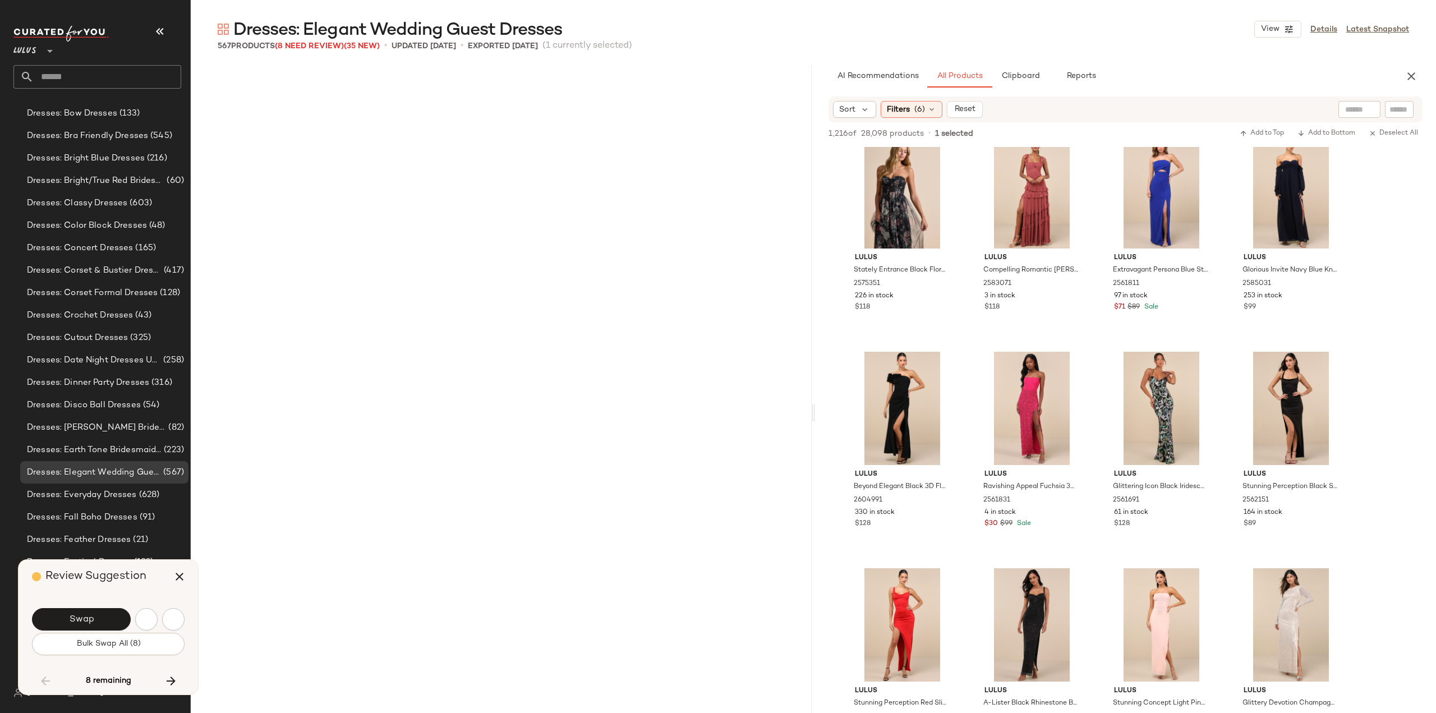
scroll to position [23387, 0]
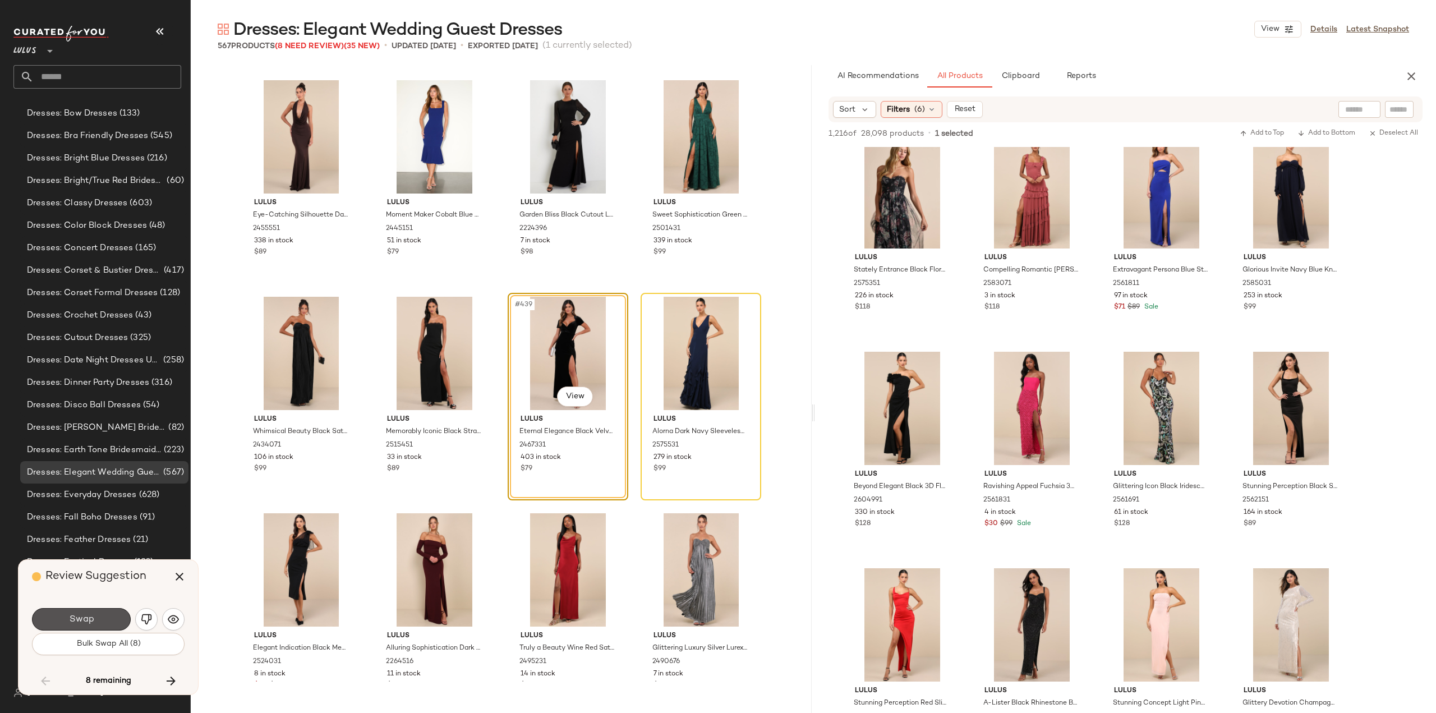
click at [96, 624] on button "Swap" at bounding box center [81, 619] width 99 height 22
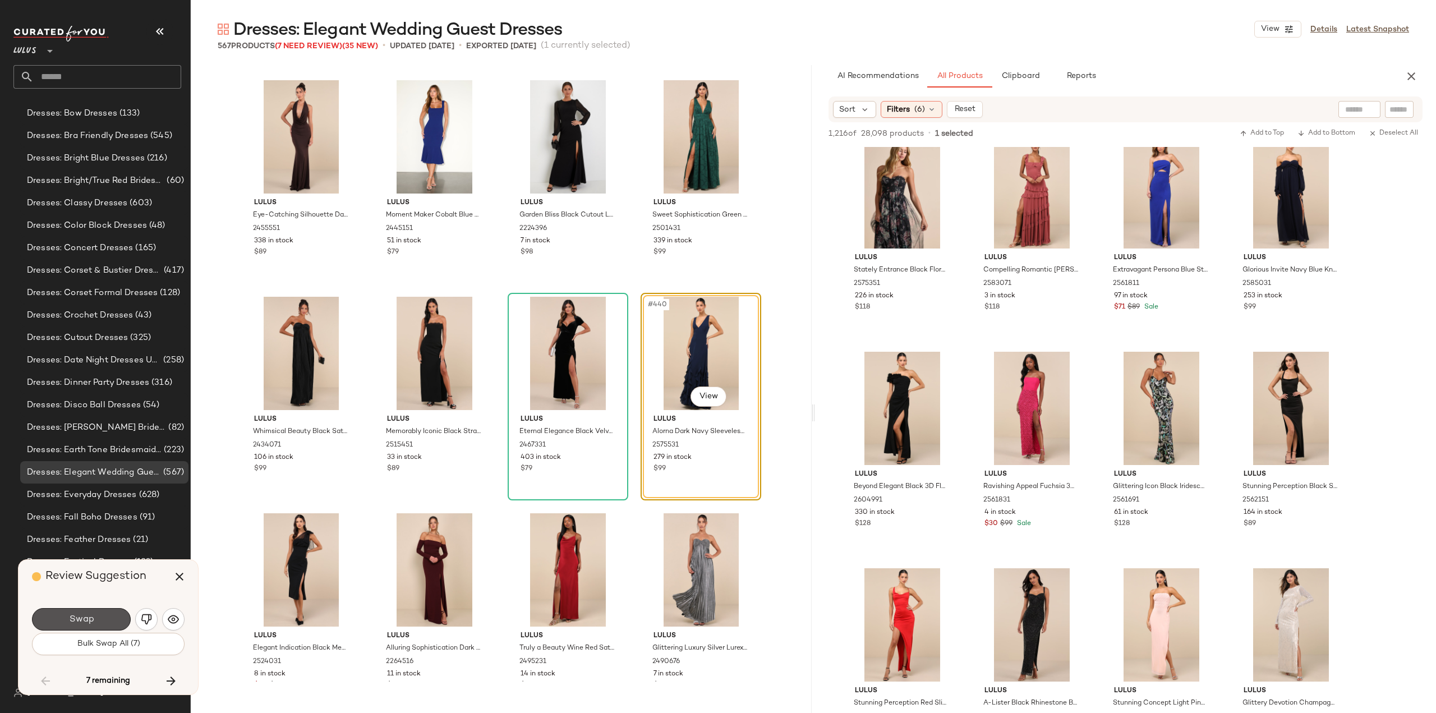
click at [96, 624] on button "Swap" at bounding box center [81, 619] width 99 height 22
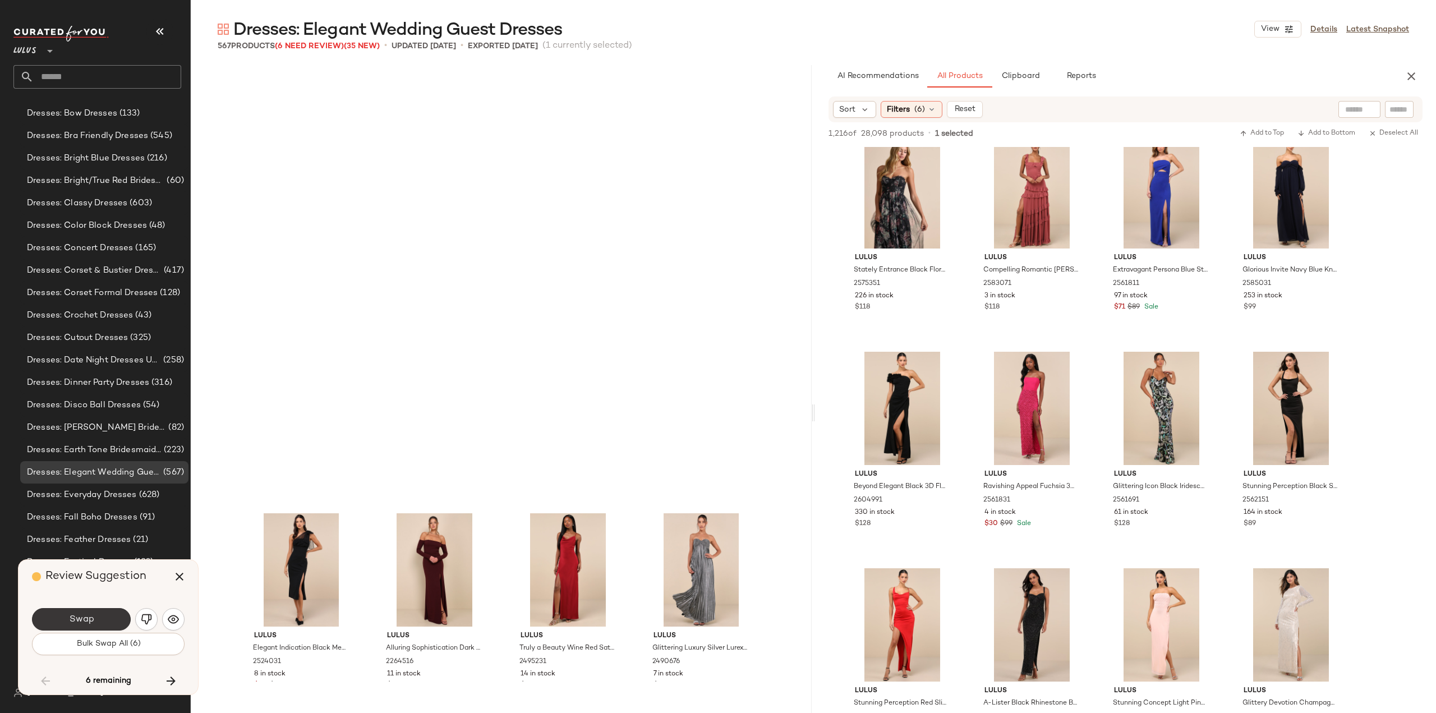
scroll to position [23820, 0]
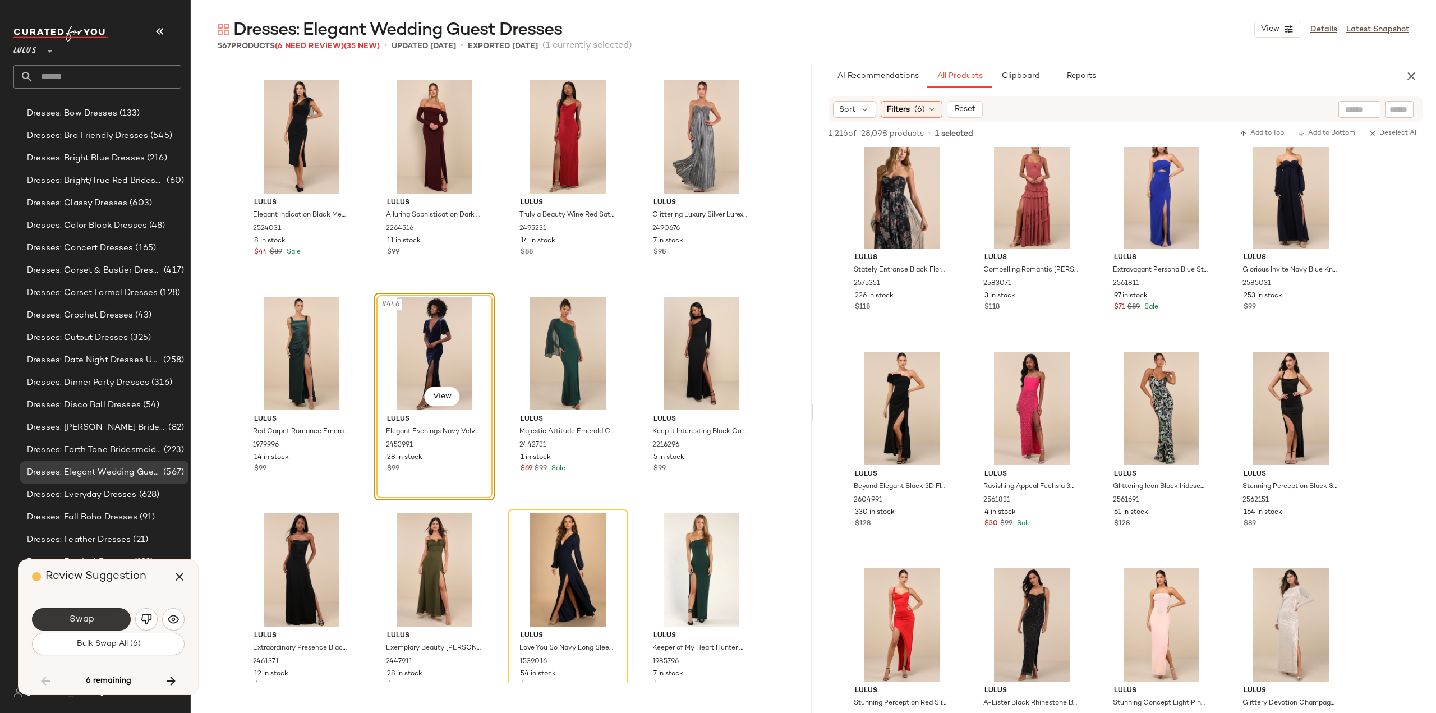
click at [87, 621] on span "Swap" at bounding box center [80, 619] width 25 height 11
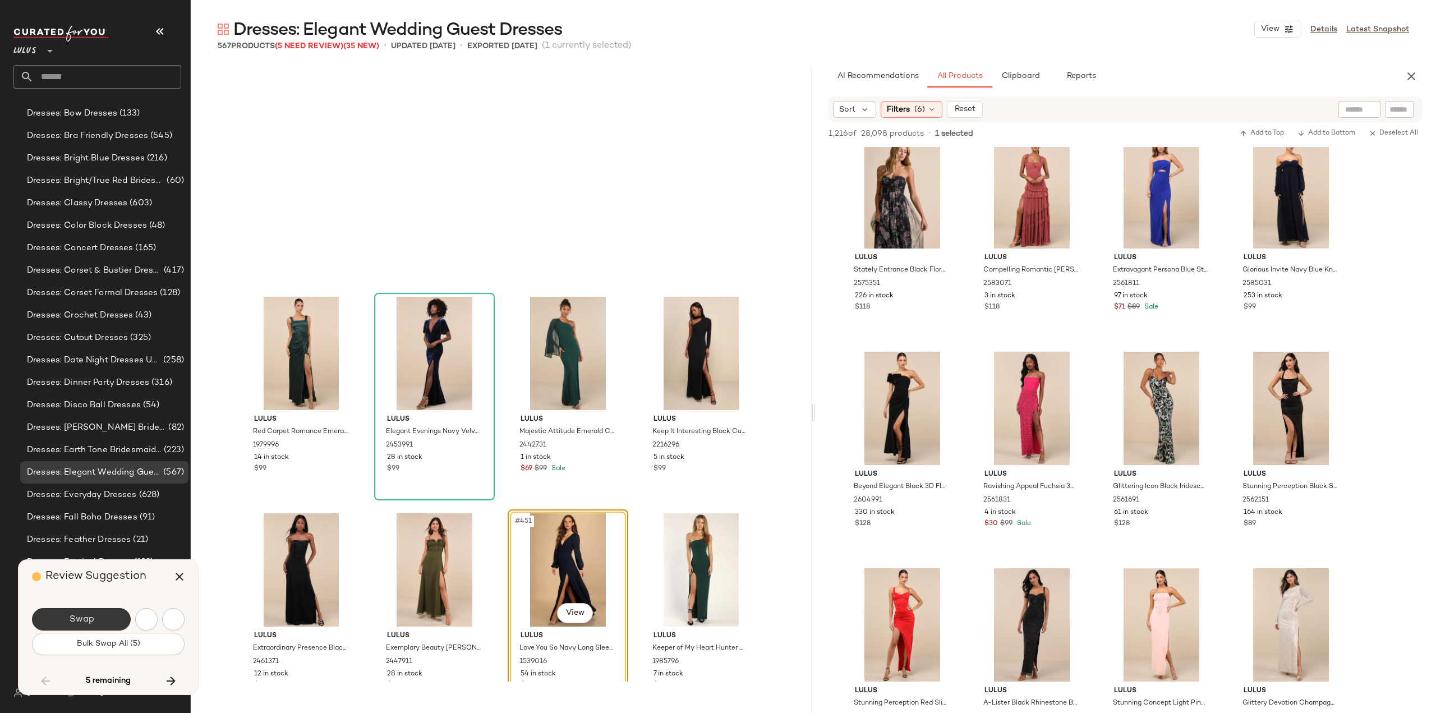
scroll to position [24036, 0]
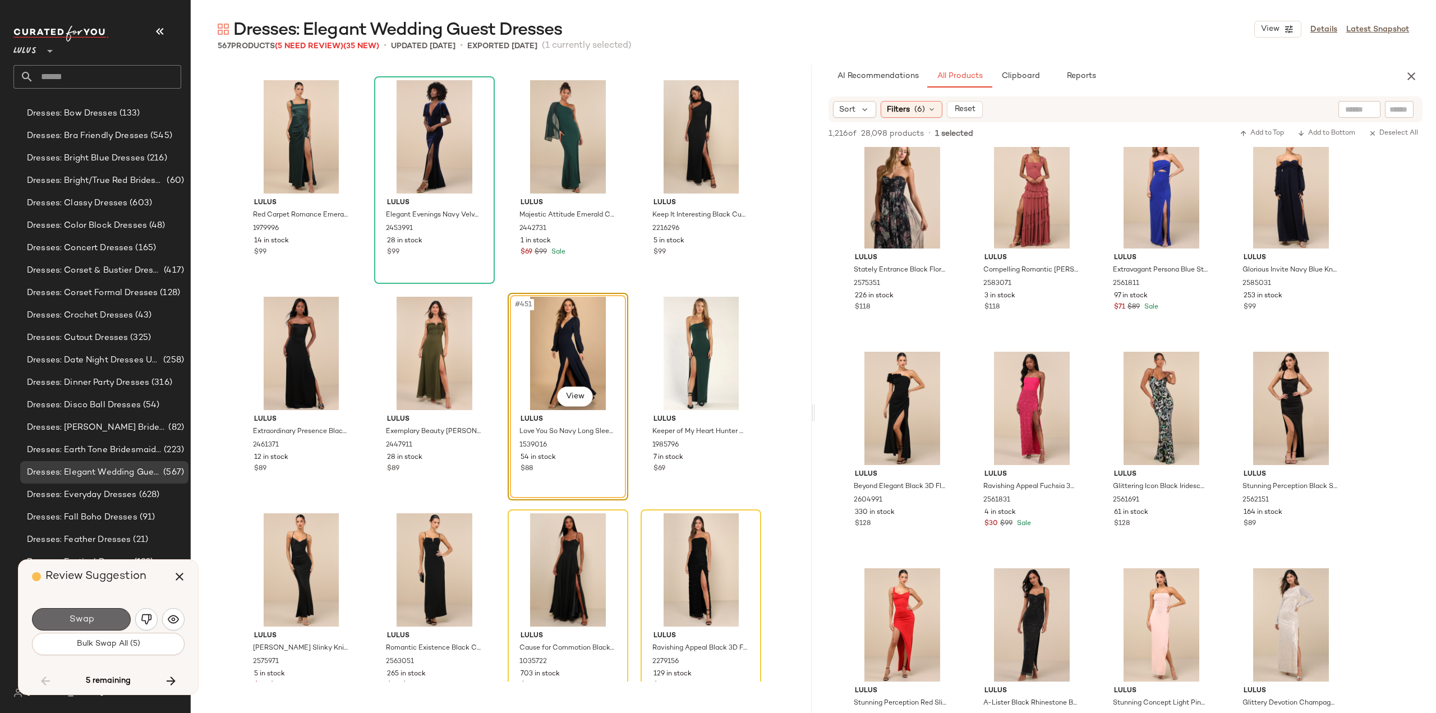
click at [82, 617] on span "Swap" at bounding box center [80, 619] width 25 height 11
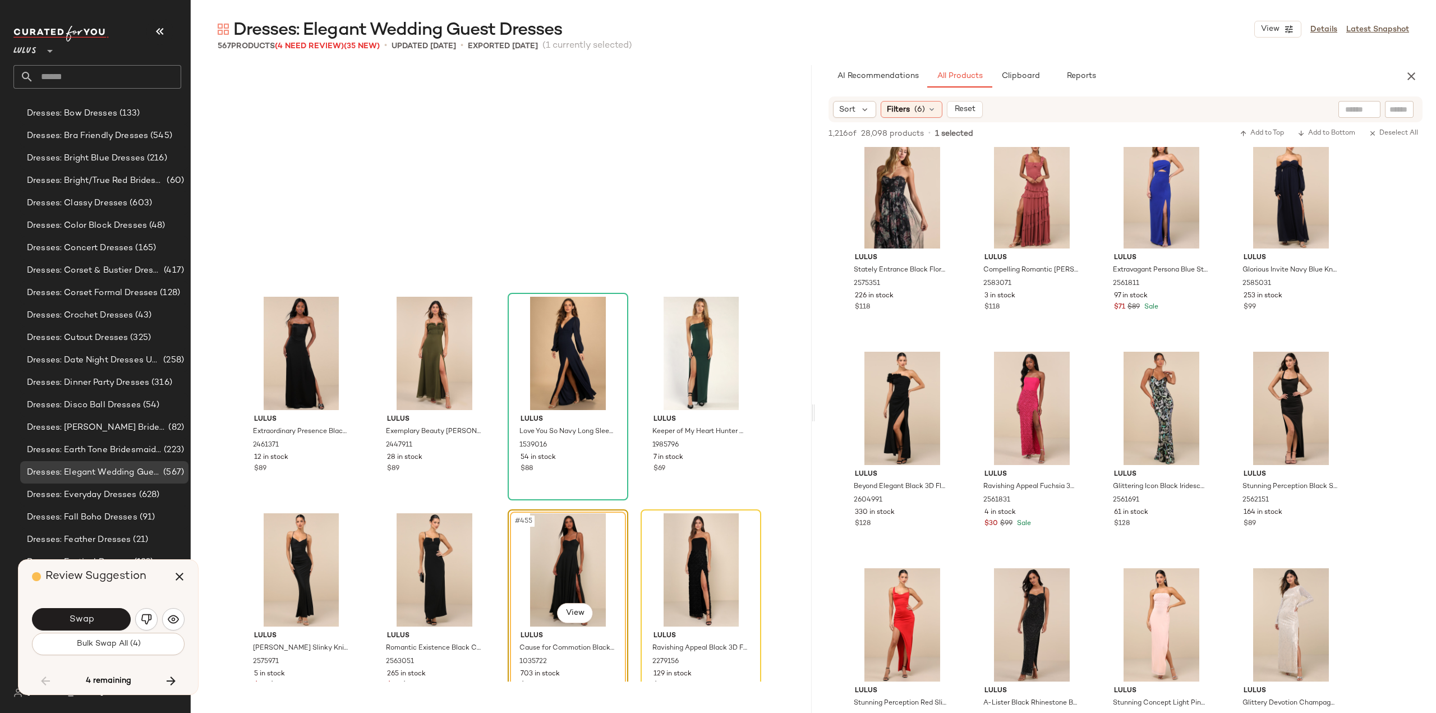
scroll to position [24253, 0]
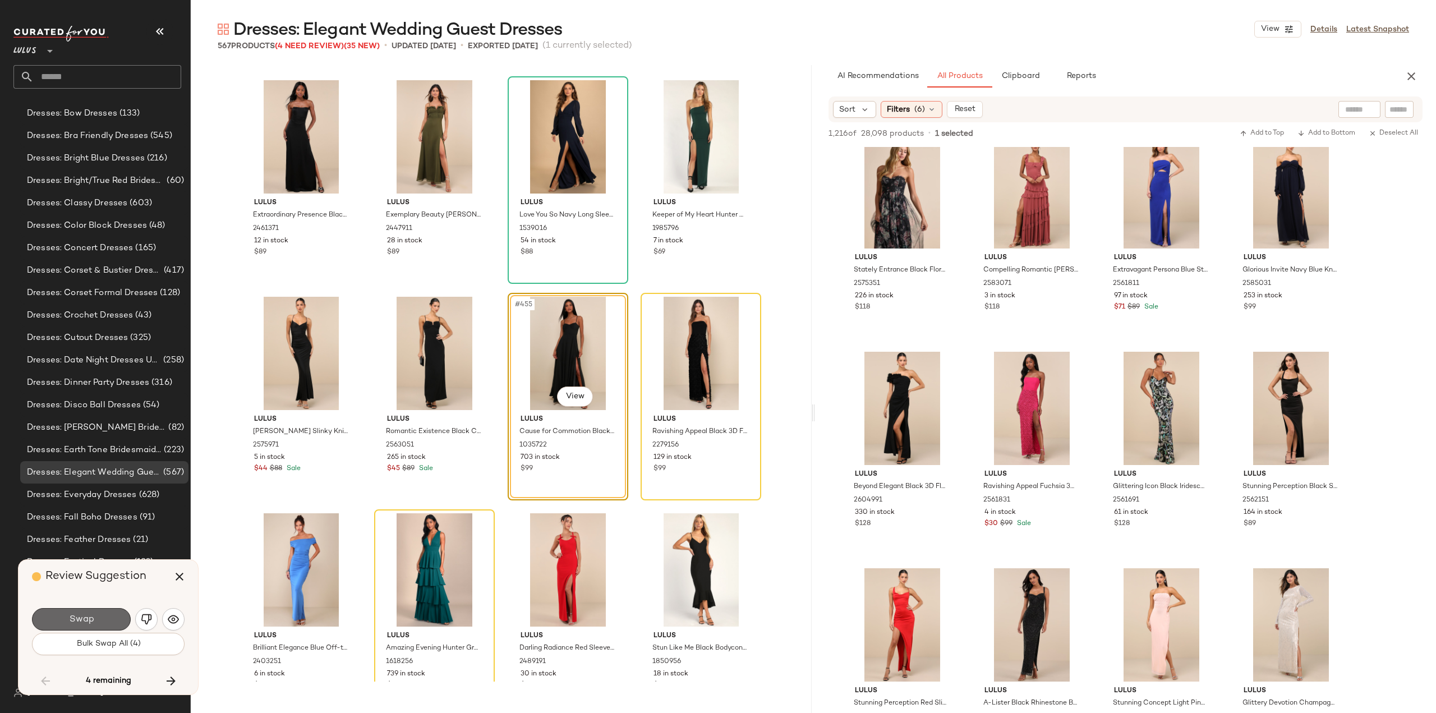
click at [83, 617] on span "Swap" at bounding box center [80, 619] width 25 height 11
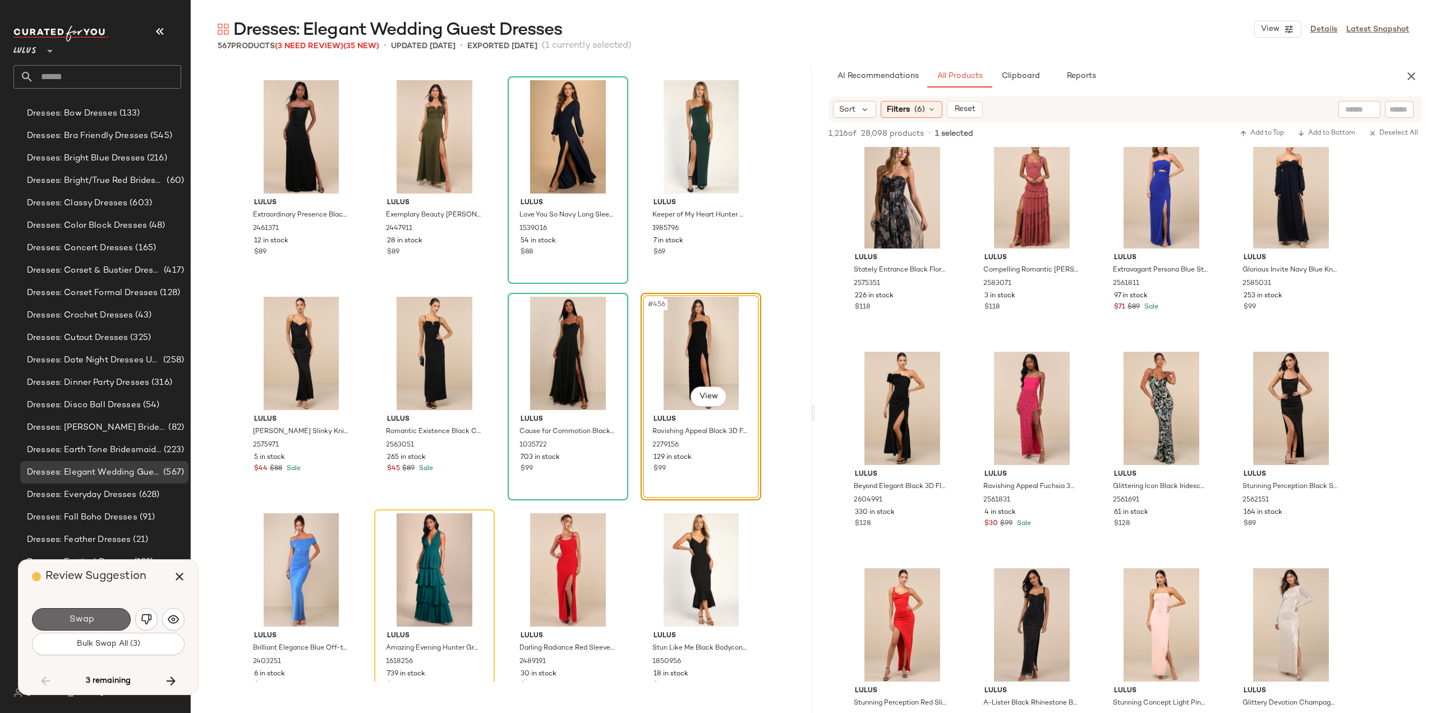
click at [83, 620] on span "Swap" at bounding box center [80, 619] width 25 height 11
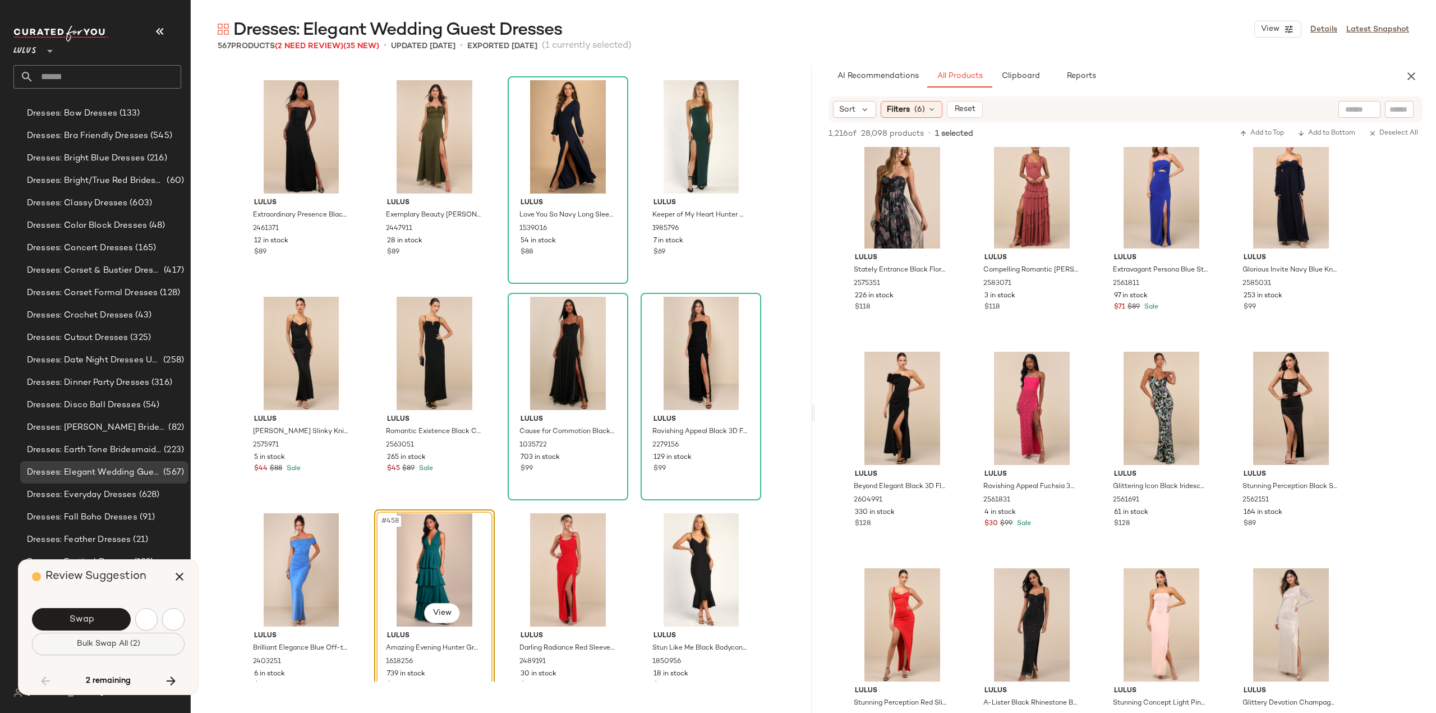
scroll to position [24469, 0]
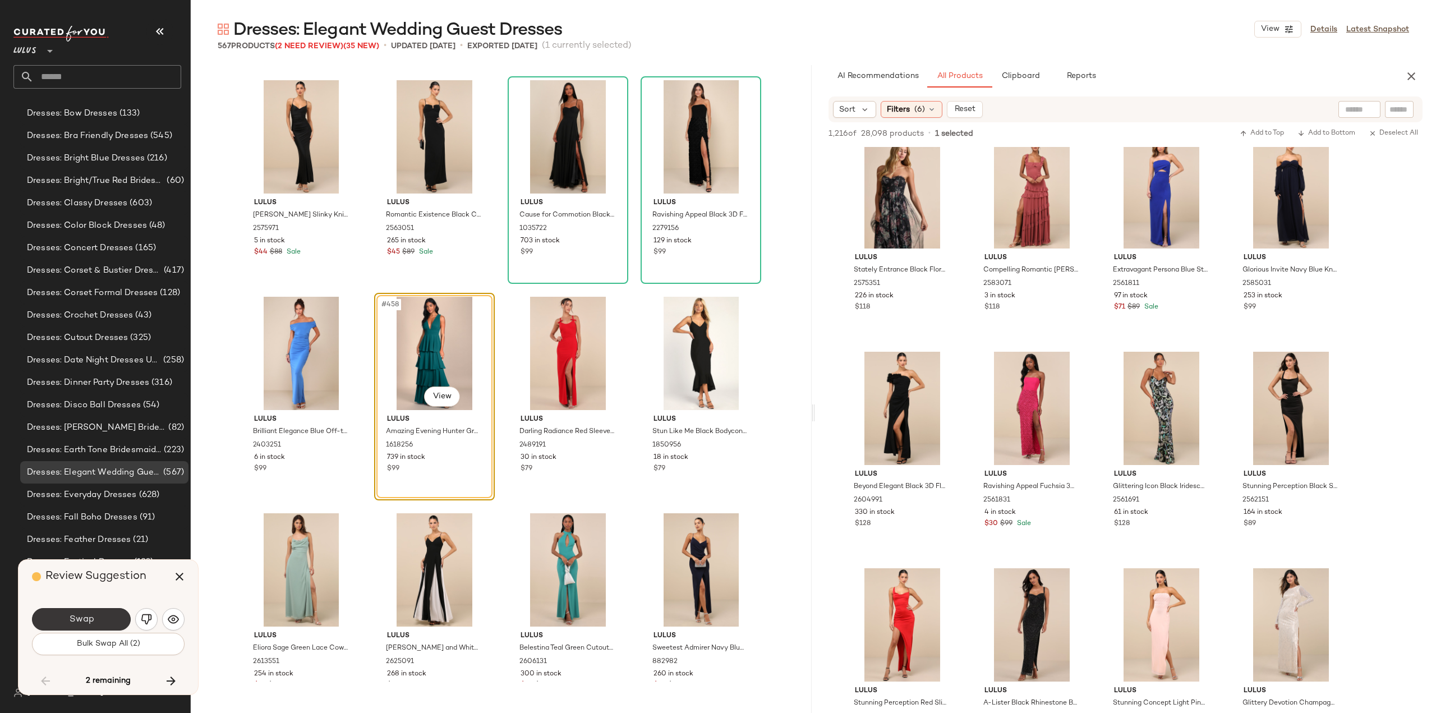
click at [93, 616] on button "Swap" at bounding box center [81, 619] width 99 height 22
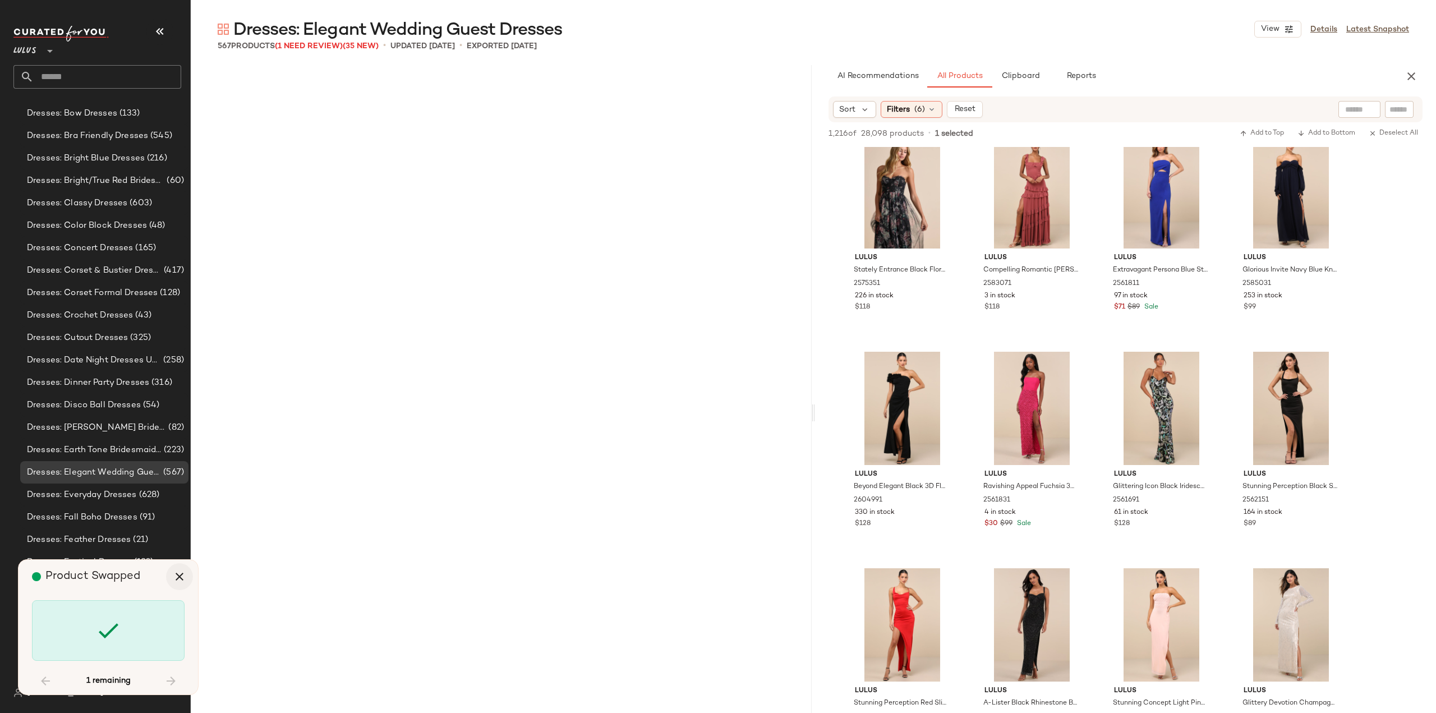
scroll to position [27934, 0]
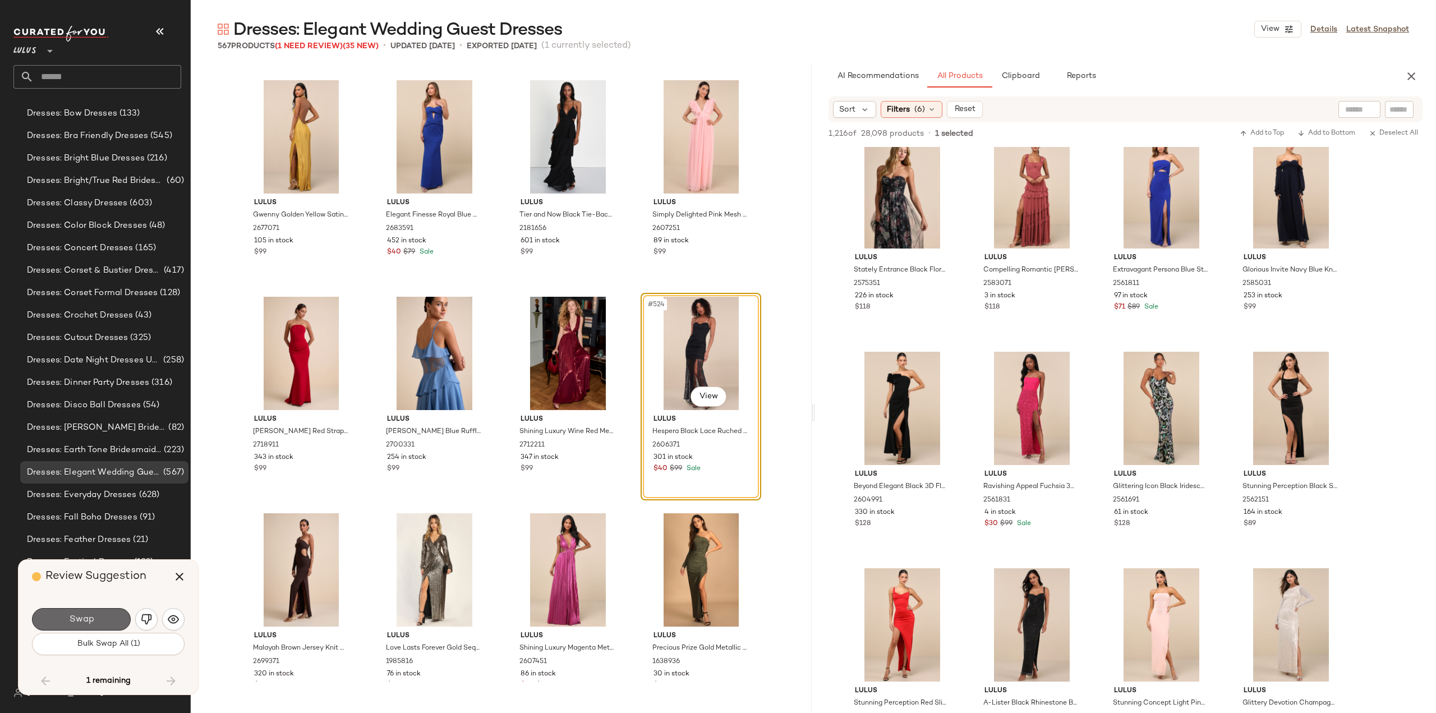
click at [82, 618] on span "Swap" at bounding box center [80, 619] width 25 height 11
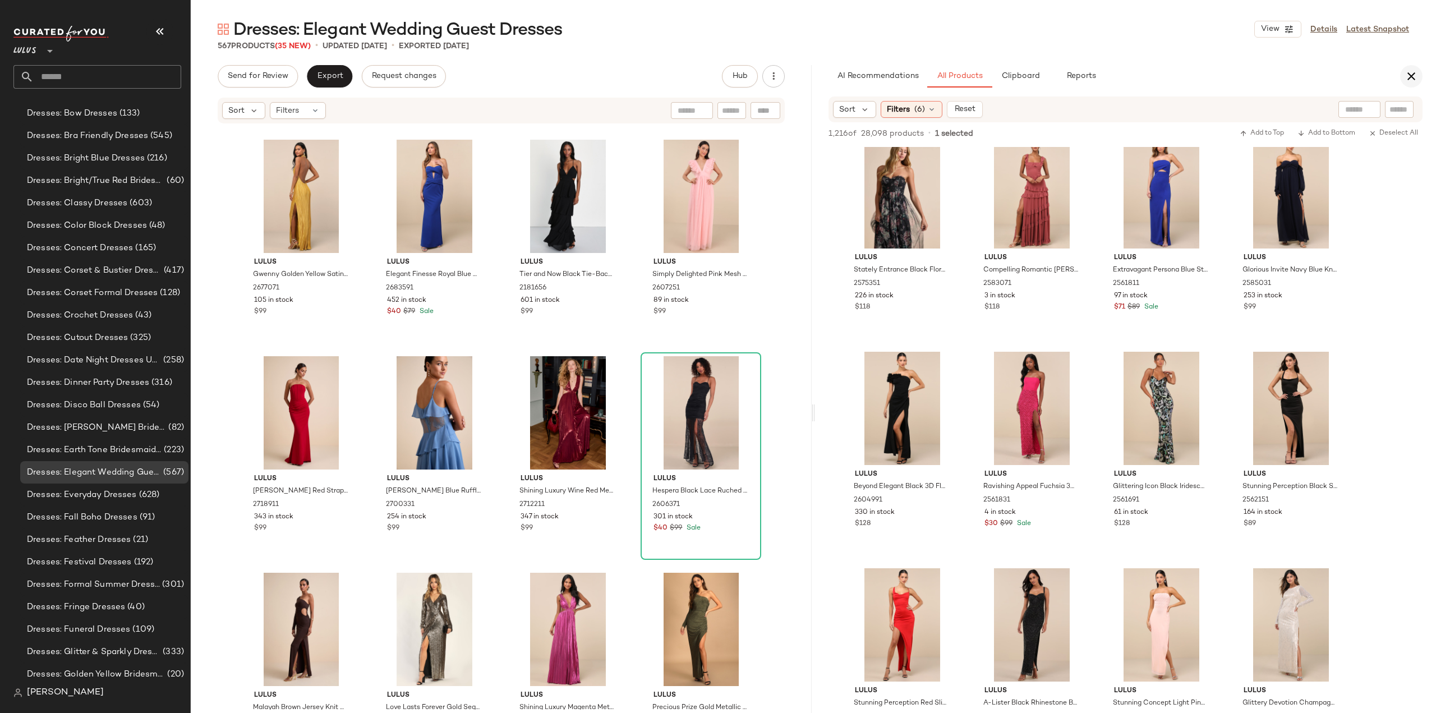
click at [1411, 77] on icon "button" at bounding box center [1411, 76] width 13 height 13
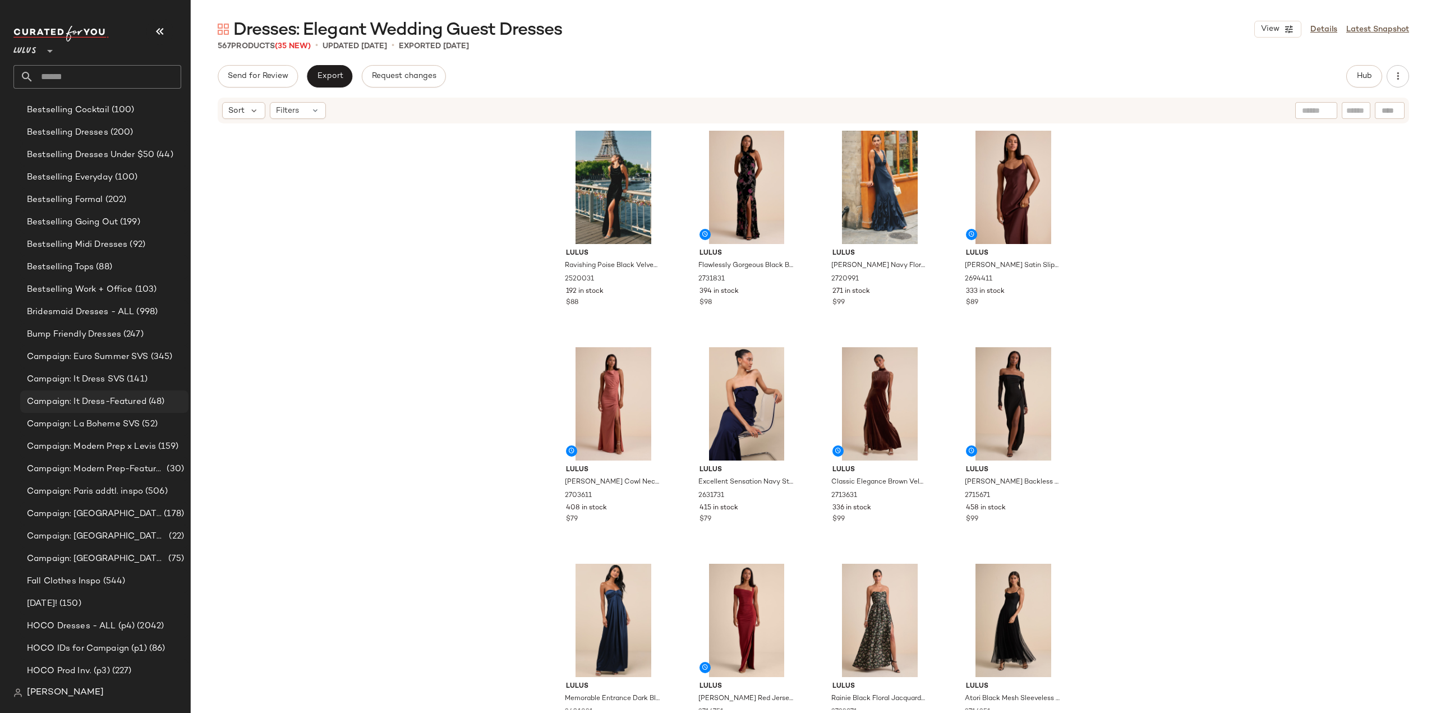
scroll to position [462, 0]
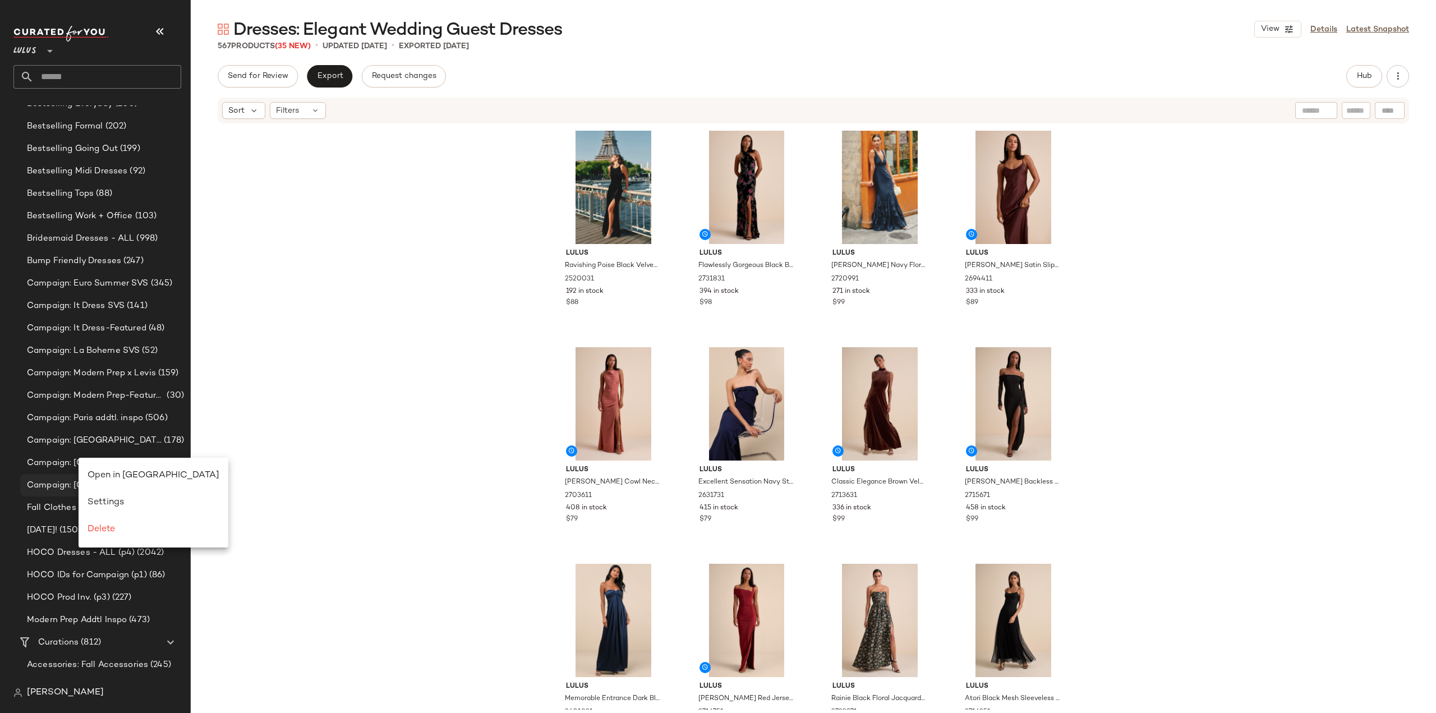
click at [118, 480] on span "Open in Split View" at bounding box center [154, 476] width 132 height 10
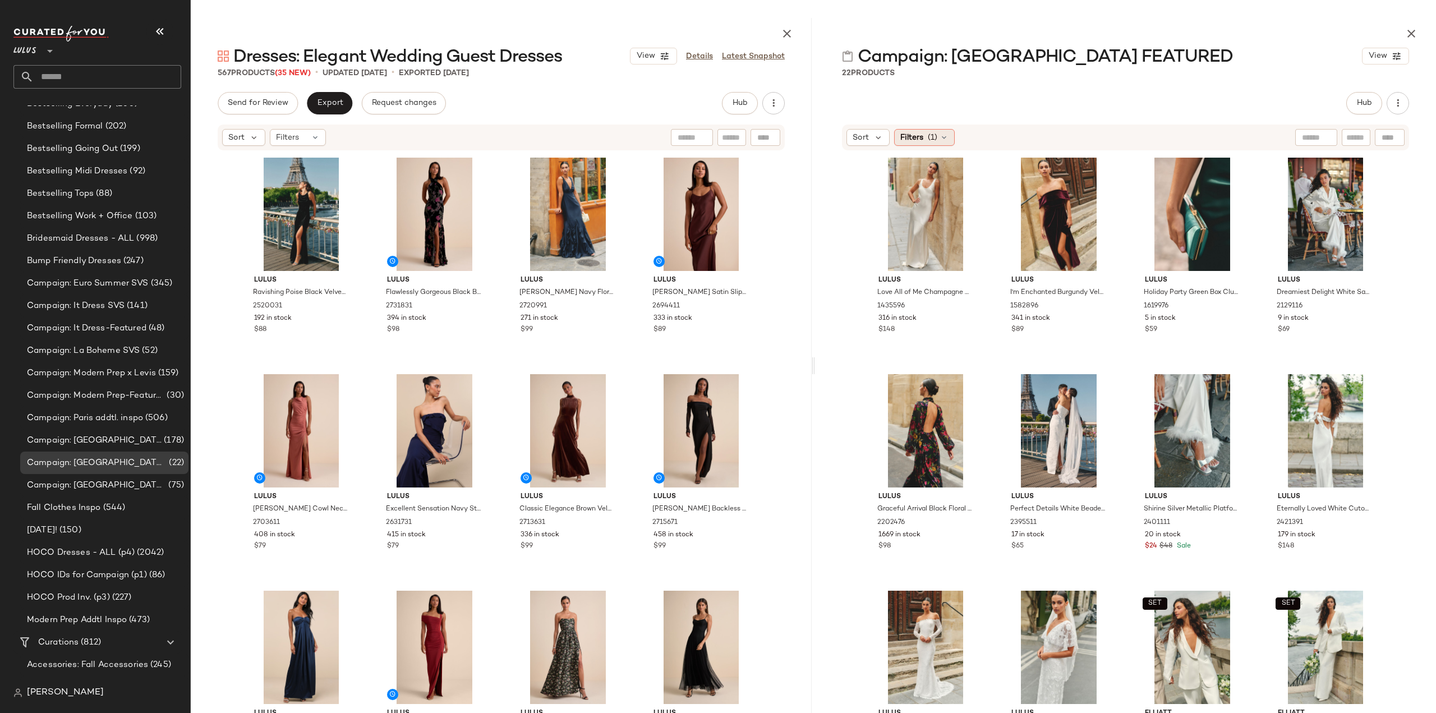
click at [944, 140] on icon at bounding box center [944, 137] width 9 height 9
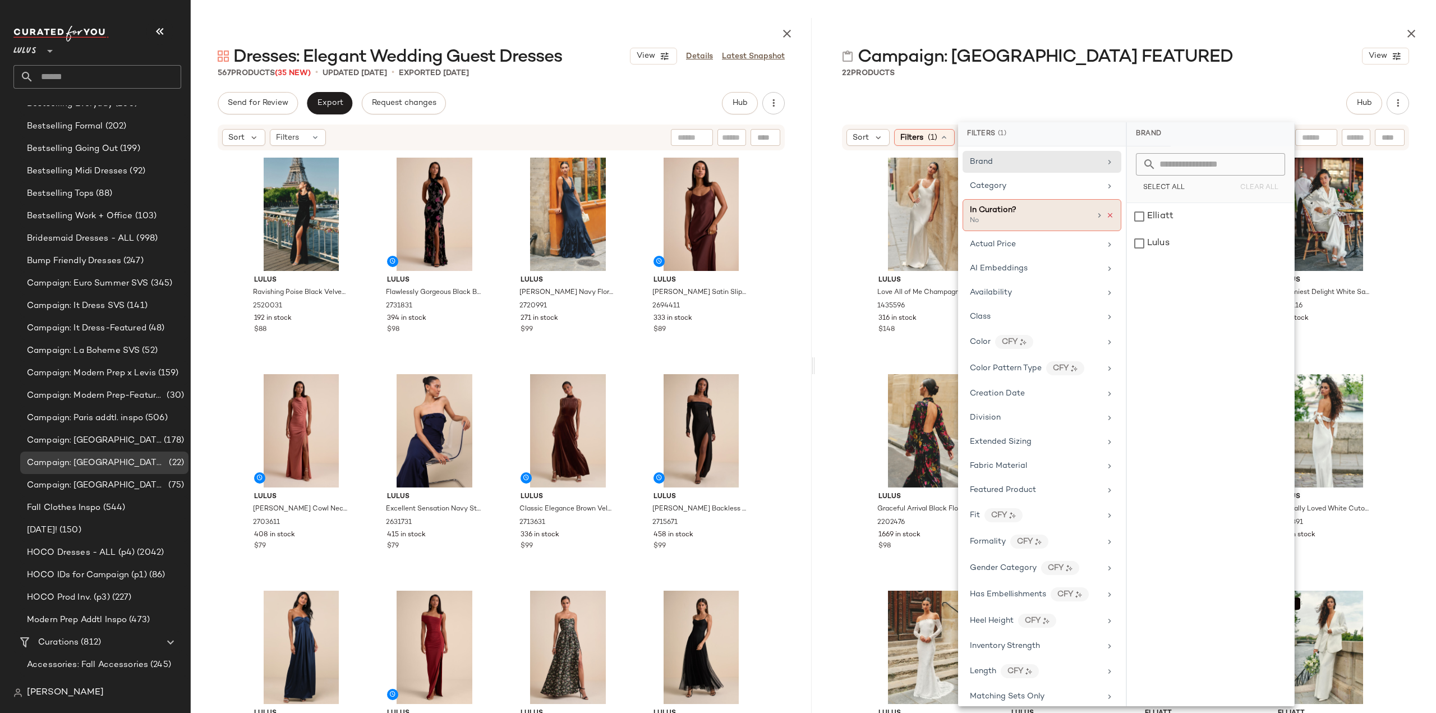
click at [1107, 215] on icon at bounding box center [1110, 215] width 8 height 8
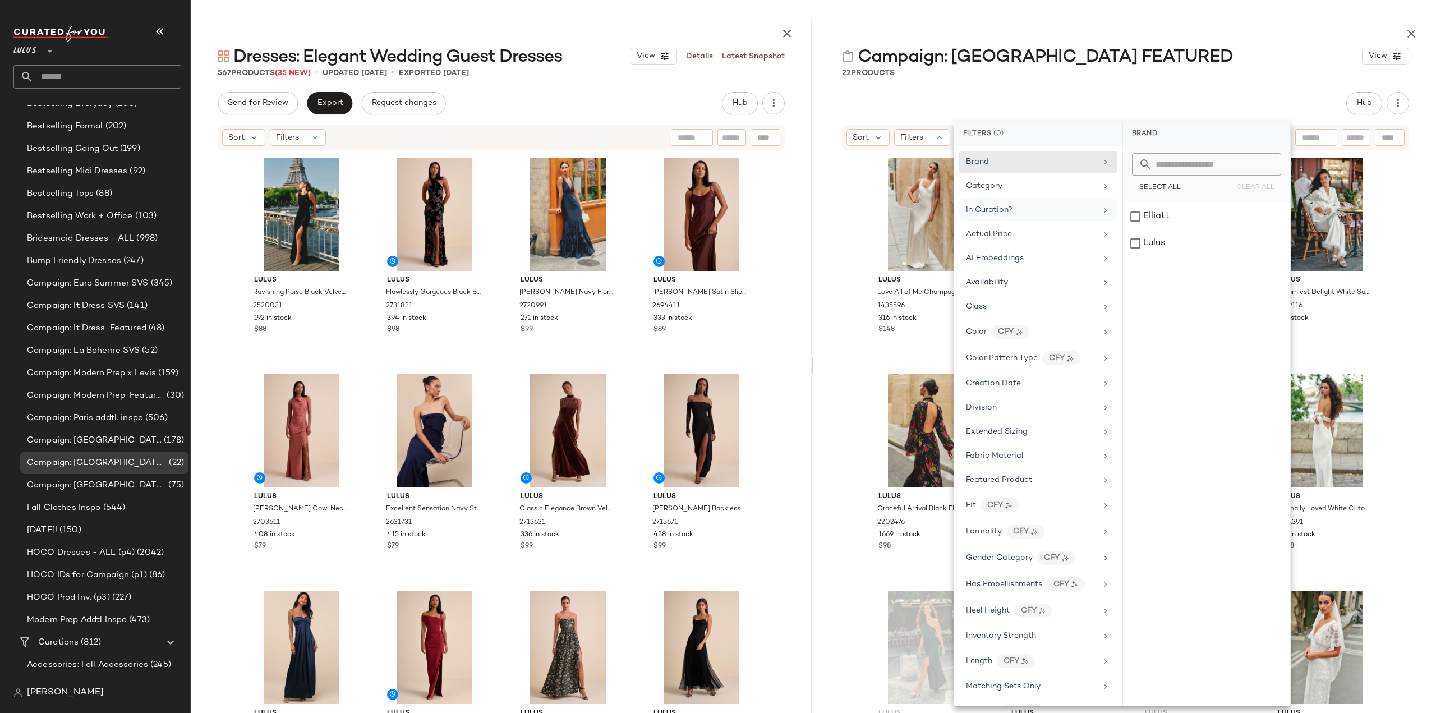
click at [831, 324] on div "Lulus Love All of Me Champagne Satin Maxi Dress 1435596 316 in stock $148 Lulus…" at bounding box center [1125, 443] width 621 height 585
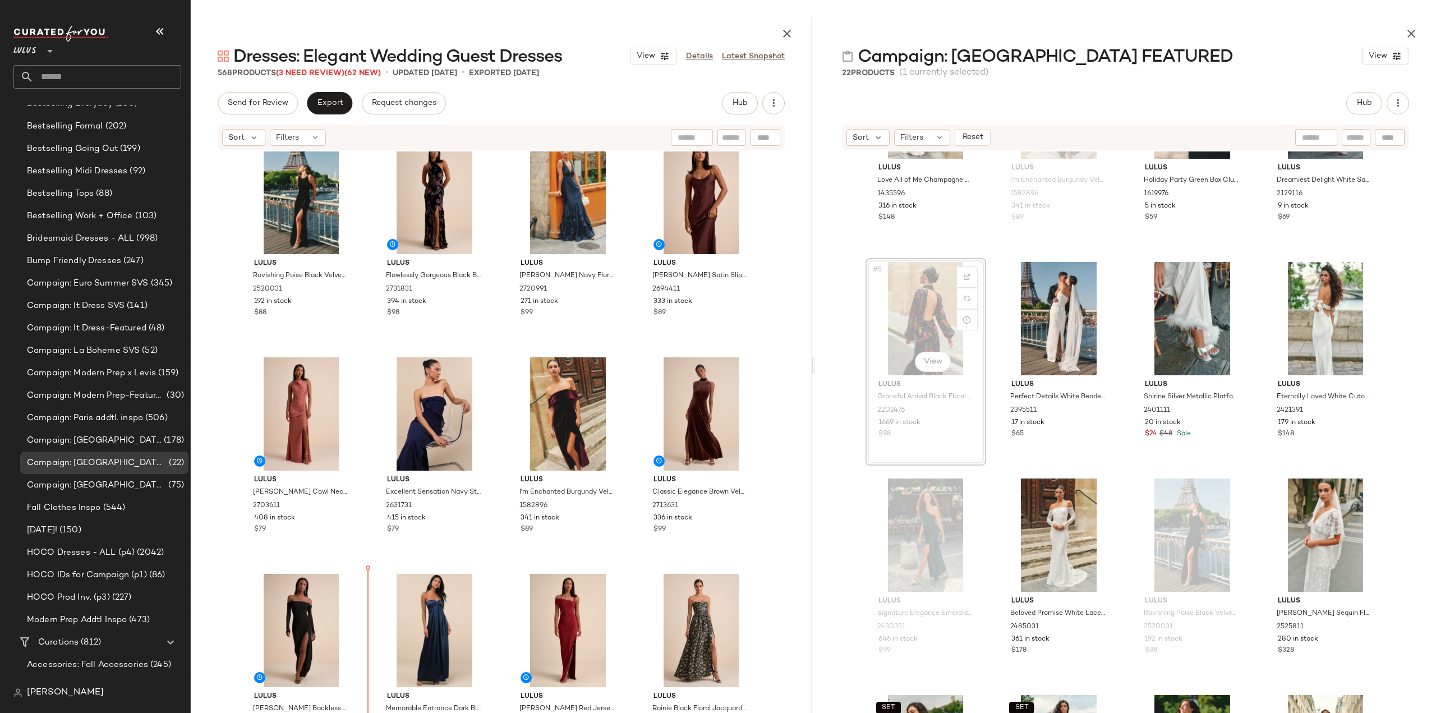
scroll to position [27, 0]
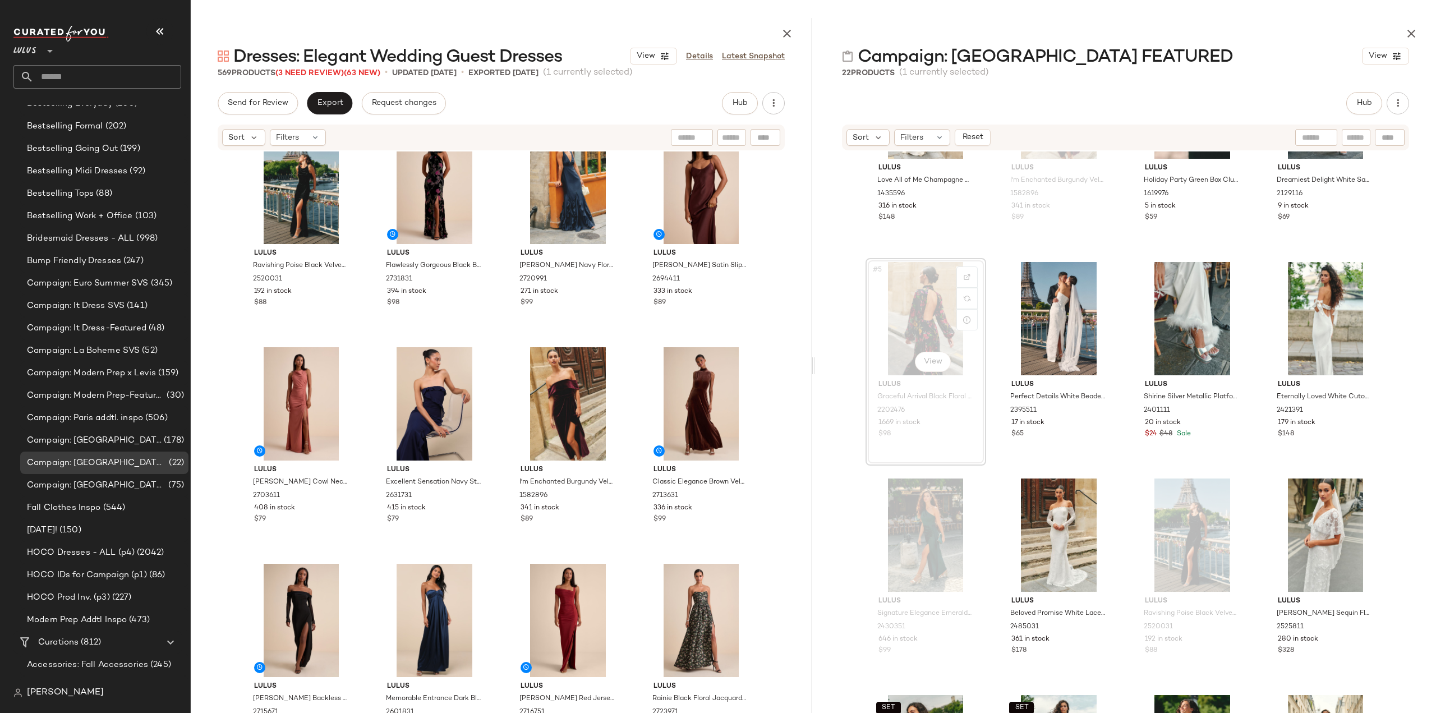
click at [923, 324] on div "#5 View" at bounding box center [926, 318] width 113 height 113
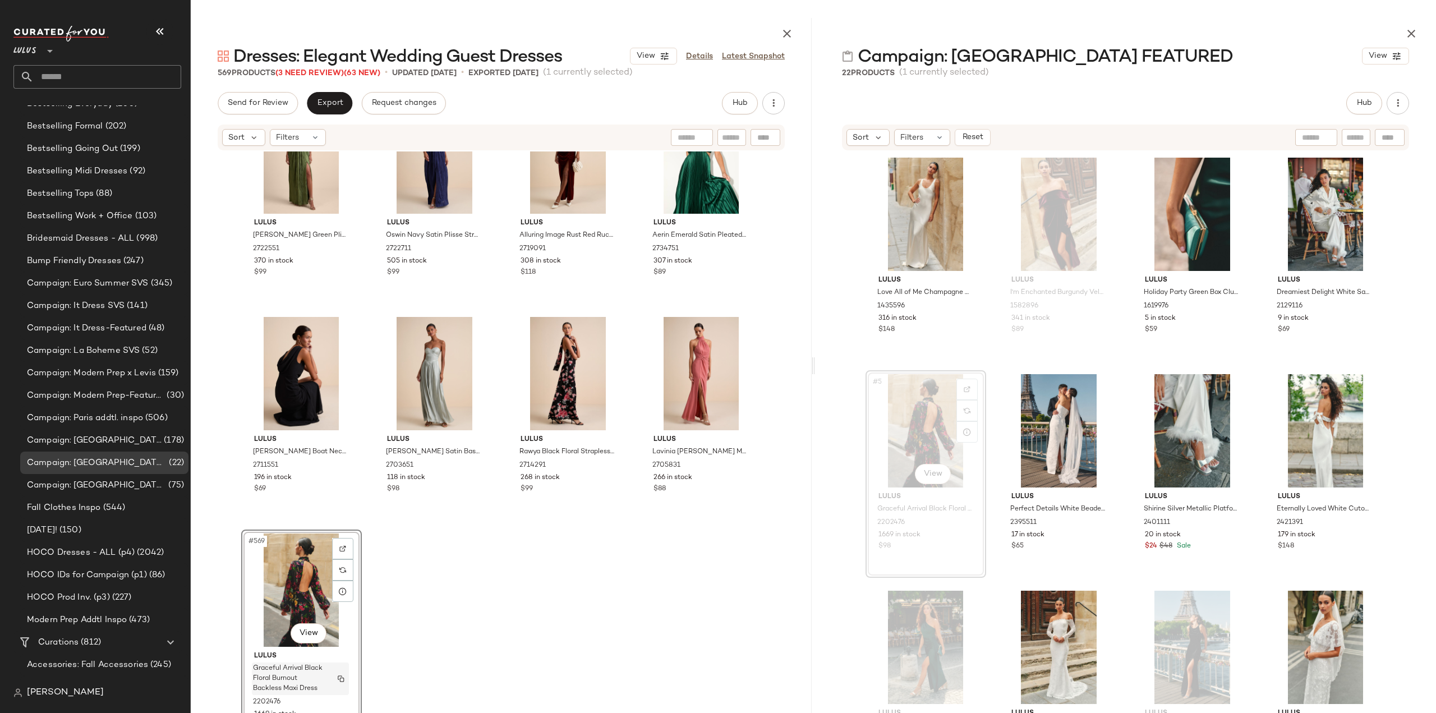
click at [311, 684] on span "Graceful Arrival Black Floral Burnout Backless Maxi Dress" at bounding box center [289, 679] width 73 height 30
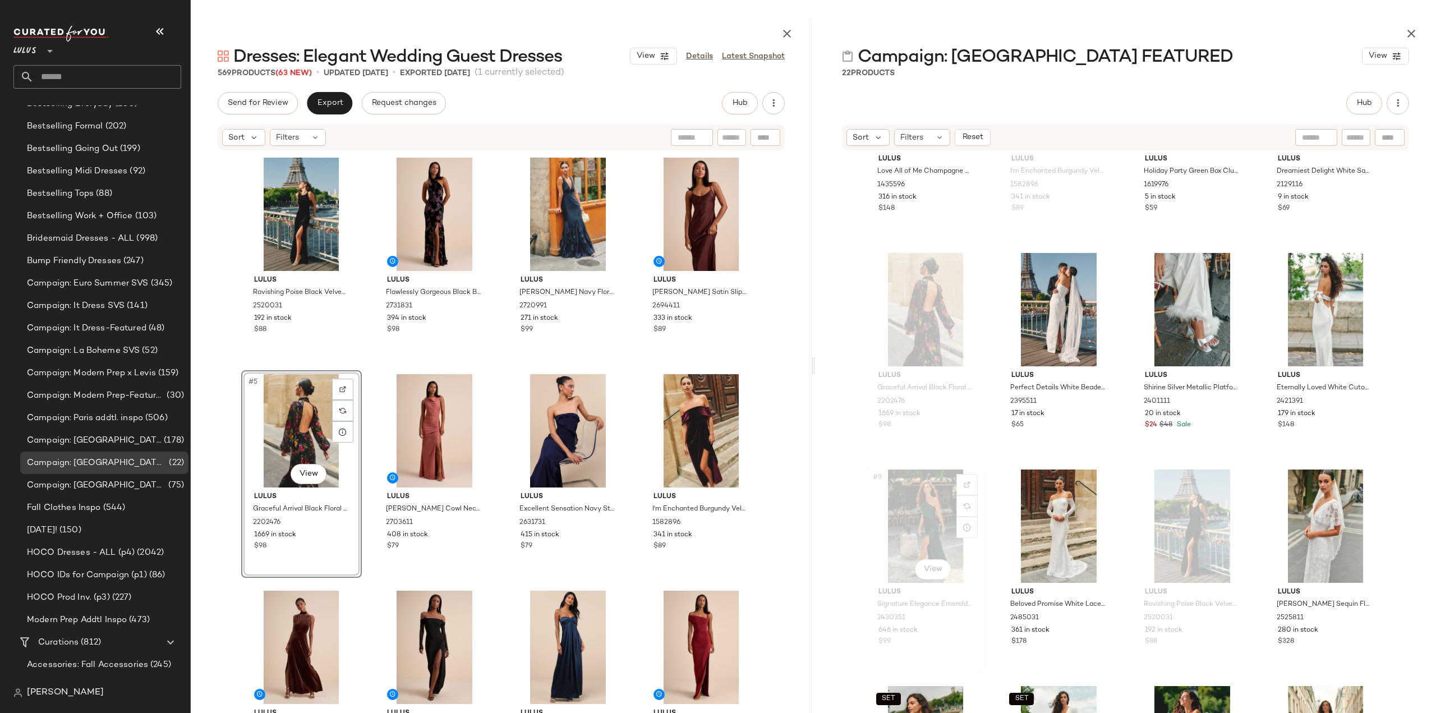
scroll to position [224, 0]
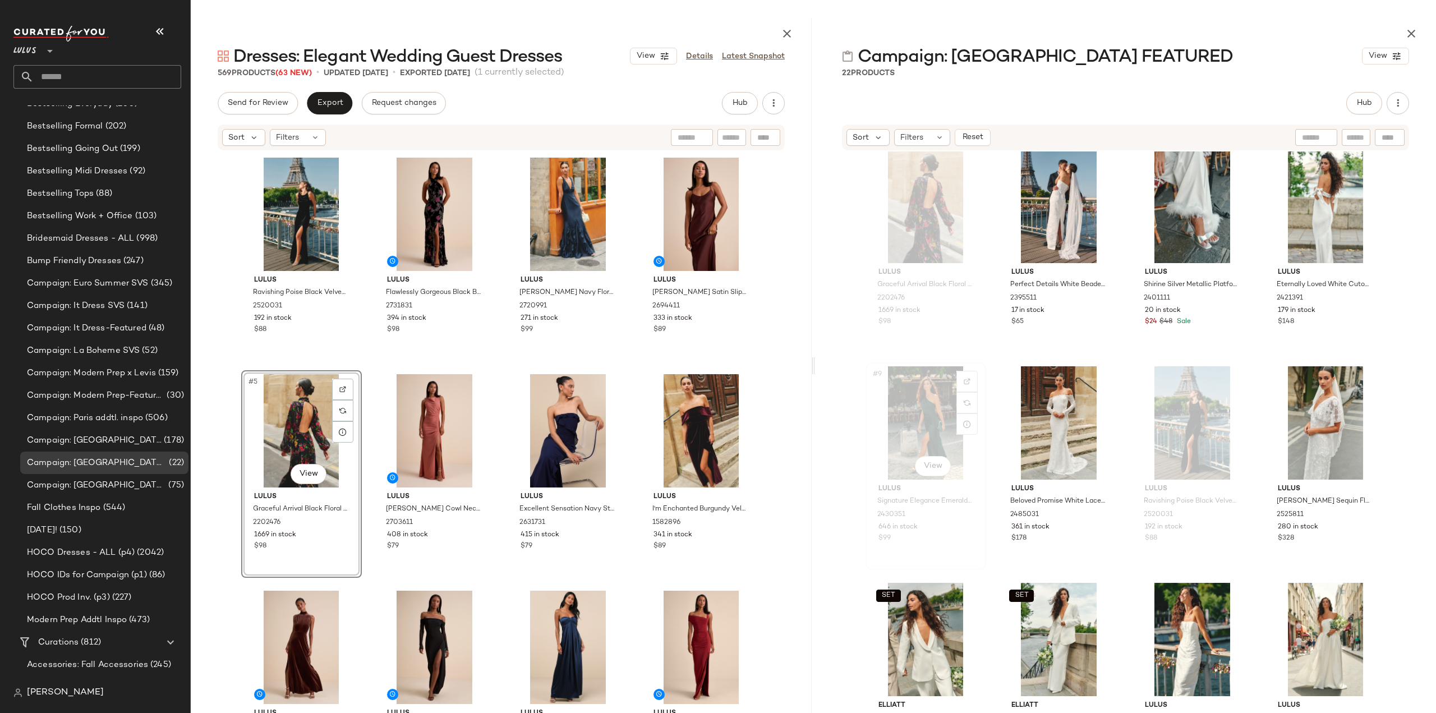
click at [909, 422] on div "#9 View" at bounding box center [926, 422] width 113 height 113
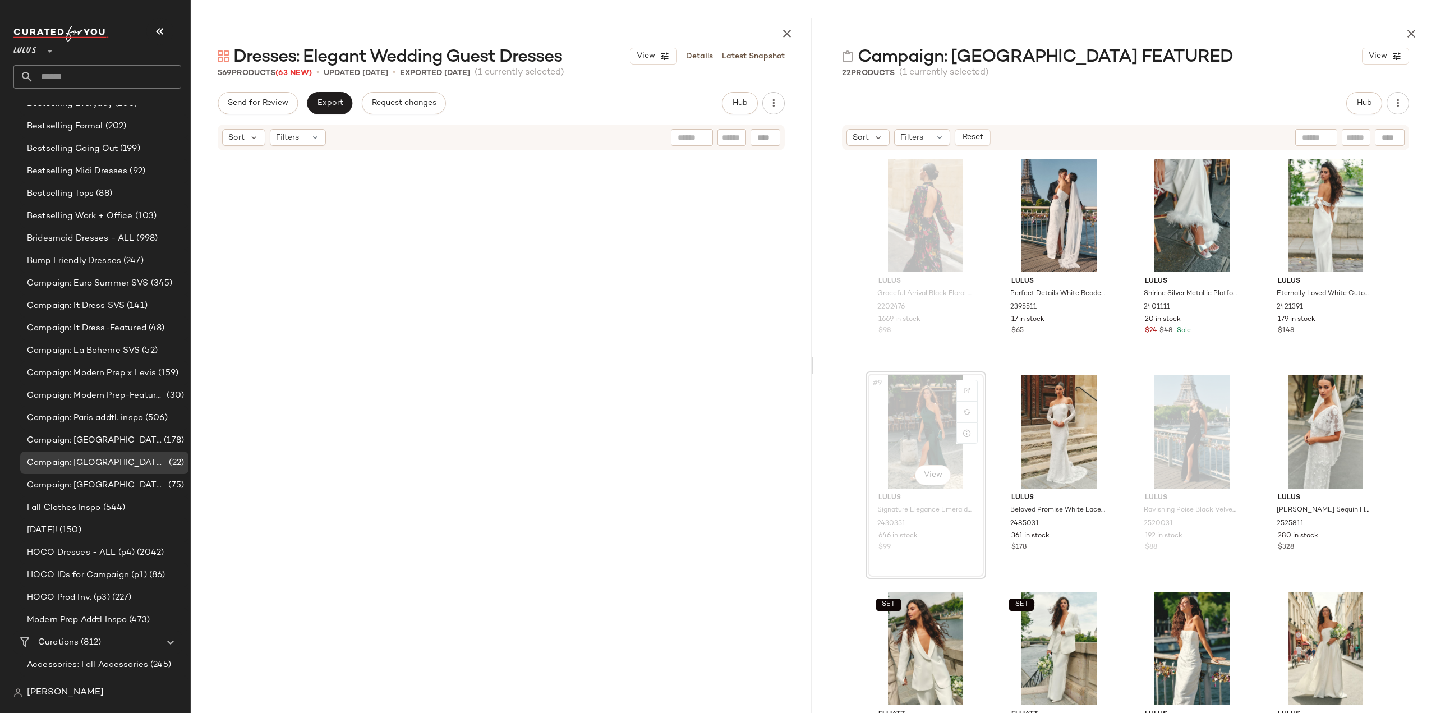
scroll to position [226, 0]
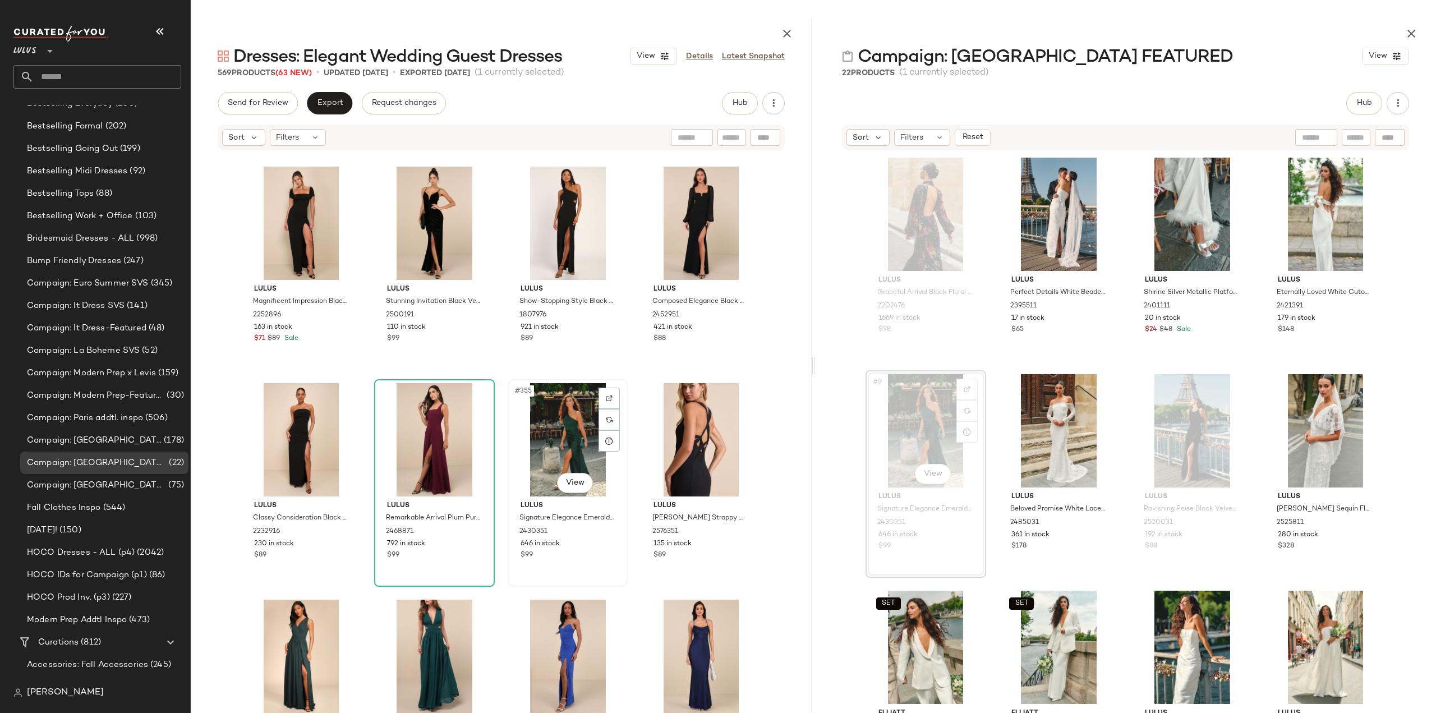
click at [576, 557] on div "$99" at bounding box center [568, 555] width 95 height 10
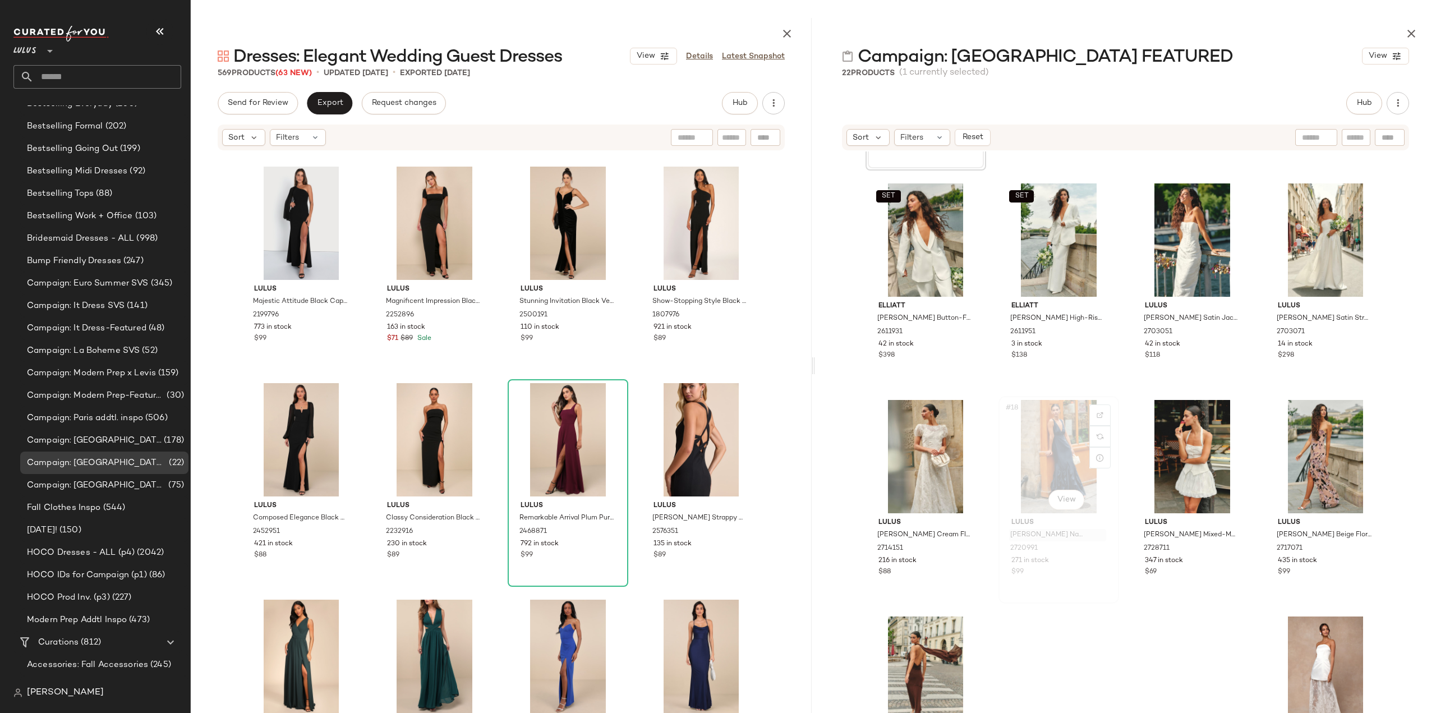
scroll to position [674, 0]
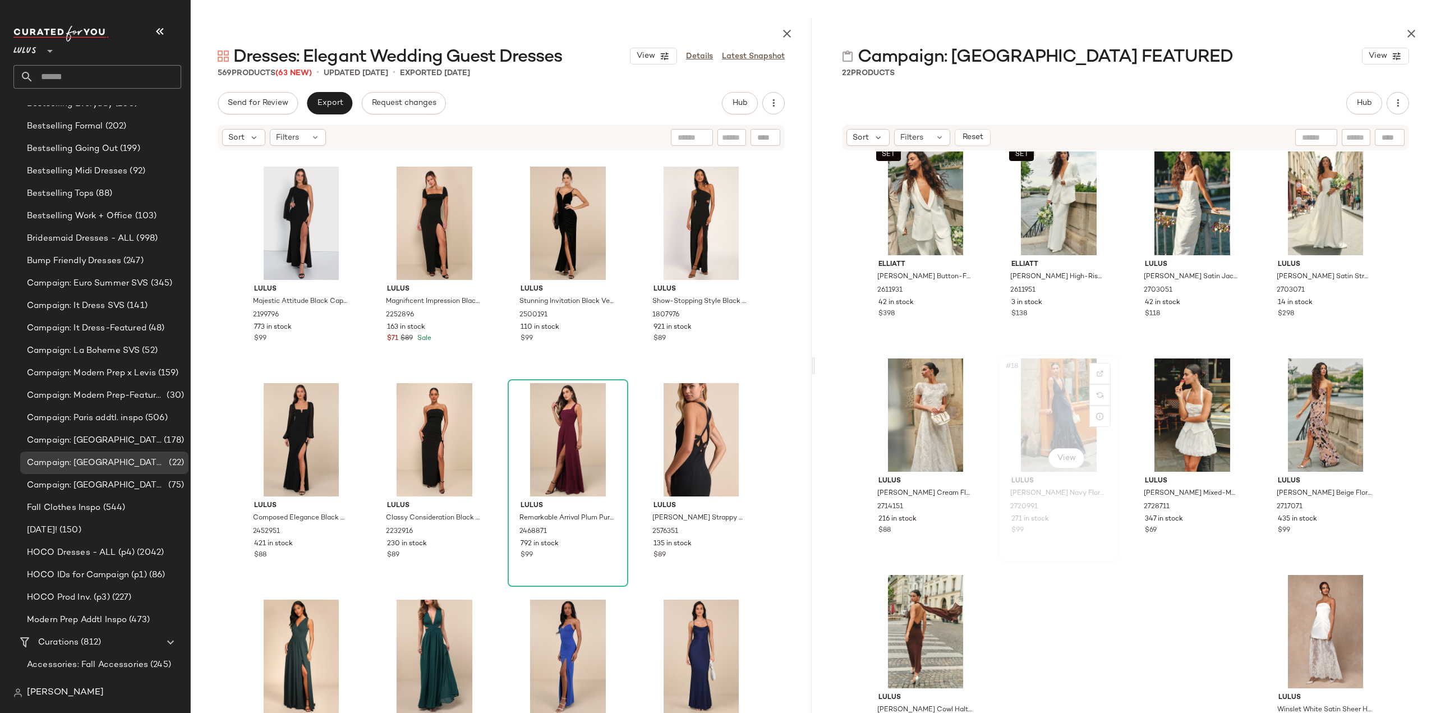
click at [1080, 536] on div "Lulus Deluca Navy Floral Sleeveless Ruffled Maxi Dress 2720991 271 in stock $99" at bounding box center [1058, 504] width 113 height 65
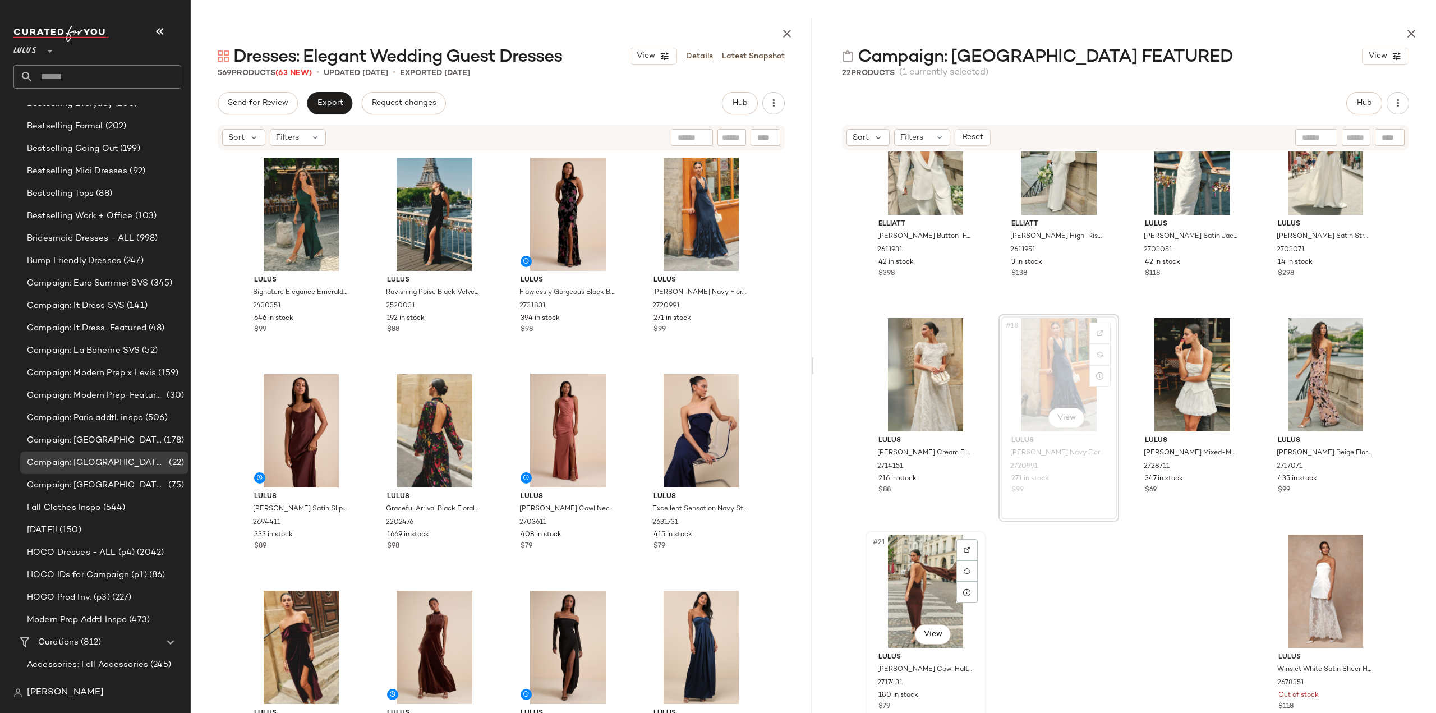
scroll to position [716, 0]
click at [928, 693] on div "180 in stock" at bounding box center [926, 694] width 95 height 10
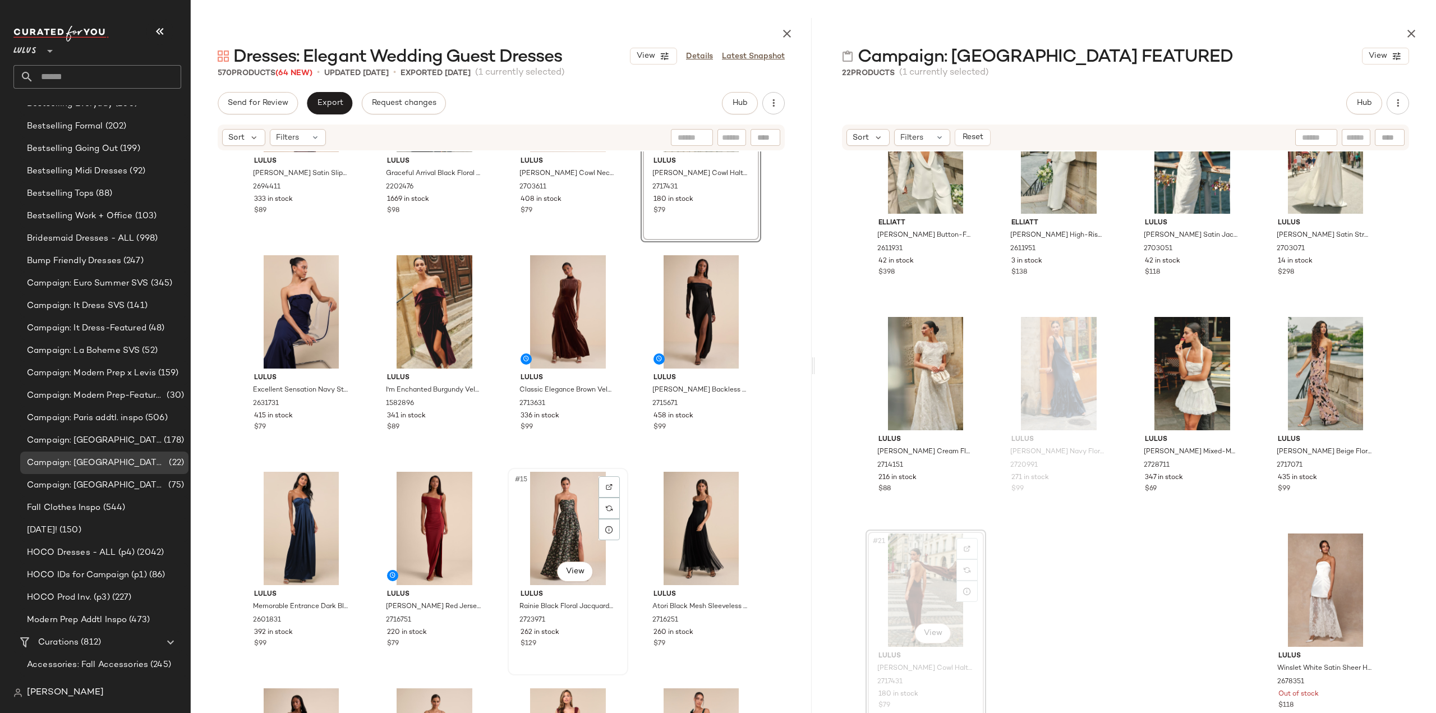
scroll to position [346, 0]
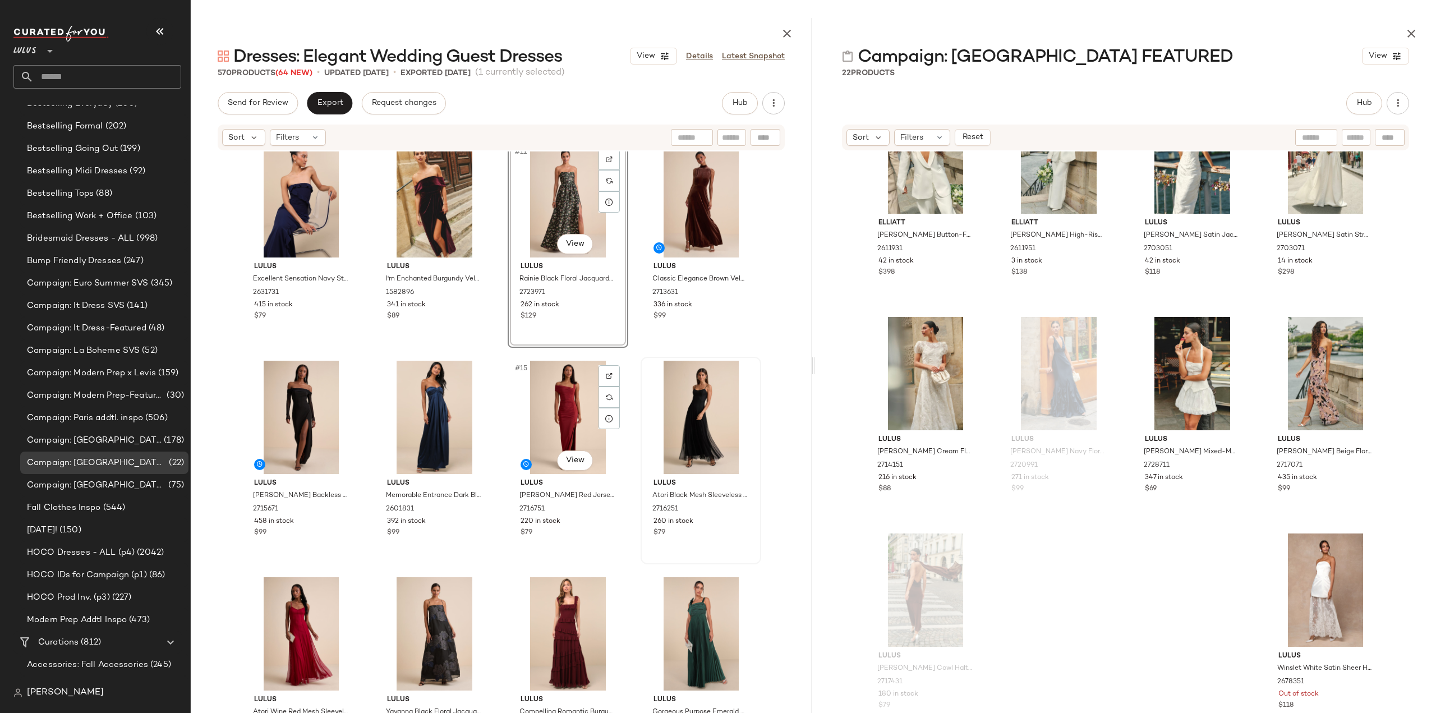
scroll to position [458, 0]
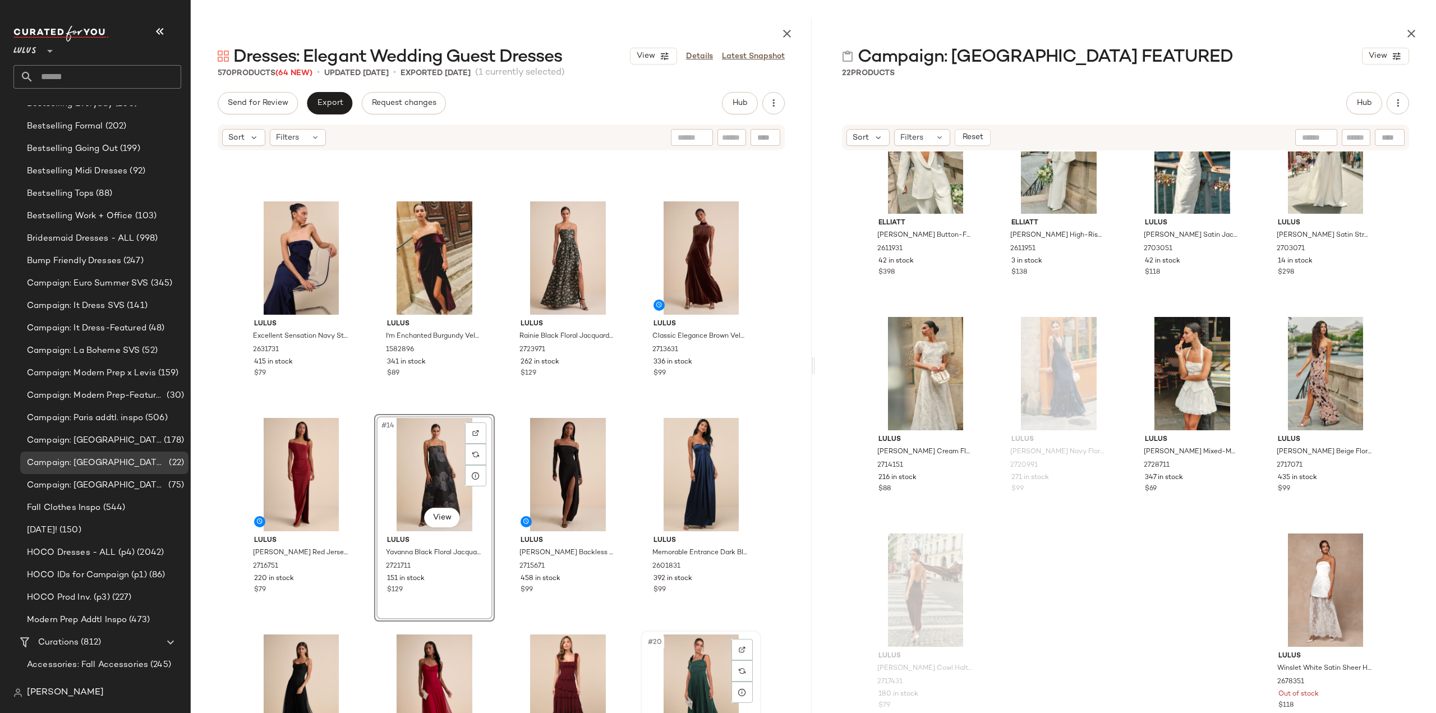
scroll to position [458, 0]
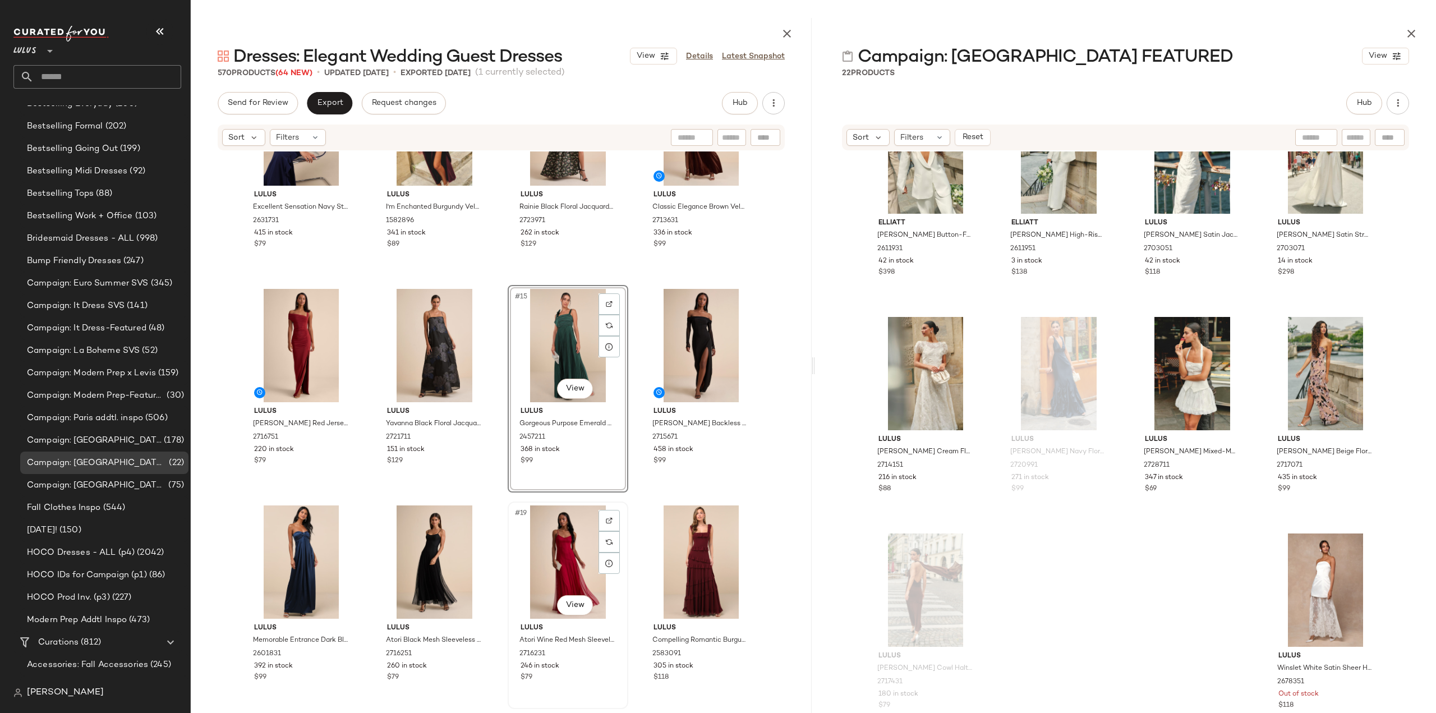
scroll to position [626, 0]
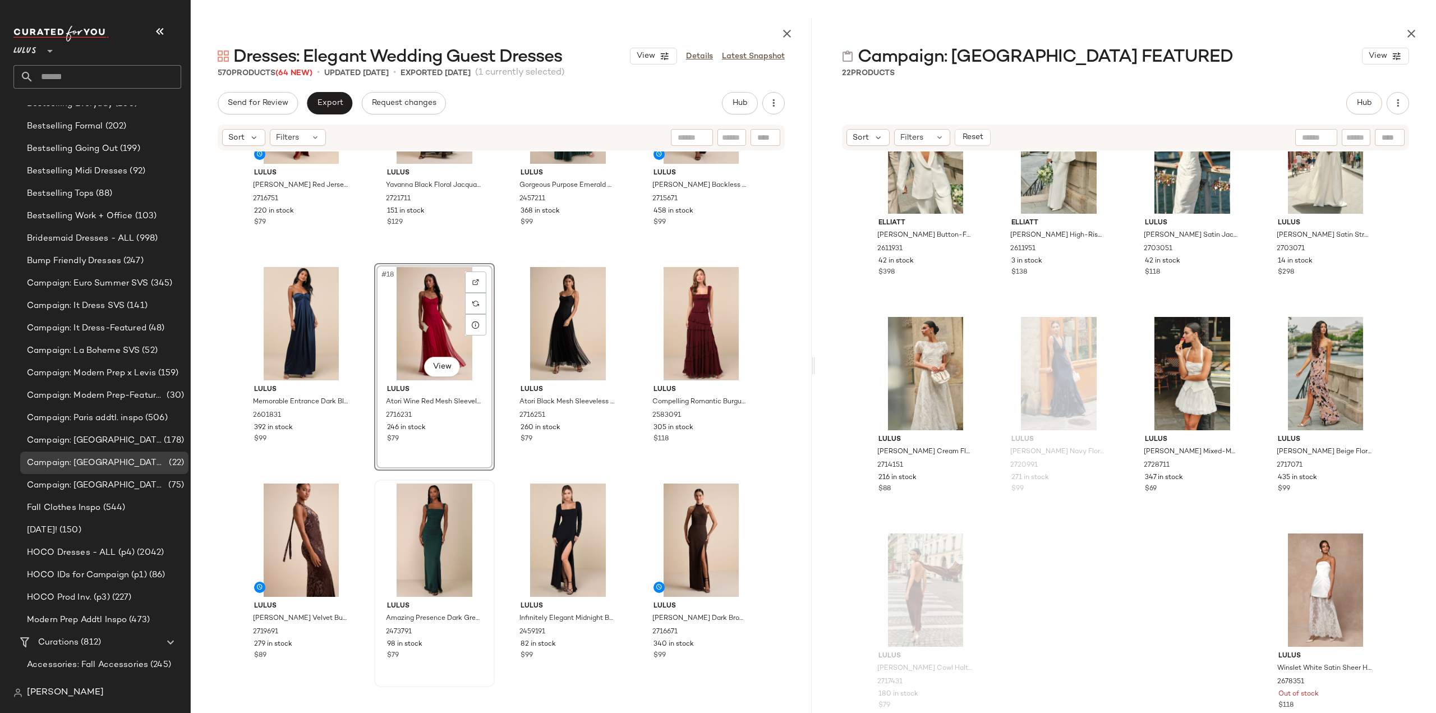
scroll to position [794, 0]
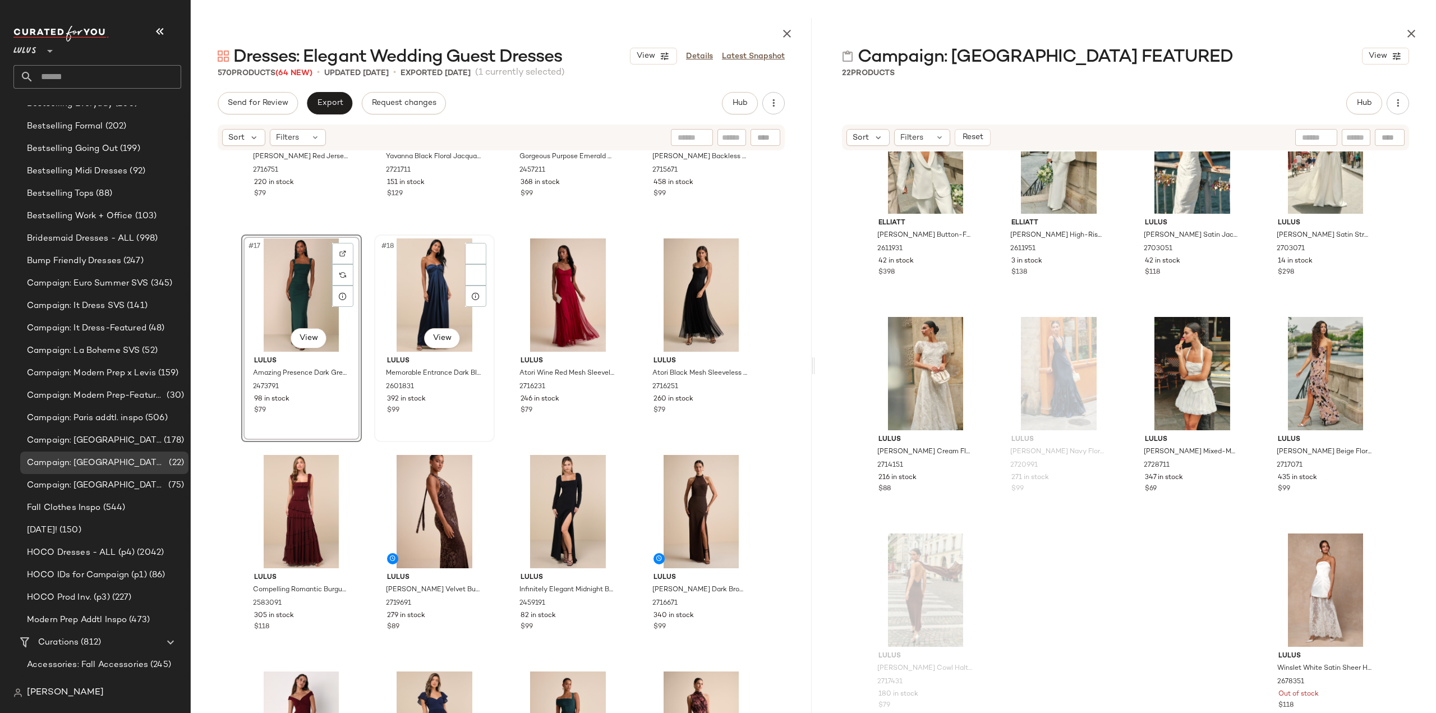
scroll to position [626, 0]
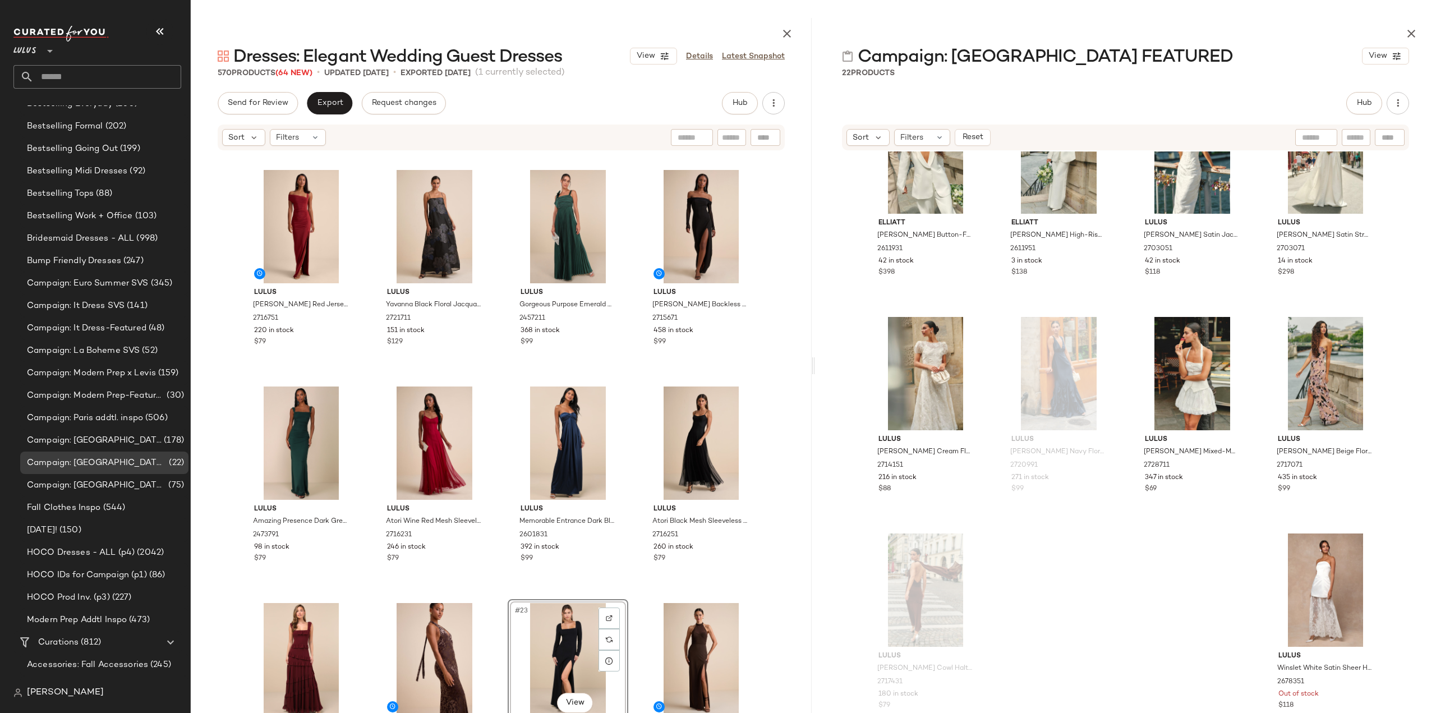
scroll to position [652, 0]
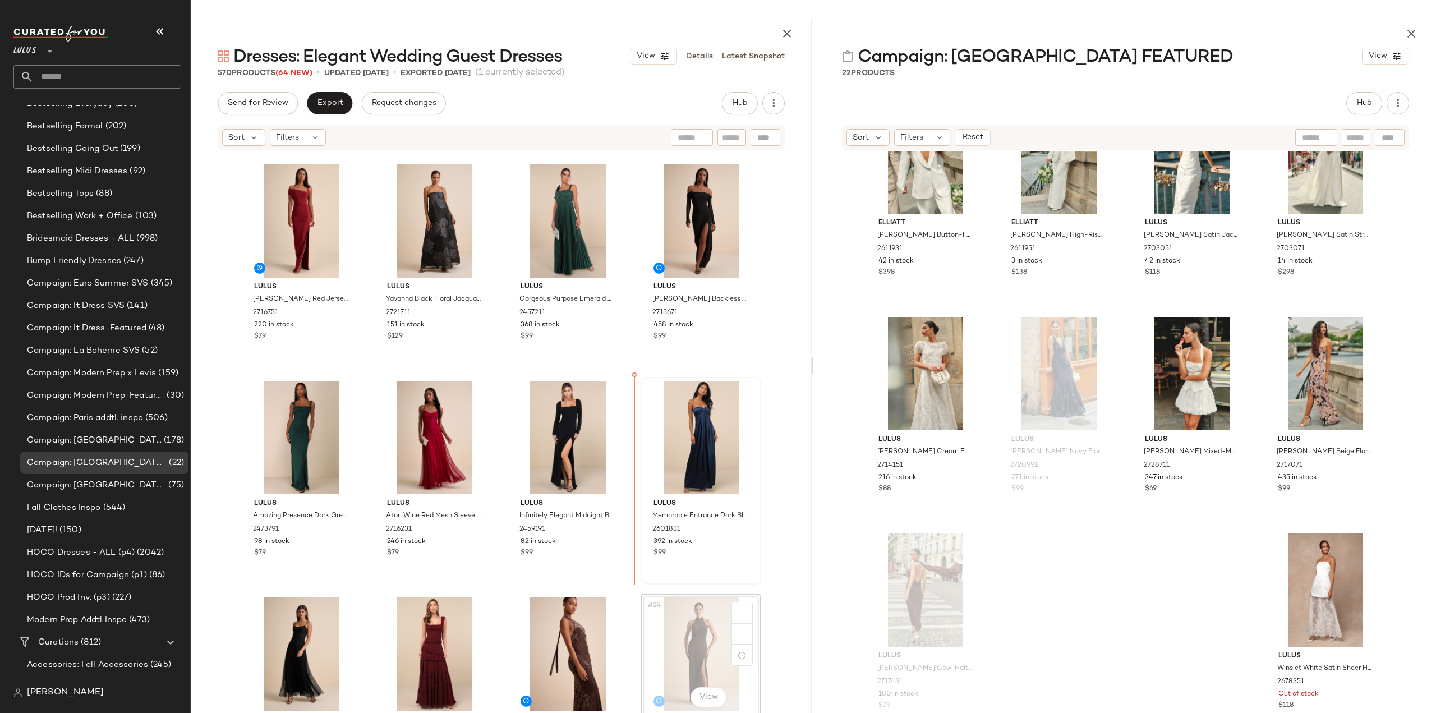
scroll to position [653, 0]
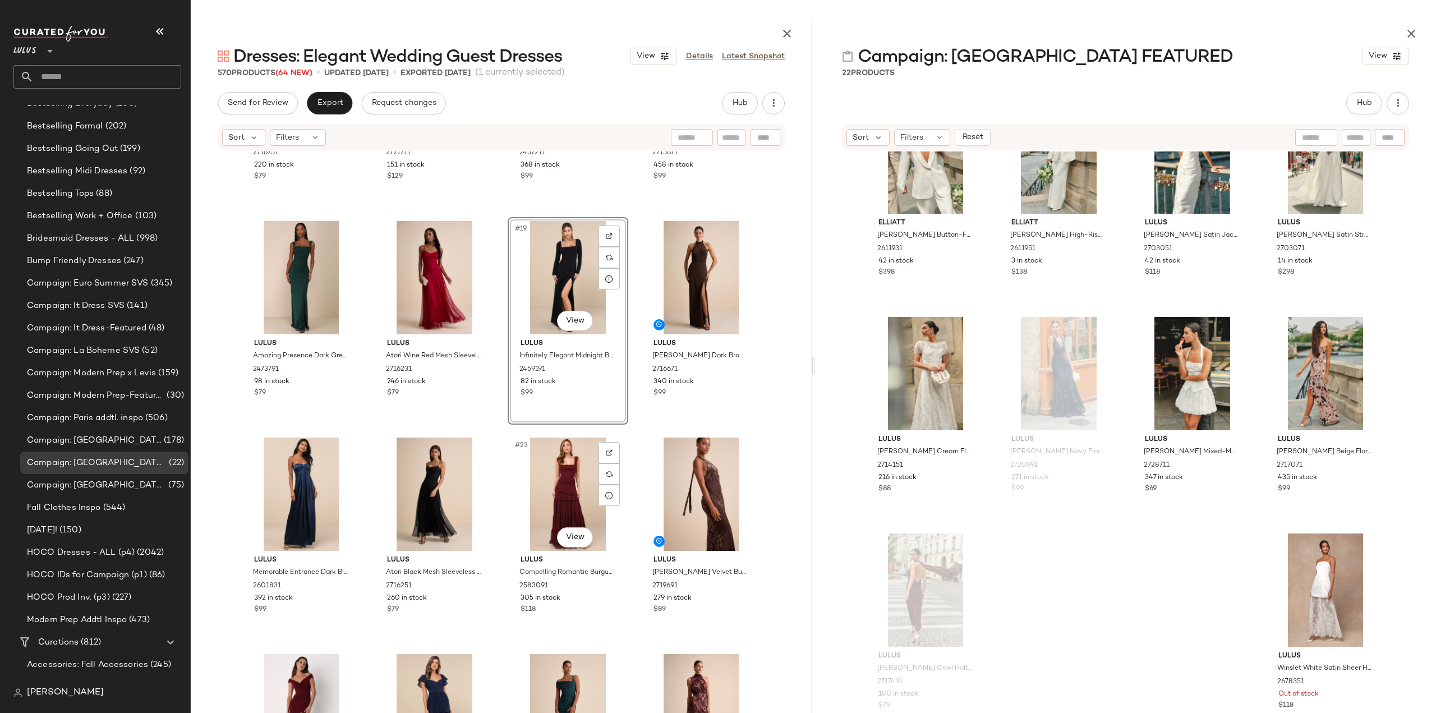
scroll to position [877, 0]
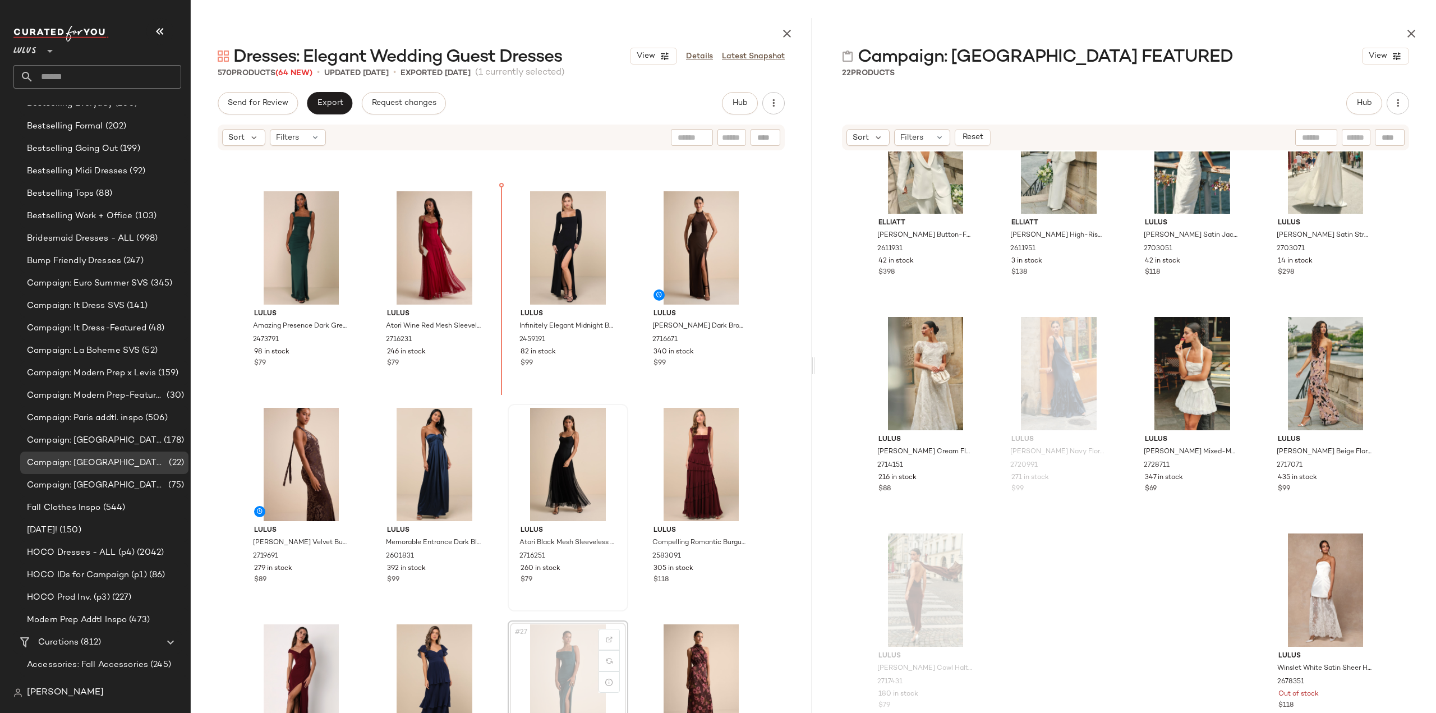
scroll to position [841, 0]
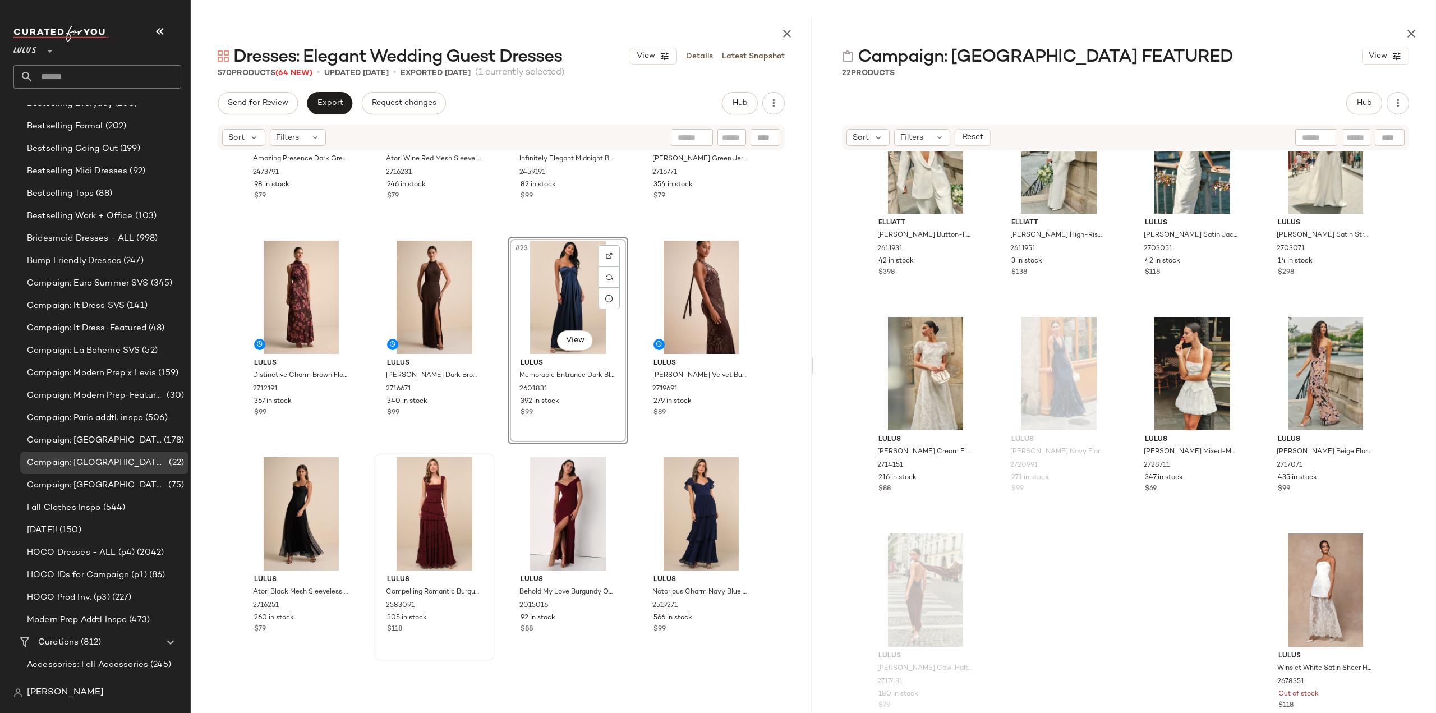
scroll to position [1010, 0]
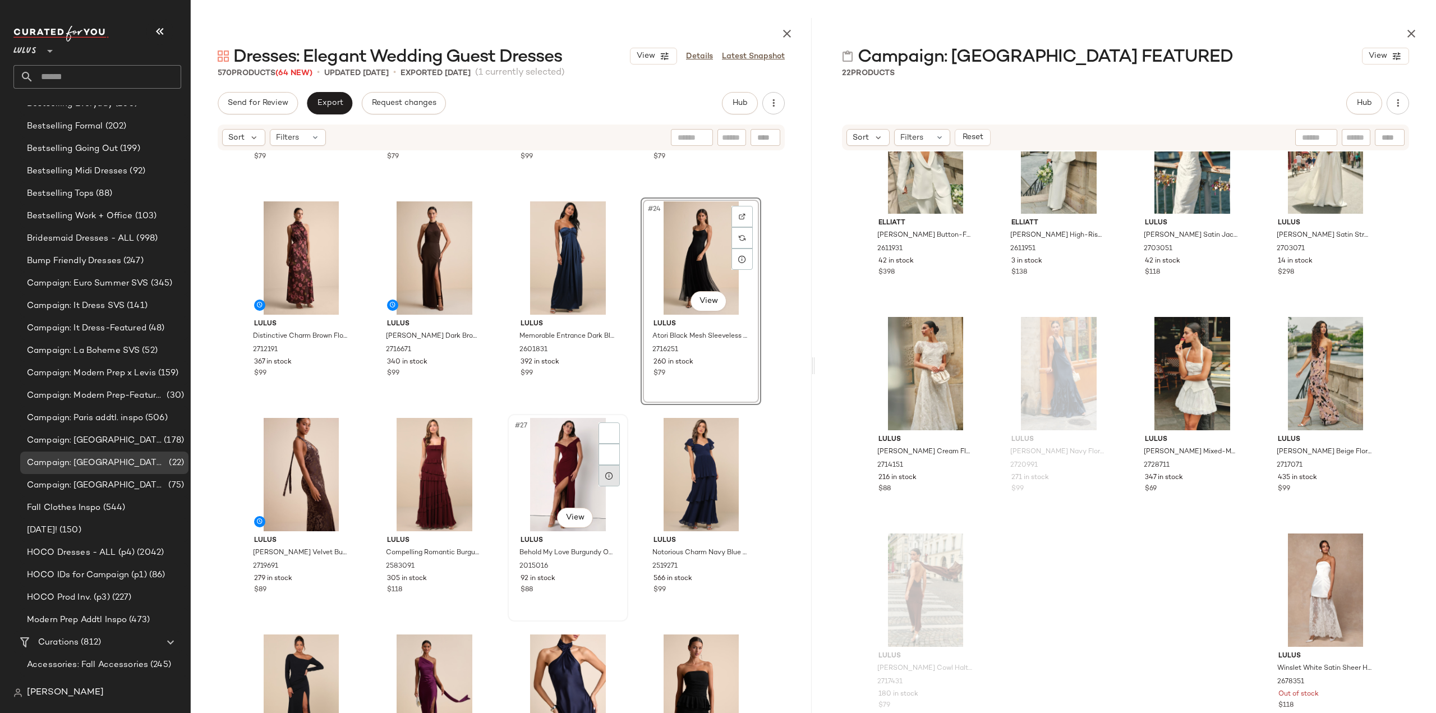
scroll to position [1066, 0]
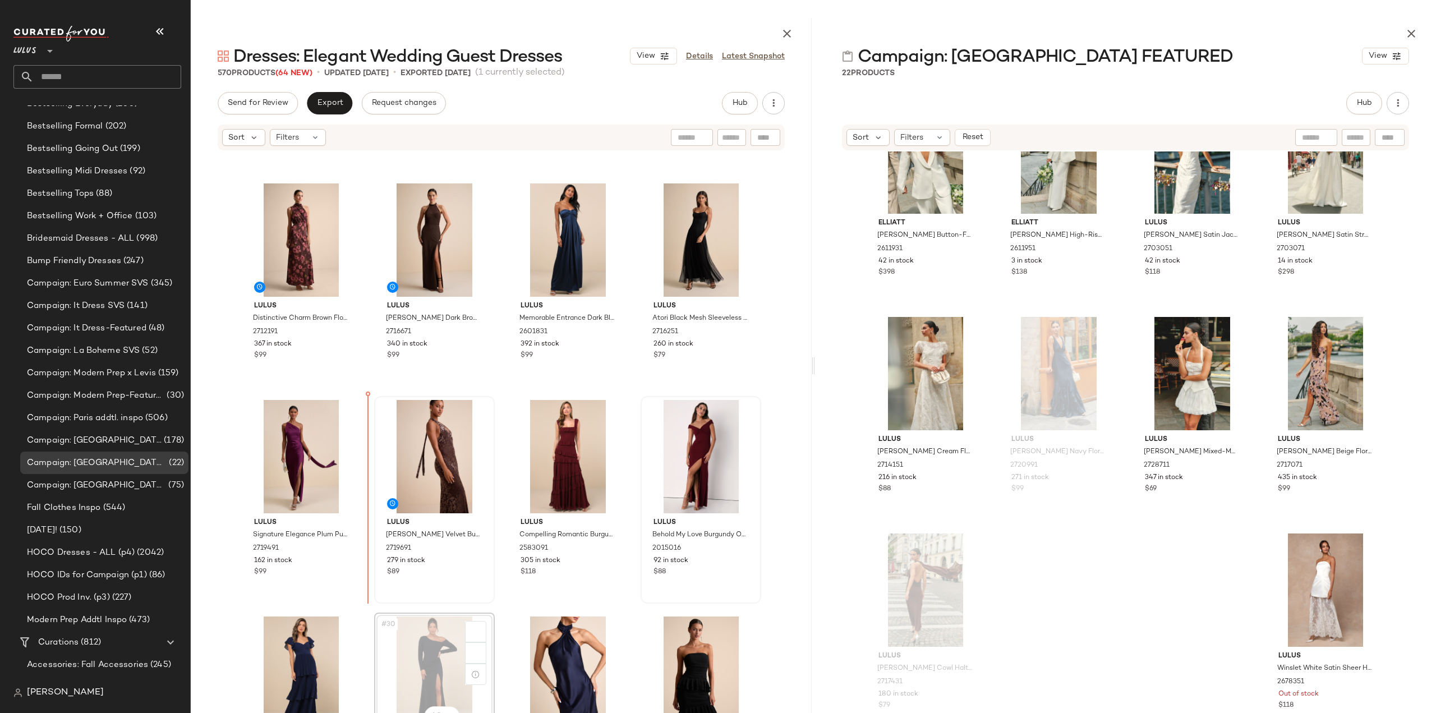
scroll to position [1066, 0]
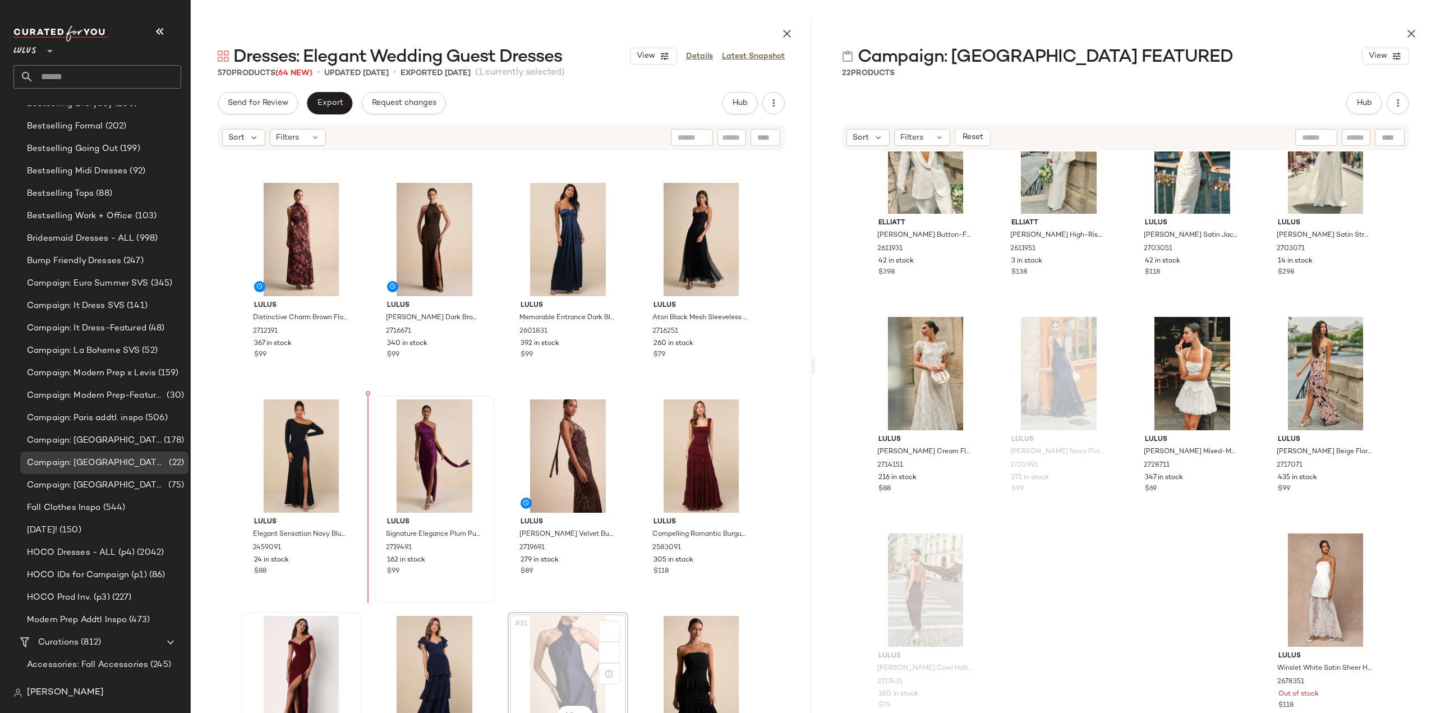
scroll to position [1067, 0]
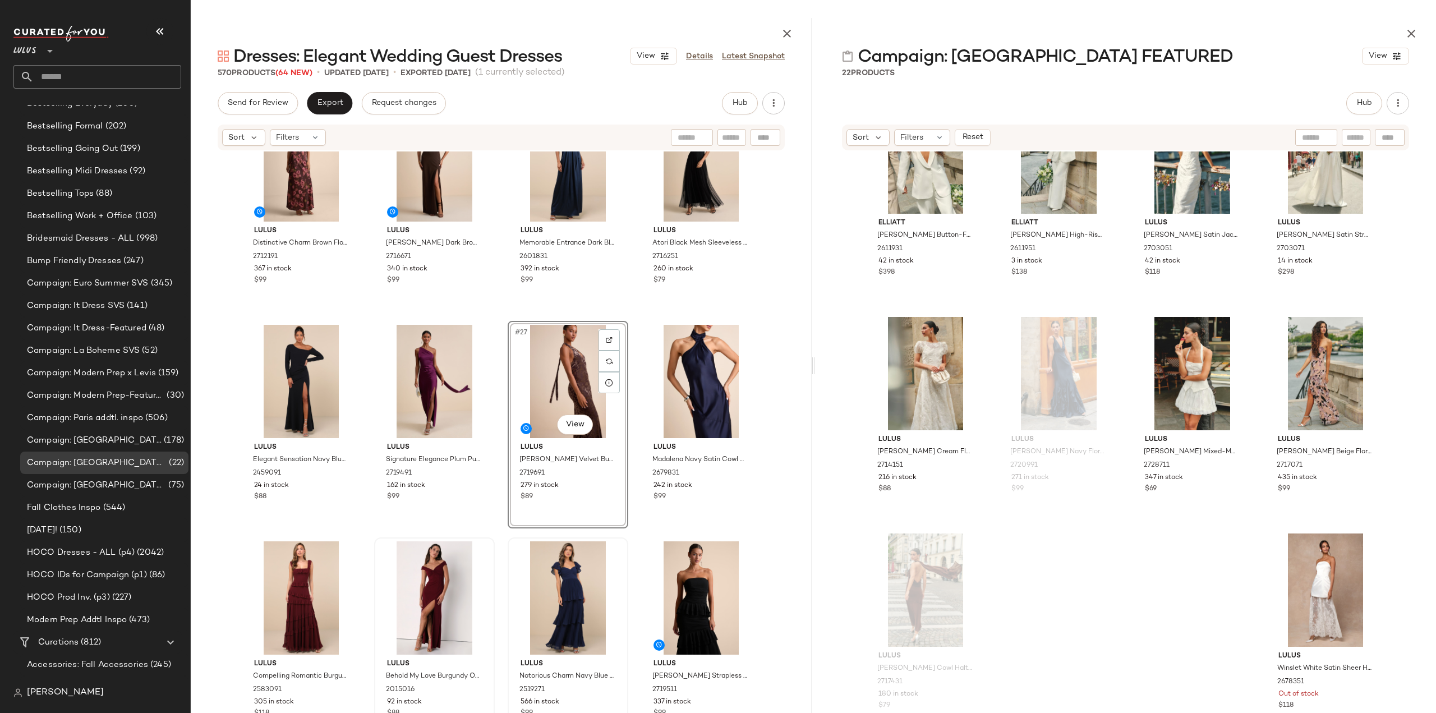
scroll to position [1179, 0]
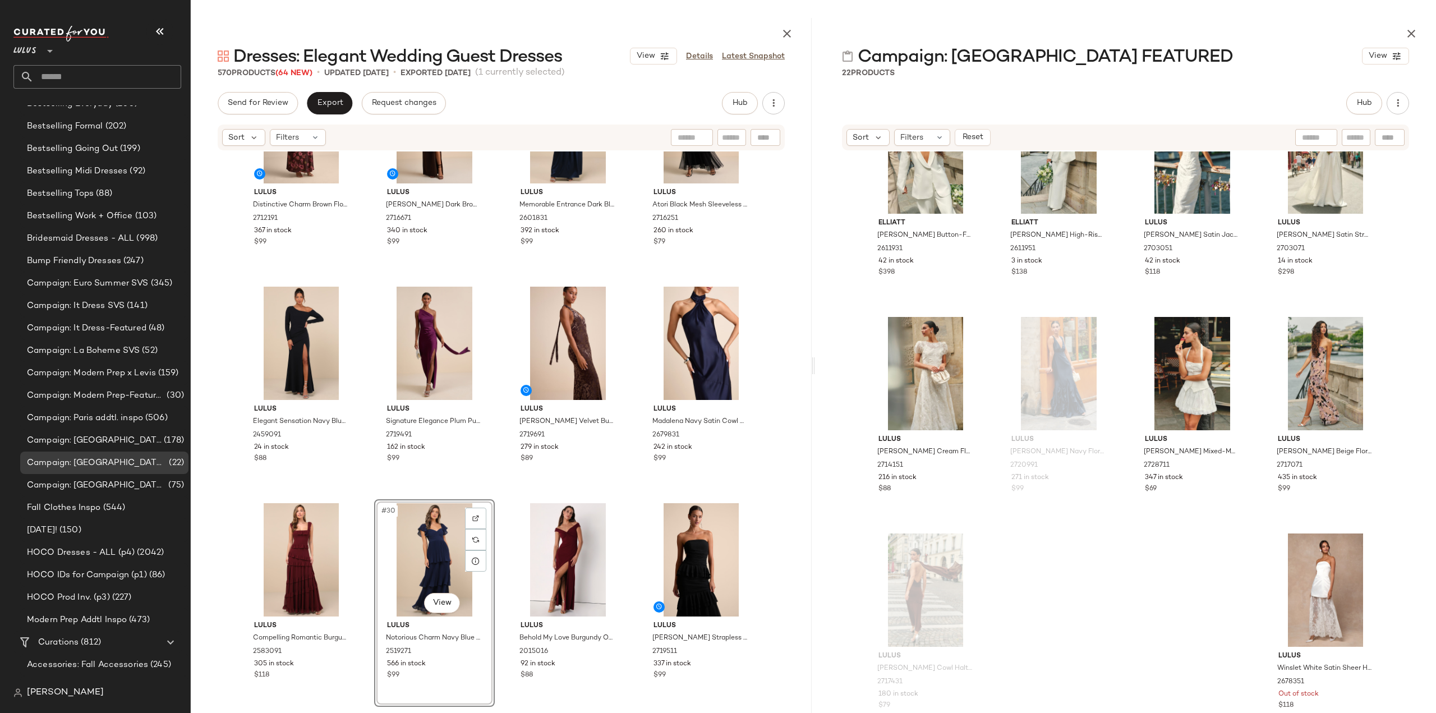
scroll to position [1291, 0]
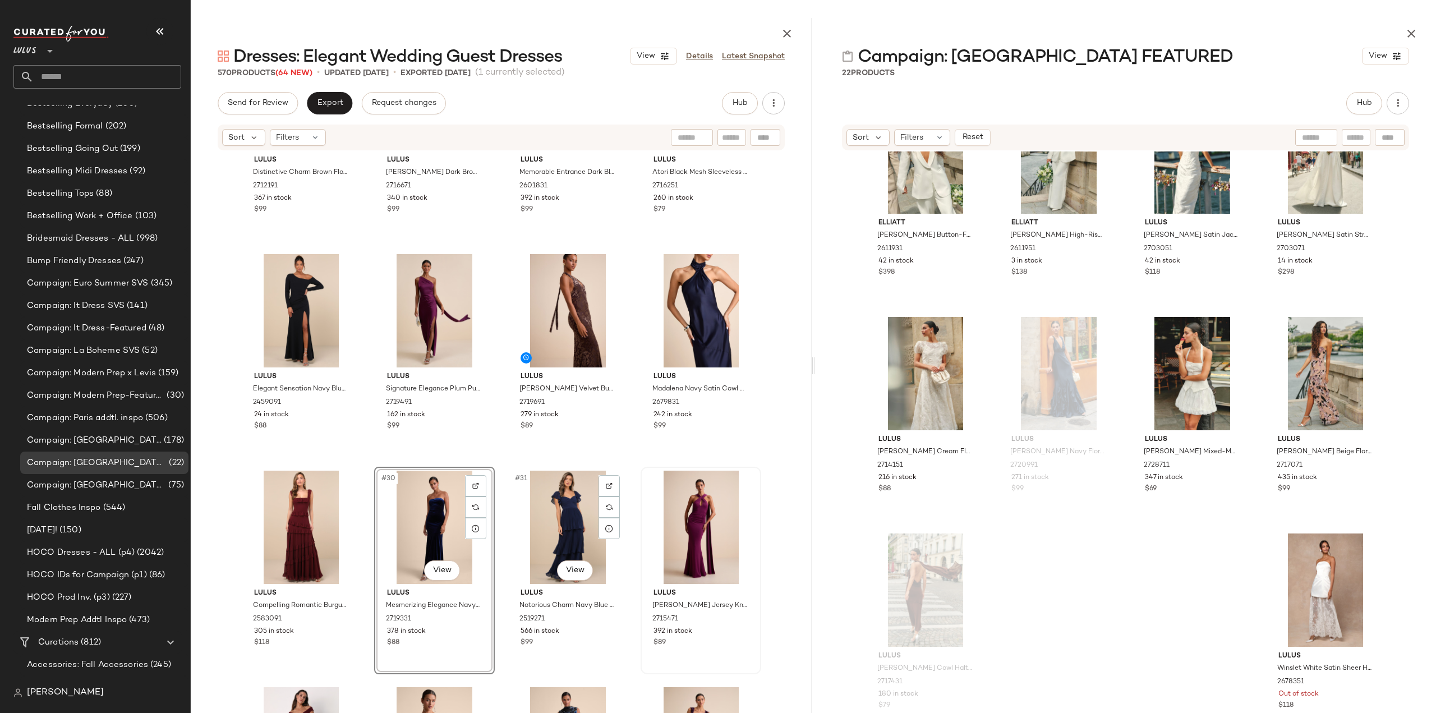
scroll to position [1235, 0]
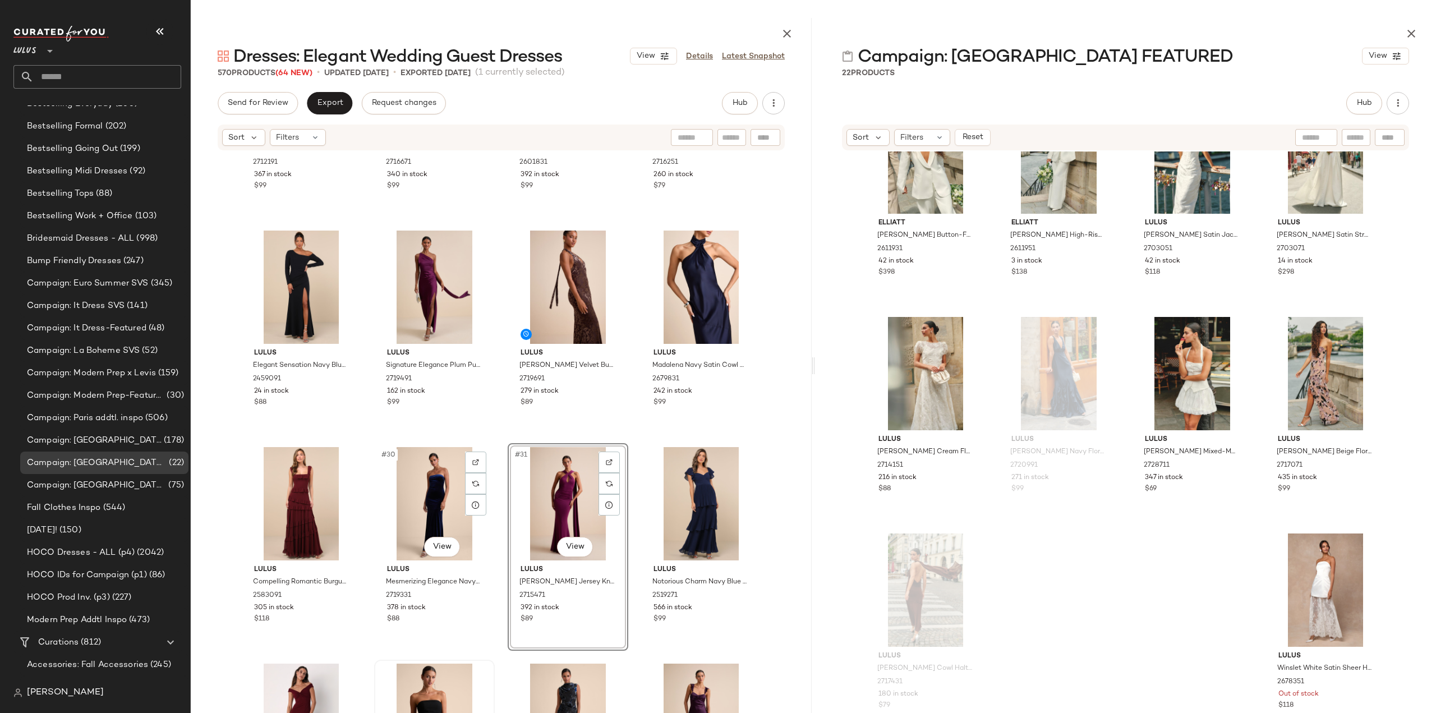
scroll to position [1291, 0]
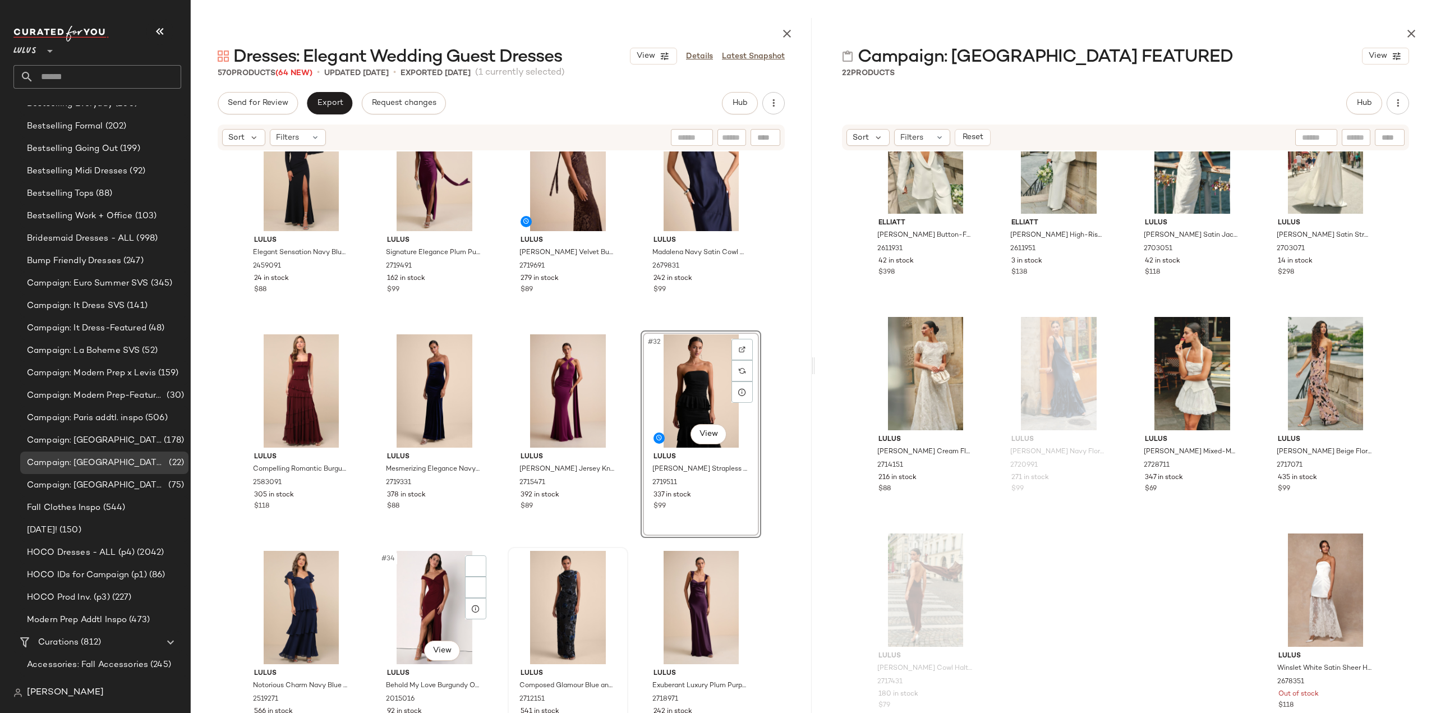
scroll to position [1404, 0]
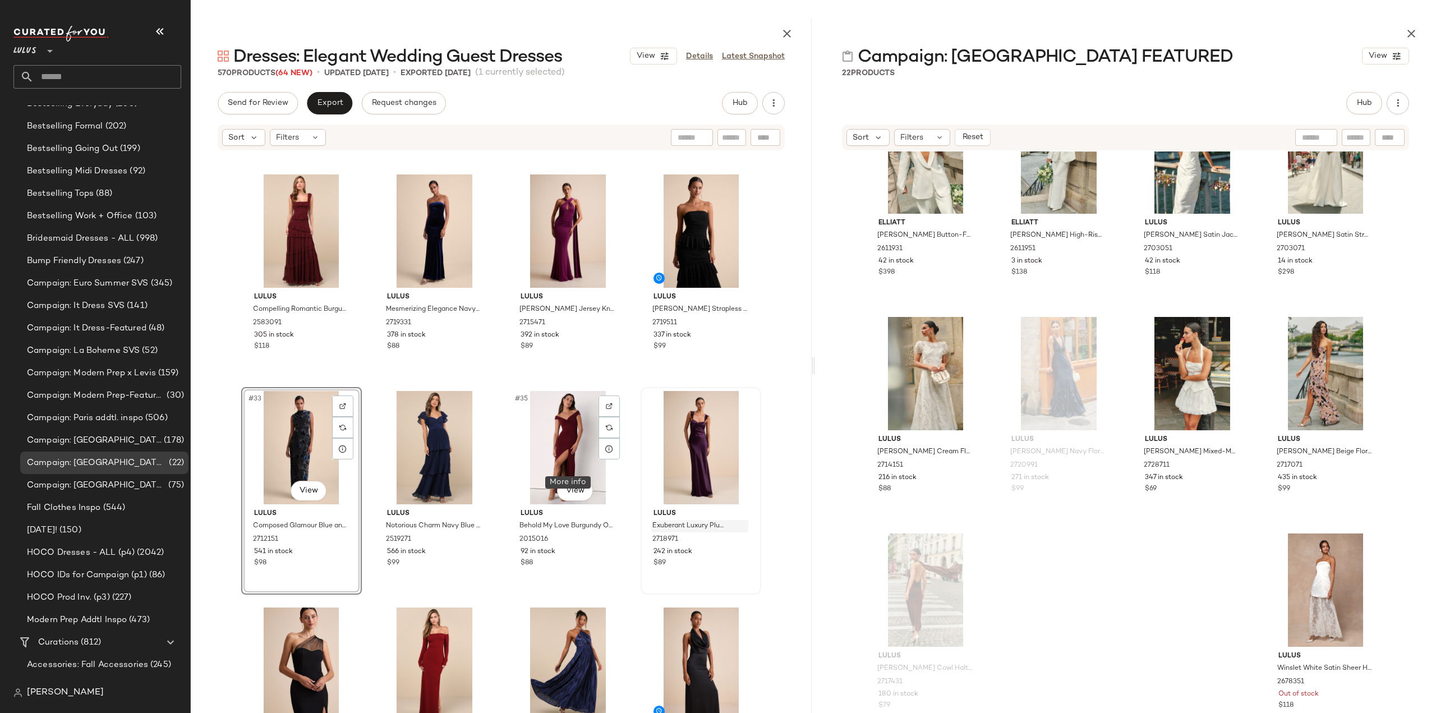
scroll to position [1572, 0]
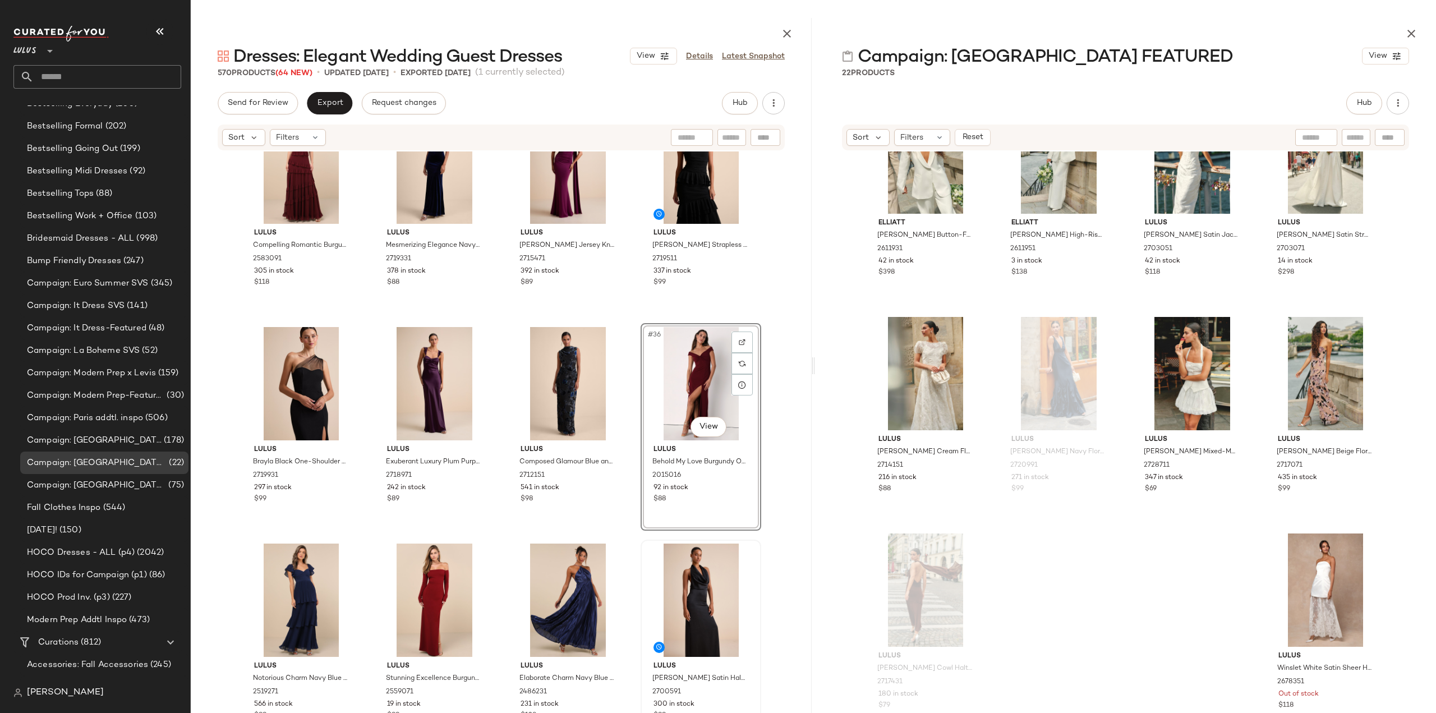
scroll to position [1740, 0]
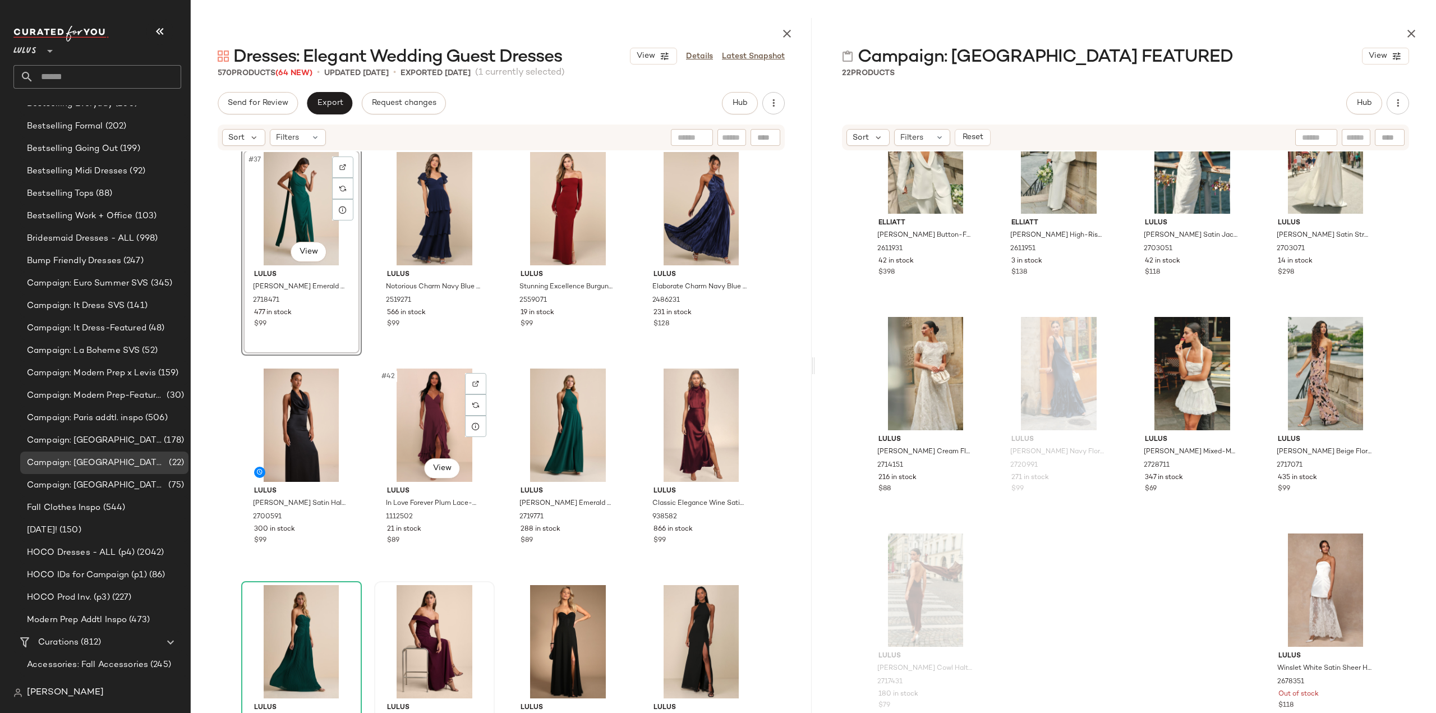
scroll to position [1965, 0]
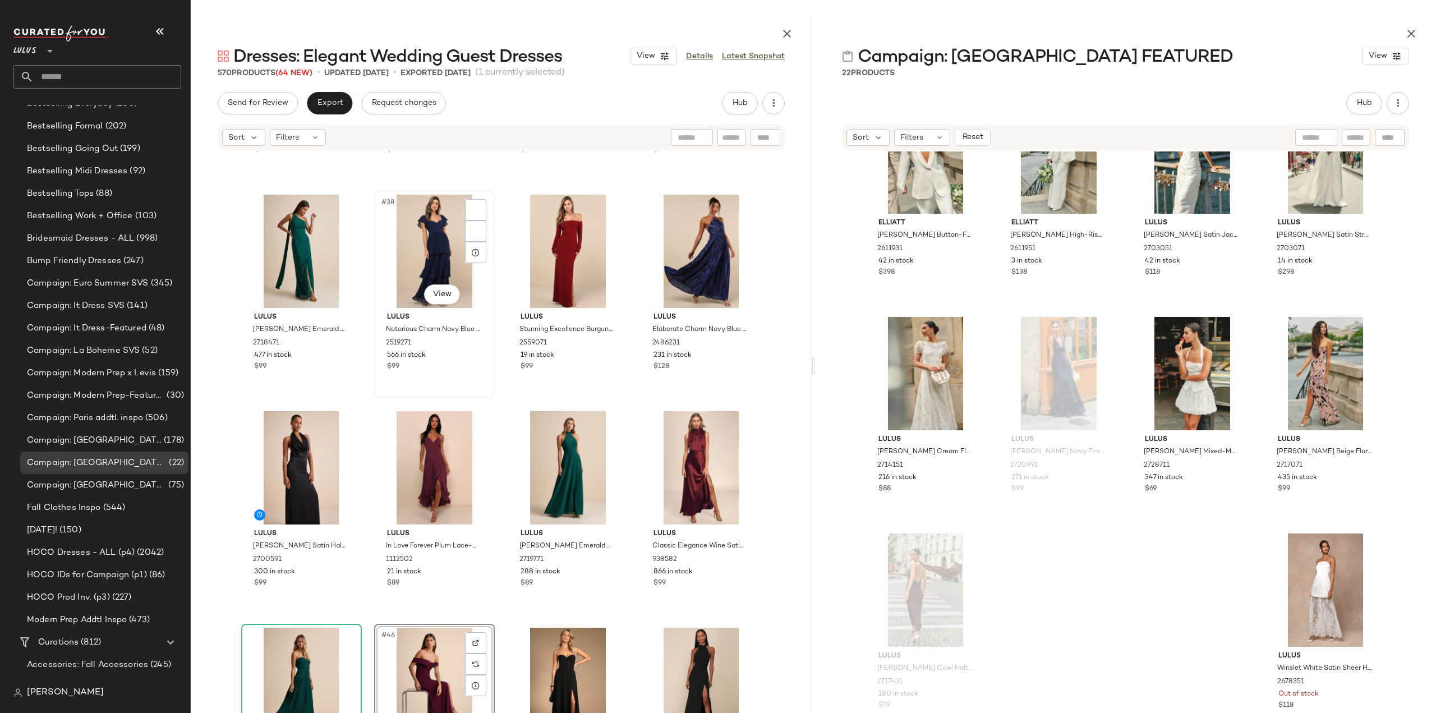
scroll to position [1902, 0]
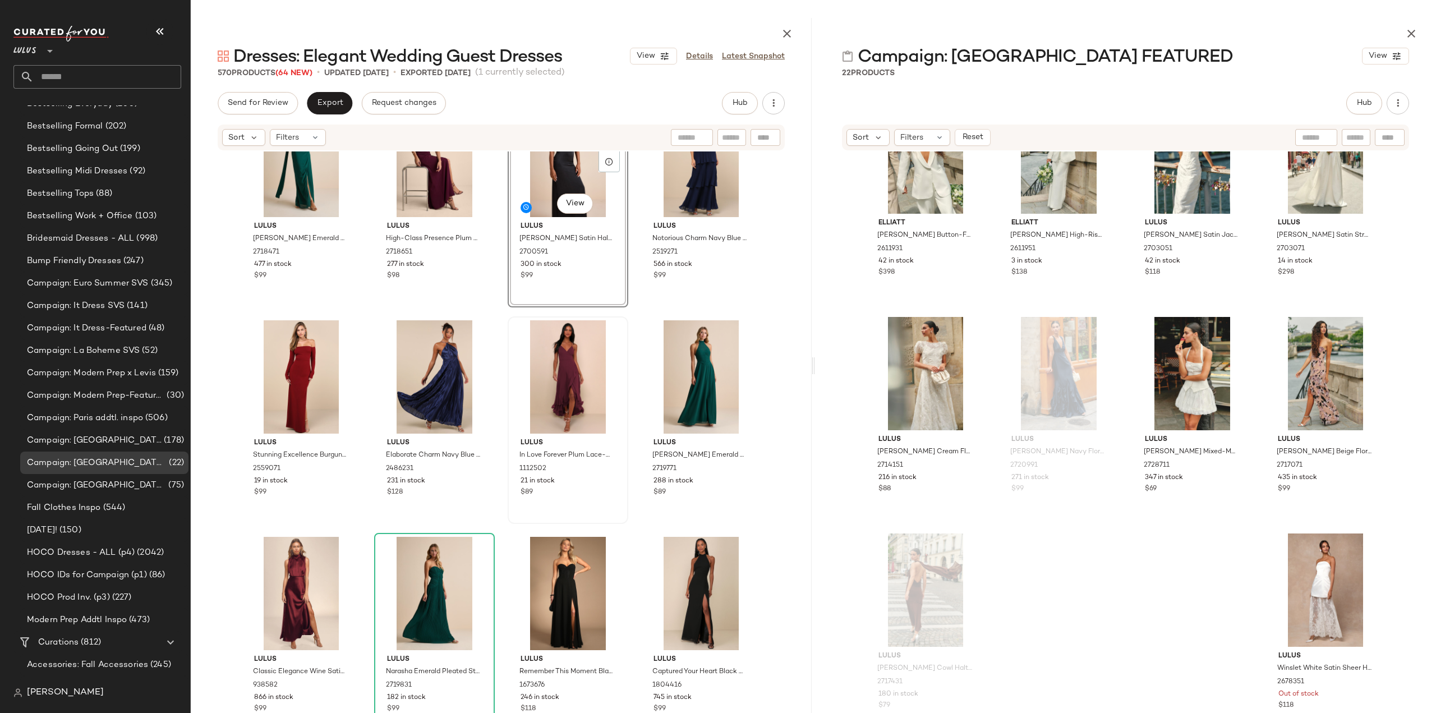
scroll to position [2126, 0]
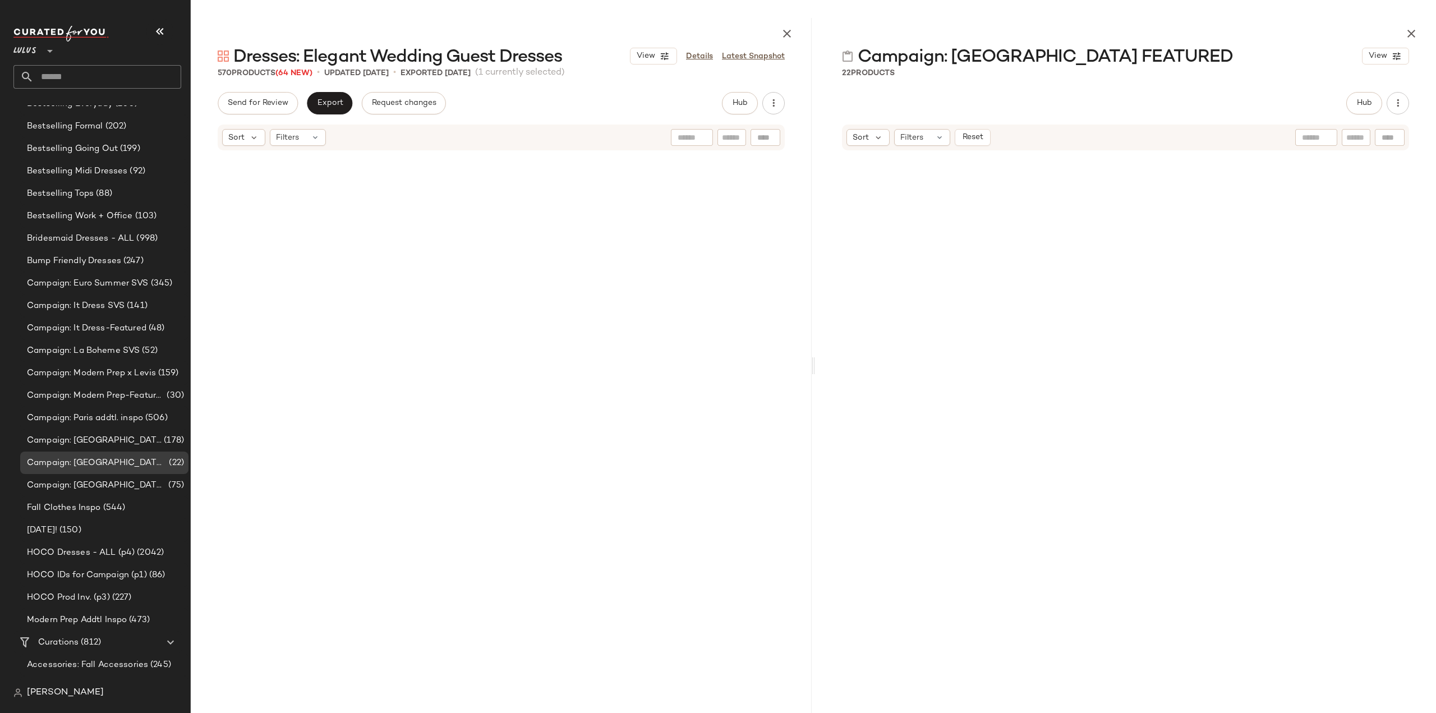
scroll to position [716, 0]
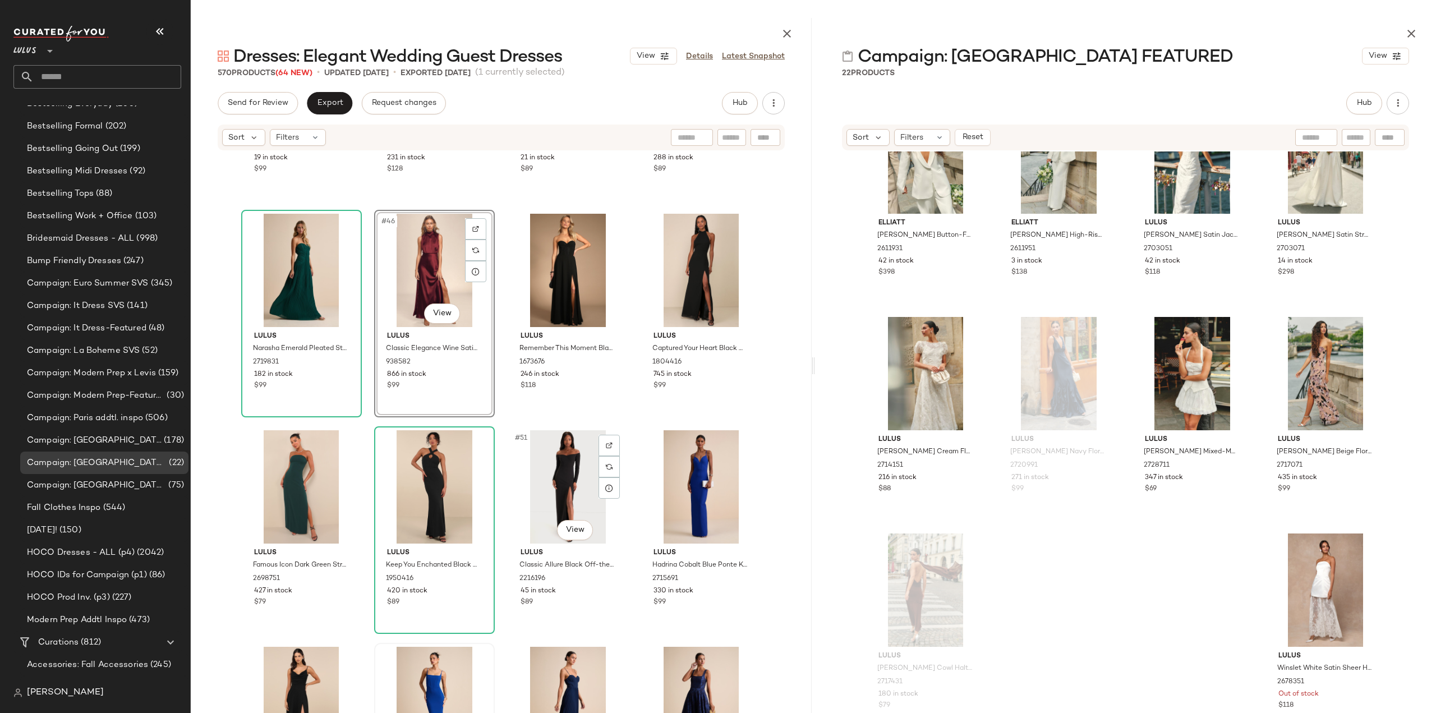
scroll to position [2407, 0]
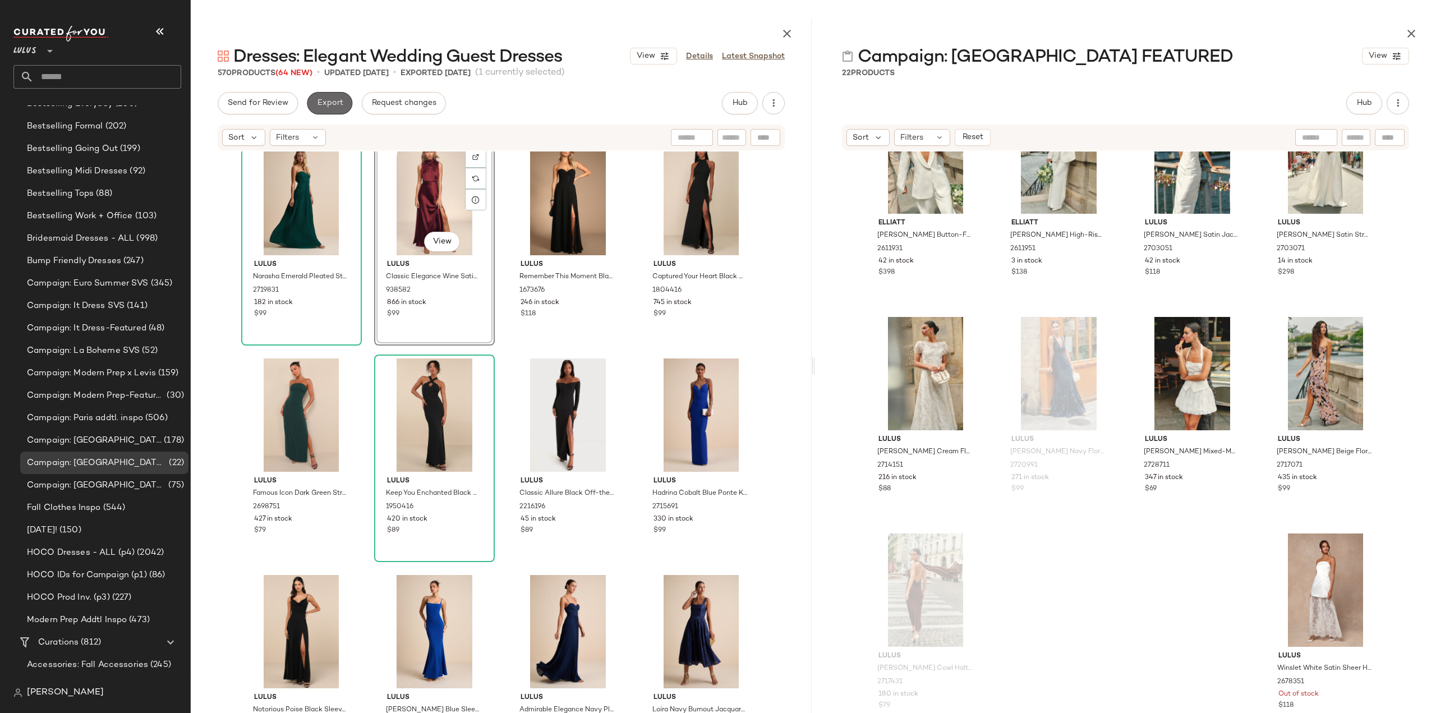
click at [332, 109] on button "Export" at bounding box center [329, 103] width 45 height 22
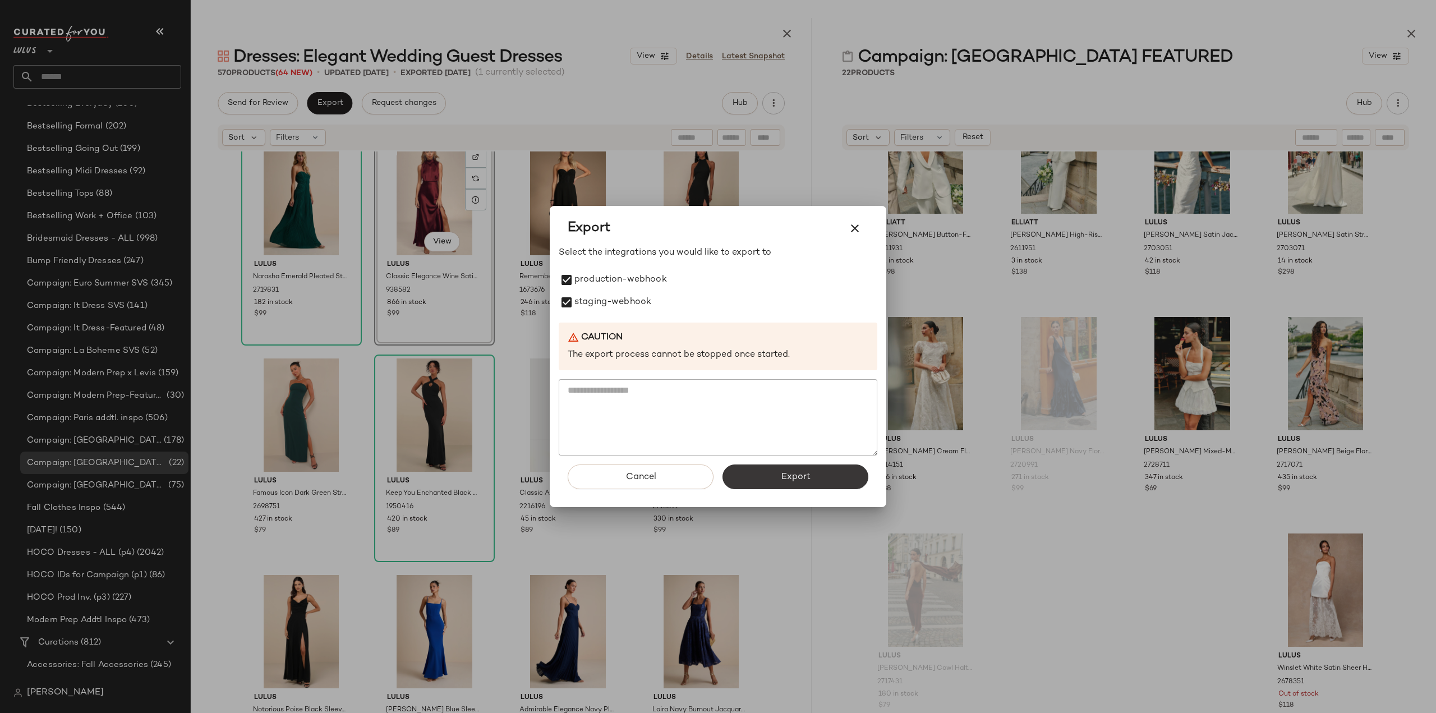
click at [812, 477] on button "Export" at bounding box center [796, 476] width 146 height 25
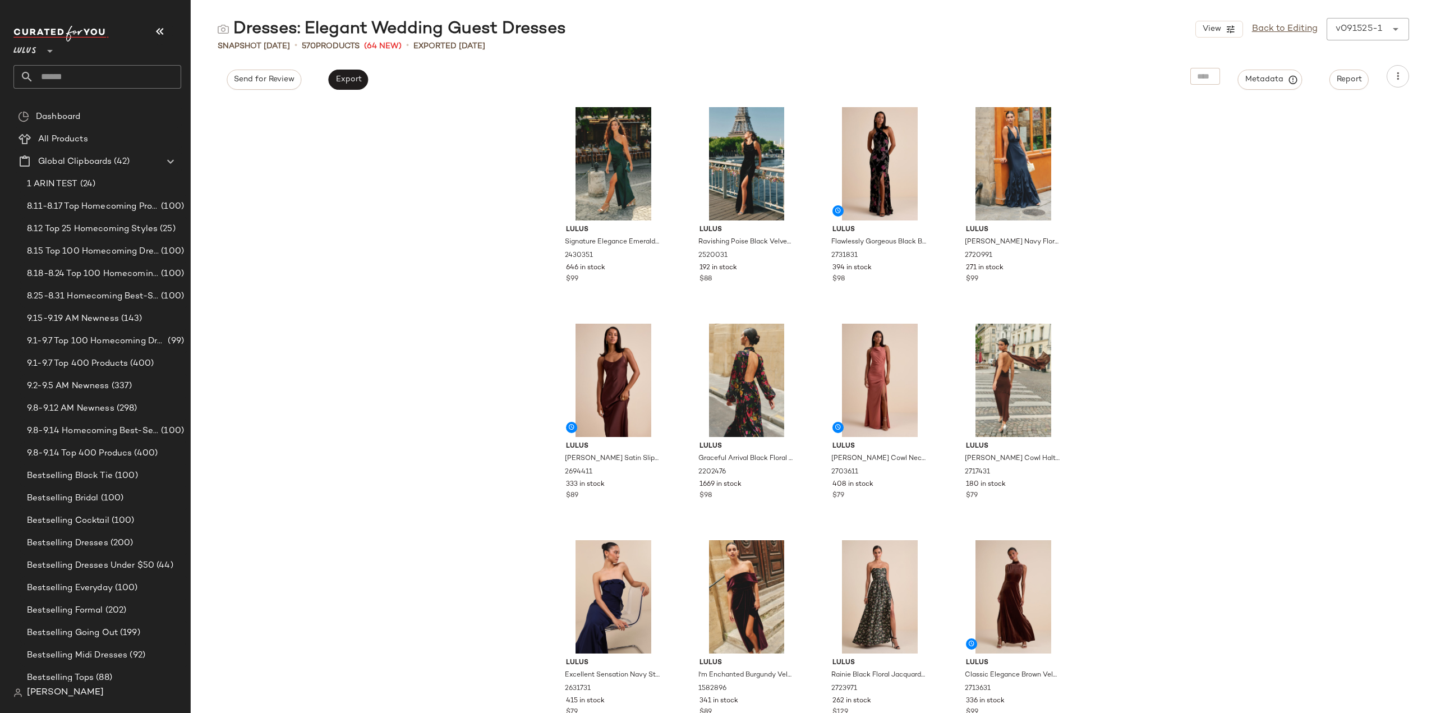
click at [64, 77] on input "text" at bounding box center [108, 77] width 148 height 24
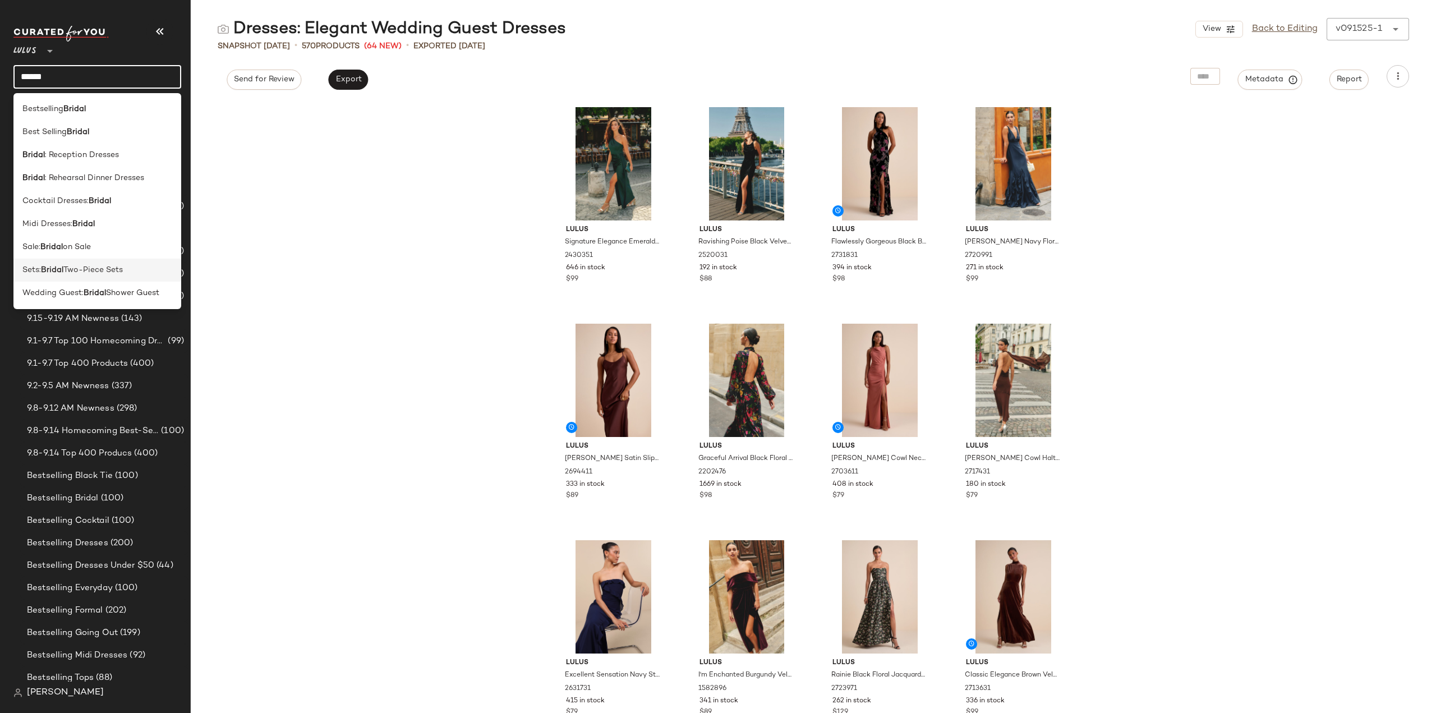
type input "******"
click at [75, 265] on span "Two-Piece Sets" at bounding box center [92, 270] width 59 height 12
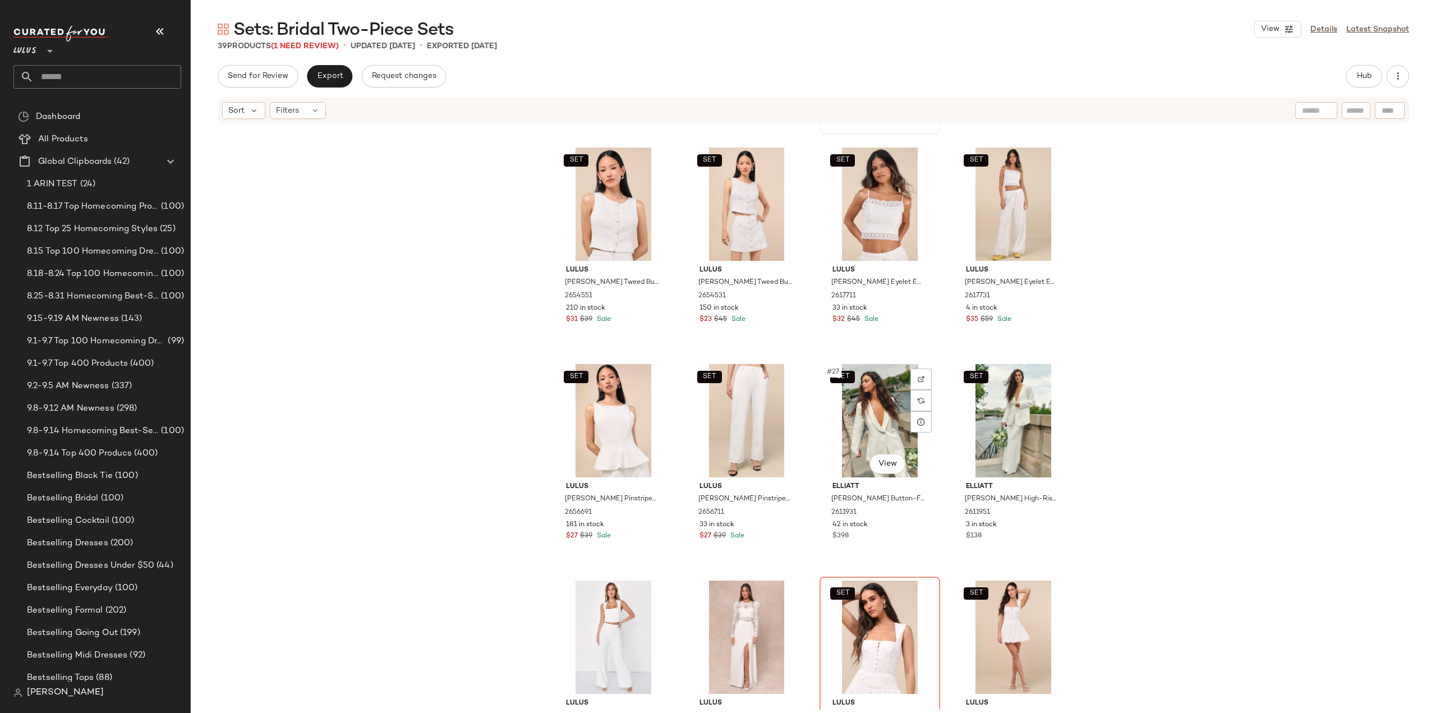
scroll to position [1187, 0]
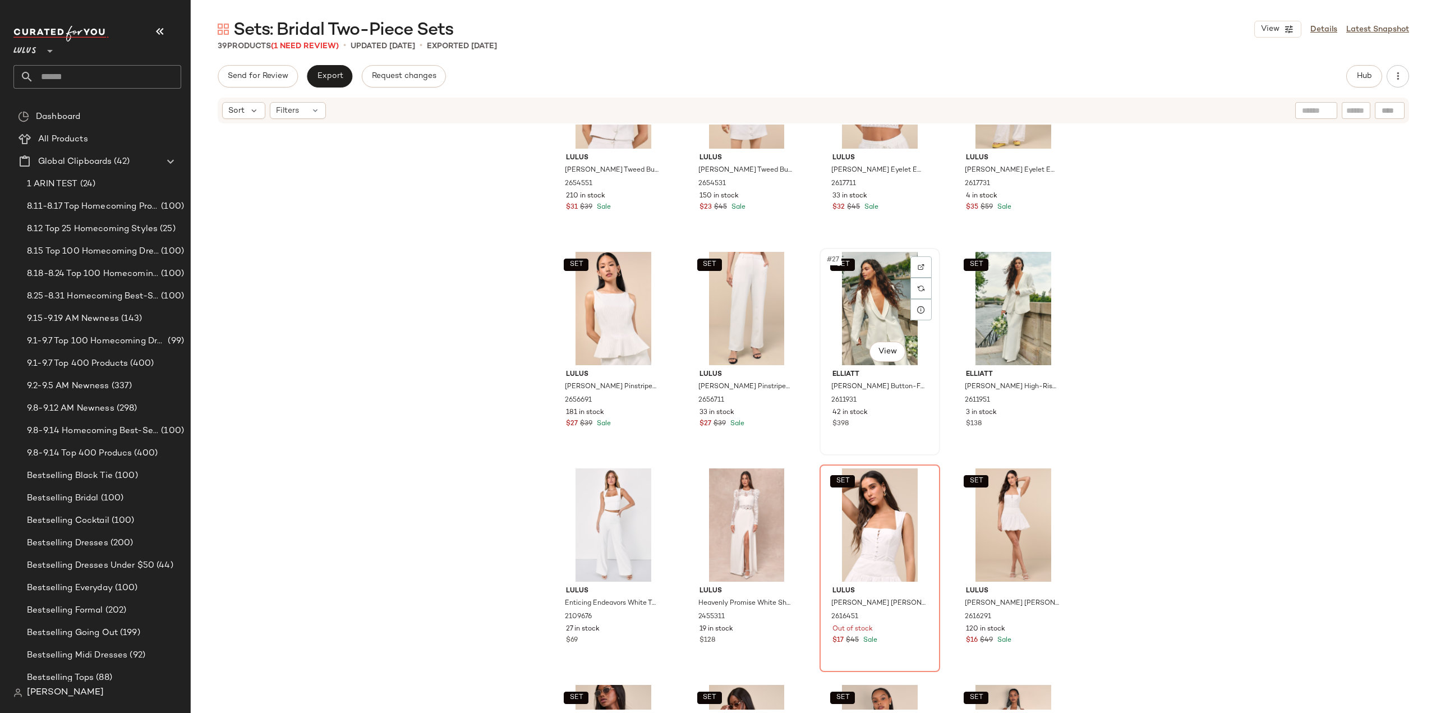
click at [871, 427] on div "$398" at bounding box center [880, 424] width 95 height 10
click at [1030, 430] on div "Elliatt [PERSON_NAME] High-Rise Wide-Leg Trousers 2611951 3 in stock $138" at bounding box center [1013, 397] width 113 height 65
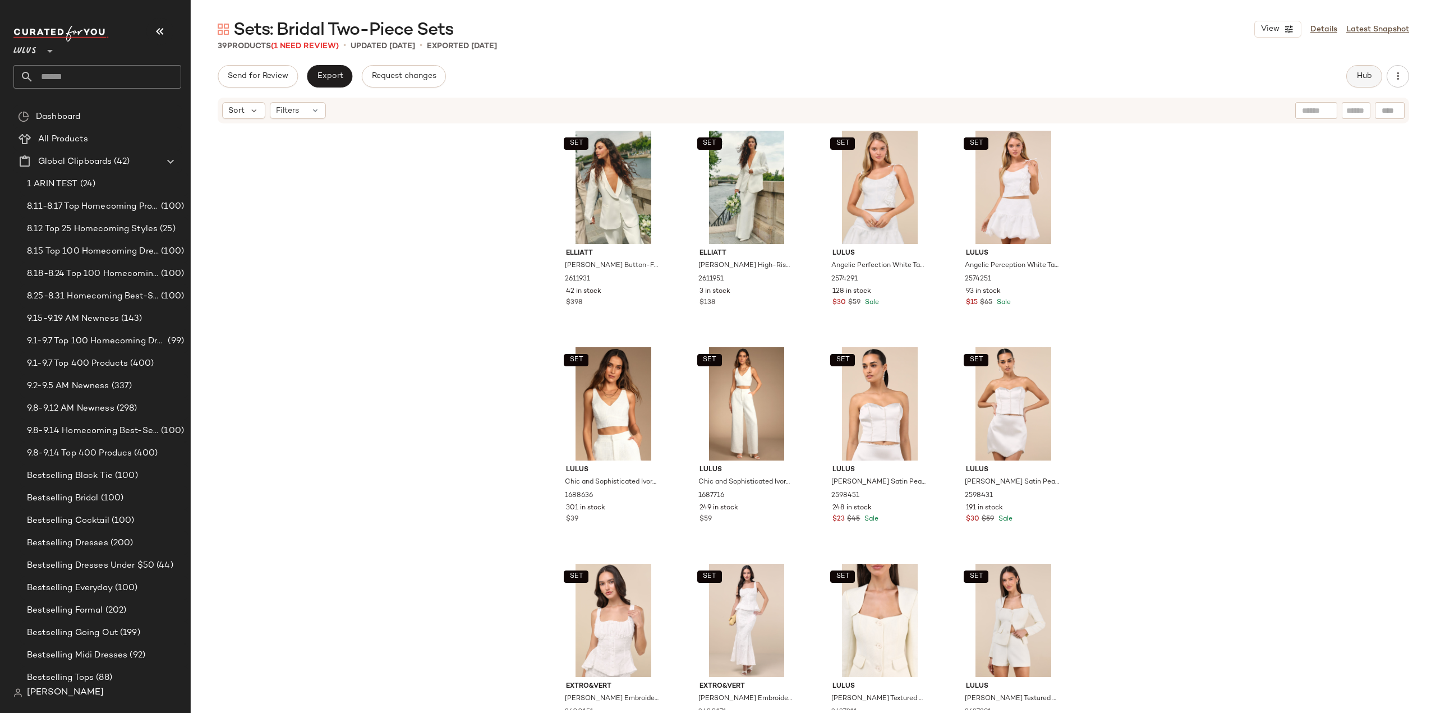
click at [1360, 79] on span "Hub" at bounding box center [1364, 76] width 16 height 9
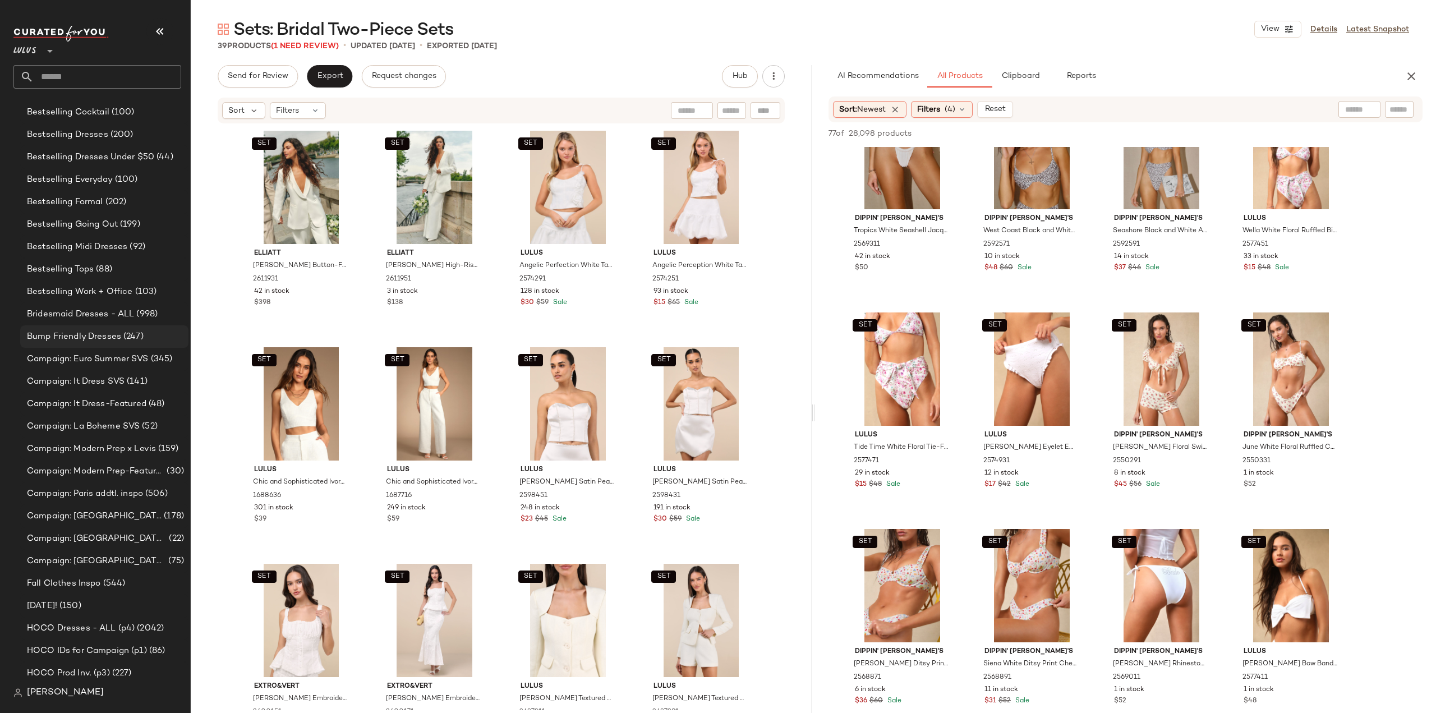
scroll to position [449, 0]
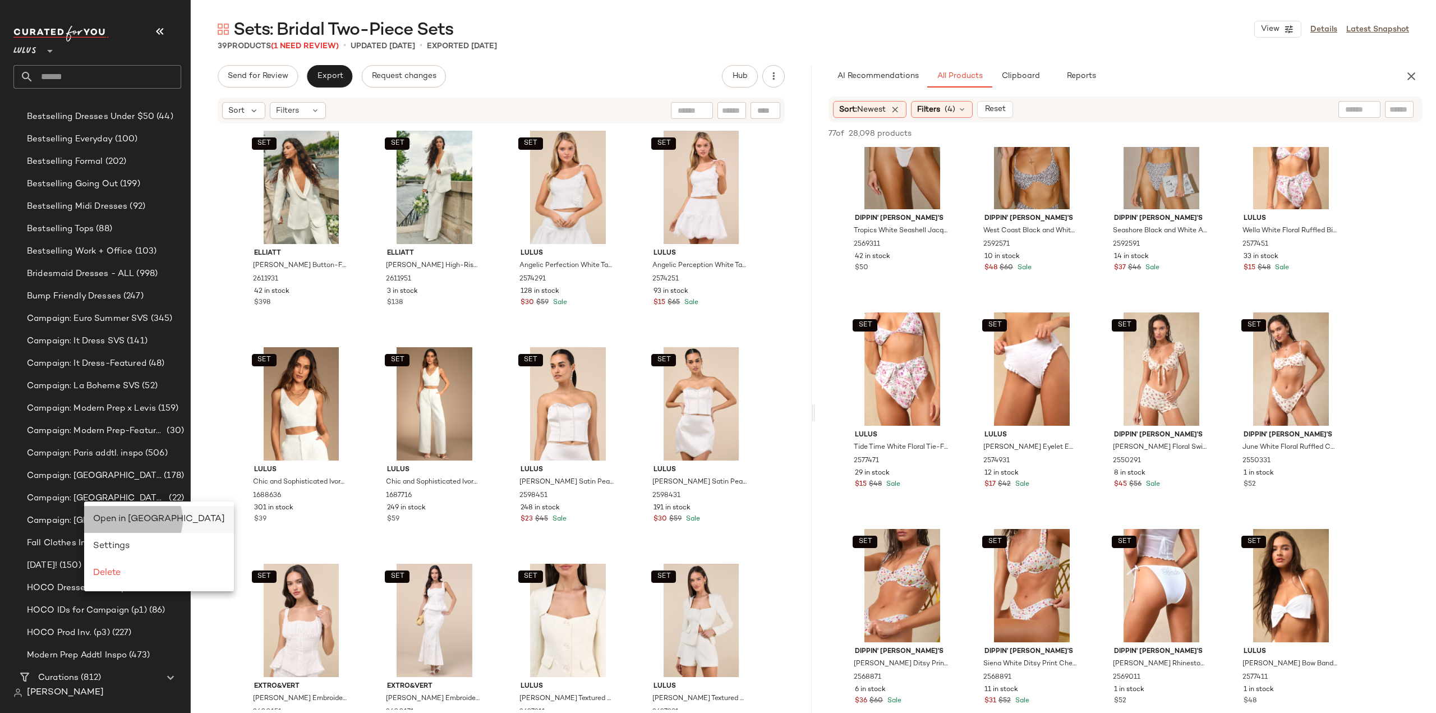
click at [121, 521] on span "Open in [GEOGRAPHIC_DATA]" at bounding box center [159, 519] width 132 height 10
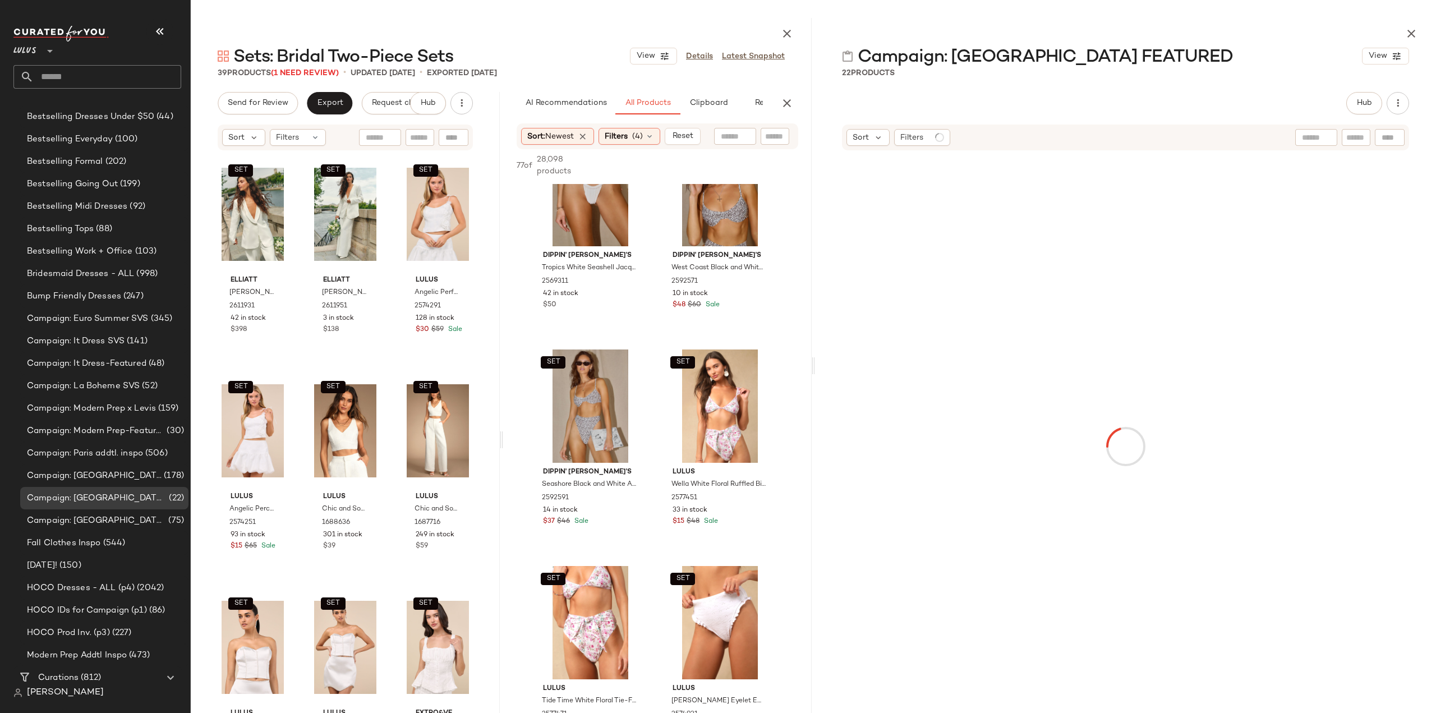
scroll to position [6118, 0]
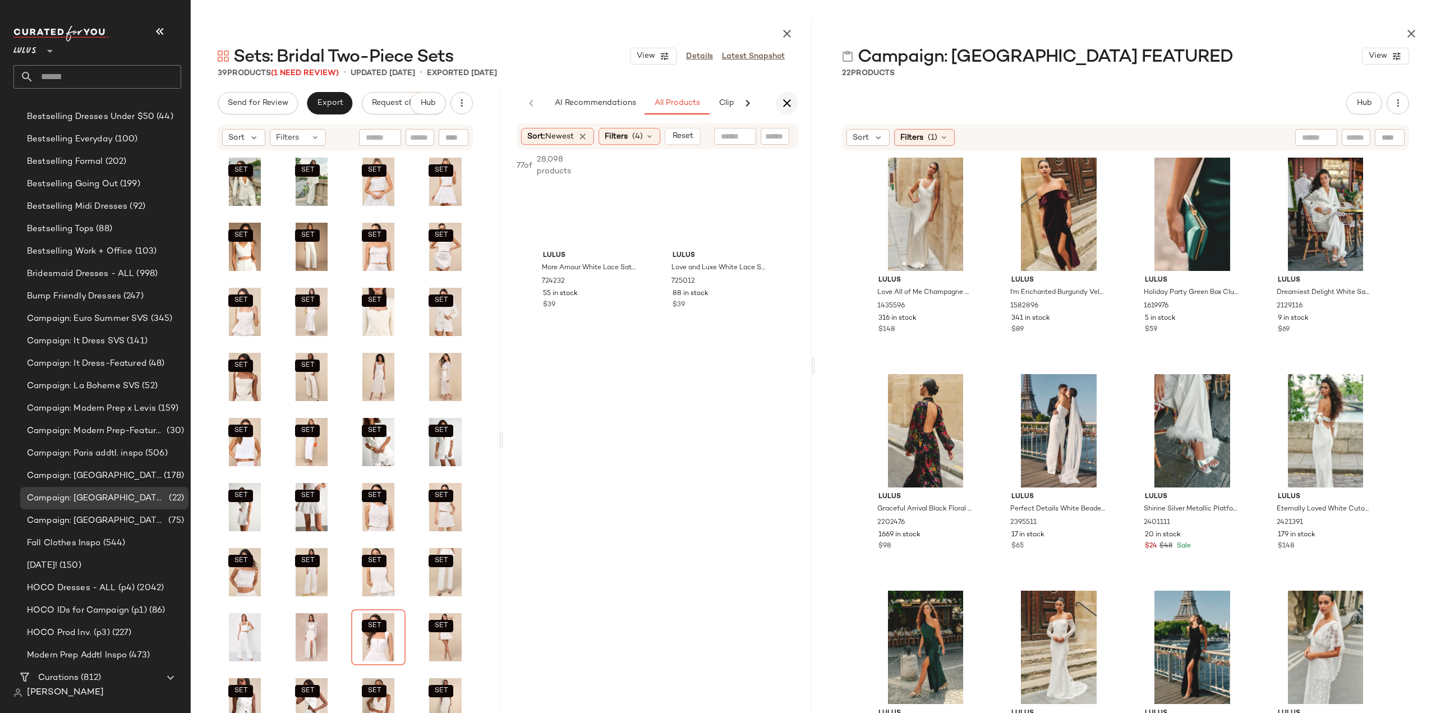
click at [787, 105] on icon "button" at bounding box center [786, 102] width 13 height 13
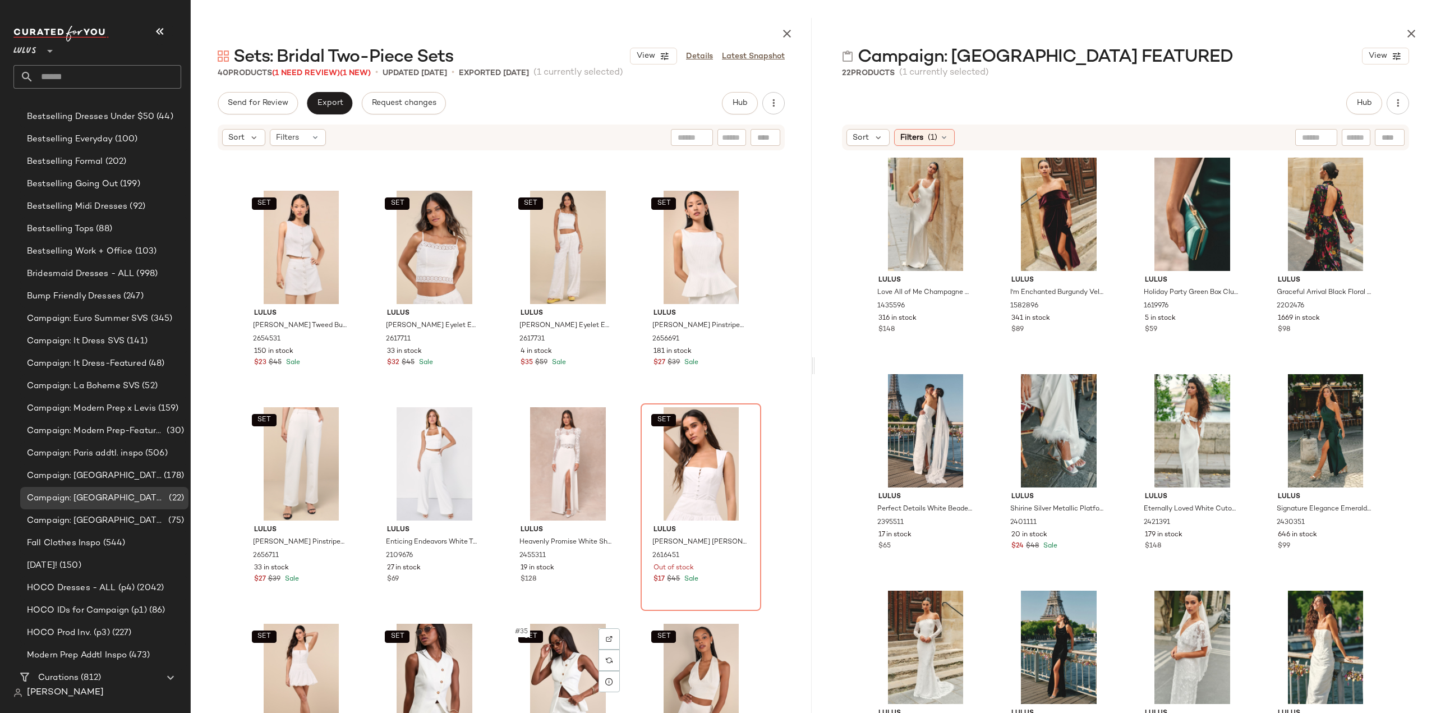
scroll to position [1355, 0]
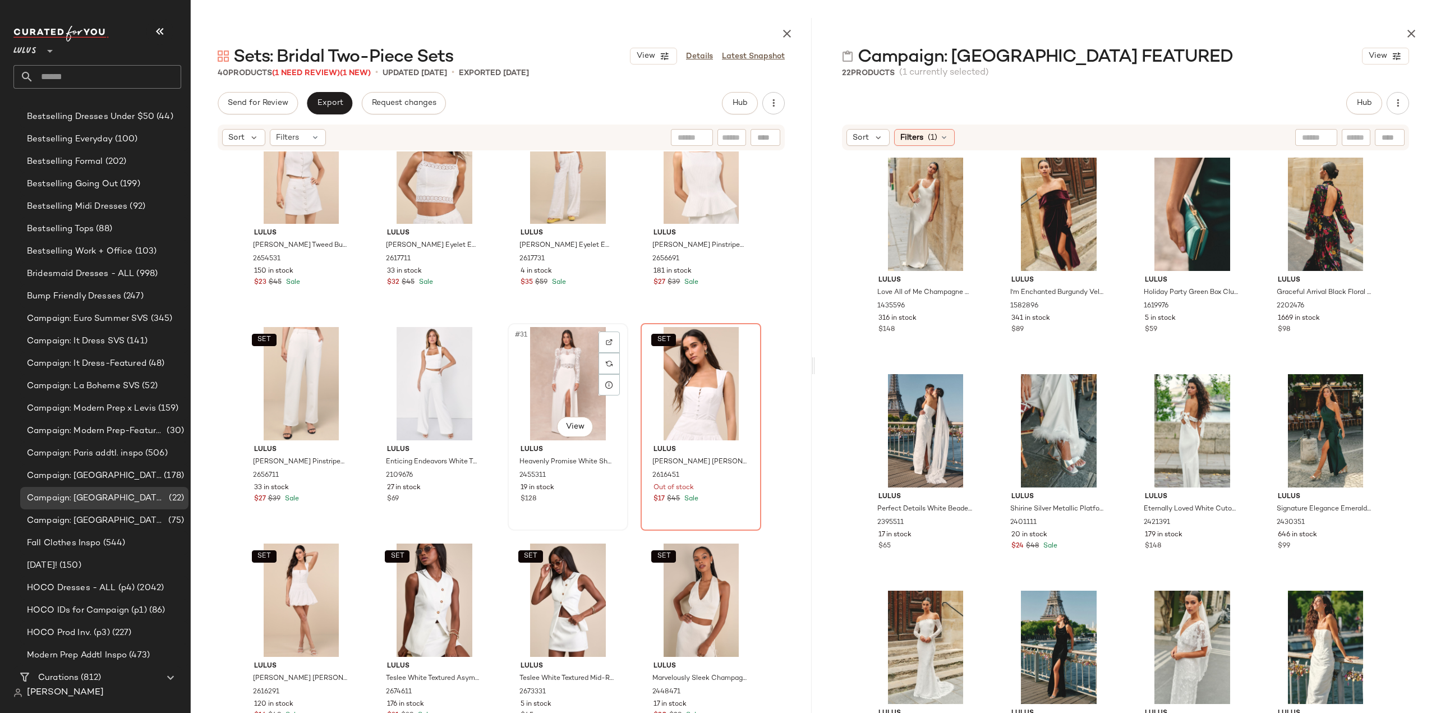
click at [577, 504] on div "Lulus Heavenly Promise White Sheer Lace Two-Piece Maxi Dress 2455311 19 in stoc…" at bounding box center [568, 472] width 113 height 65
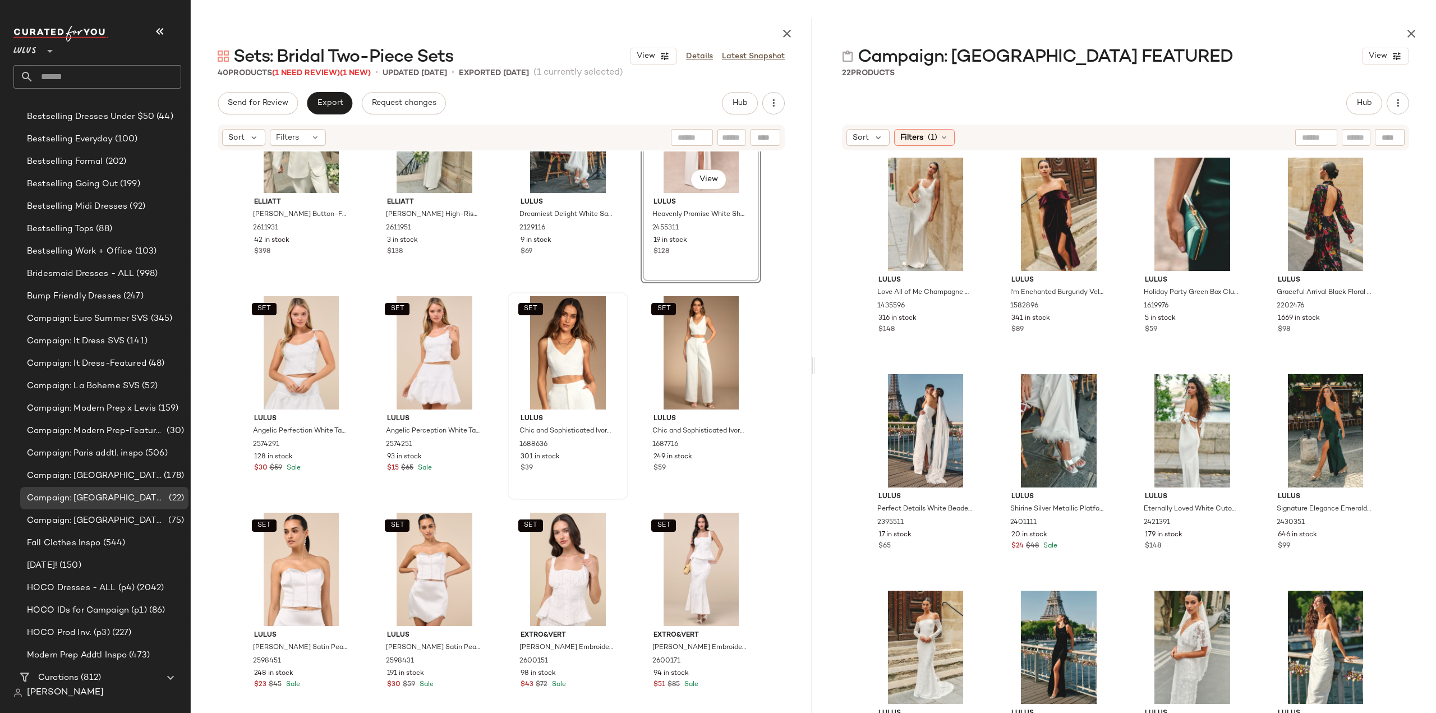
scroll to position [112, 0]
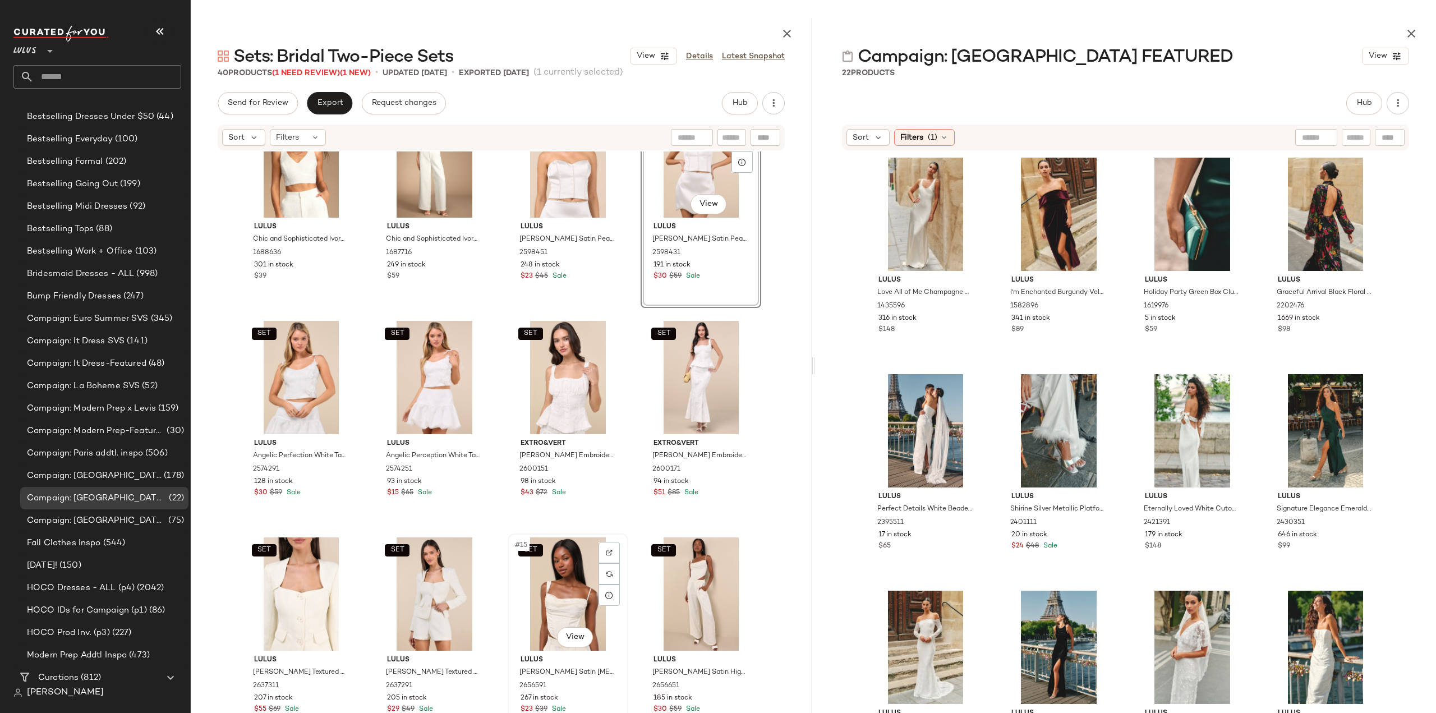
scroll to position [289, 0]
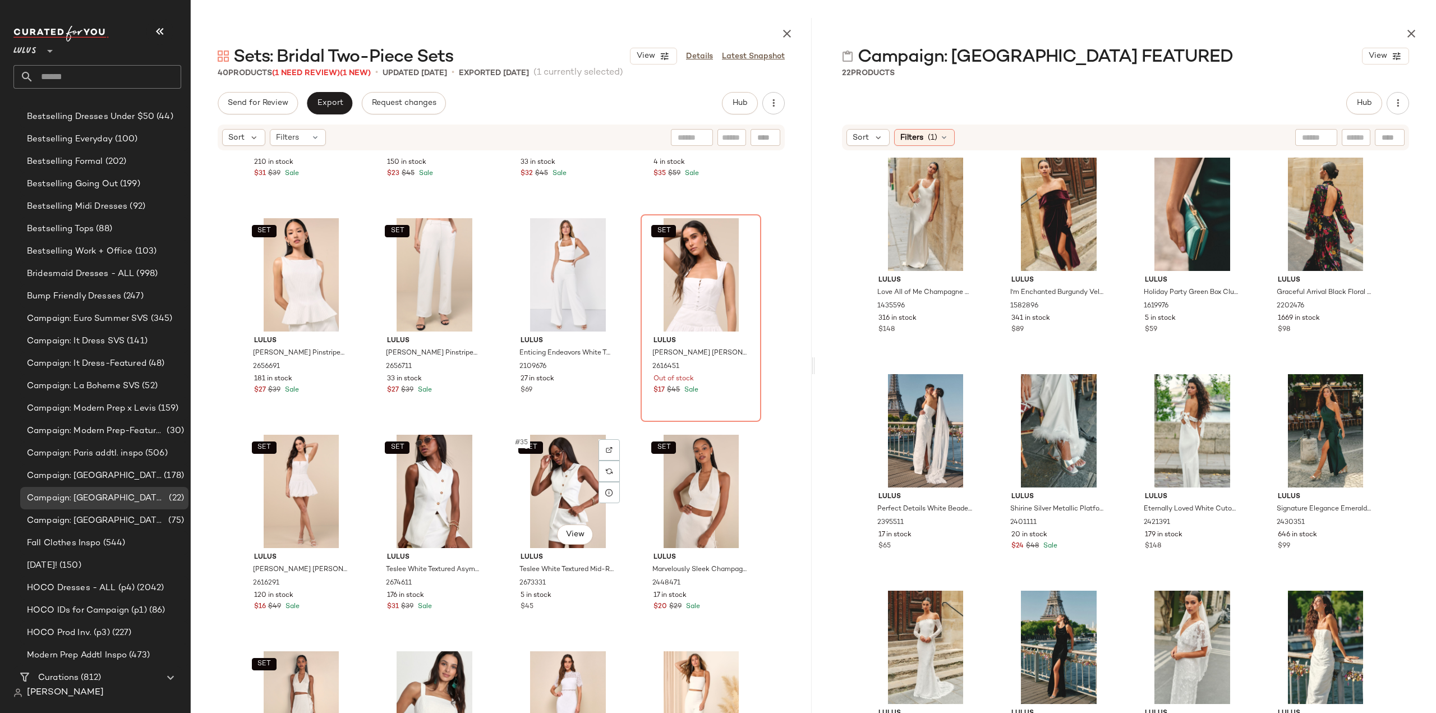
scroll to position [1538, 0]
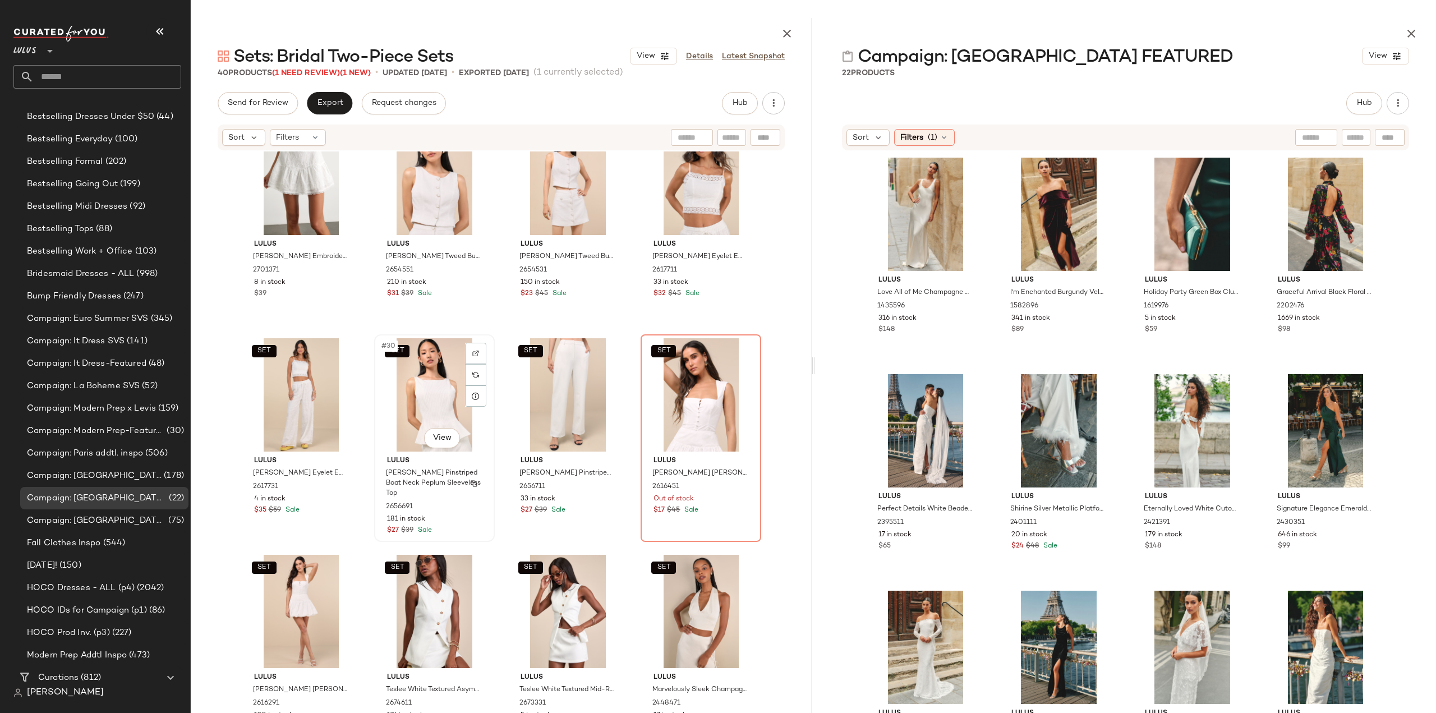
scroll to position [1400, 0]
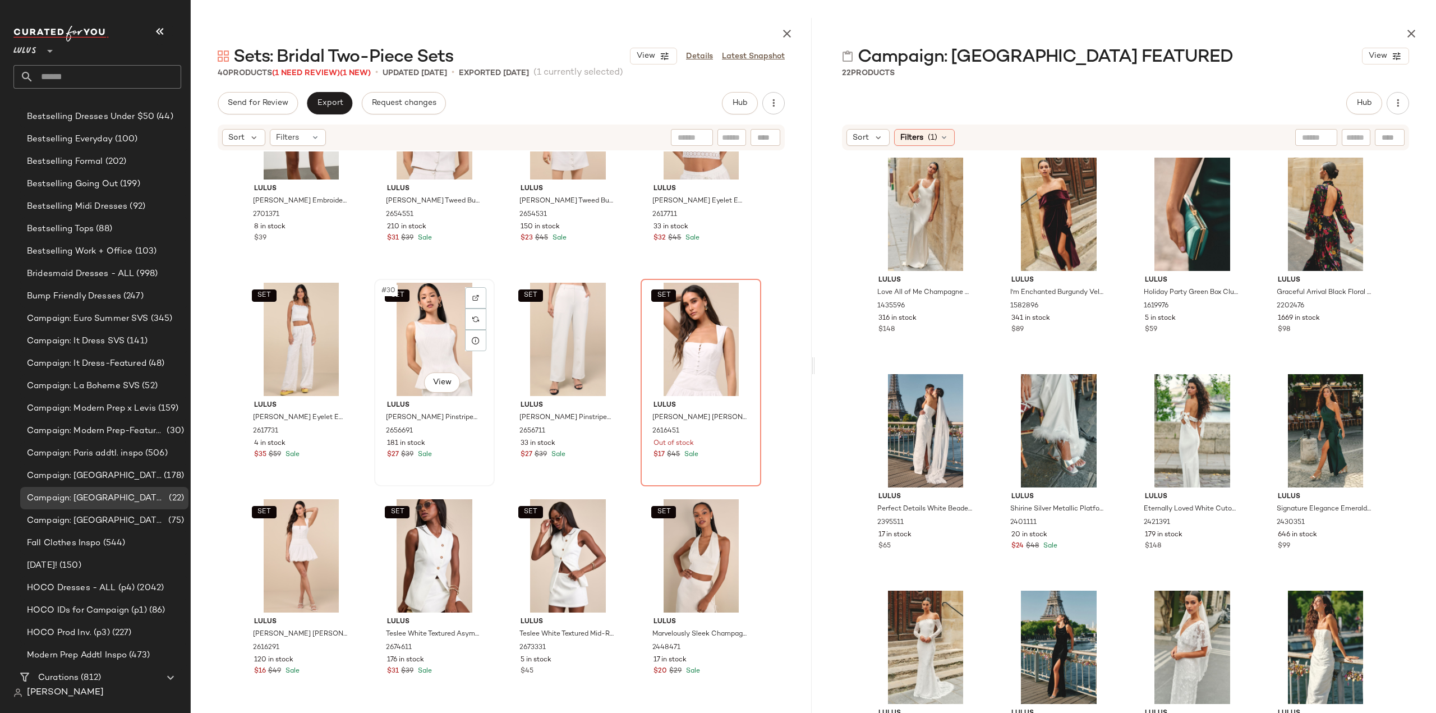
click at [459, 455] on div "$27 $39 Sale" at bounding box center [434, 455] width 95 height 10
click at [567, 457] on div "$27 $39 Sale" at bounding box center [568, 455] width 95 height 10
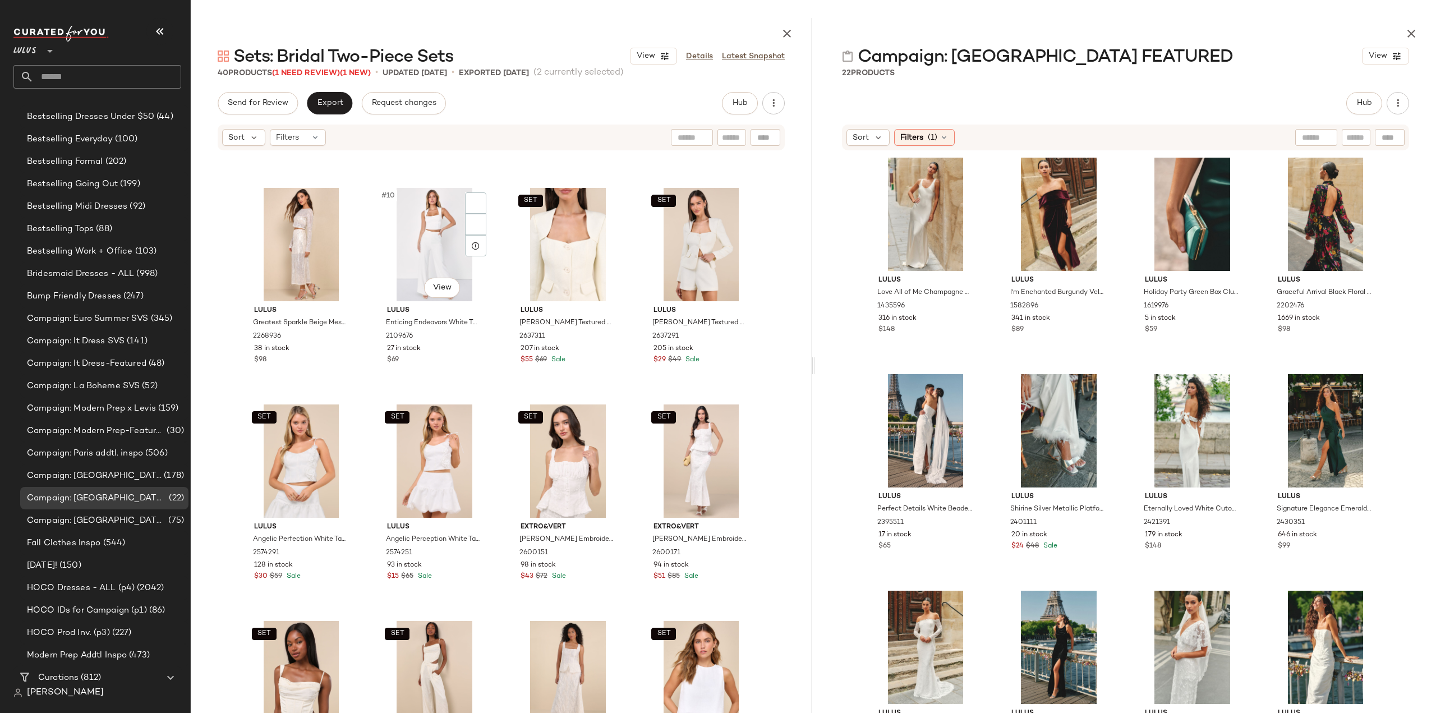
scroll to position [412, 0]
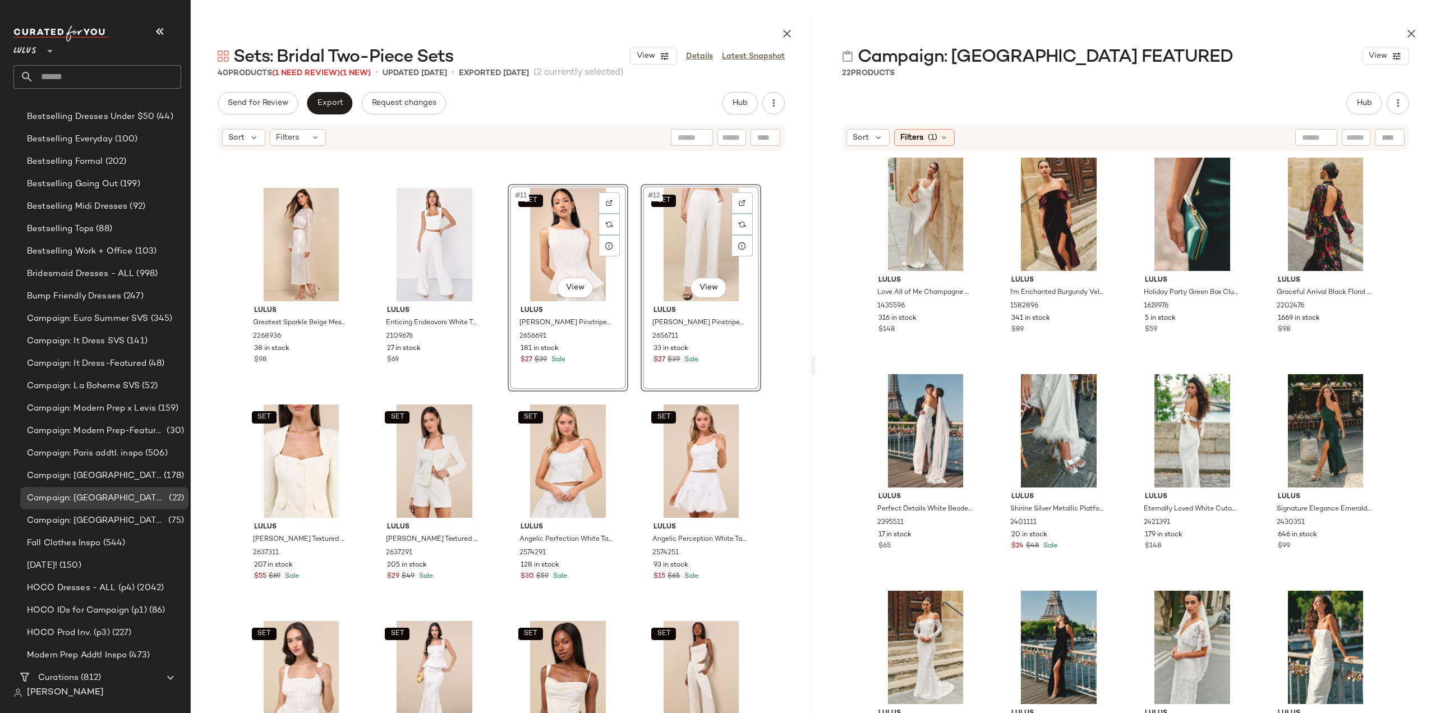
click at [492, 510] on div "Lulus Greatest Sparkle Beige Mesh Sequin Fringe Two-Piece Midi Dress 2268936 38…" at bounding box center [501, 443] width 621 height 585
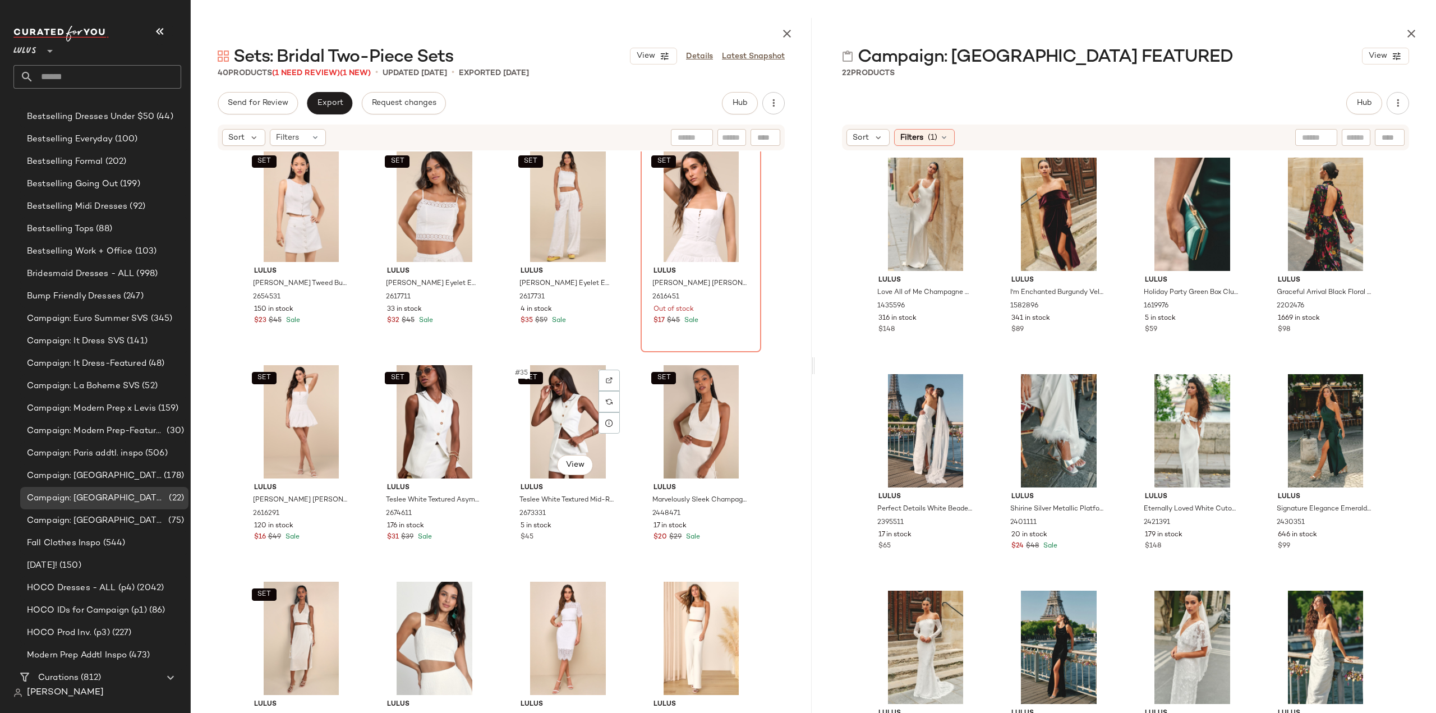
scroll to position [1582, 0]
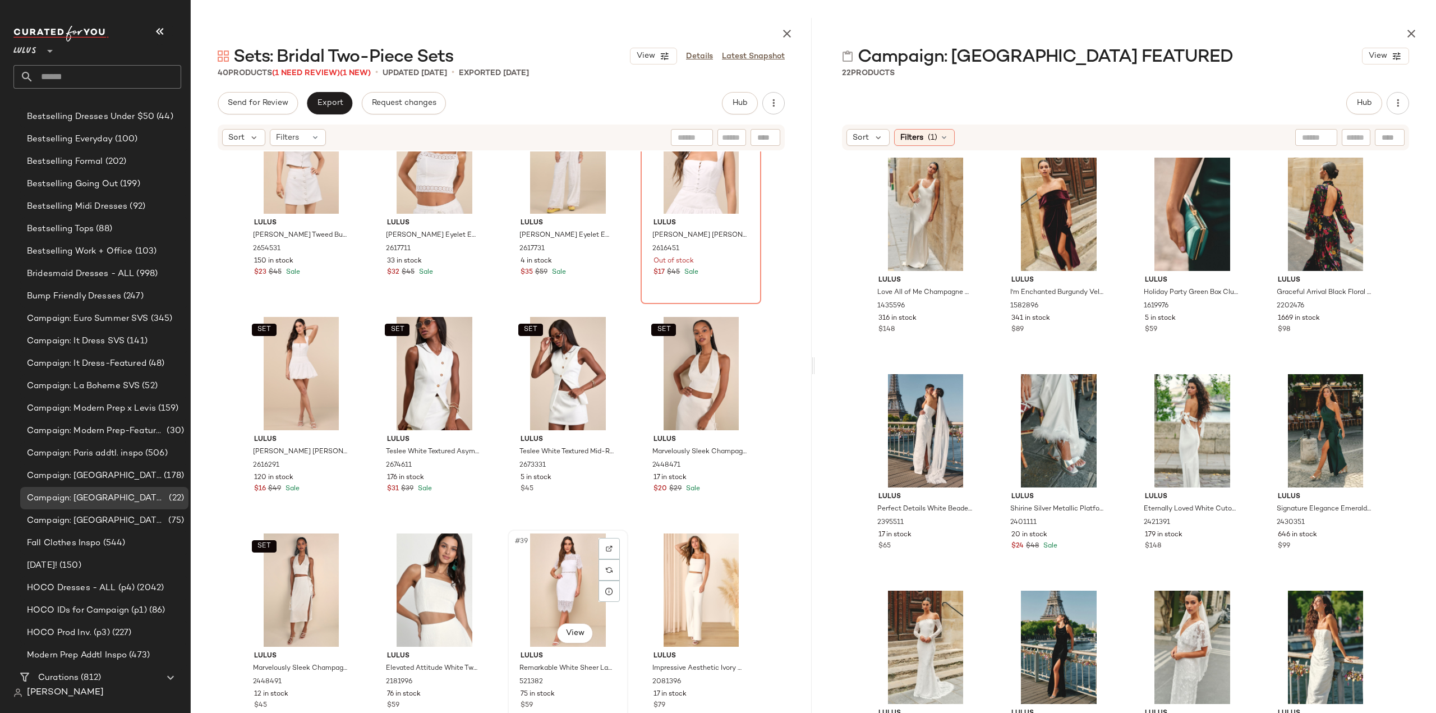
click at [592, 695] on div "75 in stock" at bounding box center [568, 694] width 95 height 10
click at [702, 693] on div "17 in stock" at bounding box center [701, 694] width 95 height 10
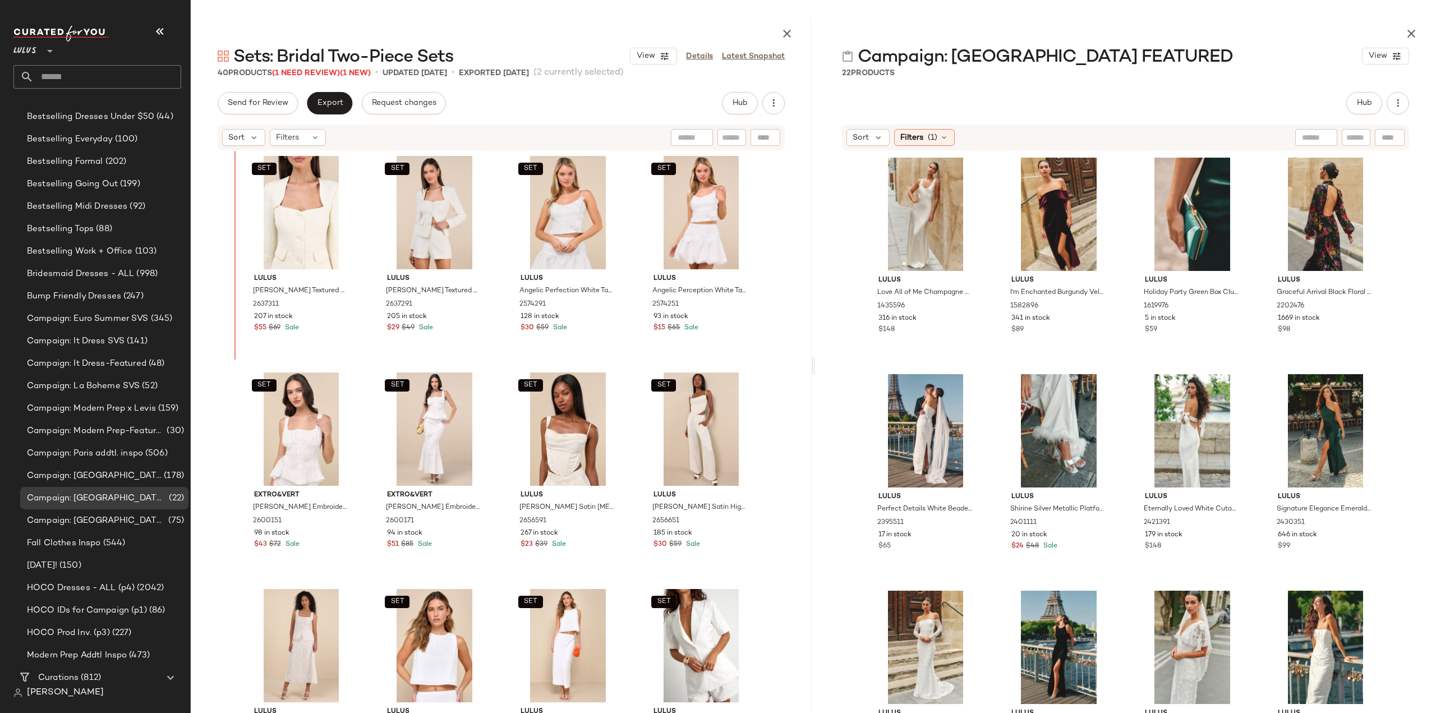
scroll to position [603, 0]
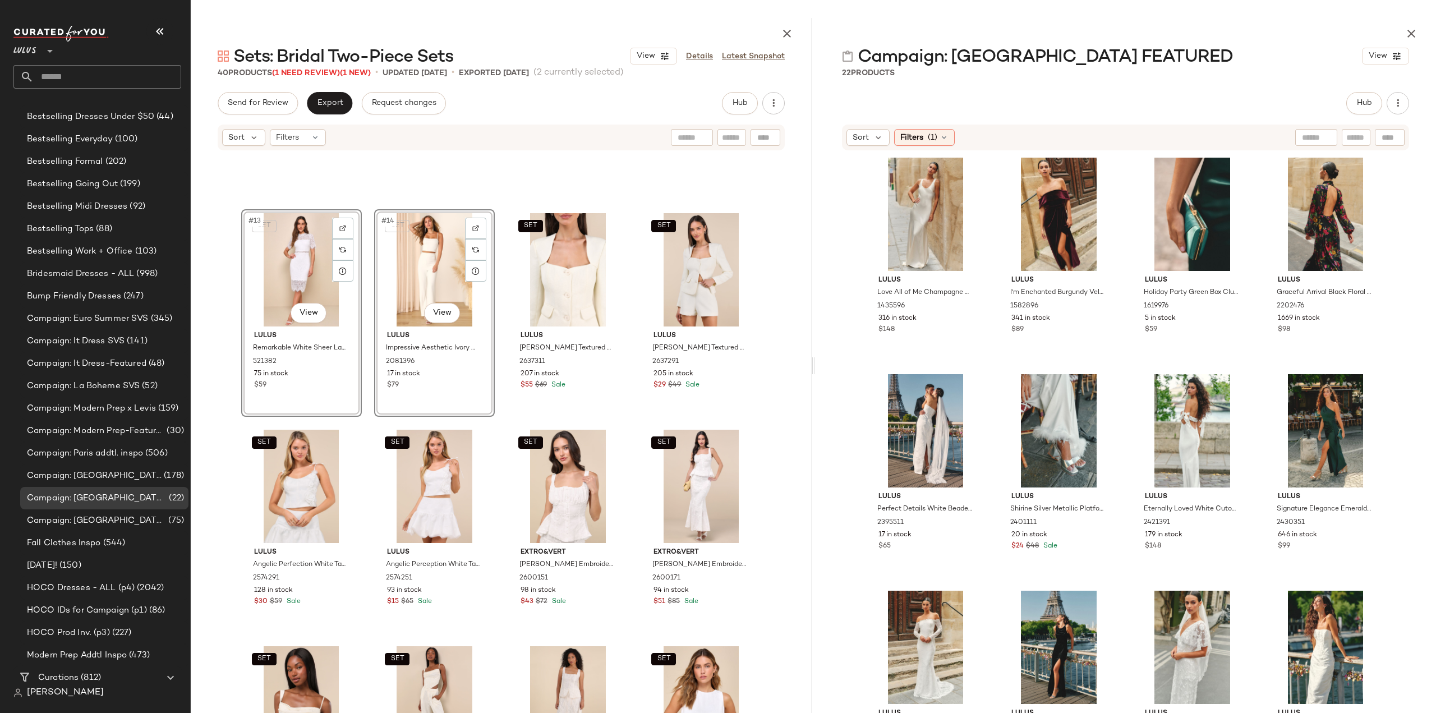
click at [223, 383] on div "SET #13 View [PERSON_NAME] Remarkable White Sheer Lace Short Sleeve Mini Dress …" at bounding box center [501, 443] width 621 height 585
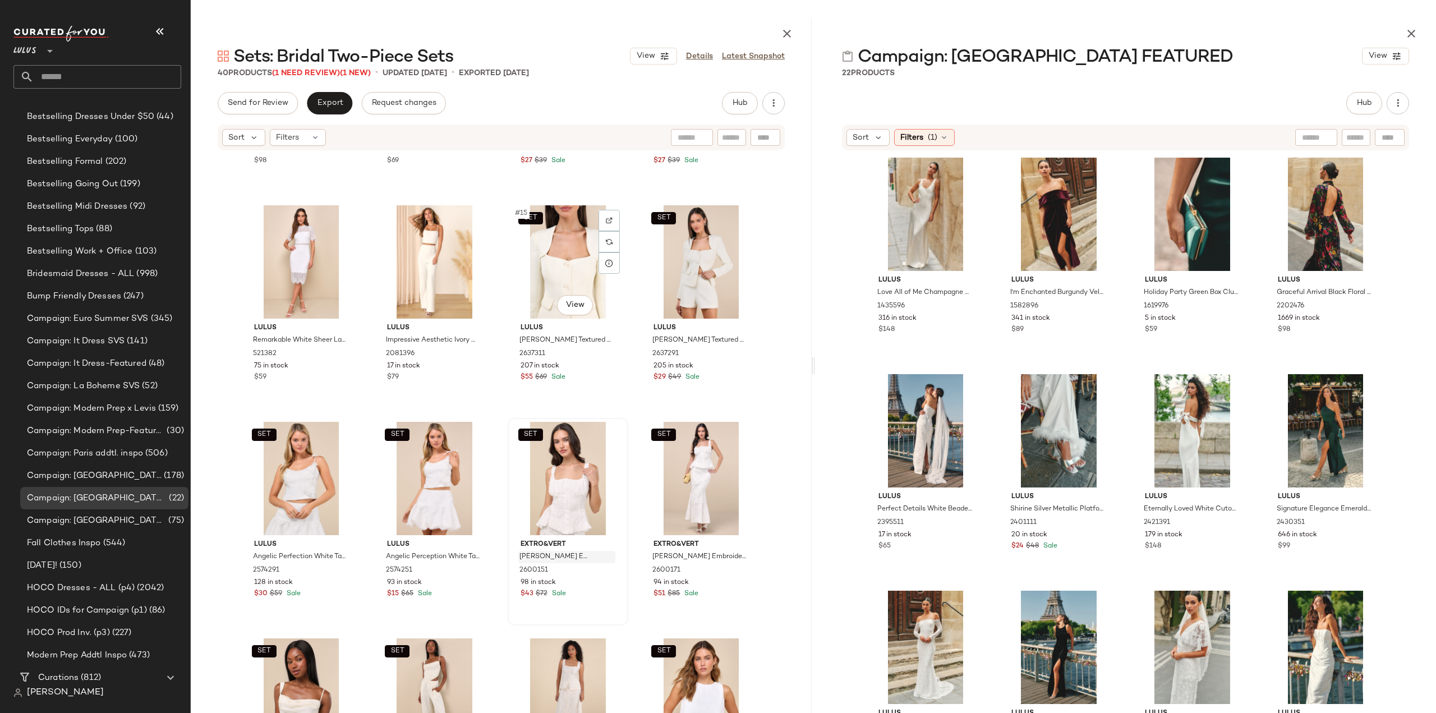
scroll to position [715, 0]
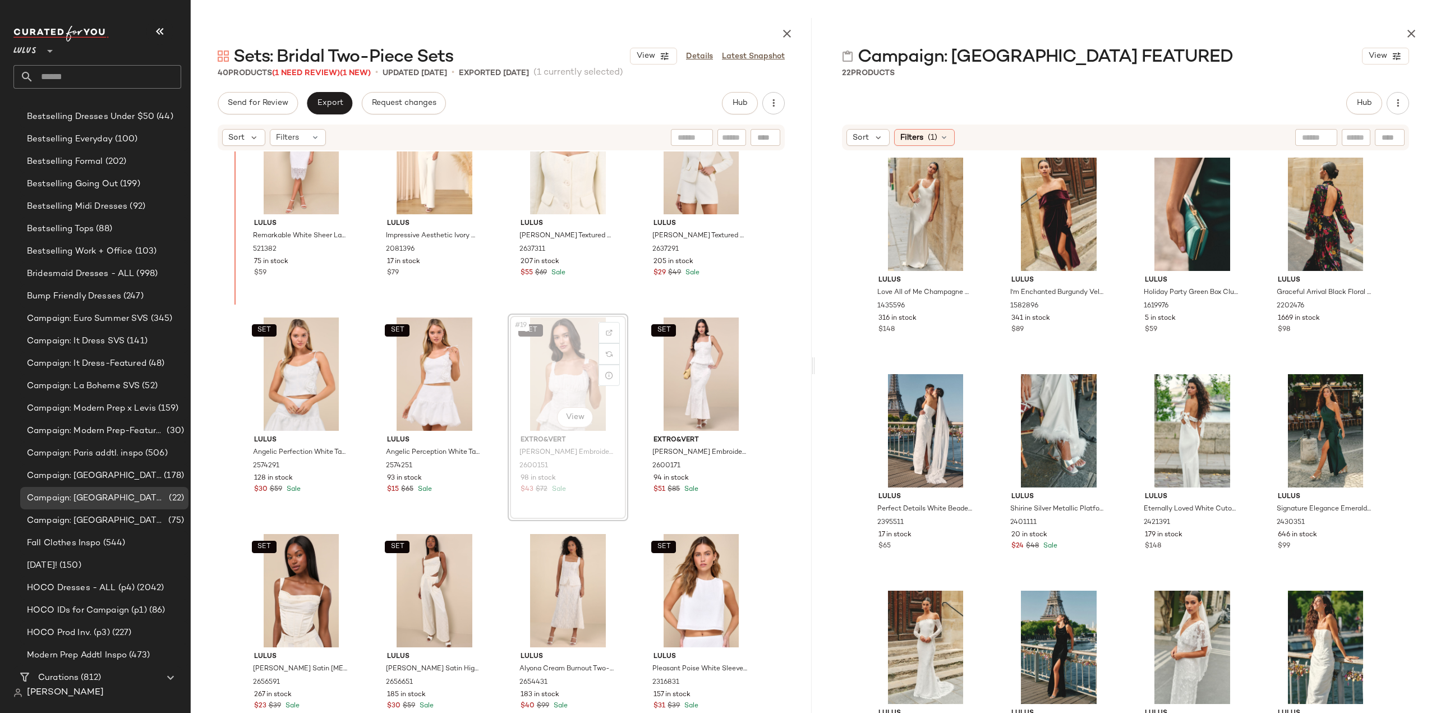
scroll to position [706, 0]
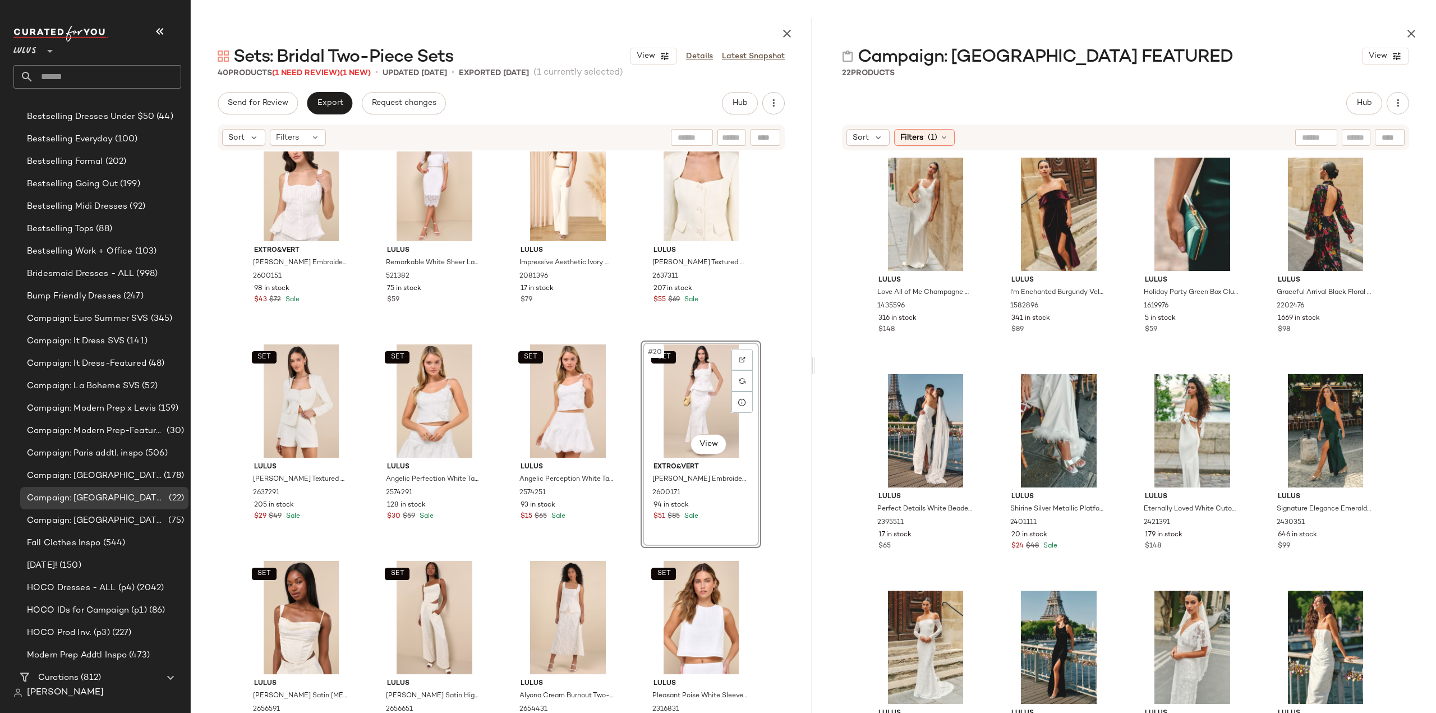
scroll to position [688, 0]
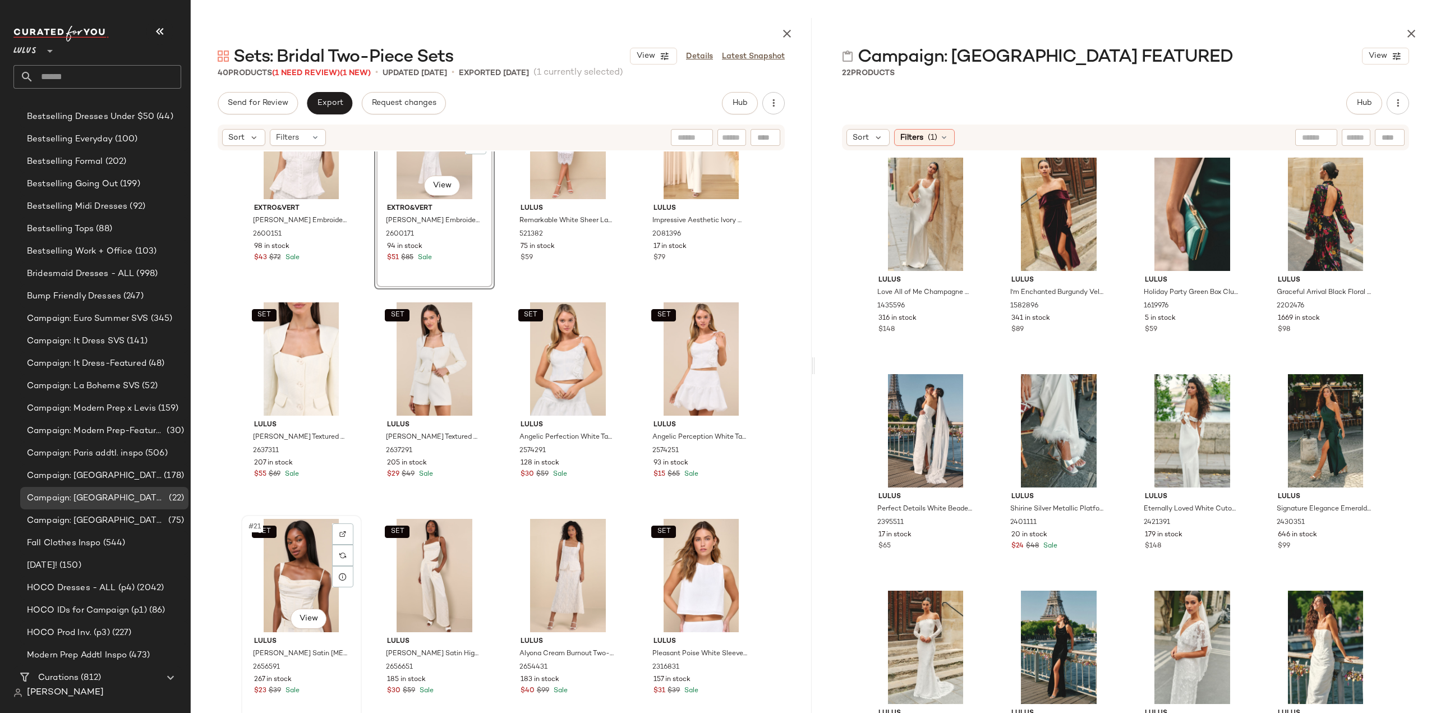
scroll to position [801, 0]
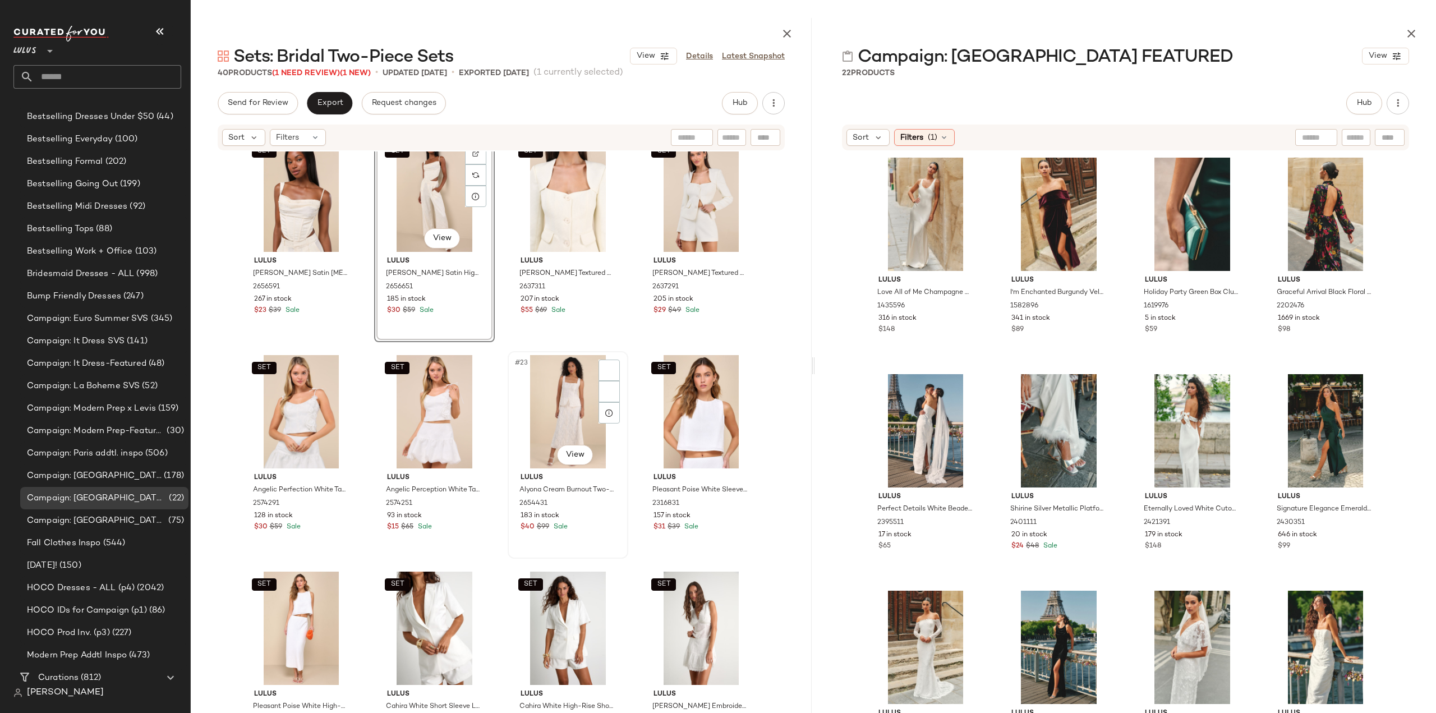
scroll to position [913, 0]
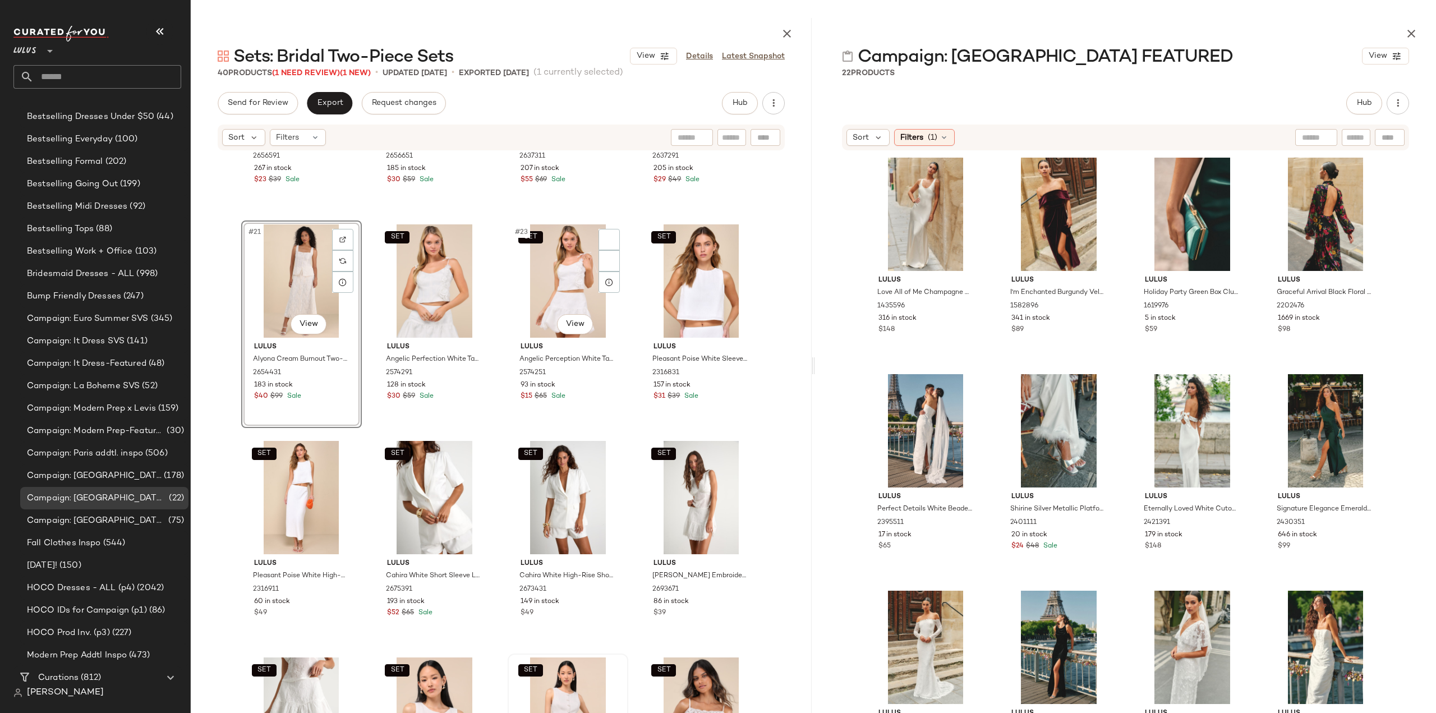
scroll to position [1137, 0]
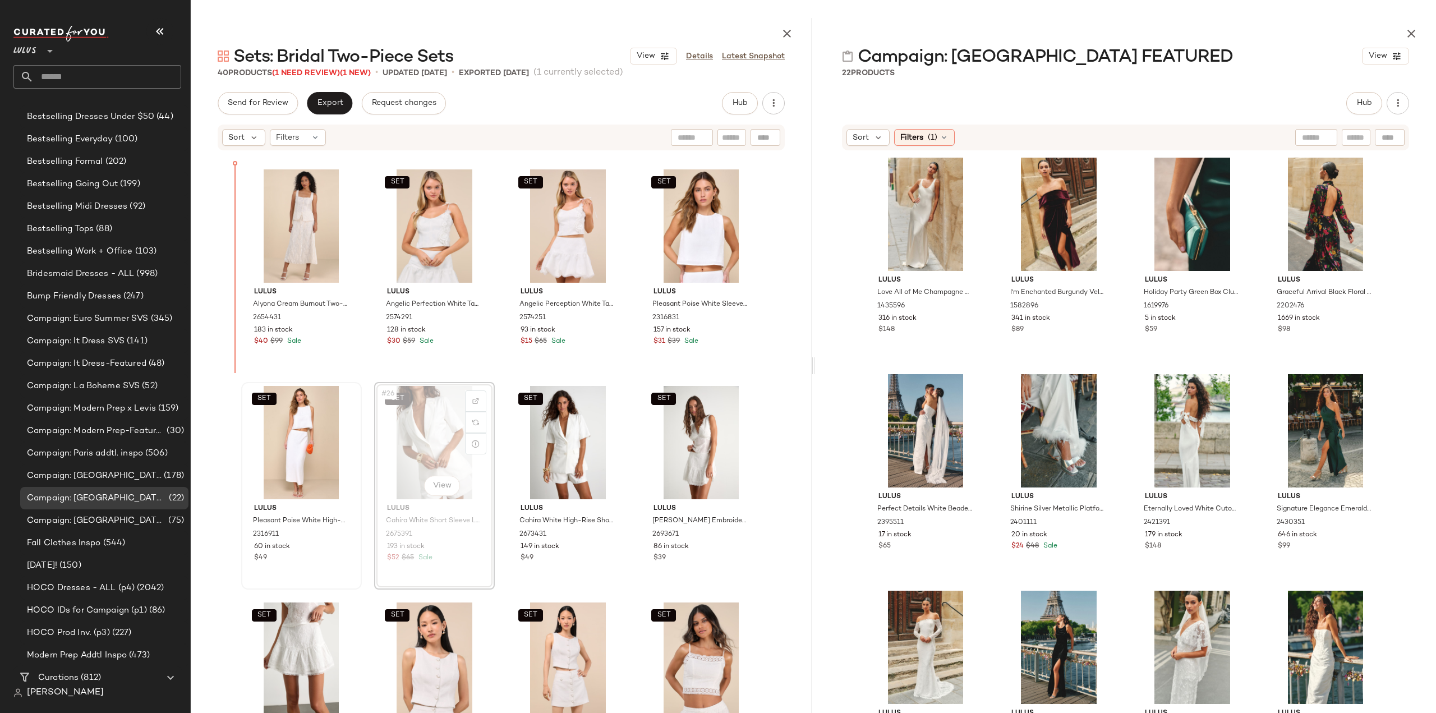
scroll to position [1074, 0]
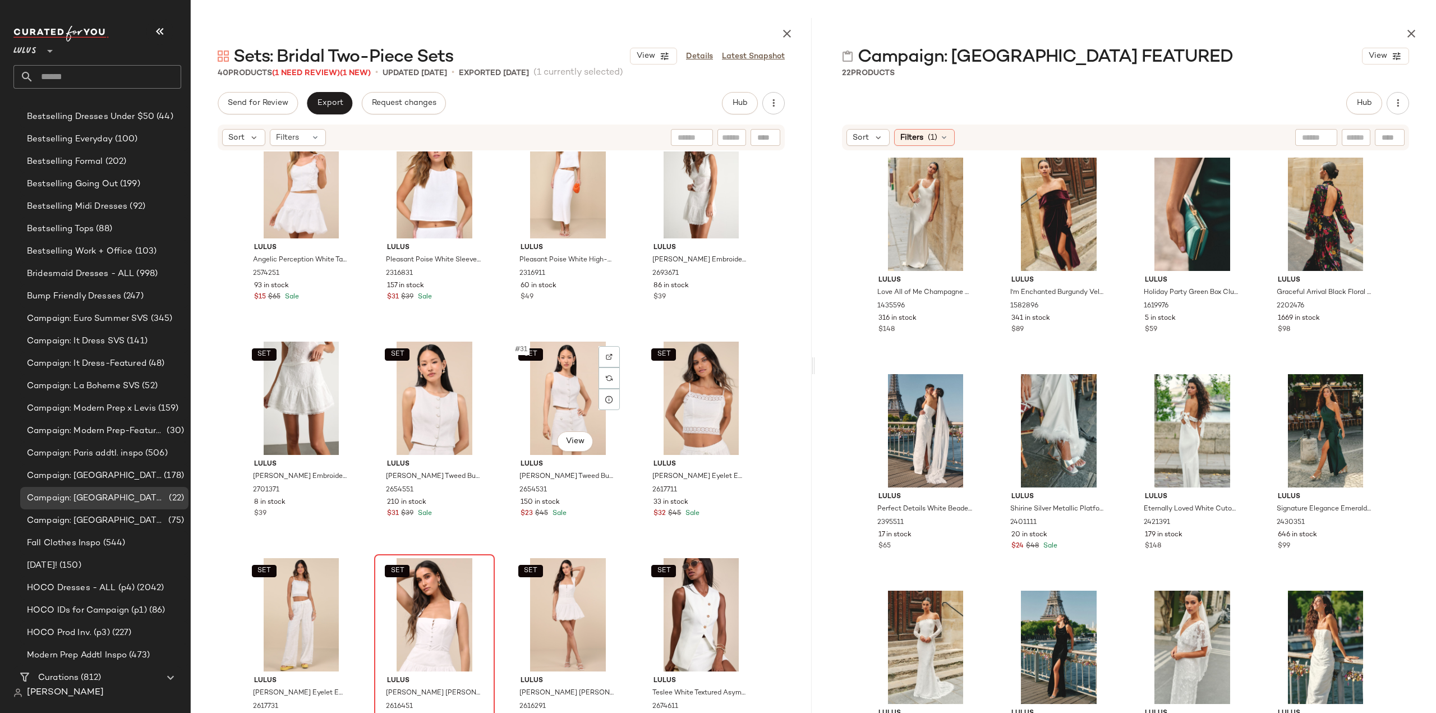
scroll to position [1467, 0]
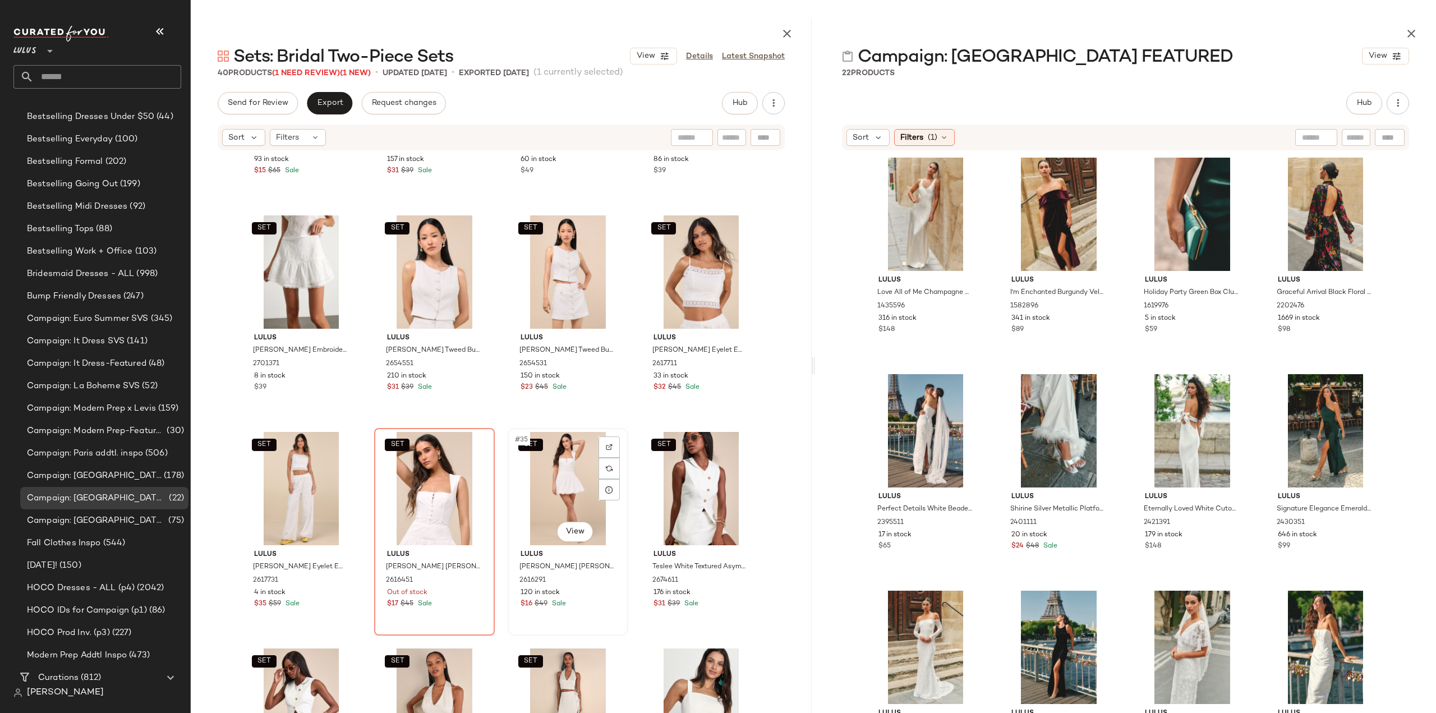
click at [583, 587] on div "Lulus [PERSON_NAME] [PERSON_NAME] Bubble-Hem Mini Skirt 2616291 120 in stock $1…" at bounding box center [568, 577] width 113 height 65
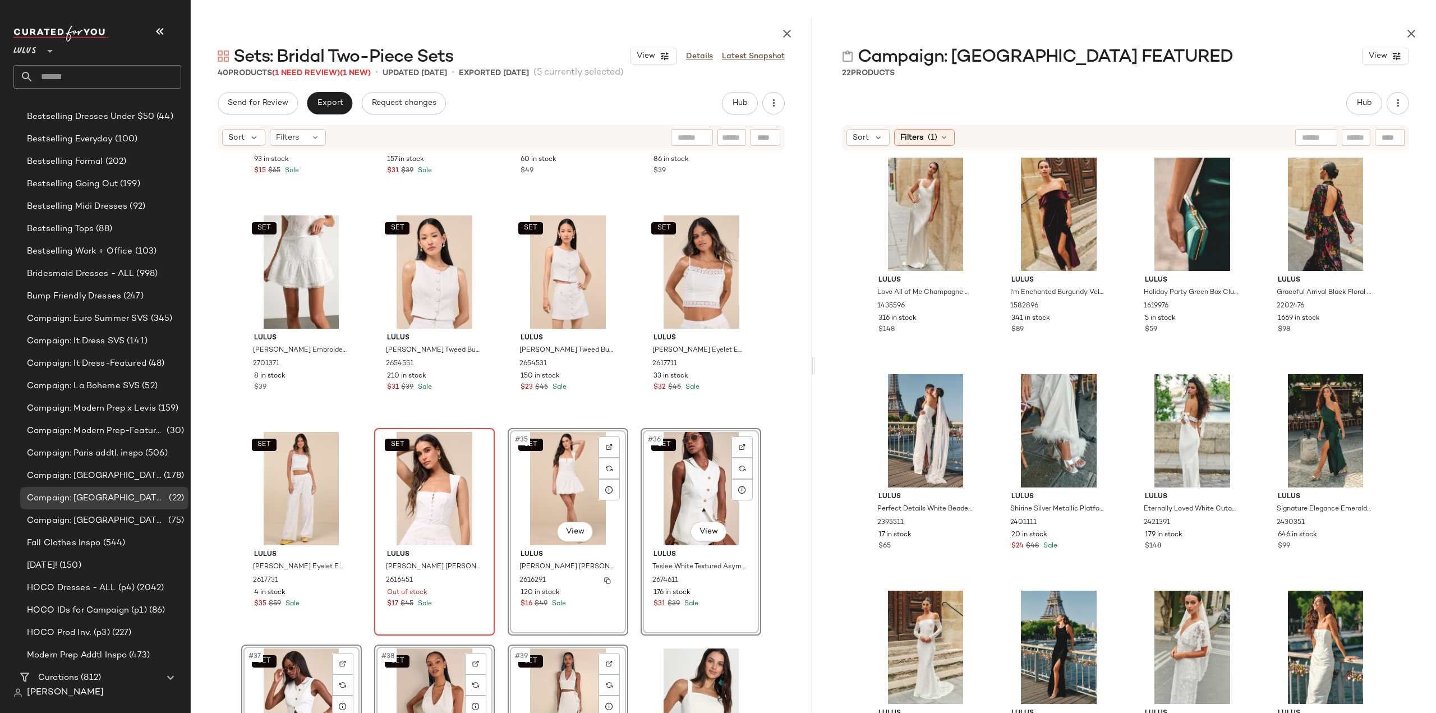
scroll to position [1355, 0]
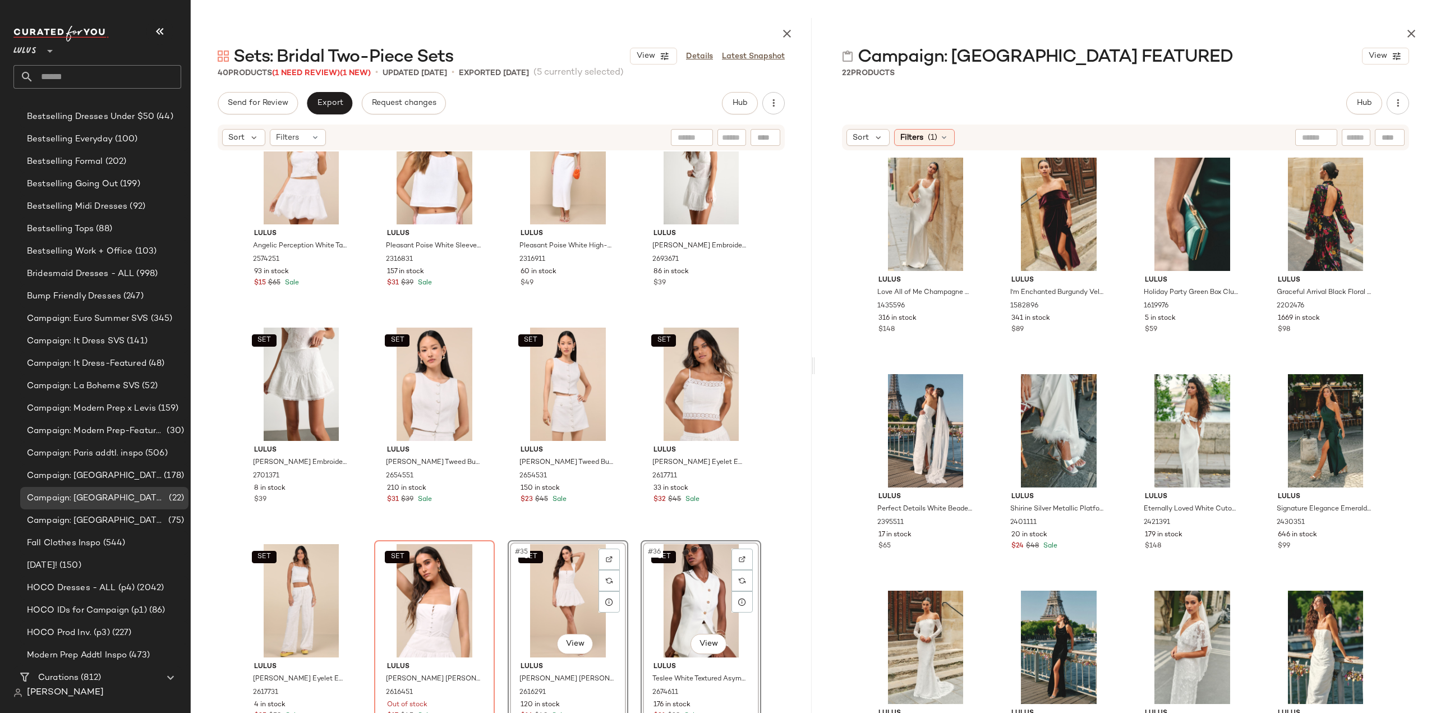
click at [498, 589] on div "SET Lulus Angelic Perception White Taffeta Bubble-Hem Mini Skirt 2574251 93 in …" at bounding box center [501, 443] width 621 height 585
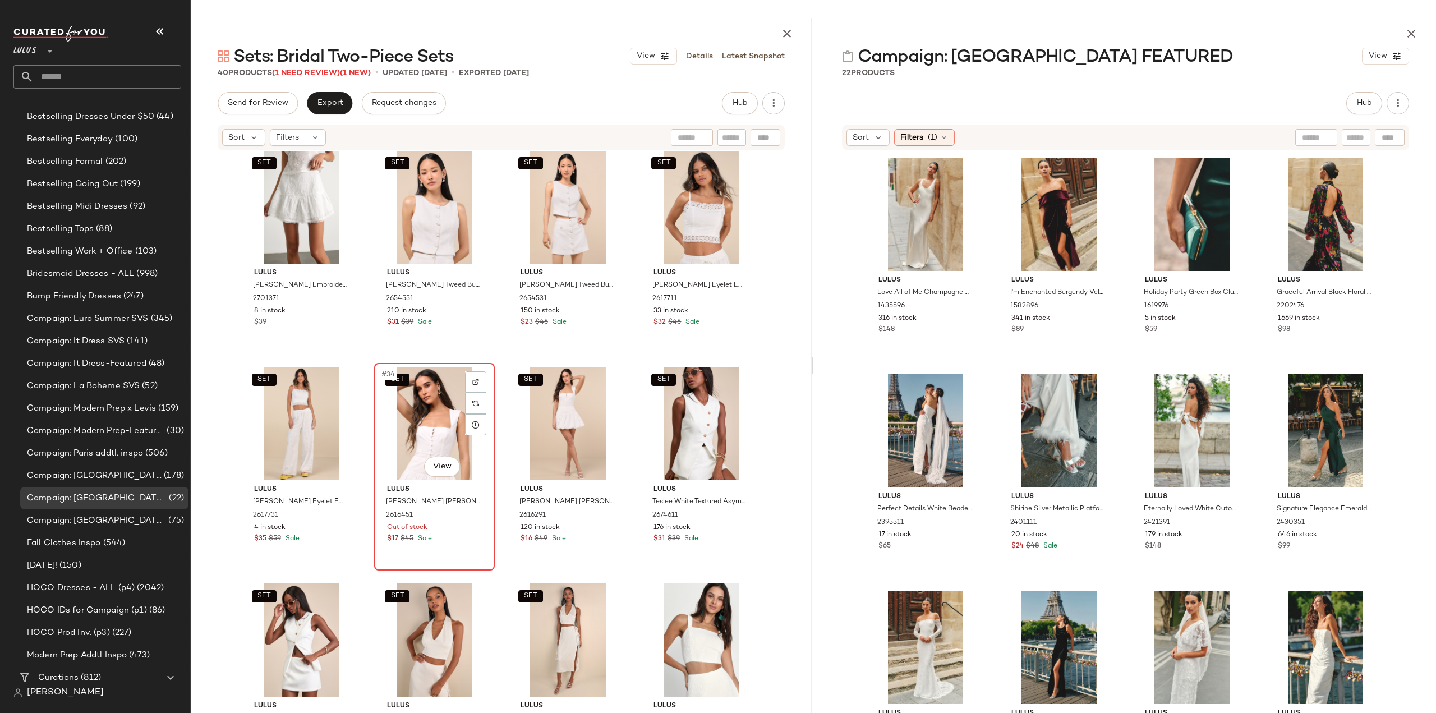
scroll to position [1582, 0]
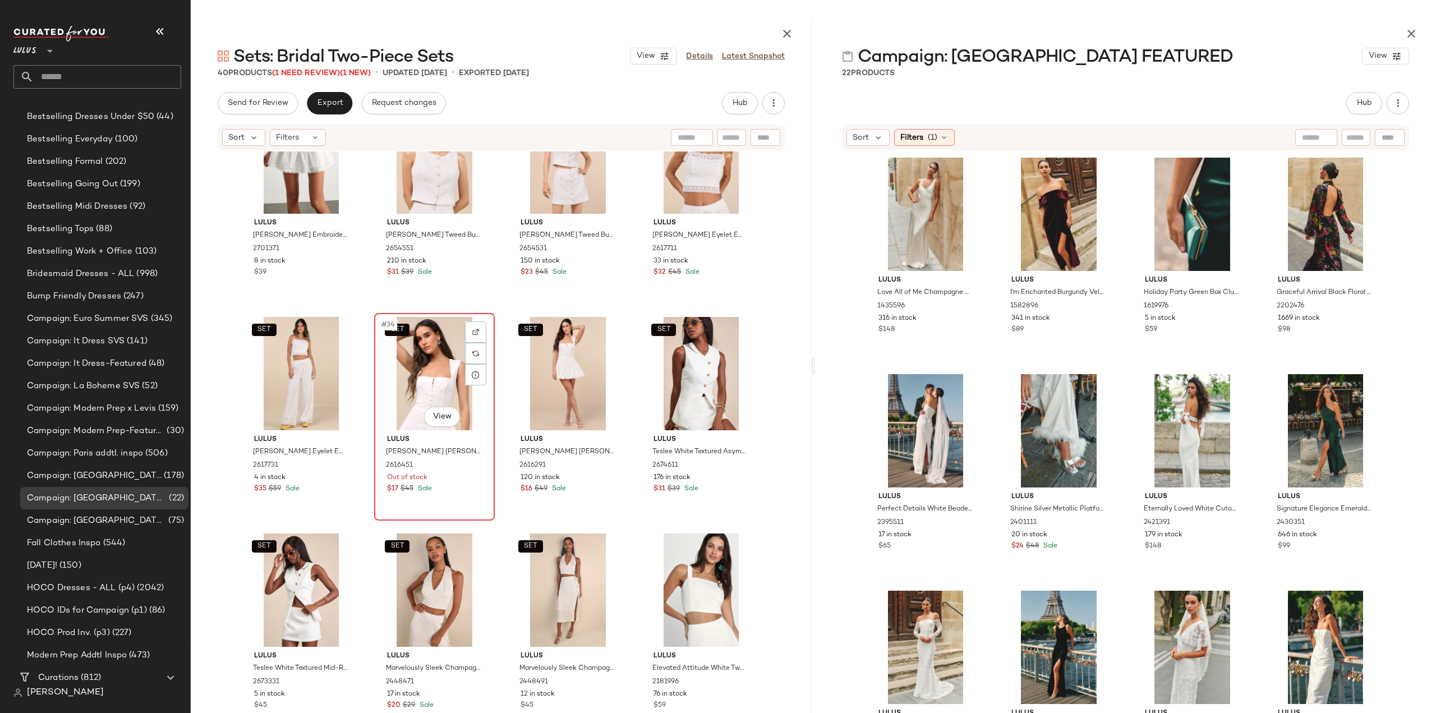
click at [439, 496] on div "SET #34 View Lulus Evynne White Poplin Cap Sleeve Button-Front Top 2616451 Out …" at bounding box center [434, 416] width 118 height 205
click at [589, 486] on div "$16 $49 Sale" at bounding box center [568, 489] width 95 height 10
click at [383, 489] on div "Lulus Evynne White Poplin Cap Sleeve Button-Front Top 2616451 Out of stock $17 …" at bounding box center [434, 462] width 113 height 65
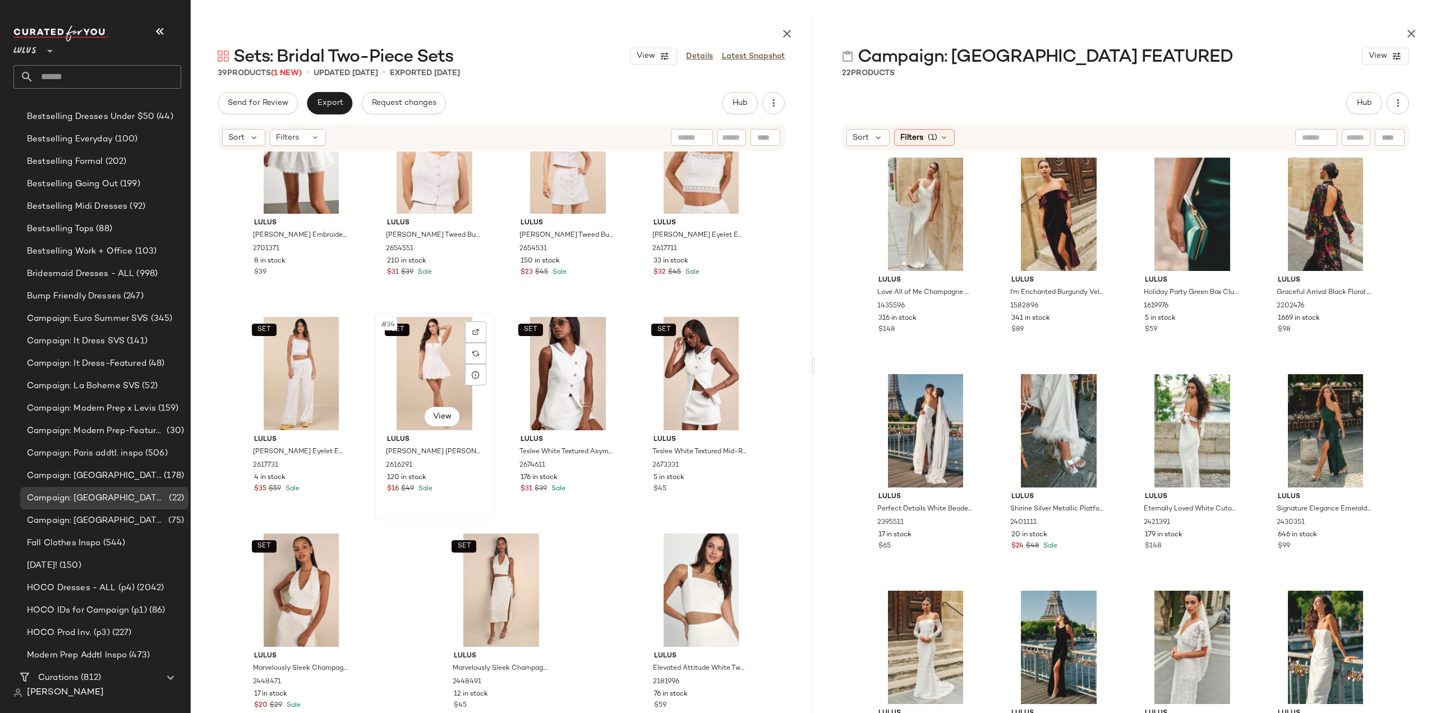
click at [430, 500] on div "SET #34 View Lulus Evynne White Poplin Bubble-Hem Mini Skirt 2616291 120 in sto…" at bounding box center [434, 416] width 118 height 205
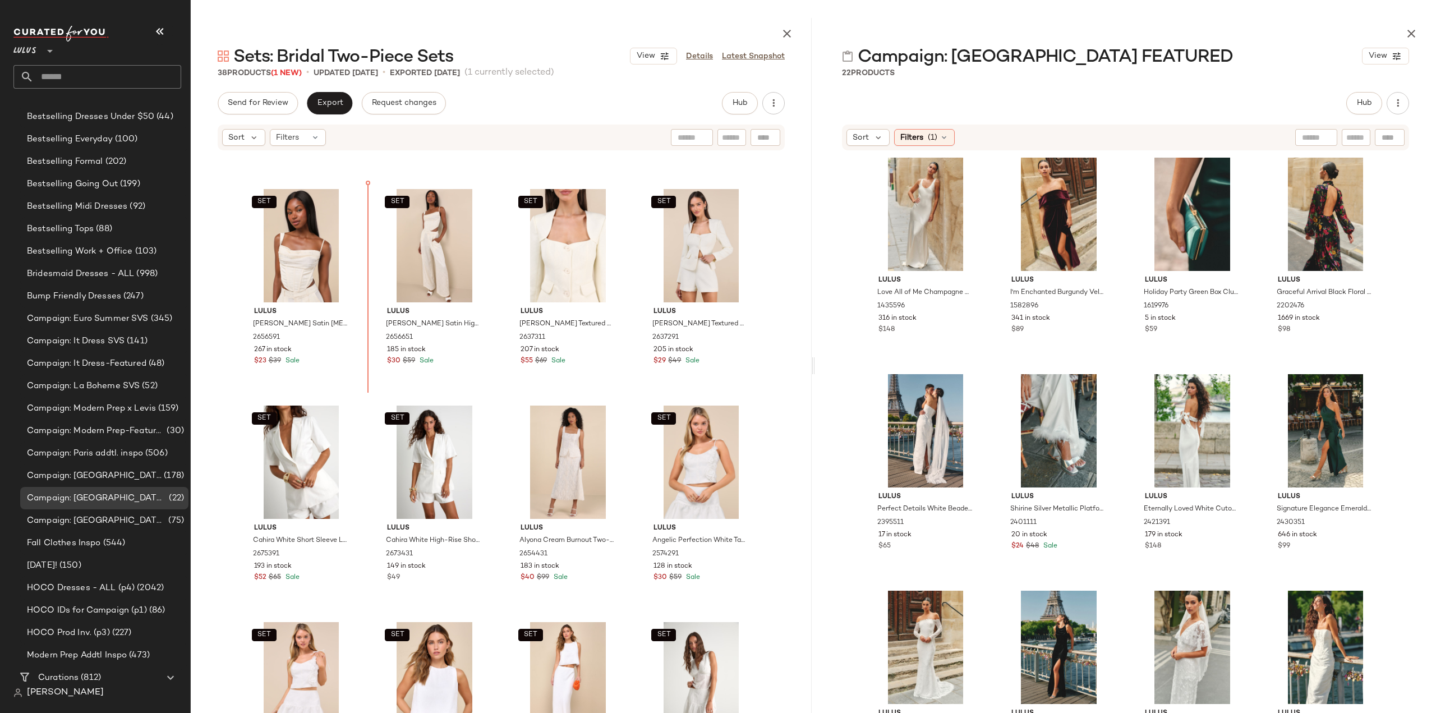
scroll to position [839, 0]
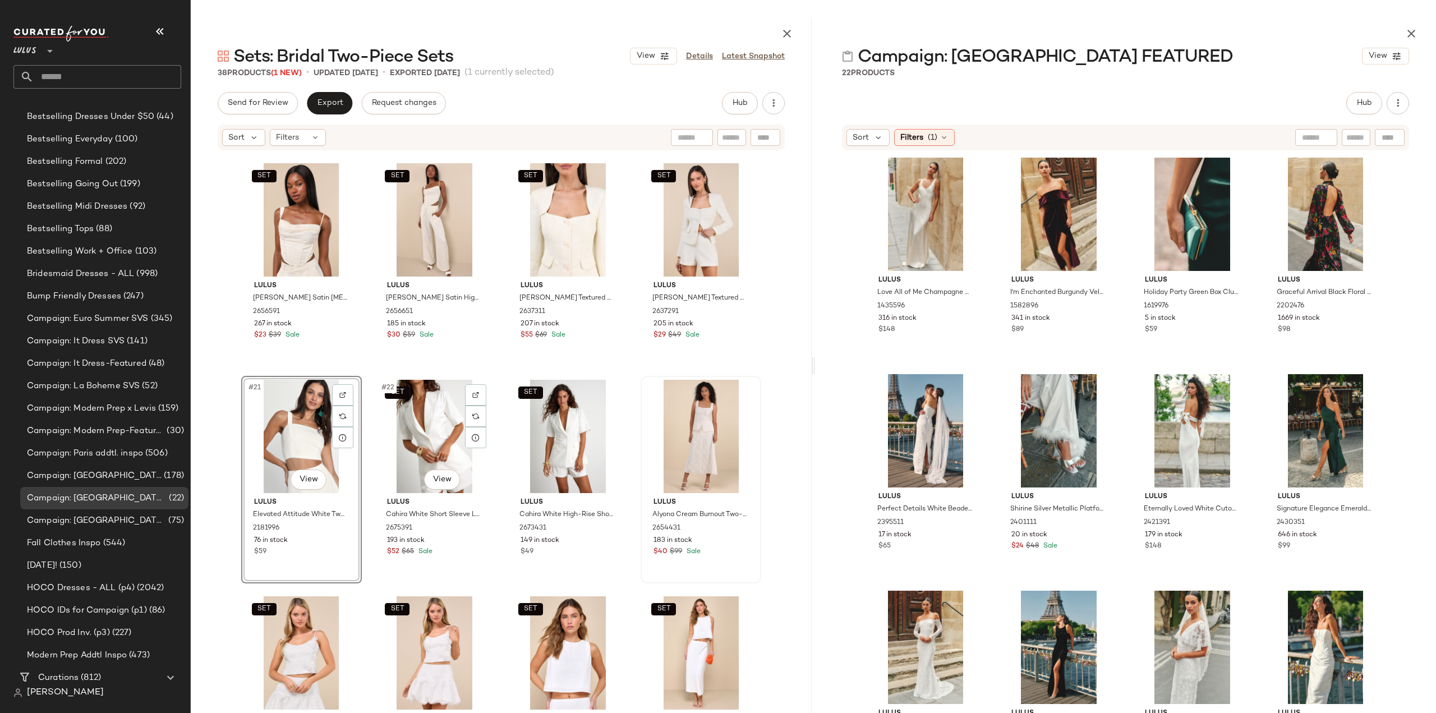
scroll to position [895, 0]
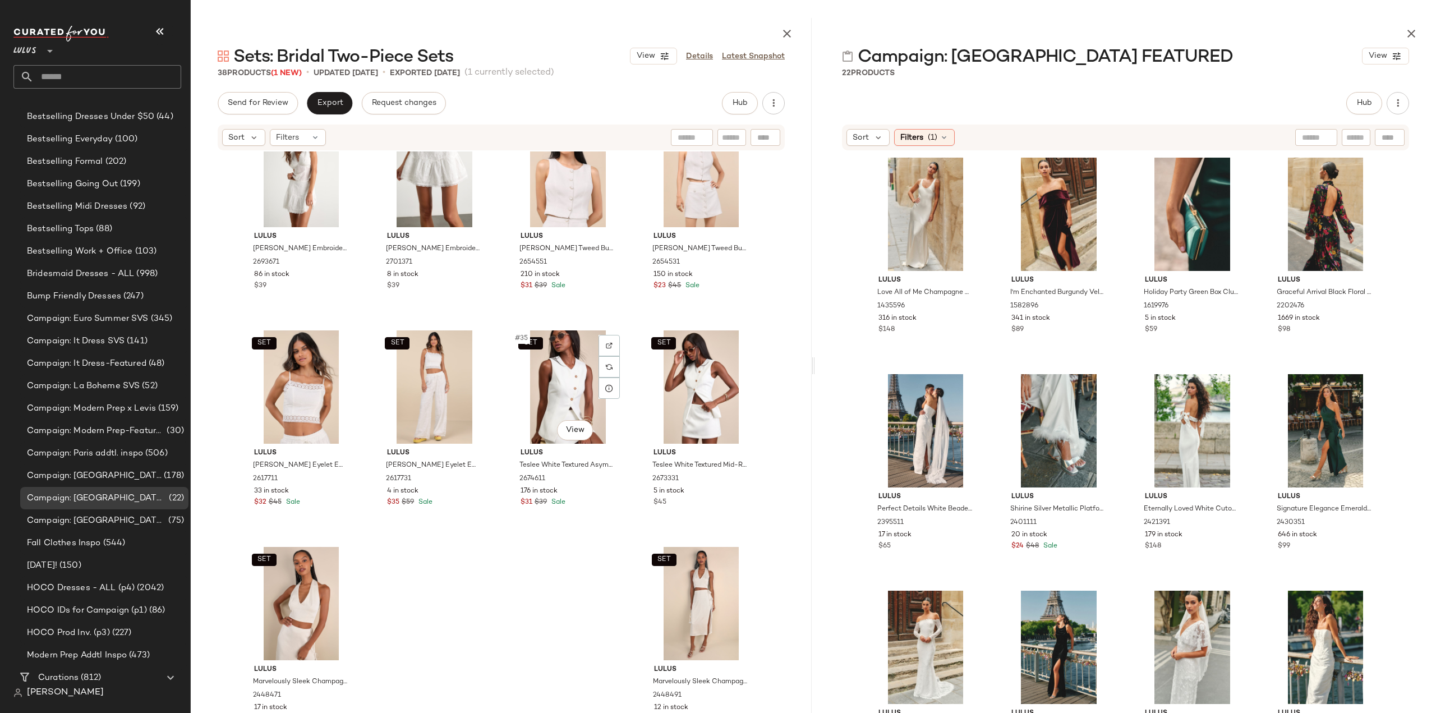
scroll to position [1582, 0]
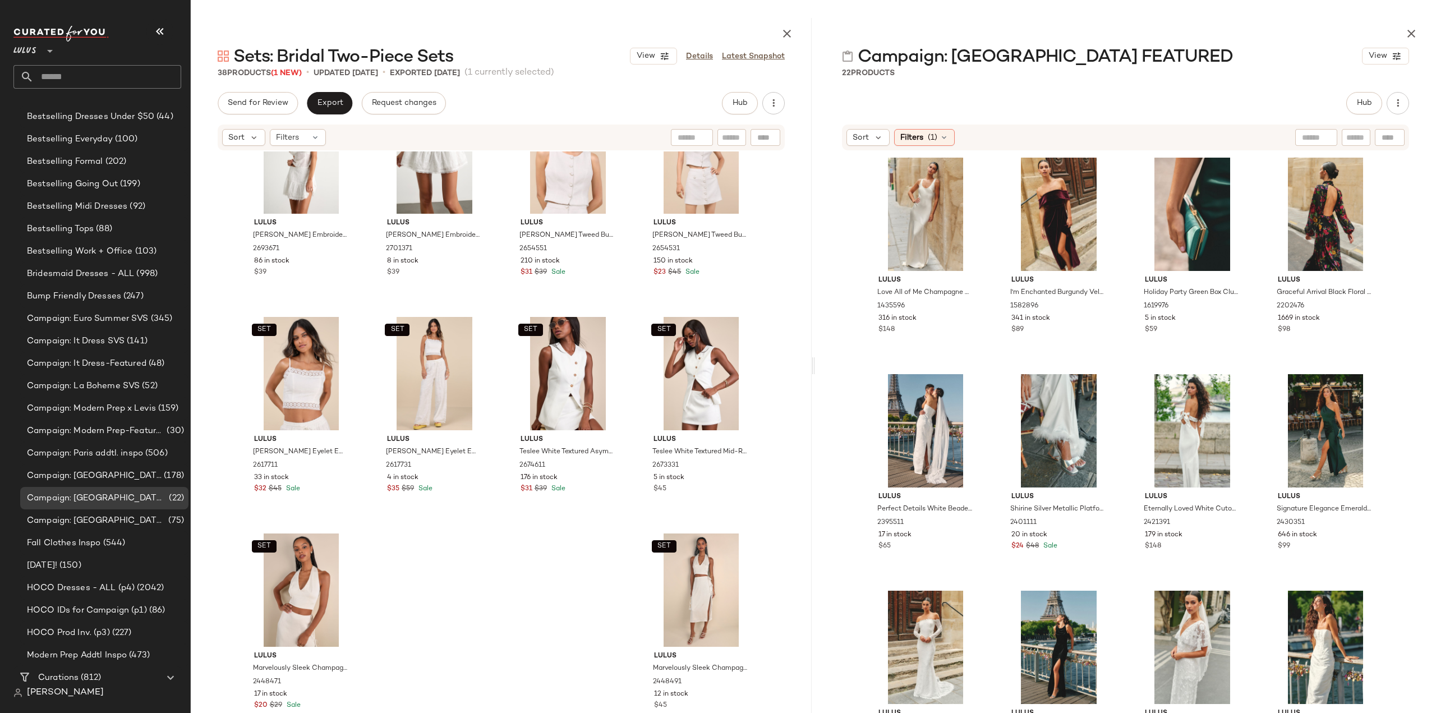
click at [1321, 140] on div at bounding box center [1316, 137] width 42 height 17
type input "*********"
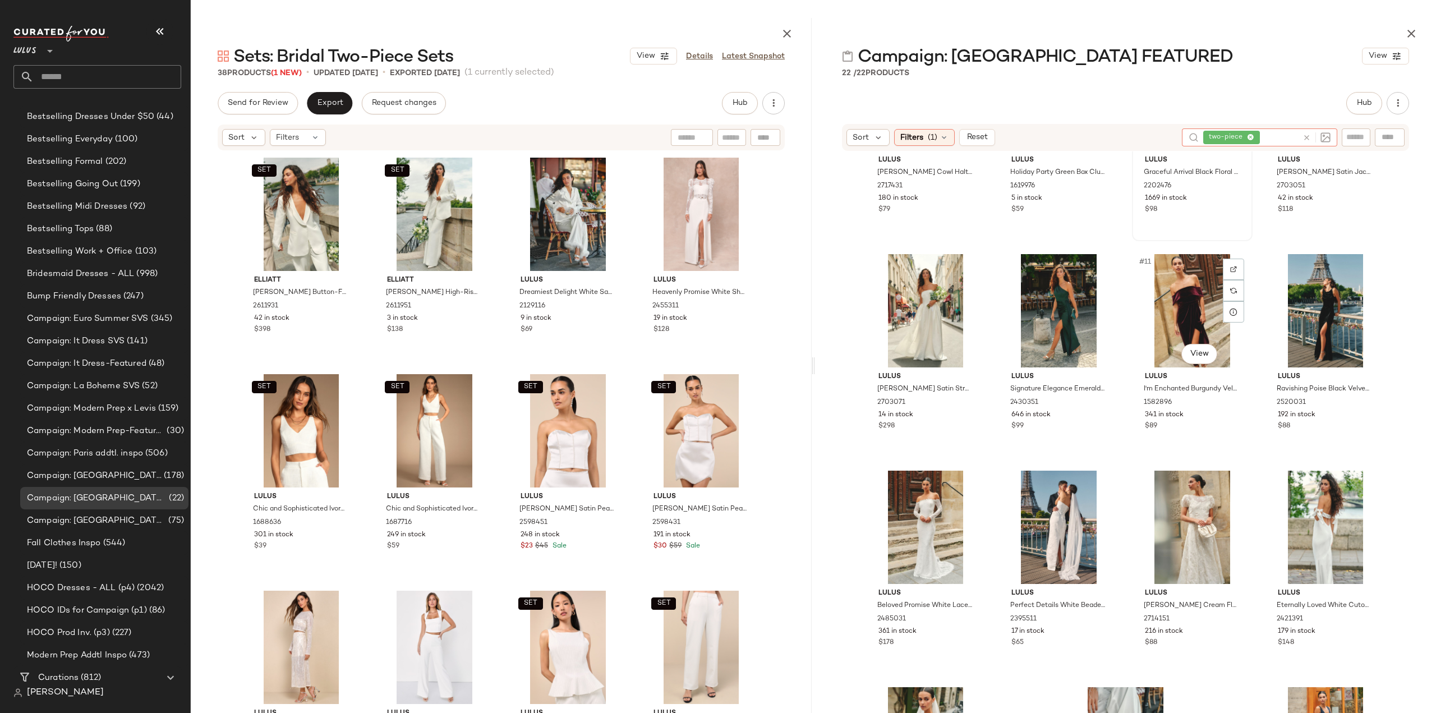
scroll to position [499, 0]
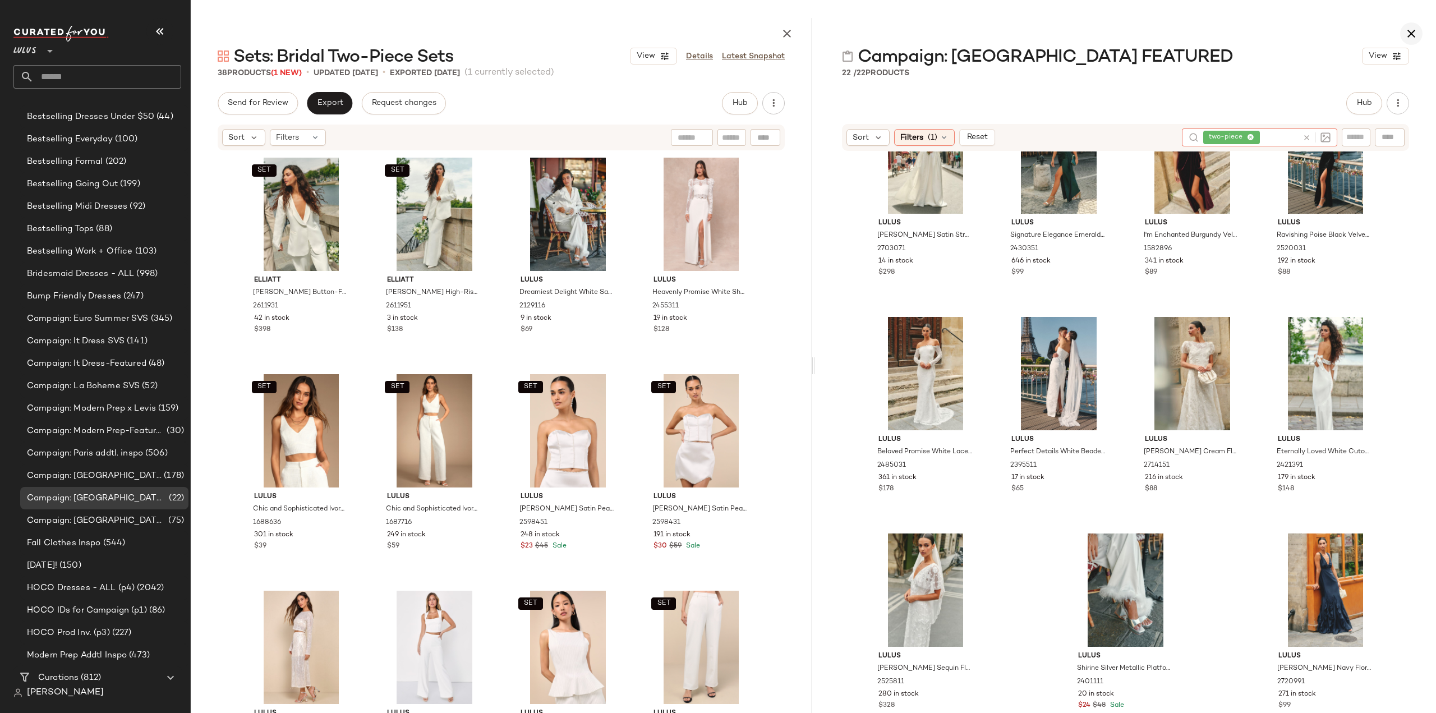
click at [1409, 35] on icon "button" at bounding box center [1411, 33] width 13 height 13
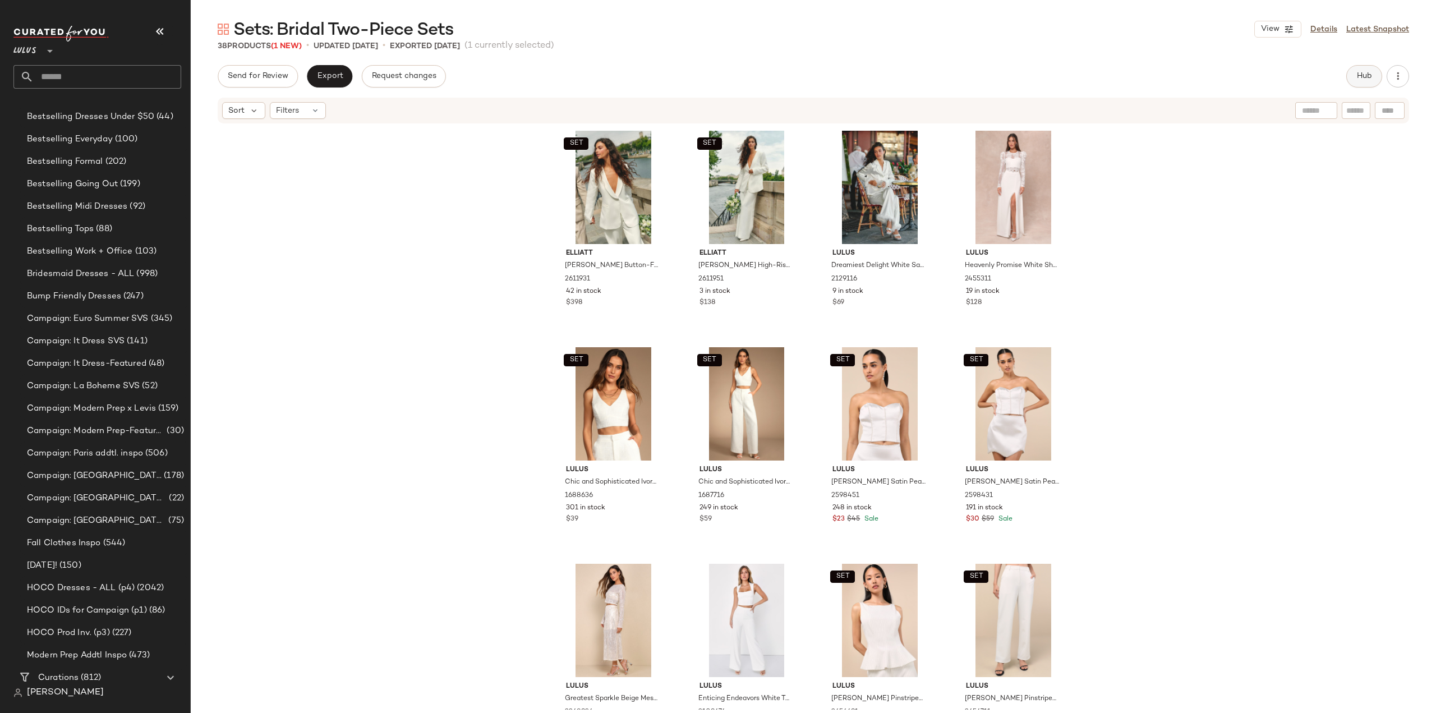
click at [1367, 73] on span "Hub" at bounding box center [1364, 76] width 16 height 9
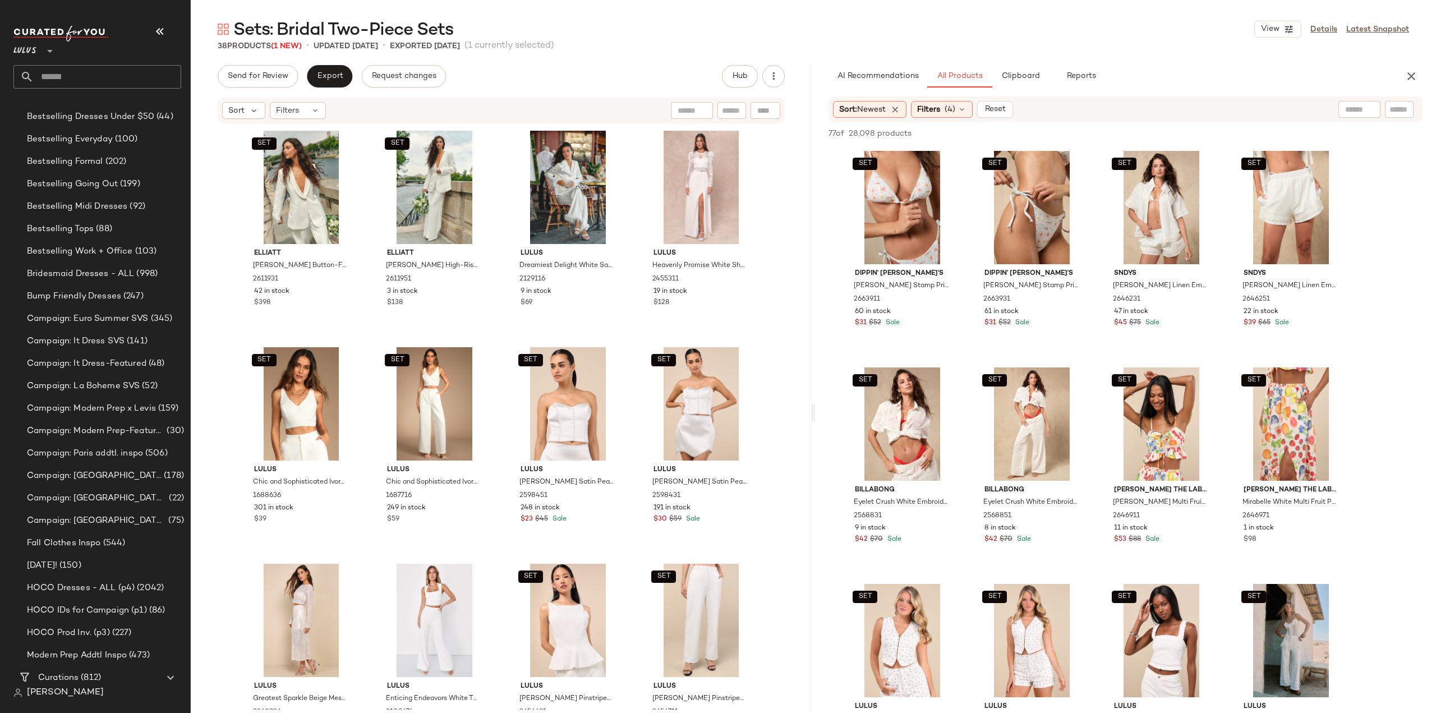
click at [1357, 109] on input "text" at bounding box center [1359, 110] width 29 height 12
type input "*********"
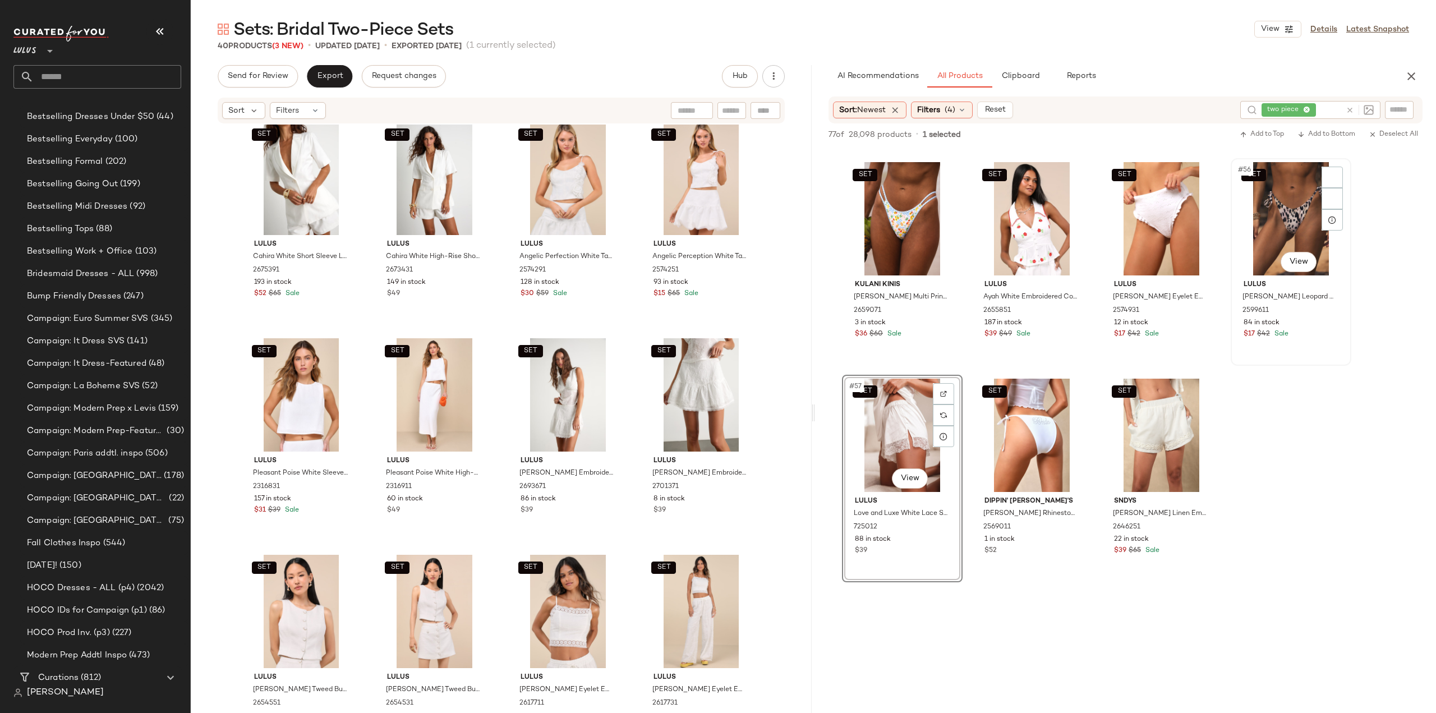
scroll to position [1322, 0]
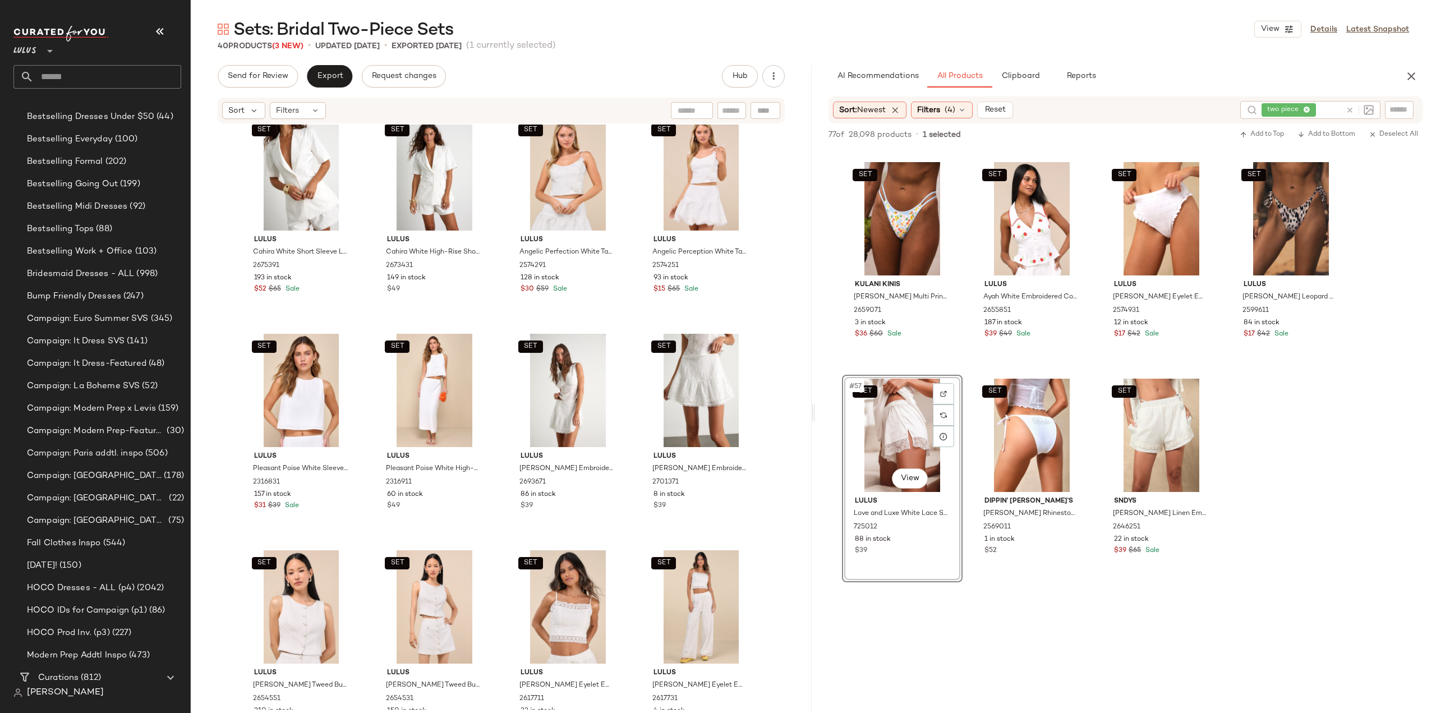
click at [1350, 109] on icon at bounding box center [1350, 110] width 8 height 8
type input "***"
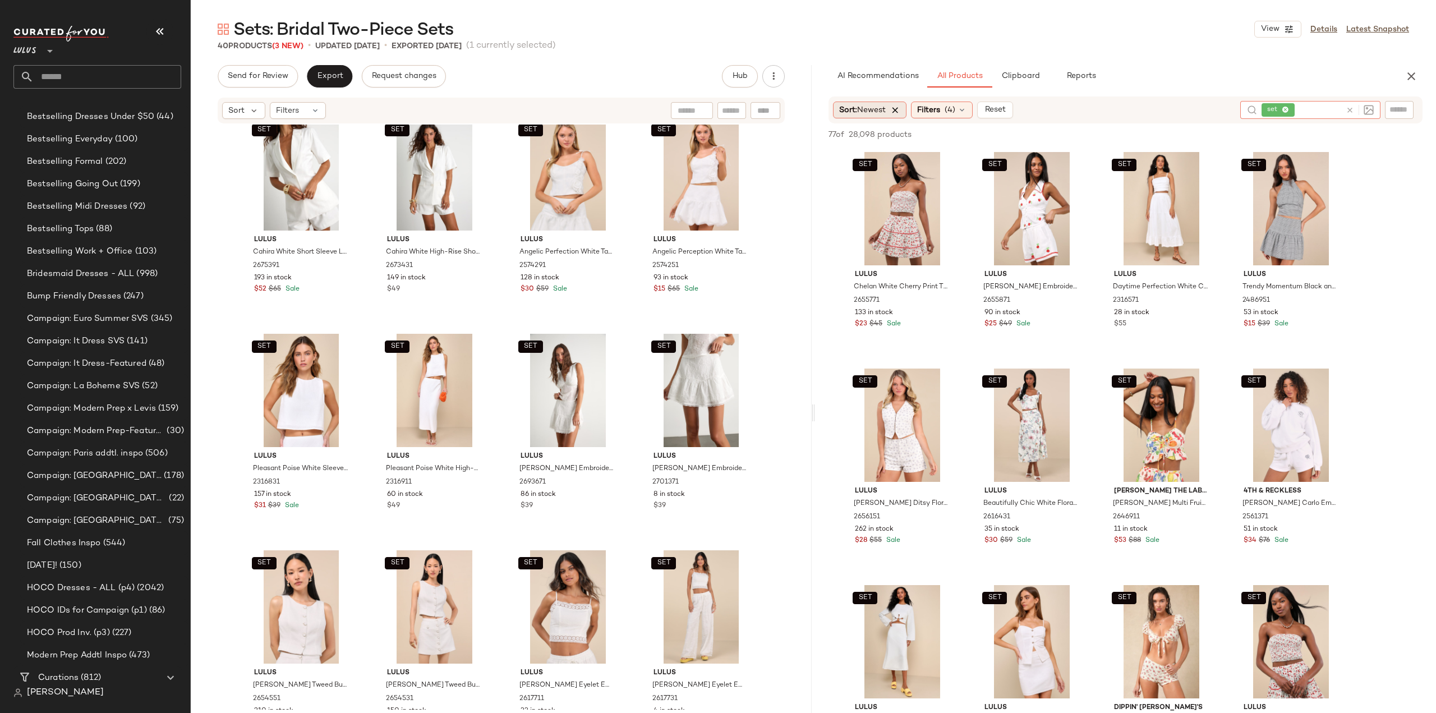
click at [900, 111] on icon at bounding box center [895, 110] width 10 height 10
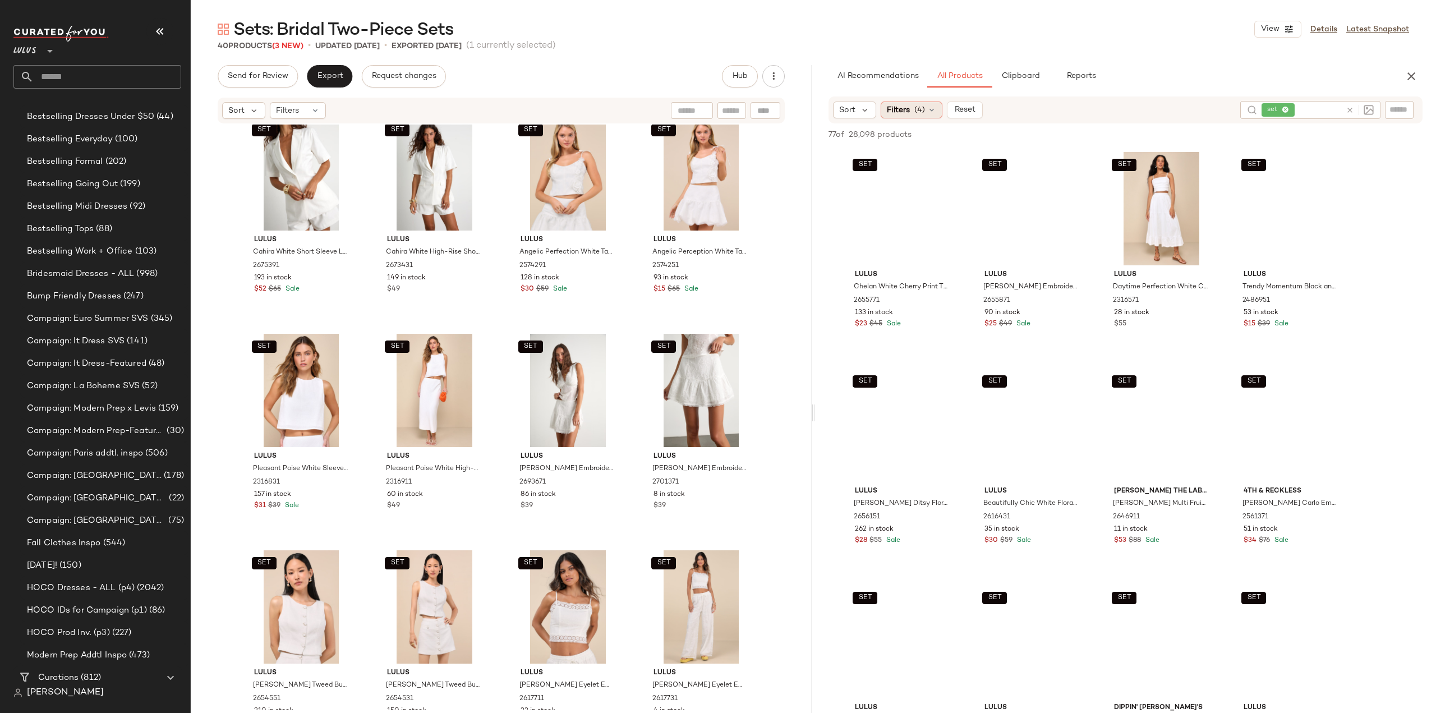
click at [917, 111] on span "(4)" at bounding box center [919, 110] width 11 height 12
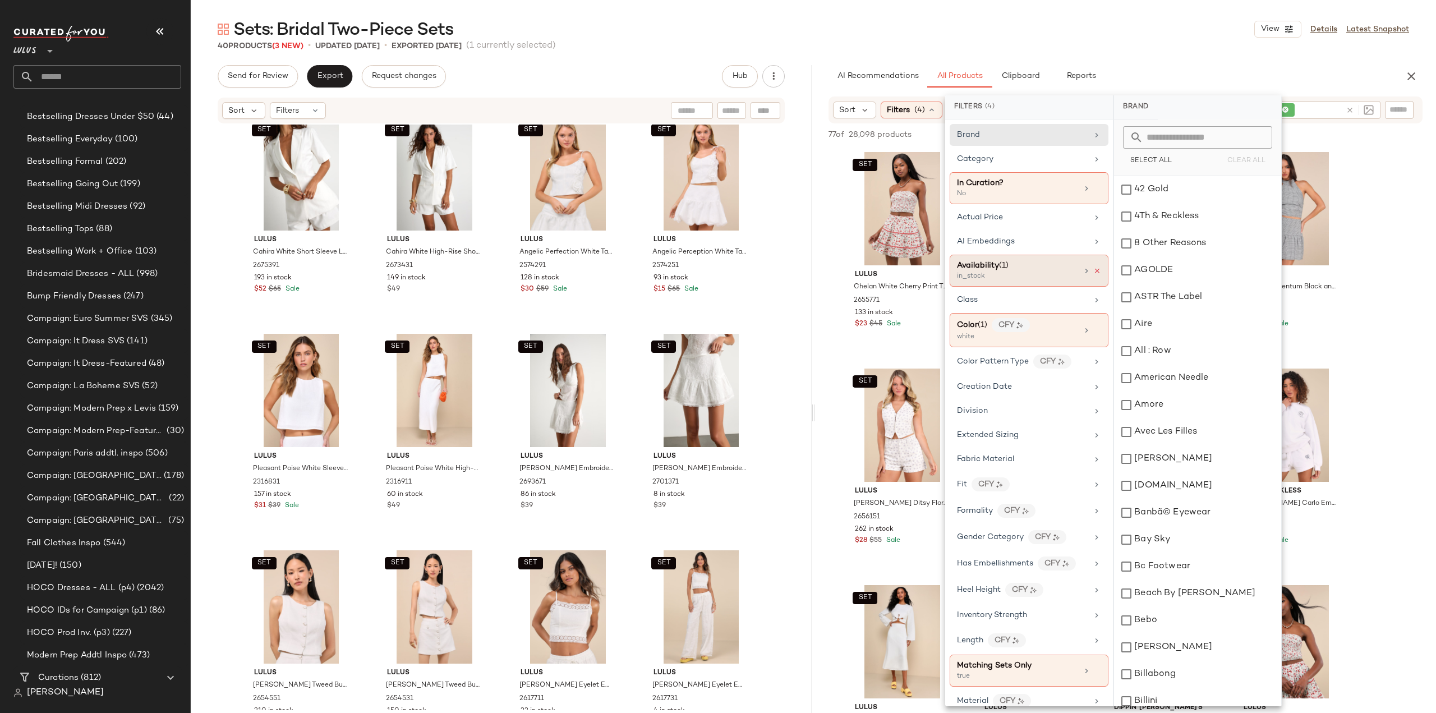
click at [1094, 267] on icon at bounding box center [1097, 271] width 8 height 8
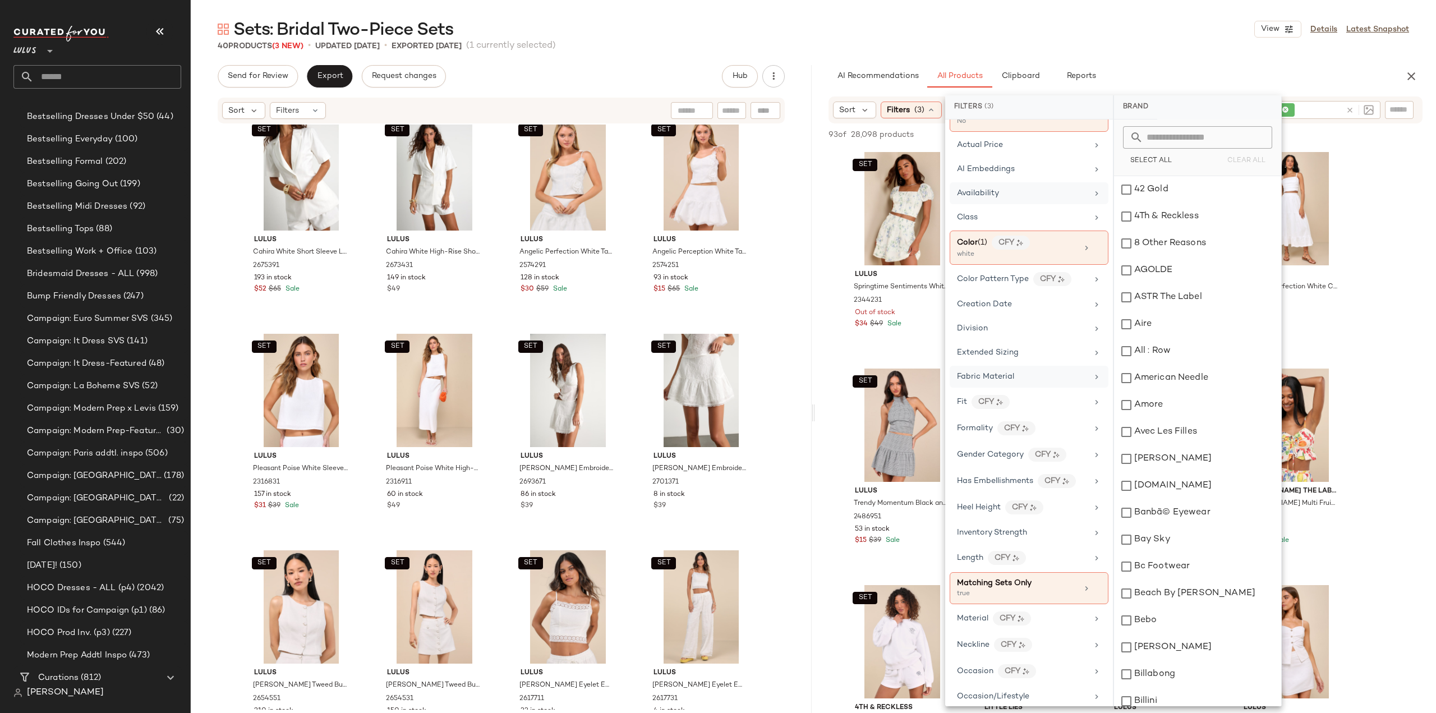
scroll to position [168, 0]
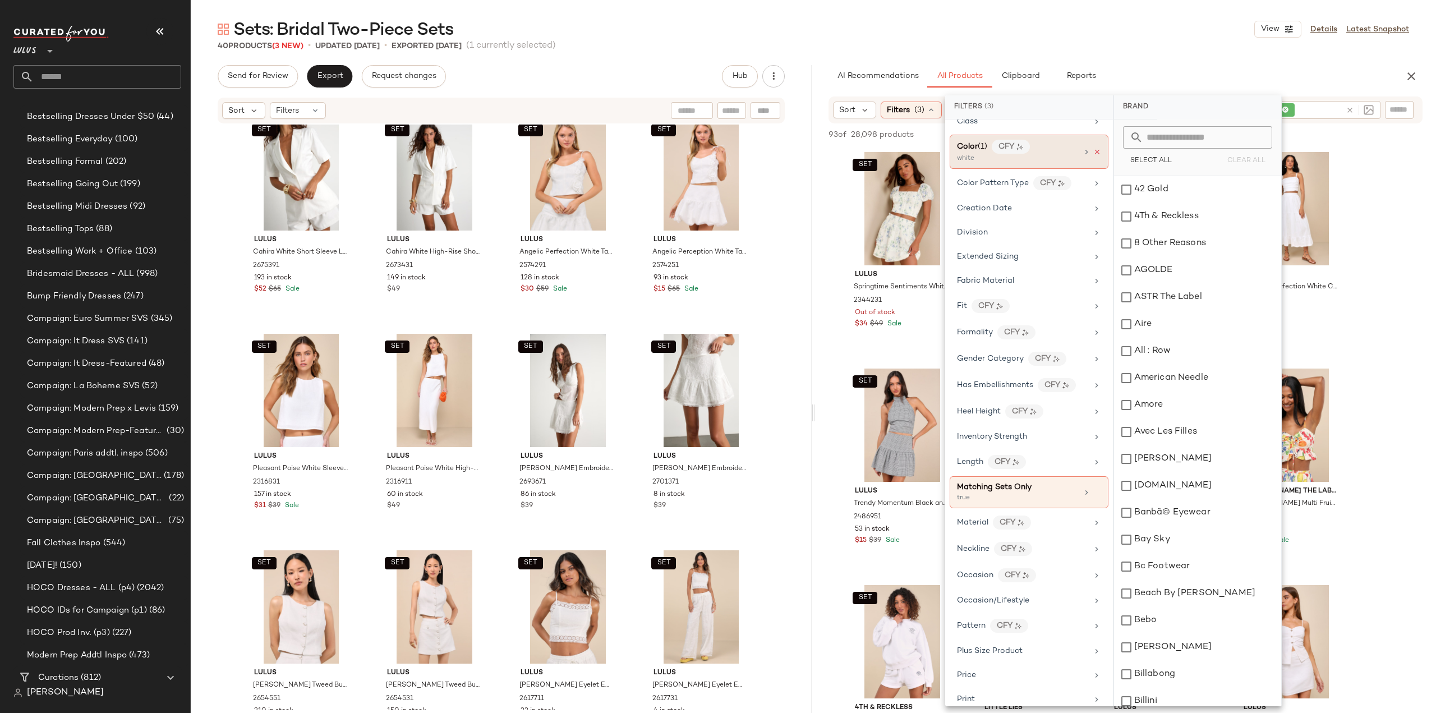
click at [1093, 148] on icon at bounding box center [1097, 152] width 8 height 8
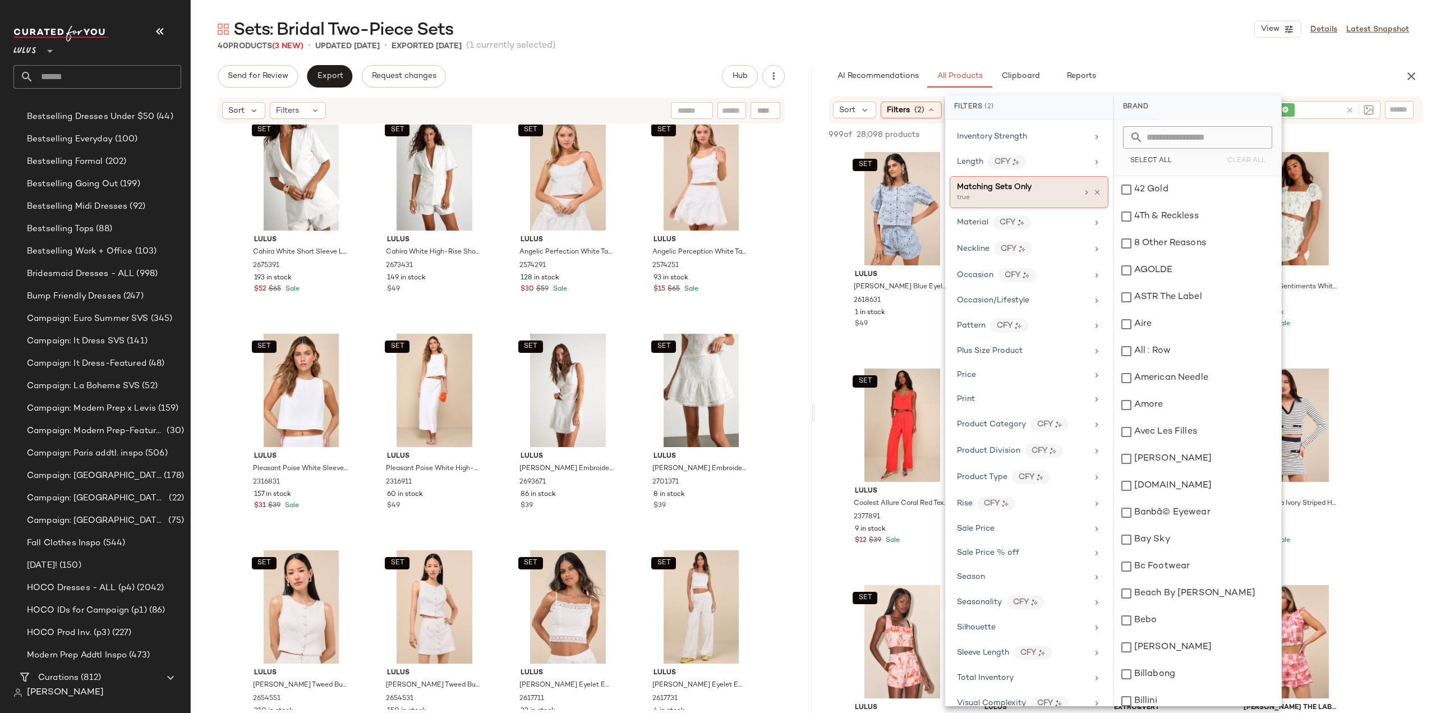
click at [1093, 188] on icon at bounding box center [1097, 192] width 8 height 8
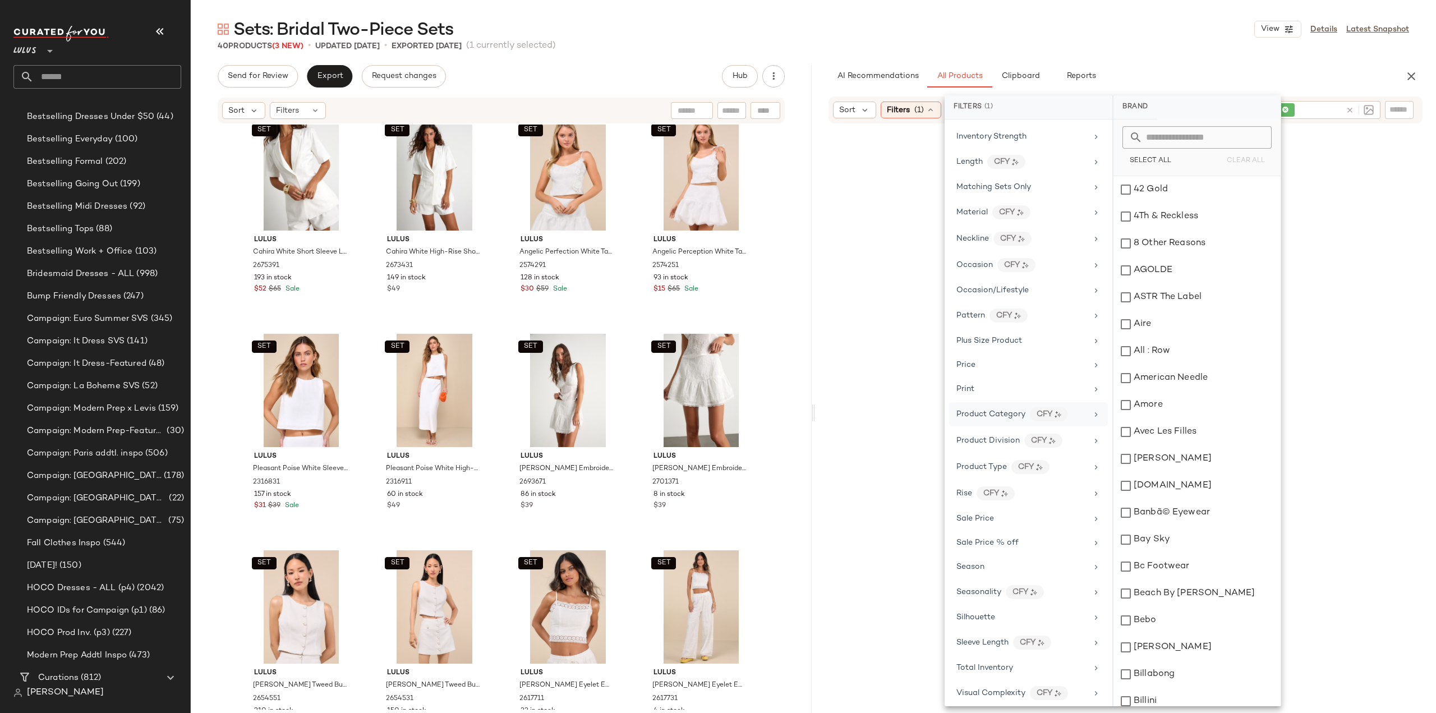
scroll to position [448, 0]
click at [976, 674] on span "Total Inventory" at bounding box center [984, 678] width 57 height 8
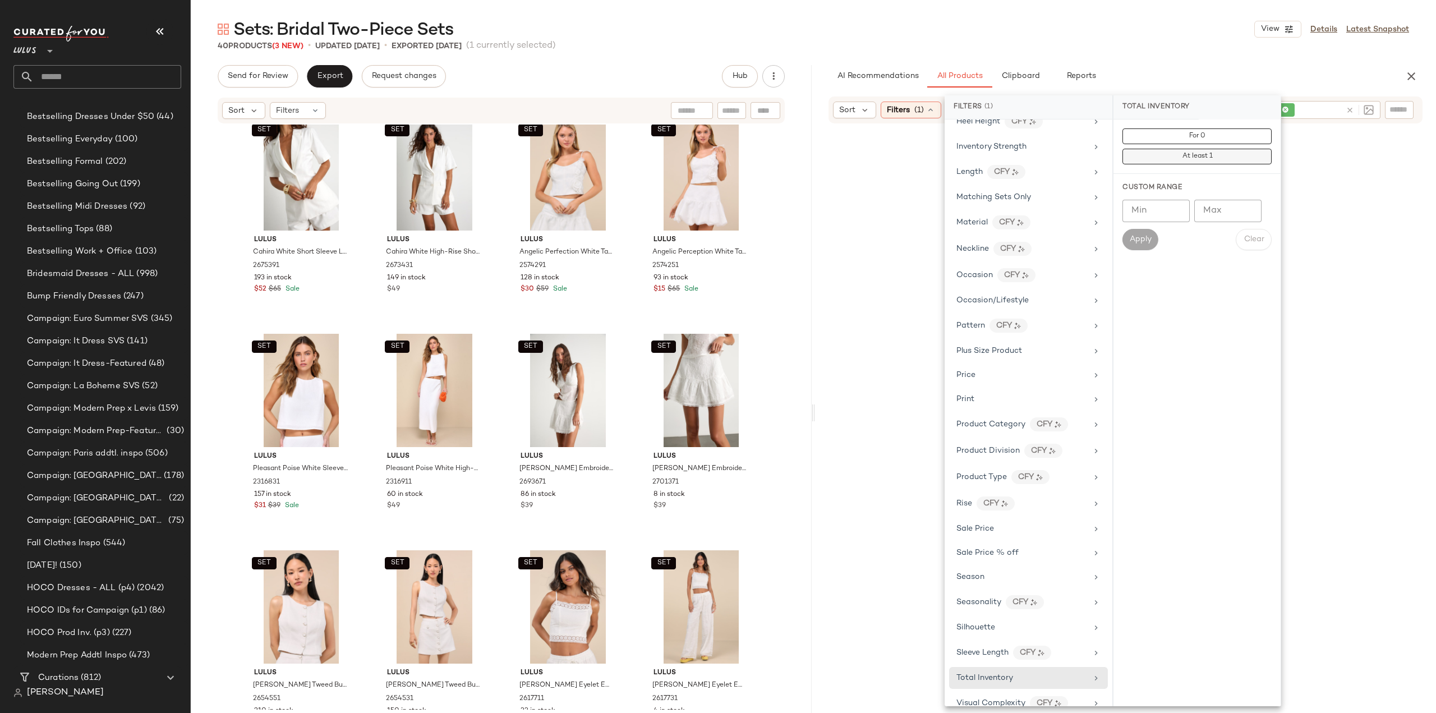
click at [1158, 159] on button "At least 1" at bounding box center [1197, 157] width 149 height 16
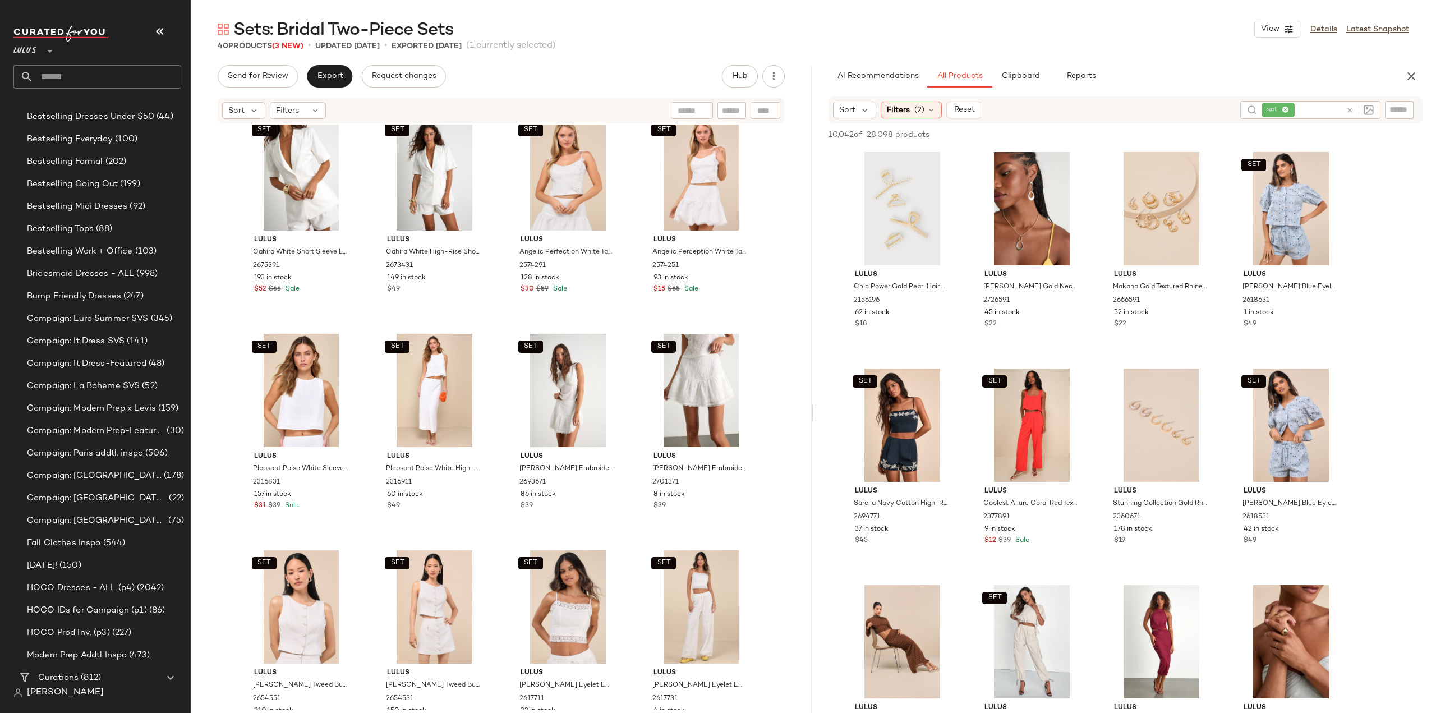
click at [1349, 110] on icon at bounding box center [1350, 110] width 8 height 8
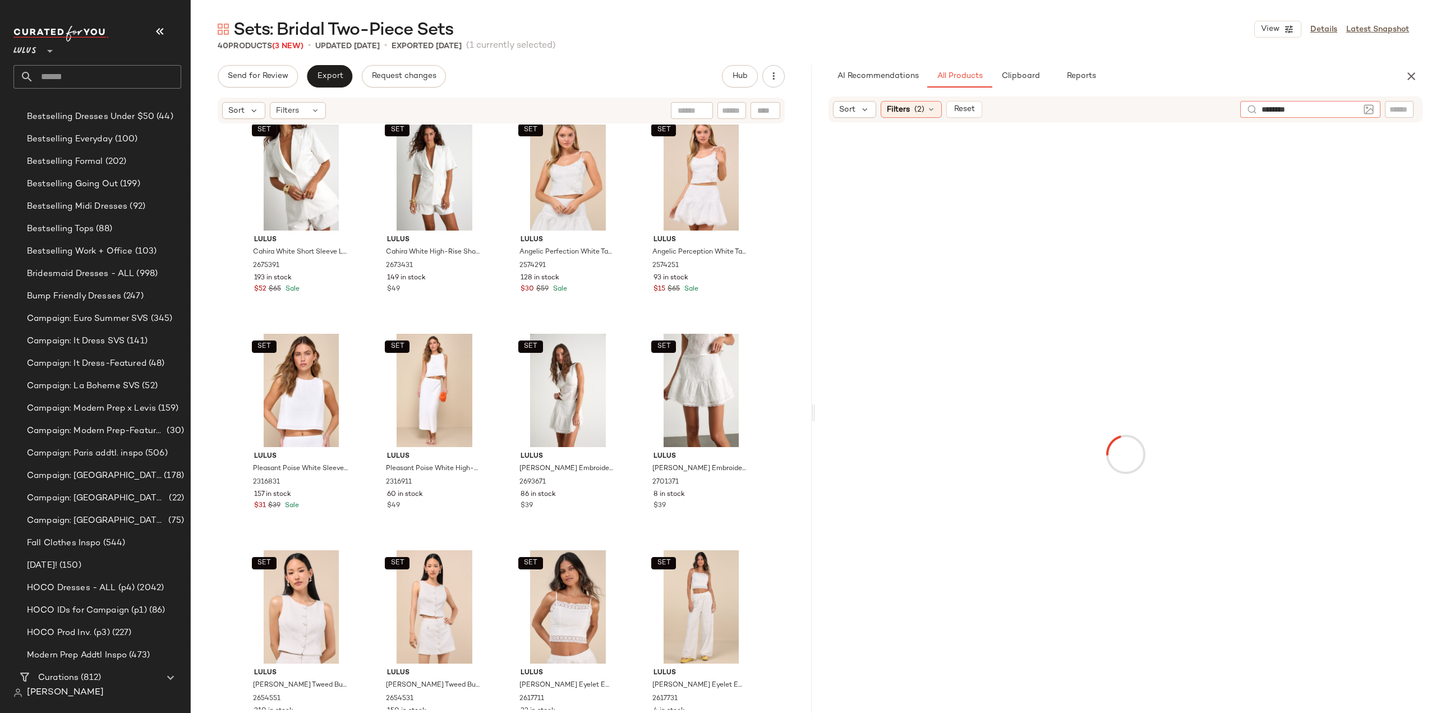
type input "*********"
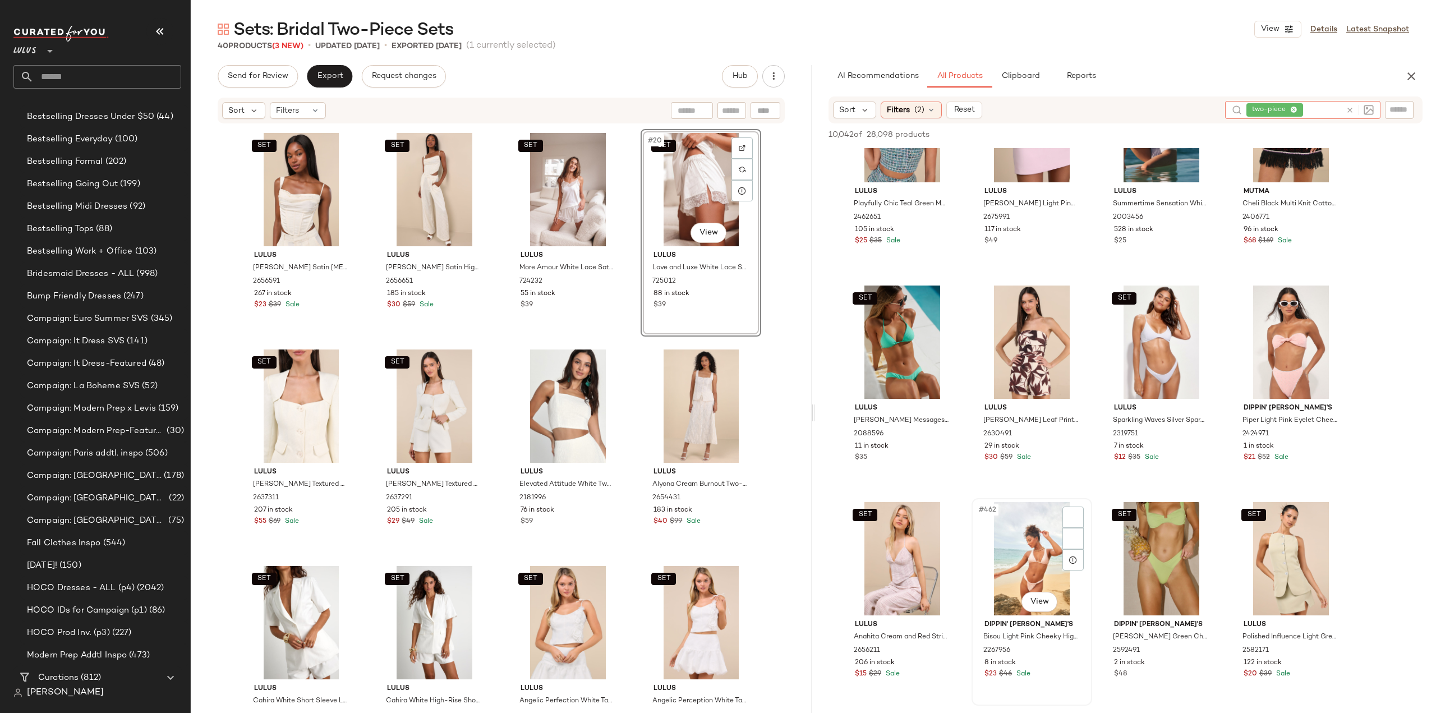
scroll to position [24684, 0]
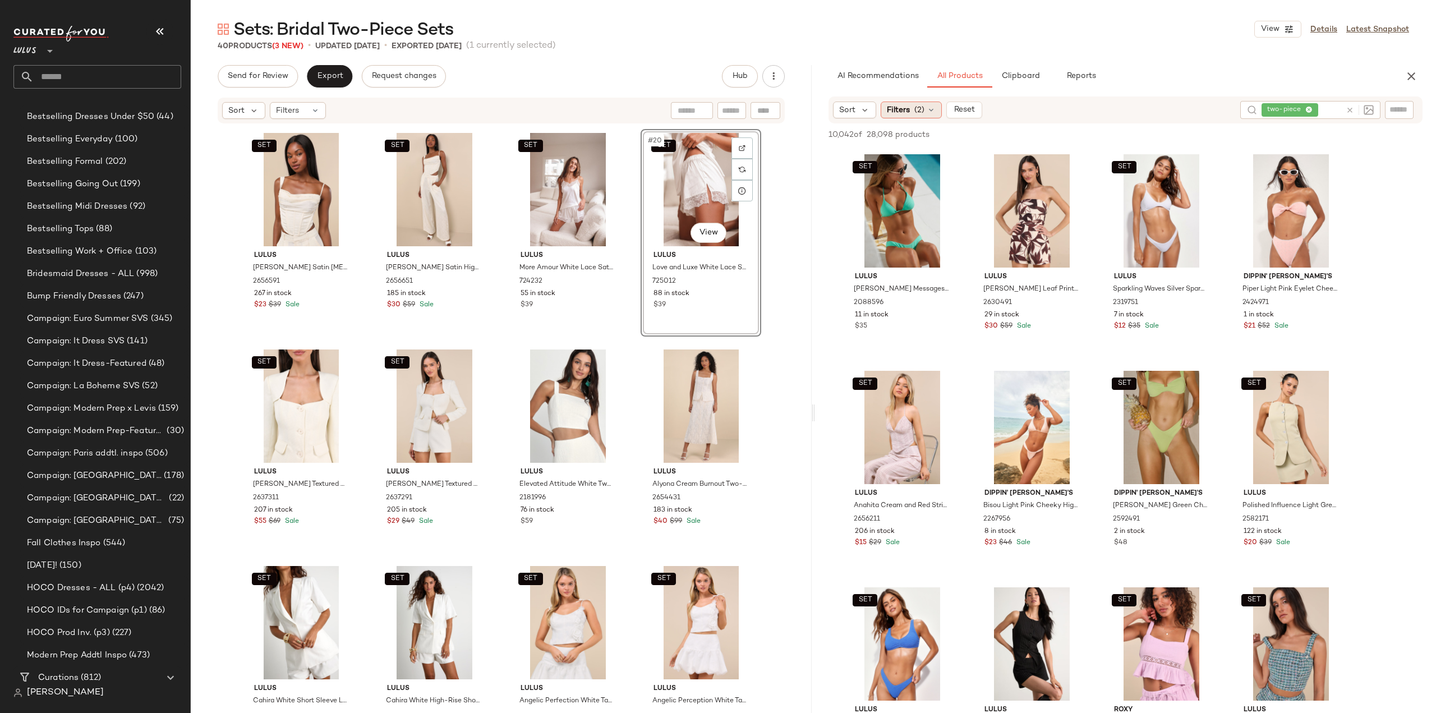
click at [917, 112] on span "(2)" at bounding box center [919, 110] width 10 height 12
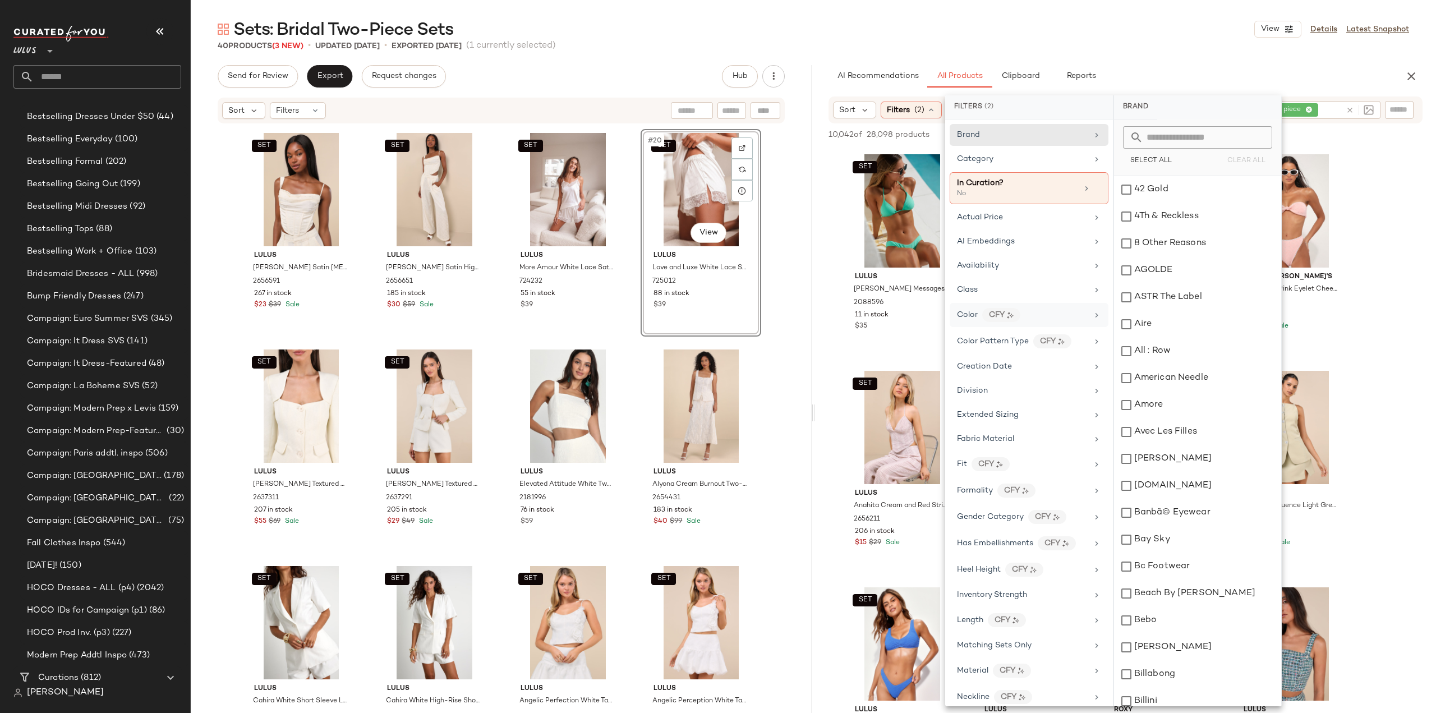
click at [1092, 311] on icon at bounding box center [1096, 315] width 9 height 9
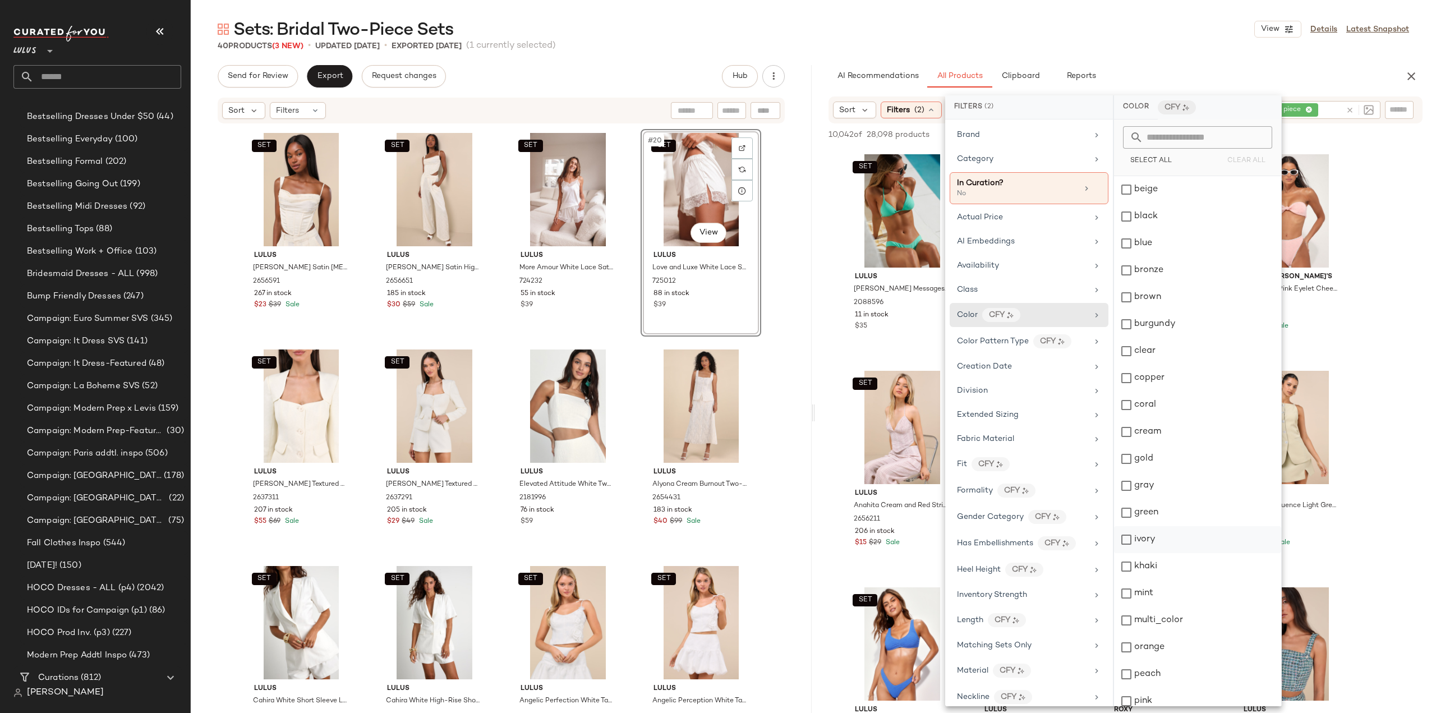
click at [1130, 535] on div "ivory" at bounding box center [1197, 539] width 167 height 27
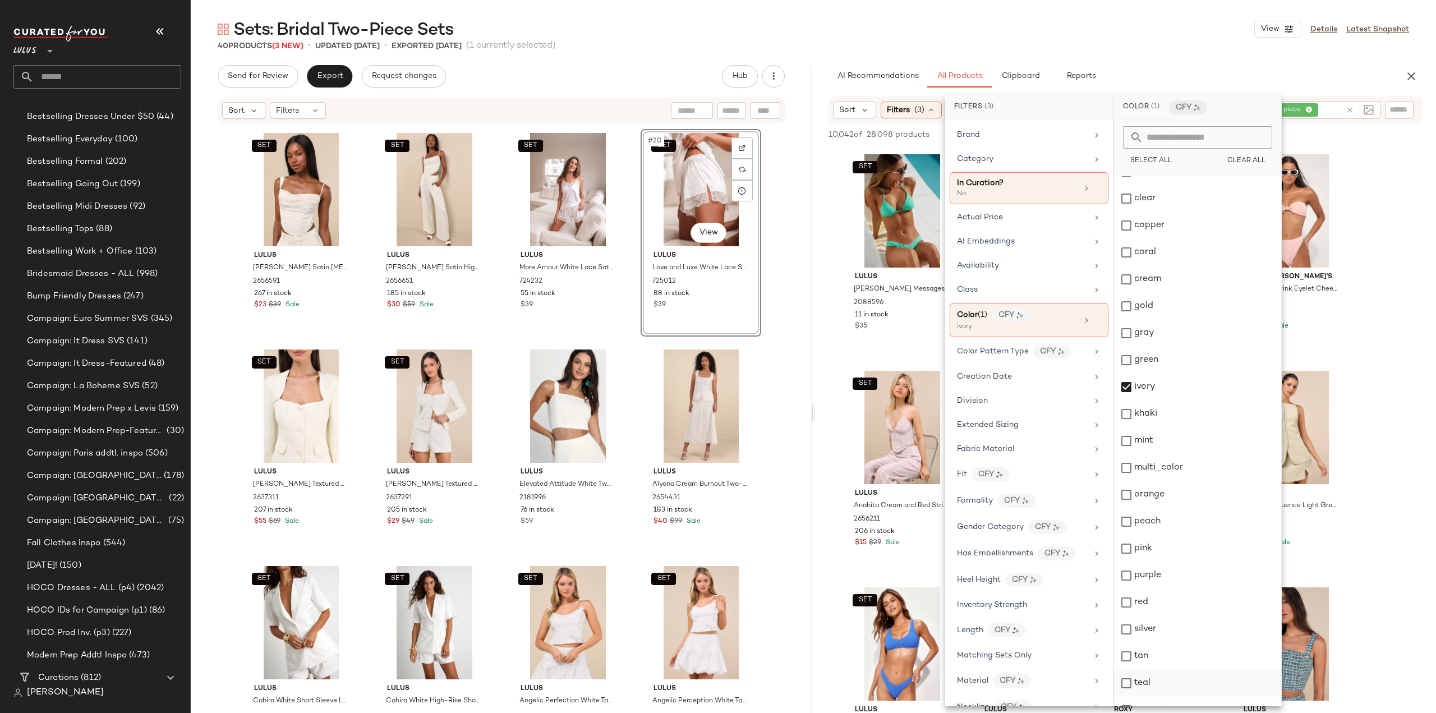
scroll to position [223, 0]
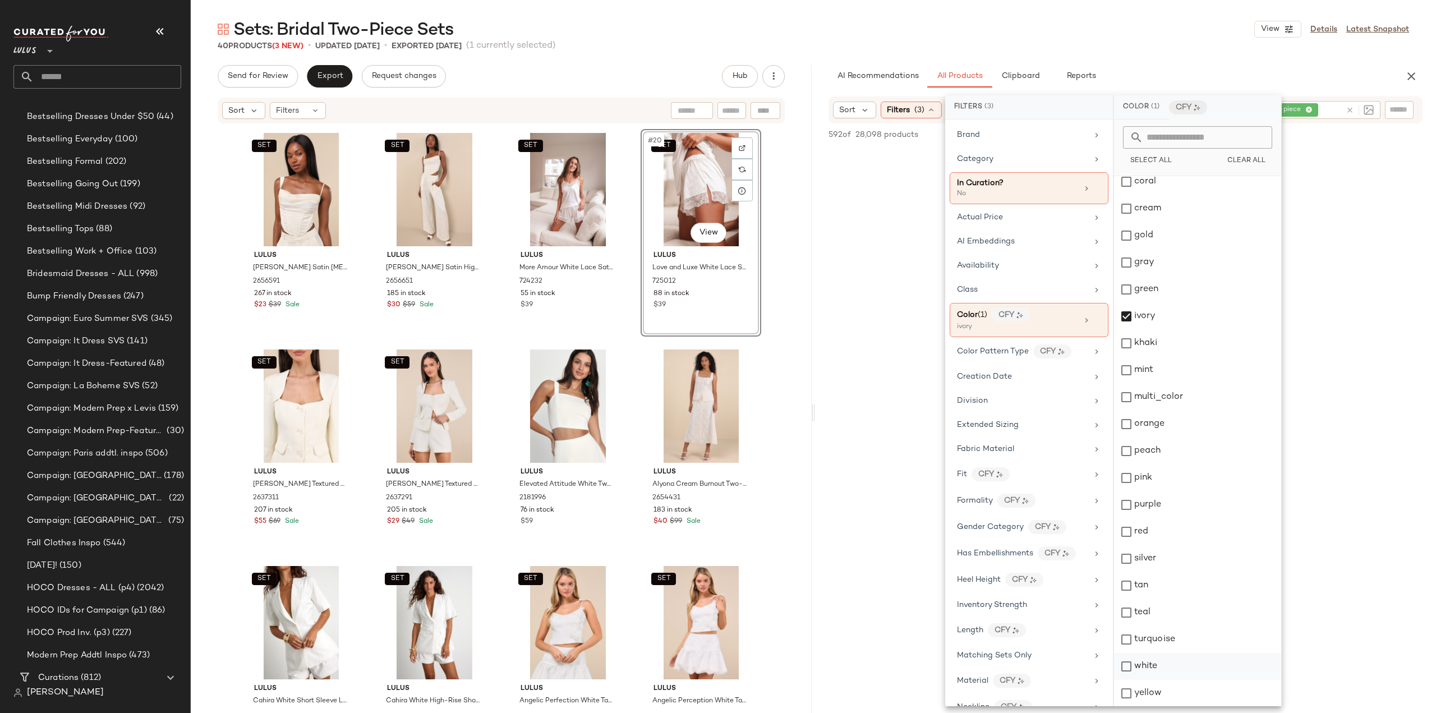
click at [1125, 667] on div "white" at bounding box center [1197, 666] width 167 height 27
click at [826, 542] on div at bounding box center [1125, 455] width 617 height 659
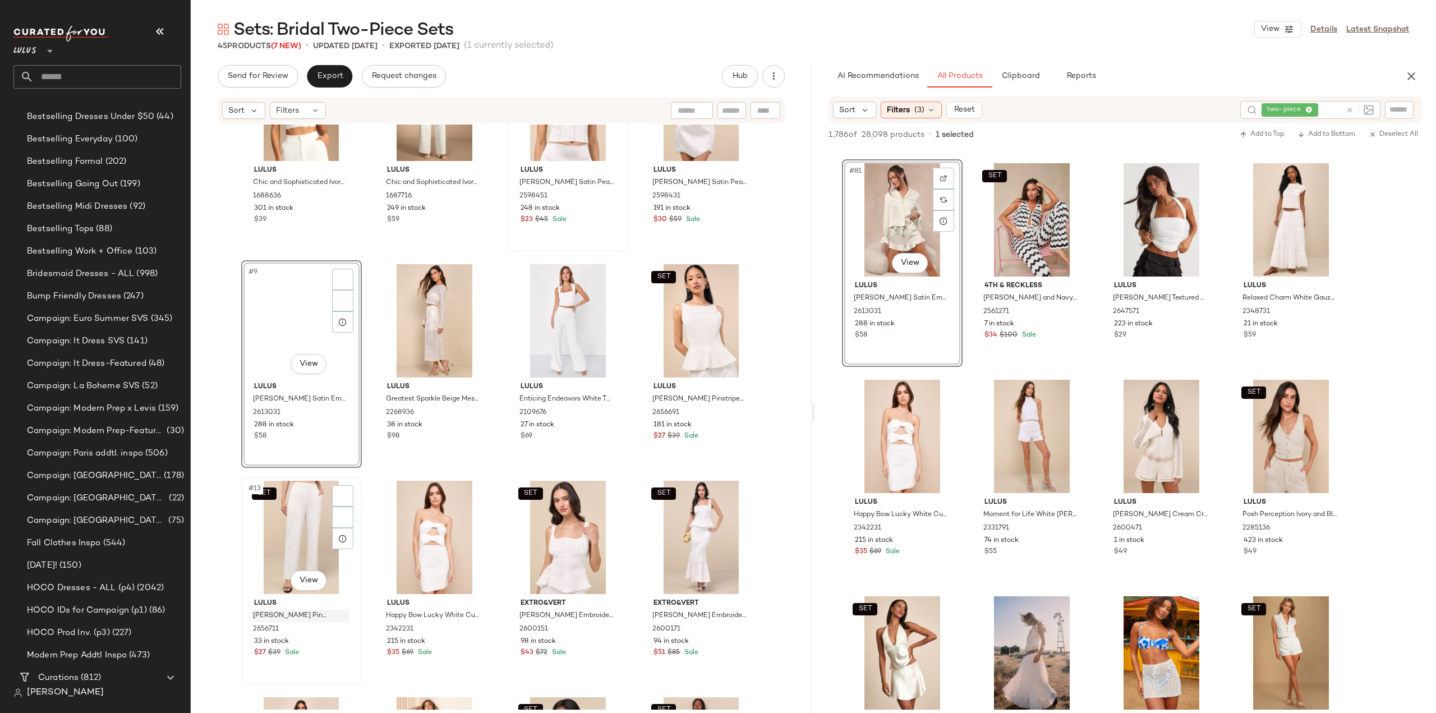
scroll to position [346, 0]
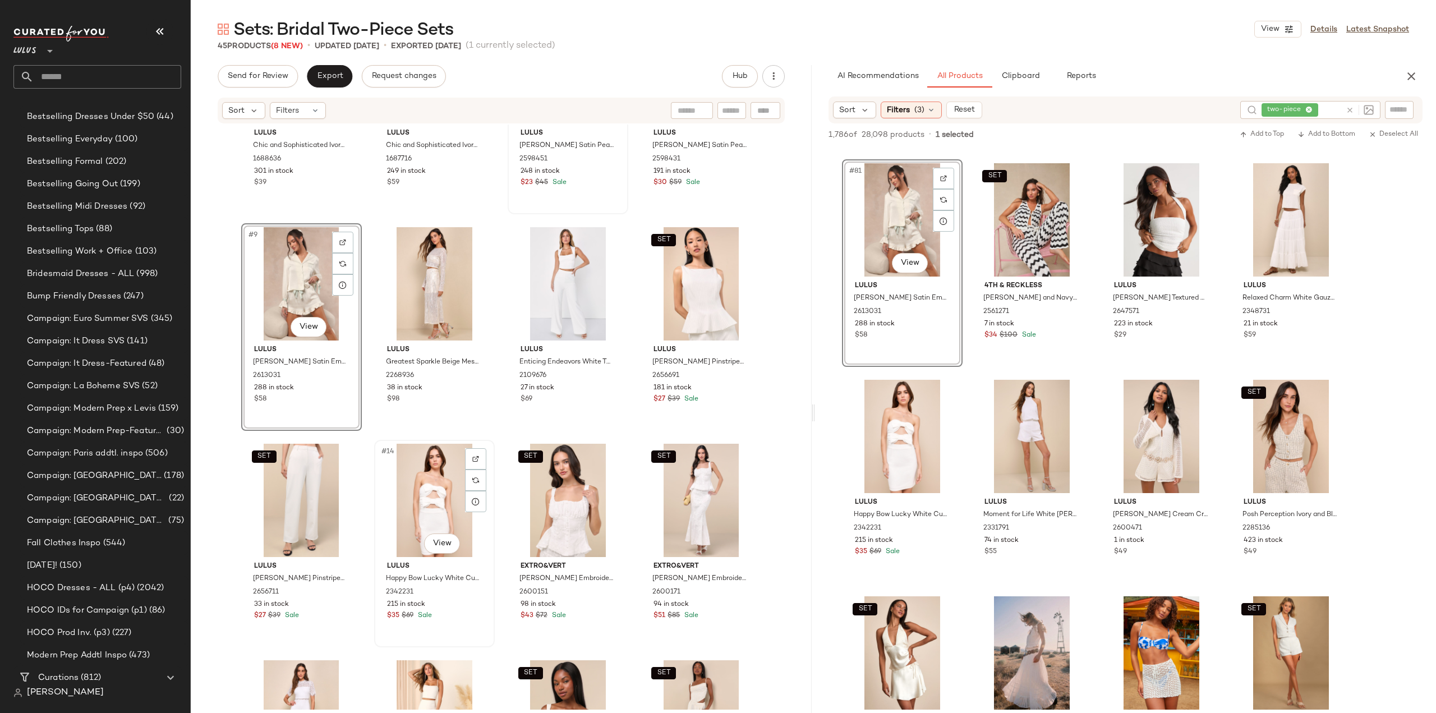
click at [461, 618] on div "$35 $69 Sale" at bounding box center [434, 616] width 95 height 10
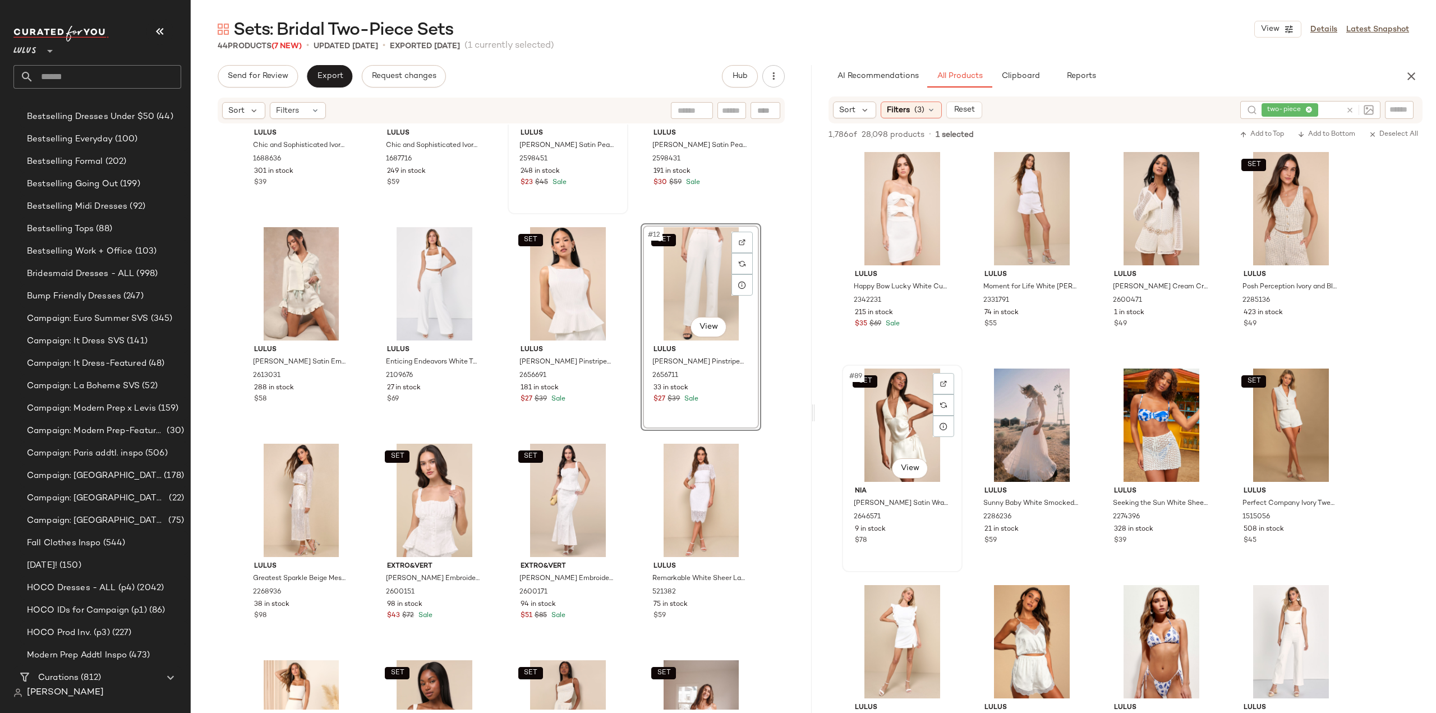
scroll to position [4656, 0]
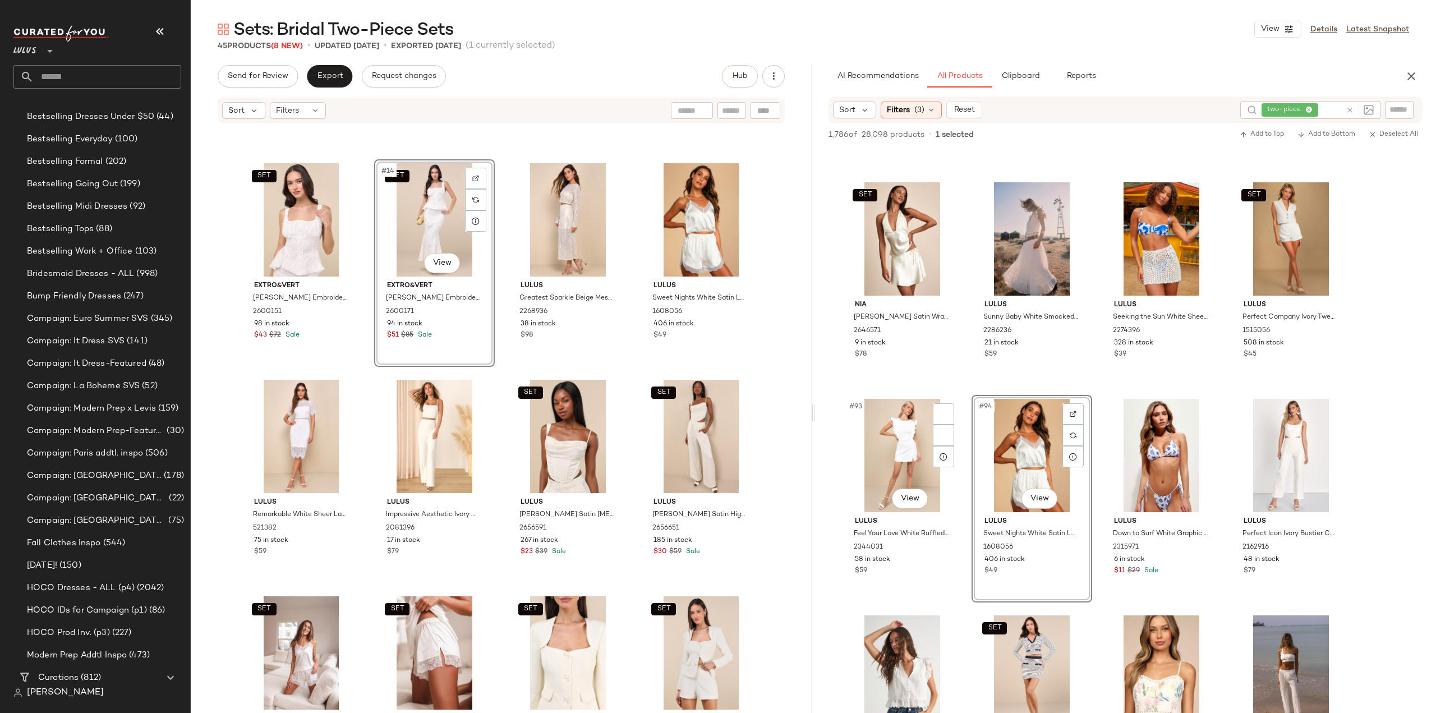
scroll to position [4825, 0]
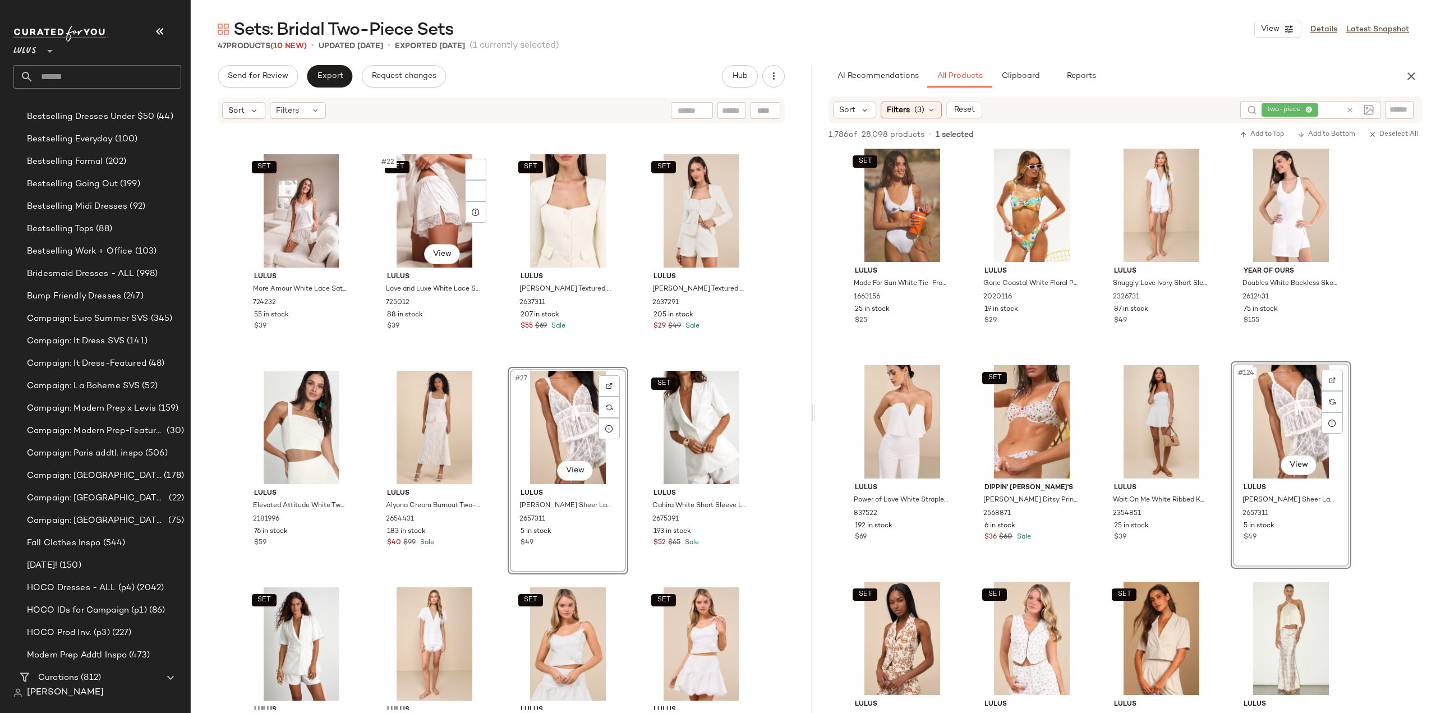
scroll to position [1019, 0]
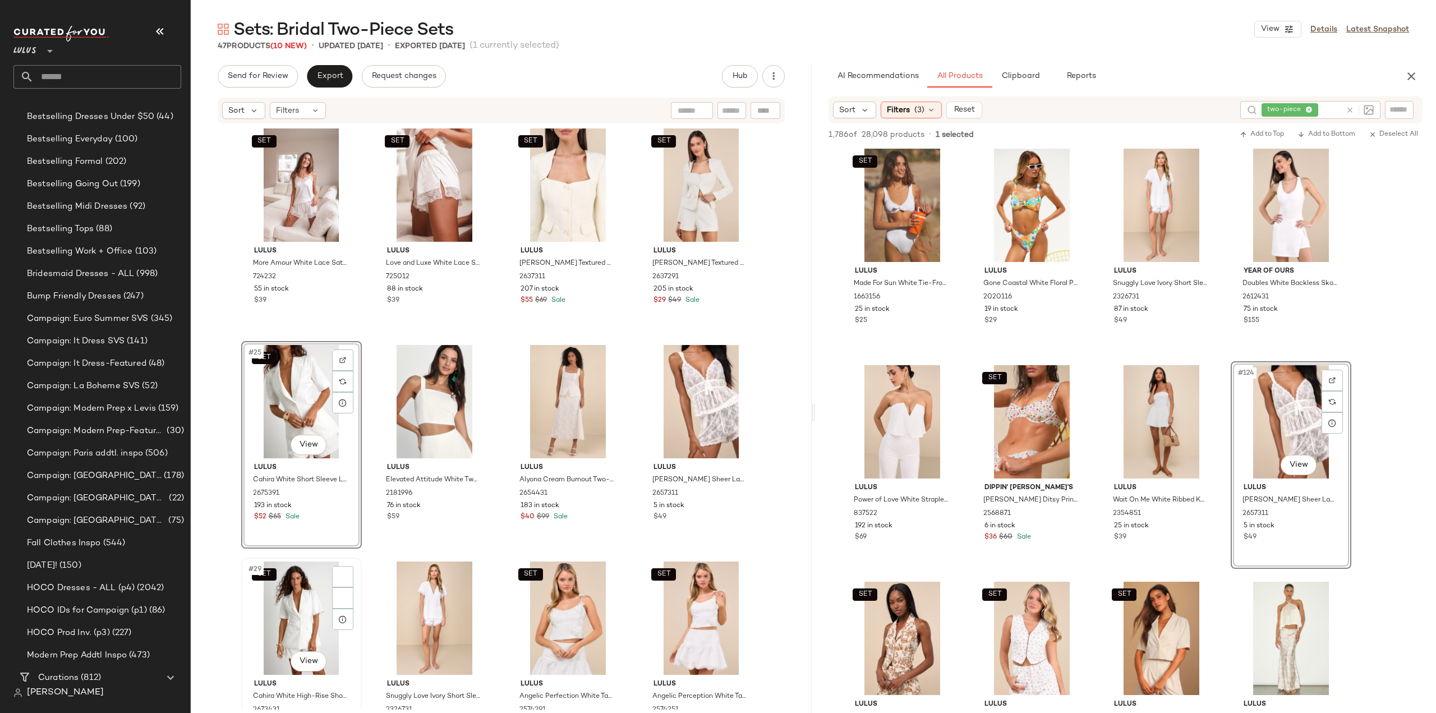
scroll to position [1131, 0]
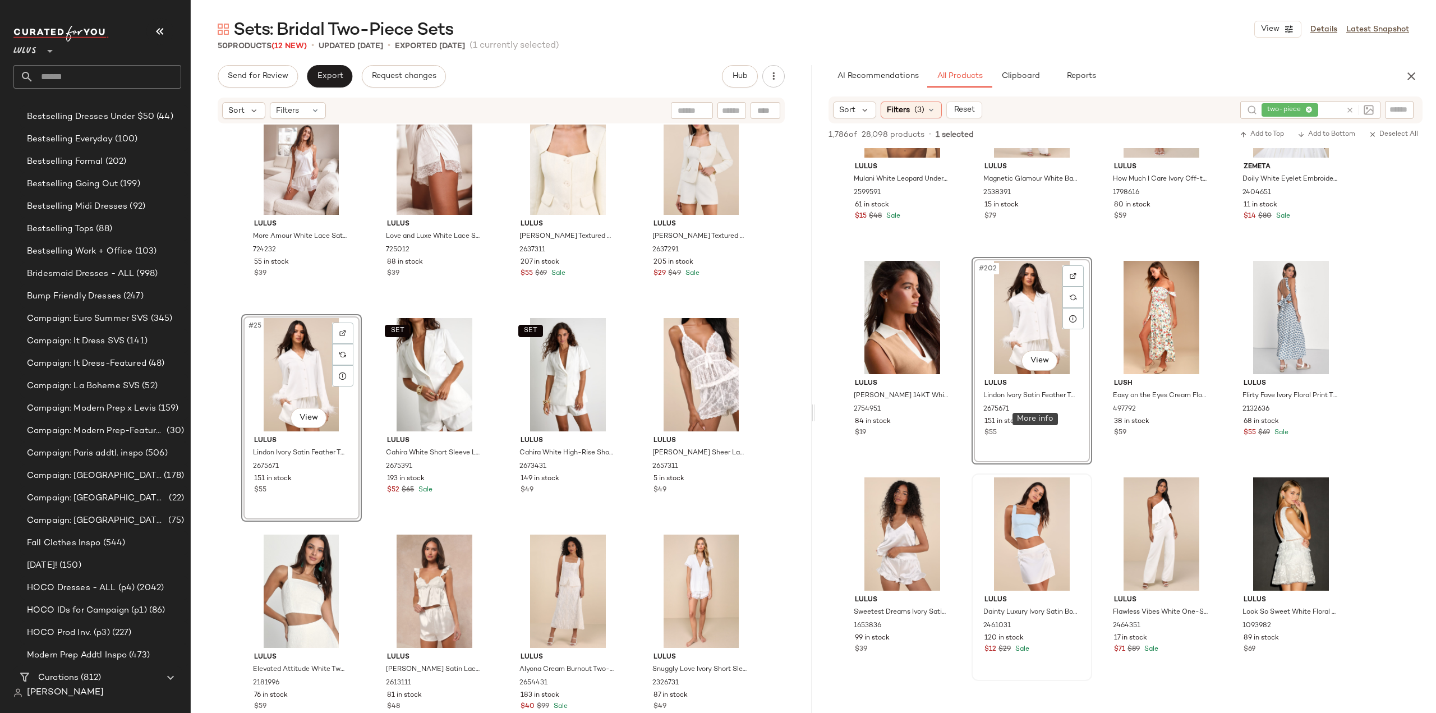
scroll to position [10827, 0]
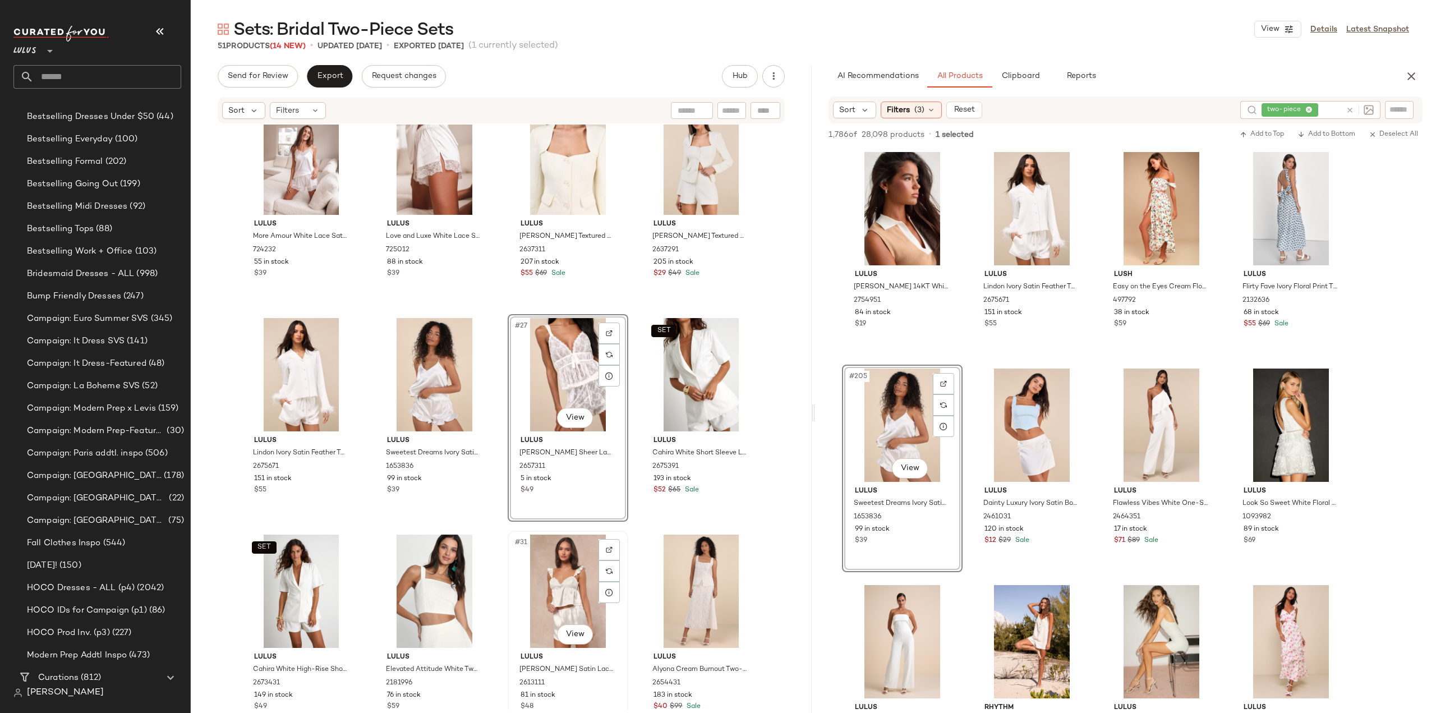
scroll to position [1122, 0]
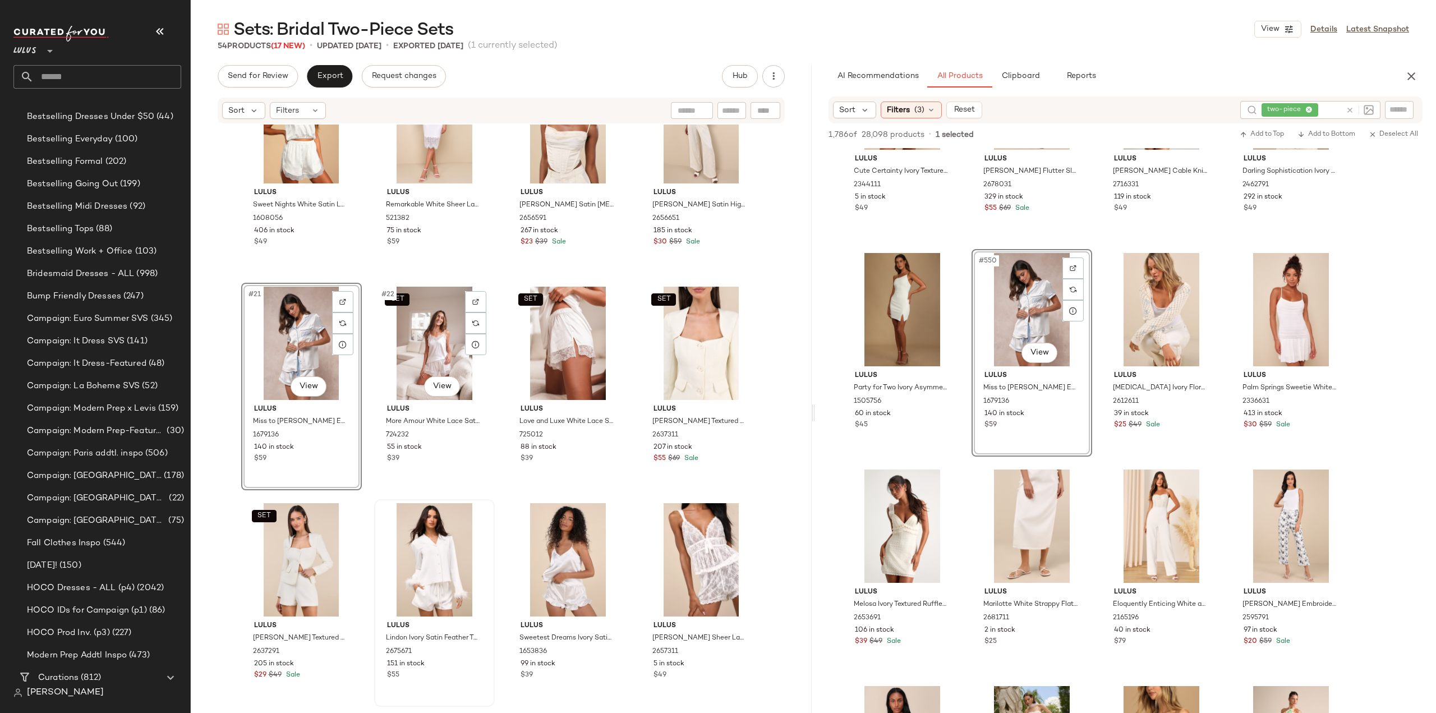
scroll to position [946, 0]
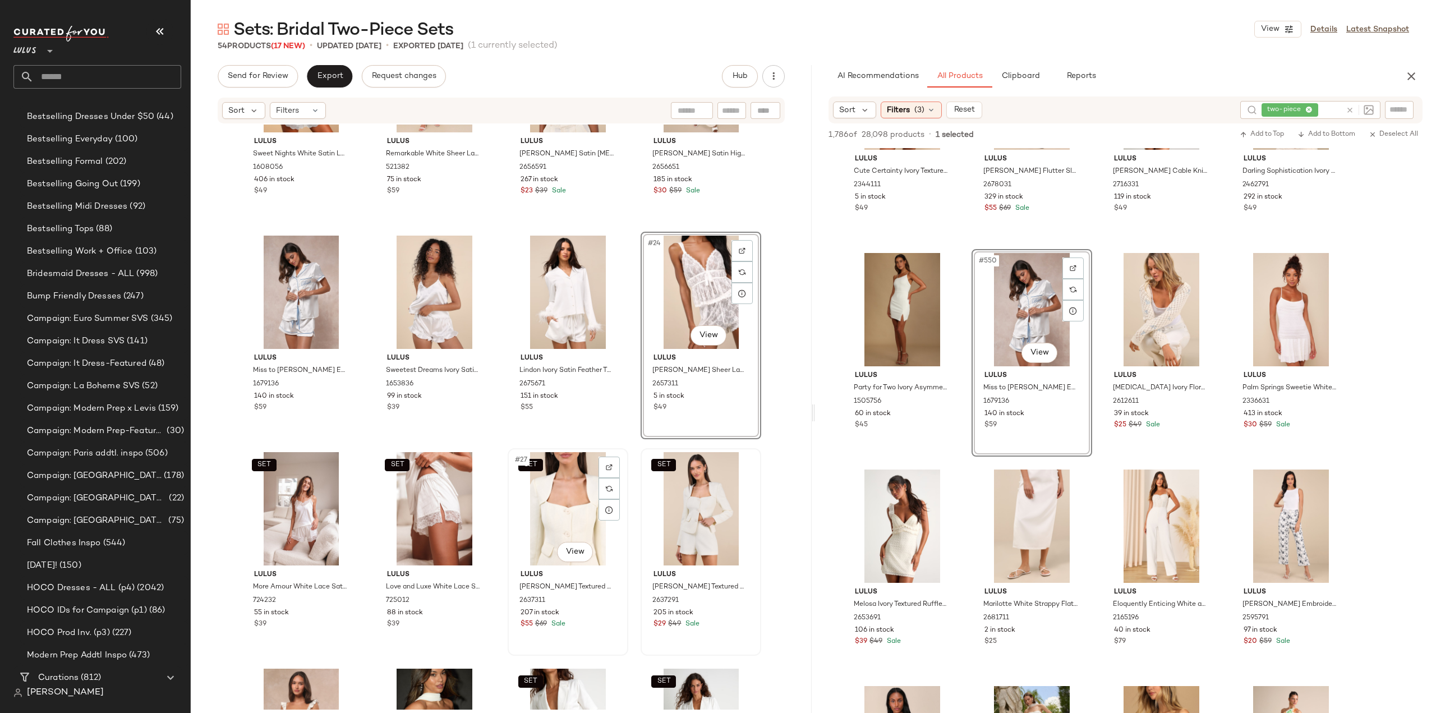
scroll to position [1002, 0]
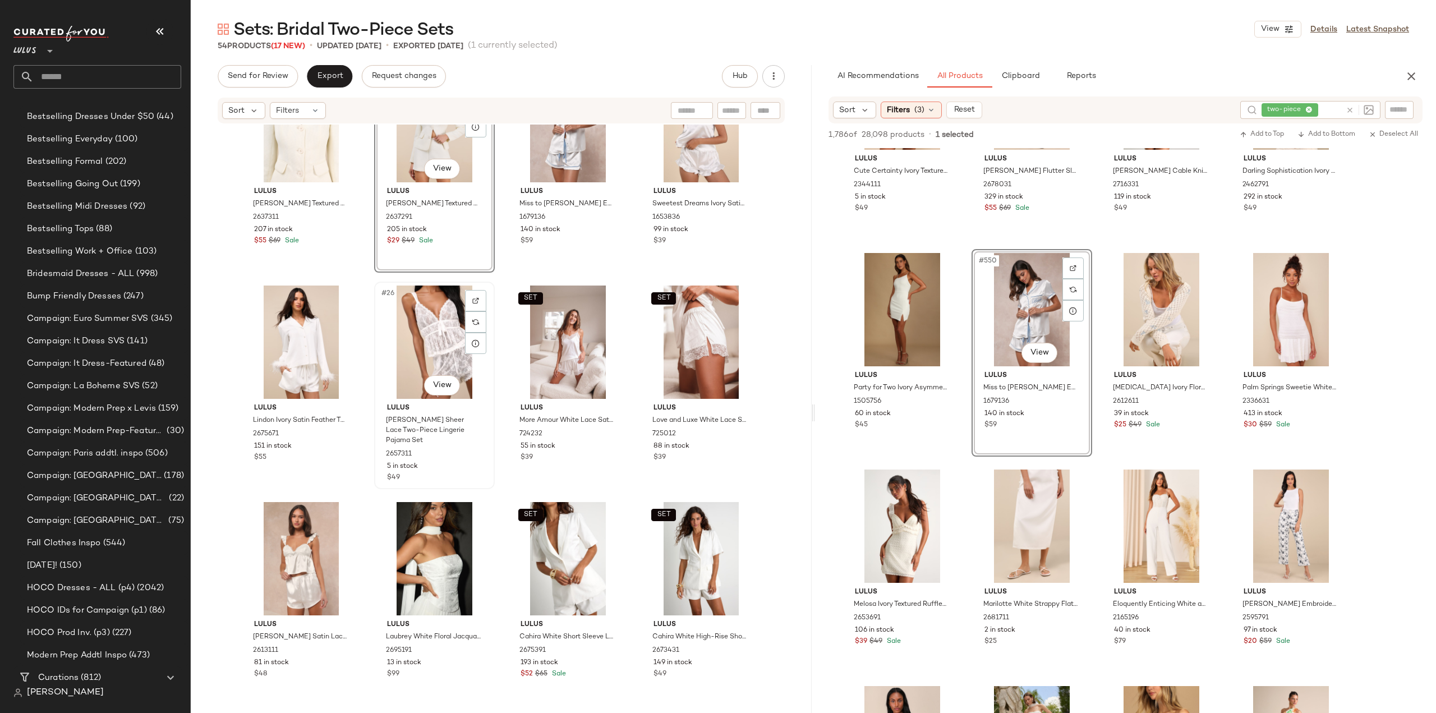
scroll to position [1171, 0]
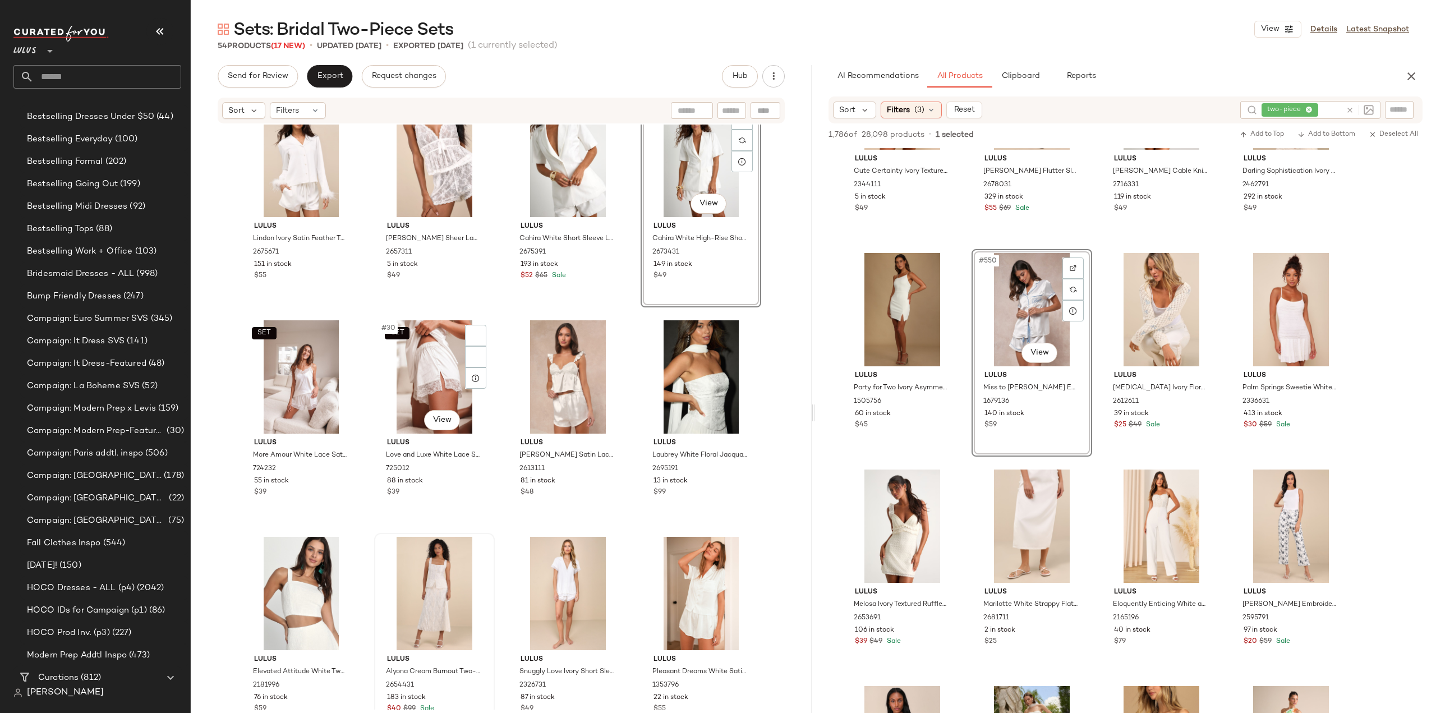
scroll to position [1339, 0]
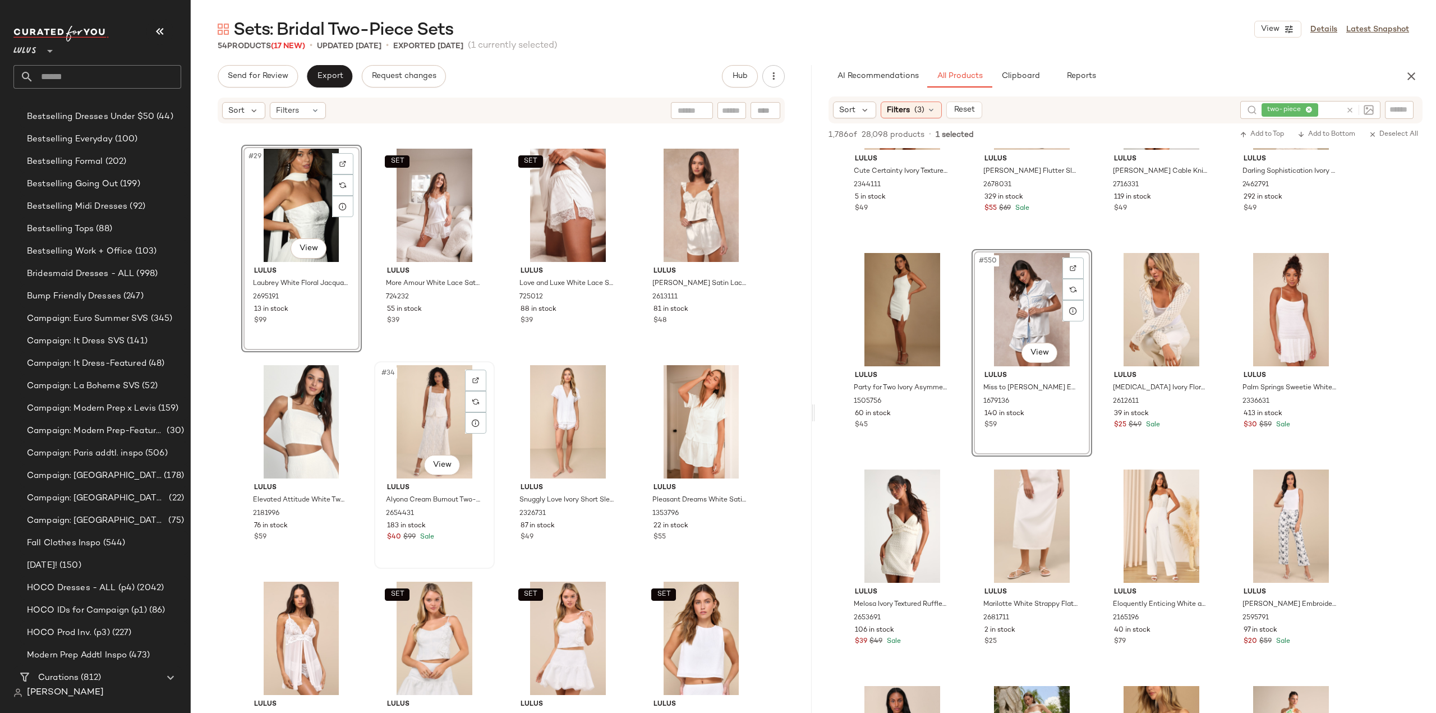
scroll to position [1451, 0]
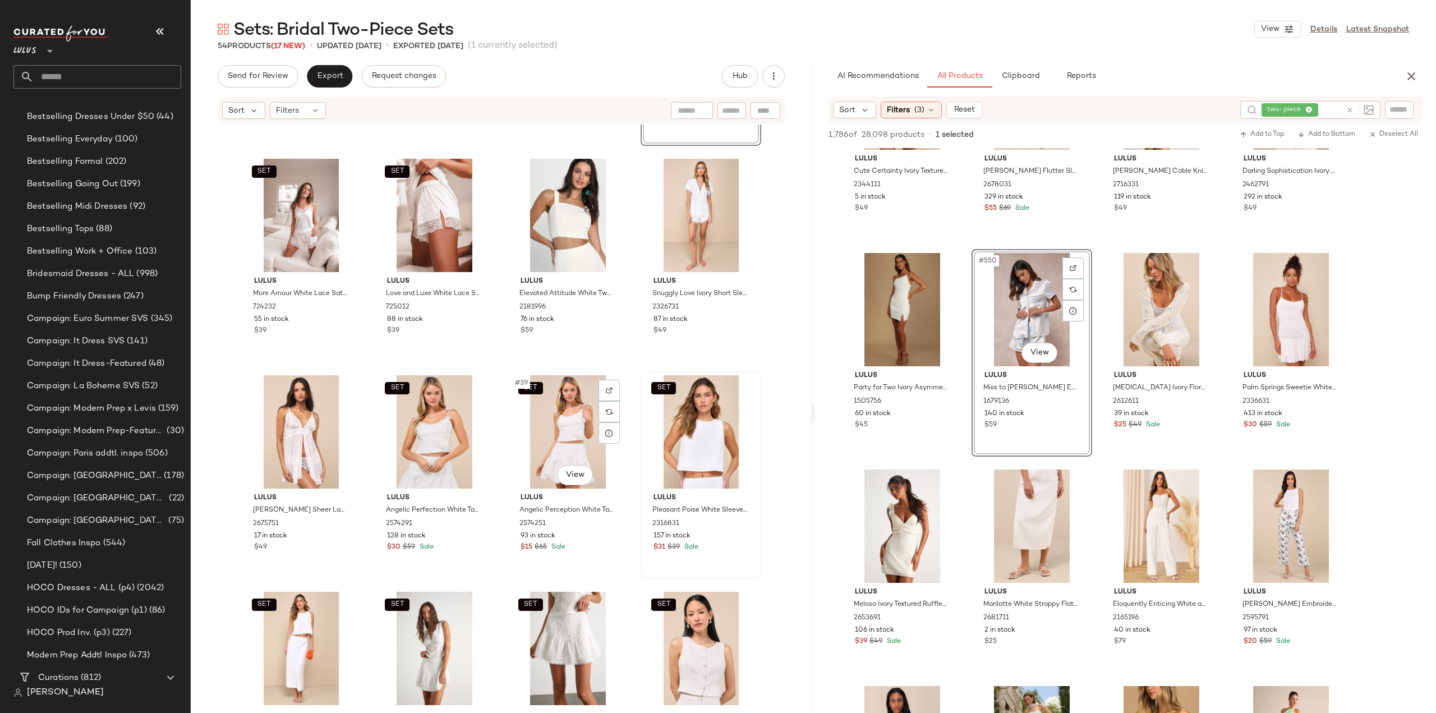
scroll to position [1732, 0]
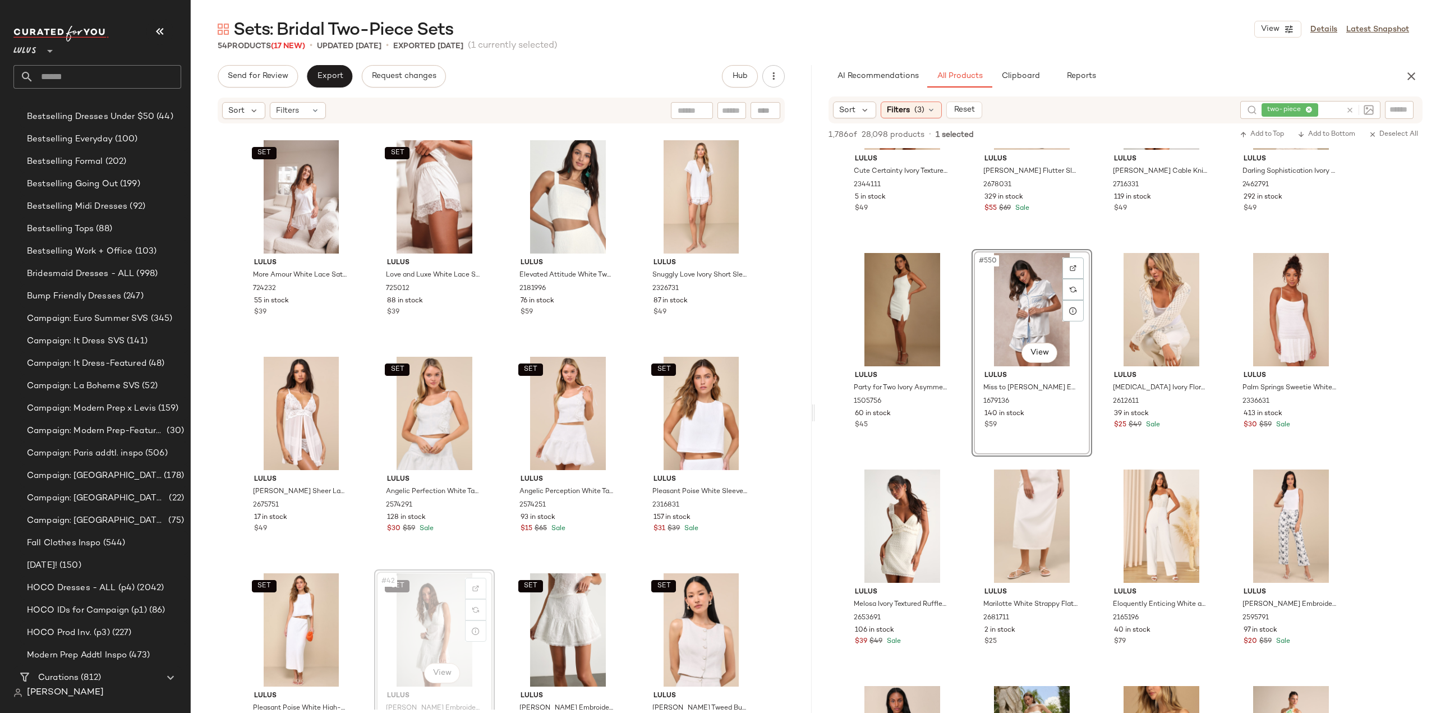
scroll to position [1733, 0]
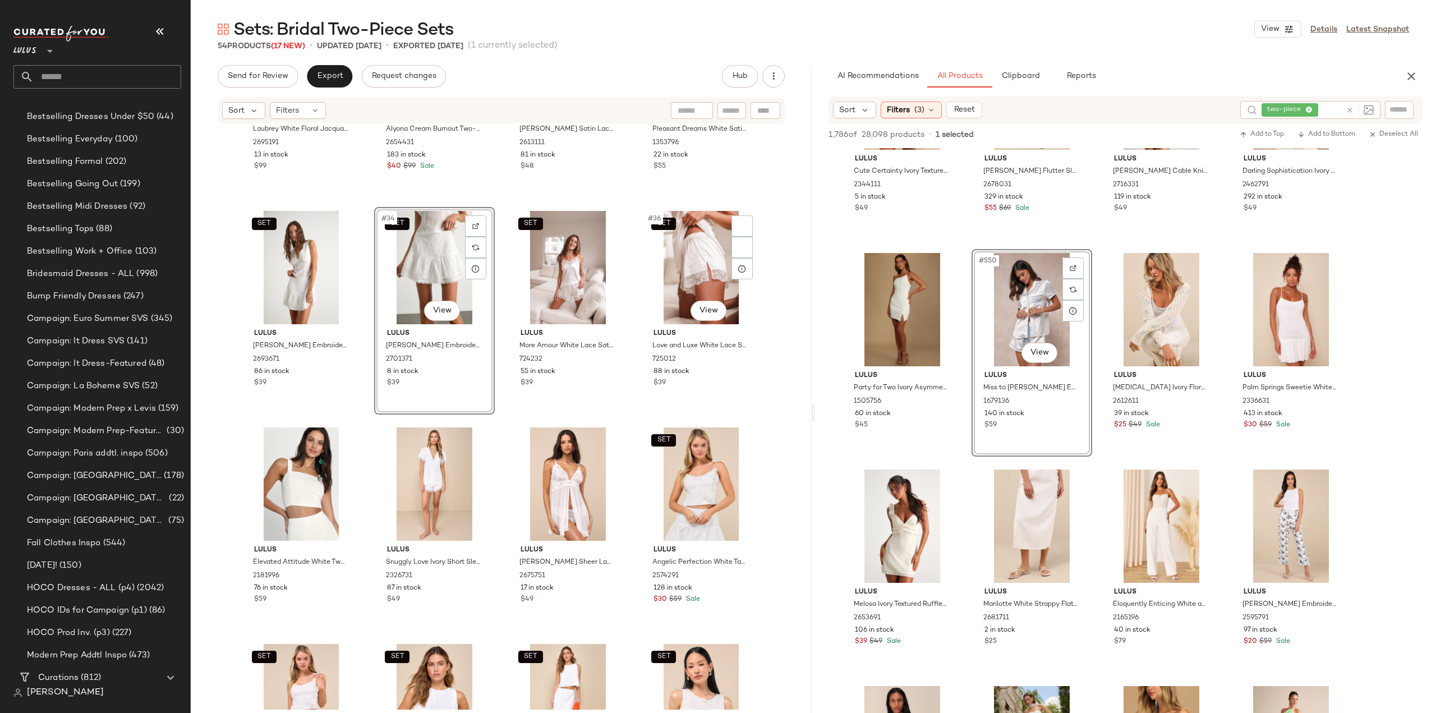
scroll to position [1670, 0]
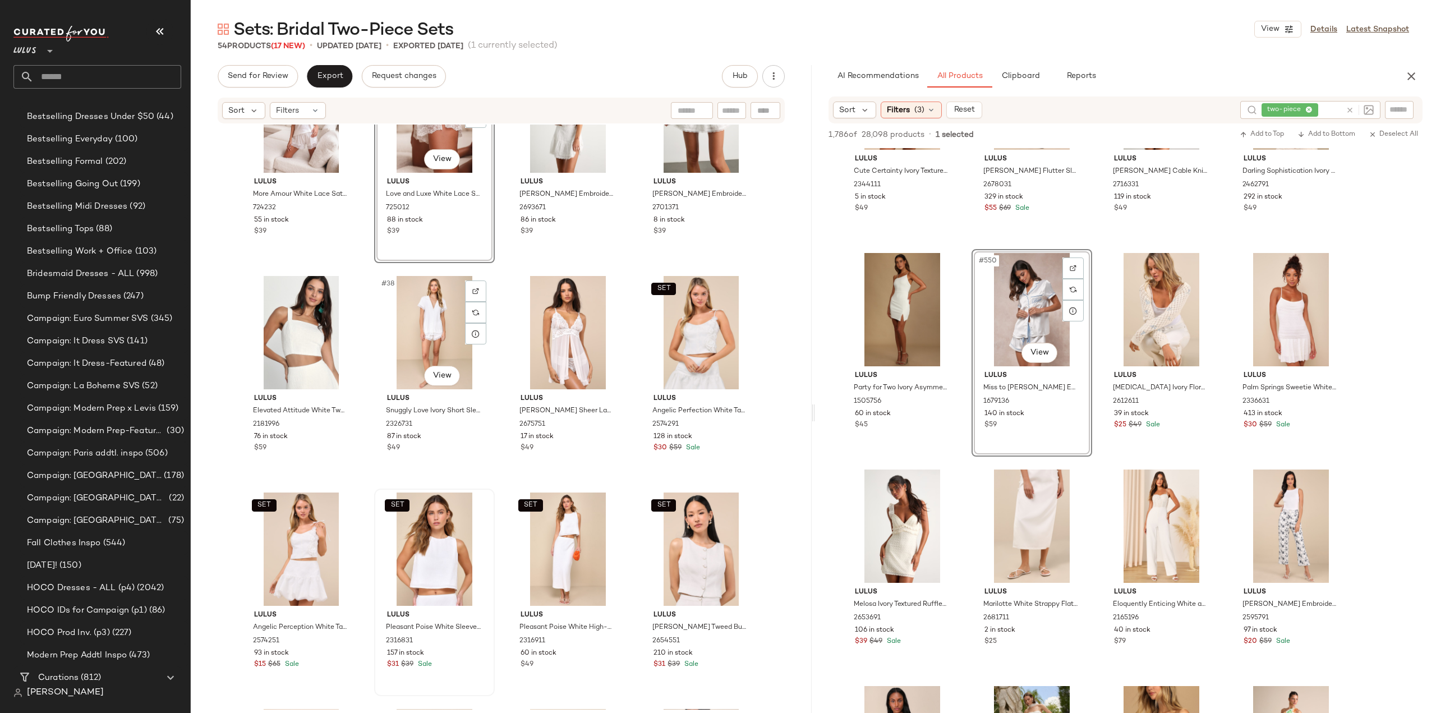
scroll to position [1838, 0]
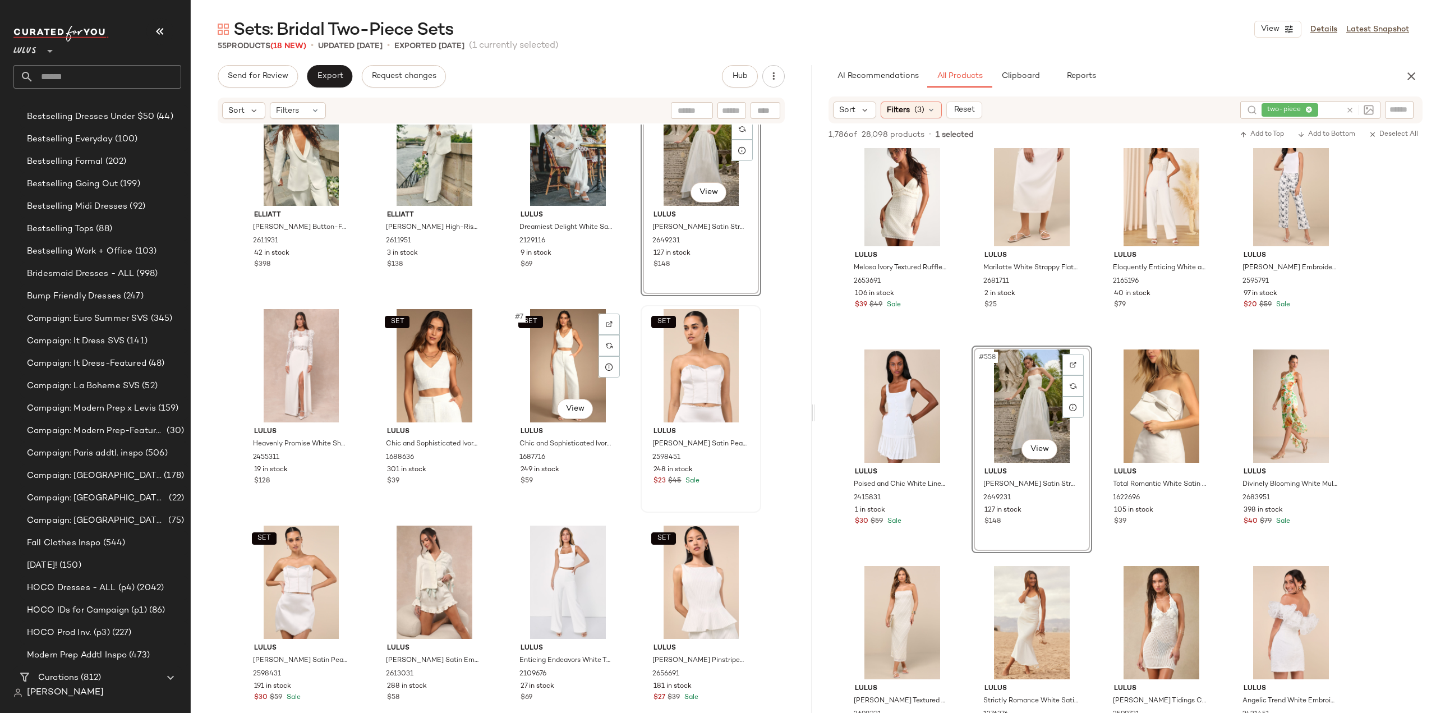
scroll to position [56, 0]
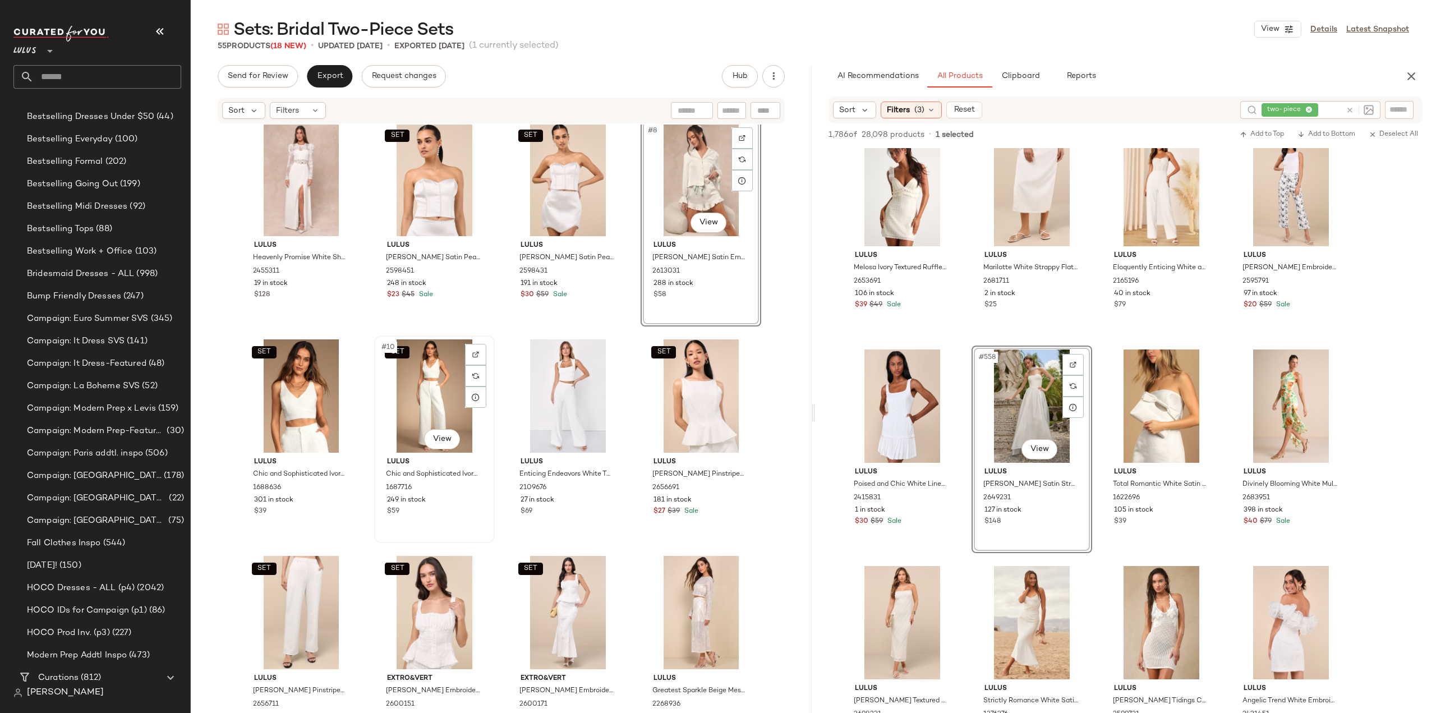
scroll to position [289, 0]
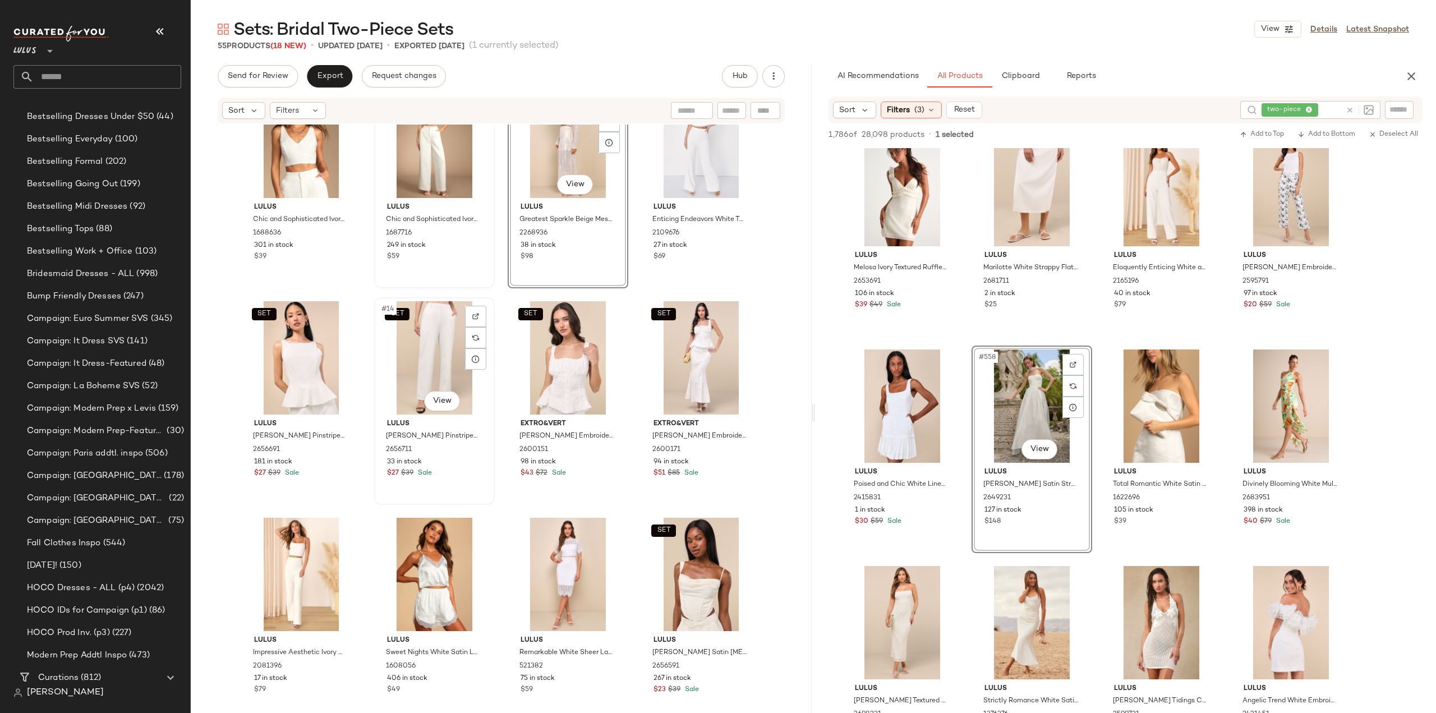
scroll to position [514, 0]
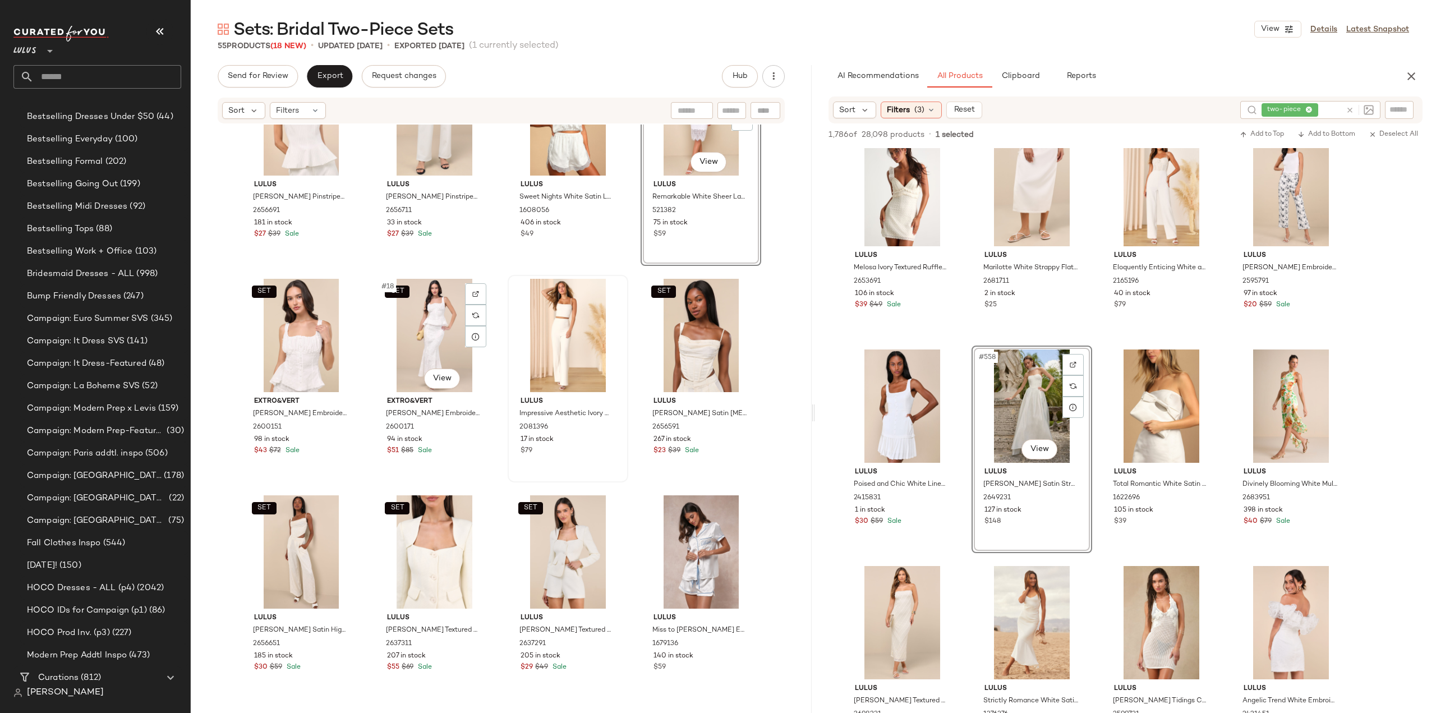
scroll to position [738, 0]
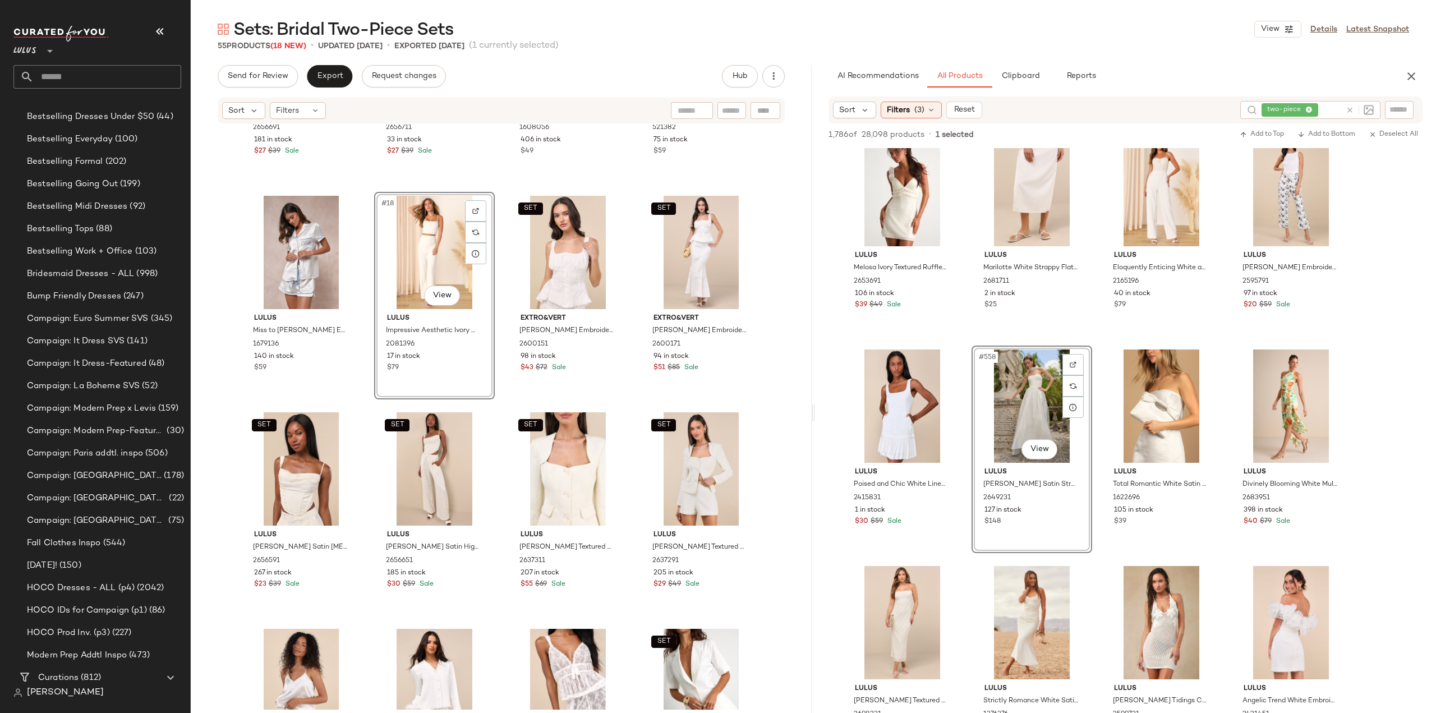
scroll to position [907, 0]
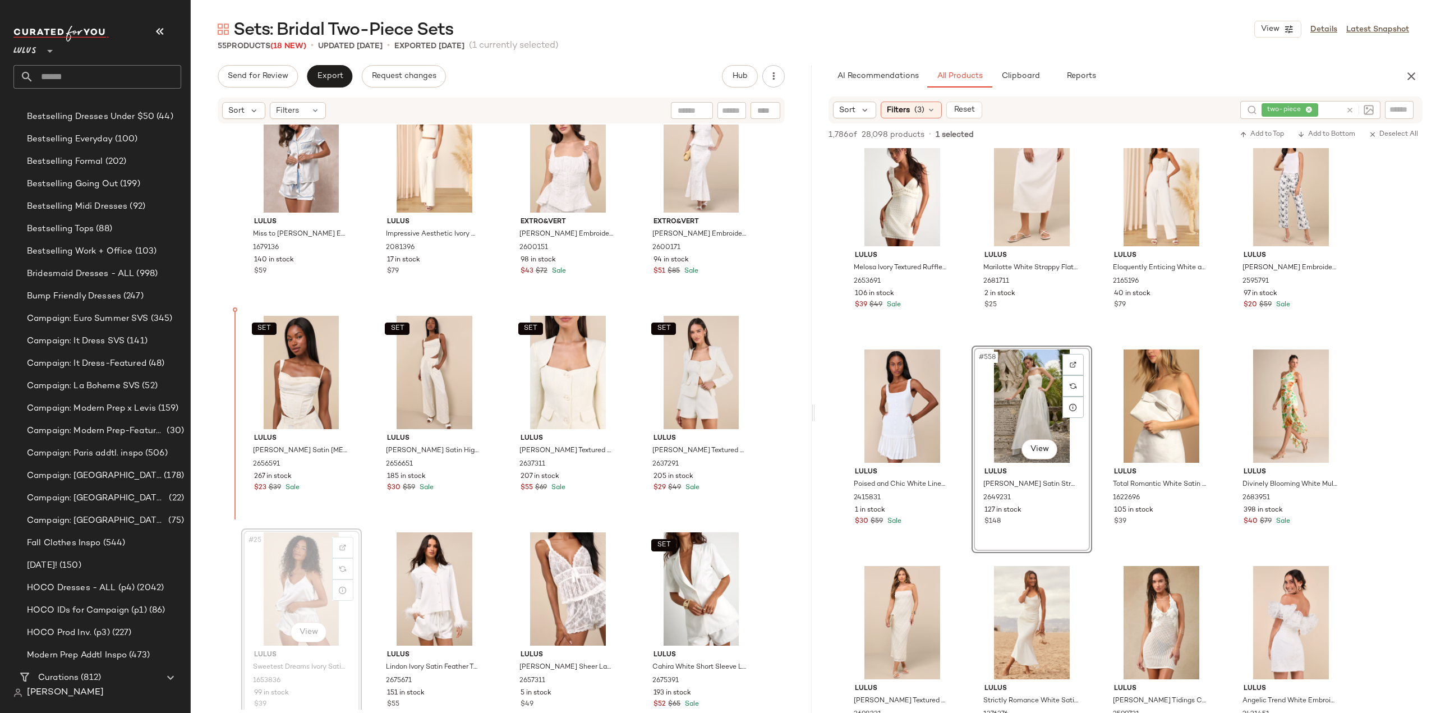
scroll to position [925, 0]
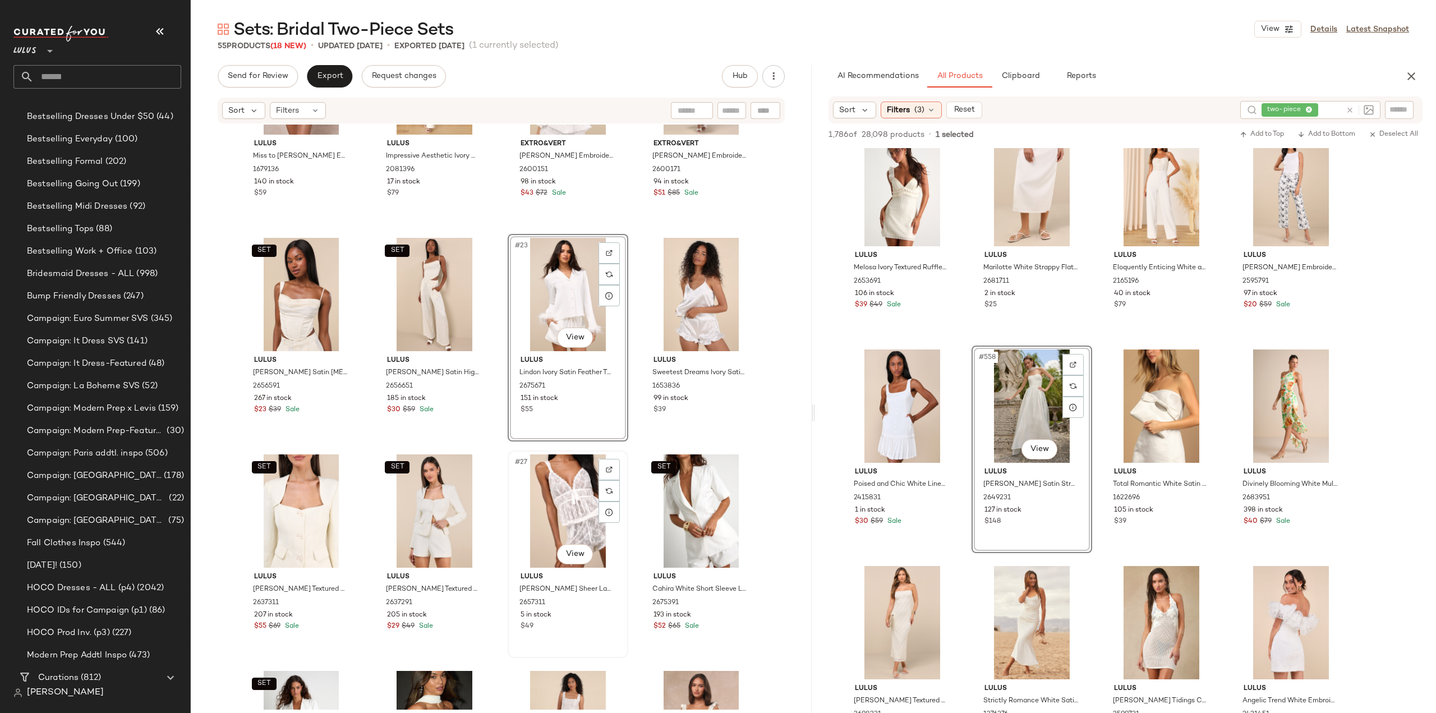
scroll to position [1093, 0]
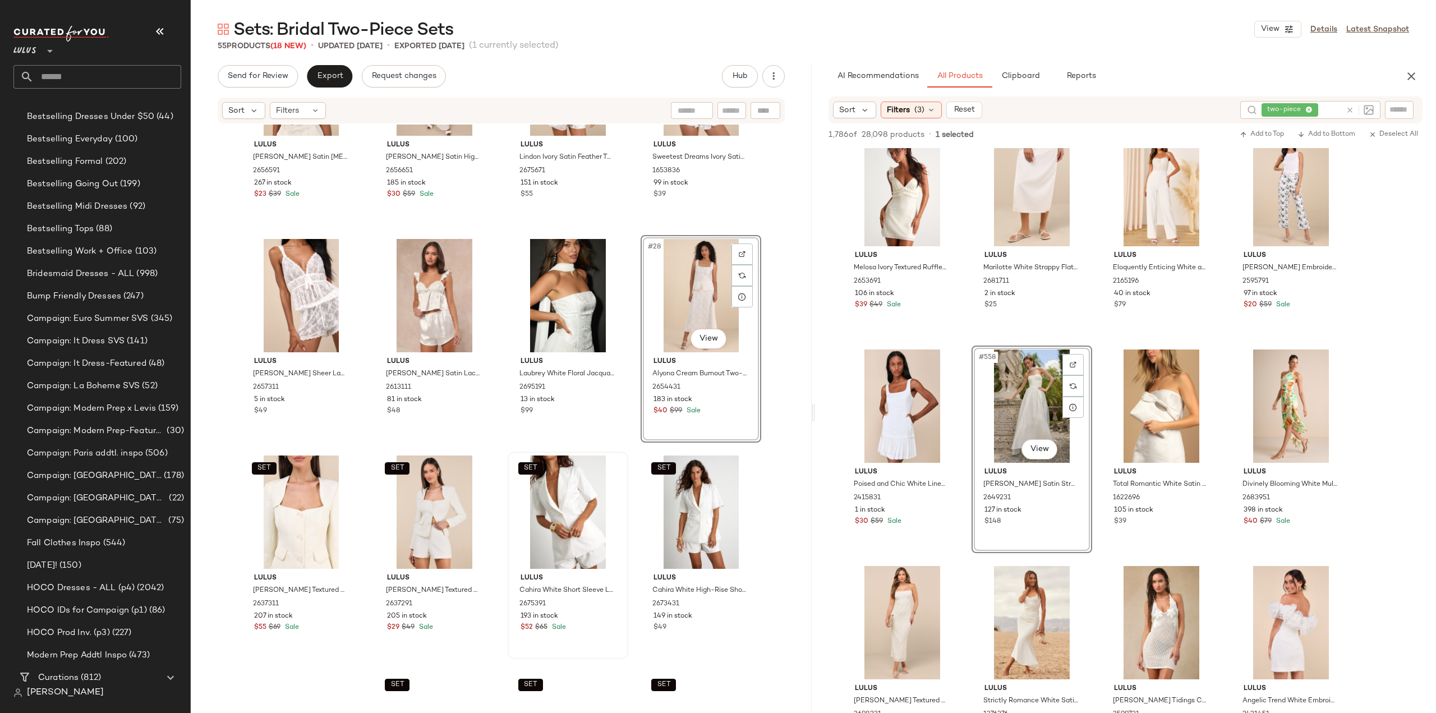
scroll to position [1263, 0]
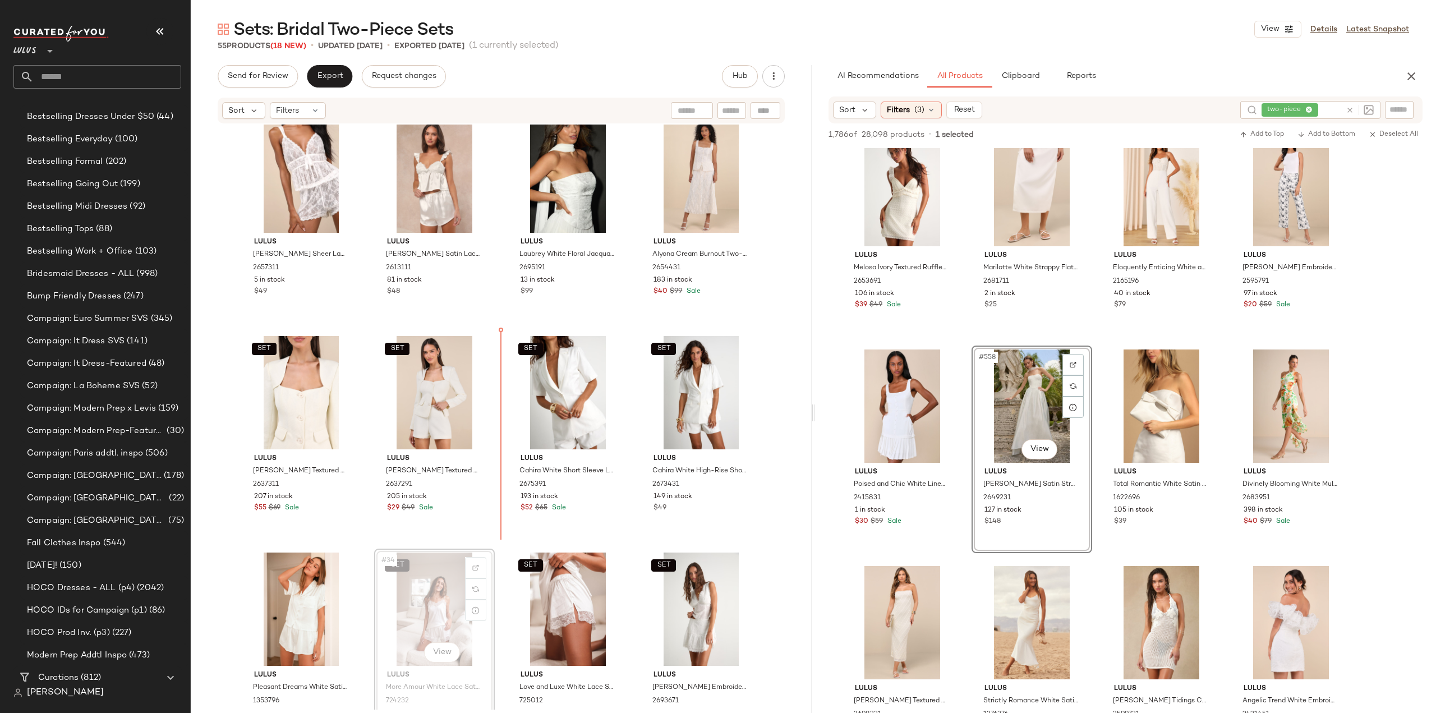
scroll to position [1321, 0]
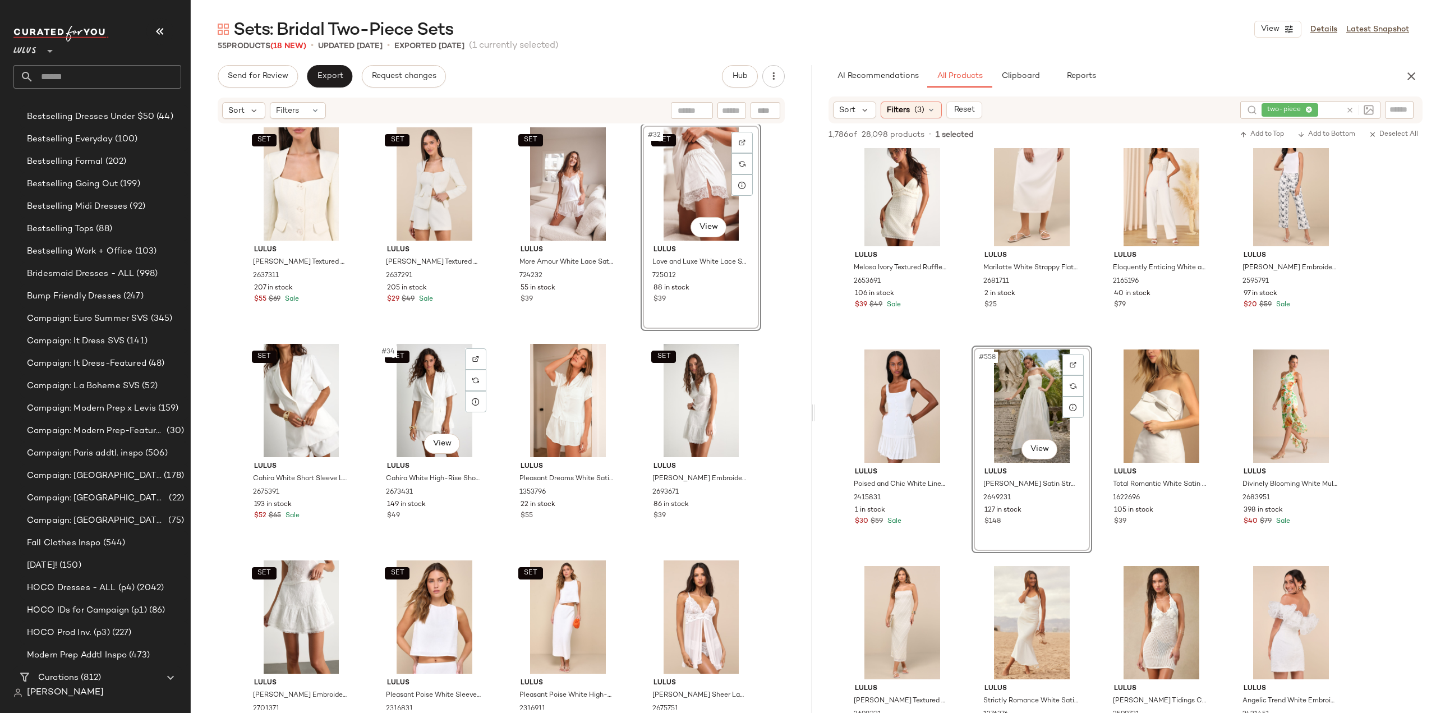
scroll to position [1546, 0]
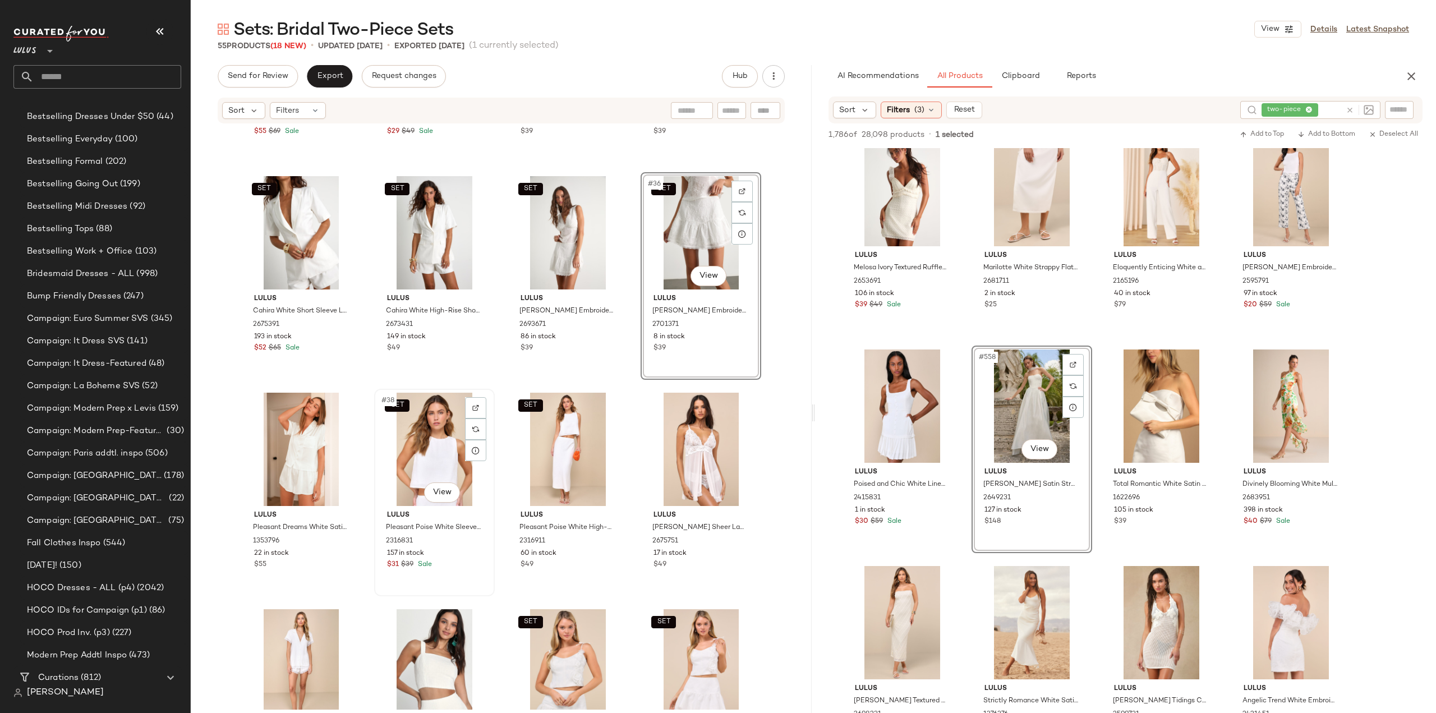
scroll to position [1714, 0]
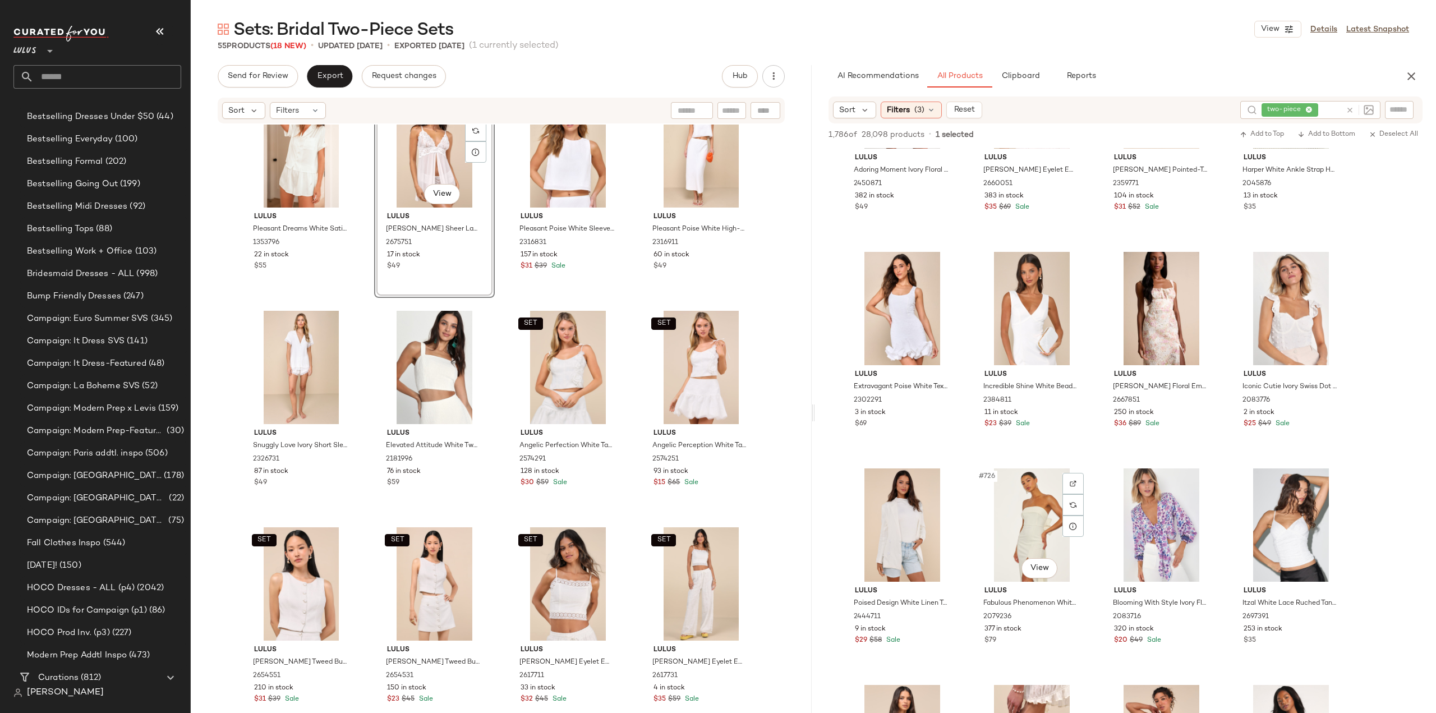
scroll to position [39102, 0]
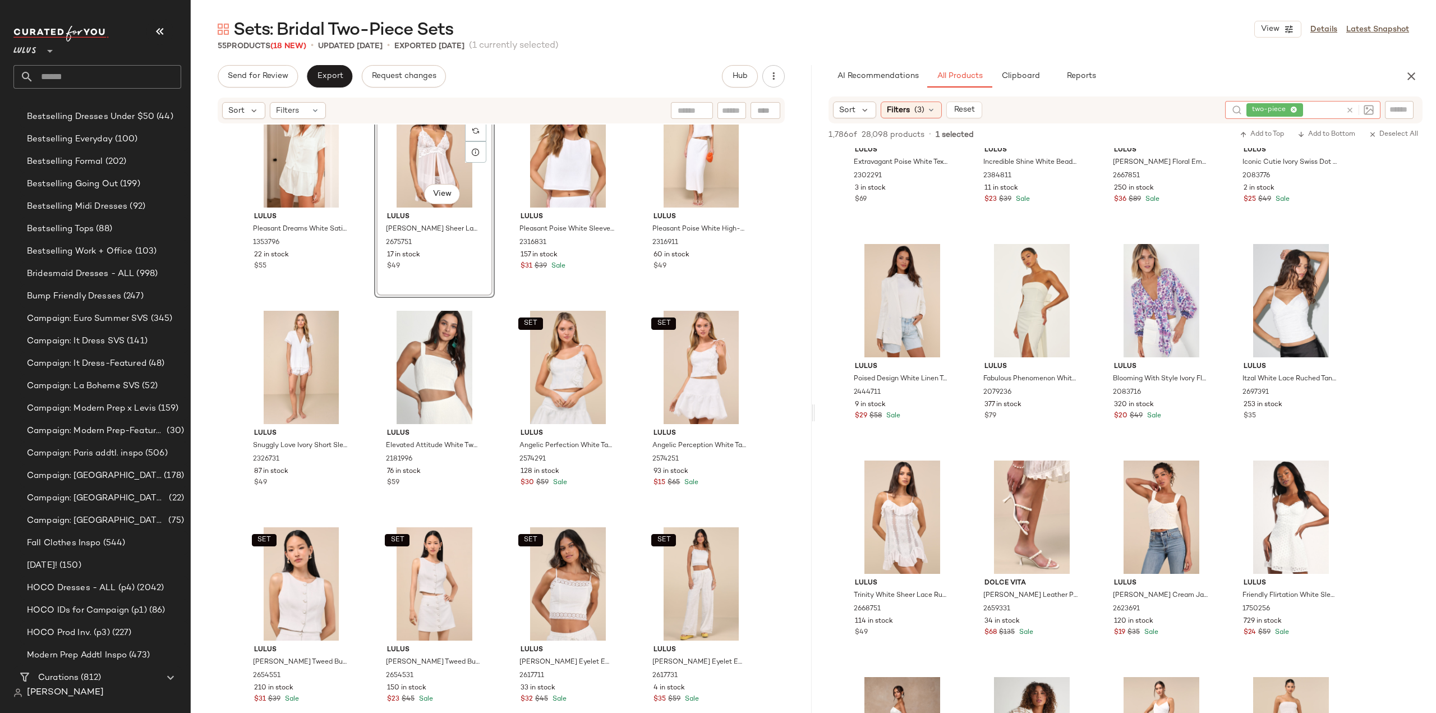
click at [1350, 108] on icon at bounding box center [1350, 110] width 8 height 8
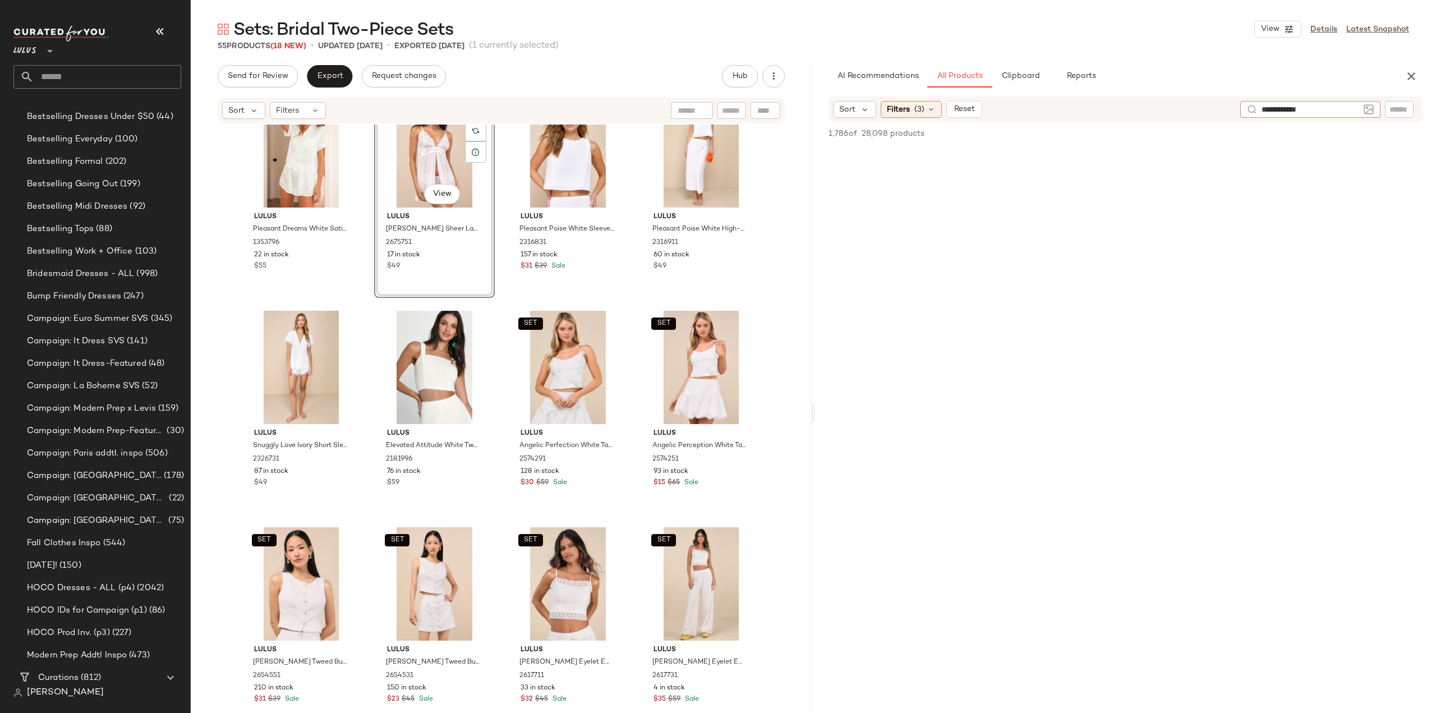
type input "**********"
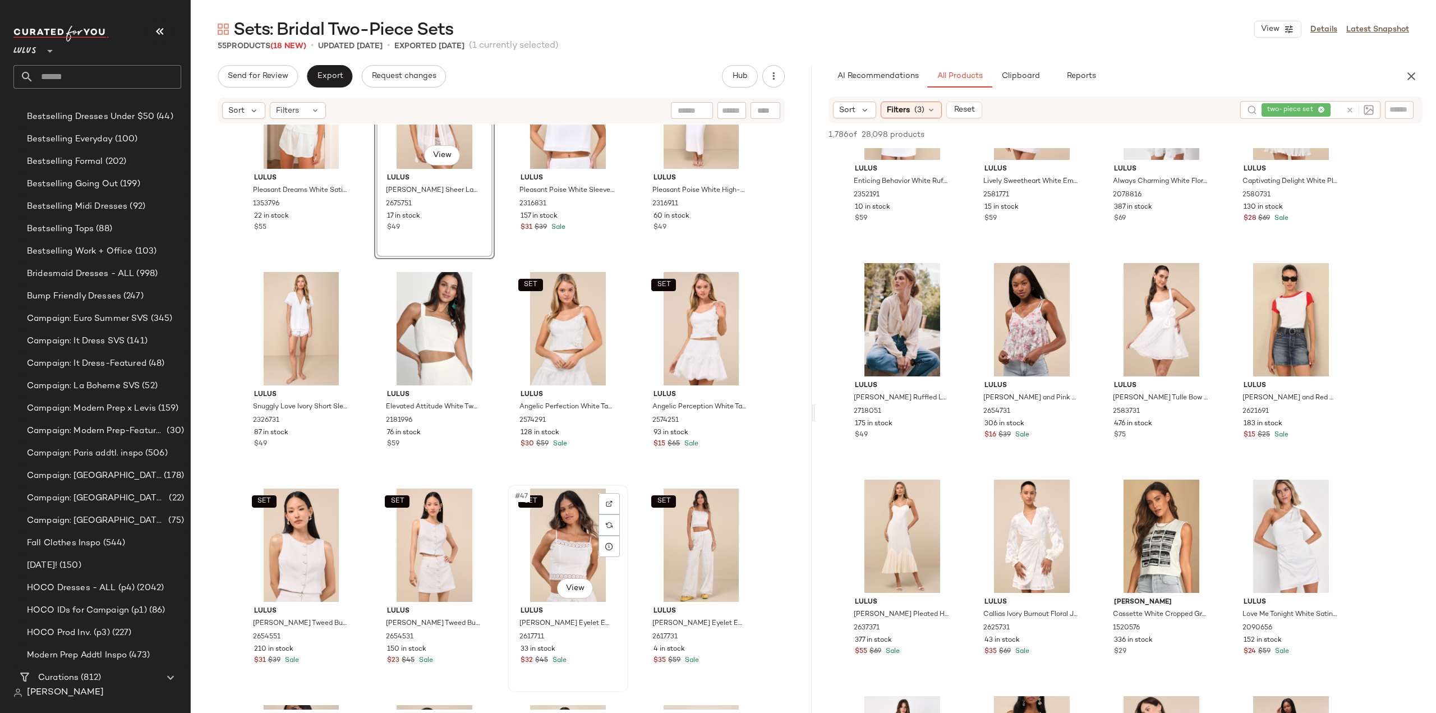
scroll to position [2050, 0]
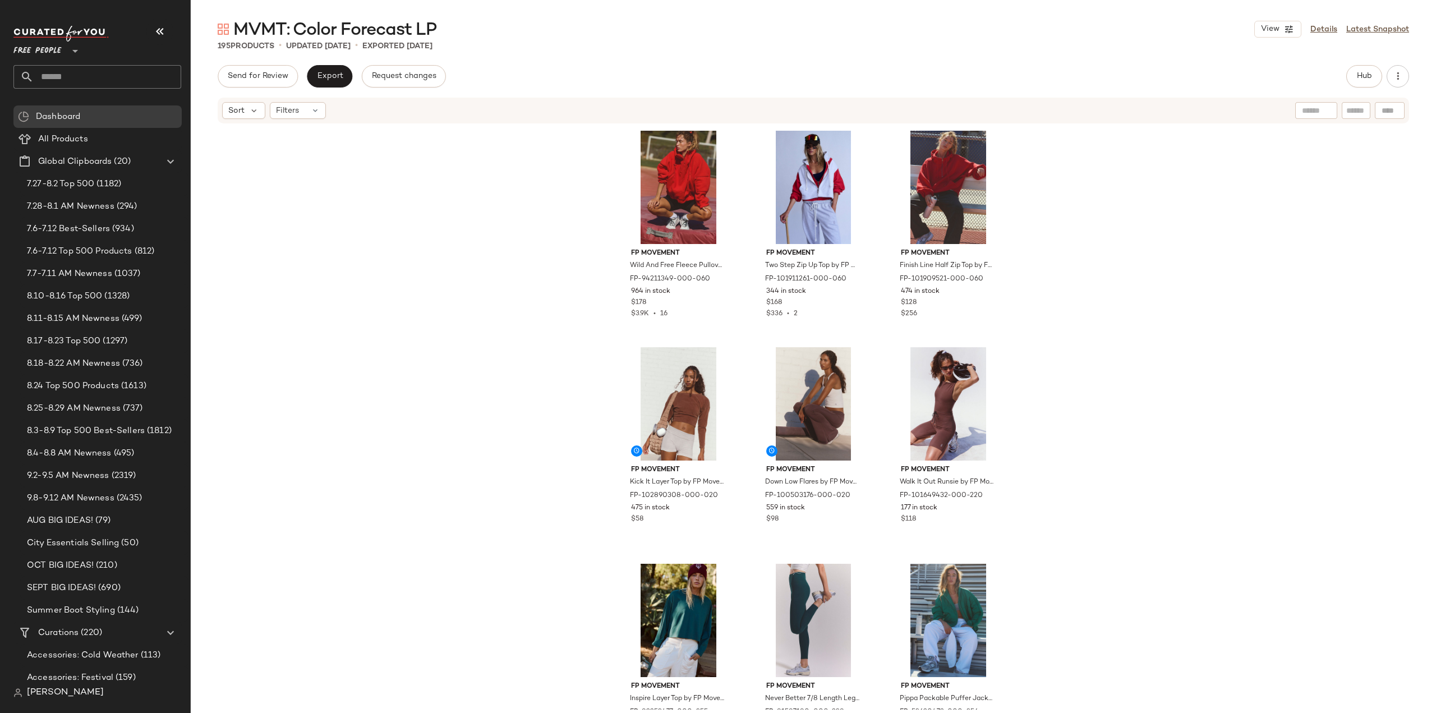
scroll to position [617, 0]
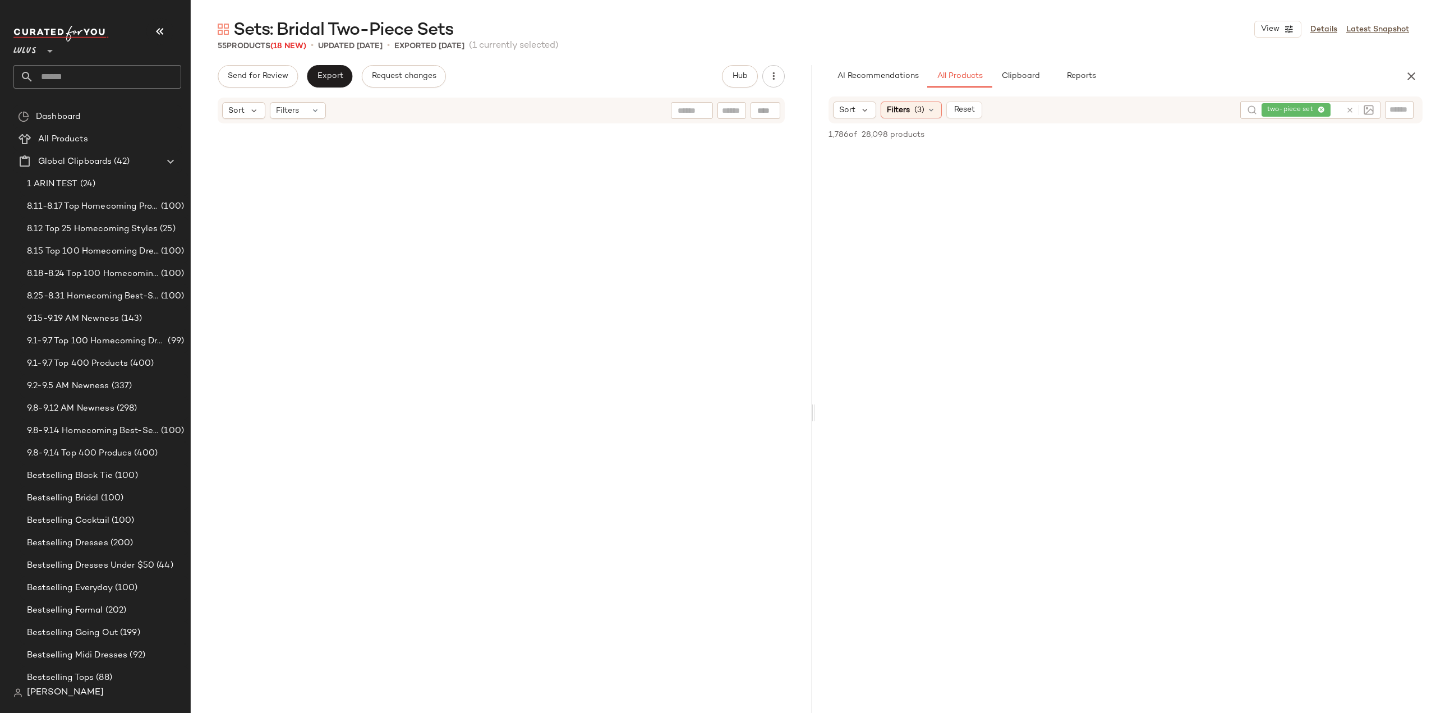
scroll to position [55973, 0]
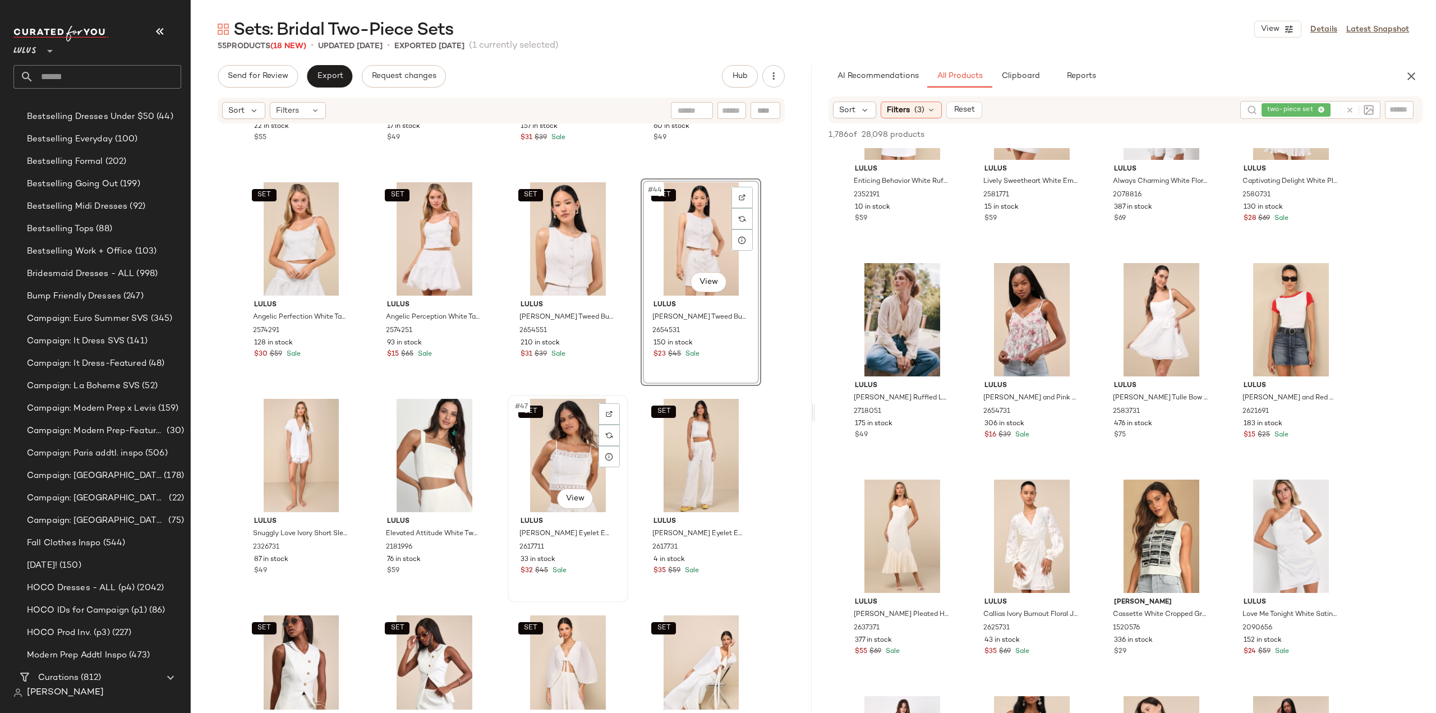
scroll to position [2163, 0]
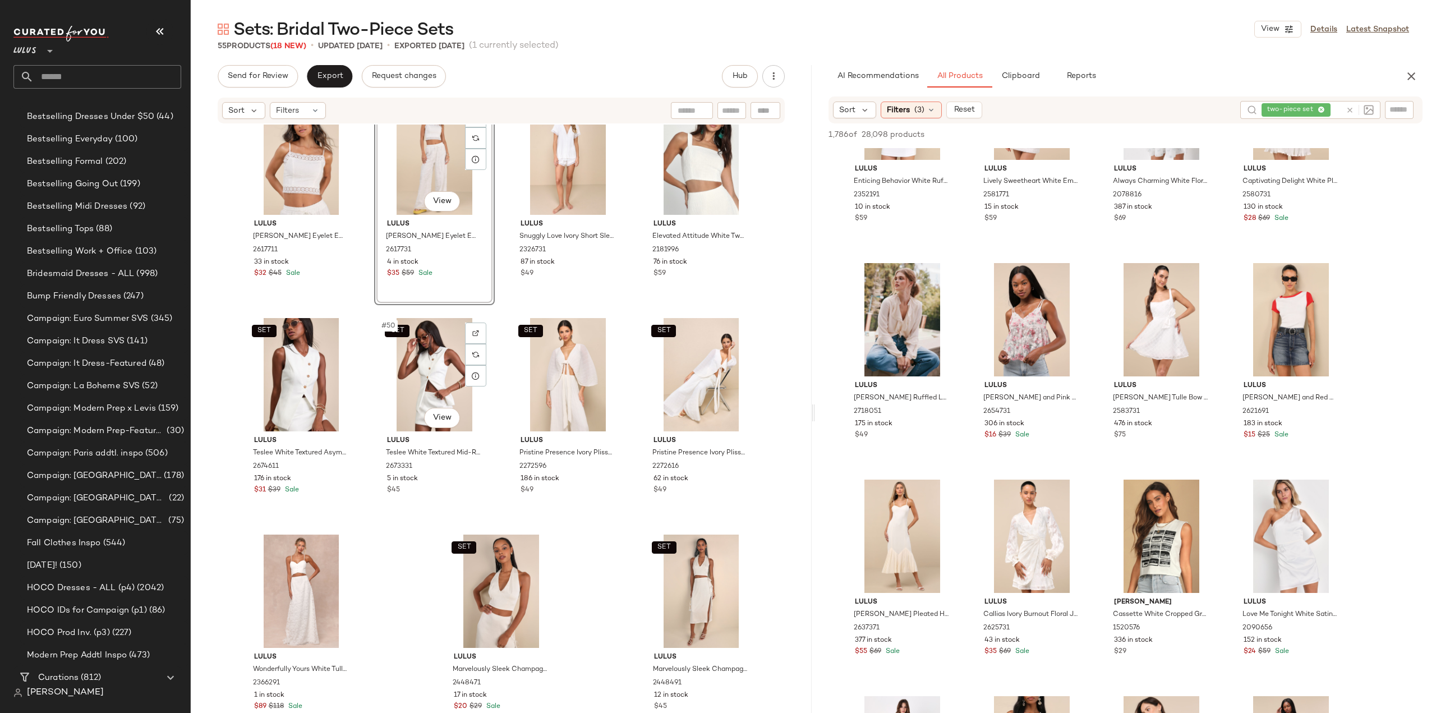
scroll to position [2448, 0]
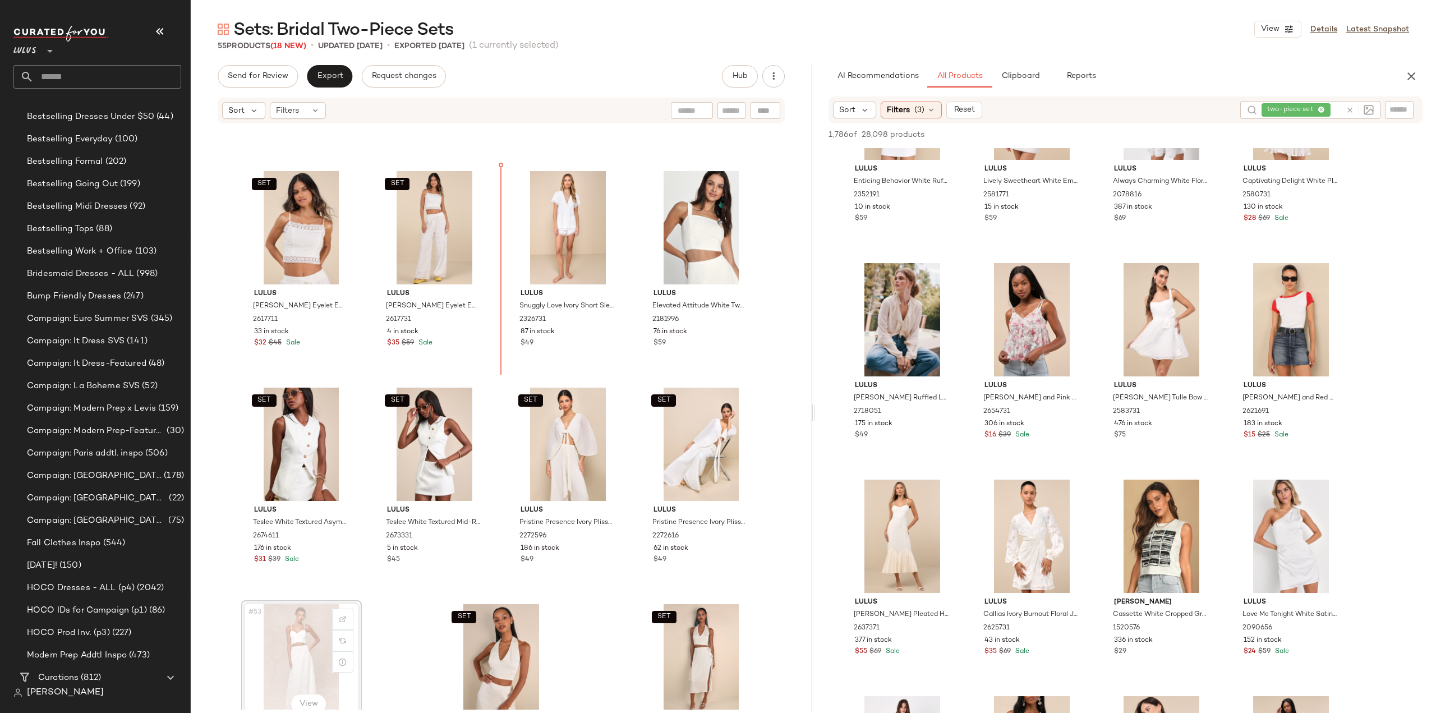
scroll to position [2348, 0]
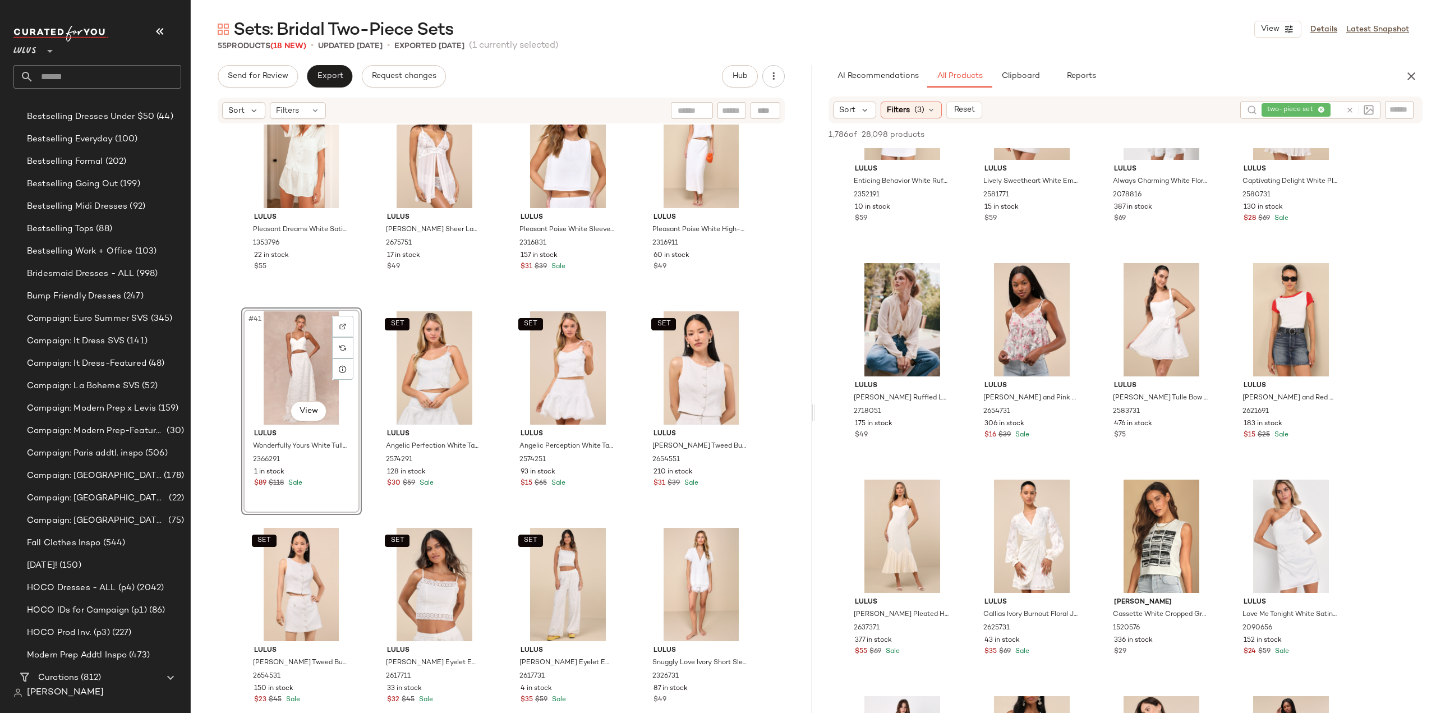
scroll to position [2011, 0]
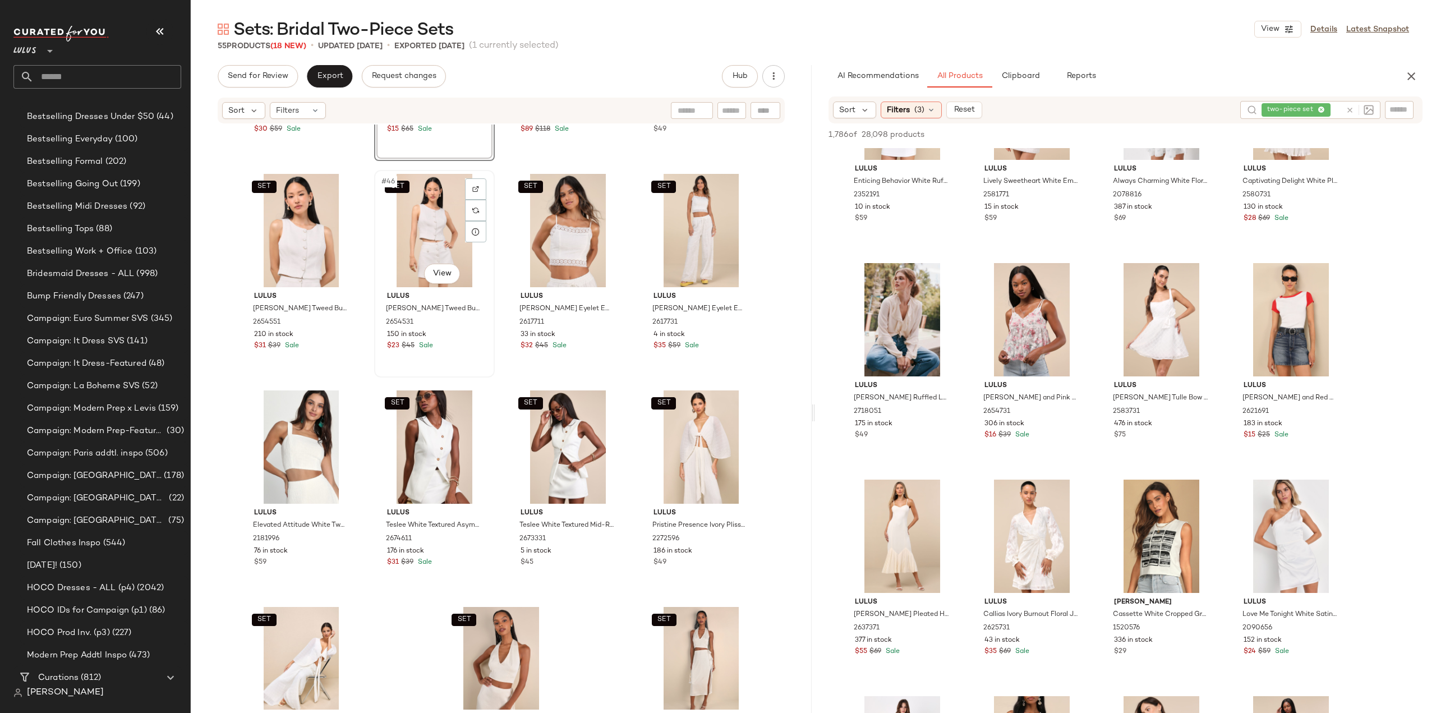
scroll to position [2404, 0]
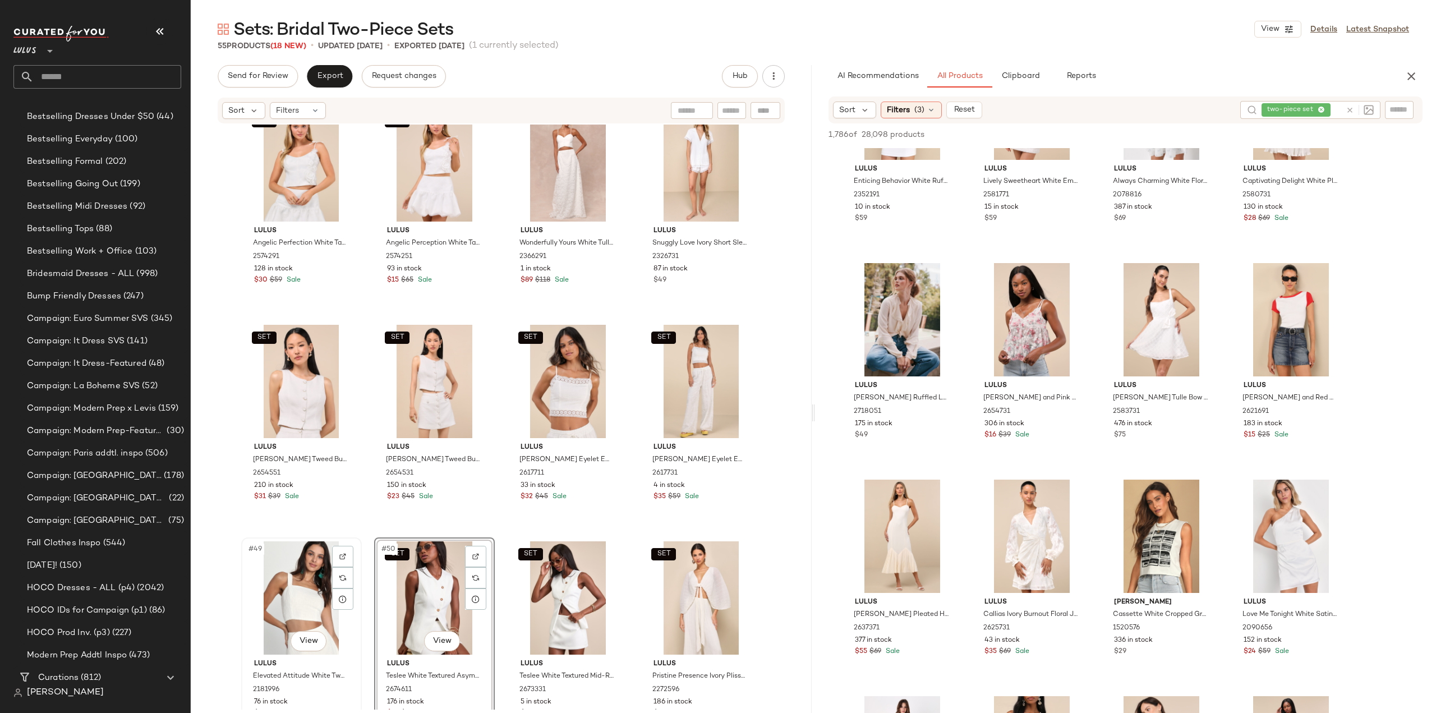
scroll to position [2179, 0]
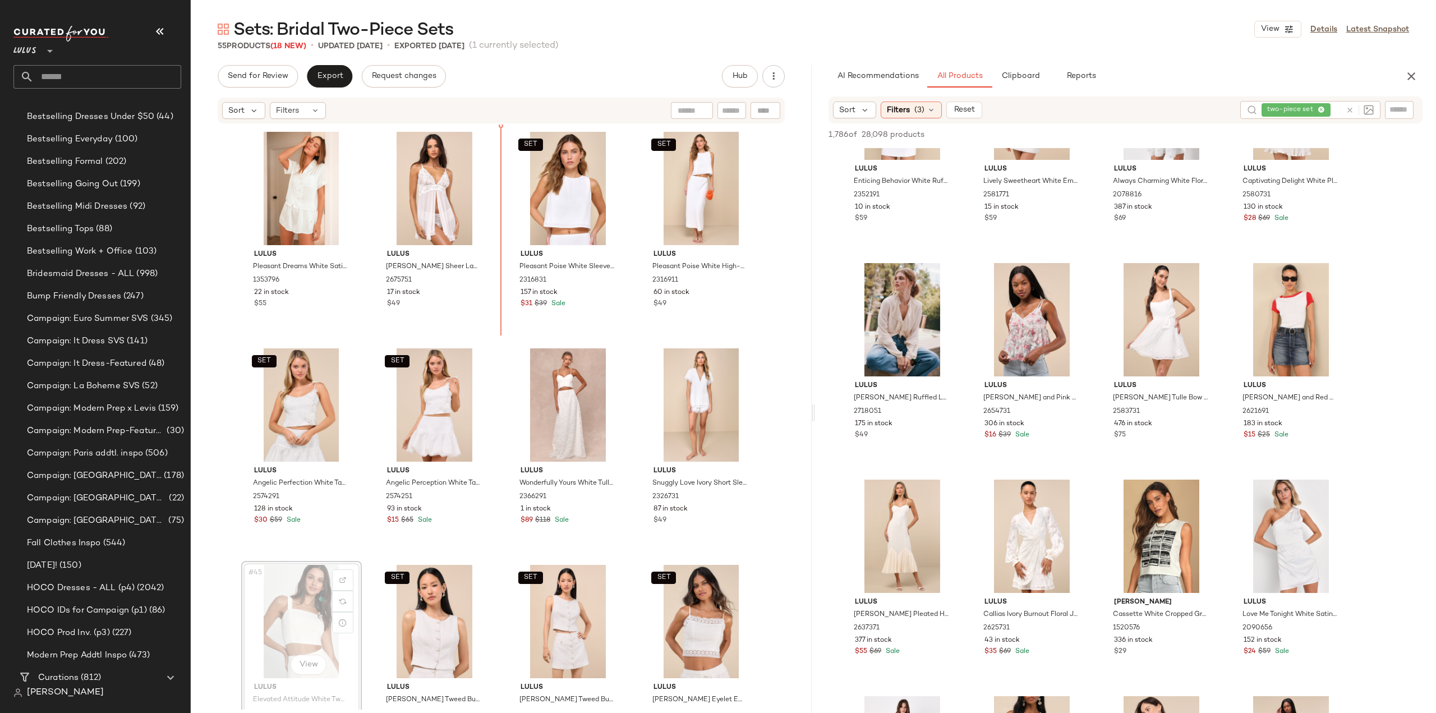
scroll to position [1948, 0]
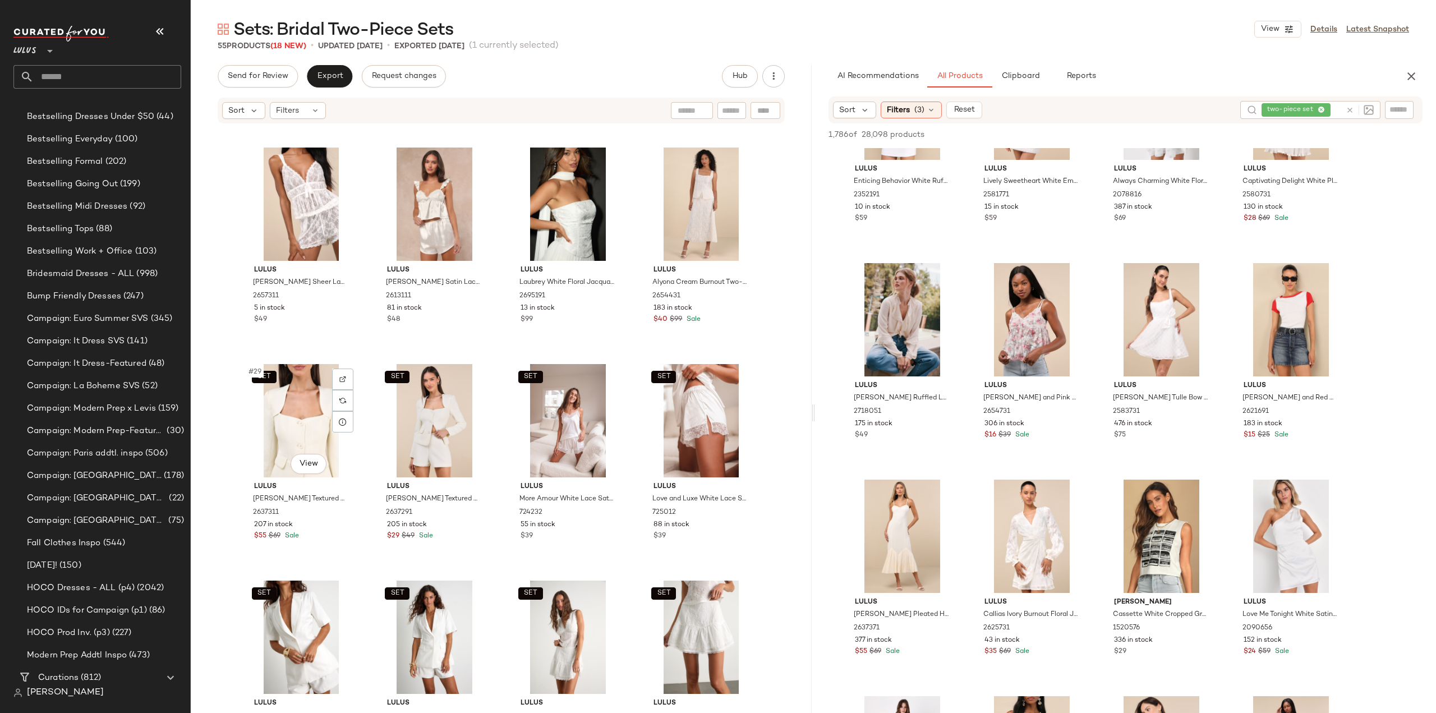
scroll to position [1273, 0]
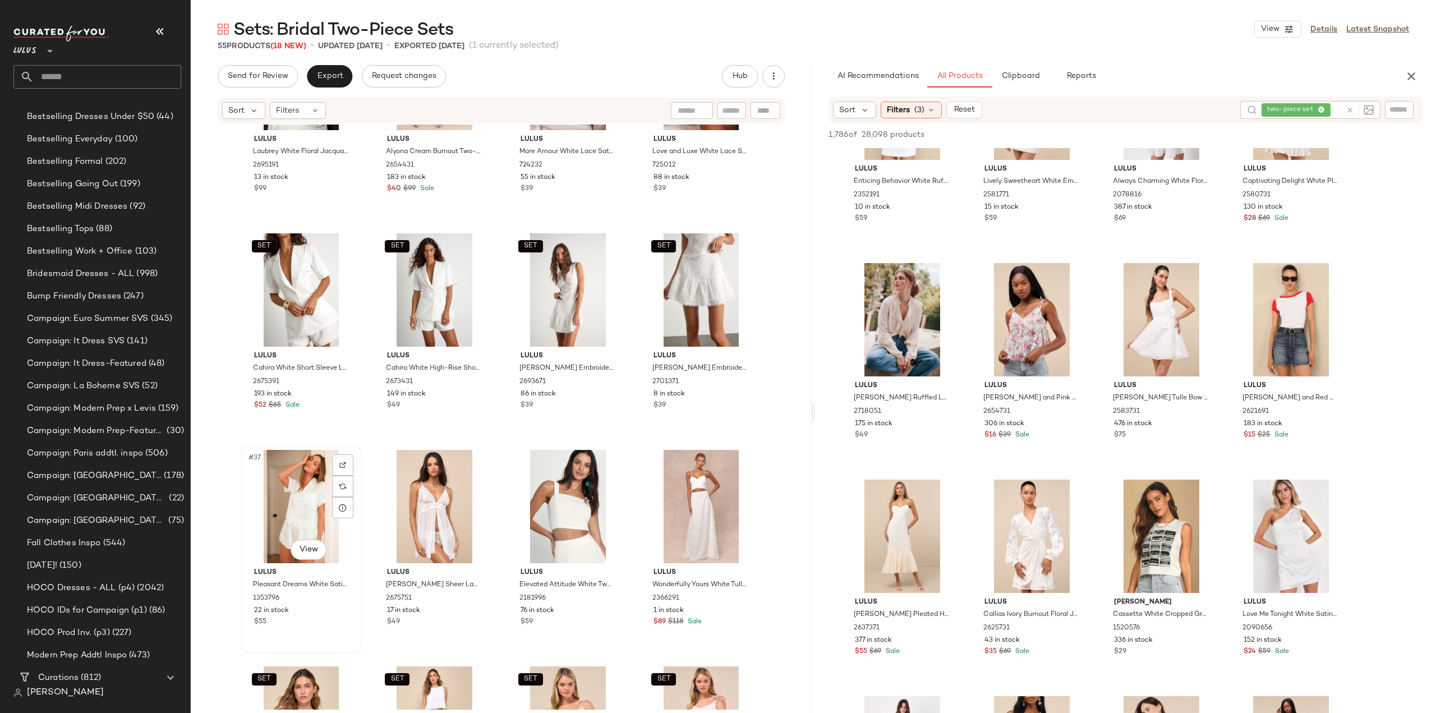
scroll to position [1666, 0]
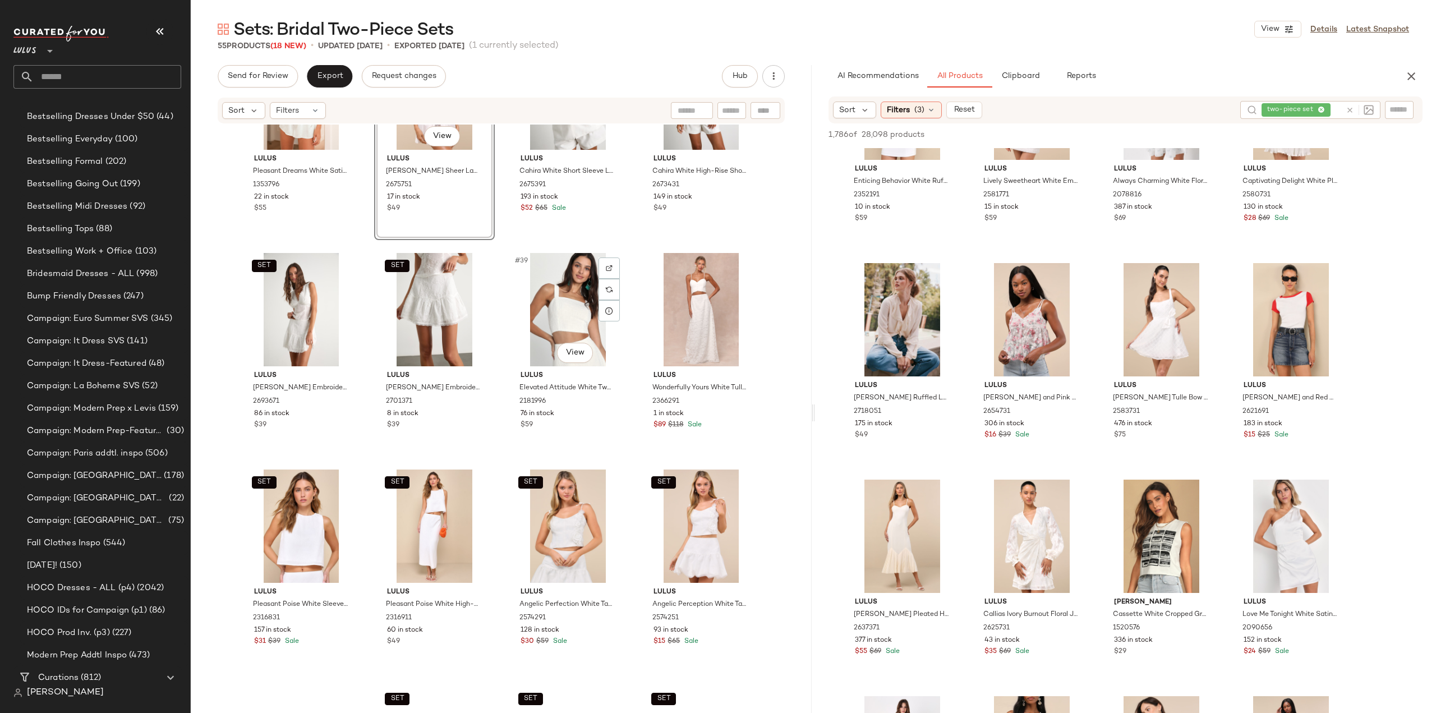
scroll to position [1891, 0]
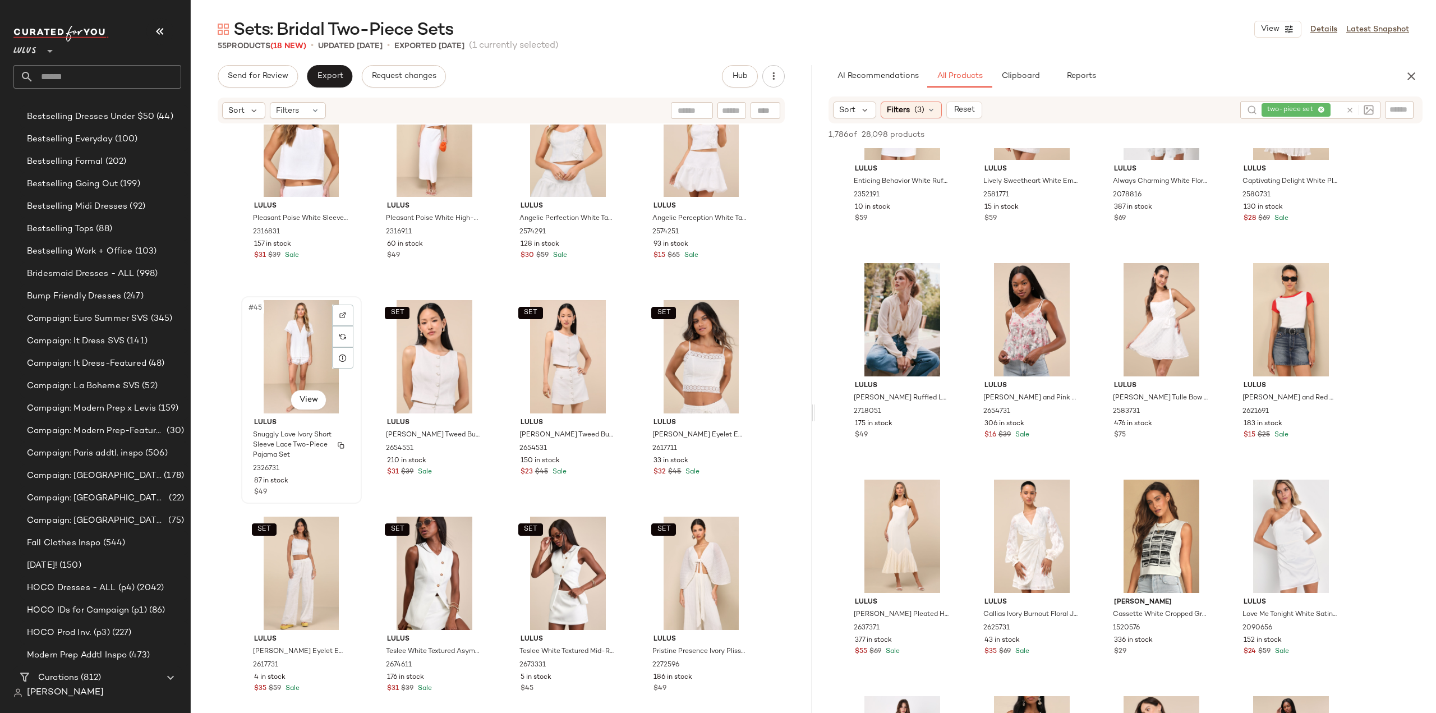
scroll to position [2227, 0]
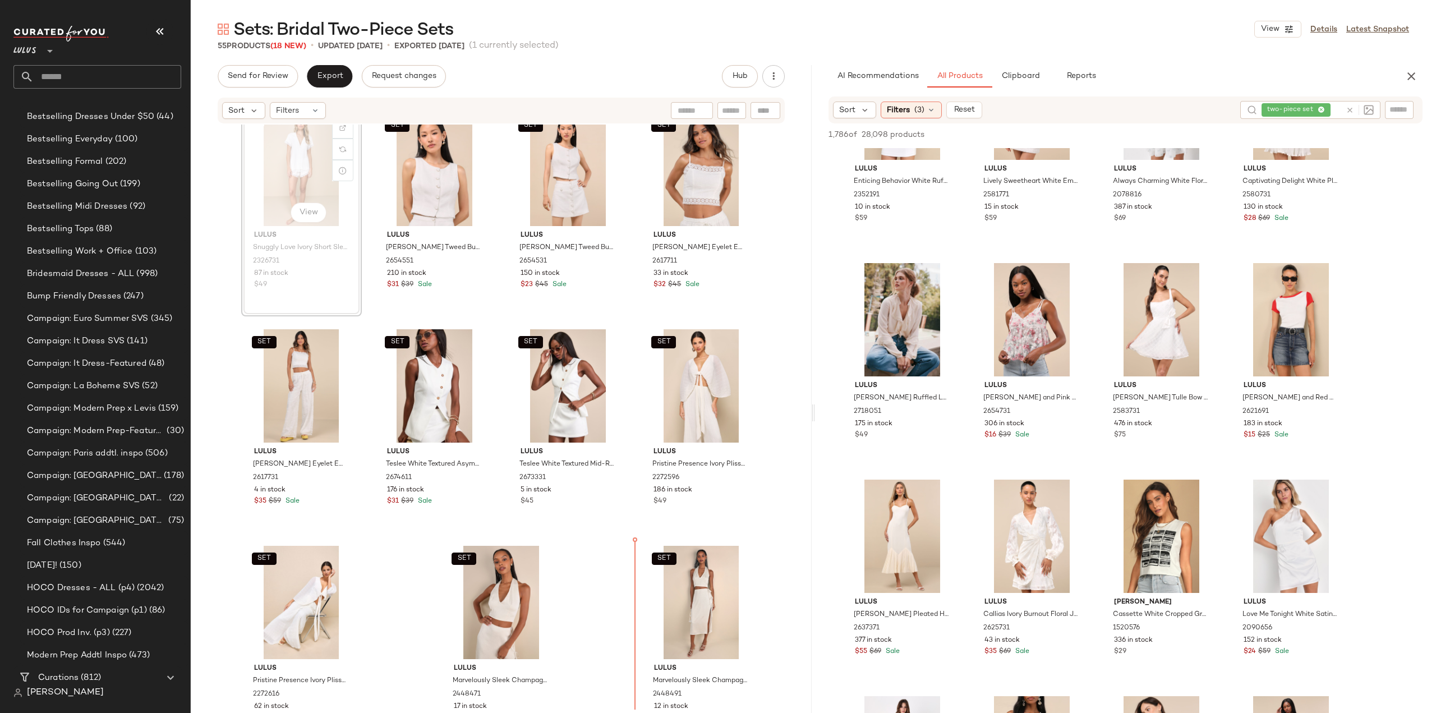
scroll to position [2448, 0]
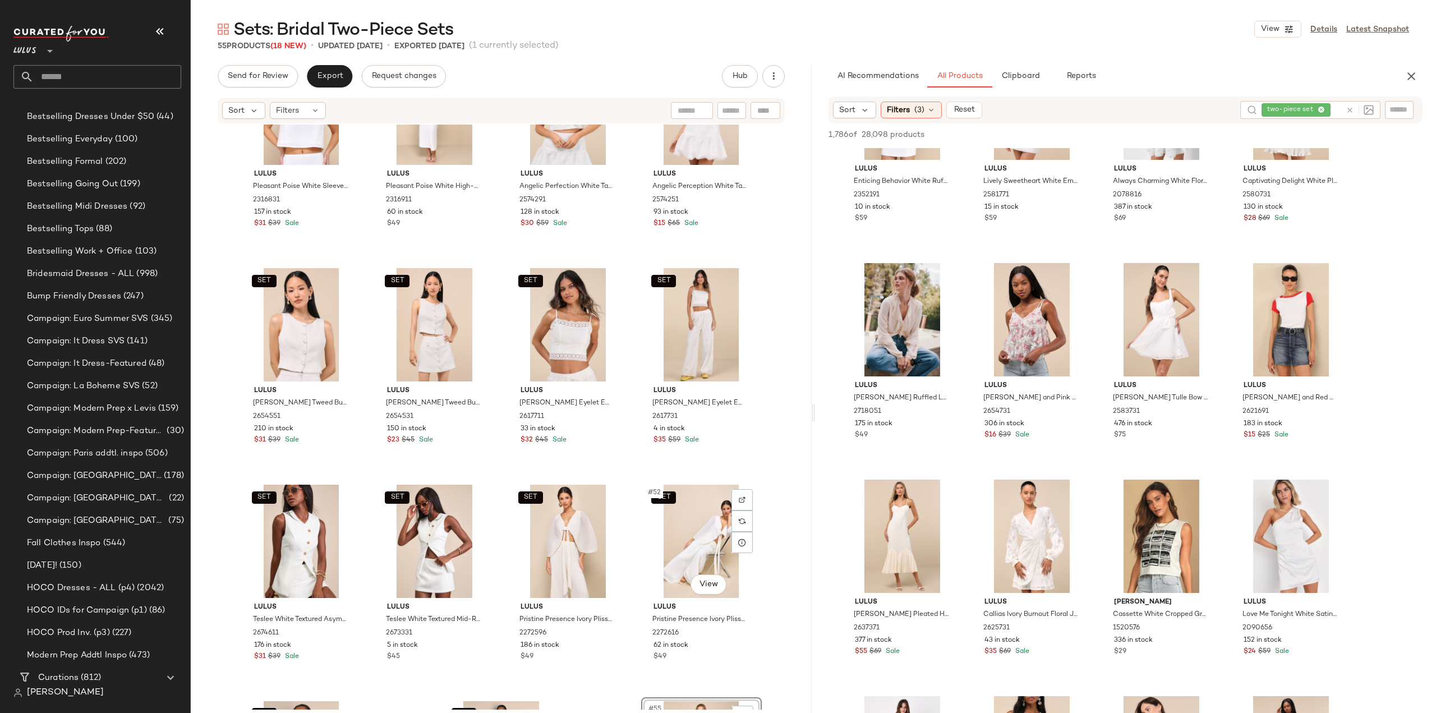
scroll to position [2224, 0]
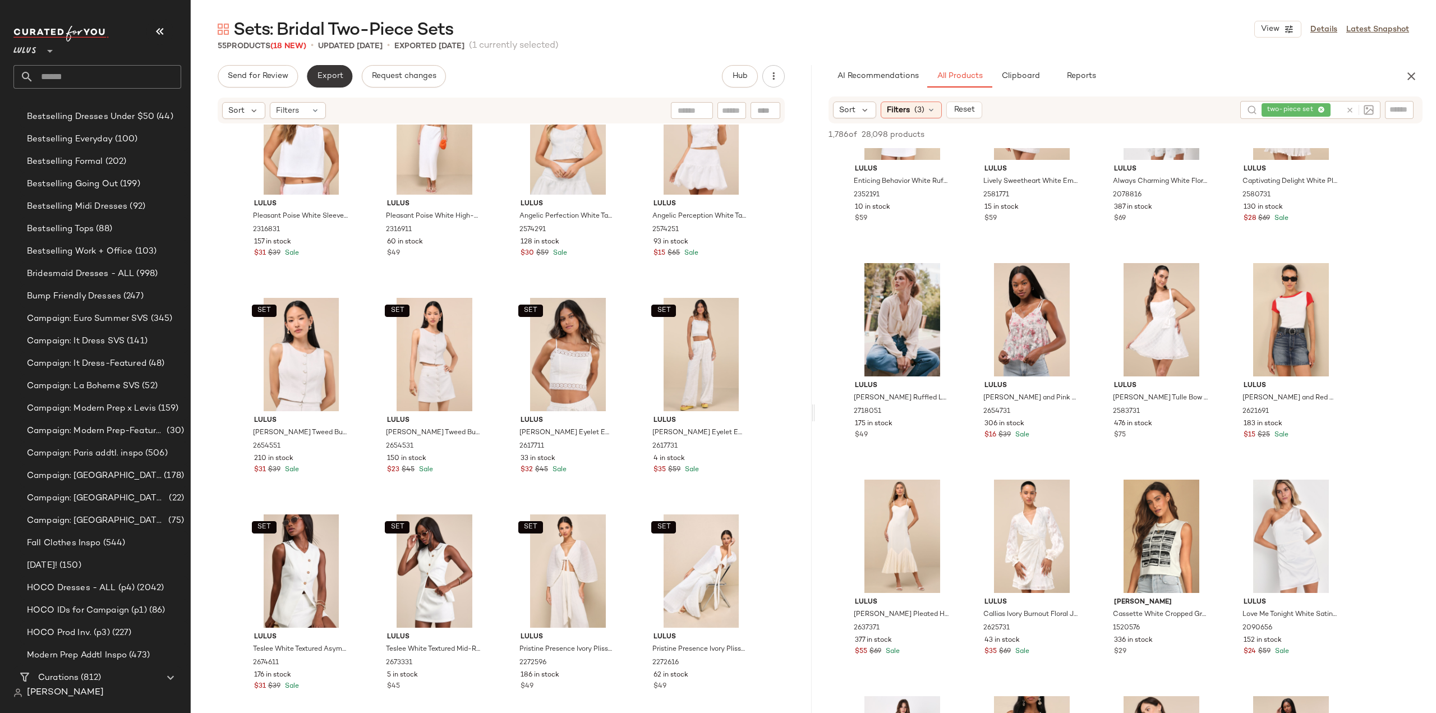
click at [326, 72] on span "Export" at bounding box center [329, 76] width 26 height 9
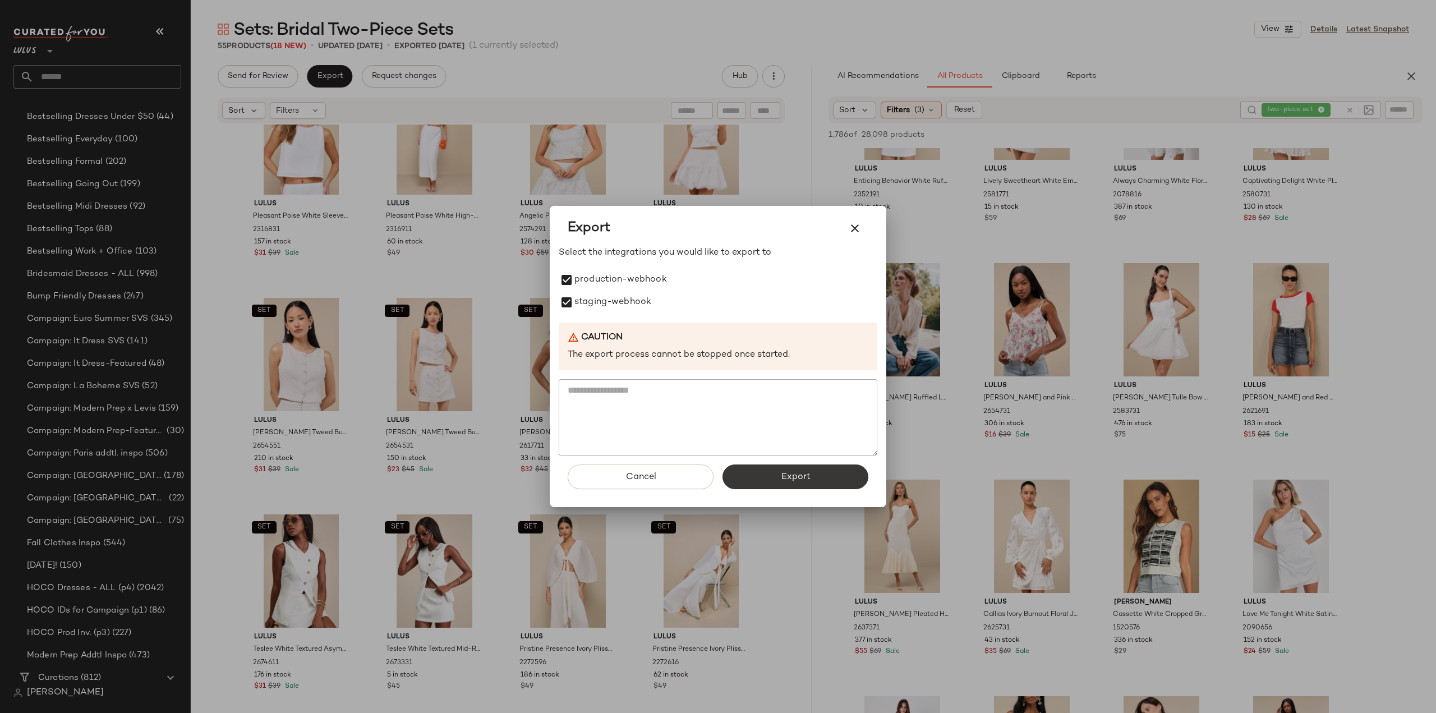
click at [792, 476] on span "Export" at bounding box center [795, 477] width 30 height 11
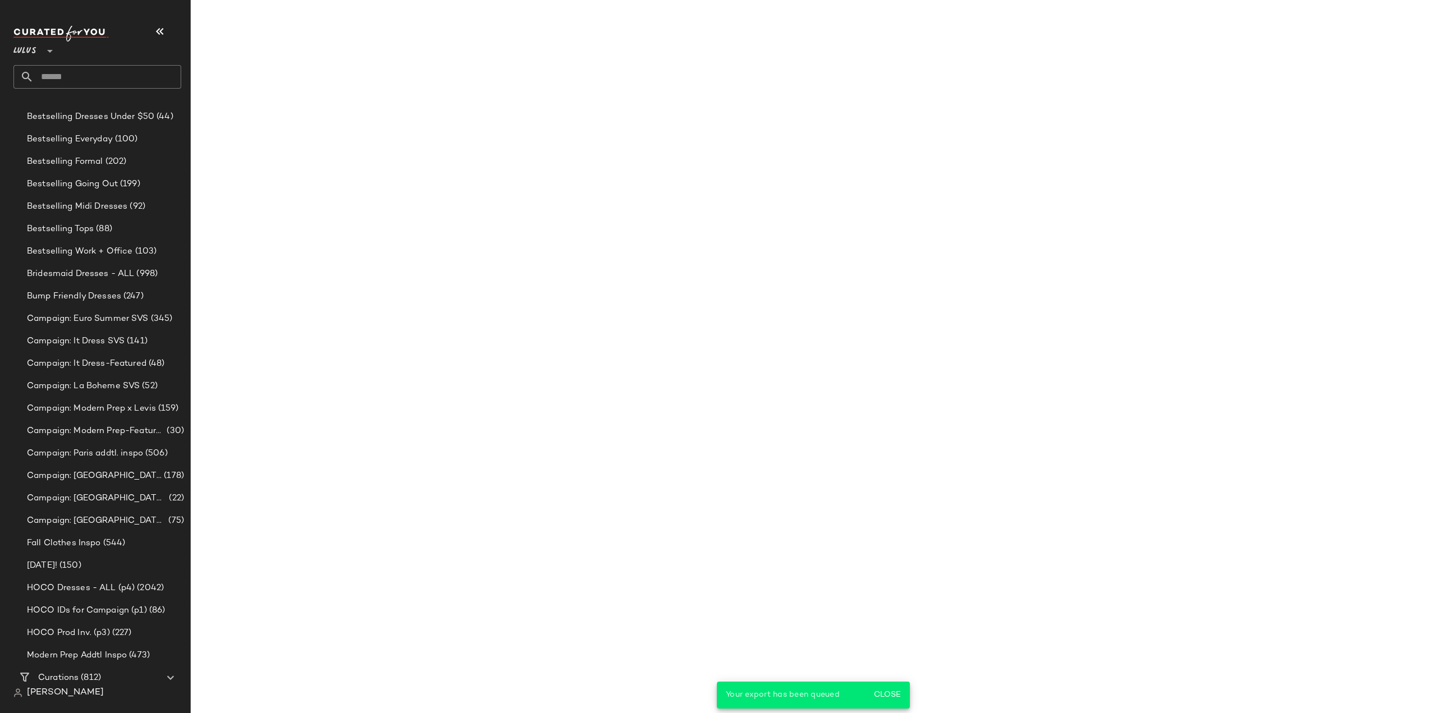
scroll to position [59438, 0]
